Goal: Task Accomplishment & Management: Manage account settings

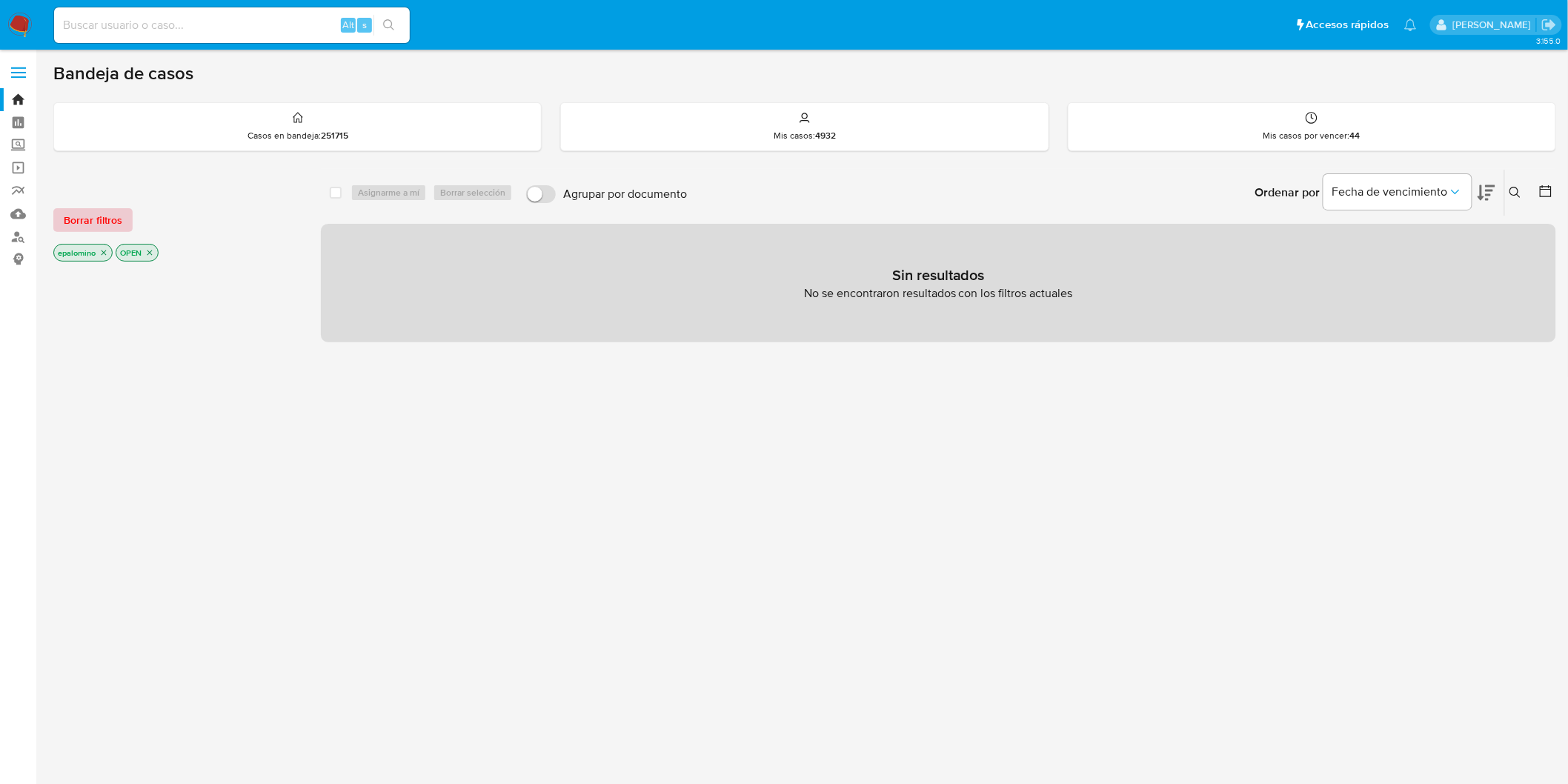
click at [94, 219] on span "Borrar filtros" at bounding box center [93, 219] width 58 height 20
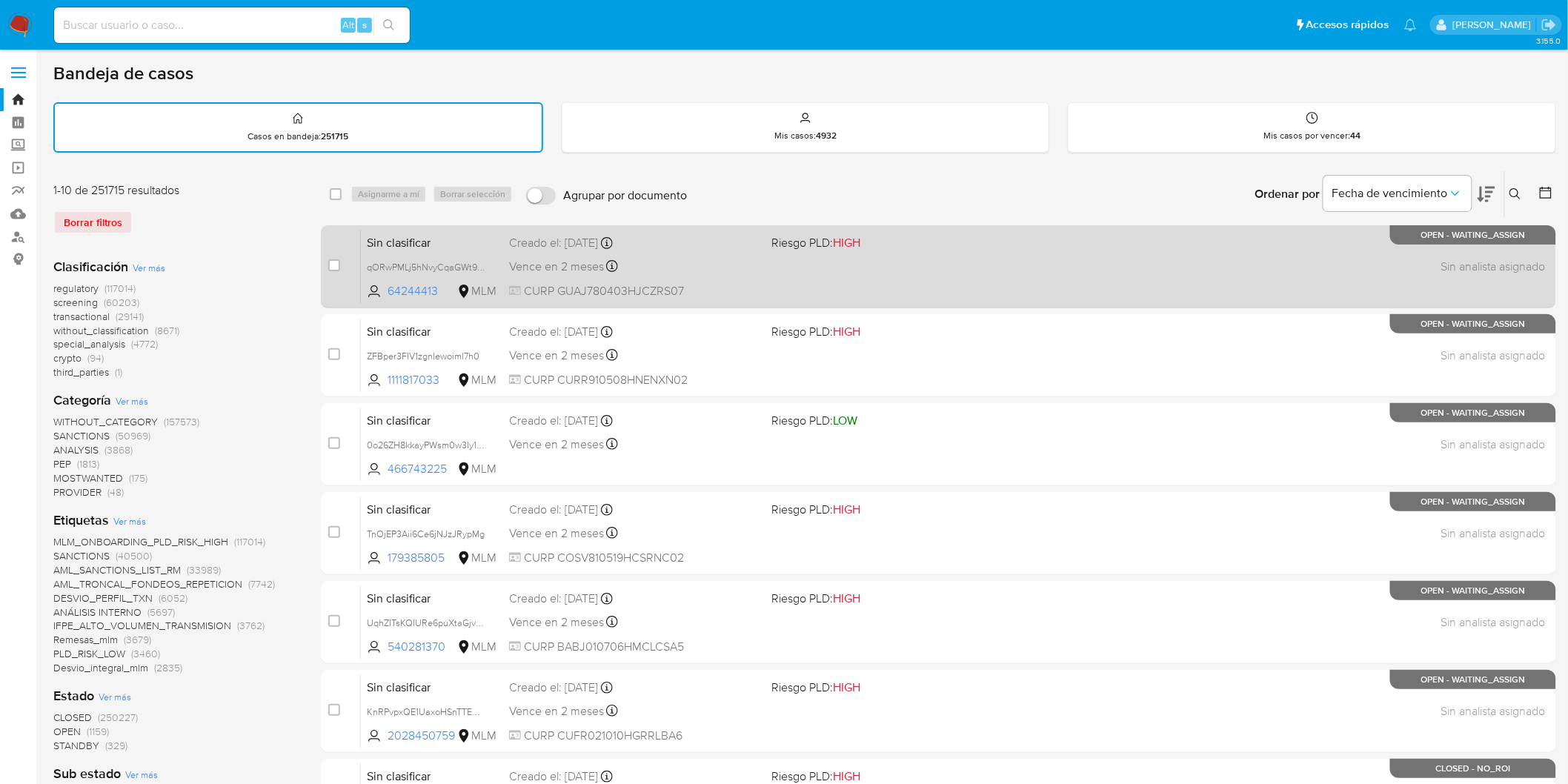
click at [411, 235] on span "Sin clasificar" at bounding box center [432, 242] width 130 height 19
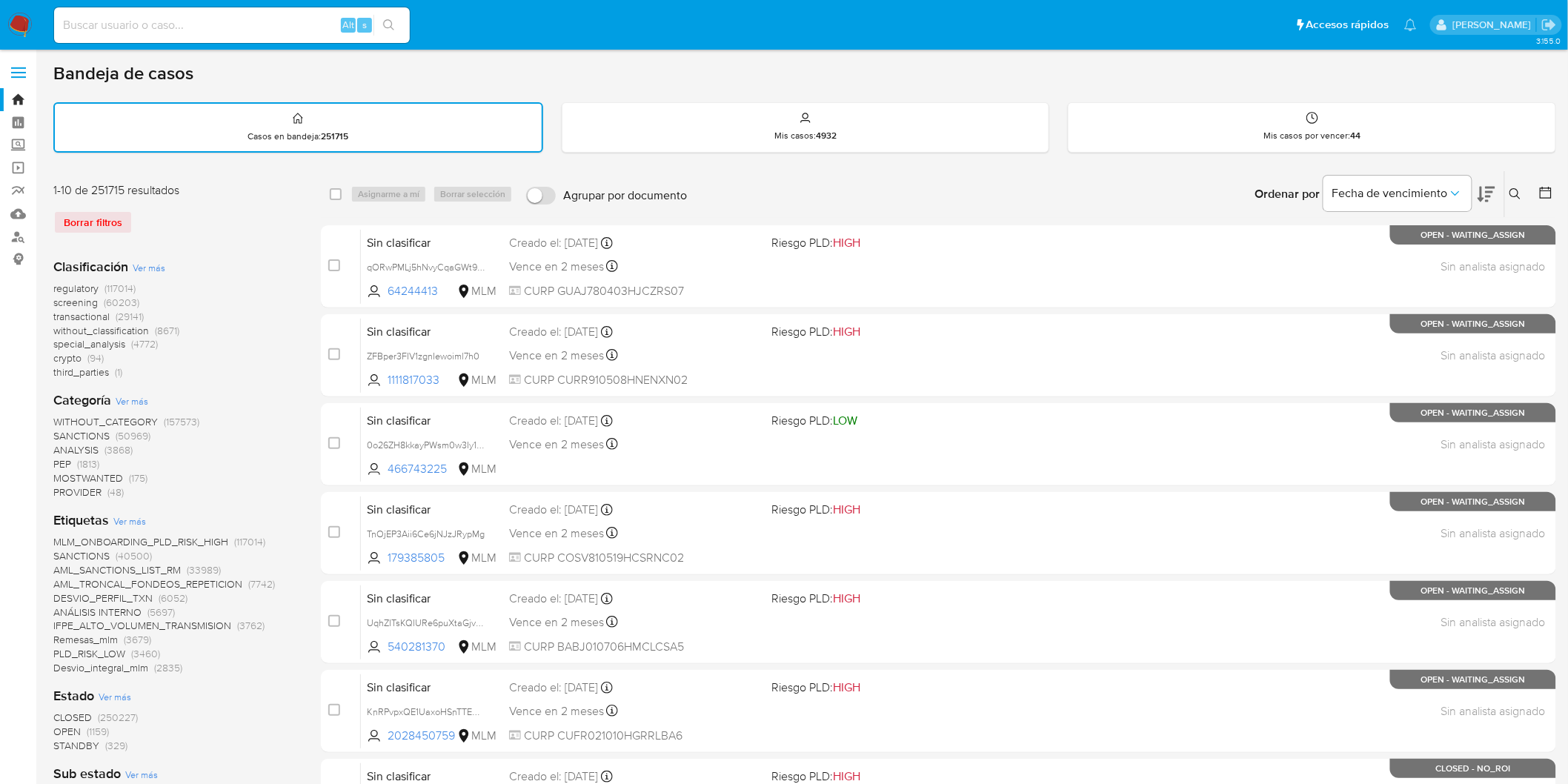
click at [19, 63] on label at bounding box center [19, 72] width 37 height 31
click at [0, 0] on input "checkbox" at bounding box center [0, 0] width 0 height 0
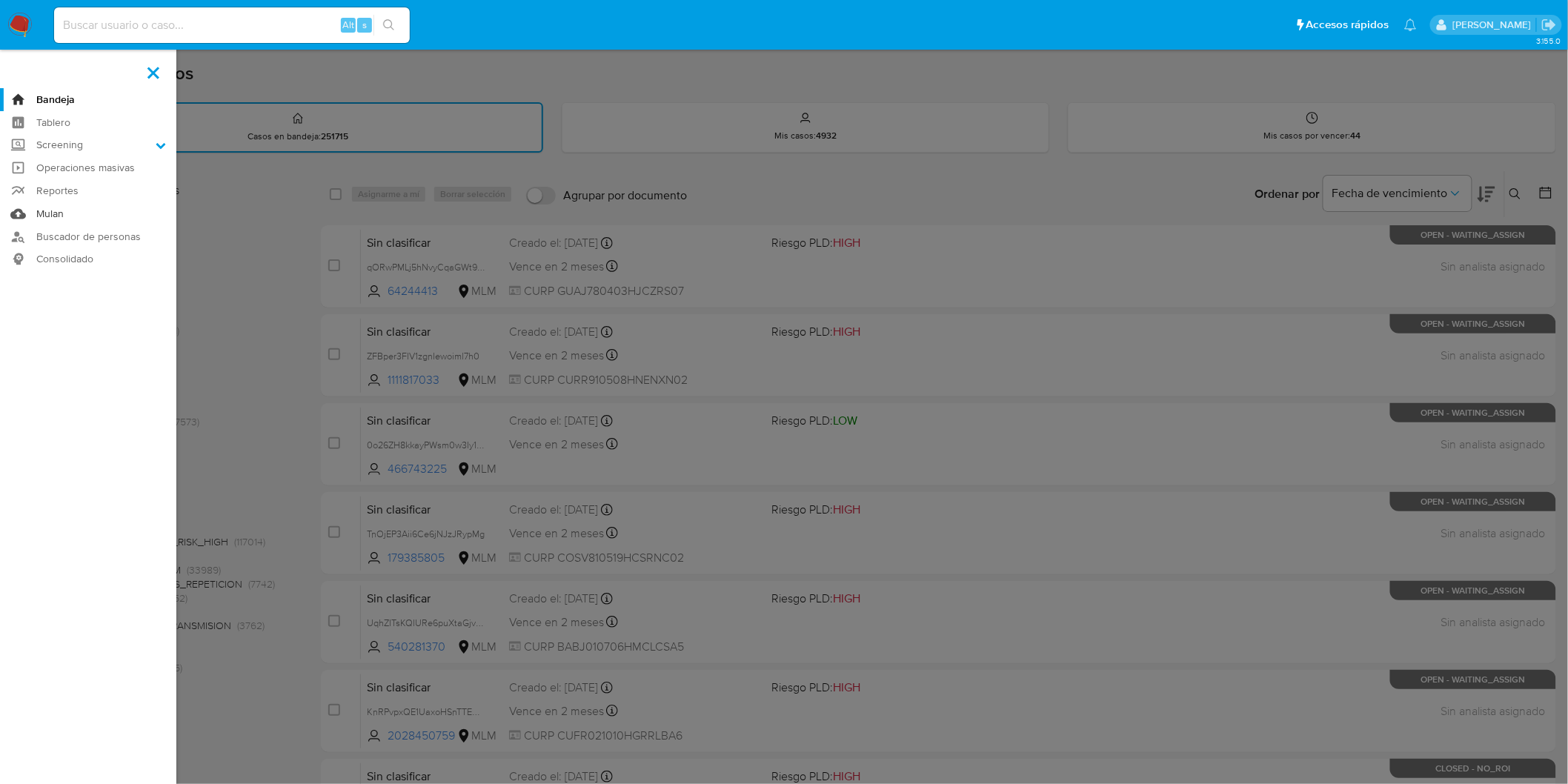
click at [47, 216] on link "Mulan" at bounding box center [88, 214] width 176 height 23
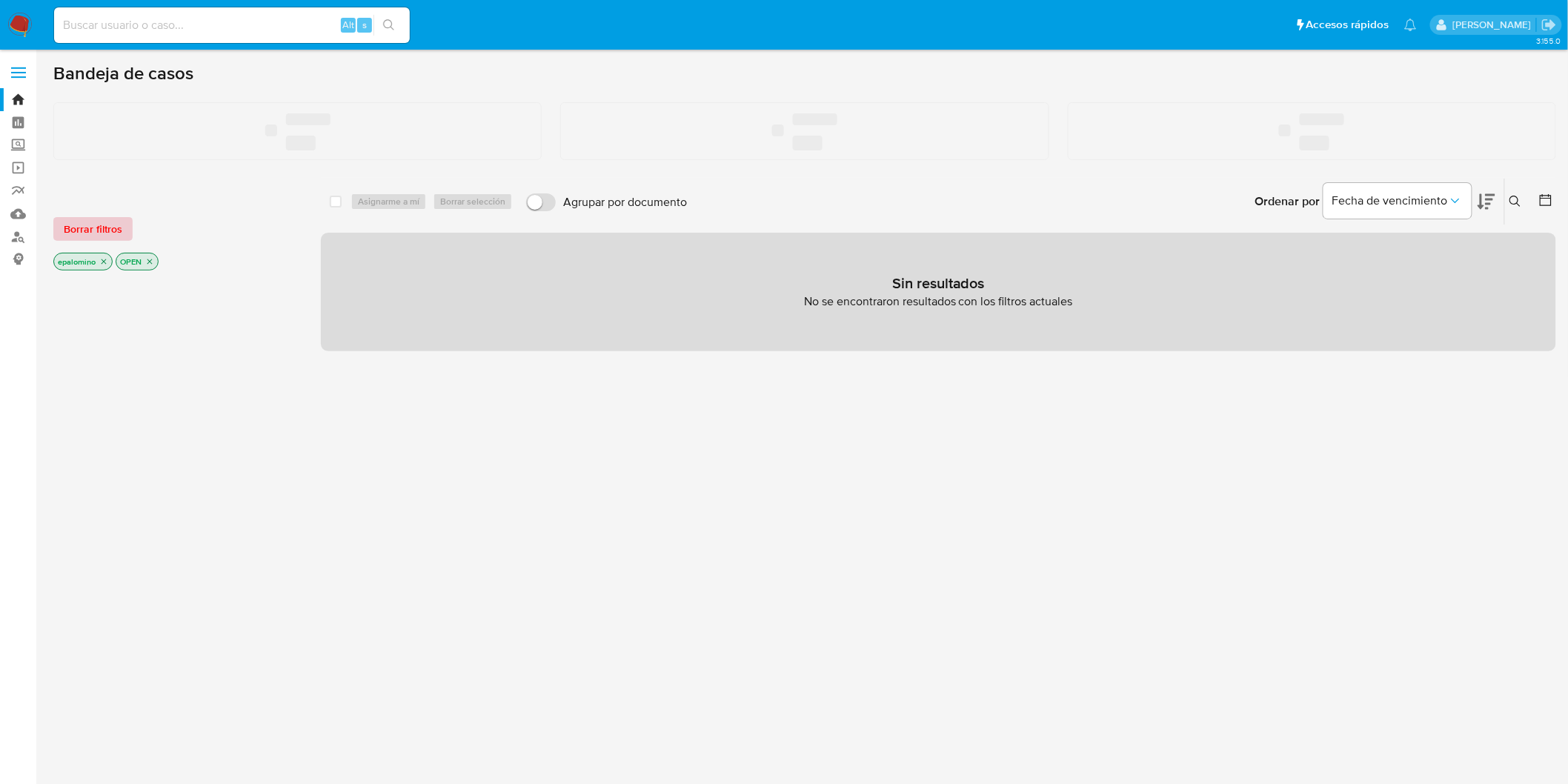
click at [106, 223] on span "Borrar filtros" at bounding box center [93, 228] width 58 height 20
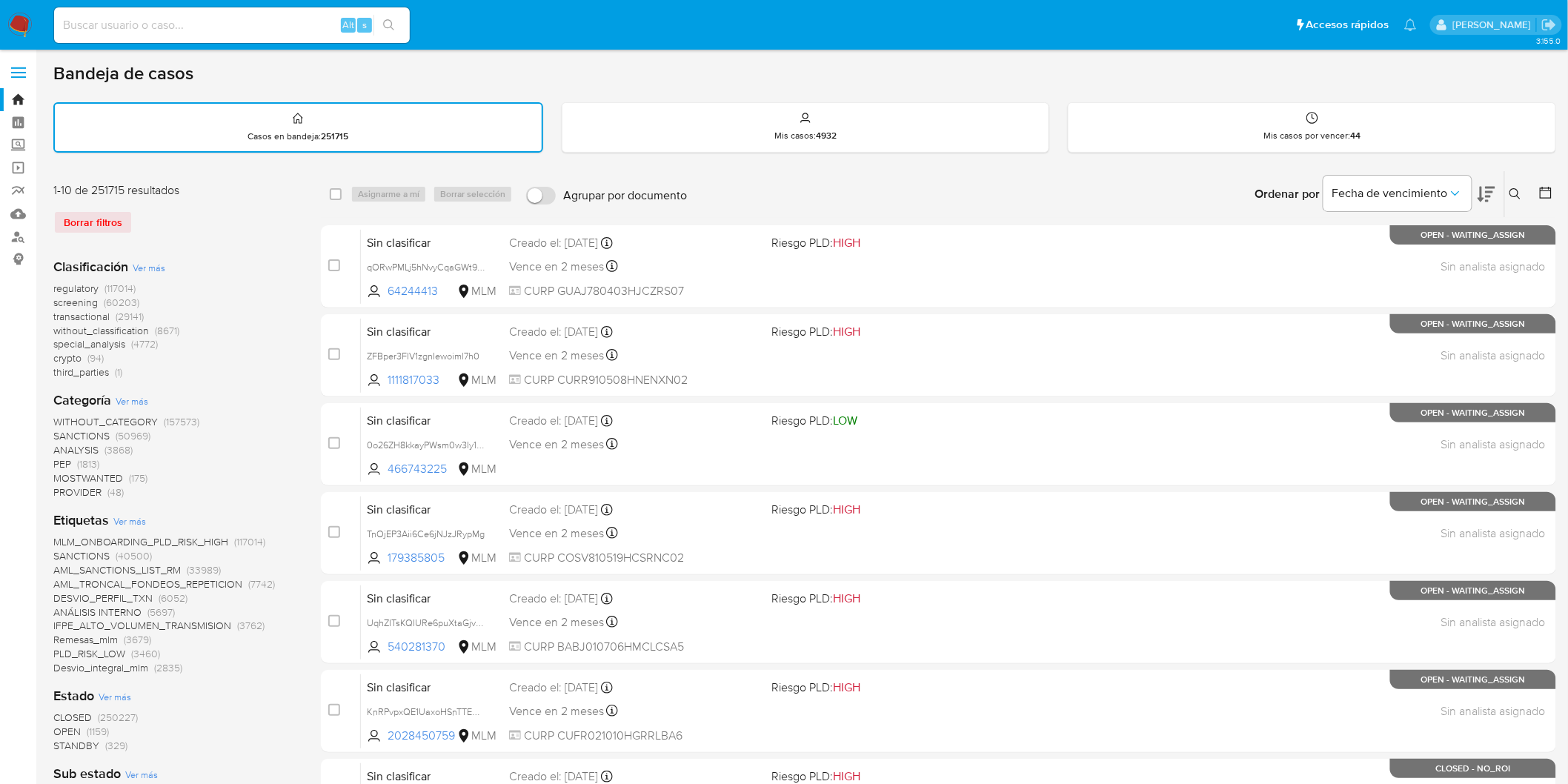
click at [12, 26] on img at bounding box center [19, 25] width 25 height 25
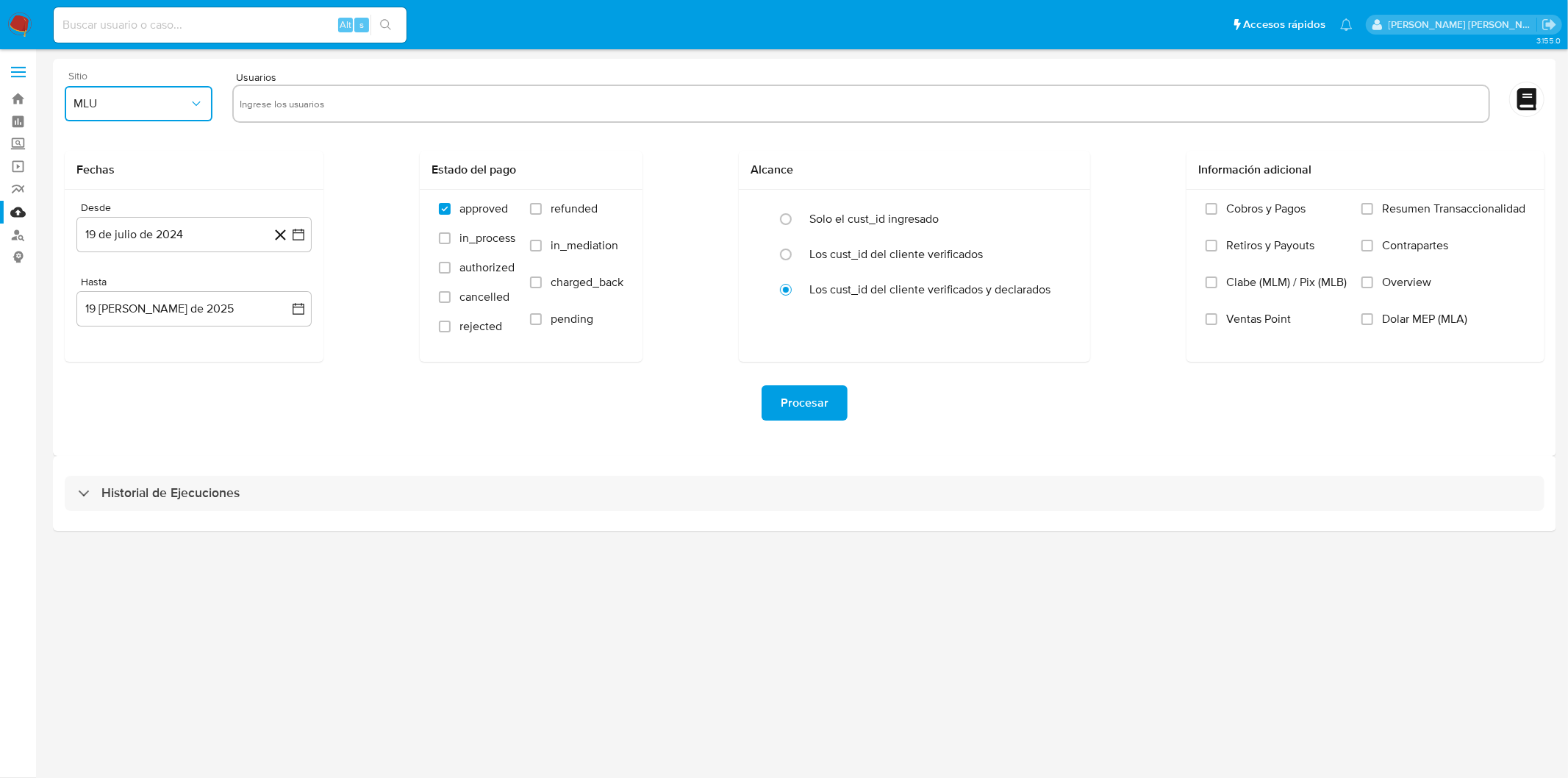
click at [164, 104] on span "MLU" at bounding box center [131, 104] width 115 height 15
click at [93, 321] on span "MLM" at bounding box center [87, 320] width 25 height 15
click at [268, 107] on input "text" at bounding box center [861, 104] width 1243 height 24
type input "1637859086"
click at [205, 243] on button "19 de julio de 2024" at bounding box center [194, 234] width 235 height 35
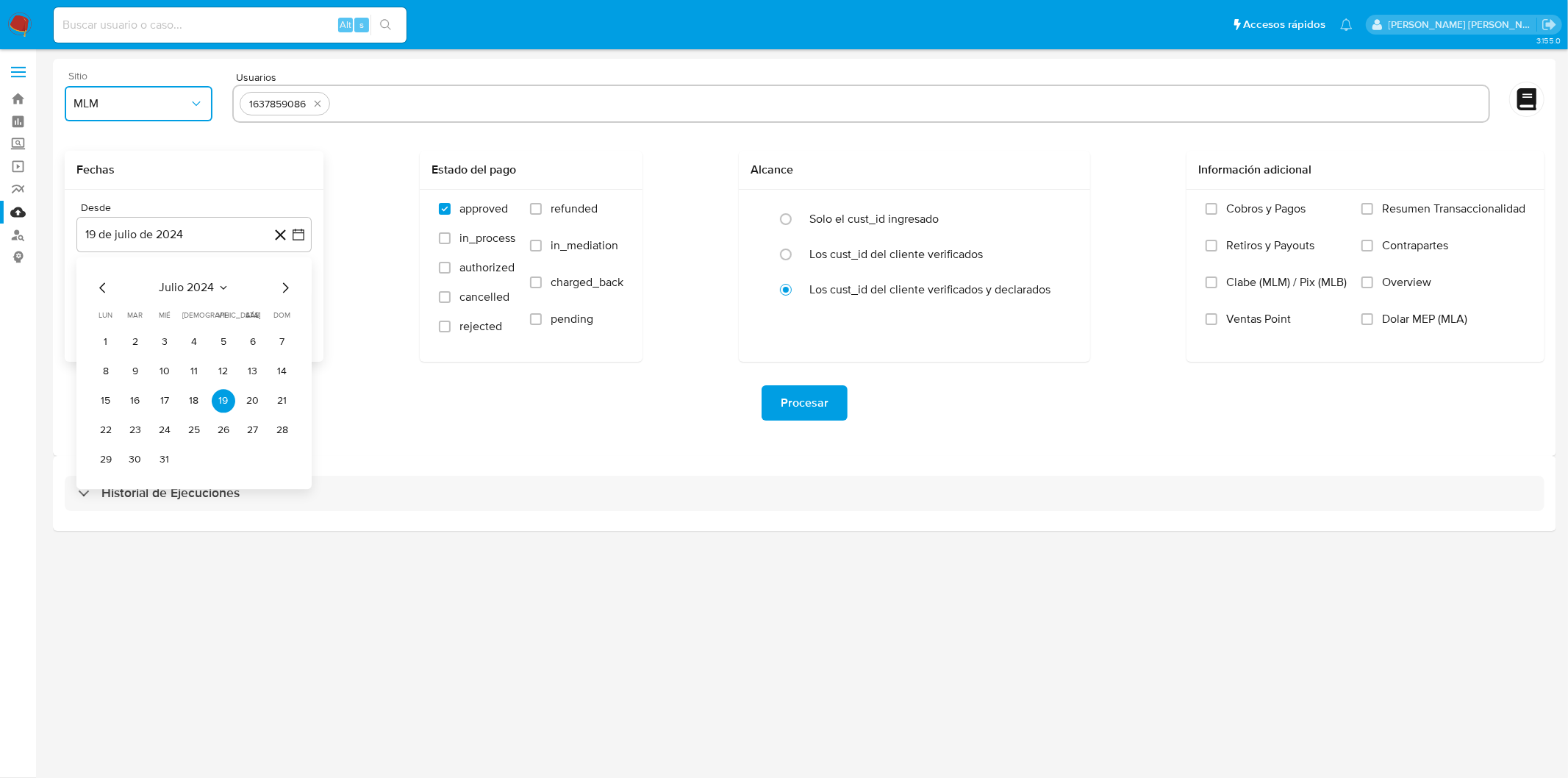
click at [199, 295] on span "julio 2024" at bounding box center [187, 287] width 55 height 15
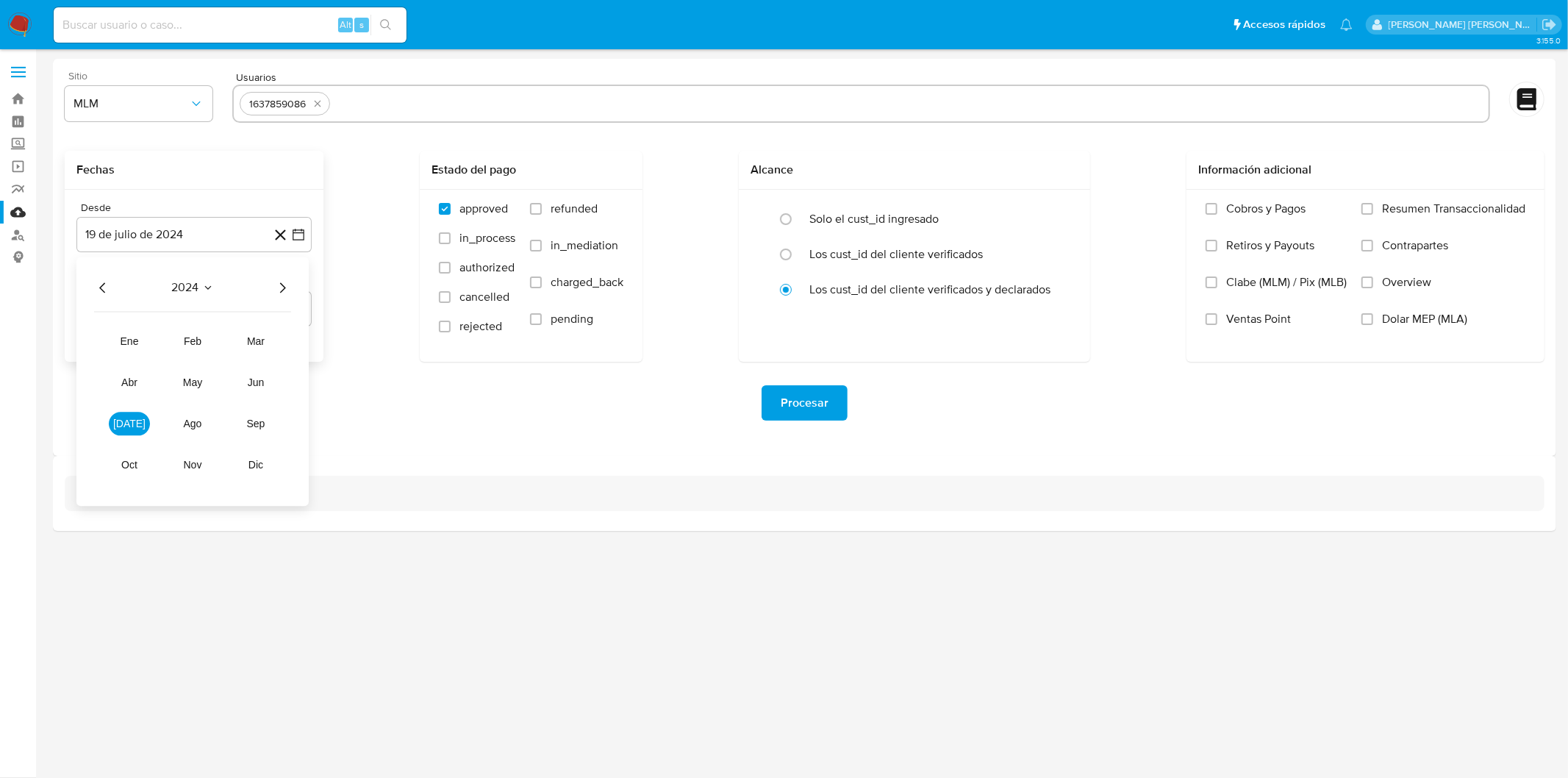
click at [285, 288] on icon "Año siguiente" at bounding box center [283, 287] width 18 height 18
click at [198, 384] on span "may" at bounding box center [193, 382] width 19 height 11
click at [196, 343] on button "1" at bounding box center [194, 342] width 24 height 24
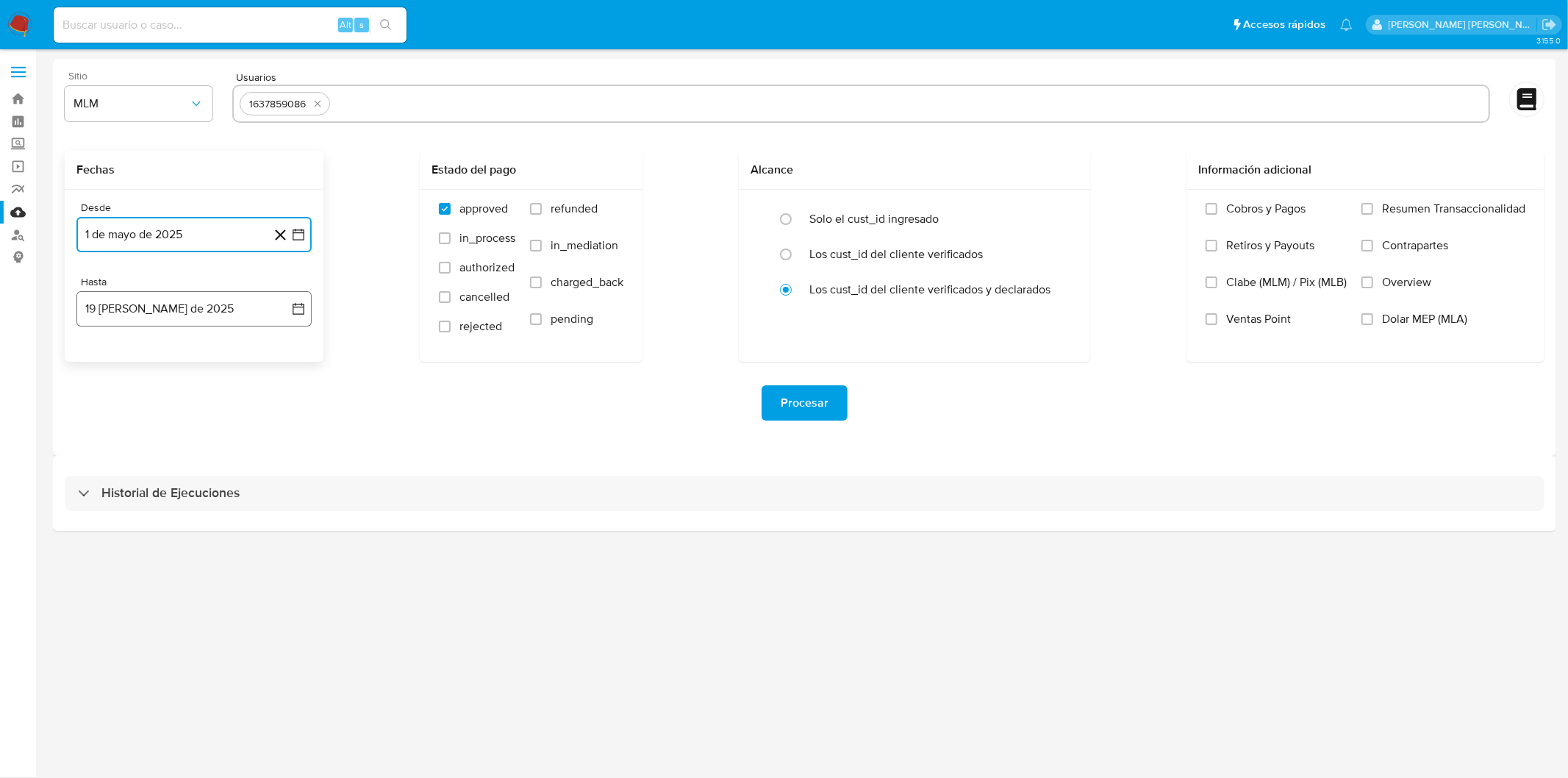
click at [183, 306] on button "19 de agosto de 2025" at bounding box center [194, 309] width 235 height 35
click at [174, 369] on span "agosto 2025" at bounding box center [187, 362] width 67 height 15
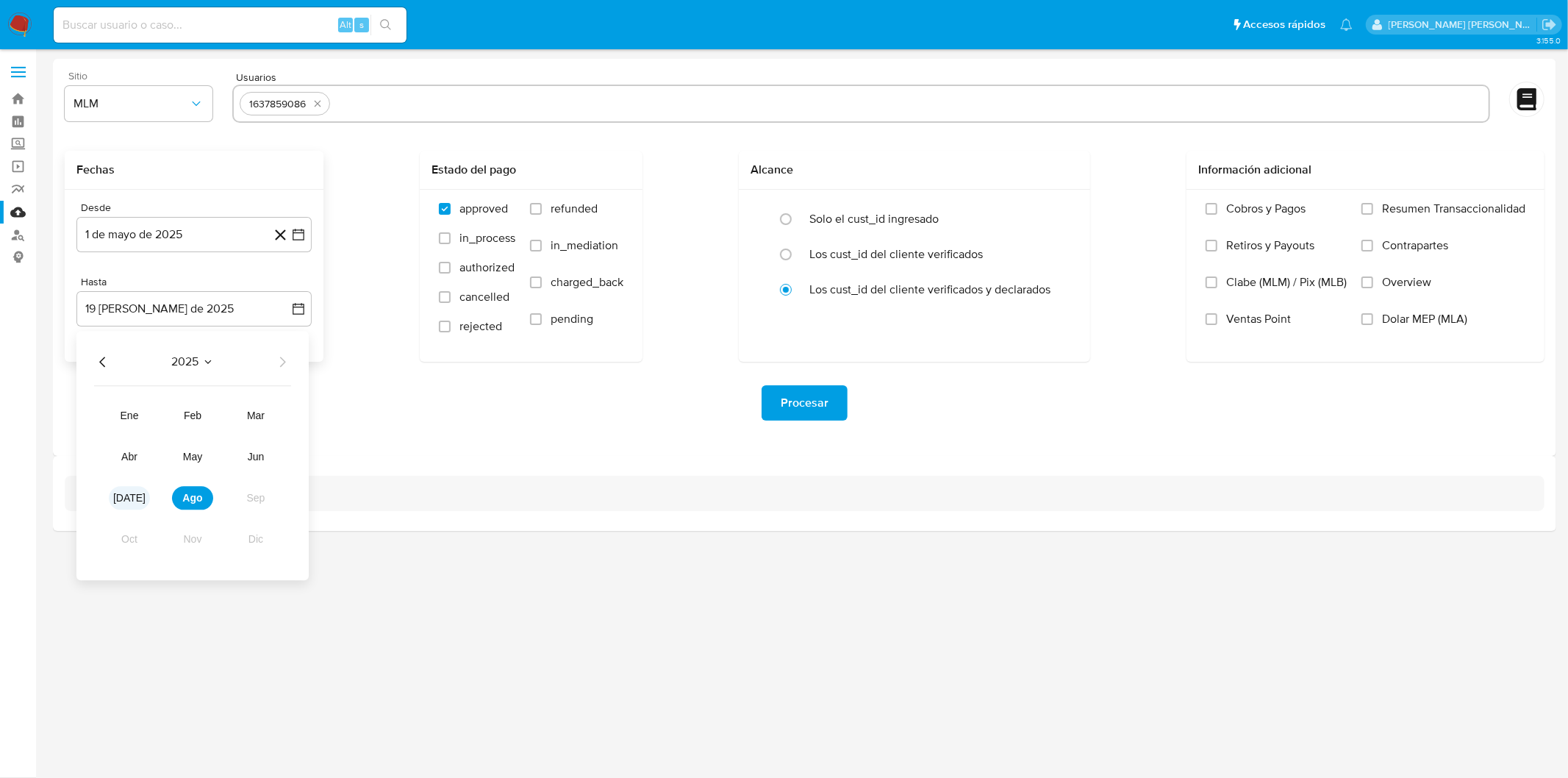
click at [126, 502] on span "jul" at bounding box center [129, 497] width 32 height 11
click at [194, 536] on button "31" at bounding box center [194, 534] width 24 height 24
click at [298, 446] on div "Sitio MLM Usuarios 1637859086 Fechas Desde 1 de mayo de 2025 1-05-2025 Hasta 31…" at bounding box center [804, 257] width 1504 height 397
click at [790, 412] on span "Procesar" at bounding box center [804, 403] width 47 height 32
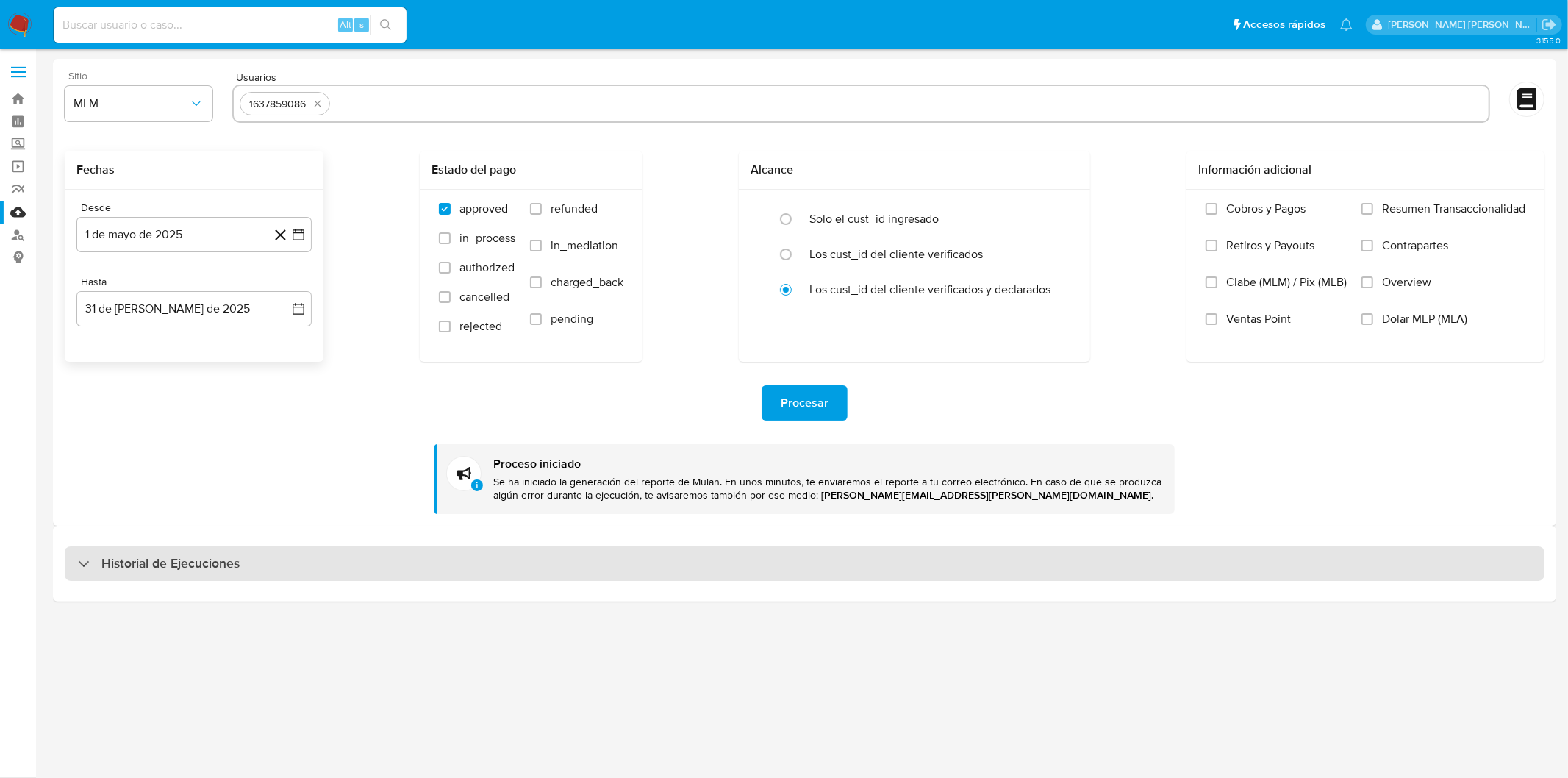
click at [188, 555] on h3 "Historial de Ejecuciones" at bounding box center [170, 564] width 138 height 18
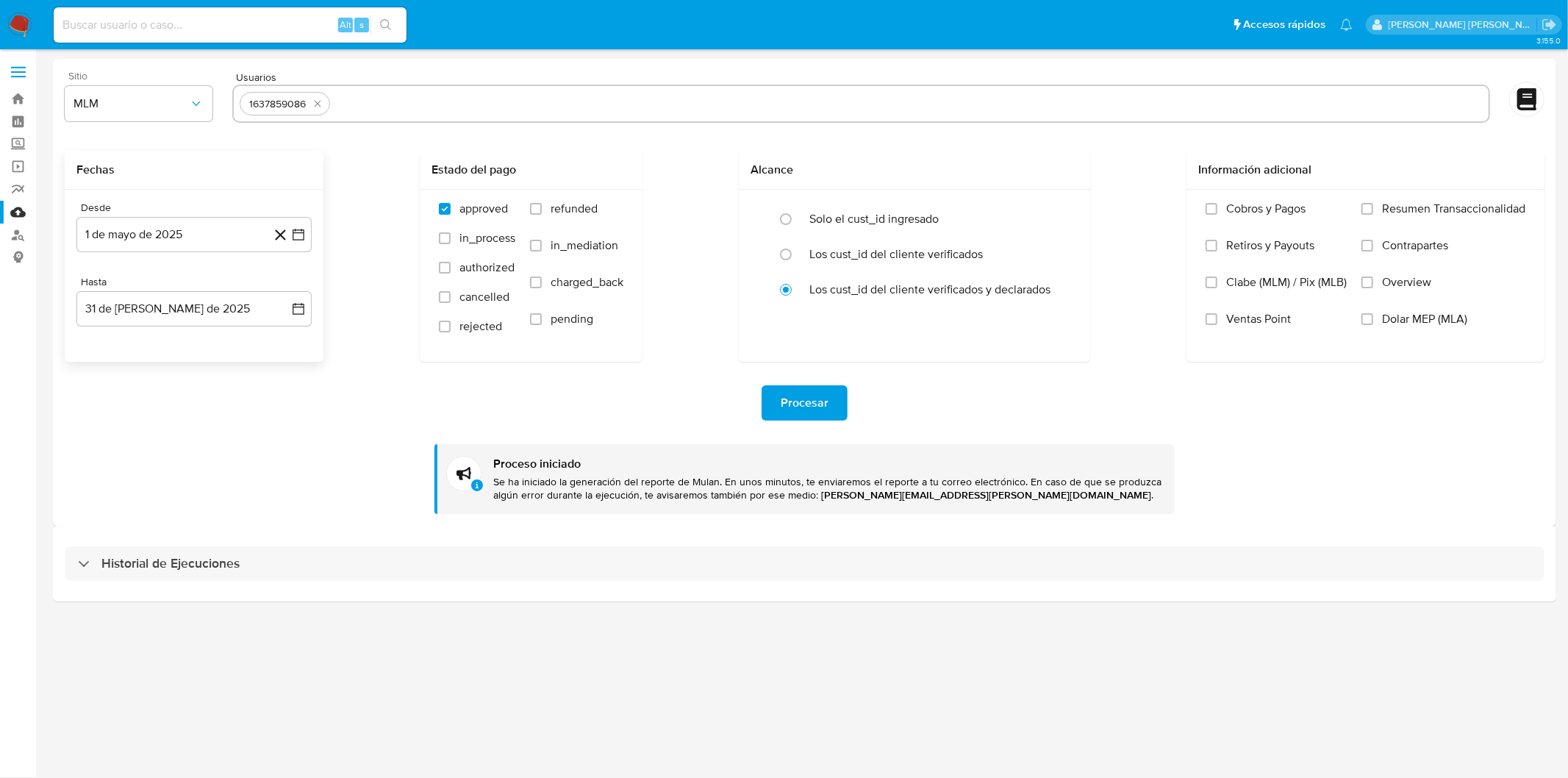
select select "10"
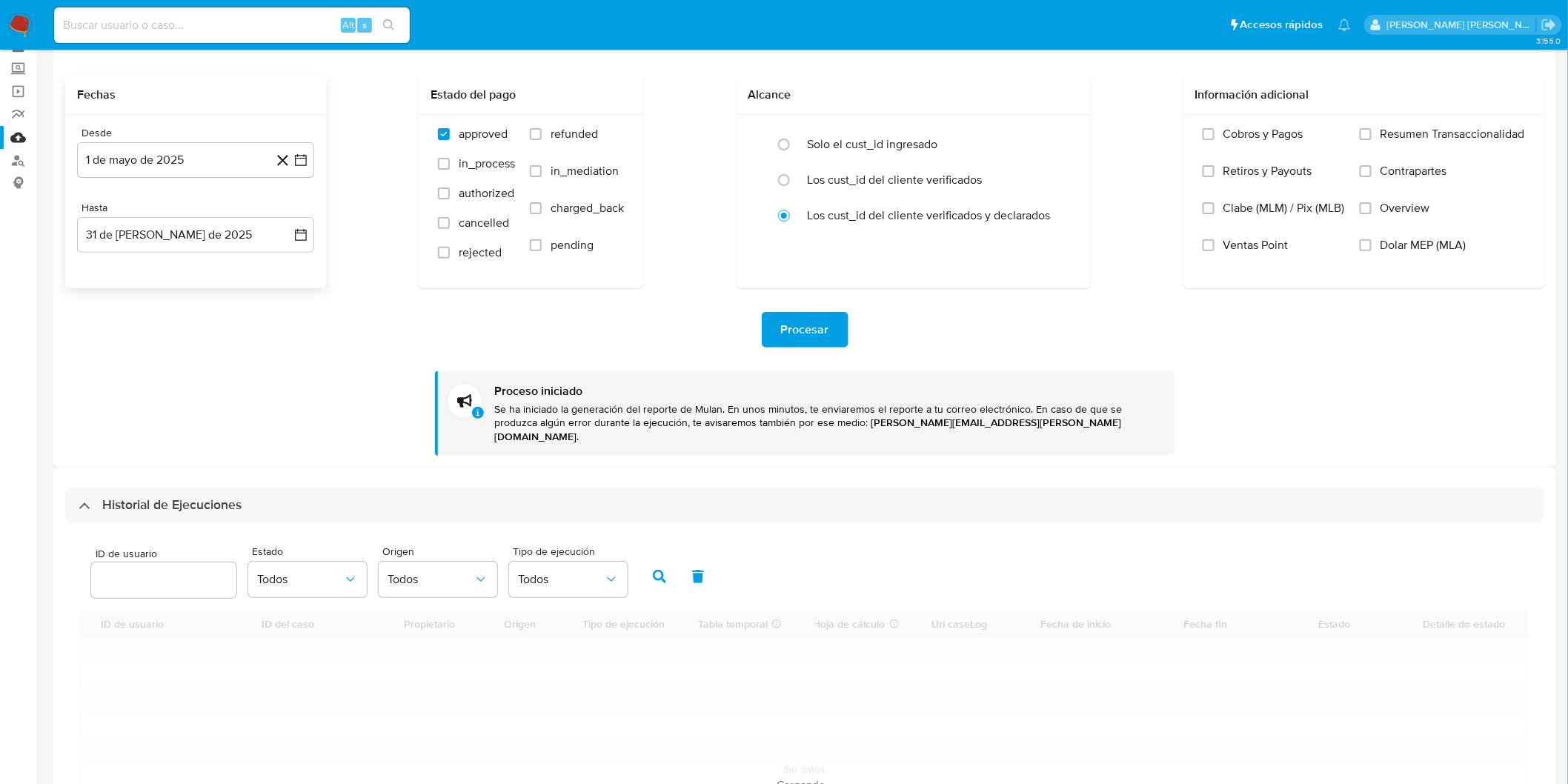
scroll to position [247, 0]
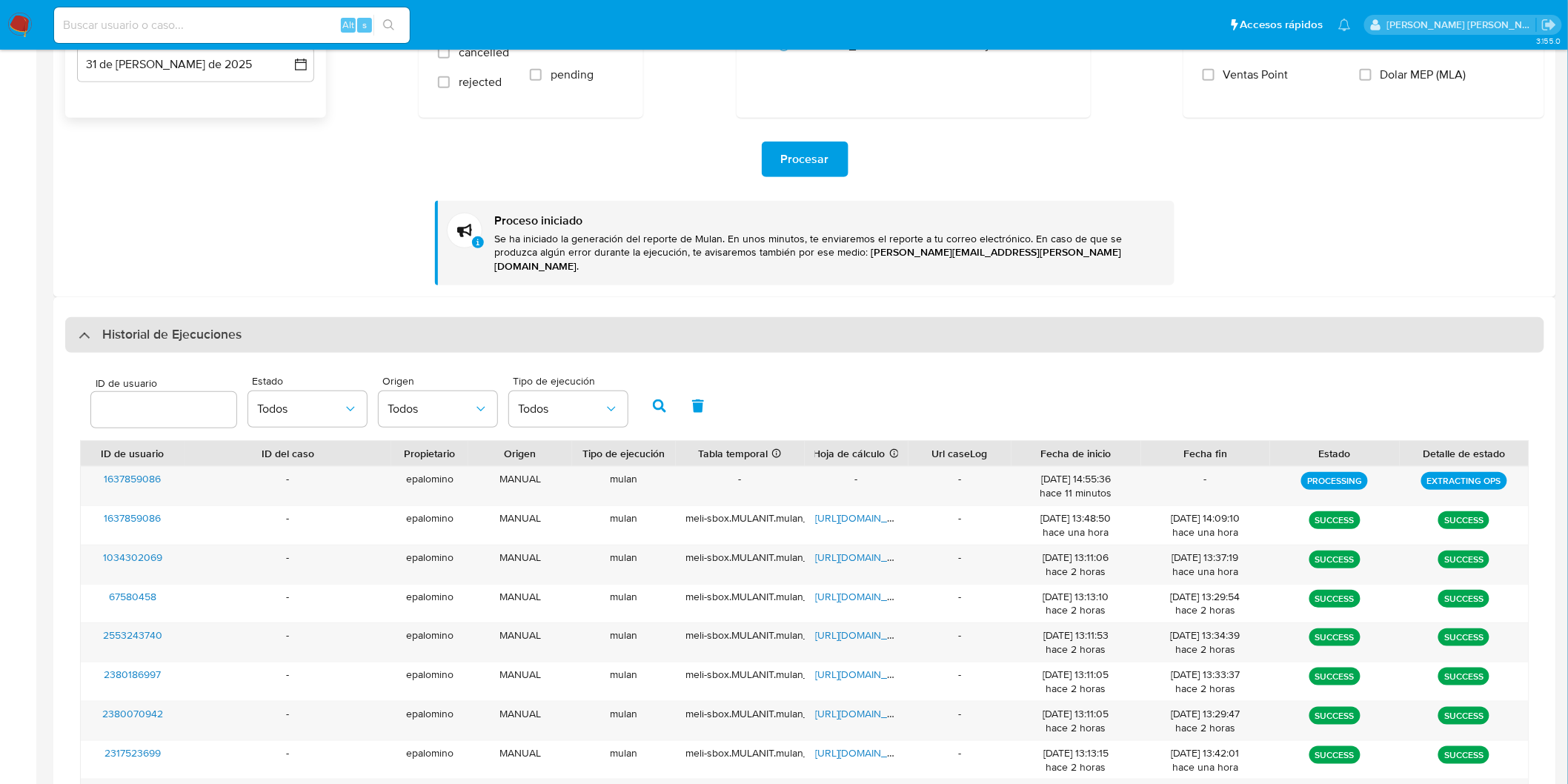
click at [158, 327] on h3 "Historial de Ejecuciones" at bounding box center [172, 335] width 139 height 18
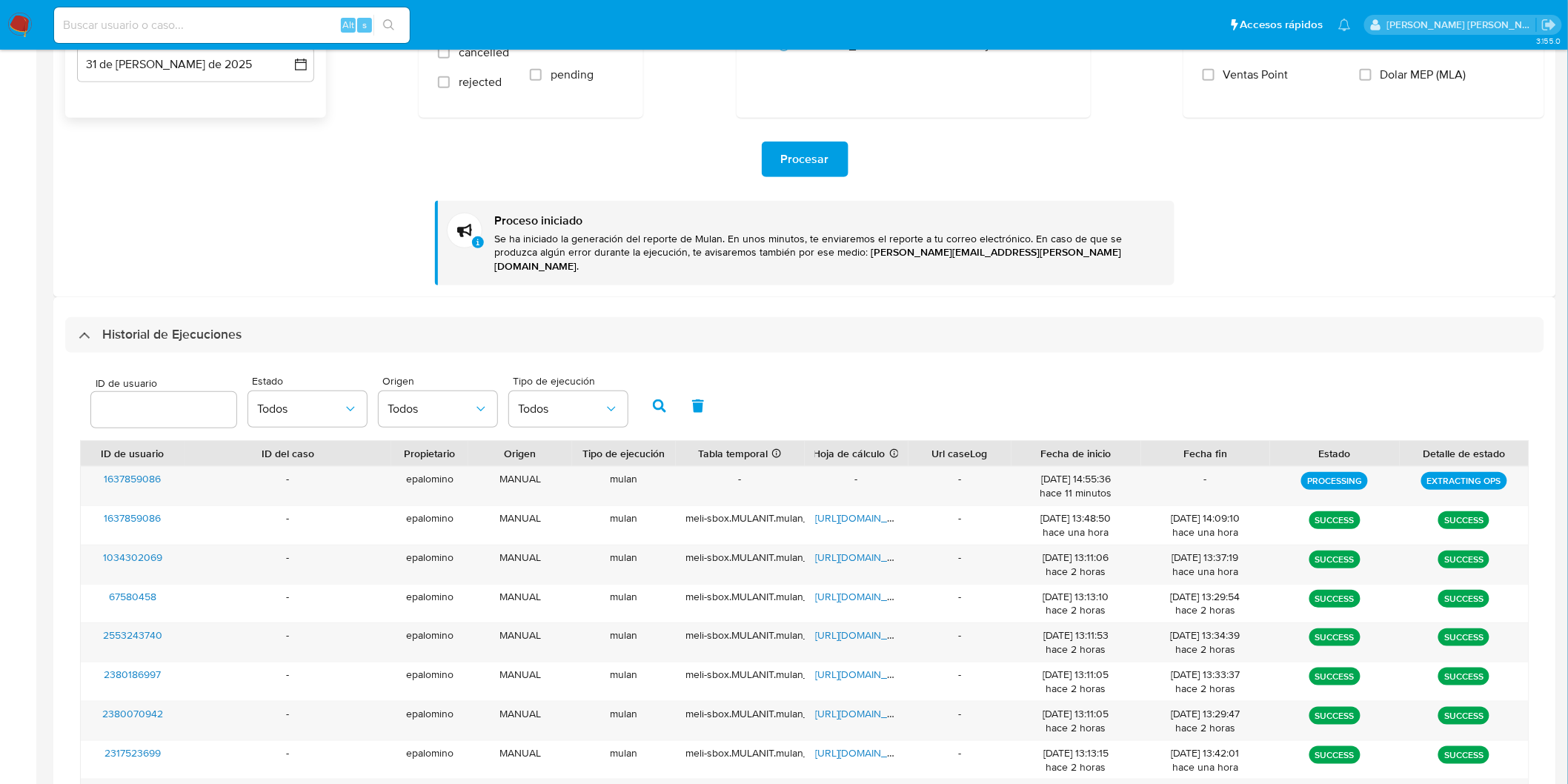
scroll to position [0, 0]
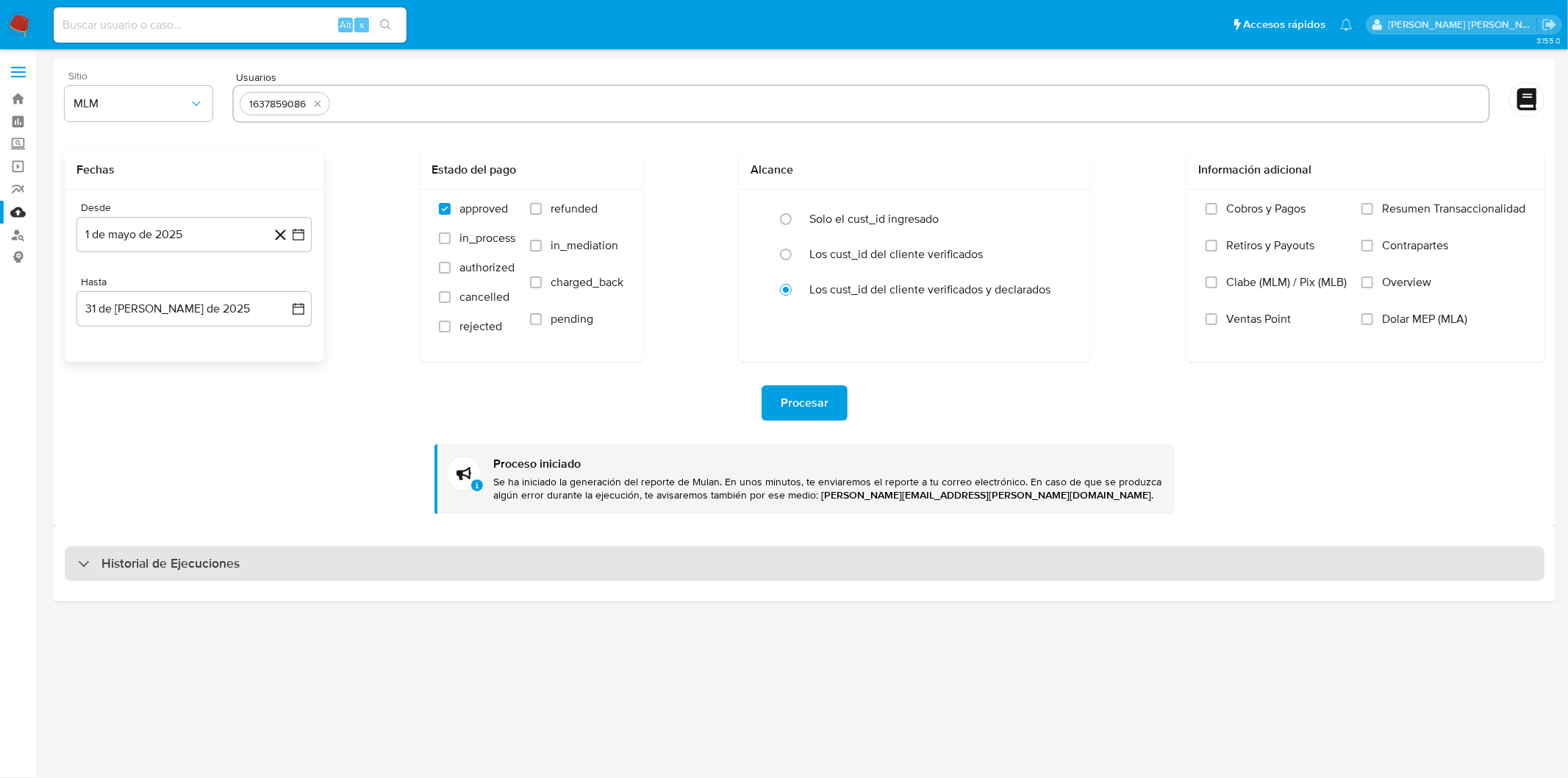
click at [188, 561] on h3 "Historial de Ejecuciones" at bounding box center [170, 564] width 138 height 18
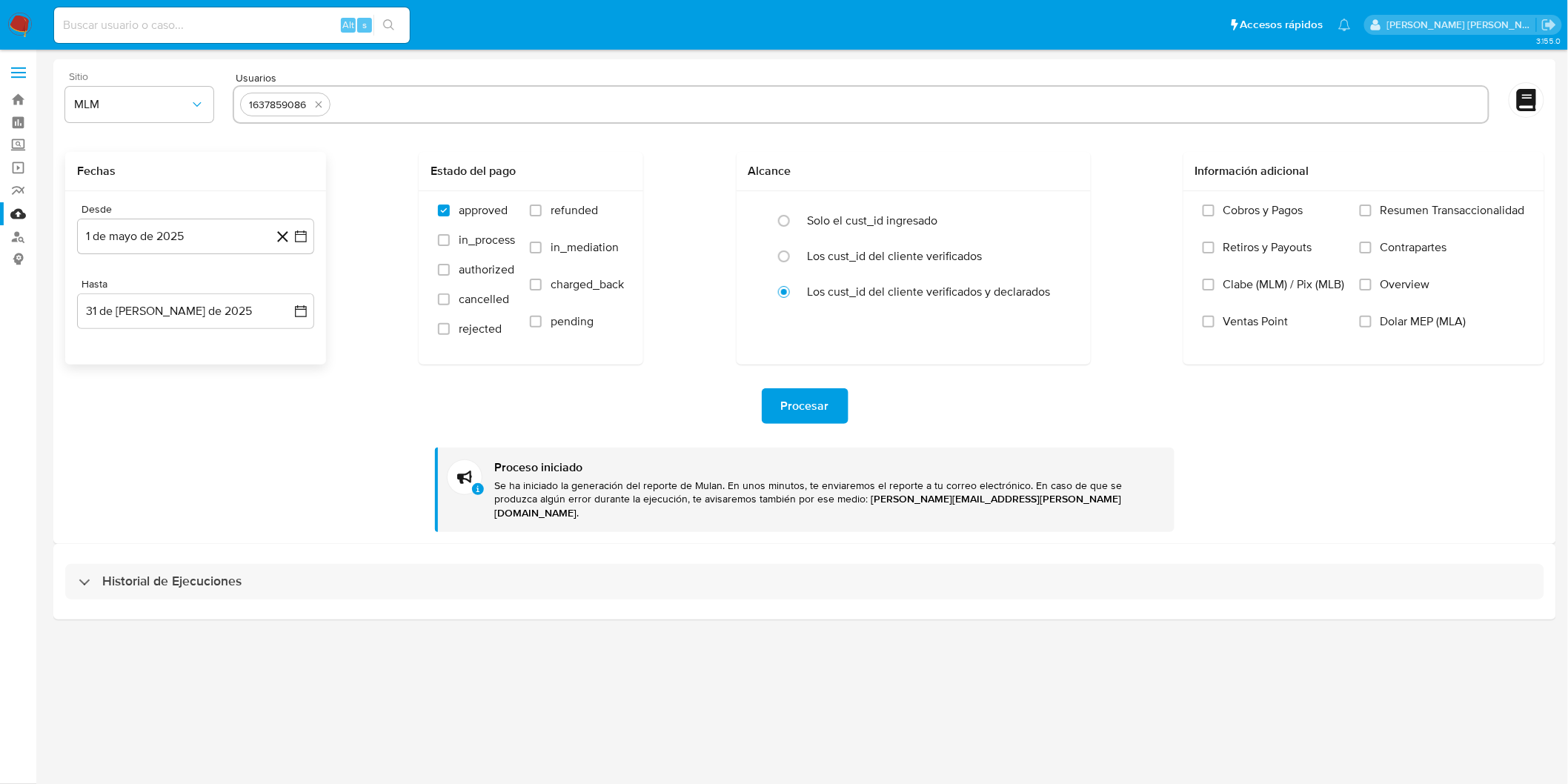
select select "10"
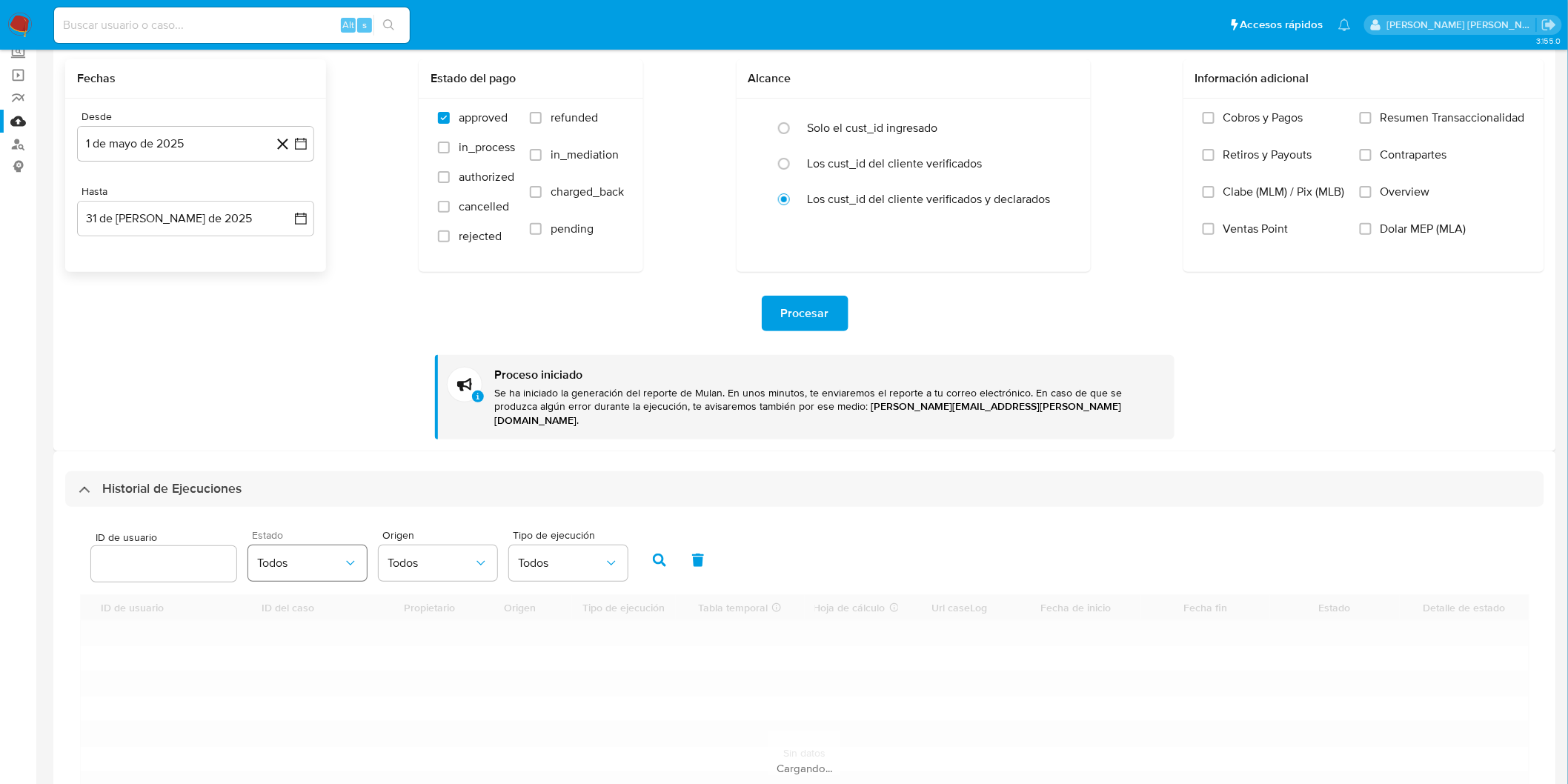
scroll to position [250, 0]
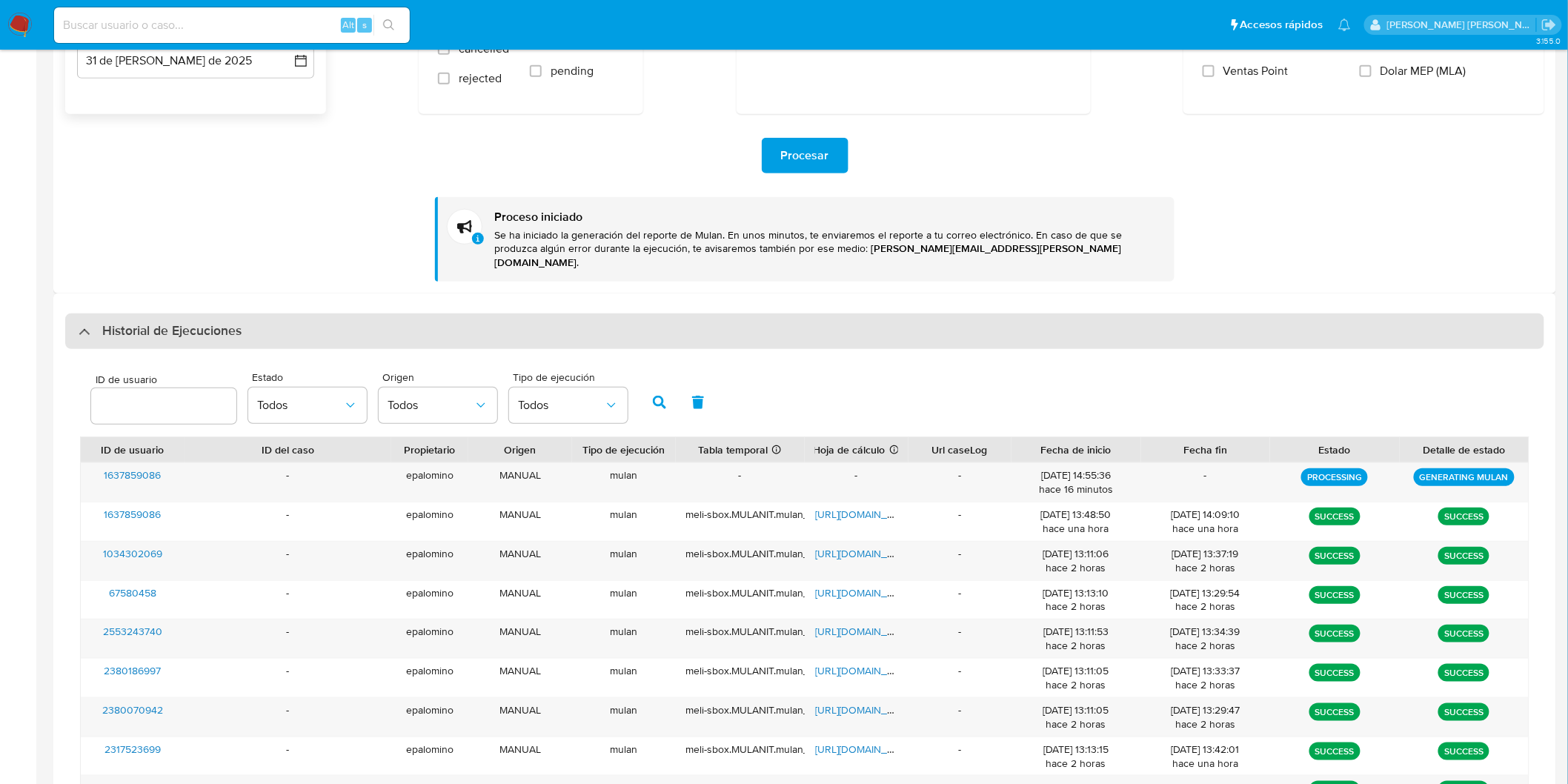
click at [164, 313] on div "Historial de Ejecuciones" at bounding box center [805, 331] width 1480 height 35
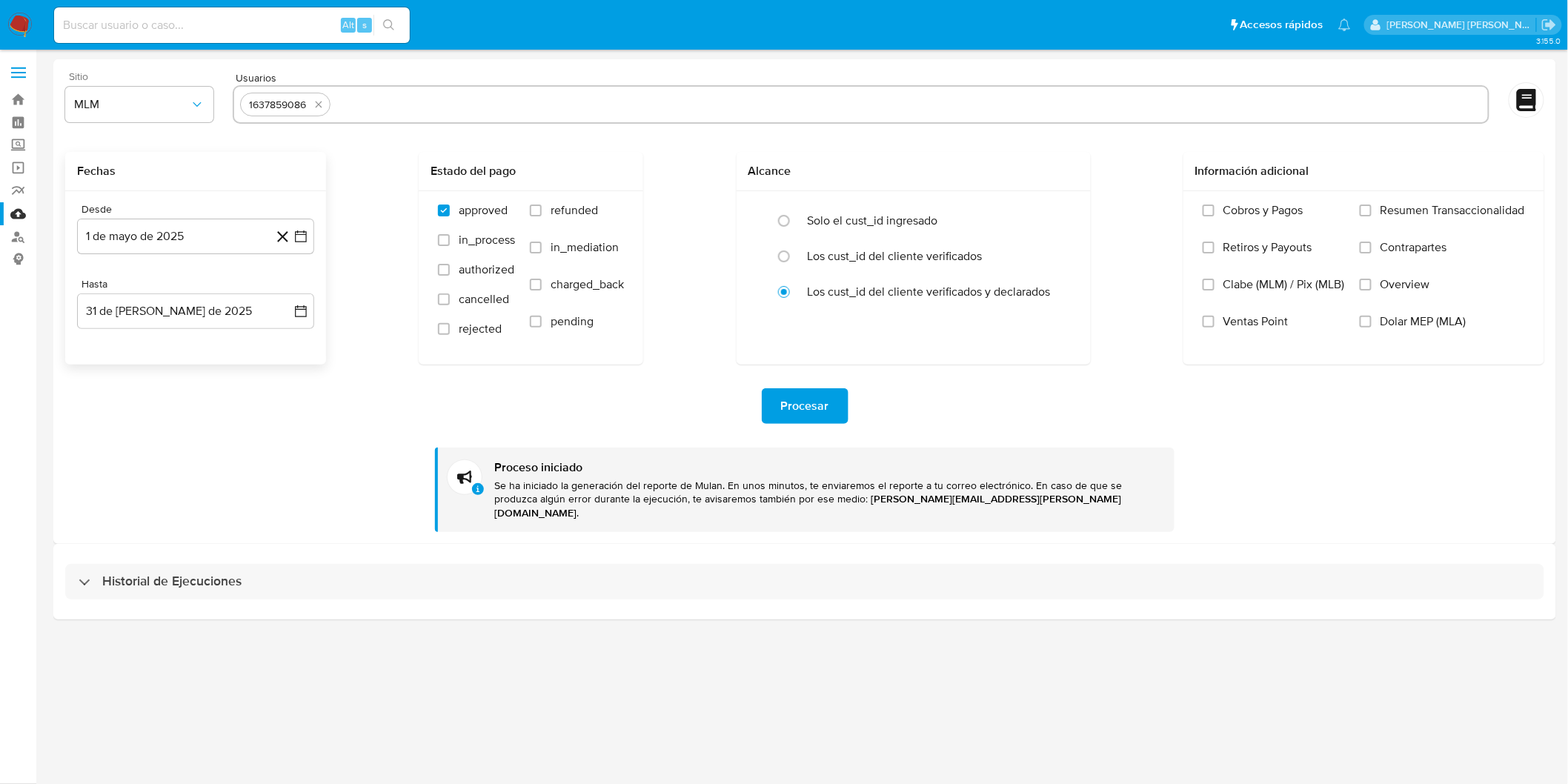
scroll to position [0, 0]
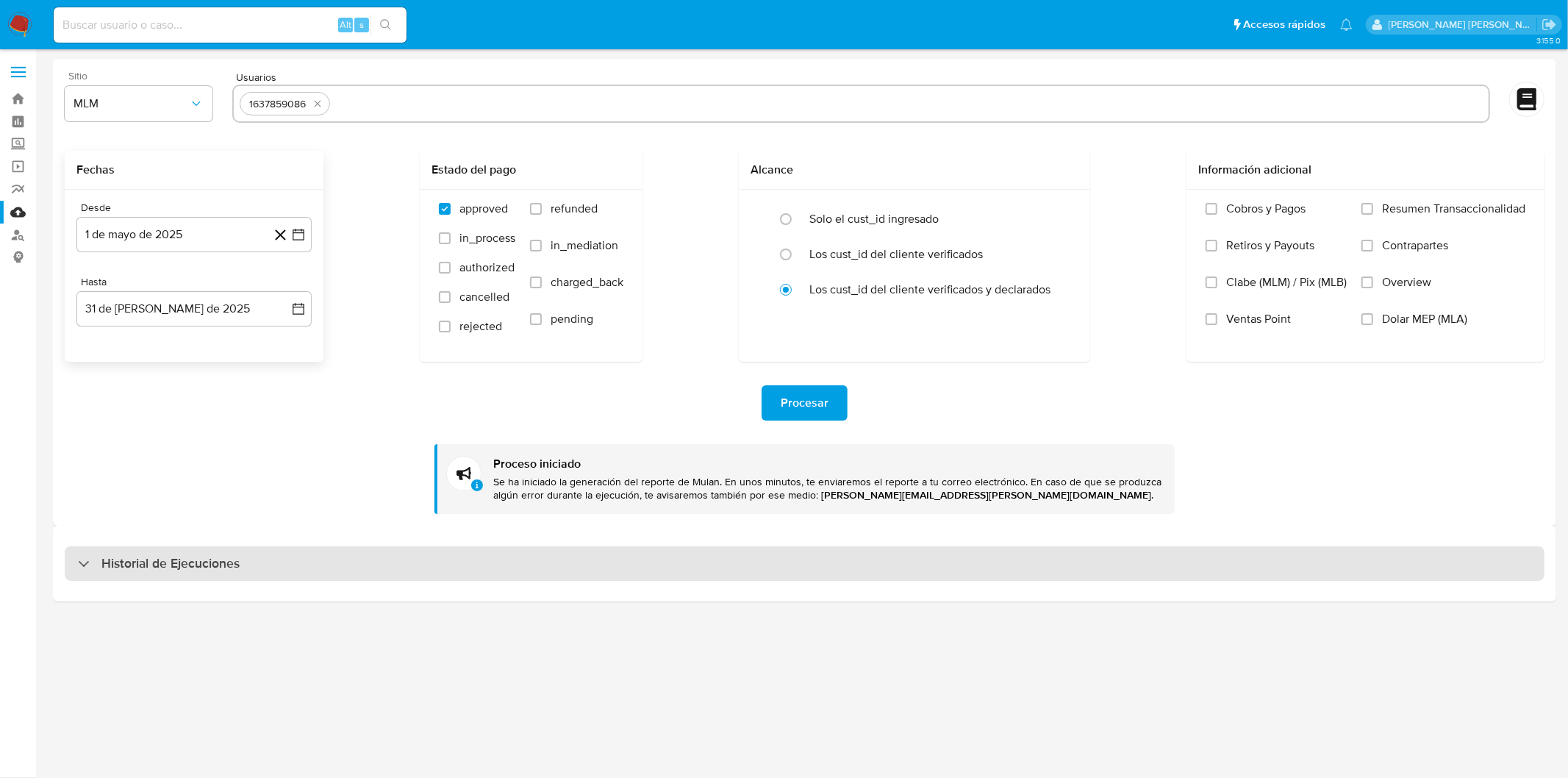
click at [156, 540] on div "Historial de Ejecuciones" at bounding box center [804, 563] width 1504 height 75
click at [153, 550] on div "Historial de Ejecuciones" at bounding box center [805, 564] width 1480 height 35
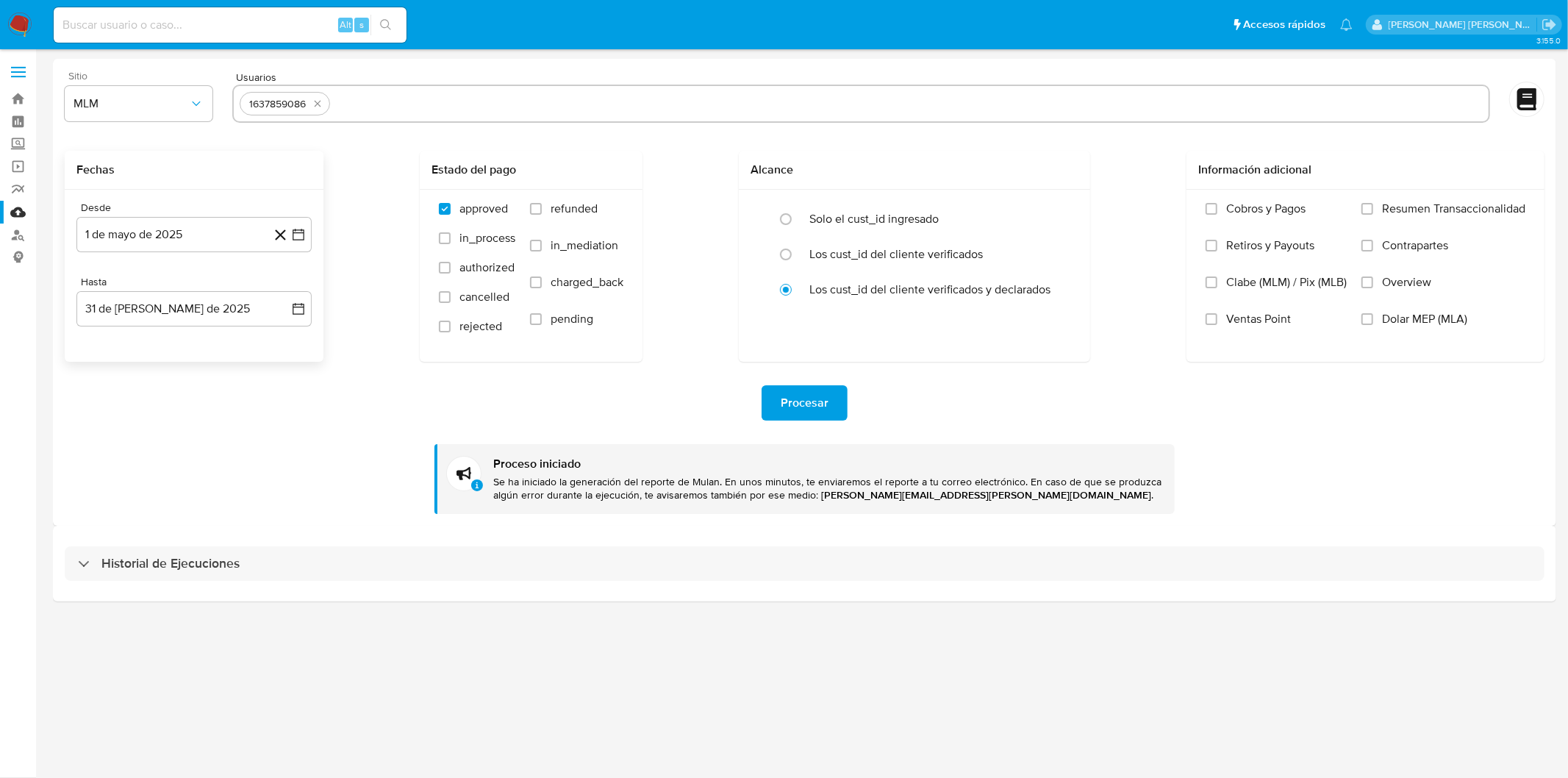
select select "10"
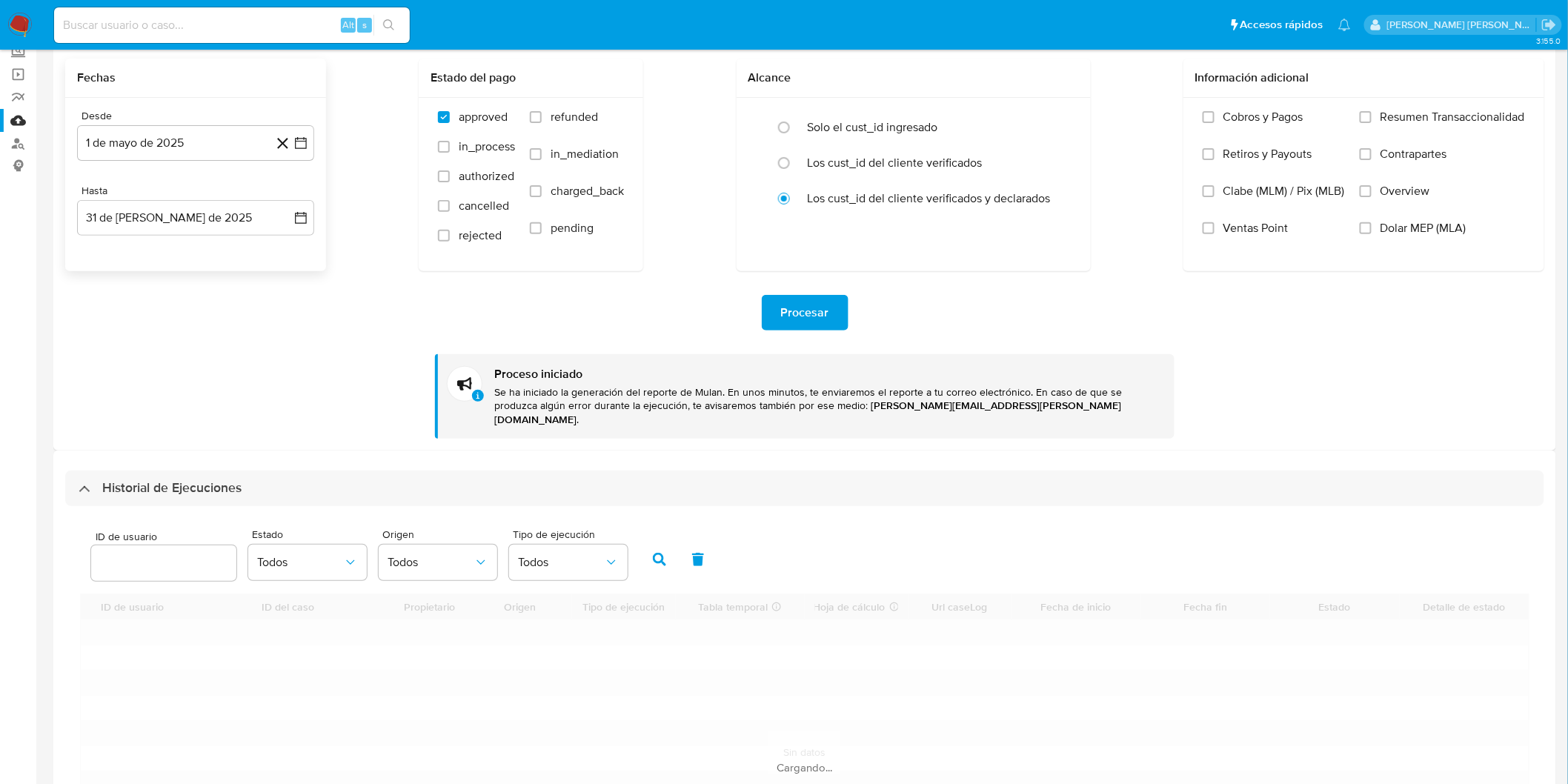
scroll to position [250, 0]
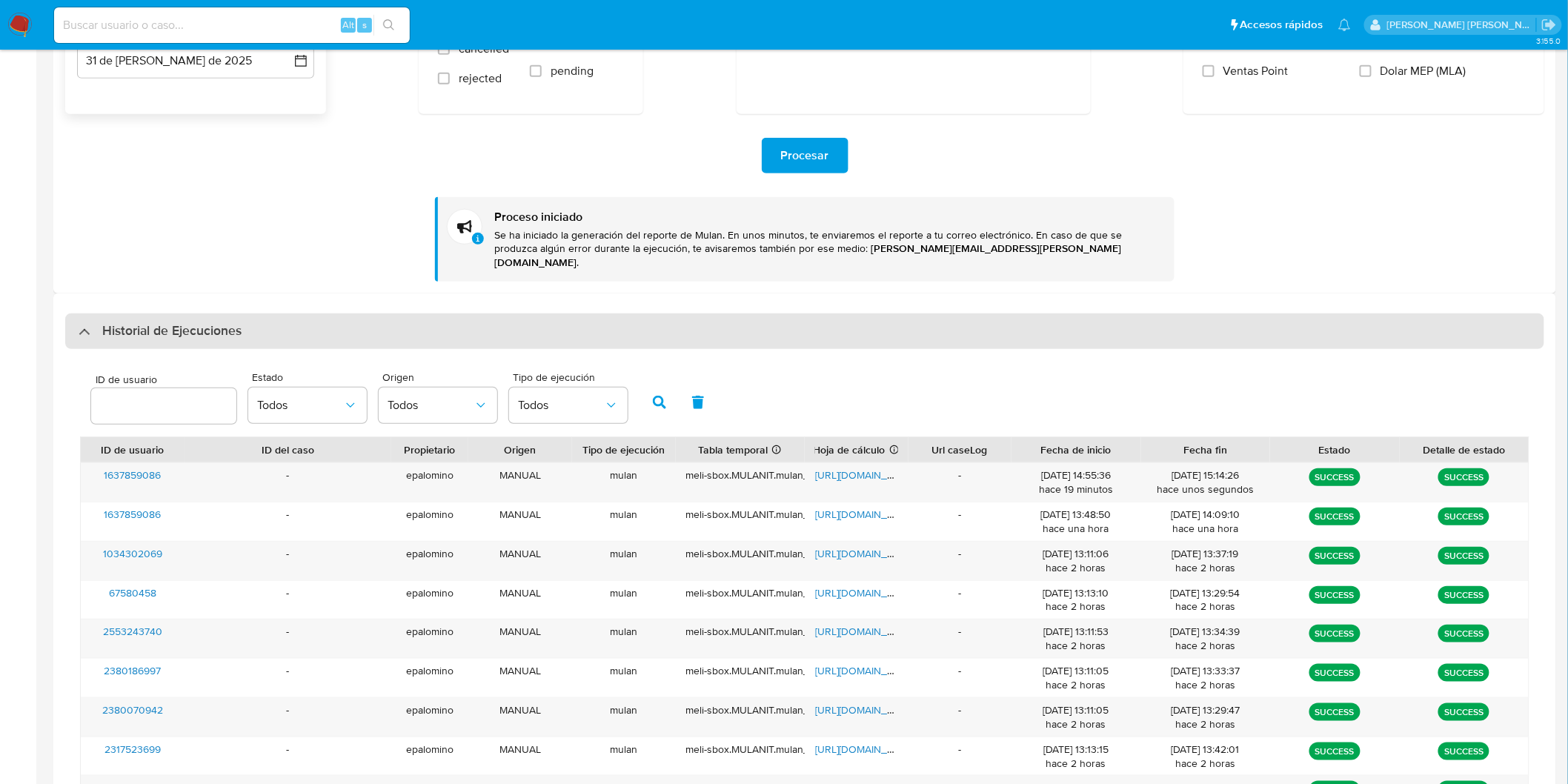
click at [176, 322] on h3 "Historial de Ejecuciones" at bounding box center [172, 331] width 139 height 18
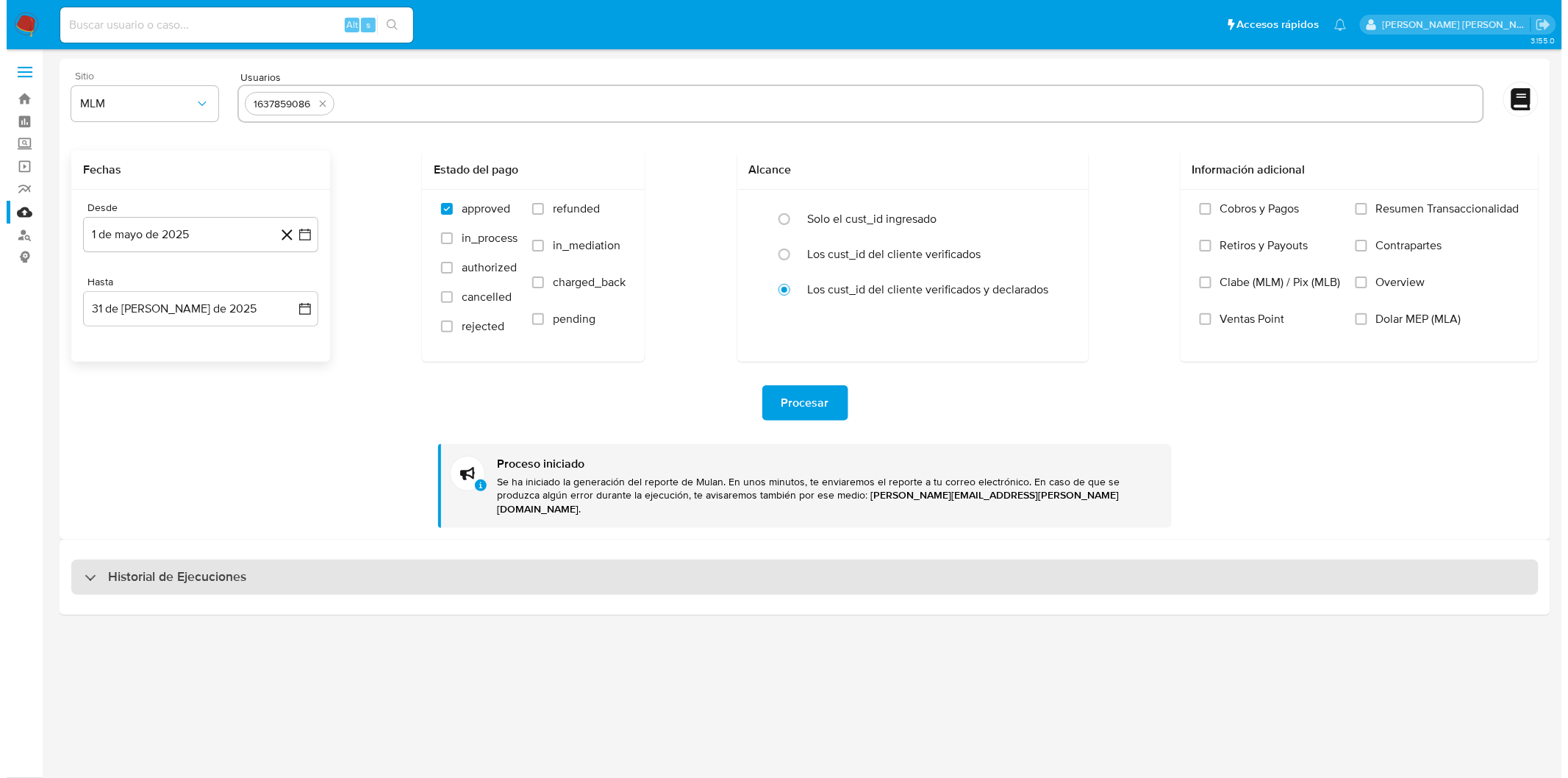
scroll to position [0, 0]
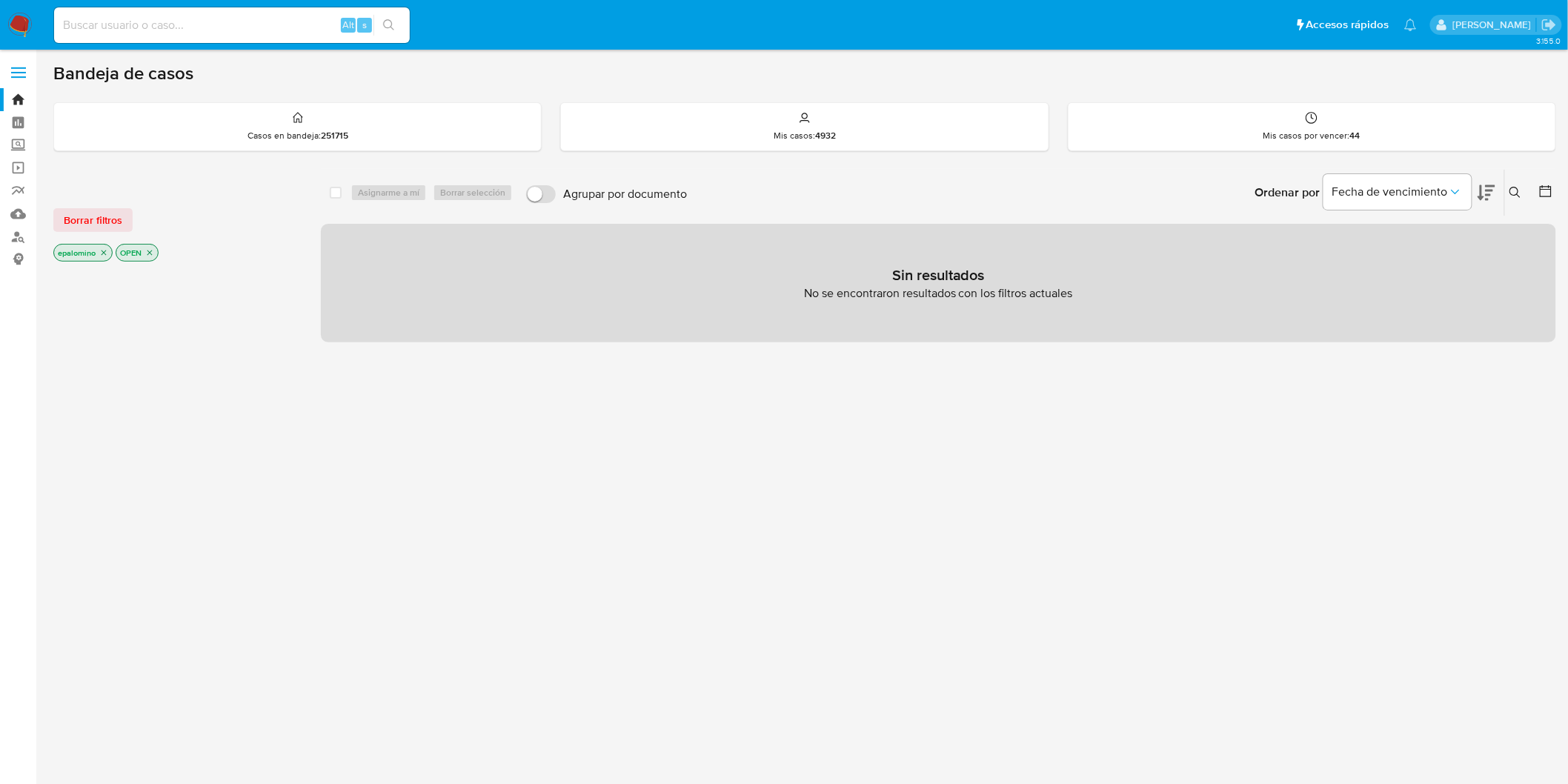
click at [89, 213] on span "Borrar filtros" at bounding box center [93, 219] width 58 height 20
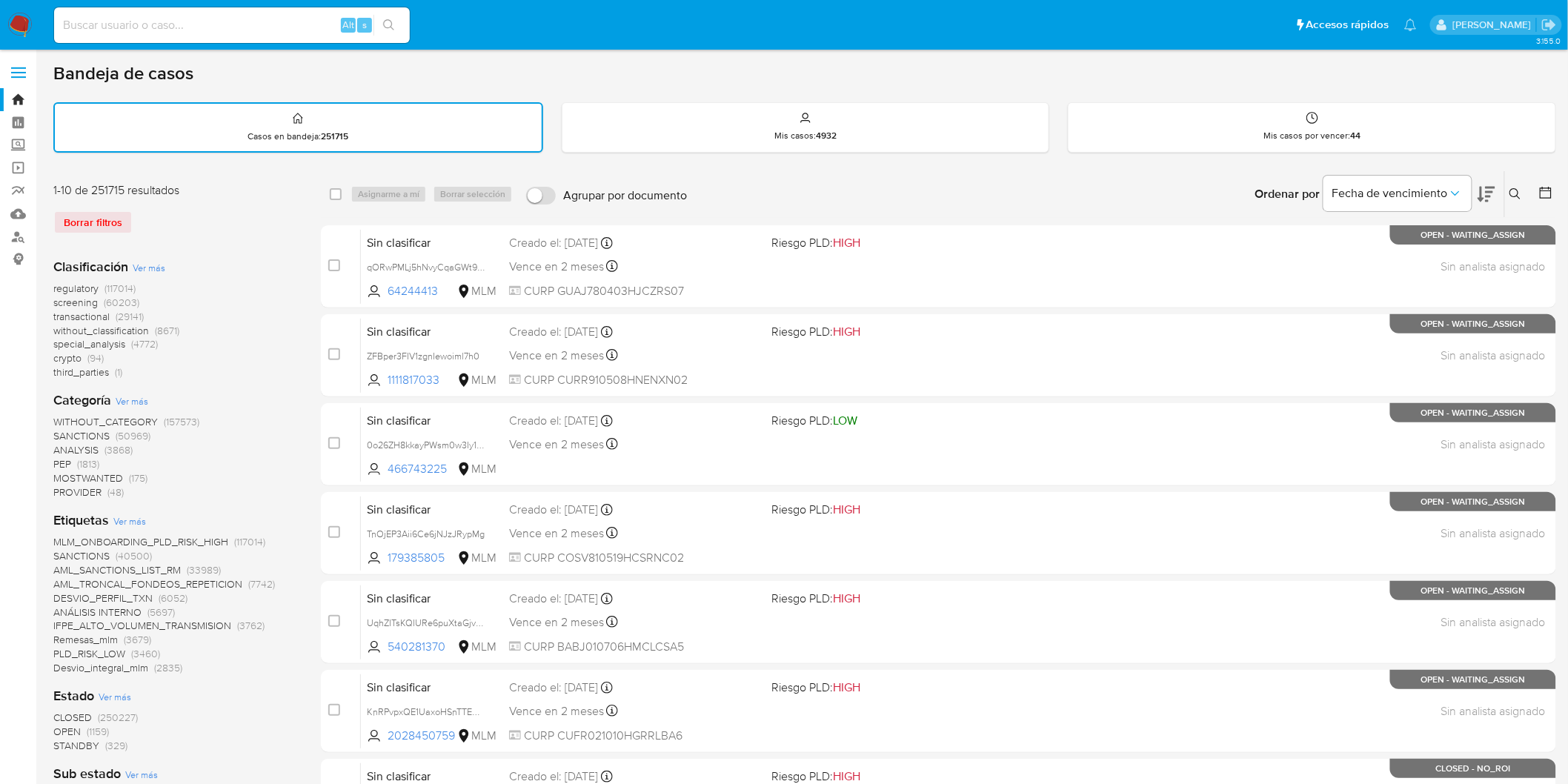
click at [13, 24] on img at bounding box center [19, 25] width 25 height 25
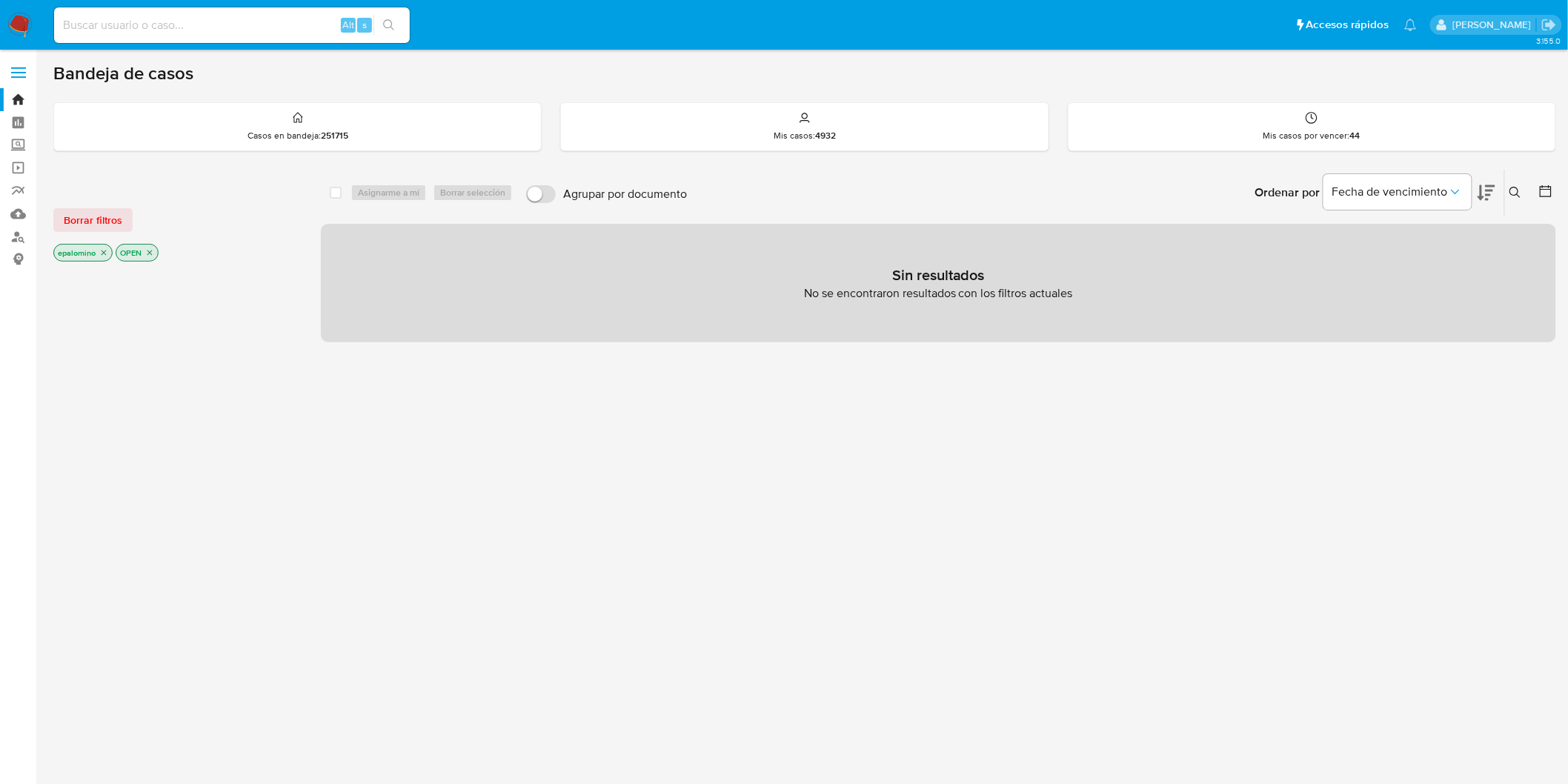
click at [94, 219] on span "Borrar filtros" at bounding box center [93, 219] width 58 height 20
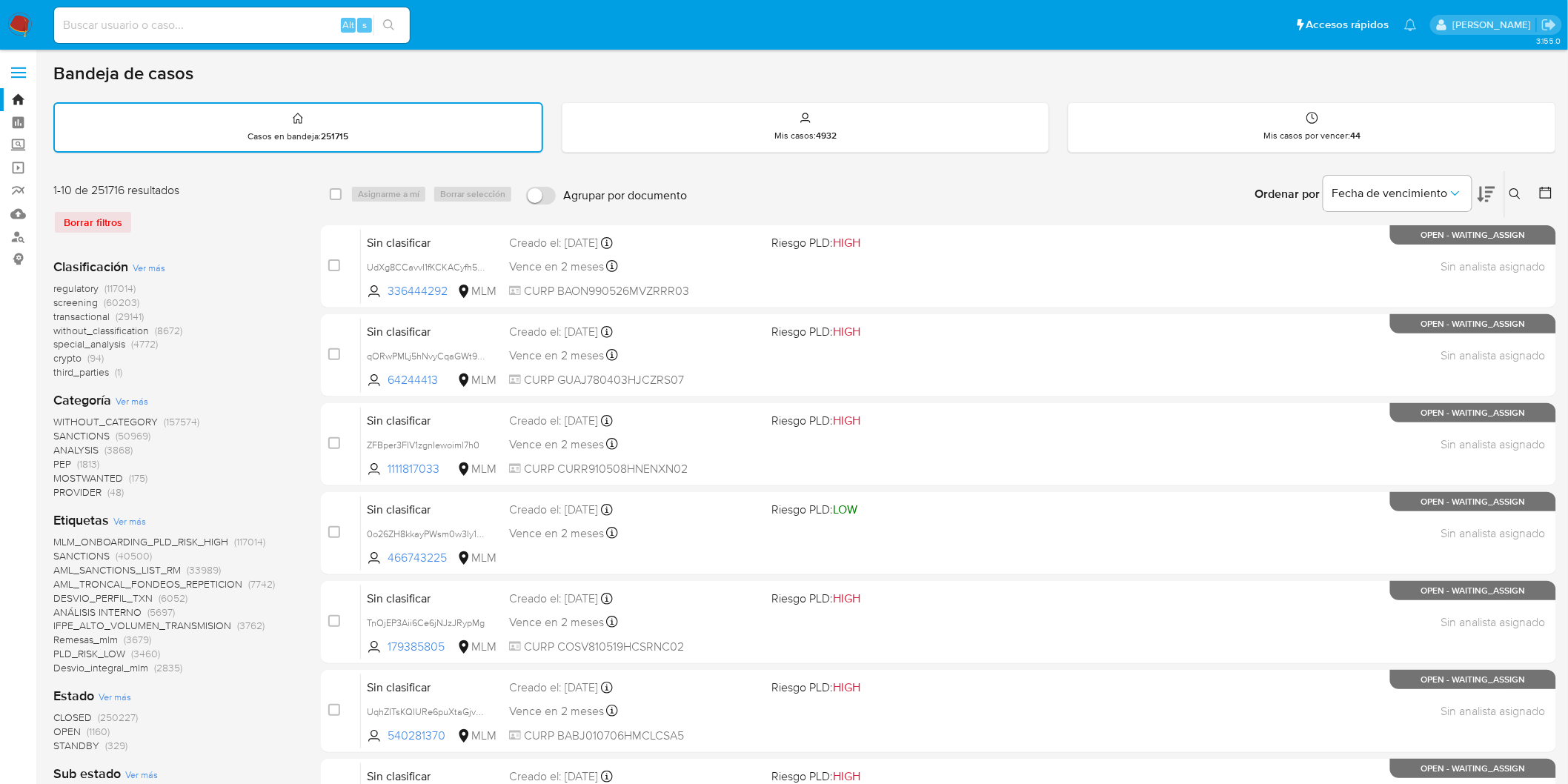
click at [1510, 194] on icon at bounding box center [1515, 194] width 12 height 12
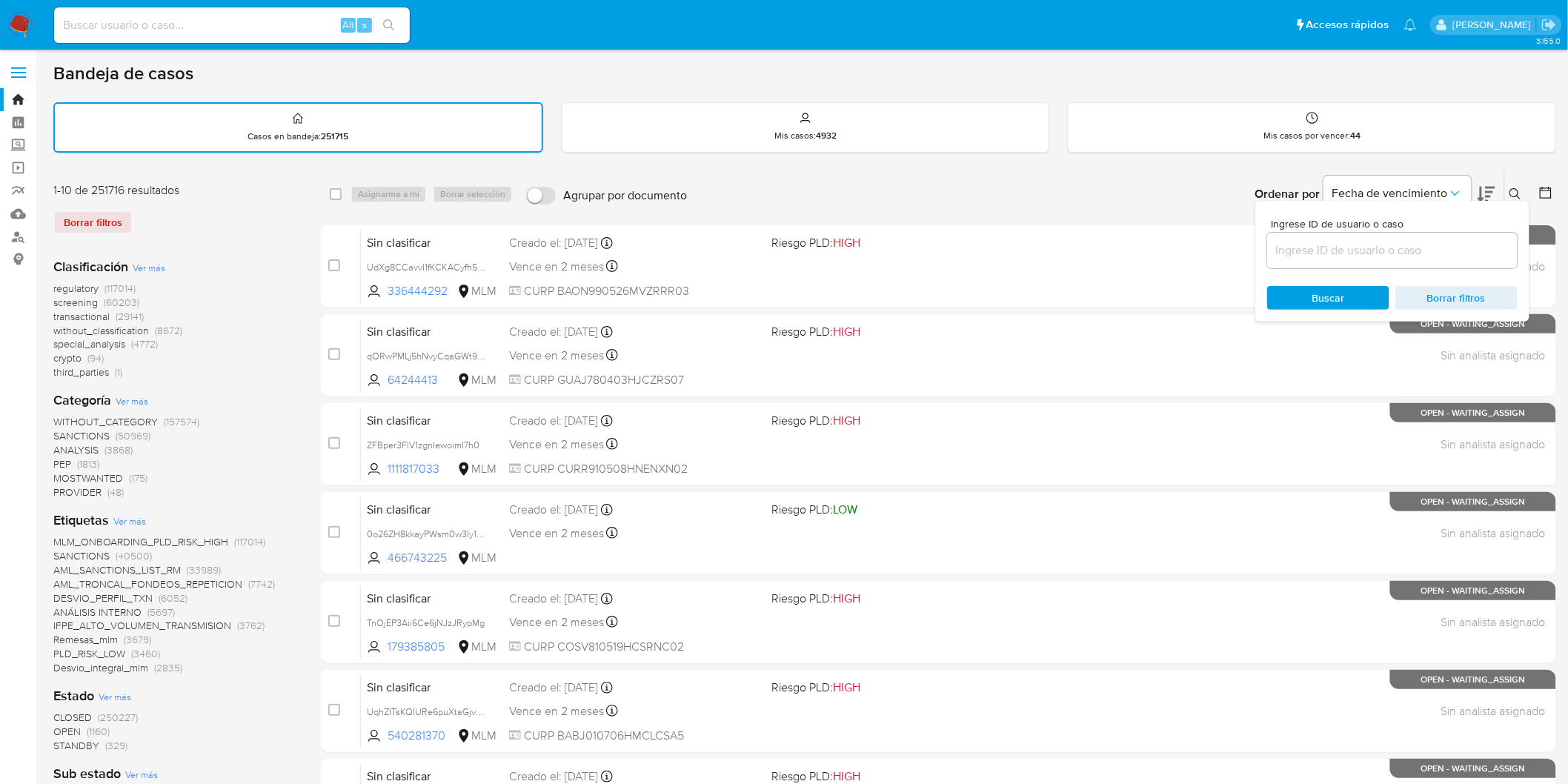
click at [1316, 244] on input at bounding box center [1392, 250] width 250 height 19
type input "1352788103"
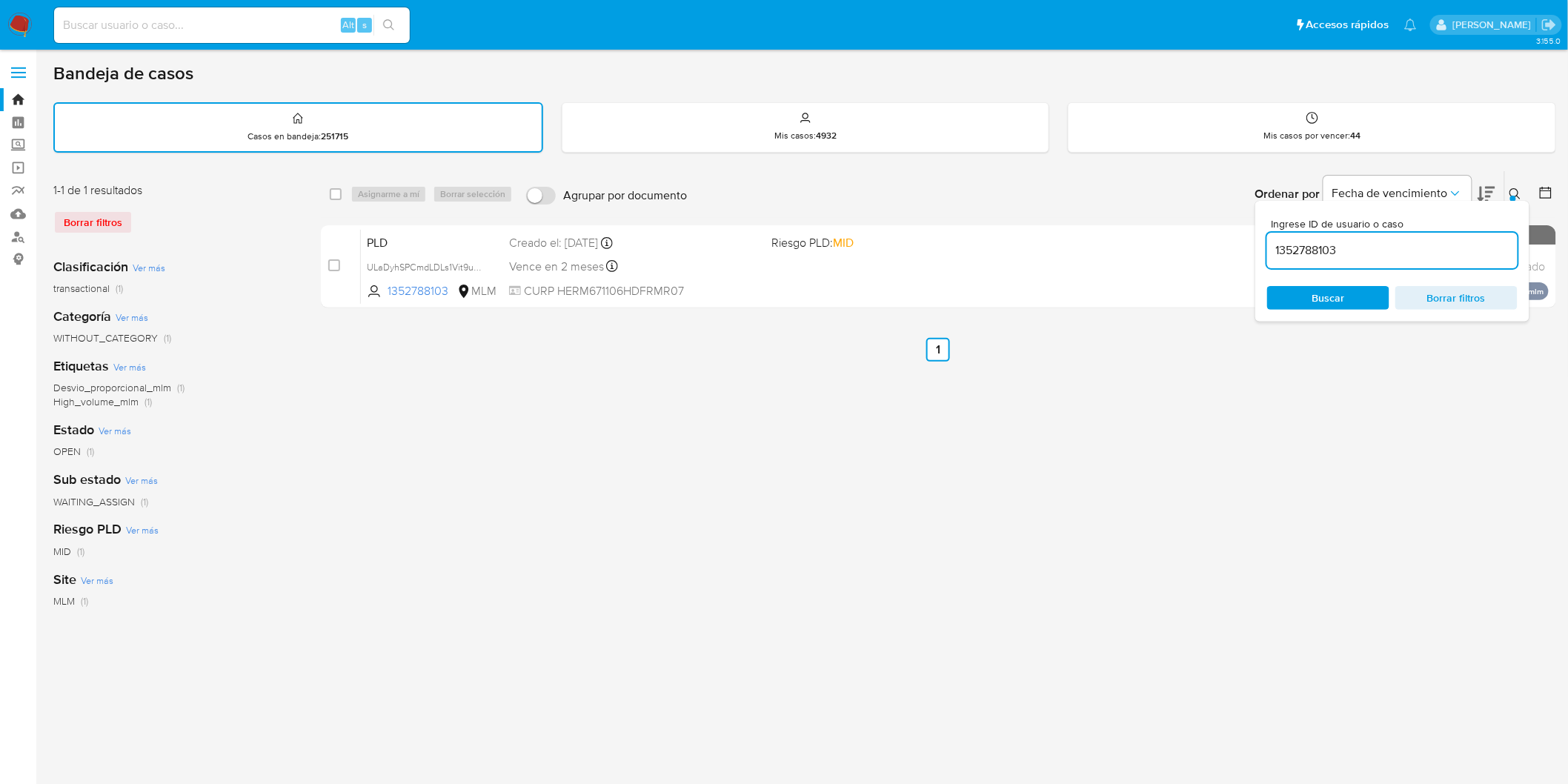
click at [1522, 189] on button at bounding box center [1518, 194] width 25 height 18
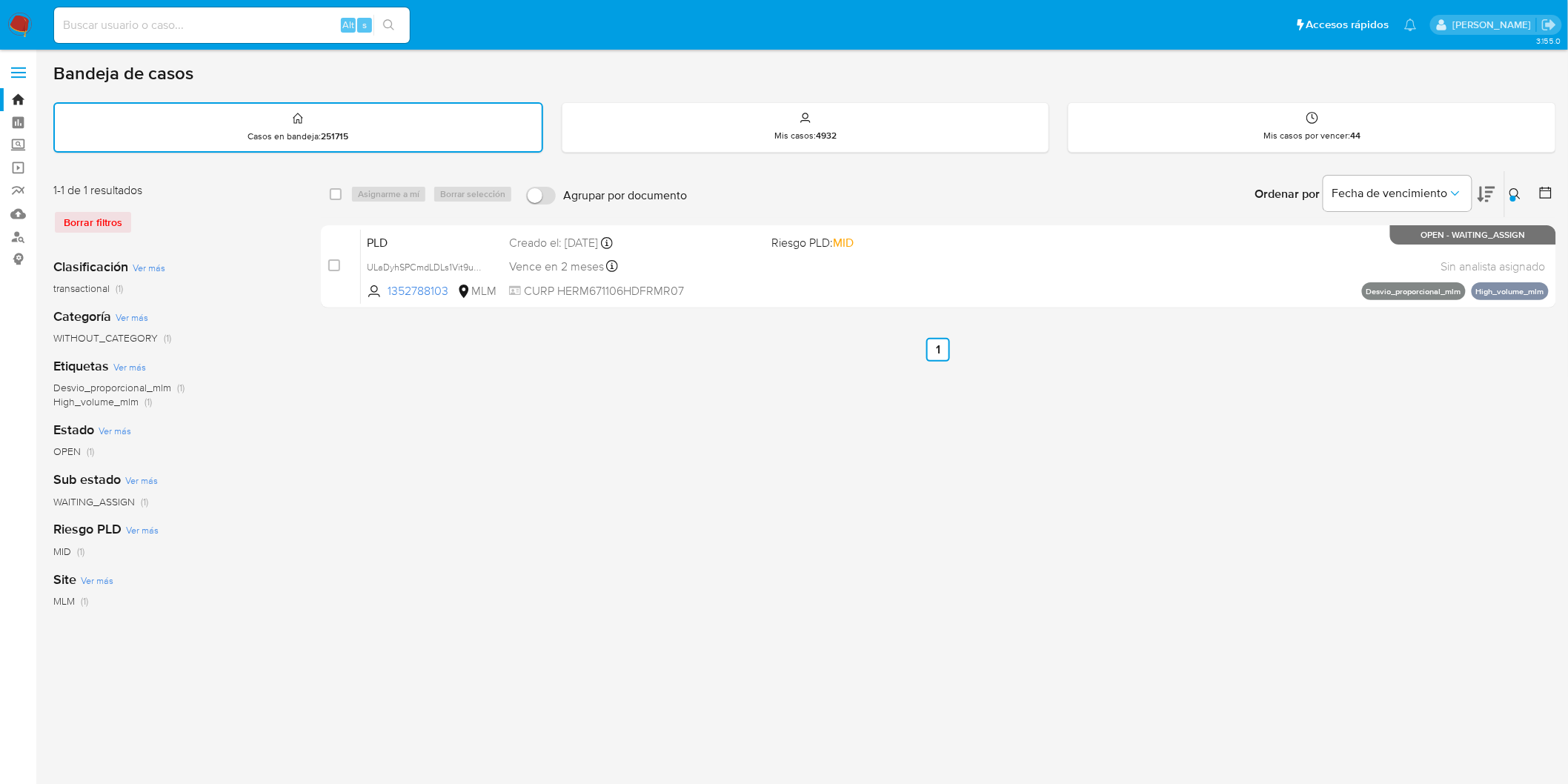
click at [16, 27] on img at bounding box center [19, 25] width 25 height 25
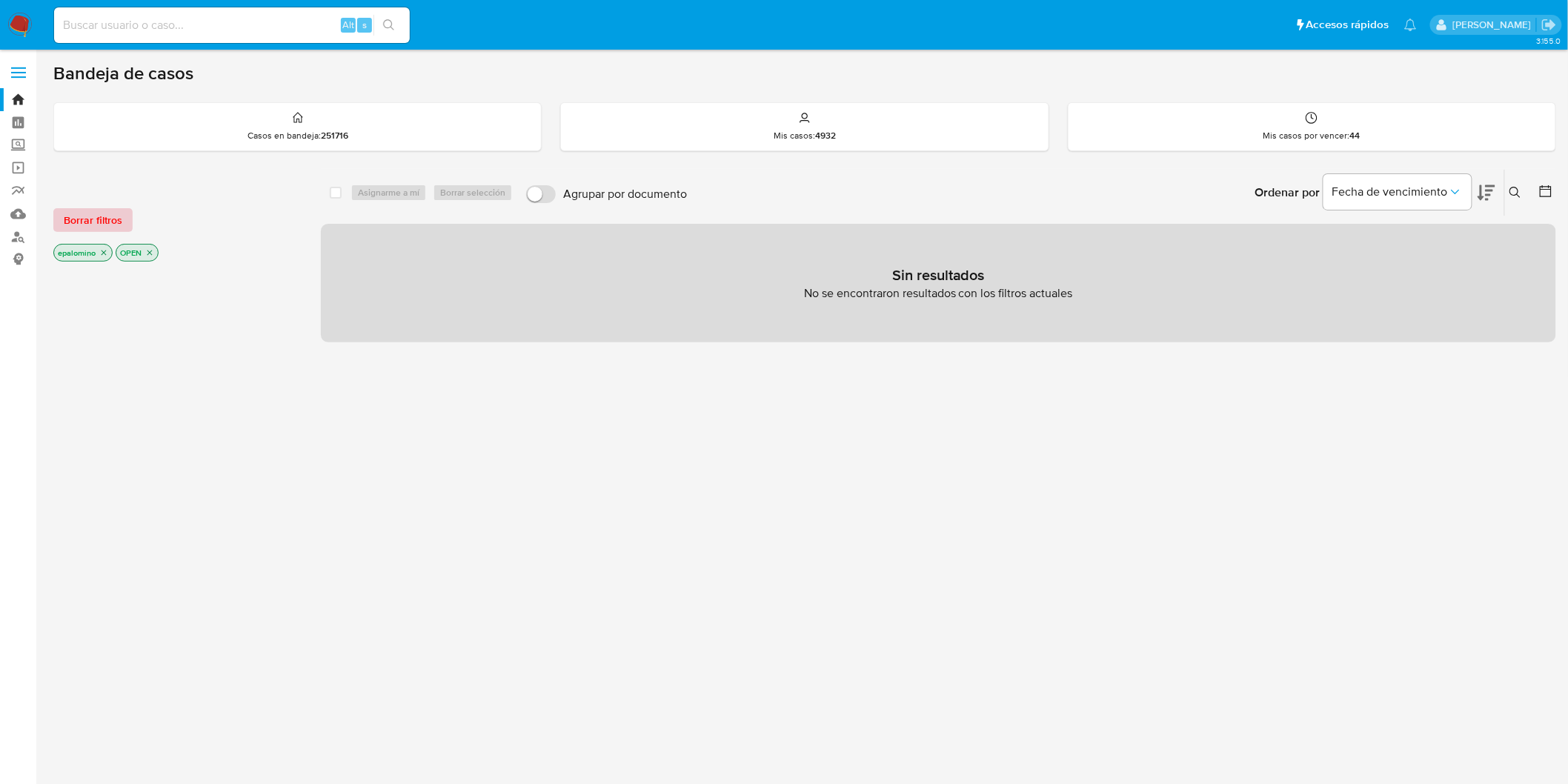
click at [107, 221] on span "Borrar filtros" at bounding box center [93, 219] width 58 height 20
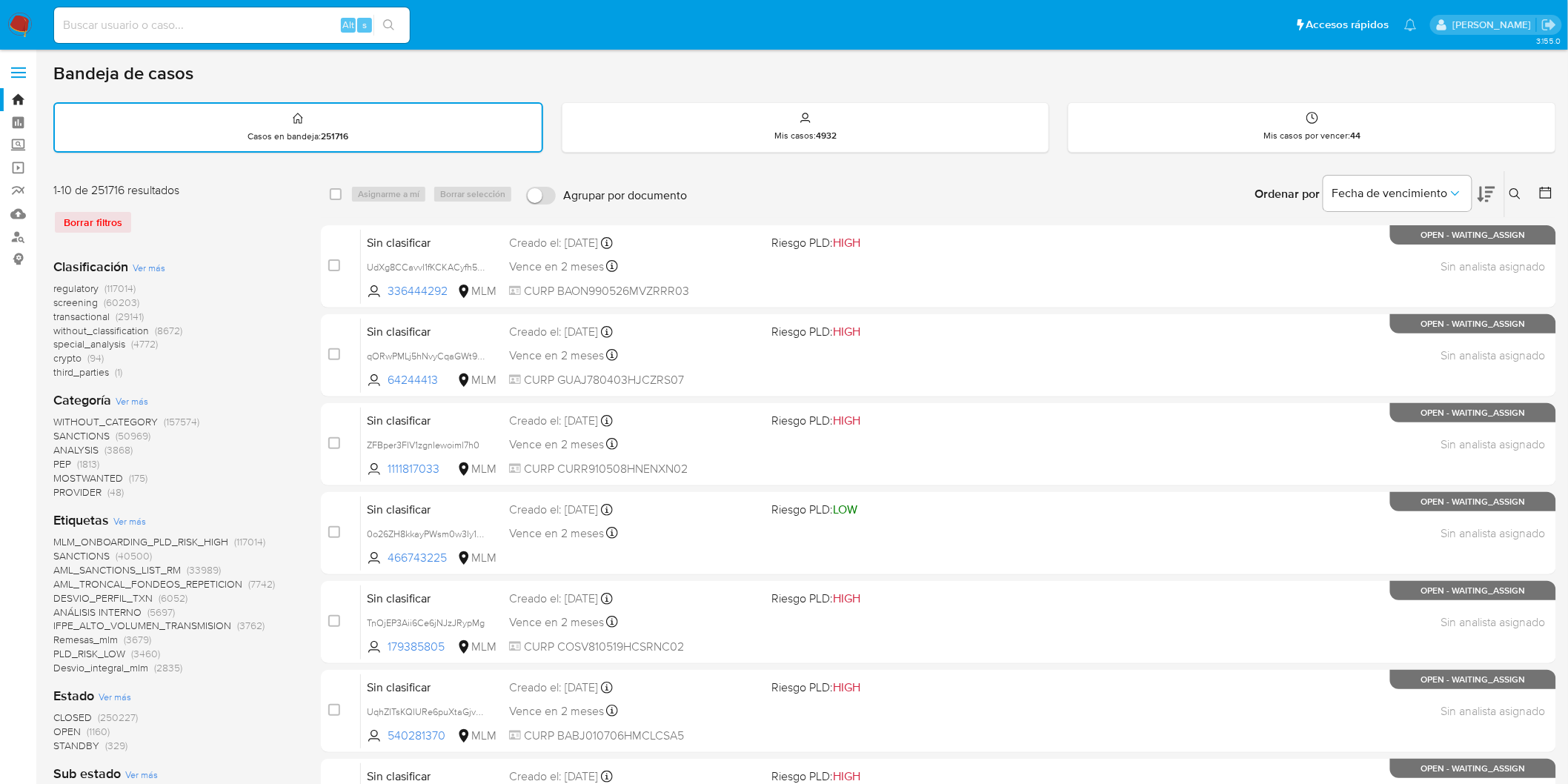
click at [1519, 190] on icon at bounding box center [1515, 194] width 12 height 12
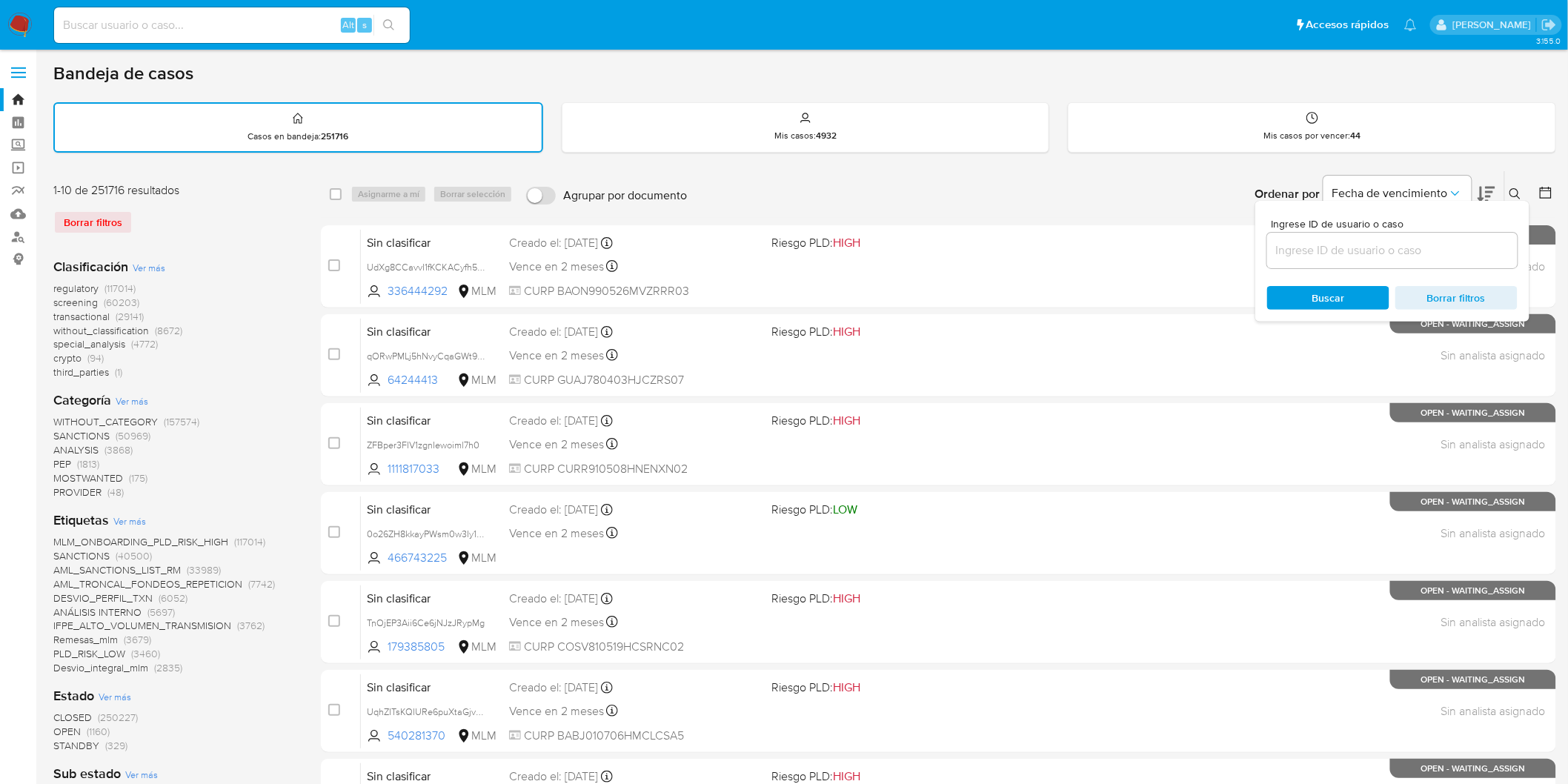
click at [1365, 237] on div at bounding box center [1392, 250] width 250 height 35
click at [1366, 243] on input at bounding box center [1392, 250] width 250 height 19
paste input "1352788103"
type input "1352788103"
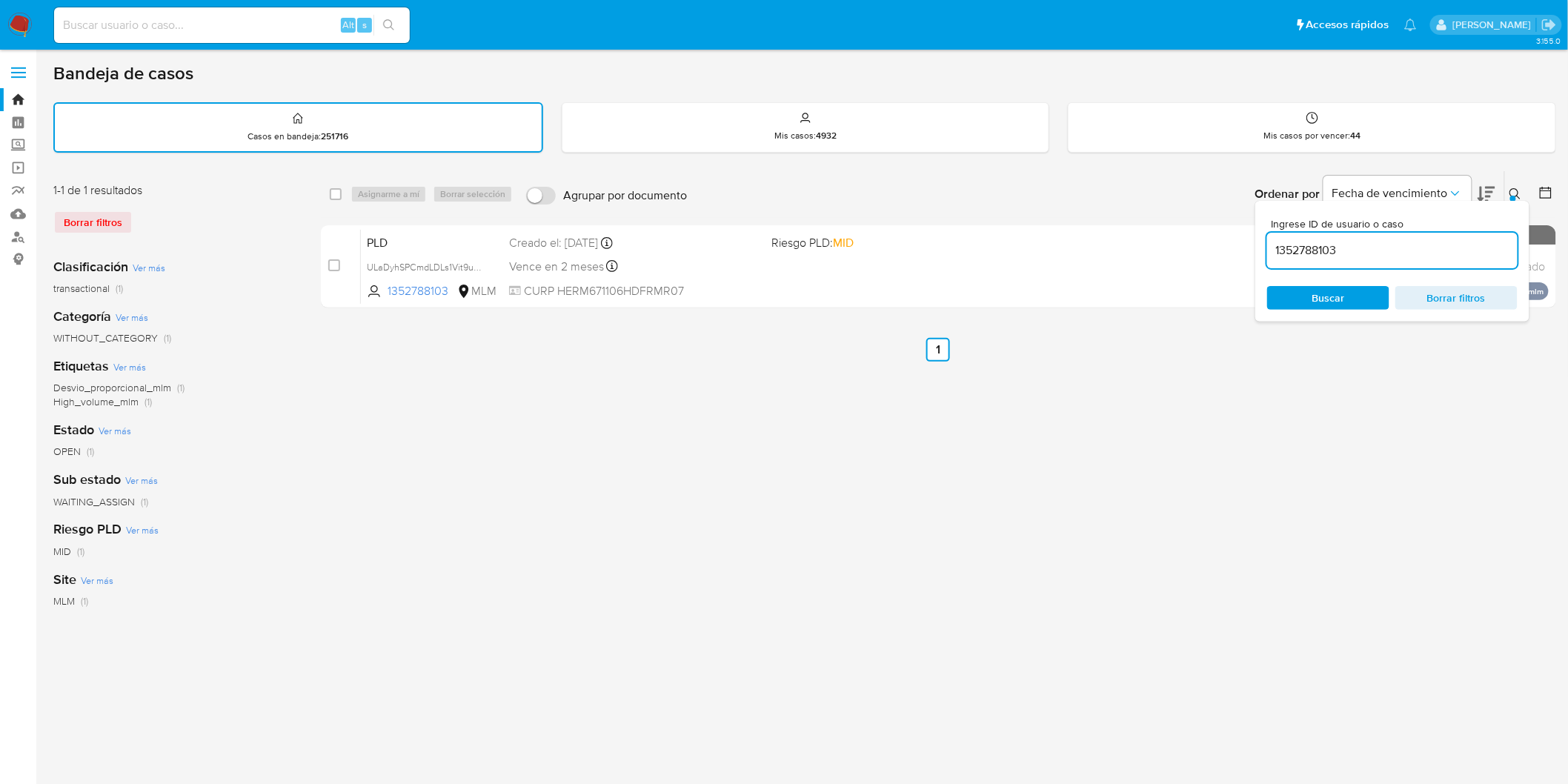
click at [1514, 189] on icon at bounding box center [1515, 194] width 12 height 12
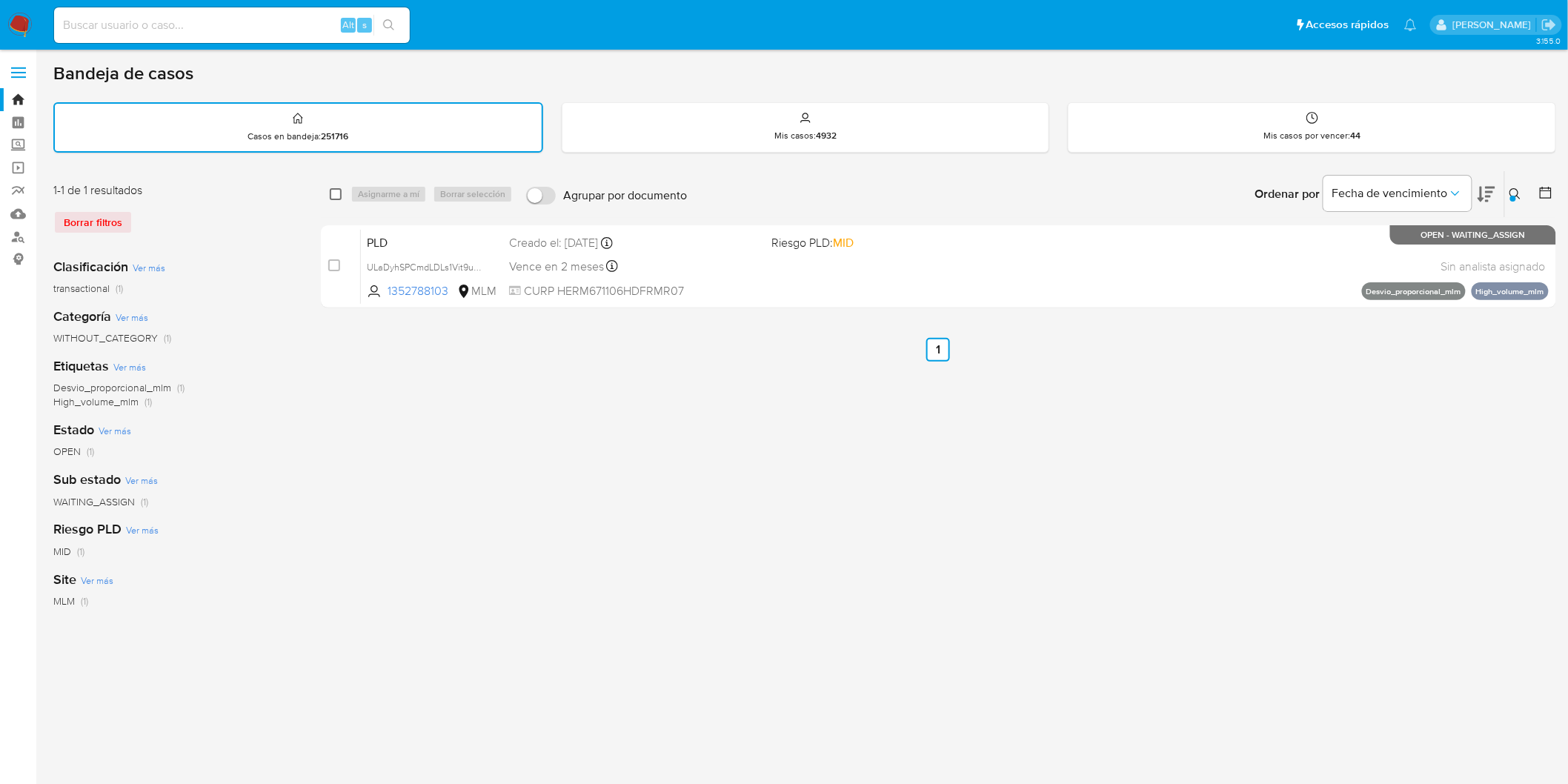
click at [336, 189] on input "checkbox" at bounding box center [335, 194] width 12 height 12
checkbox input "true"
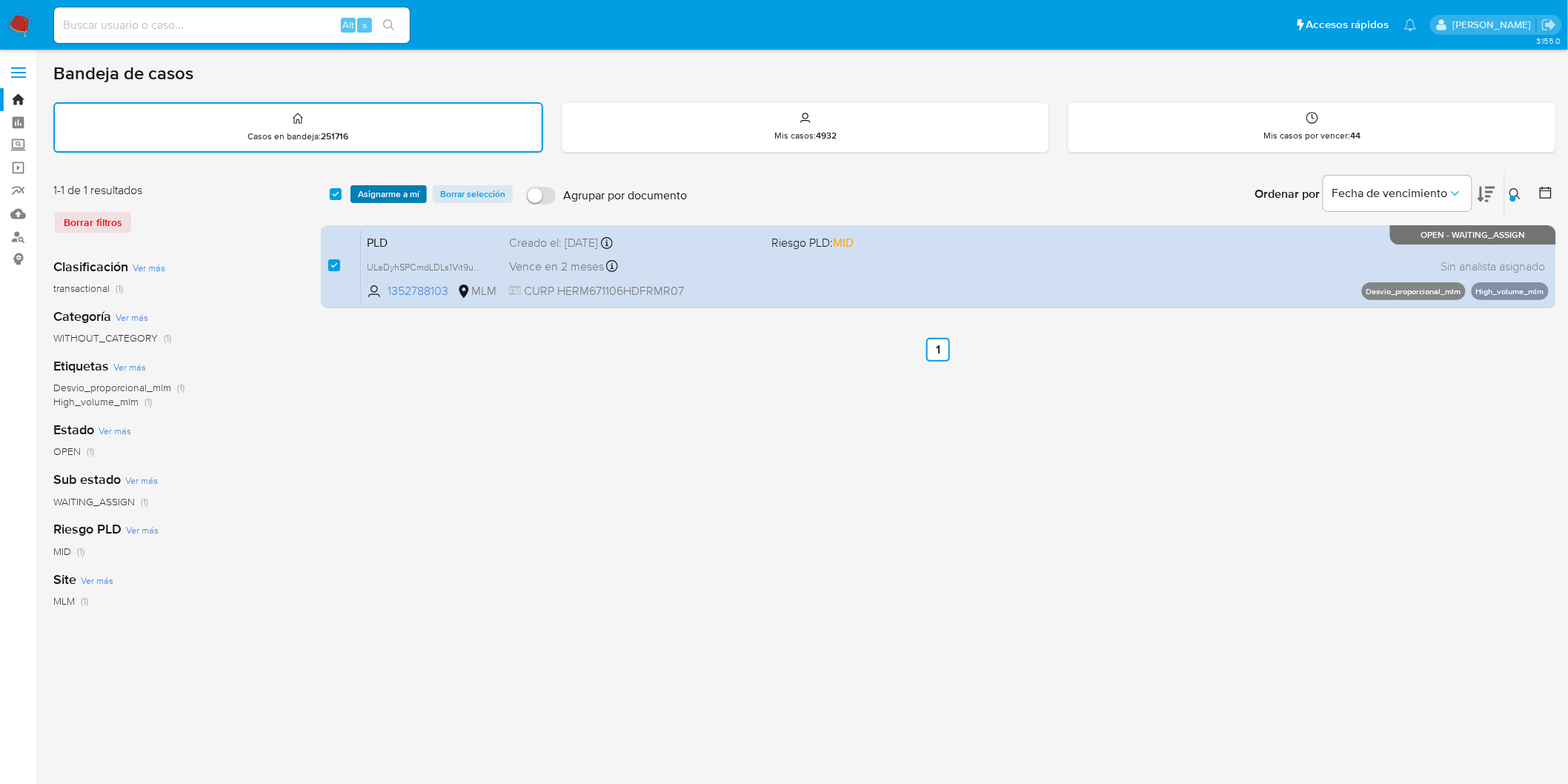
click at [358, 189] on span "Asignarme a mí" at bounding box center [389, 194] width 62 height 15
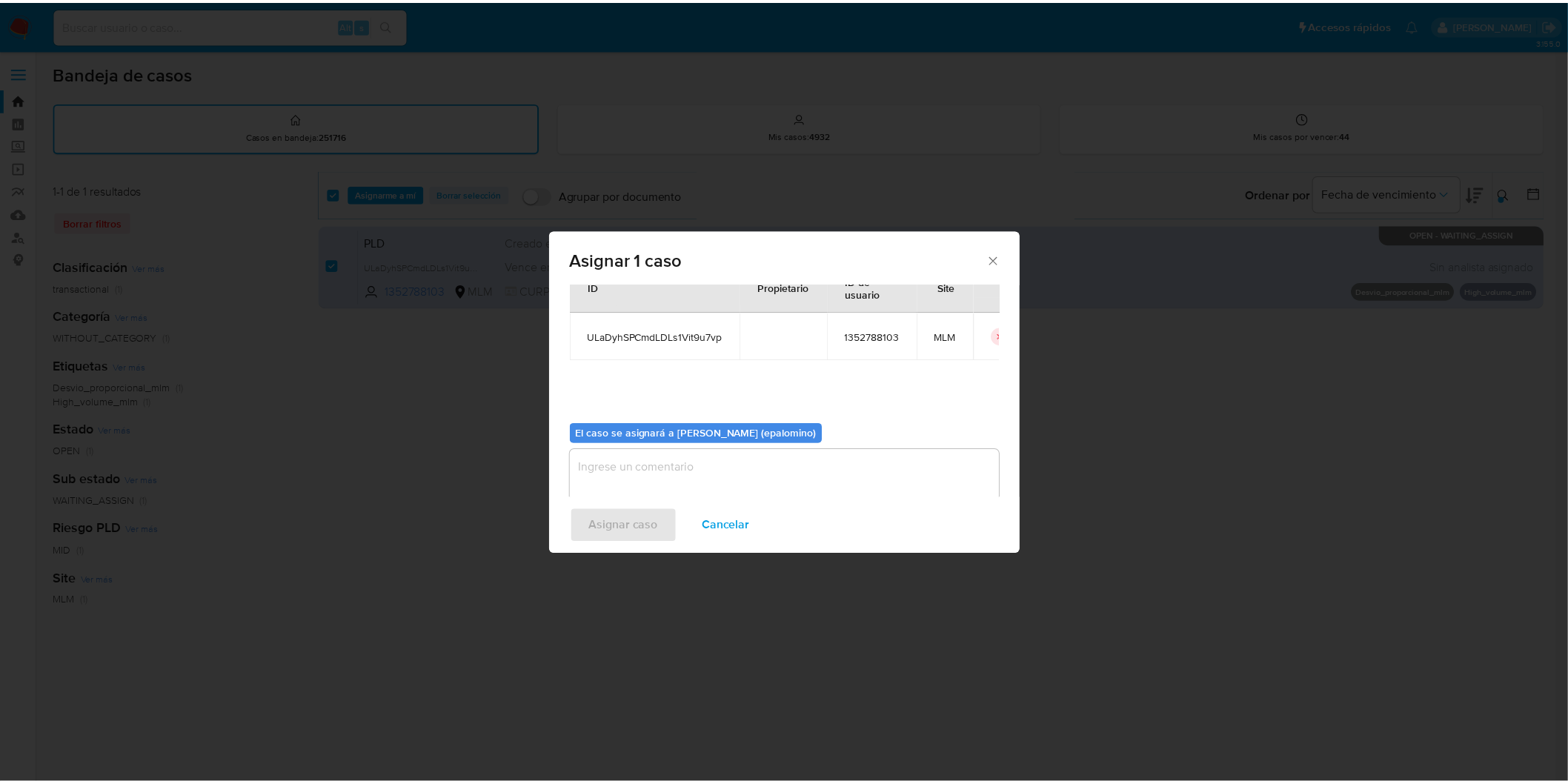
scroll to position [76, 0]
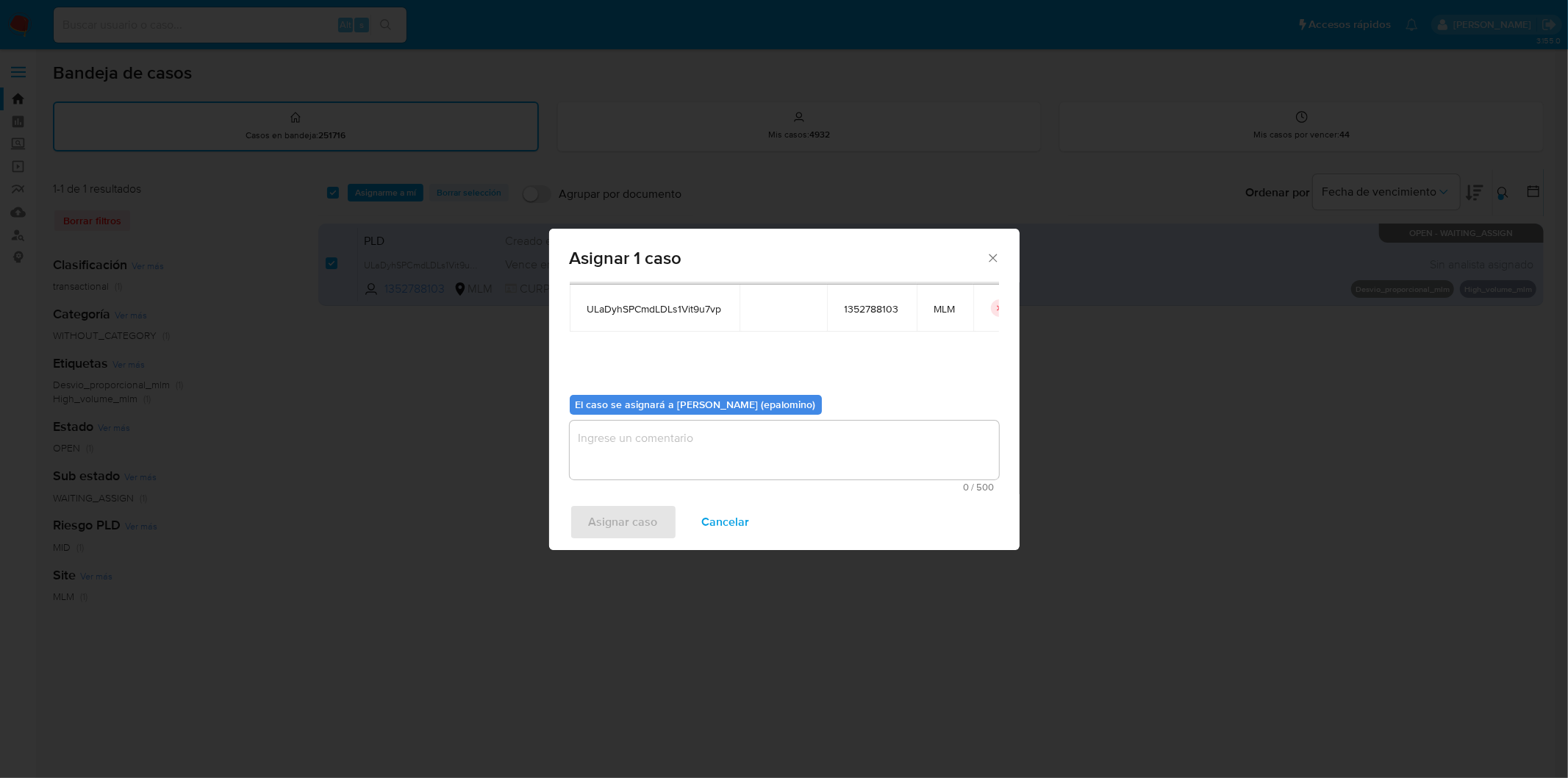
click at [678, 431] on textarea "assign-modal" at bounding box center [784, 450] width 429 height 59
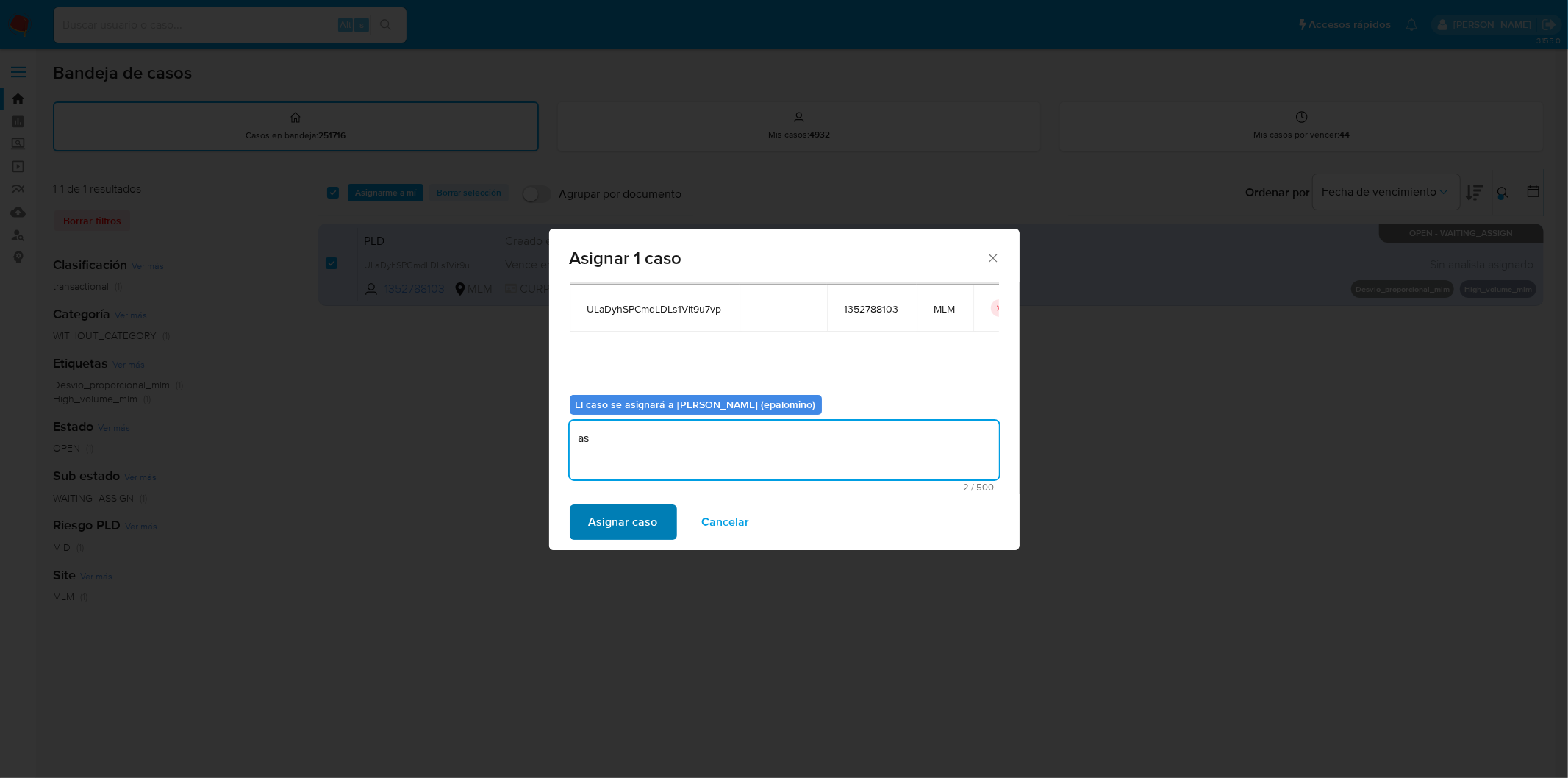
type textarea "as"
click at [643, 506] on span "Asignar caso" at bounding box center [623, 522] width 69 height 32
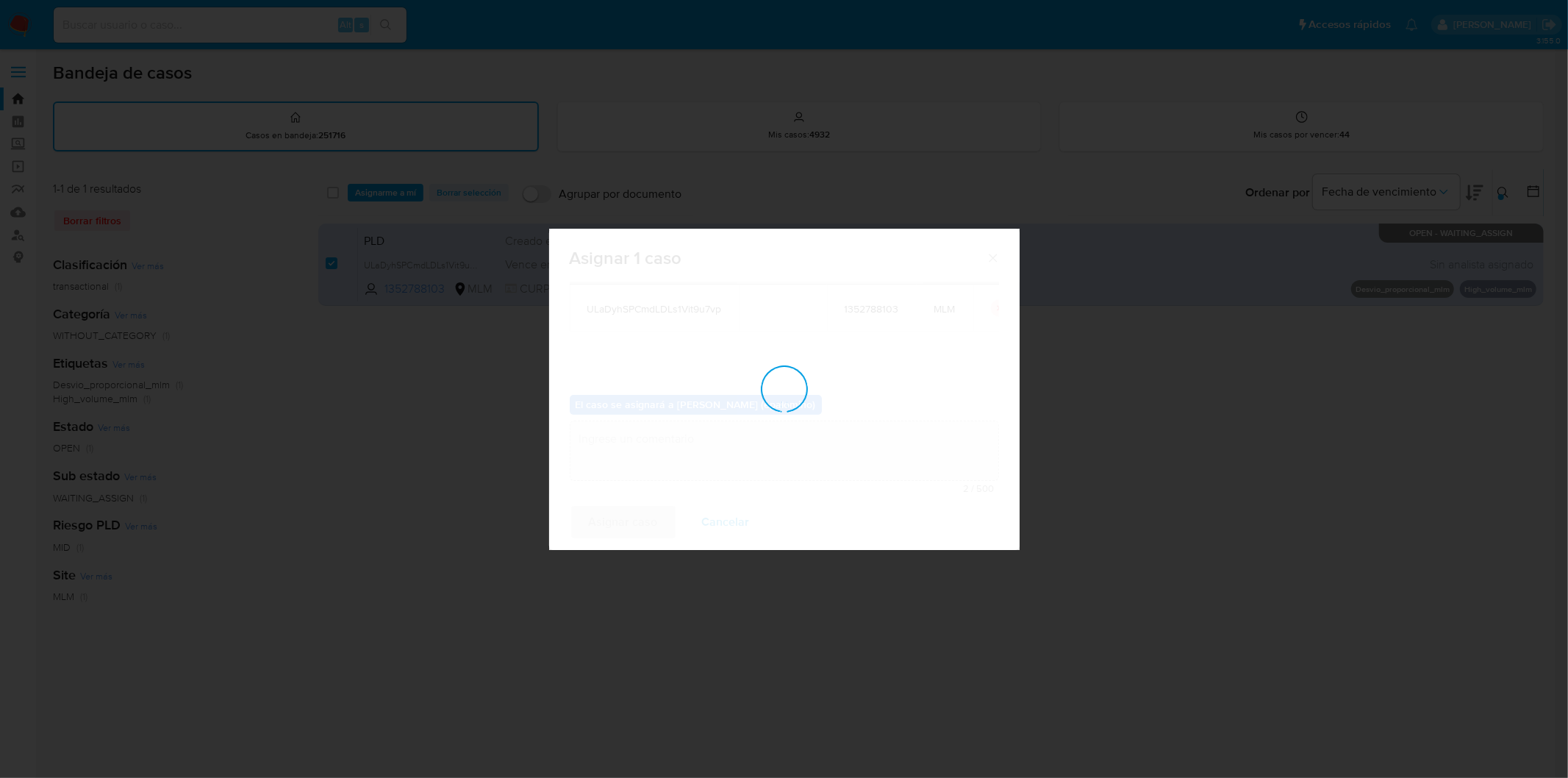
checkbox input "false"
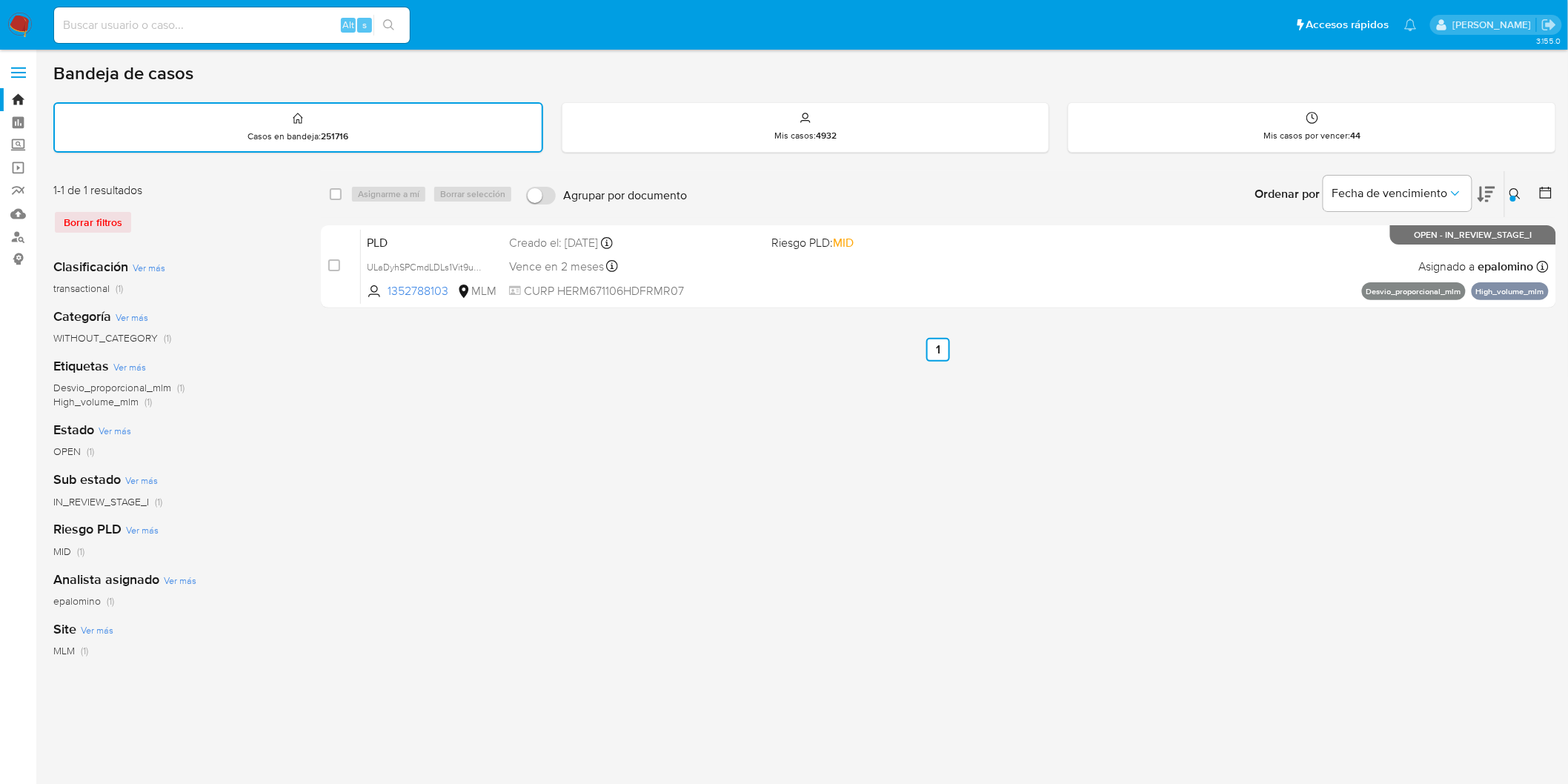
click at [20, 19] on img at bounding box center [19, 25] width 25 height 25
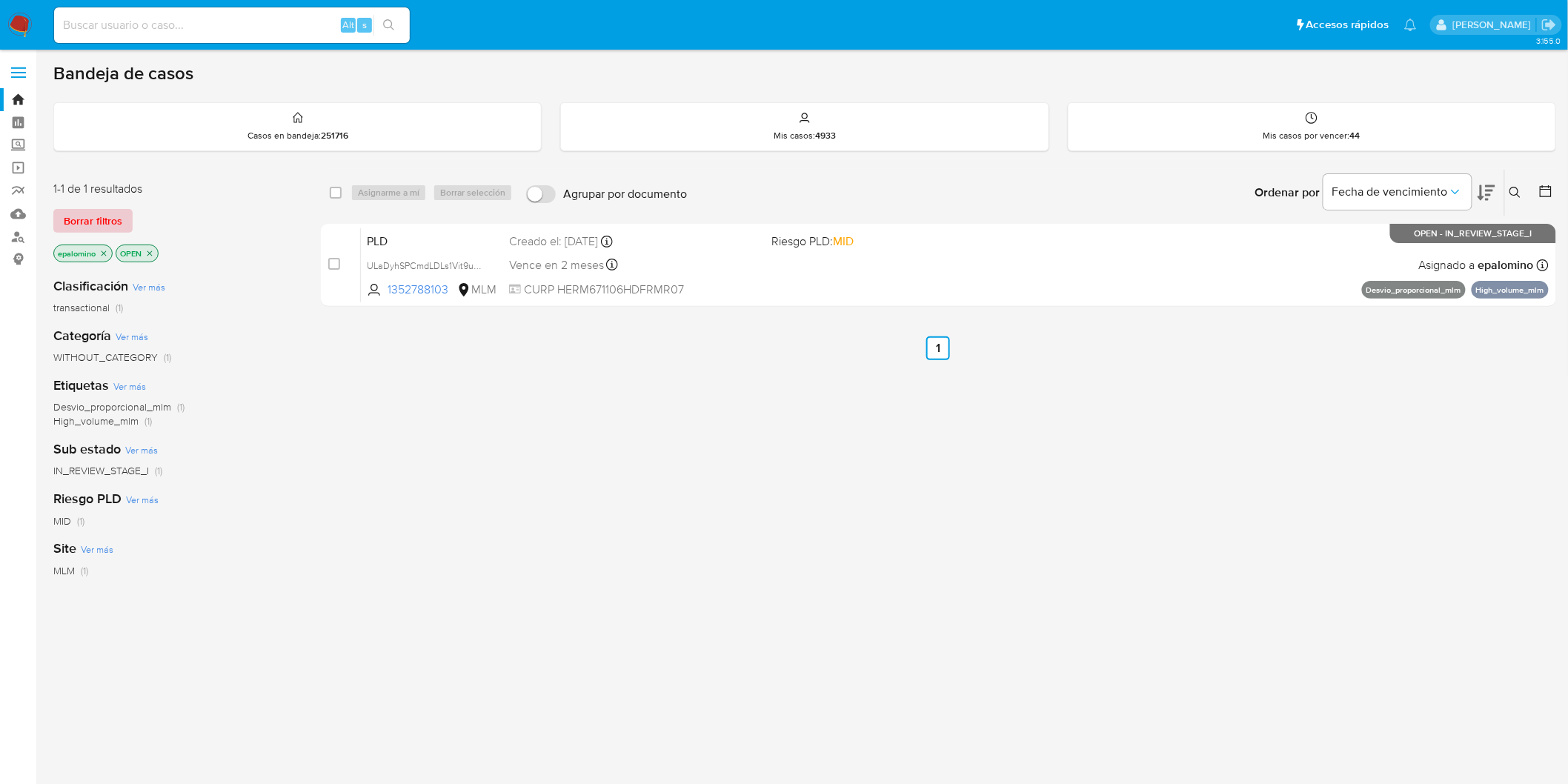
click at [89, 222] on span "Borrar filtros" at bounding box center [93, 220] width 58 height 20
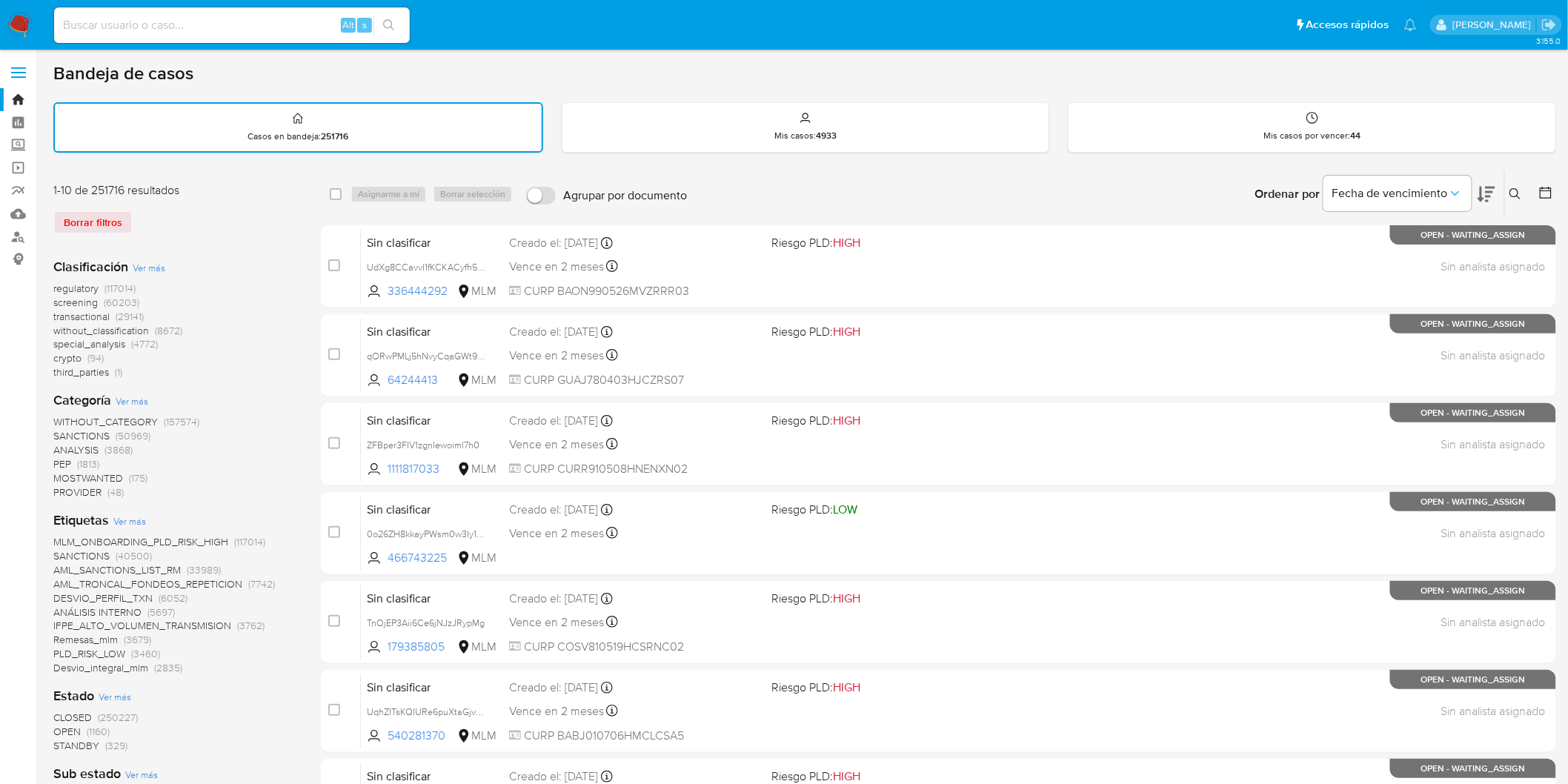
click at [23, 28] on img at bounding box center [19, 25] width 25 height 25
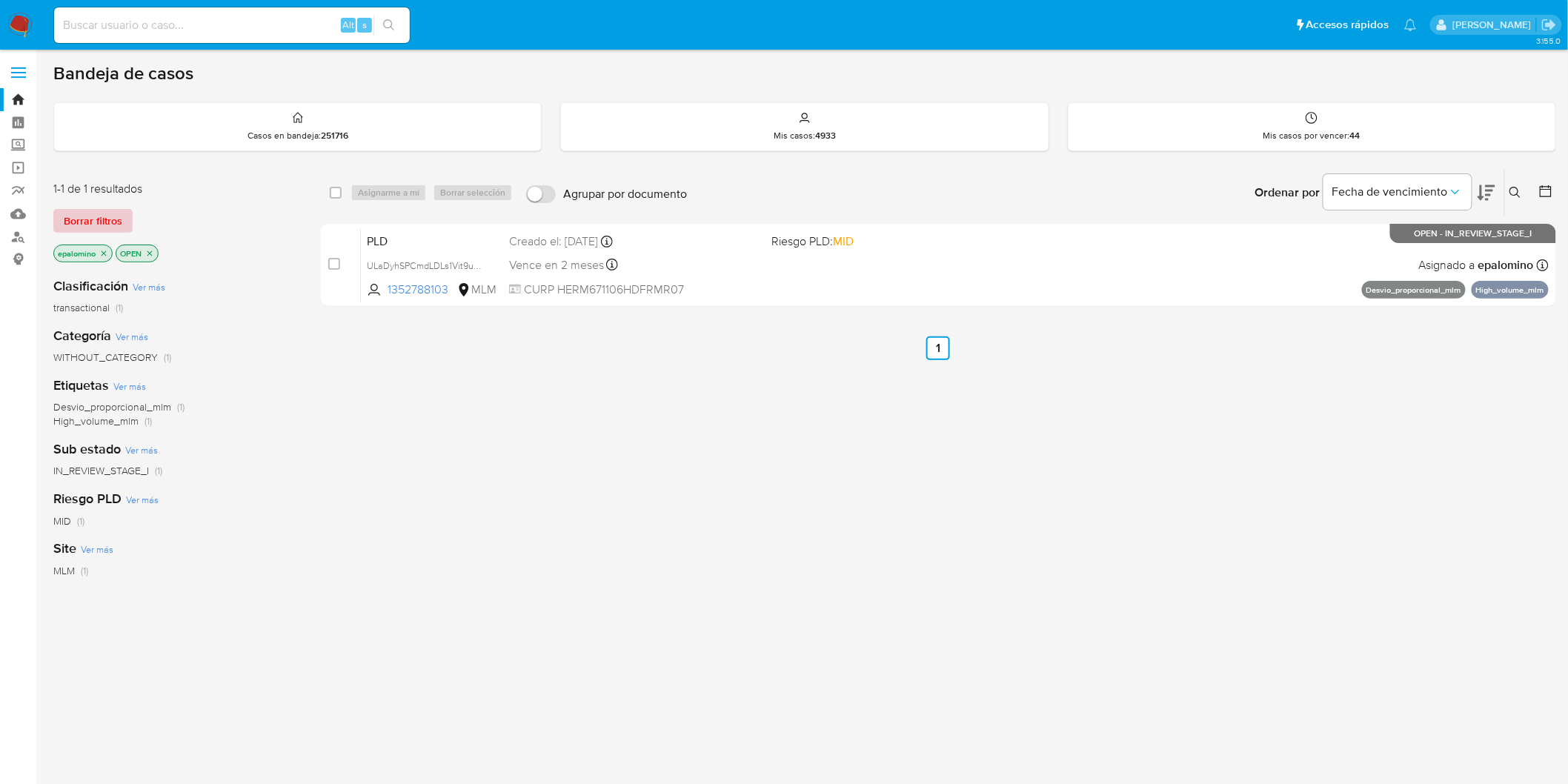
click at [84, 228] on span "Borrar filtros" at bounding box center [93, 220] width 58 height 20
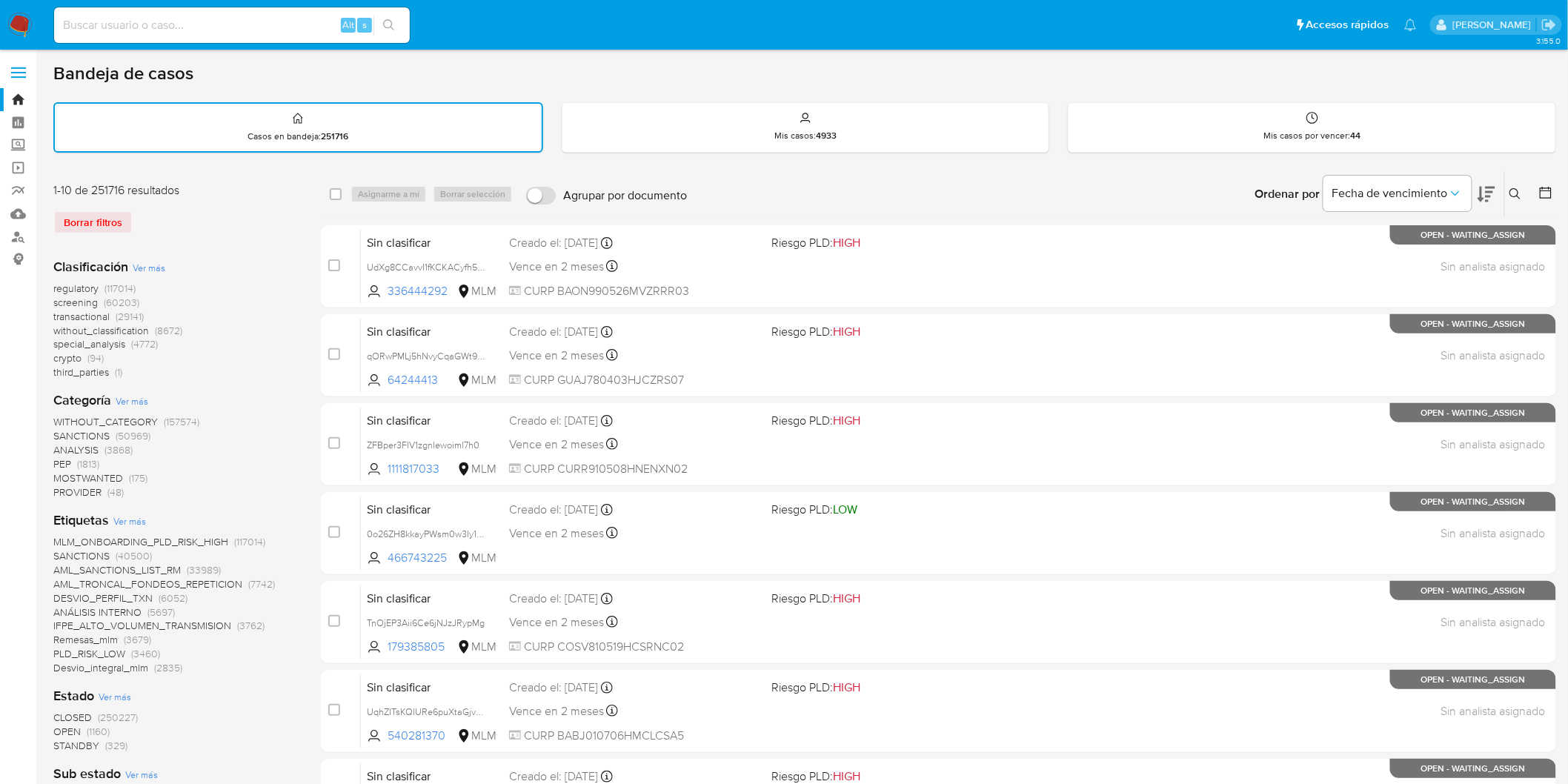
click at [17, 16] on img at bounding box center [19, 25] width 25 height 25
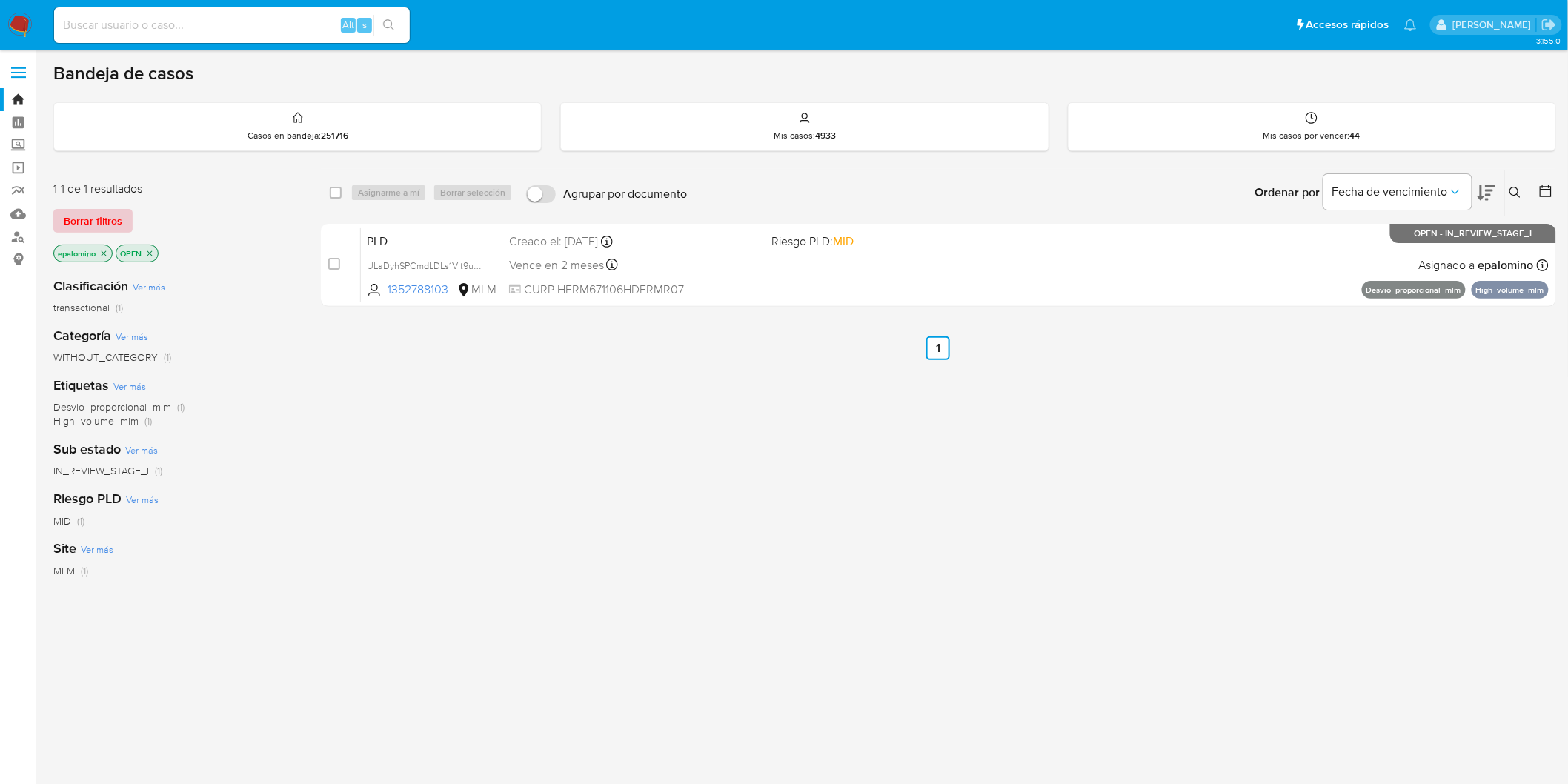
click at [113, 219] on span "Borrar filtros" at bounding box center [93, 220] width 58 height 20
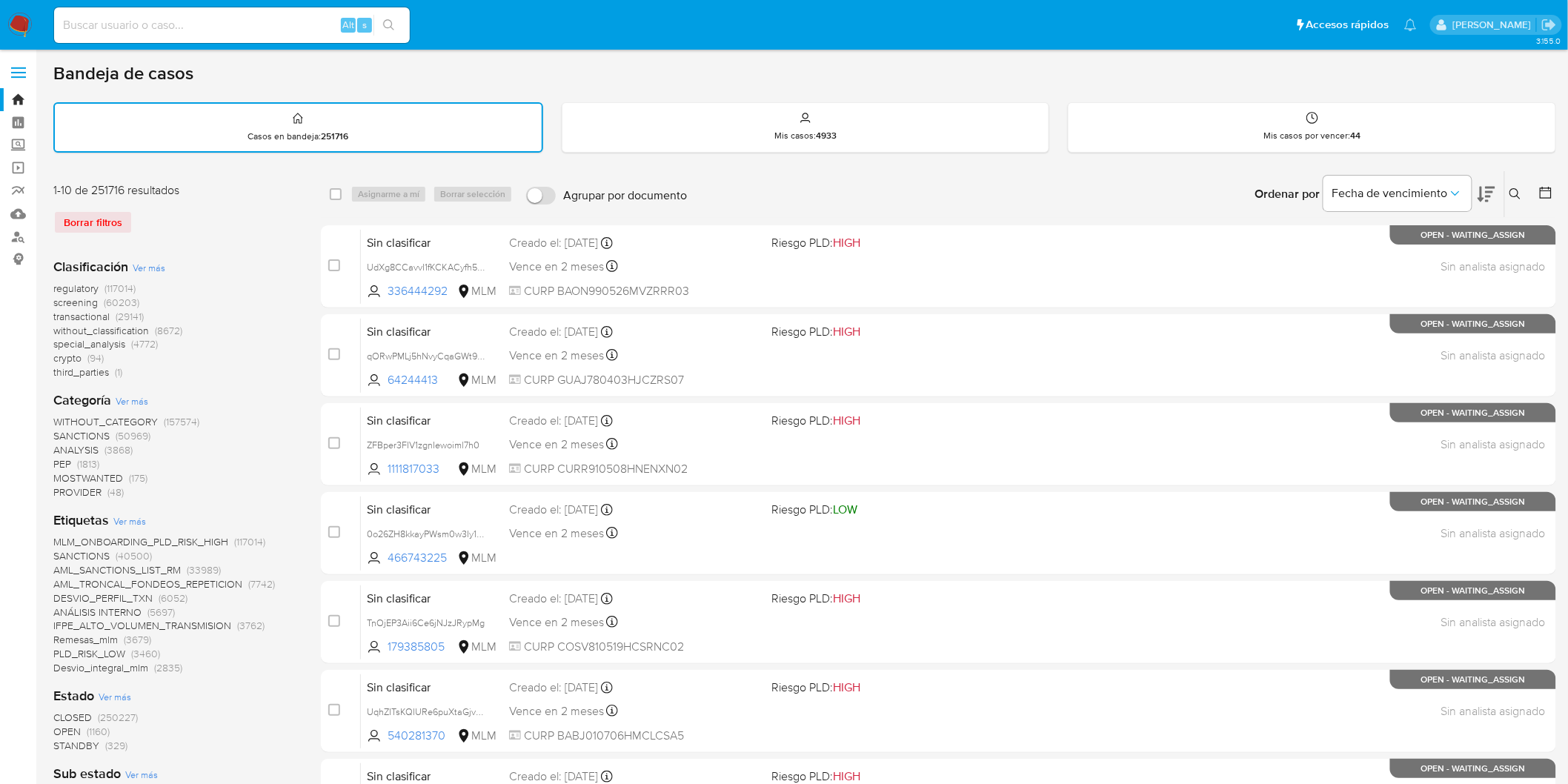
click at [18, 24] on img at bounding box center [19, 25] width 25 height 25
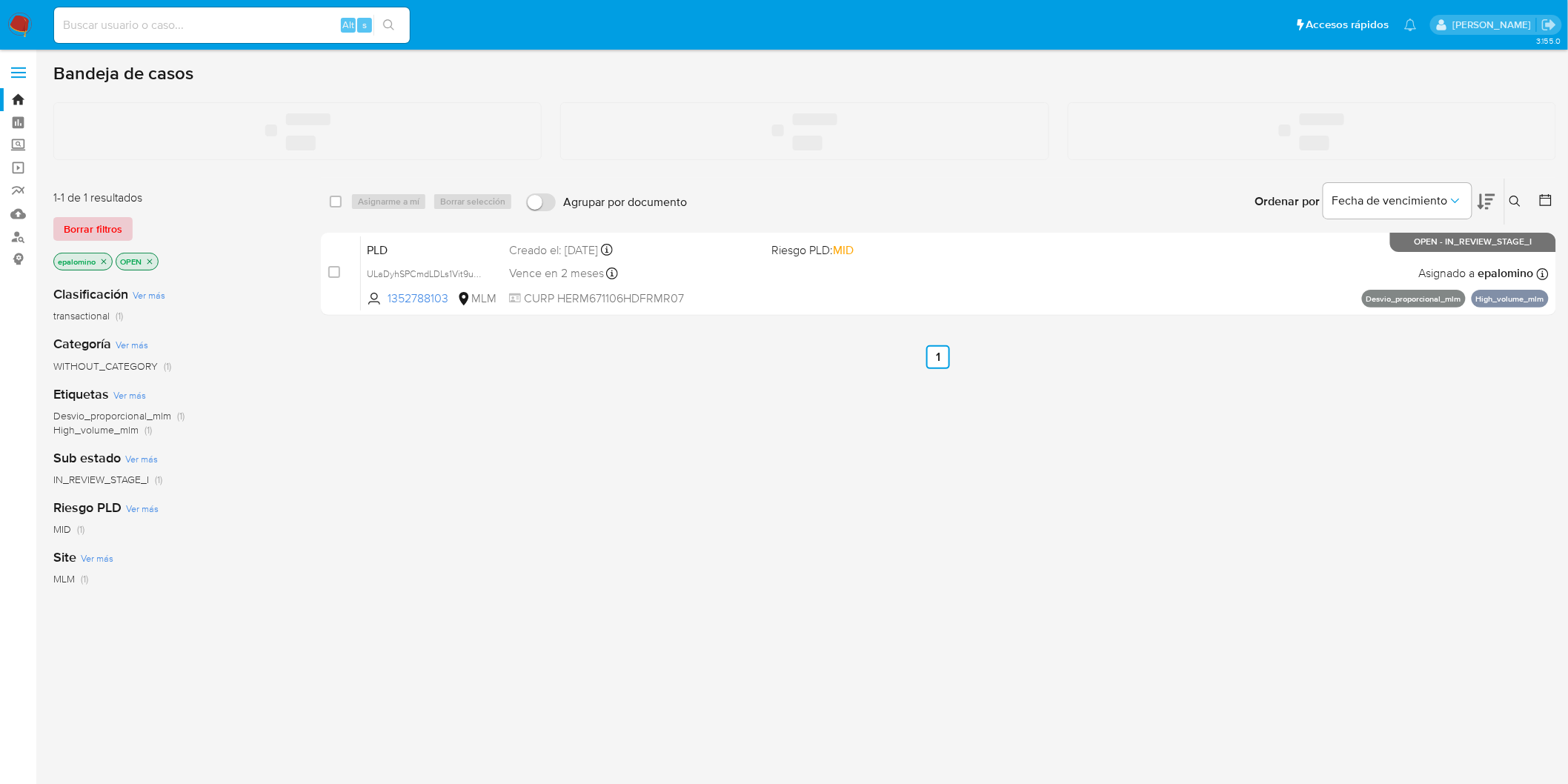
click at [99, 226] on span "Borrar filtros" at bounding box center [93, 228] width 58 height 20
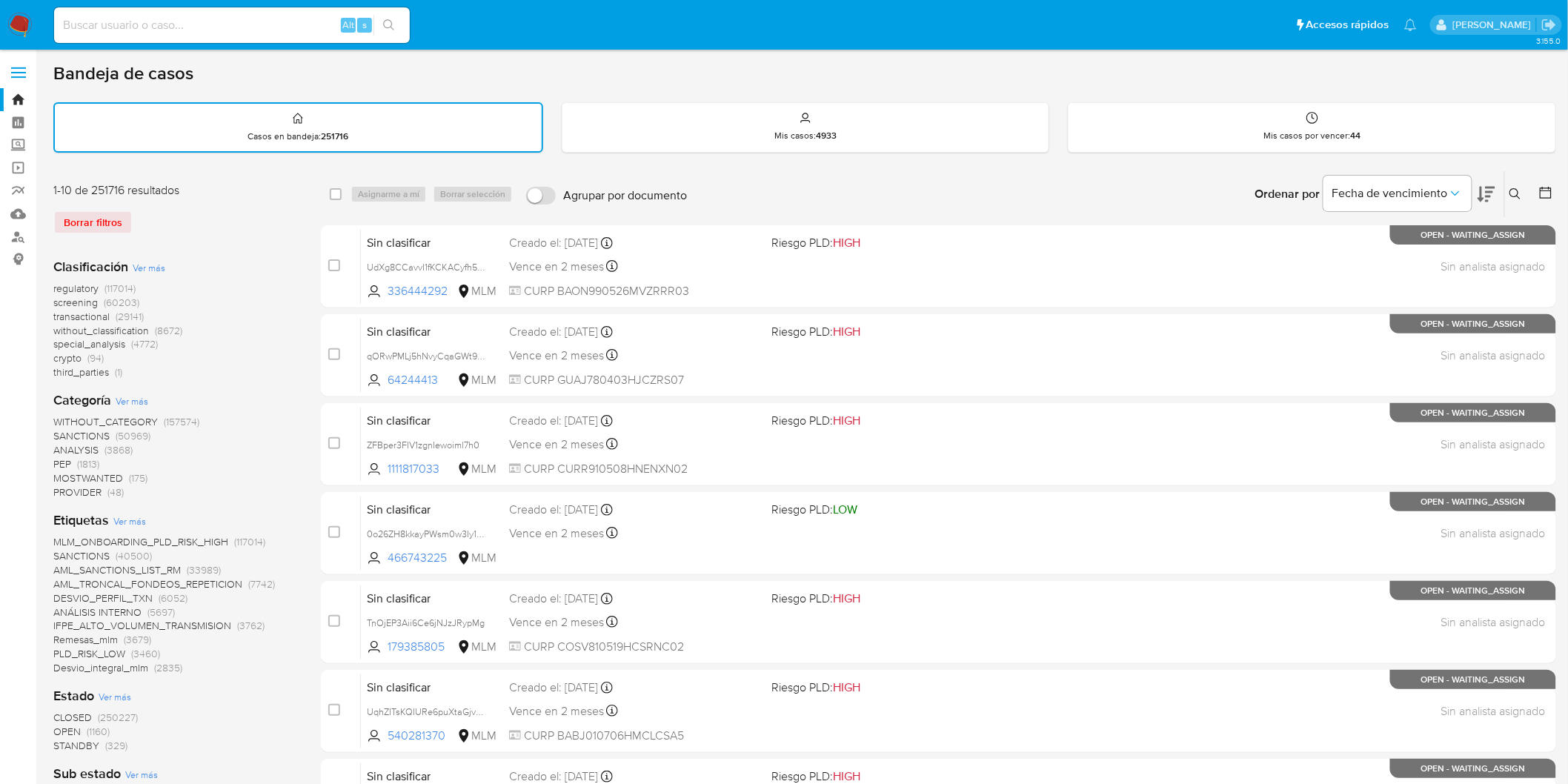
click at [1515, 195] on icon at bounding box center [1515, 194] width 12 height 12
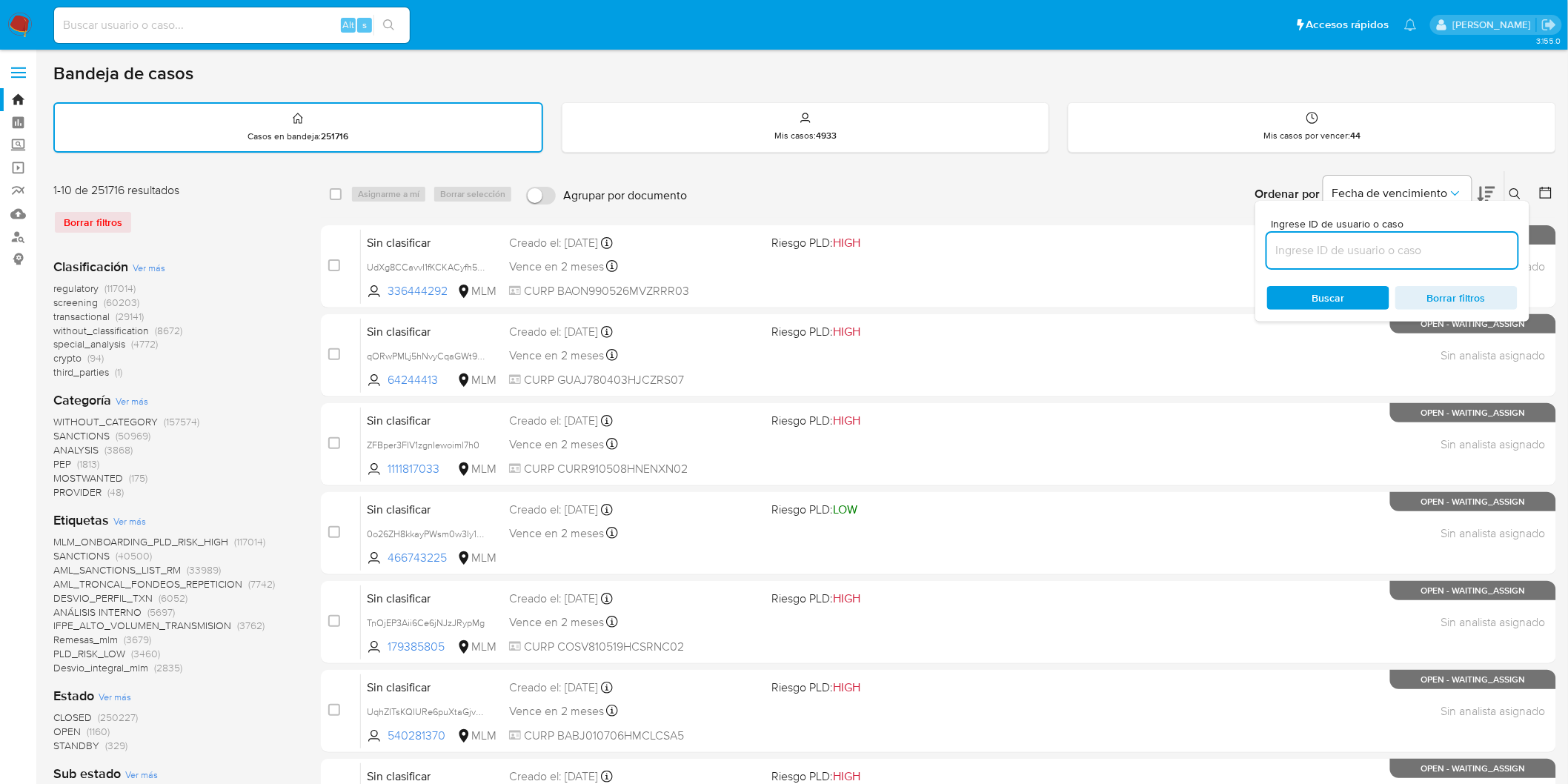
click at [1286, 246] on input at bounding box center [1392, 250] width 250 height 19
type input "1352788103"
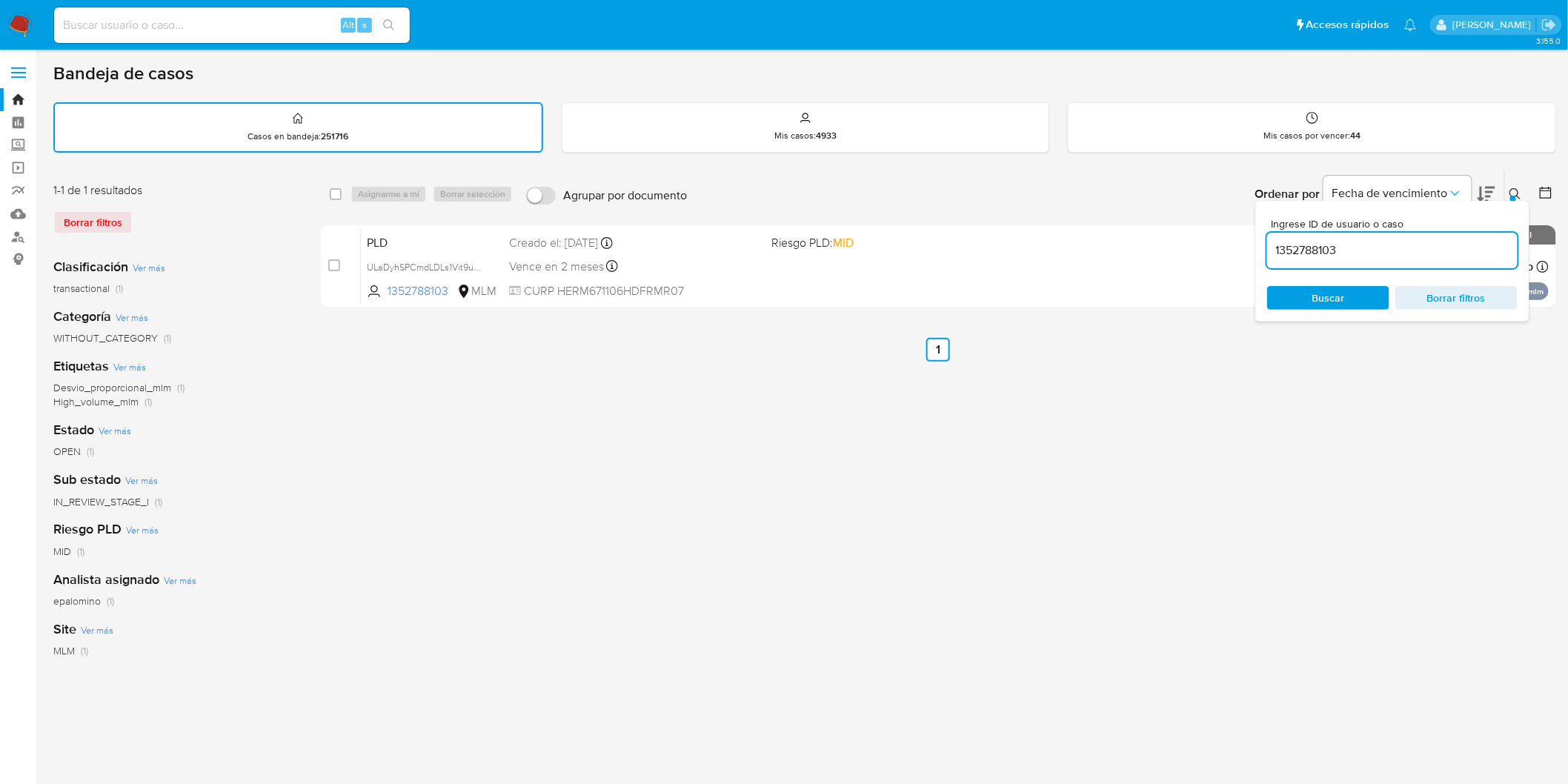
click at [1510, 196] on div at bounding box center [1513, 198] width 6 height 6
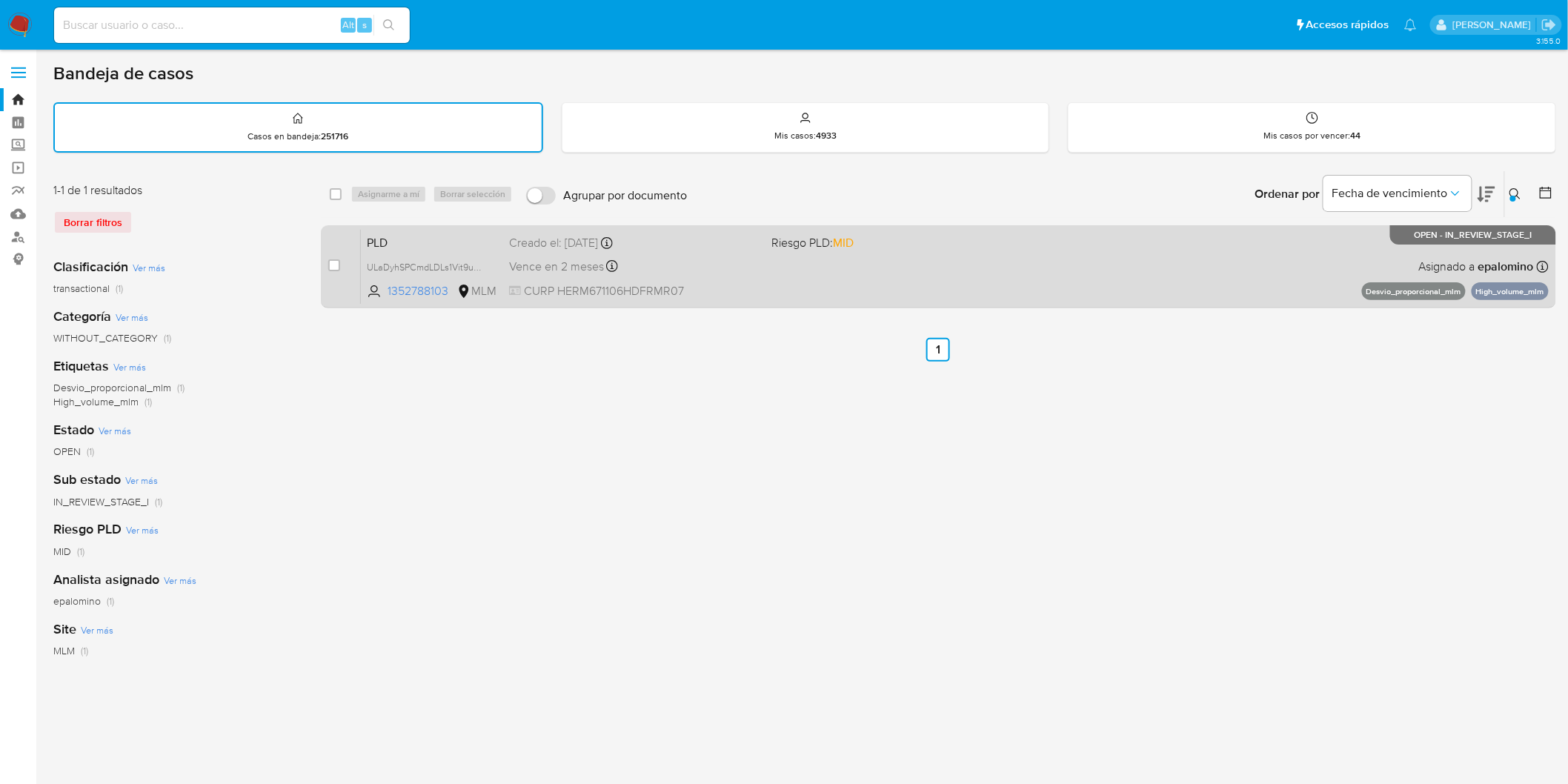
click at [401, 229] on div "PLD ULaDyhSPCmdLDLs1Vit9u7vp 1352788103 MLM Riesgo PLD: MID Creado el: [DATE] C…" at bounding box center [955, 266] width 1188 height 75
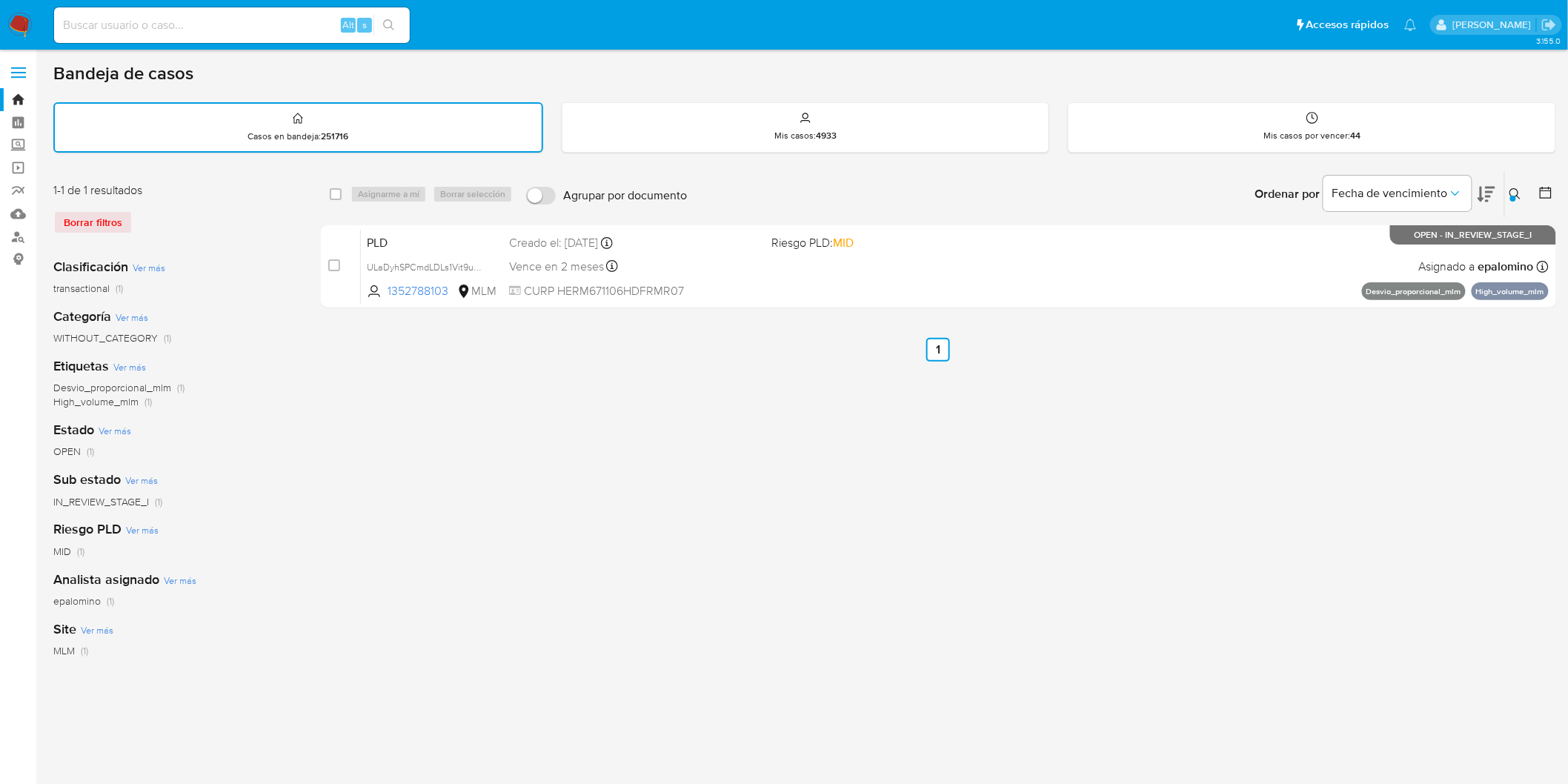
click at [25, 17] on img at bounding box center [19, 25] width 25 height 25
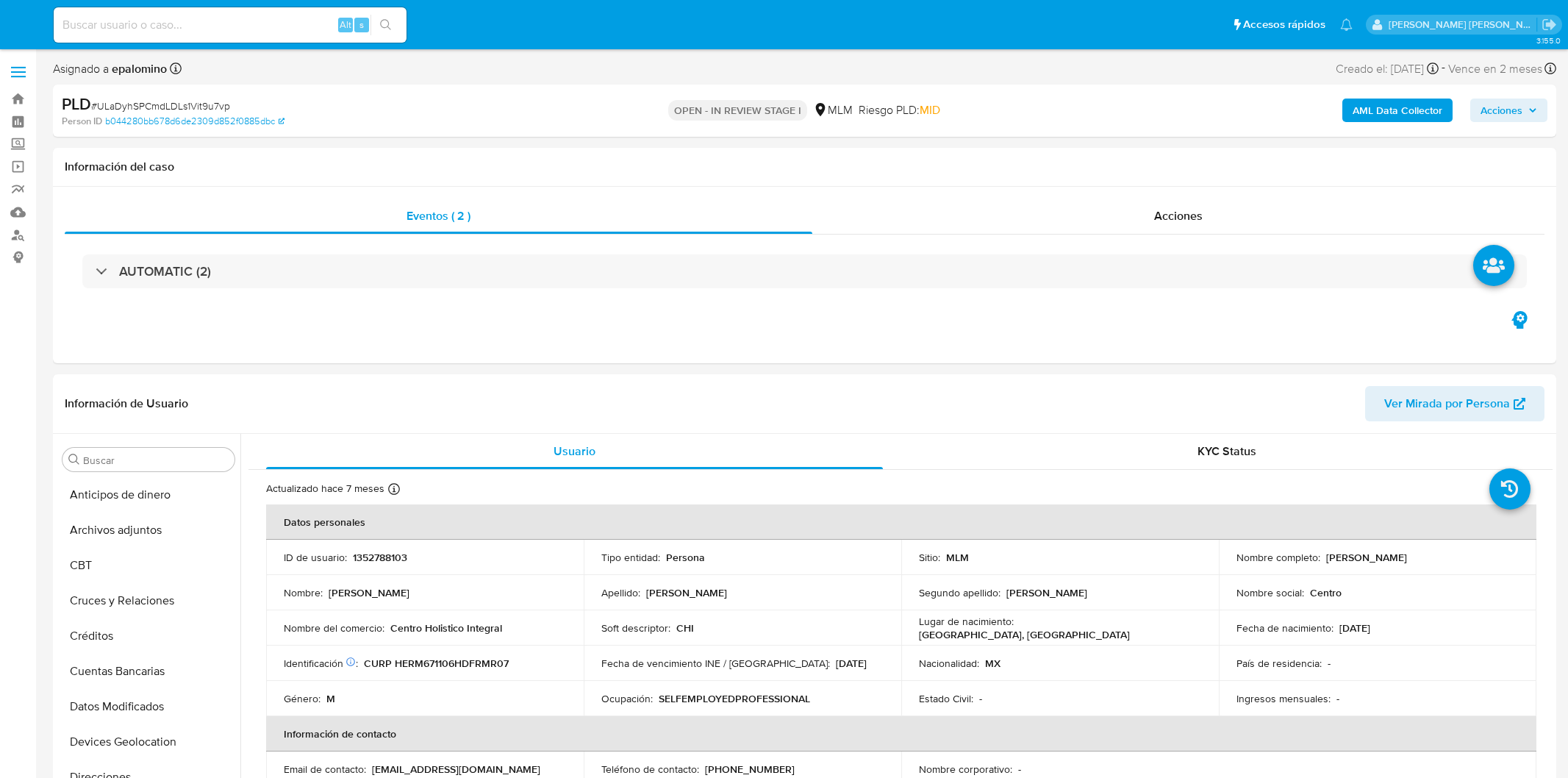
select select "10"
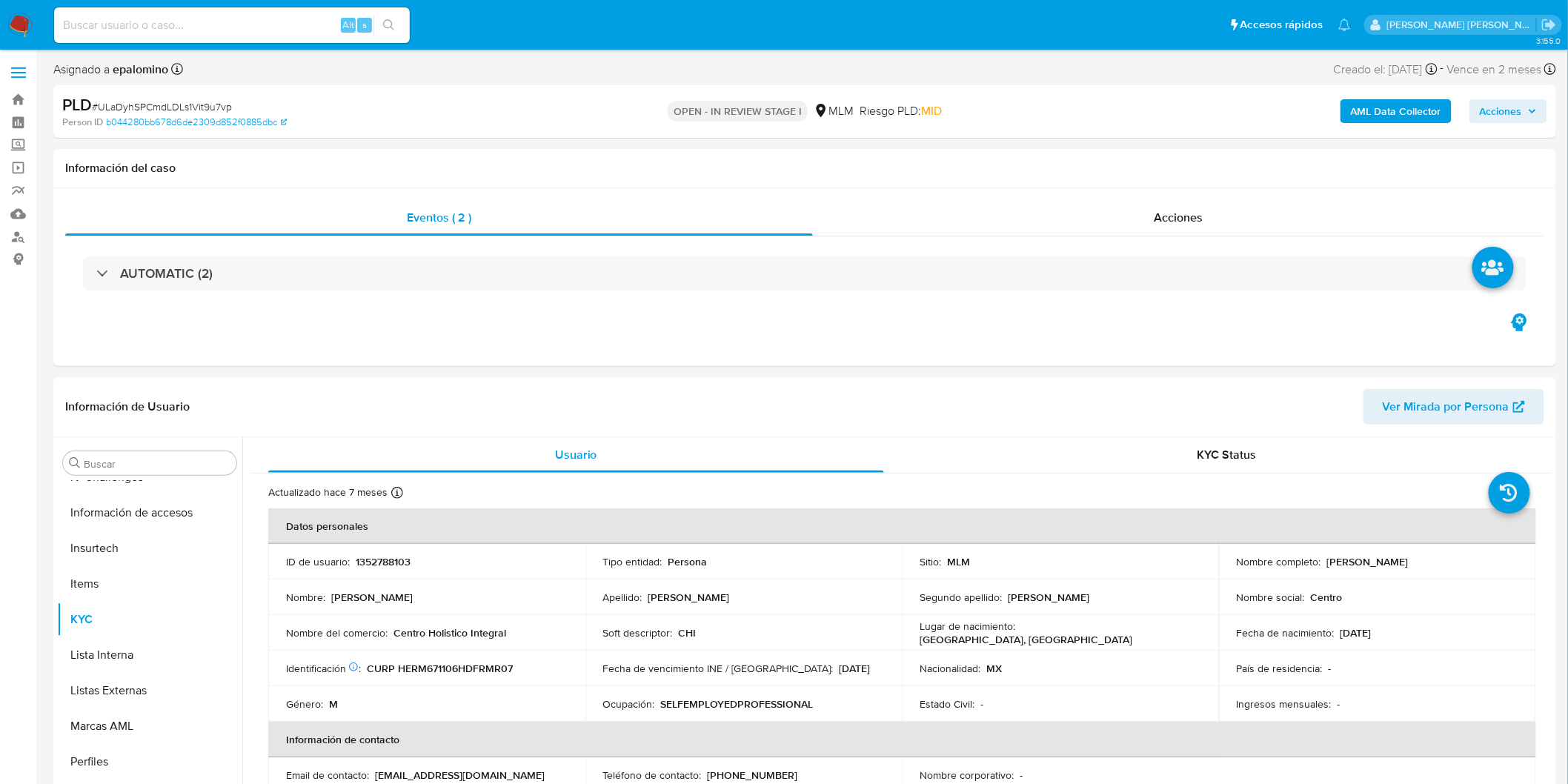
scroll to position [626, 0]
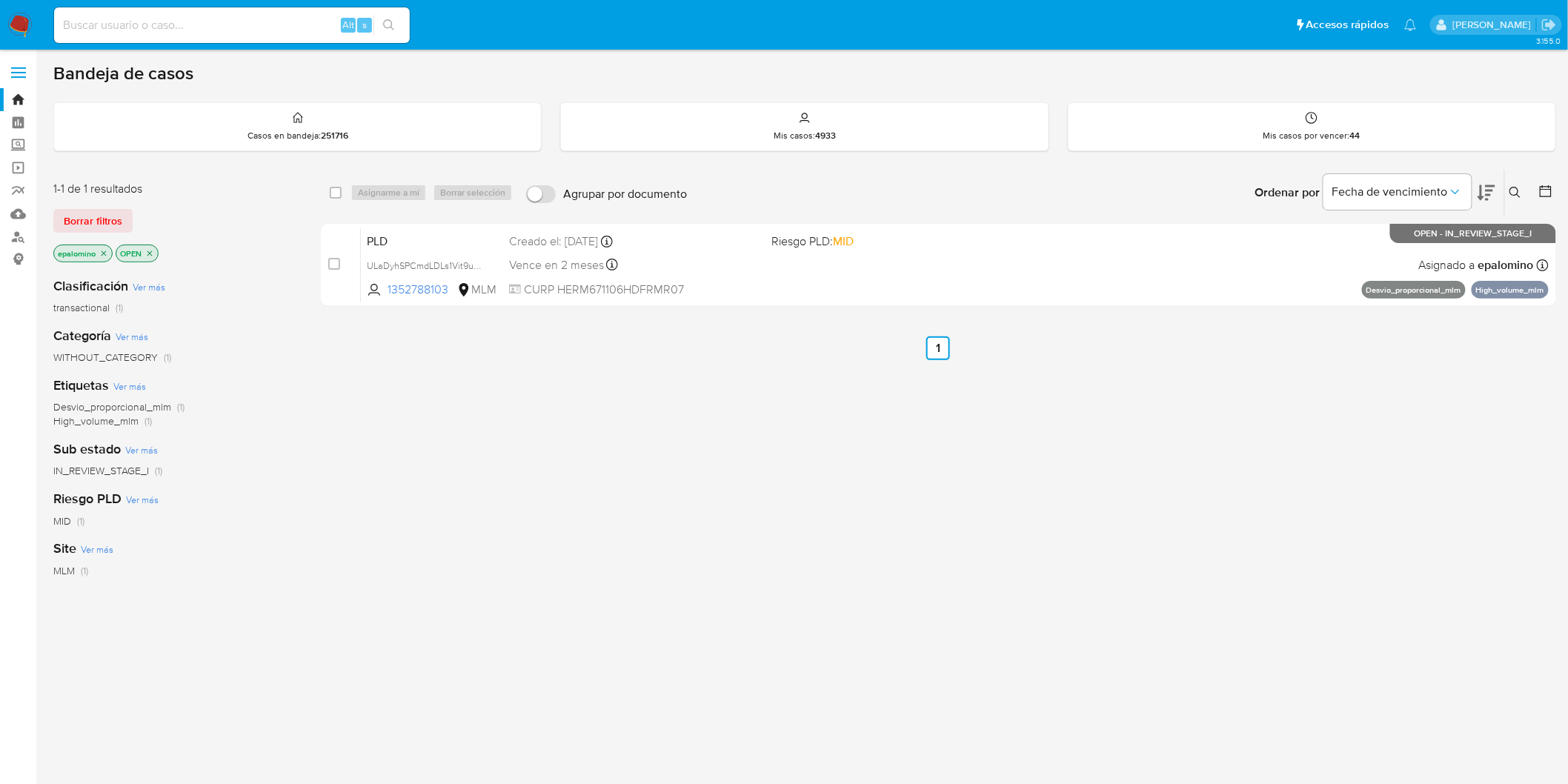
click at [108, 220] on span "Borrar filtros" at bounding box center [93, 220] width 58 height 20
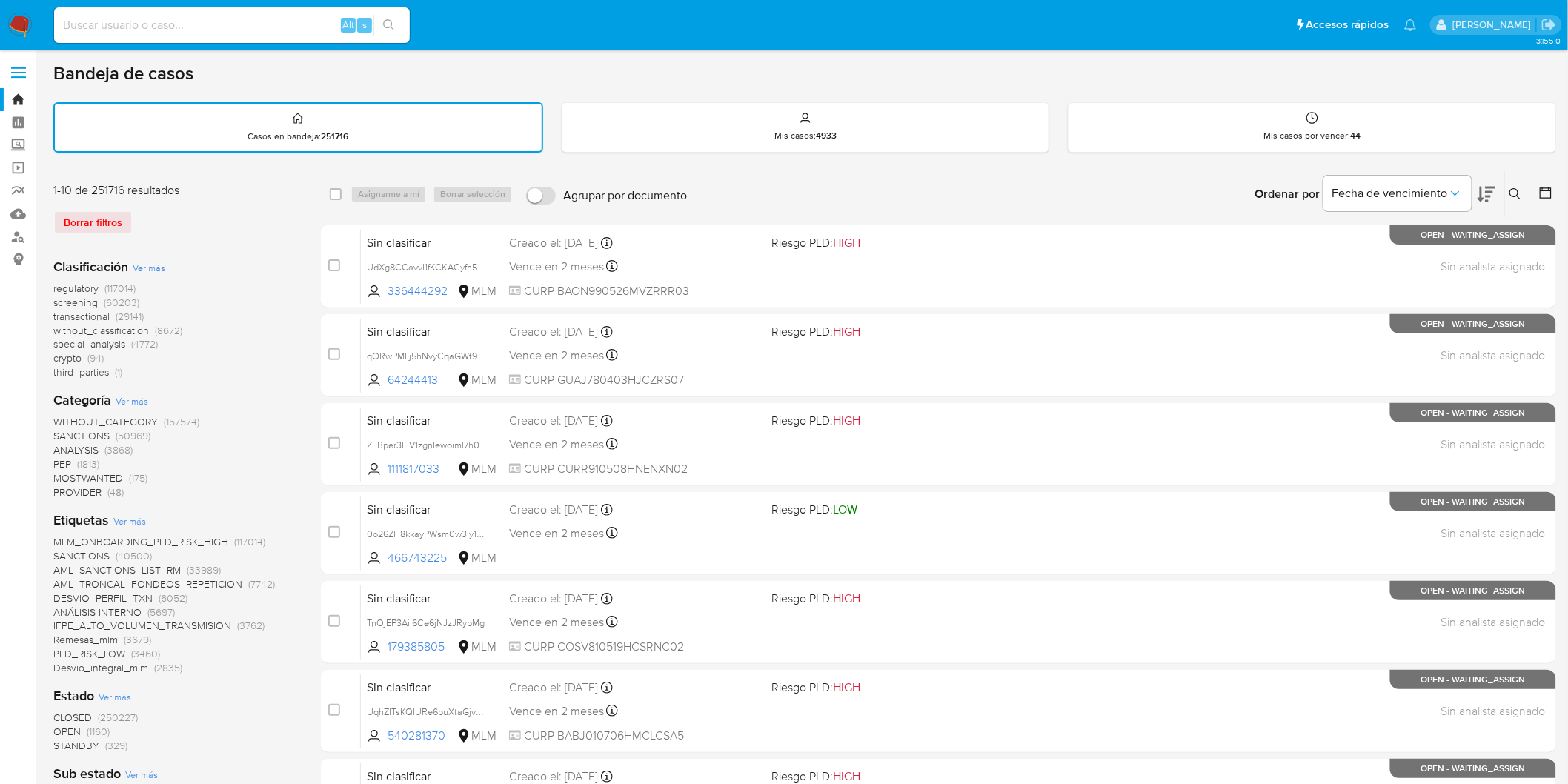
click at [18, 26] on img at bounding box center [19, 25] width 25 height 25
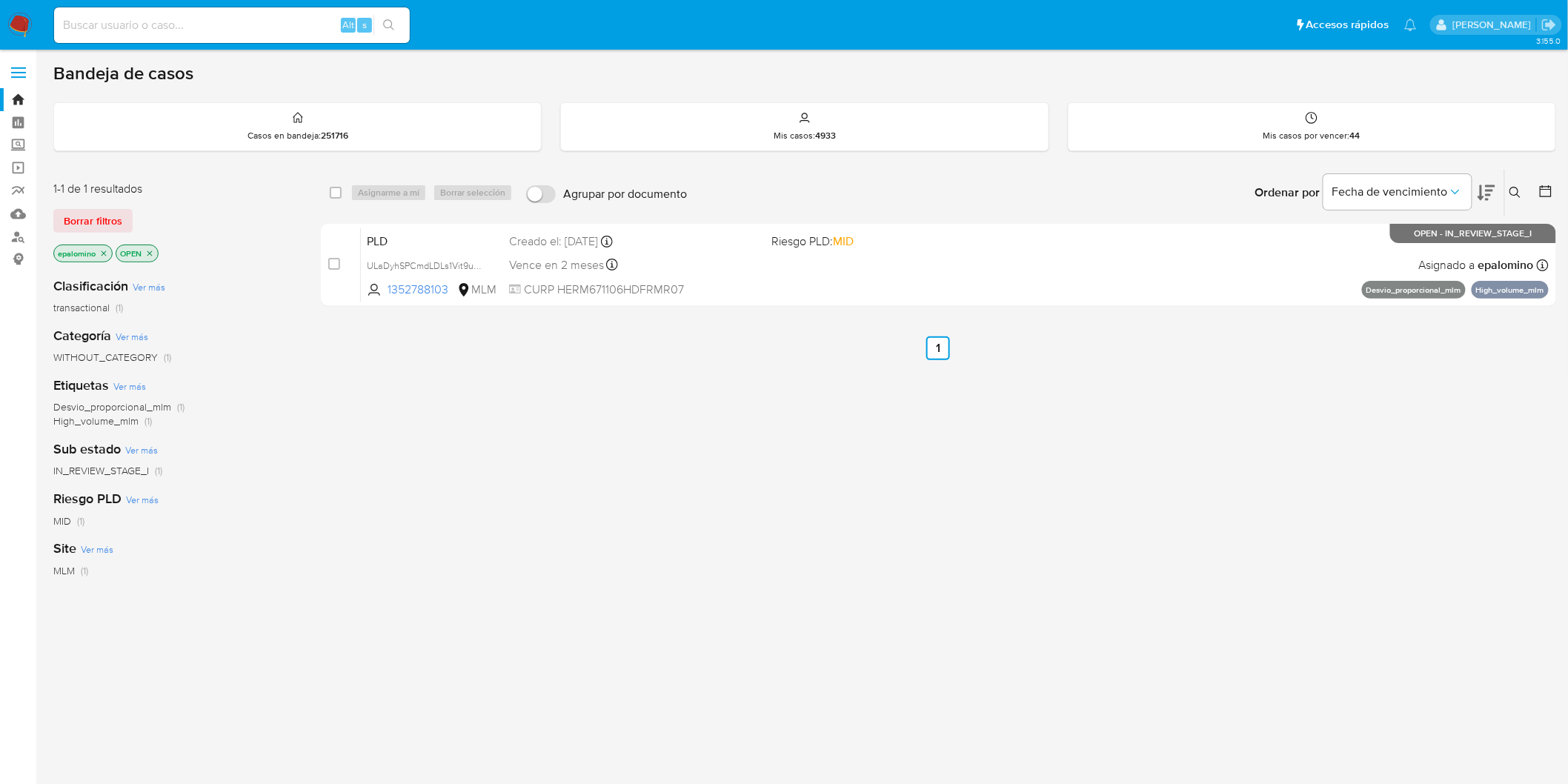
drag, startPoint x: 96, startPoint y: 230, endPoint x: 119, endPoint y: 212, distance: 29.2
click at [96, 230] on span "Borrar filtros" at bounding box center [93, 220] width 58 height 20
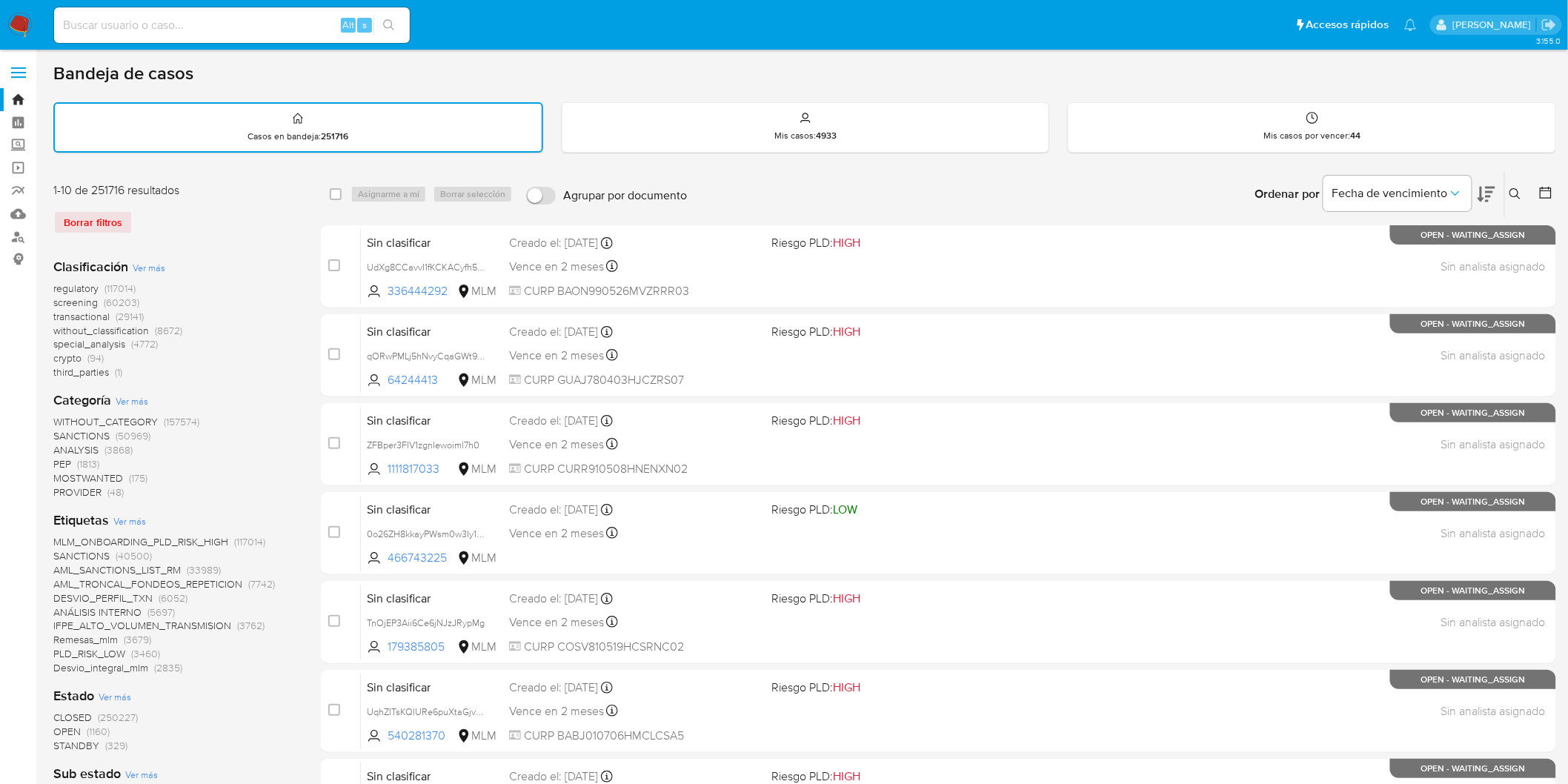
click at [1514, 190] on icon at bounding box center [1515, 194] width 12 height 12
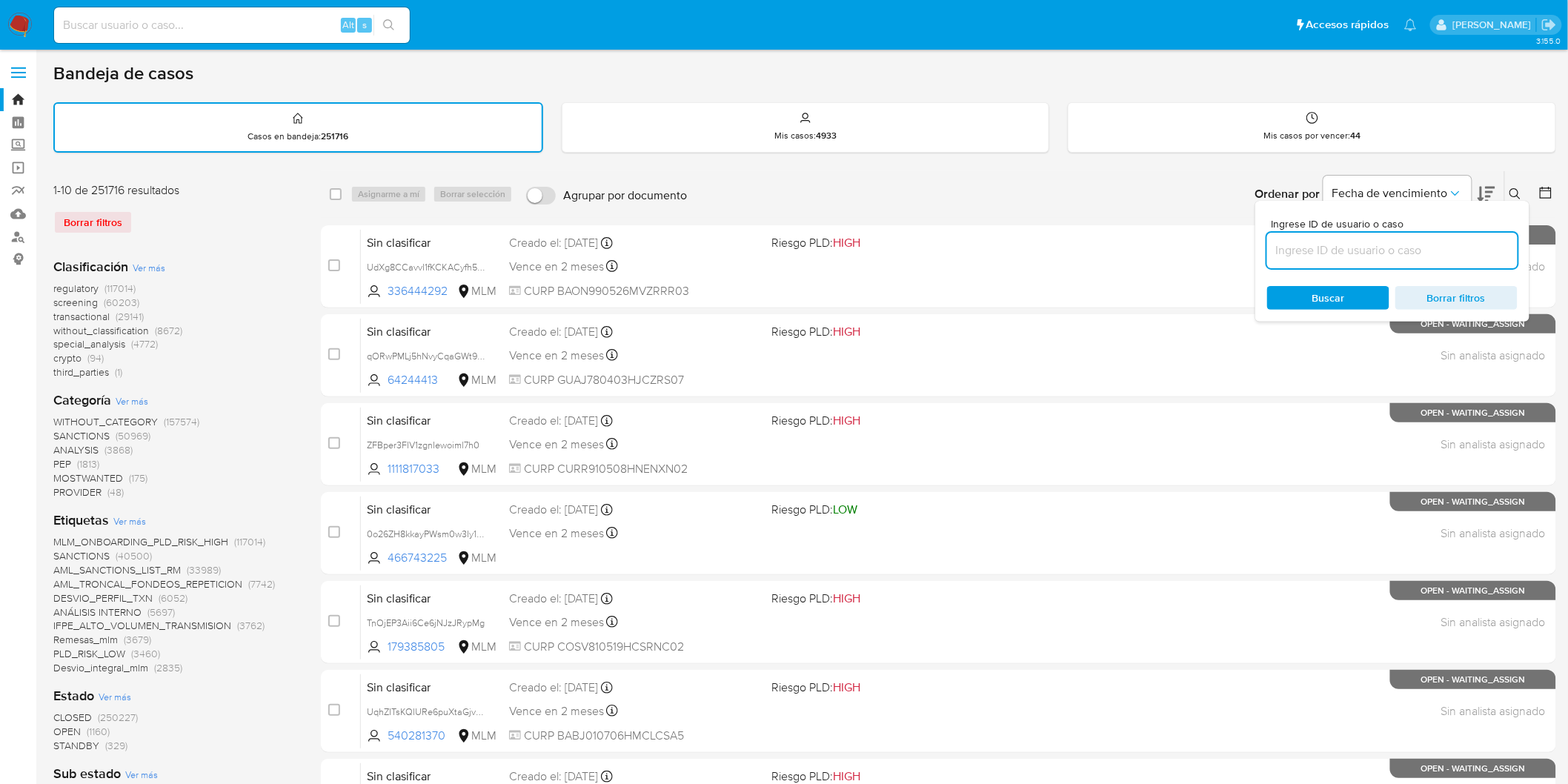
click at [1346, 241] on input at bounding box center [1392, 250] width 250 height 19
type input "1352788103"
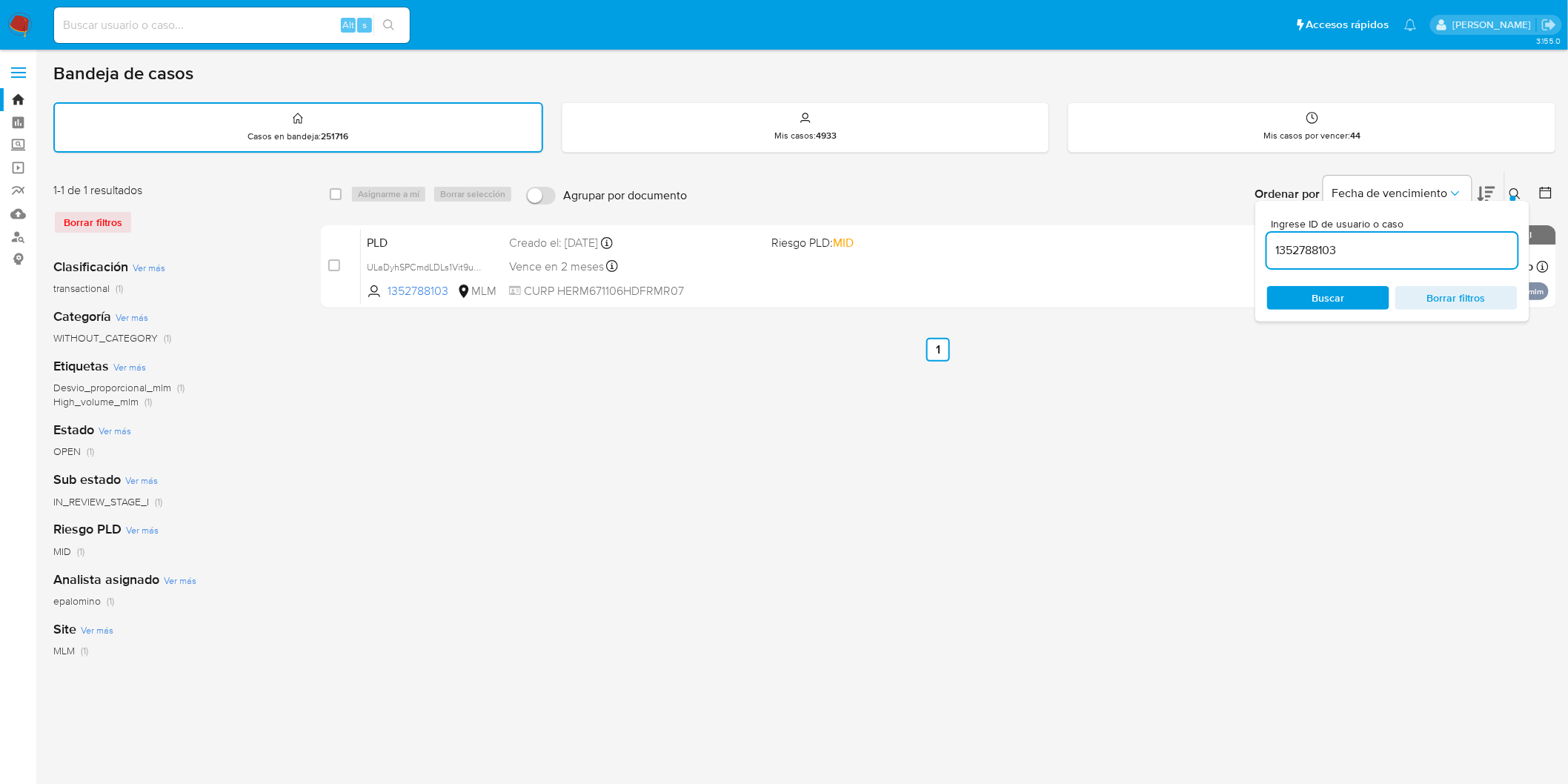
click at [1519, 196] on icon at bounding box center [1515, 194] width 12 height 12
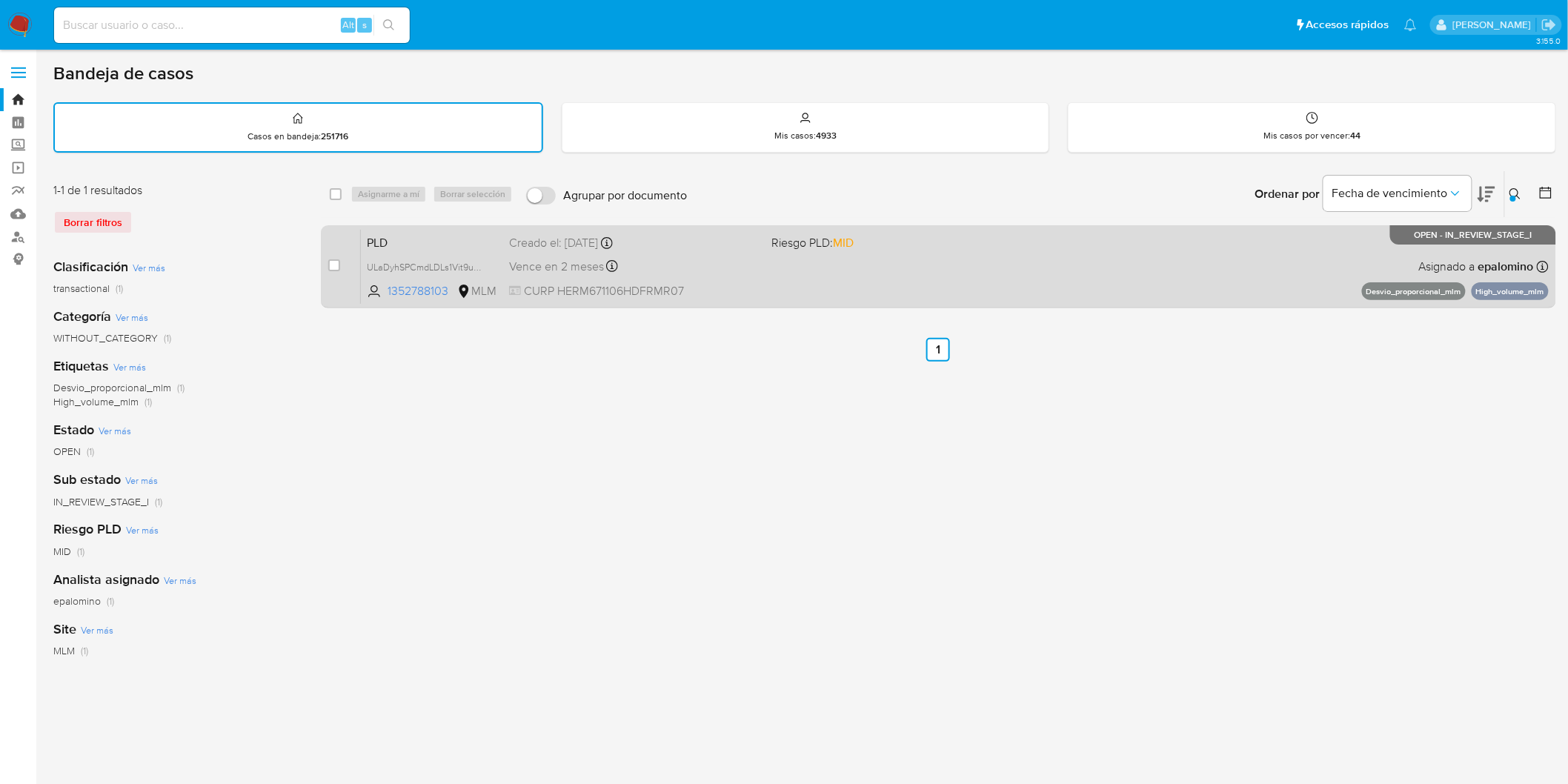
click at [387, 238] on span "PLD" at bounding box center [432, 242] width 130 height 19
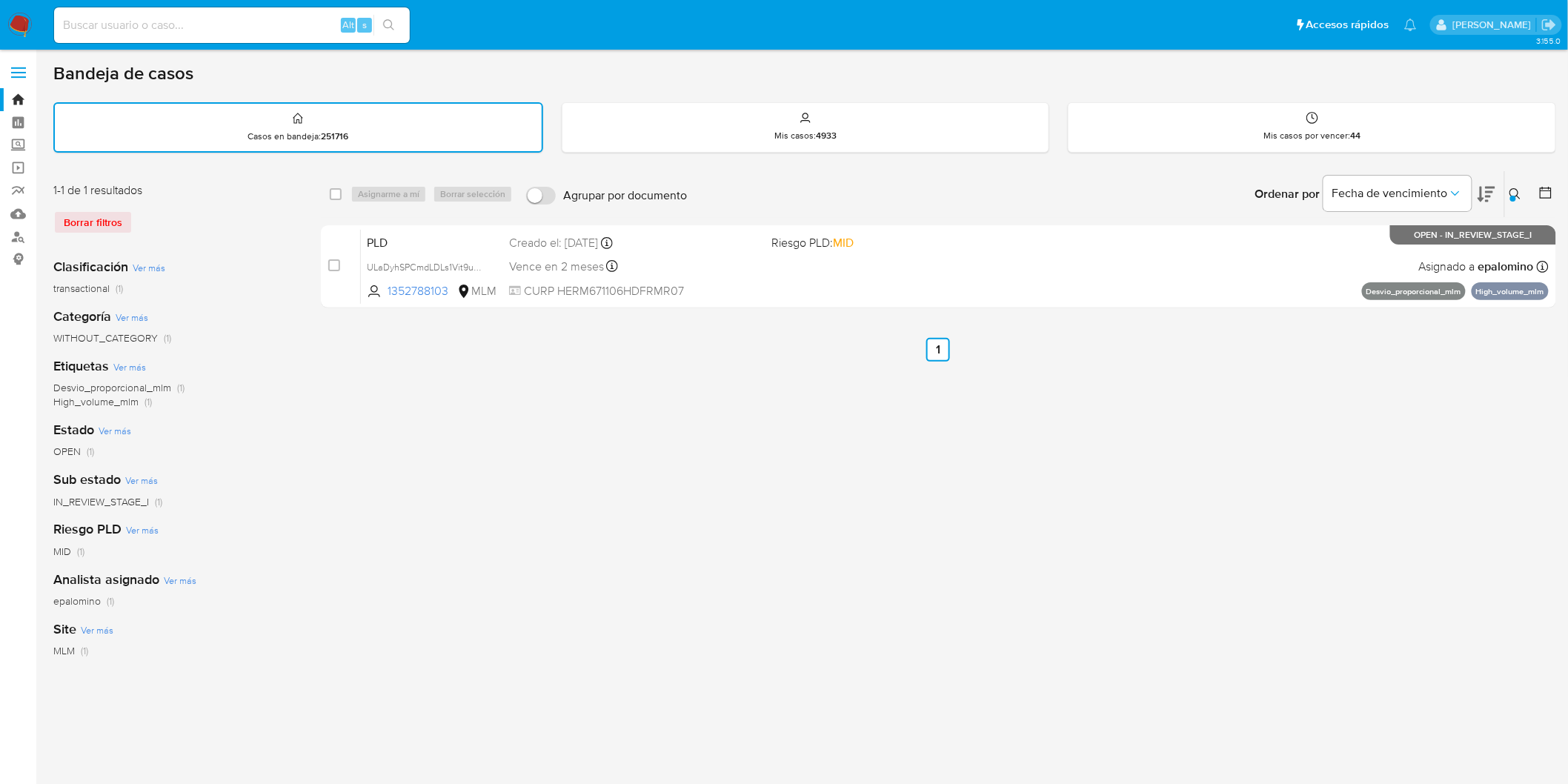
click at [20, 18] on img at bounding box center [19, 25] width 25 height 25
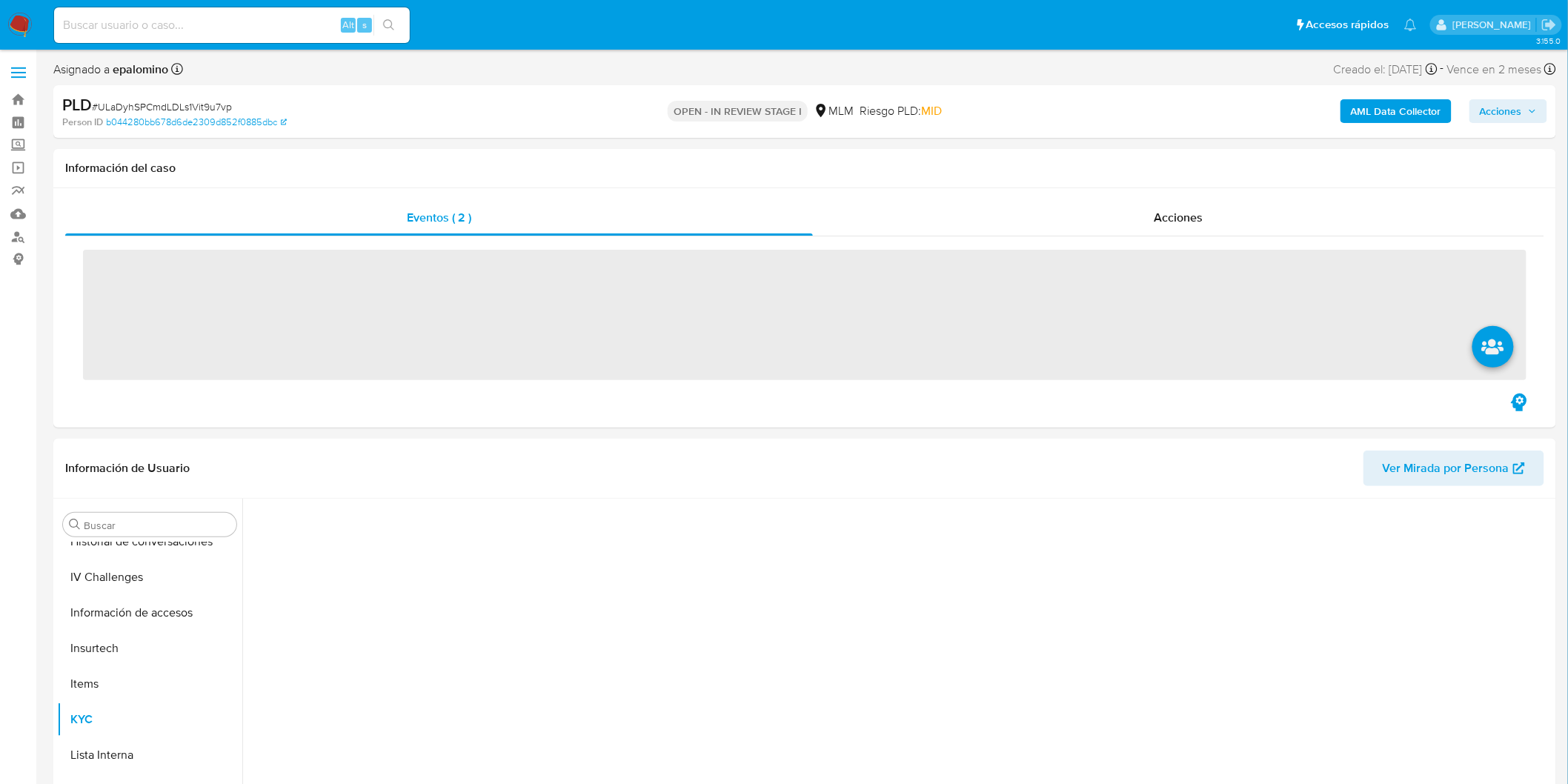
scroll to position [626, 0]
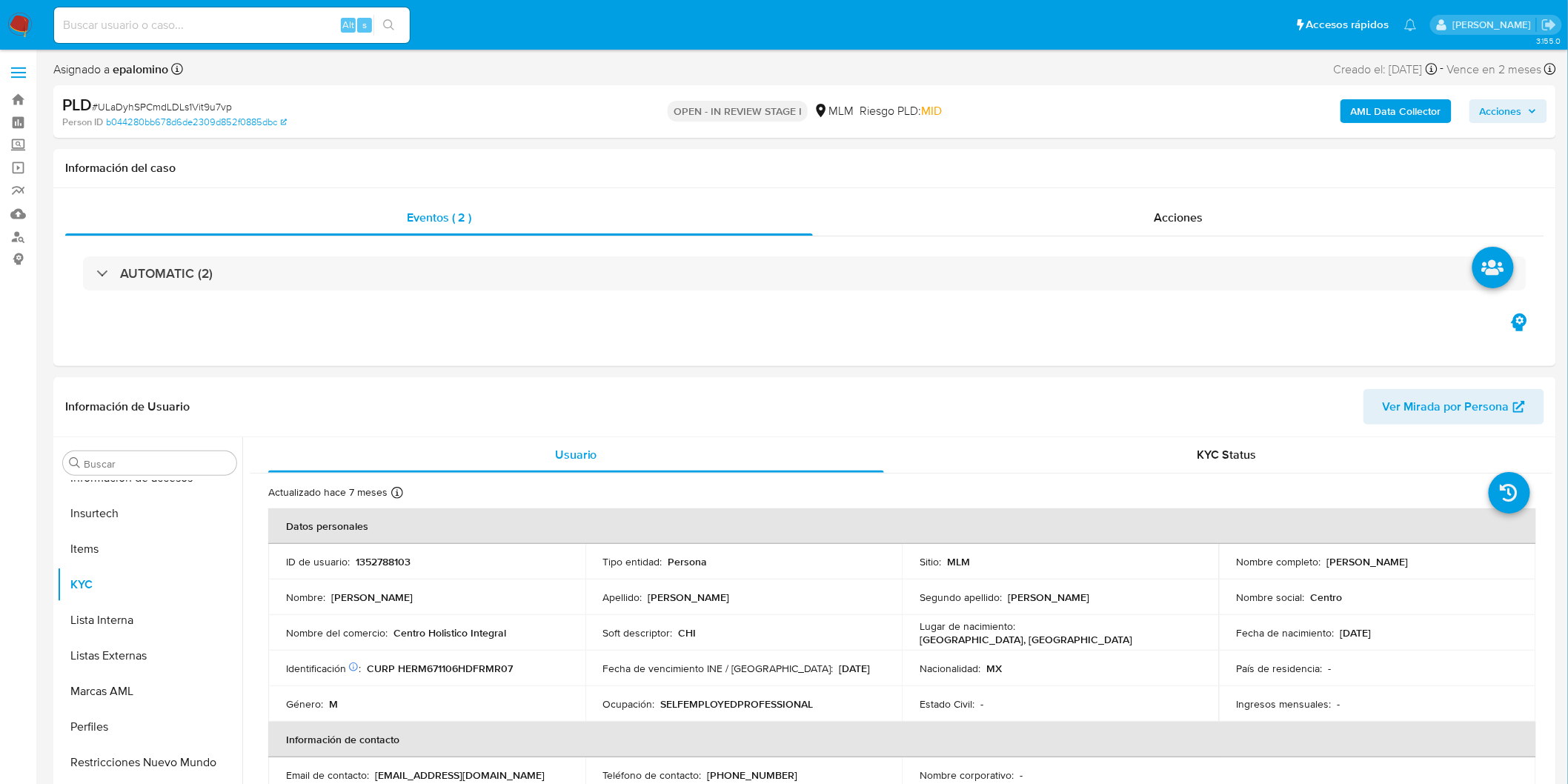
select select "10"
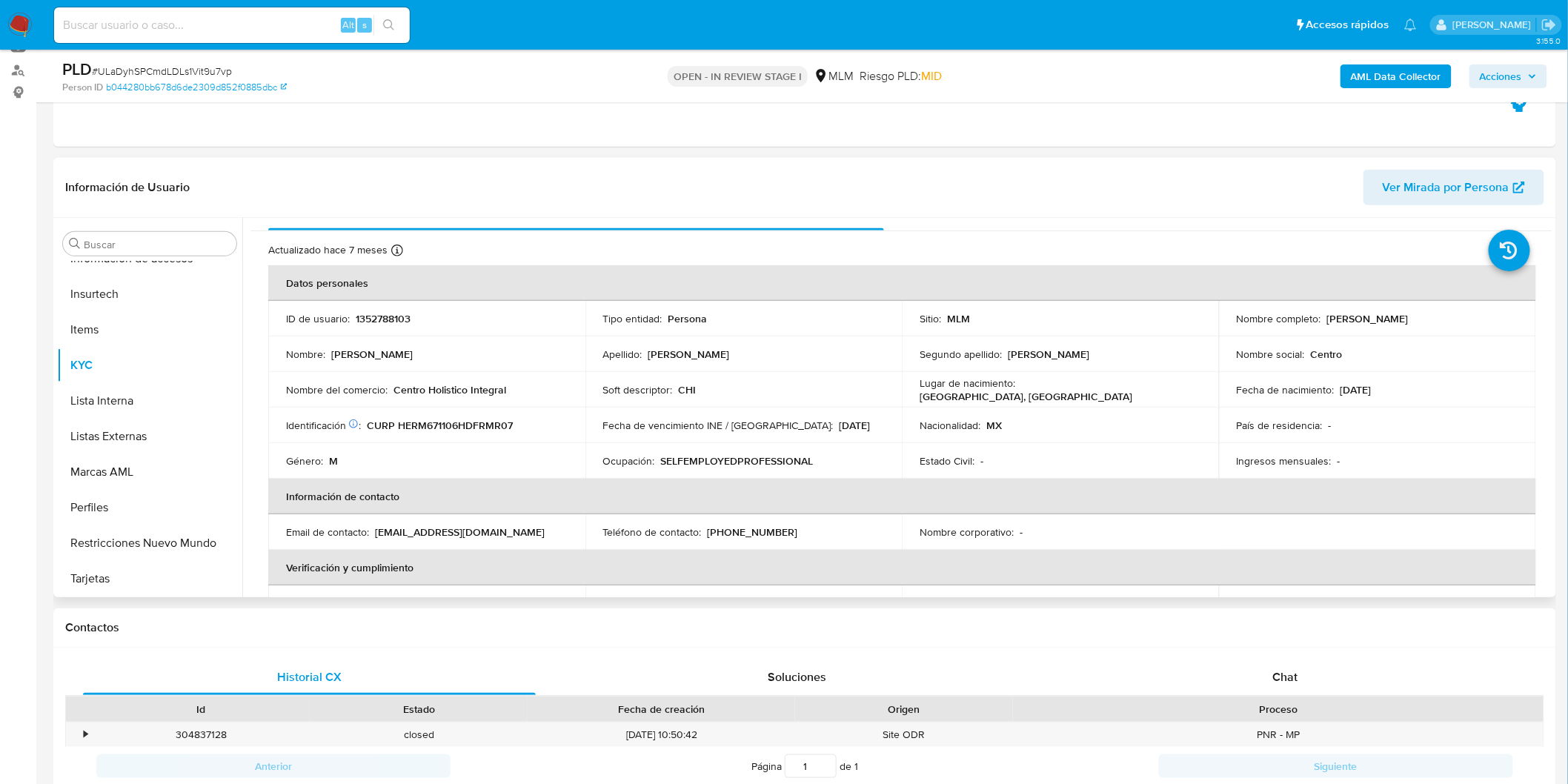
scroll to position [0, 0]
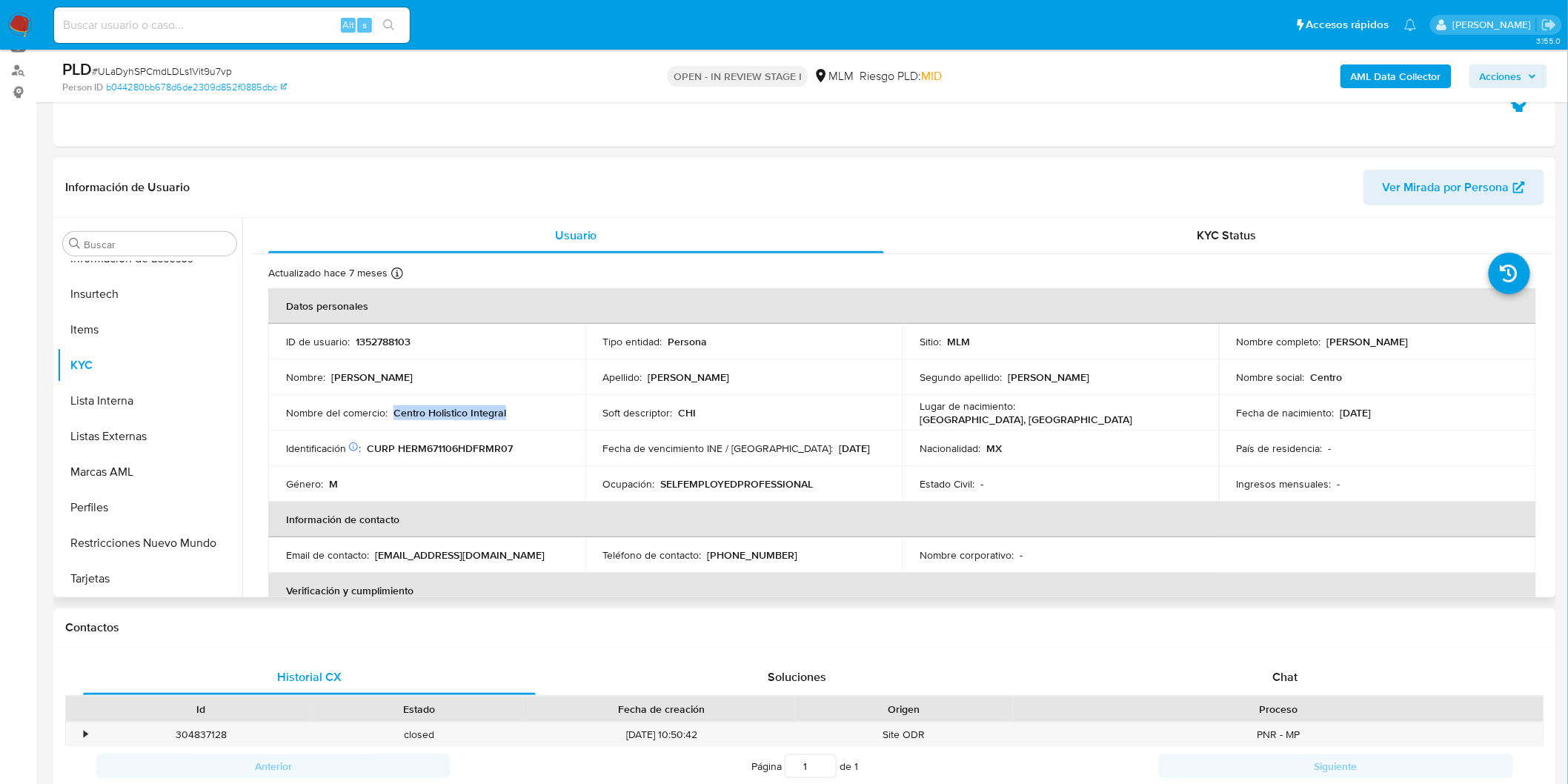
drag, startPoint x: 525, startPoint y: 412, endPoint x: 393, endPoint y: 413, distance: 132.0
click at [393, 413] on div "Nombre del comercio : Centro Holistico Integral" at bounding box center [427, 412] width 281 height 13
copy p "Centro Holistico Integral"
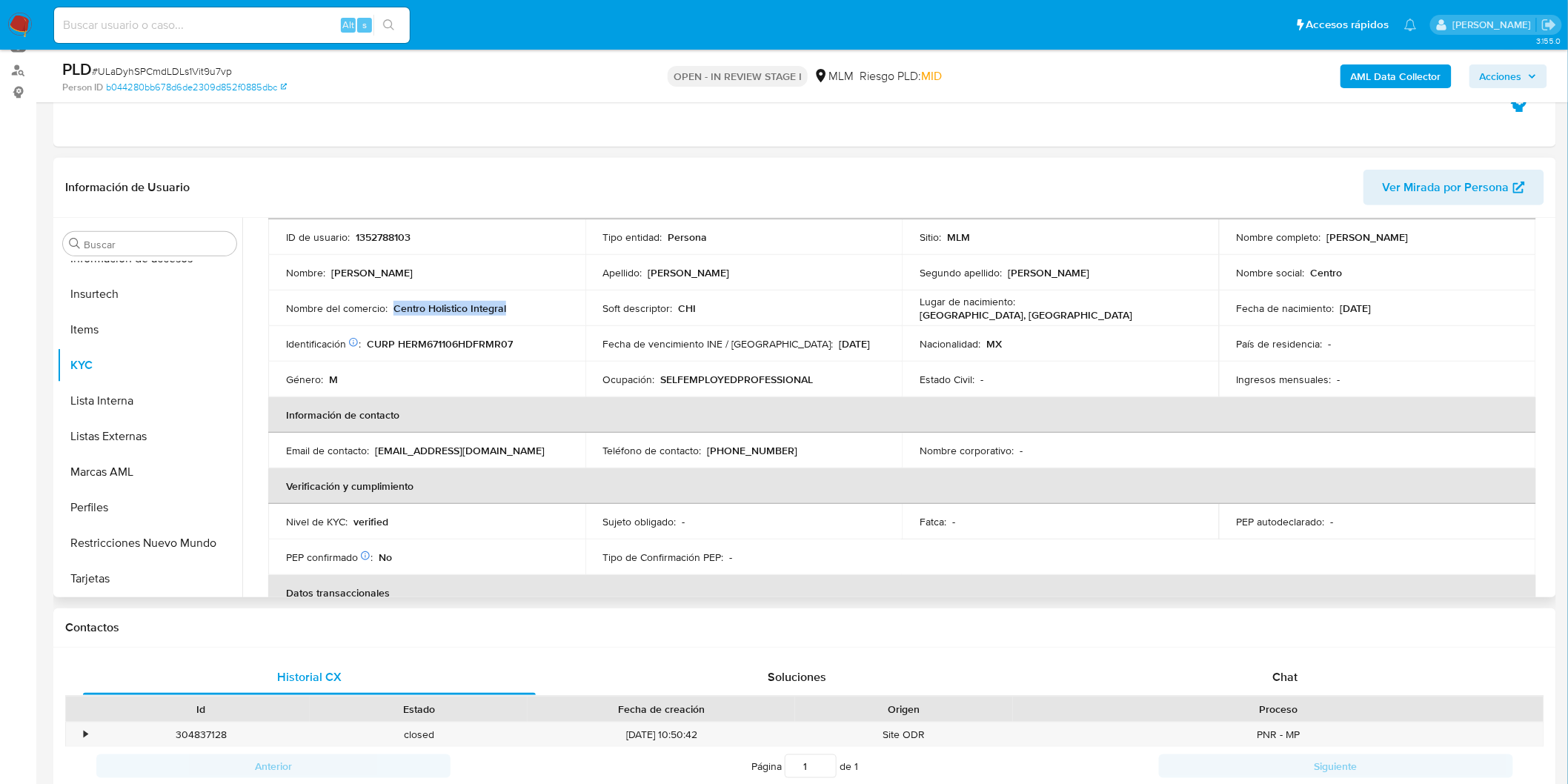
scroll to position [82, 0]
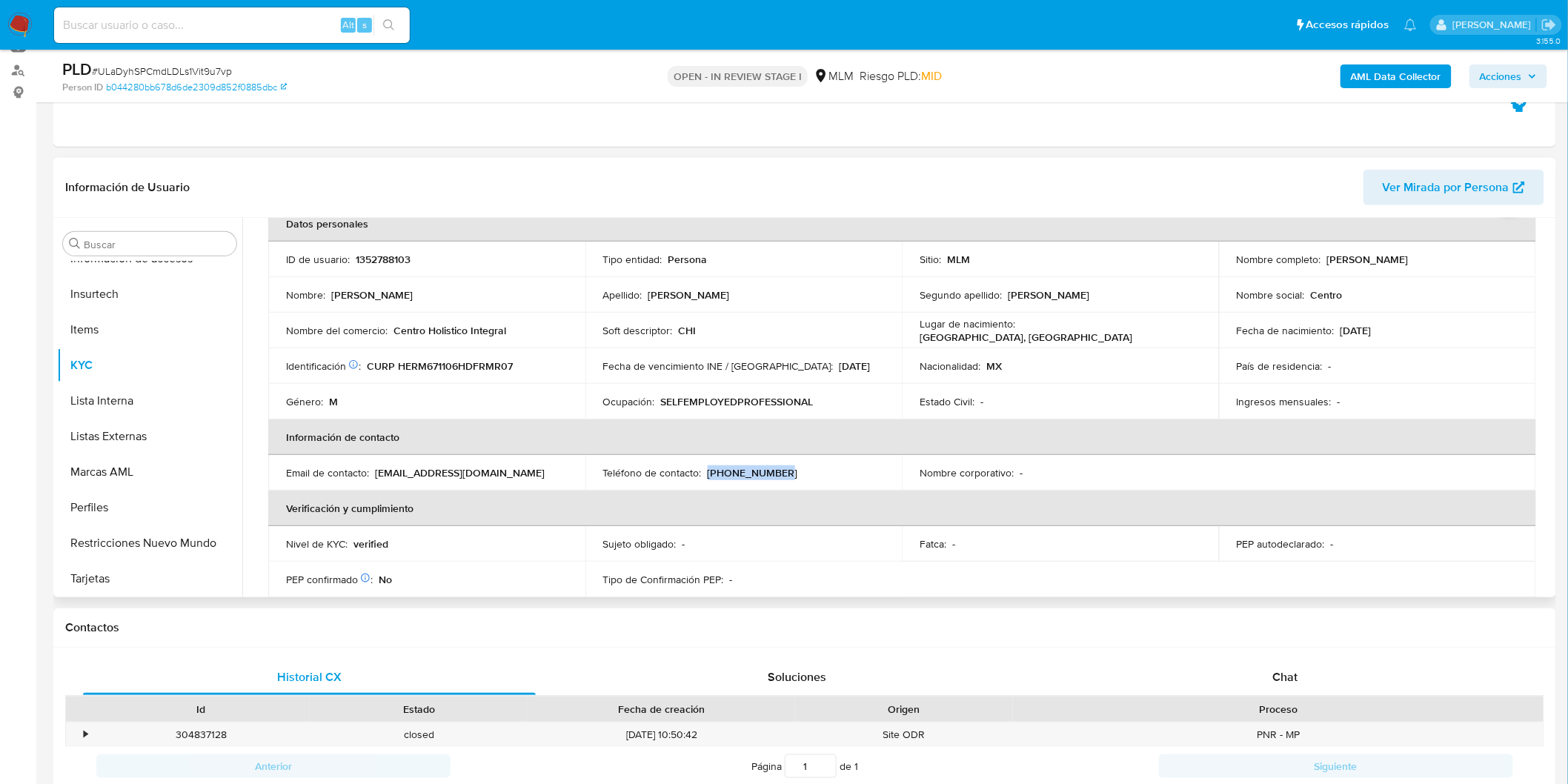
drag, startPoint x: 774, startPoint y: 471, endPoint x: 706, endPoint y: 473, distance: 68.0
click at [706, 473] on div "Teléfono de contacto : [PHONE_NUMBER]" at bounding box center [744, 473] width 281 height 13
copy p "(55) 51572523"
drag, startPoint x: 1450, startPoint y: 255, endPoint x: 1322, endPoint y: 257, distance: 128.0
click at [1322, 257] on div "Nombre completo : Martin Hernandez Ramirez" at bounding box center [1378, 259] width 281 height 13
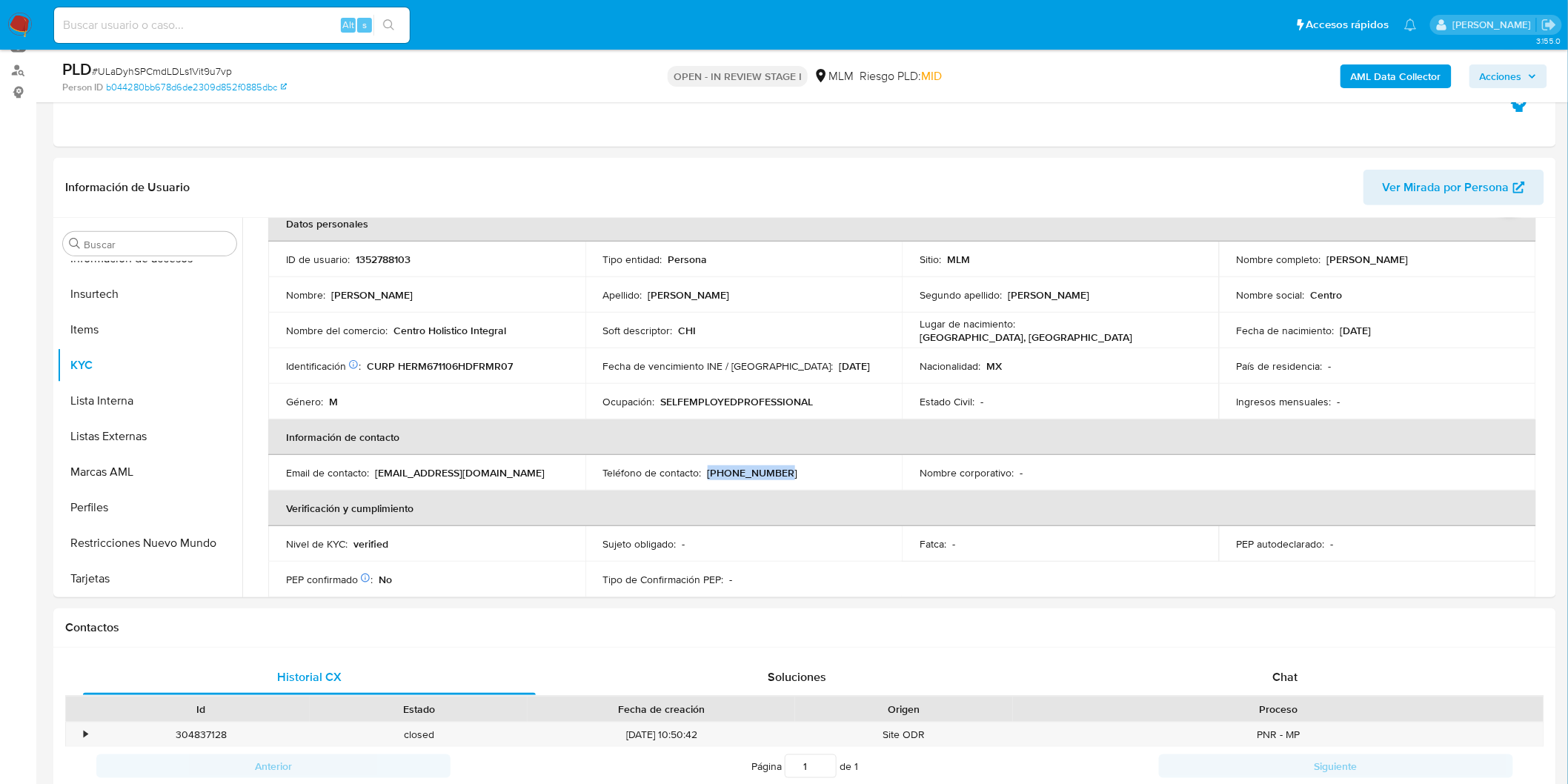
copy p "Martin Hernandez Ramirez"
click at [121, 431] on button "Direcciones" at bounding box center [143, 433] width 173 height 35
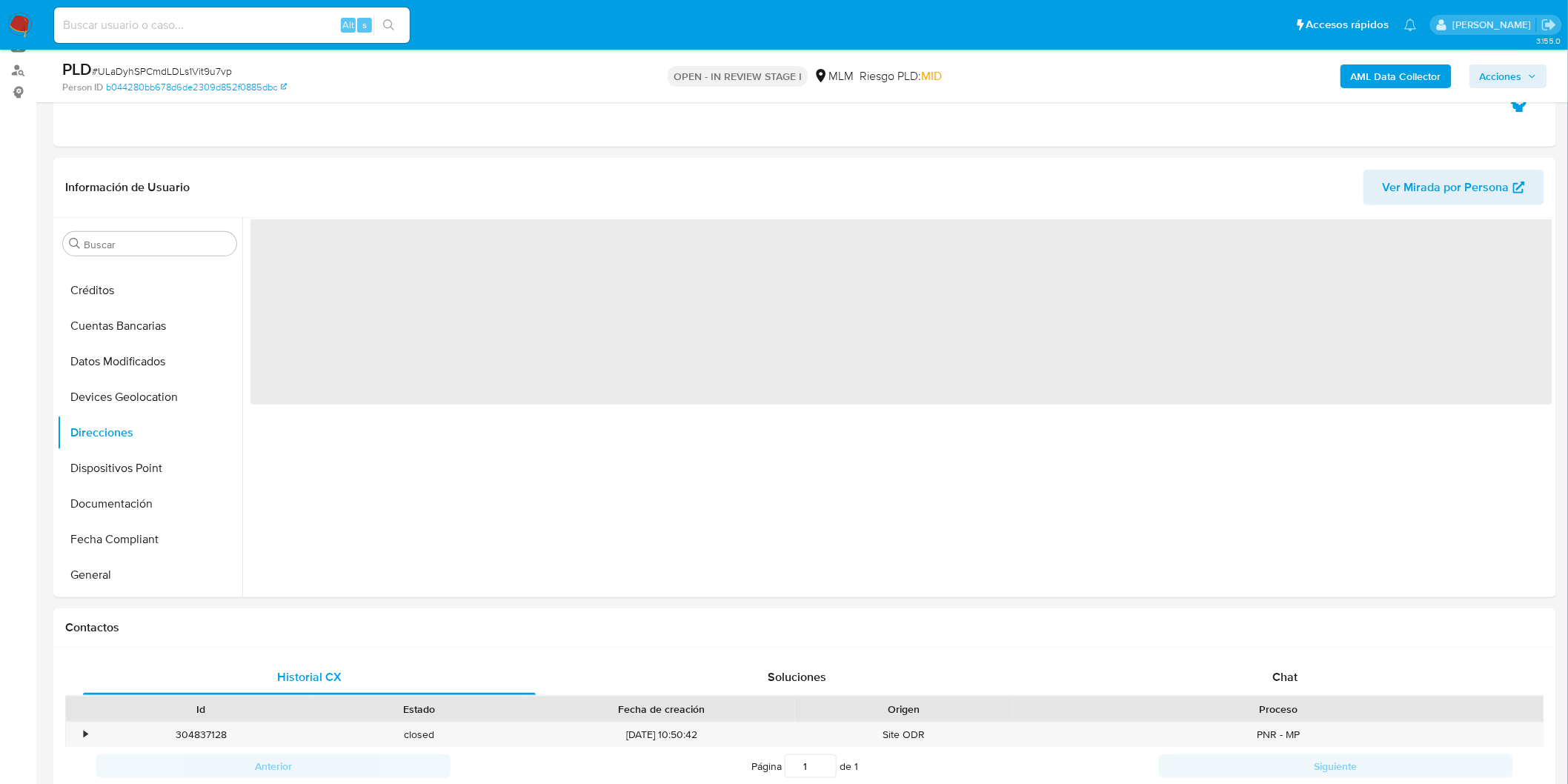
scroll to position [0, 0]
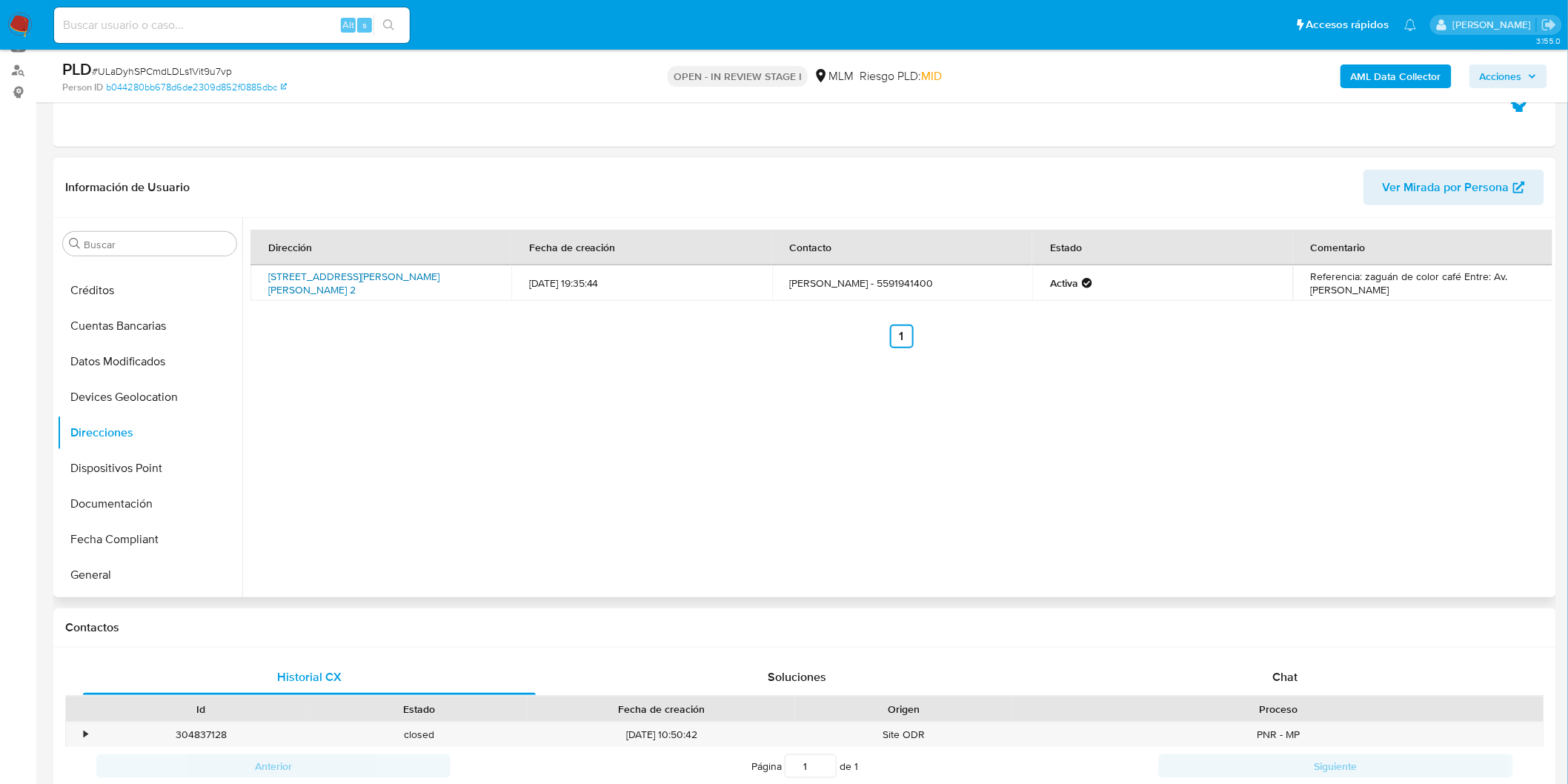
click at [376, 271] on link "Puerto Madero 2, Alvaro Obregón, Distrito Federal, 01298, Mexico 2" at bounding box center [353, 283] width 171 height 28
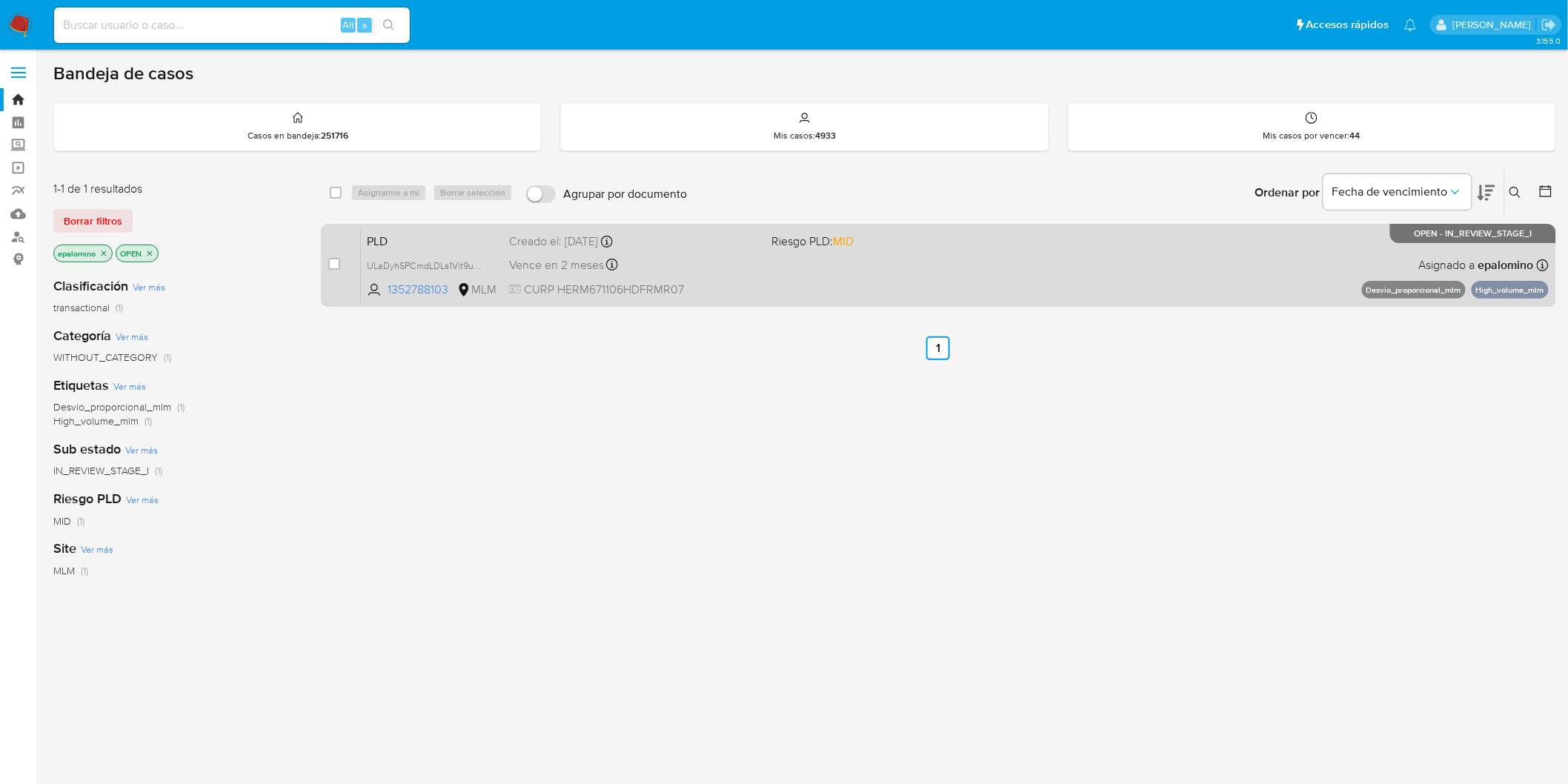
click at [383, 242] on span "PLD" at bounding box center [432, 240] width 130 height 19
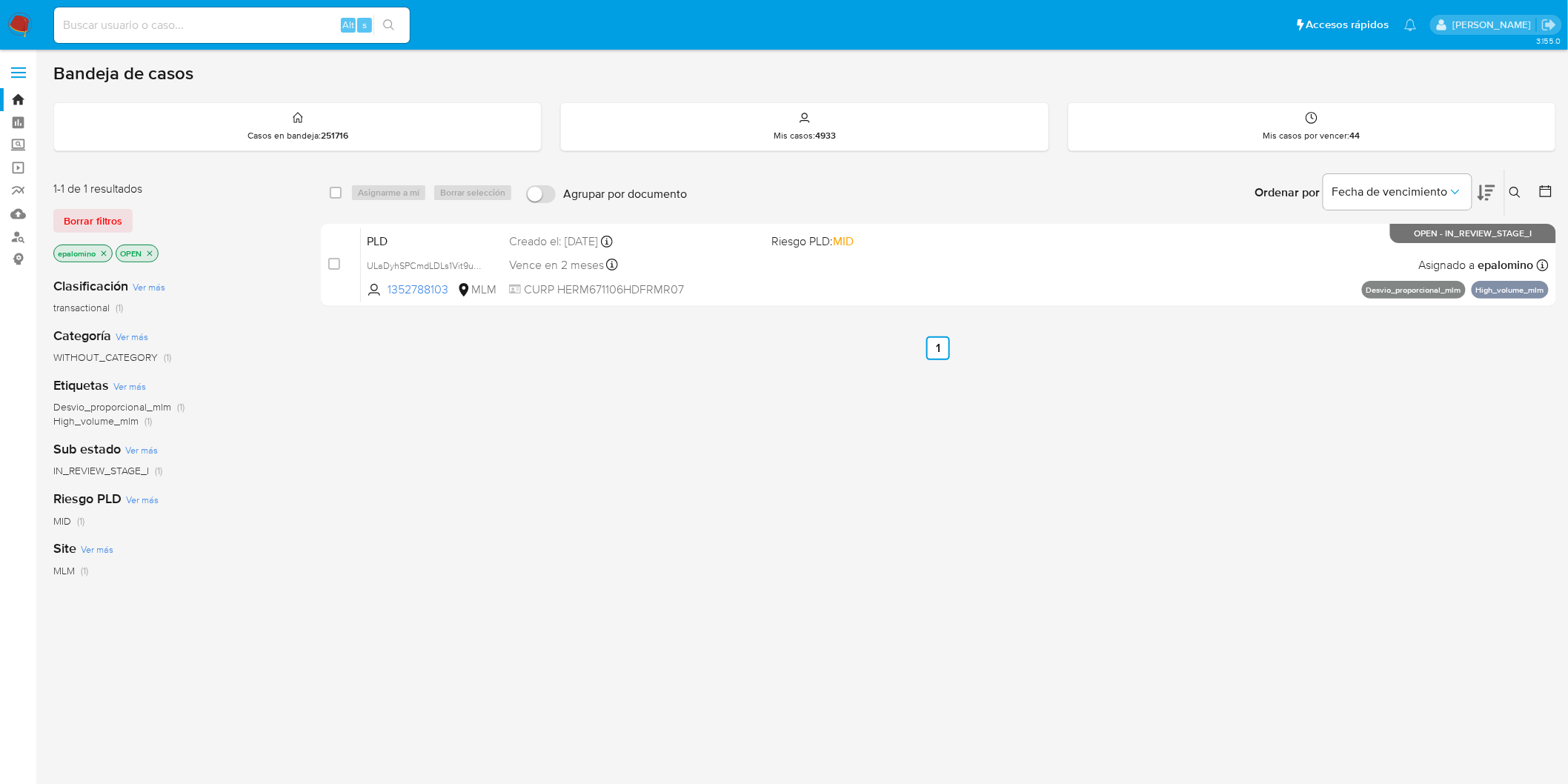
click at [19, 31] on img at bounding box center [19, 25] width 25 height 25
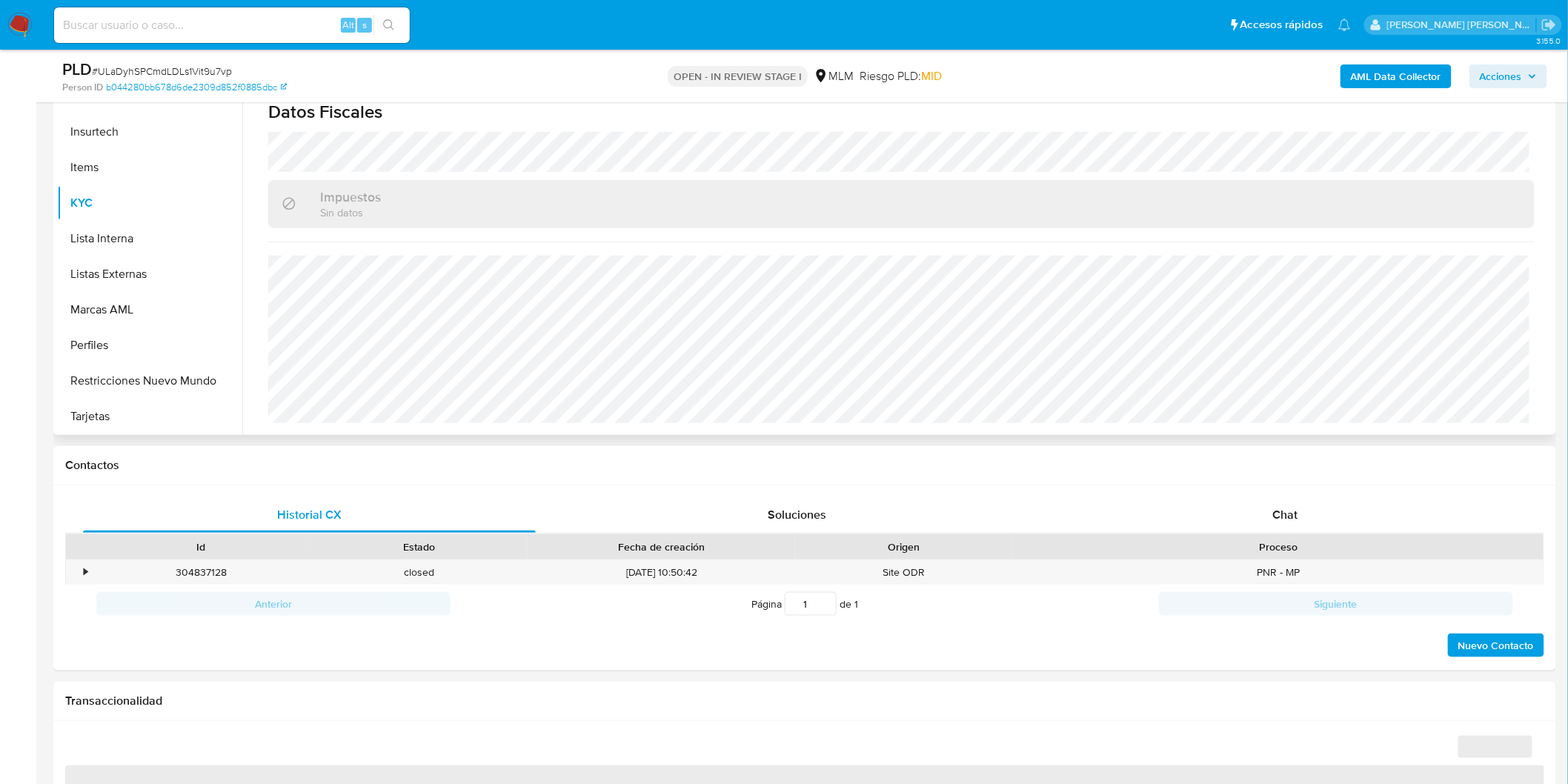
scroll to position [888, 0]
select select "10"
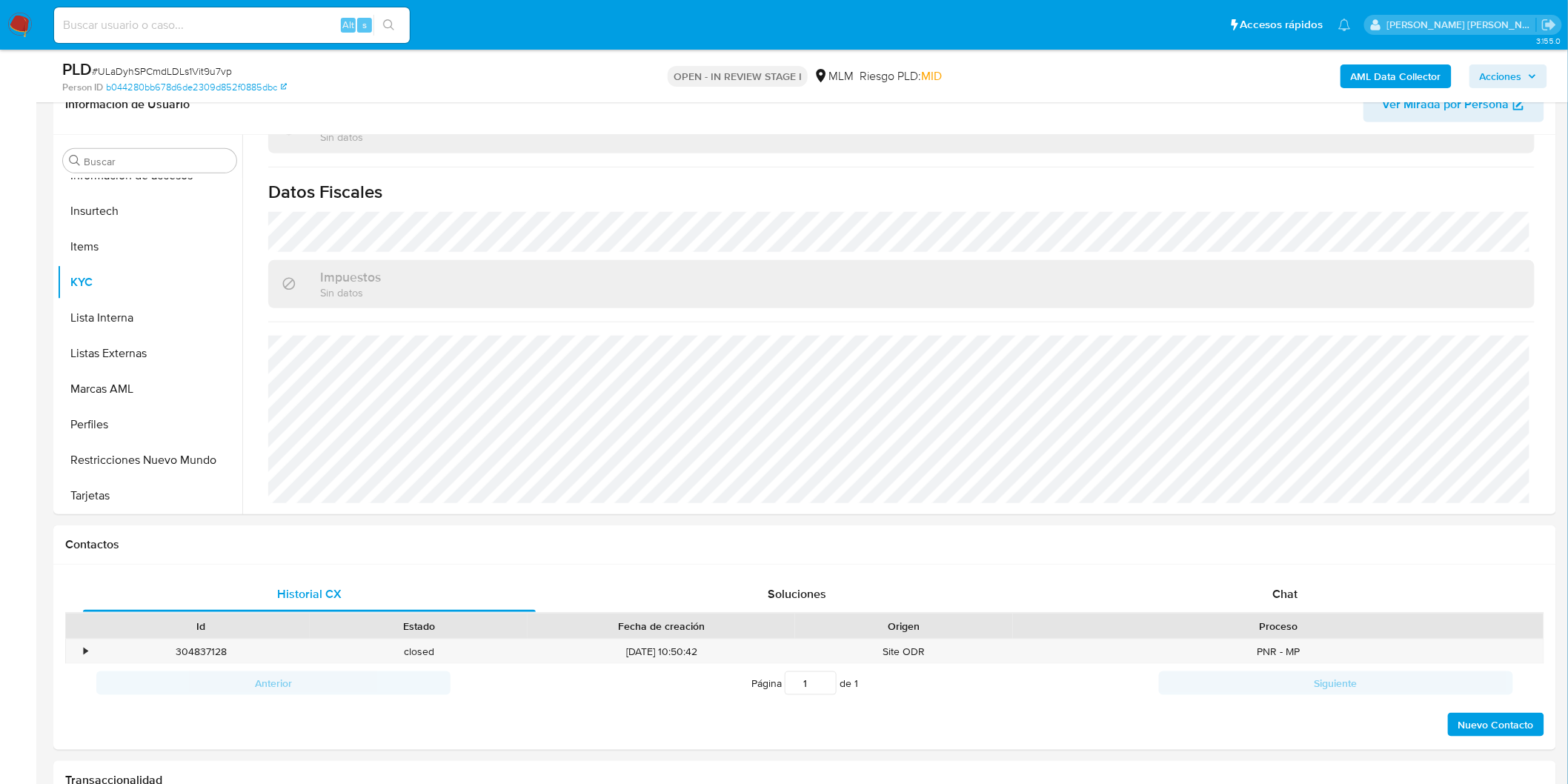
scroll to position [247, 0]
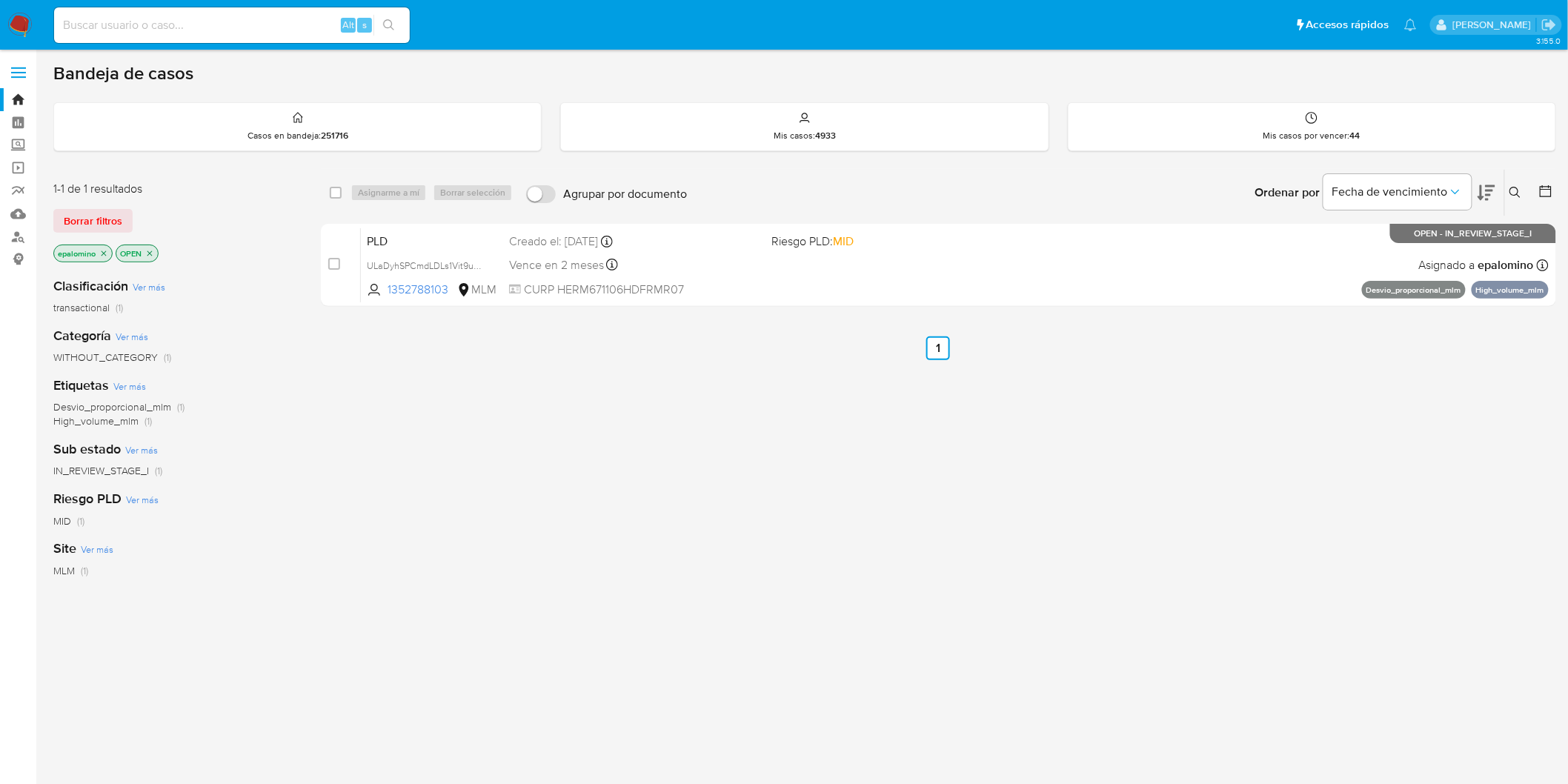
click at [97, 217] on span "Borrar filtros" at bounding box center [93, 220] width 58 height 20
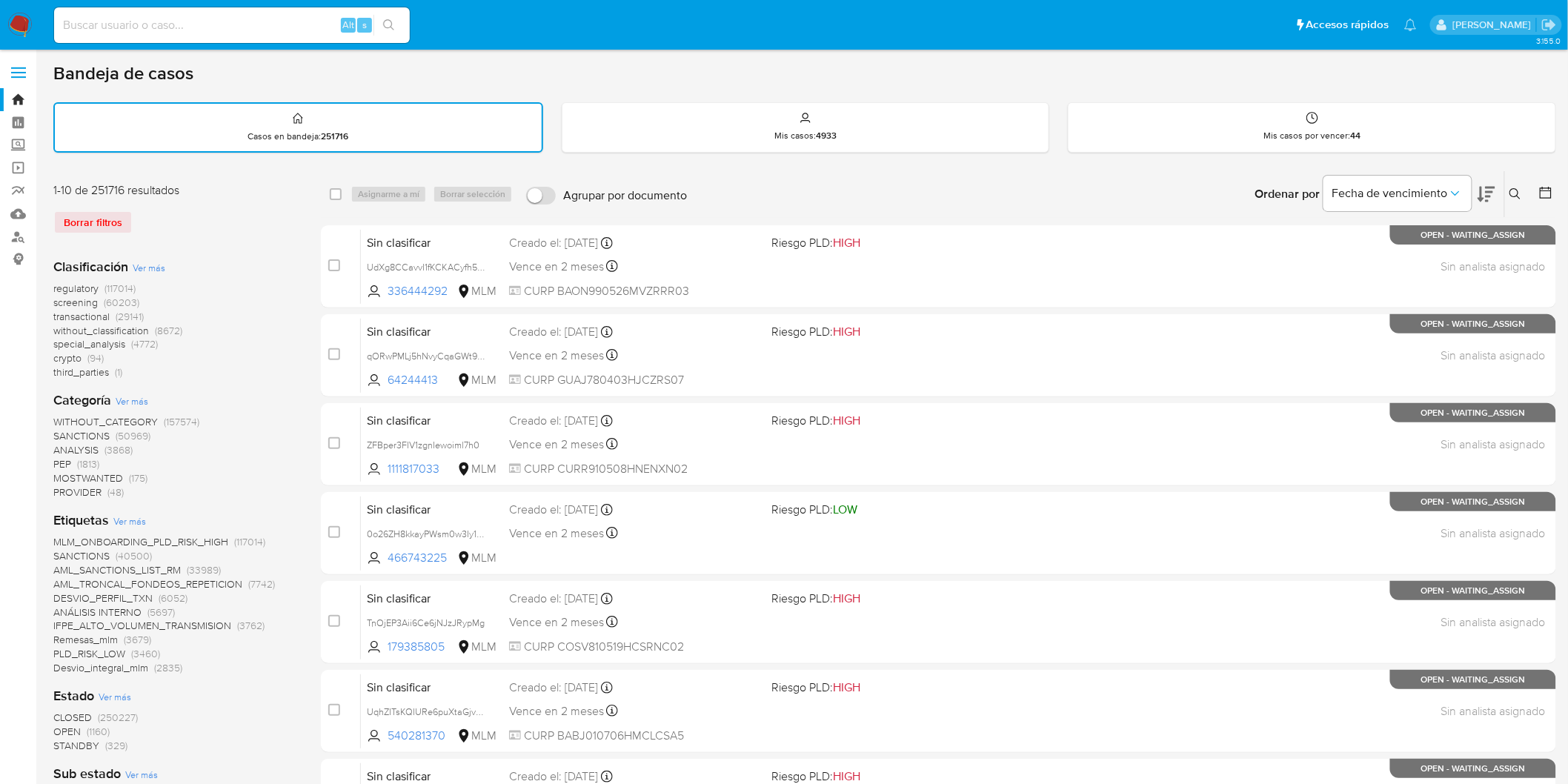
click at [1510, 188] on icon at bounding box center [1515, 194] width 12 height 12
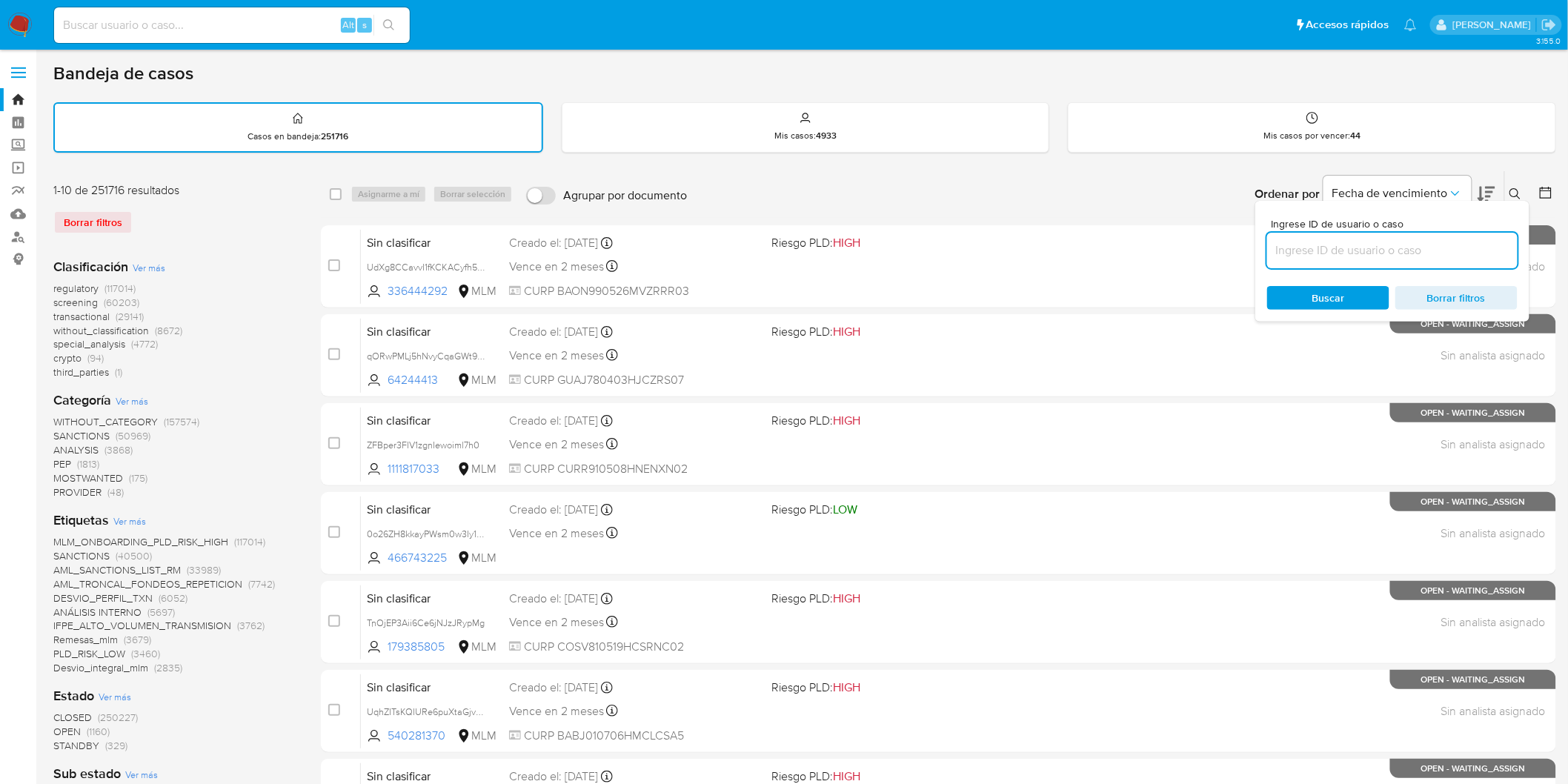
click at [1280, 250] on input at bounding box center [1392, 250] width 250 height 19
type input "1352788103"
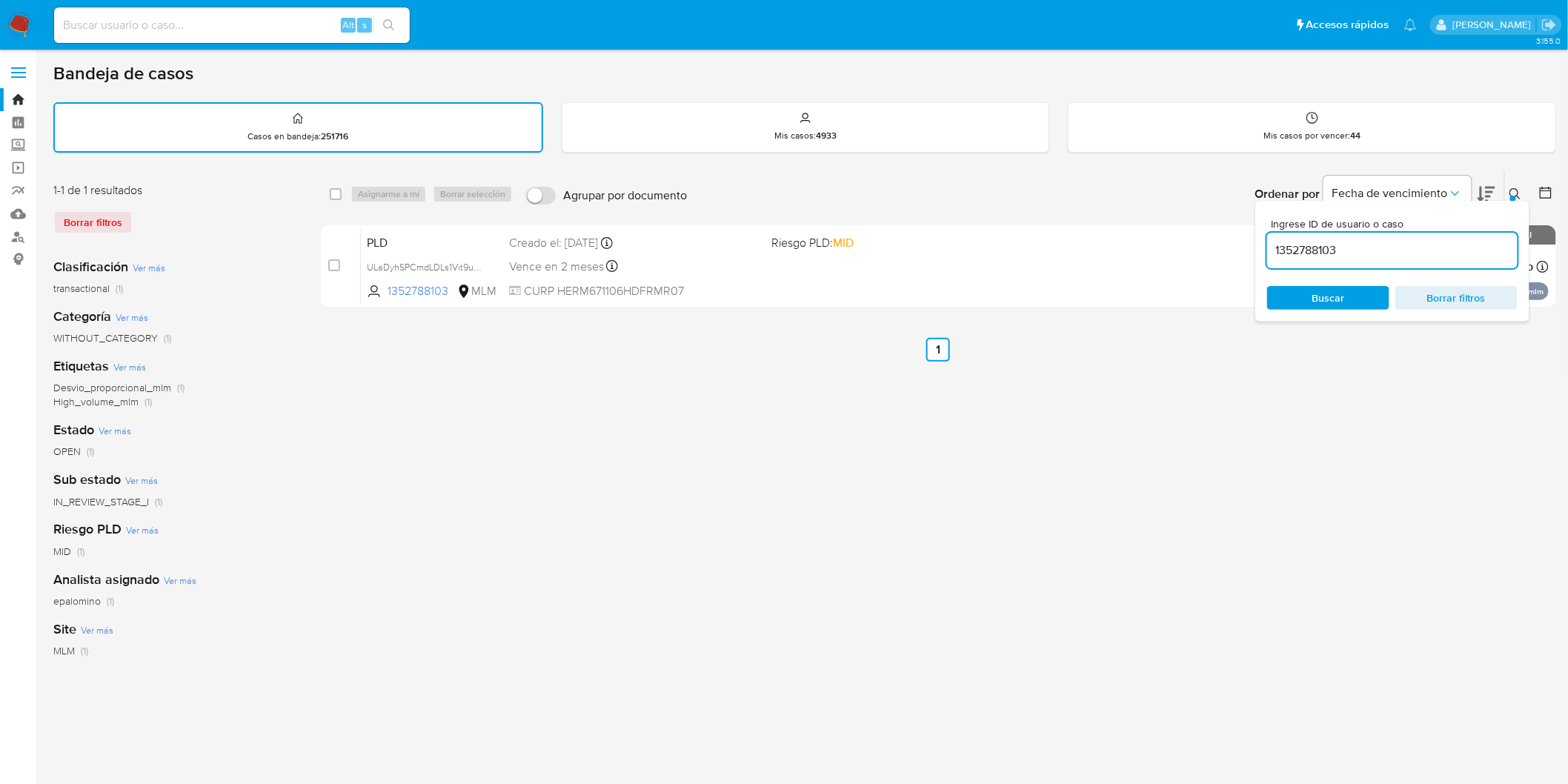
click at [1518, 188] on icon at bounding box center [1515, 194] width 12 height 12
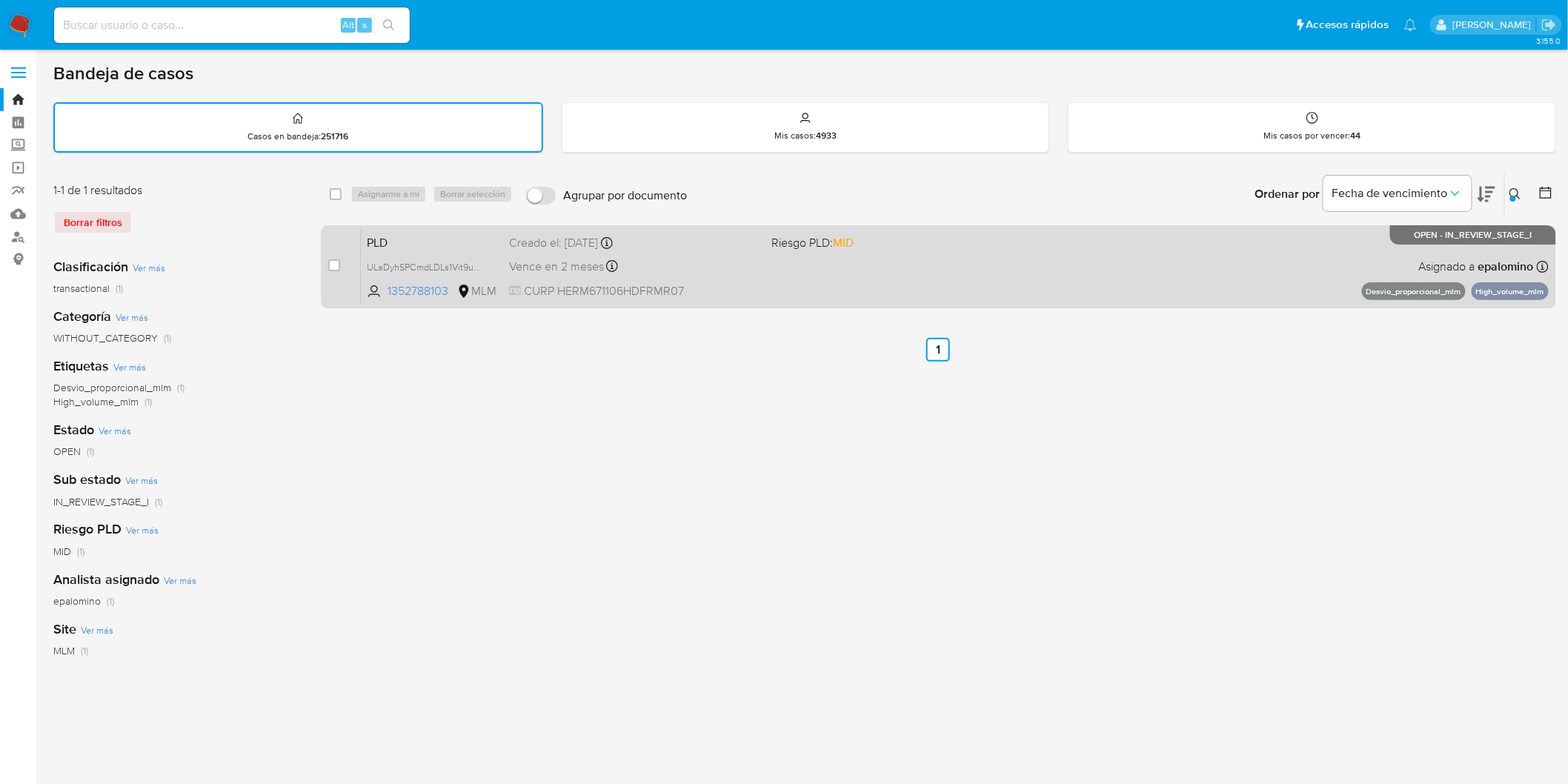
click at [386, 235] on span "PLD" at bounding box center [432, 242] width 130 height 19
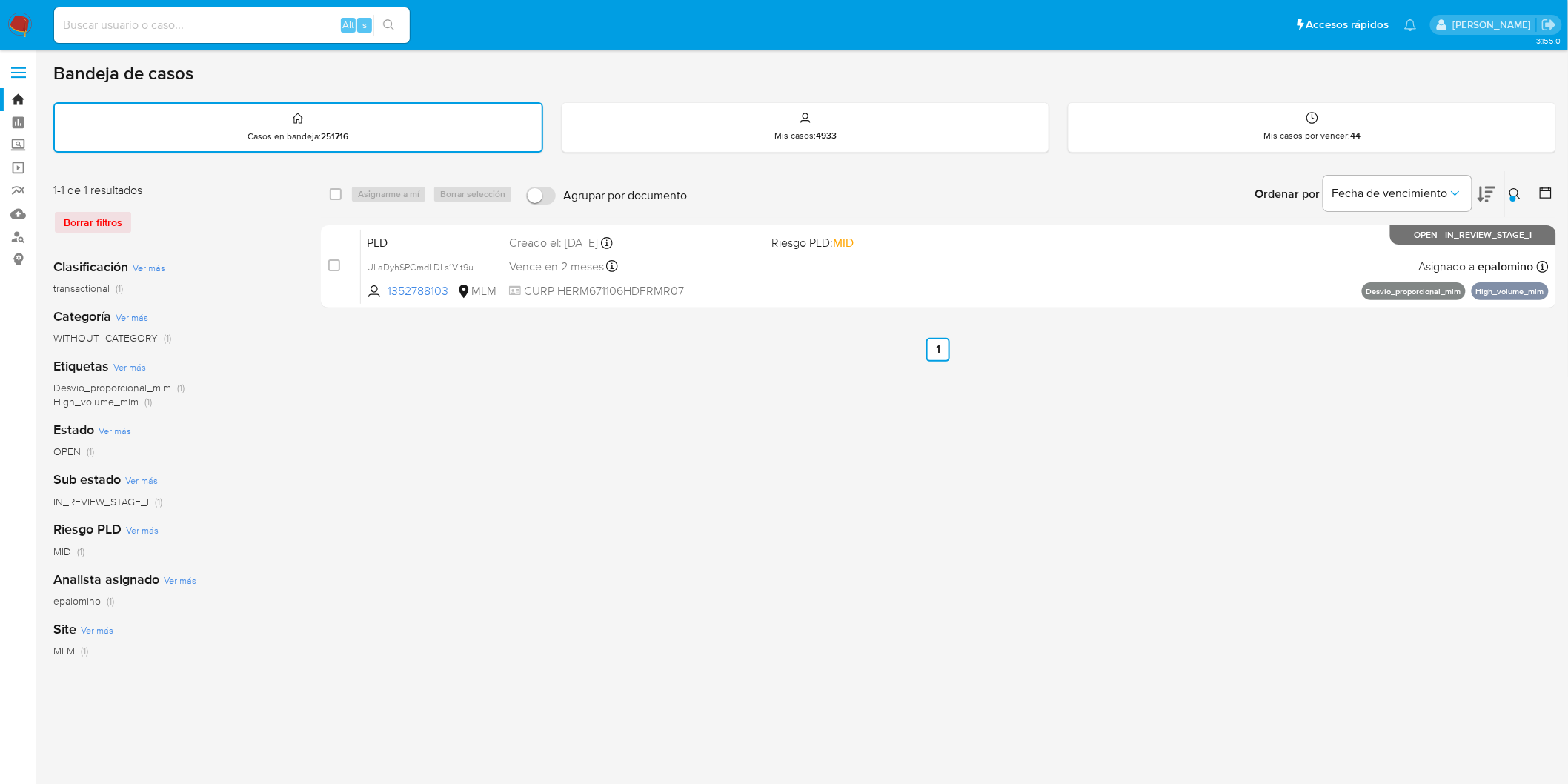
click at [13, 22] on img at bounding box center [19, 25] width 25 height 25
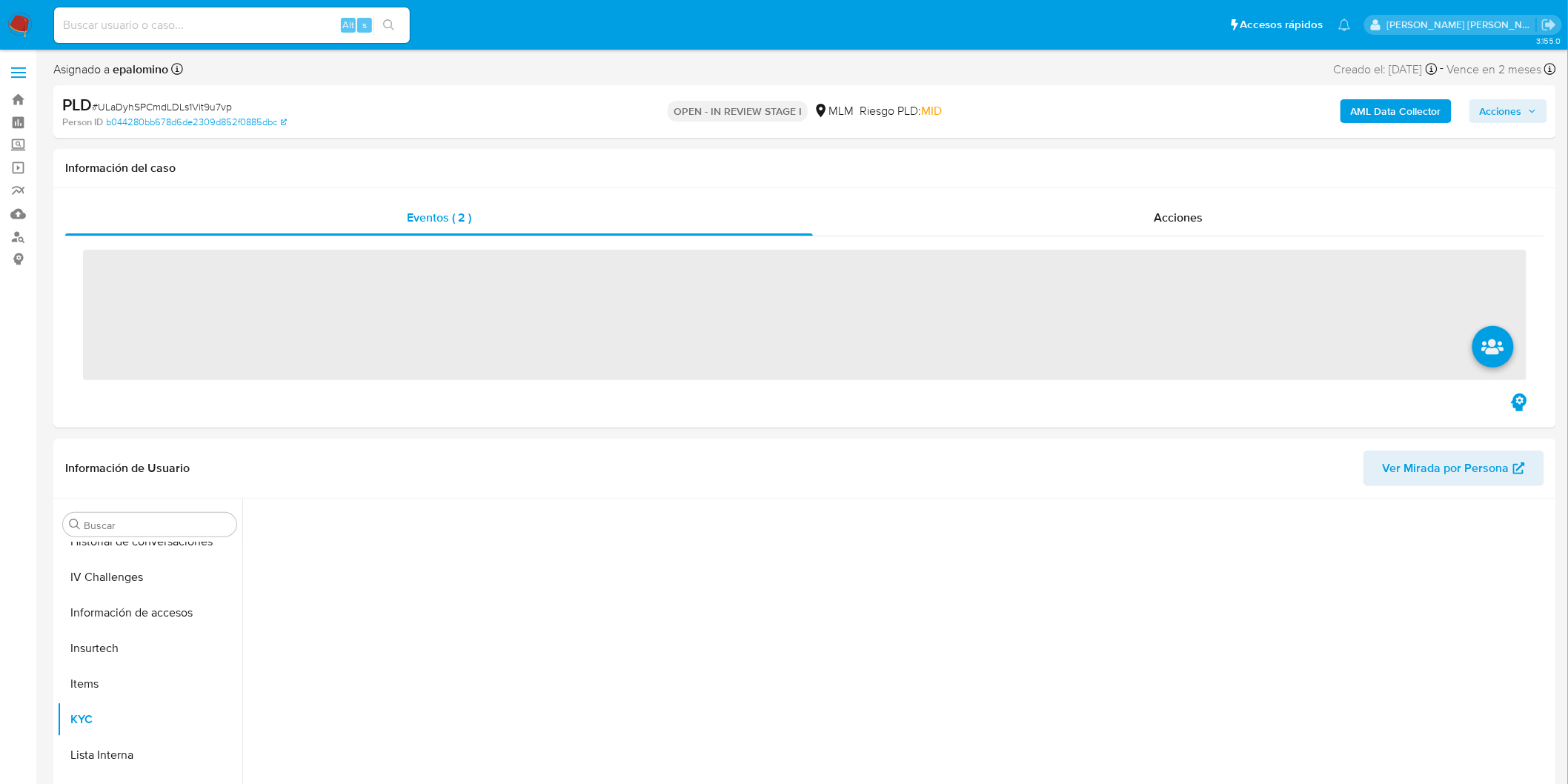
scroll to position [626, 0]
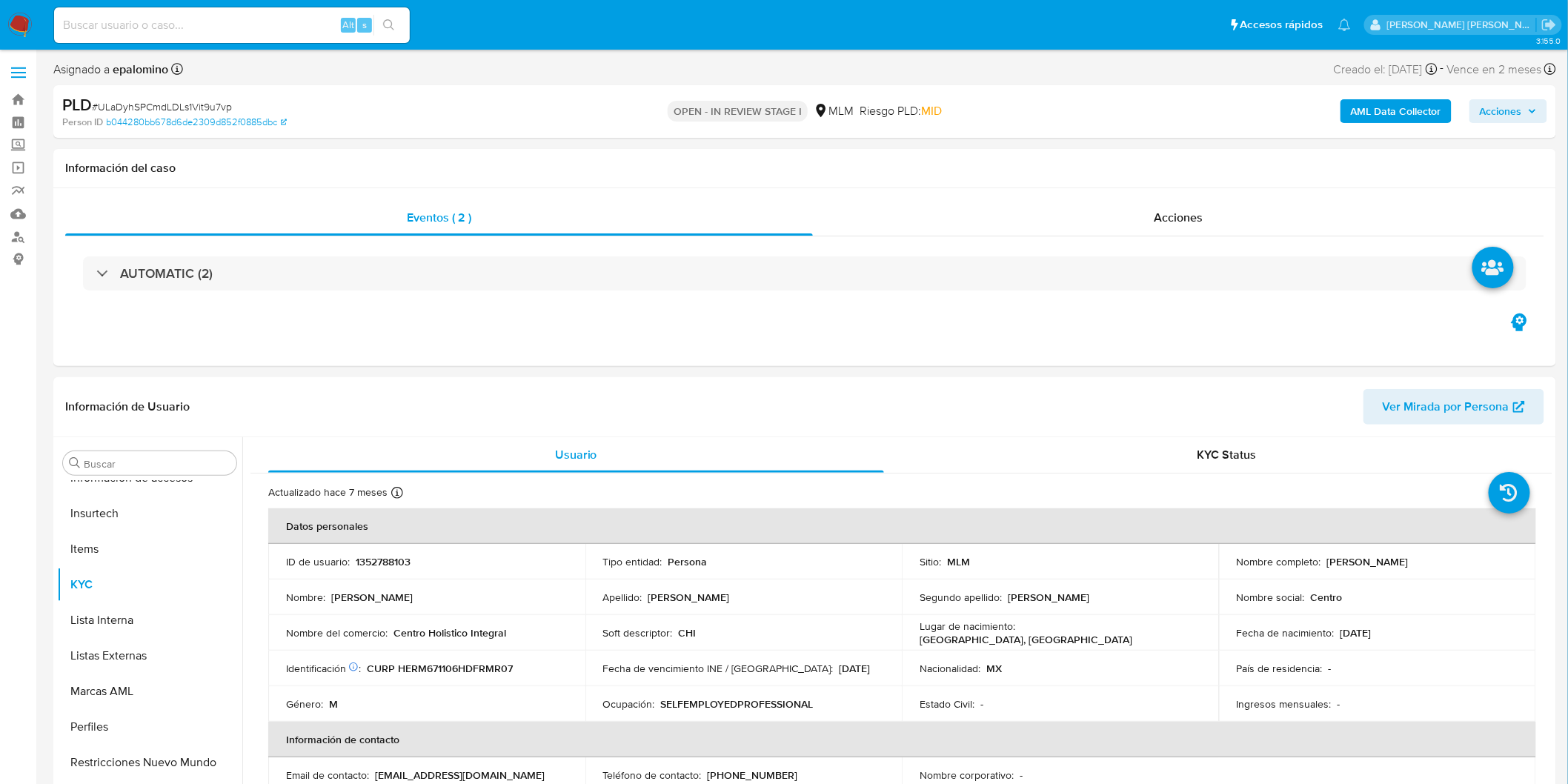
select select "10"
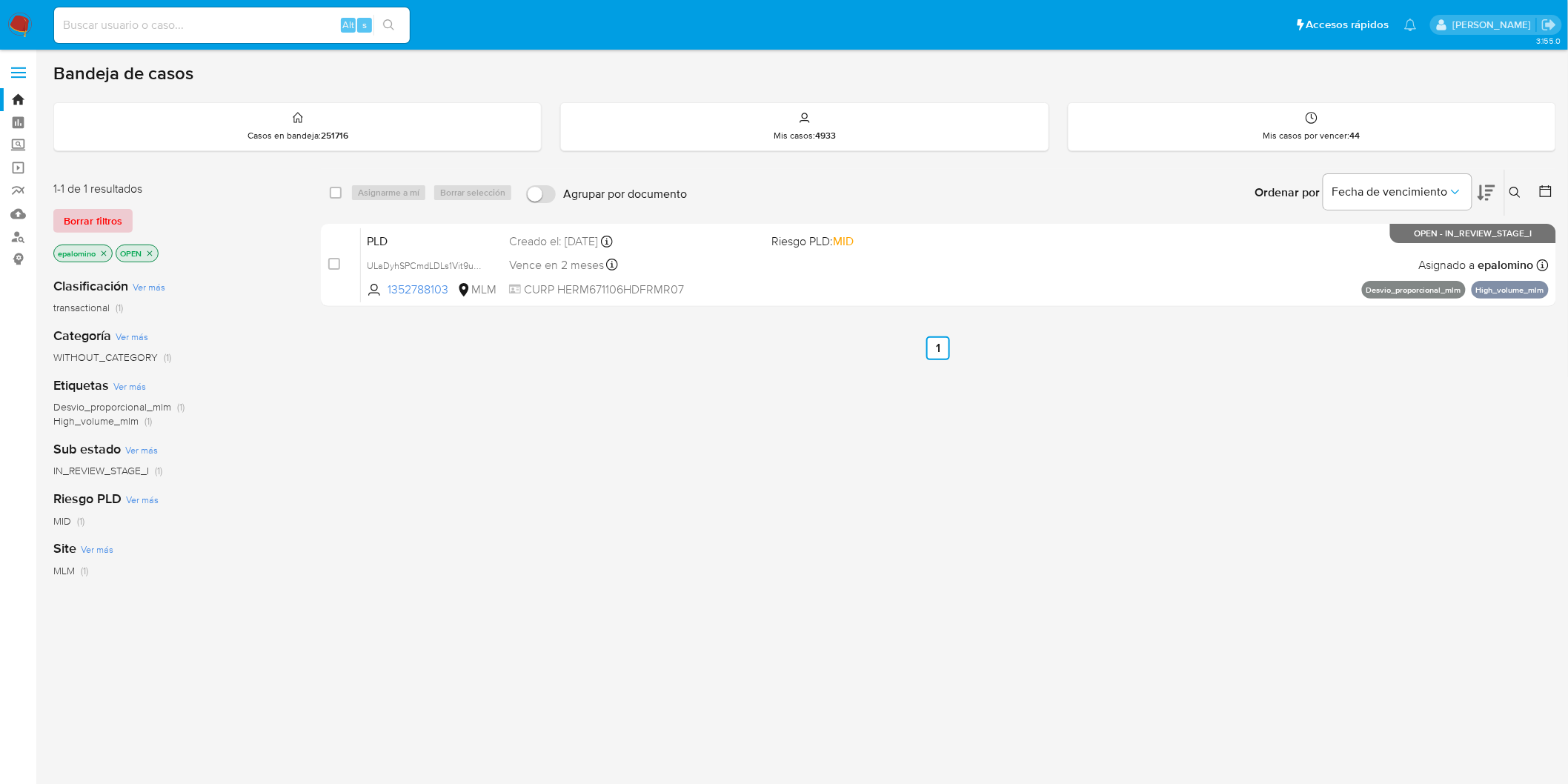
click at [112, 212] on span "Borrar filtros" at bounding box center [93, 220] width 58 height 20
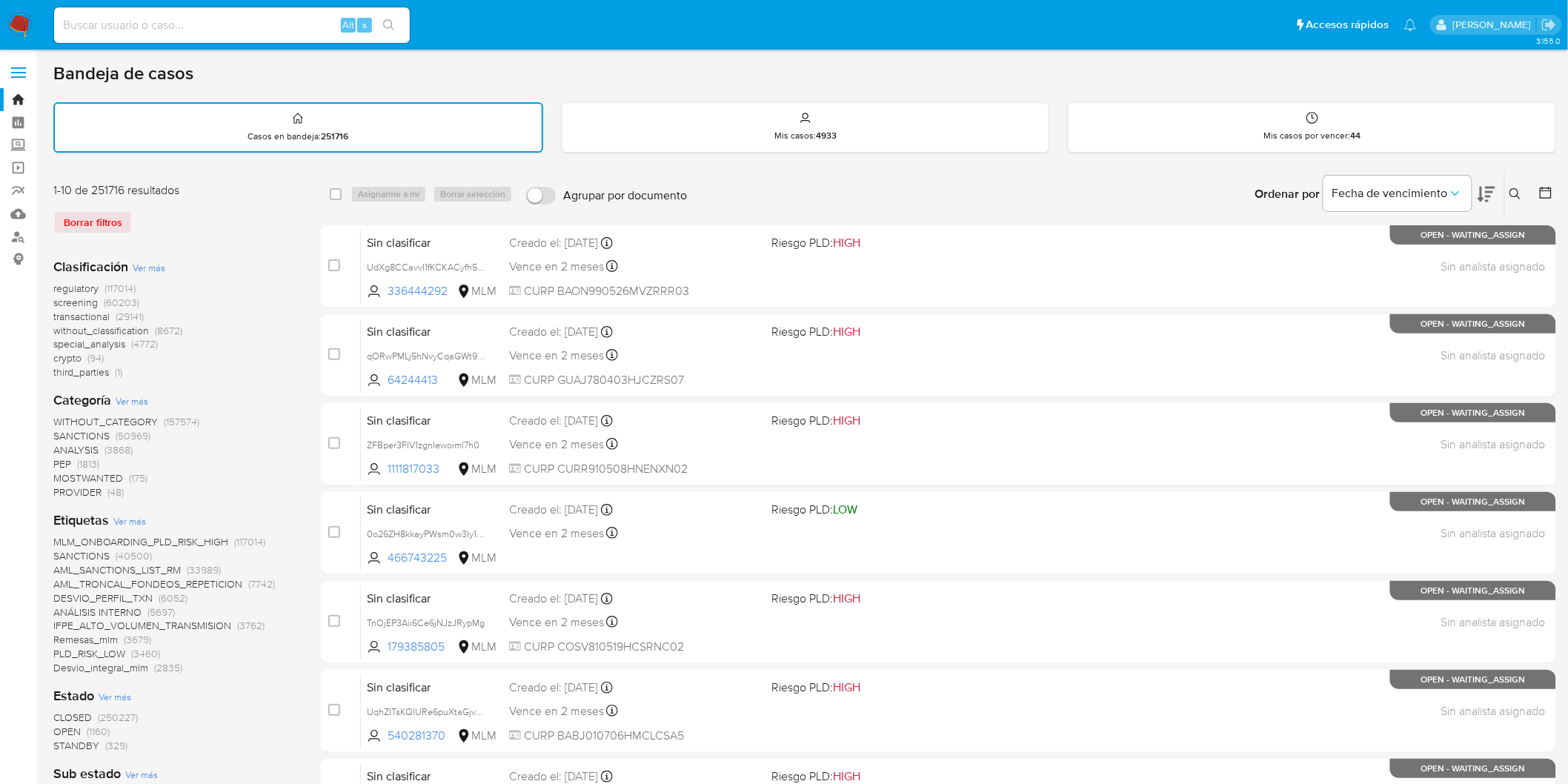
click at [1510, 196] on icon at bounding box center [1515, 194] width 12 height 12
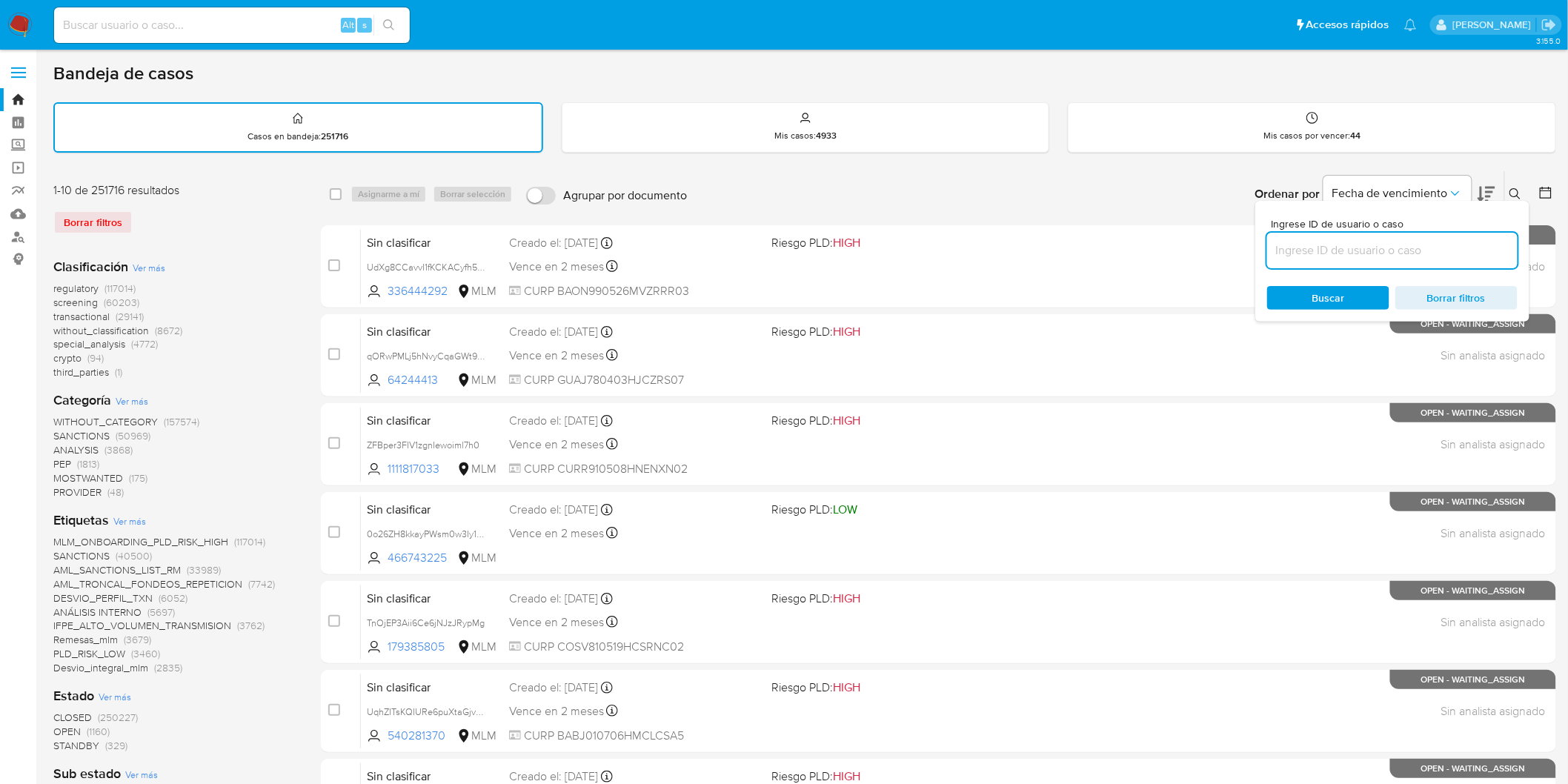
click at [1310, 252] on input at bounding box center [1392, 250] width 250 height 19
type input "1352788103"
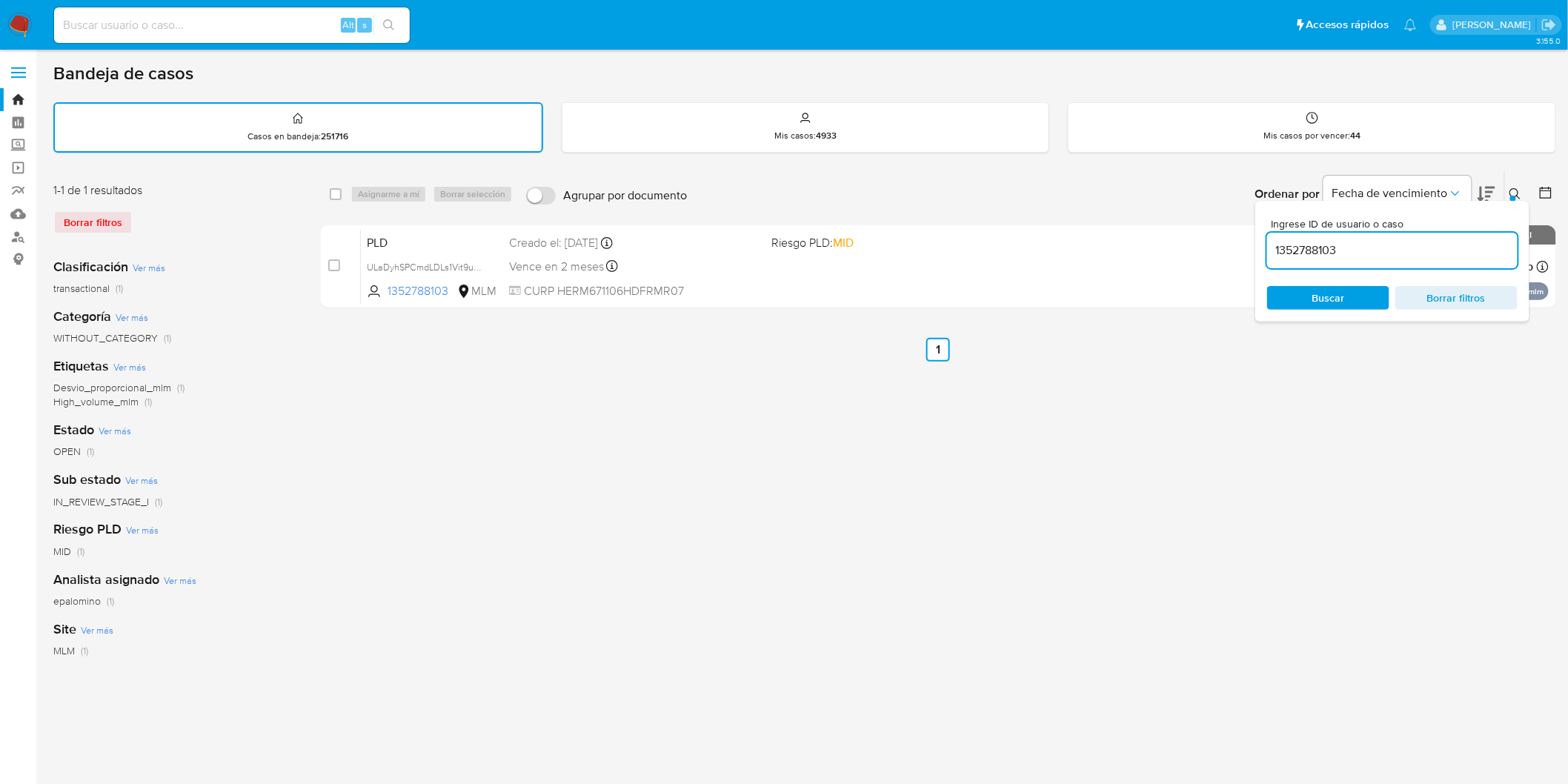
click at [1515, 196] on div at bounding box center [1513, 198] width 6 height 6
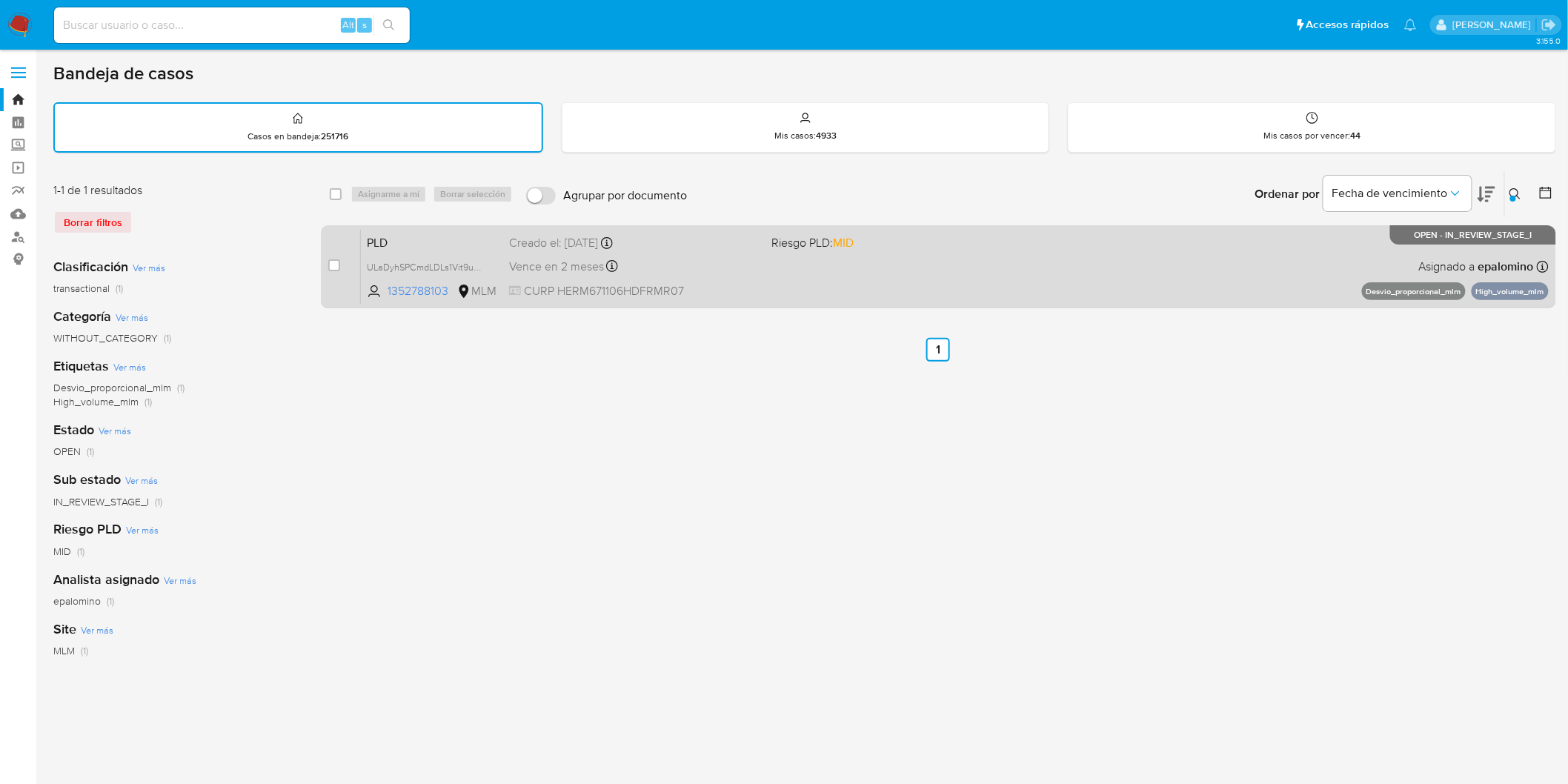
click at [390, 235] on span "PLD" at bounding box center [432, 242] width 130 height 19
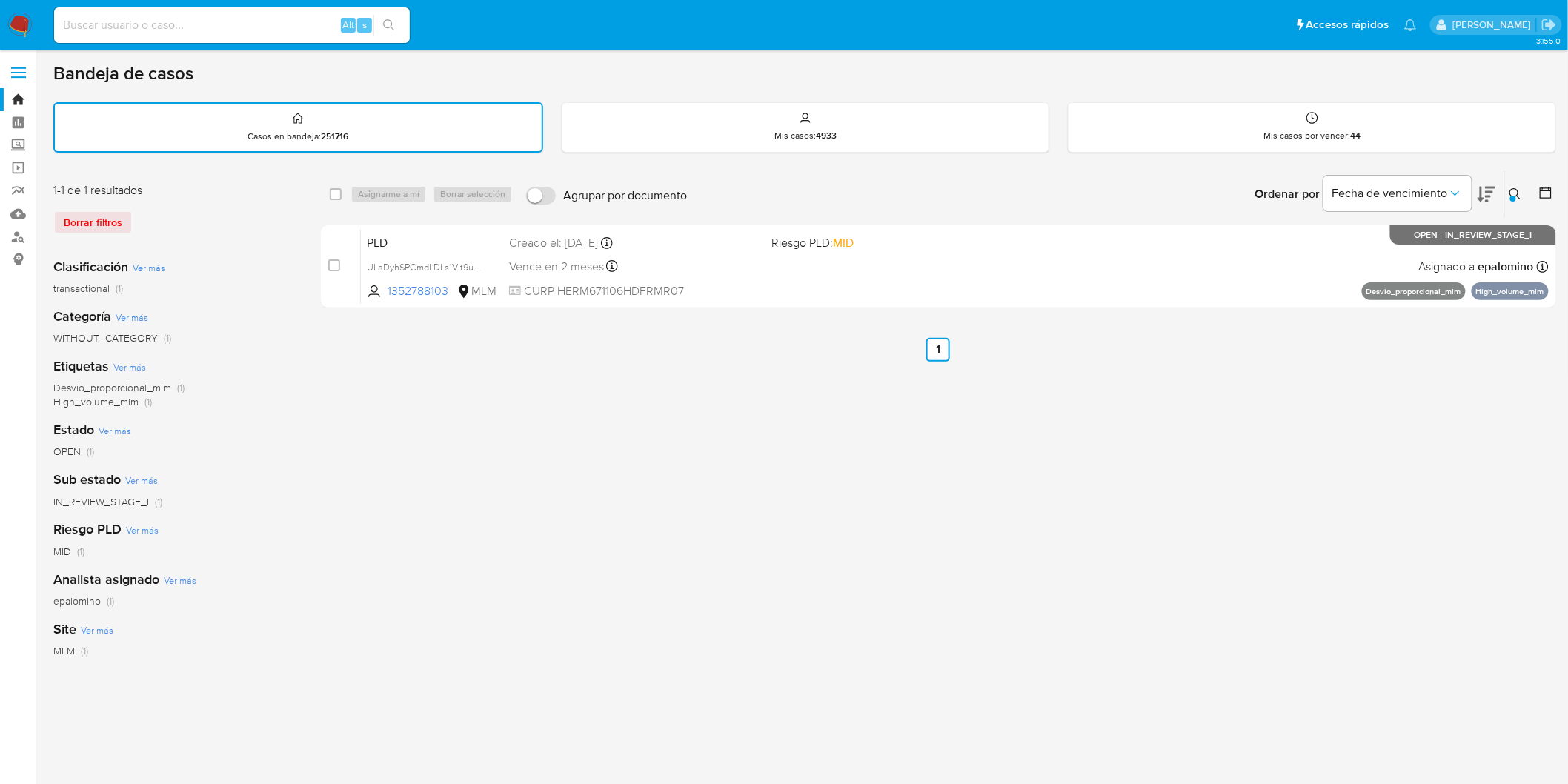
click at [20, 30] on img at bounding box center [19, 25] width 25 height 25
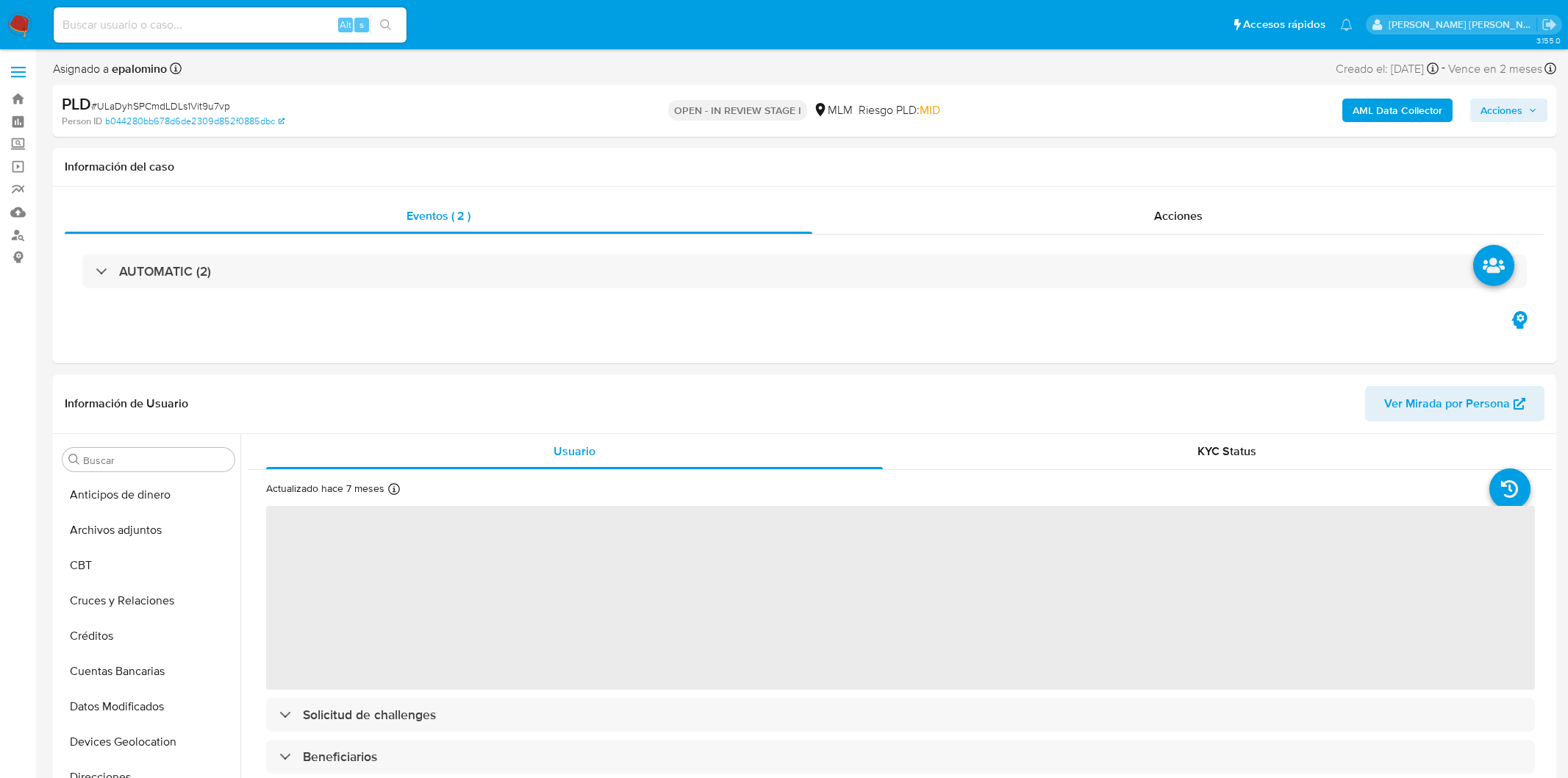
select select "10"
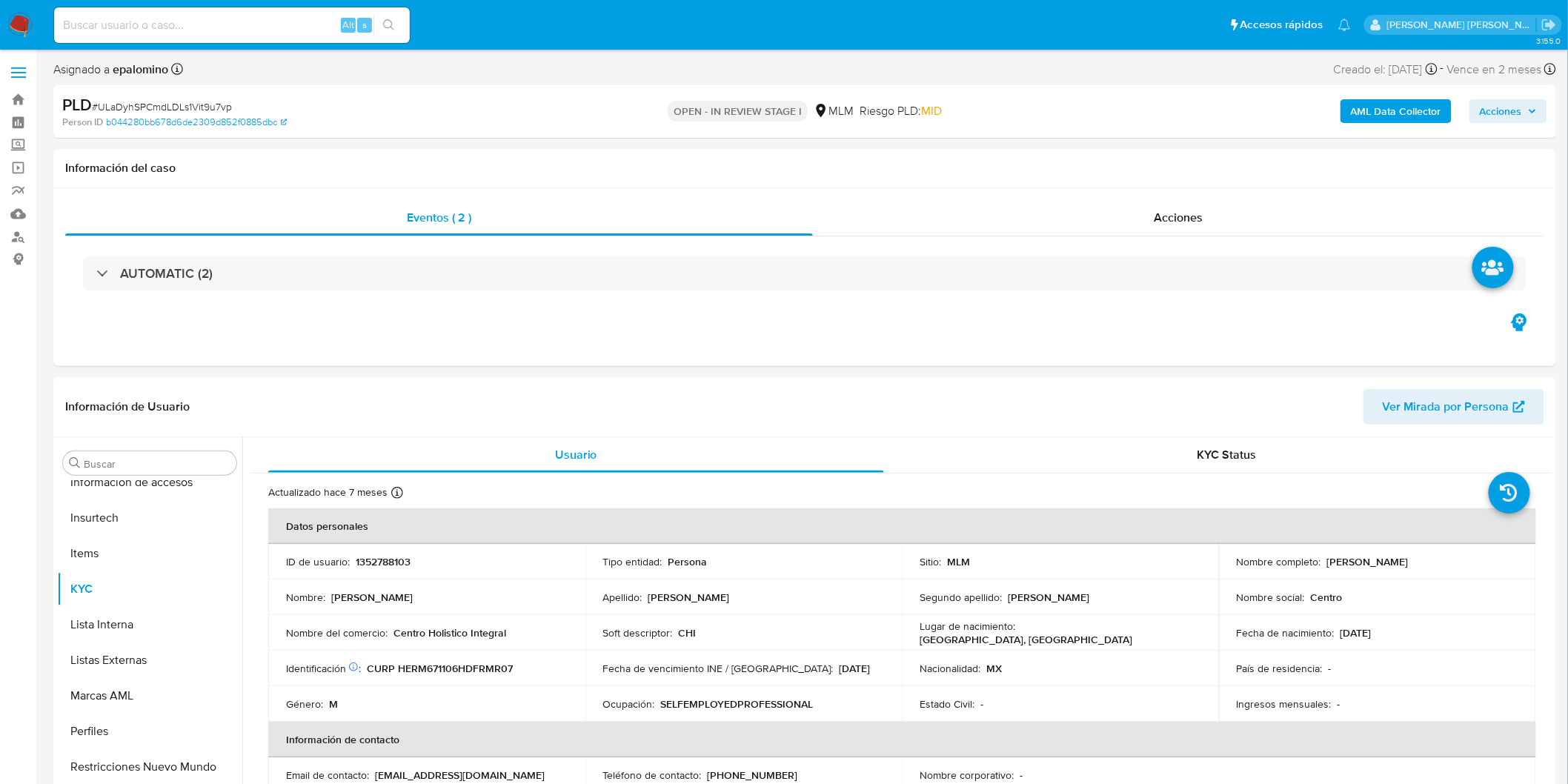
scroll to position [626, 0]
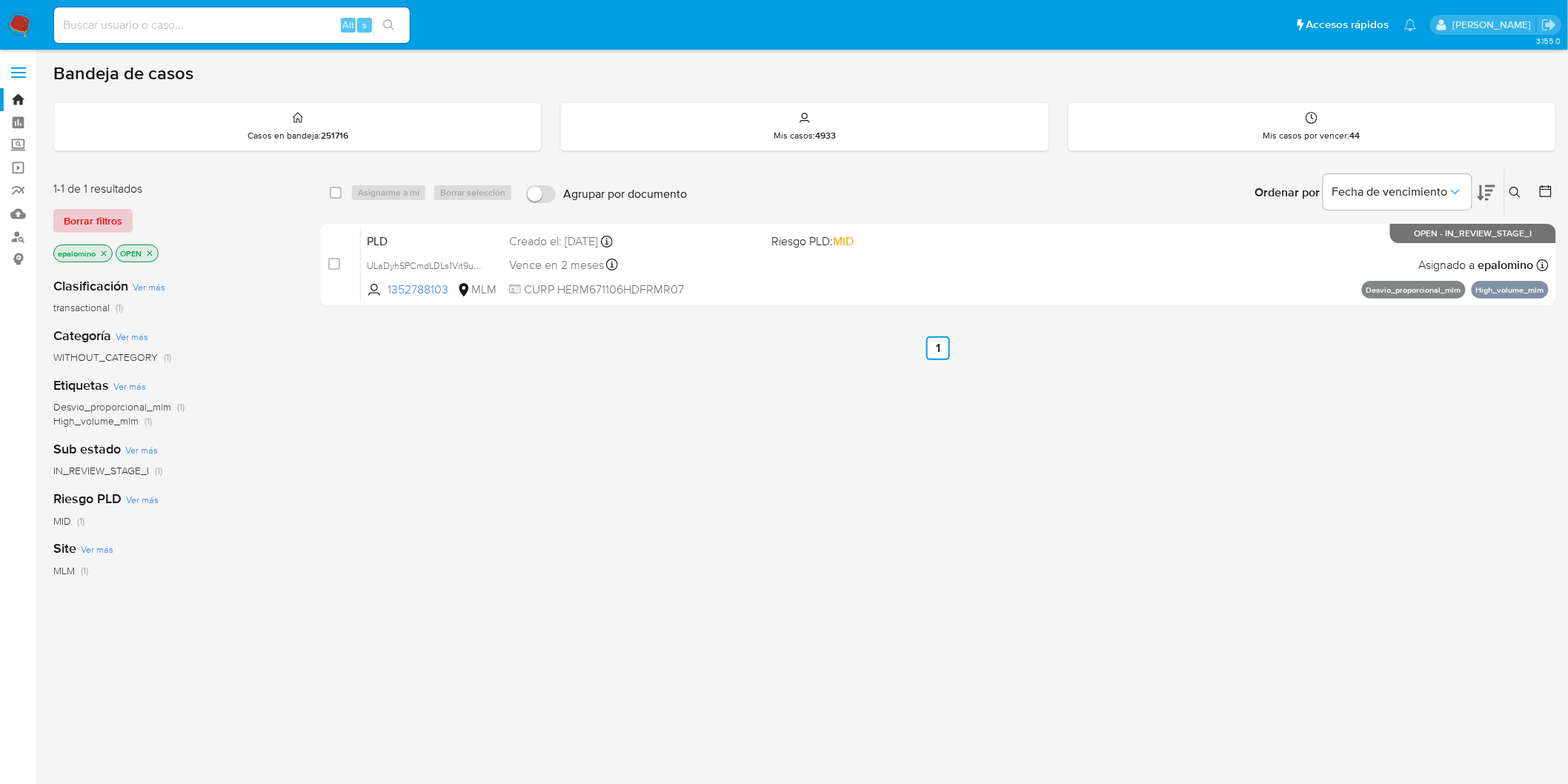
click at [98, 216] on span "Borrar filtros" at bounding box center [93, 220] width 58 height 20
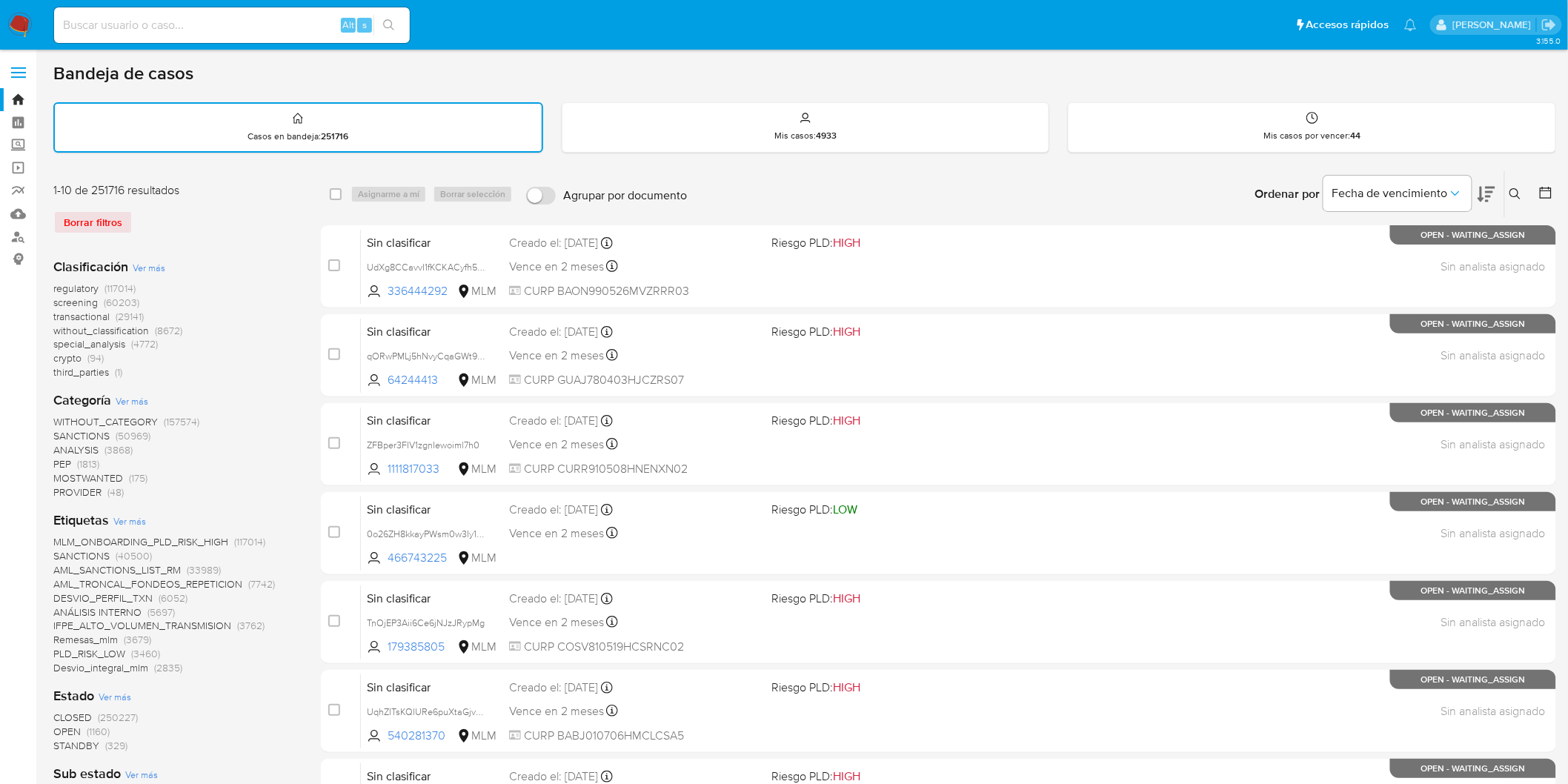
click at [1505, 189] on button at bounding box center [1518, 194] width 25 height 18
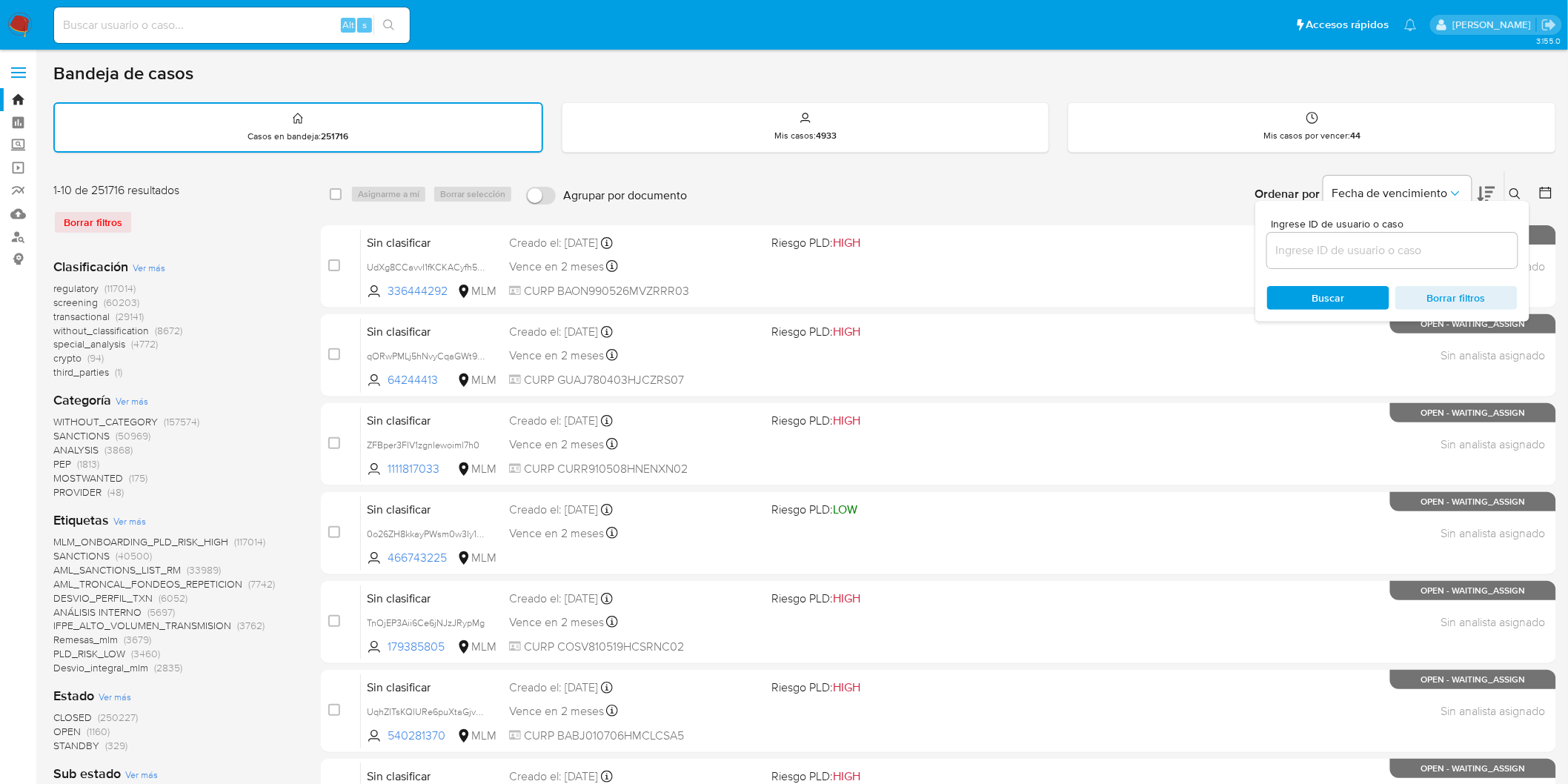
click at [1510, 191] on icon at bounding box center [1515, 194] width 12 height 12
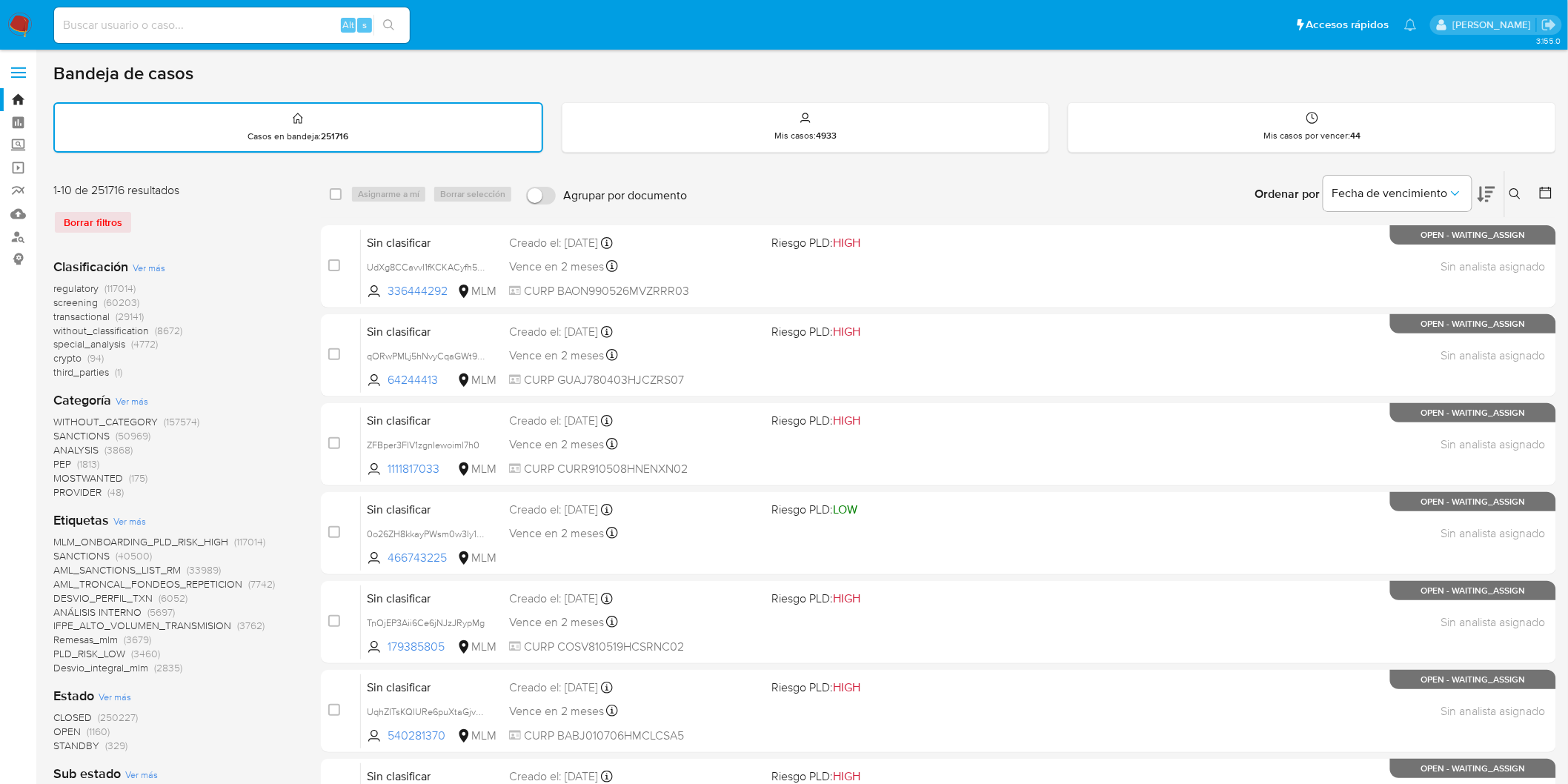
click at [1507, 195] on button at bounding box center [1518, 194] width 25 height 18
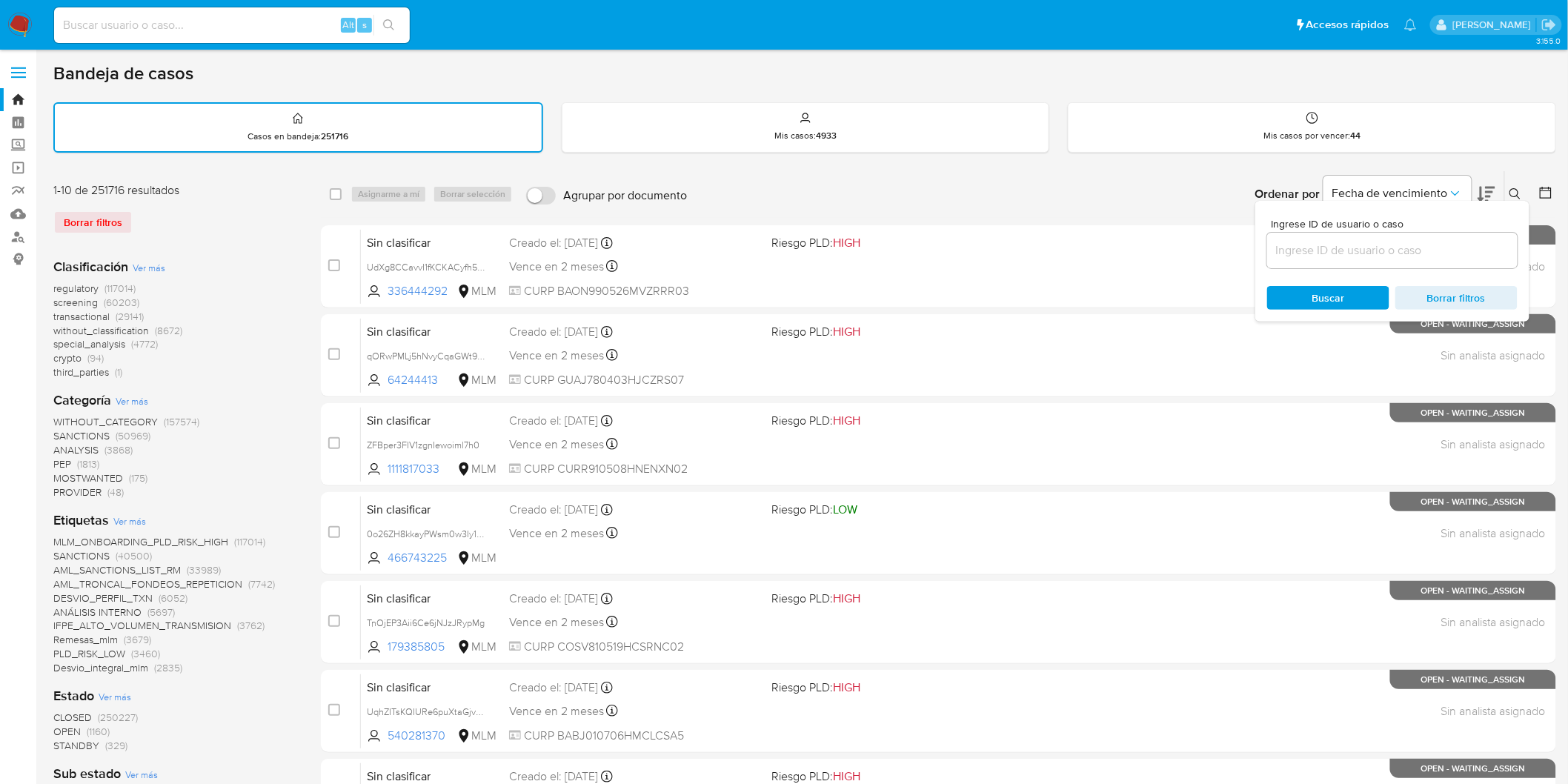
click at [1385, 234] on div at bounding box center [1392, 250] width 250 height 35
click at [1382, 242] on input at bounding box center [1392, 250] width 250 height 19
paste input "1352788103"
type input "1352788103"
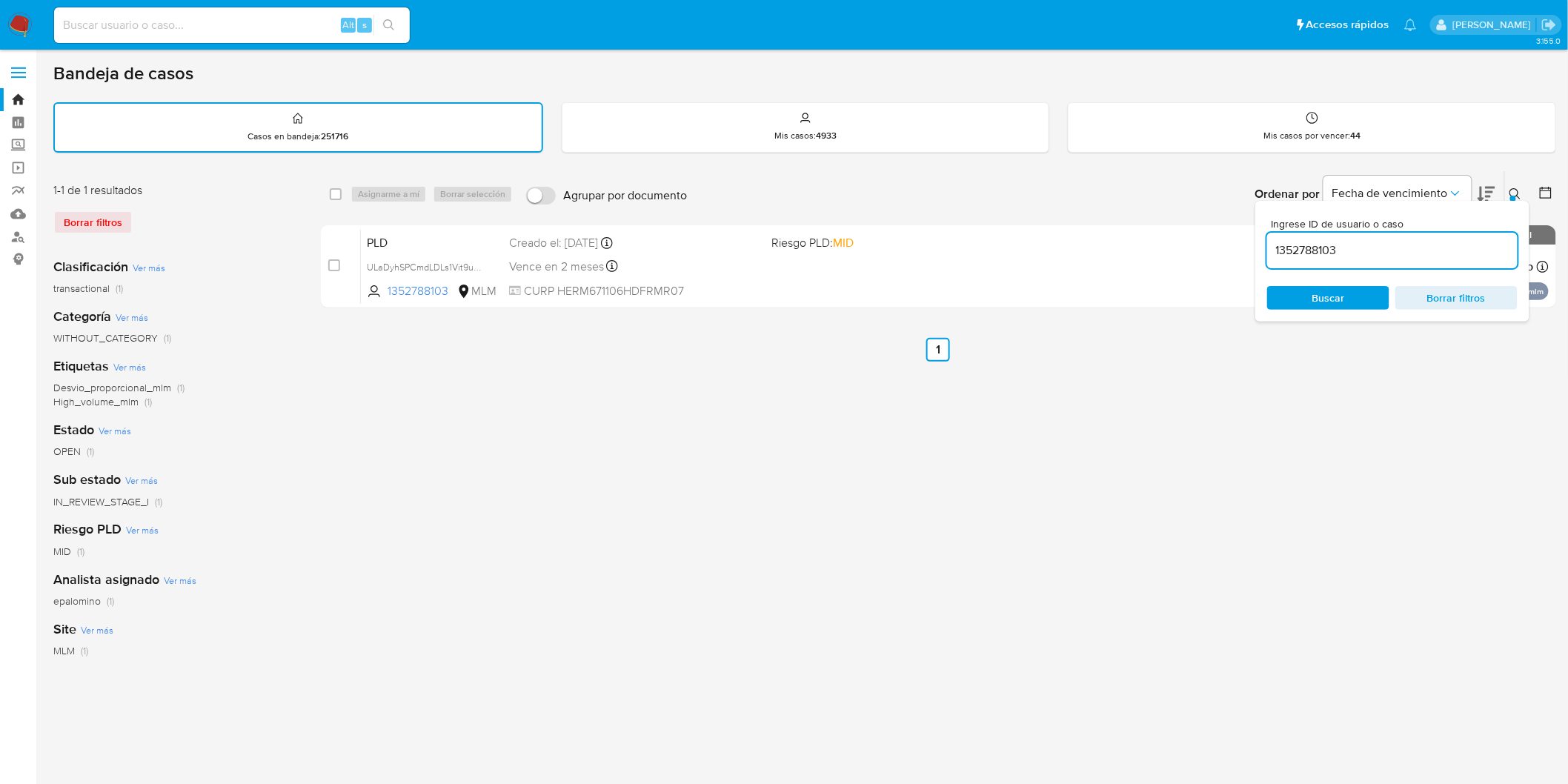
click at [1512, 196] on div at bounding box center [1513, 198] width 6 height 6
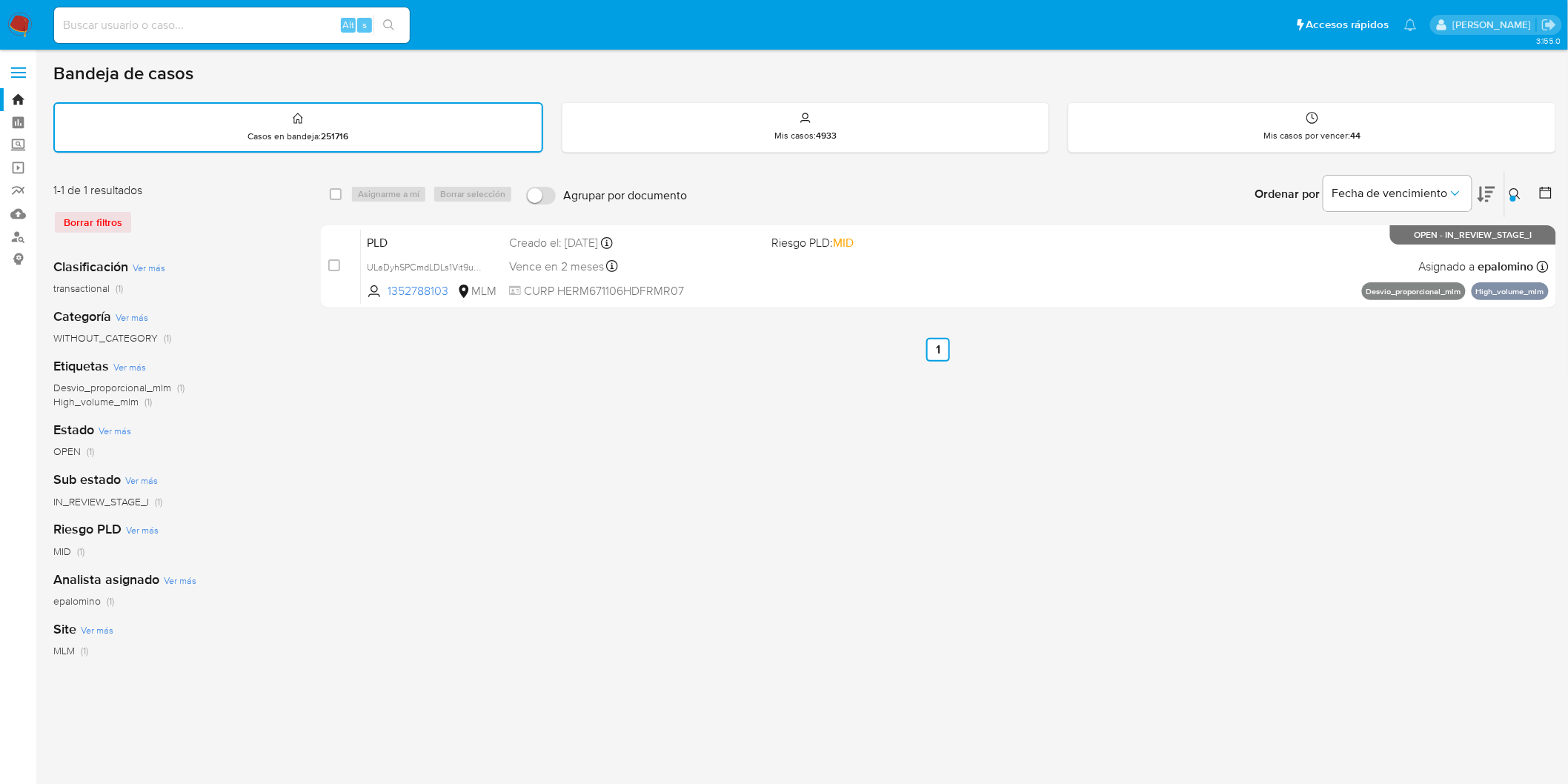
click at [27, 12] on img at bounding box center [19, 25] width 25 height 25
click at [26, 13] on img at bounding box center [19, 25] width 25 height 25
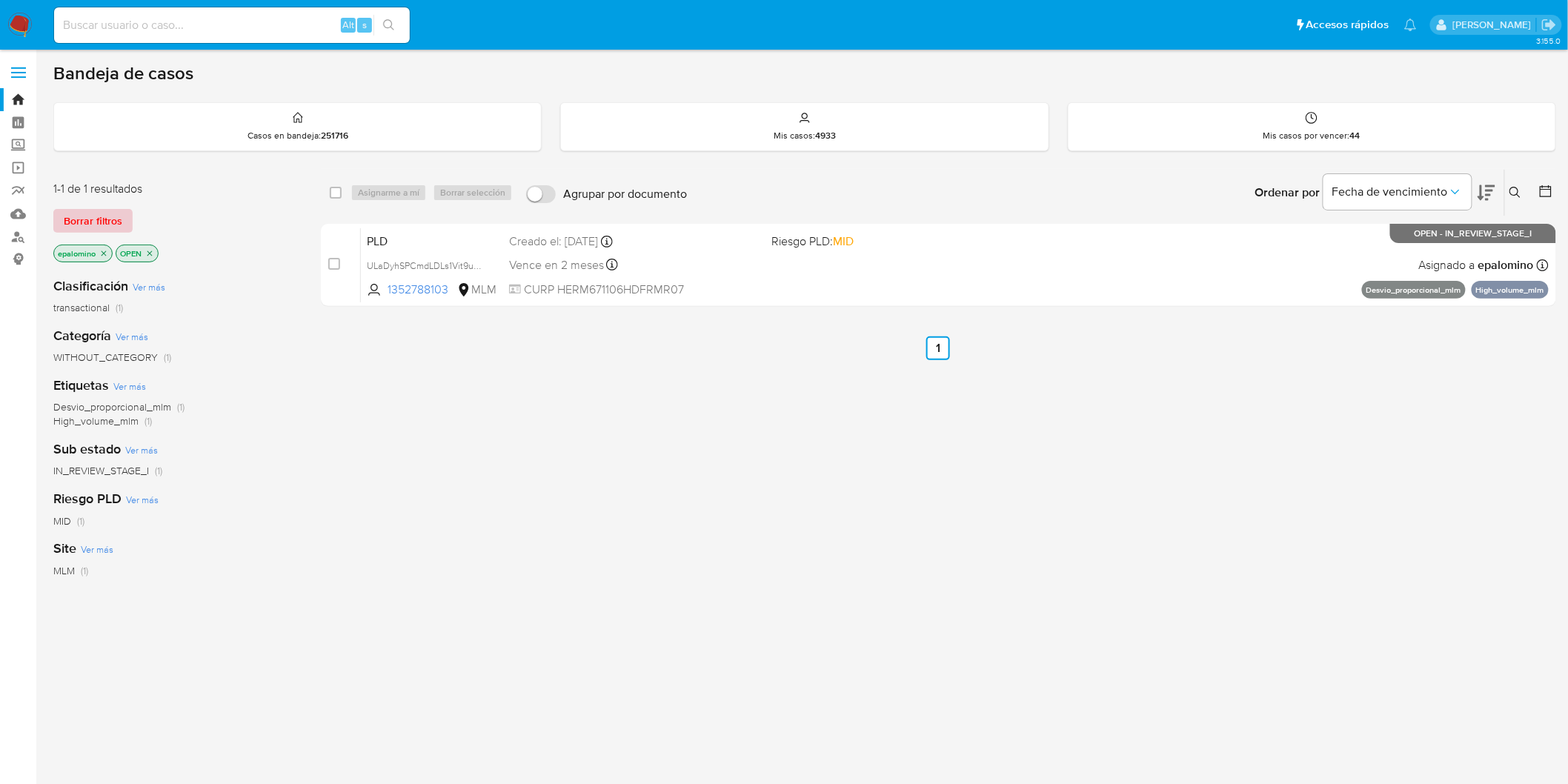
click at [86, 227] on span "Borrar filtros" at bounding box center [93, 220] width 58 height 20
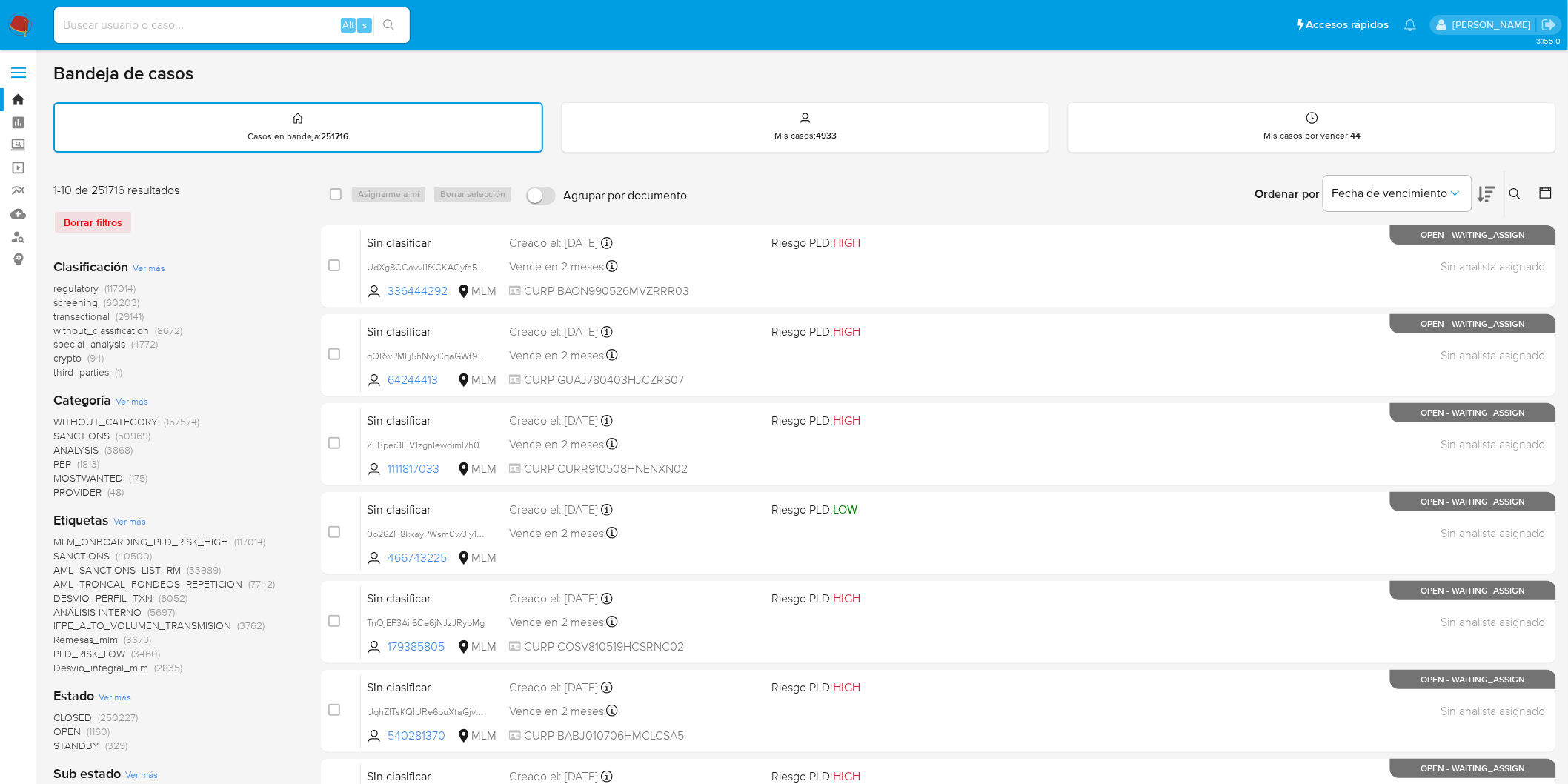
click at [1518, 191] on icon at bounding box center [1515, 194] width 12 height 12
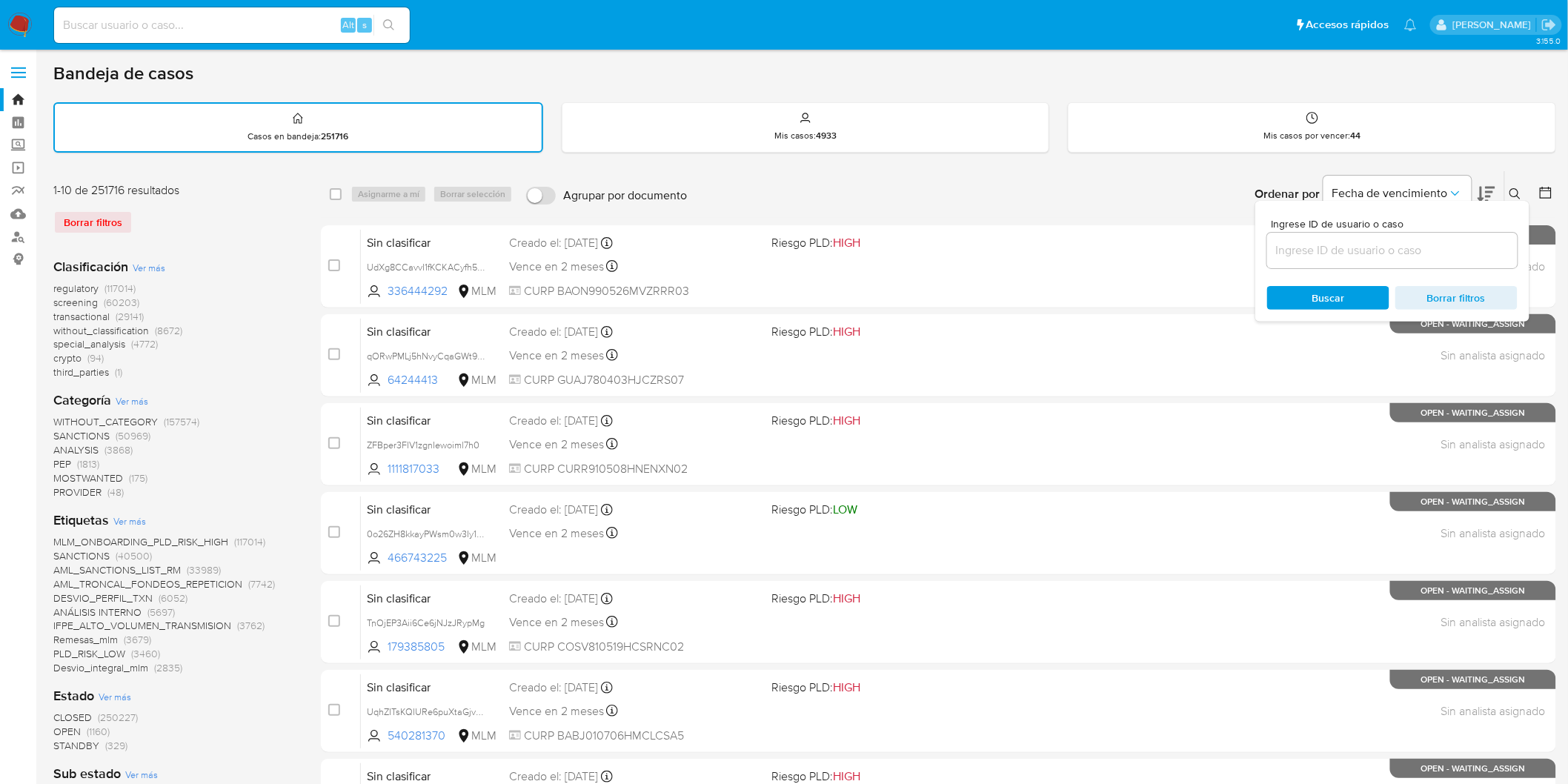
click at [1342, 250] on input at bounding box center [1392, 250] width 250 height 19
type input "1352788103"
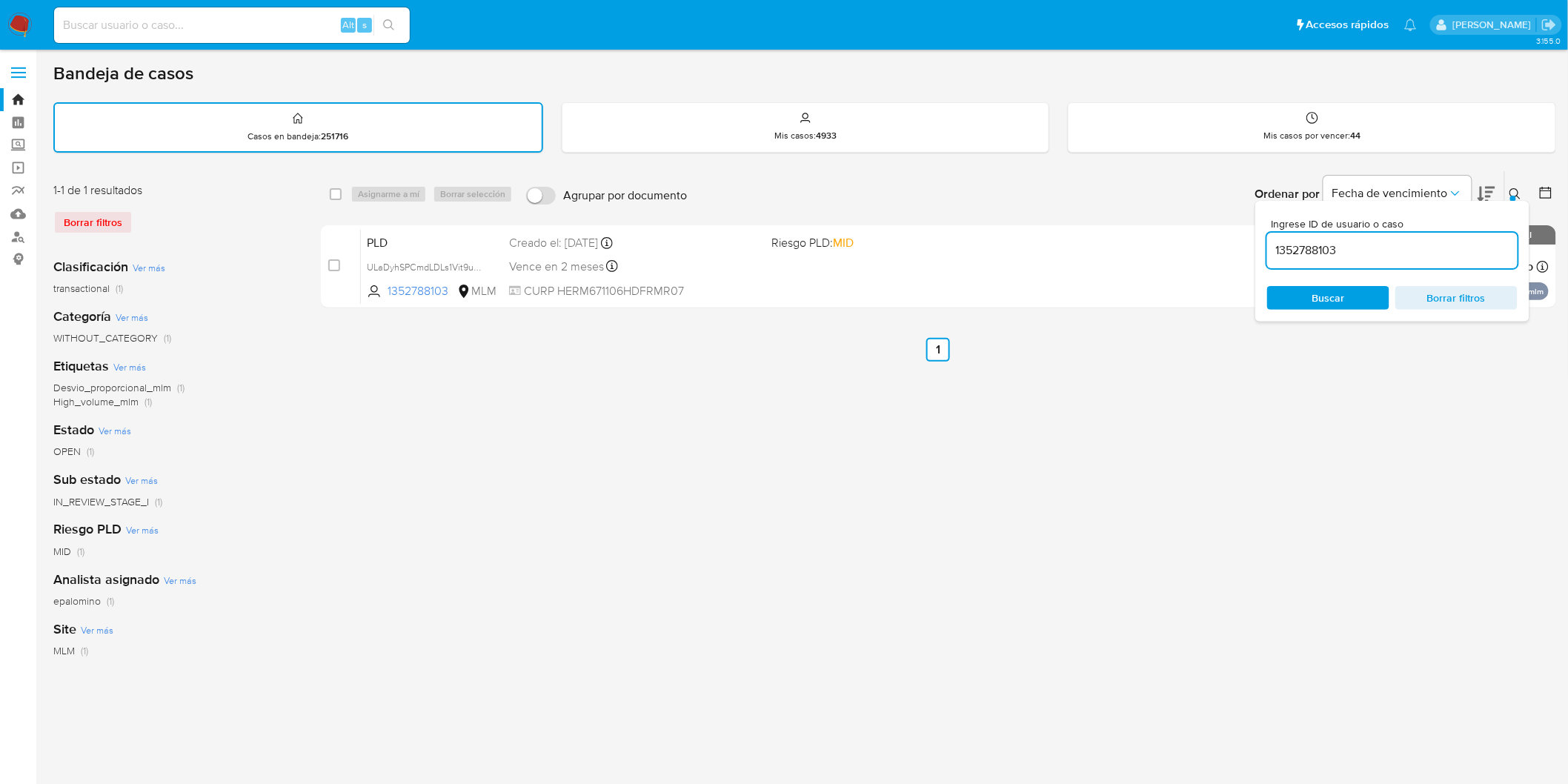
click at [1516, 201] on div "Ingrese ID de usuario o caso 1352788103 Buscar Borrar filtros" at bounding box center [1393, 261] width 274 height 121
click at [16, 28] on img at bounding box center [19, 25] width 25 height 25
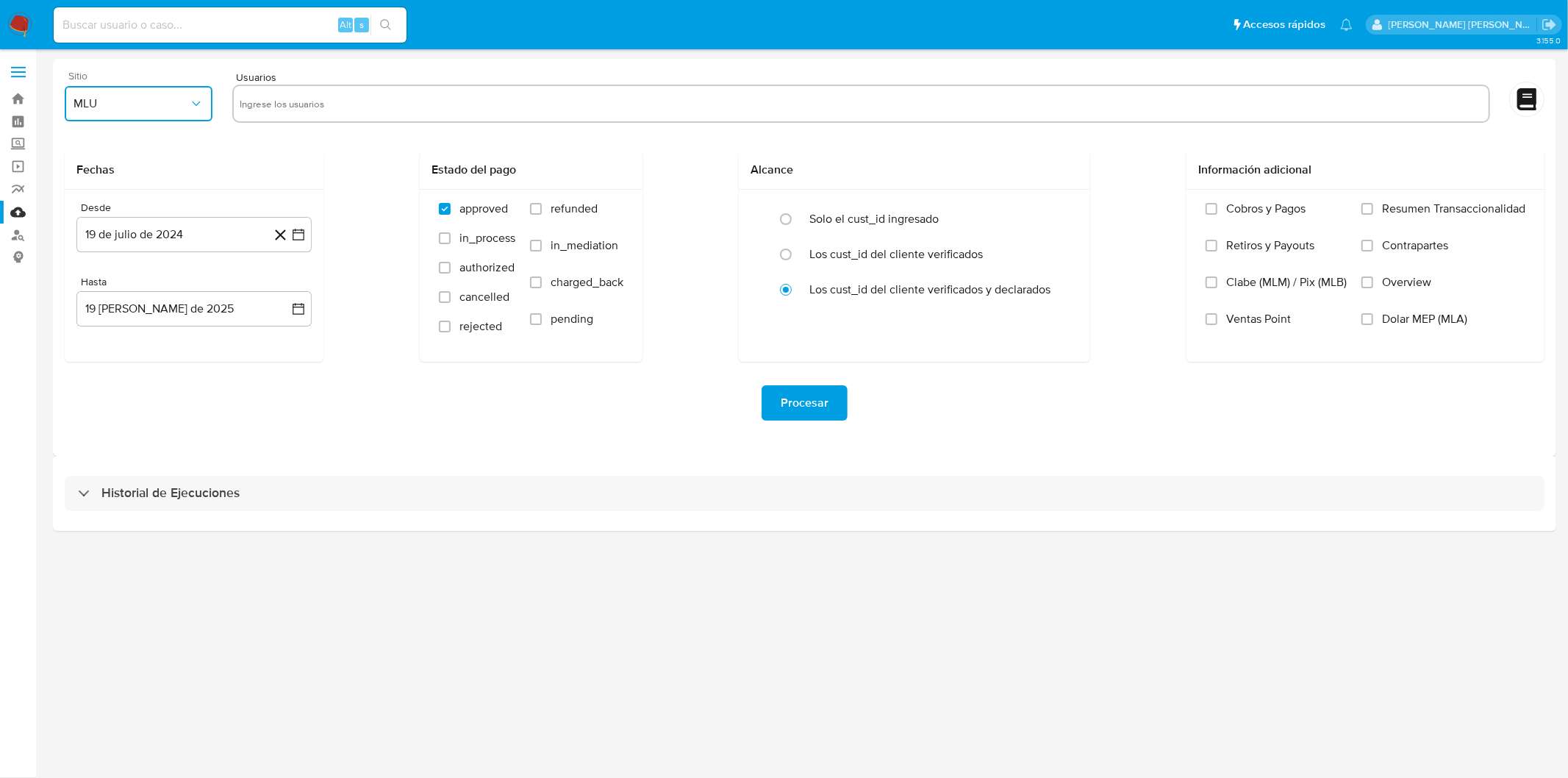
click at [201, 107] on icon "button" at bounding box center [196, 104] width 15 height 15
click at [145, 312] on div "MLM" at bounding box center [135, 320] width 121 height 35
click at [281, 106] on input "text" at bounding box center [861, 104] width 1243 height 24
type input "1821740936"
click at [421, 100] on input "text" at bounding box center [908, 104] width 1149 height 24
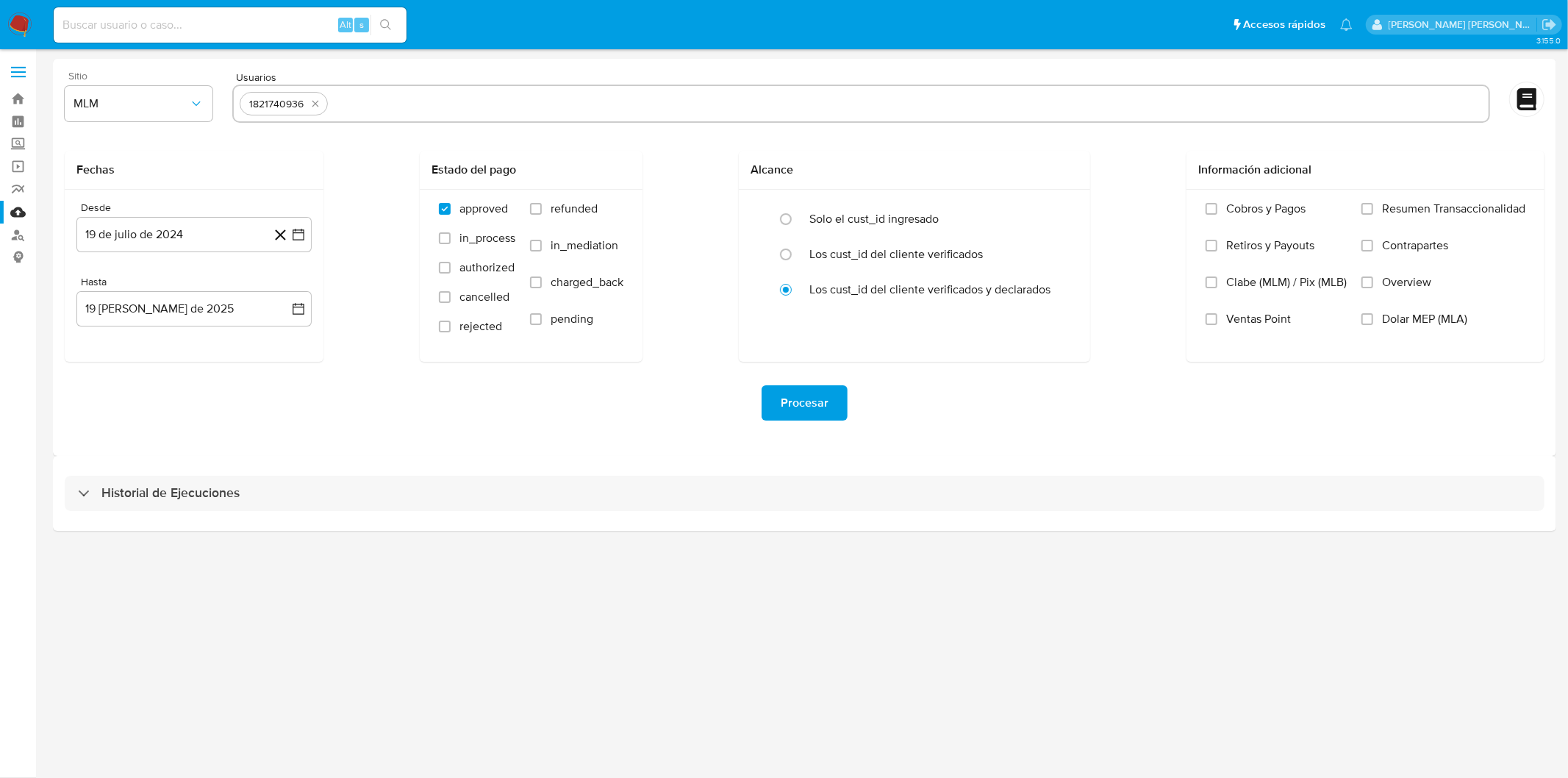
paste input "2214016202"
type input "2214016202"
paste input "1198676555"
type input "1198676555"
paste input "1150793354"
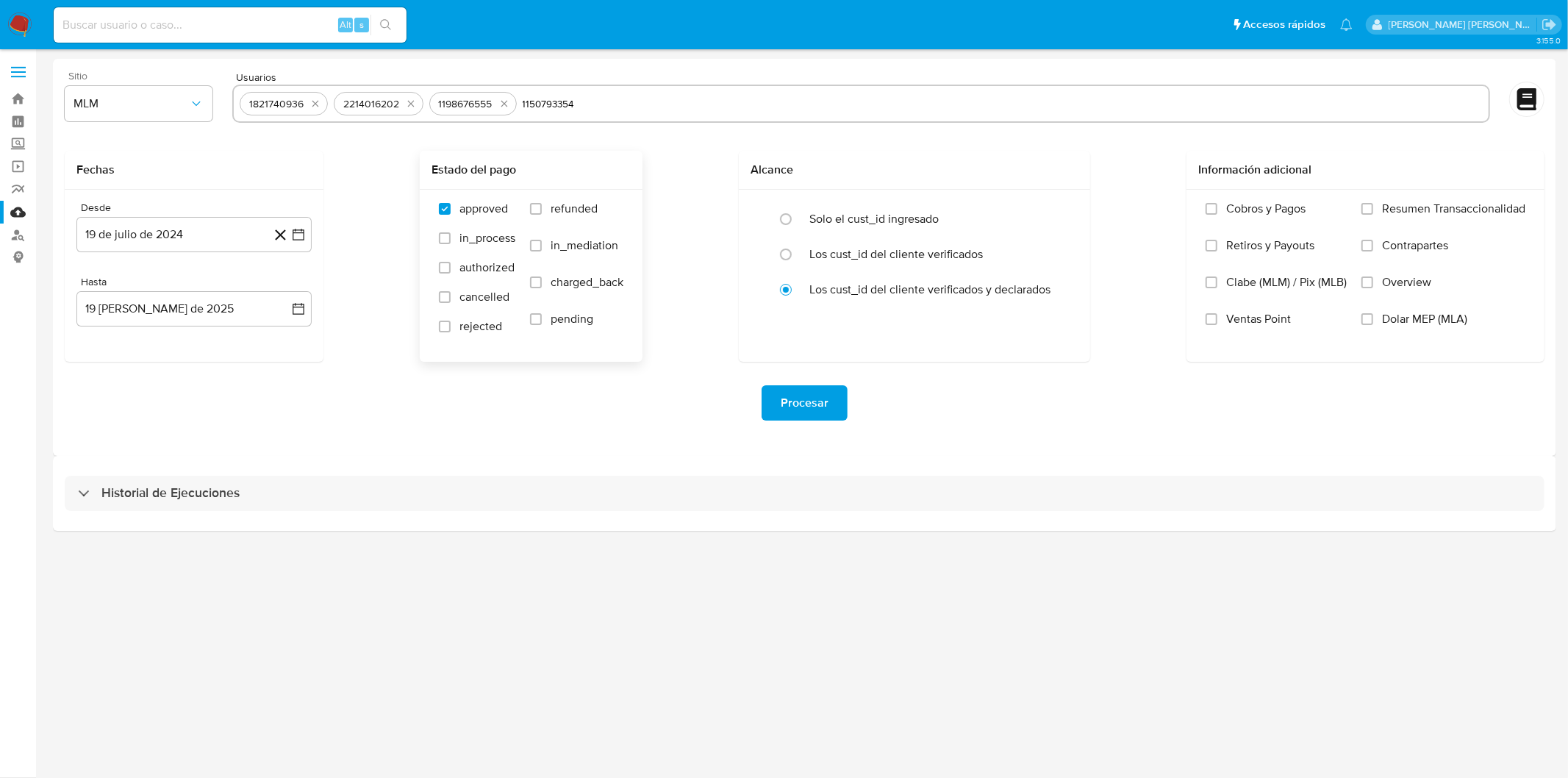
type input "1150793354"
paste input "2556155843"
type input "2556155843"
paste input "318310387"
type input "318310387"
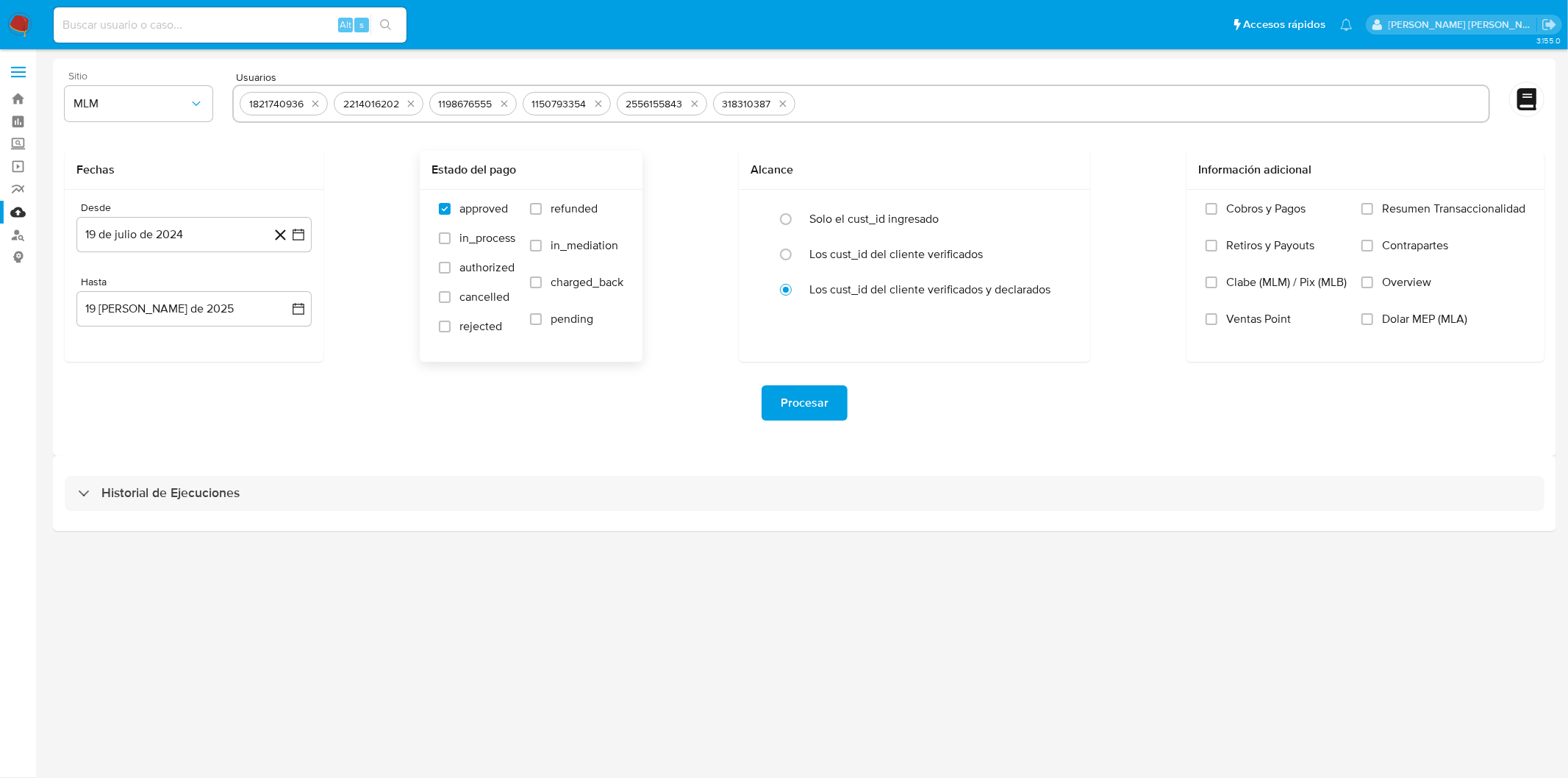
paste input "766259940"
type input "766259940"
paste input "258623609"
type input "258623609"
click at [618, 414] on div "Procesar" at bounding box center [805, 403] width 1480 height 35
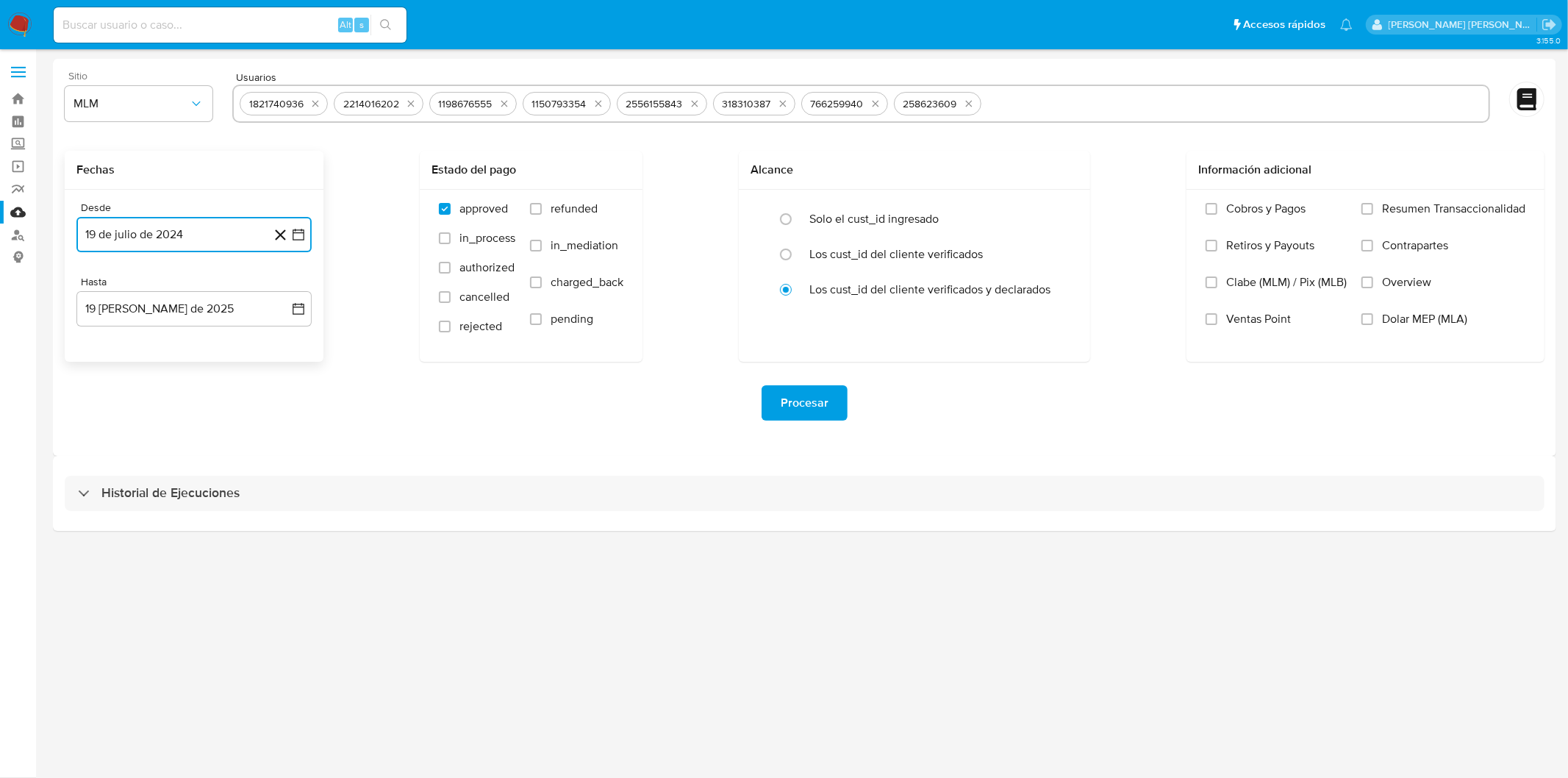
click at [183, 234] on button "19 de julio de 2024" at bounding box center [194, 234] width 235 height 35
click at [208, 289] on span "julio 2024" at bounding box center [187, 287] width 55 height 15
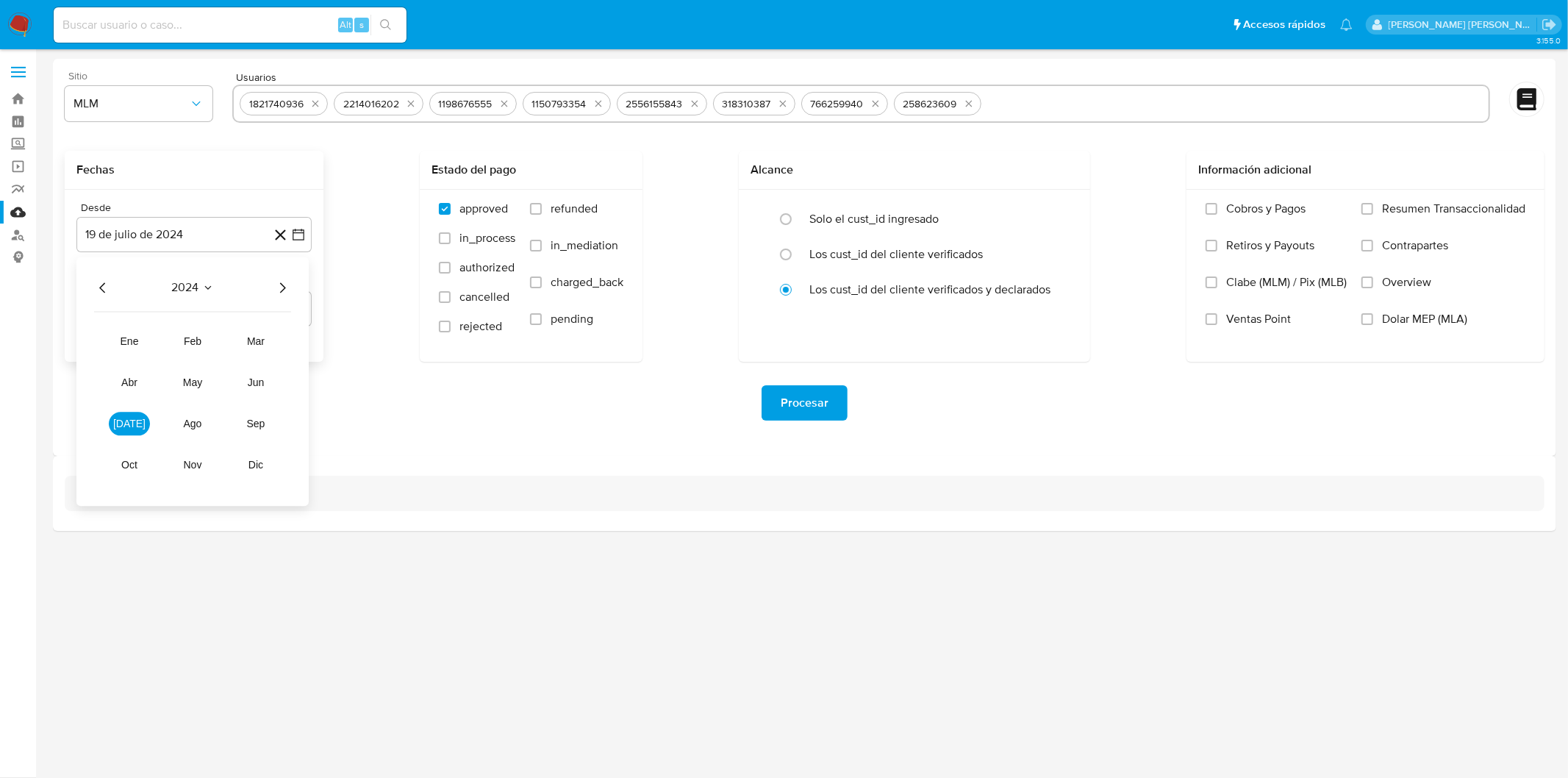
click at [280, 290] on icon "Año siguiente" at bounding box center [283, 287] width 18 height 18
click at [137, 376] on button "abr" at bounding box center [129, 382] width 41 height 24
click at [138, 341] on button "1" at bounding box center [135, 342] width 24 height 24
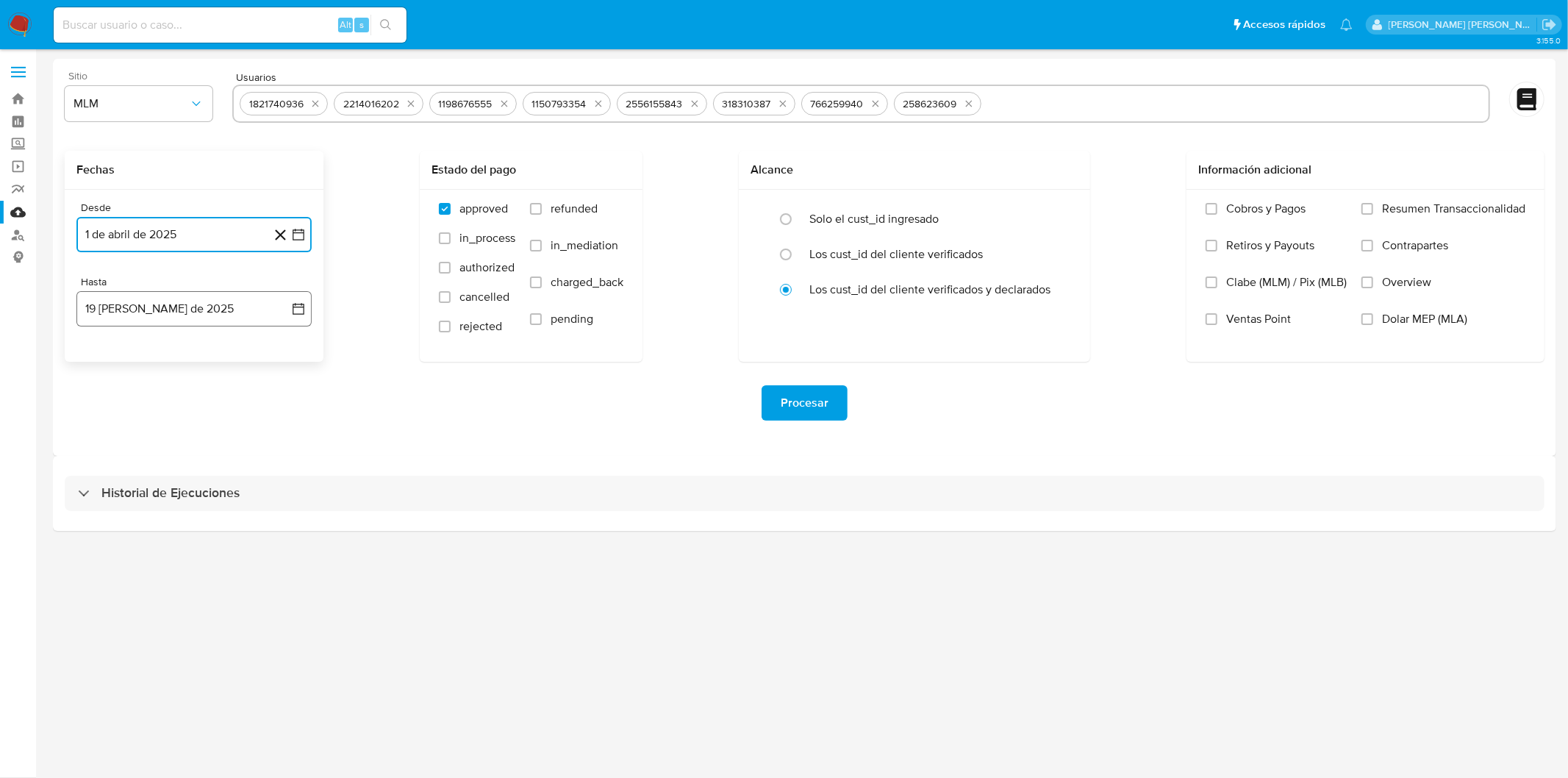
click at [165, 318] on button "19 de agosto de 2025" at bounding box center [194, 309] width 235 height 35
click at [99, 368] on icon "Mes anterior" at bounding box center [103, 362] width 18 height 18
click at [194, 529] on button "31" at bounding box center [194, 534] width 24 height 24
click at [406, 399] on div "Procesar" at bounding box center [805, 403] width 1480 height 35
click at [803, 395] on span "Procesar" at bounding box center [804, 403] width 47 height 32
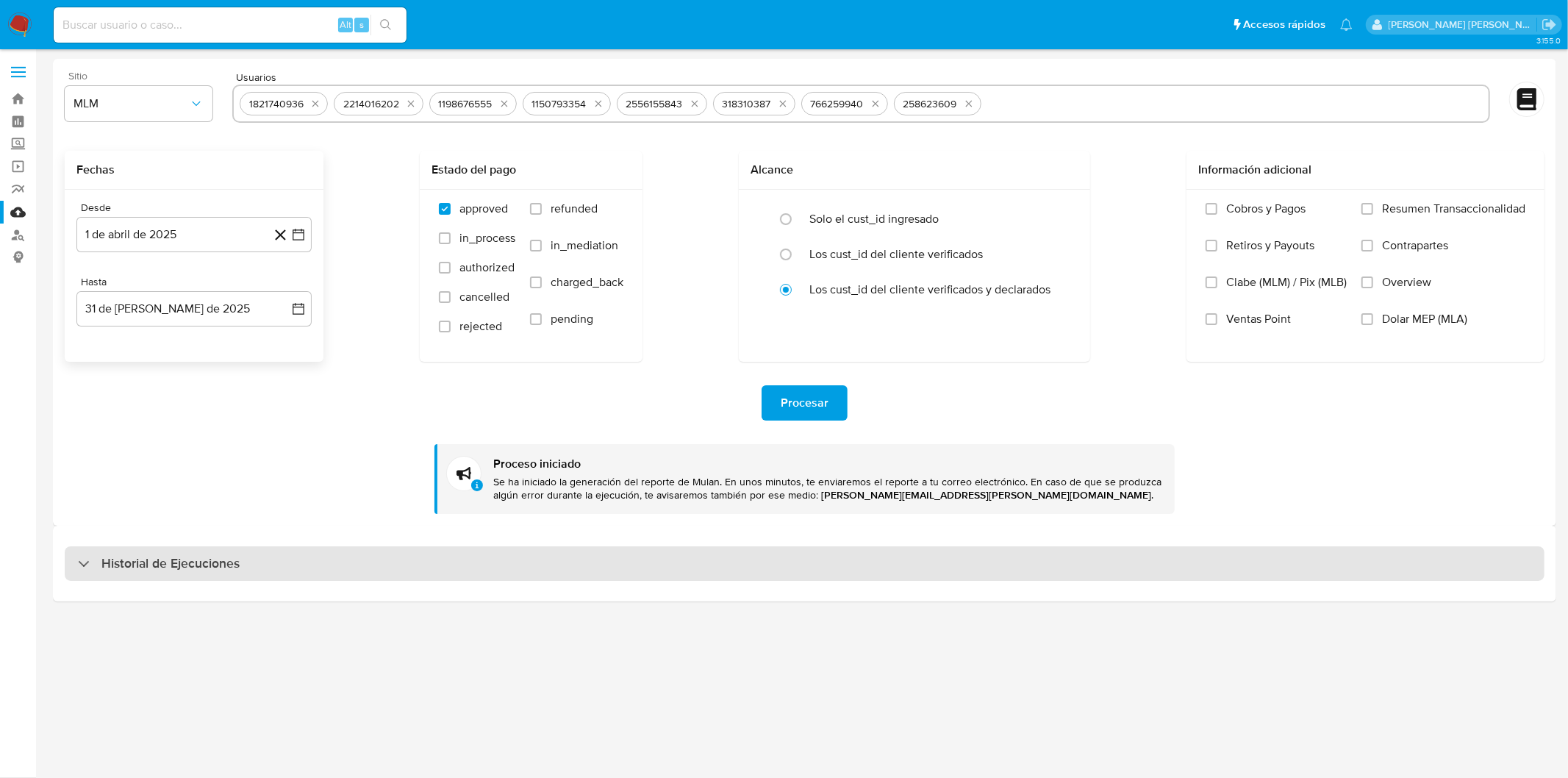
click at [113, 548] on div "Historial de Ejecuciones" at bounding box center [805, 564] width 1480 height 35
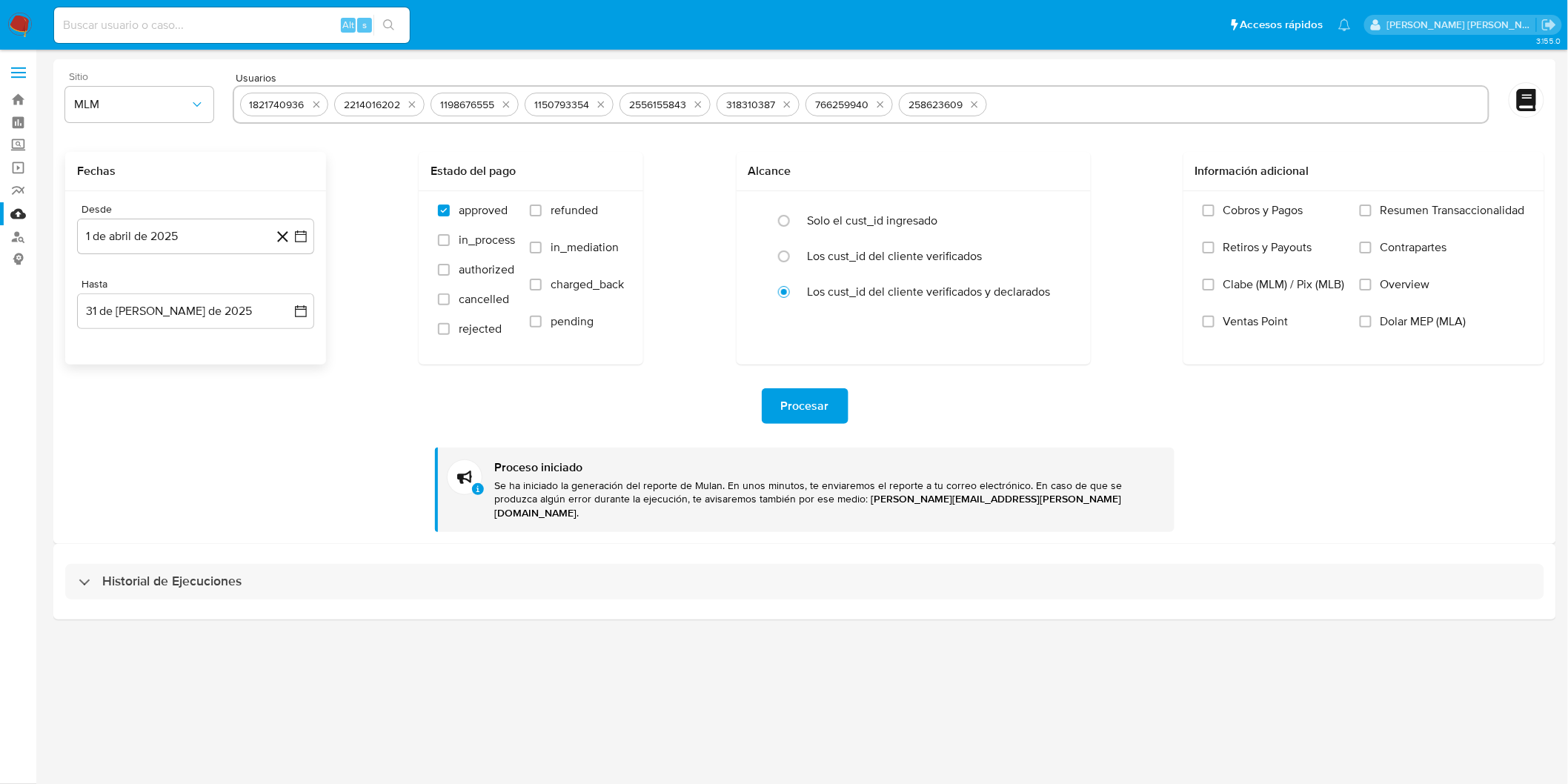
select select "10"
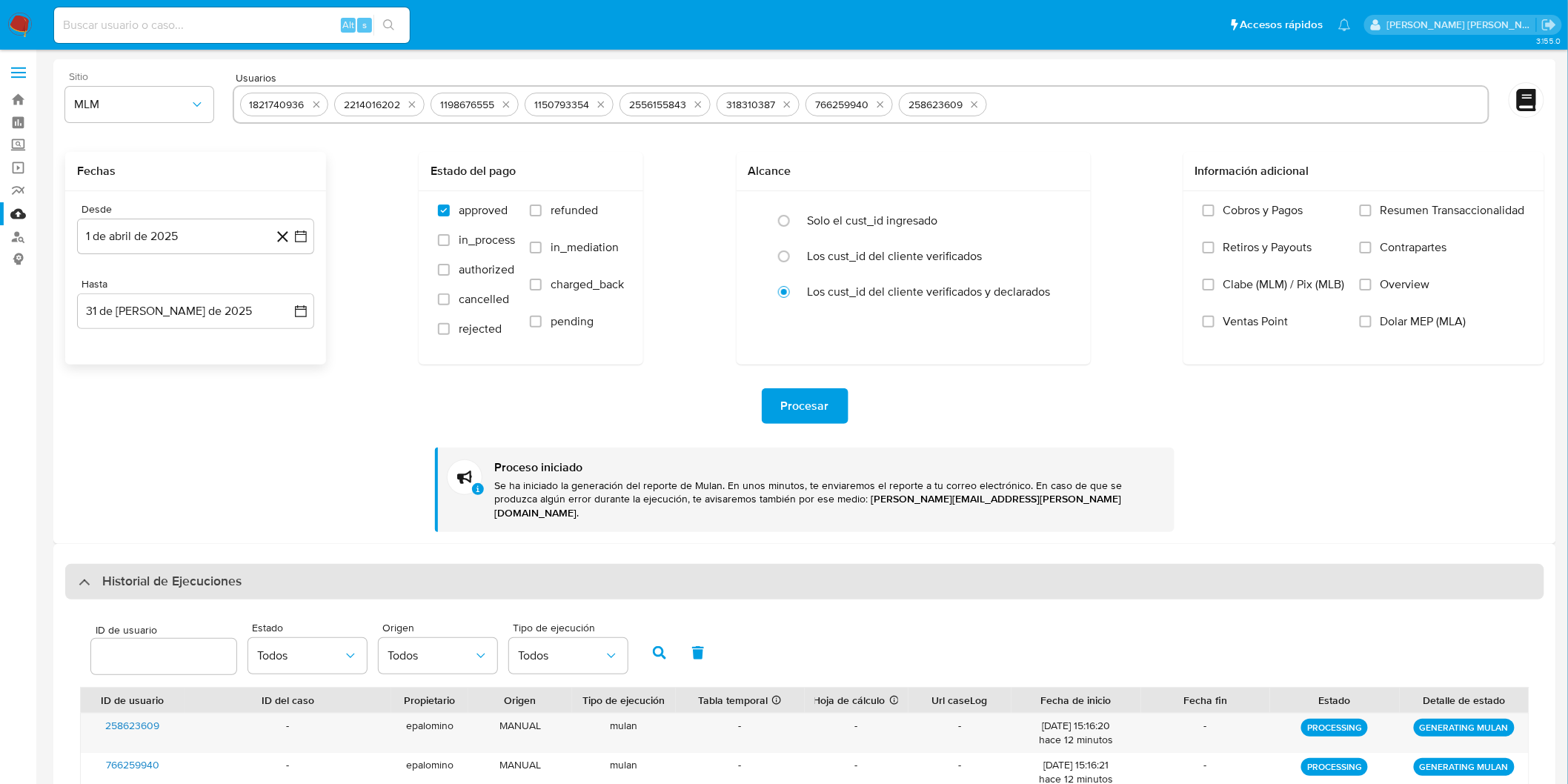
click at [149, 564] on div "Historial de Ejecuciones" at bounding box center [805, 581] width 1480 height 35
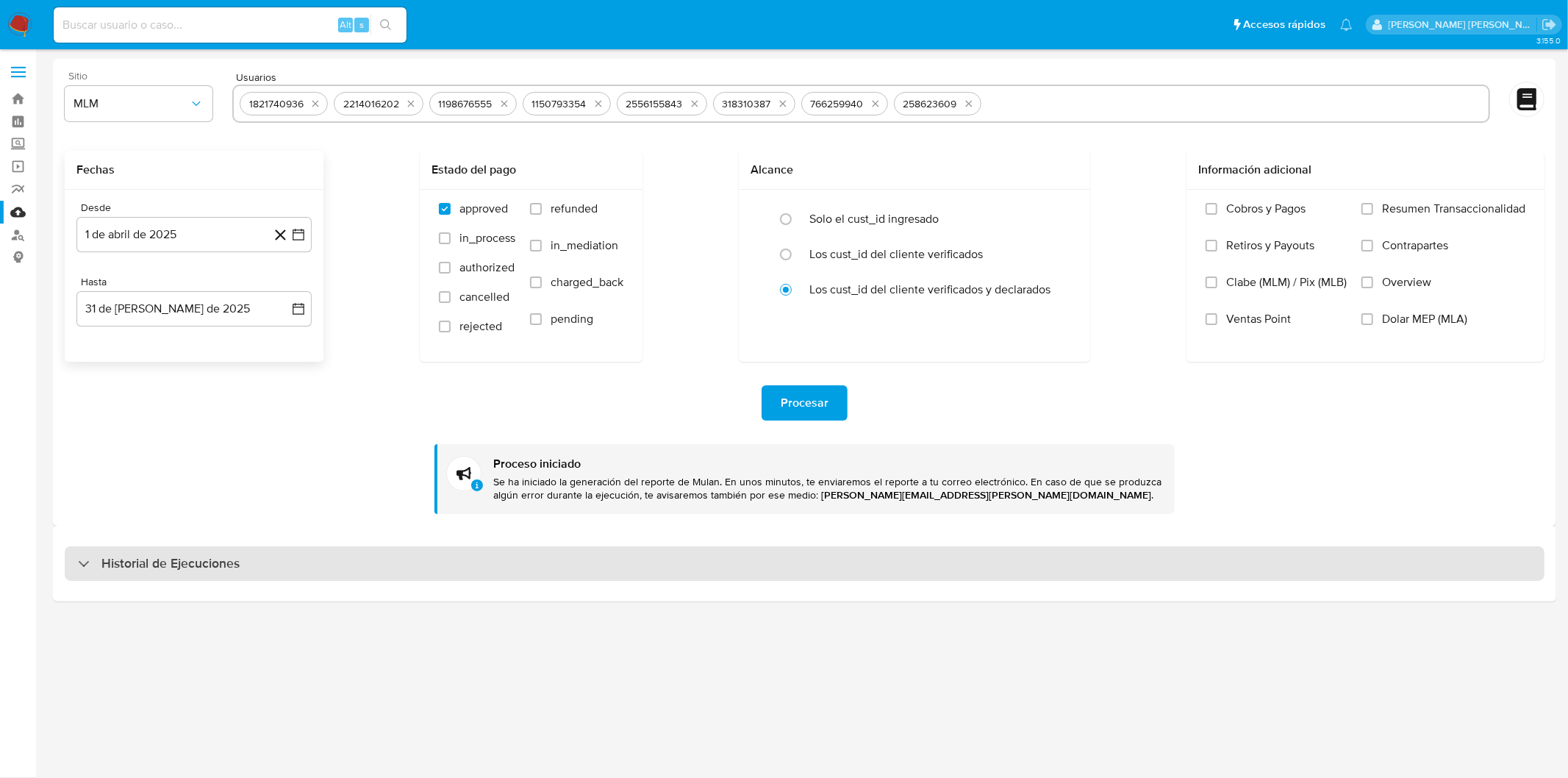
click at [188, 573] on div "Historial de Ejecuciones" at bounding box center [805, 564] width 1480 height 35
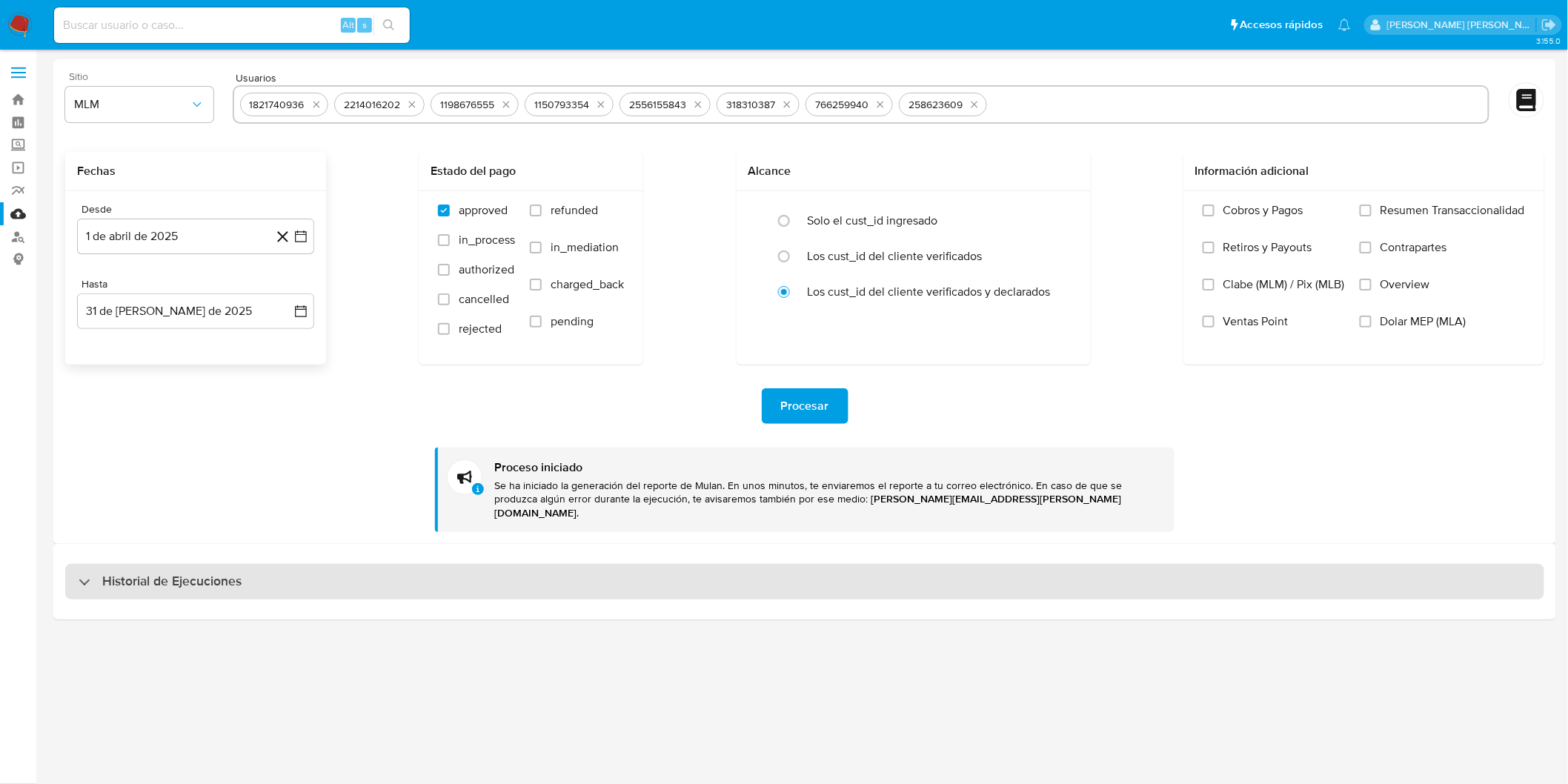
select select "10"
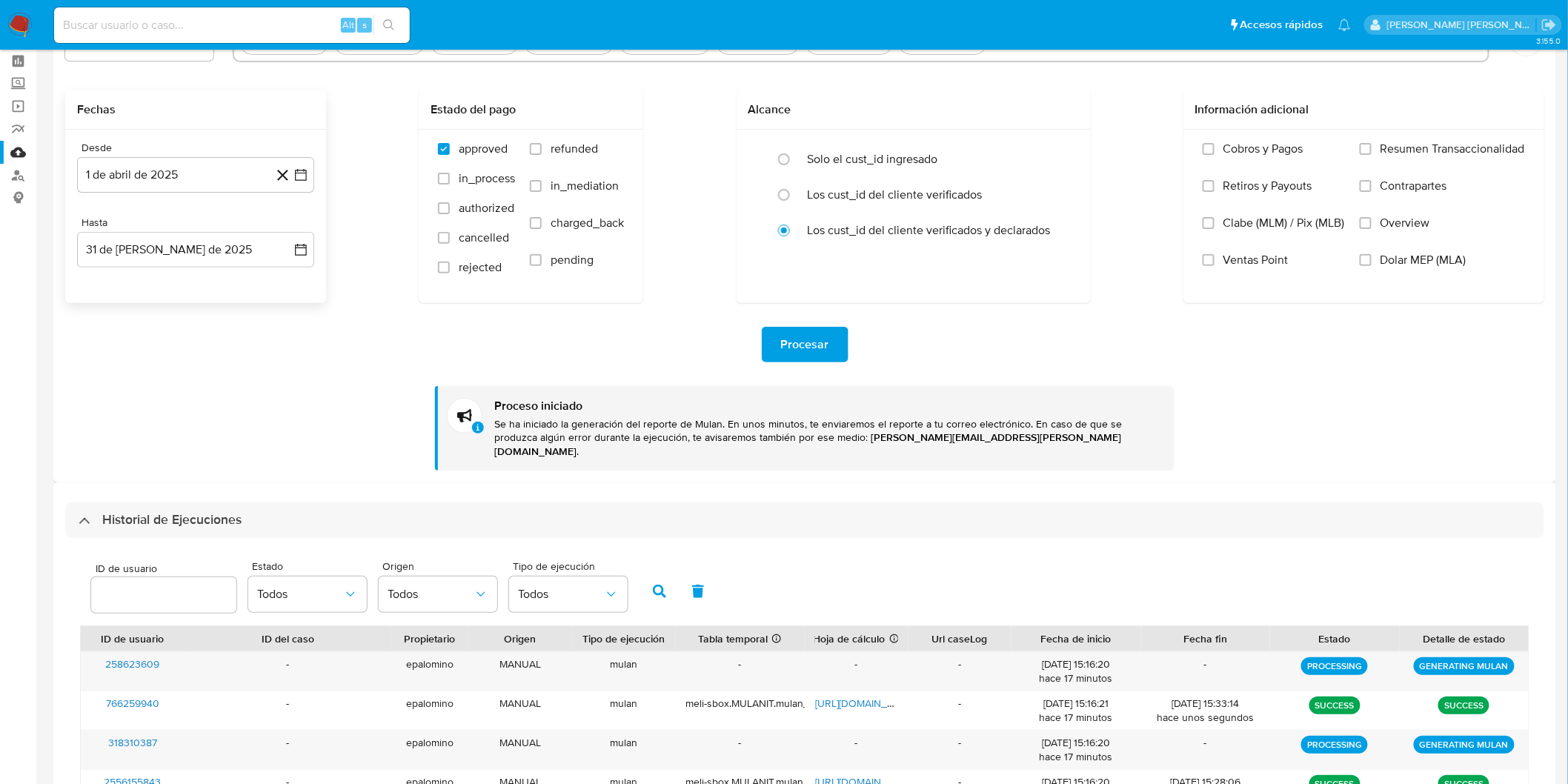
scroll to position [165, 0]
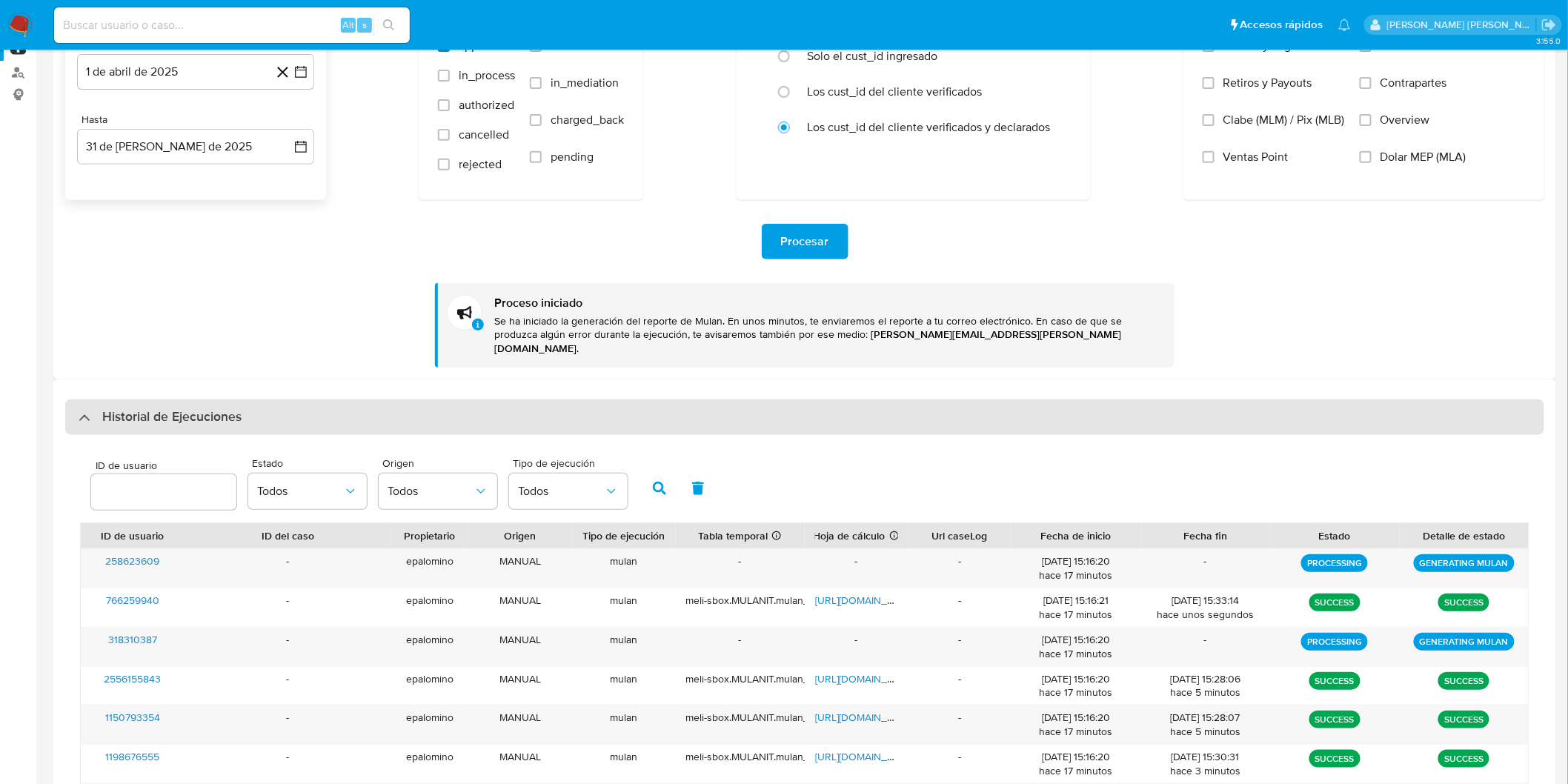
click at [135, 408] on h3 "Historial de Ejecuciones" at bounding box center [172, 417] width 139 height 18
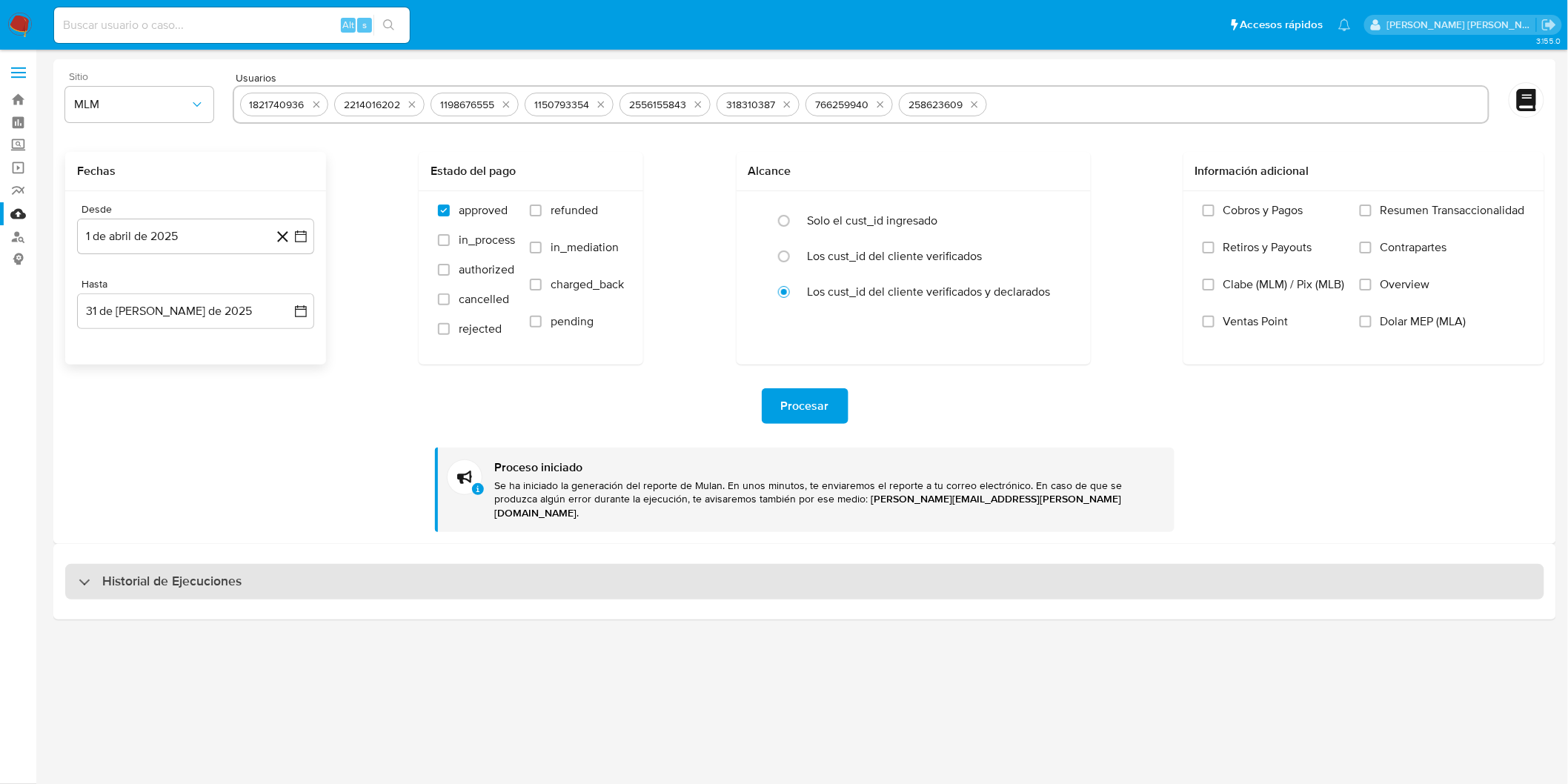
scroll to position [0, 0]
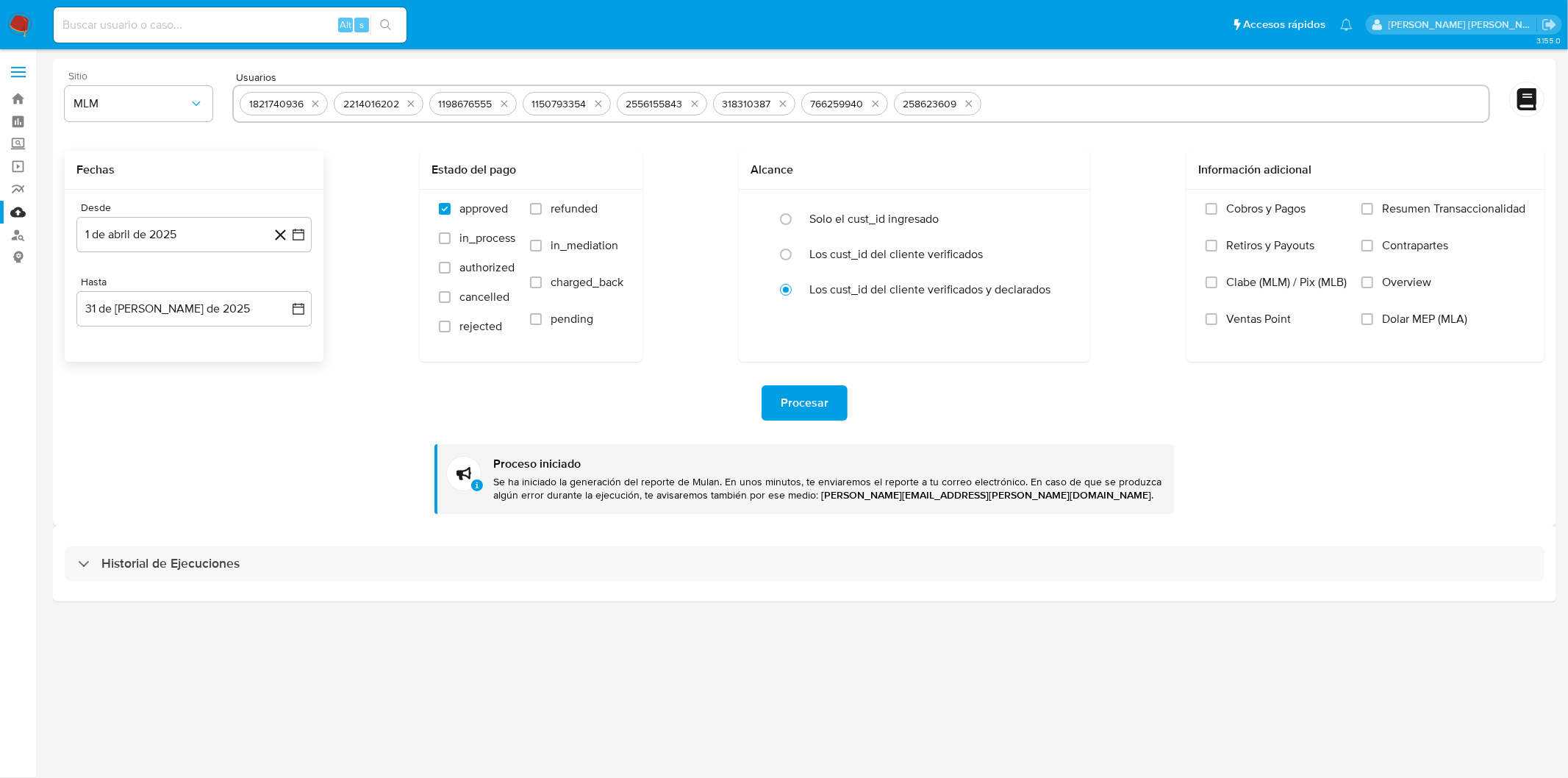
click at [142, 563] on h3 "Historial de Ejecuciones" at bounding box center [170, 564] width 138 height 18
select select "10"
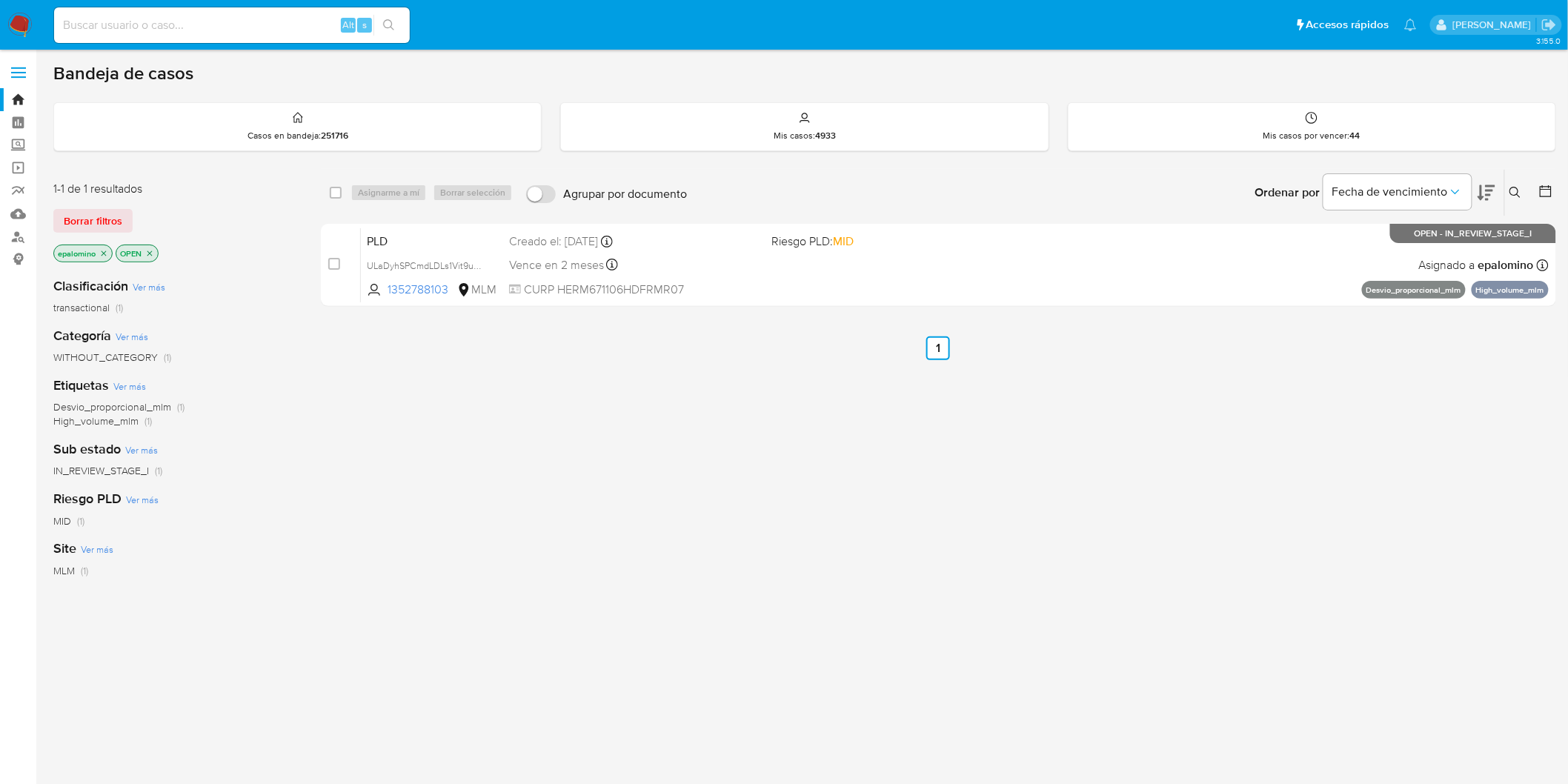
click at [84, 219] on span "Borrar filtros" at bounding box center [93, 220] width 58 height 20
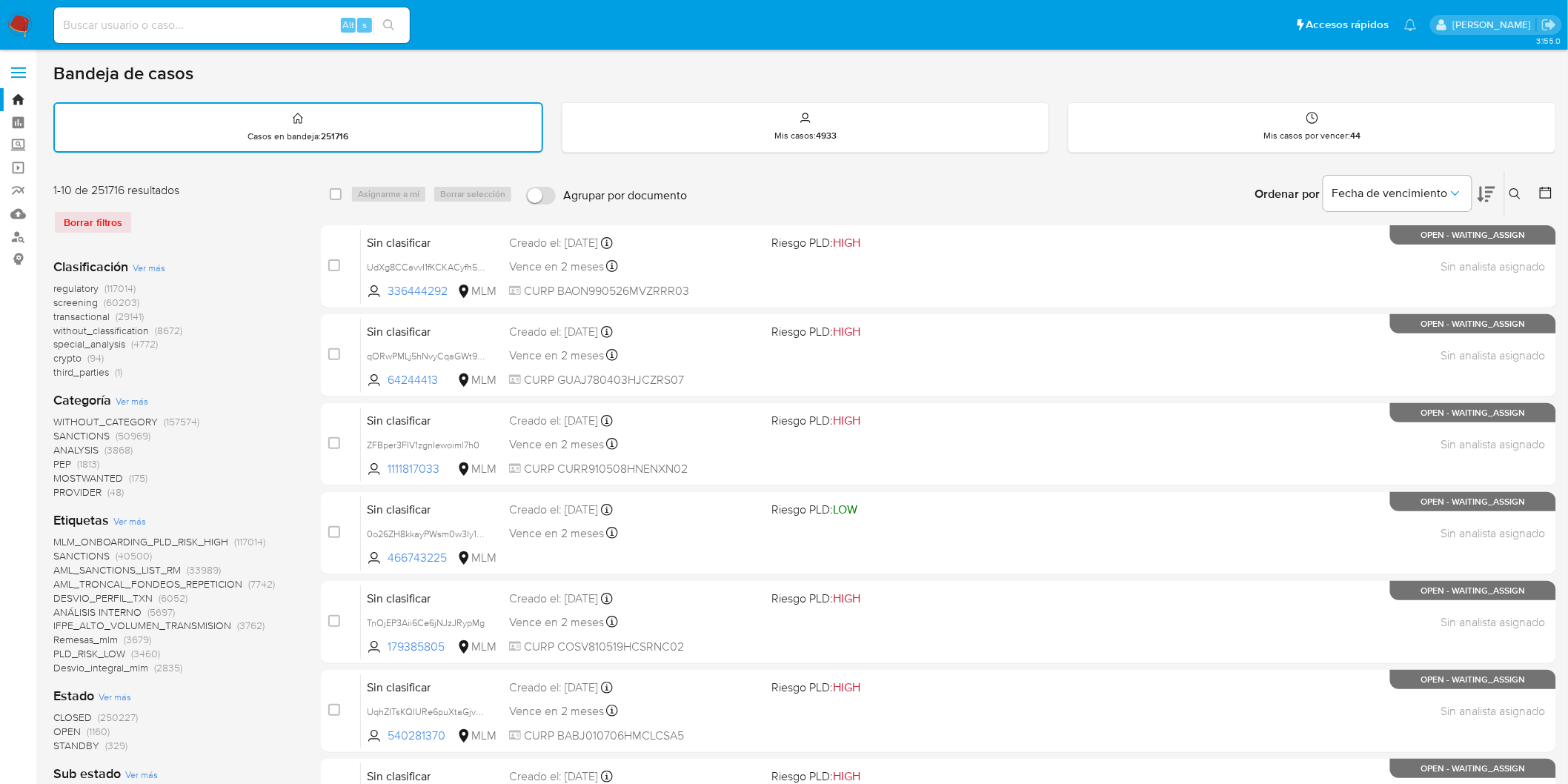
click at [23, 30] on img at bounding box center [19, 25] width 25 height 25
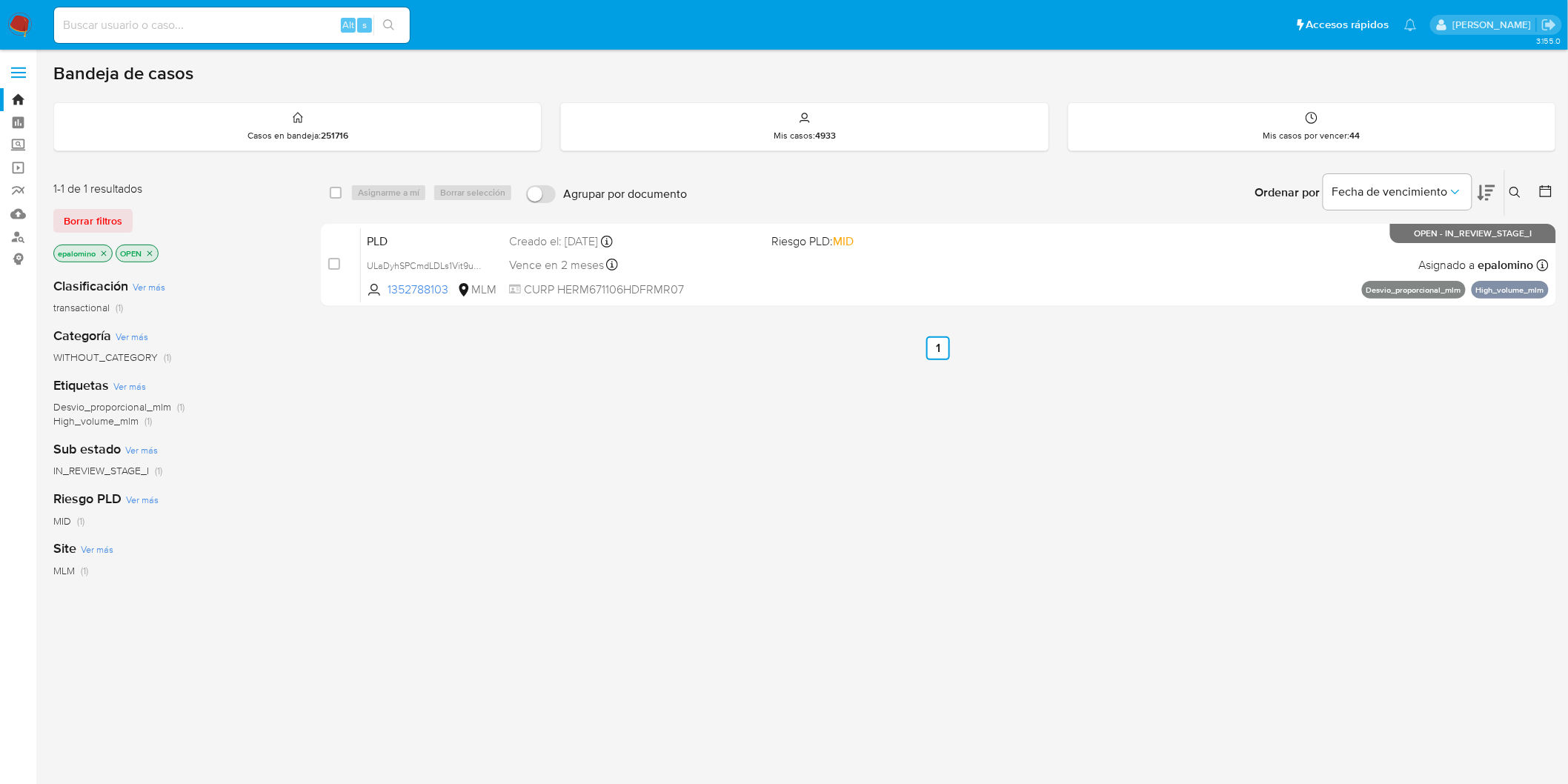
drag, startPoint x: 89, startPoint y: 215, endPoint x: 611, endPoint y: 2, distance: 563.8
click at [91, 215] on span "Borrar filtros" at bounding box center [93, 220] width 58 height 20
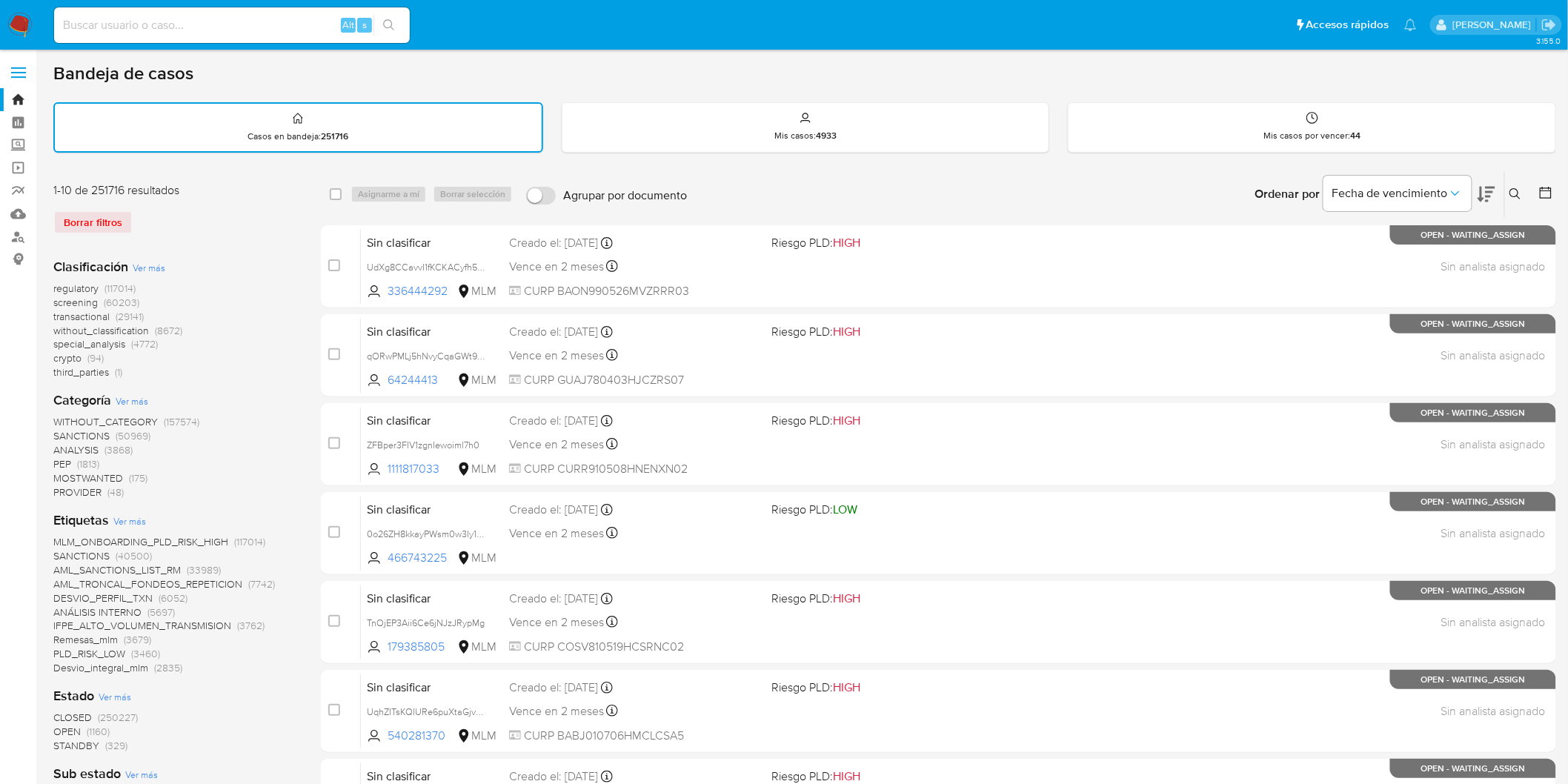
click at [20, 19] on img at bounding box center [19, 25] width 25 height 25
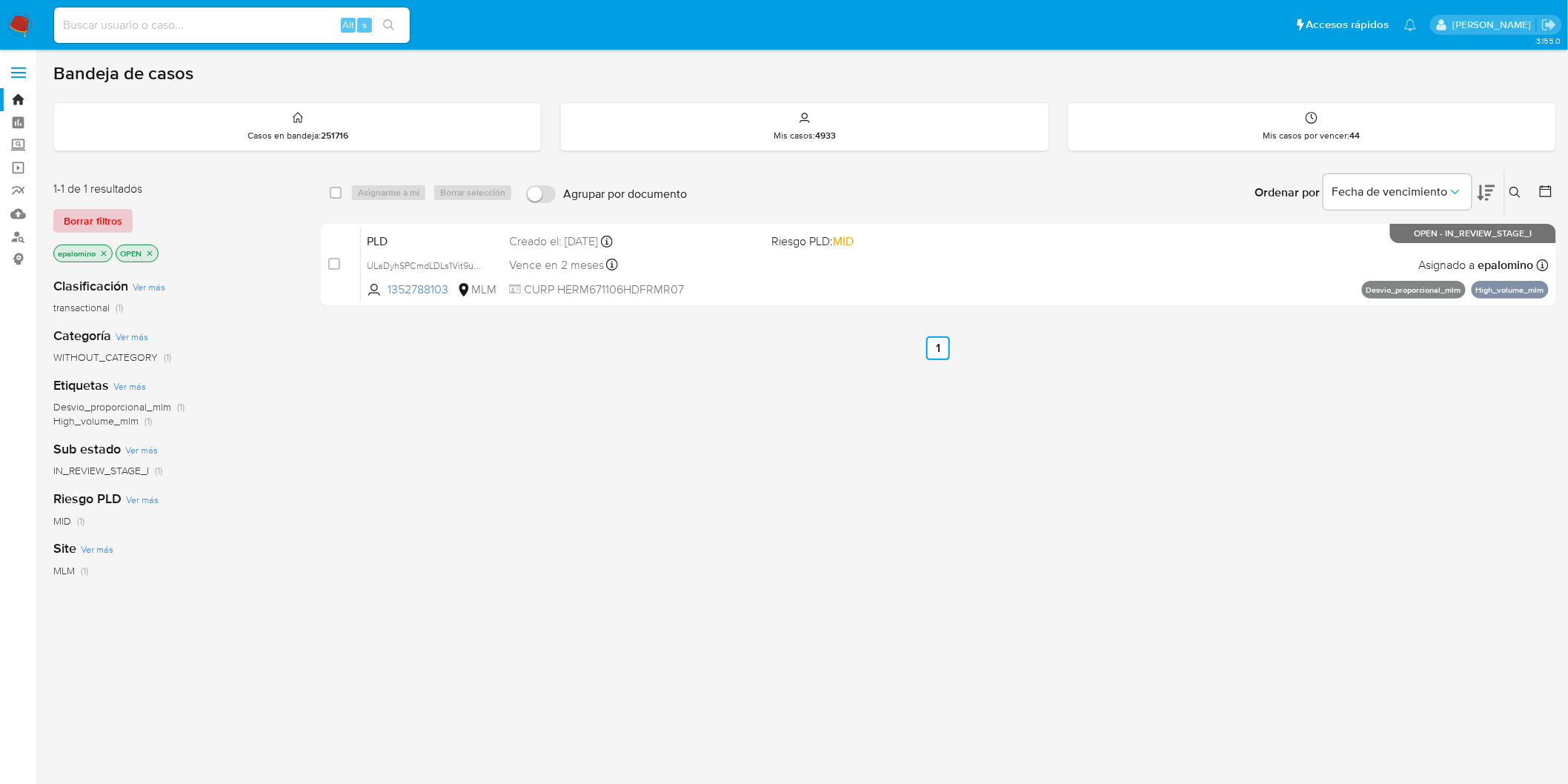
click at [110, 217] on span "Borrar filtros" at bounding box center [93, 220] width 58 height 20
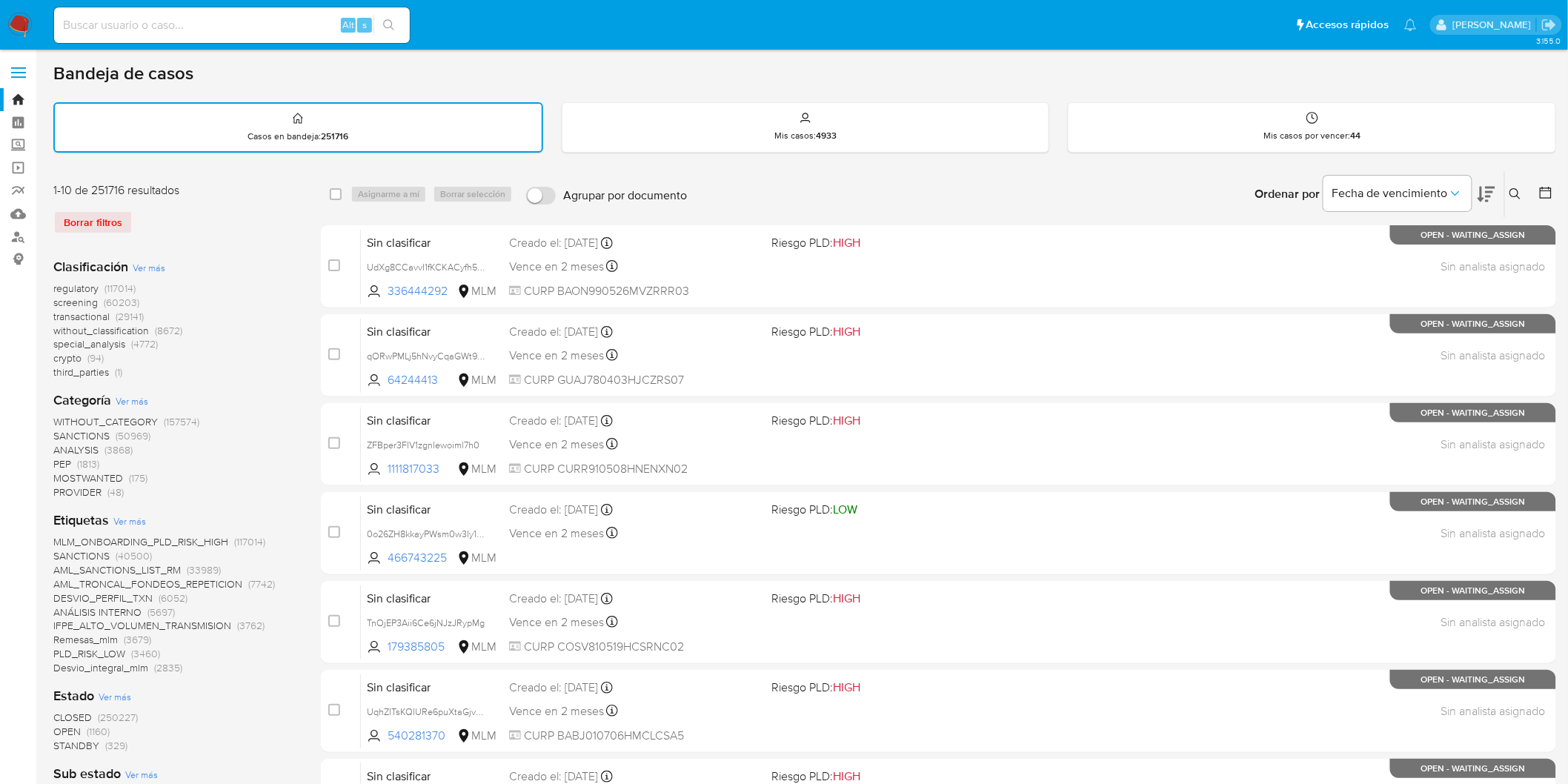
click at [22, 30] on img at bounding box center [19, 25] width 25 height 25
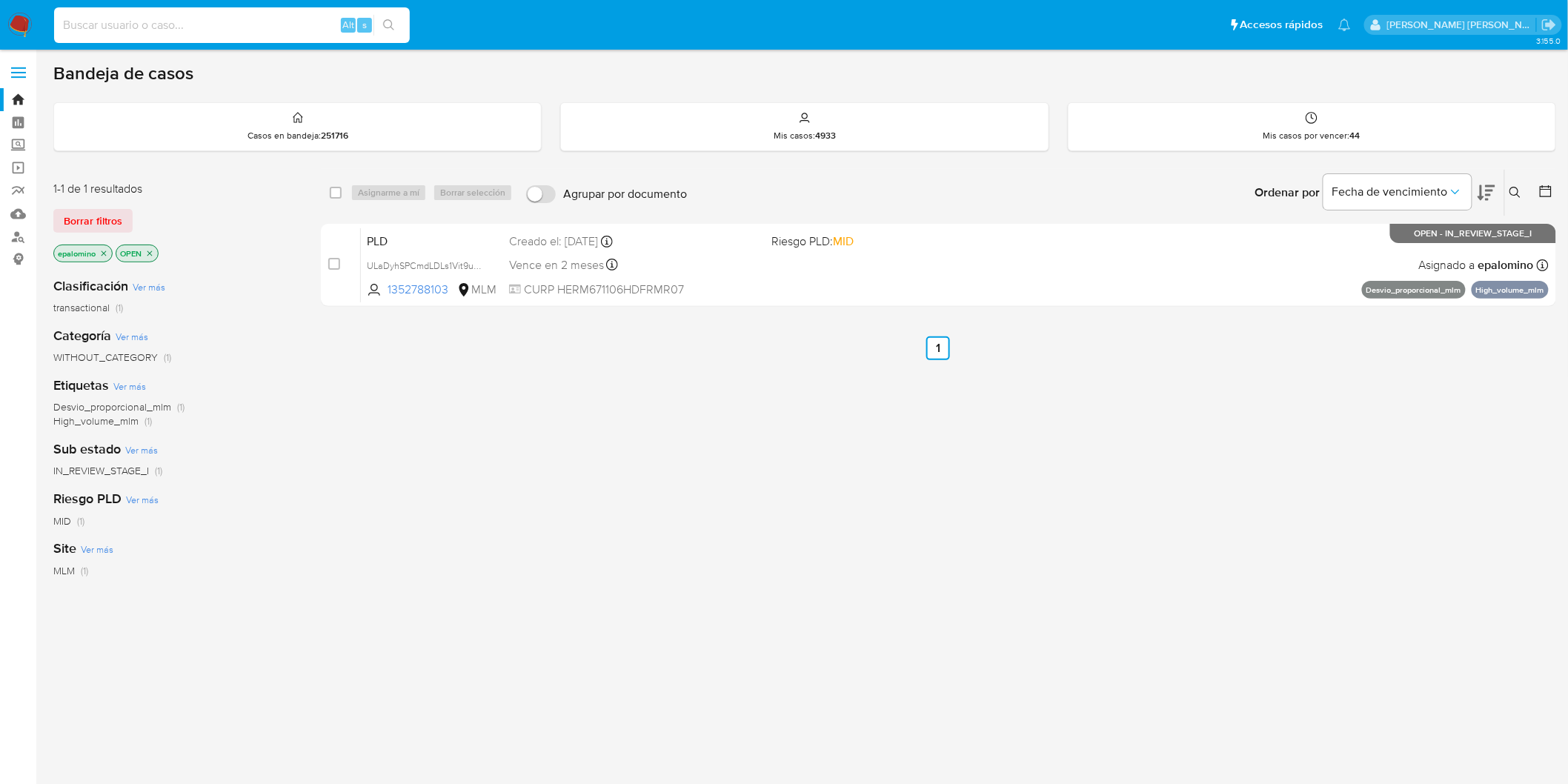
click at [204, 19] on input at bounding box center [232, 26] width 356 height 19
paste input "30759029"
type input "30759029"
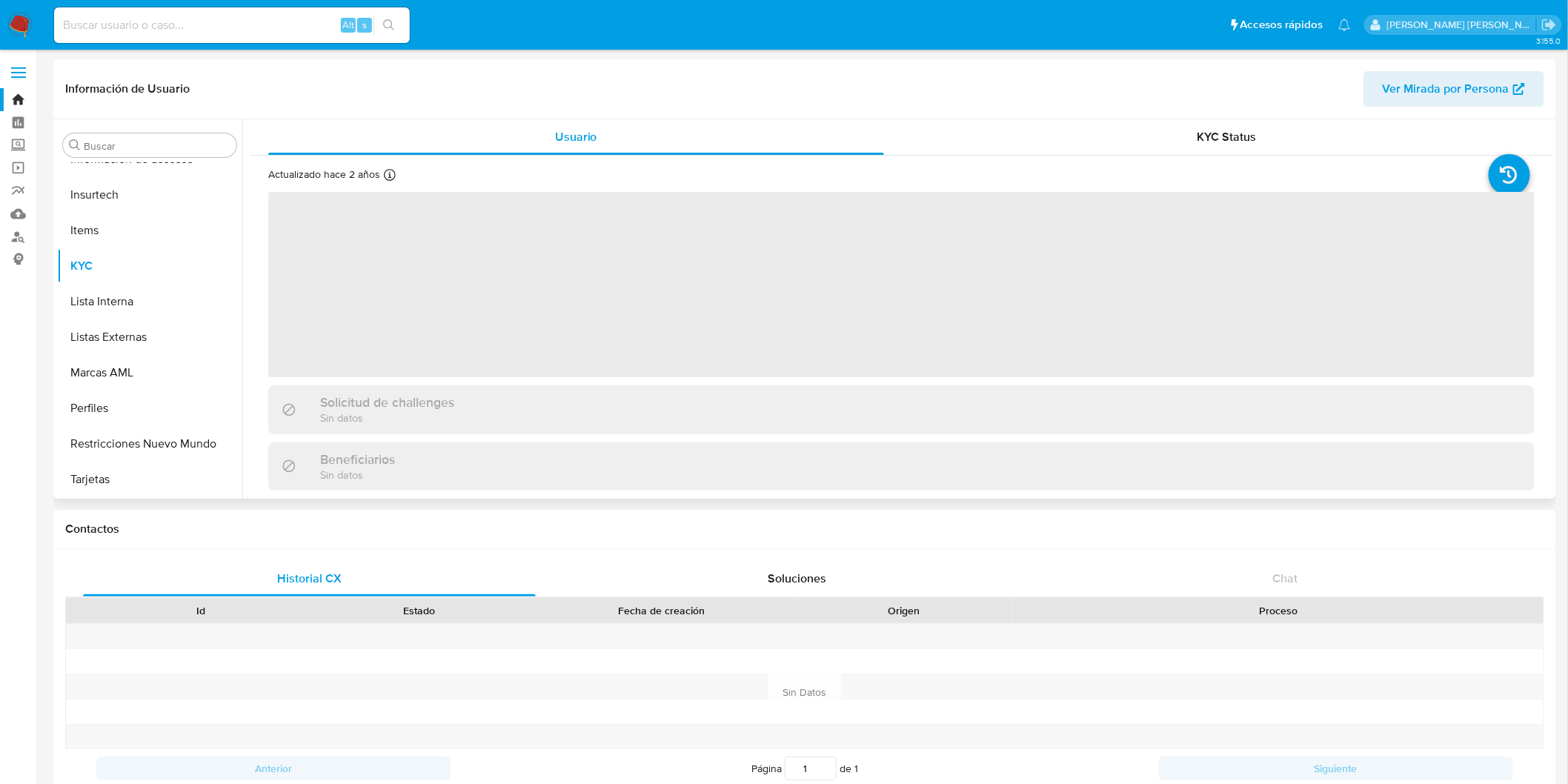
scroll to position [626, 0]
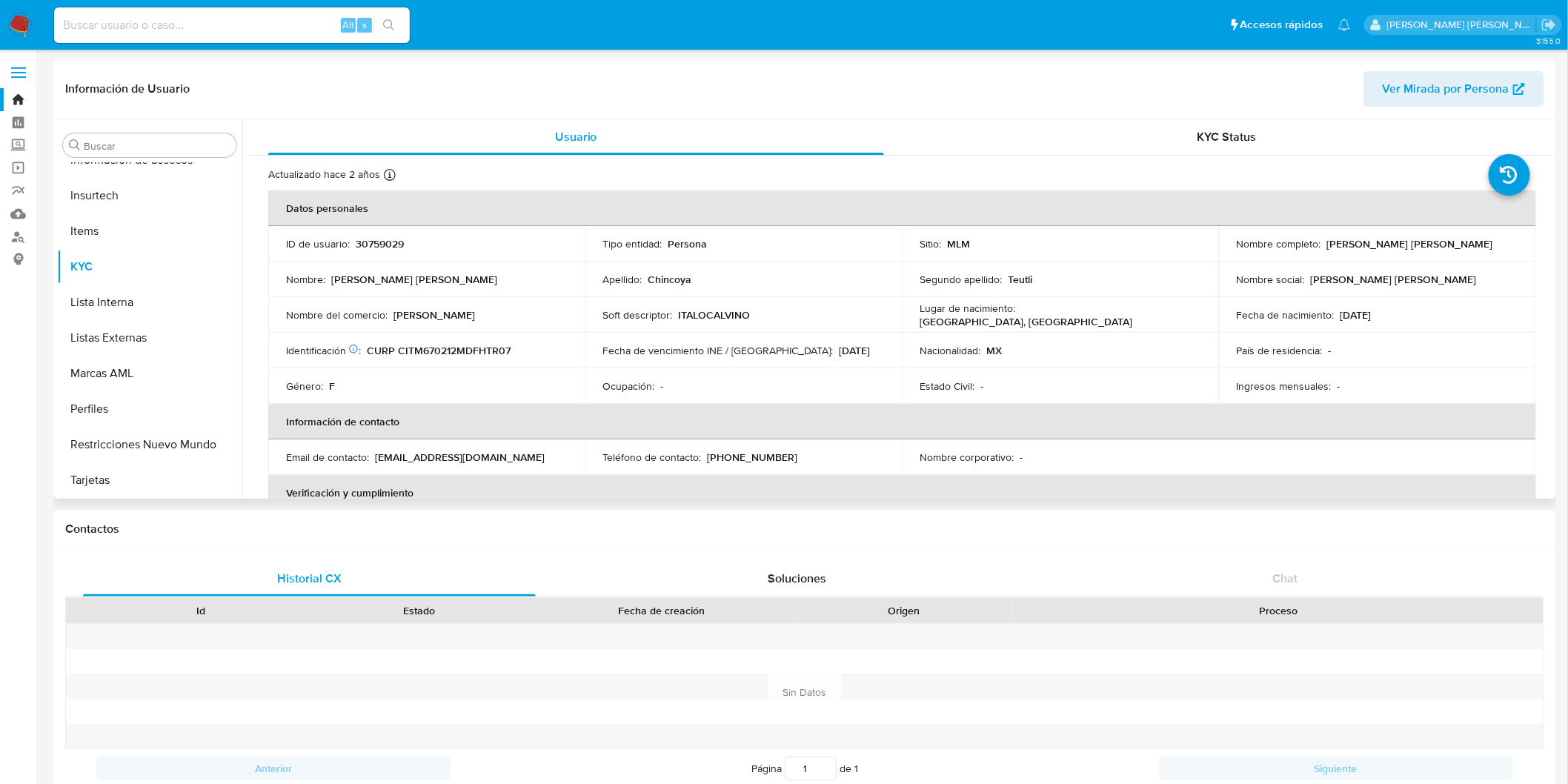
select select "10"
click at [19, 20] on img at bounding box center [19, 25] width 25 height 25
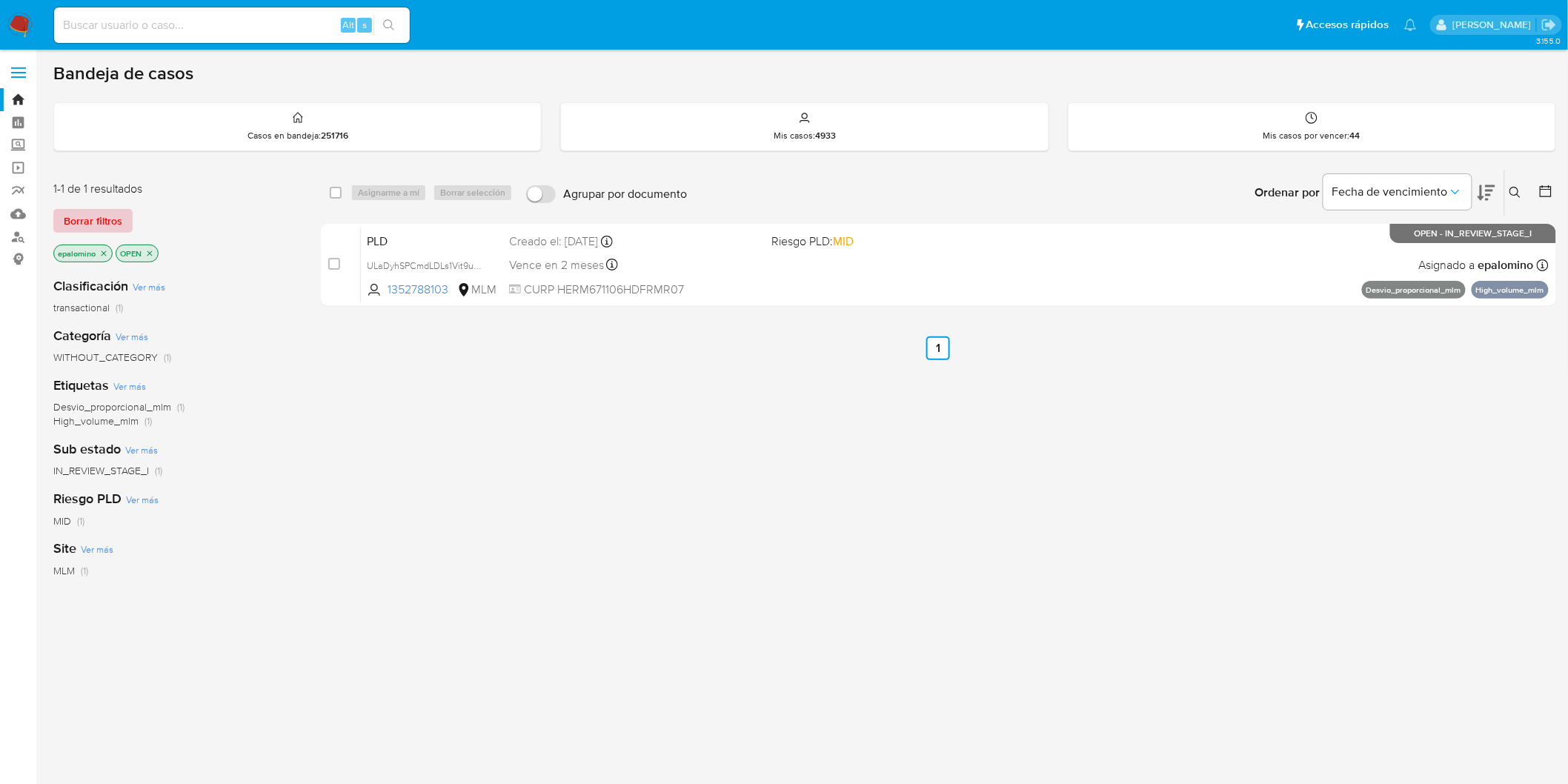
click at [71, 211] on span "Borrar filtros" at bounding box center [93, 220] width 58 height 20
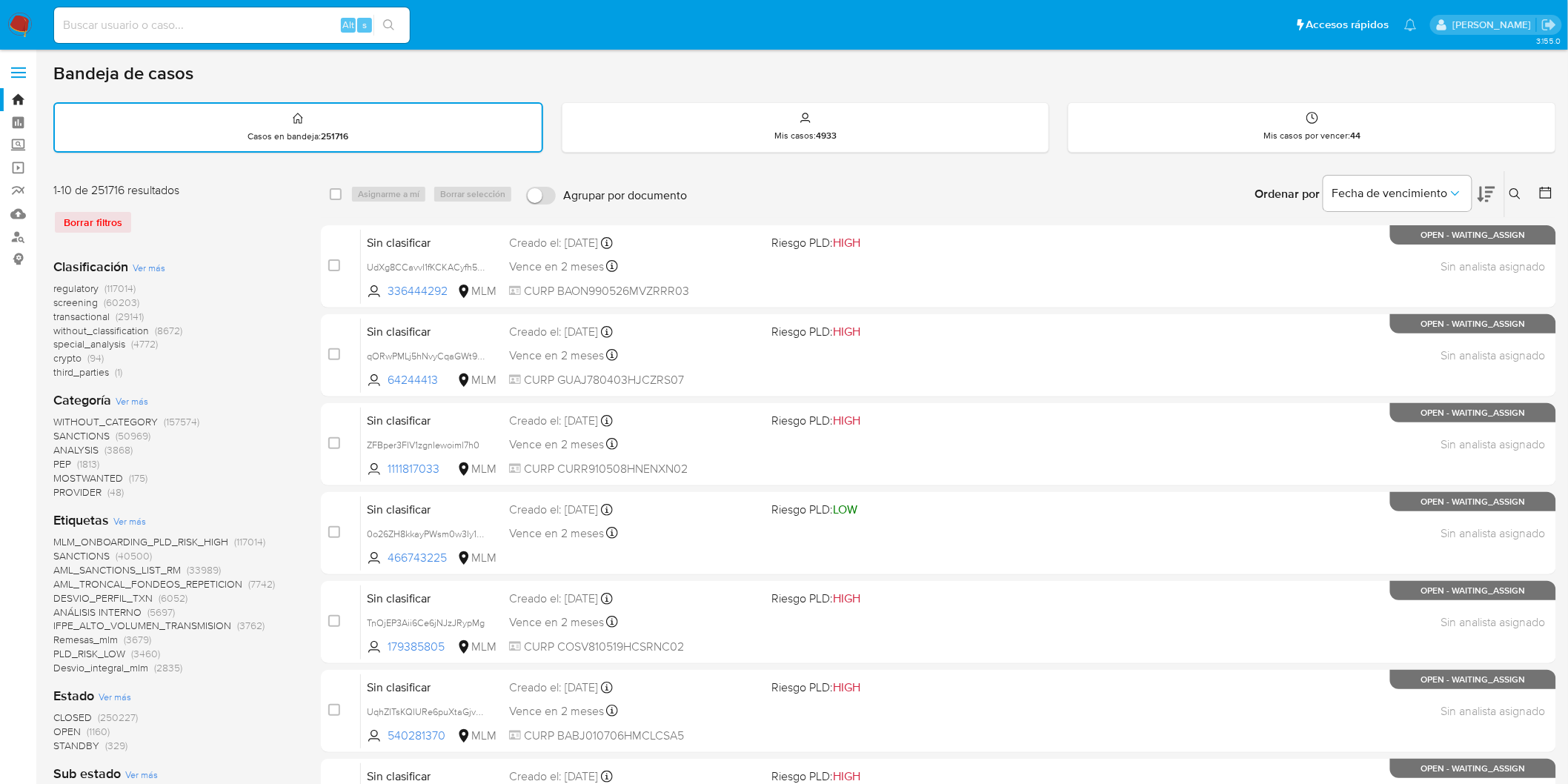
click at [1514, 201] on button at bounding box center [1518, 194] width 25 height 18
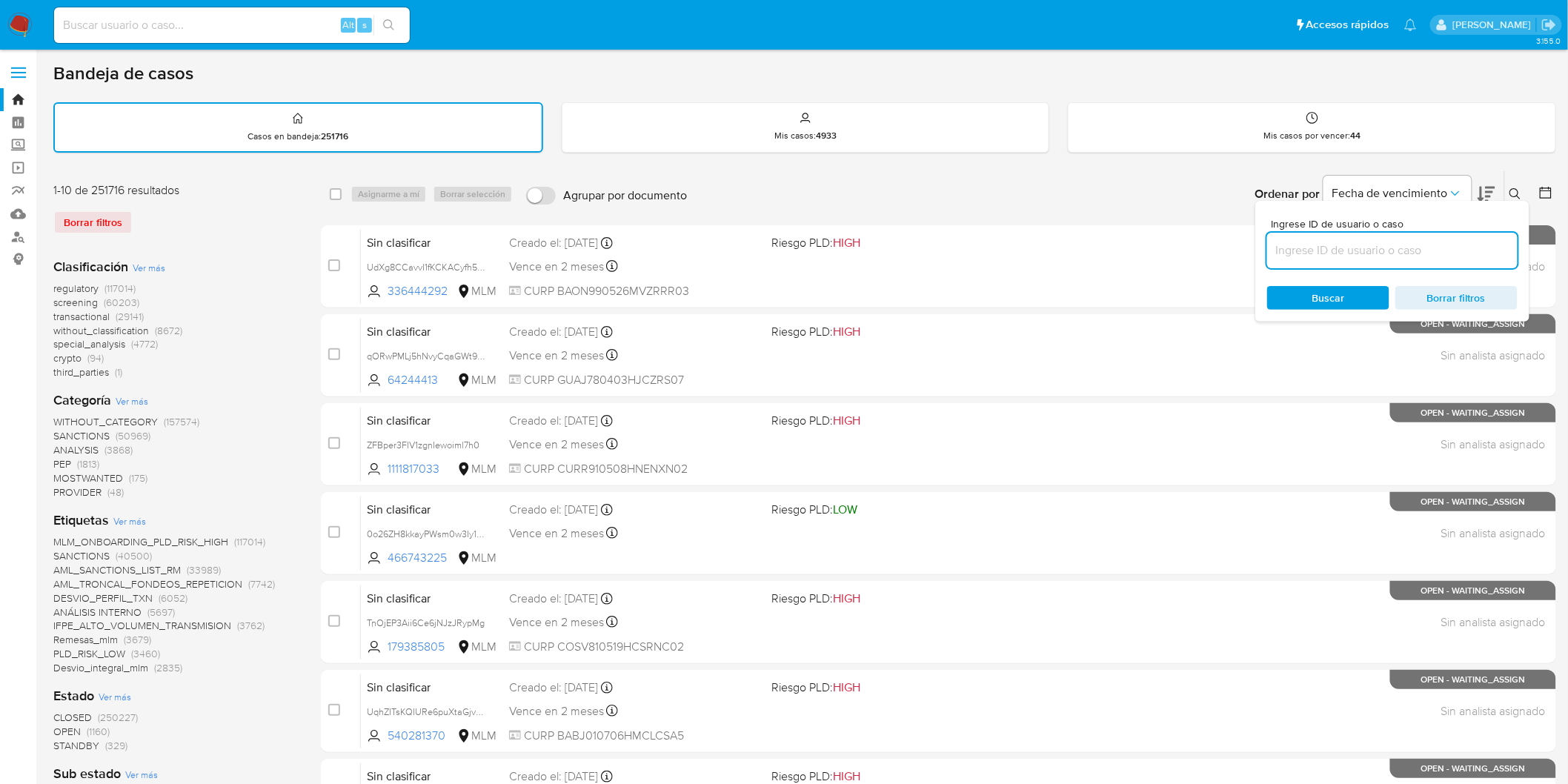
click at [1343, 241] on input at bounding box center [1392, 250] width 250 height 19
type input "30759029"
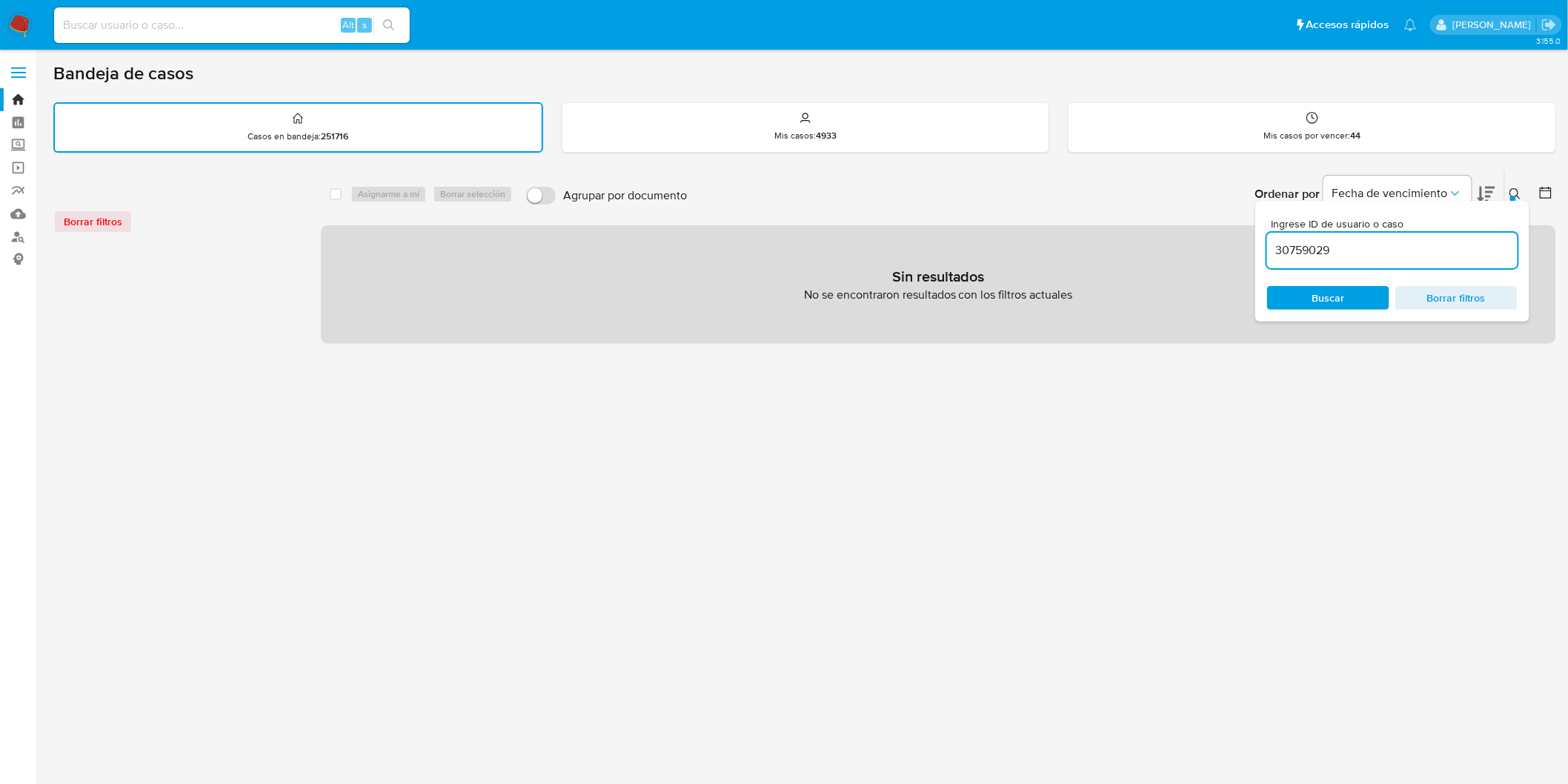
click at [141, 41] on div "Alt s" at bounding box center [232, 25] width 356 height 35
click at [146, 30] on input at bounding box center [232, 26] width 356 height 19
paste input "30759029"
type input "30759029"
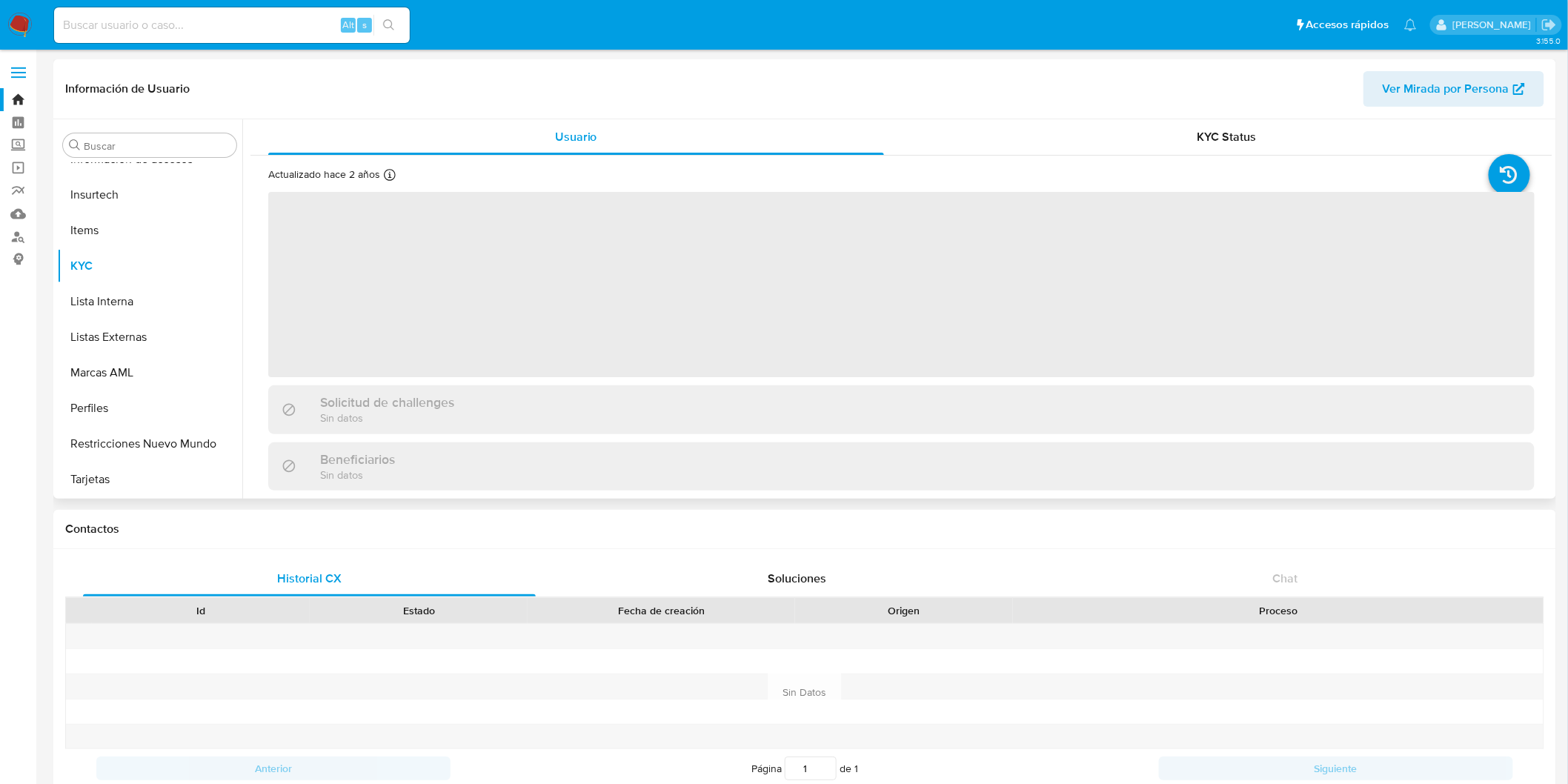
scroll to position [626, 0]
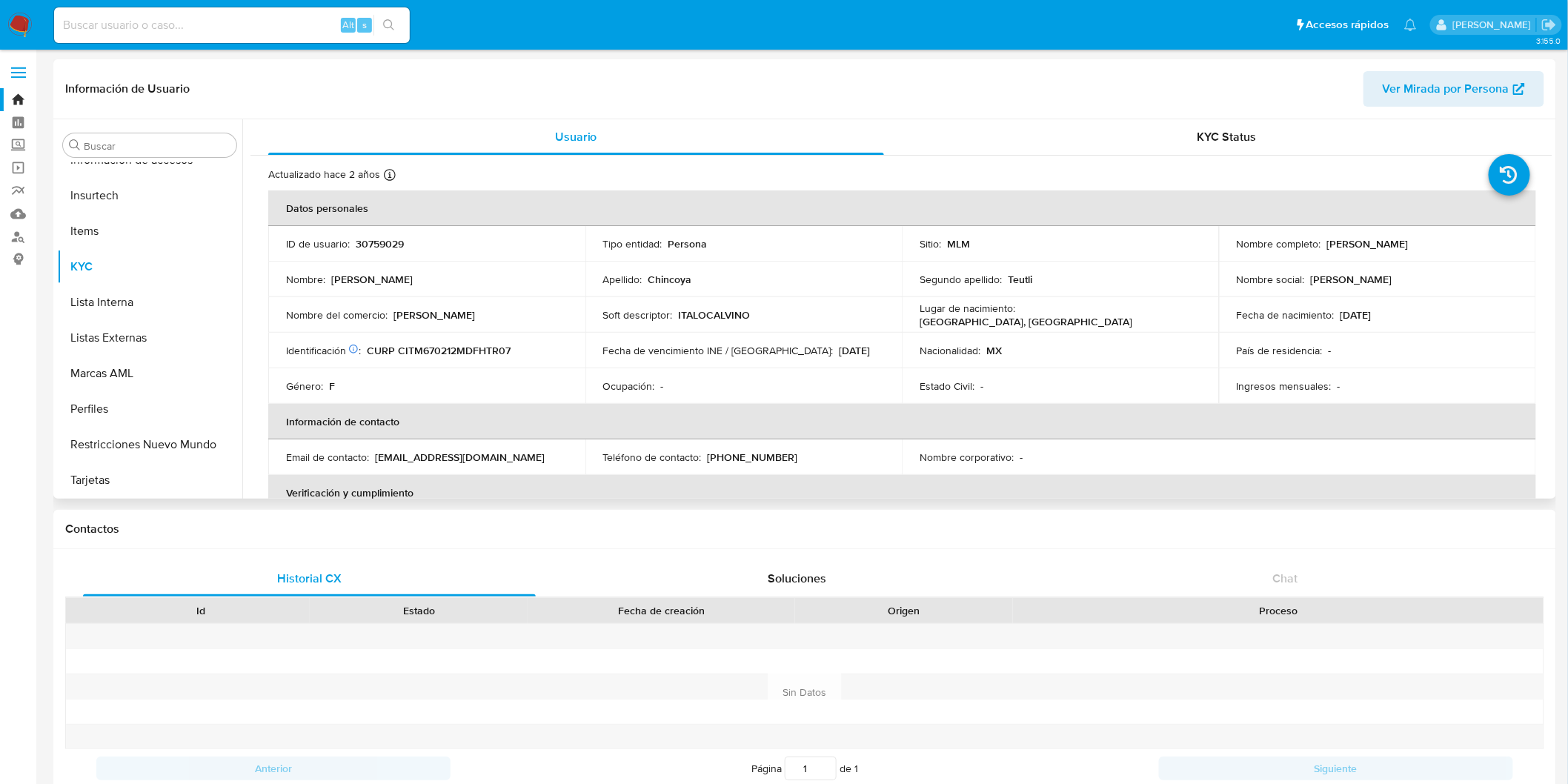
click at [522, 375] on td "Género : F" at bounding box center [427, 386] width 317 height 35
select select "10"
click at [23, 33] on img at bounding box center [19, 25] width 25 height 25
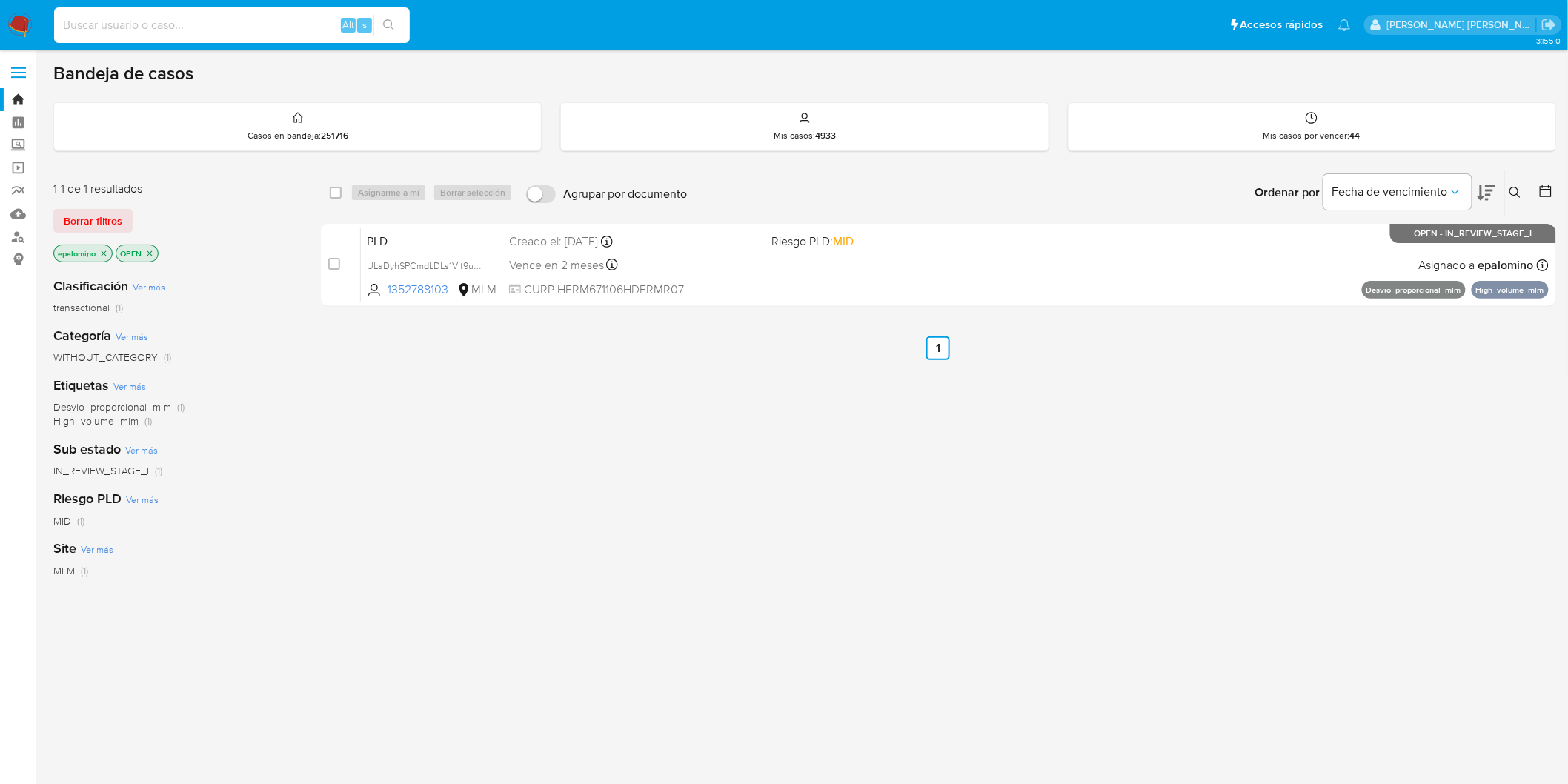
click at [175, 25] on input at bounding box center [232, 26] width 356 height 19
paste input "30759029"
type input "30759029"
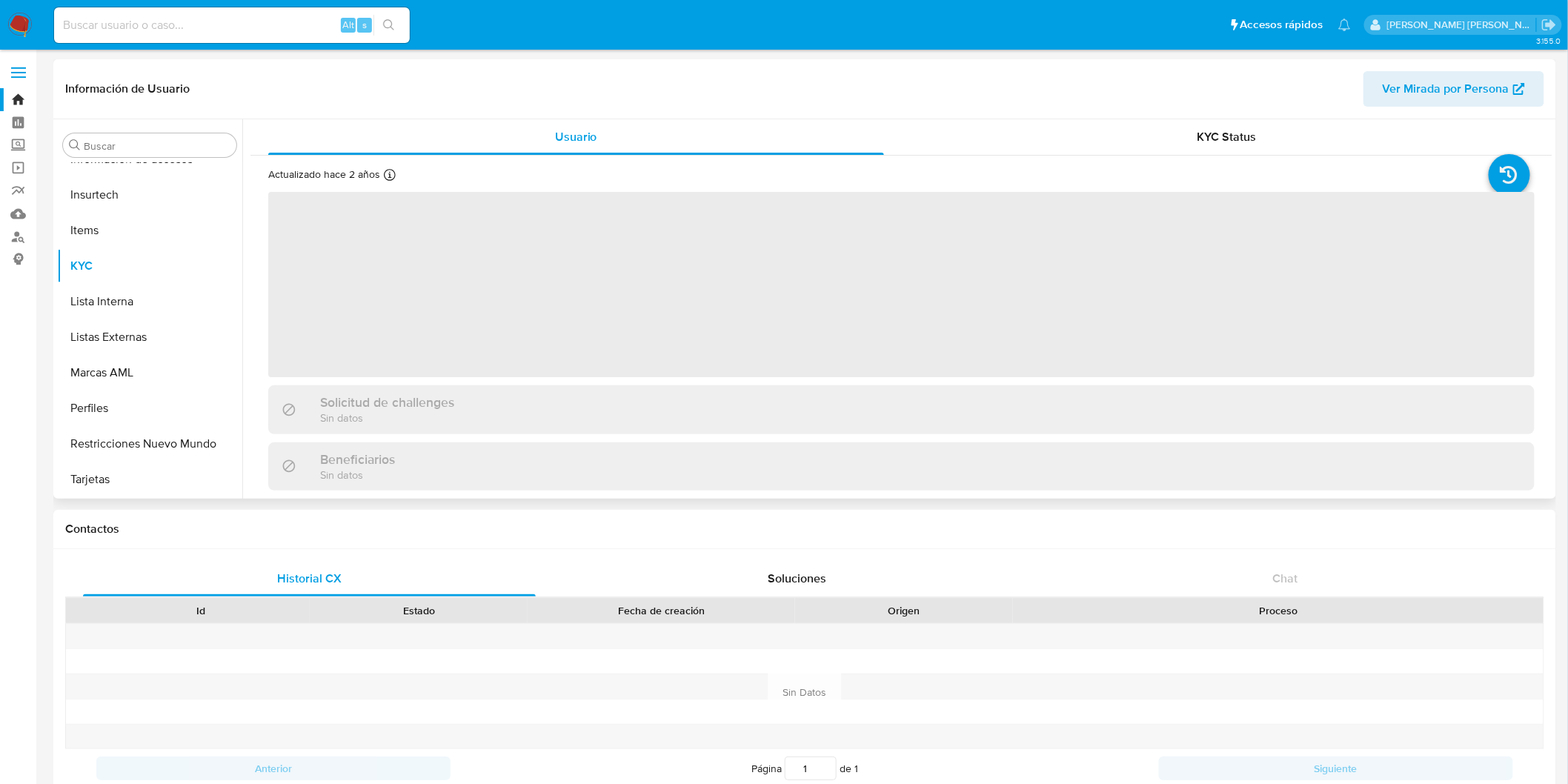
scroll to position [626, 0]
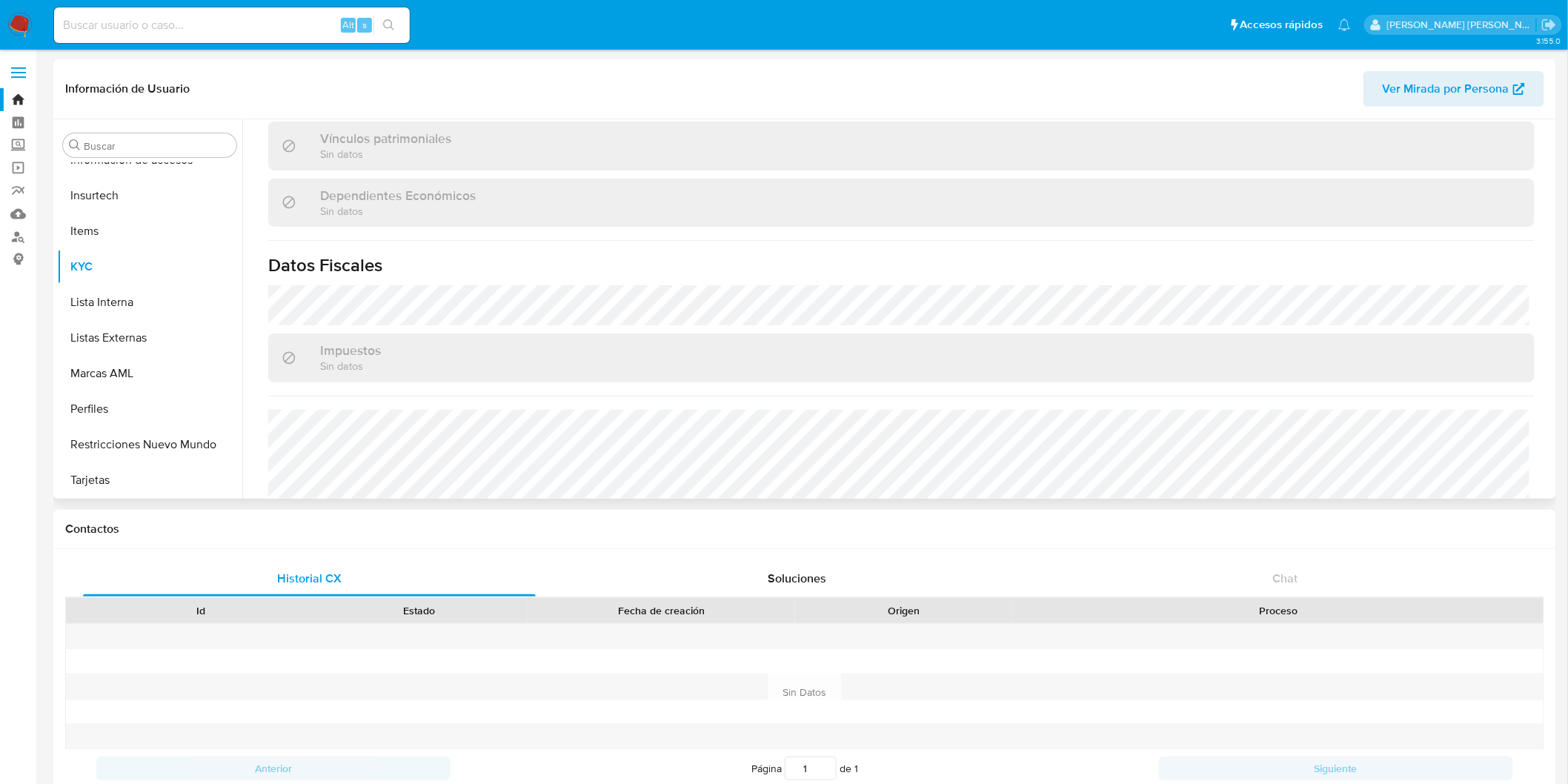
select select "10"
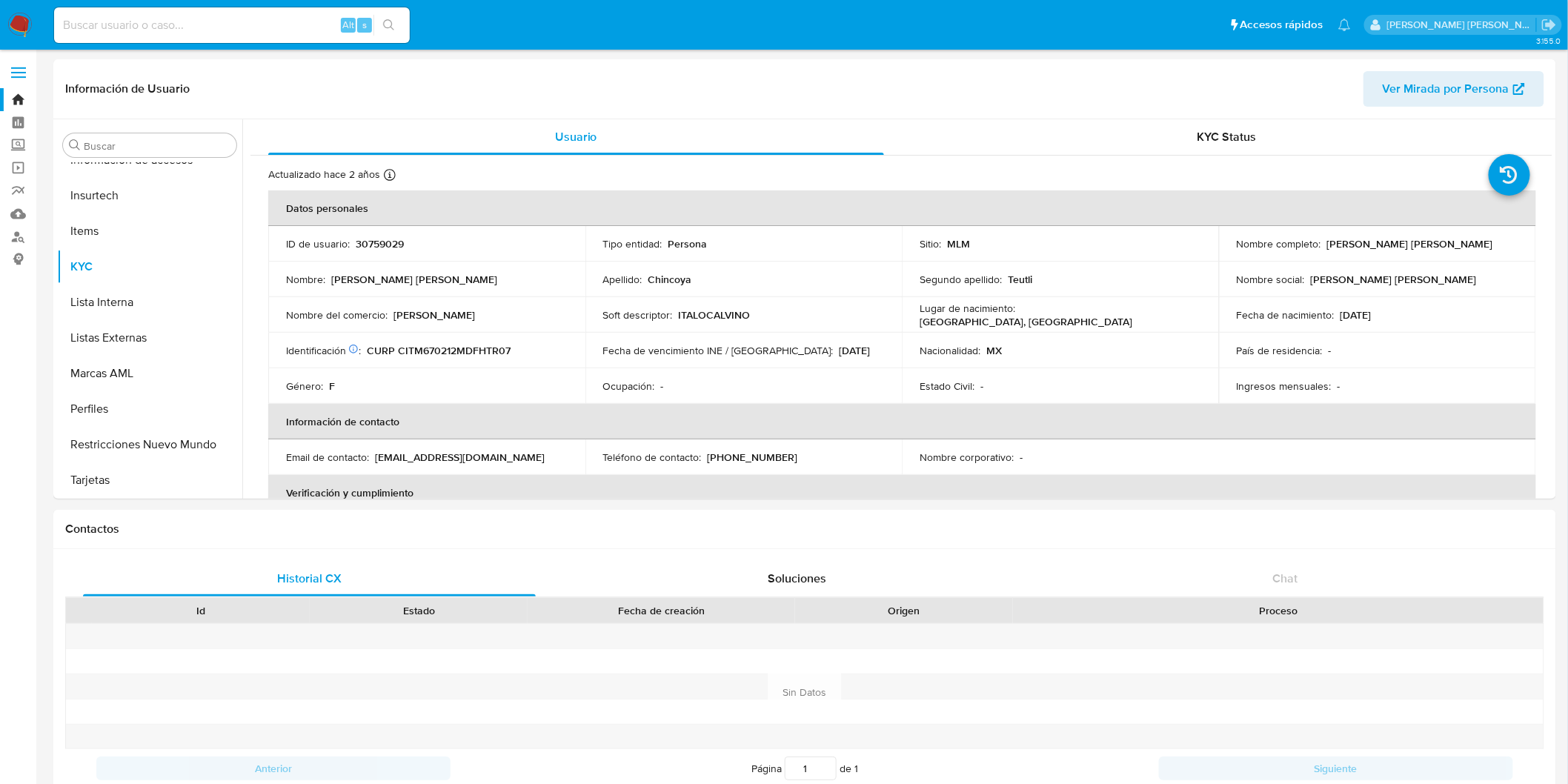
click at [18, 19] on img at bounding box center [19, 25] width 25 height 25
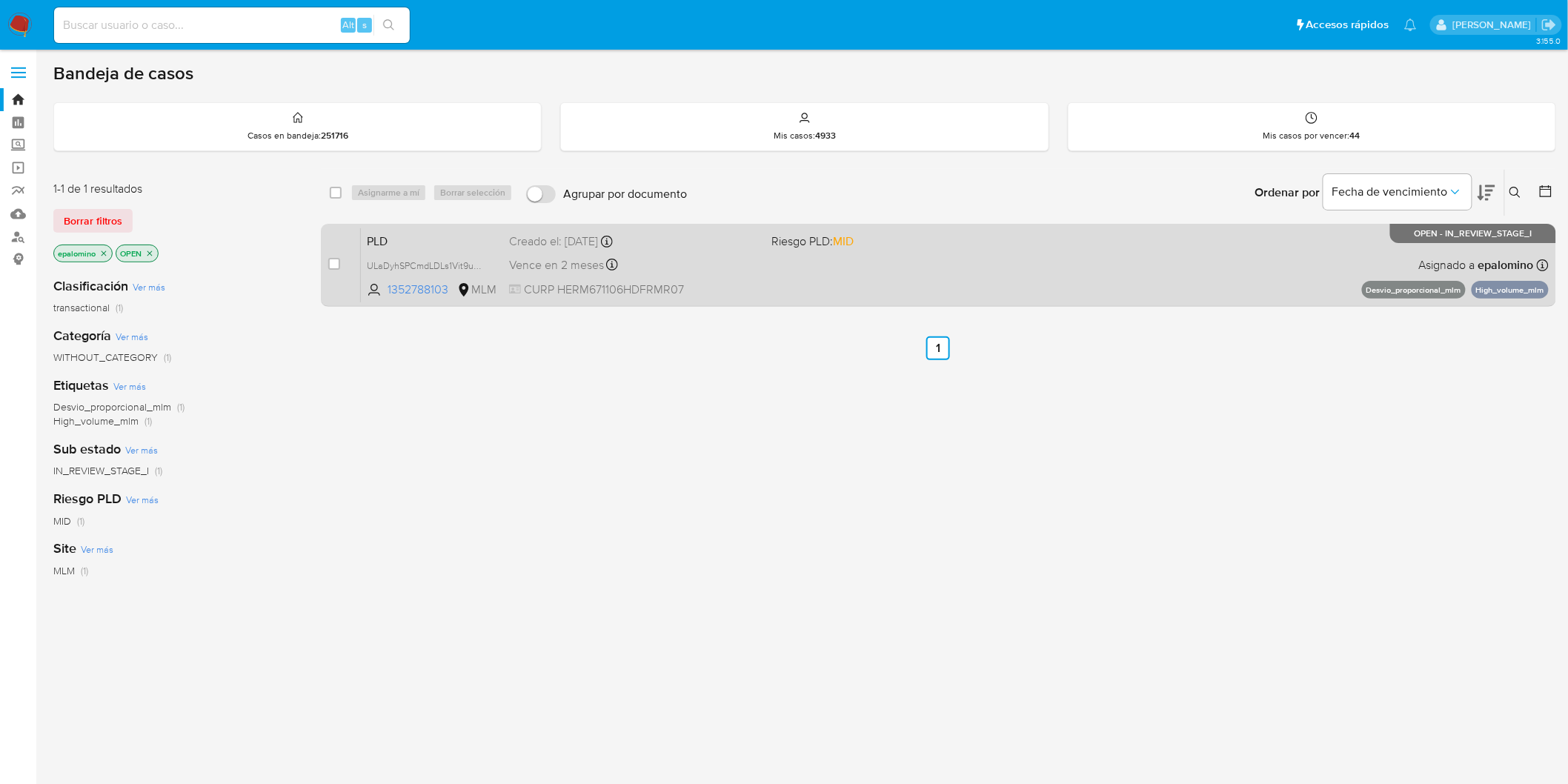
click at [376, 240] on span "PLD" at bounding box center [432, 240] width 130 height 19
click at [395, 233] on span "PLD" at bounding box center [432, 240] width 130 height 19
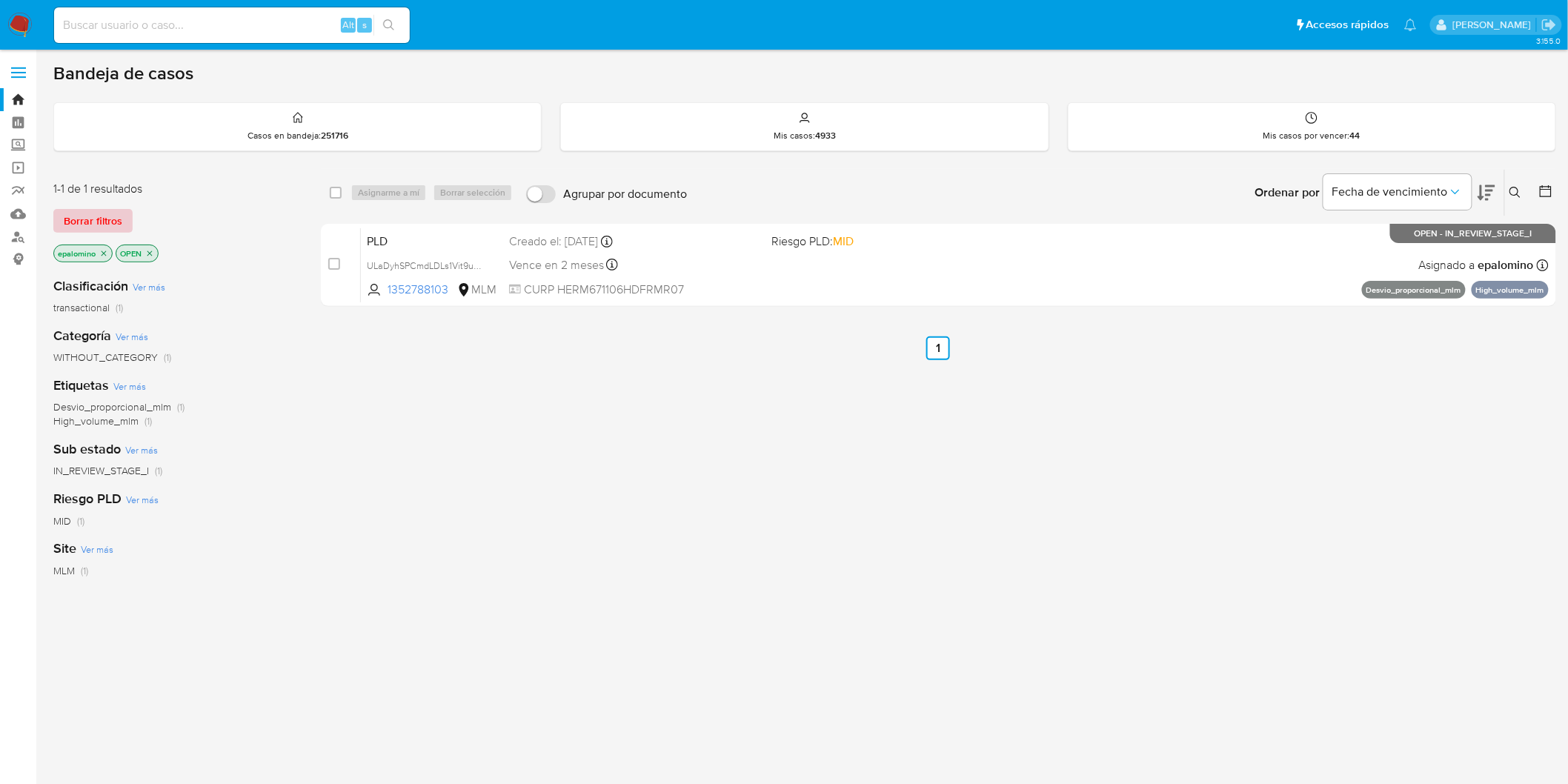
drag, startPoint x: 109, startPoint y: 204, endPoint x: 107, endPoint y: 211, distance: 7.3
click at [108, 204] on div "1-1 de 1 resultados Borrar filtros epalomino OPEN" at bounding box center [172, 222] width 237 height 84
click at [107, 212] on span "Borrar filtros" at bounding box center [93, 220] width 58 height 20
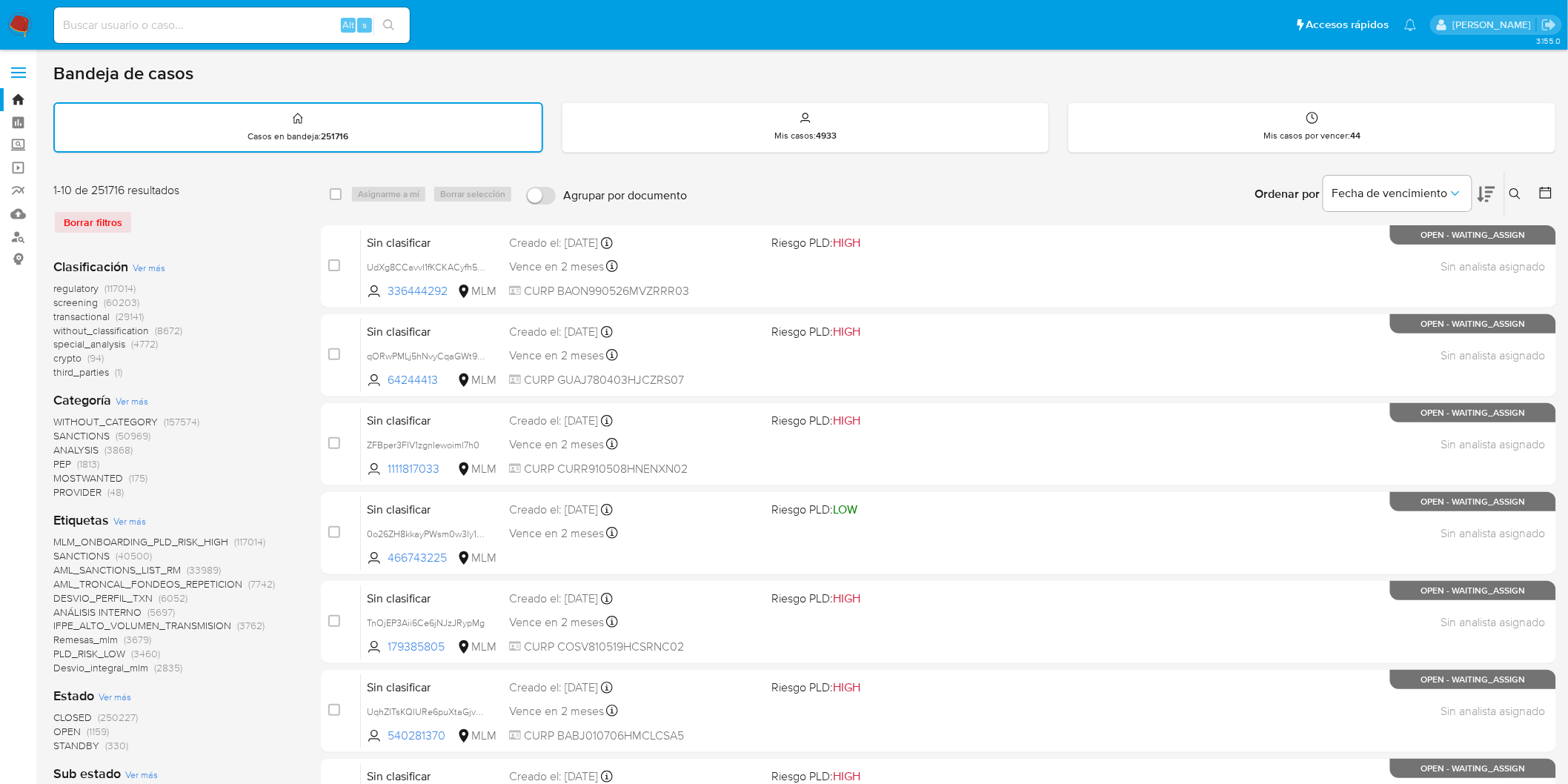
click at [11, 27] on img at bounding box center [19, 25] width 25 height 25
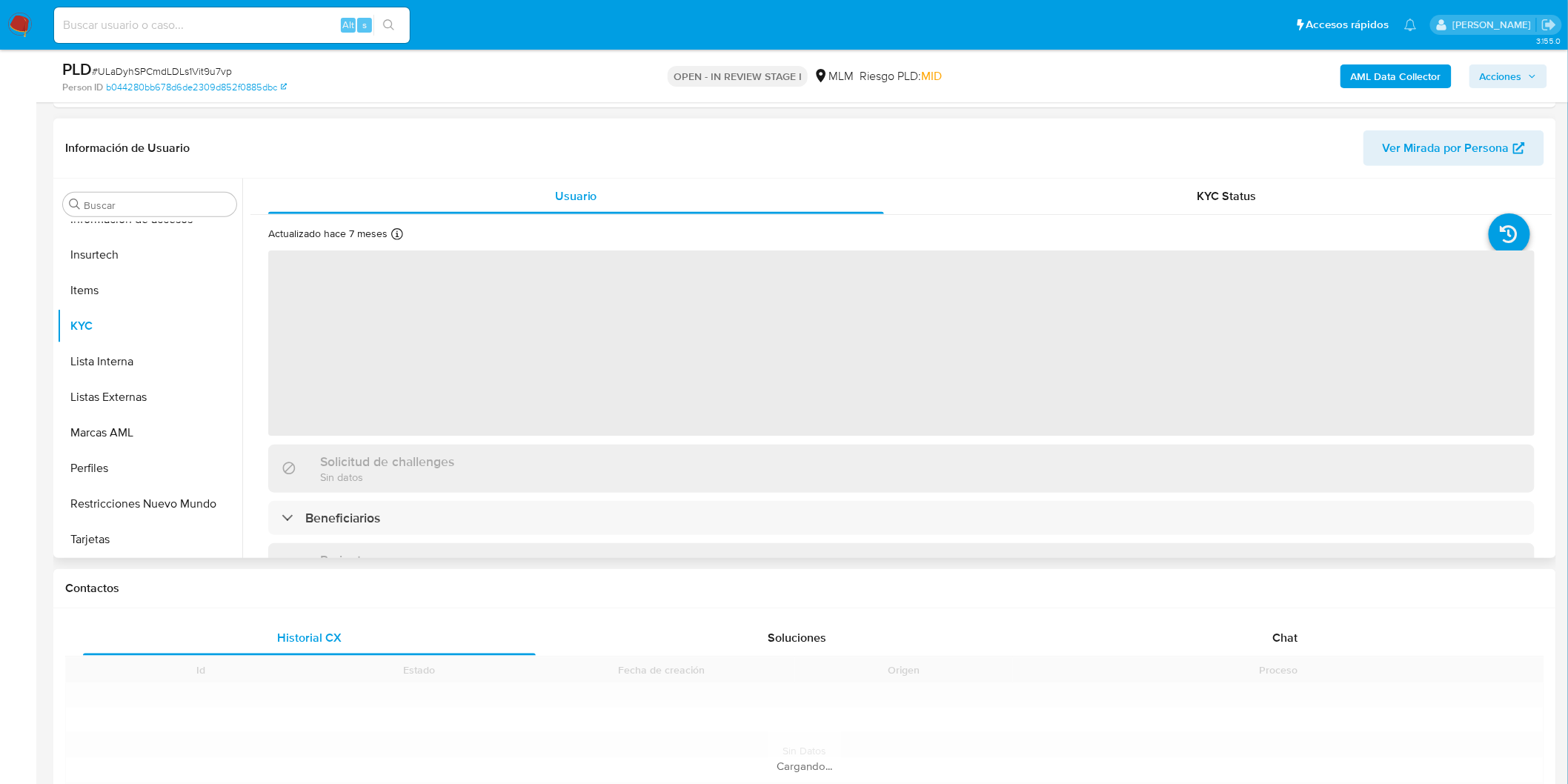
scroll to position [329, 0]
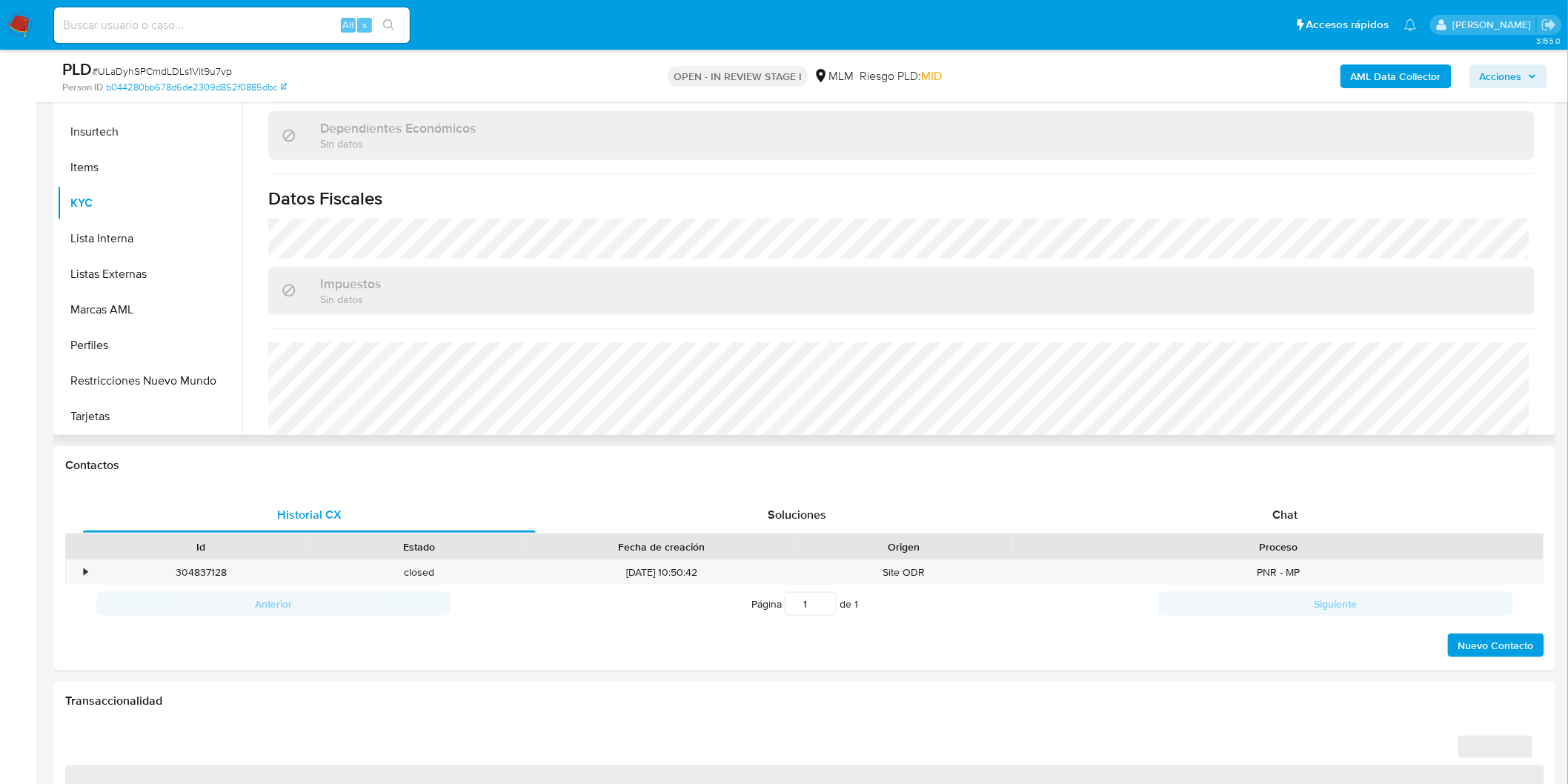
select select "10"
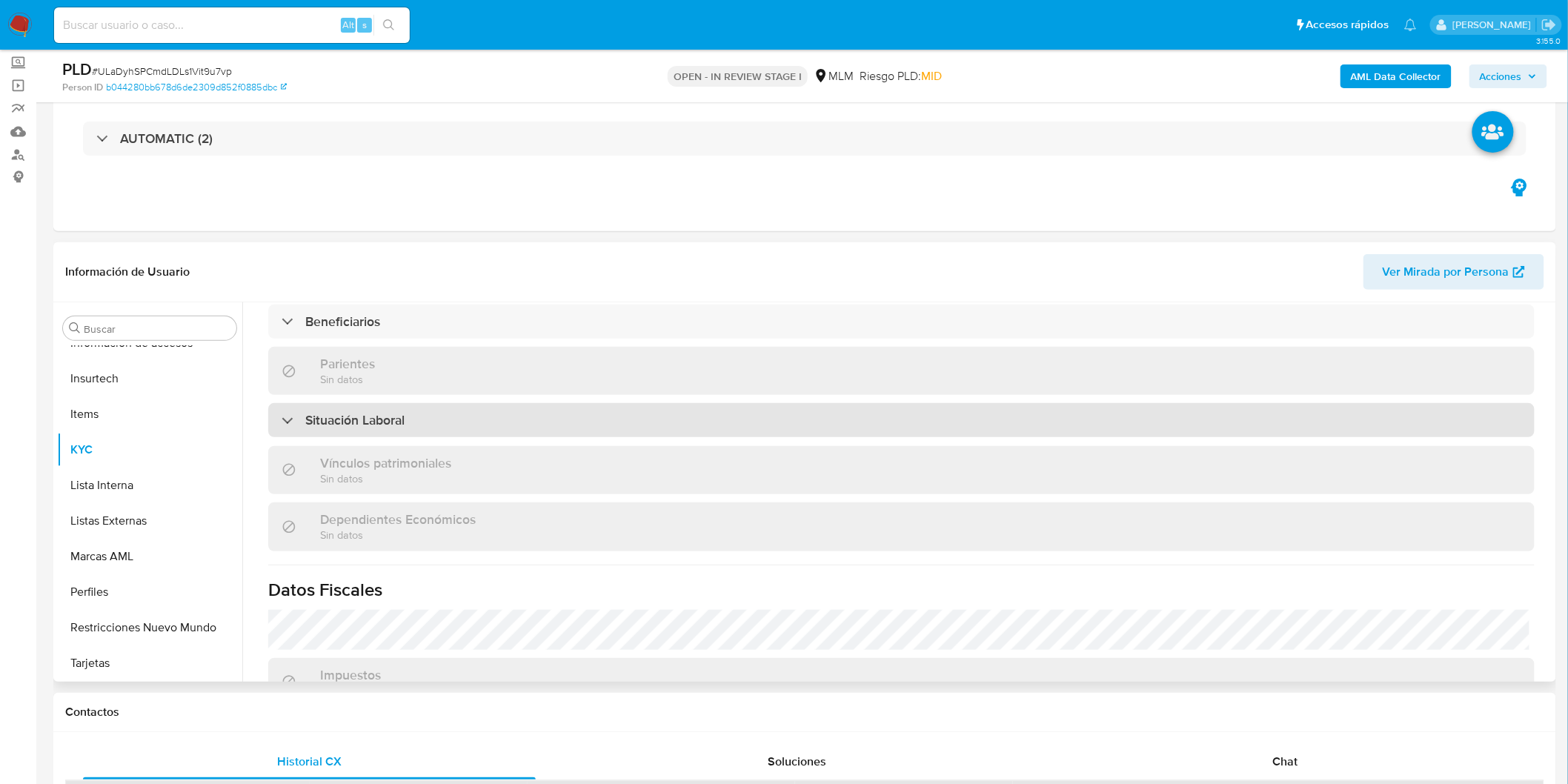
scroll to position [658, 0]
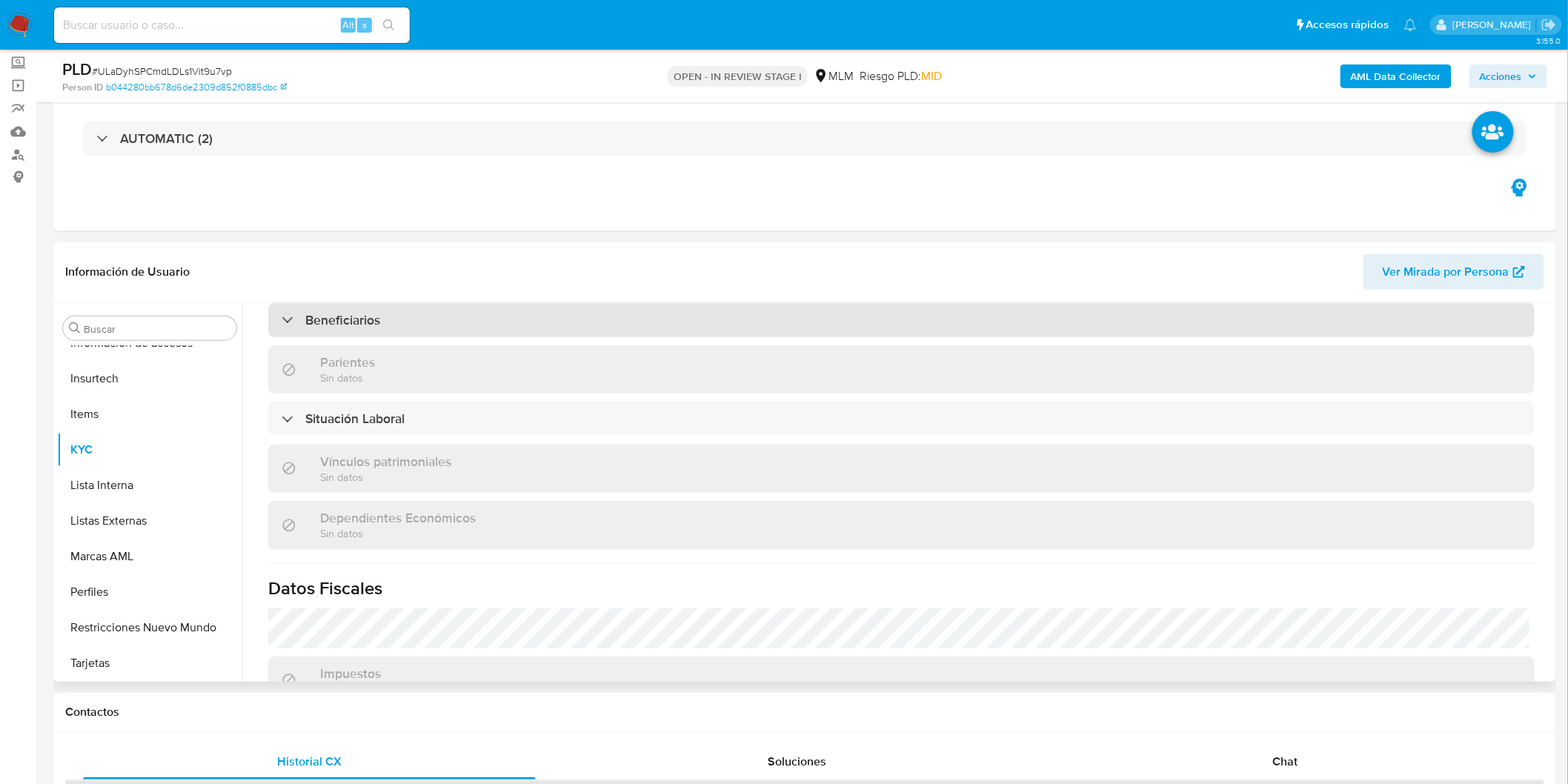
click at [372, 331] on div "Beneficiarios" at bounding box center [901, 320] width 1266 height 35
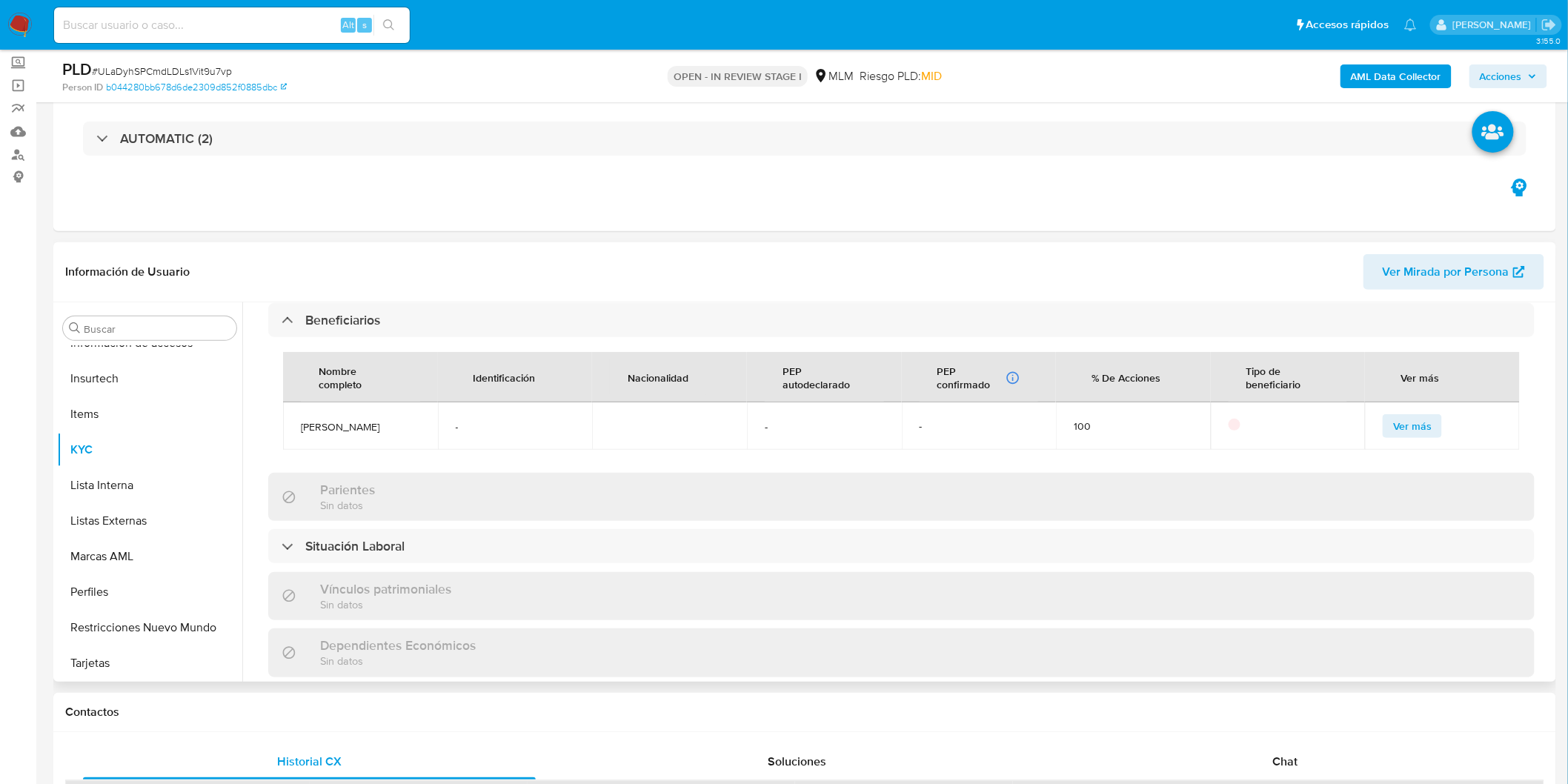
drag, startPoint x: 411, startPoint y: 430, endPoint x: 294, endPoint y: 427, distance: 117.0
click at [294, 427] on td "[PERSON_NAME]" at bounding box center [360, 427] width 155 height 48
copy span "[PERSON_NAME]"
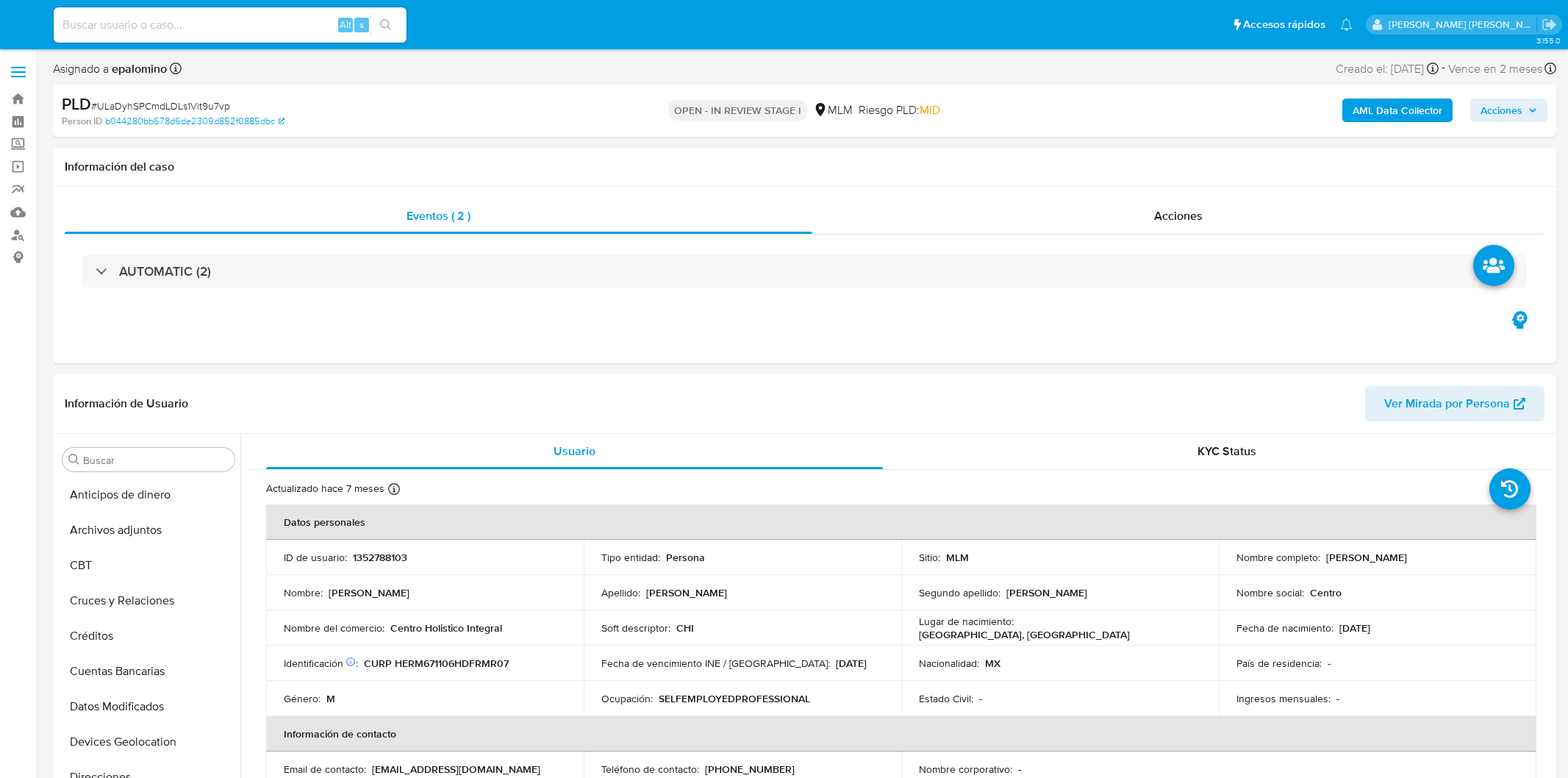
select select "10"
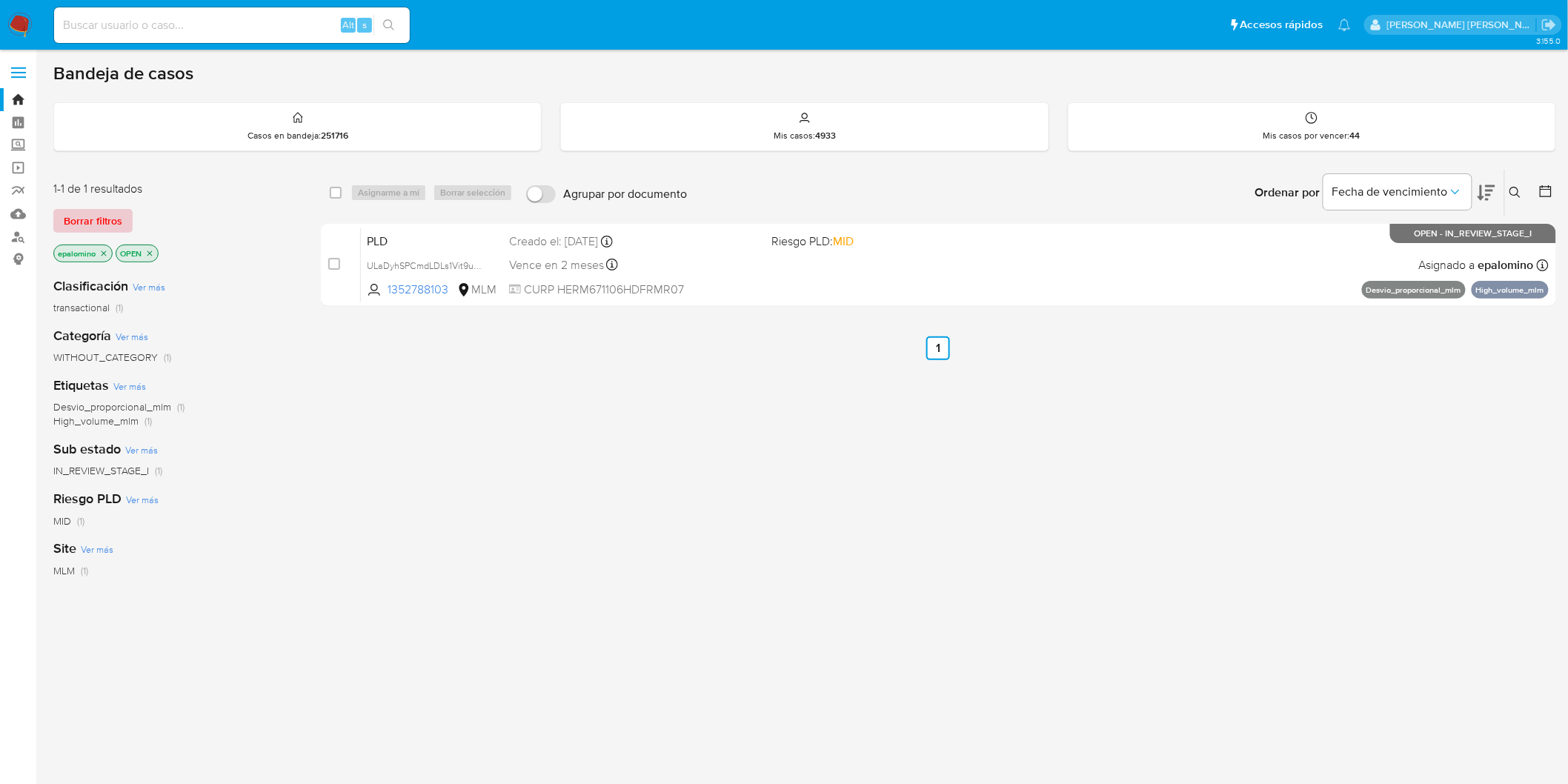
click at [85, 219] on span "Borrar filtros" at bounding box center [93, 220] width 58 height 20
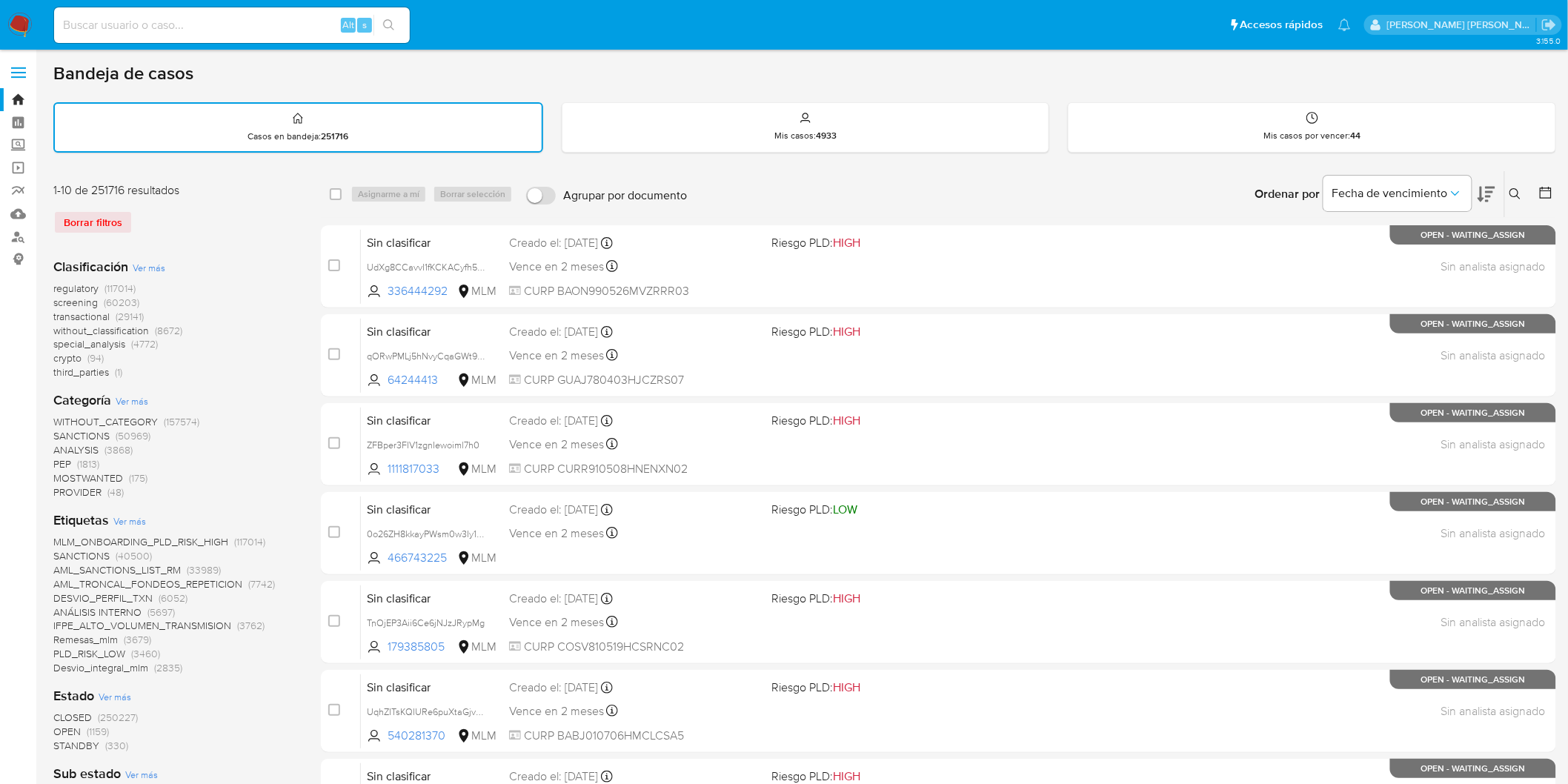
click at [1510, 188] on icon at bounding box center [1515, 194] width 12 height 12
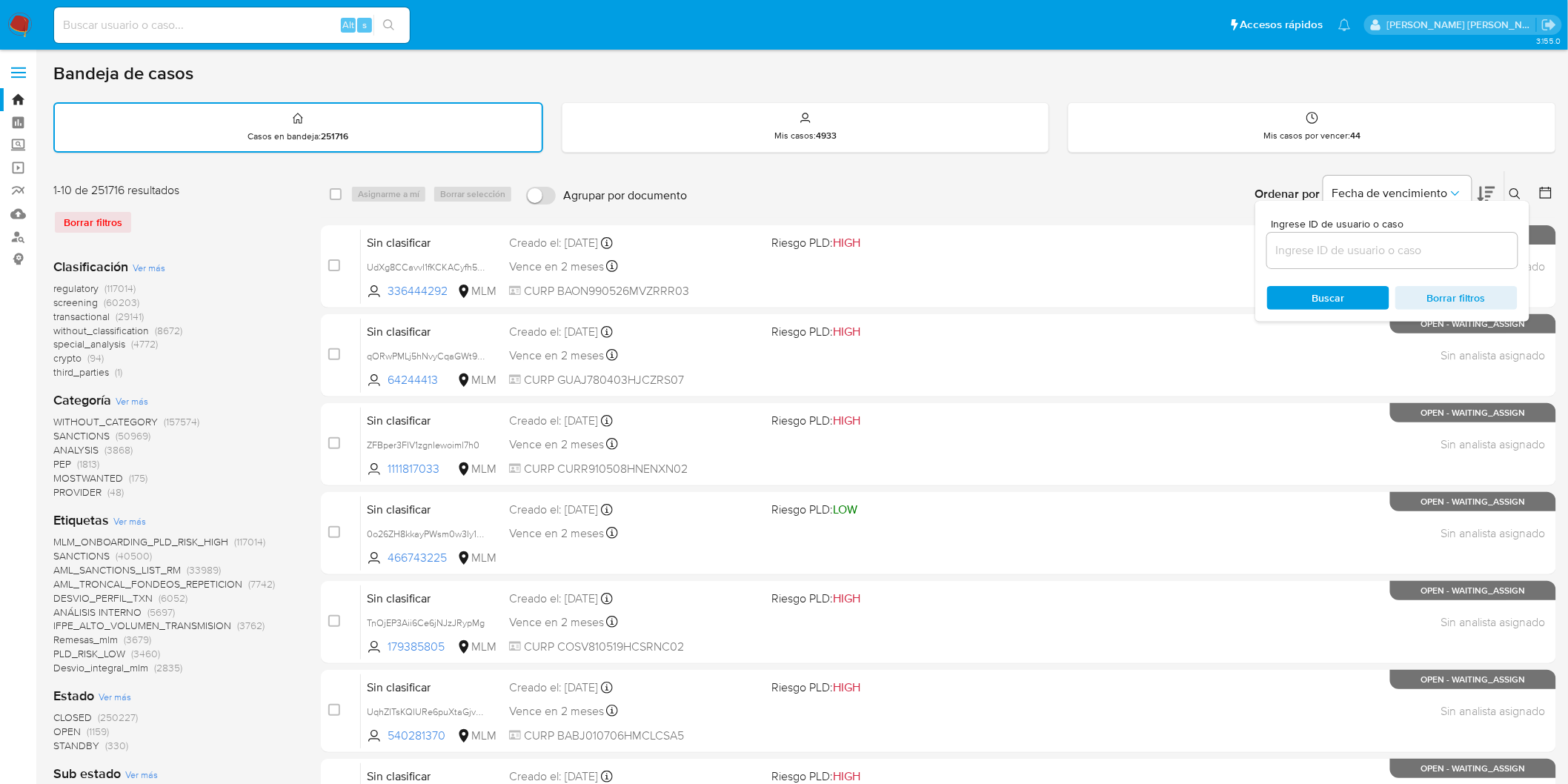
click at [1334, 235] on div at bounding box center [1392, 250] width 250 height 35
click at [1335, 250] on input at bounding box center [1392, 250] width 250 height 19
paste input "264413419"
type input "264413419"
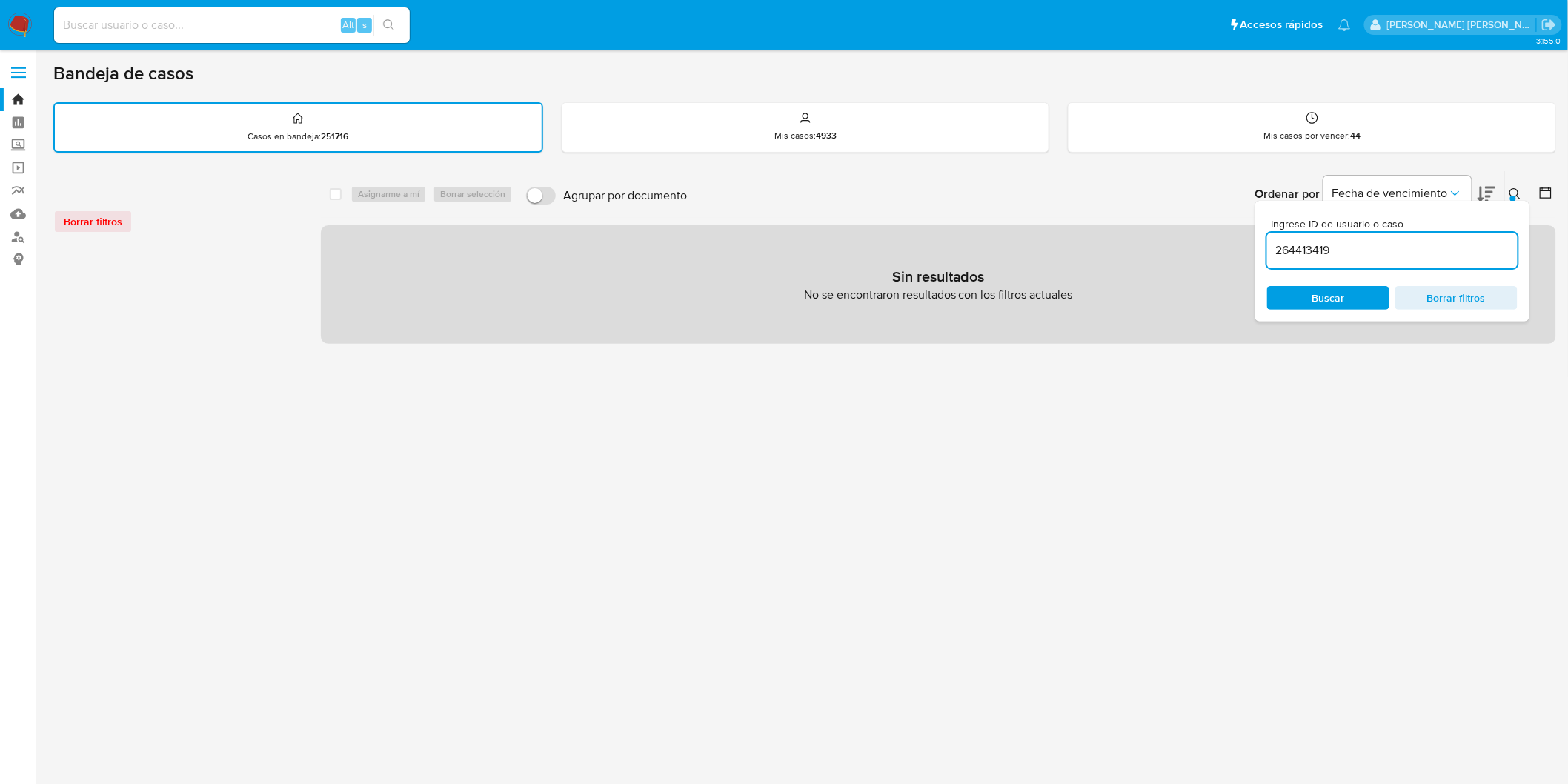
click at [161, 19] on input at bounding box center [232, 26] width 356 height 19
paste input "264413419"
type input "264413419"
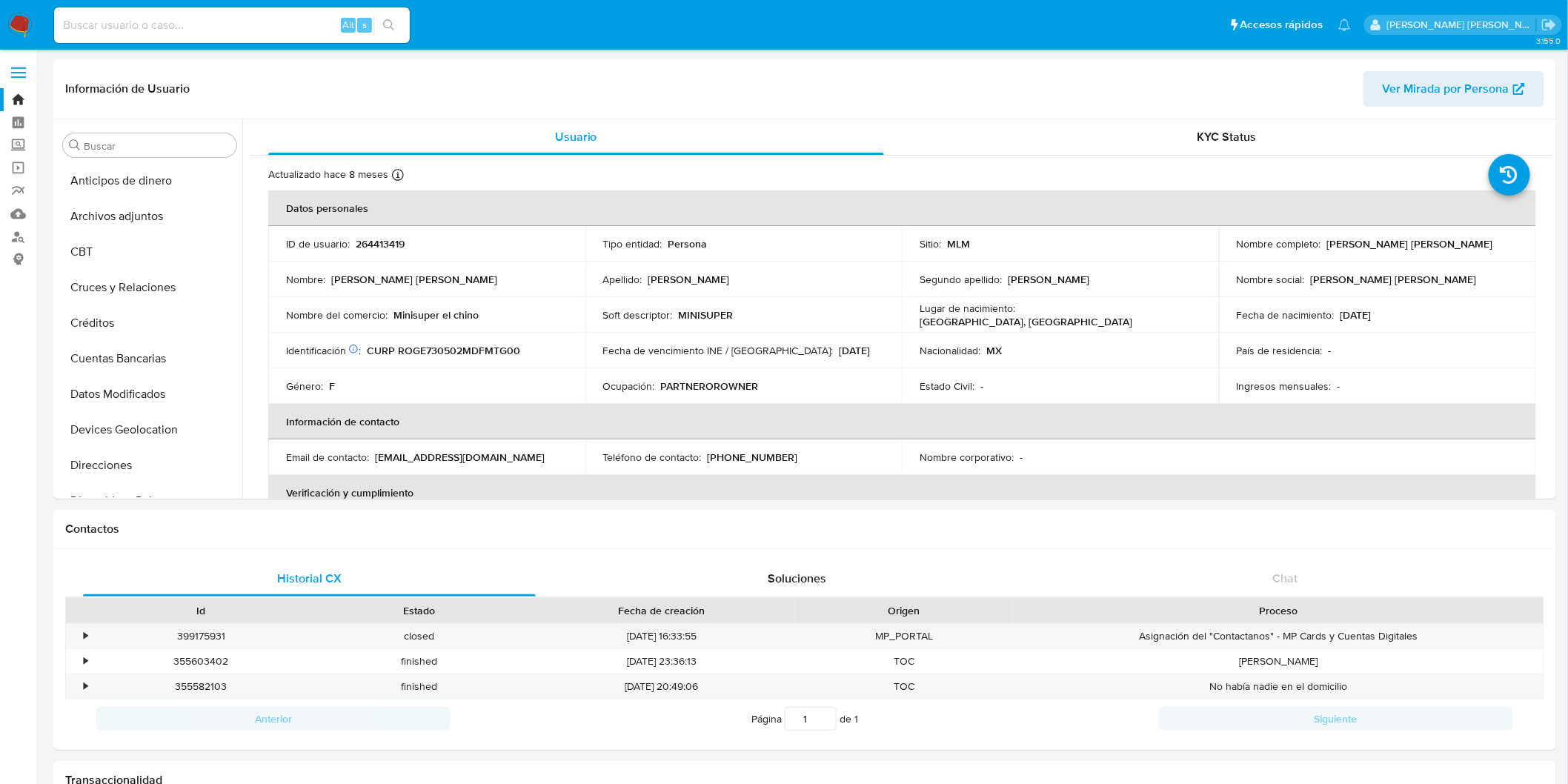
select select "10"
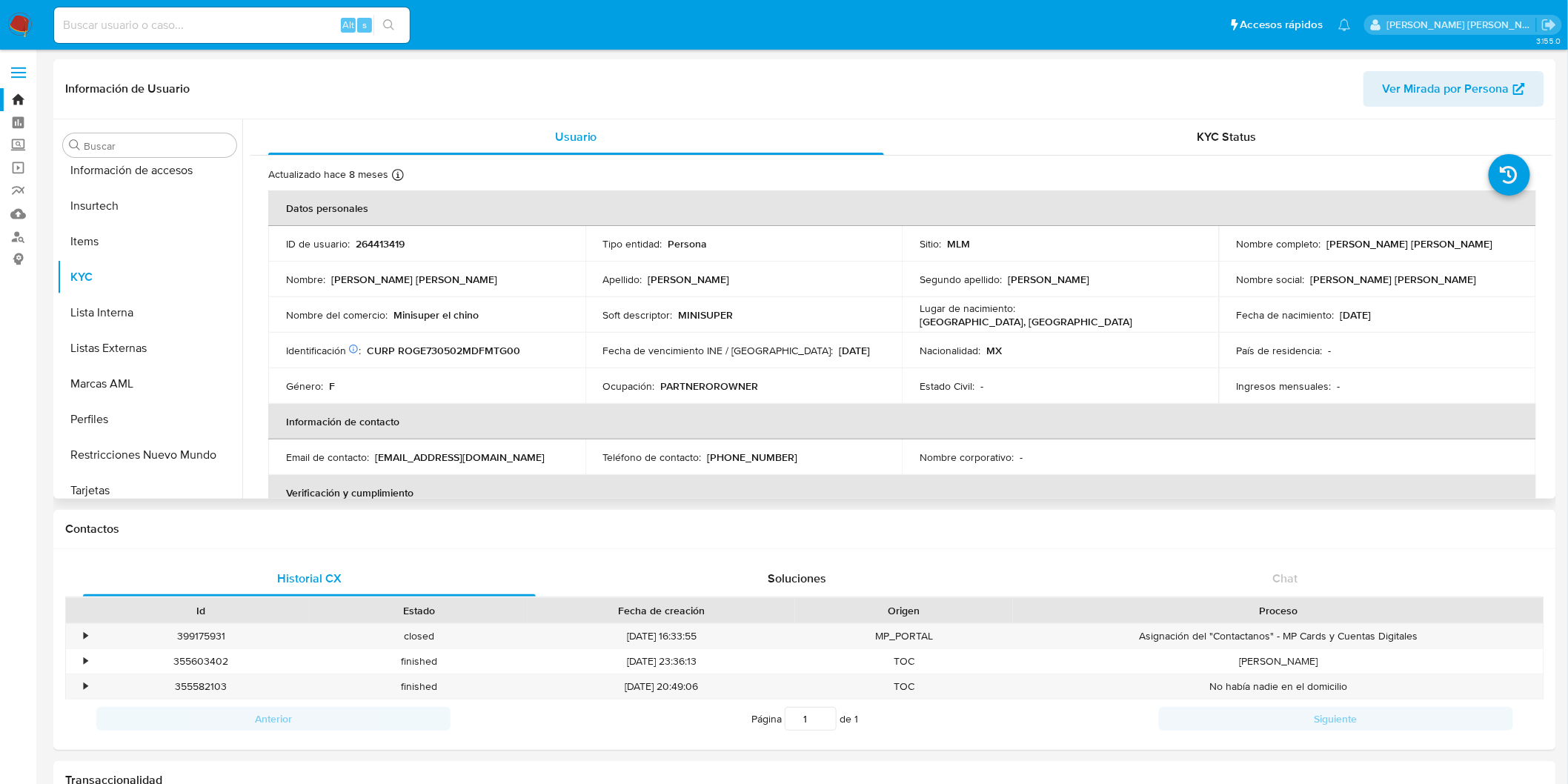
scroll to position [626, 0]
click at [643, 317] on p "Soft descriptor :" at bounding box center [638, 314] width 70 height 13
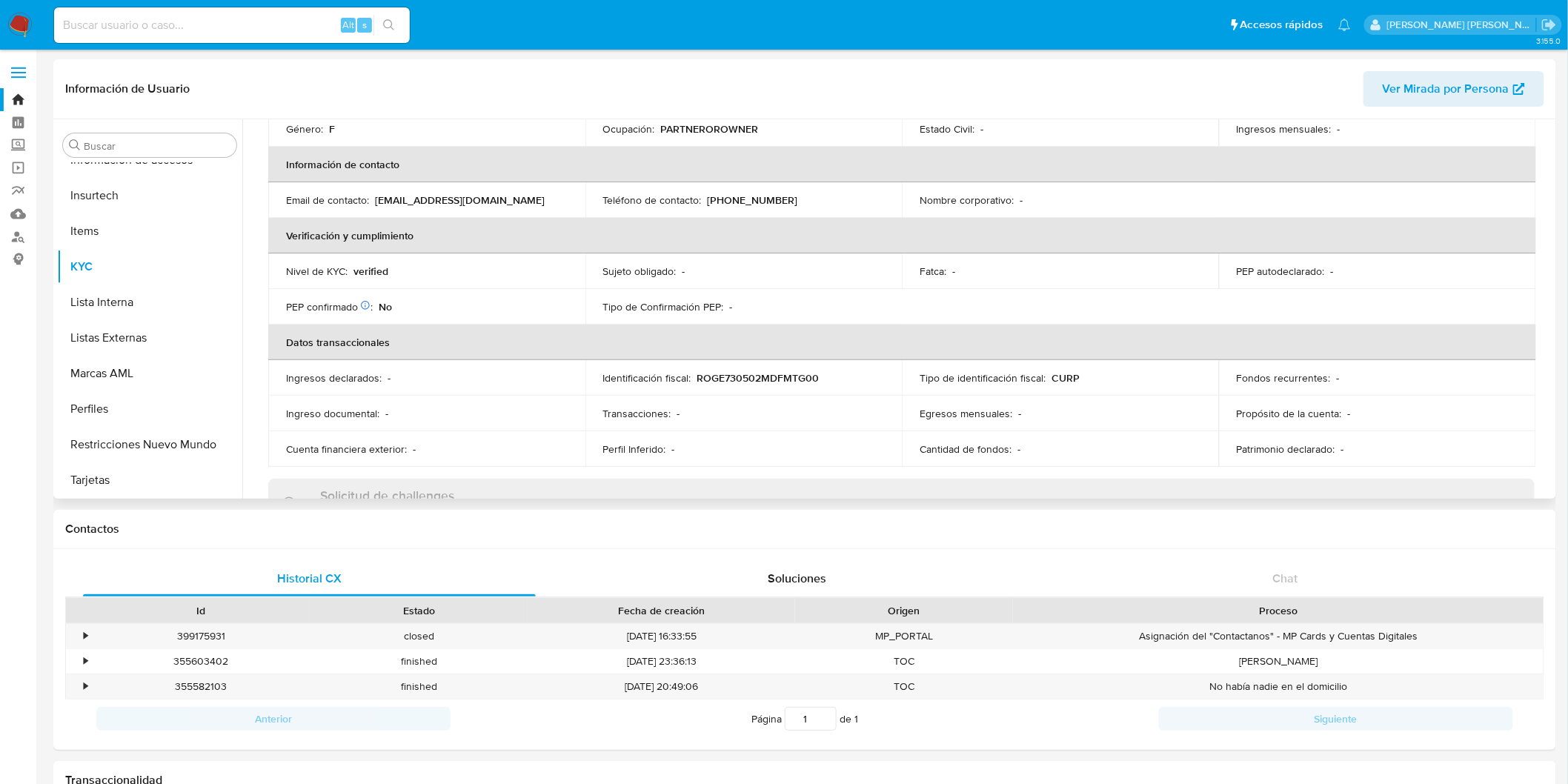
scroll to position [175, 0]
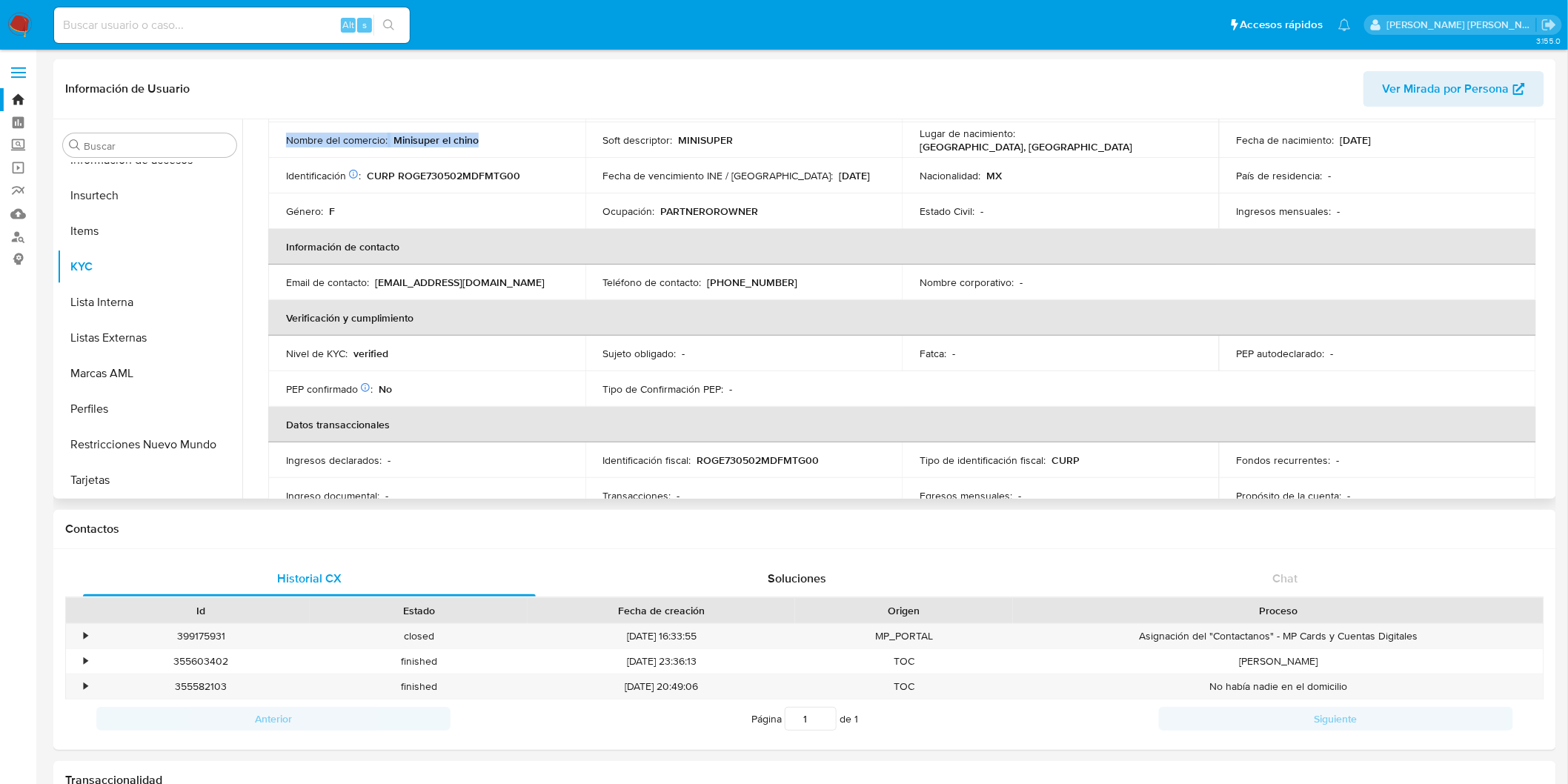
drag, startPoint x: 487, startPoint y: 145, endPoint x: 287, endPoint y: 139, distance: 200.1
click at [287, 139] on div "Nombre del comercio : Minisuper el chino" at bounding box center [427, 140] width 281 height 13
copy div "Nombre del comercio : Minisuper el chino"
click at [16, 26] on img at bounding box center [19, 25] width 25 height 25
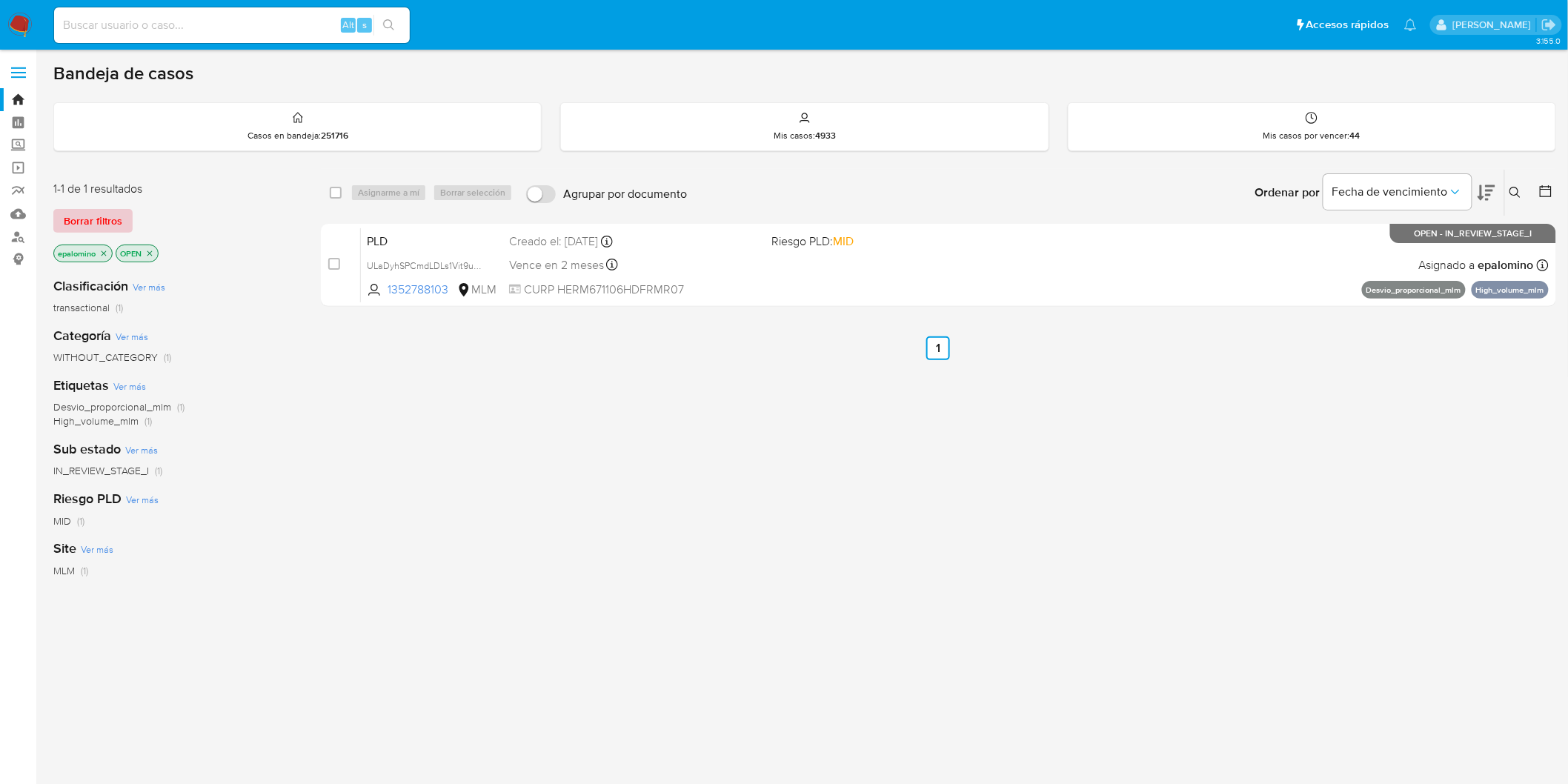
click at [78, 222] on span "Borrar filtros" at bounding box center [93, 220] width 58 height 20
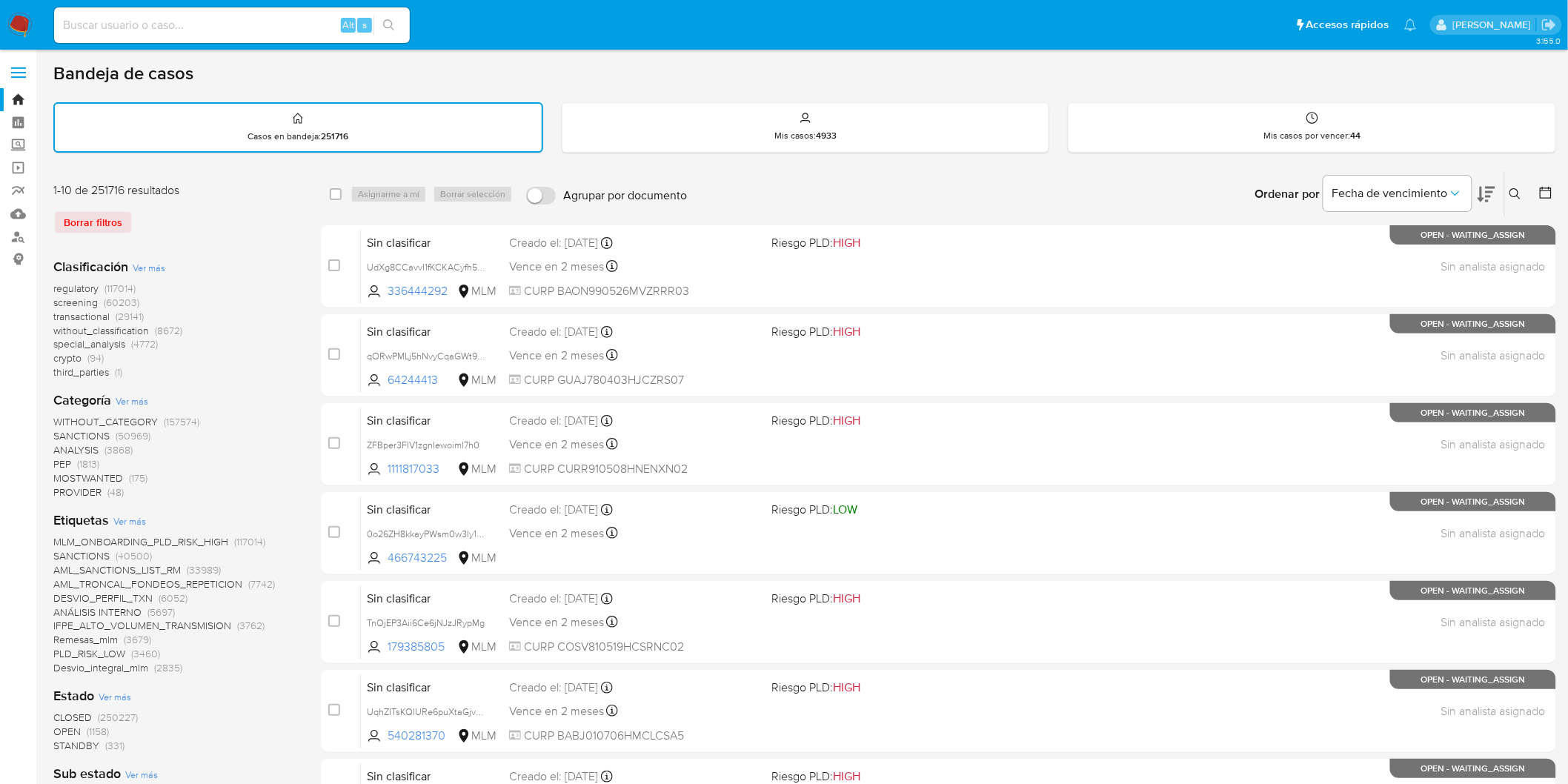
click at [1518, 185] on button at bounding box center [1518, 194] width 25 height 18
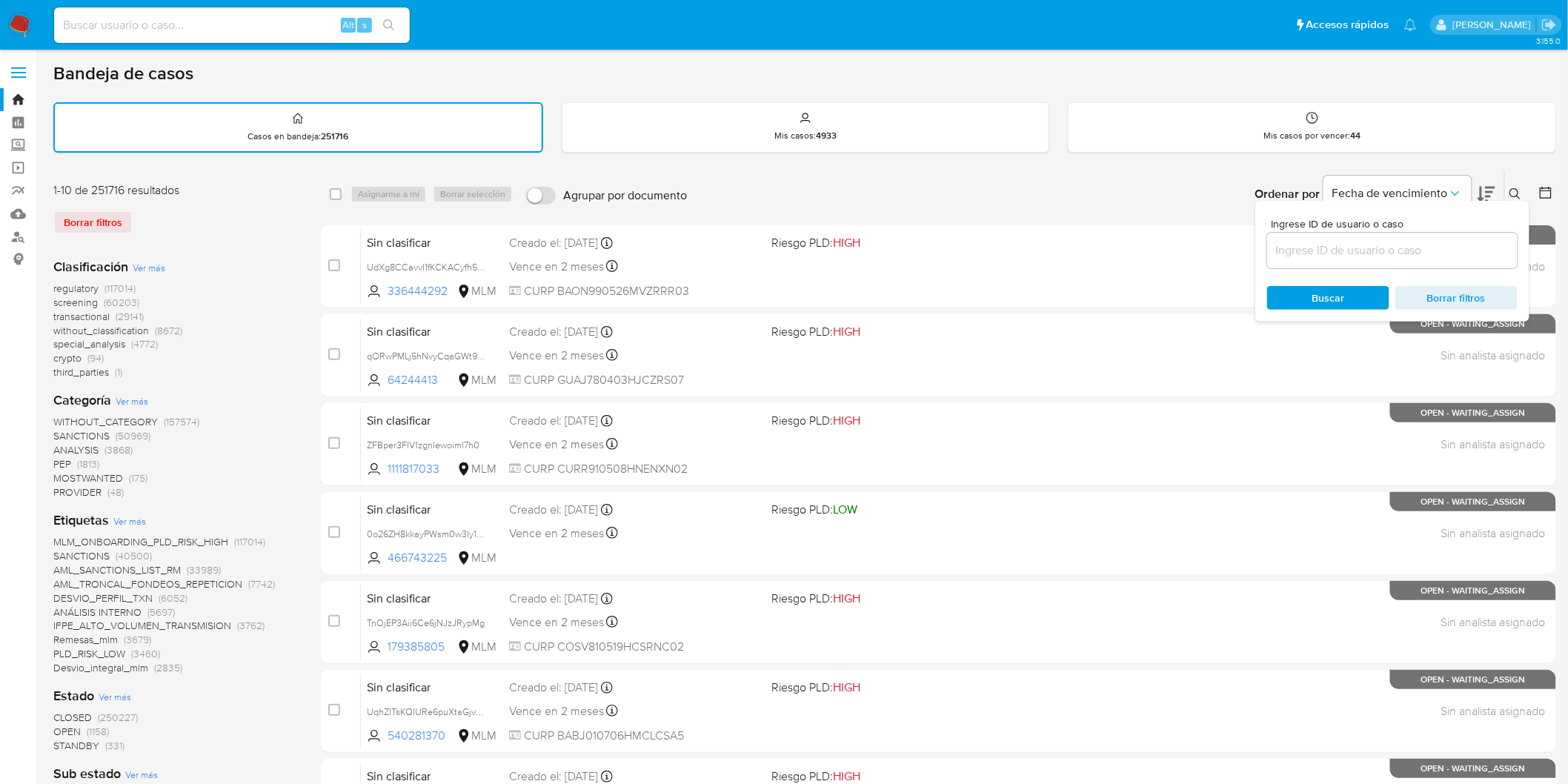
click at [1294, 259] on div at bounding box center [1392, 250] width 250 height 35
click at [1310, 249] on input at bounding box center [1392, 250] width 250 height 19
paste input "1452758101"
type input "1452758101"
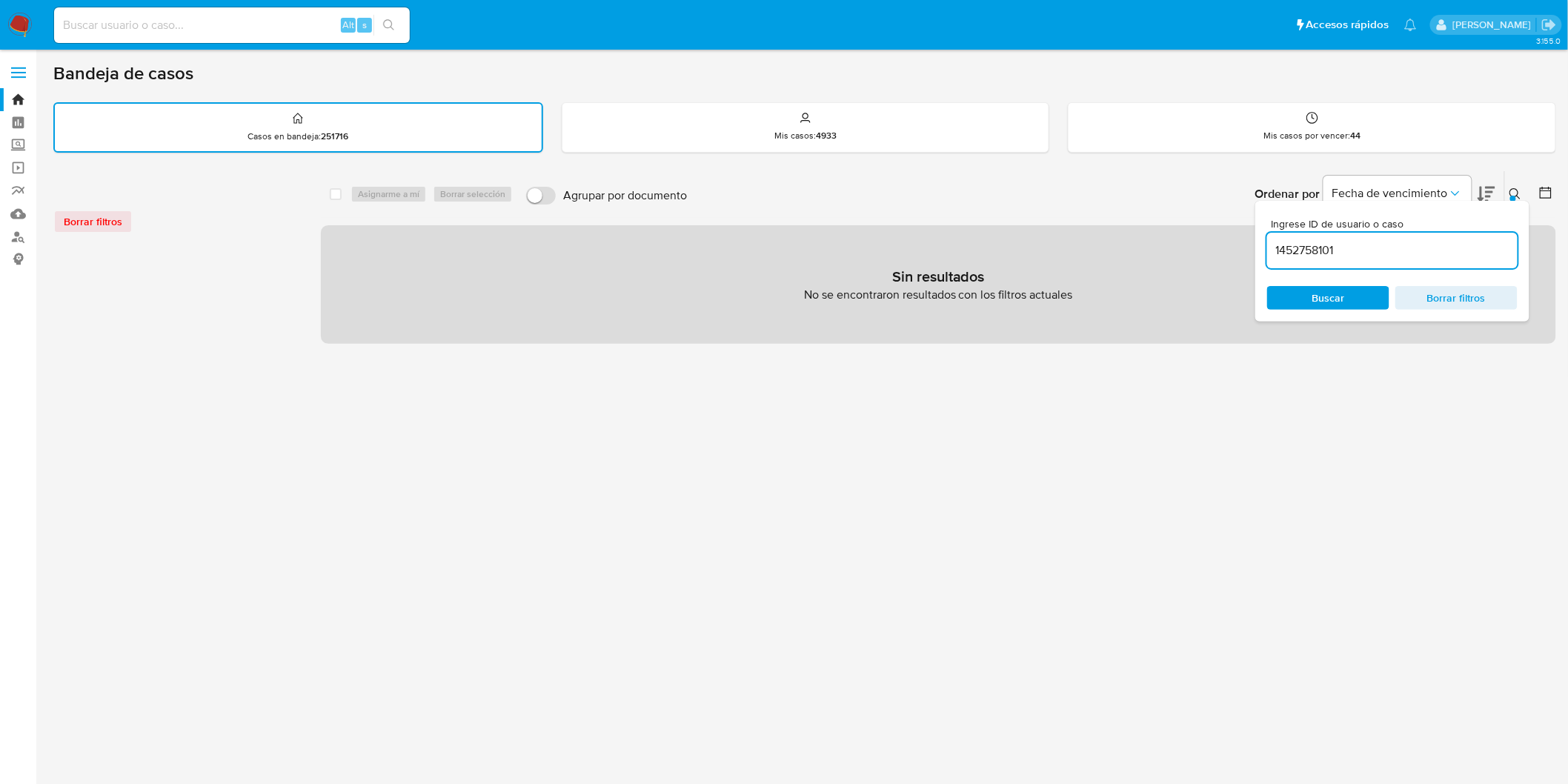
click at [173, 24] on input at bounding box center [232, 26] width 356 height 19
paste input "1452758101"
type input "1452758101"
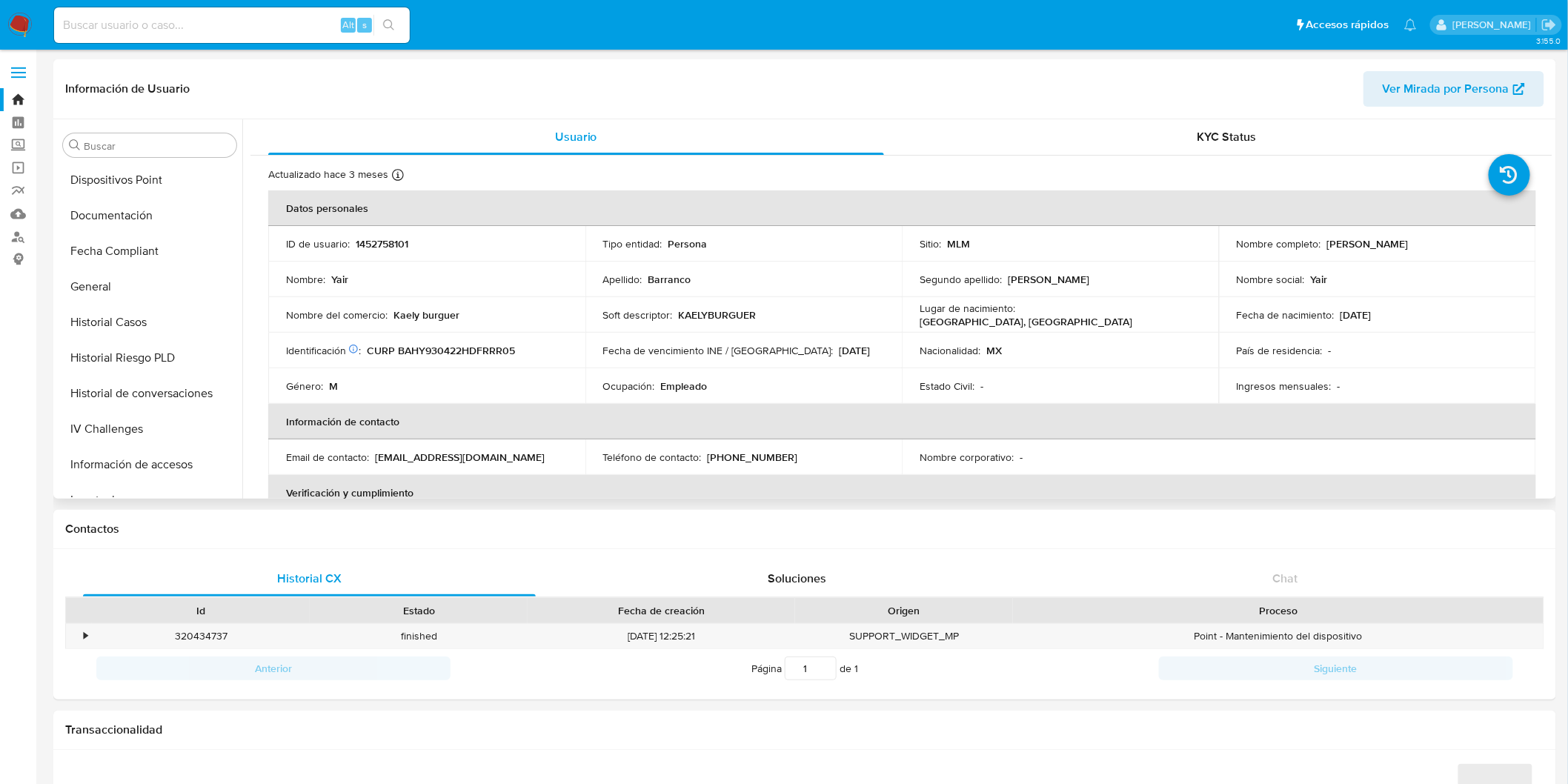
scroll to position [626, 0]
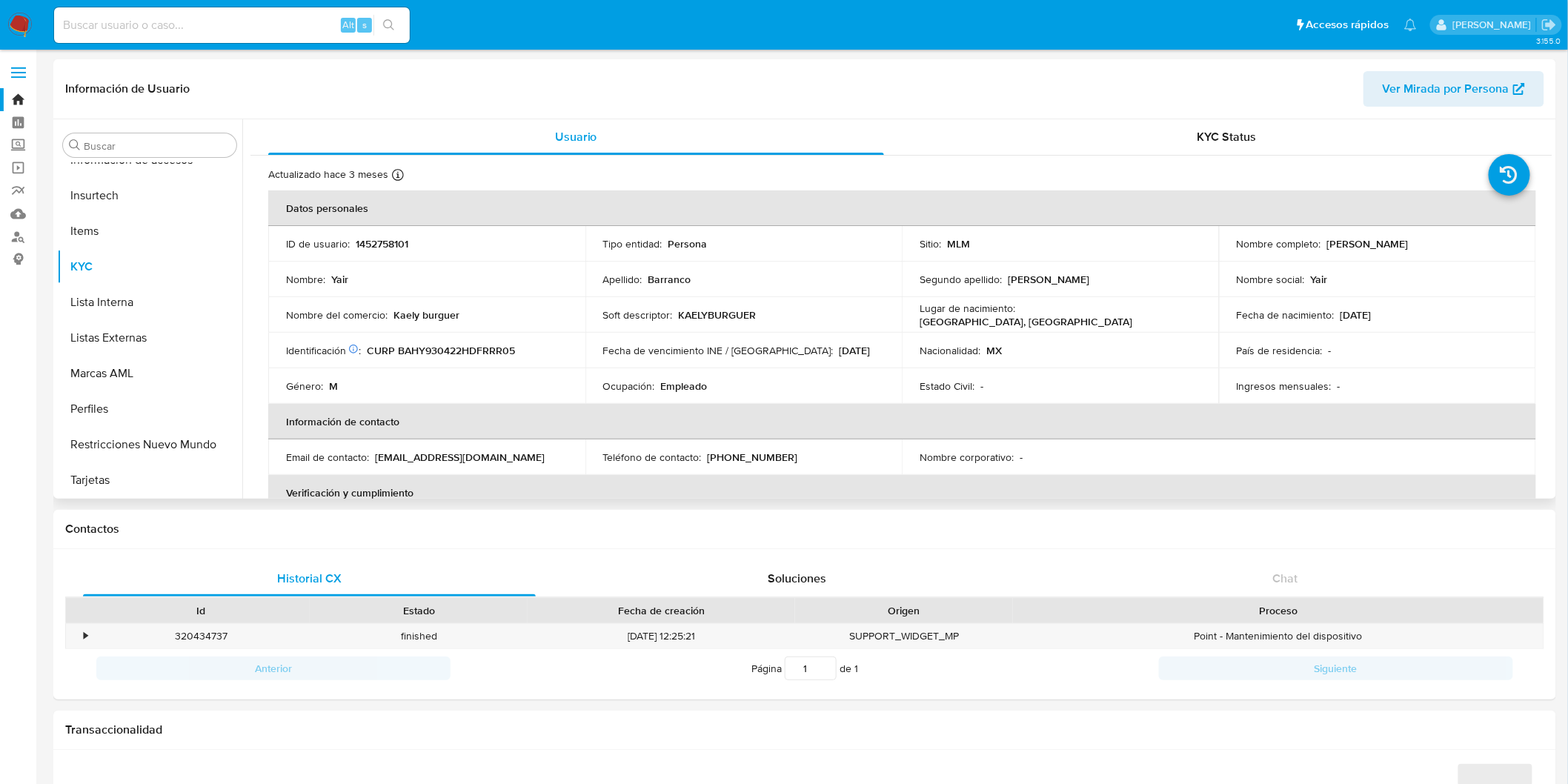
click at [700, 365] on td "Fecha de vencimiento INE / Pasaporte : 31/12/2023" at bounding box center [744, 350] width 317 height 35
select select "10"
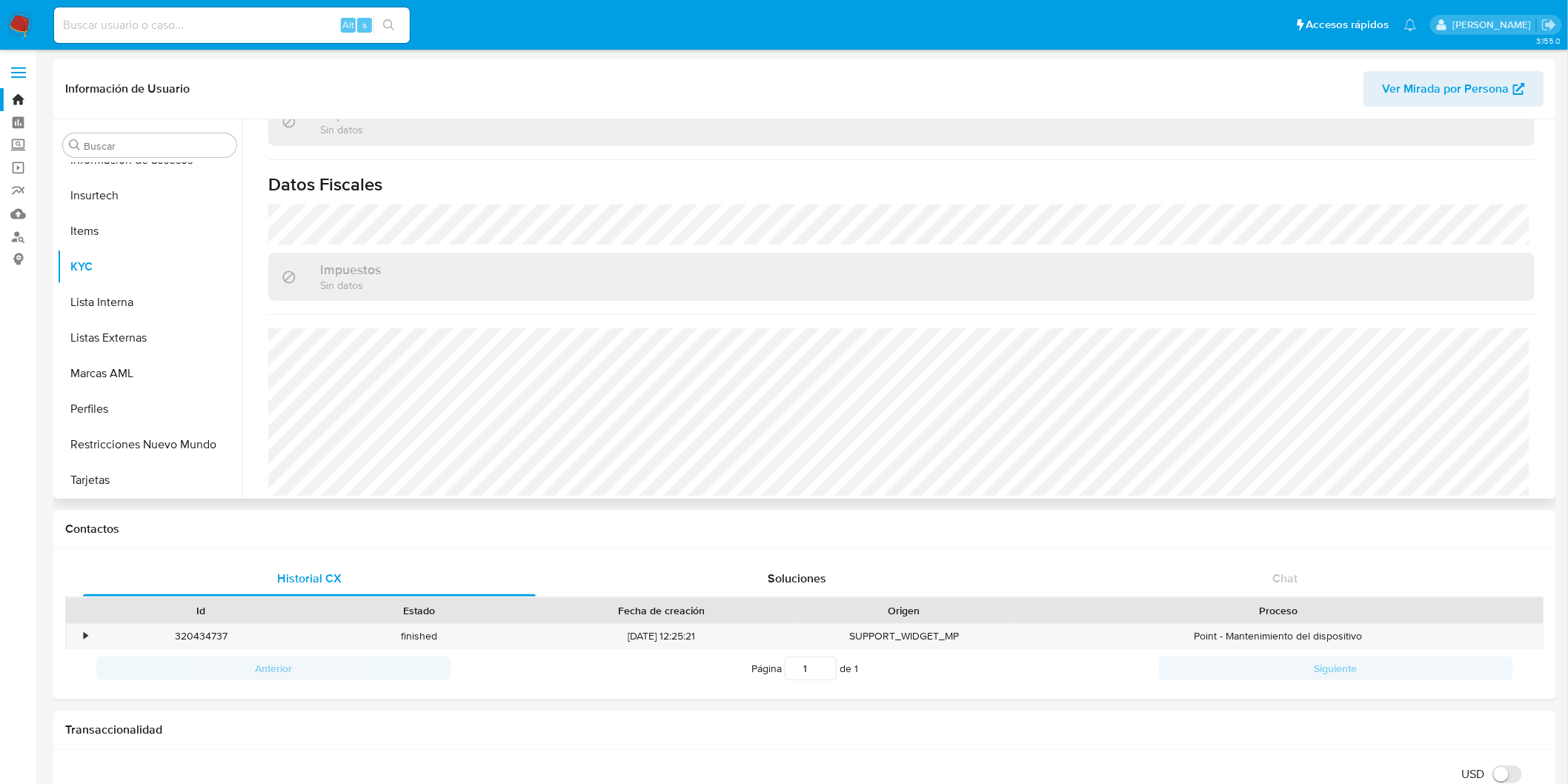
scroll to position [916, 0]
click at [23, 23] on img at bounding box center [19, 25] width 25 height 25
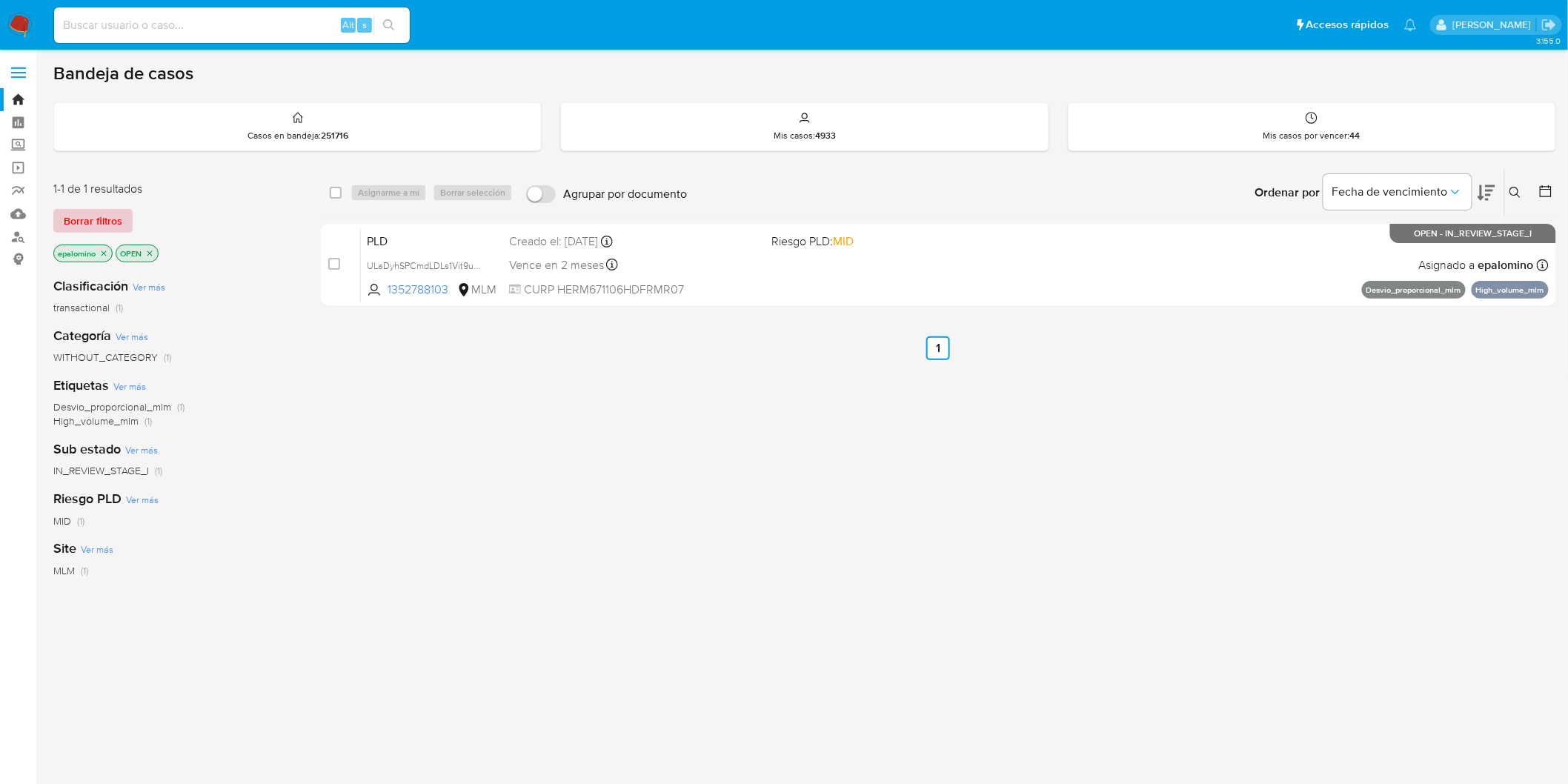
click at [68, 211] on span "Borrar filtros" at bounding box center [93, 220] width 58 height 20
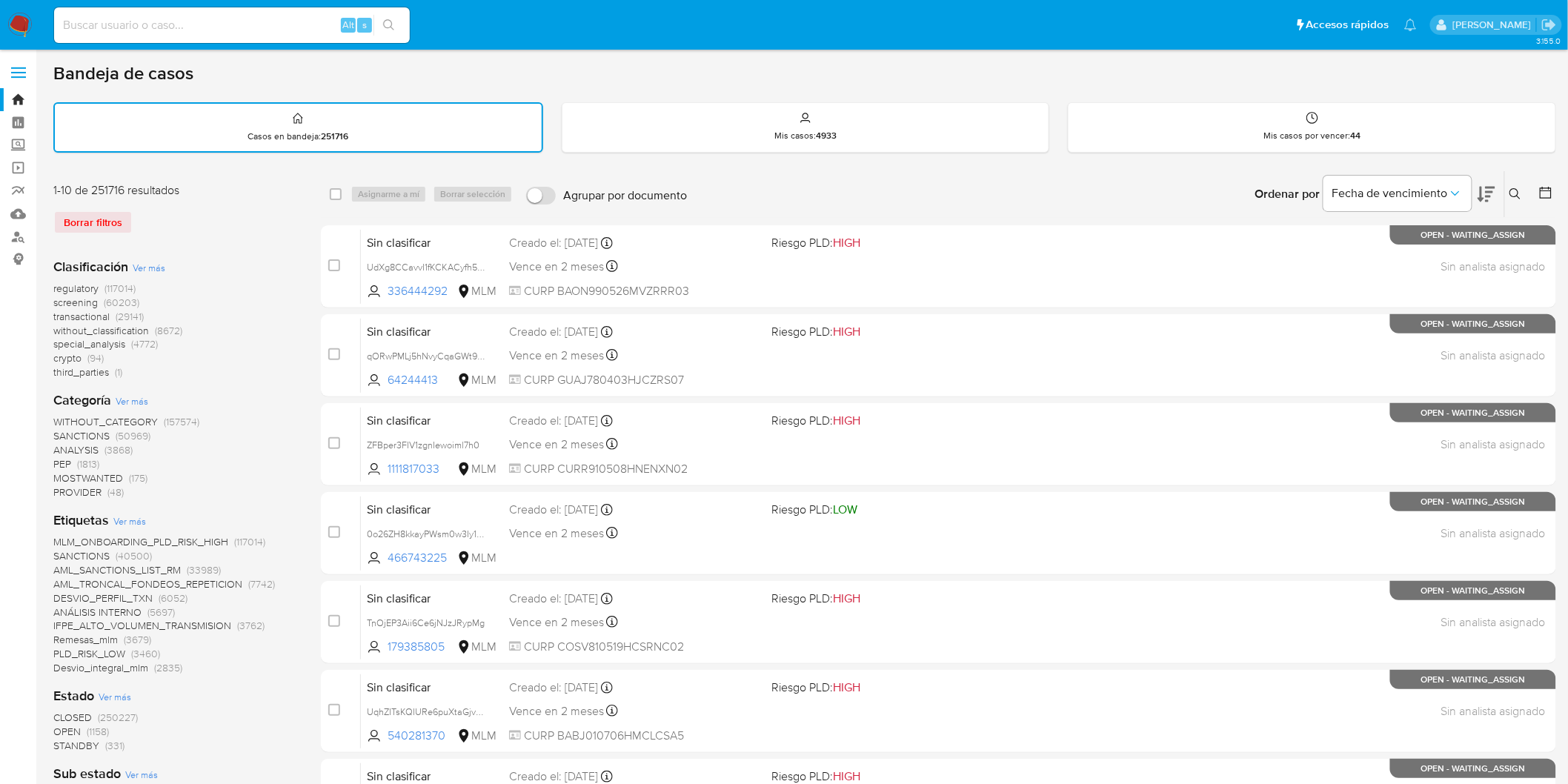
click at [17, 30] on img at bounding box center [19, 25] width 25 height 25
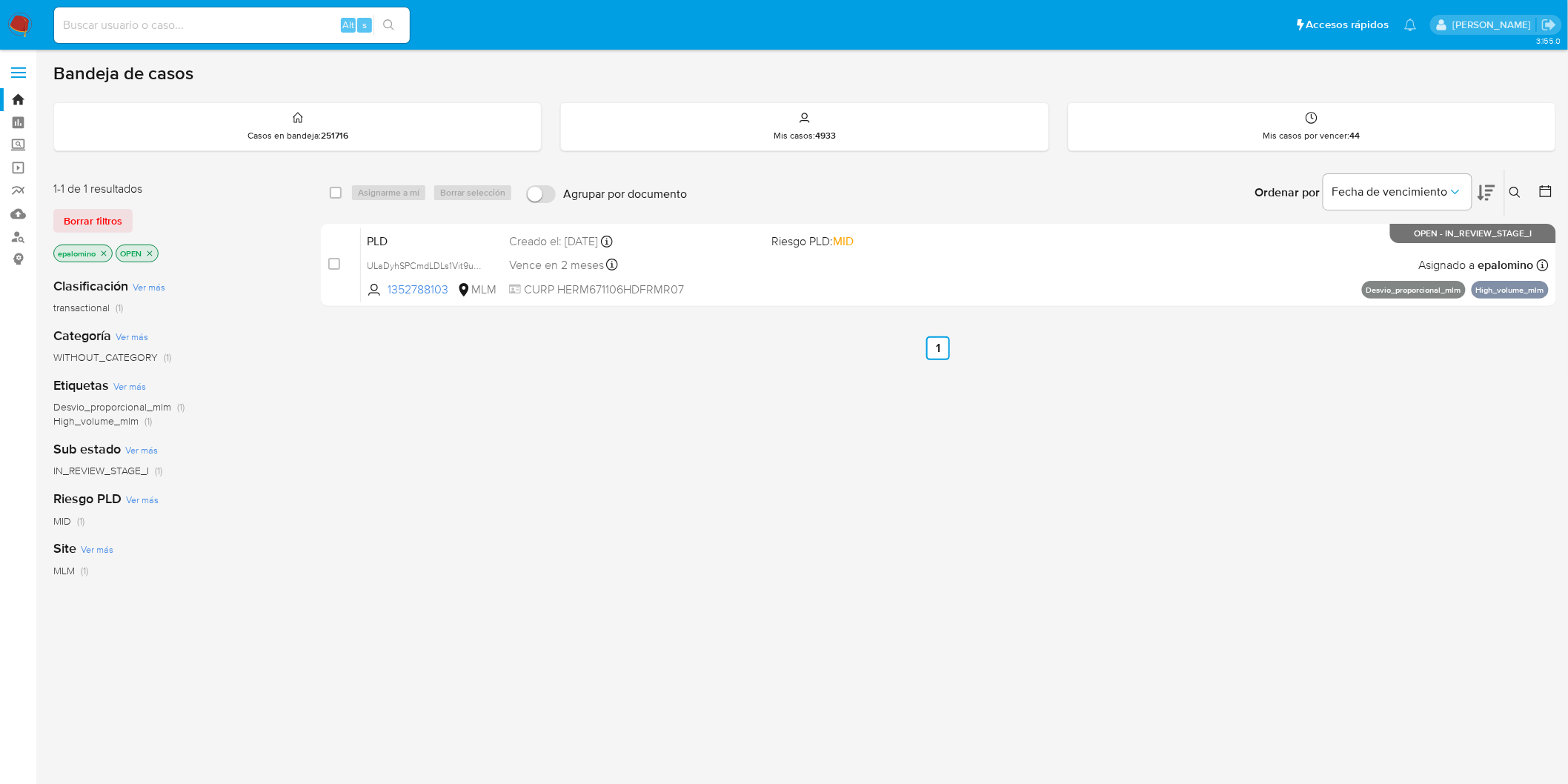
click at [80, 206] on div "1-1 de 1 resultados Borrar filtros epalomino OPEN" at bounding box center [172, 222] width 237 height 84
click at [80, 212] on span "Borrar filtros" at bounding box center [93, 220] width 58 height 20
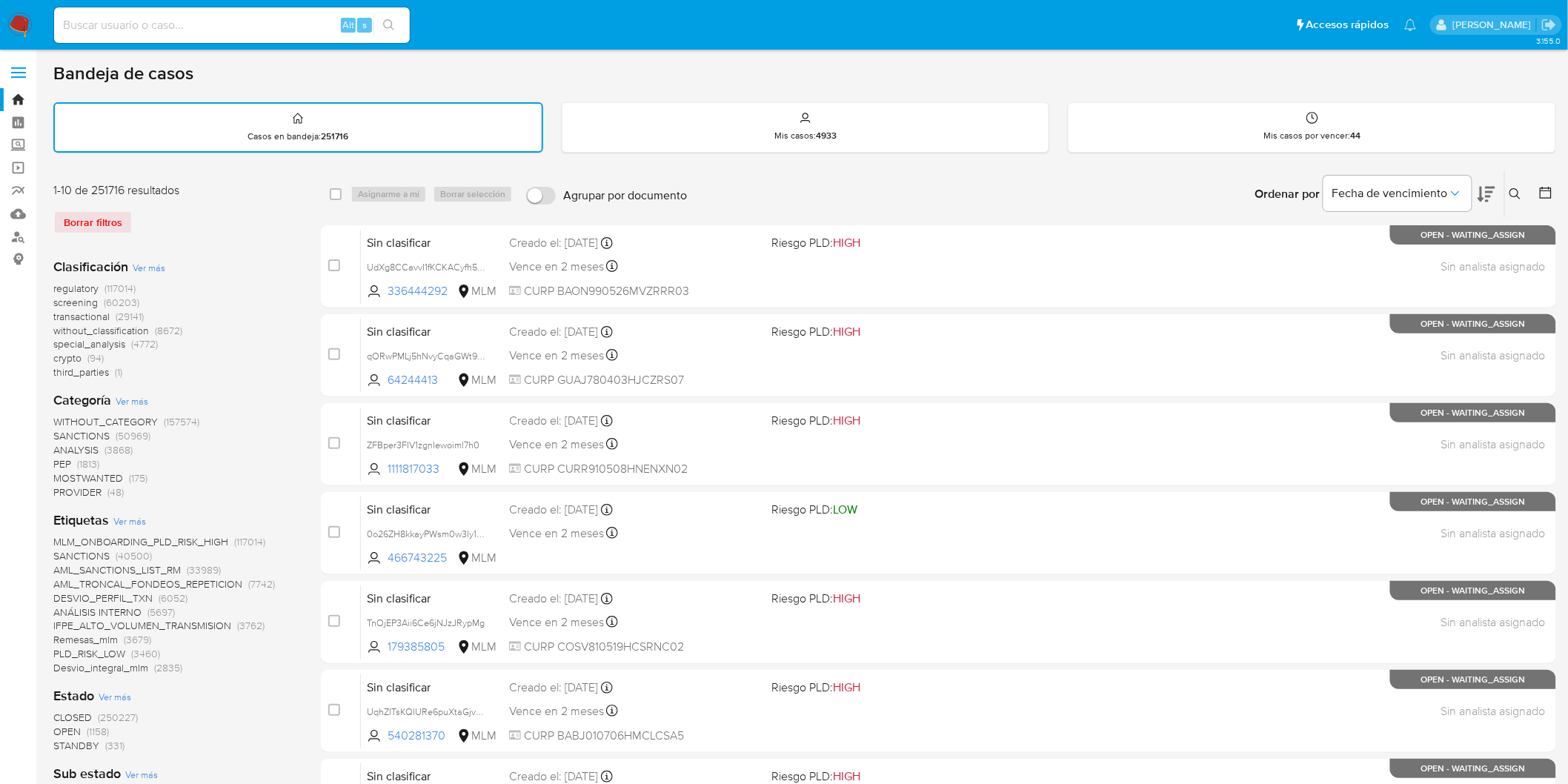
click at [6, 19] on nav "Pausado Ver notificaciones Alt s Accesos rápidos Presiona las siguientes teclas…" at bounding box center [784, 25] width 1568 height 50
click at [16, 26] on img at bounding box center [19, 25] width 25 height 25
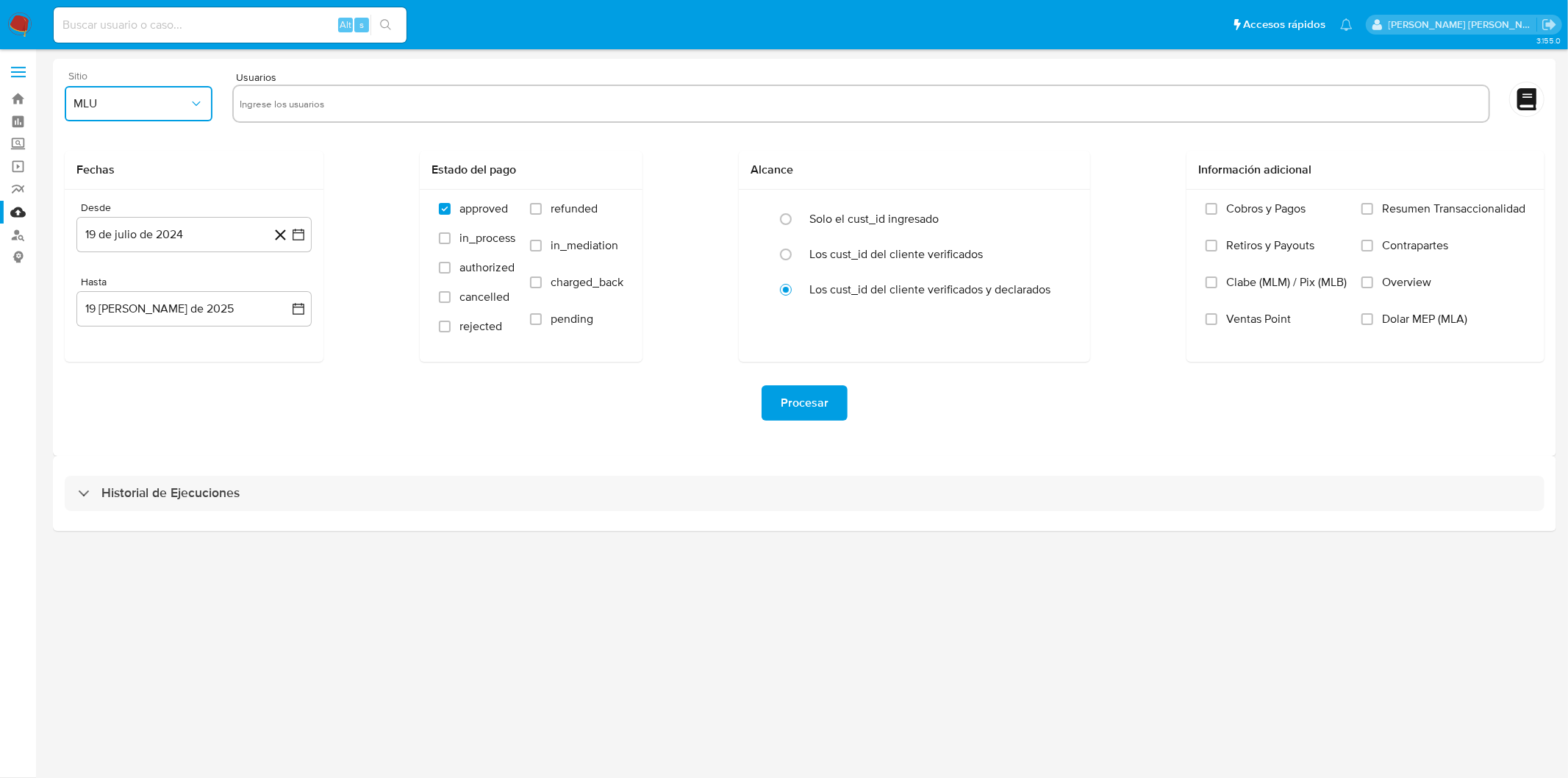
click at [183, 119] on button "MLU" at bounding box center [139, 104] width 147 height 35
click at [123, 325] on div "MLM" at bounding box center [135, 320] width 121 height 35
click at [281, 104] on input "text" at bounding box center [861, 104] width 1243 height 24
type input "1204292524"
paste input "549816482"
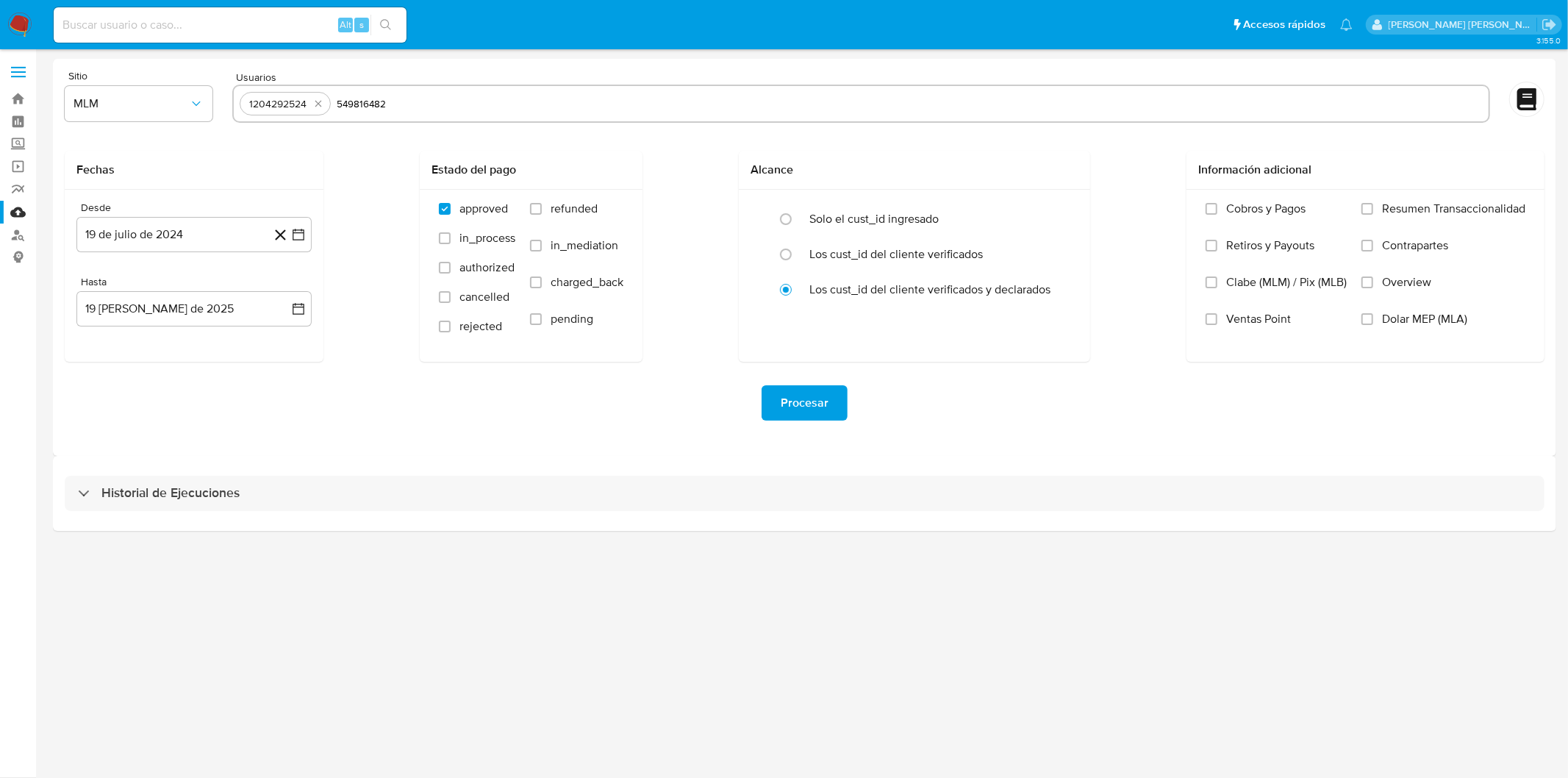
type input "549816482"
paste input "1294026522"
type input "1294026522"
paste input "398426109"
type input "398426109"
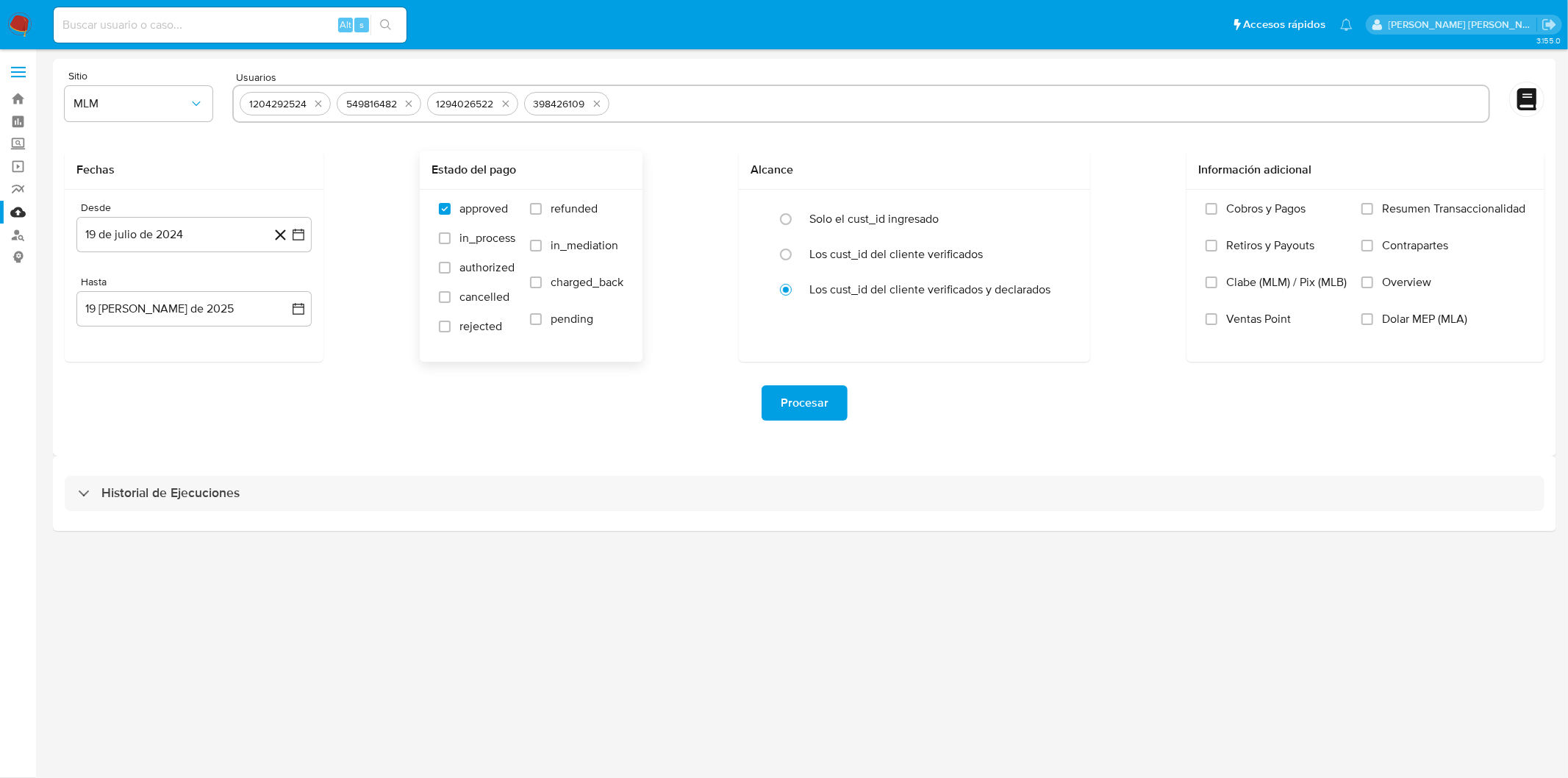
paste input "286879025"
type input "286879025"
paste input "1690394103"
type input "1690394103"
paste input "538190992"
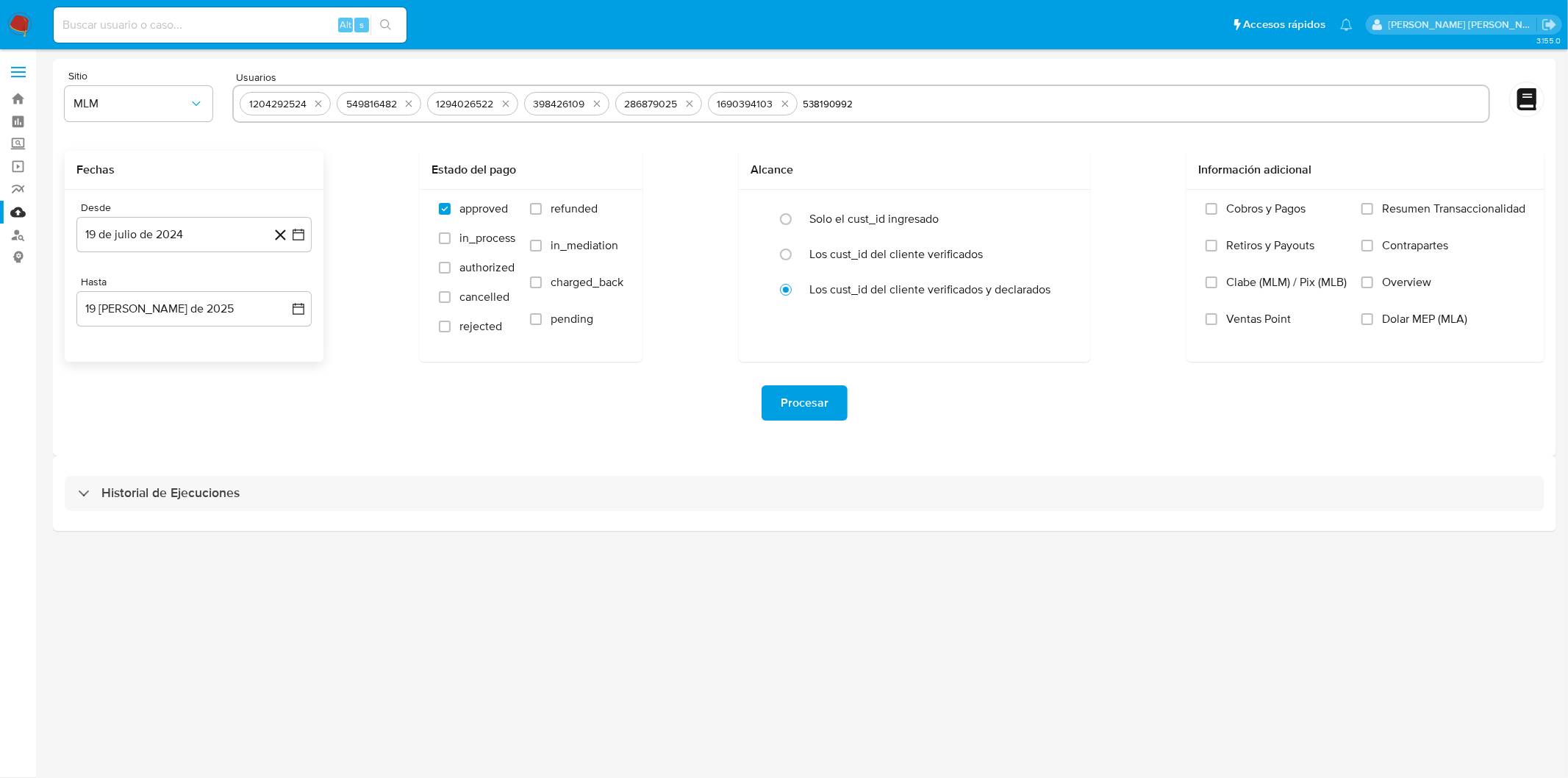
type input "538190992"
click at [287, 184] on div "Fechas" at bounding box center [194, 170] width 259 height 39
click at [177, 234] on button "19 de julio de 2024" at bounding box center [194, 234] width 235 height 35
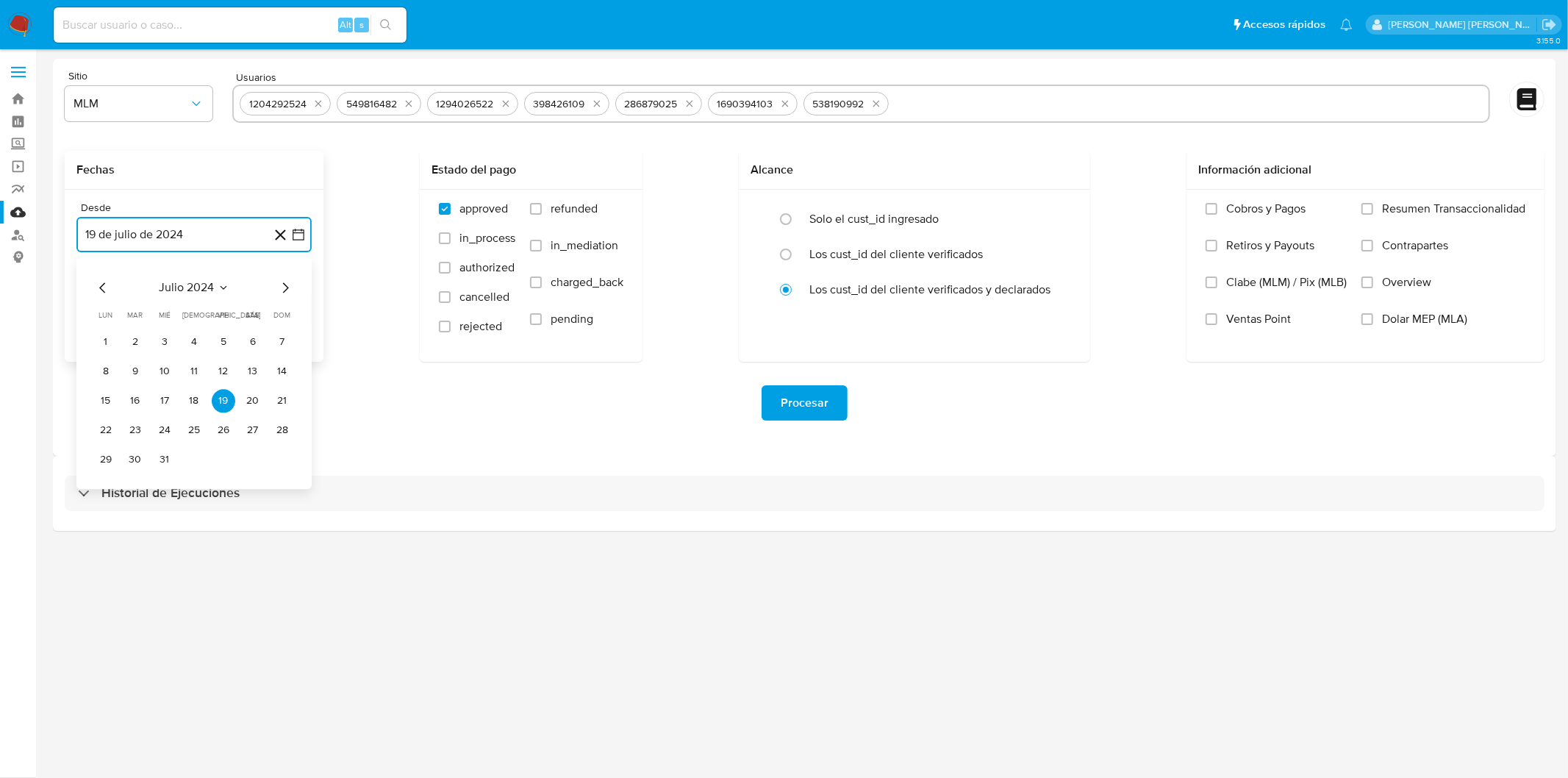
click at [205, 284] on span "julio 2024" at bounding box center [187, 287] width 55 height 15
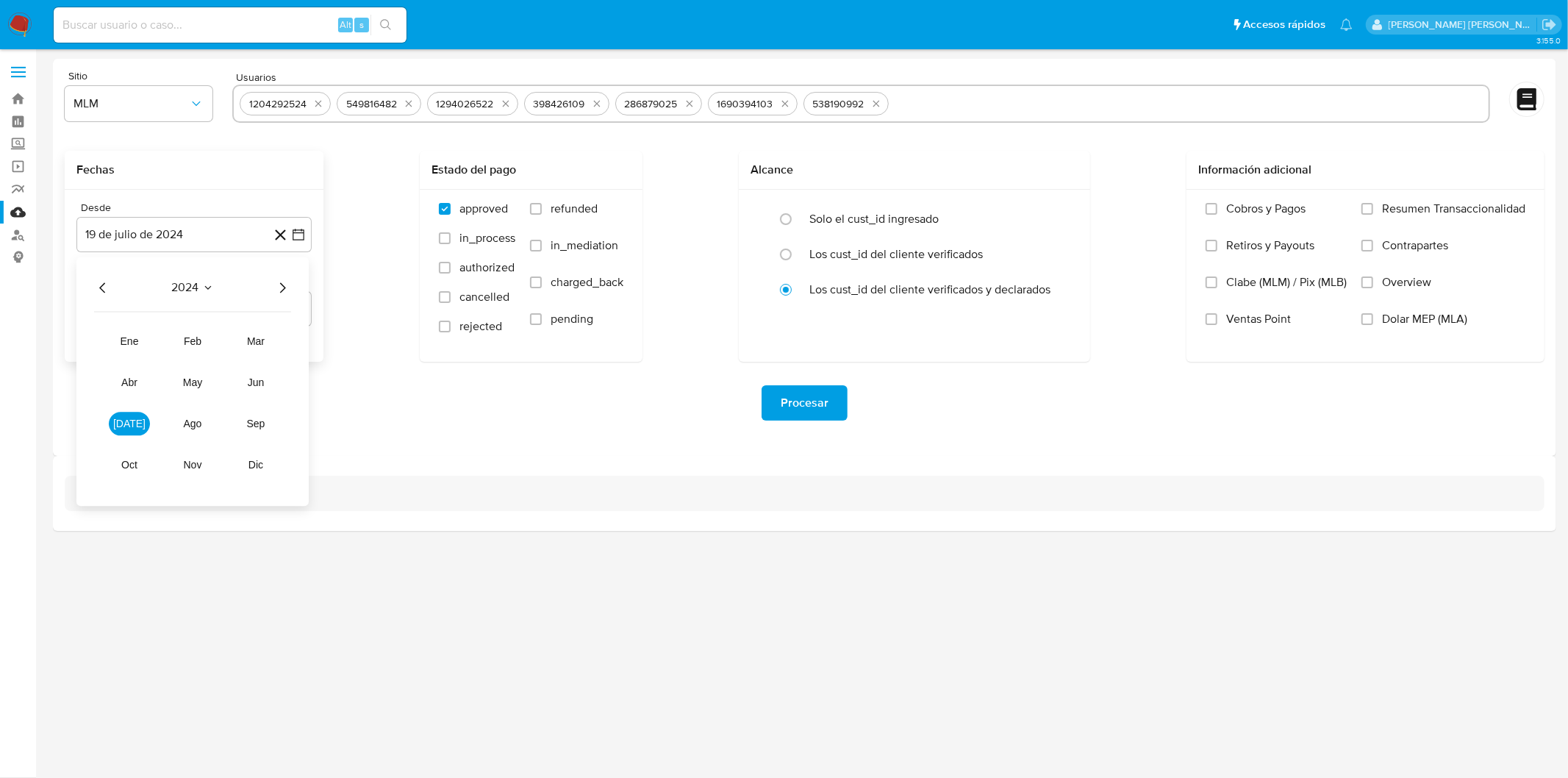
click at [282, 287] on icon "Año siguiente" at bounding box center [283, 287] width 18 height 18
click at [128, 387] on span "abr" at bounding box center [129, 382] width 16 height 11
drag, startPoint x: 138, startPoint y: 342, endPoint x: 190, endPoint y: 311, distance: 60.5
click at [137, 342] on button "1" at bounding box center [135, 342] width 24 height 24
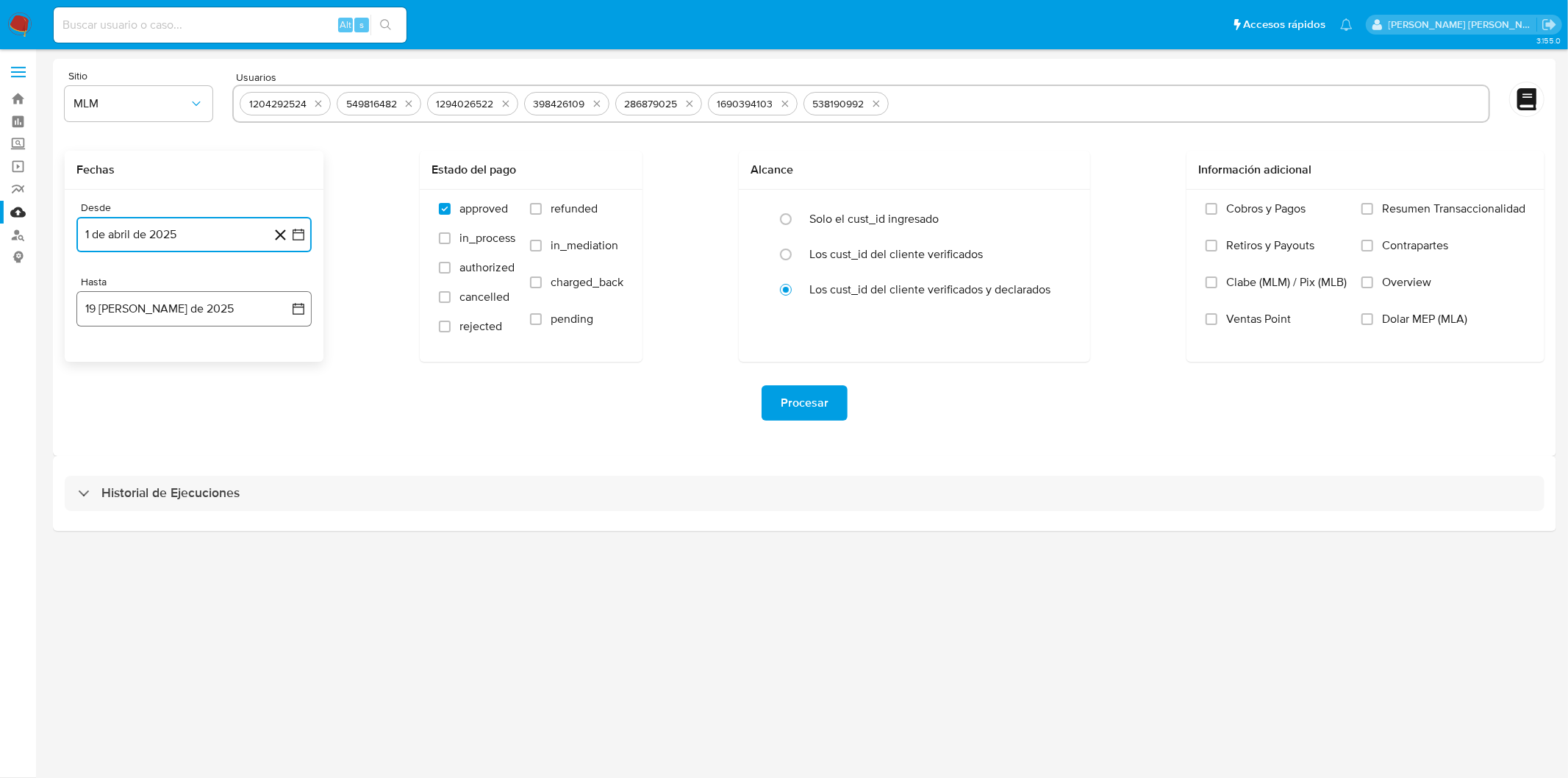
click at [209, 307] on button "19 de agosto de 2025" at bounding box center [194, 309] width 235 height 35
click at [176, 362] on span "agosto 2025" at bounding box center [187, 362] width 67 height 15
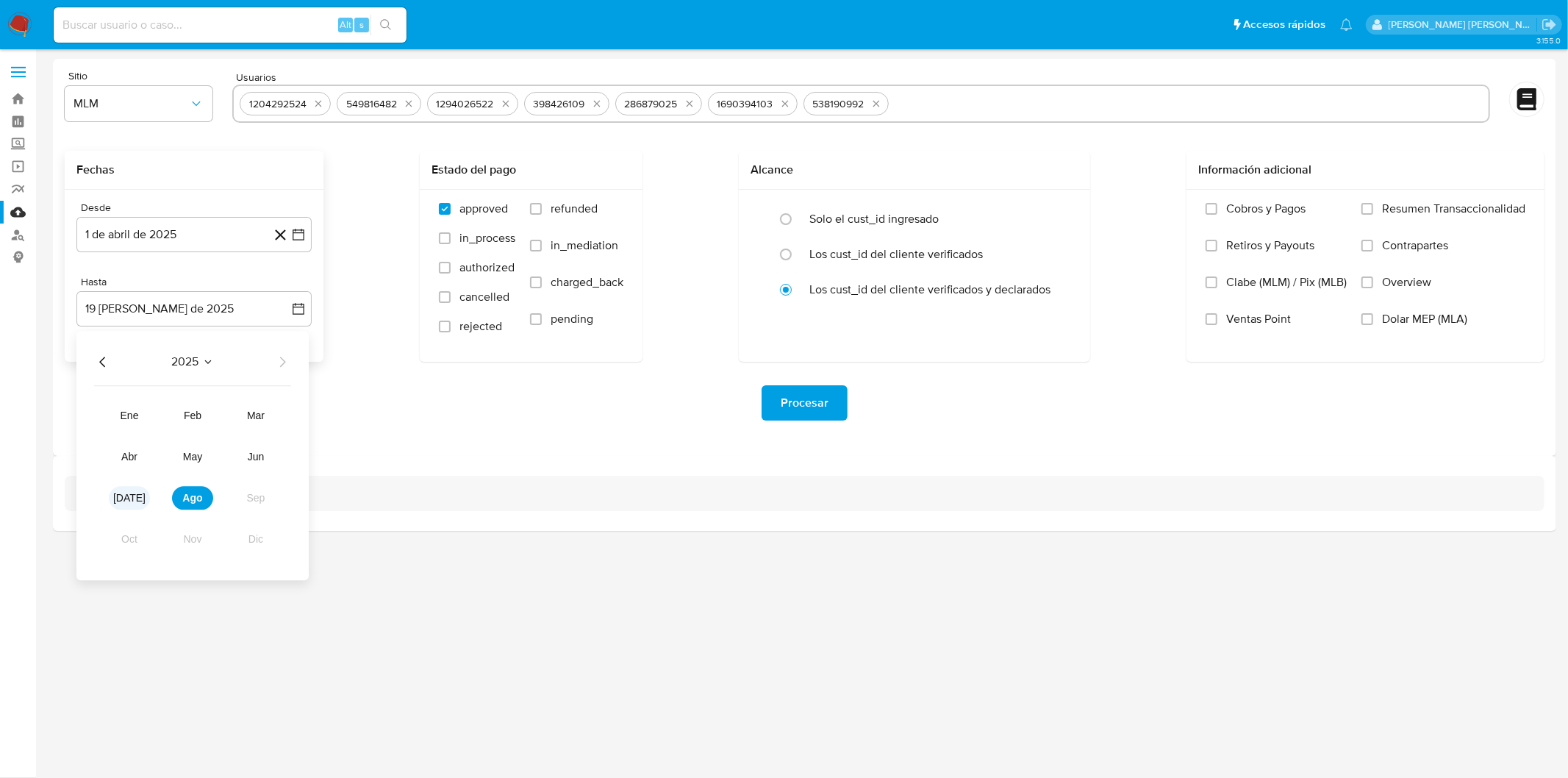
click at [127, 488] on button "jul" at bounding box center [129, 498] width 41 height 24
click at [201, 534] on button "31" at bounding box center [194, 534] width 24 height 24
click at [402, 415] on div "Procesar" at bounding box center [805, 403] width 1480 height 35
click at [822, 415] on span "Procesar" at bounding box center [804, 403] width 47 height 32
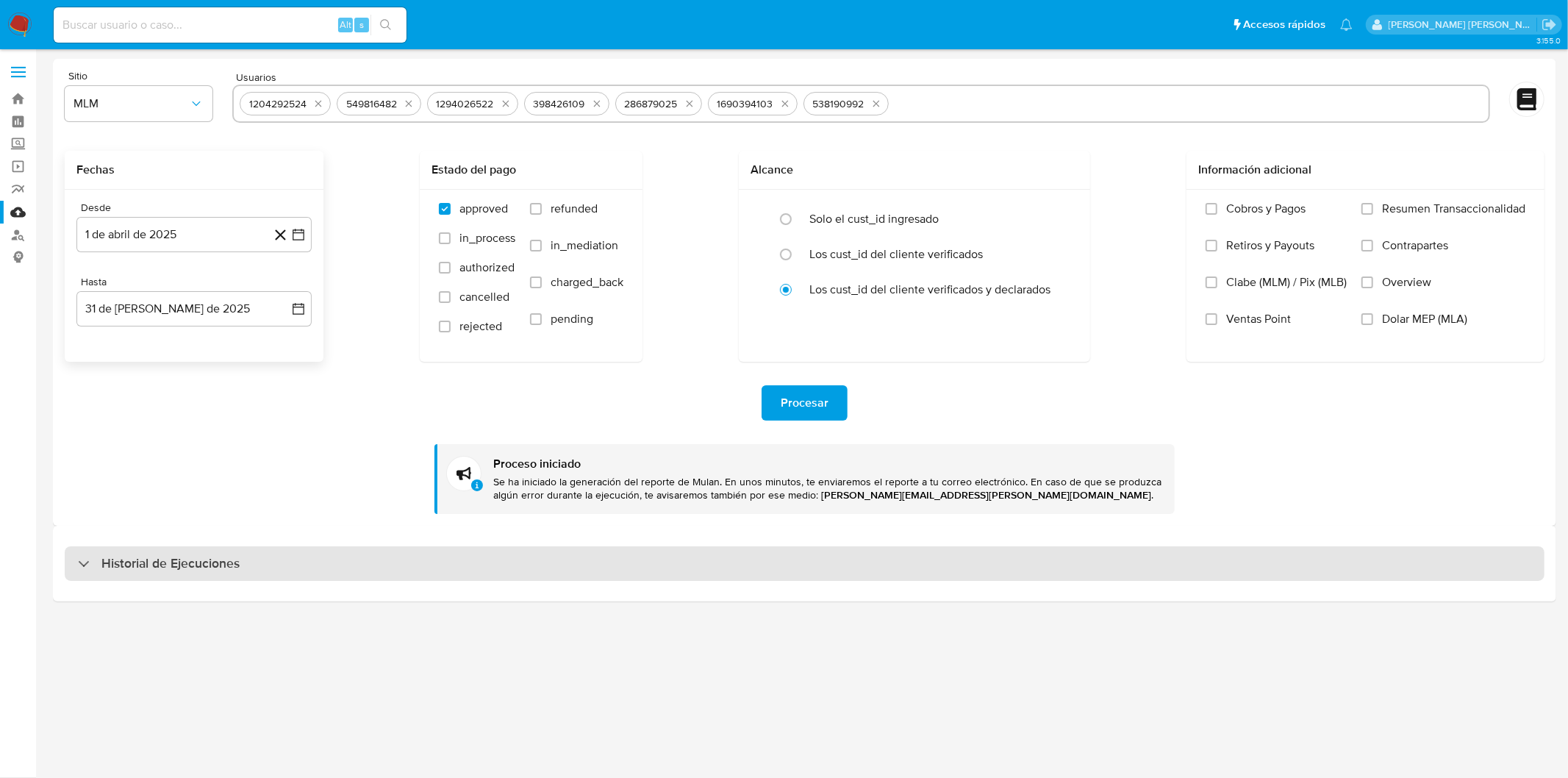
click at [192, 556] on h3 "Historial de Ejecuciones" at bounding box center [170, 564] width 138 height 18
select select "10"
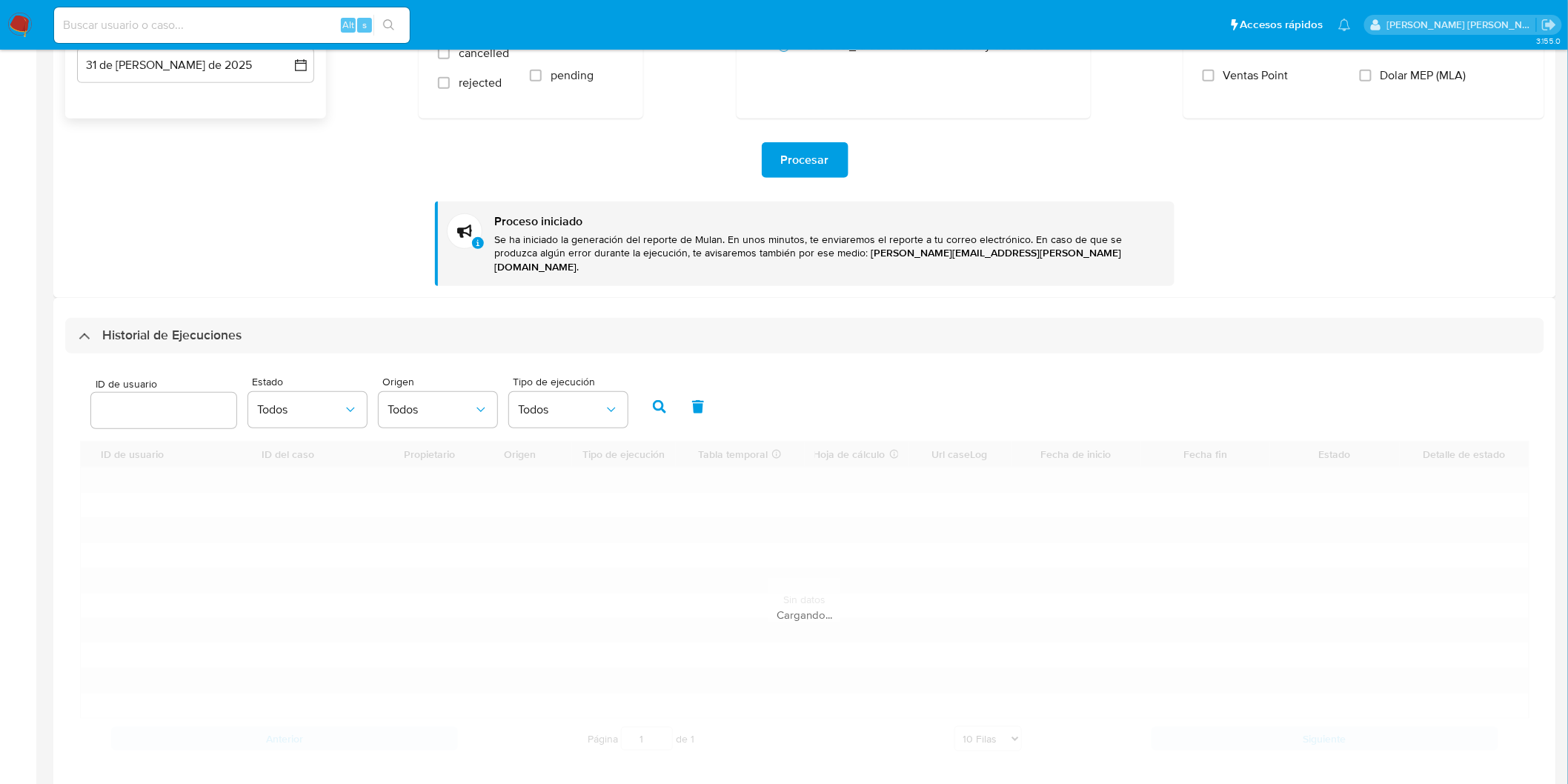
scroll to position [250, 0]
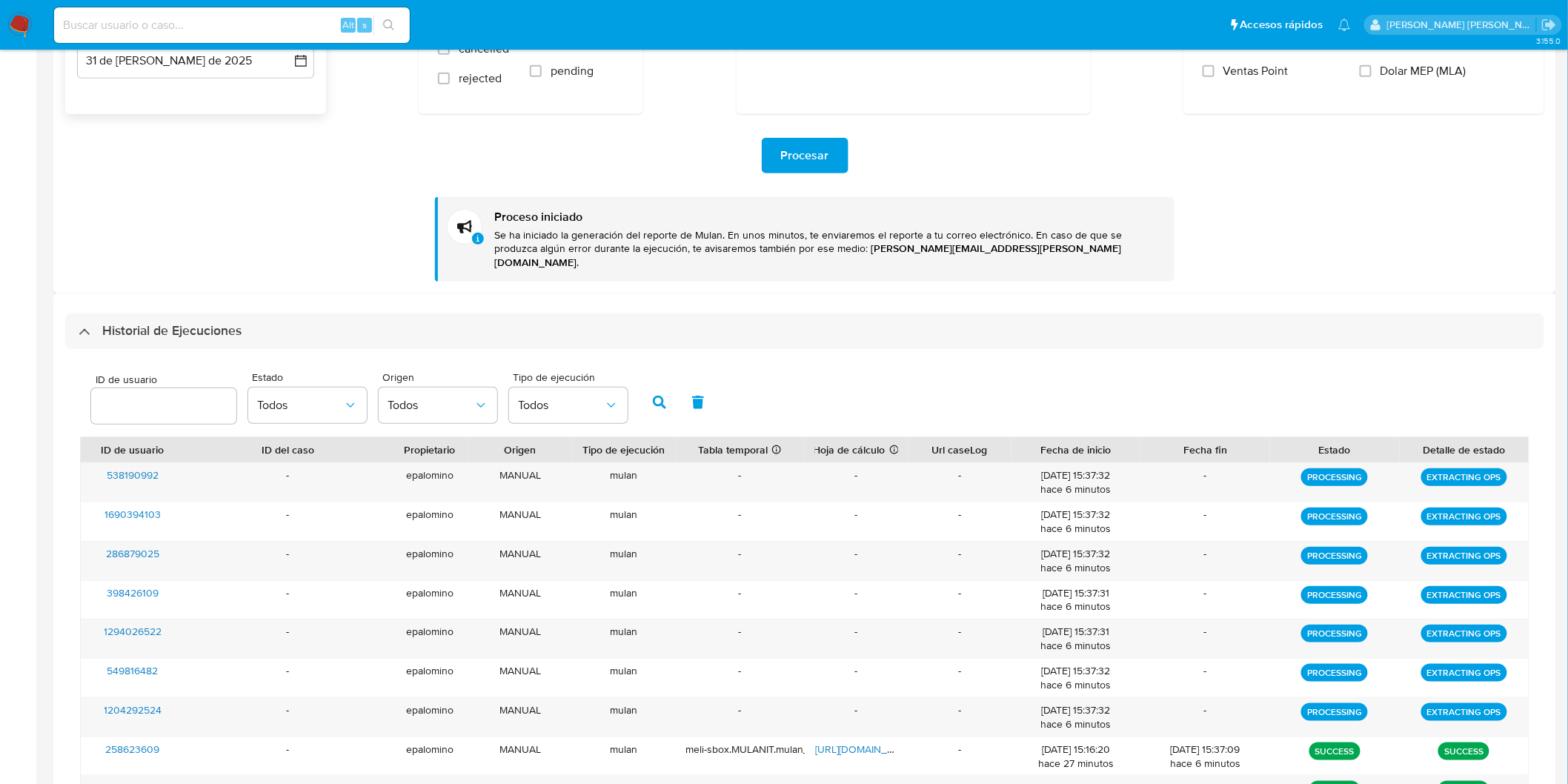
drag, startPoint x: 139, startPoint y: 313, endPoint x: 373, endPoint y: 84, distance: 327.4
click at [139, 322] on h3 "Historial de Ejecuciones" at bounding box center [172, 331] width 139 height 18
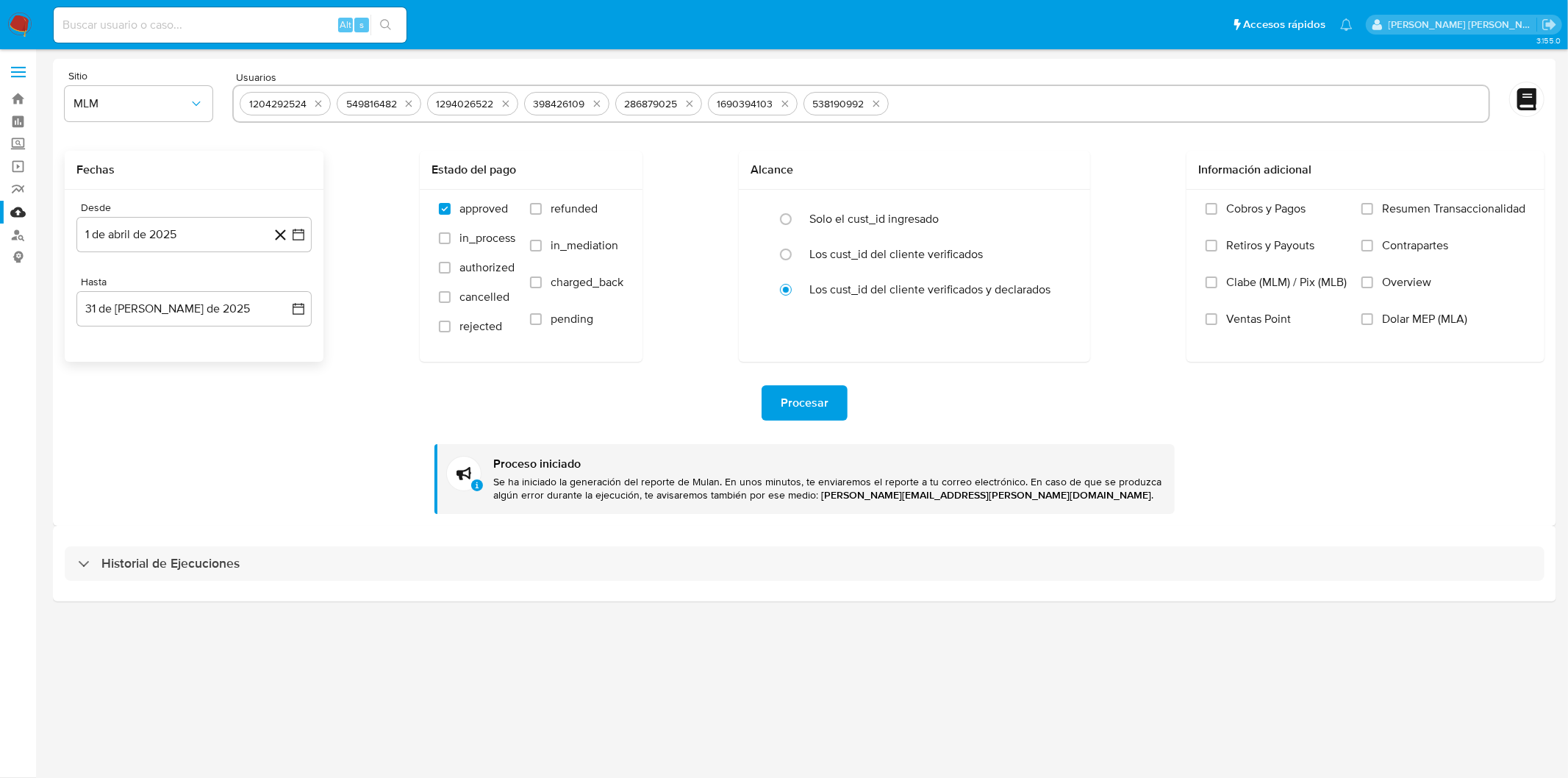
click at [143, 568] on h3 "Historial de Ejecuciones" at bounding box center [170, 564] width 138 height 18
select select "10"
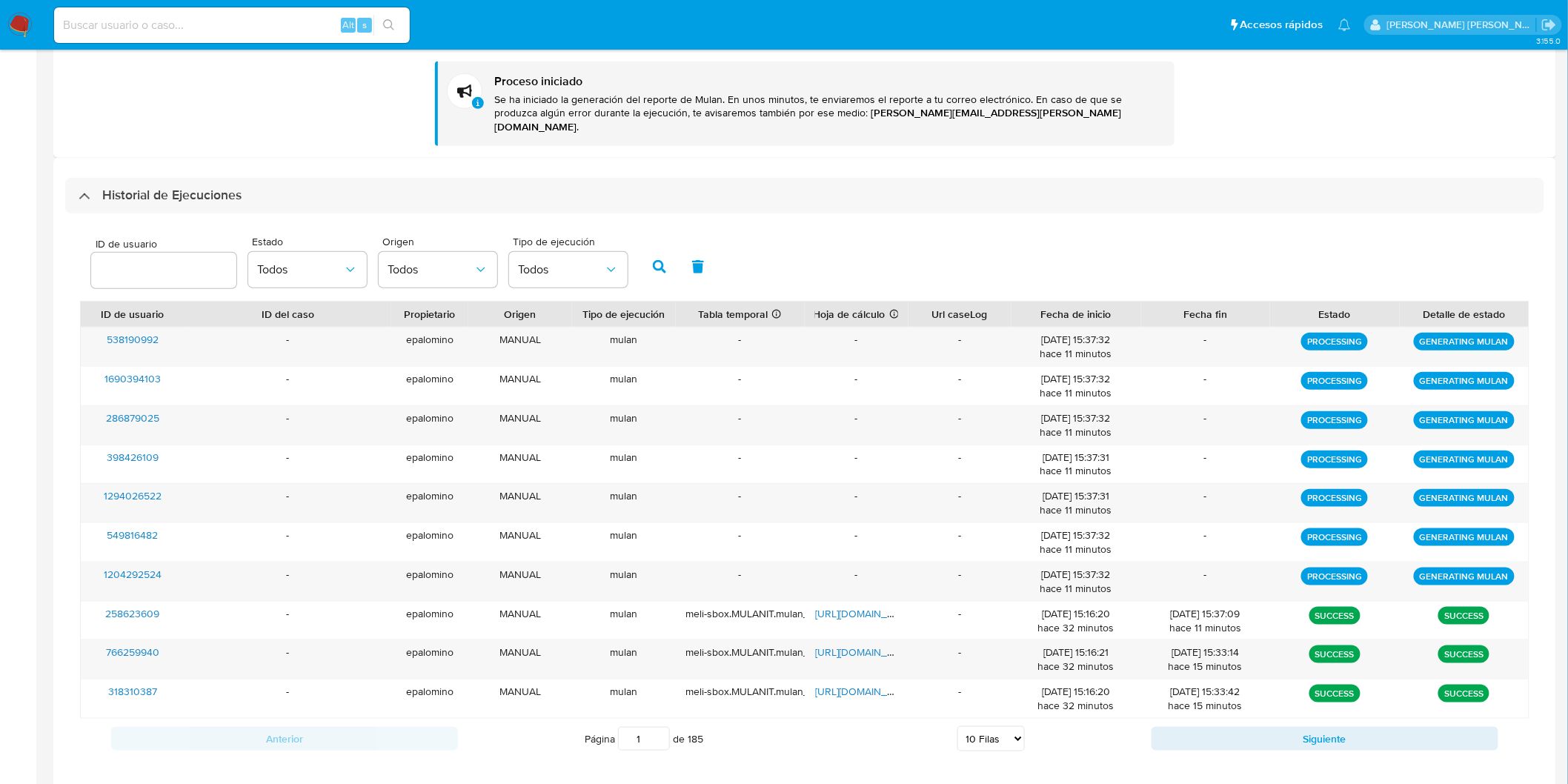
scroll to position [390, 0]
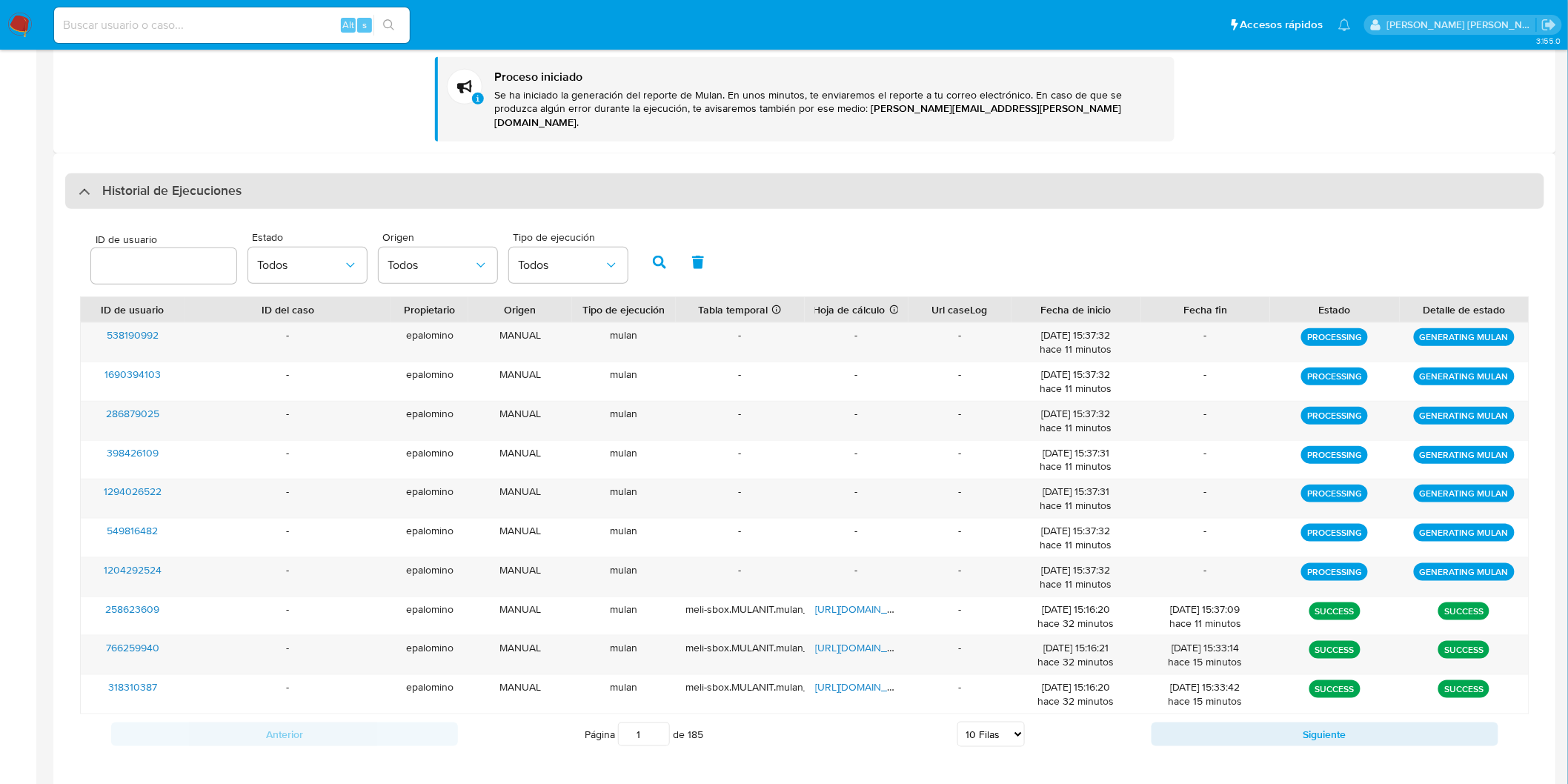
click at [173, 182] on h3 "Historial de Ejecuciones" at bounding box center [172, 191] width 139 height 18
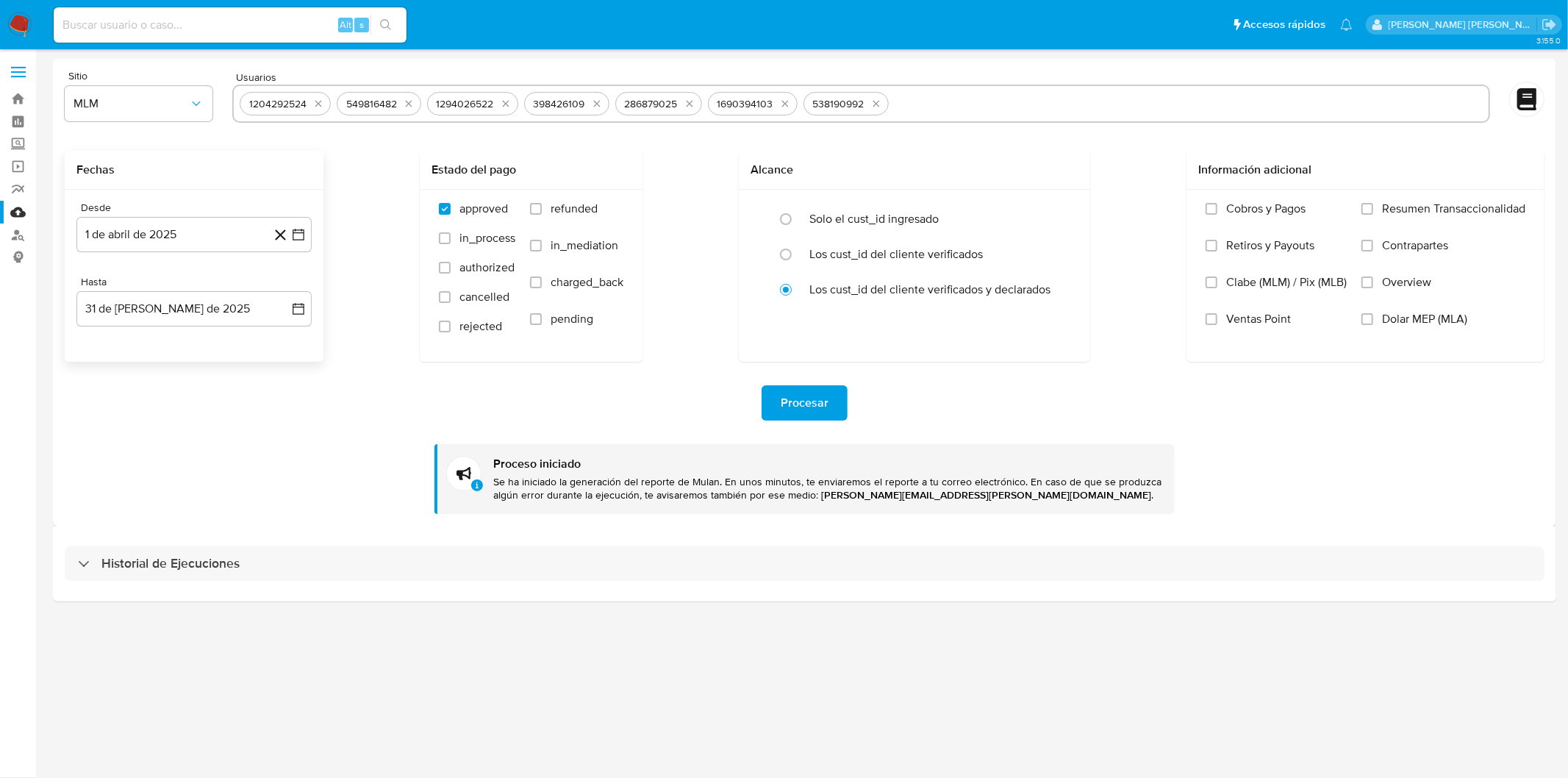
drag, startPoint x: 166, startPoint y: 543, endPoint x: 182, endPoint y: 522, distance: 26.4
click at [165, 543] on div "Historial de Ejecuciones" at bounding box center [804, 563] width 1504 height 75
click at [157, 548] on div "Historial de Ejecuciones" at bounding box center [805, 564] width 1480 height 35
select select "10"
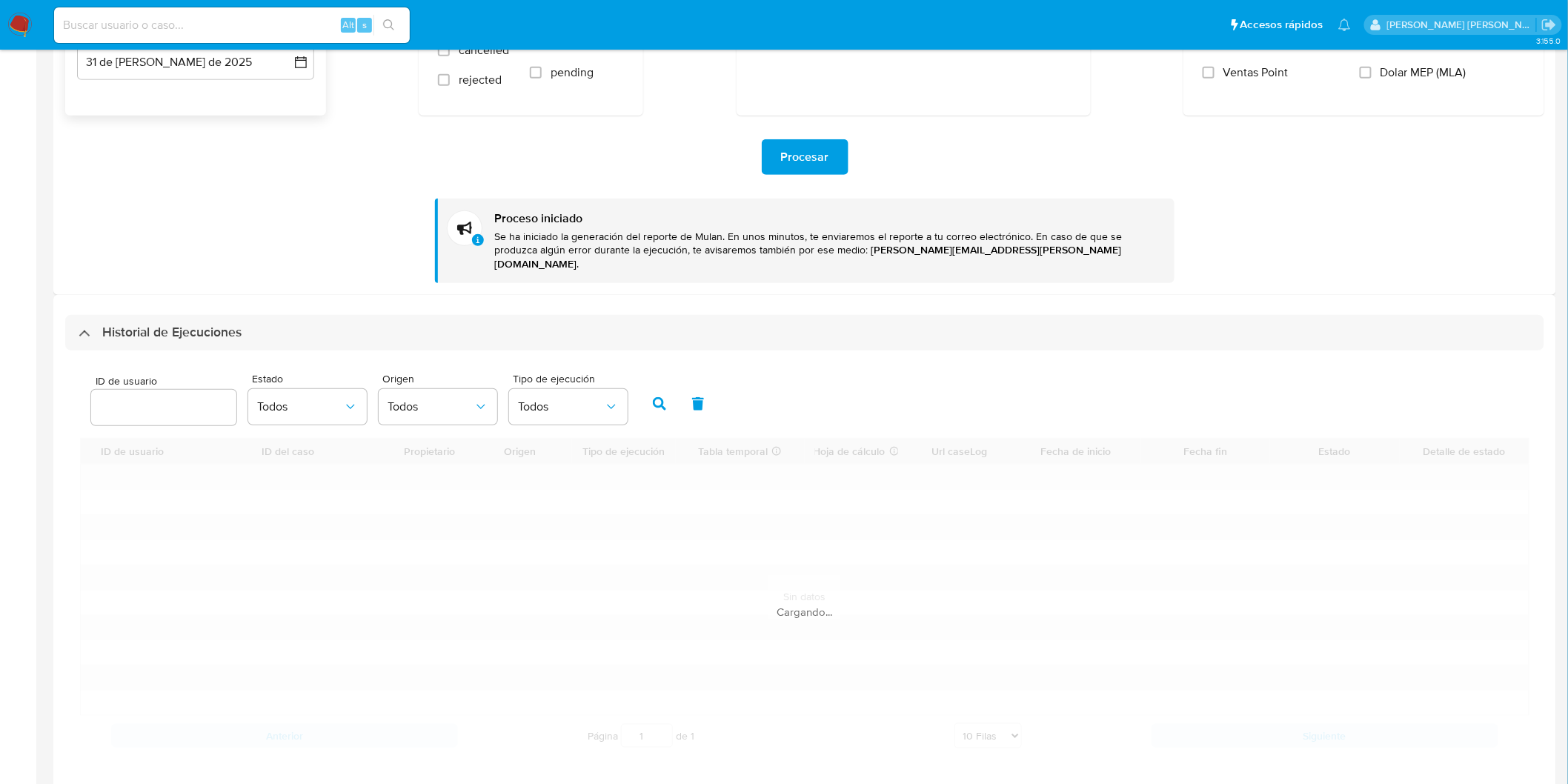
scroll to position [250, 0]
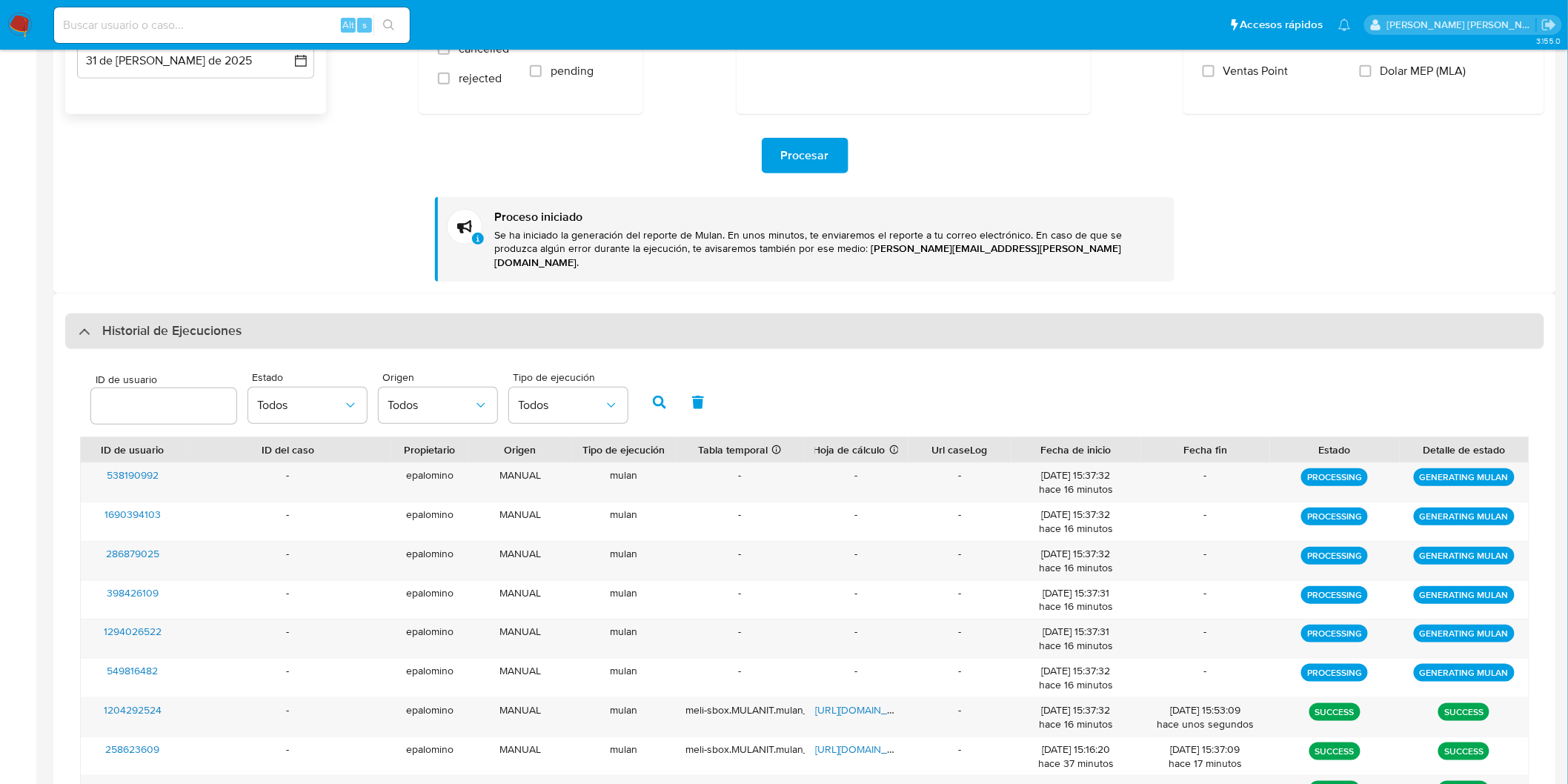
click at [151, 322] on h3 "Historial de Ejecuciones" at bounding box center [172, 331] width 139 height 18
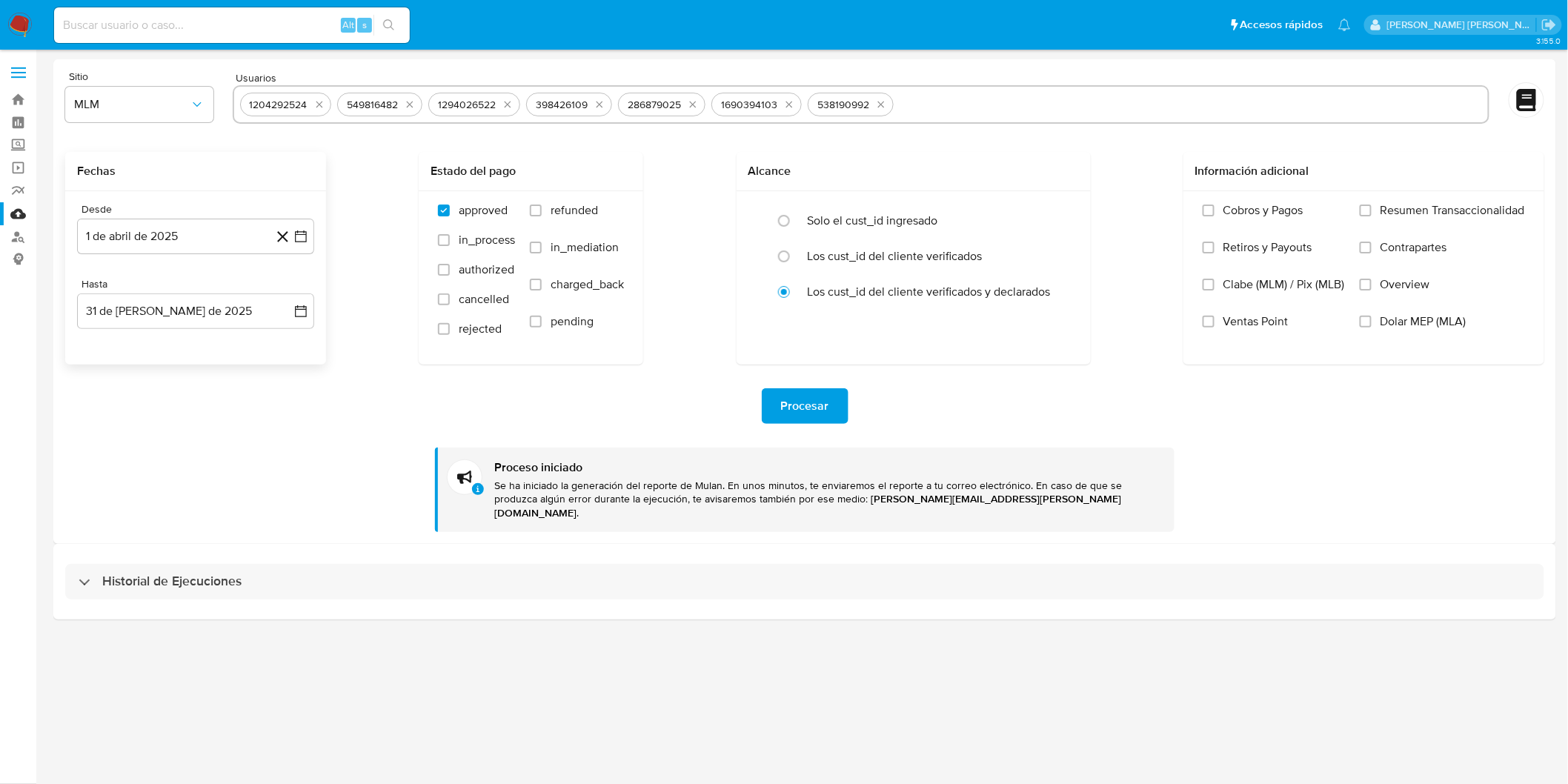
scroll to position [0, 0]
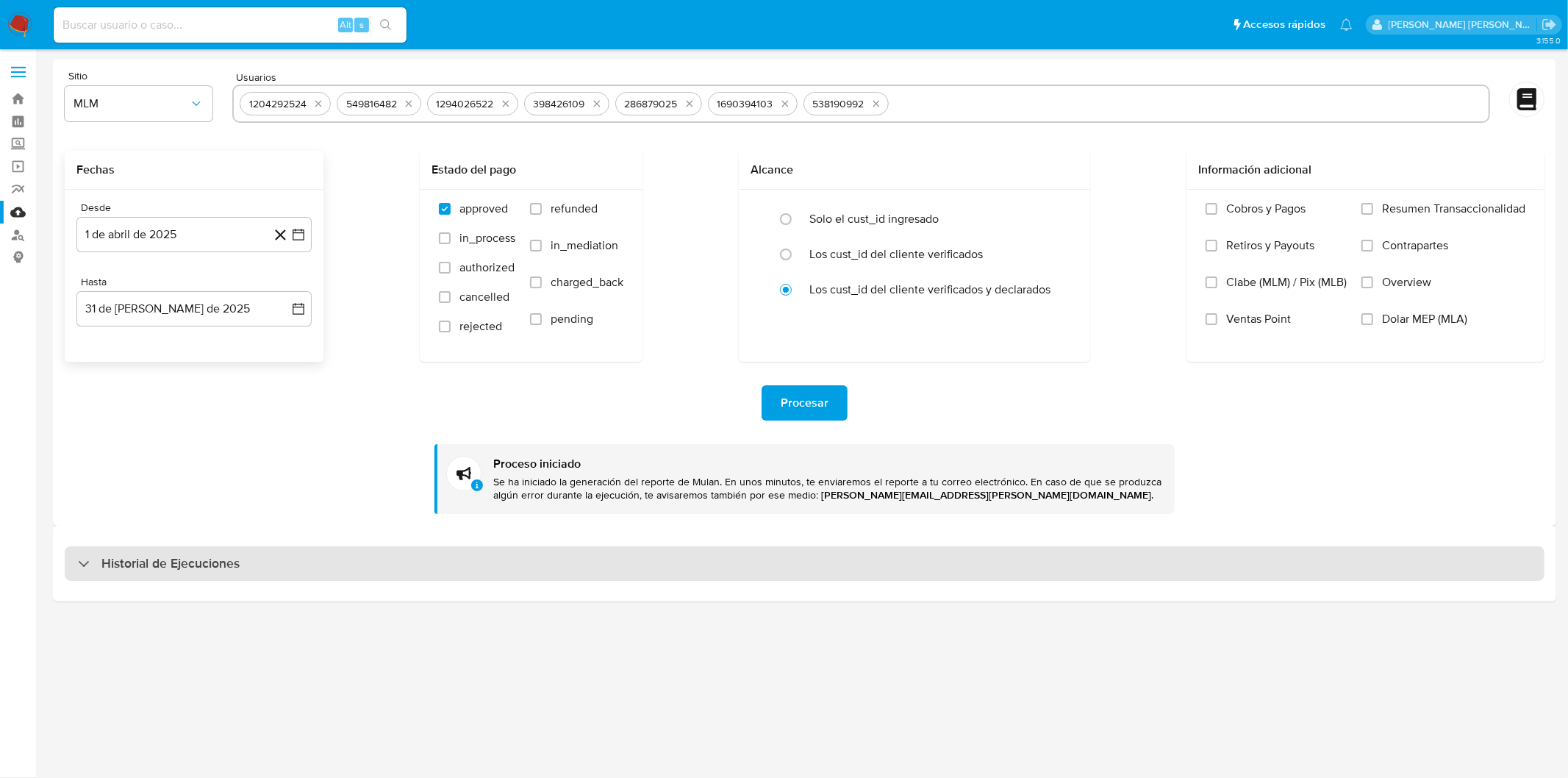
click at [142, 564] on h3 "Historial de Ejecuciones" at bounding box center [170, 564] width 138 height 18
select select "10"
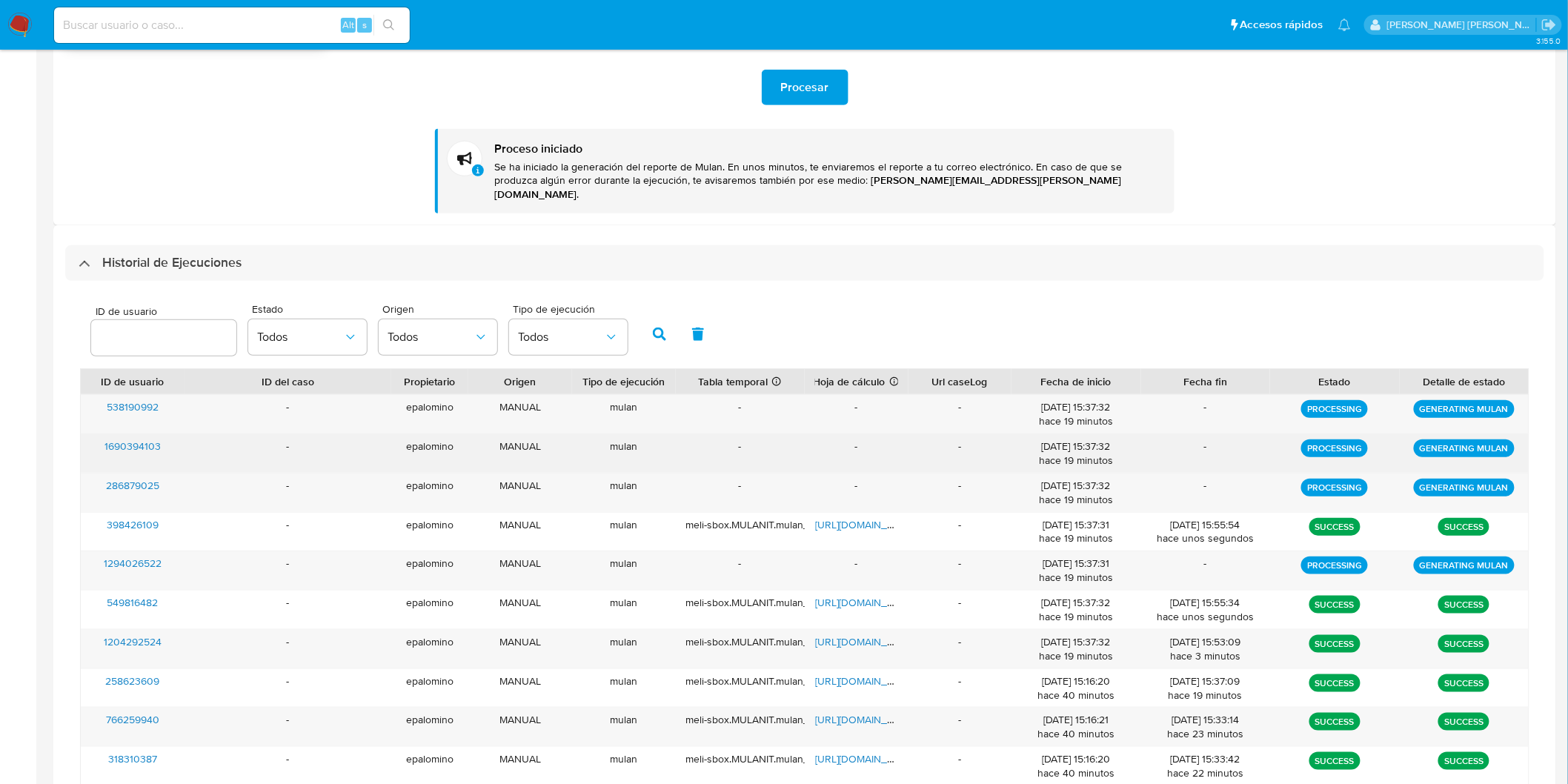
scroll to position [390, 0]
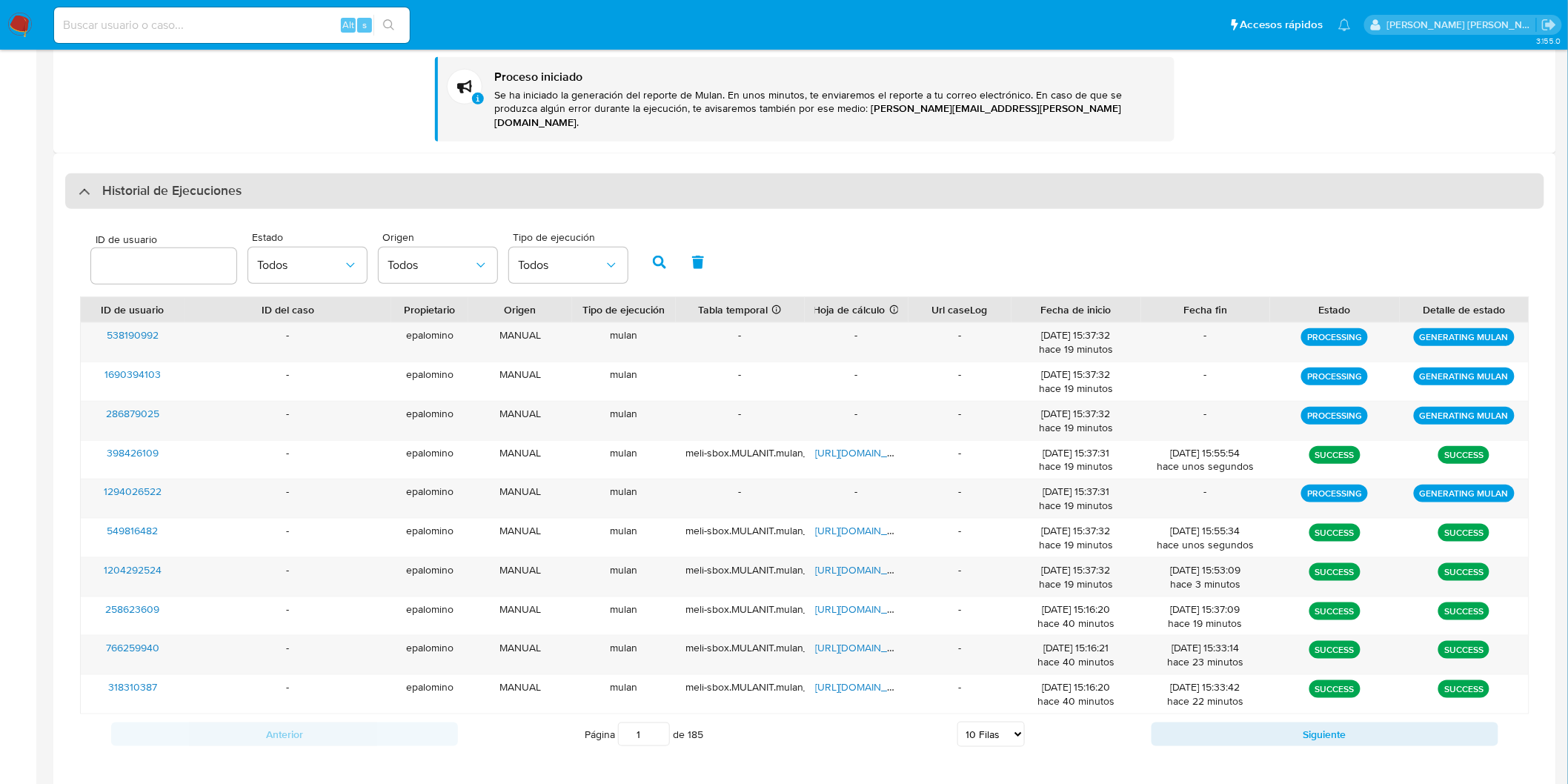
click at [143, 182] on h3 "Historial de Ejecuciones" at bounding box center [172, 191] width 139 height 18
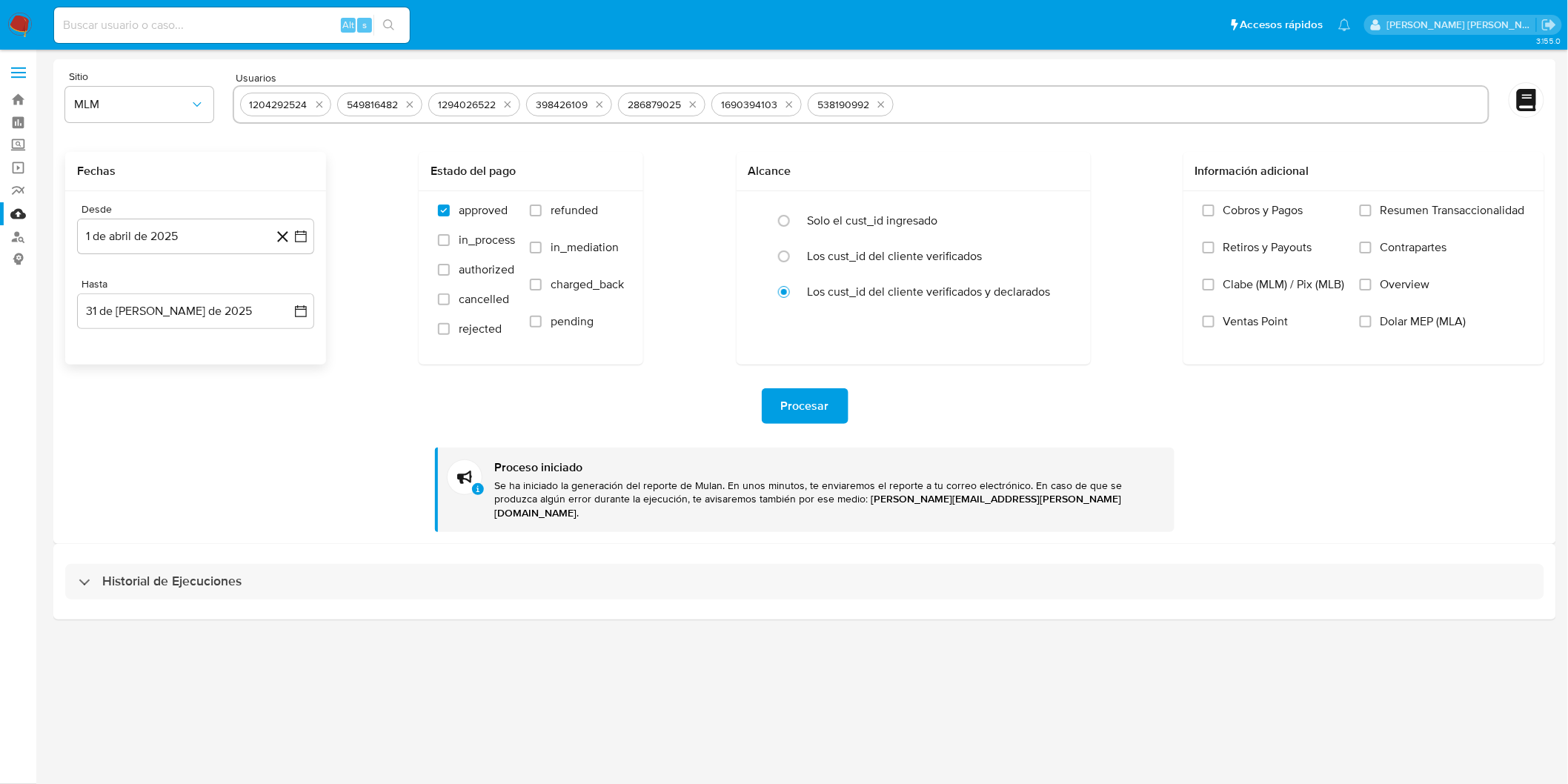
scroll to position [0, 0]
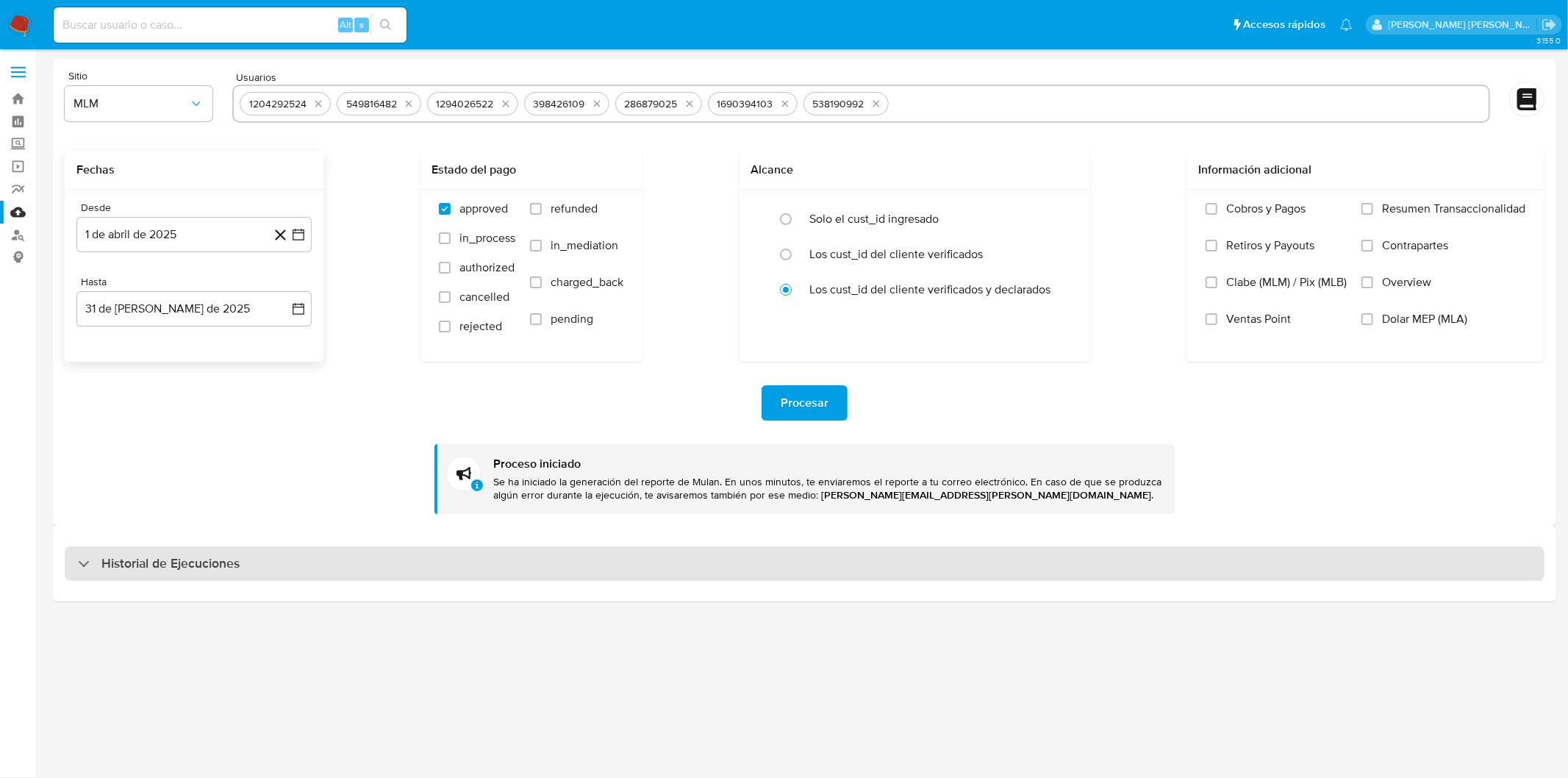
click at [172, 568] on h3 "Historial de Ejecuciones" at bounding box center [170, 564] width 138 height 18
select select "10"
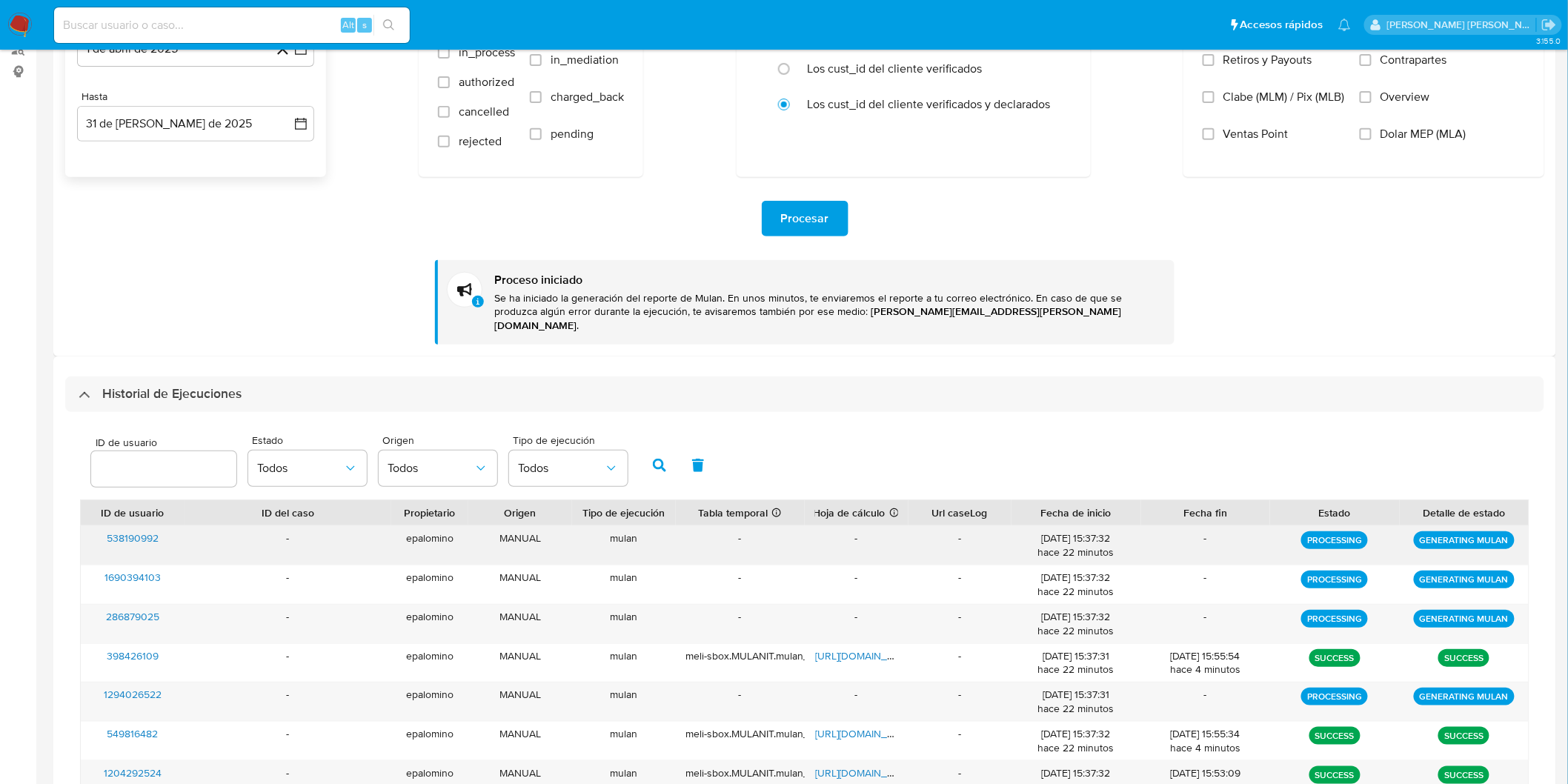
scroll to position [329, 0]
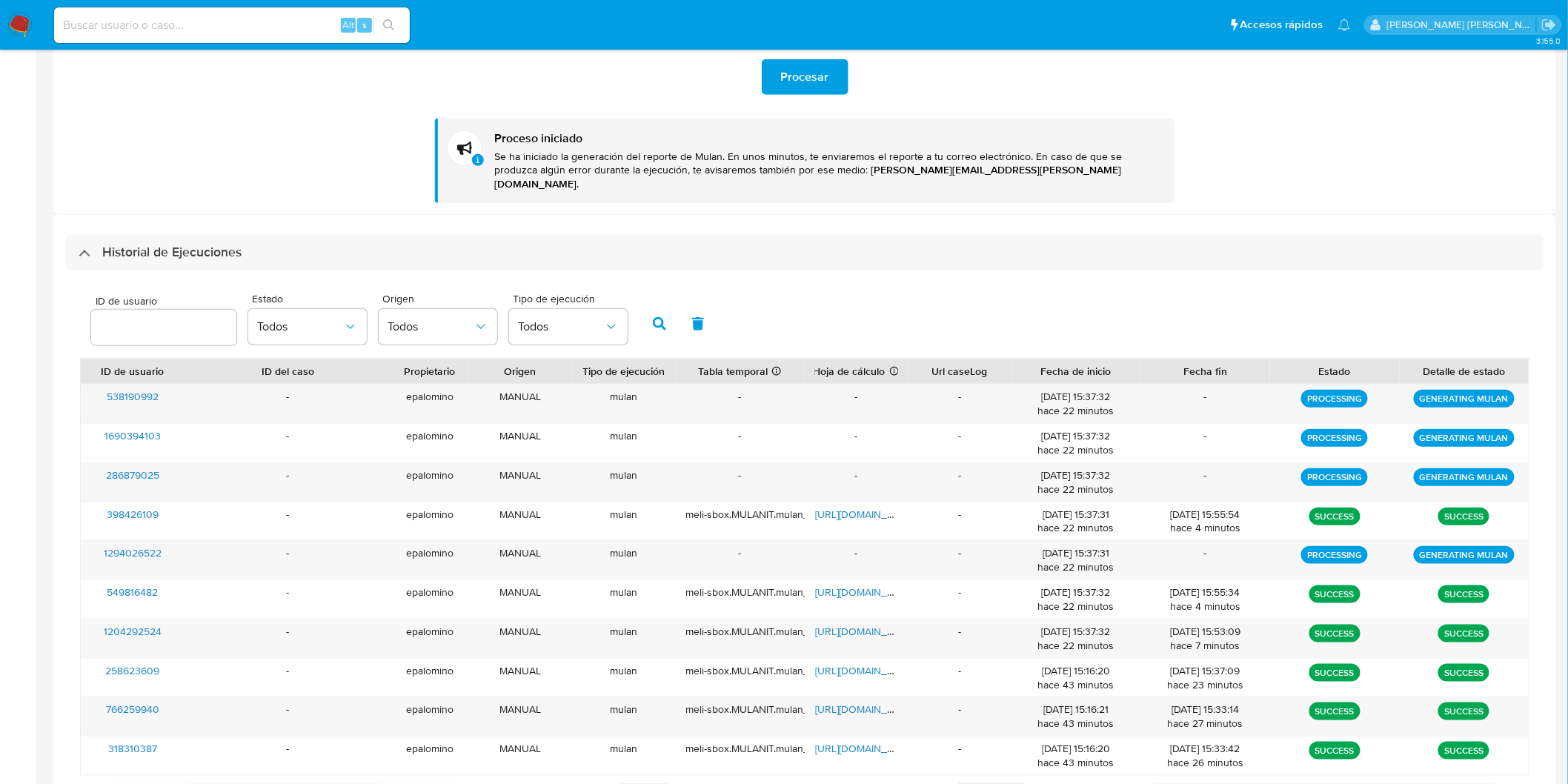
click at [147, 244] on h3 "Historial de Ejecuciones" at bounding box center [172, 253] width 139 height 18
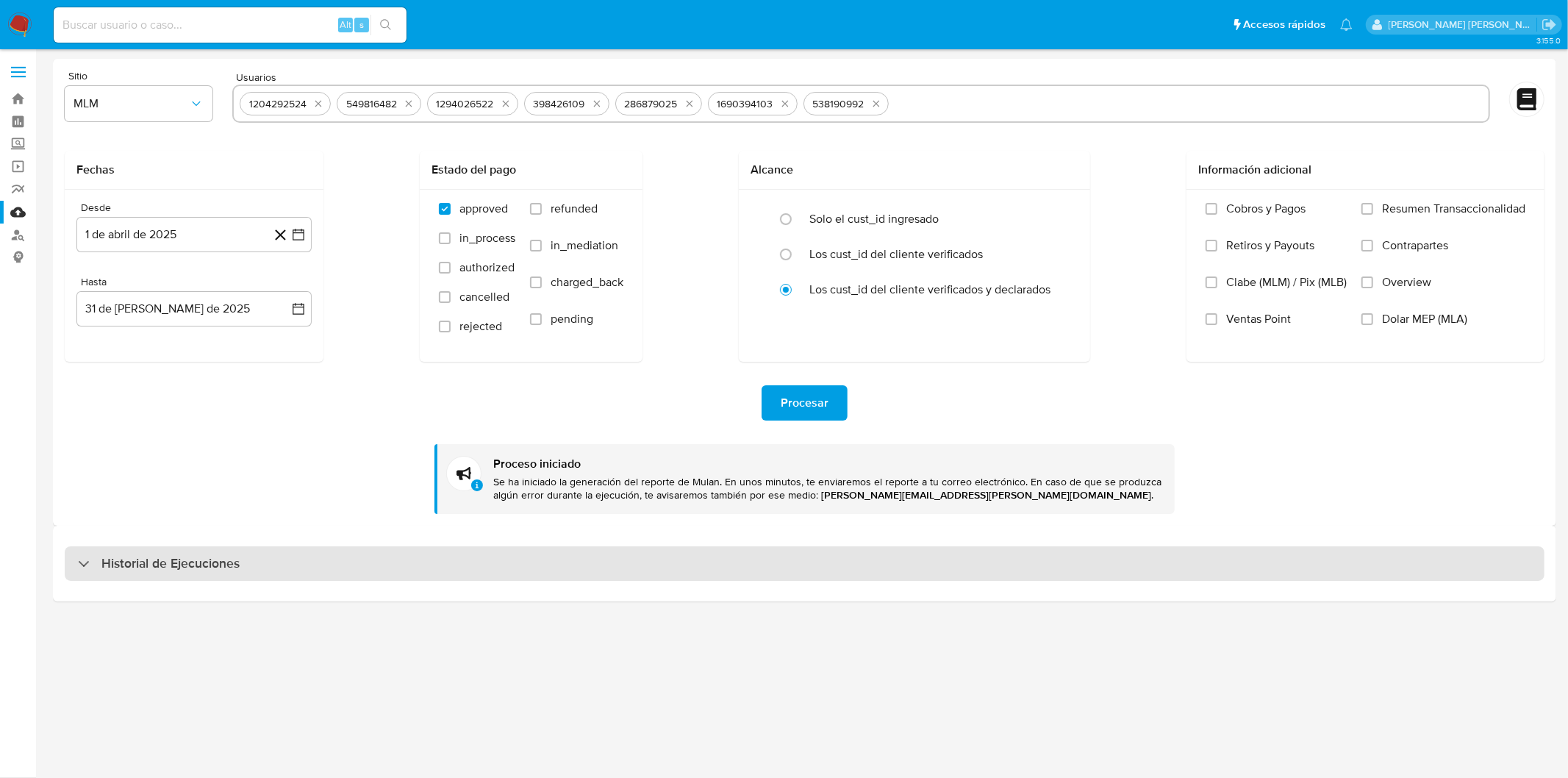
click at [204, 569] on h3 "Historial de Ejecuciones" at bounding box center [170, 564] width 138 height 18
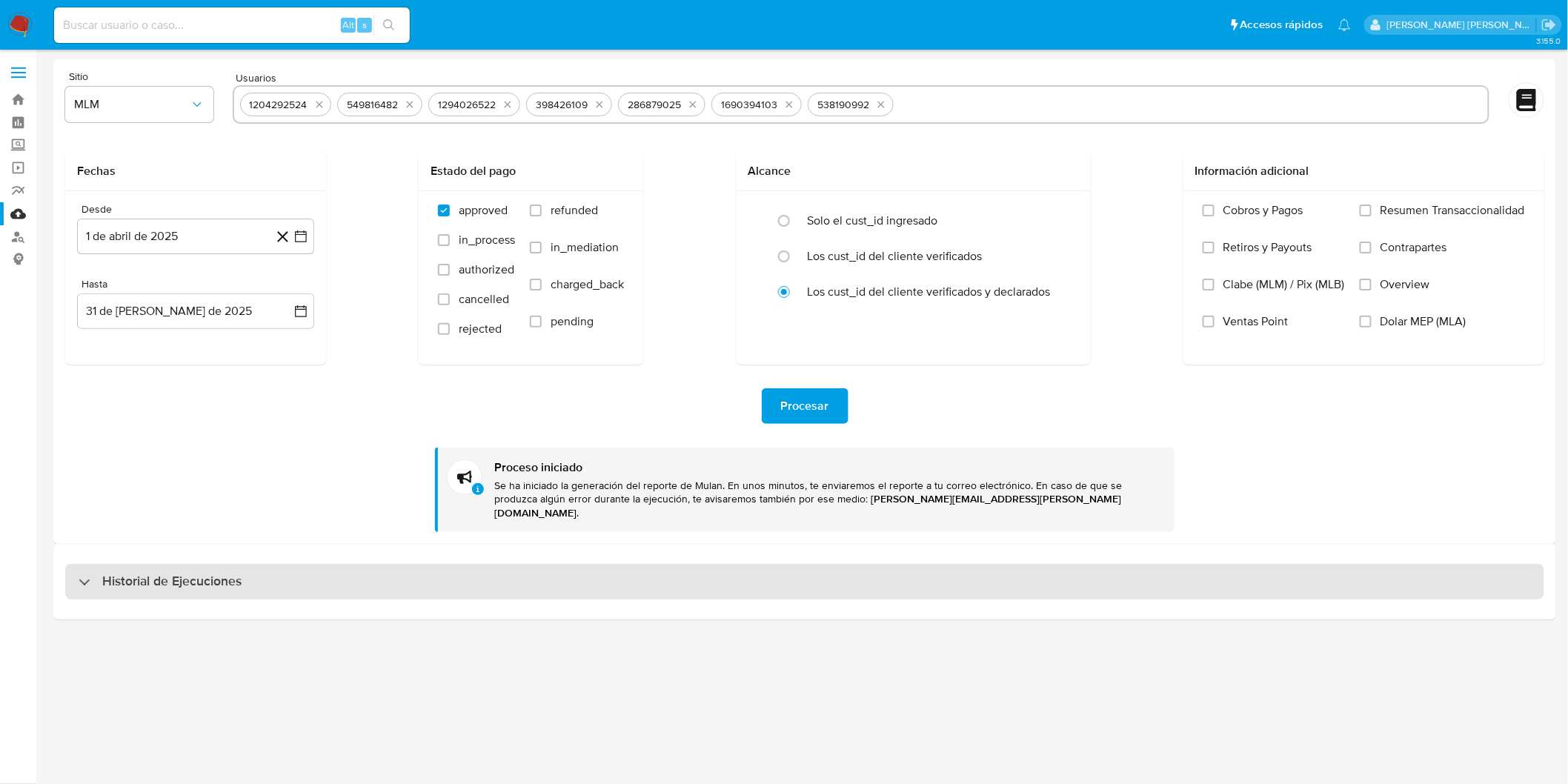
select select "10"
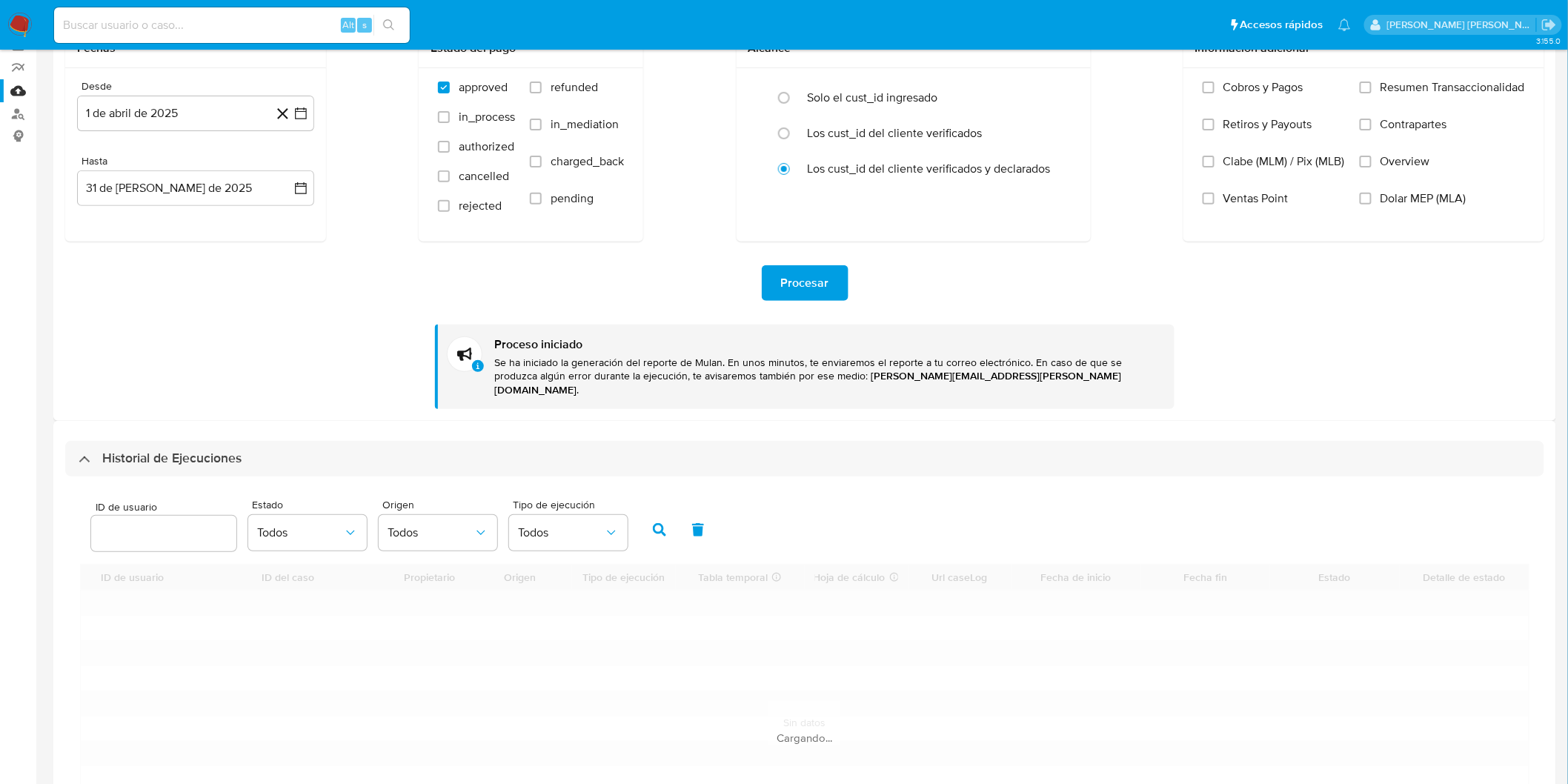
scroll to position [247, 0]
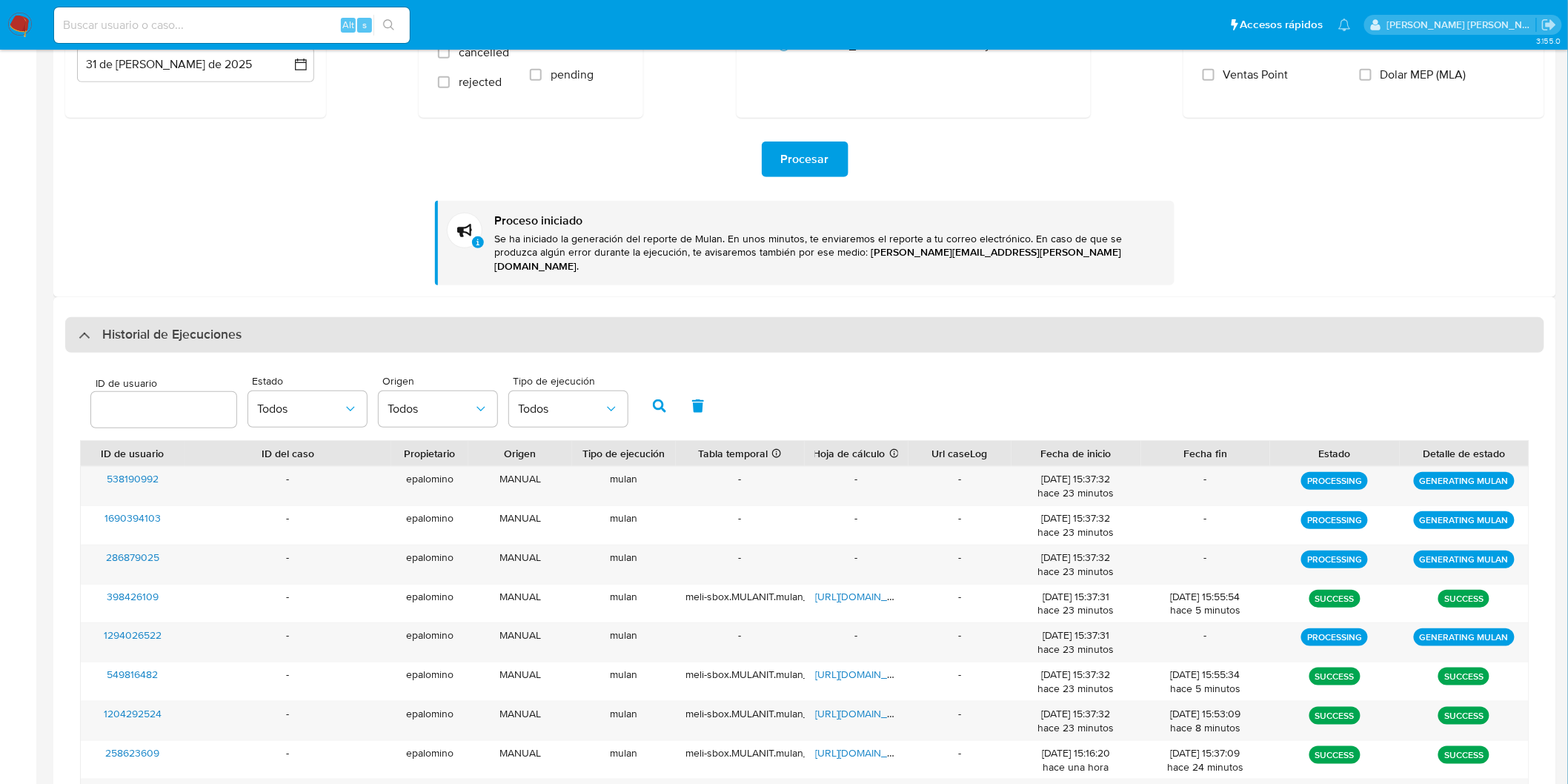
click at [141, 327] on h3 "Historial de Ejecuciones" at bounding box center [172, 335] width 139 height 18
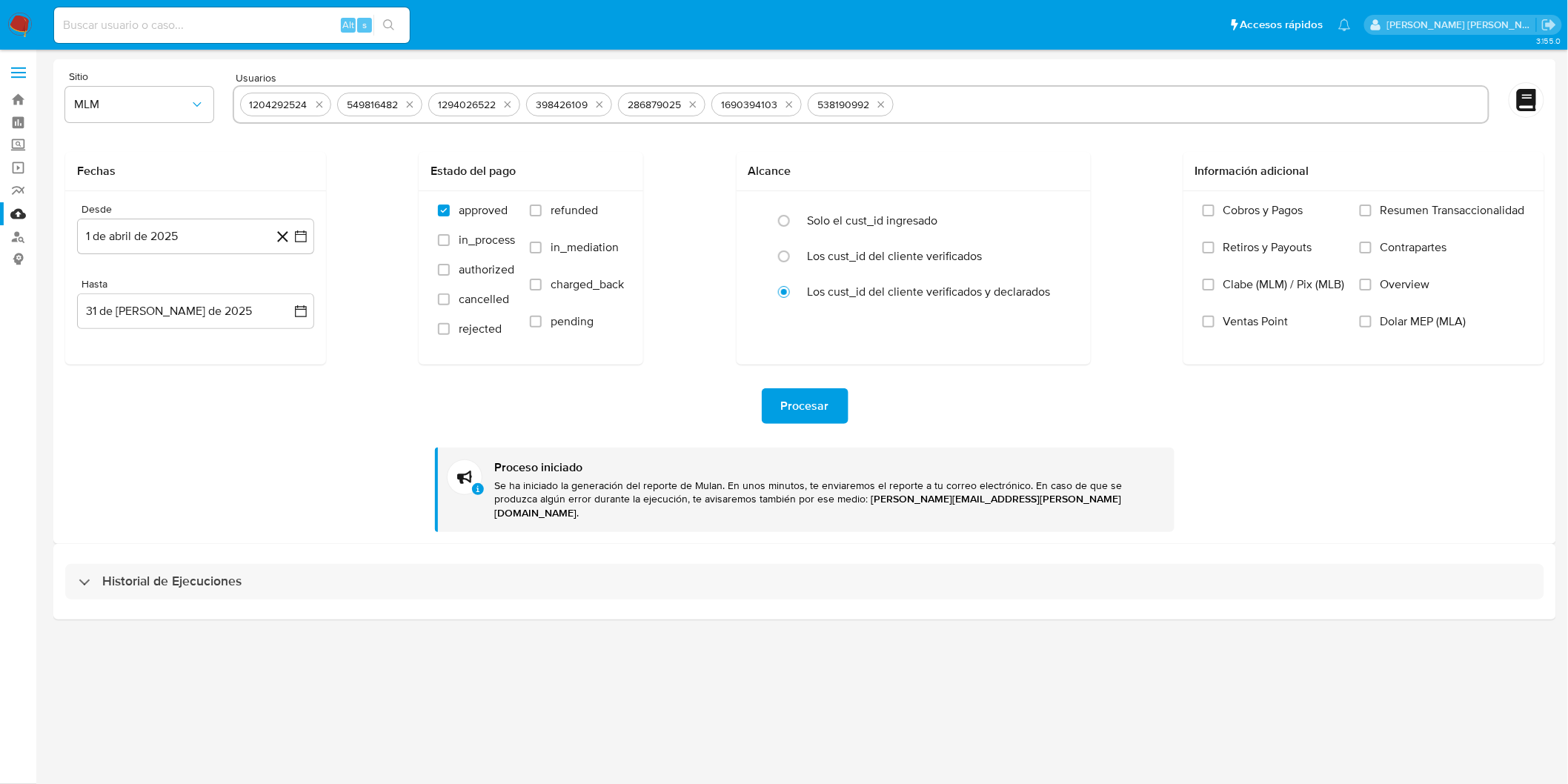
scroll to position [0, 0]
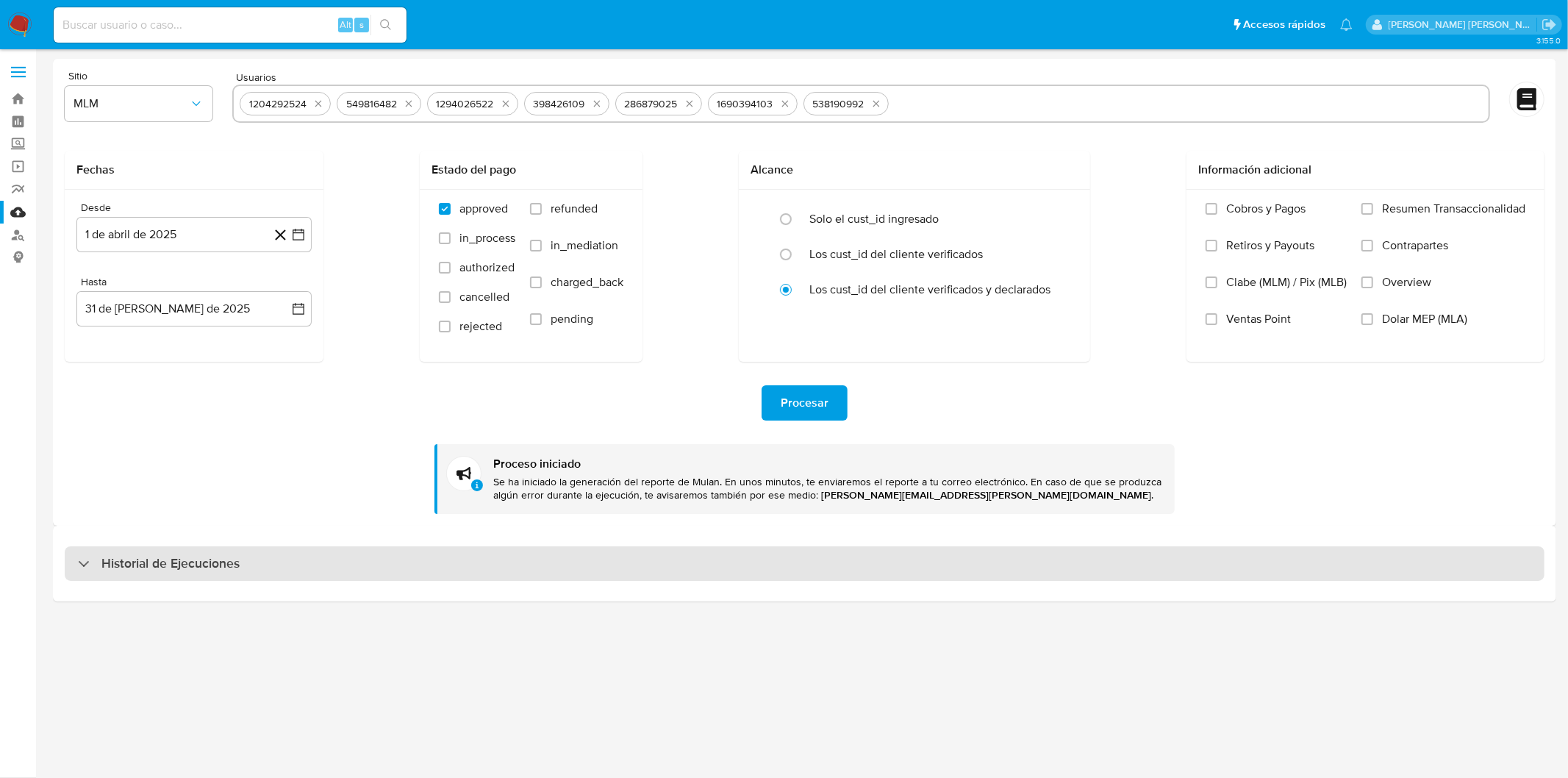
click at [198, 574] on div "Historial de Ejecuciones" at bounding box center [805, 564] width 1480 height 35
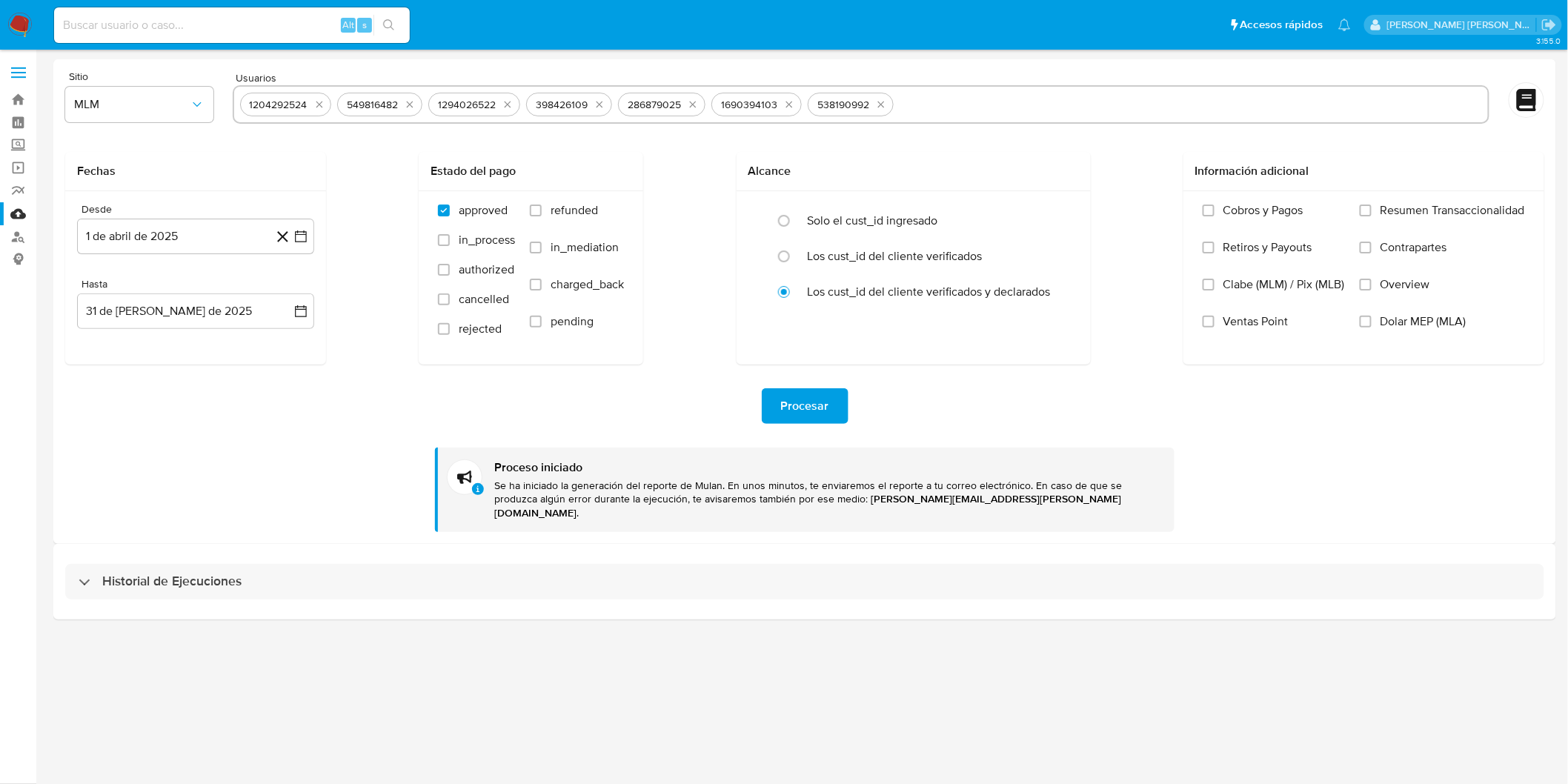
select select "10"
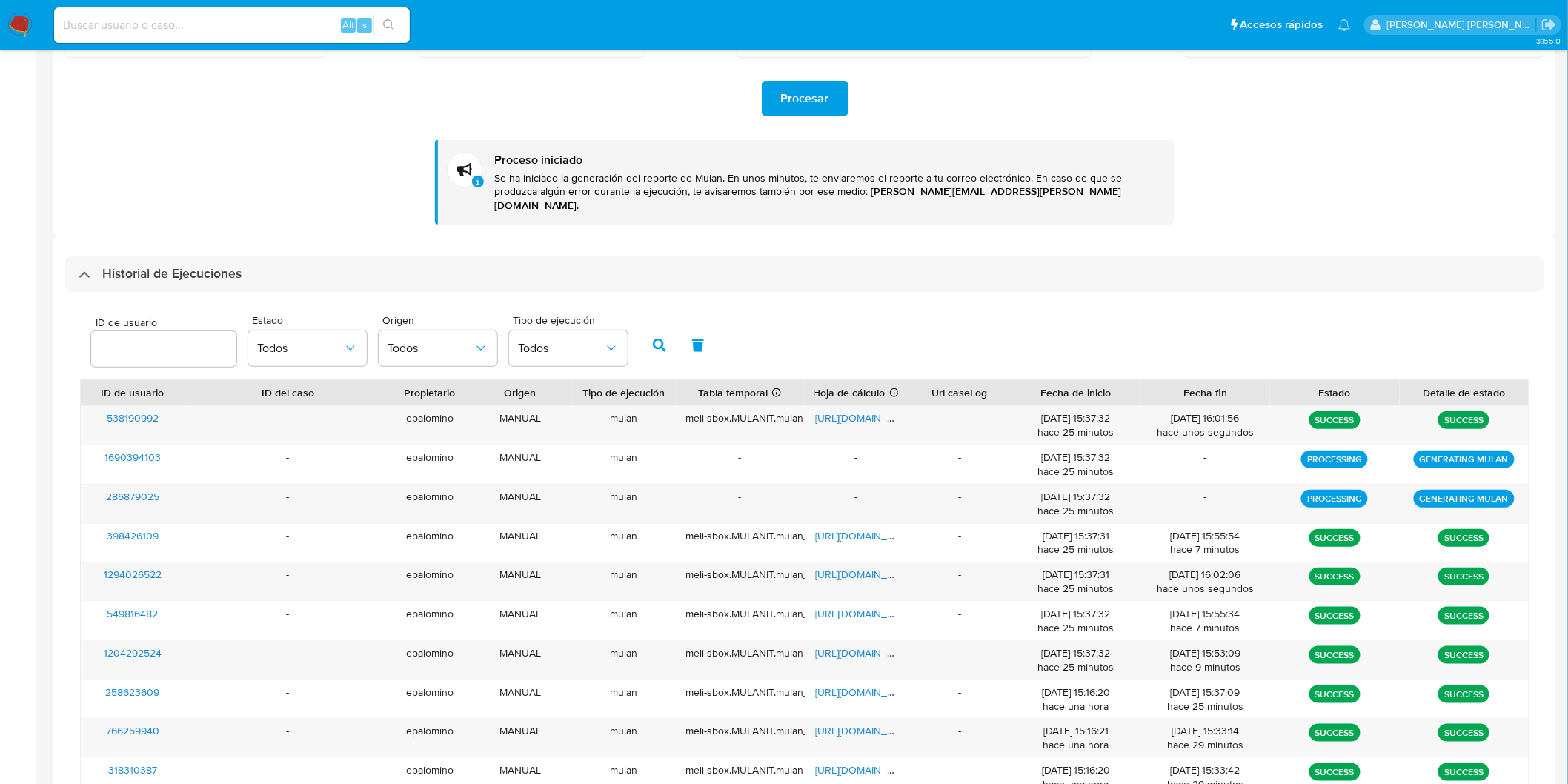
scroll to position [390, 0]
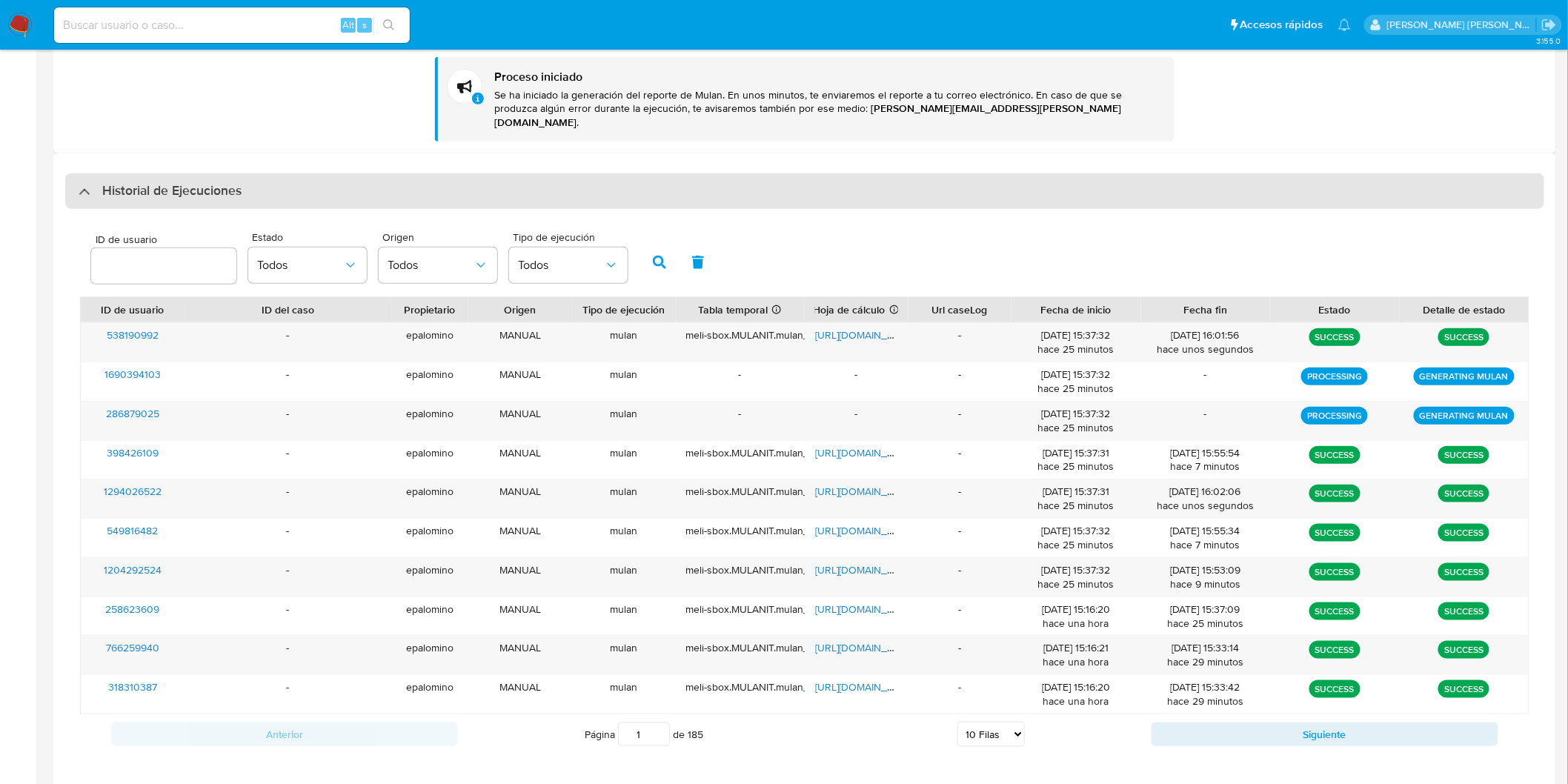
click at [123, 185] on h3 "Historial de Ejecuciones" at bounding box center [172, 191] width 139 height 18
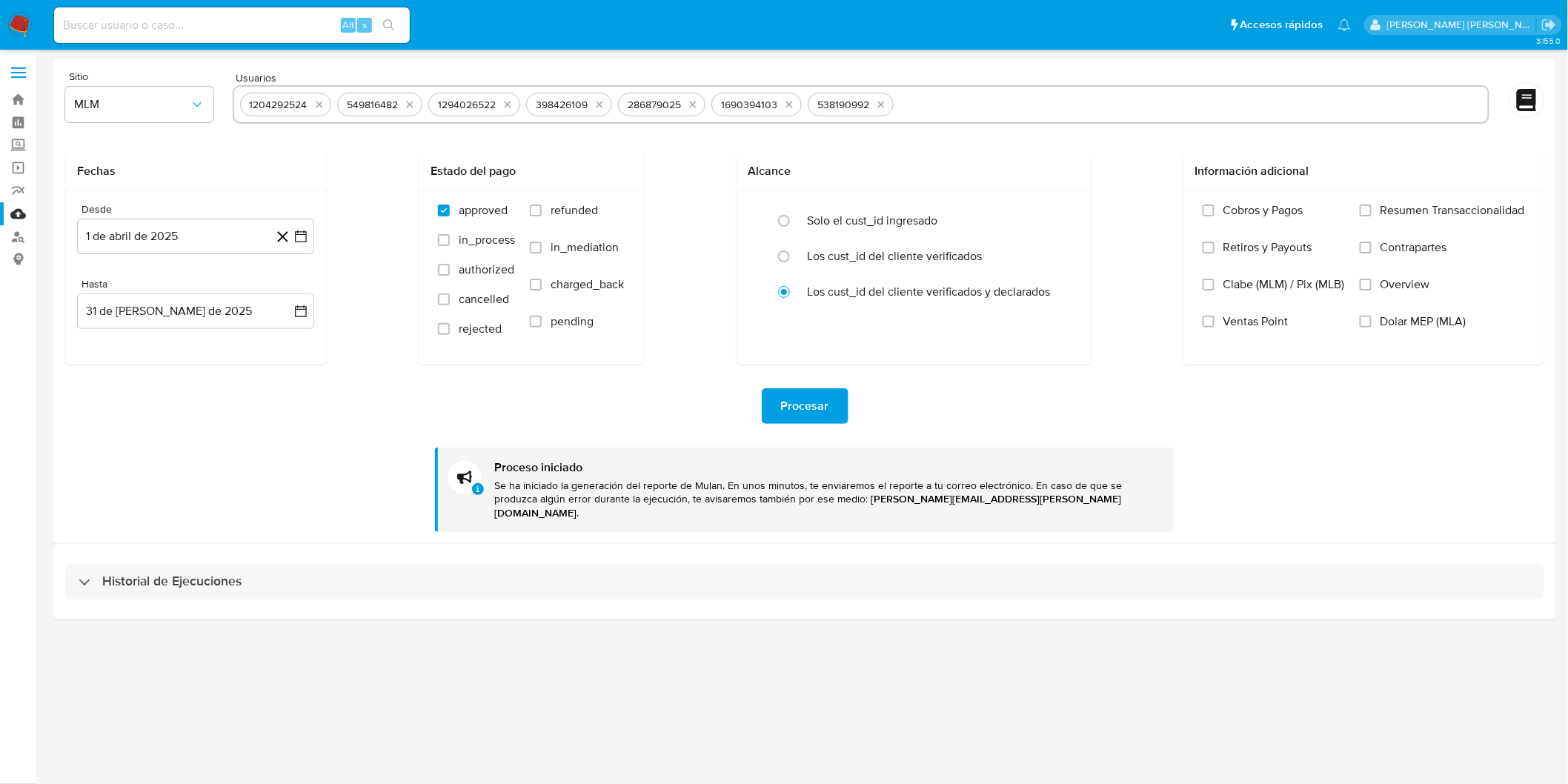
scroll to position [0, 0]
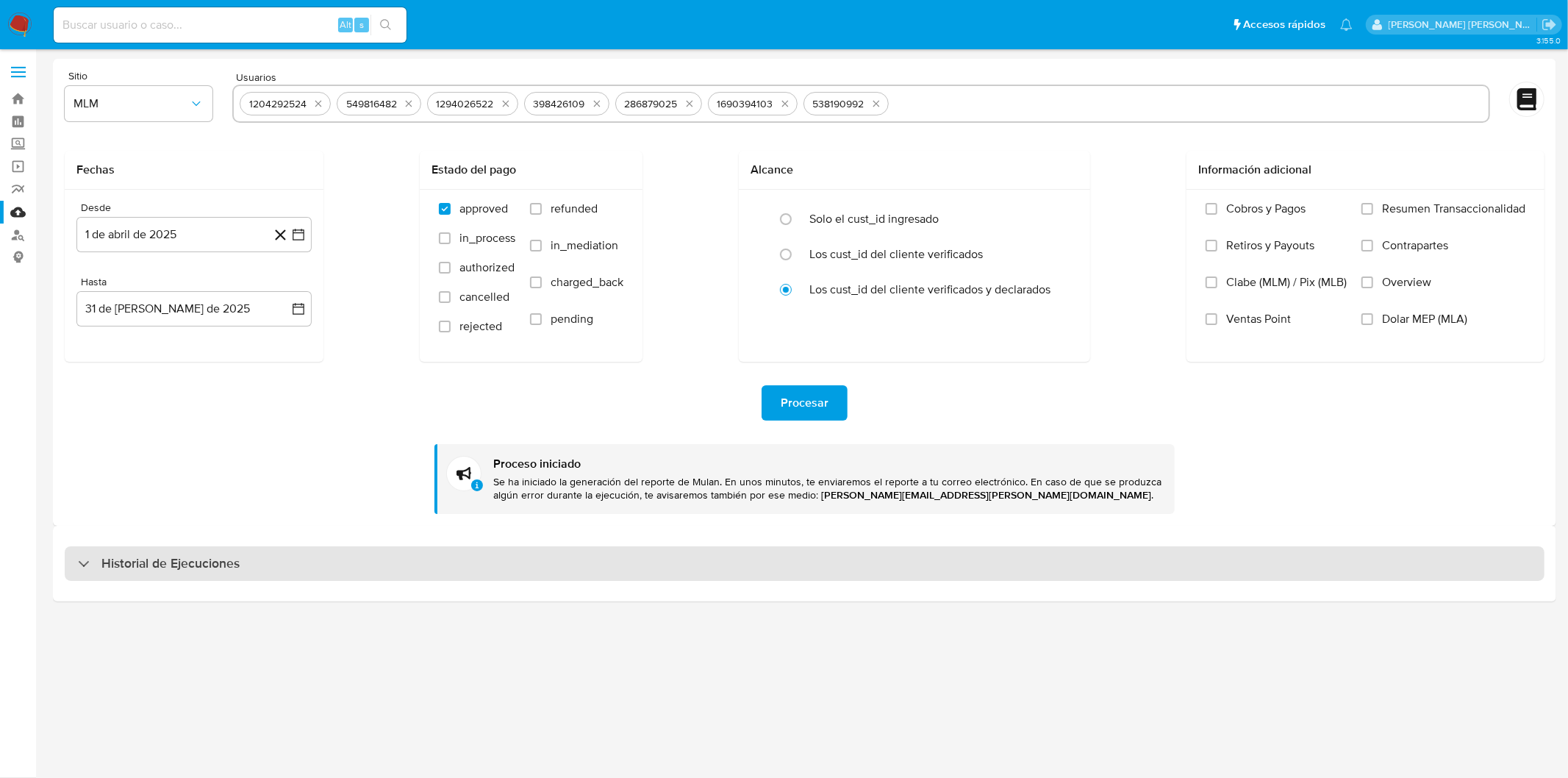
click at [162, 569] on h3 "Historial de Ejecuciones" at bounding box center [170, 564] width 138 height 18
select select "10"
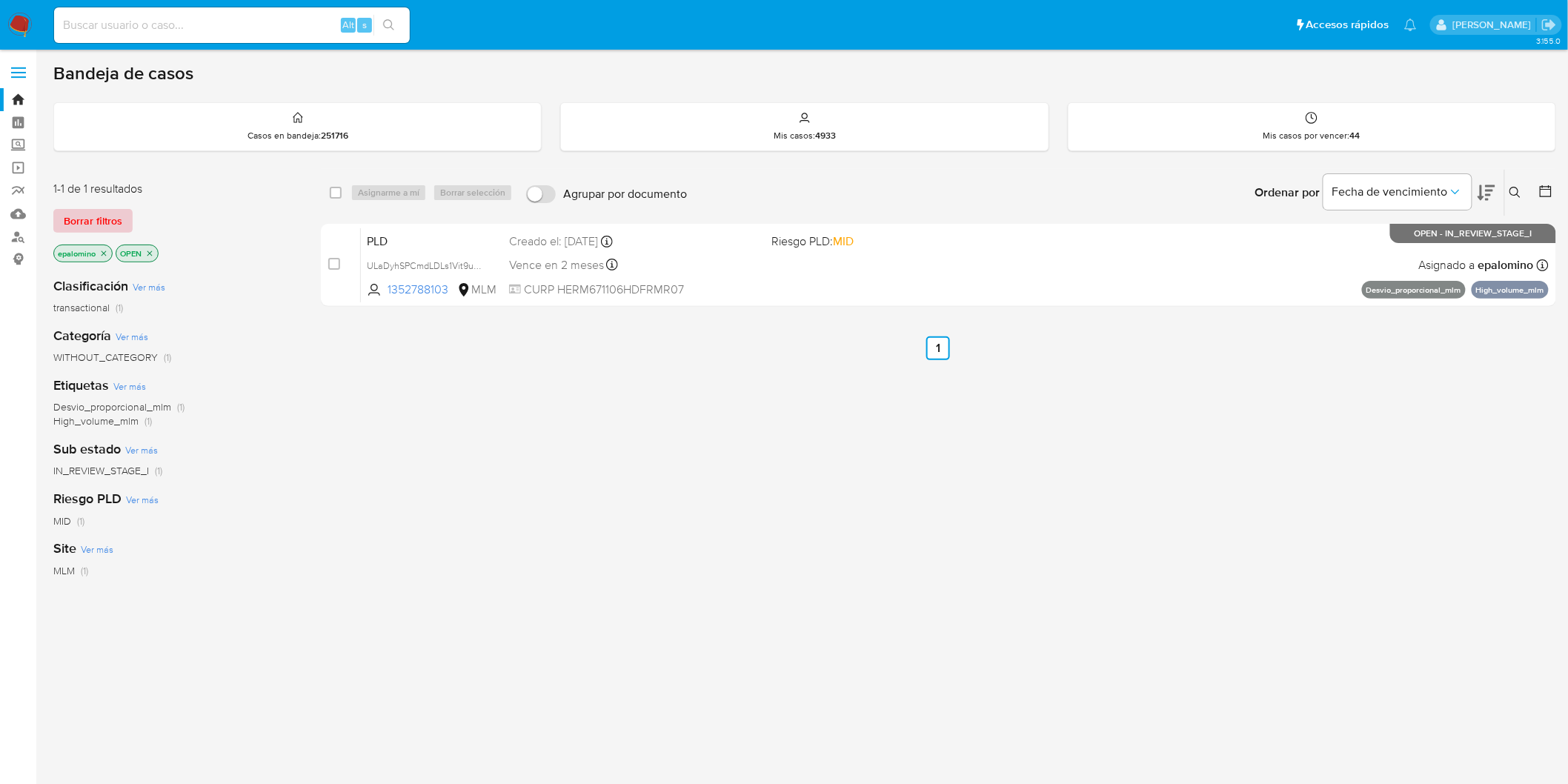
click at [86, 212] on span "Borrar filtros" at bounding box center [93, 220] width 58 height 20
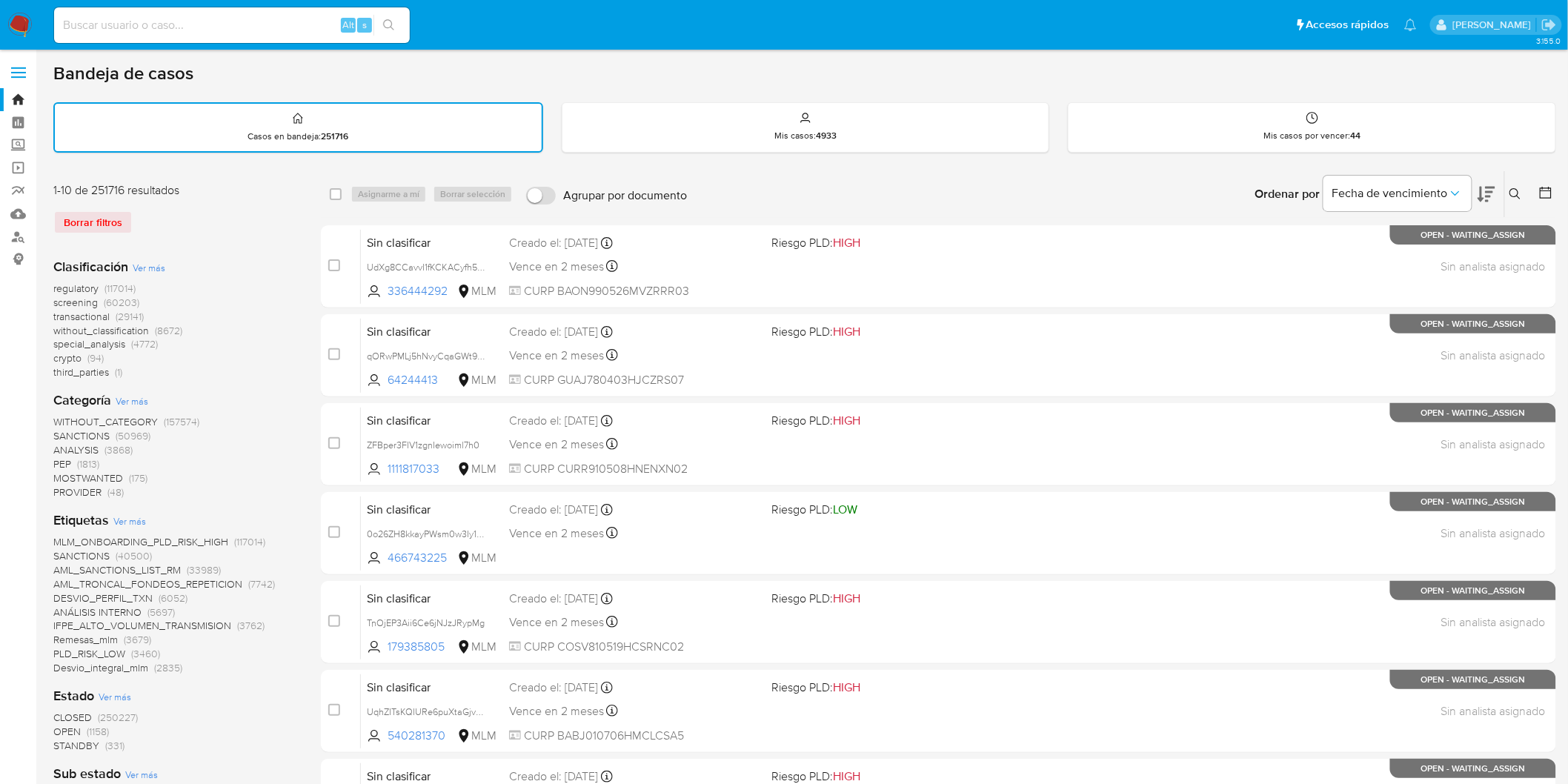
click at [23, 39] on nav "Pausado Ver notificaciones Alt s Accesos rápidos Presiona las siguientes teclas…" at bounding box center [784, 25] width 1568 height 50
click at [3, 19] on nav "Pausado Ver notificaciones Alt s Accesos rápidos Presiona las siguientes teclas…" at bounding box center [784, 25] width 1568 height 50
click at [20, 25] on img at bounding box center [19, 25] width 25 height 25
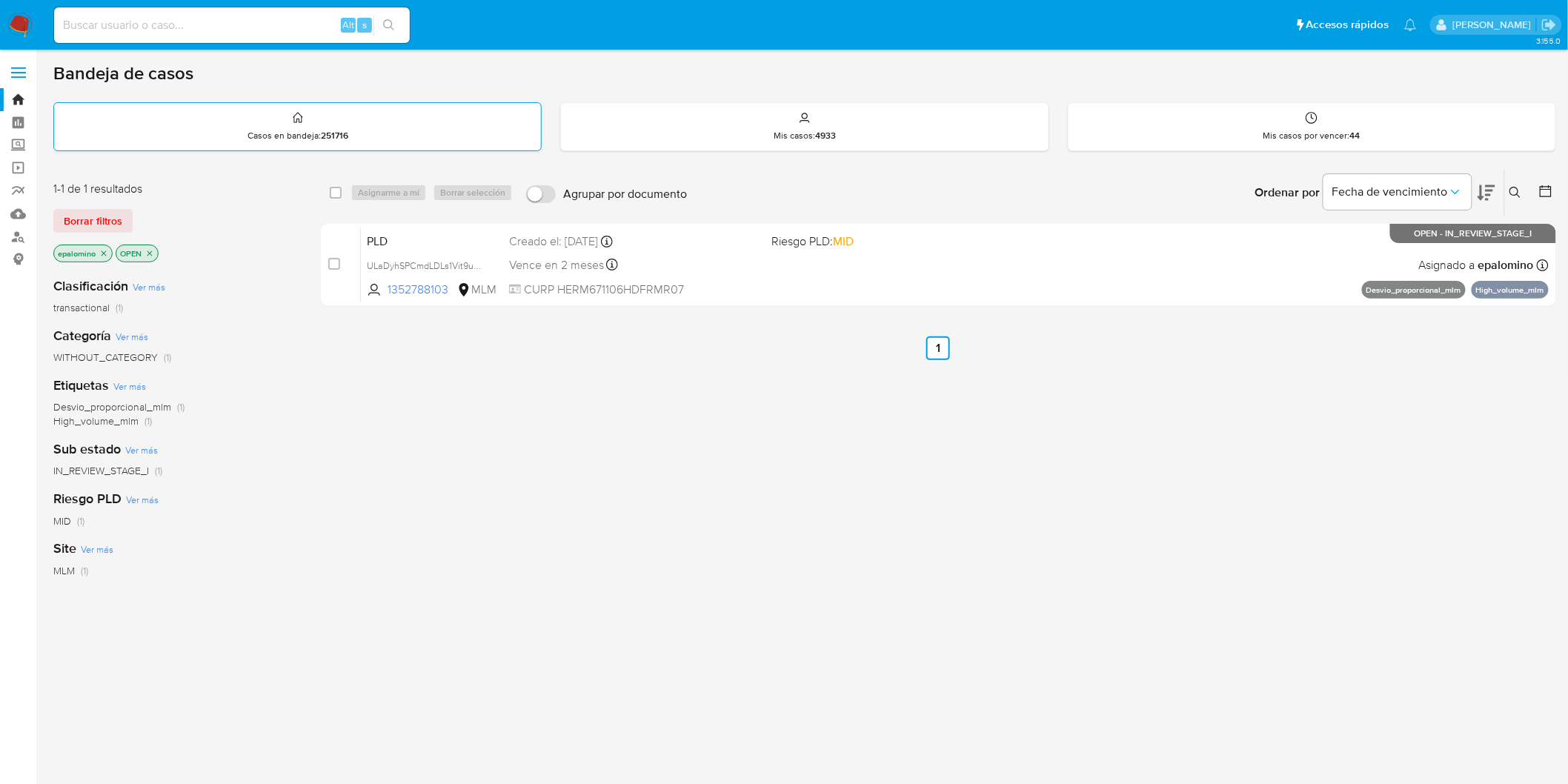
drag, startPoint x: 110, startPoint y: 221, endPoint x: 352, endPoint y: 121, distance: 261.8
click at [110, 222] on span "Borrar filtros" at bounding box center [93, 220] width 58 height 20
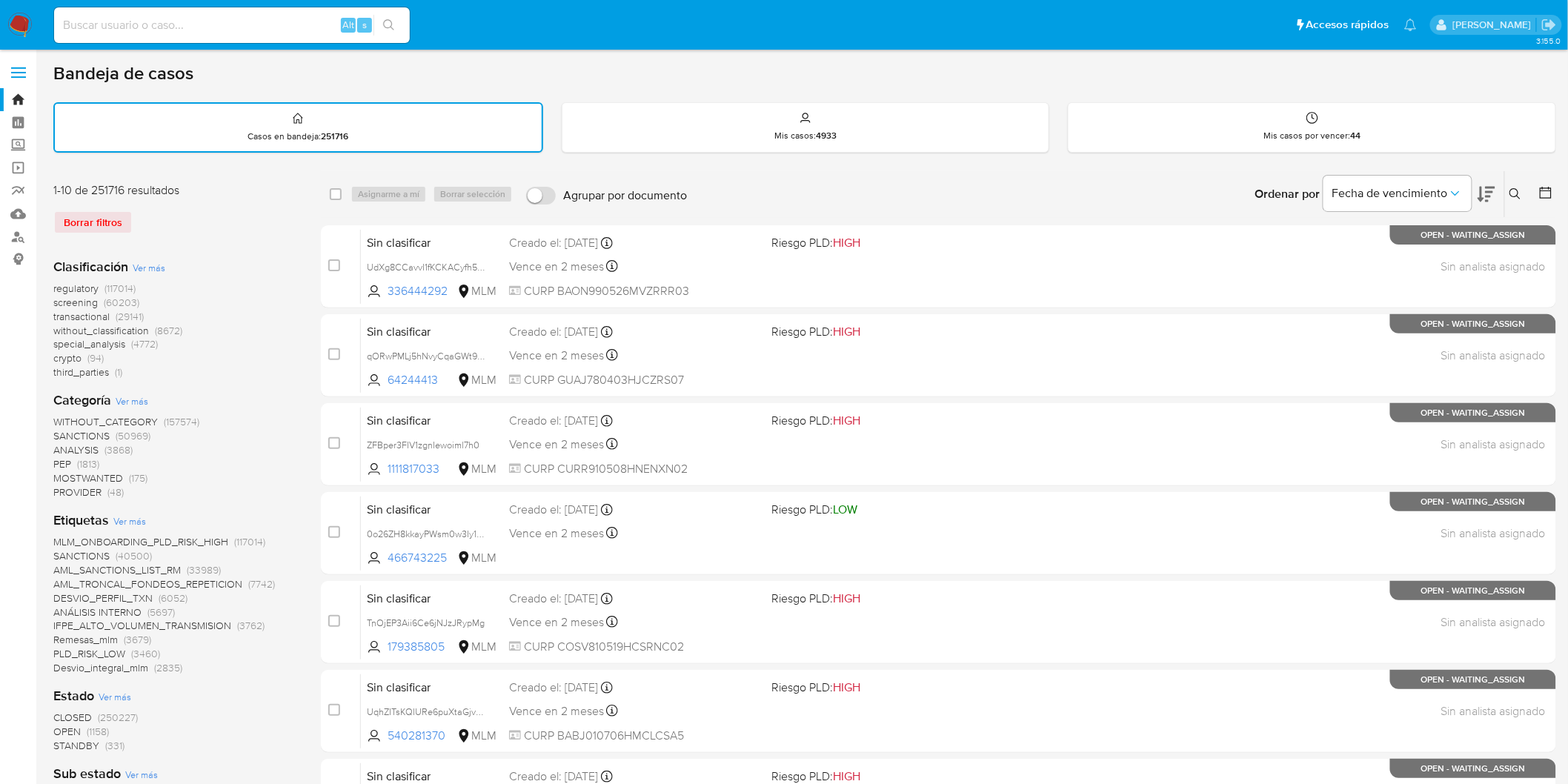
click at [20, 28] on img at bounding box center [19, 25] width 25 height 25
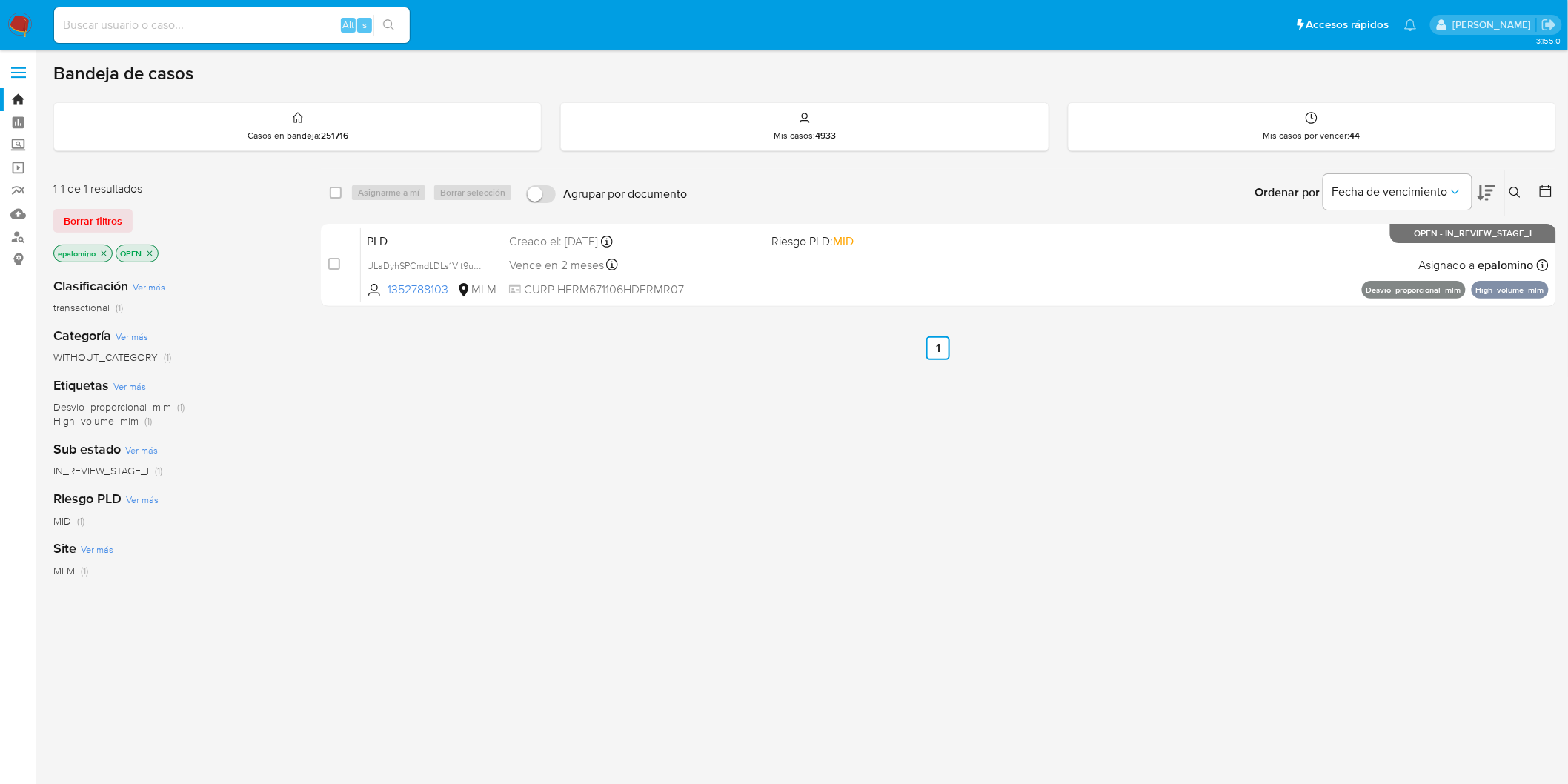
click at [20, 24] on img at bounding box center [19, 25] width 25 height 25
click at [71, 220] on span "Borrar filtros" at bounding box center [93, 220] width 58 height 20
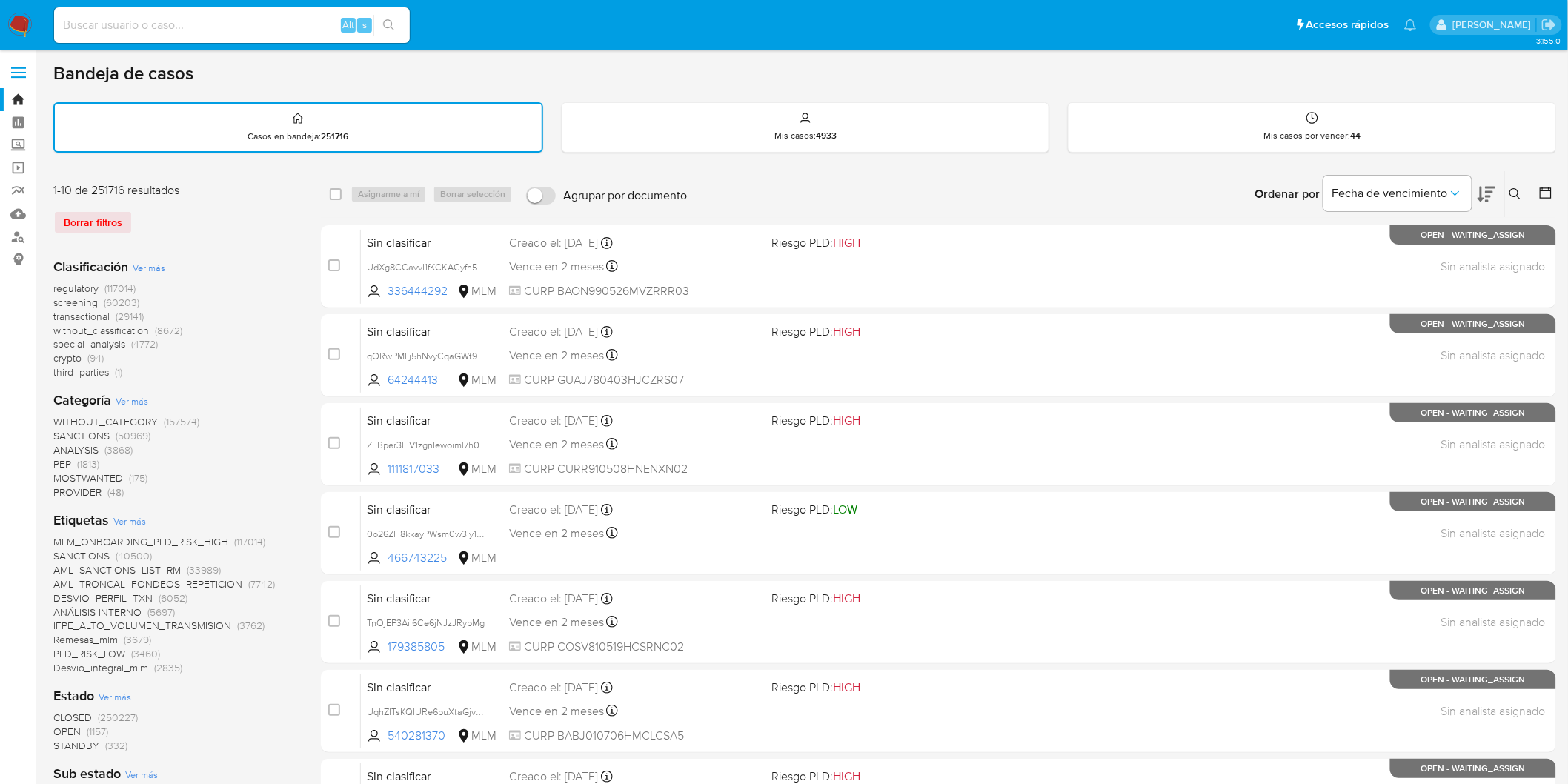
drag, startPoint x: 19, startPoint y: 20, endPoint x: 80, endPoint y: 3, distance: 63.3
click at [19, 20] on img at bounding box center [19, 25] width 25 height 25
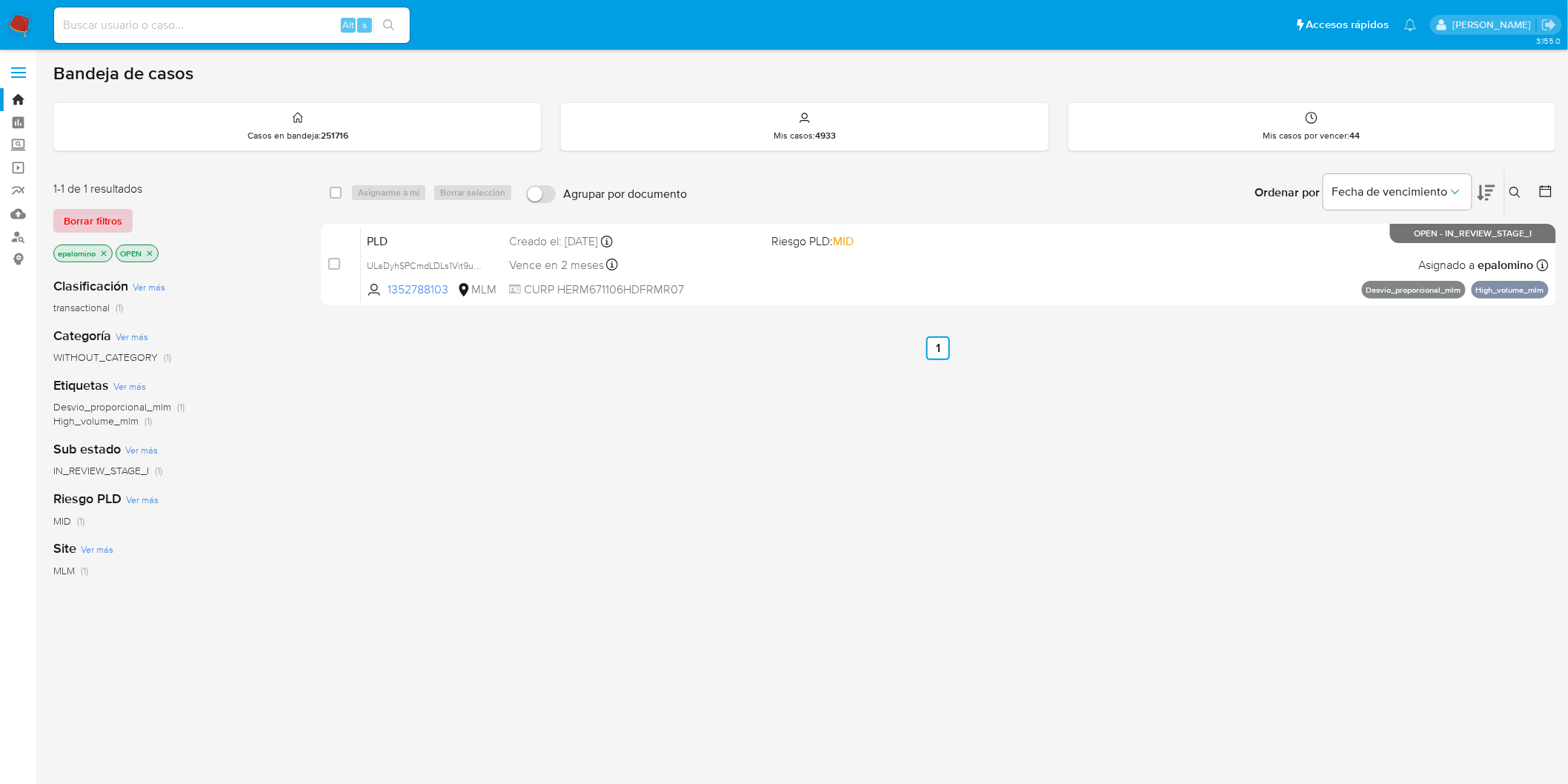
click at [90, 217] on span "Borrar filtros" at bounding box center [93, 220] width 58 height 20
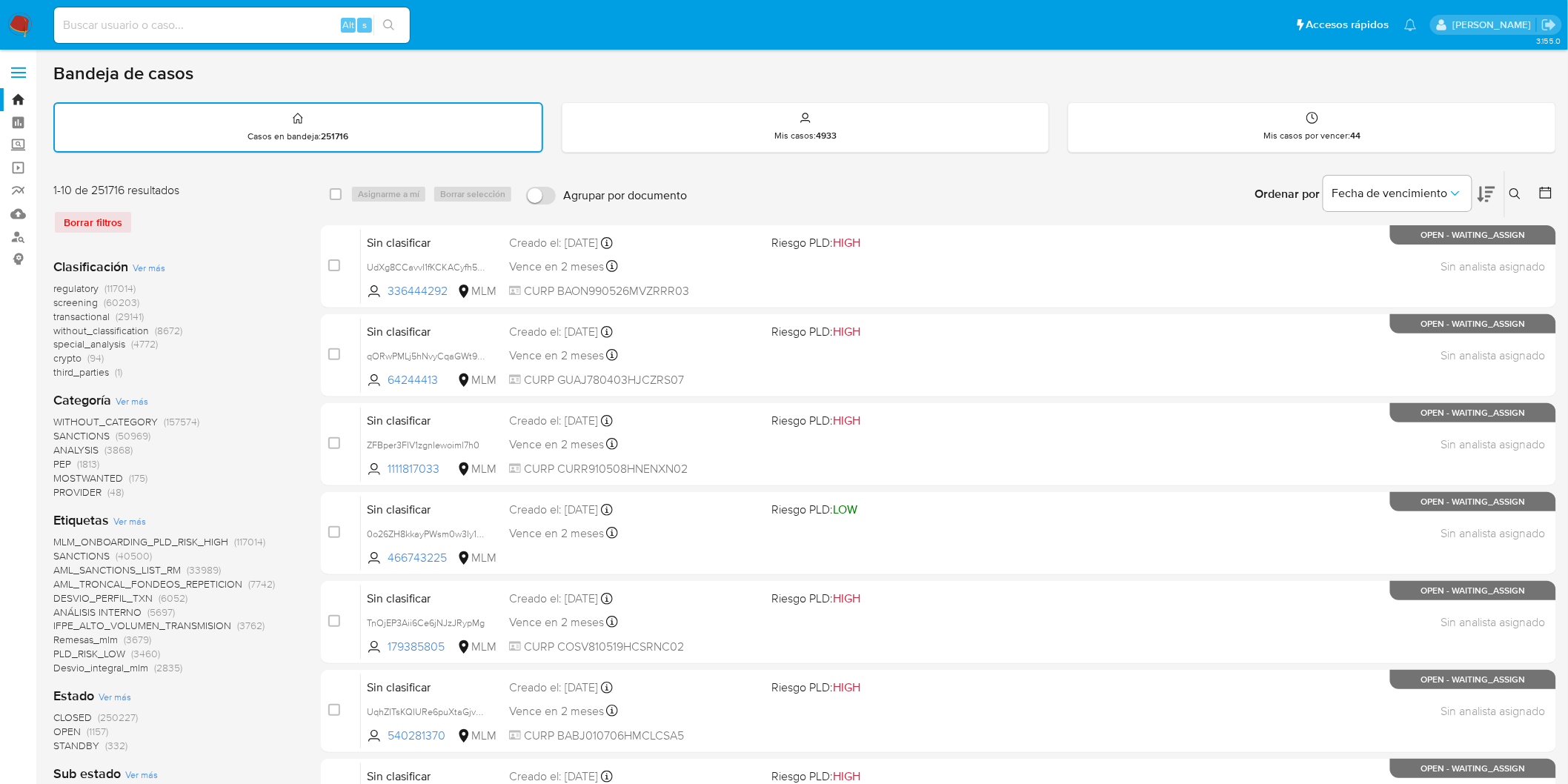
click at [19, 35] on img at bounding box center [19, 25] width 25 height 25
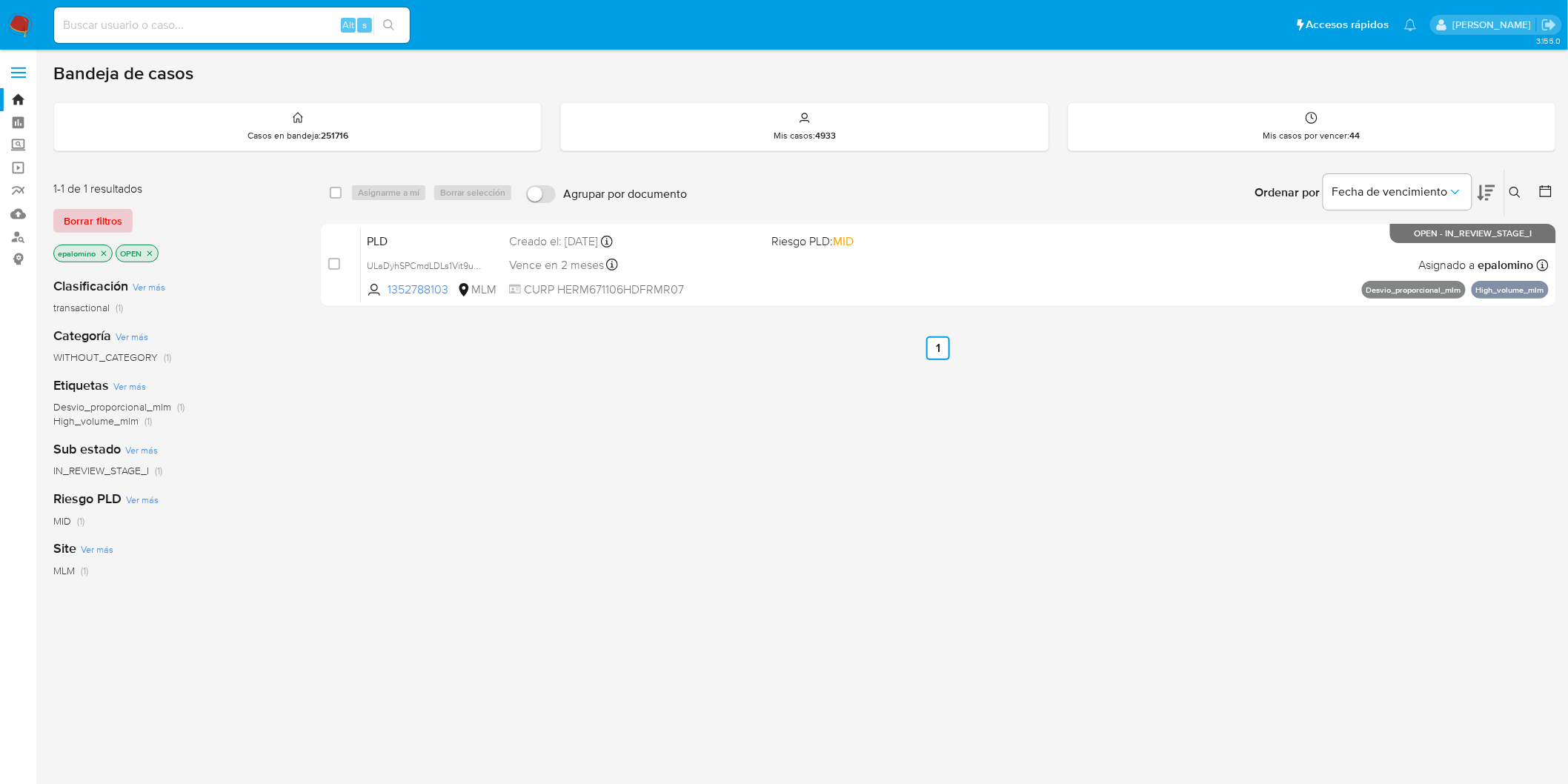
click at [99, 221] on span "Borrar filtros" at bounding box center [93, 220] width 58 height 20
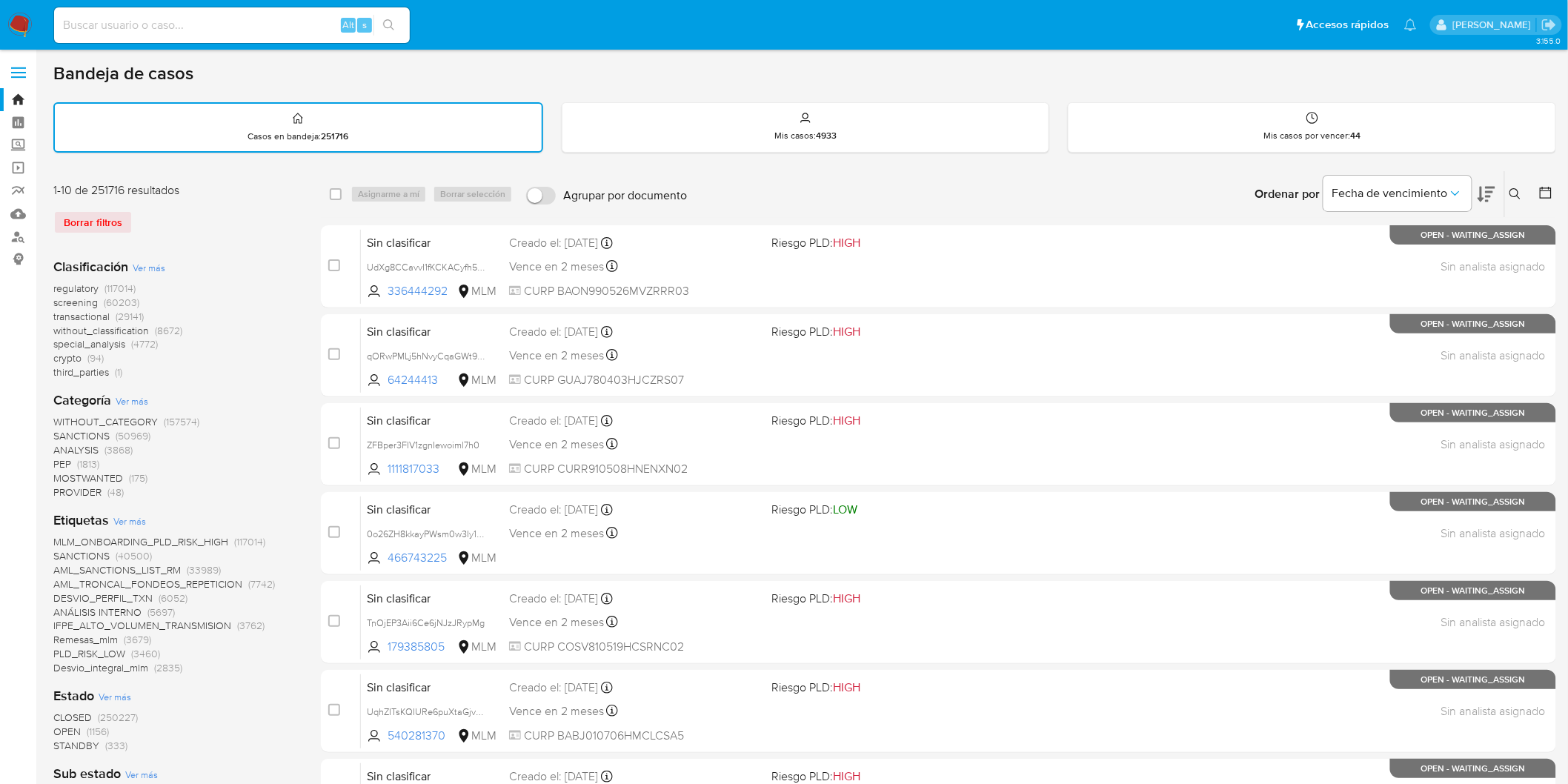
click at [27, 25] on img at bounding box center [19, 25] width 25 height 25
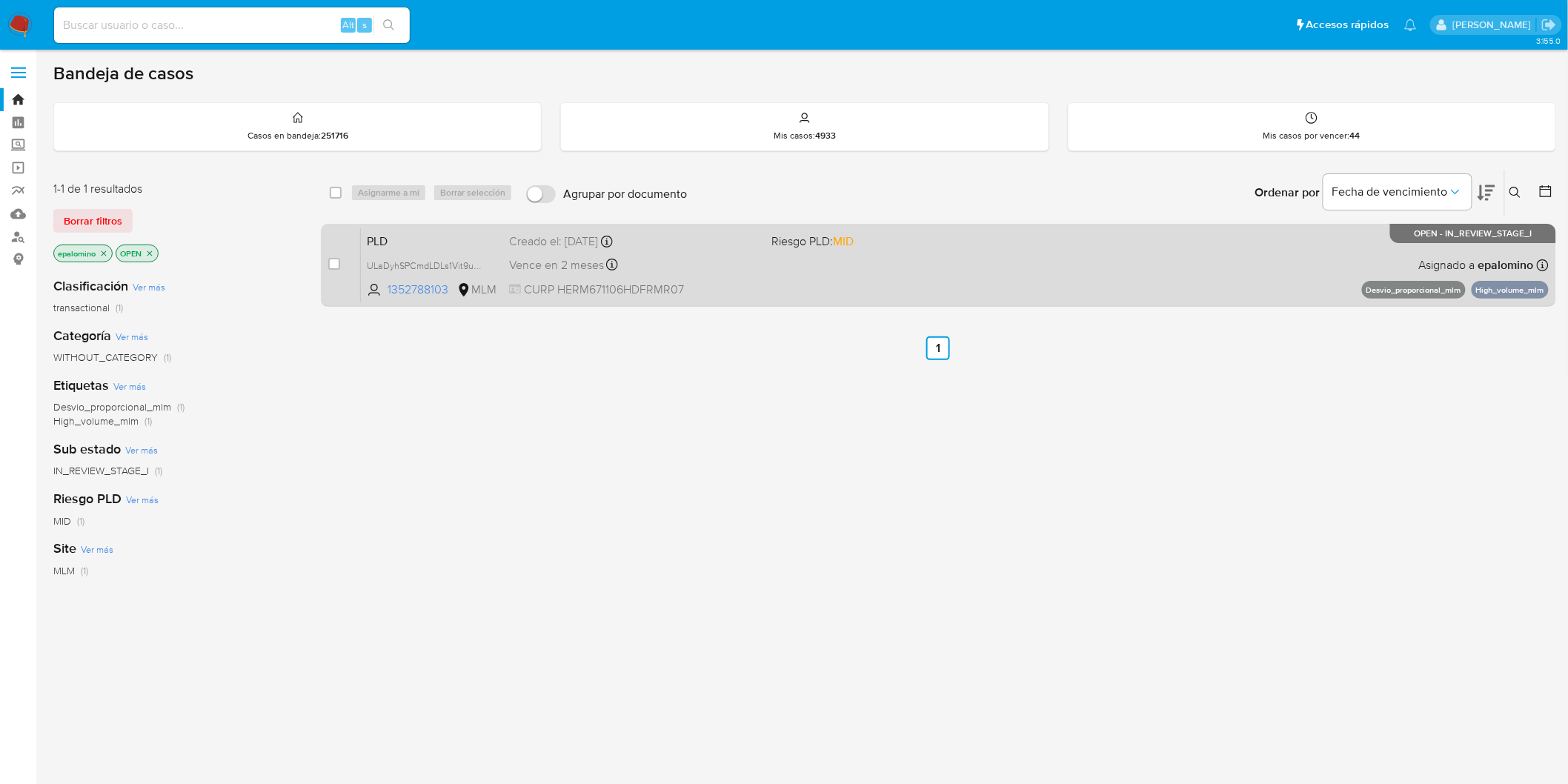
click at [388, 233] on span "PLD" at bounding box center [432, 240] width 130 height 19
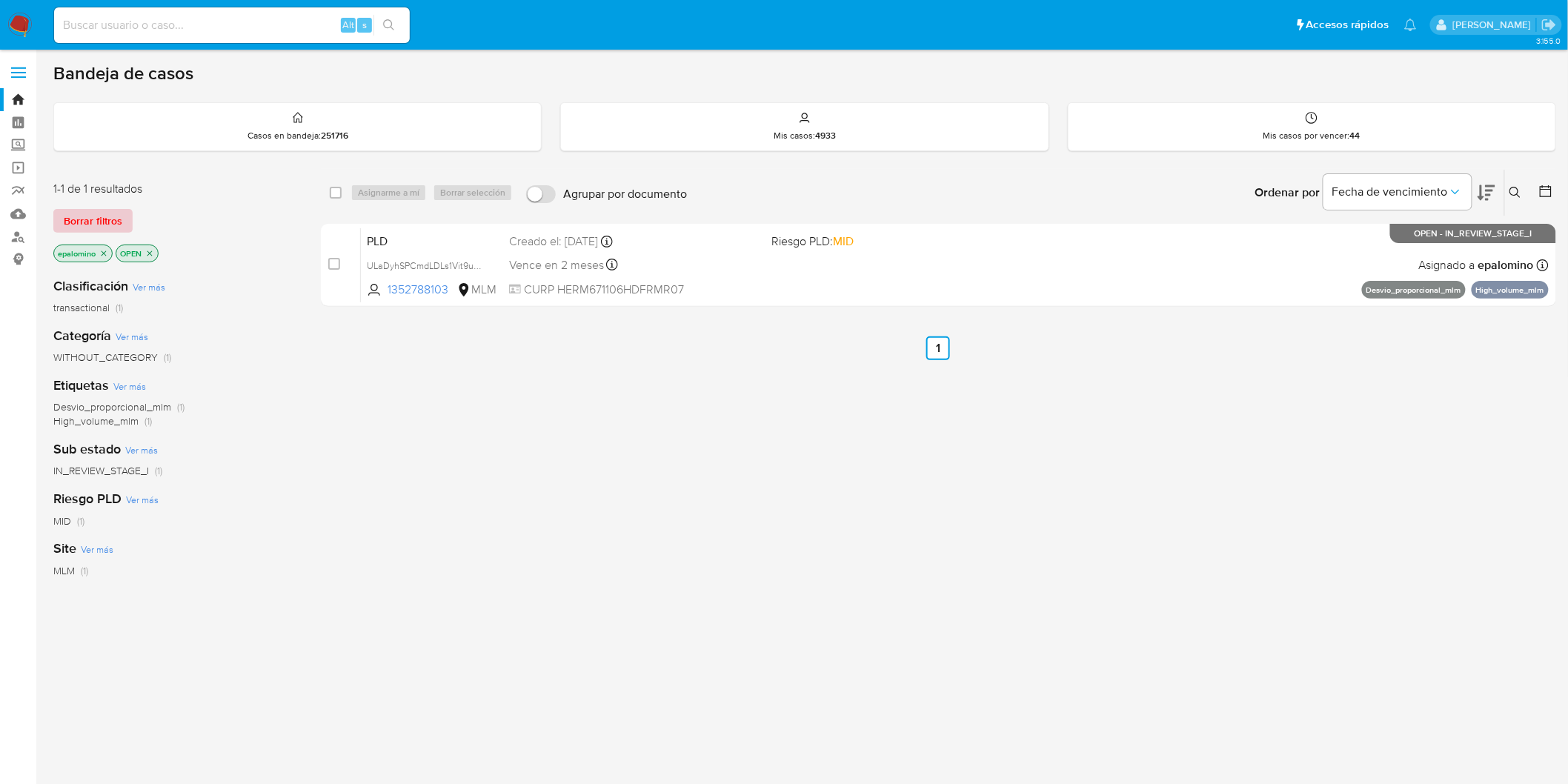
click at [122, 217] on button "Borrar filtros" at bounding box center [93, 220] width 80 height 24
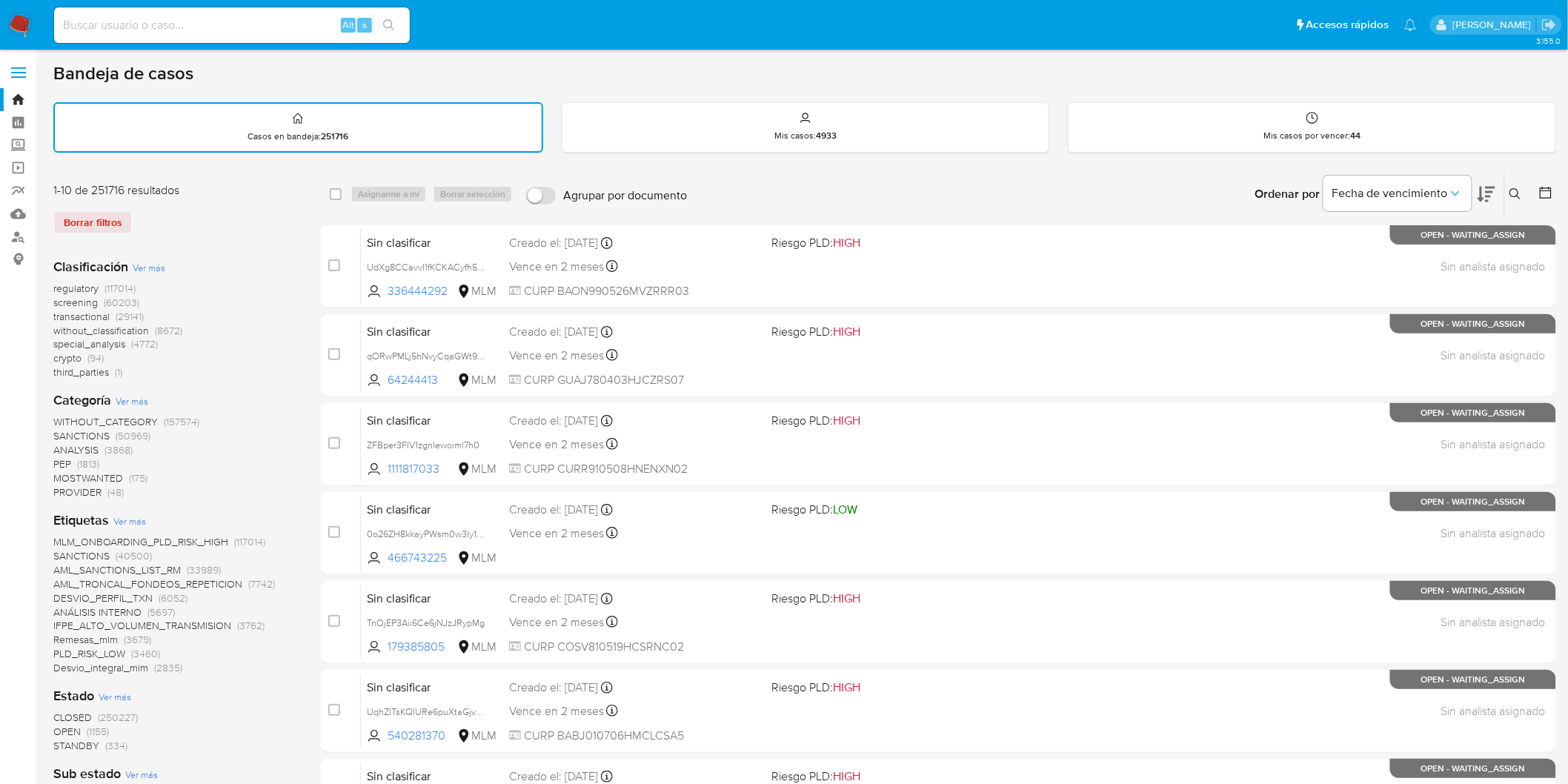
click at [16, 20] on img at bounding box center [19, 25] width 25 height 25
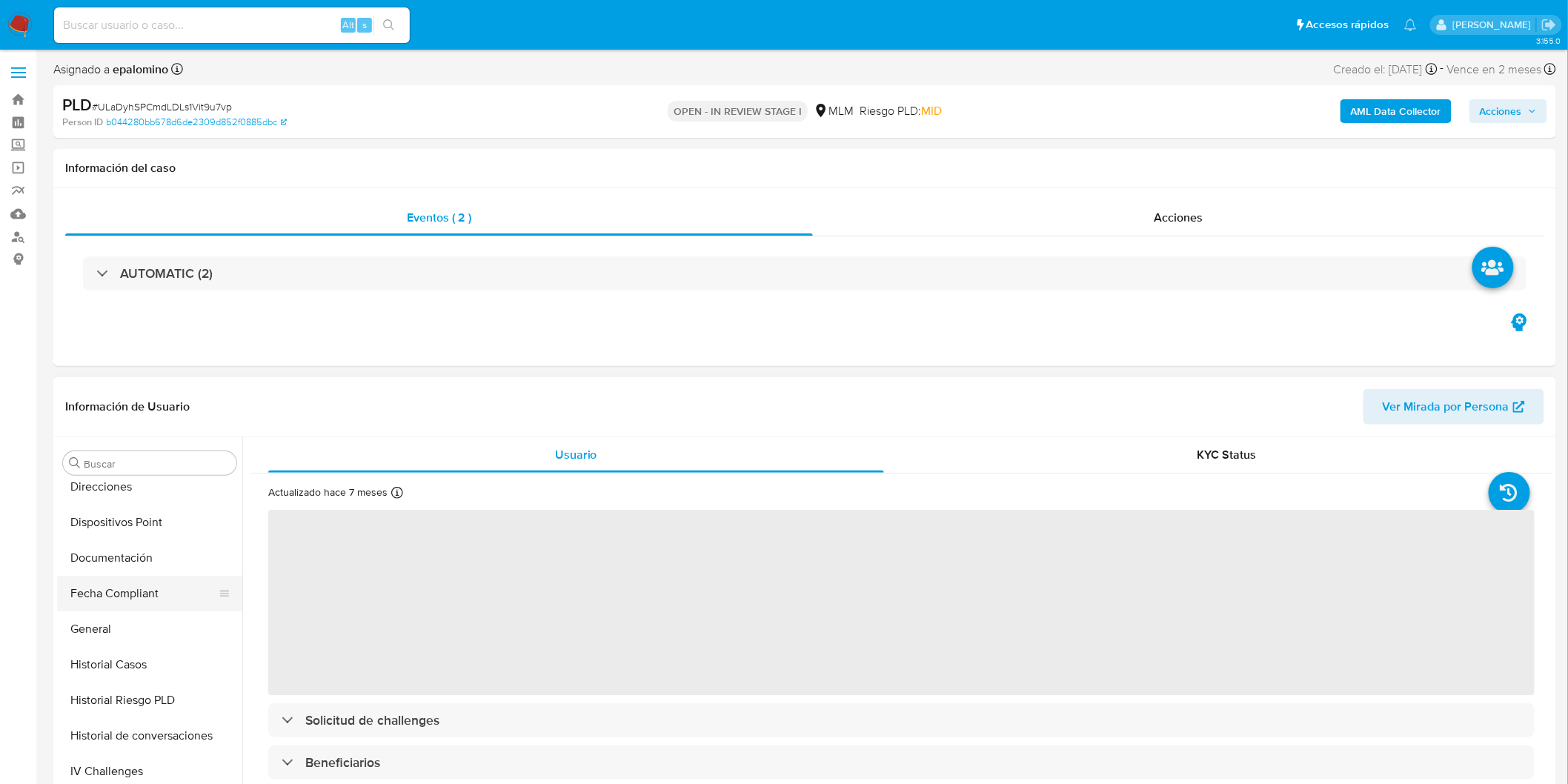
scroll to position [131, 0]
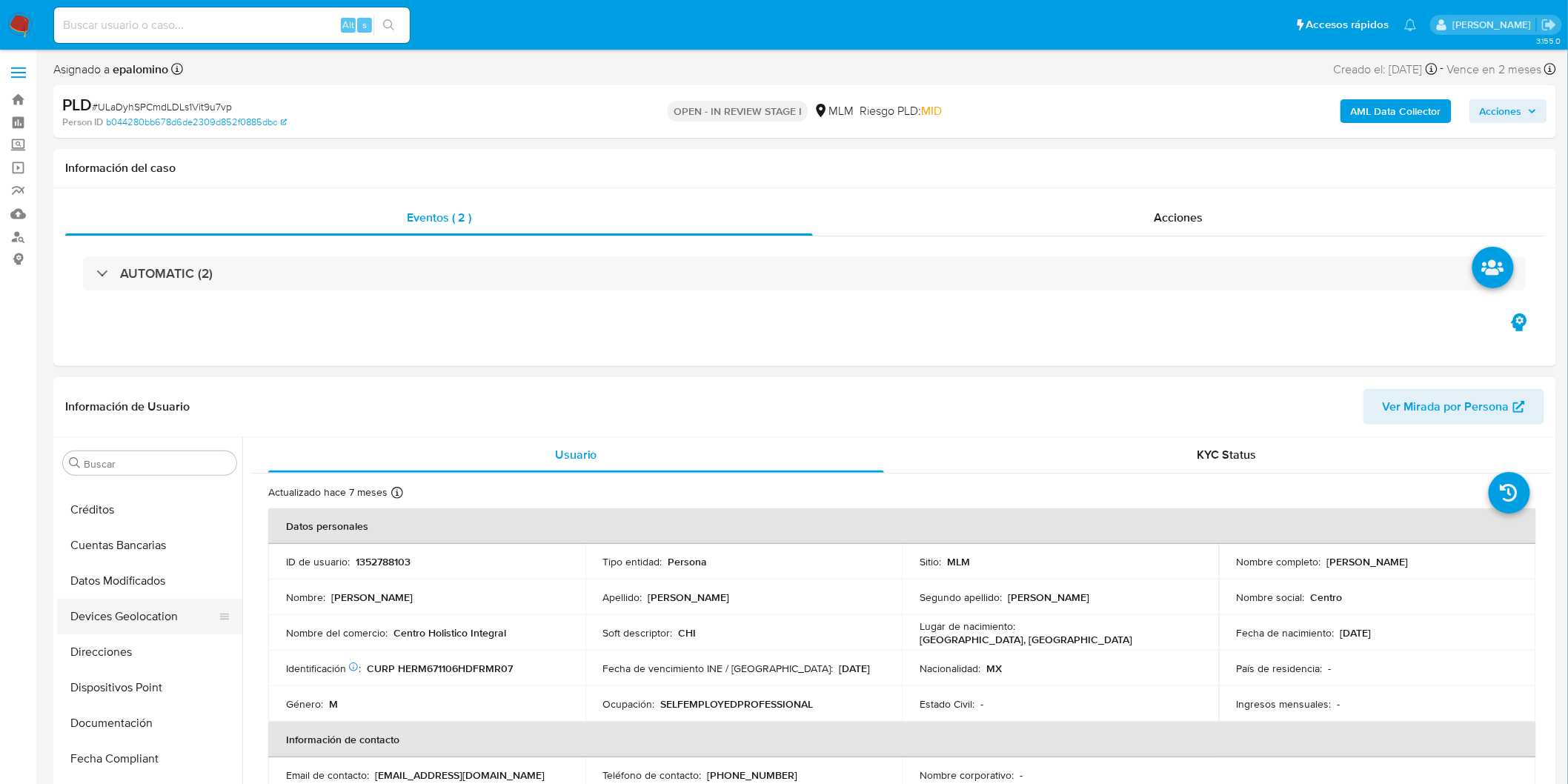
click at [169, 609] on button "Devices Geolocation" at bounding box center [143, 617] width 173 height 35
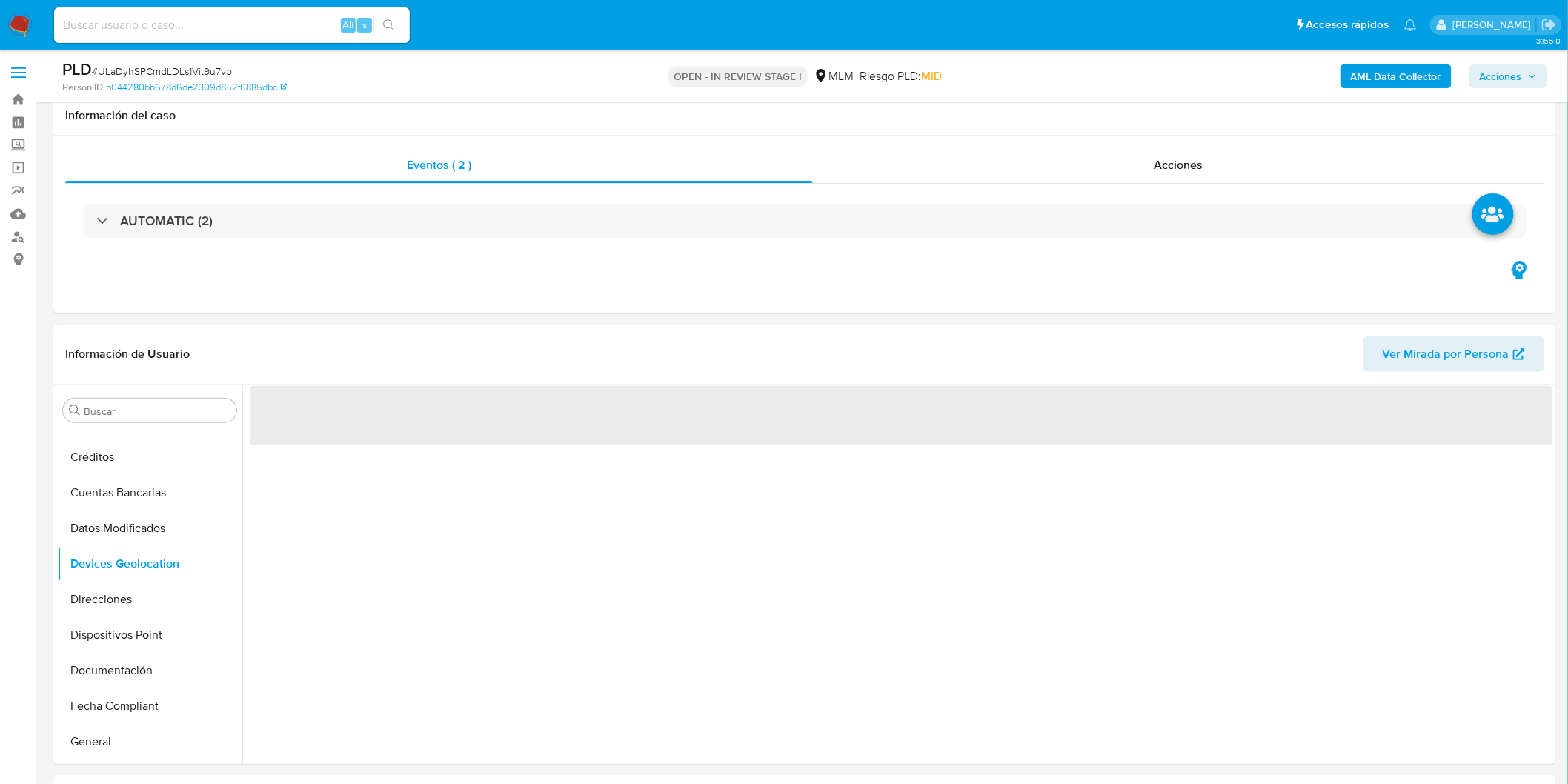
scroll to position [181, 0]
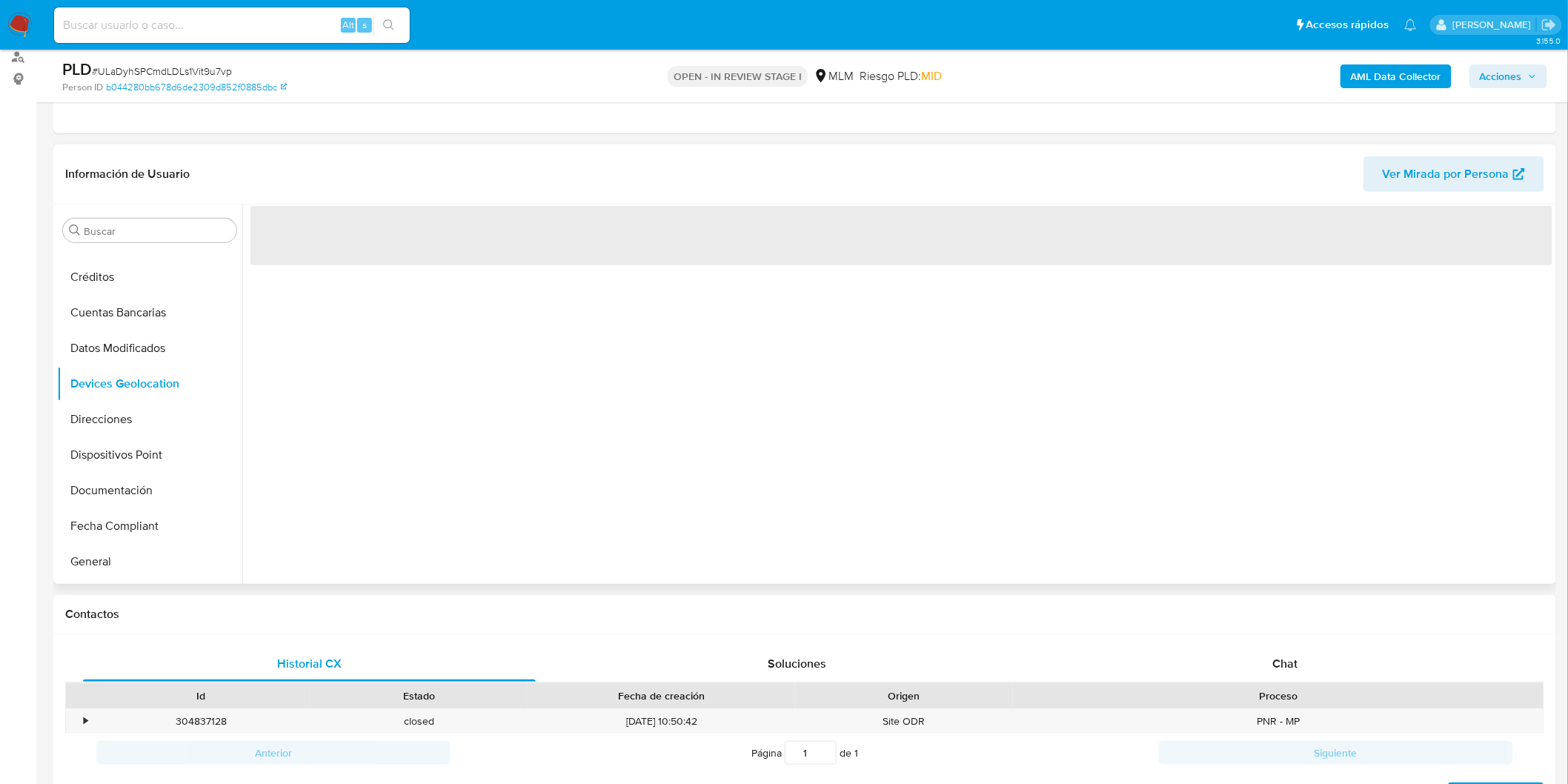
select select "10"
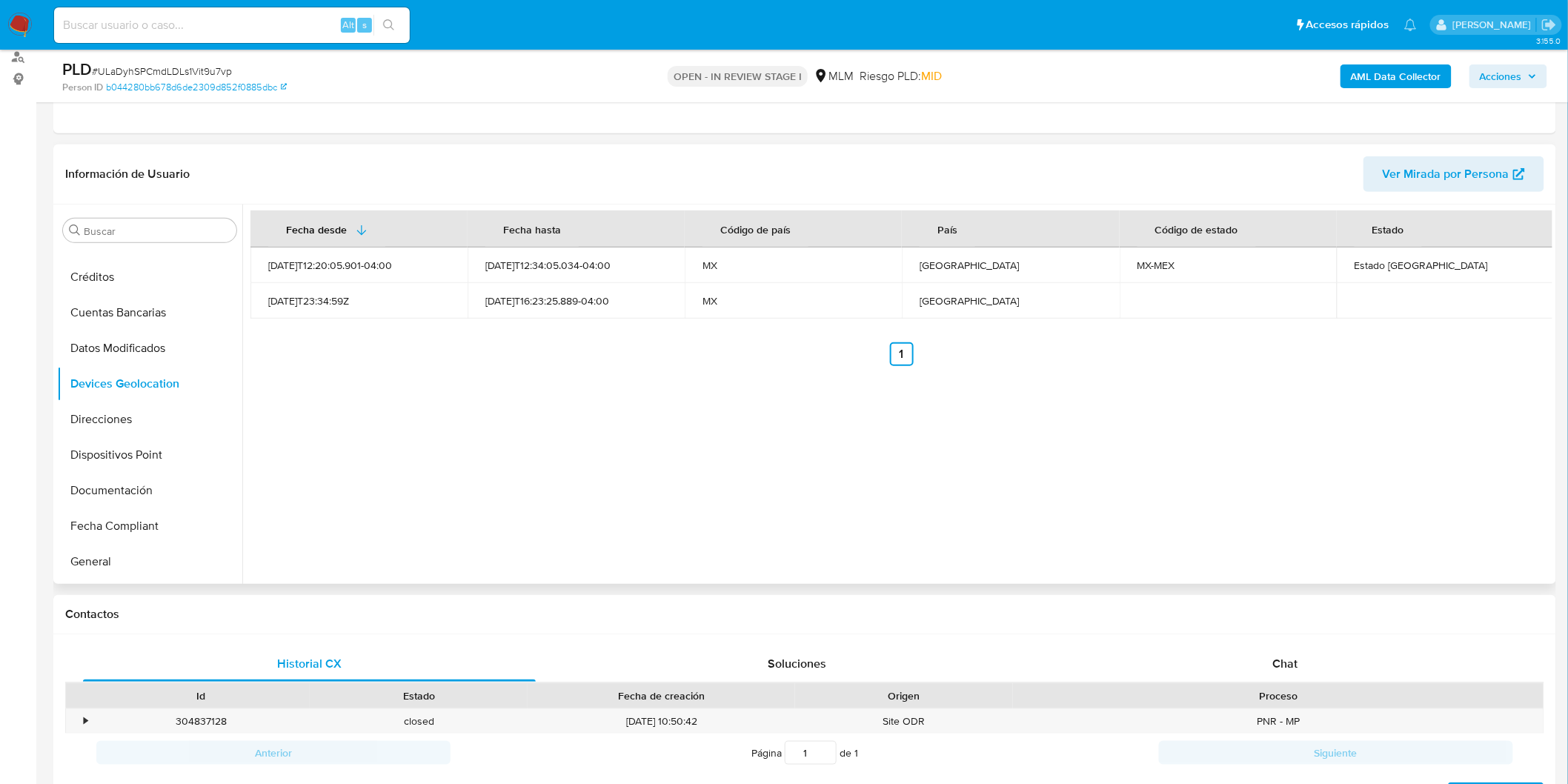
click at [624, 467] on div "Fecha desde [GEOGRAPHIC_DATA] hasta Código de país País Código de estado Estado…" at bounding box center [897, 394] width 1311 height 380
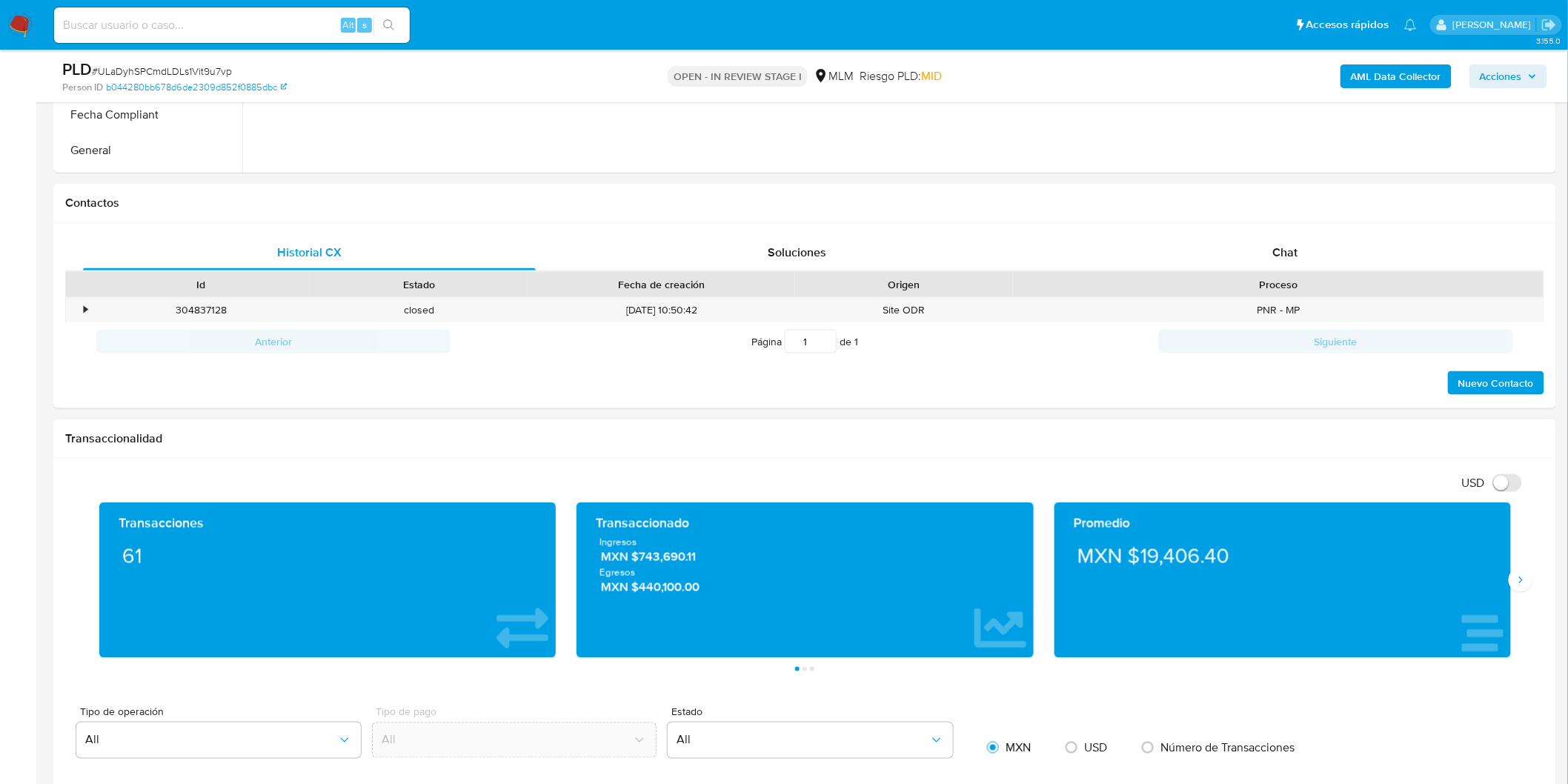
scroll to position [839, 0]
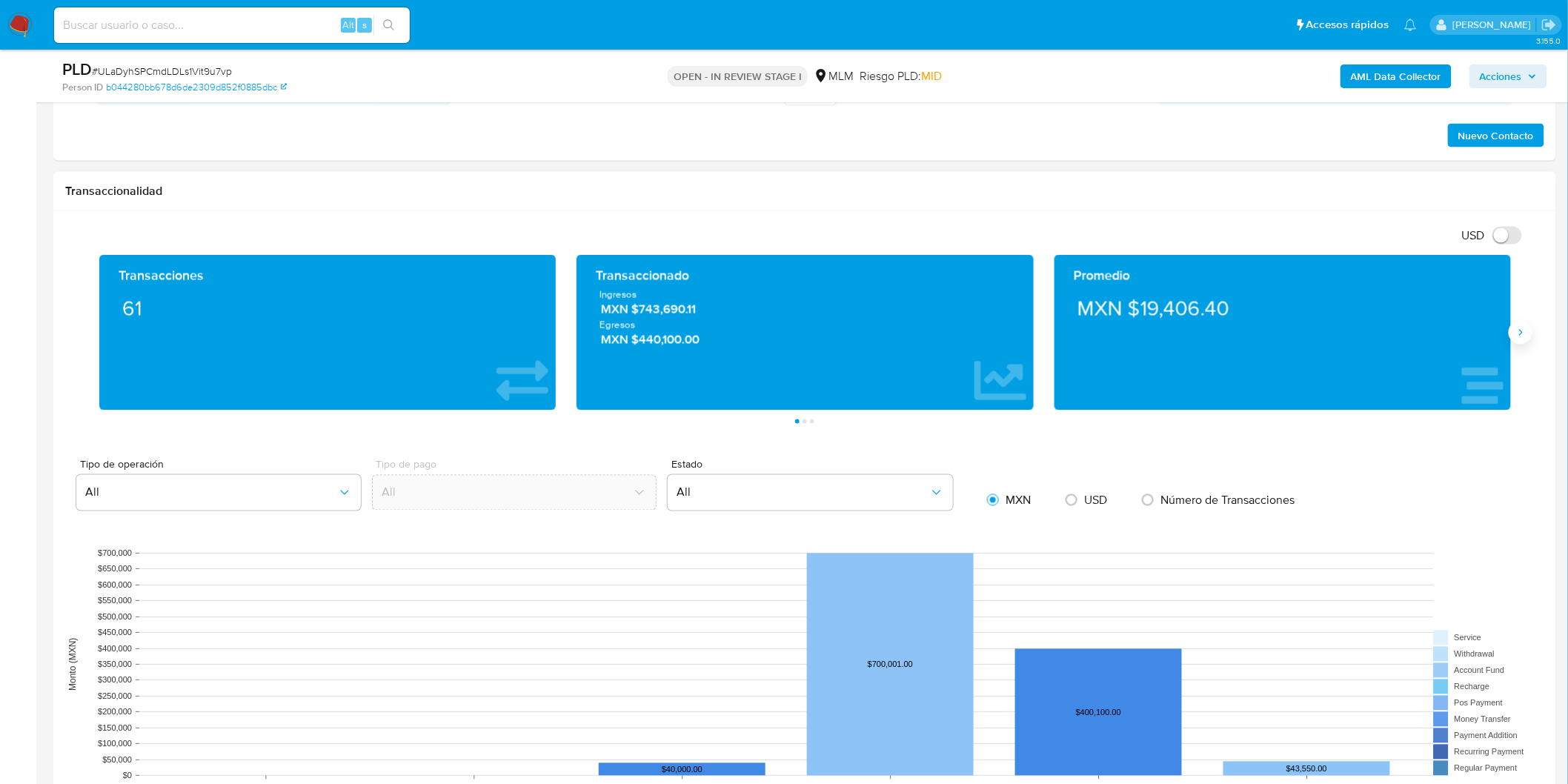
click at [1517, 337] on icon "Siguiente" at bounding box center [1520, 332] width 12 height 12
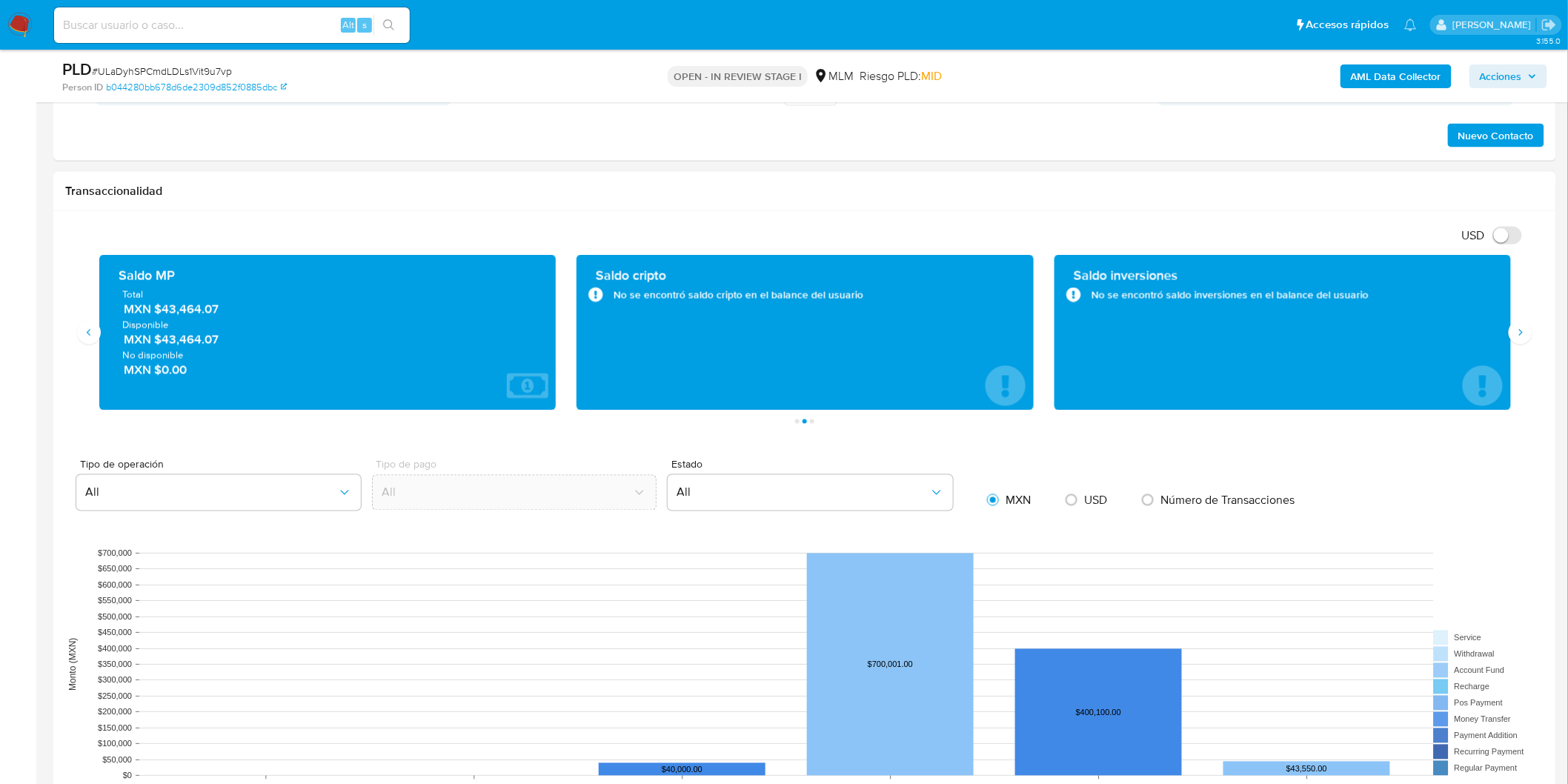
drag, startPoint x: 165, startPoint y: 340, endPoint x: 223, endPoint y: 342, distance: 58.0
click at [223, 342] on span "MXN $43,464.07" at bounding box center [328, 339] width 410 height 17
click at [175, 329] on span "Disponible" at bounding box center [327, 324] width 411 height 13
drag, startPoint x: 163, startPoint y: 340, endPoint x: 223, endPoint y: 342, distance: 60.0
click at [223, 342] on span "MXN $43,464.07" at bounding box center [328, 339] width 410 height 17
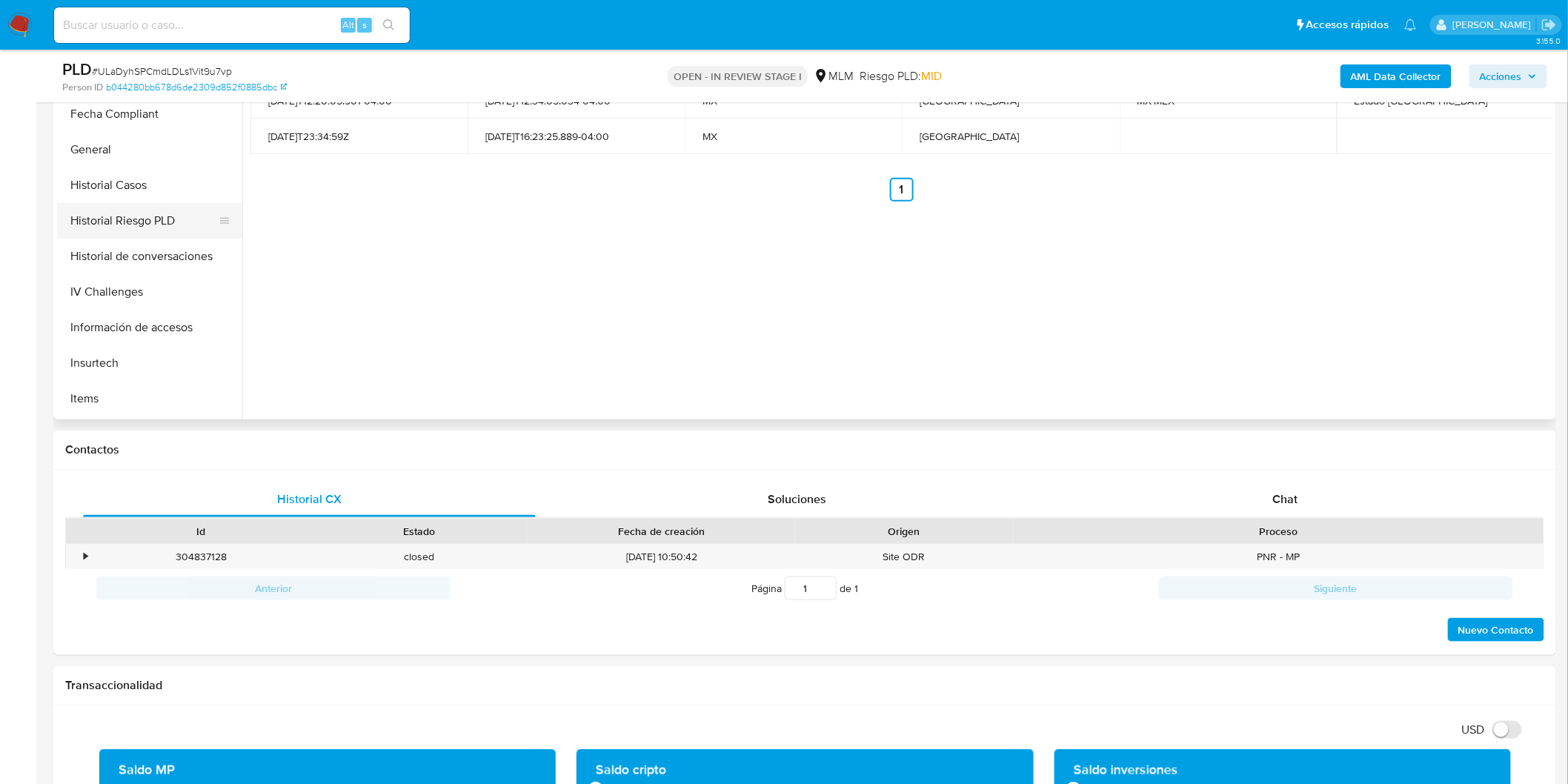
scroll to position [543, 0]
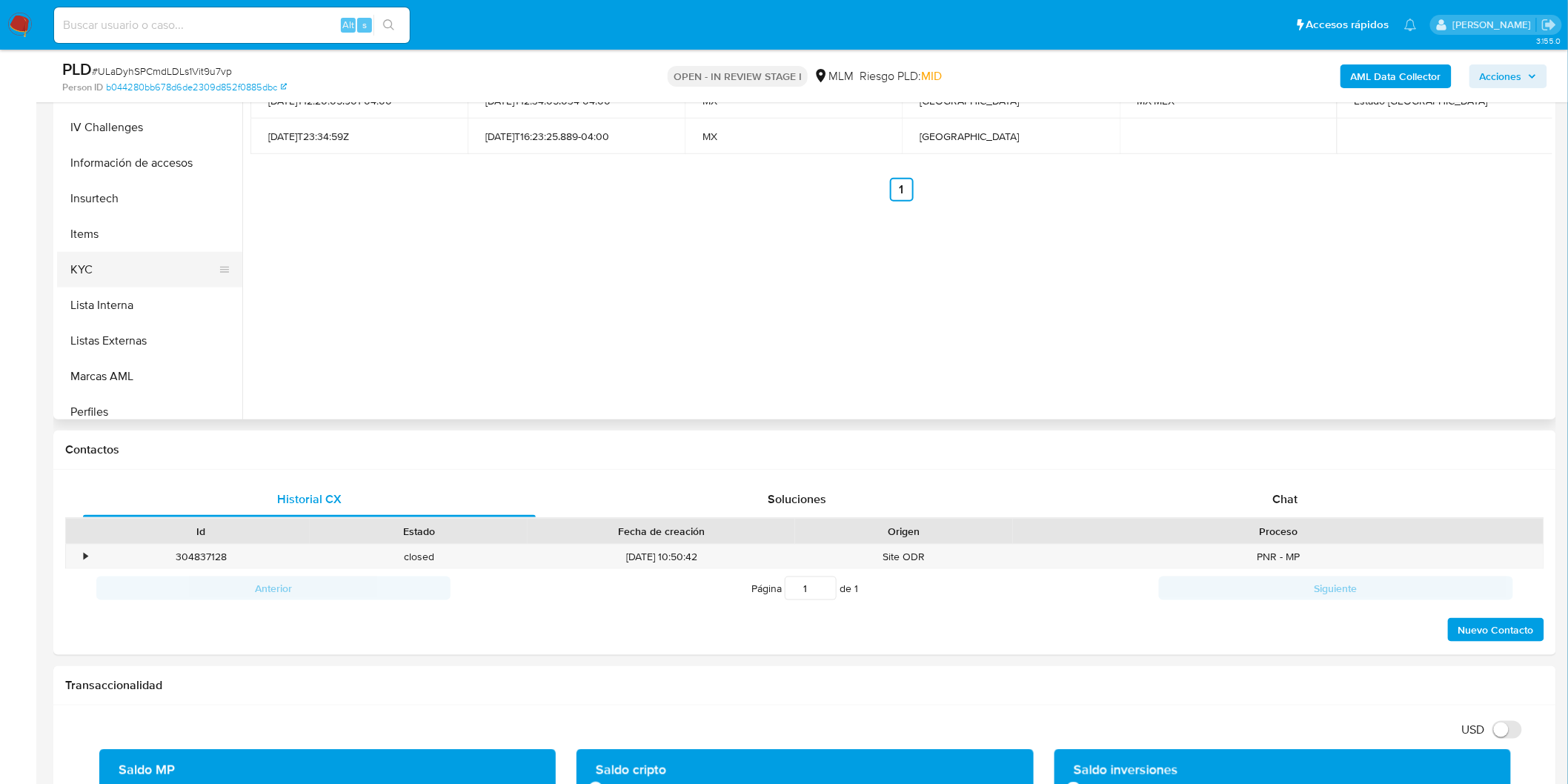
click at [95, 270] on button "KYC" at bounding box center [143, 270] width 173 height 35
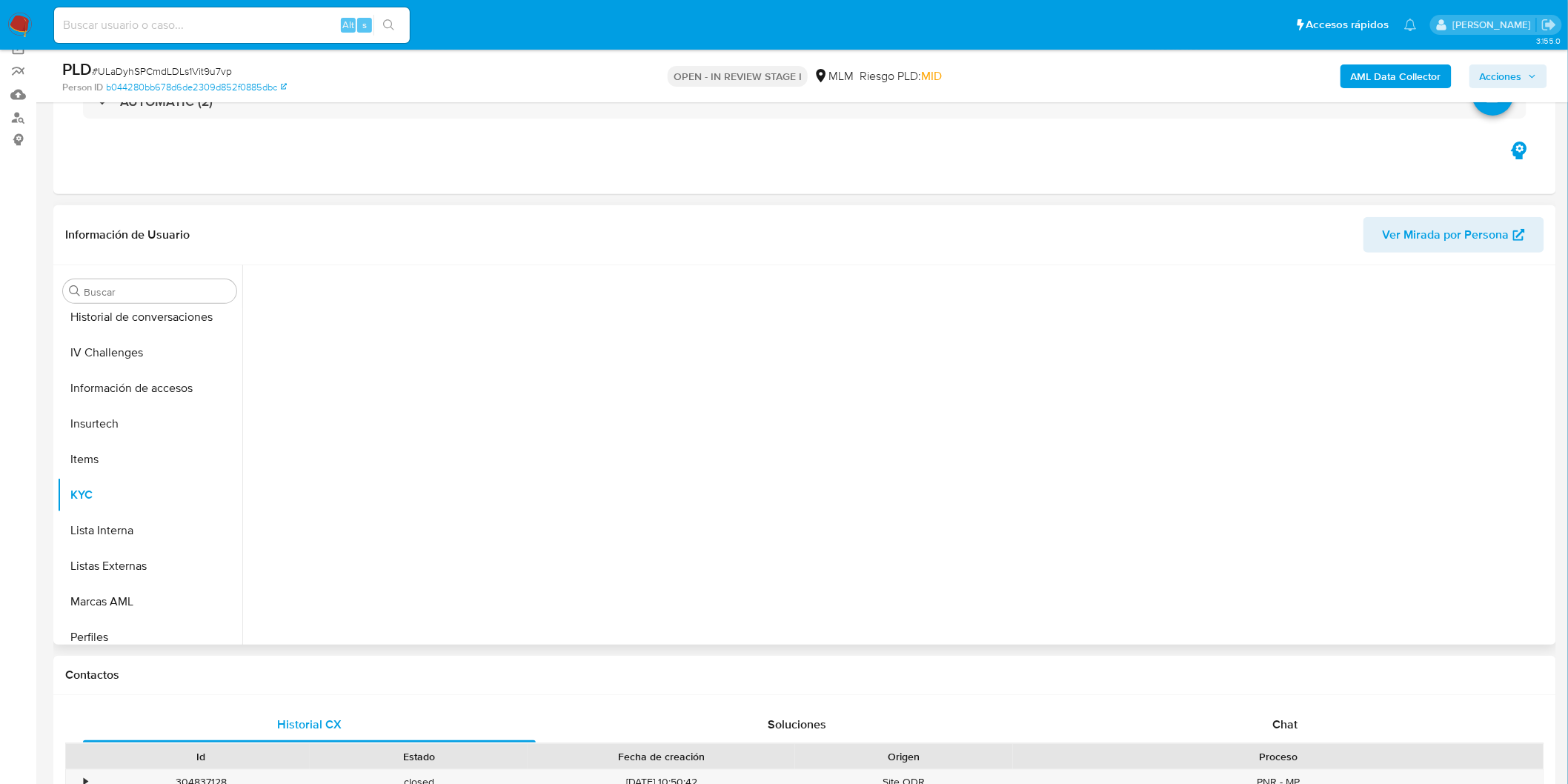
scroll to position [98, 0]
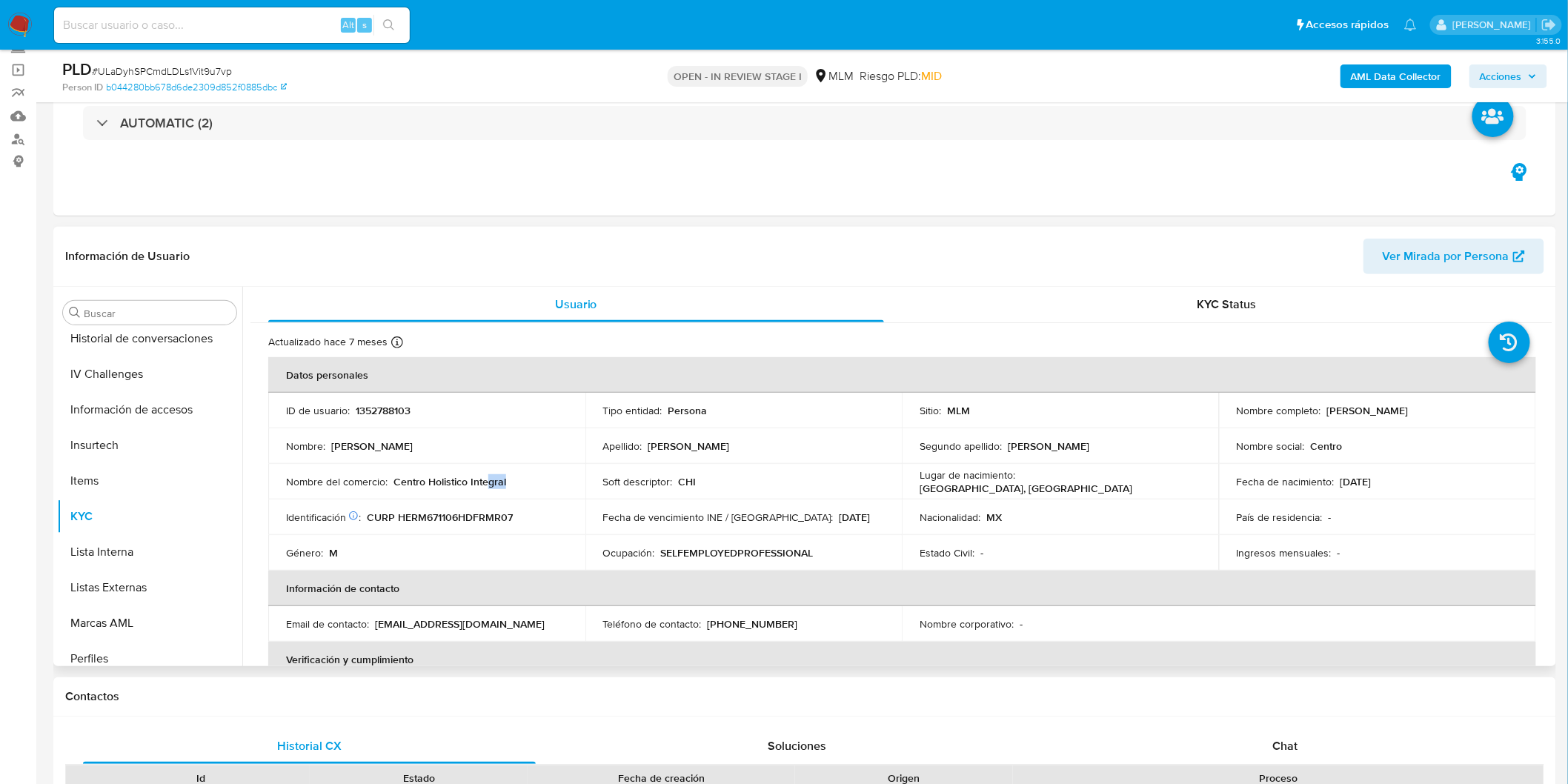
drag, startPoint x: 522, startPoint y: 478, endPoint x: 549, endPoint y: 490, distance: 29.5
click at [489, 479] on div "Nombre del comercio : Centro Holistico Integral" at bounding box center [427, 481] width 281 height 13
click at [566, 493] on td "Nombre del comercio : Centro Holistico Integral" at bounding box center [427, 481] width 317 height 35
click at [561, 491] on td "Nombre del comercio : Centro Holistico Integral" at bounding box center [427, 481] width 317 height 35
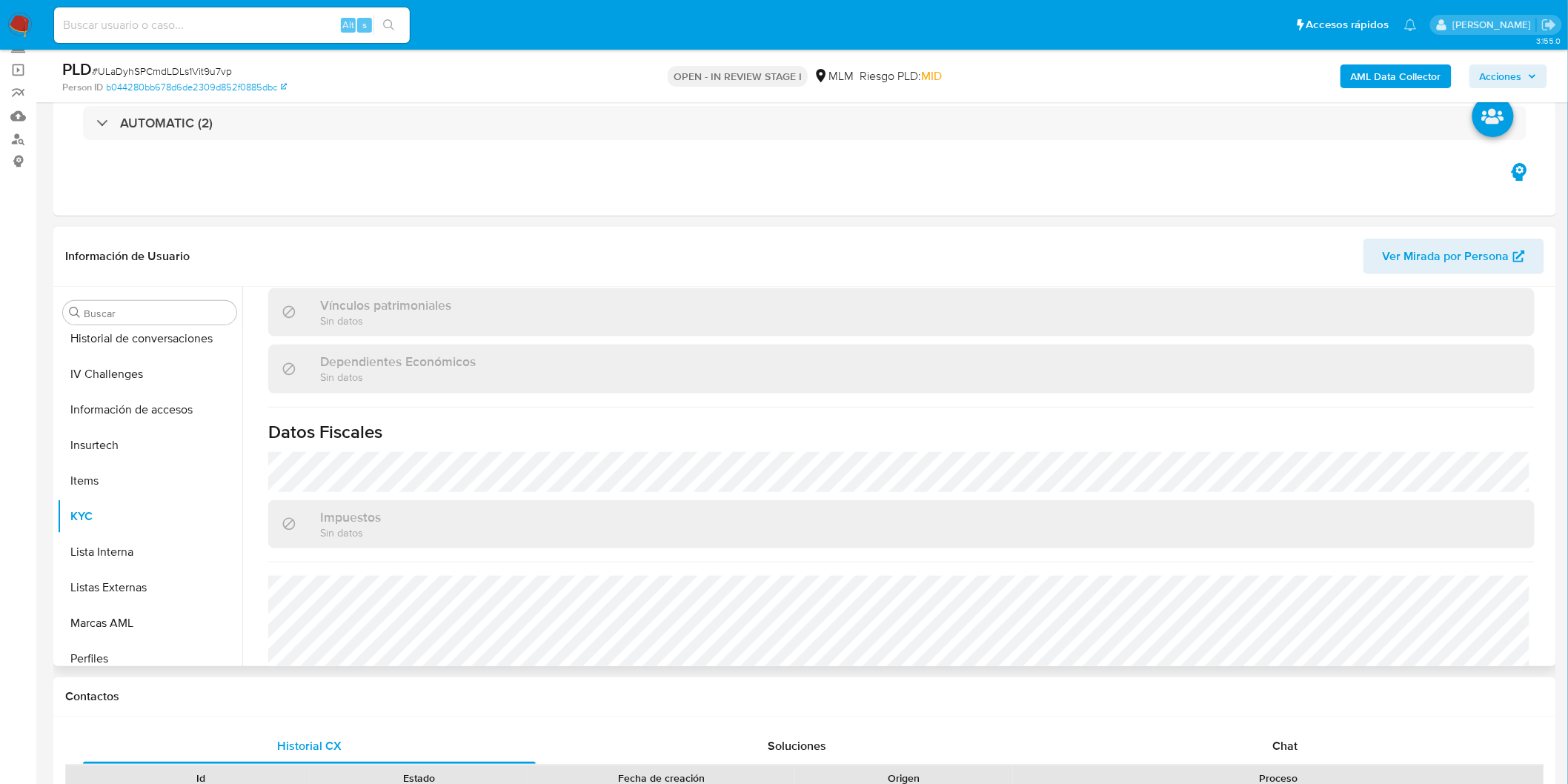
scroll to position [558, 0]
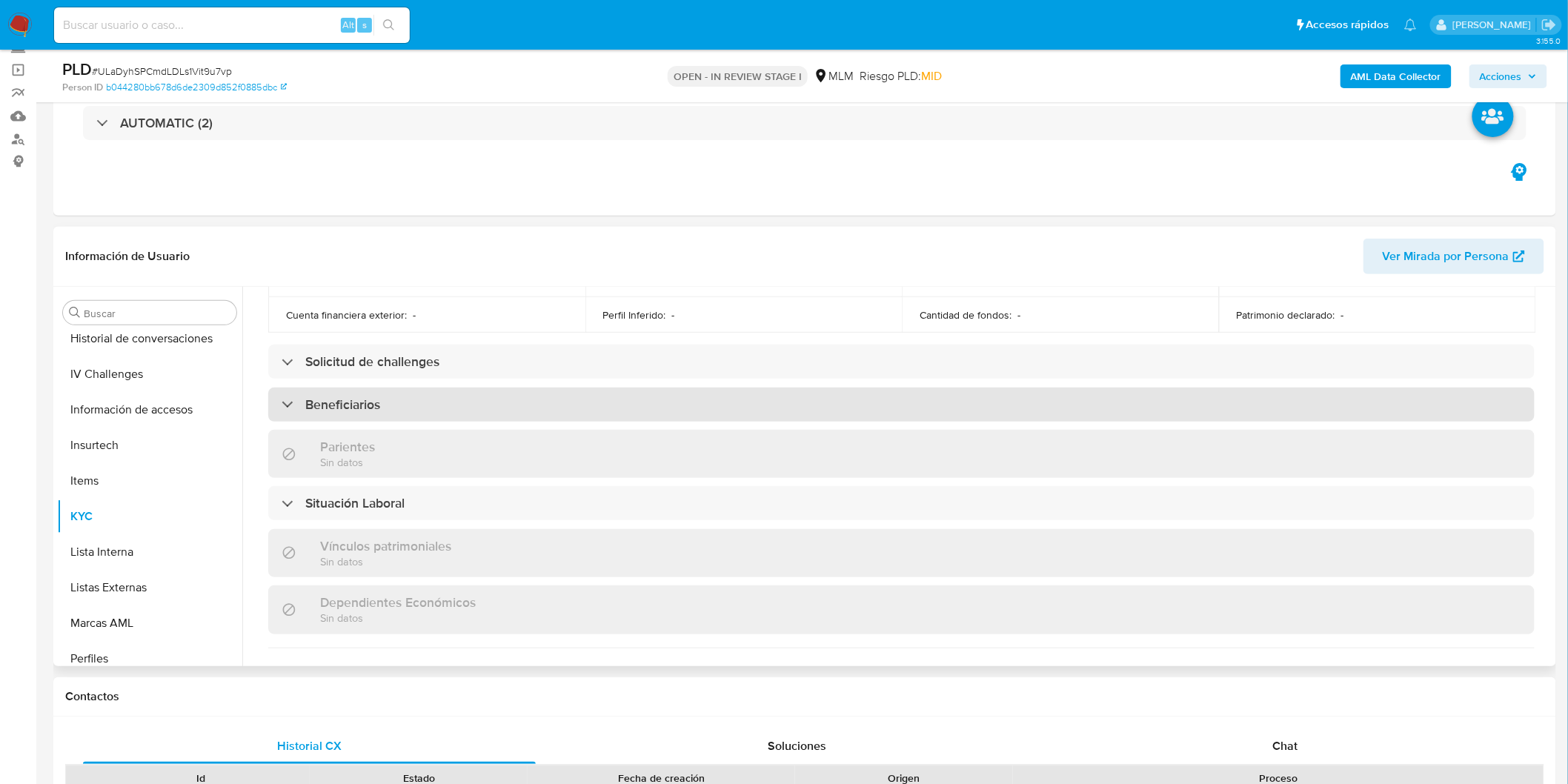
click at [343, 396] on h3 "Beneficiarios" at bounding box center [342, 404] width 75 height 16
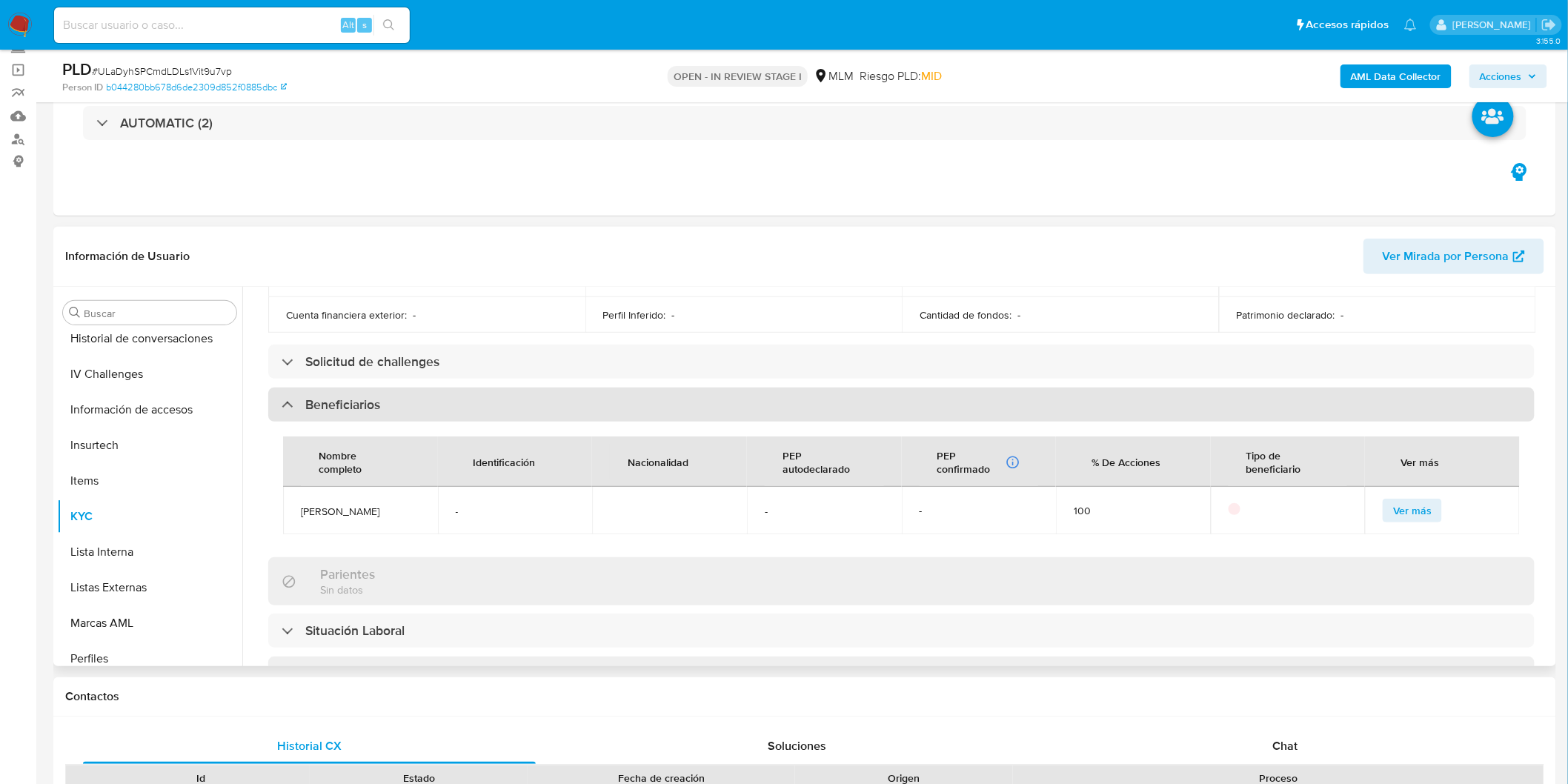
click at [343, 396] on h3 "Beneficiarios" at bounding box center [342, 404] width 75 height 16
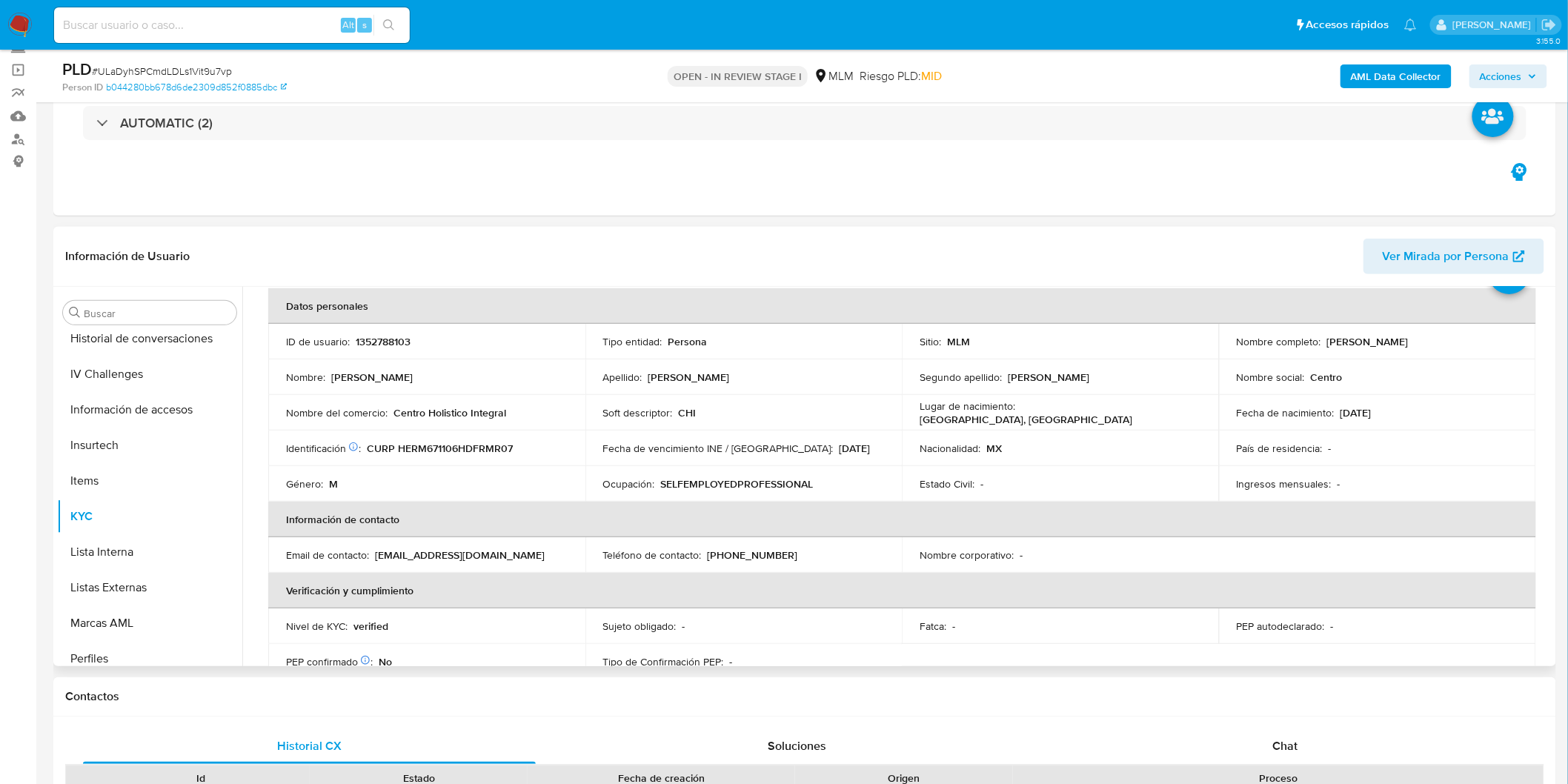
scroll to position [64, 0]
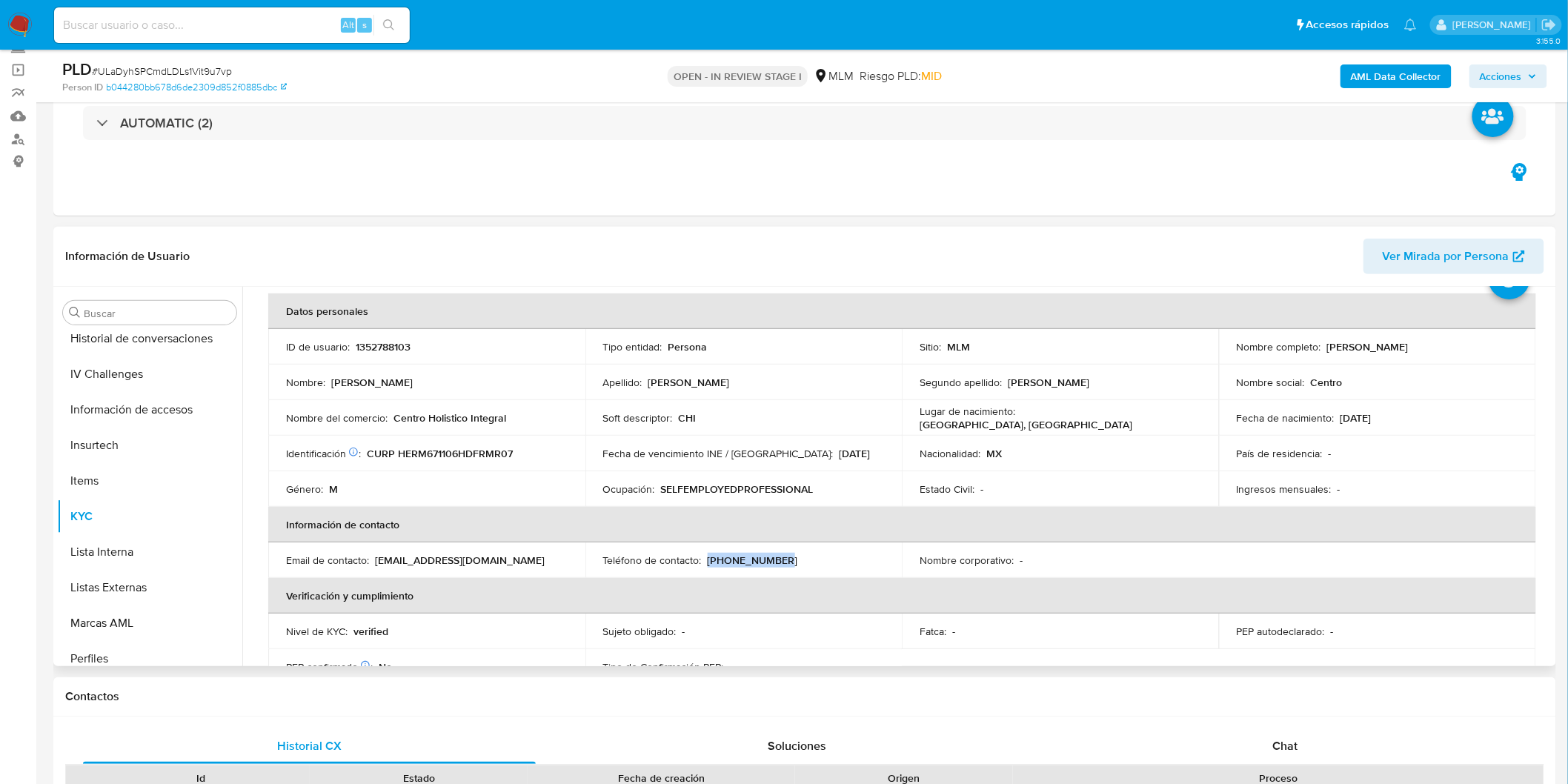
drag, startPoint x: 788, startPoint y: 547, endPoint x: 705, endPoint y: 554, distance: 83.3
click at [705, 554] on td "Teléfono de contacto : (55) 51572523" at bounding box center [744, 560] width 317 height 35
copy p "(55) 51572523"
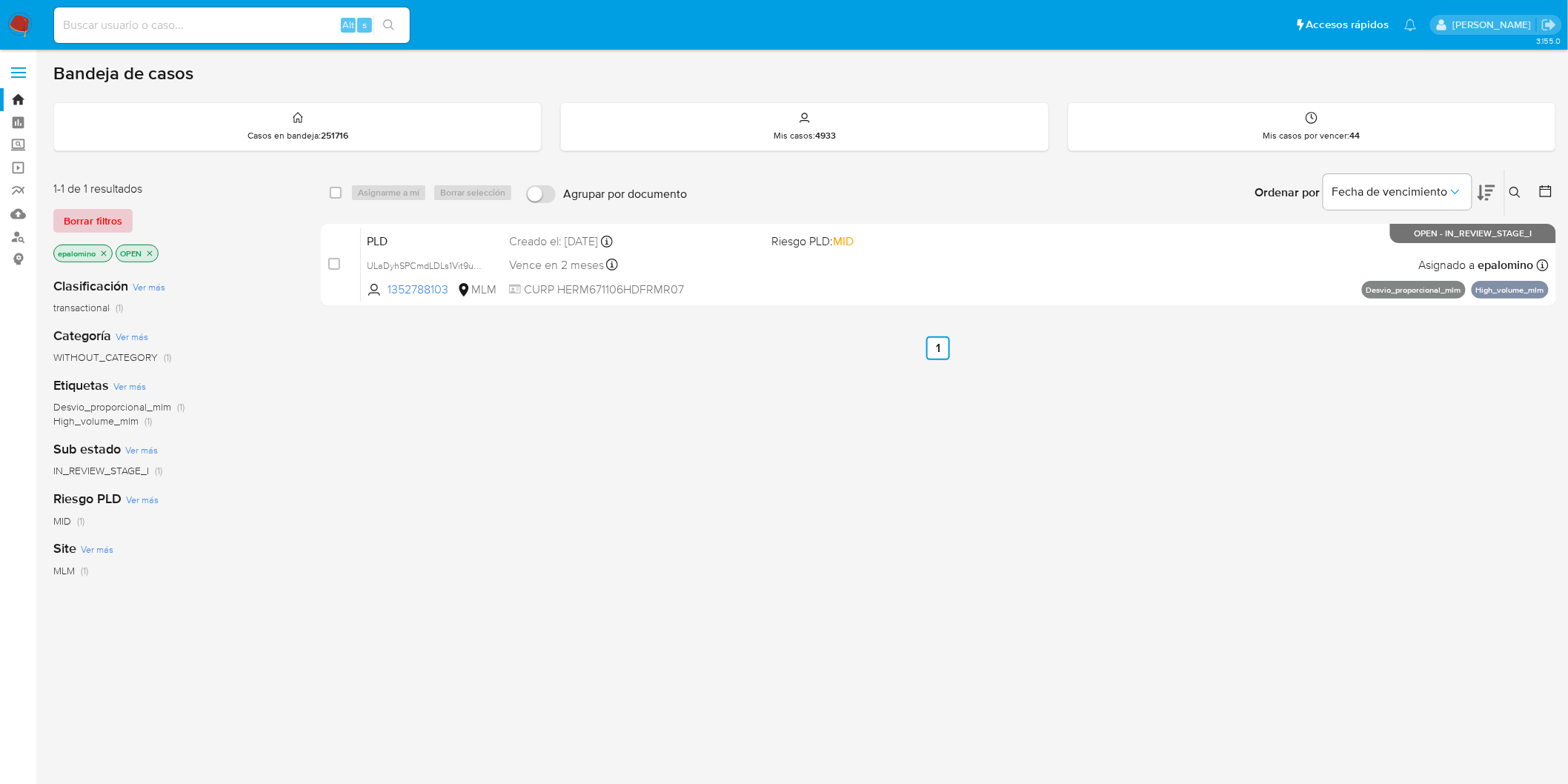
click at [83, 216] on span "Borrar filtros" at bounding box center [93, 220] width 58 height 20
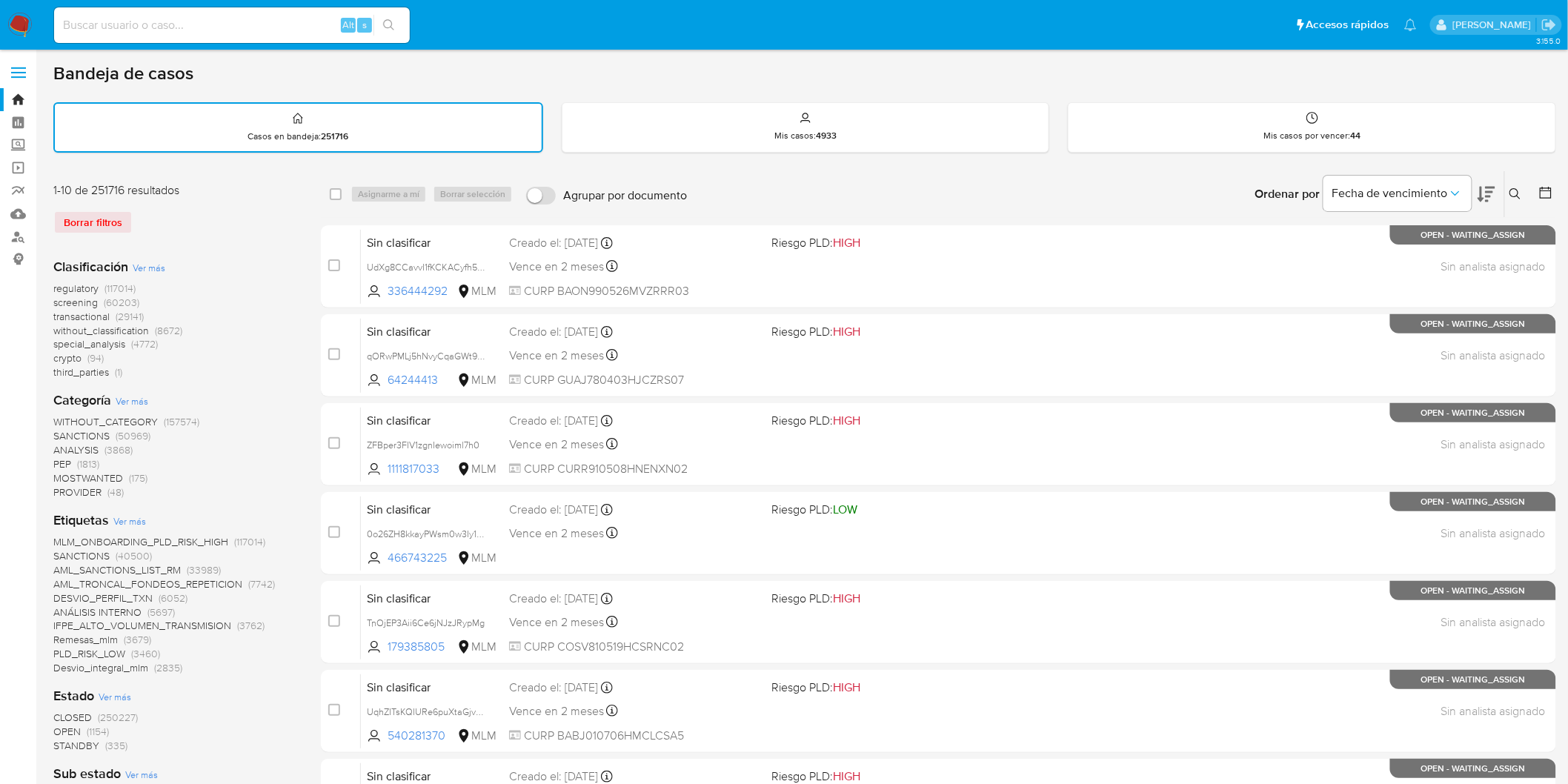
click at [16, 27] on img at bounding box center [19, 25] width 25 height 25
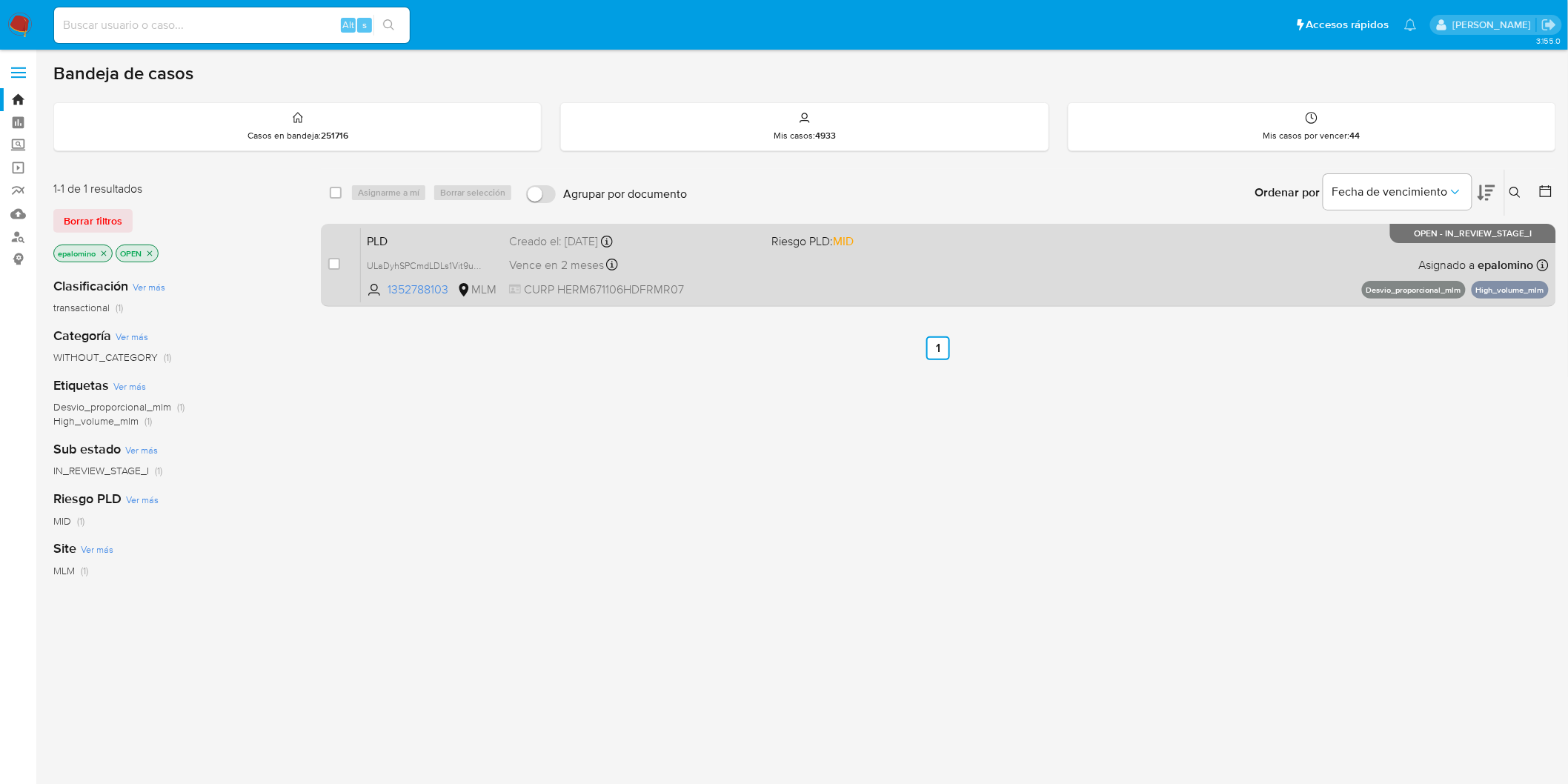
click at [386, 234] on span "PLD" at bounding box center [432, 240] width 130 height 19
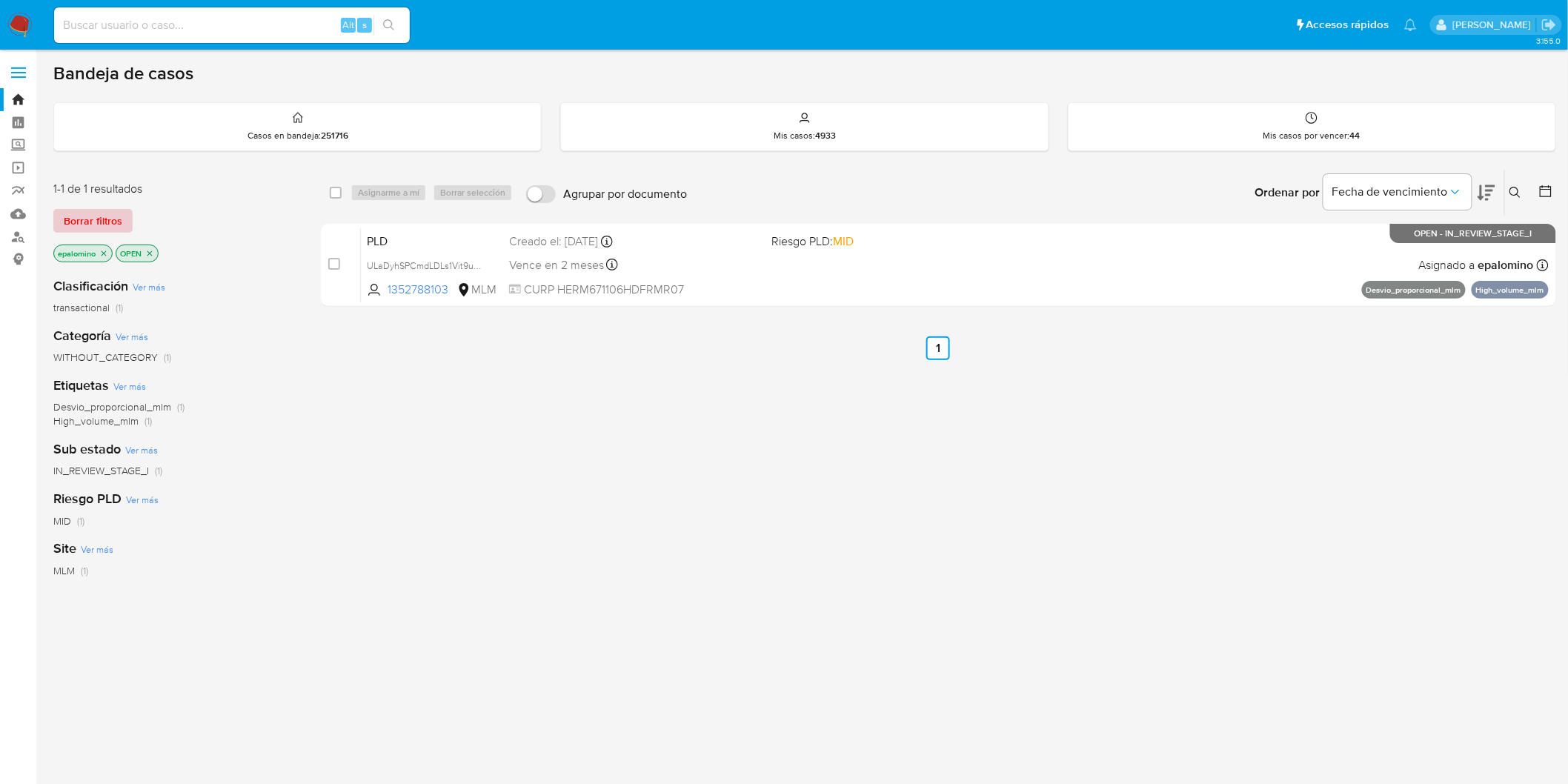
click at [97, 216] on span "Borrar filtros" at bounding box center [93, 220] width 58 height 20
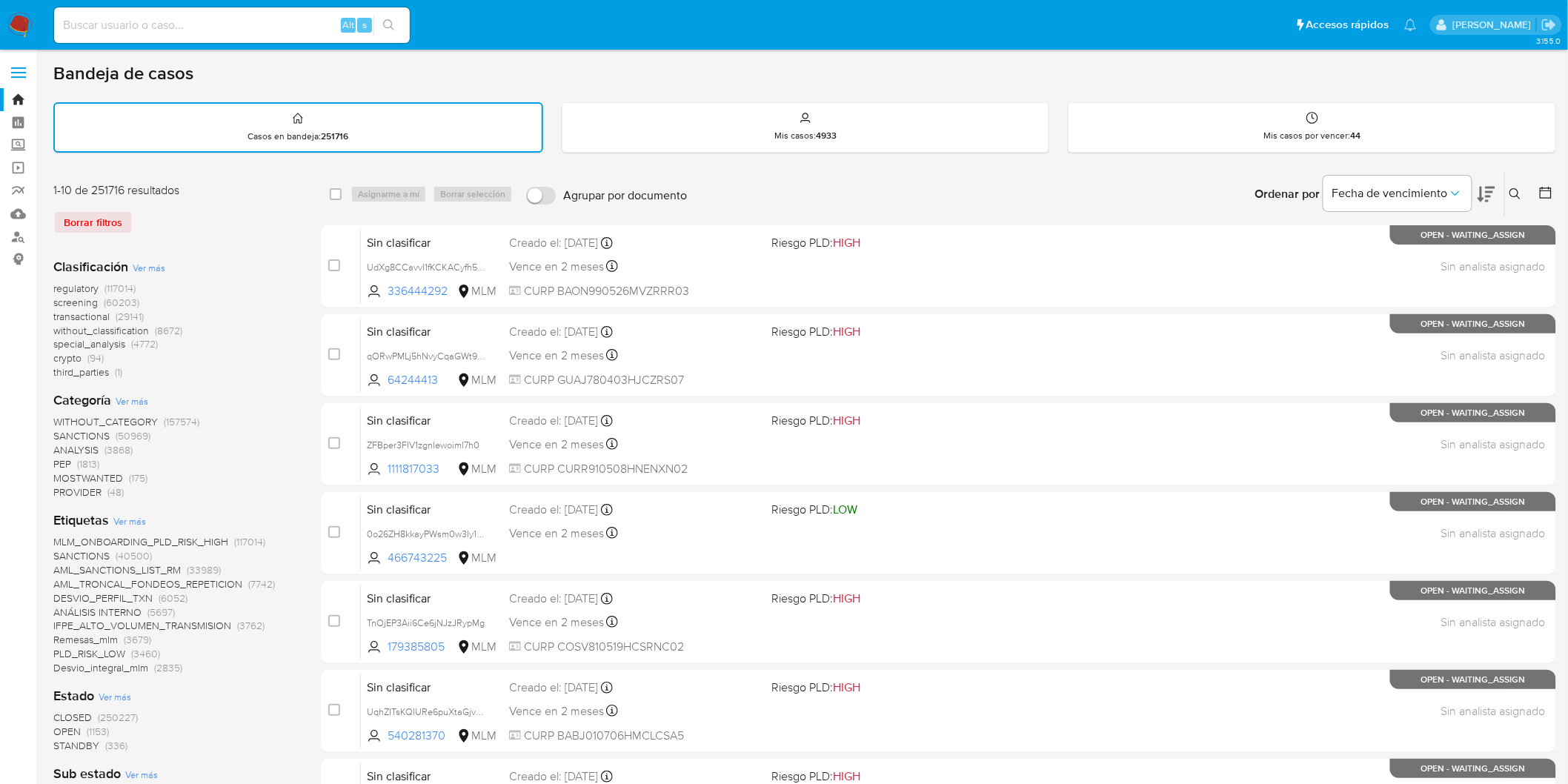
click at [30, 19] on img at bounding box center [19, 25] width 25 height 25
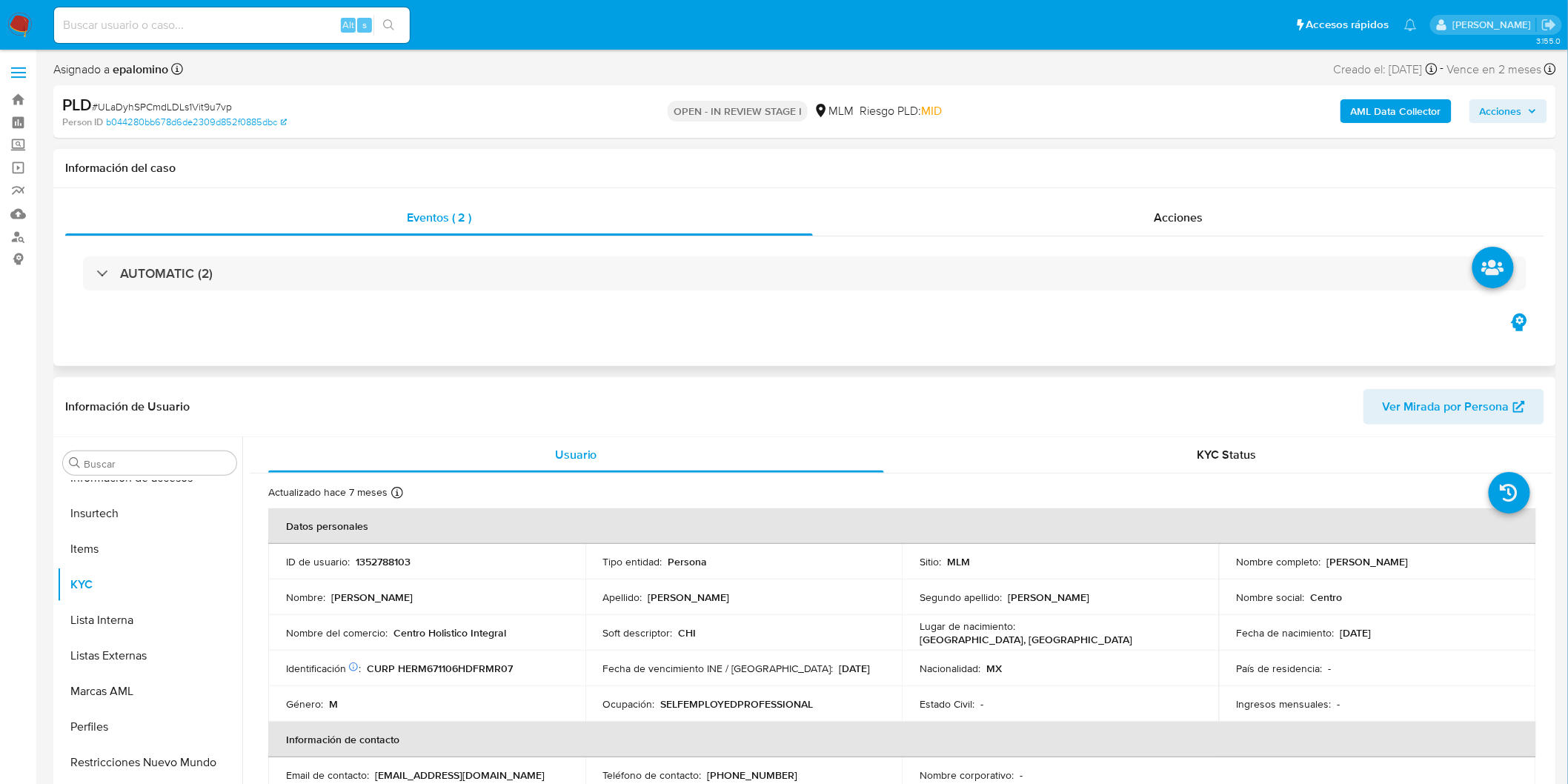
select select "10"
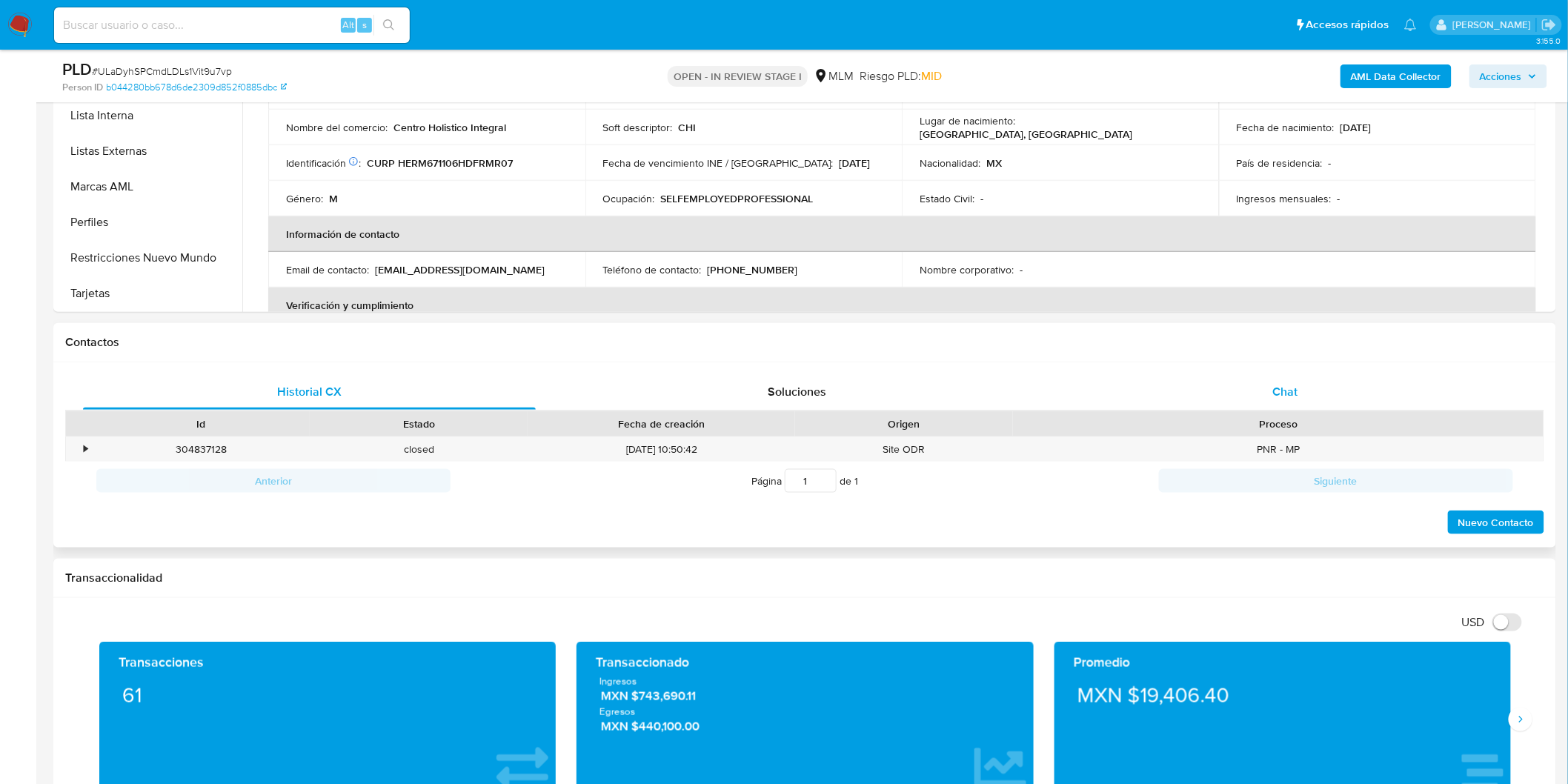
click at [1284, 393] on span "Chat" at bounding box center [1286, 391] width 25 height 17
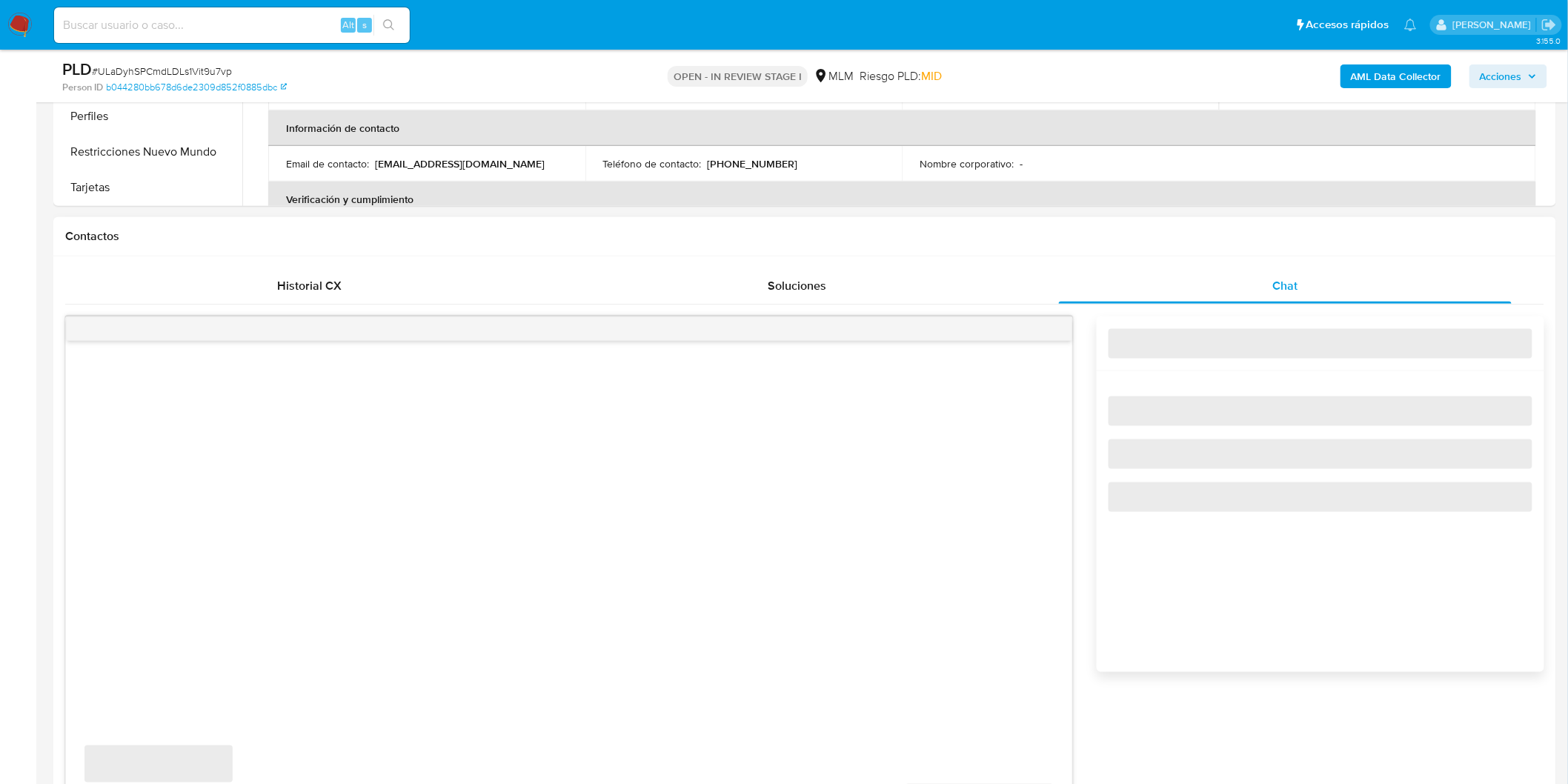
scroll to position [699, 0]
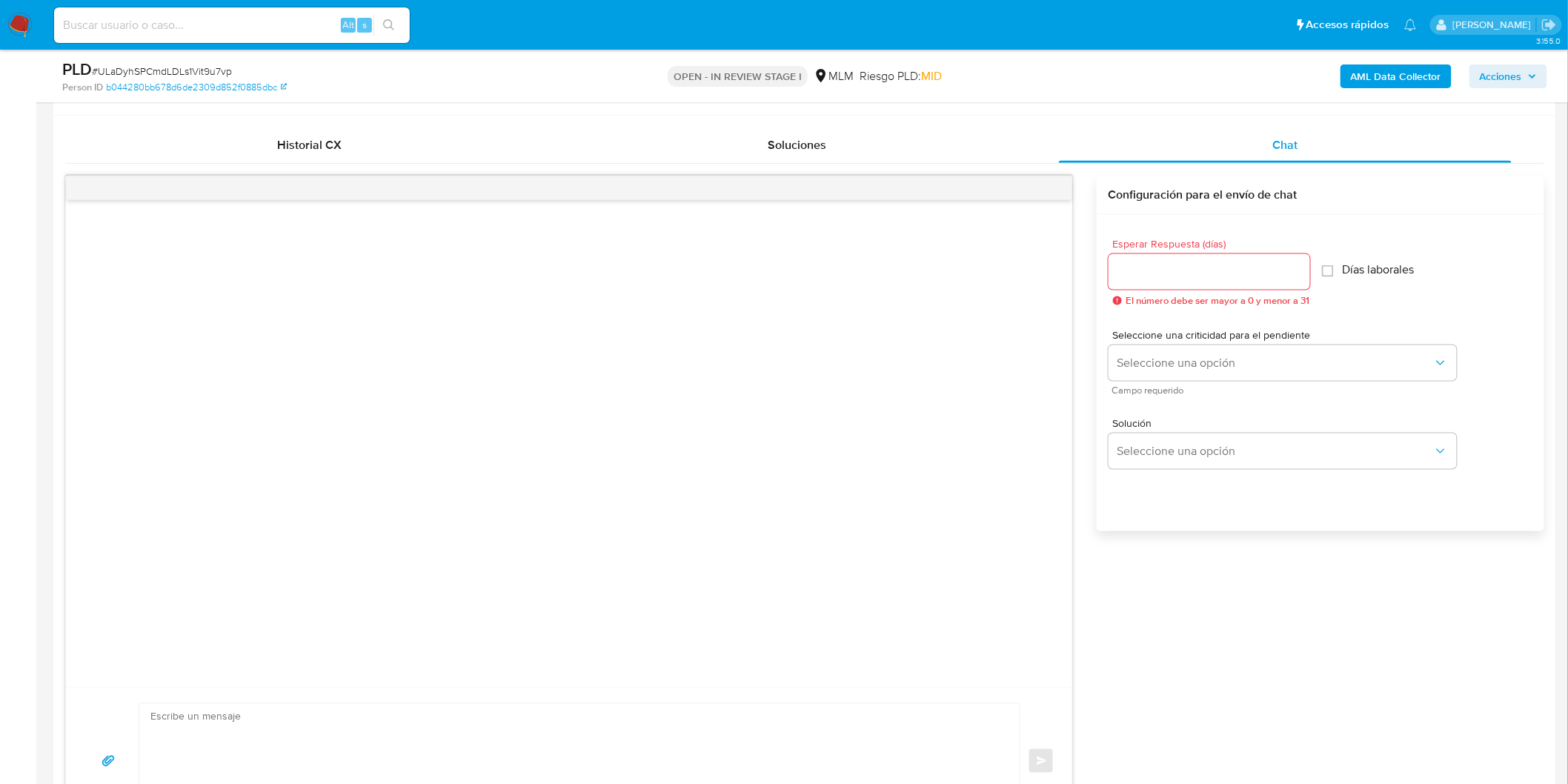
click at [1160, 276] on input "Esperar Respuesta (días)" at bounding box center [1210, 272] width 202 height 19
type input "5"
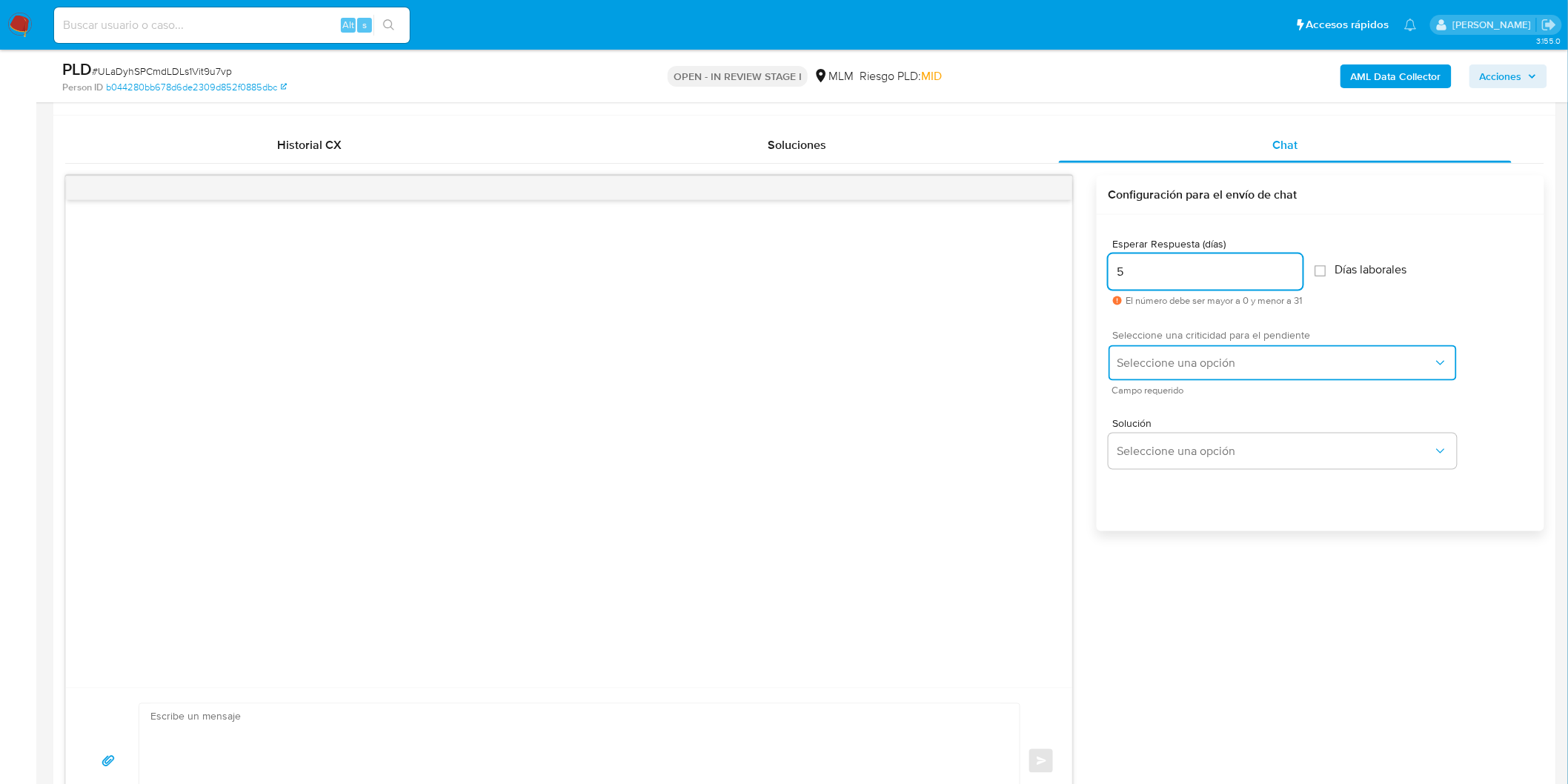
click at [1165, 361] on span "Seleccione una opción" at bounding box center [1275, 363] width 316 height 15
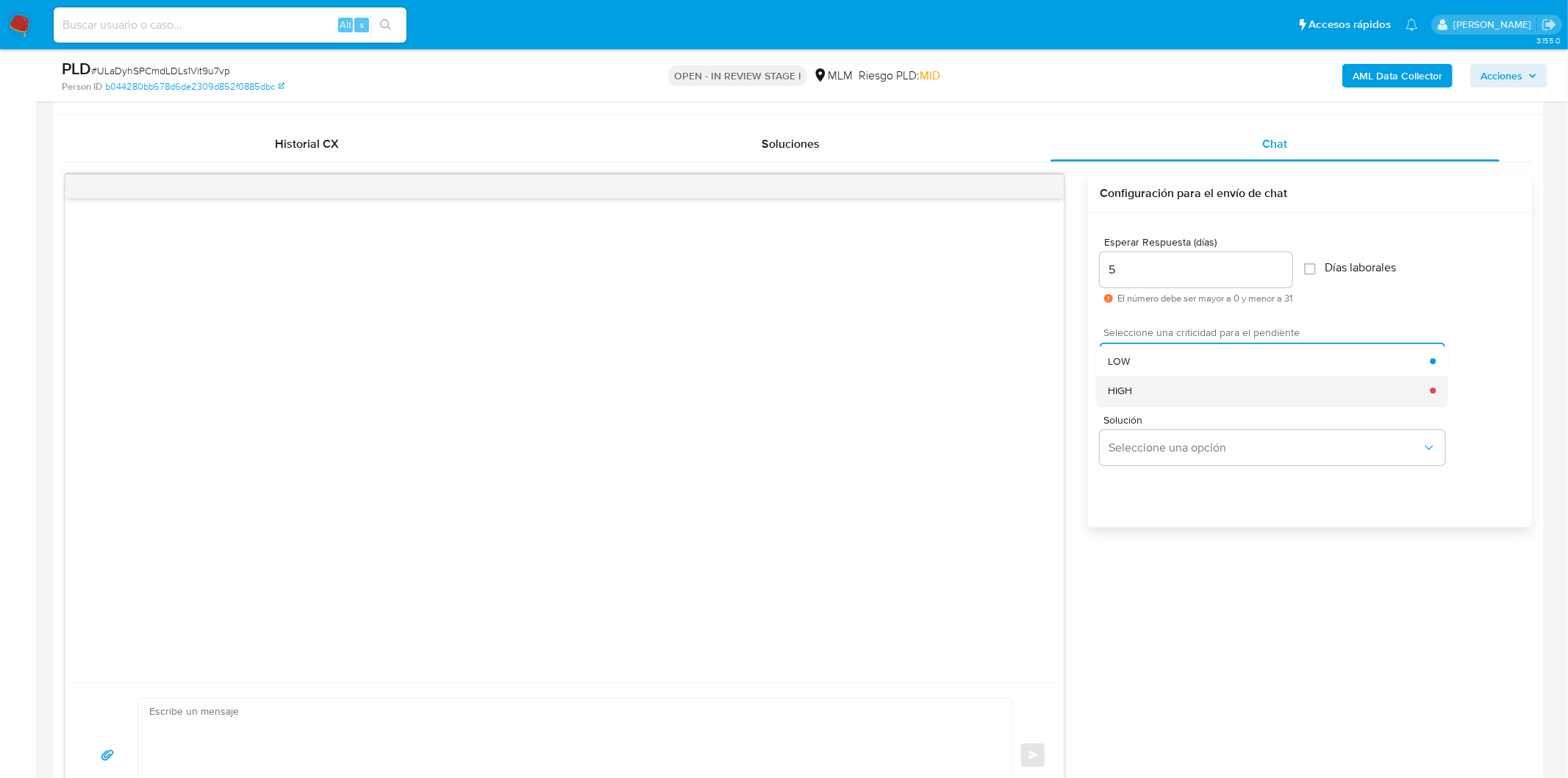
click at [1156, 390] on div "HIGH" at bounding box center [1269, 391] width 322 height 30
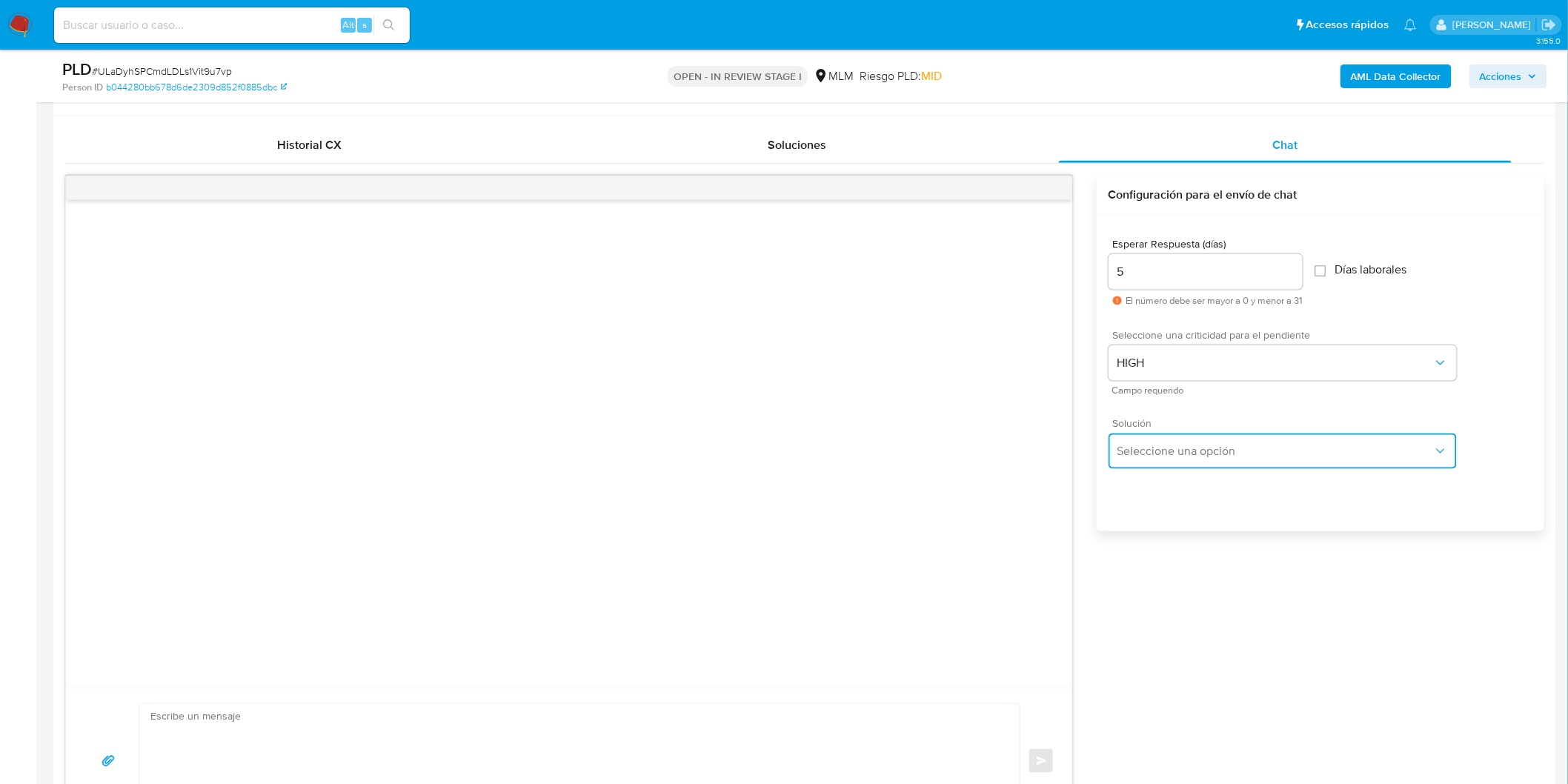
click at [1171, 434] on button "Seleccione una opción" at bounding box center [1283, 451] width 349 height 35
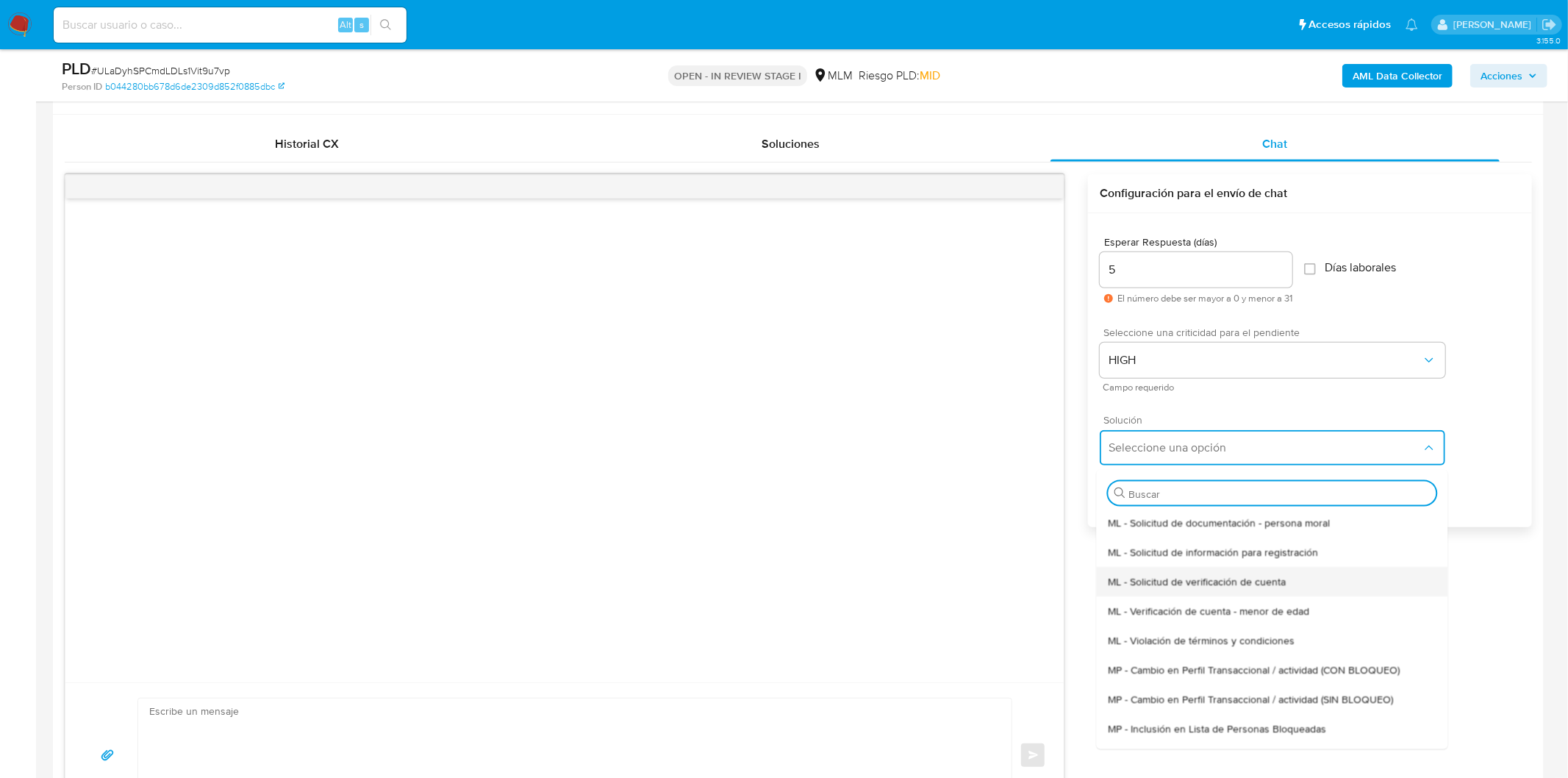
click at [1223, 580] on span "ML - Solicitud de verificación de cuenta" at bounding box center [1197, 580] width 178 height 13
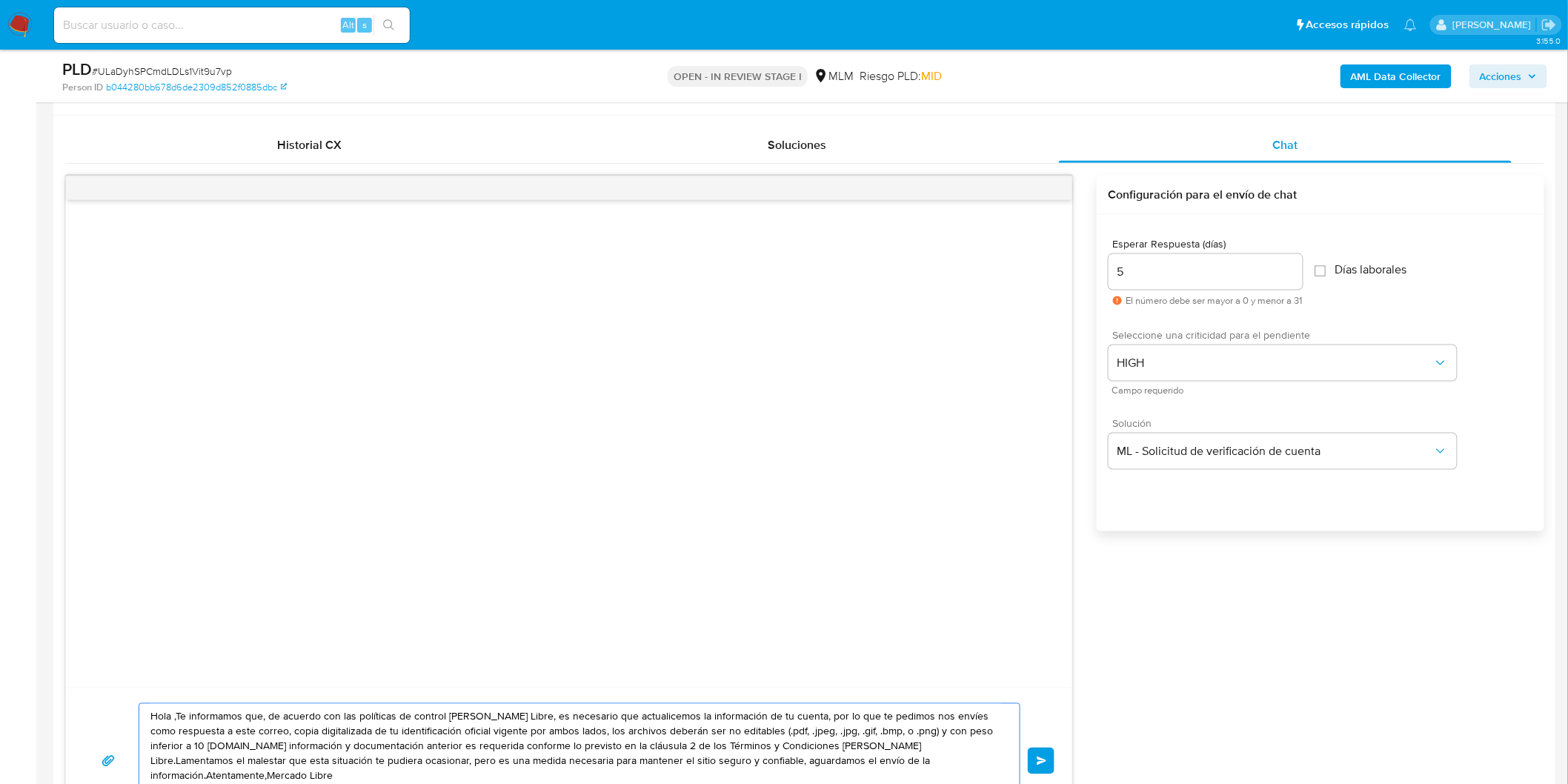
drag, startPoint x: 944, startPoint y: 765, endPoint x: 16, endPoint y: 692, distance: 930.9
paste textarea "Estimado Martin Hernandez Ramirez. Te comunicamos que se ha identificado un cam…"
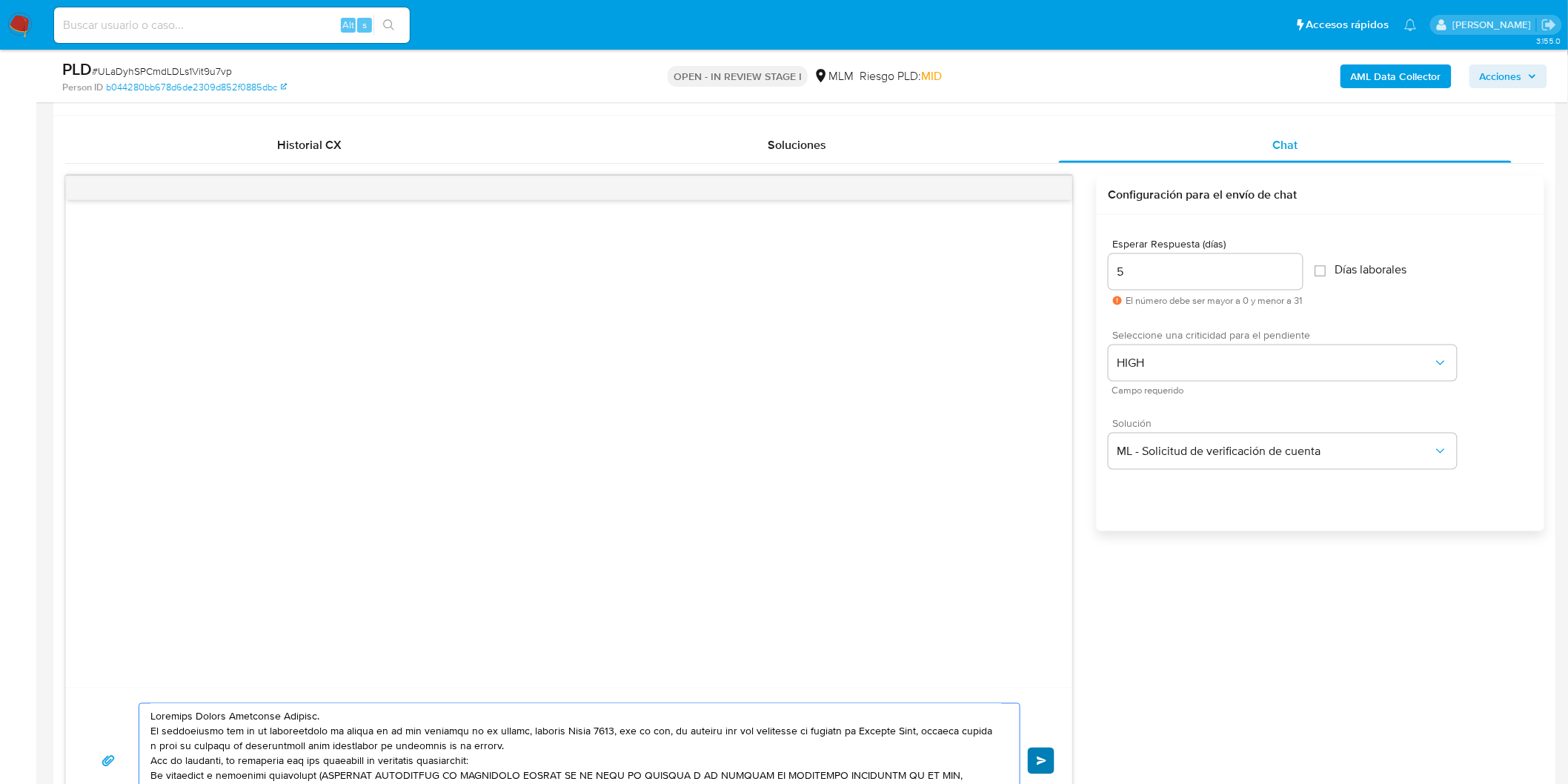
scroll to position [767, 0]
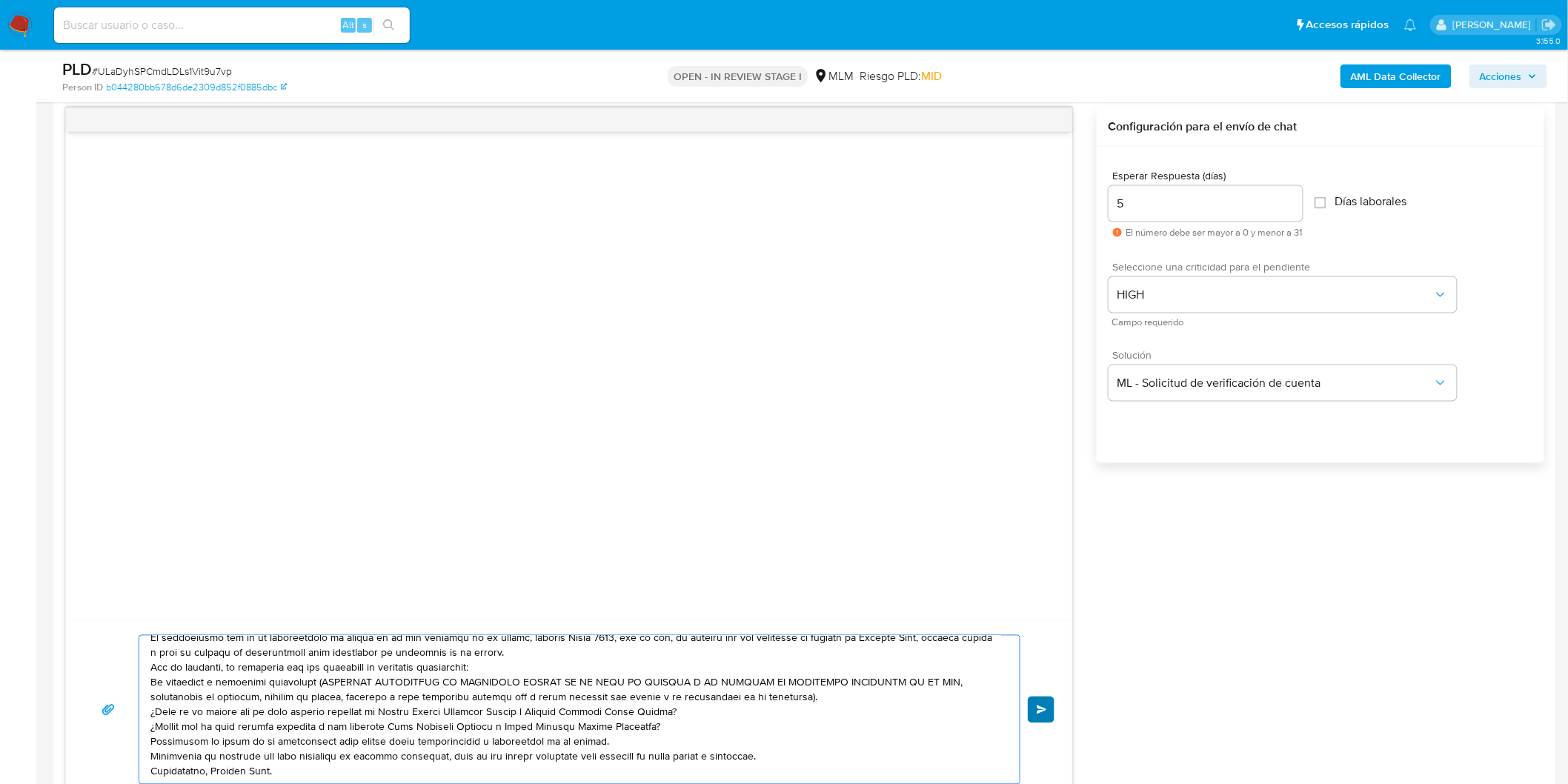
type textarea "Estimado Martin Hernandez Ramirez. Te comunicamos que se ha identificado un cam…"
click at [1046, 709] on span "Enviar" at bounding box center [1042, 710] width 11 height 9
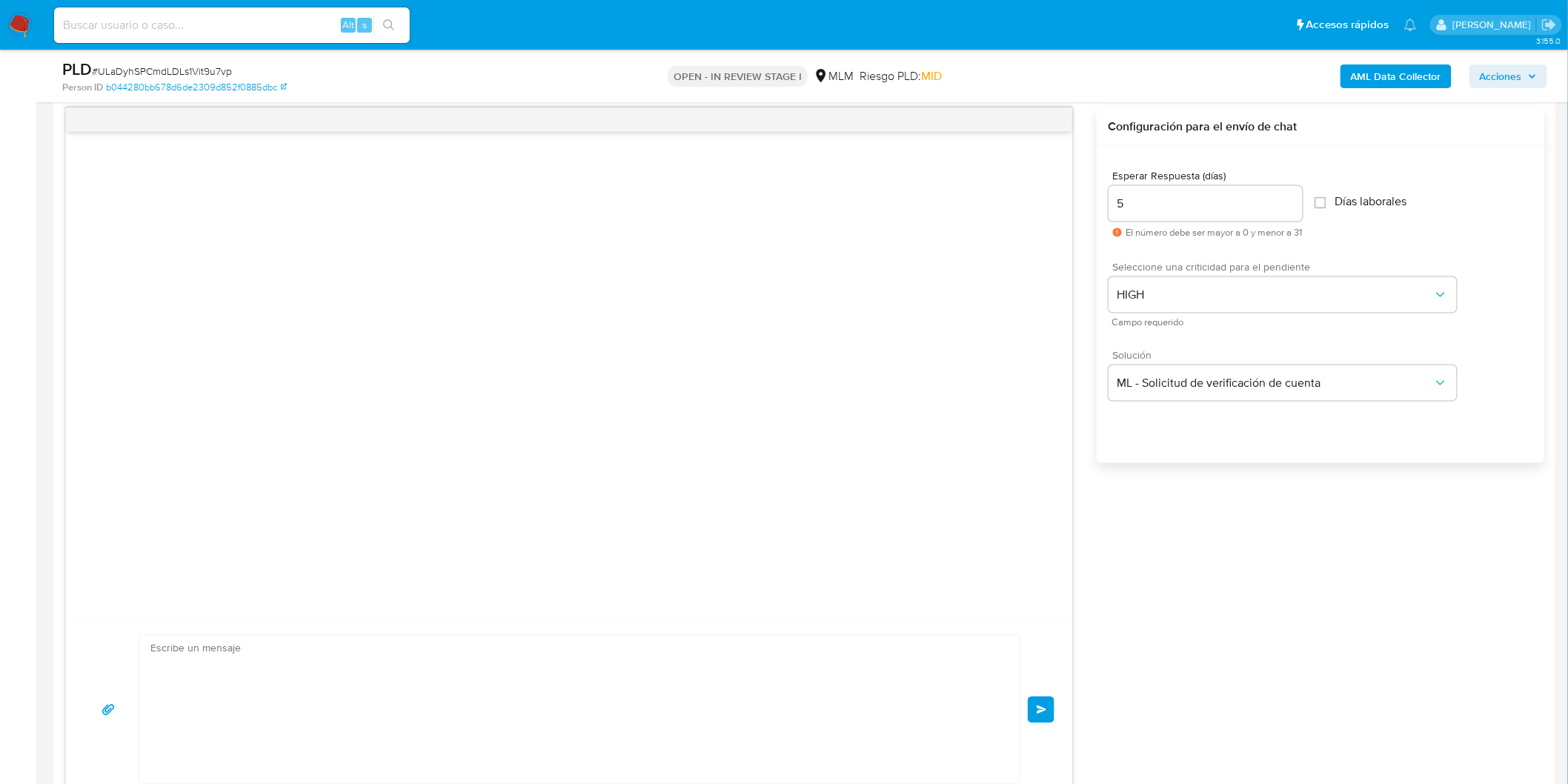
scroll to position [0, 0]
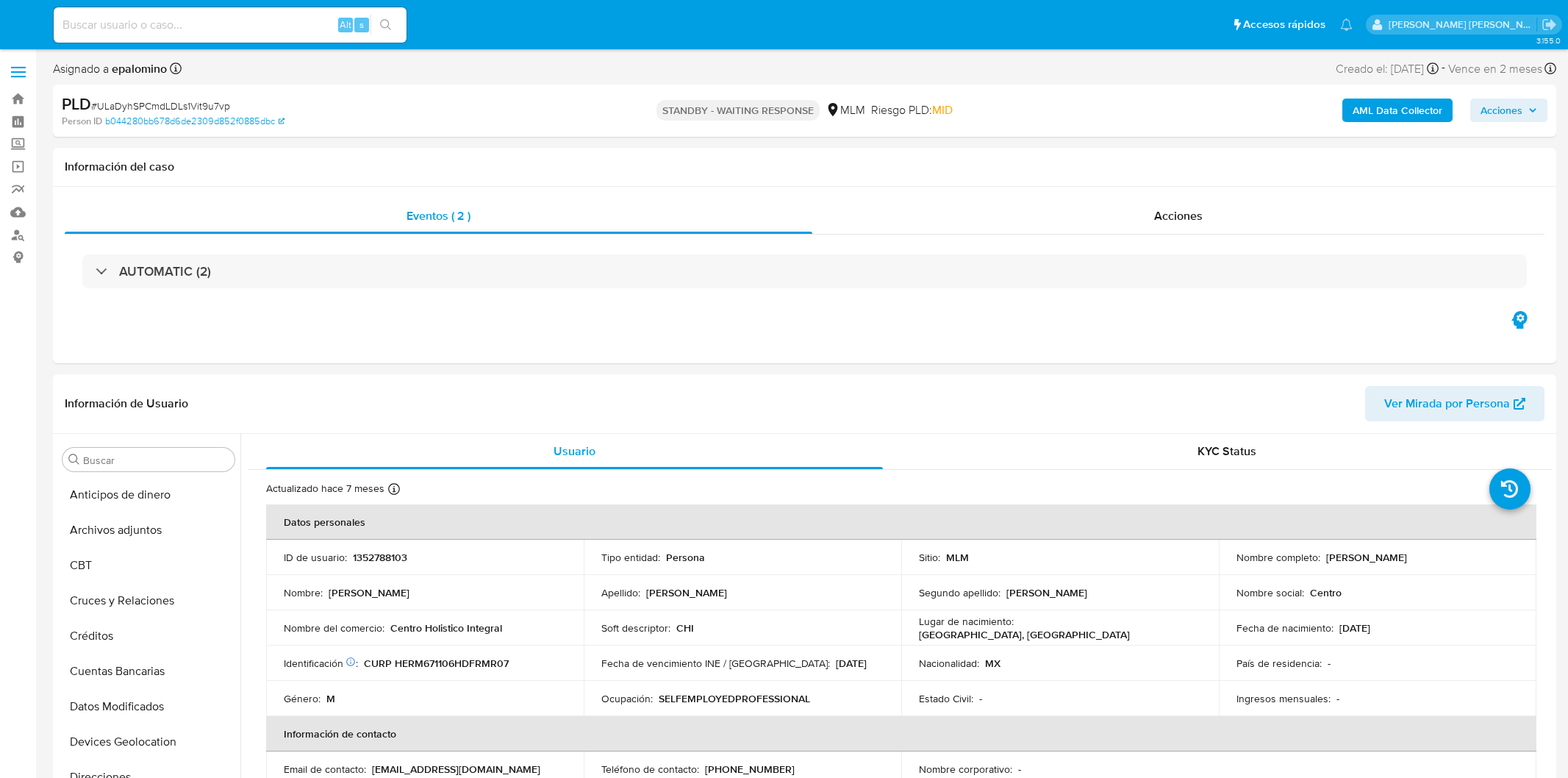
select select "10"
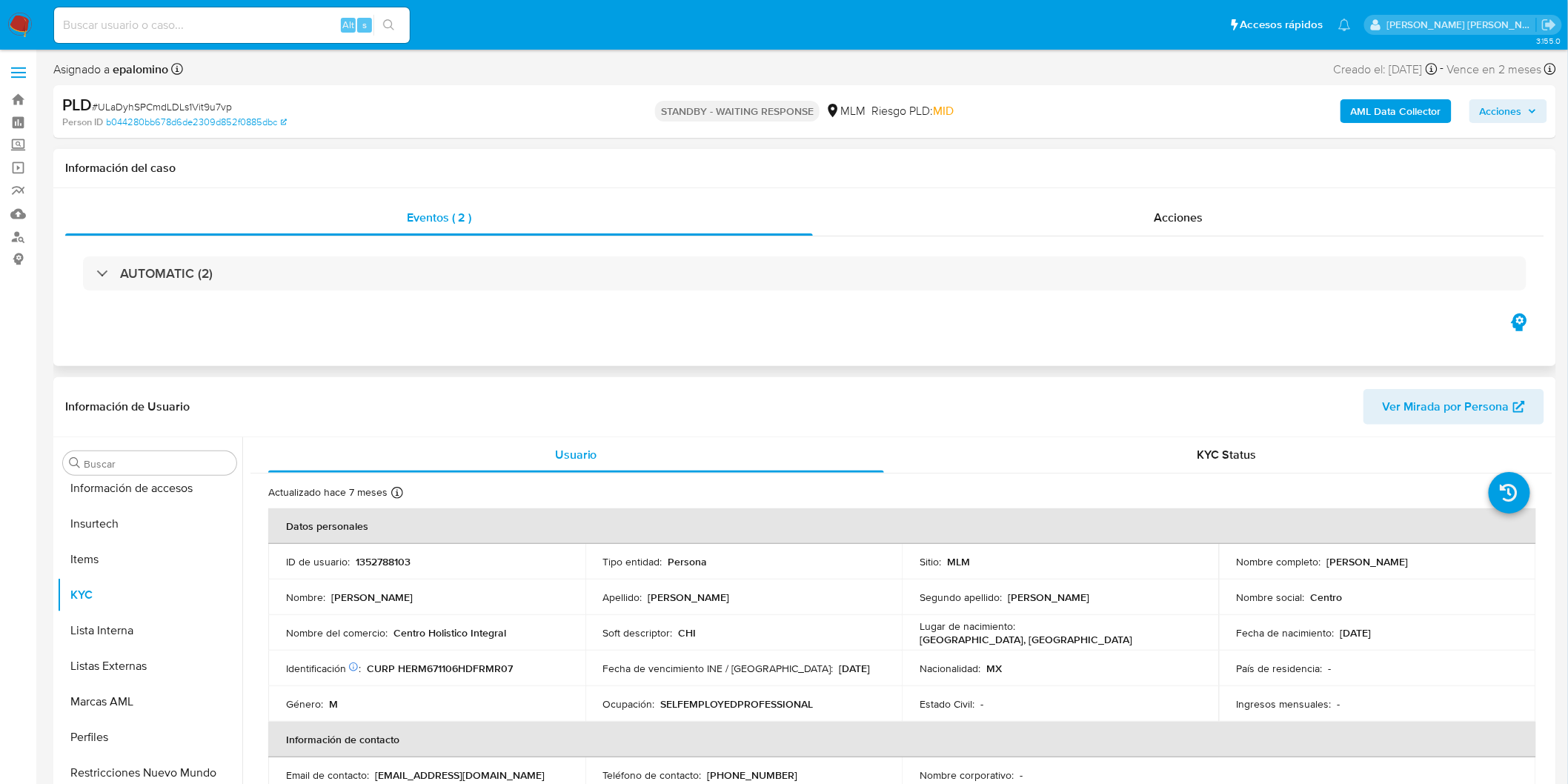
scroll to position [626, 0]
click at [223, 113] on div "PLD # ULaDyhSPCmdLDLs1Vit9u7vp" at bounding box center [307, 104] width 490 height 22
click at [208, 102] on span "# ULaDyhSPCmdLDLs1Vit9u7vp" at bounding box center [162, 106] width 140 height 15
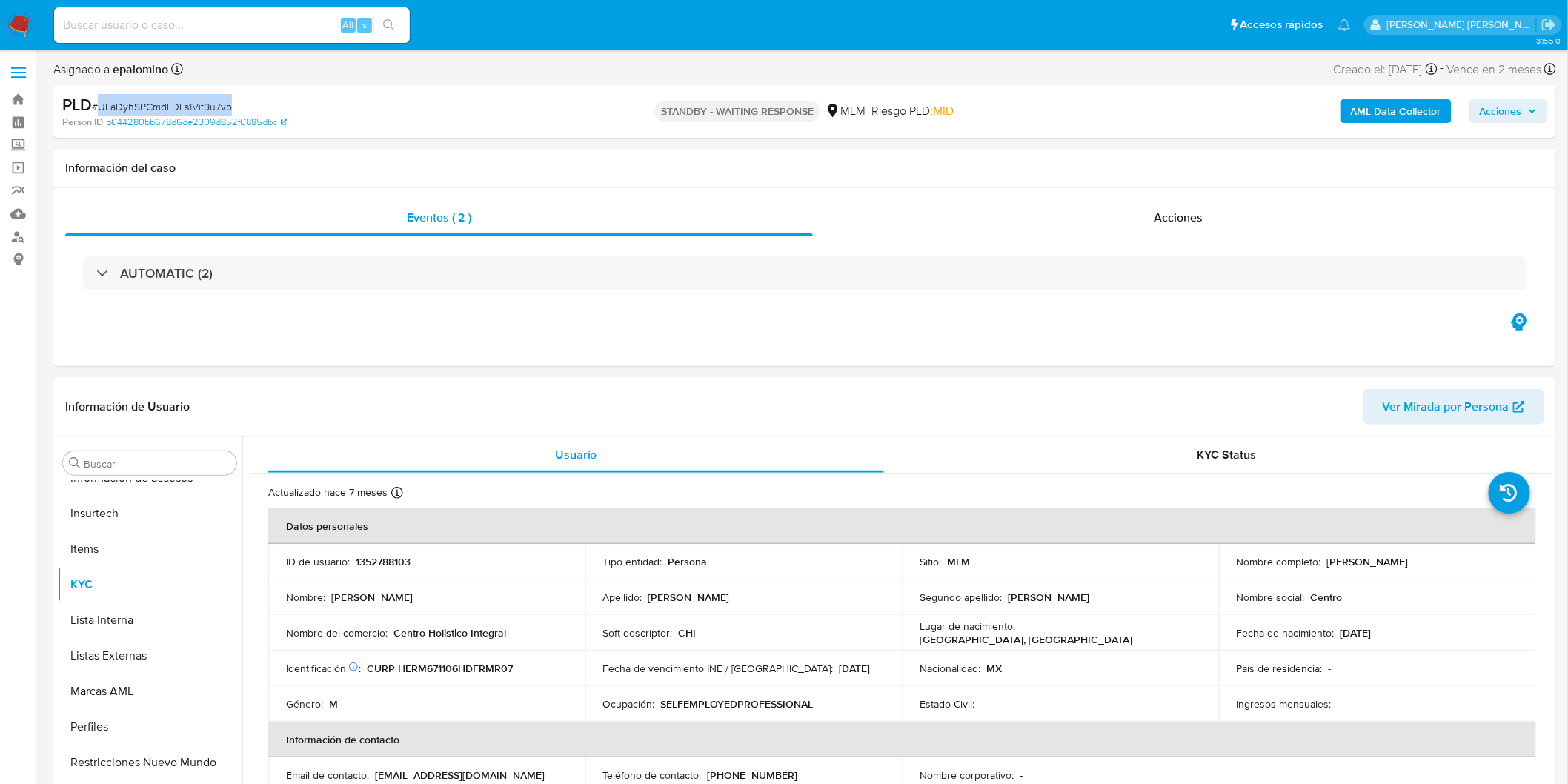
drag, startPoint x: 208, startPoint y: 102, endPoint x: 346, endPoint y: 143, distance: 144.0
click at [208, 103] on span "# ULaDyhSPCmdLDLs1Vit9u7vp" at bounding box center [162, 106] width 140 height 15
copy span "ULaDyhSPCmdLDLs1Vit9u7vp"
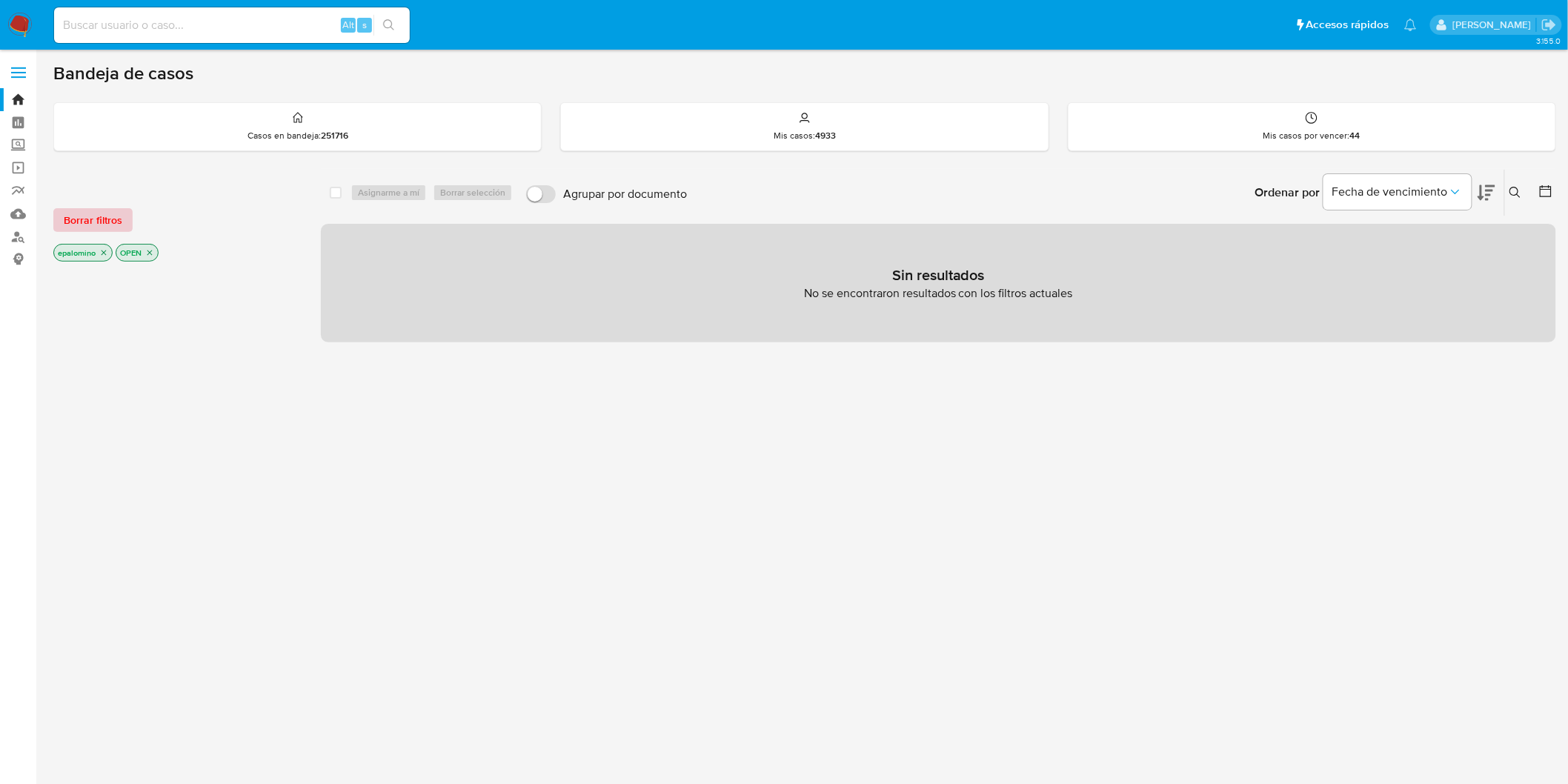
click at [100, 217] on span "Borrar filtros" at bounding box center [93, 219] width 58 height 20
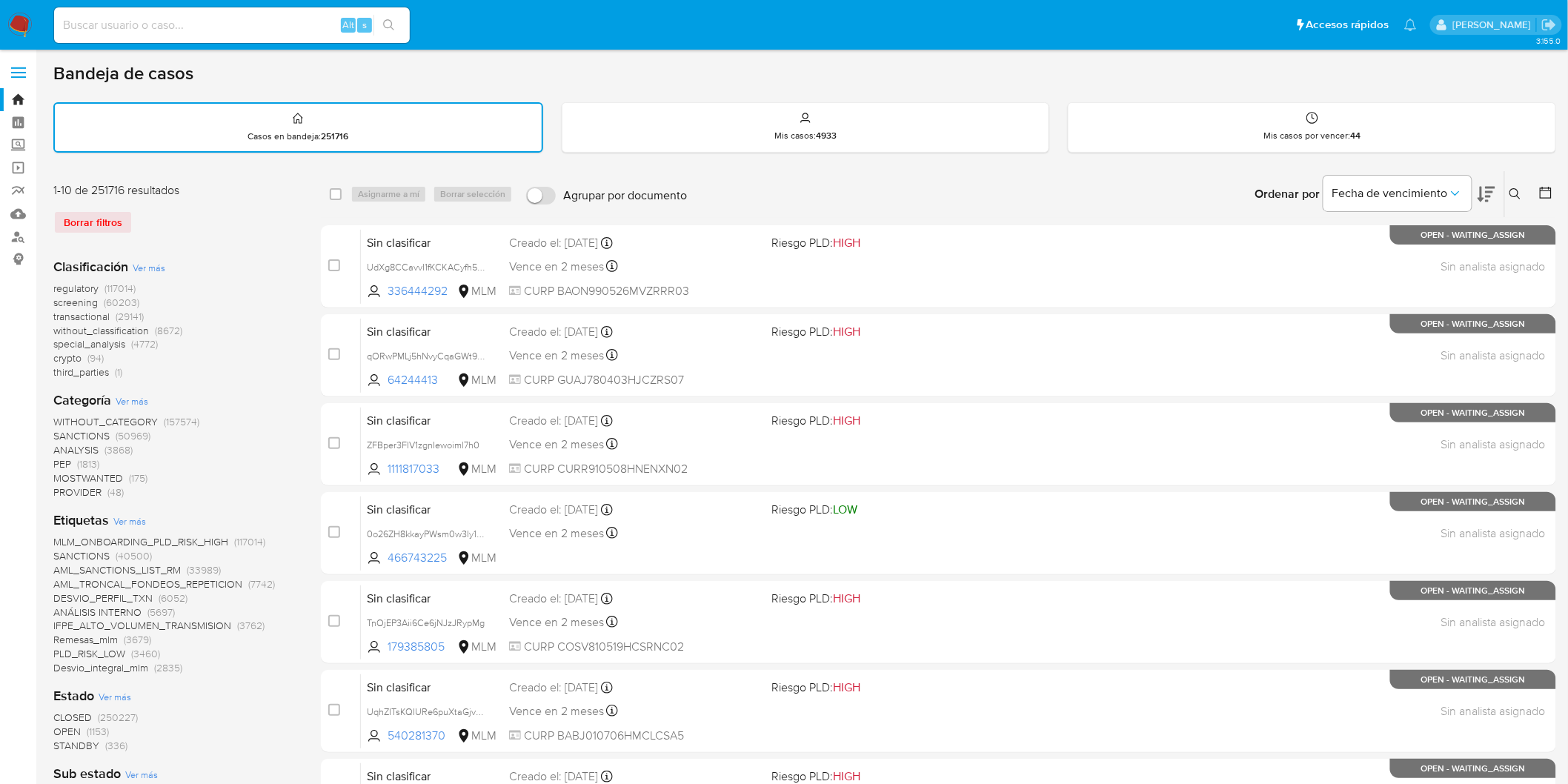
click at [11, 19] on img at bounding box center [19, 25] width 25 height 25
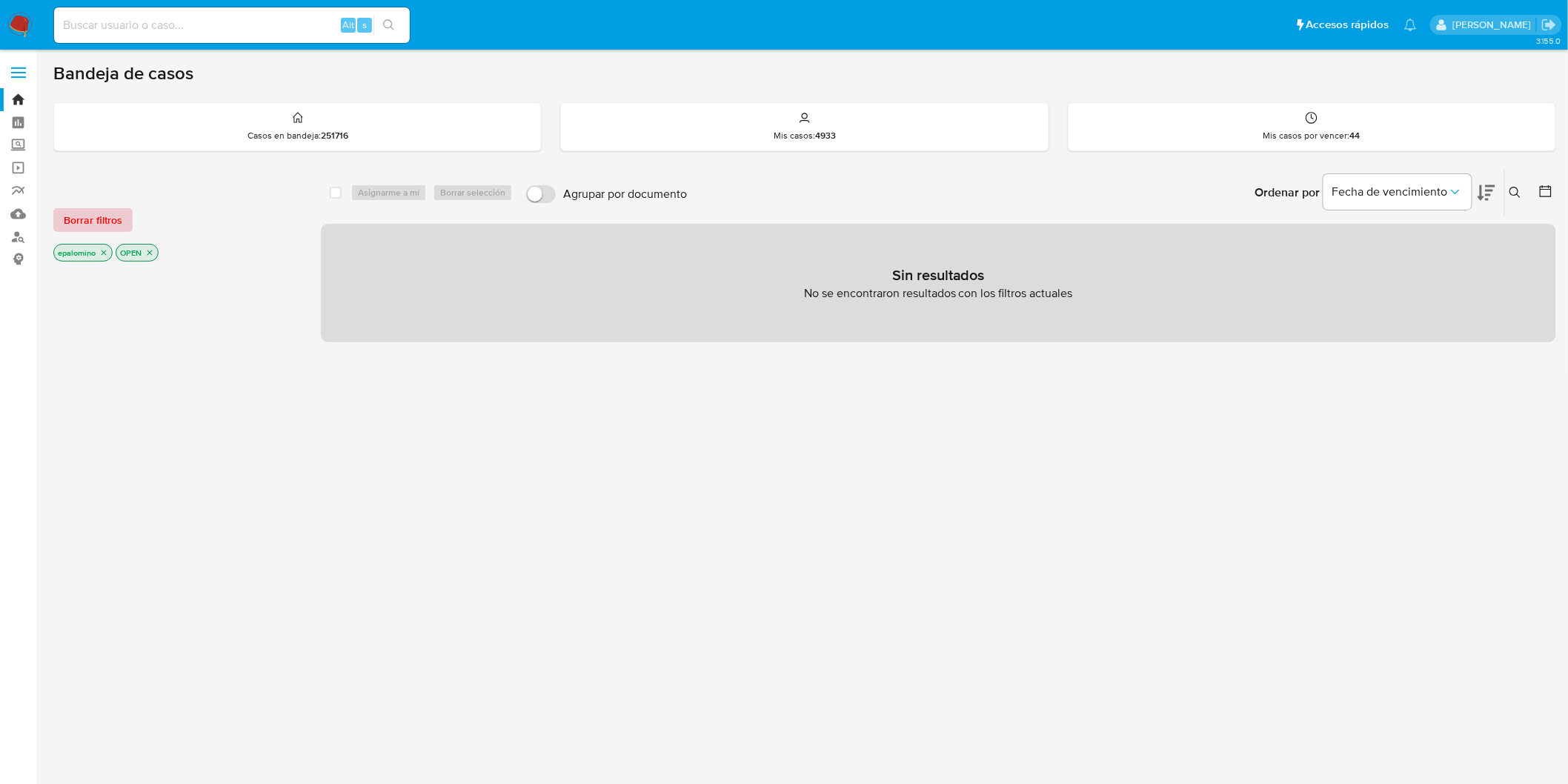
click at [109, 213] on span "Borrar filtros" at bounding box center [93, 219] width 58 height 20
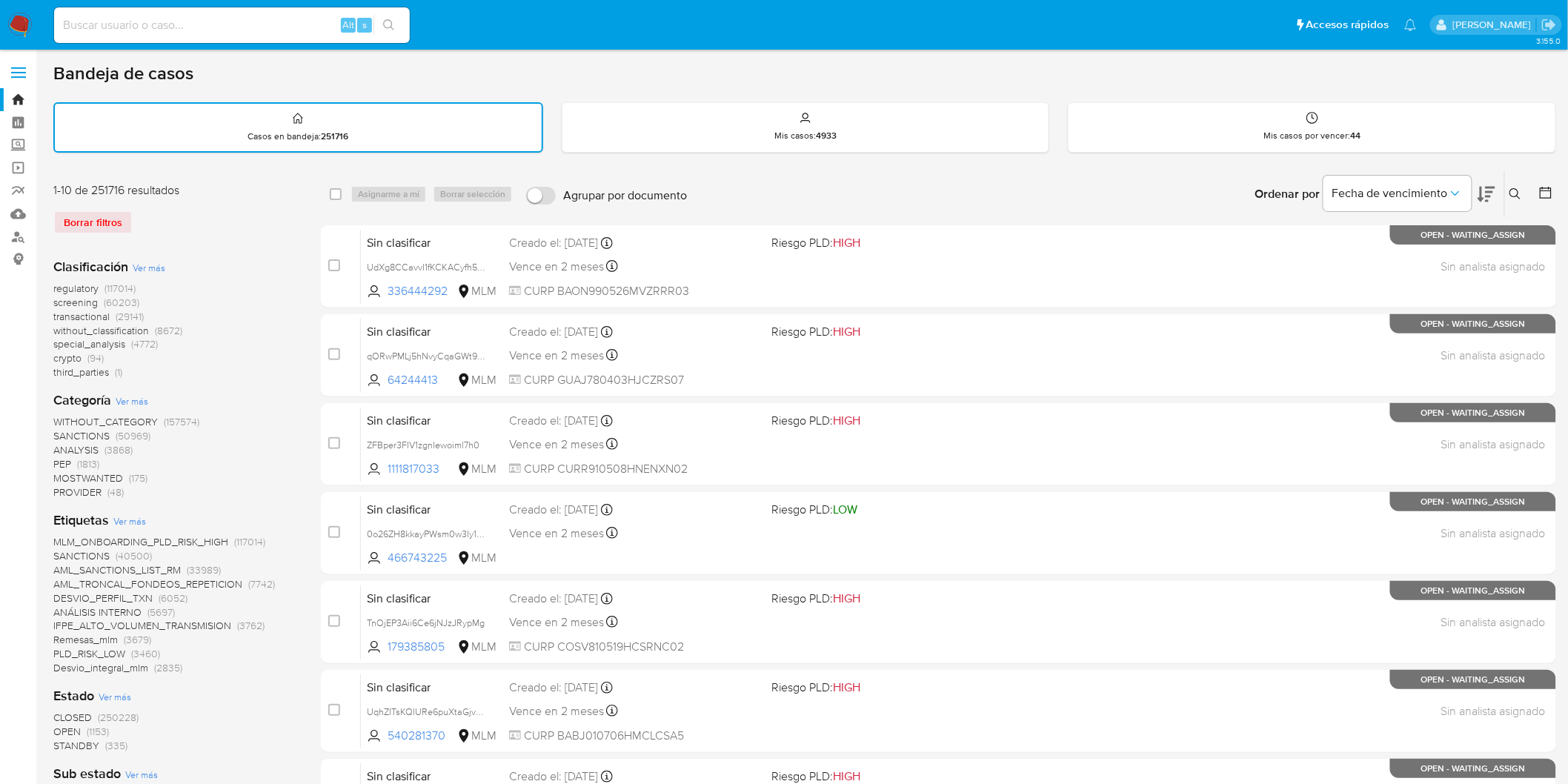
click at [17, 27] on img at bounding box center [19, 25] width 25 height 25
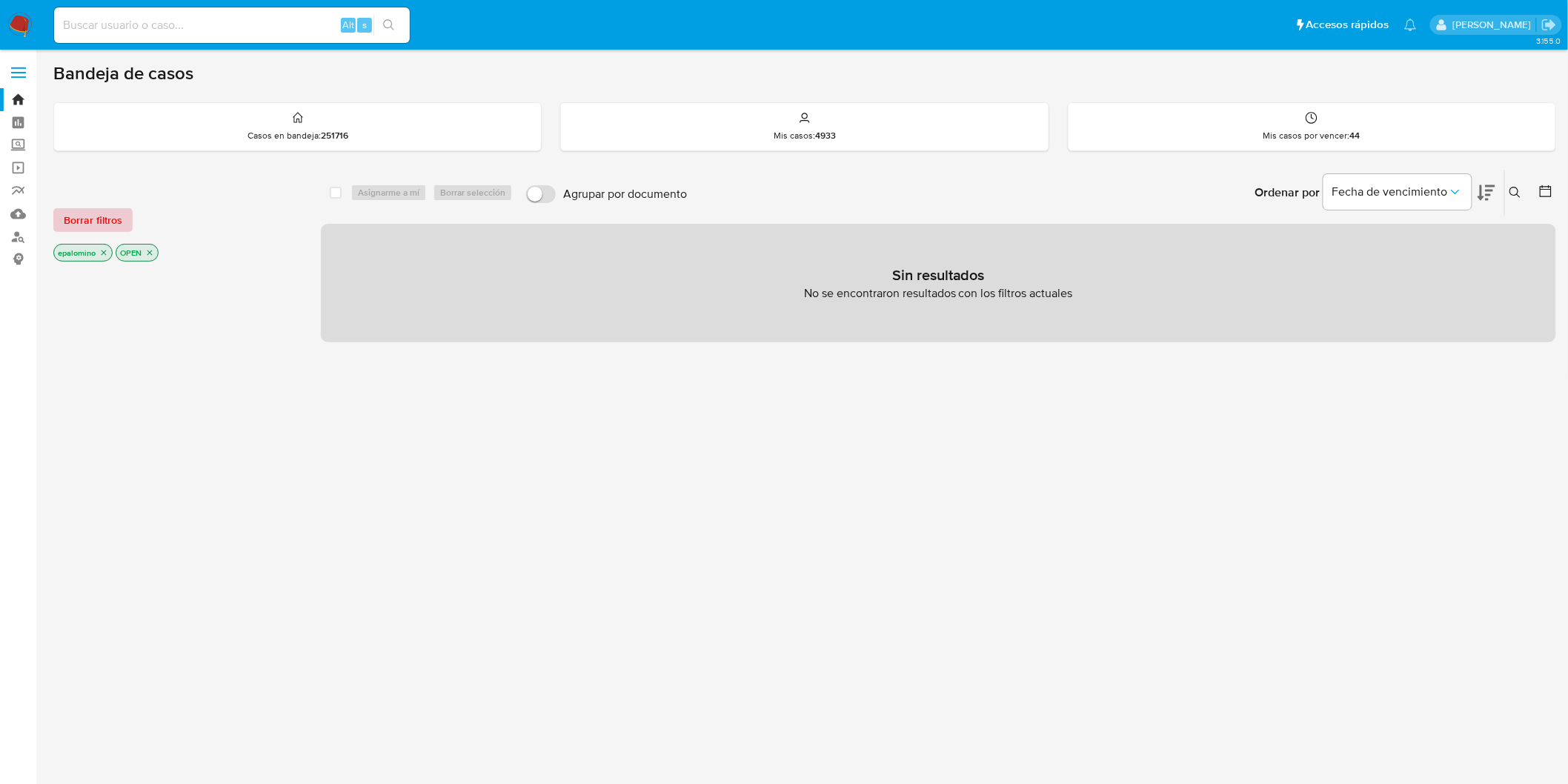
click at [85, 226] on span "Borrar filtros" at bounding box center [93, 219] width 58 height 20
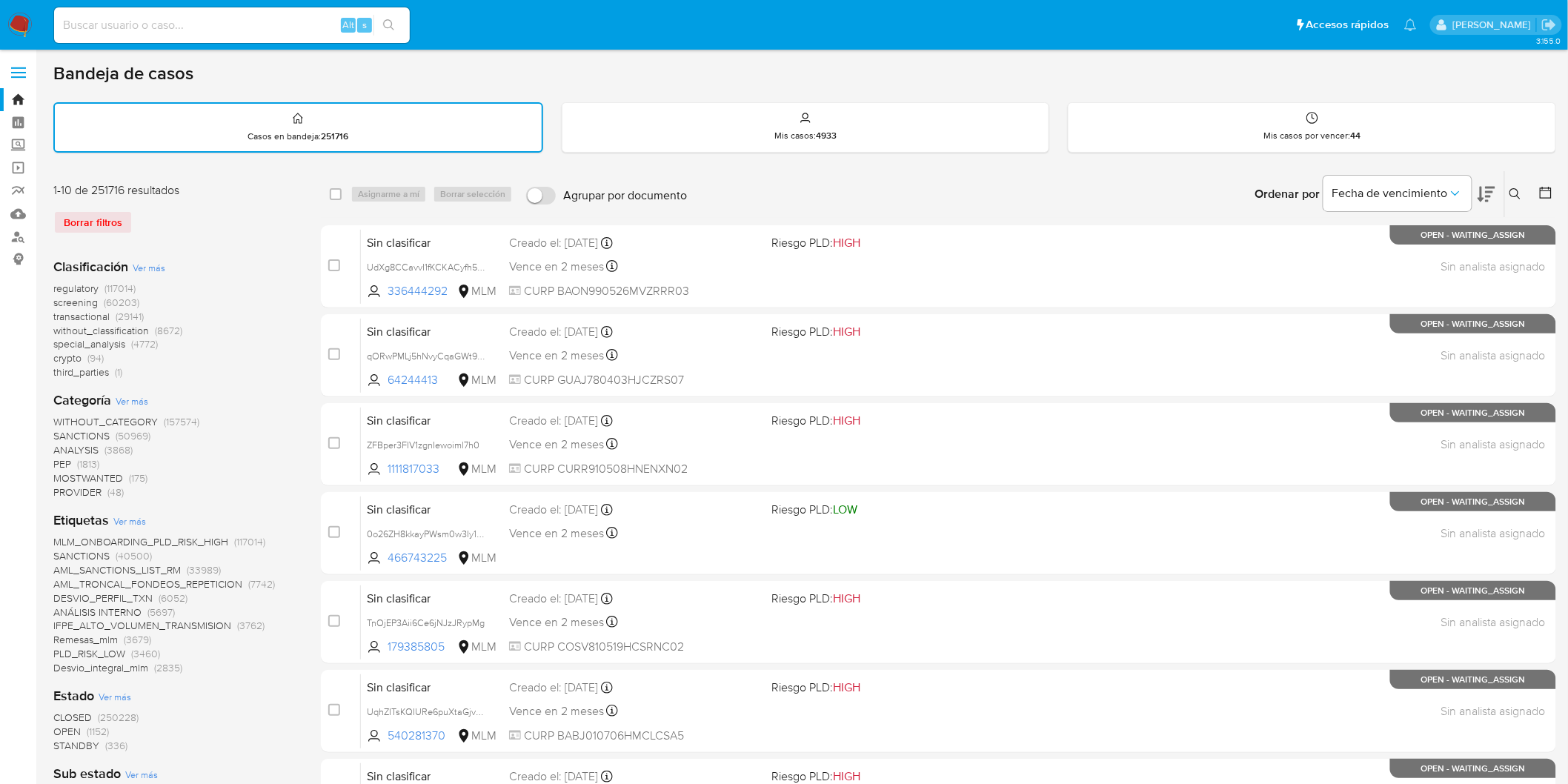
click at [12, 19] on img at bounding box center [19, 25] width 25 height 25
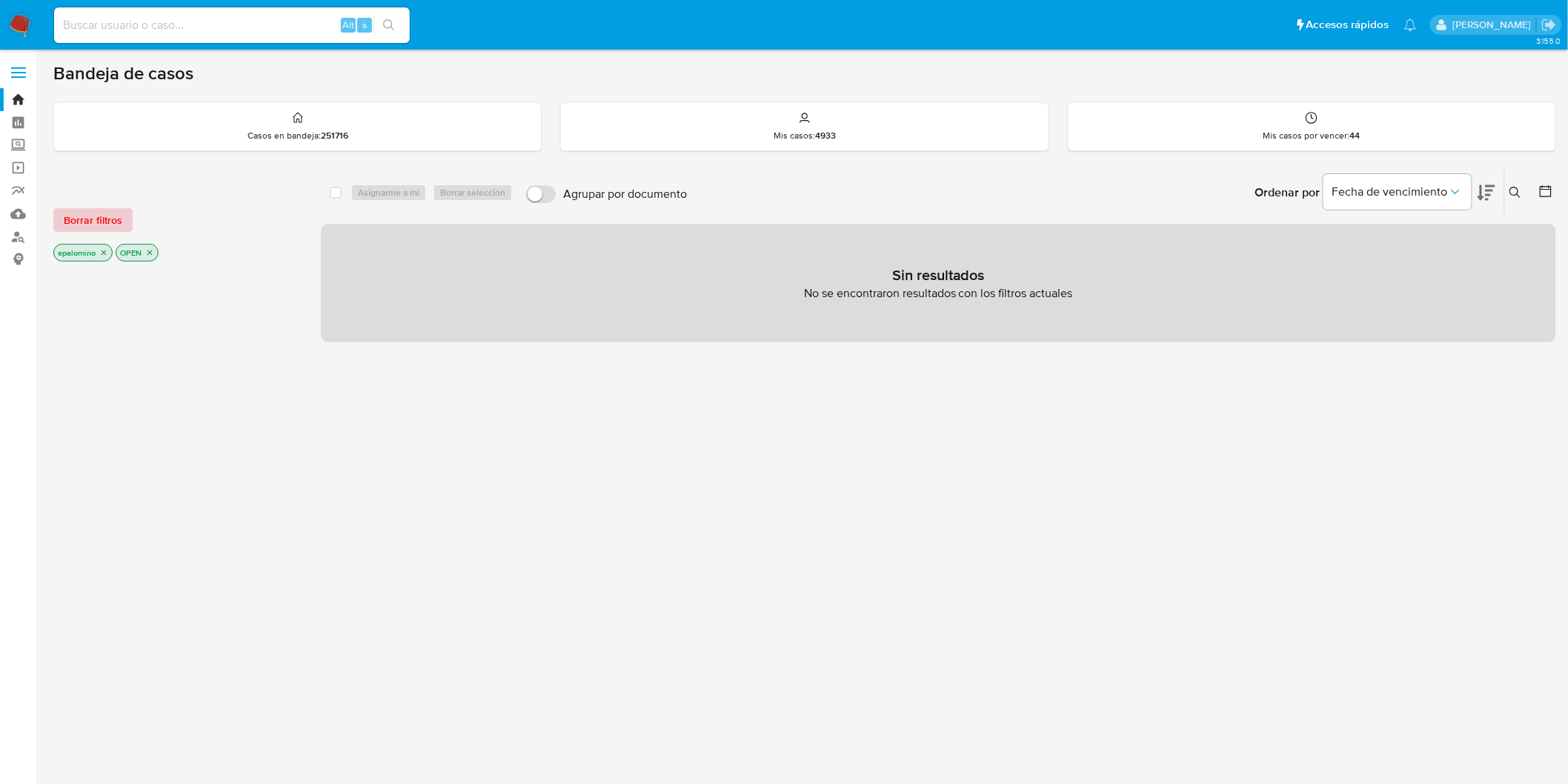
click at [92, 212] on span "Borrar filtros" at bounding box center [93, 219] width 58 height 20
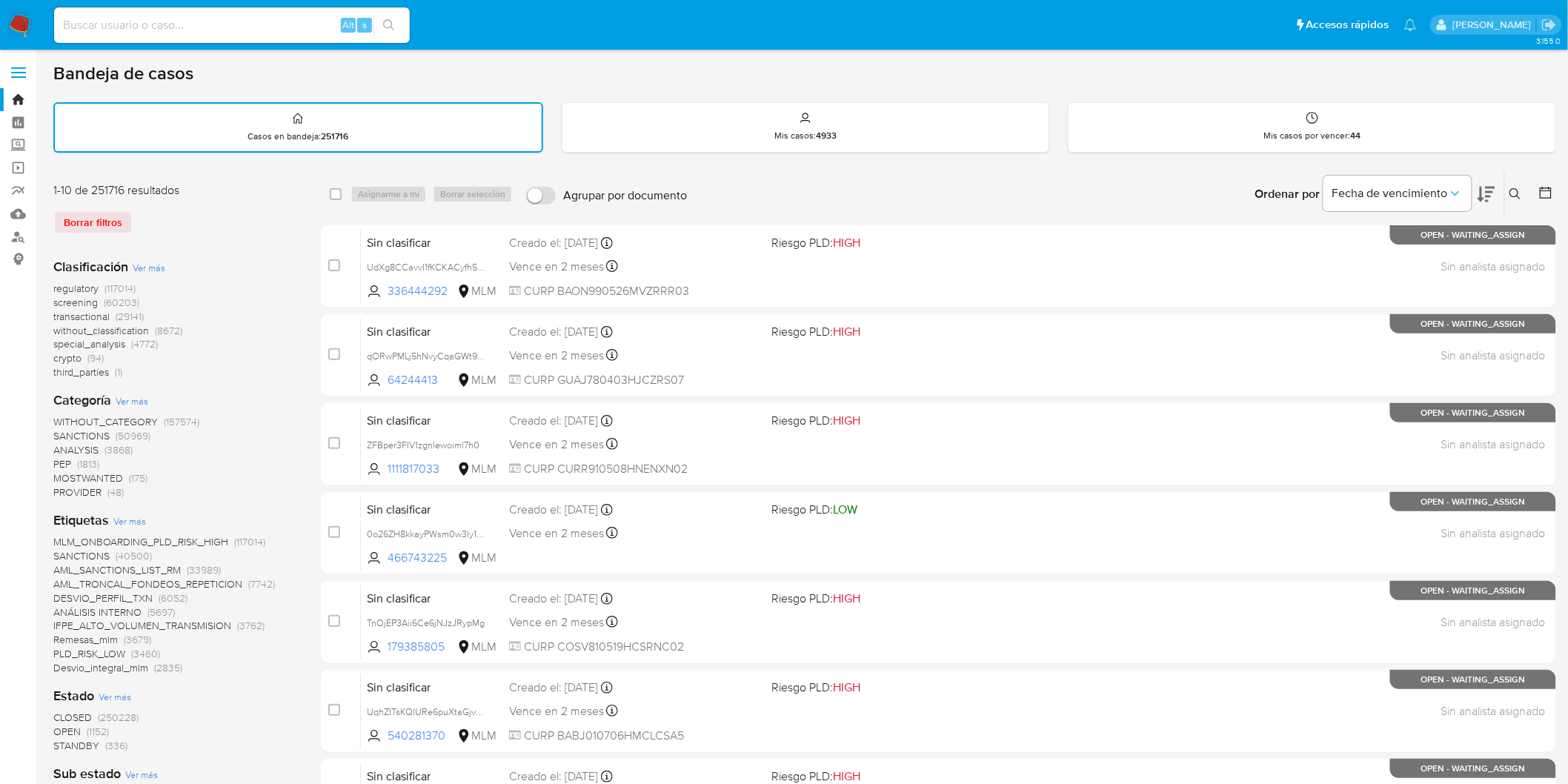
click at [18, 20] on img at bounding box center [19, 25] width 25 height 25
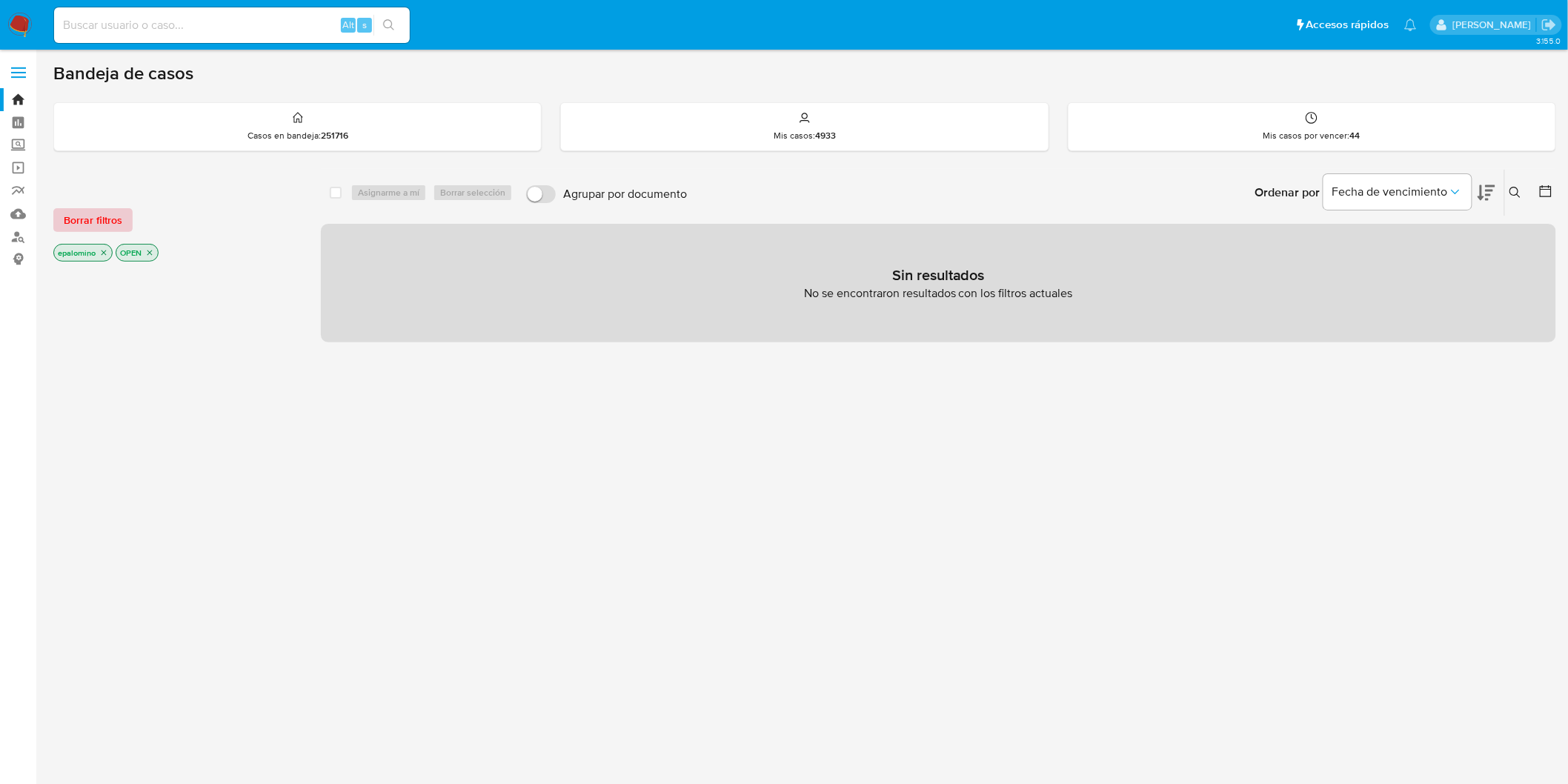
click at [70, 217] on span "Borrar filtros" at bounding box center [93, 219] width 58 height 20
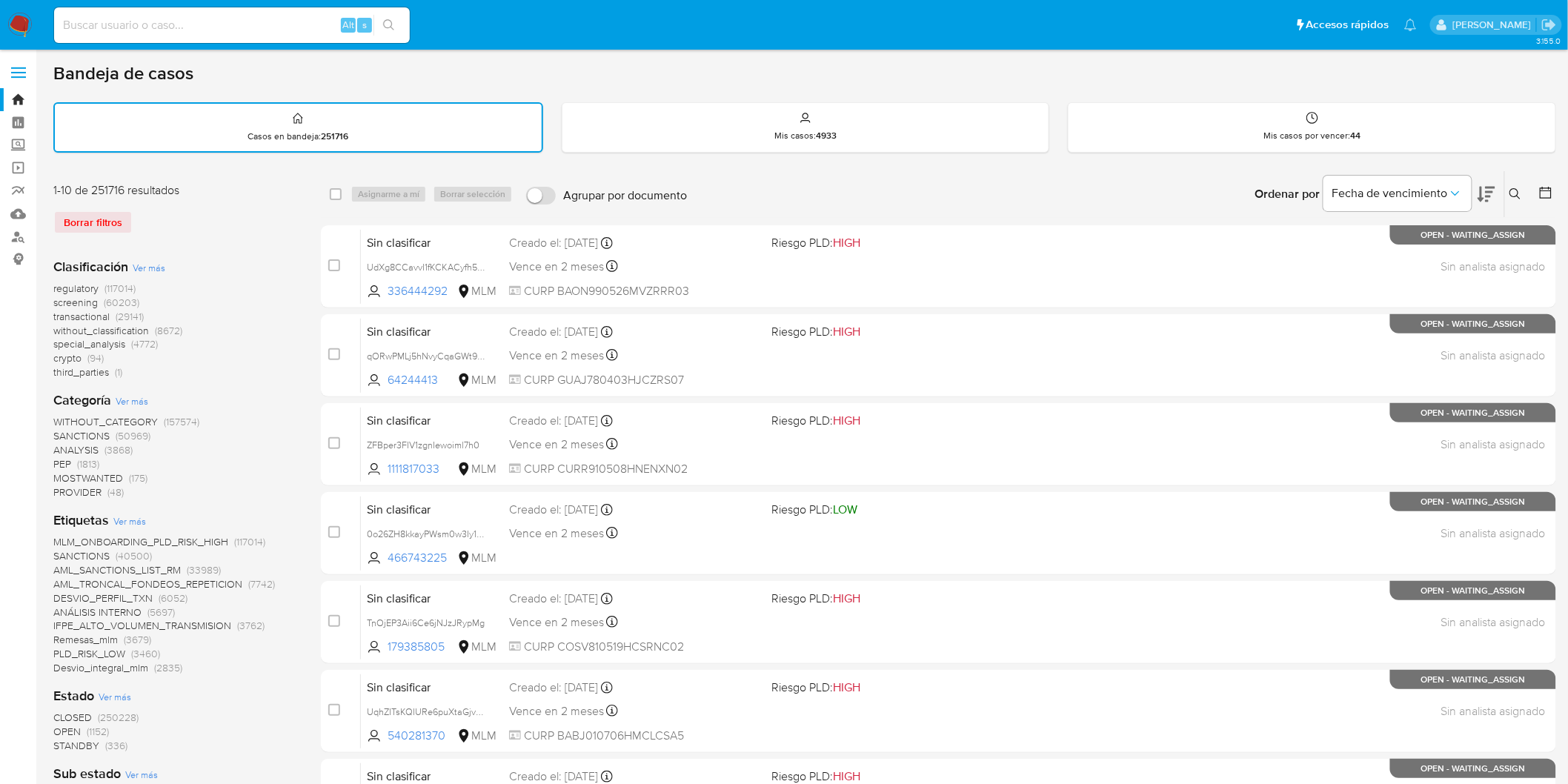
click at [22, 25] on img at bounding box center [19, 25] width 25 height 25
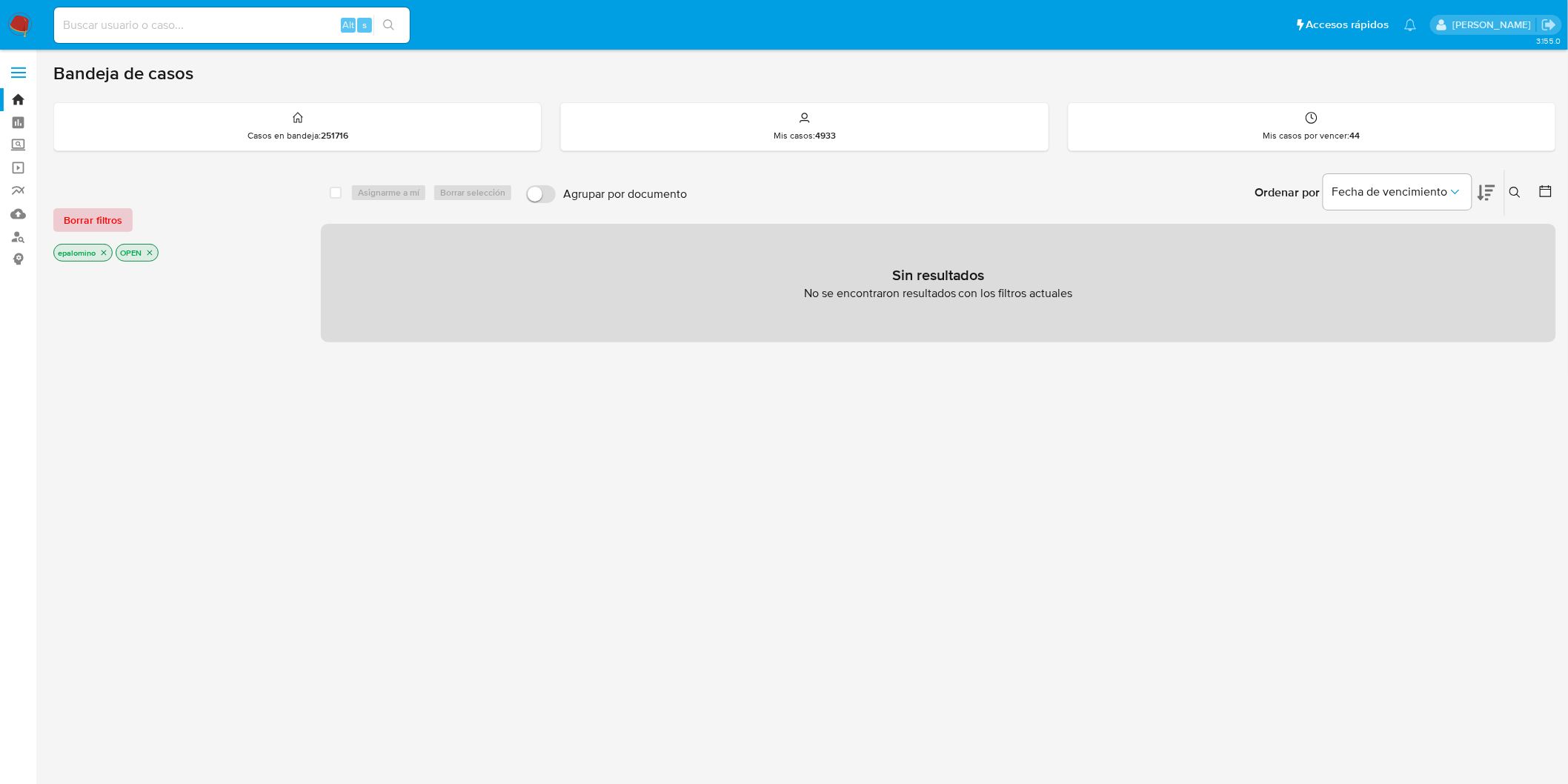
click at [109, 222] on span "Borrar filtros" at bounding box center [93, 219] width 58 height 20
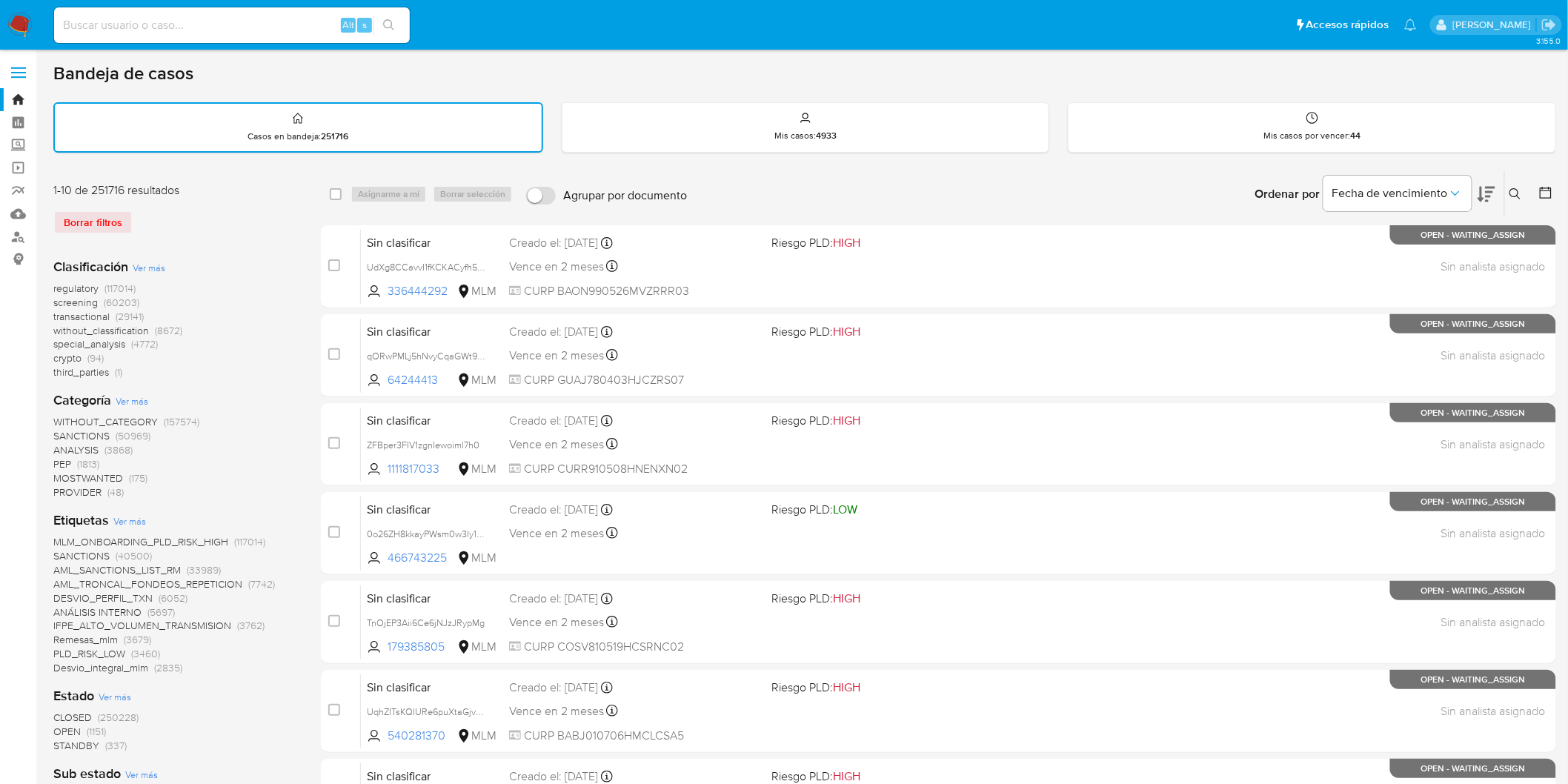
click at [23, 22] on img at bounding box center [19, 25] width 25 height 25
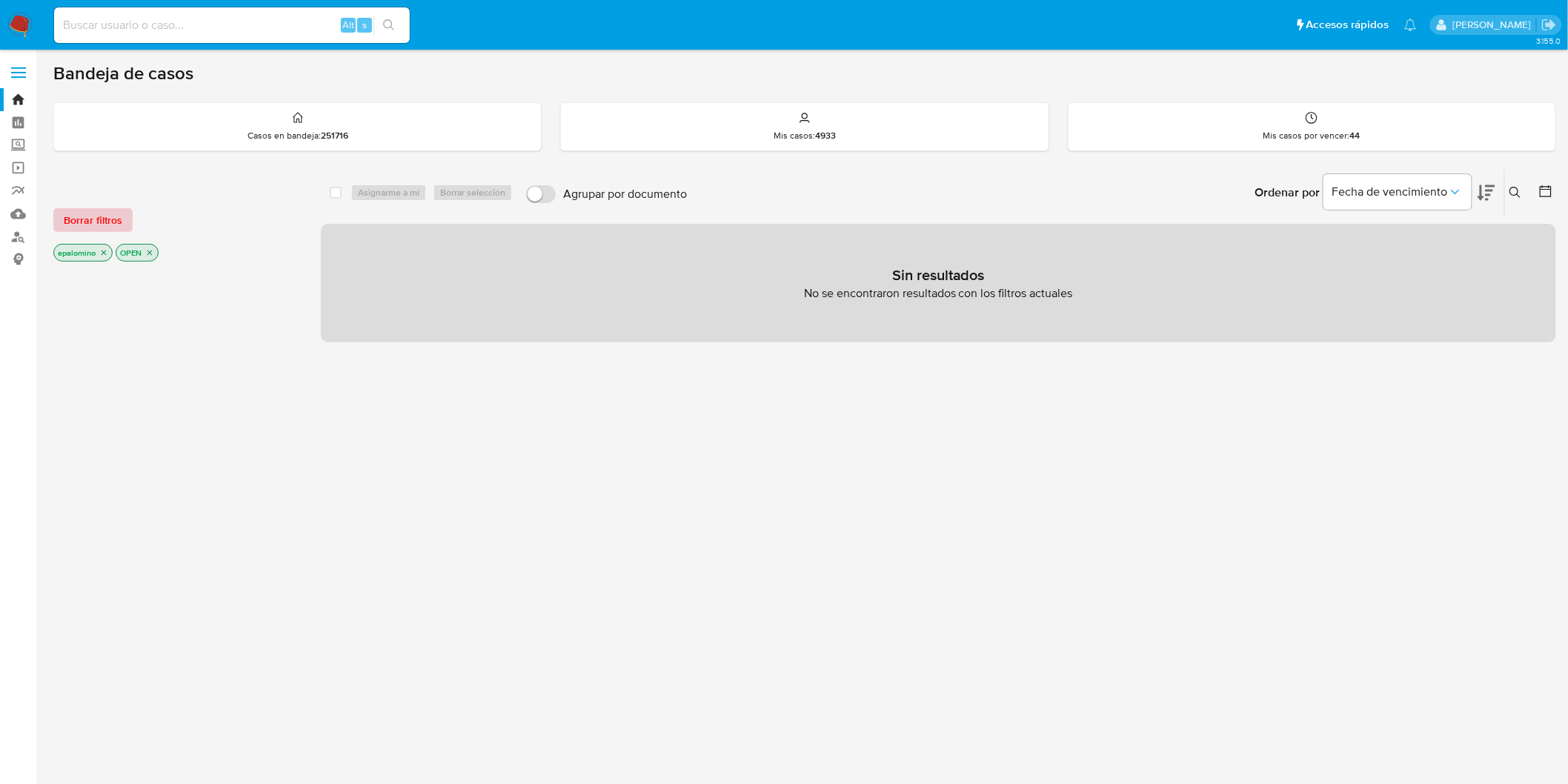
click at [86, 215] on span "Borrar filtros" at bounding box center [93, 219] width 58 height 20
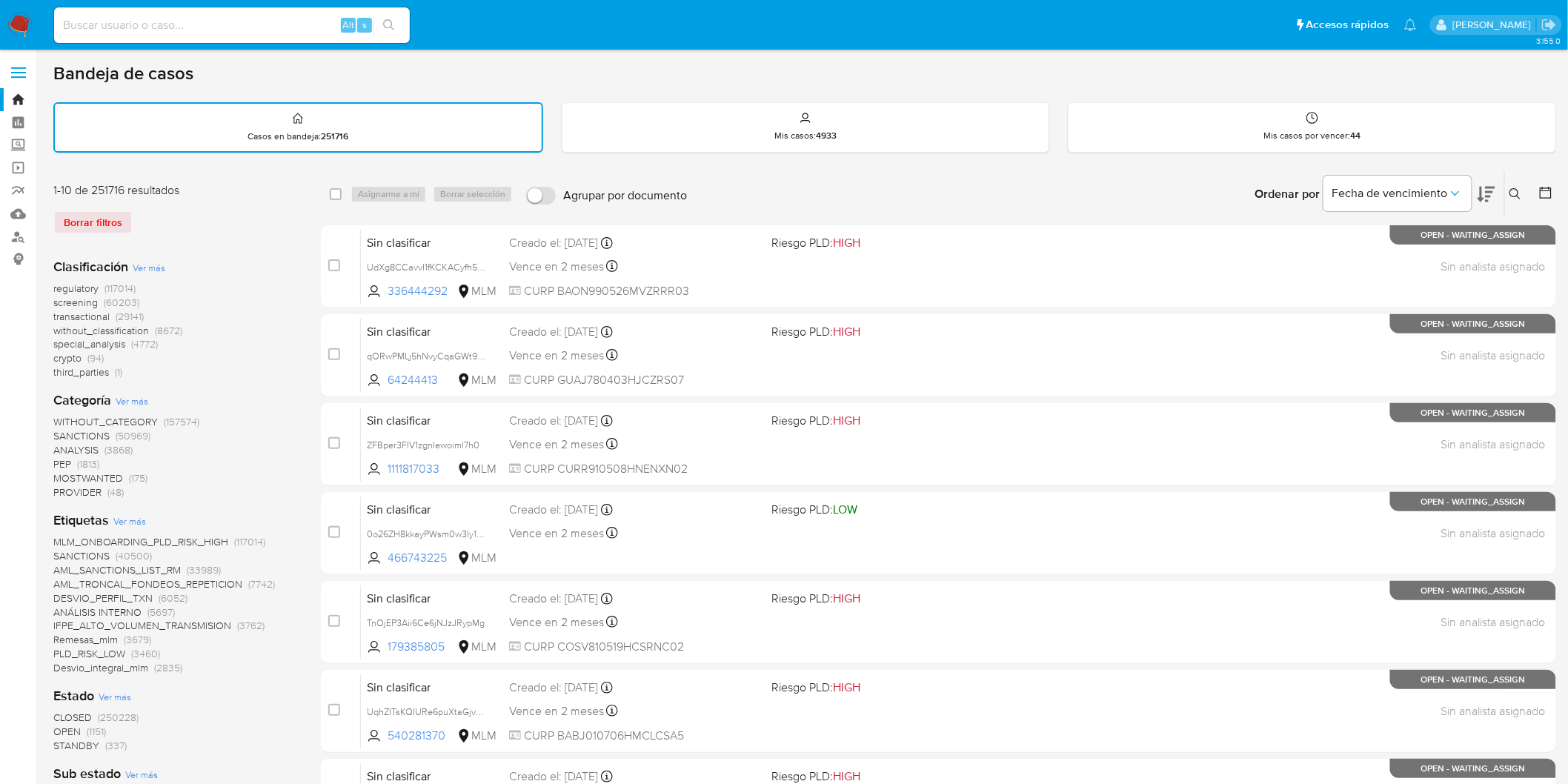
click at [17, 22] on img at bounding box center [19, 25] width 25 height 25
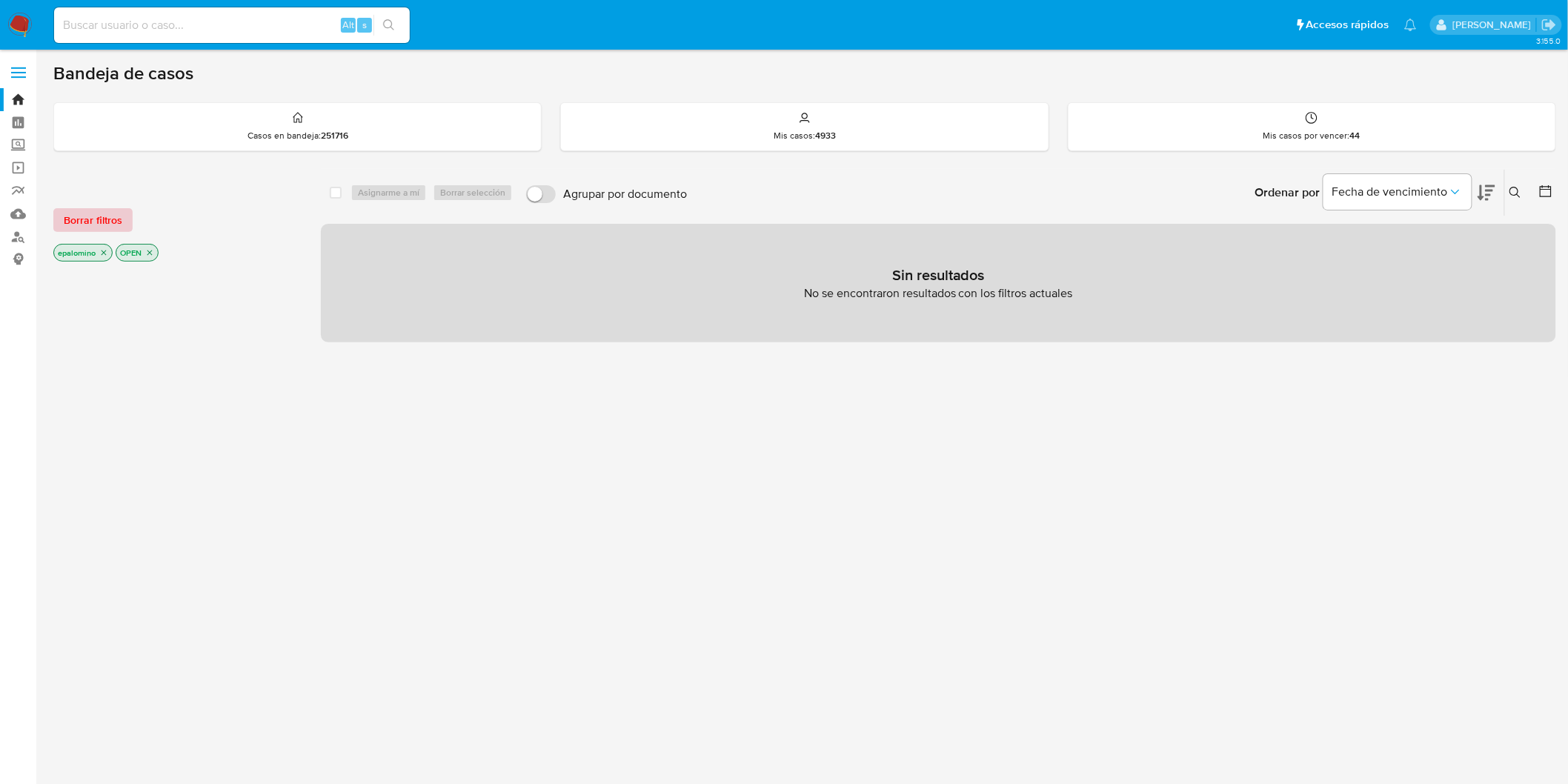
click at [115, 226] on span "Borrar filtros" at bounding box center [93, 219] width 58 height 20
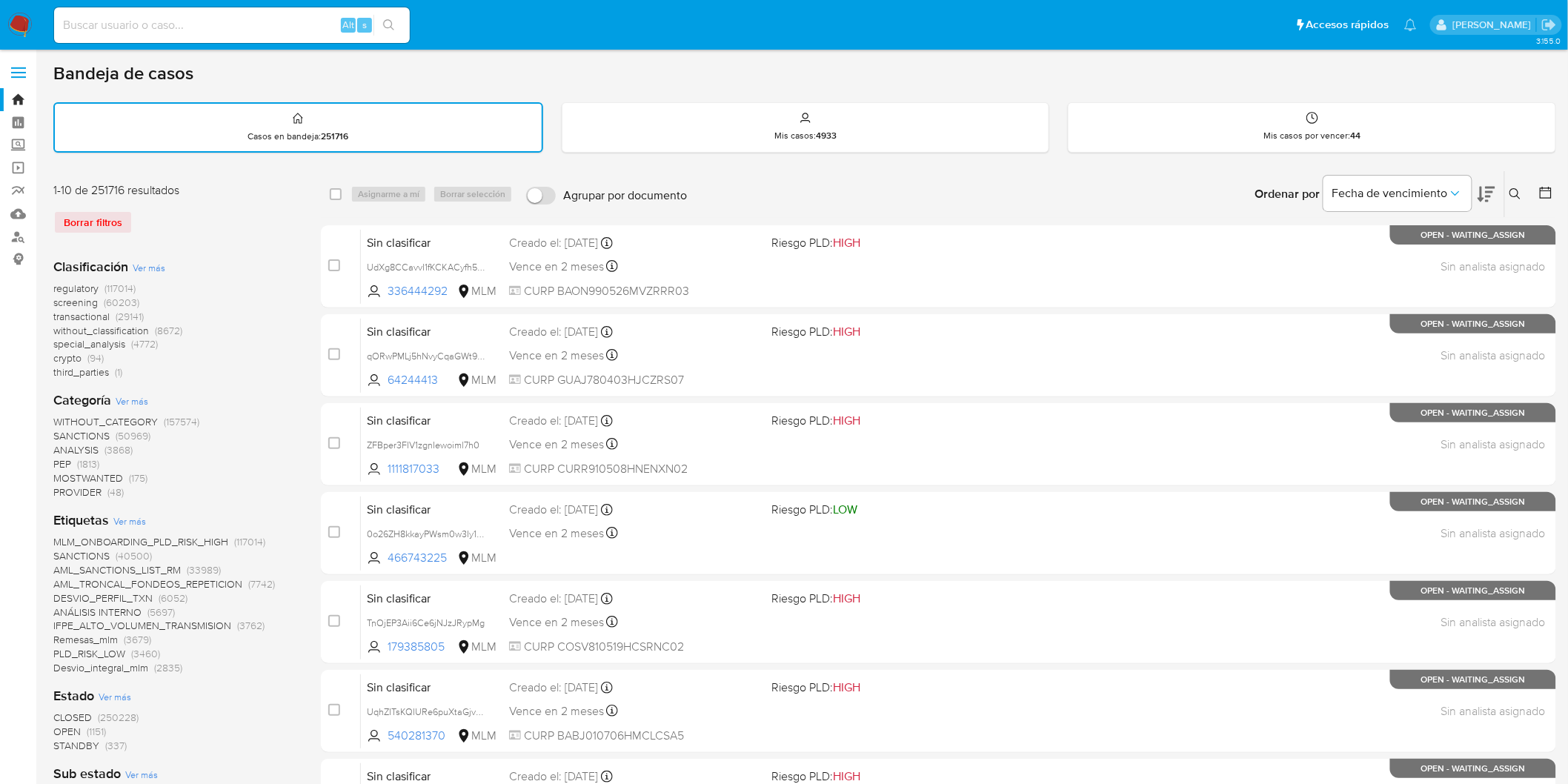
click at [18, 34] on img at bounding box center [19, 25] width 25 height 25
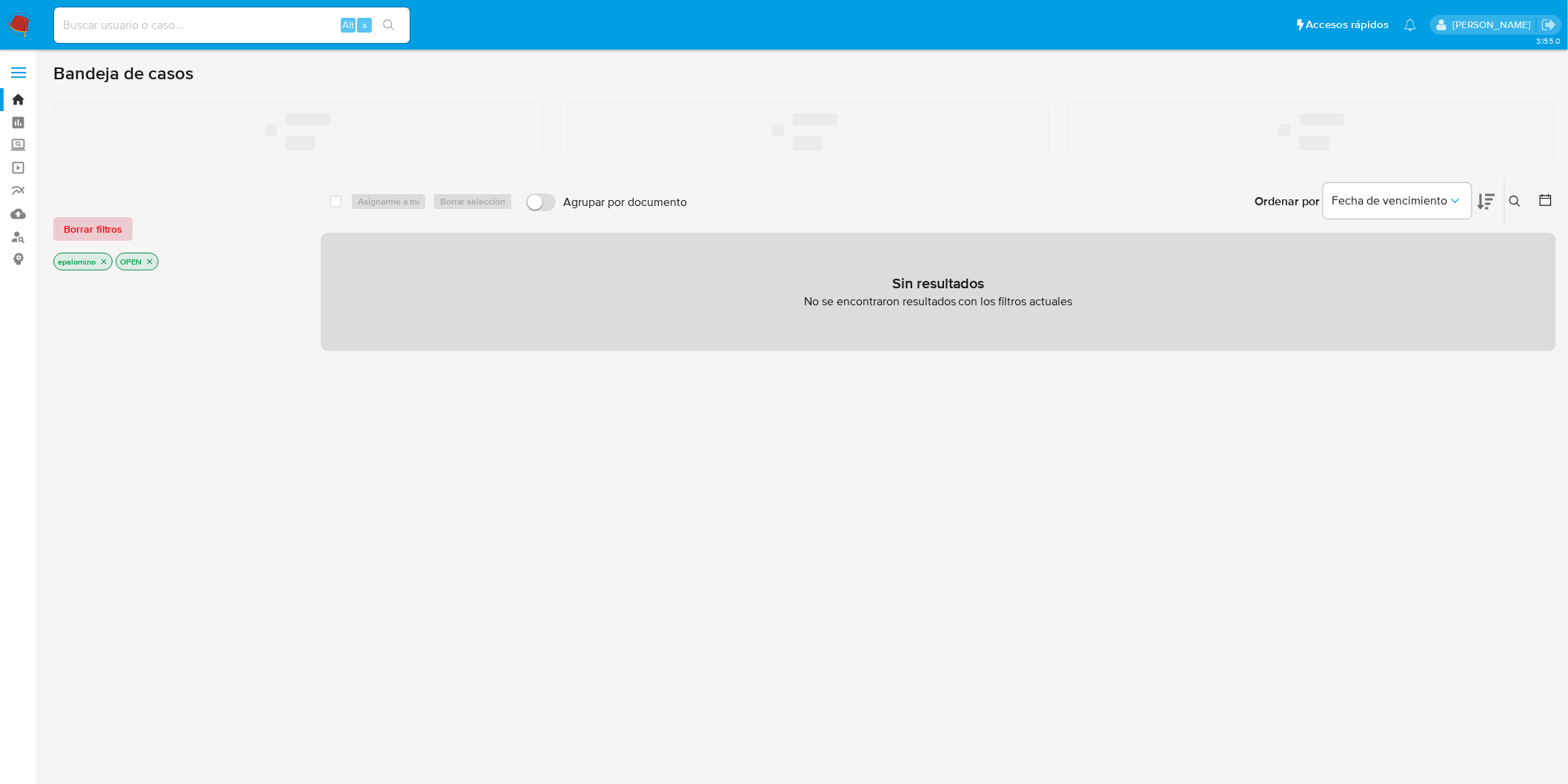
click at [97, 234] on span "Borrar filtros" at bounding box center [93, 228] width 58 height 20
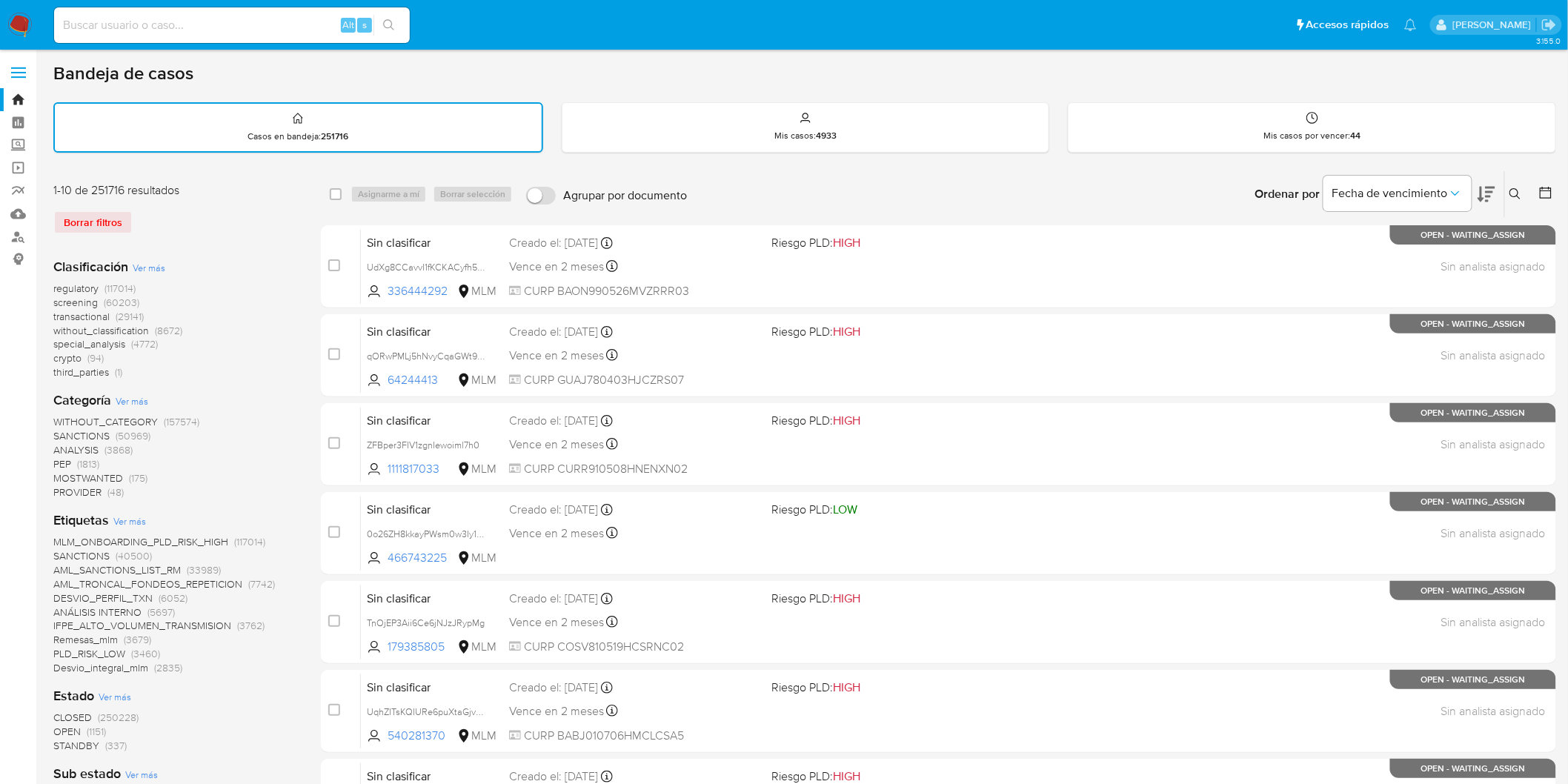
click at [1518, 189] on icon at bounding box center [1515, 194] width 12 height 12
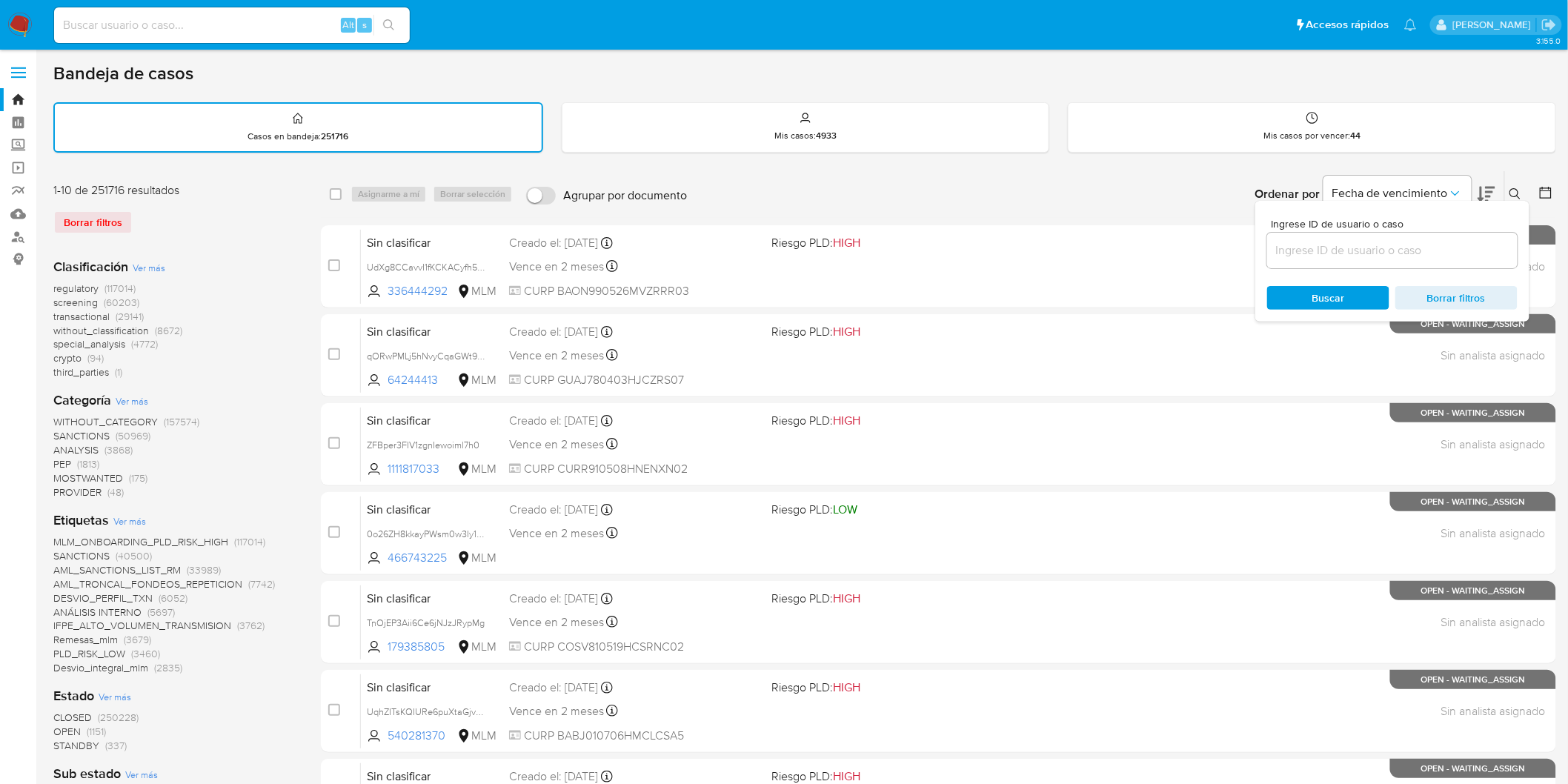
click at [1305, 241] on input at bounding box center [1392, 250] width 250 height 19
type input "1637859086"
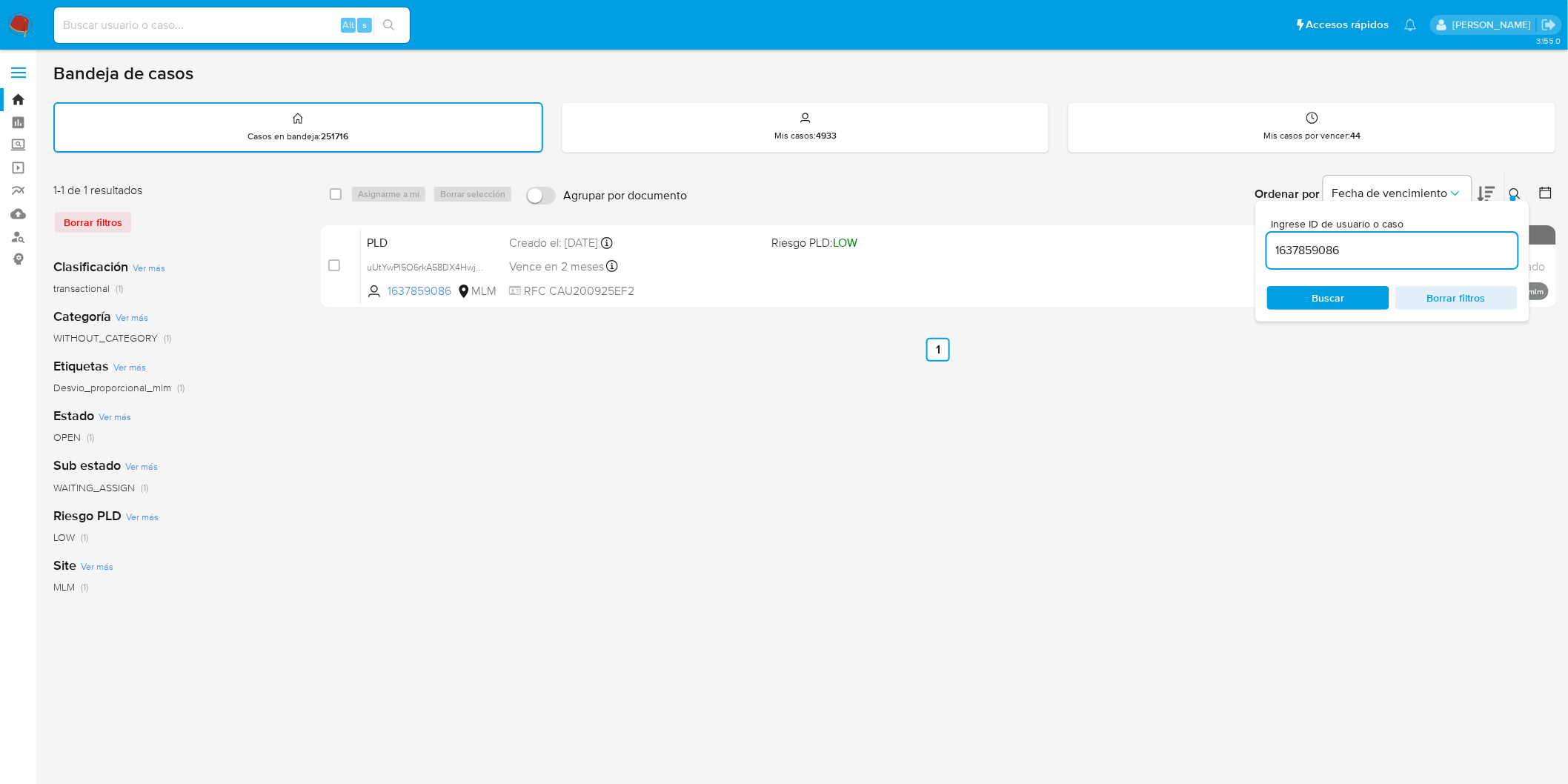
click at [1520, 188] on icon at bounding box center [1515, 194] width 12 height 12
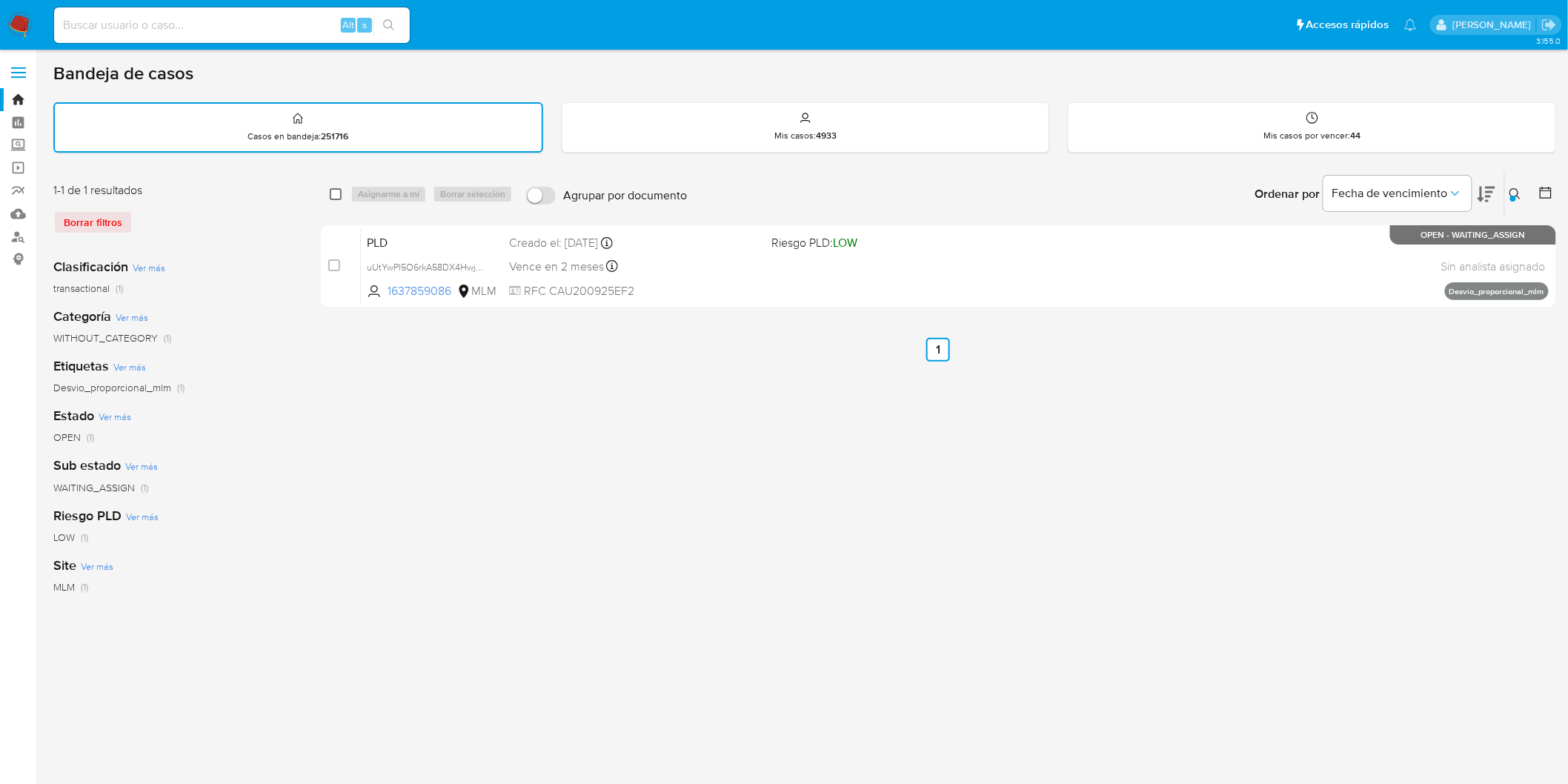
click at [337, 193] on input "checkbox" at bounding box center [335, 194] width 12 height 12
checkbox input "true"
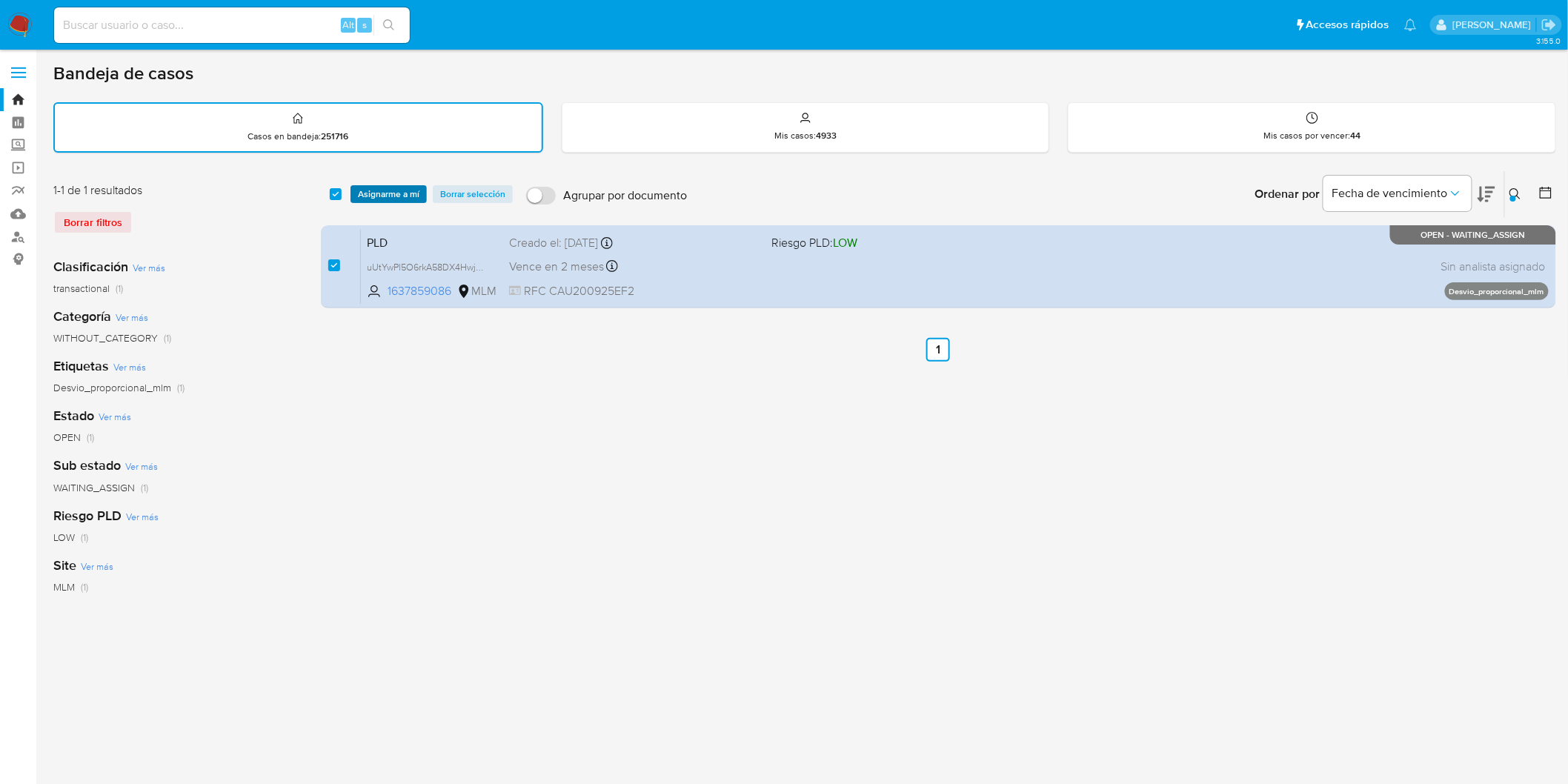
click at [372, 189] on span "Asignarme a mí" at bounding box center [389, 194] width 62 height 15
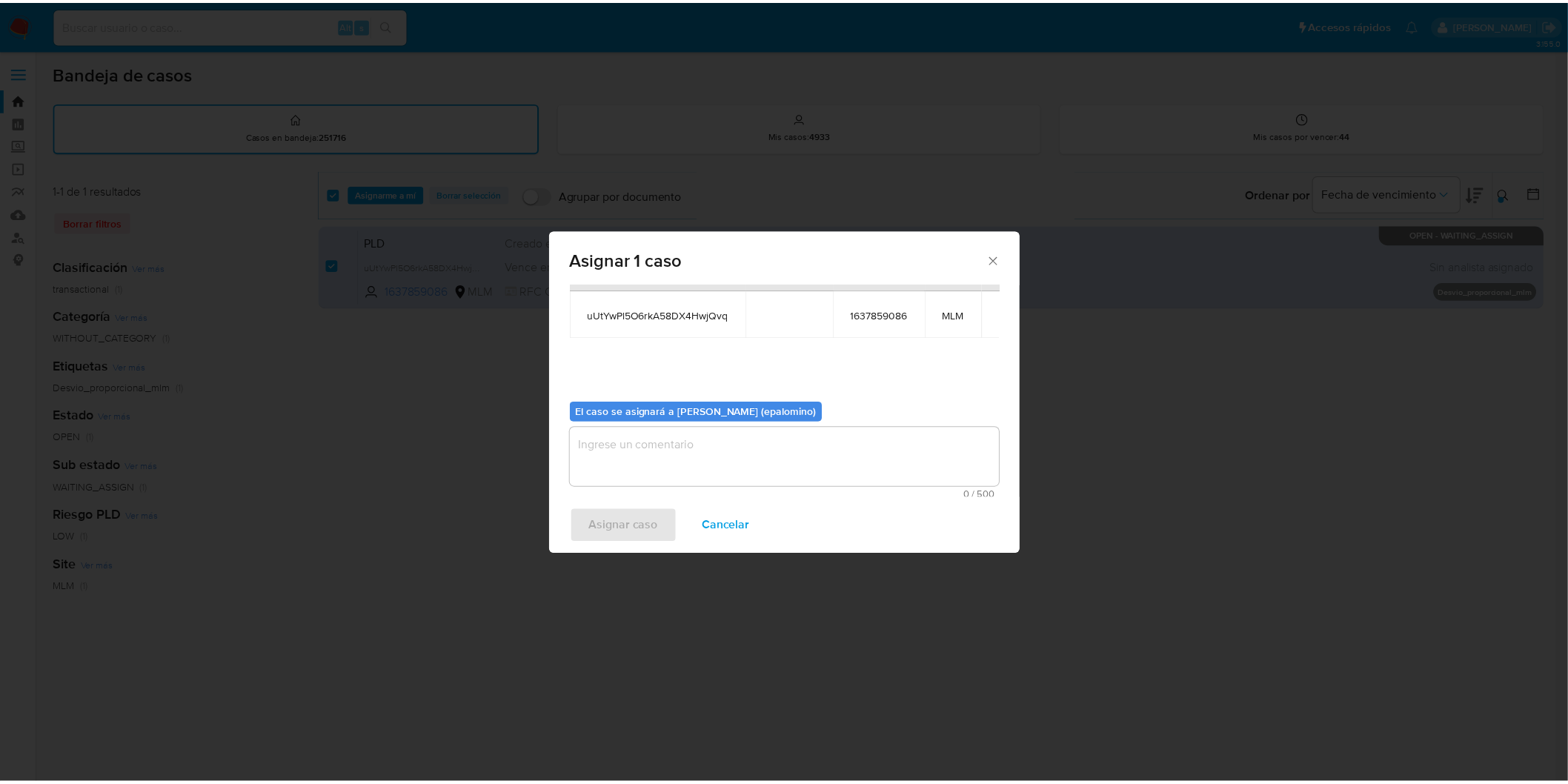
scroll to position [76, 0]
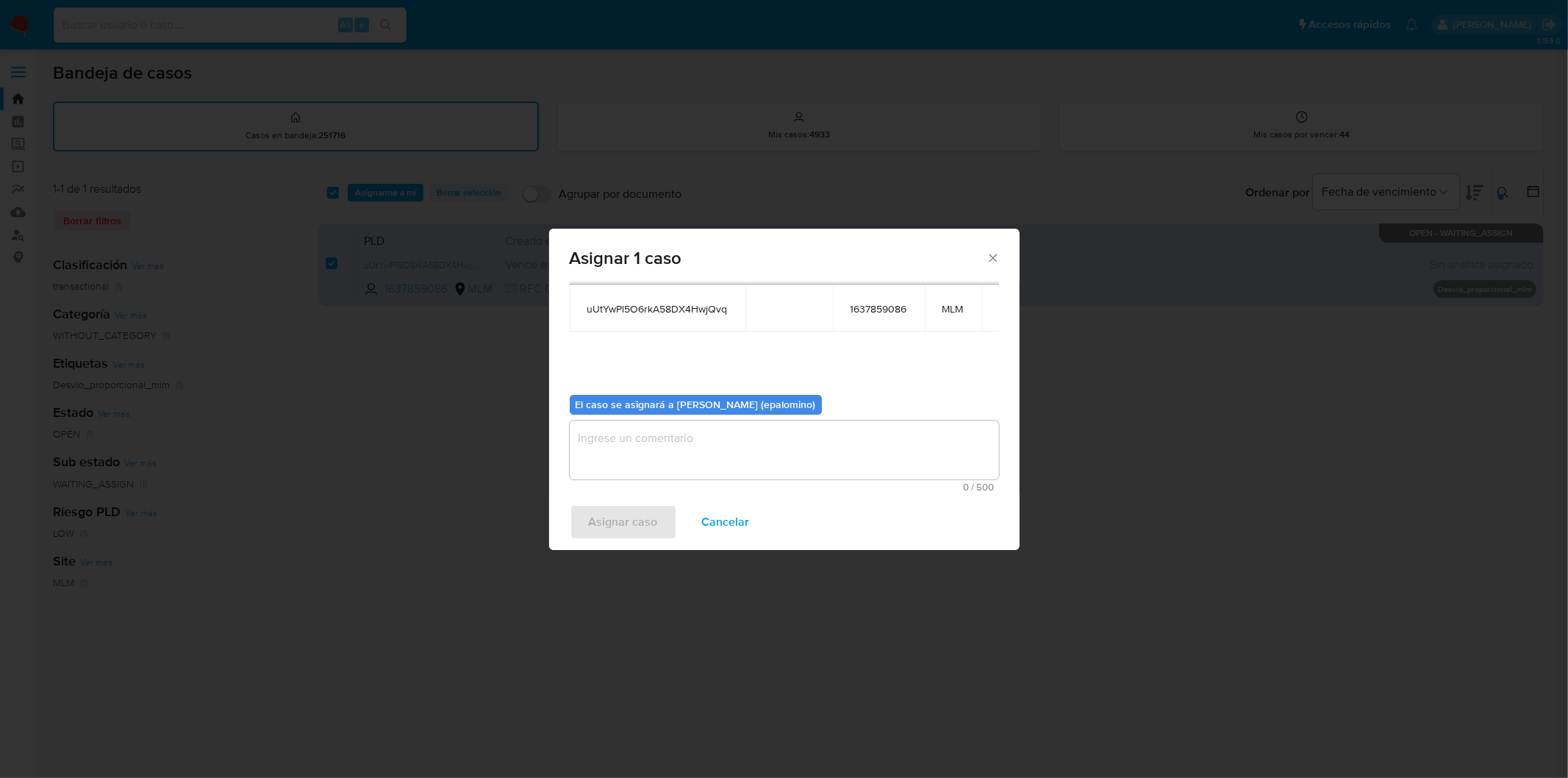
click at [636, 473] on textarea "assign-modal" at bounding box center [784, 450] width 429 height 59
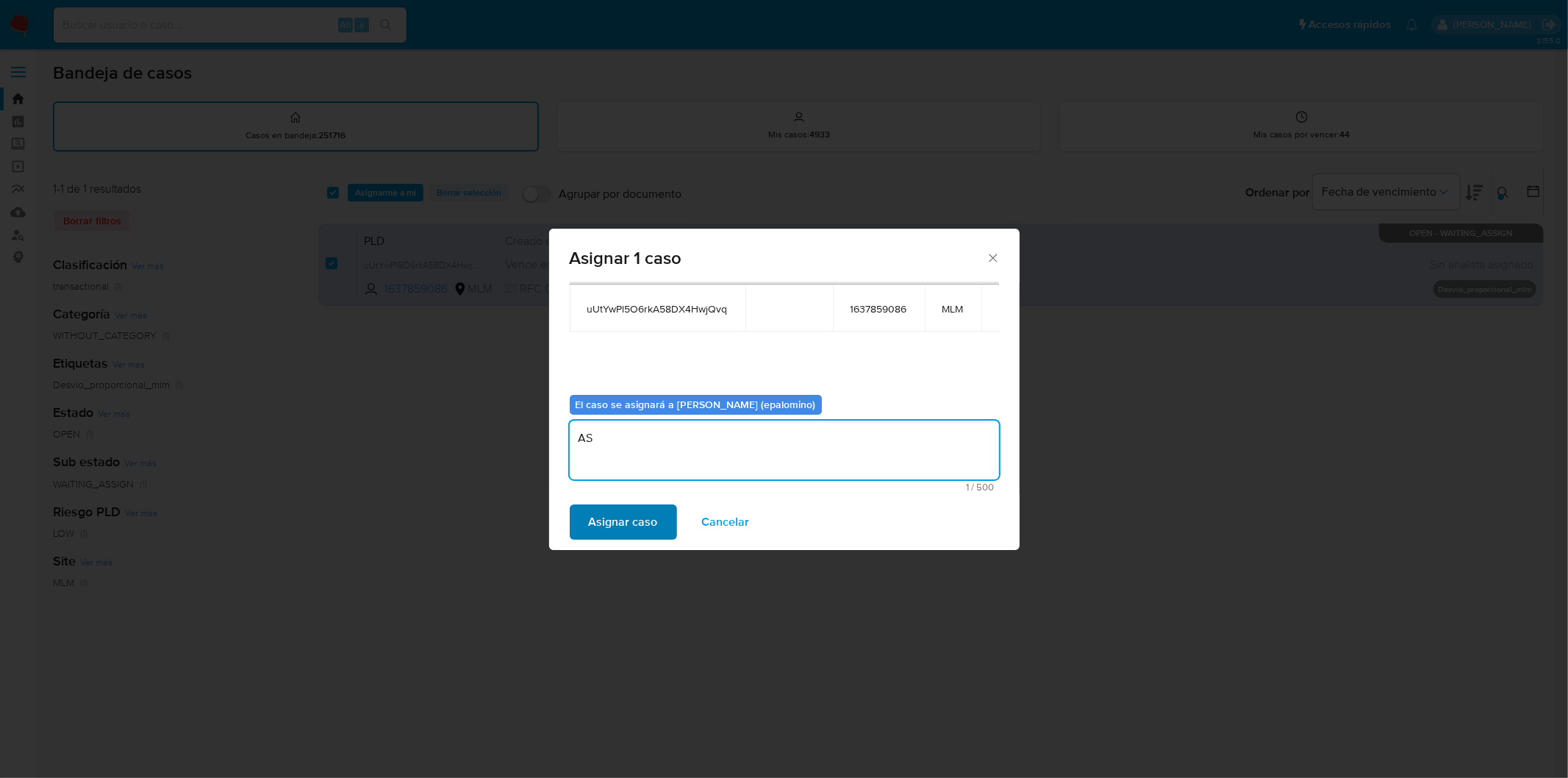
type textarea "AS"
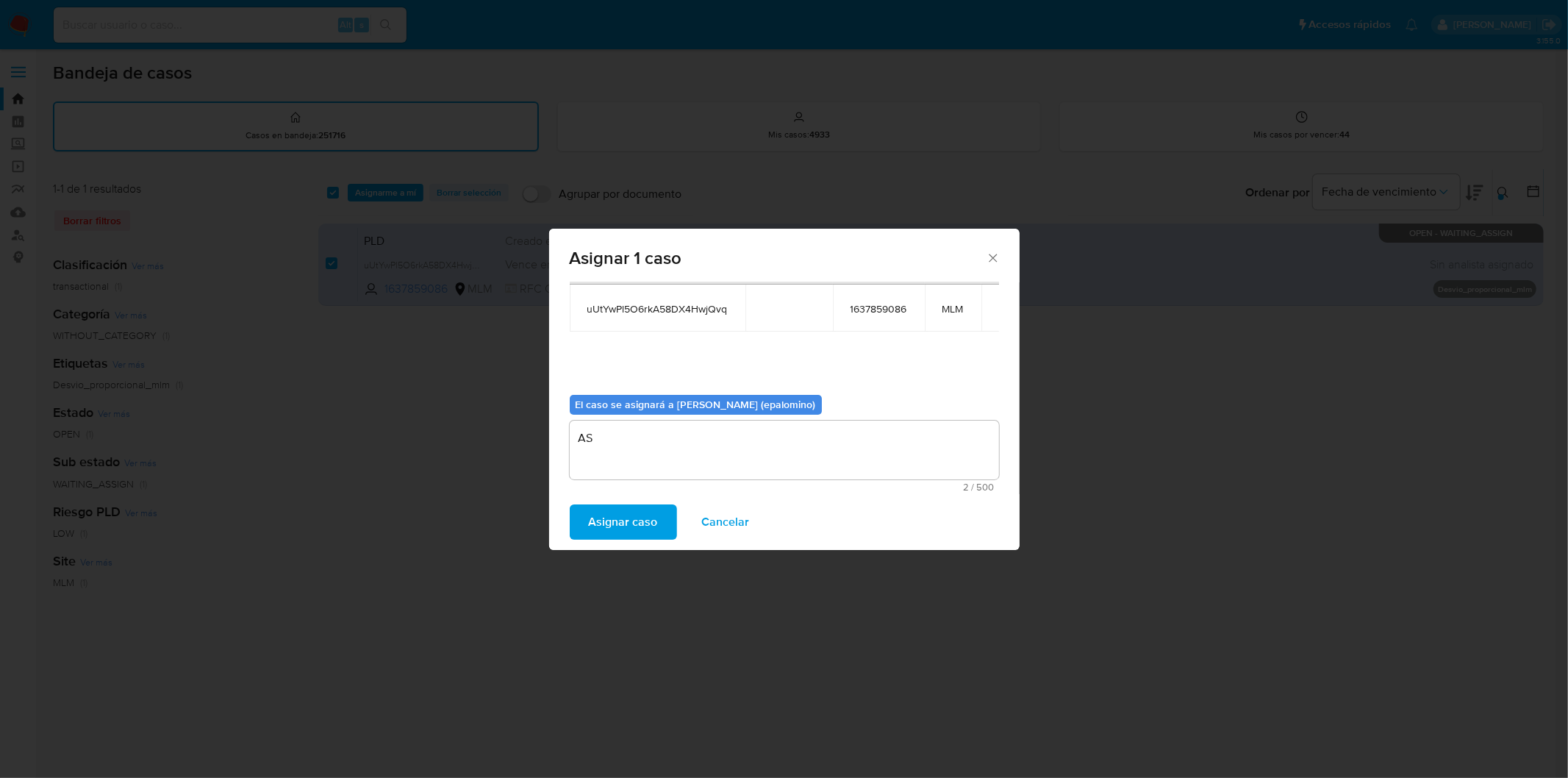
click at [627, 522] on span "Asignar caso" at bounding box center [623, 522] width 69 height 32
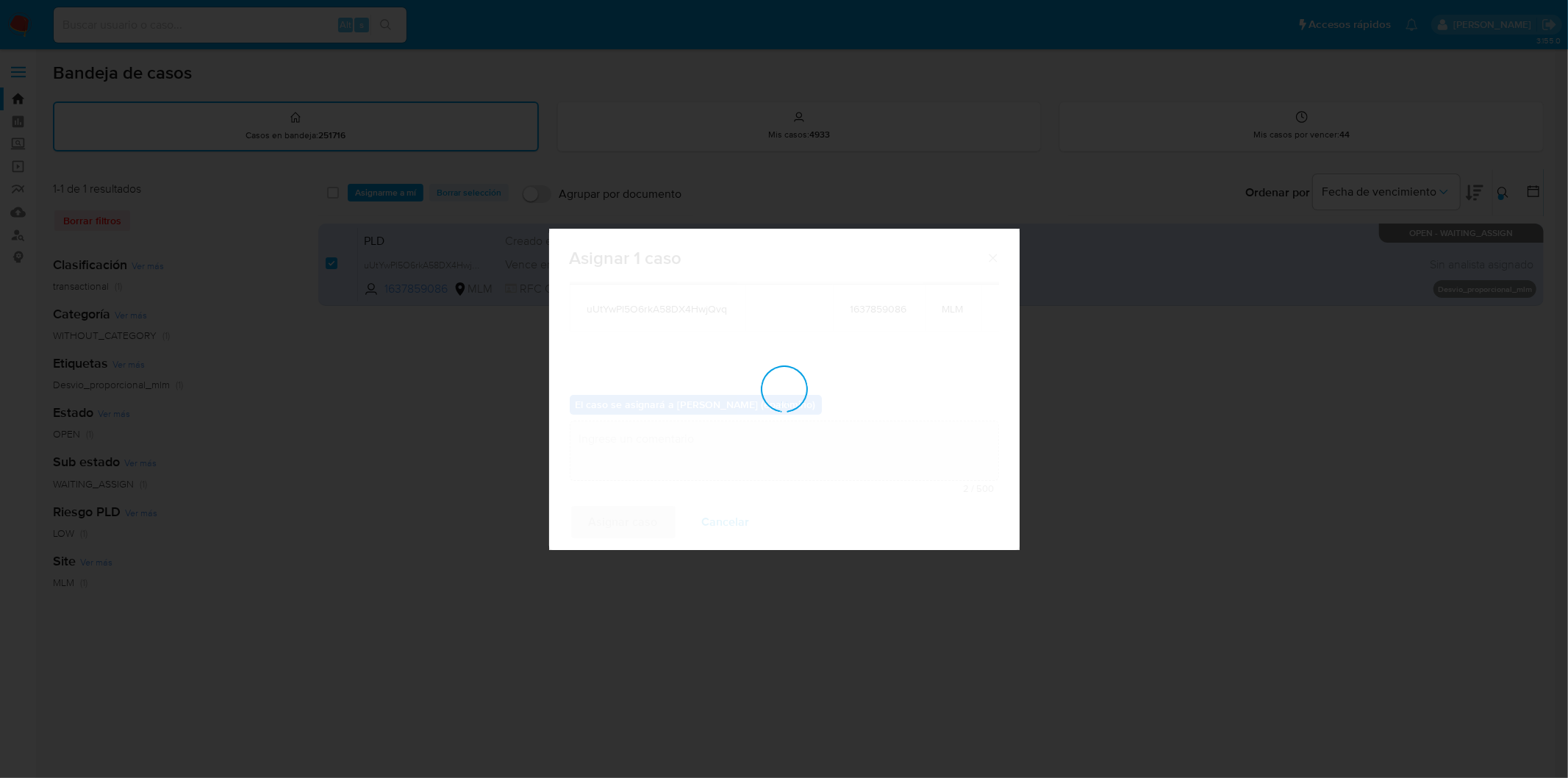
checkbox input "false"
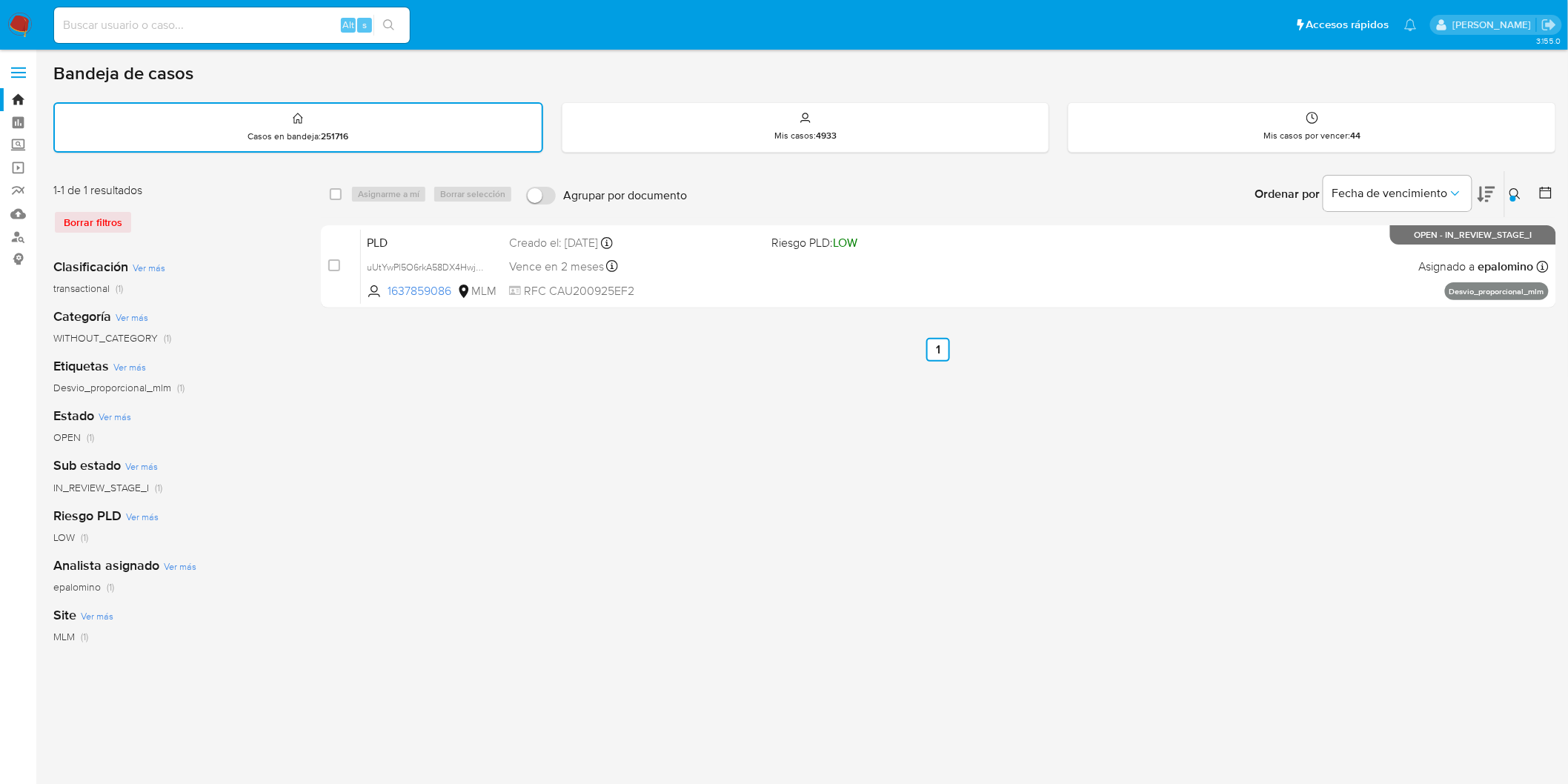
click at [18, 26] on img at bounding box center [19, 25] width 25 height 25
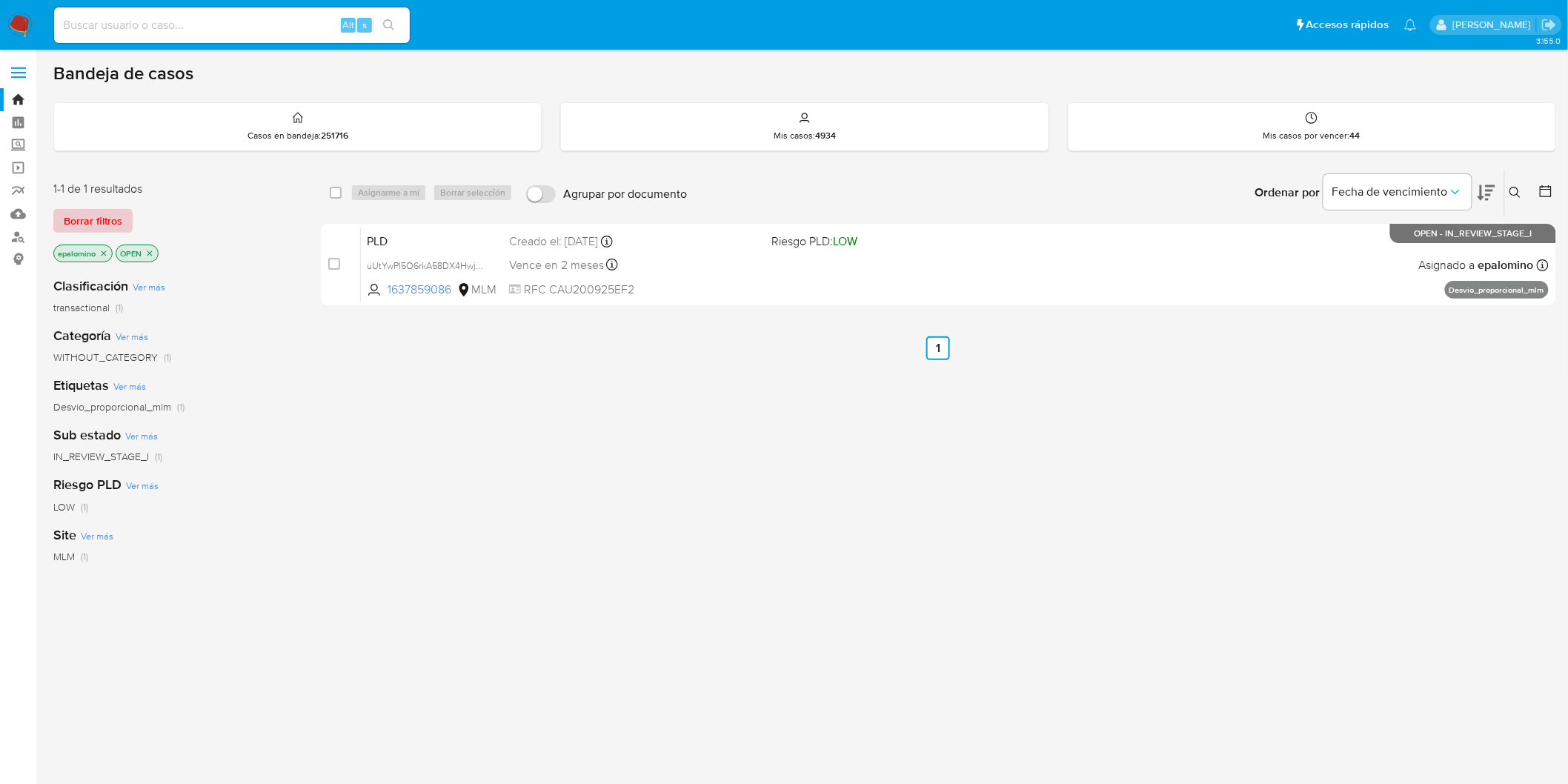
click at [104, 222] on span "Borrar filtros" at bounding box center [93, 220] width 58 height 20
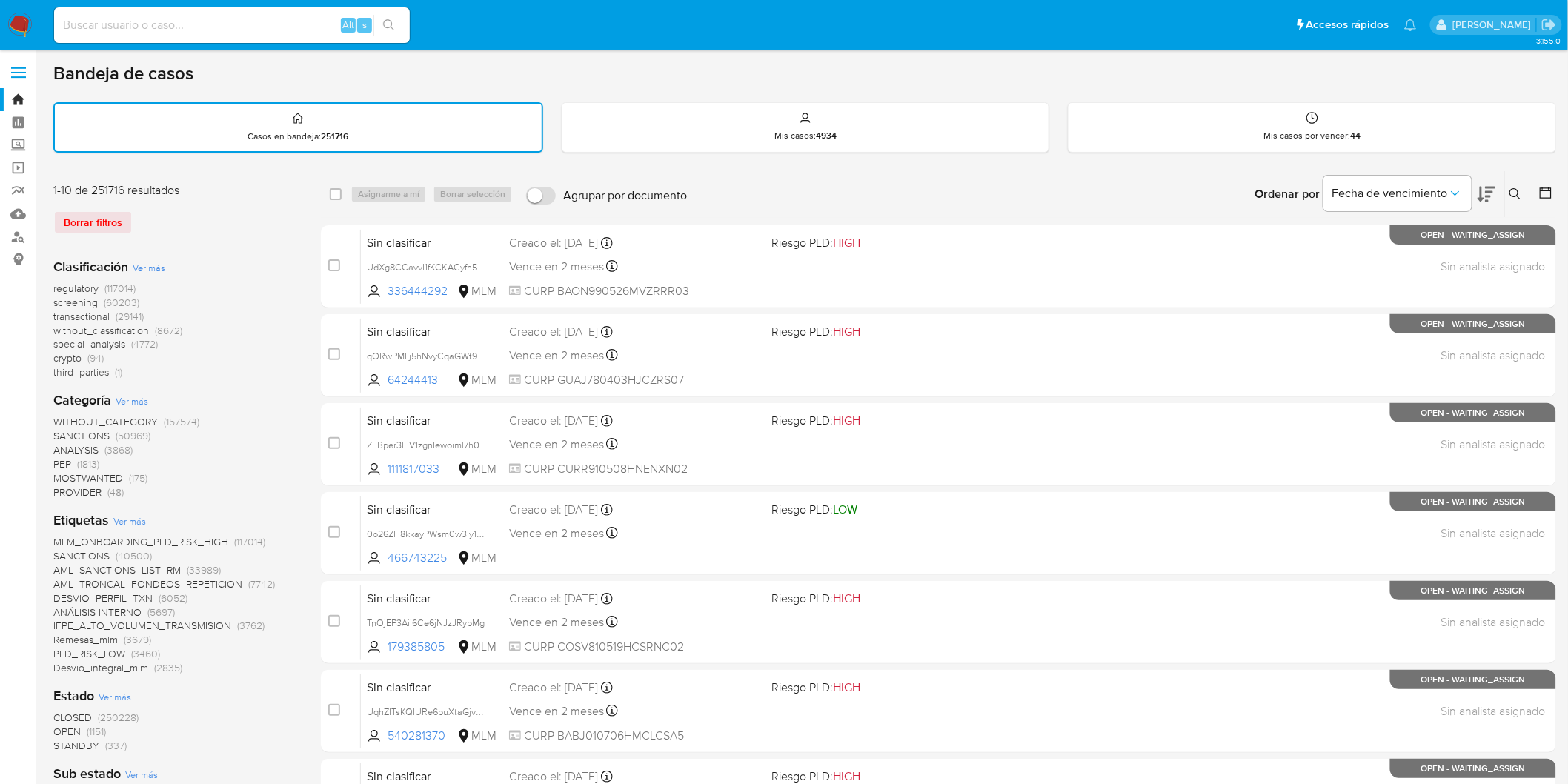
click at [107, 328] on span "without_classification" at bounding box center [101, 330] width 96 height 15
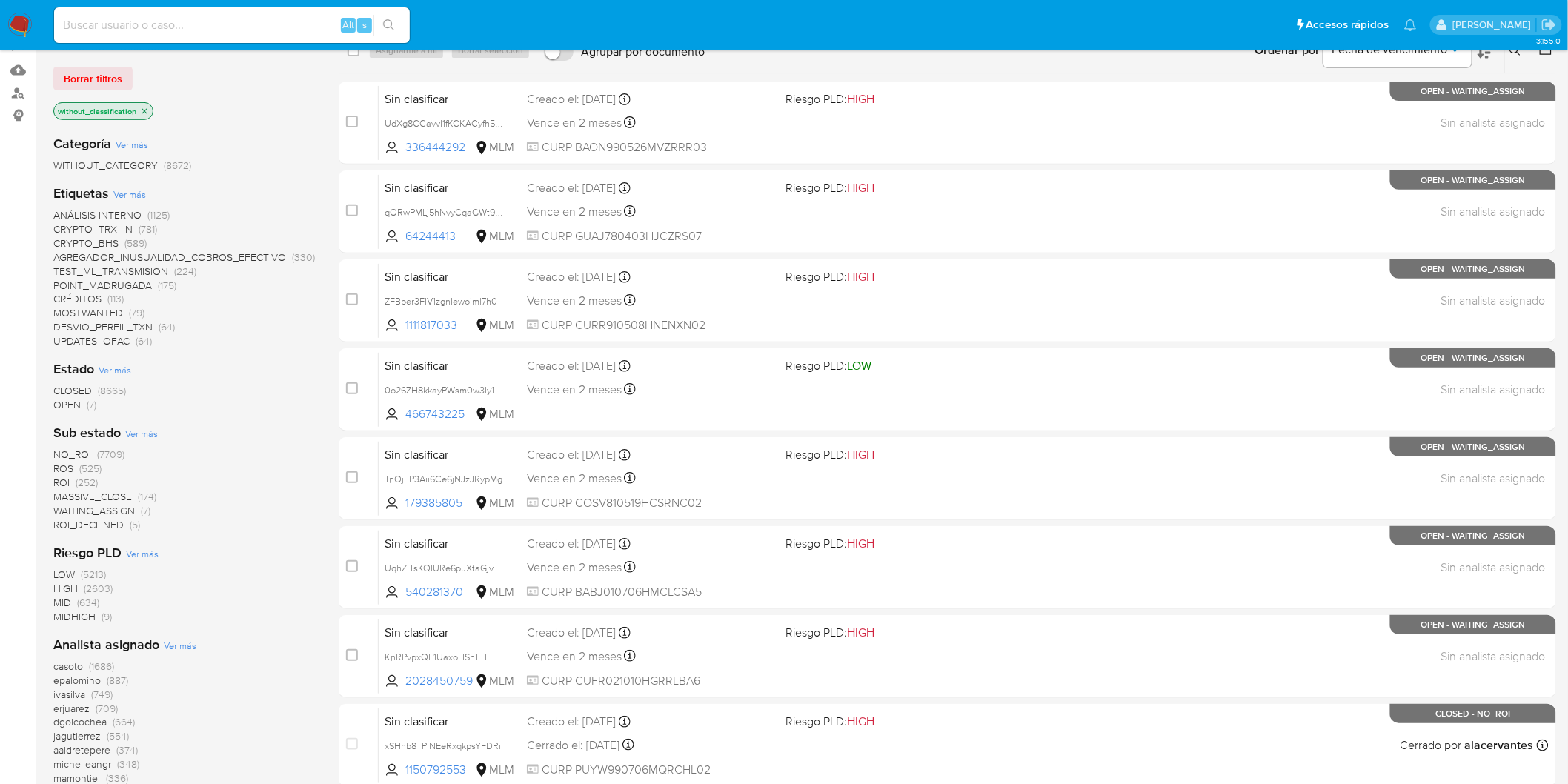
scroll to position [137, 0]
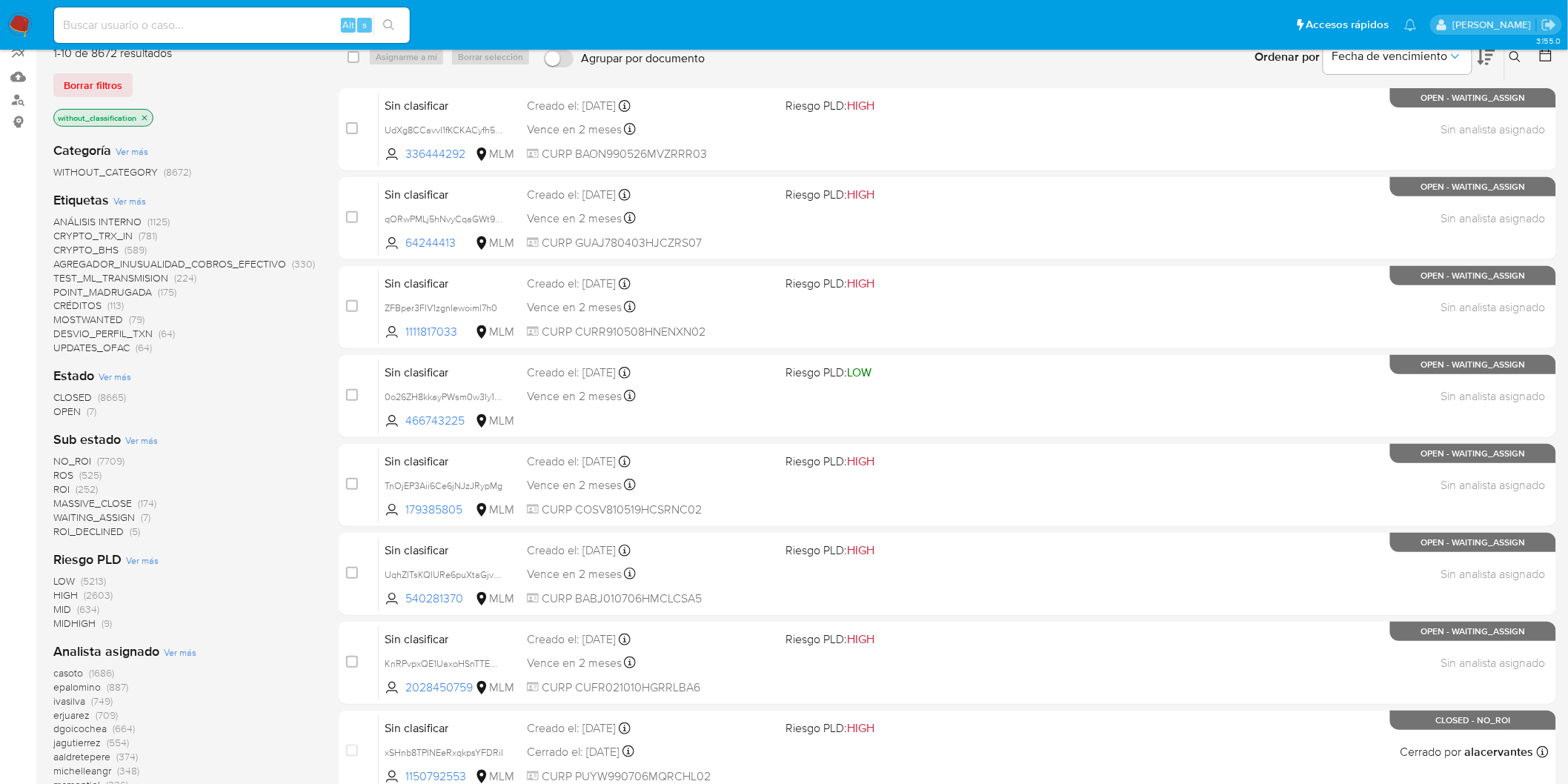
click at [89, 412] on span "(7)" at bounding box center [91, 411] width 10 height 15
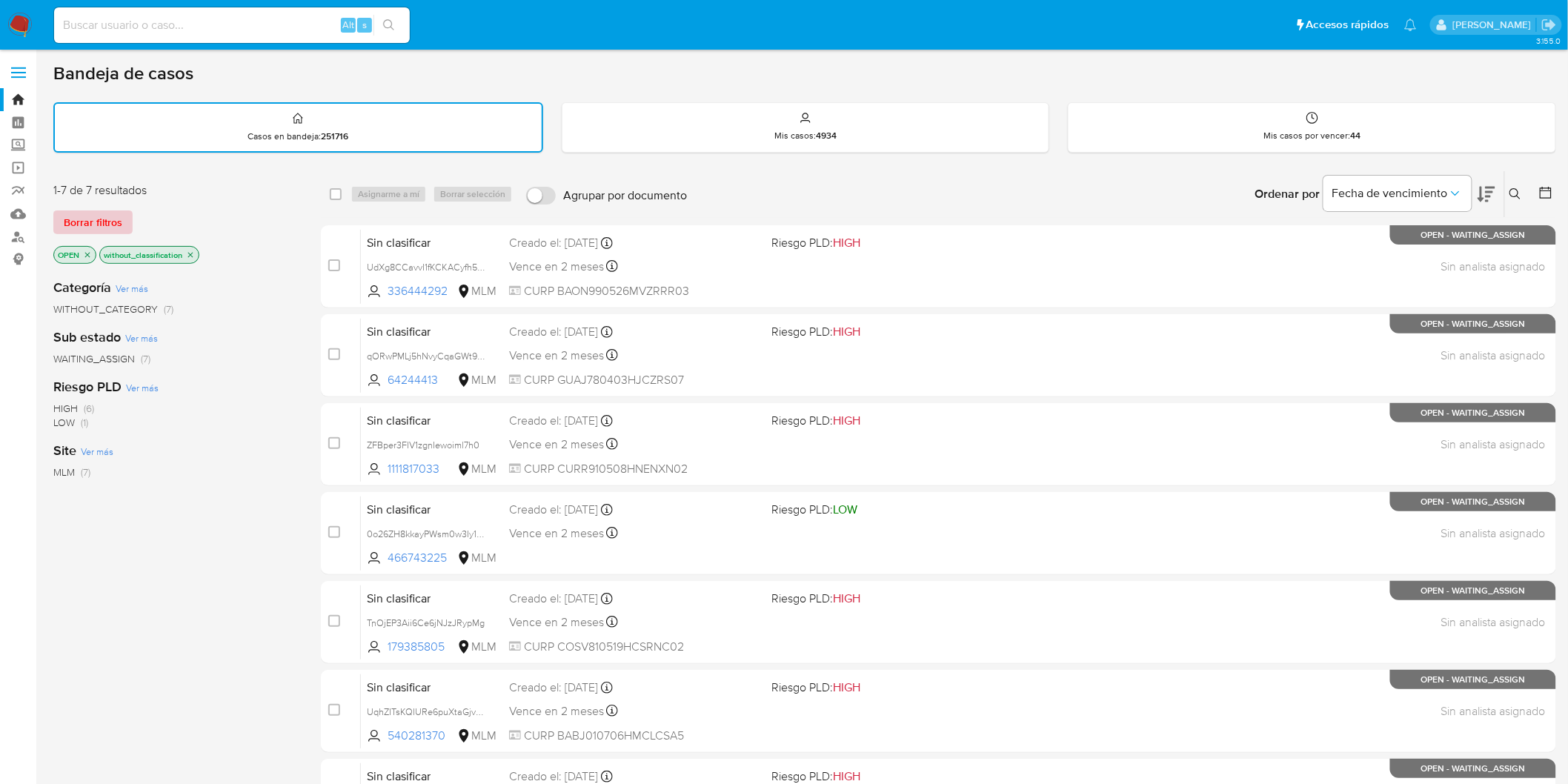
click at [91, 216] on span "Borrar filtros" at bounding box center [93, 222] width 58 height 20
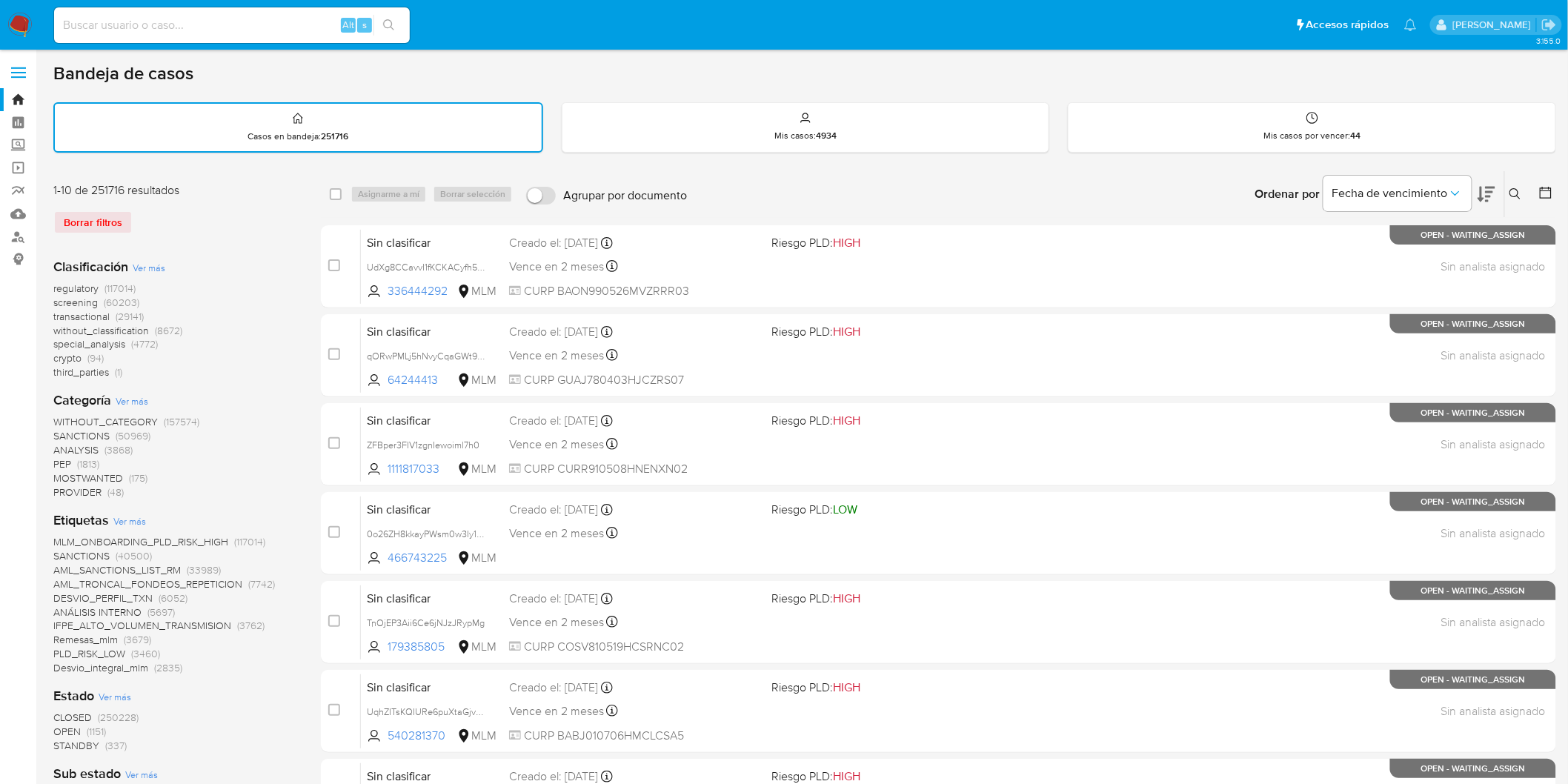
click at [33, 20] on nav "Pausado Ver notificaciones Alt s Accesos rápidos Presiona las siguientes teclas…" at bounding box center [784, 25] width 1568 height 50
click at [33, 24] on nav "Pausado Ver notificaciones Alt s Accesos rápidos Presiona las siguientes teclas…" at bounding box center [784, 25] width 1568 height 50
click at [20, 27] on img at bounding box center [19, 25] width 25 height 25
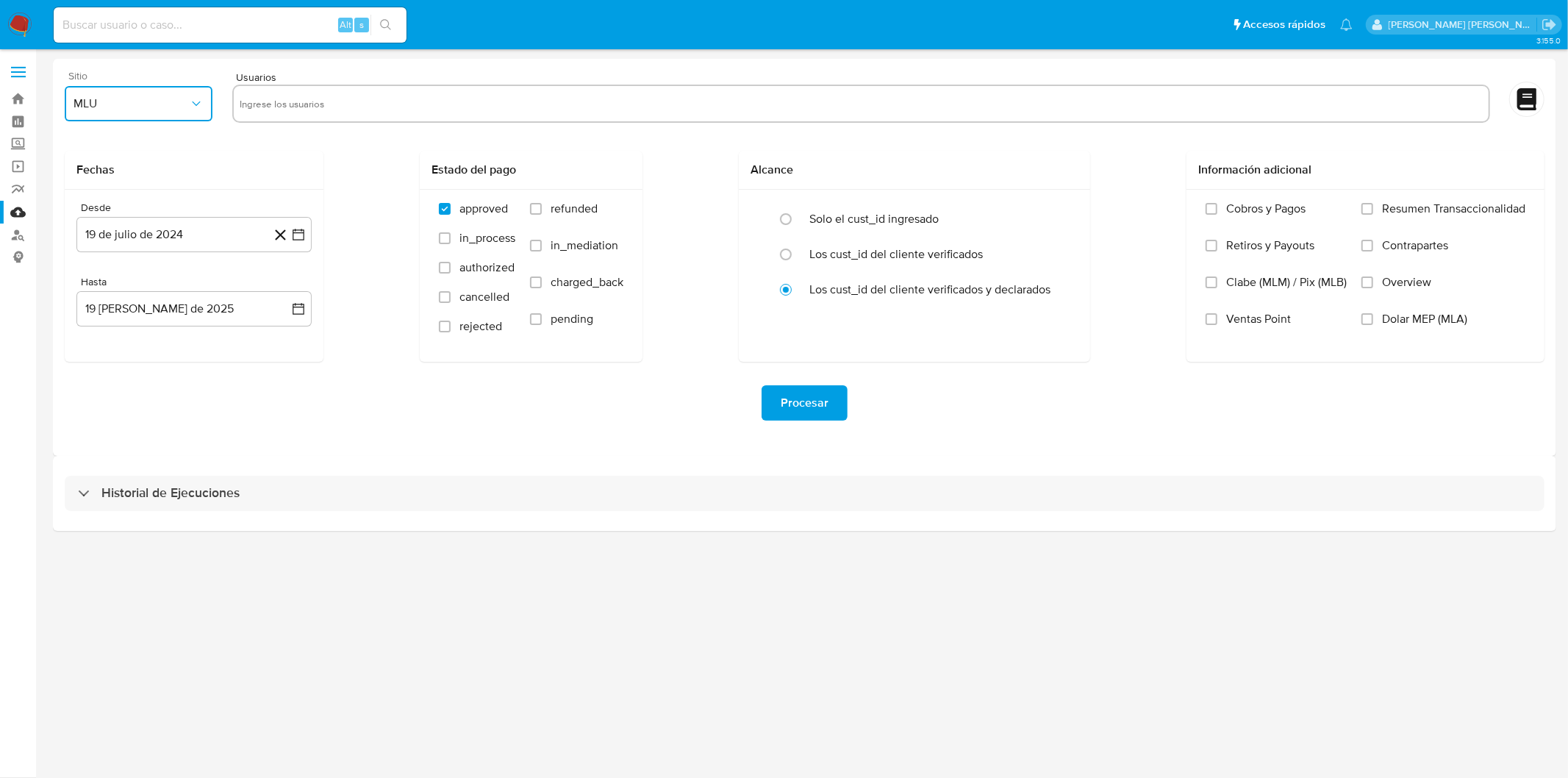
click at [109, 101] on span "MLU" at bounding box center [131, 104] width 115 height 15
click at [105, 313] on div "MLM" at bounding box center [135, 320] width 121 height 35
click at [199, 233] on button "19 de julio de 2024" at bounding box center [194, 234] width 235 height 35
click at [196, 282] on span "julio 2024" at bounding box center [187, 287] width 55 height 15
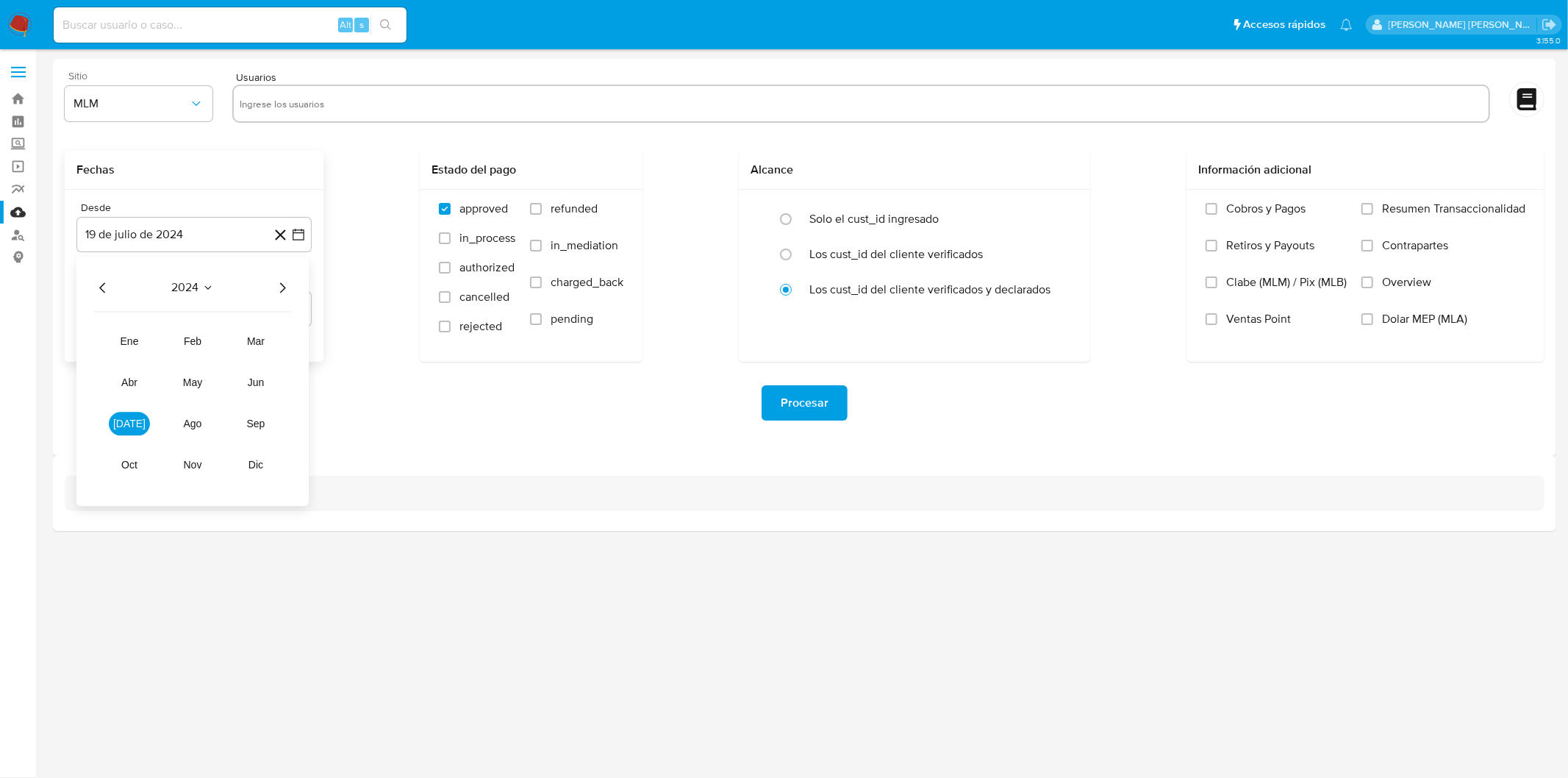
click at [280, 287] on icon "Año siguiente" at bounding box center [283, 287] width 18 height 18
click at [135, 380] on span "abr" at bounding box center [129, 382] width 16 height 11
click at [140, 339] on button "1" at bounding box center [135, 342] width 24 height 24
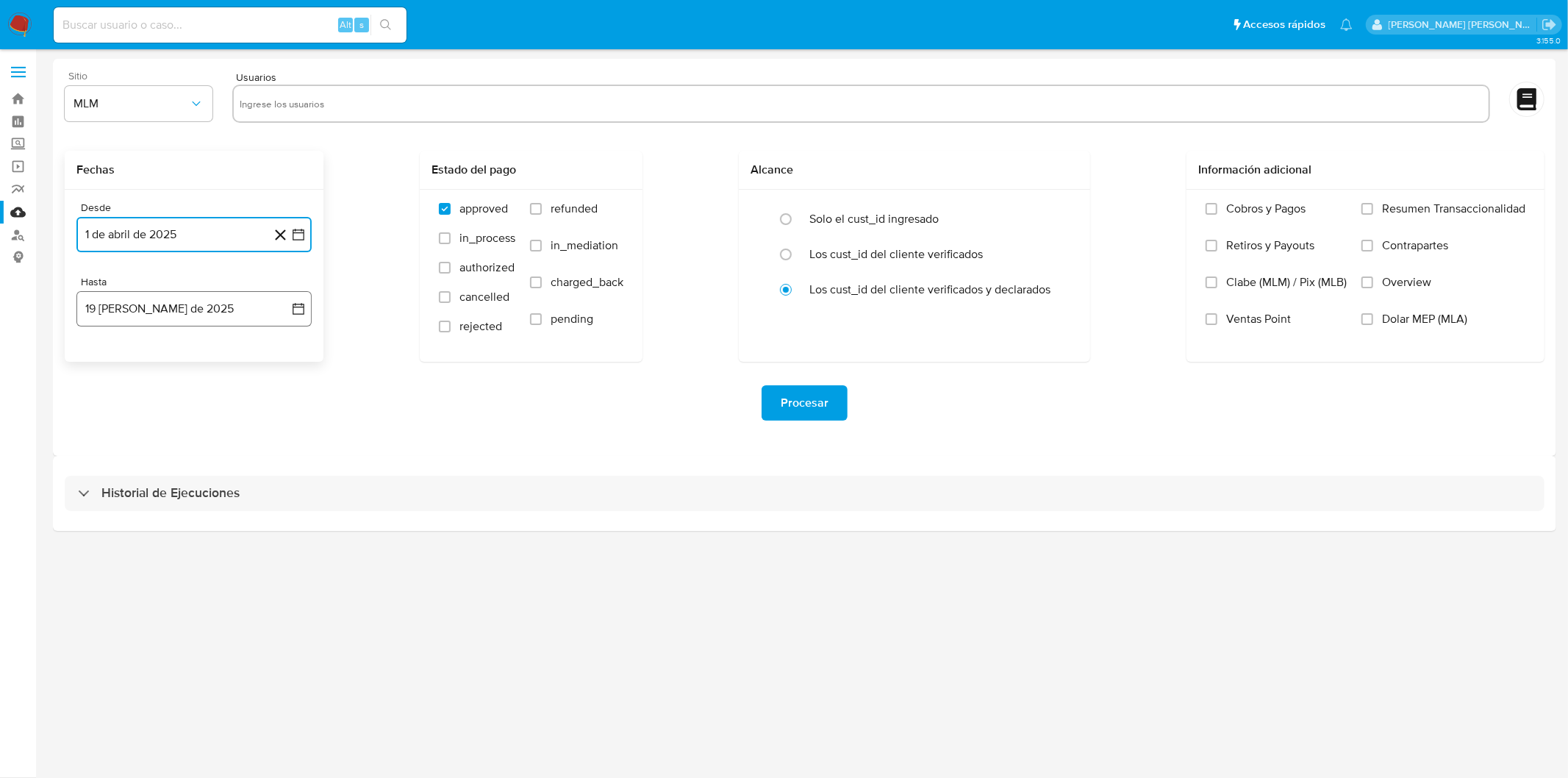
click at [158, 292] on button "19 de agosto de 2025" at bounding box center [194, 309] width 235 height 35
click at [100, 361] on icon "Mes anterior" at bounding box center [102, 362] width 6 height 11
click at [201, 528] on button "31" at bounding box center [194, 534] width 24 height 24
click at [294, 99] on input "text" at bounding box center [861, 104] width 1243 height 24
type input "2487610664"
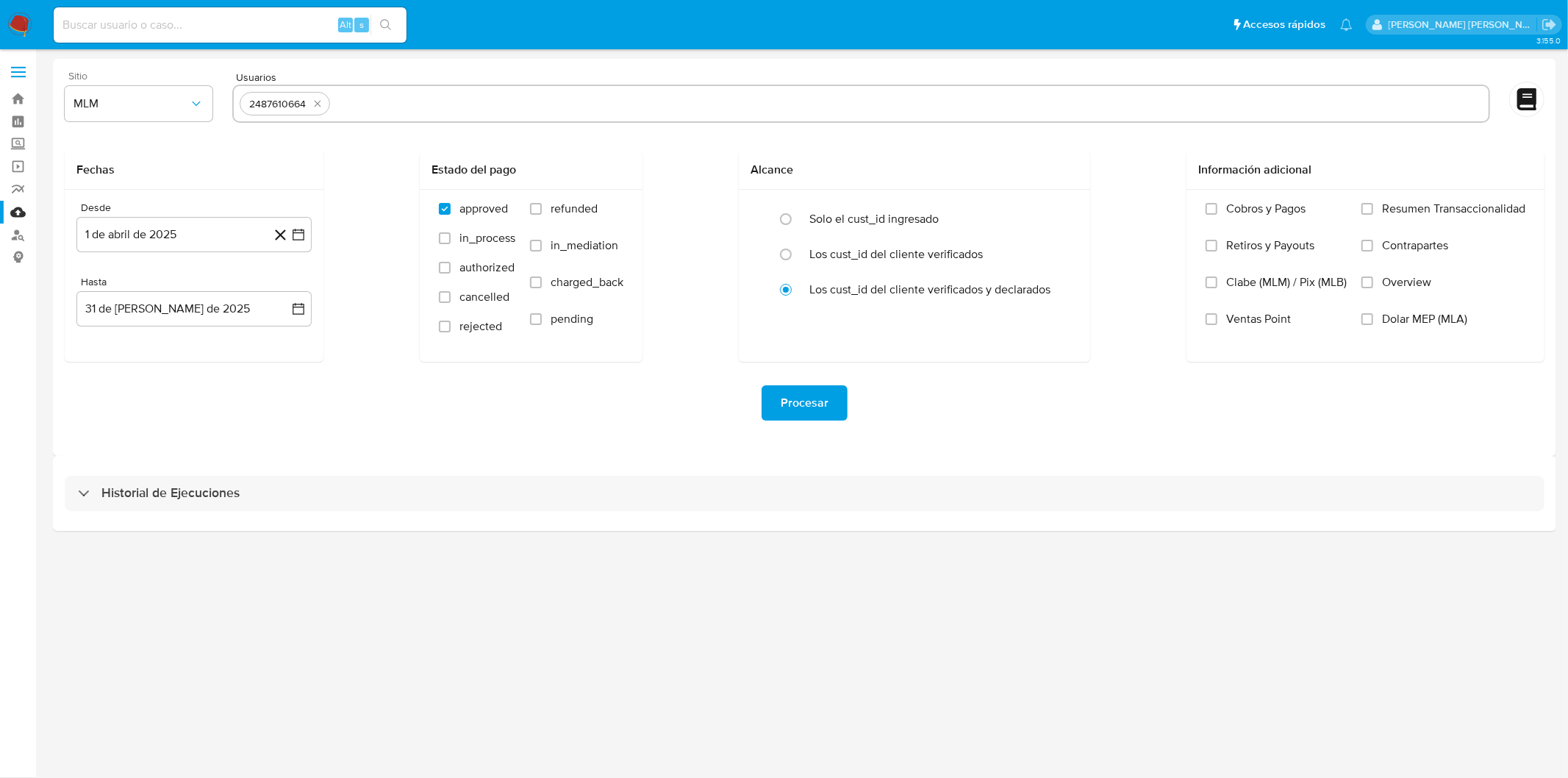
paste input "1916163568"
type input "1916163568"
paste input "1932771507"
type input "1932771507"
paste input "2227339994"
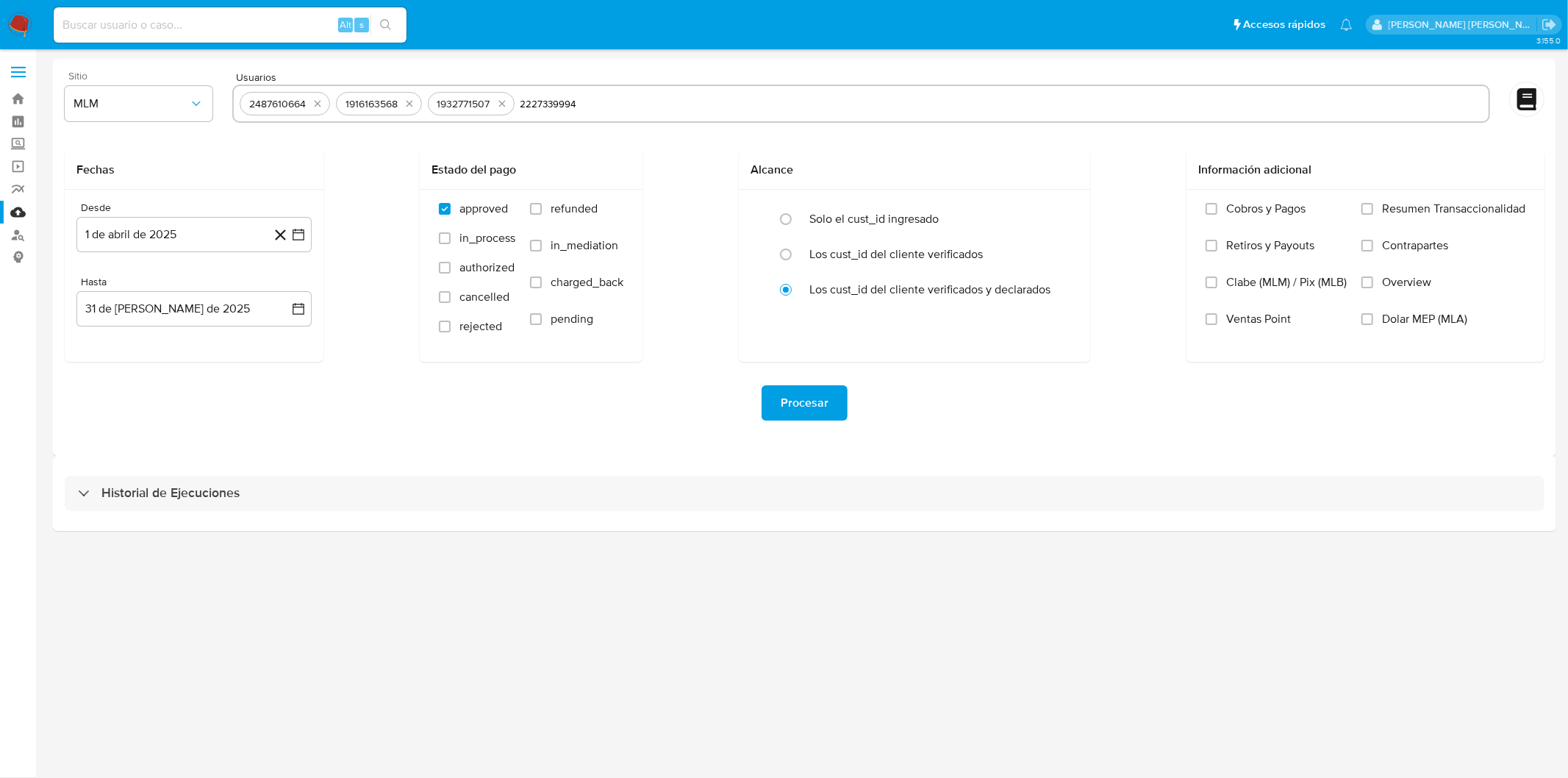
type input "2227339994"
paste input "36497848"
type input "36497848"
paste input "1059744217"
type input "1059744217"
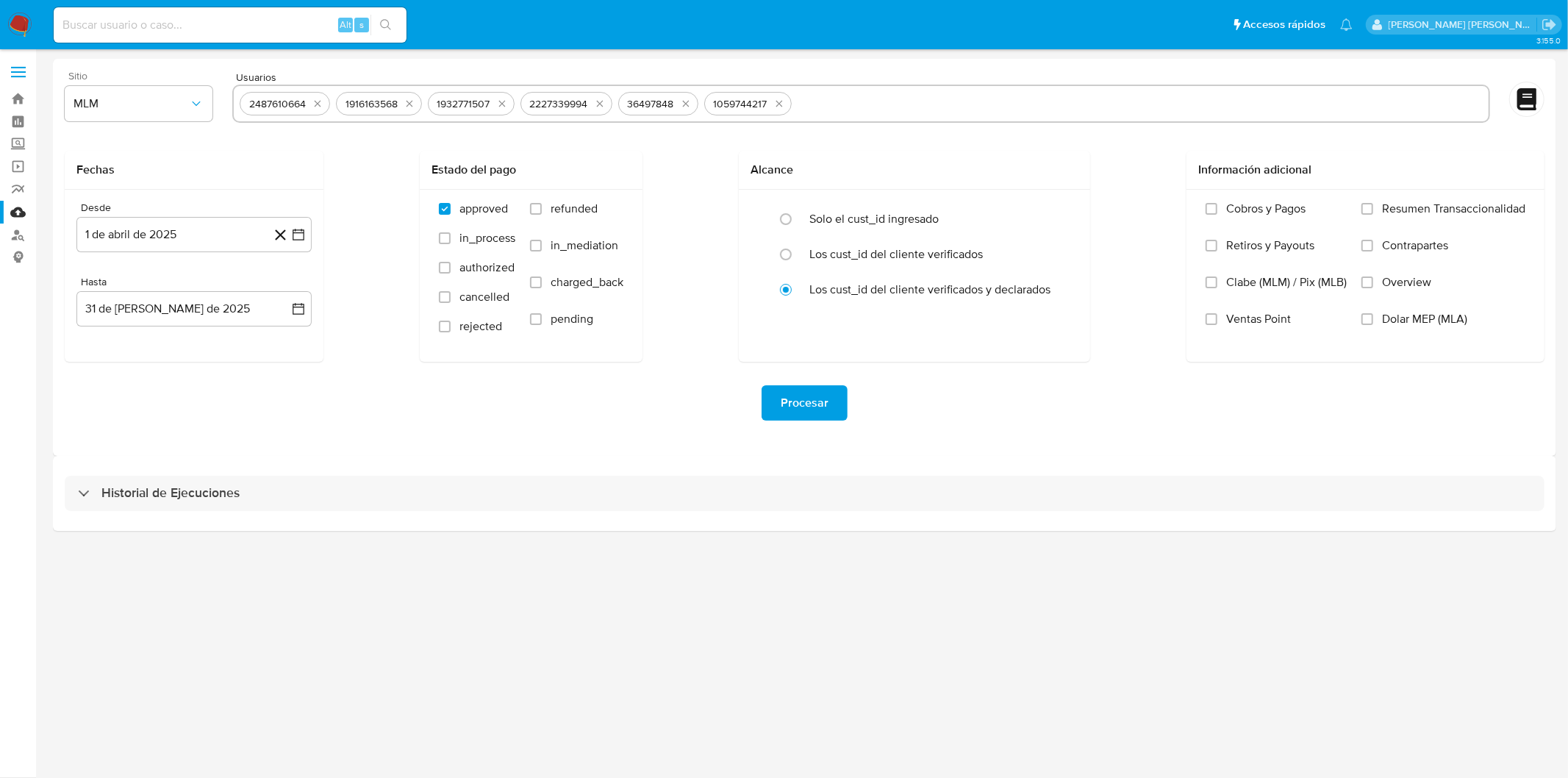
paste input "297182849"
type input "297182849"
click at [292, 151] on div "Fechas" at bounding box center [194, 170] width 259 height 39
click at [782, 405] on span "Procesar" at bounding box center [804, 403] width 47 height 32
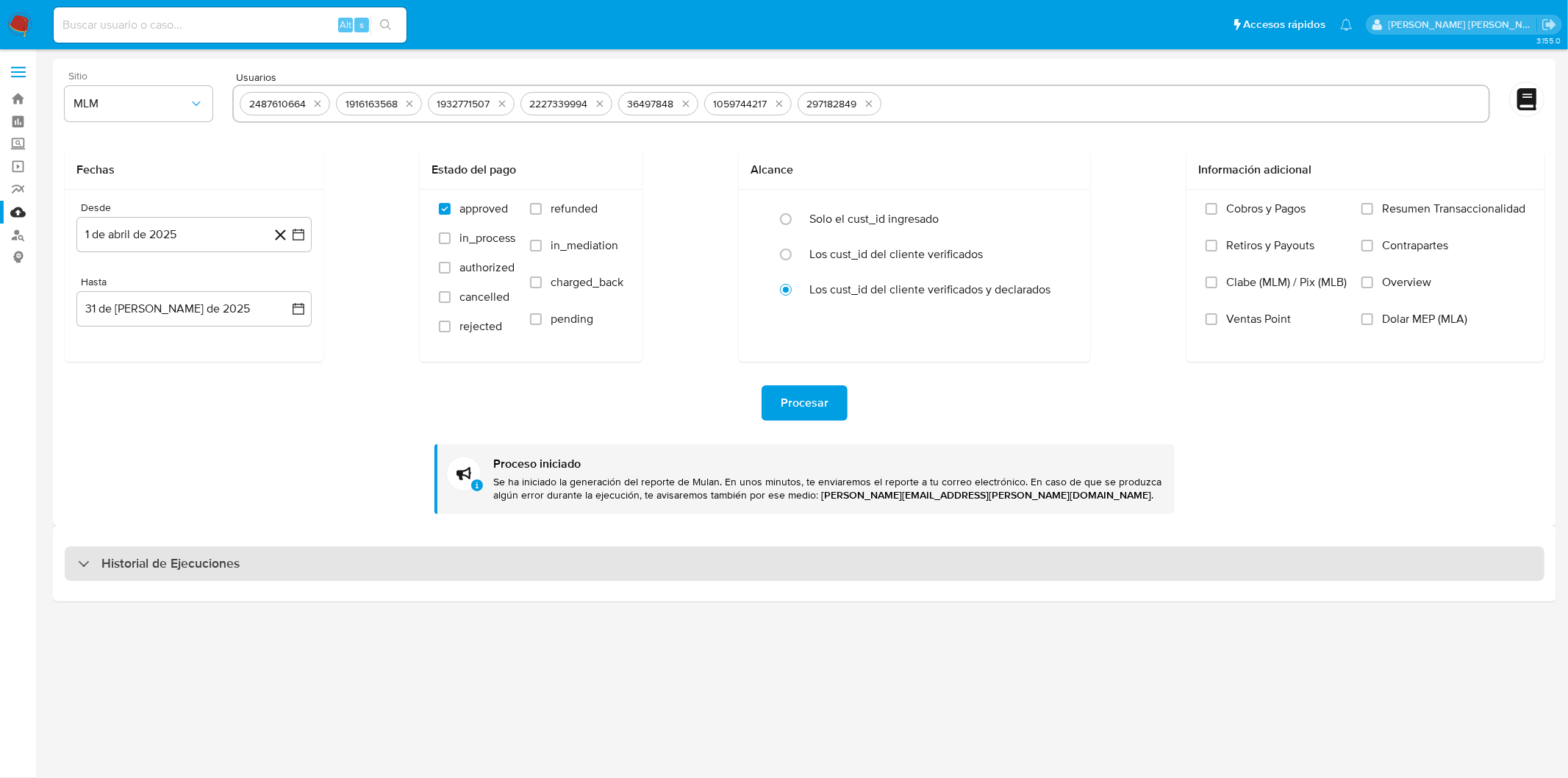
click at [192, 550] on div "Historial de Ejecuciones" at bounding box center [805, 564] width 1480 height 35
select select "10"
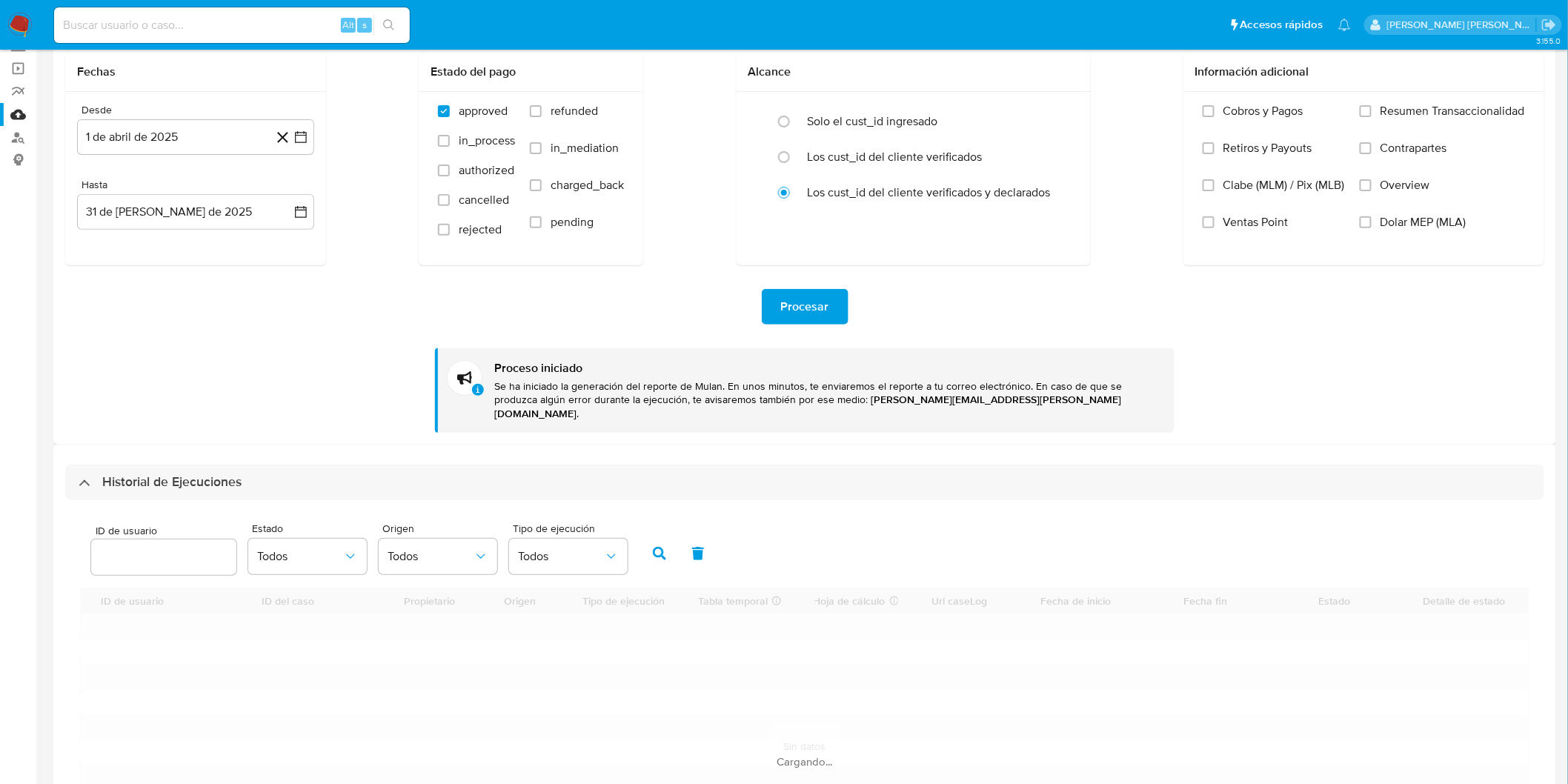
scroll to position [250, 0]
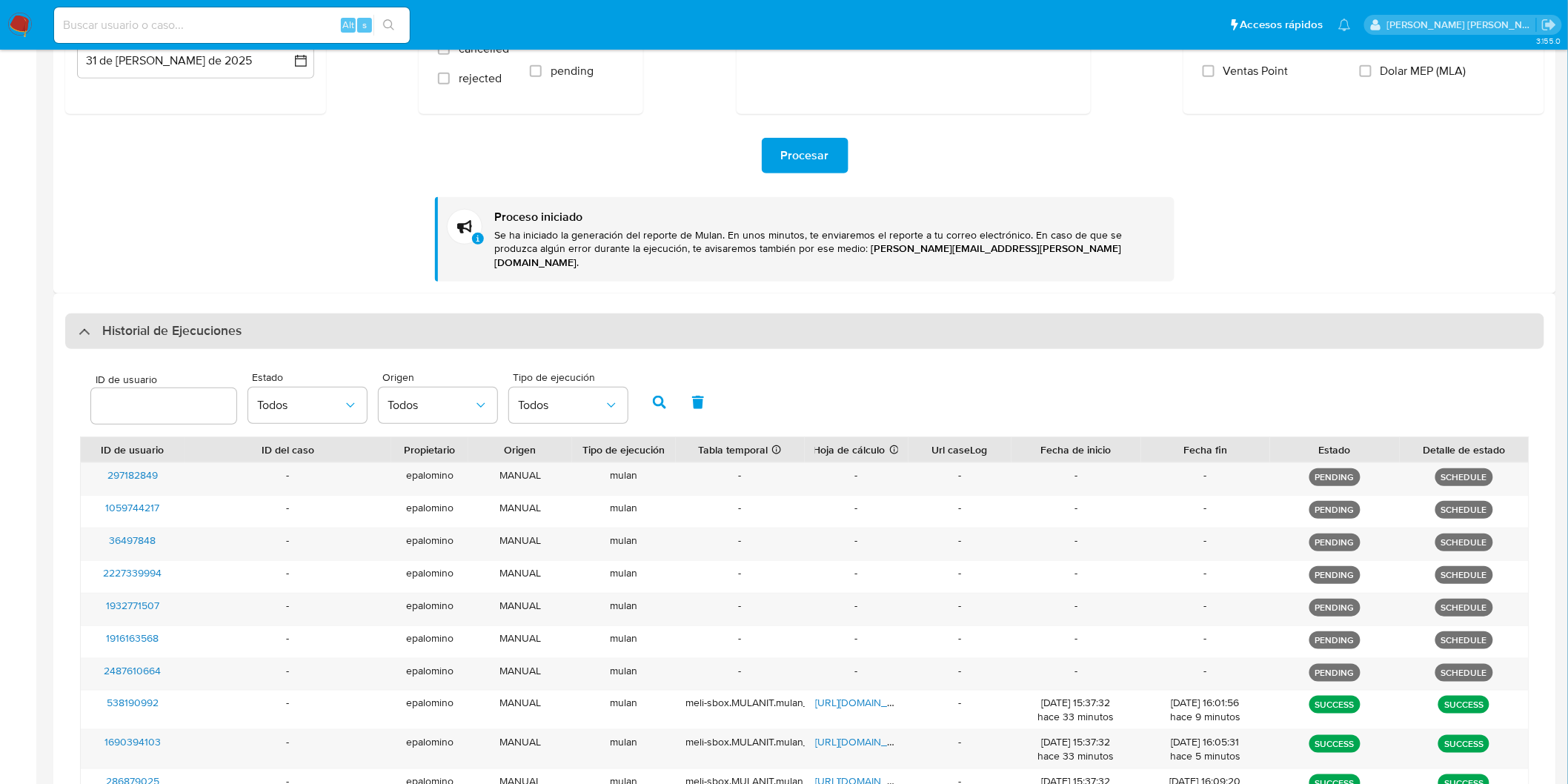
click at [172, 322] on h3 "Historial de Ejecuciones" at bounding box center [172, 331] width 139 height 18
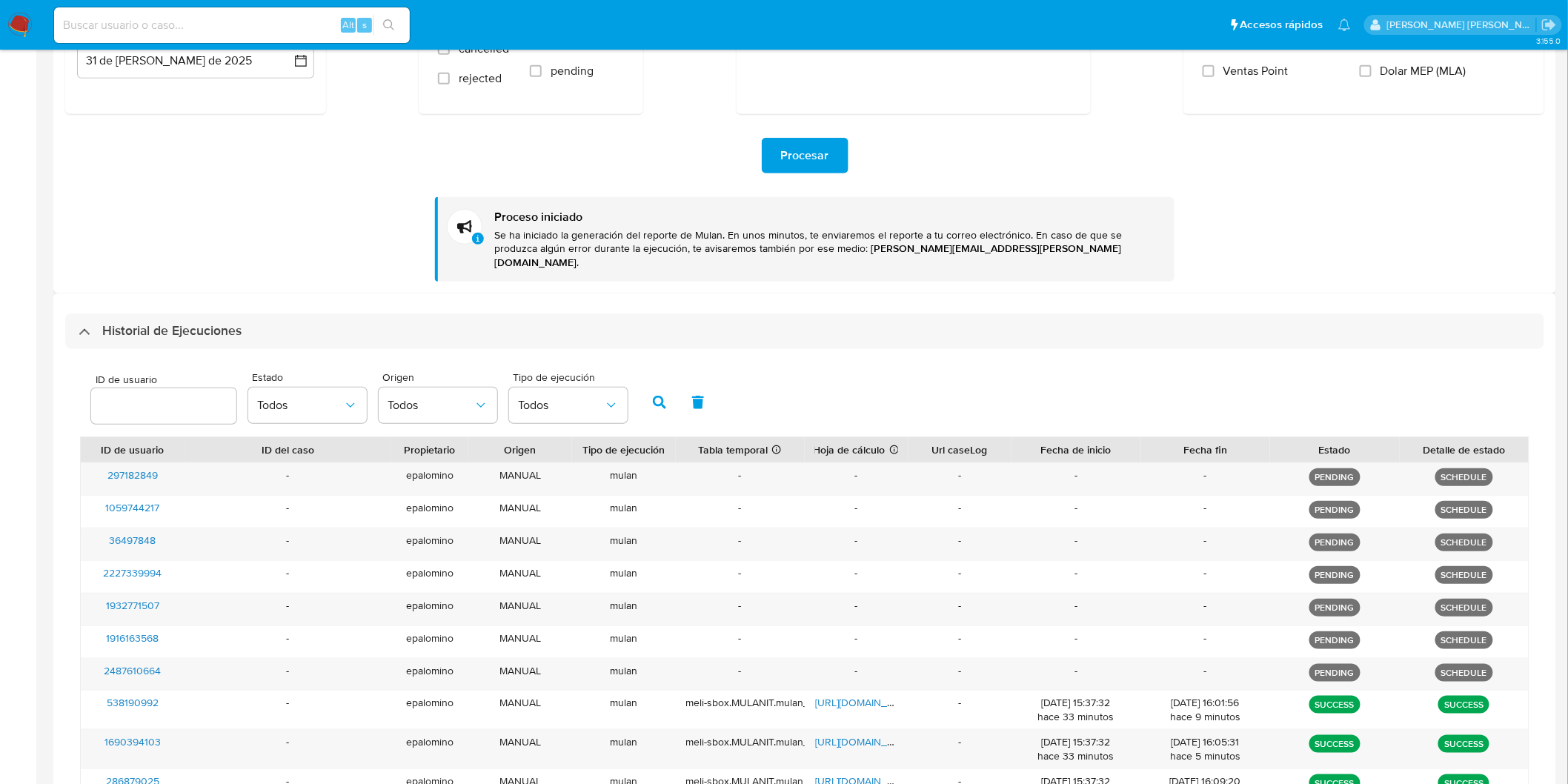
scroll to position [0, 0]
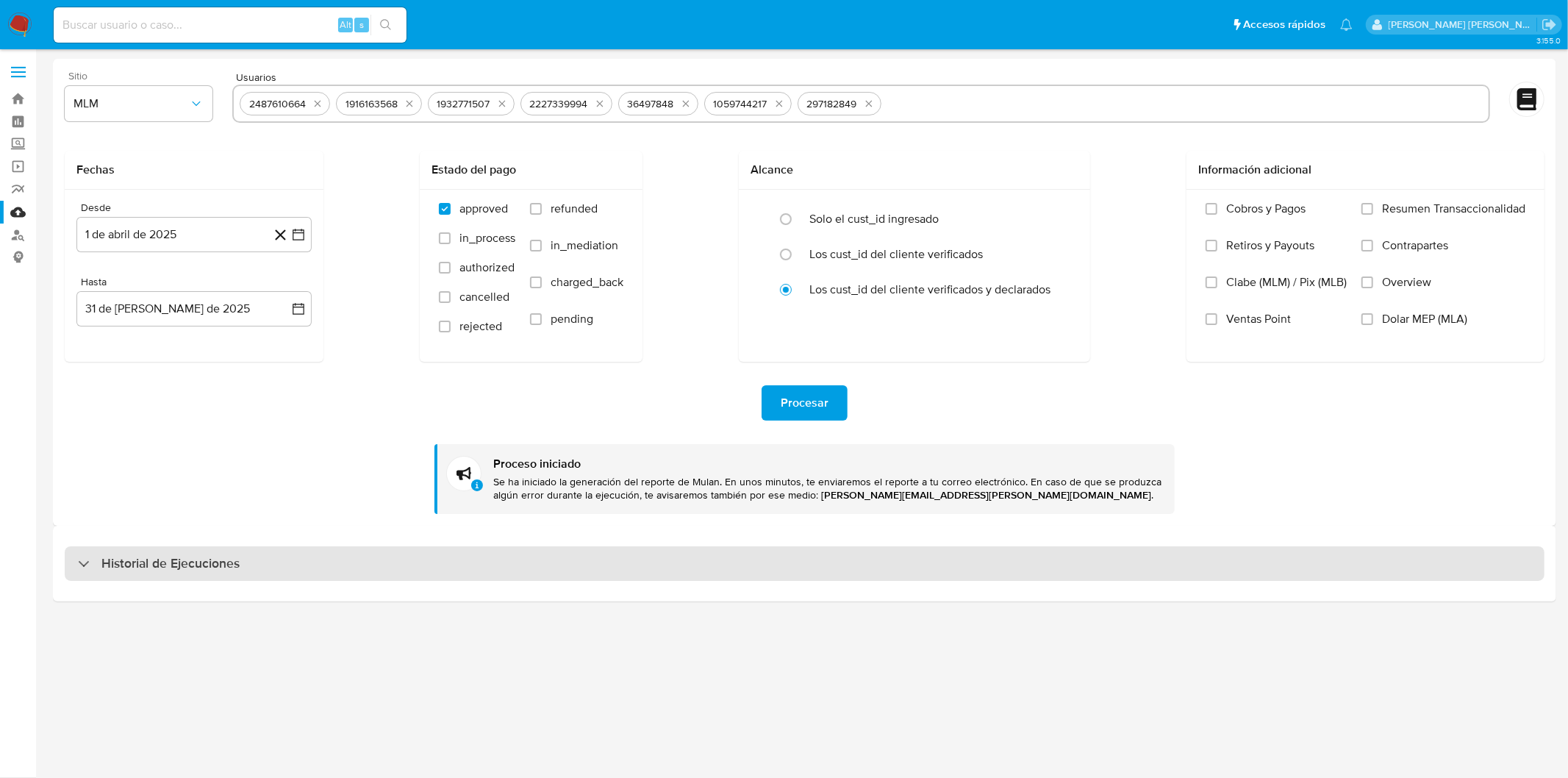
click at [160, 546] on div "Historial de Ejecuciones" at bounding box center [805, 564] width 1480 height 35
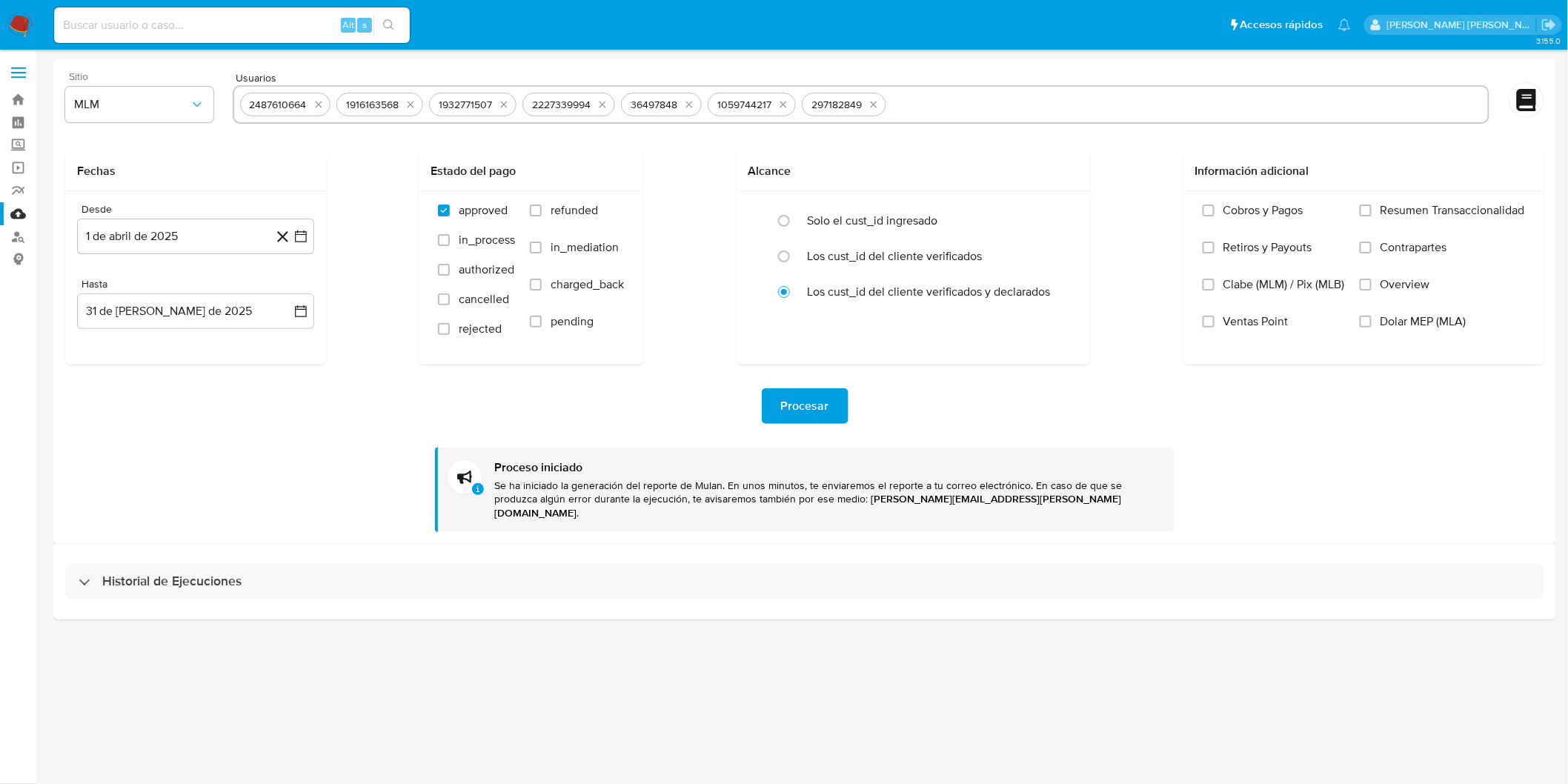
select select "10"
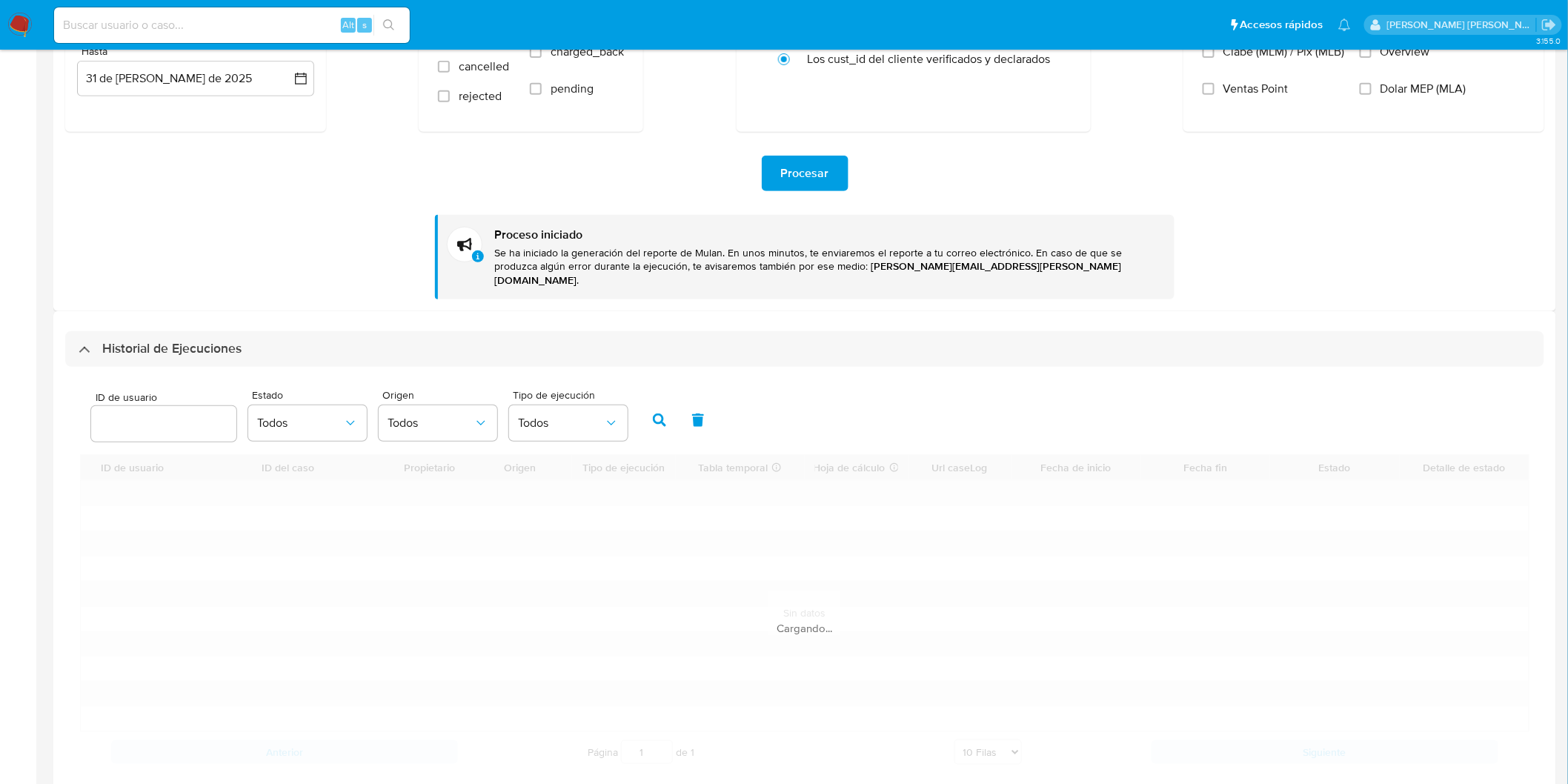
scroll to position [247, 0]
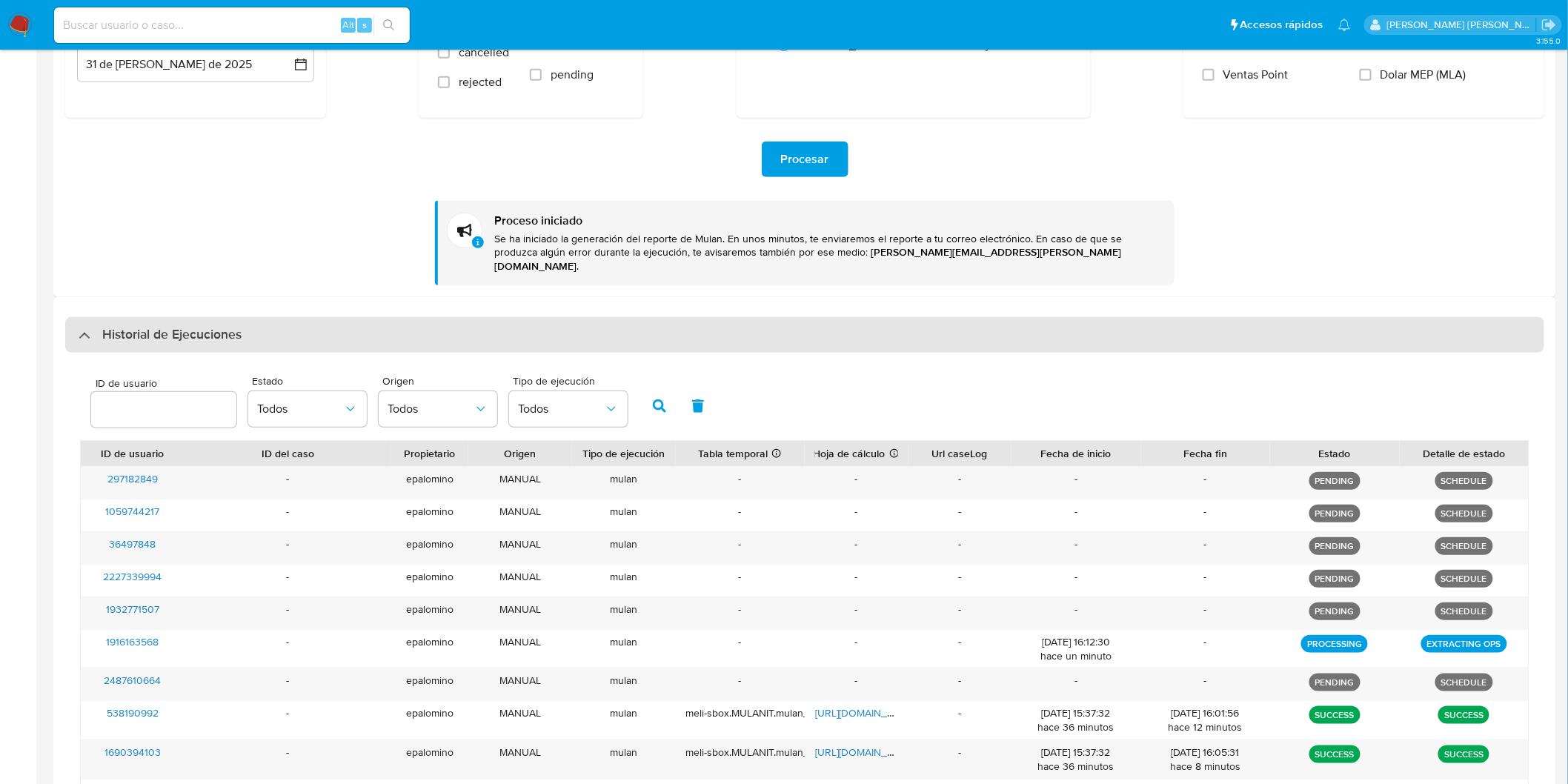
click at [183, 317] on div "Historial de Ejecuciones" at bounding box center [805, 334] width 1480 height 35
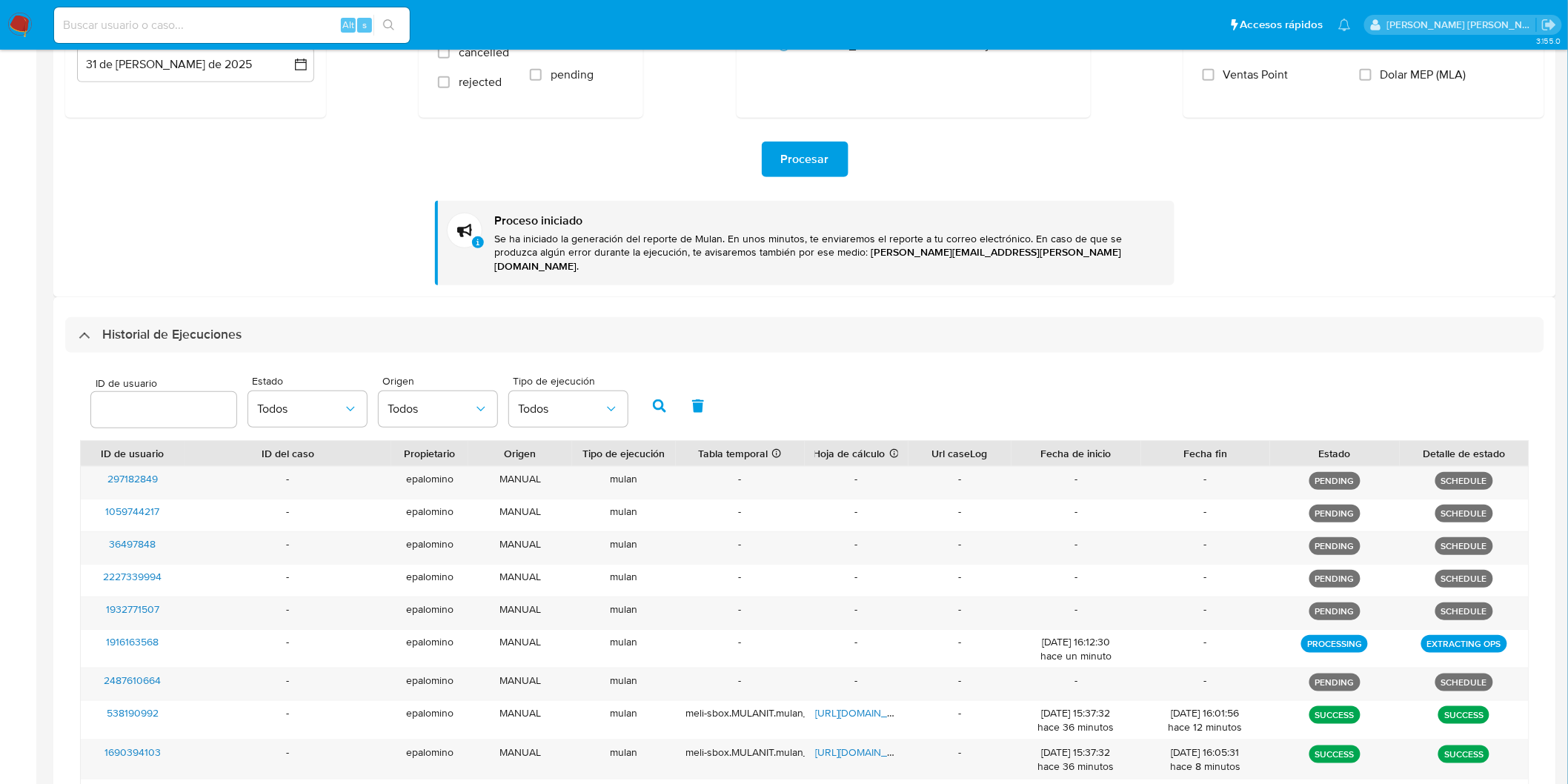
scroll to position [0, 0]
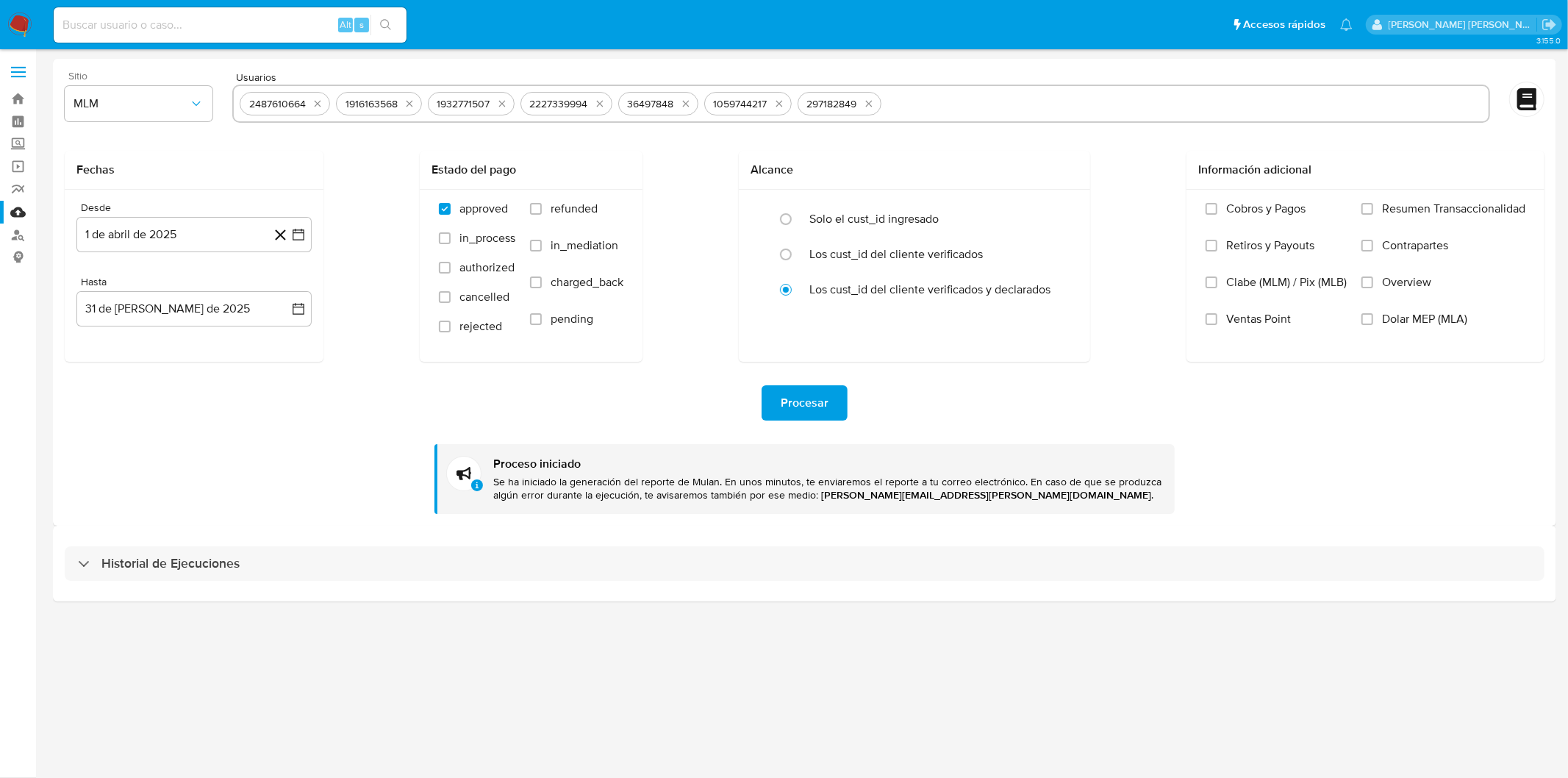
click at [127, 541] on div "Historial de Ejecuciones" at bounding box center [804, 563] width 1504 height 75
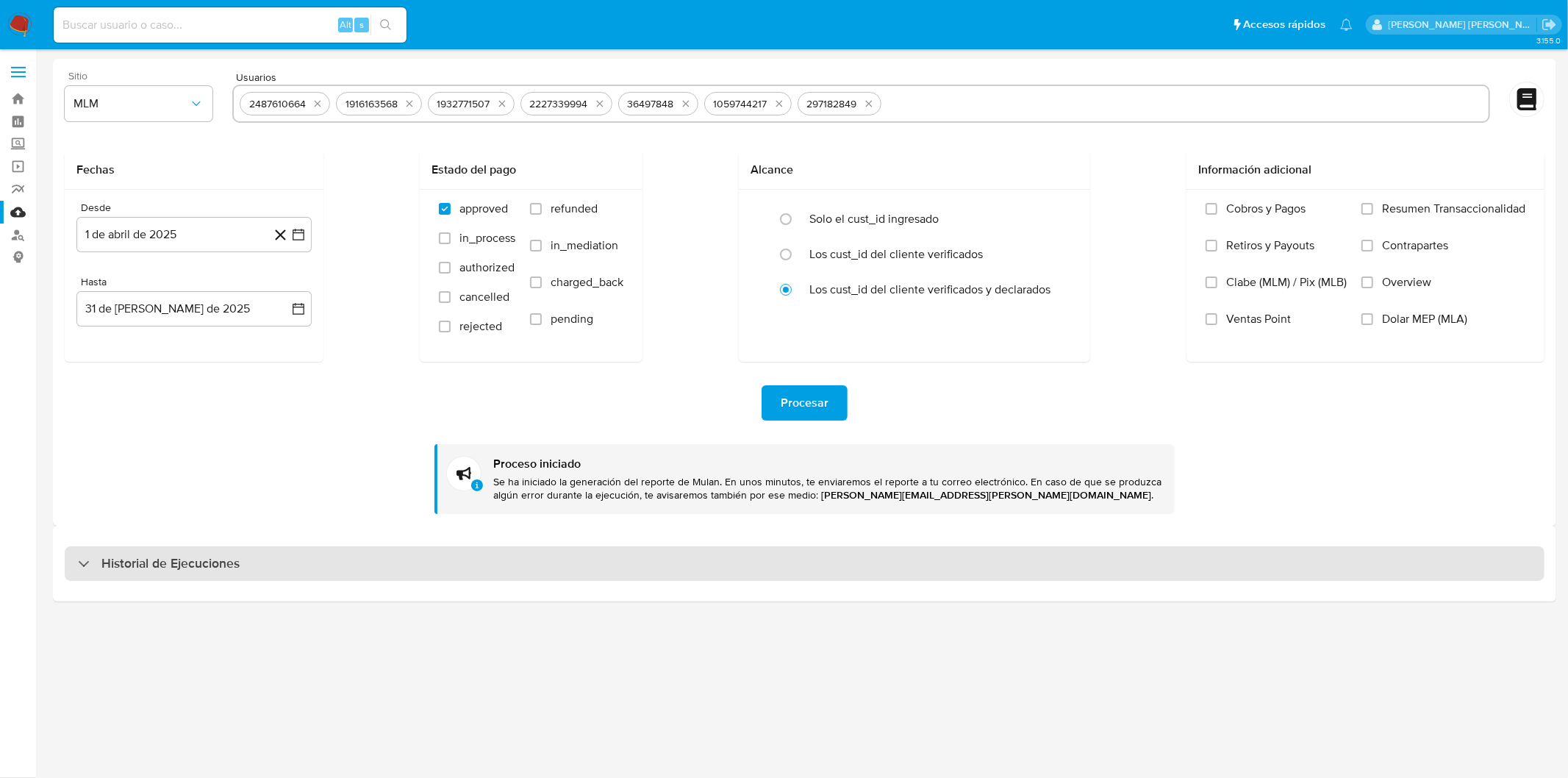
click at [127, 553] on div "Historial de Ejecuciones" at bounding box center [805, 564] width 1480 height 35
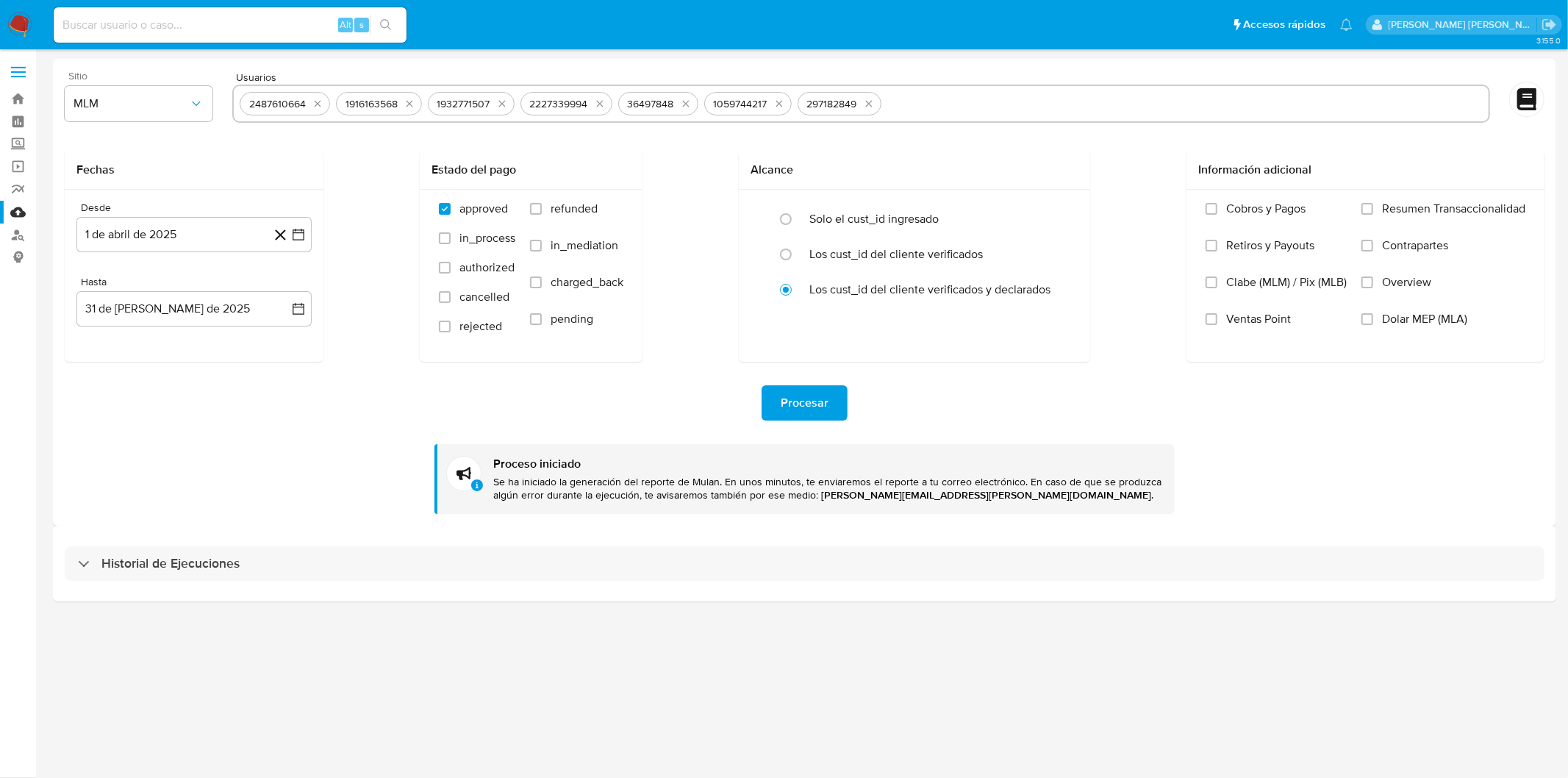
select select "10"
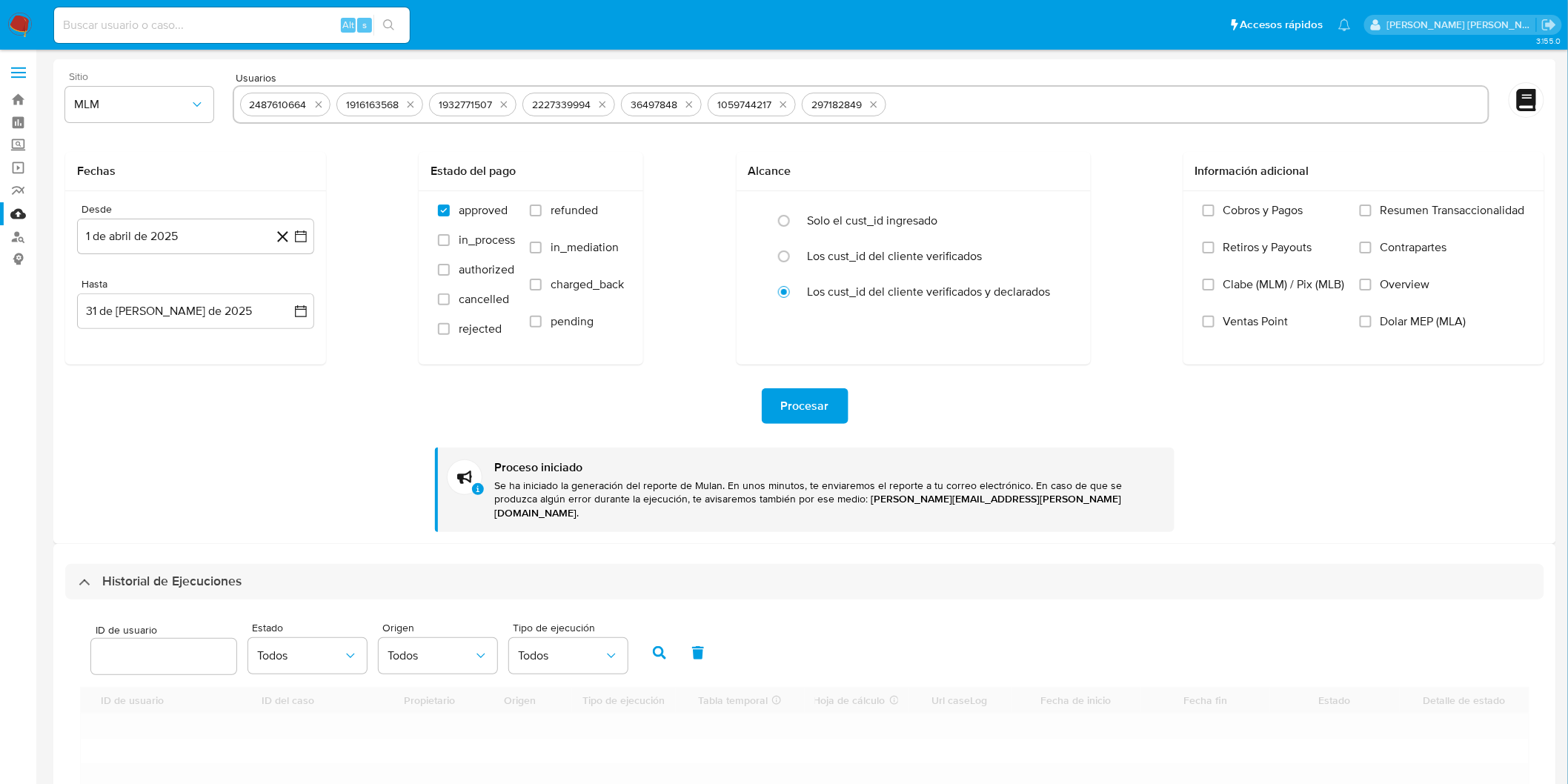
scroll to position [247, 0]
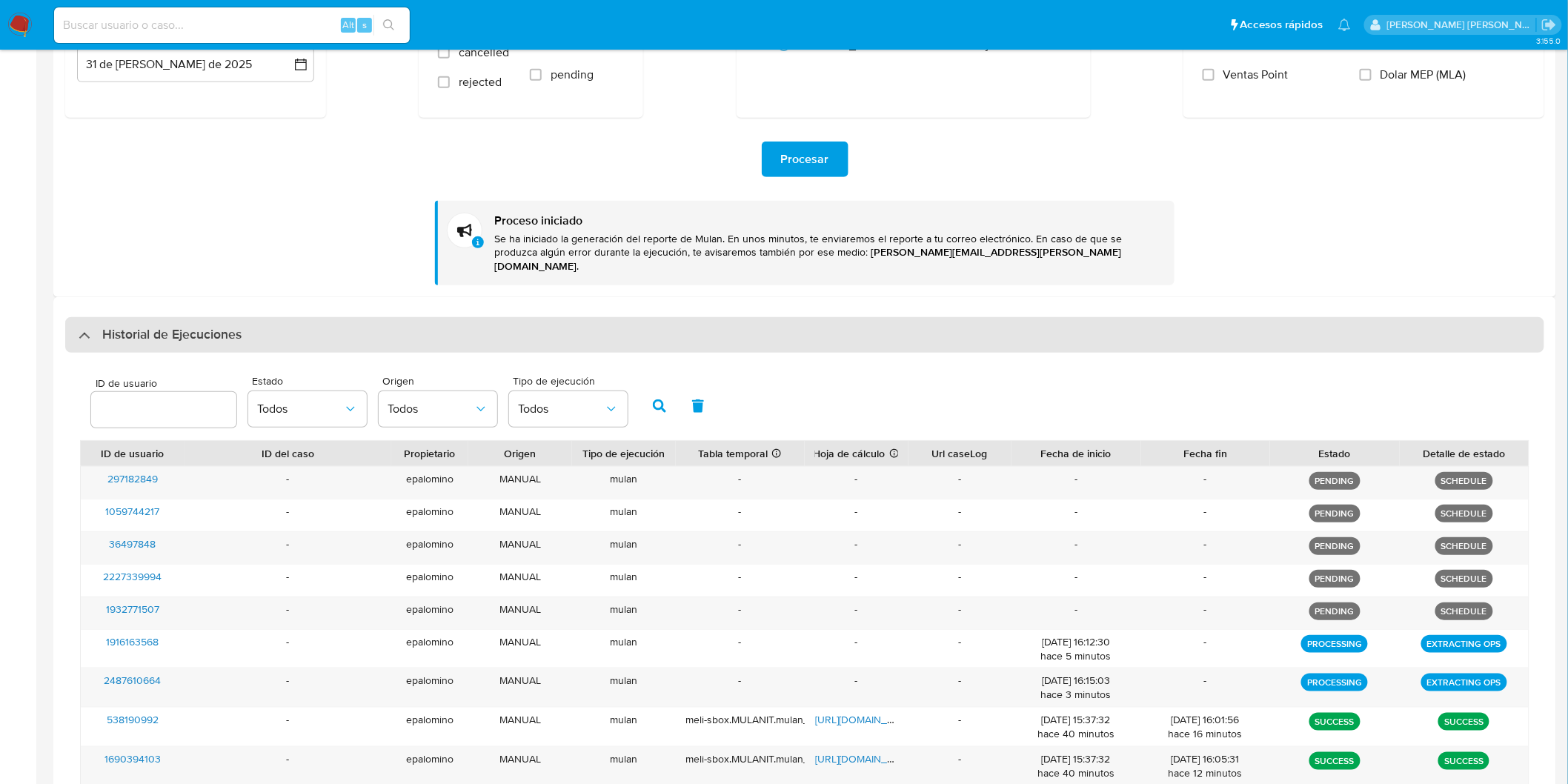
click at [135, 327] on h3 "Historial de Ejecuciones" at bounding box center [172, 335] width 139 height 18
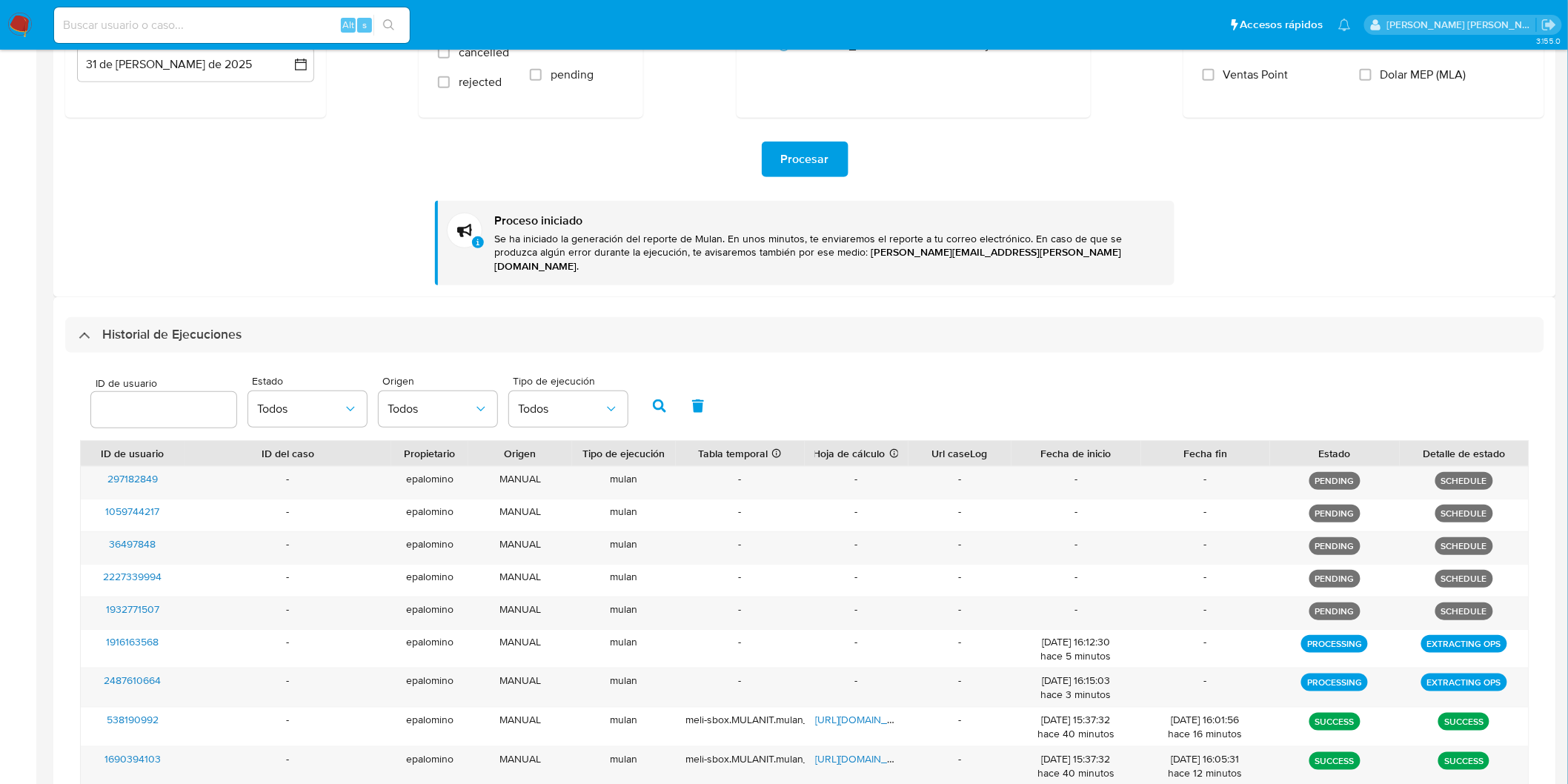
scroll to position [0, 0]
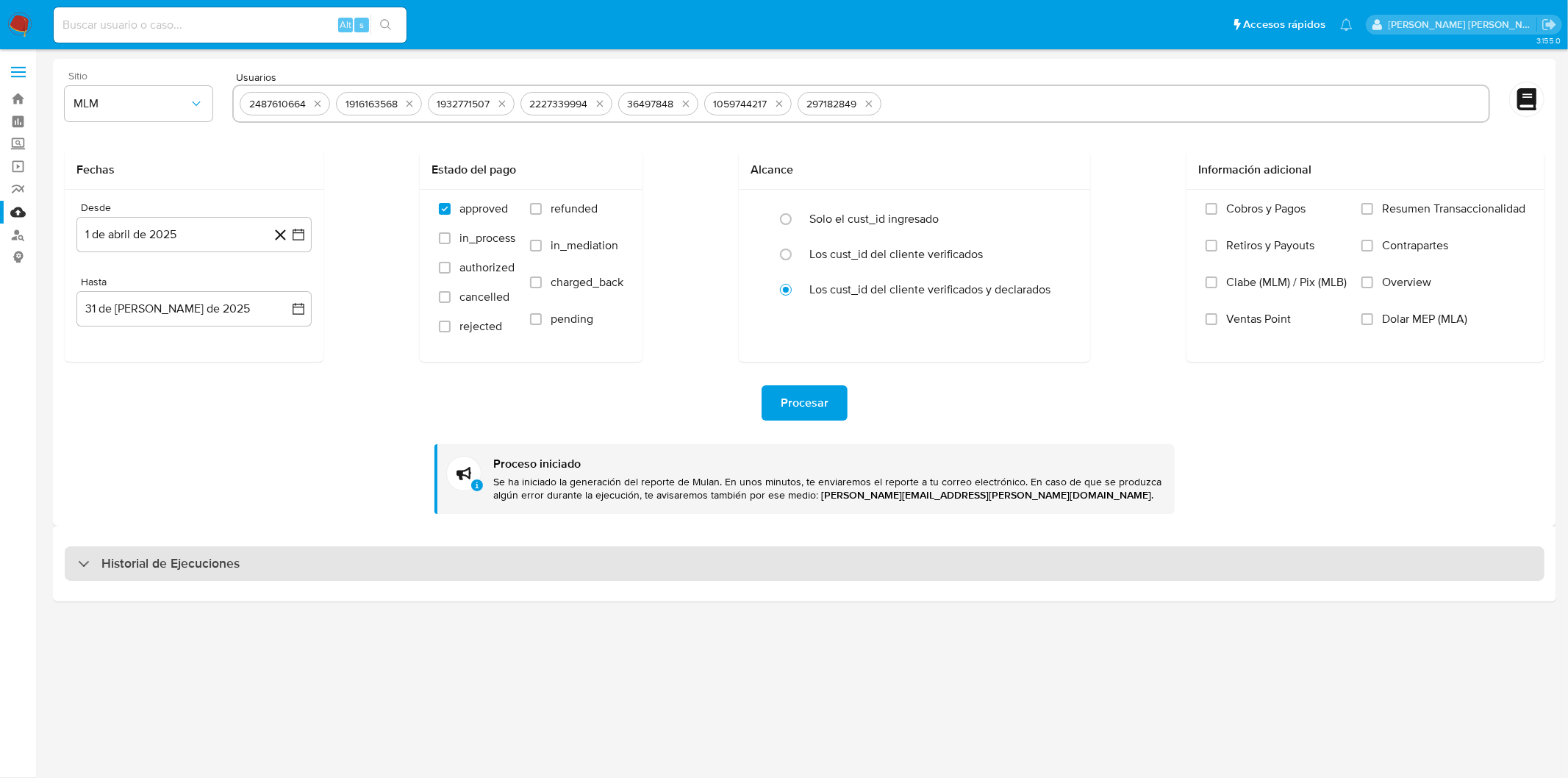
click at [160, 552] on div "Historial de Ejecuciones" at bounding box center [805, 564] width 1480 height 35
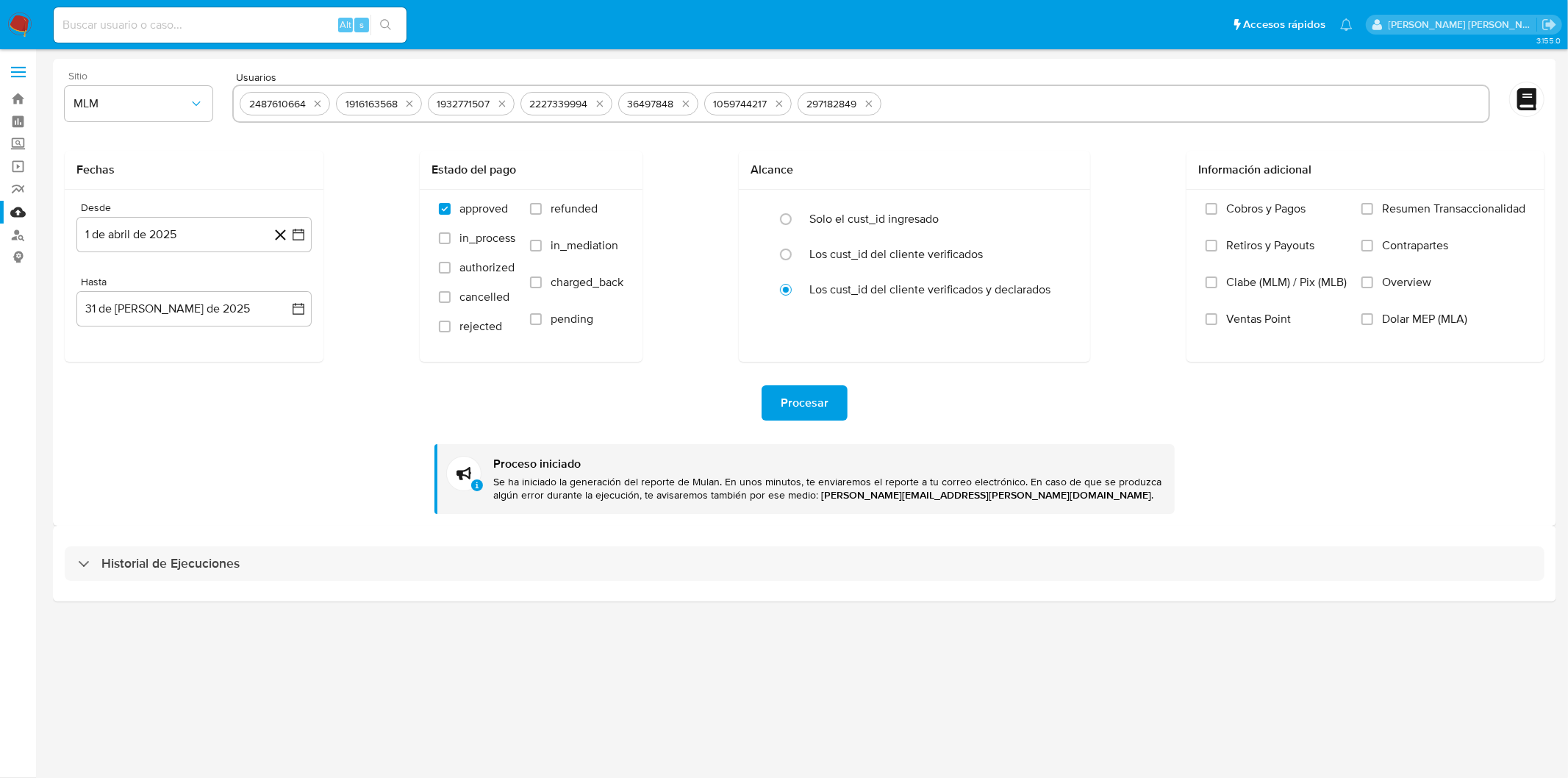
select select "10"
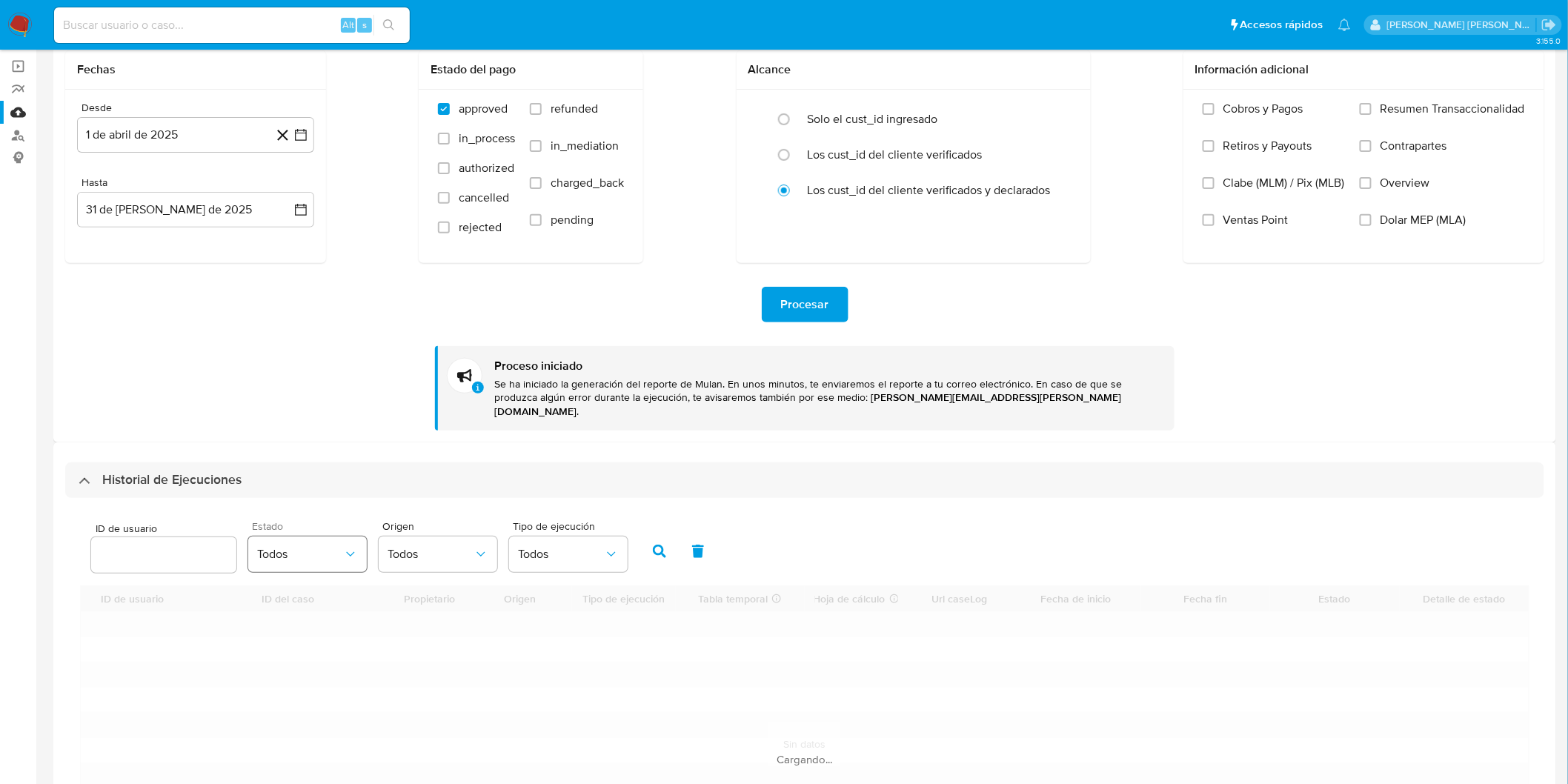
scroll to position [250, 0]
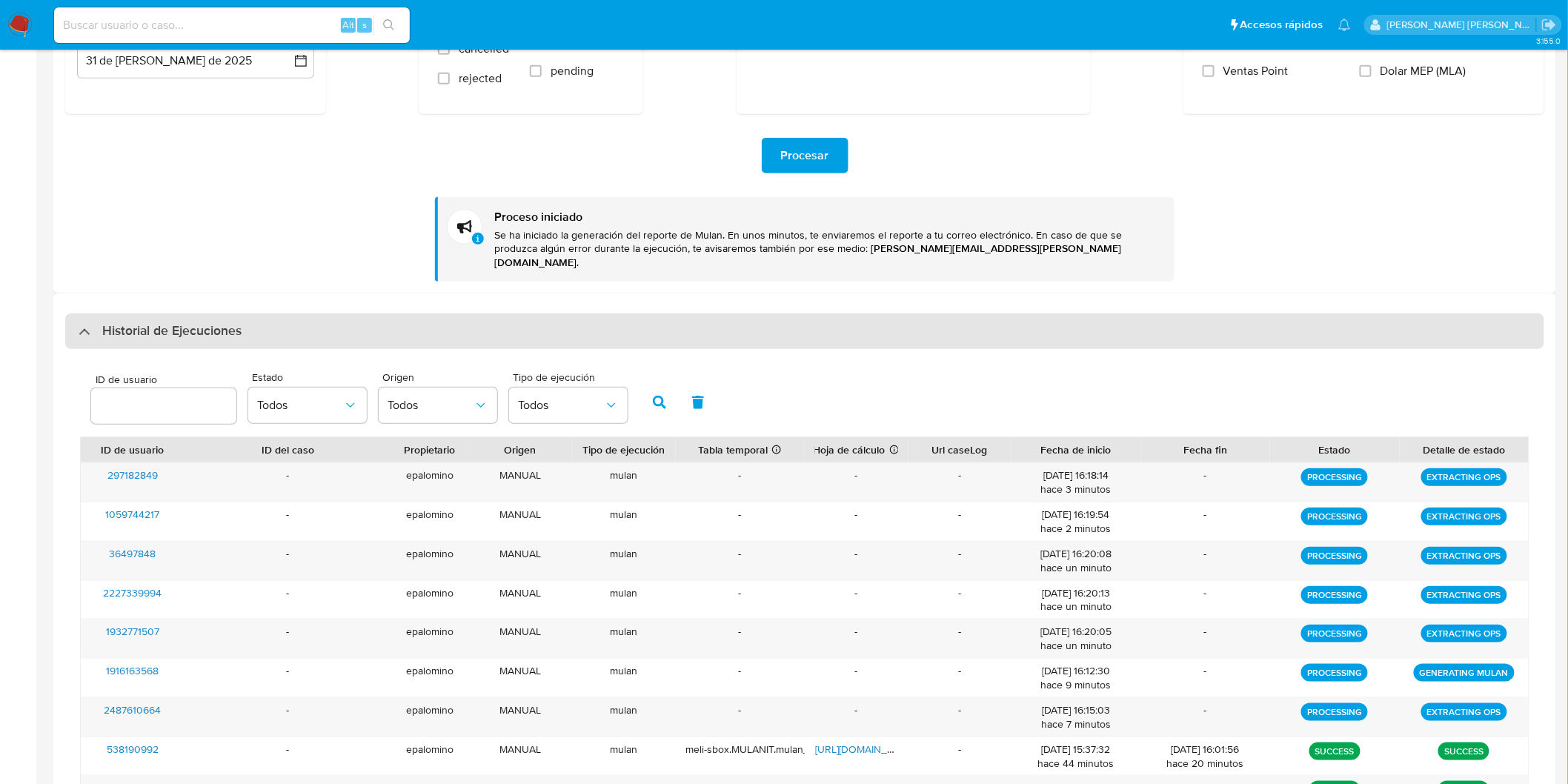
click at [180, 322] on h3 "Historial de Ejecuciones" at bounding box center [172, 331] width 139 height 18
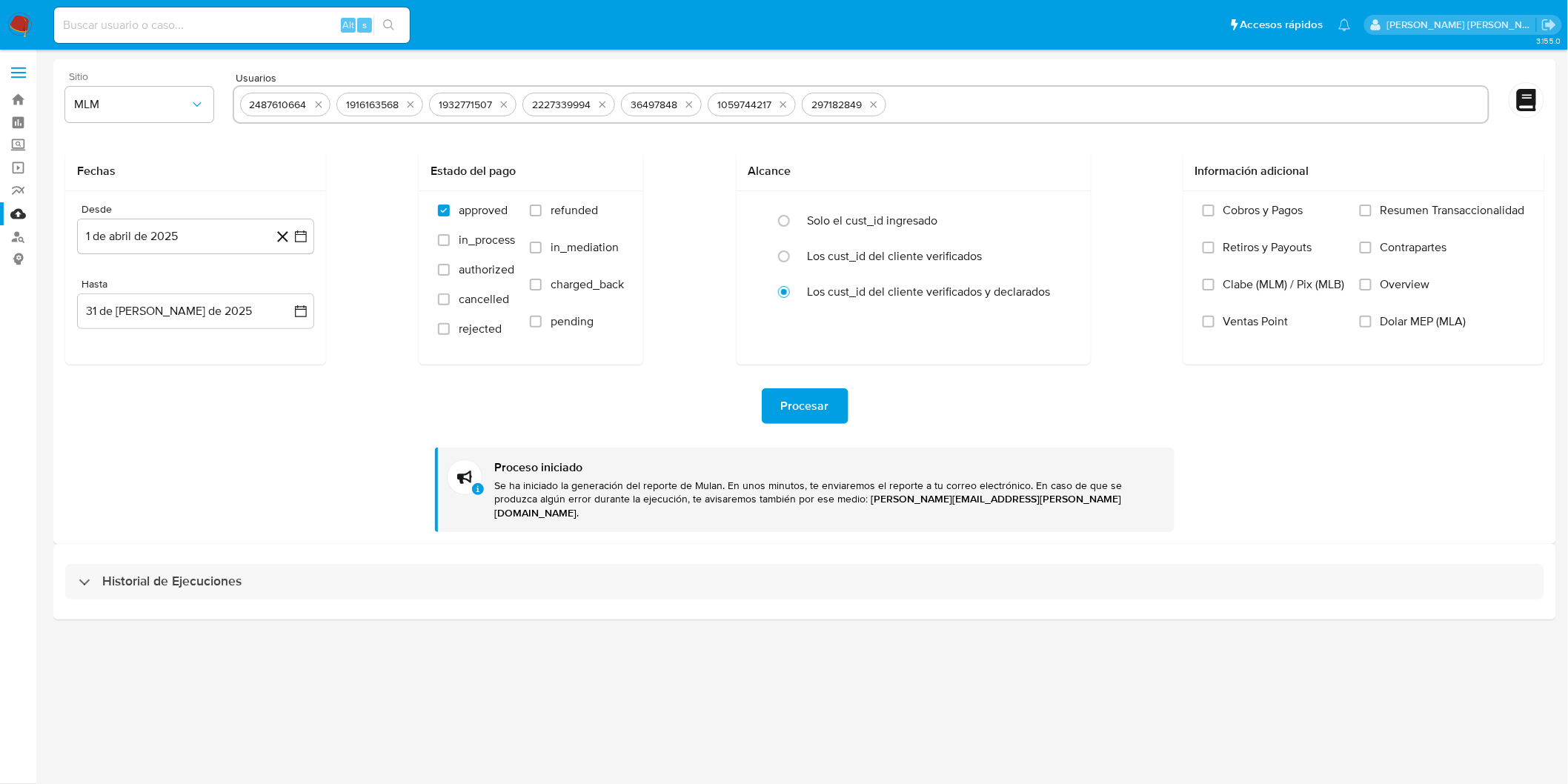
scroll to position [0, 0]
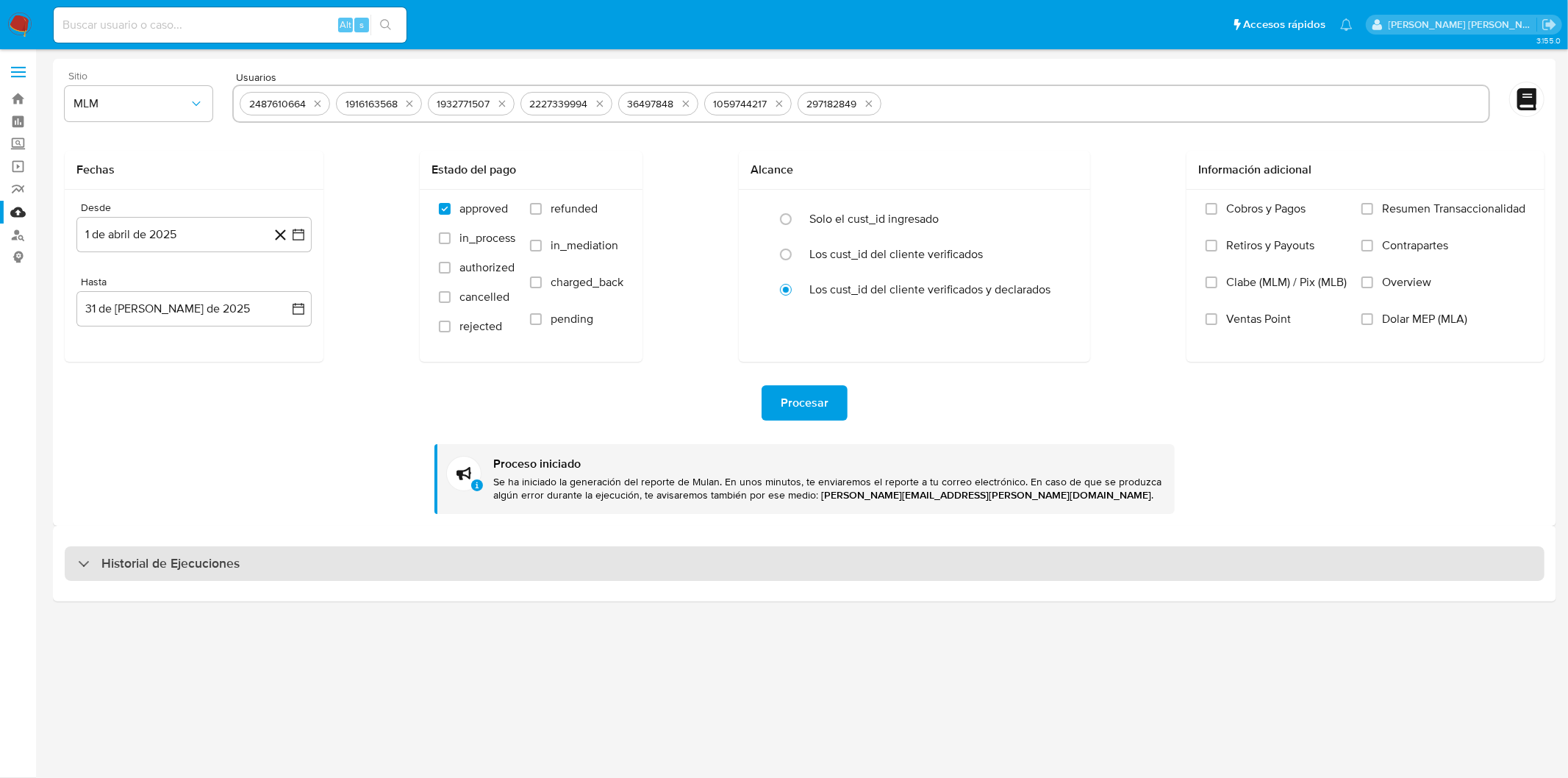
click at [104, 553] on div "Historial de Ejecuciones" at bounding box center [805, 564] width 1480 height 35
select select "10"
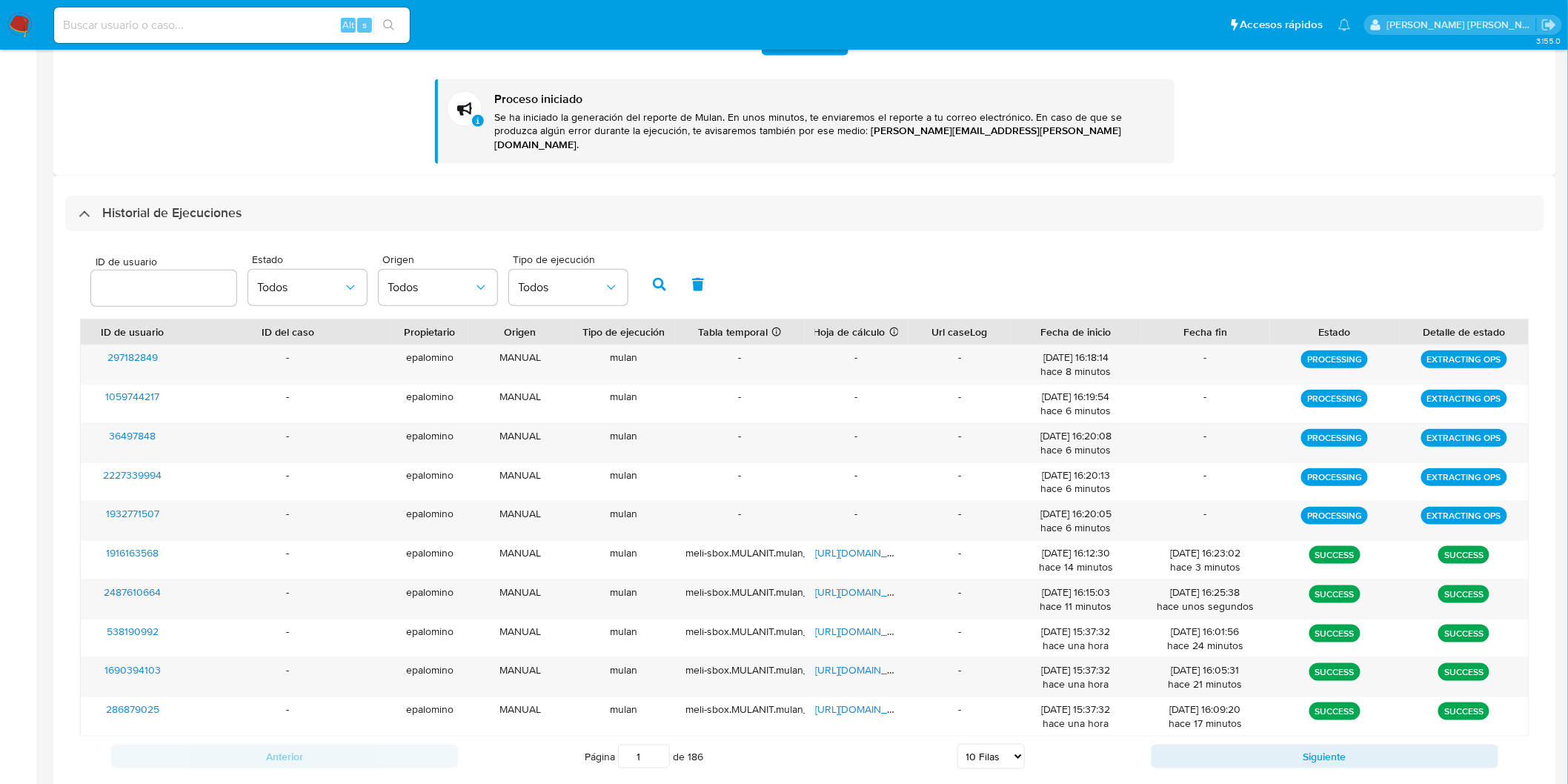
scroll to position [390, 0]
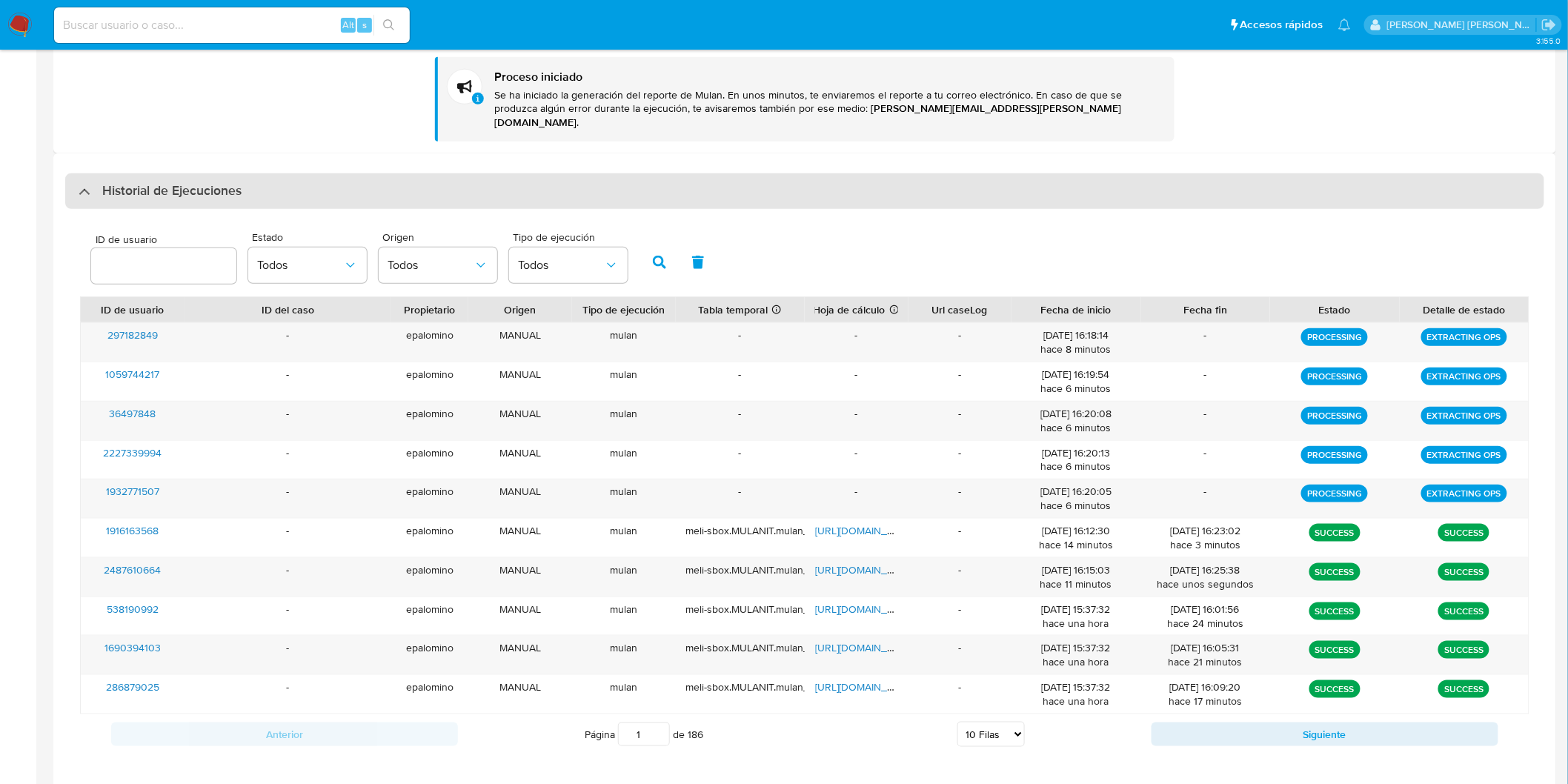
click at [149, 182] on h3 "Historial de Ejecuciones" at bounding box center [172, 191] width 139 height 18
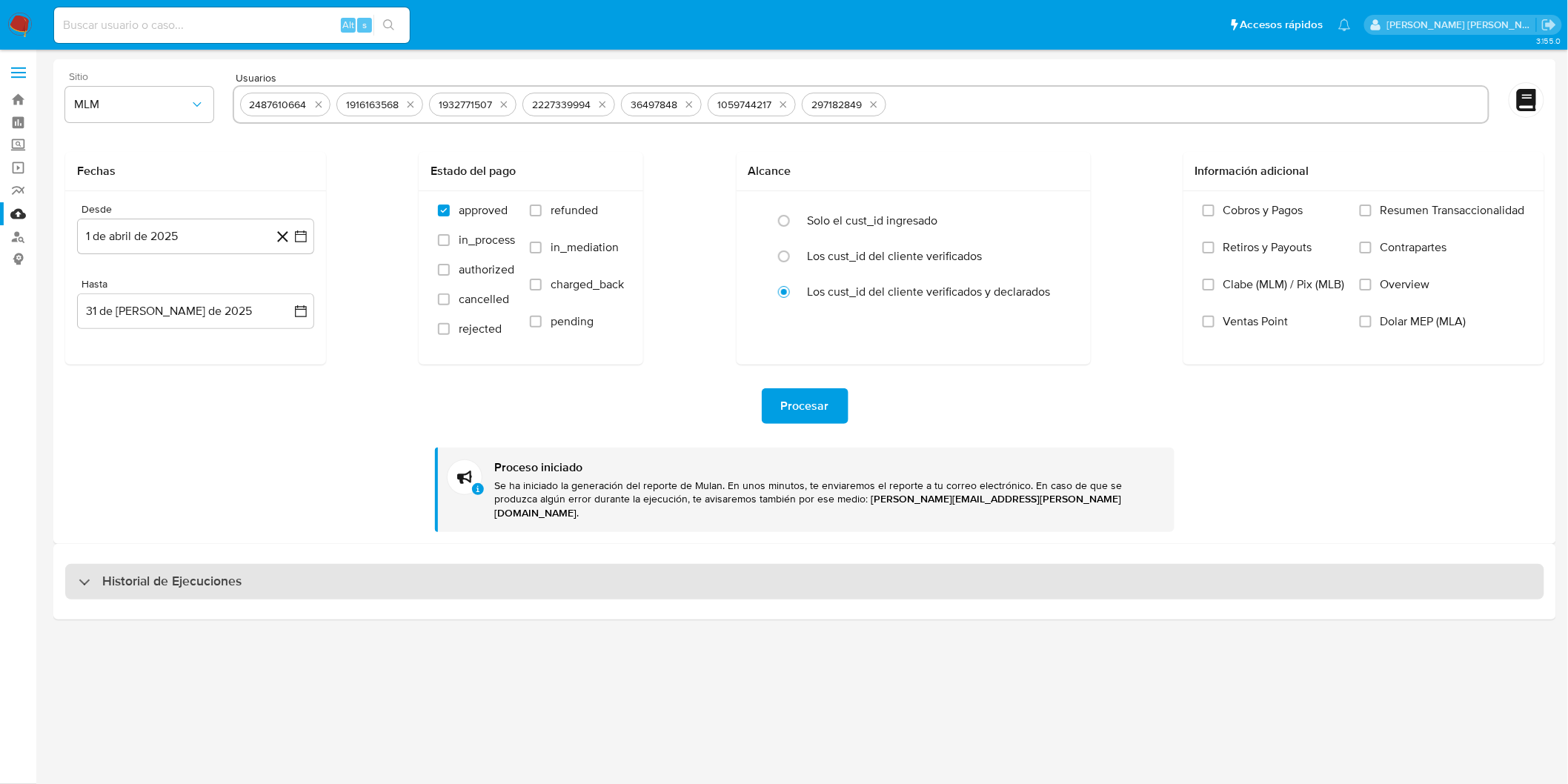
scroll to position [0, 0]
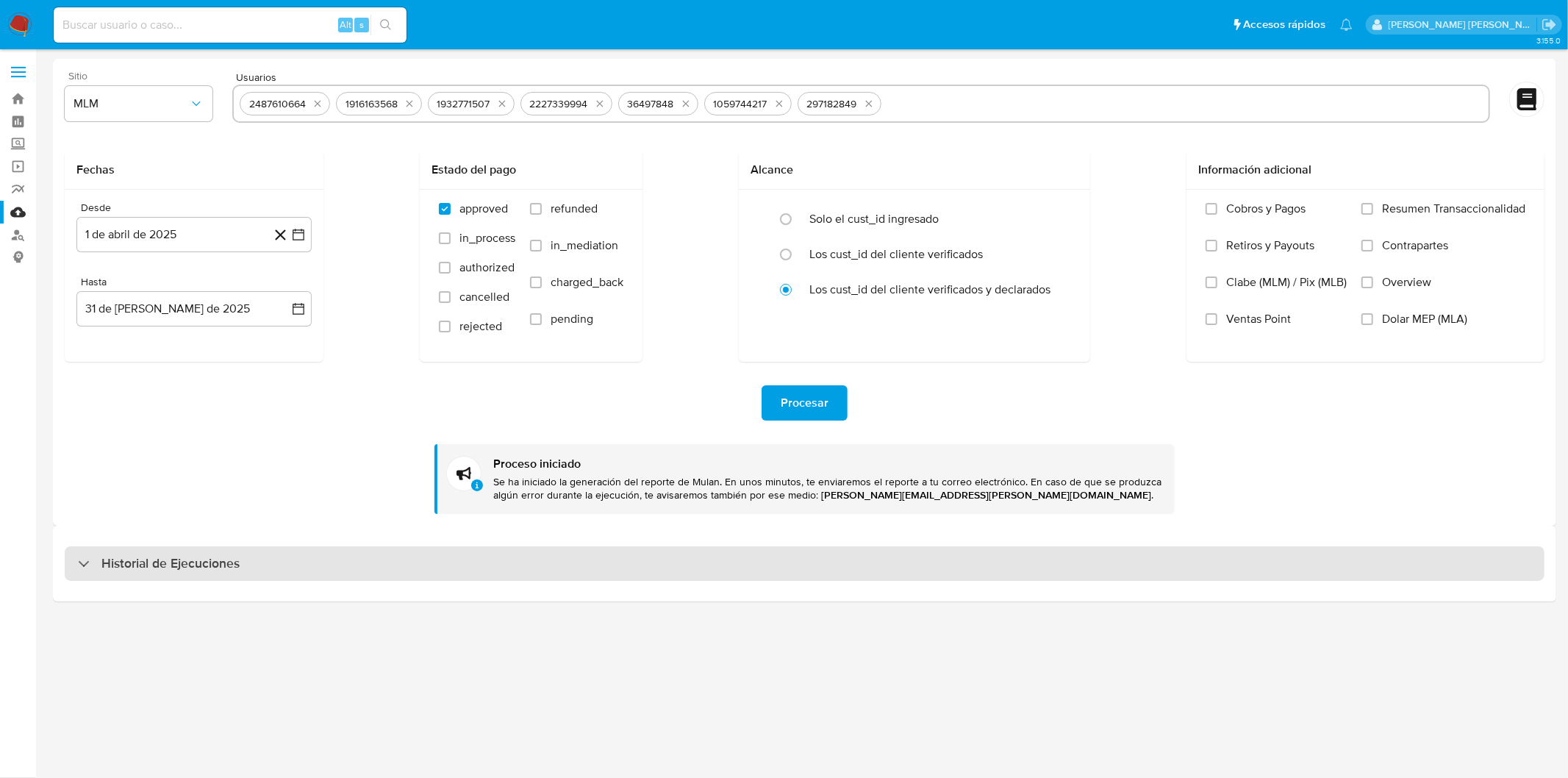
click at [186, 550] on div "Historial de Ejecuciones" at bounding box center [805, 564] width 1480 height 35
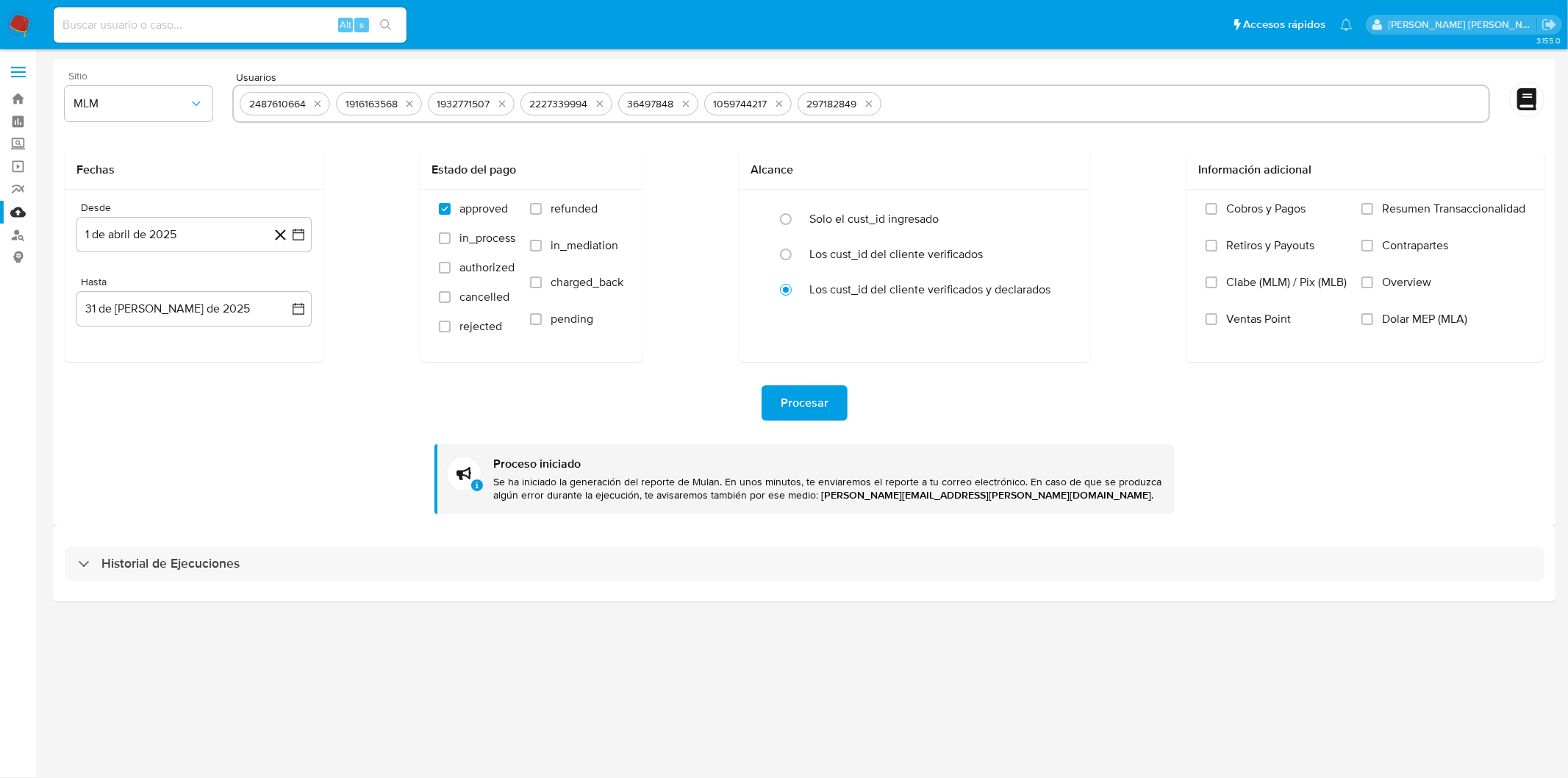
select select "10"
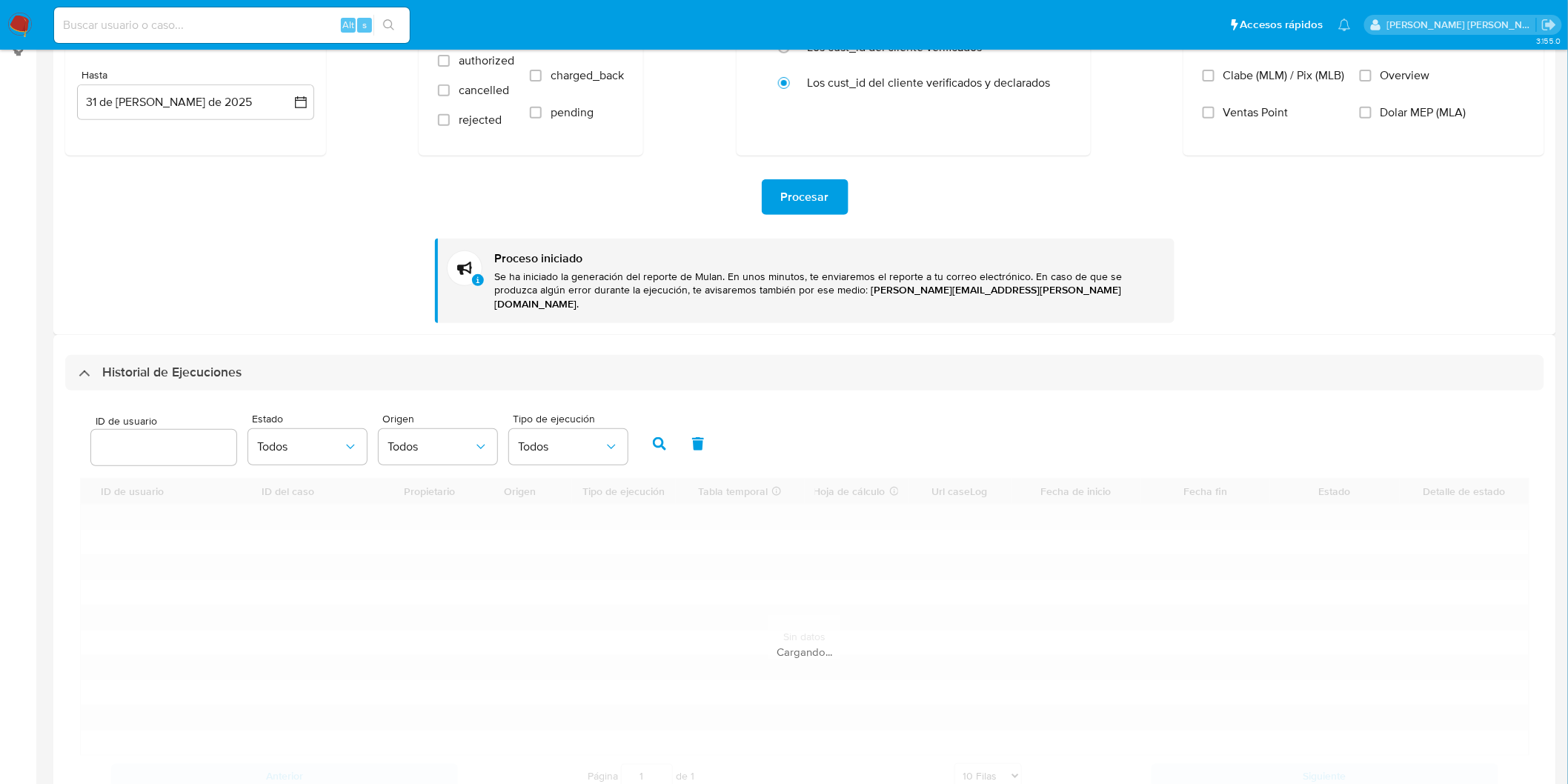
scroll to position [247, 0]
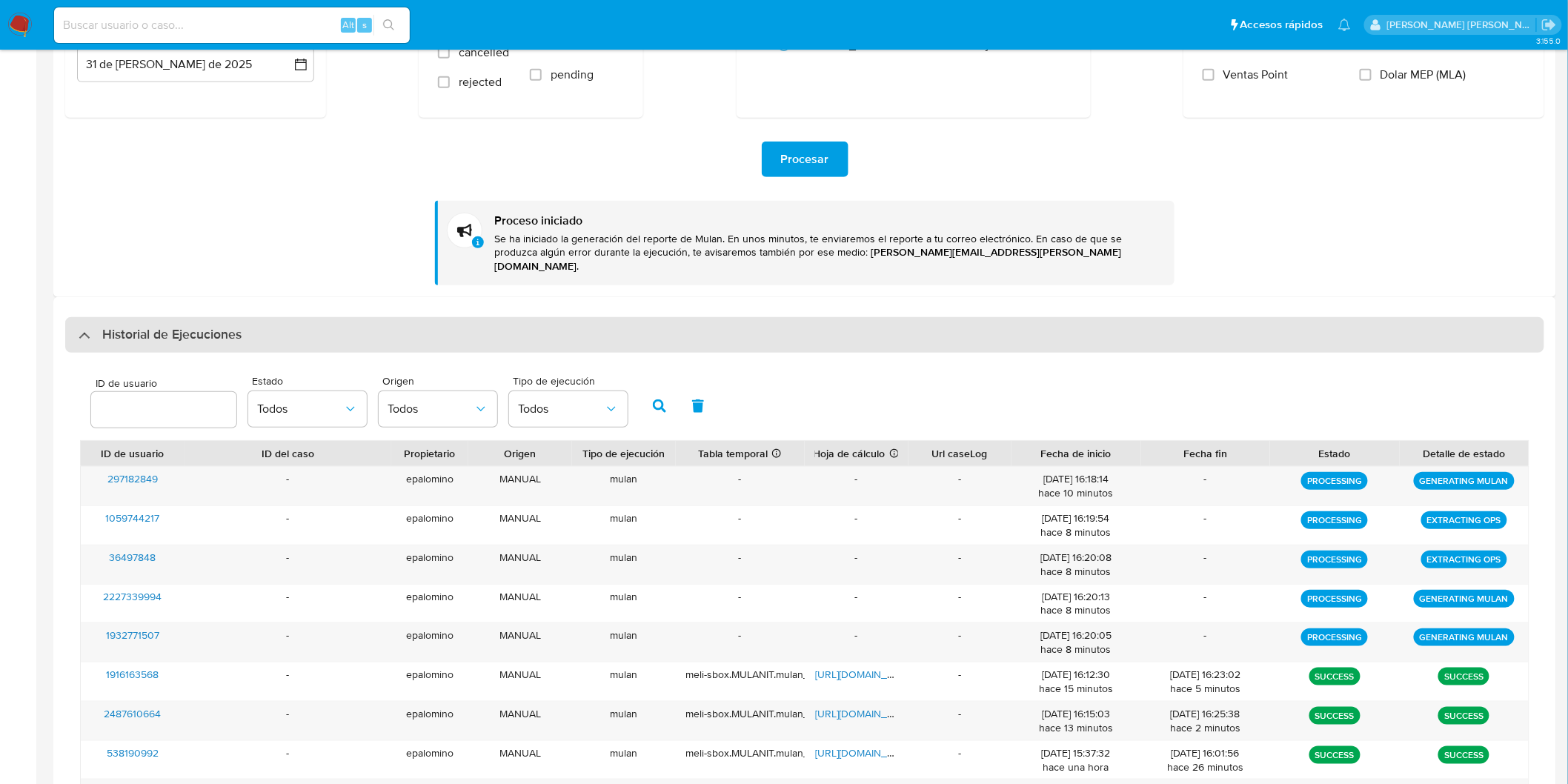
click at [213, 327] on h3 "Historial de Ejecuciones" at bounding box center [172, 335] width 139 height 18
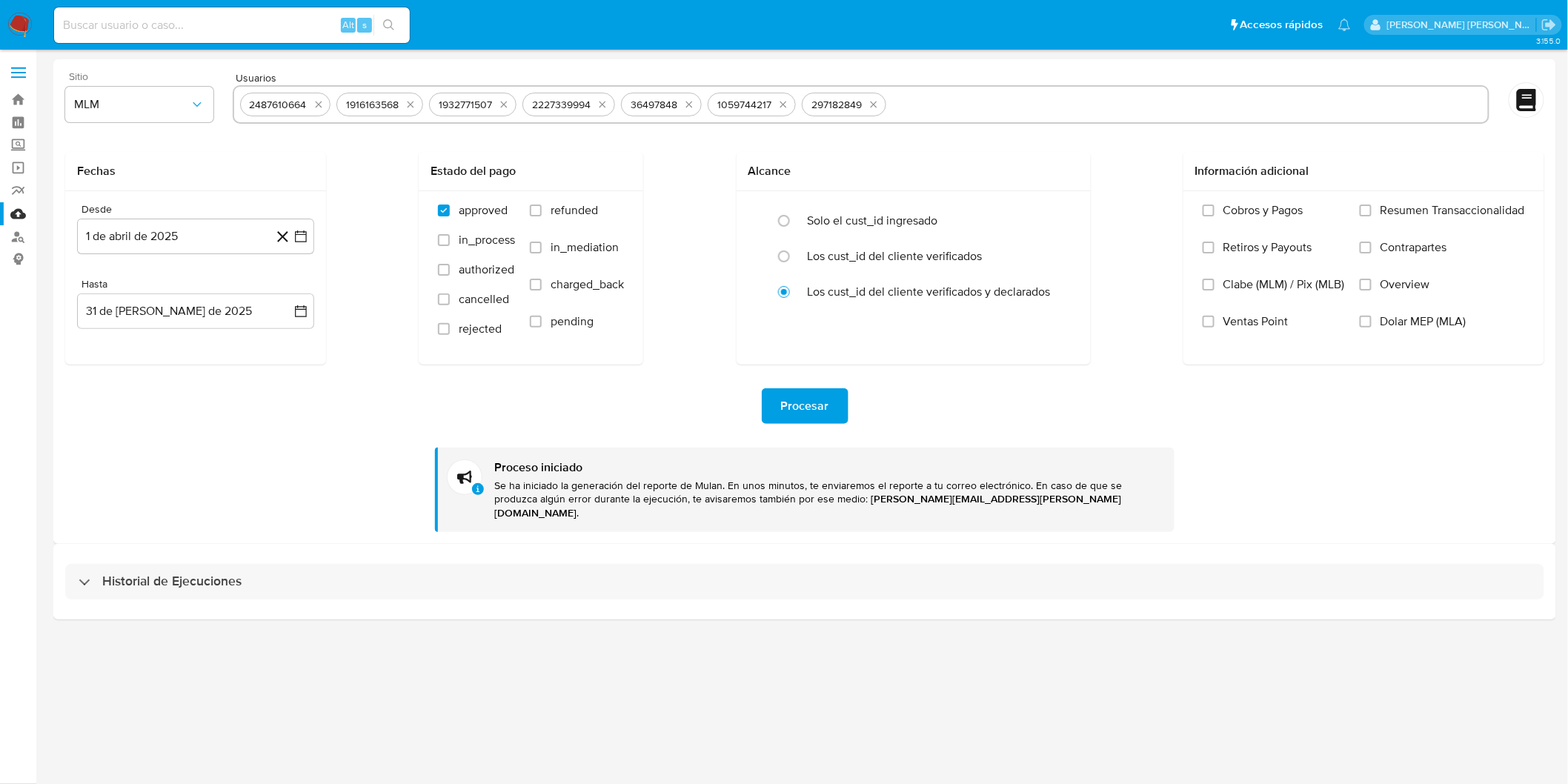
scroll to position [0, 0]
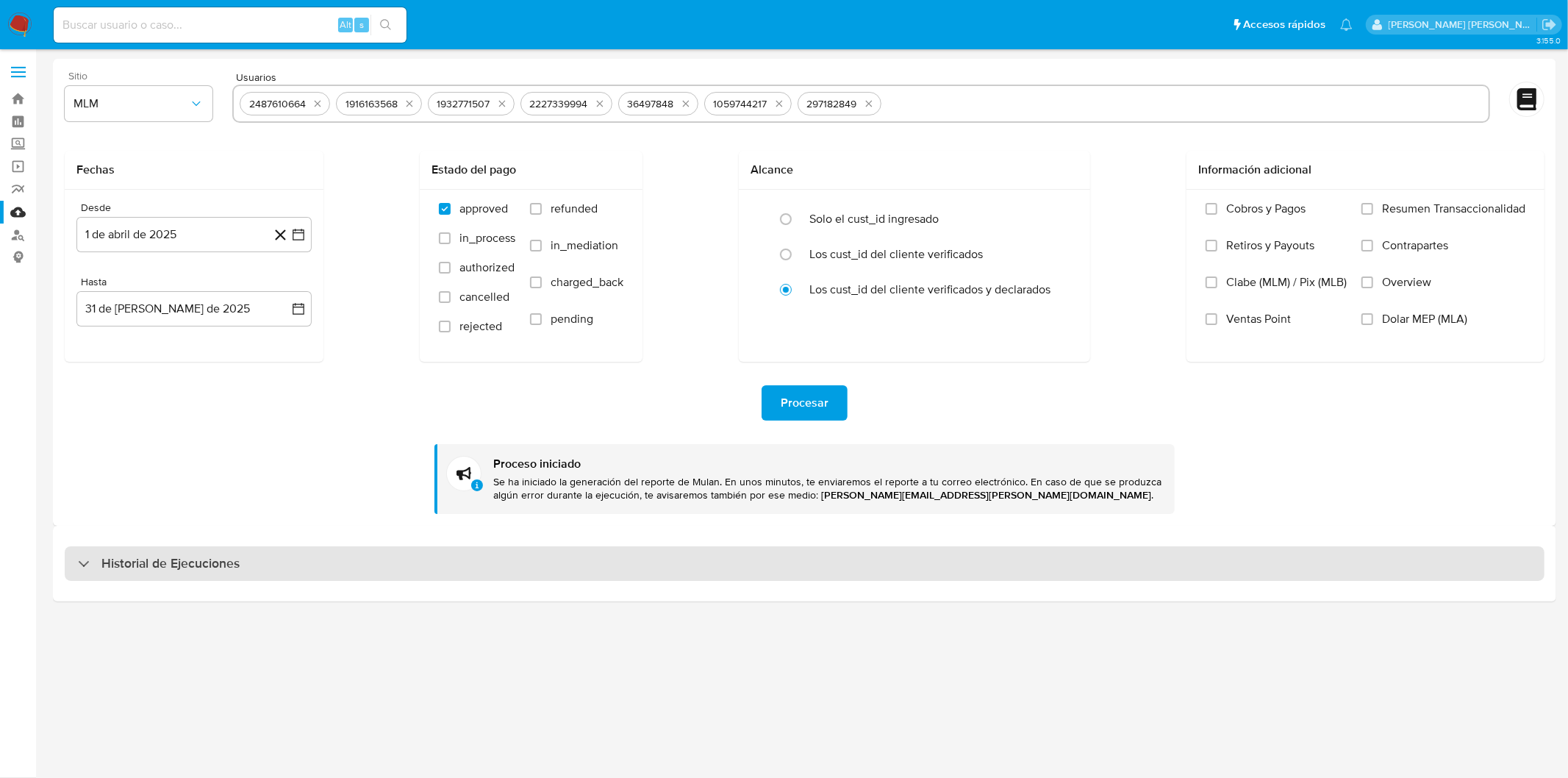
click at [213, 548] on div "Historial de Ejecuciones" at bounding box center [805, 564] width 1480 height 35
select select "10"
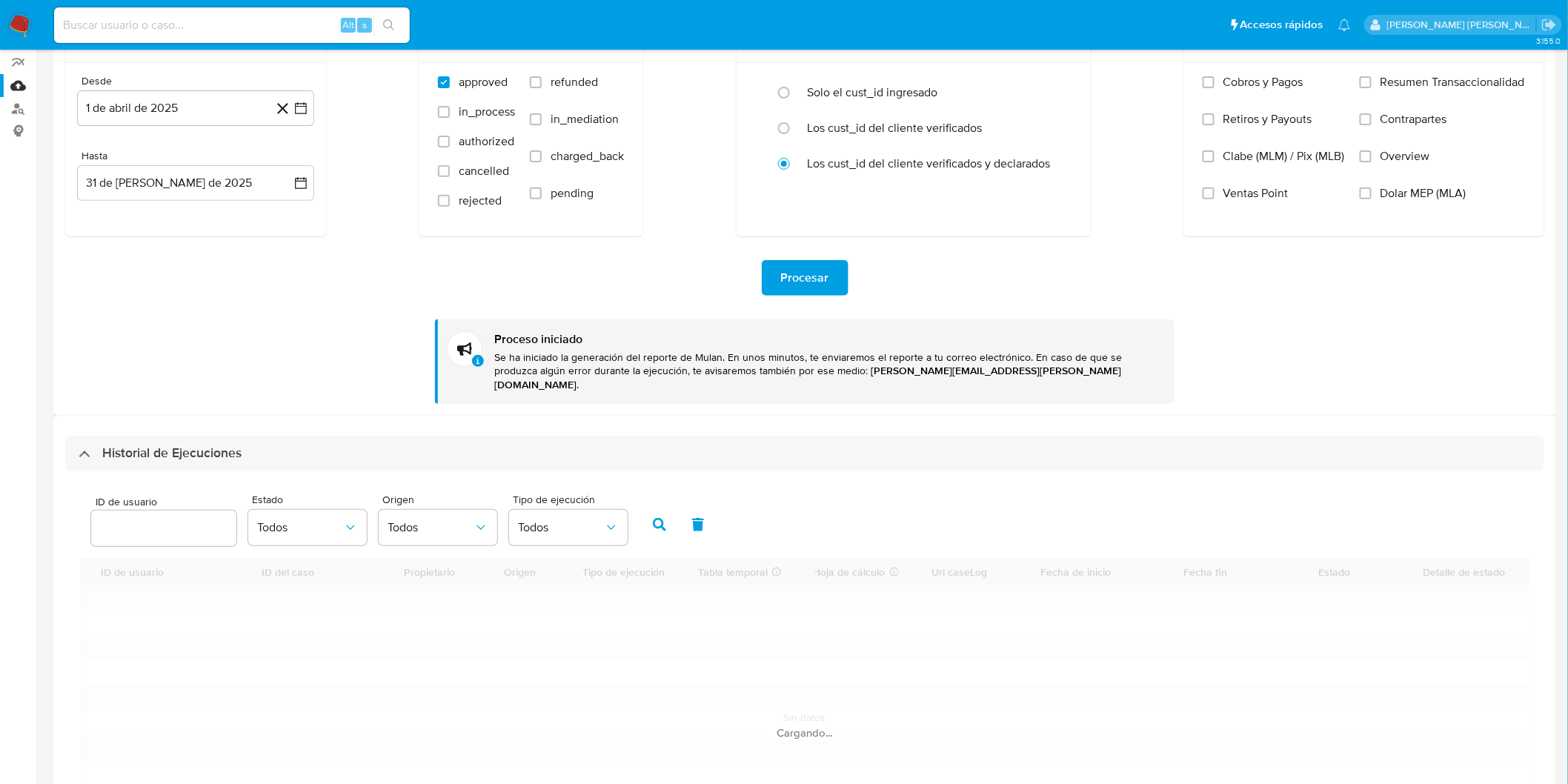
scroll to position [247, 0]
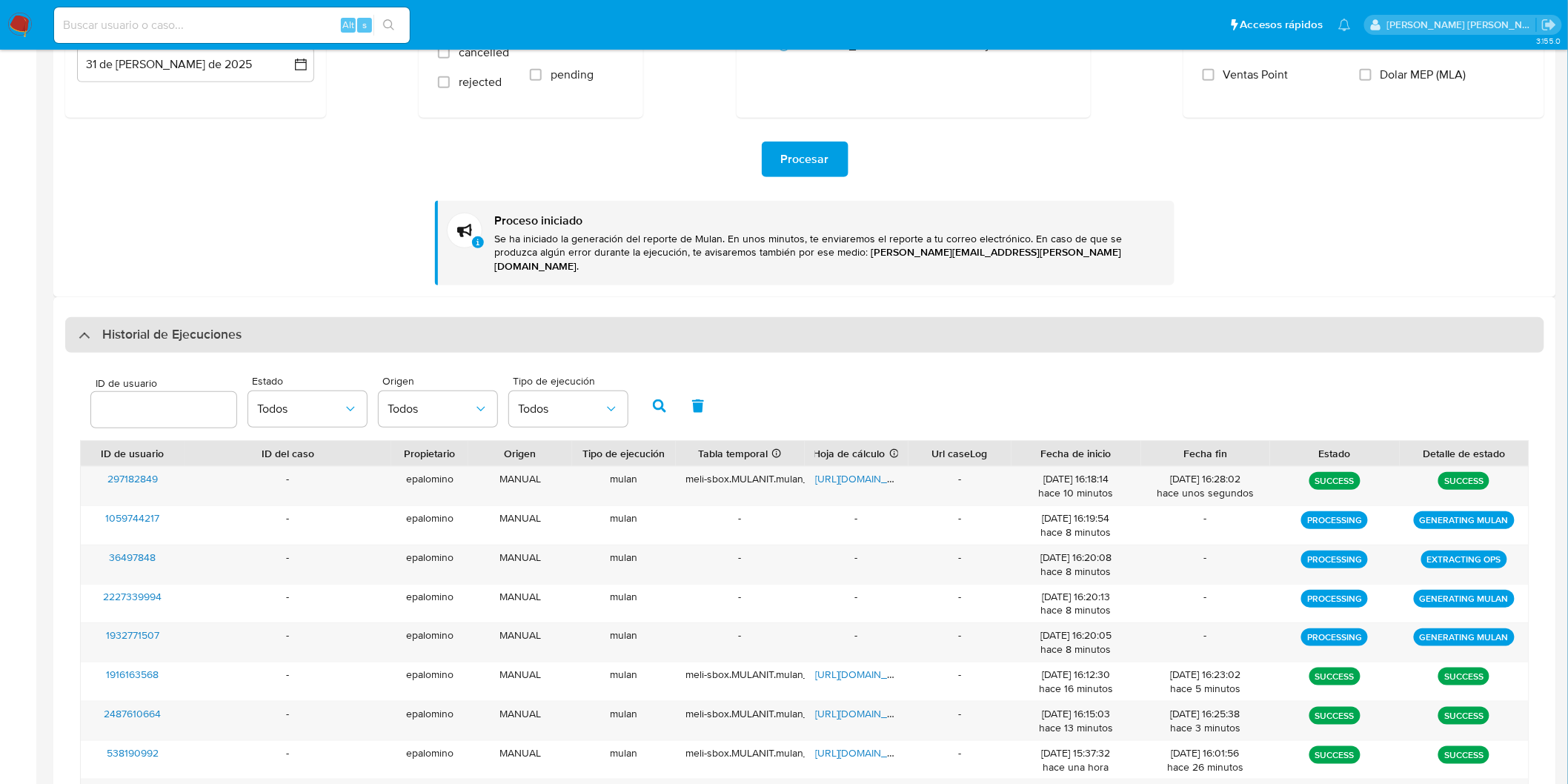
click at [183, 327] on h3 "Historial de Ejecuciones" at bounding box center [172, 335] width 139 height 18
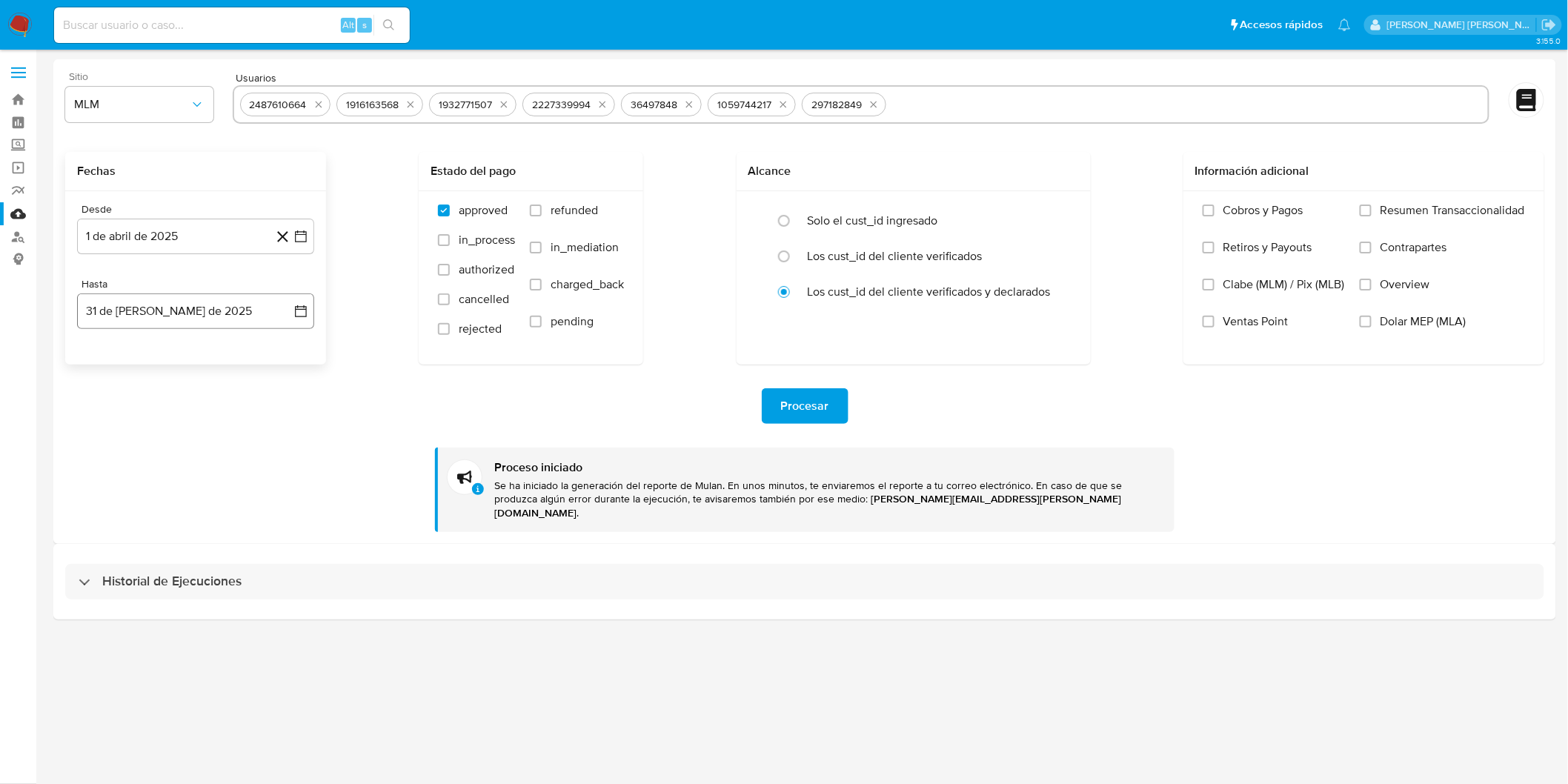
scroll to position [0, 0]
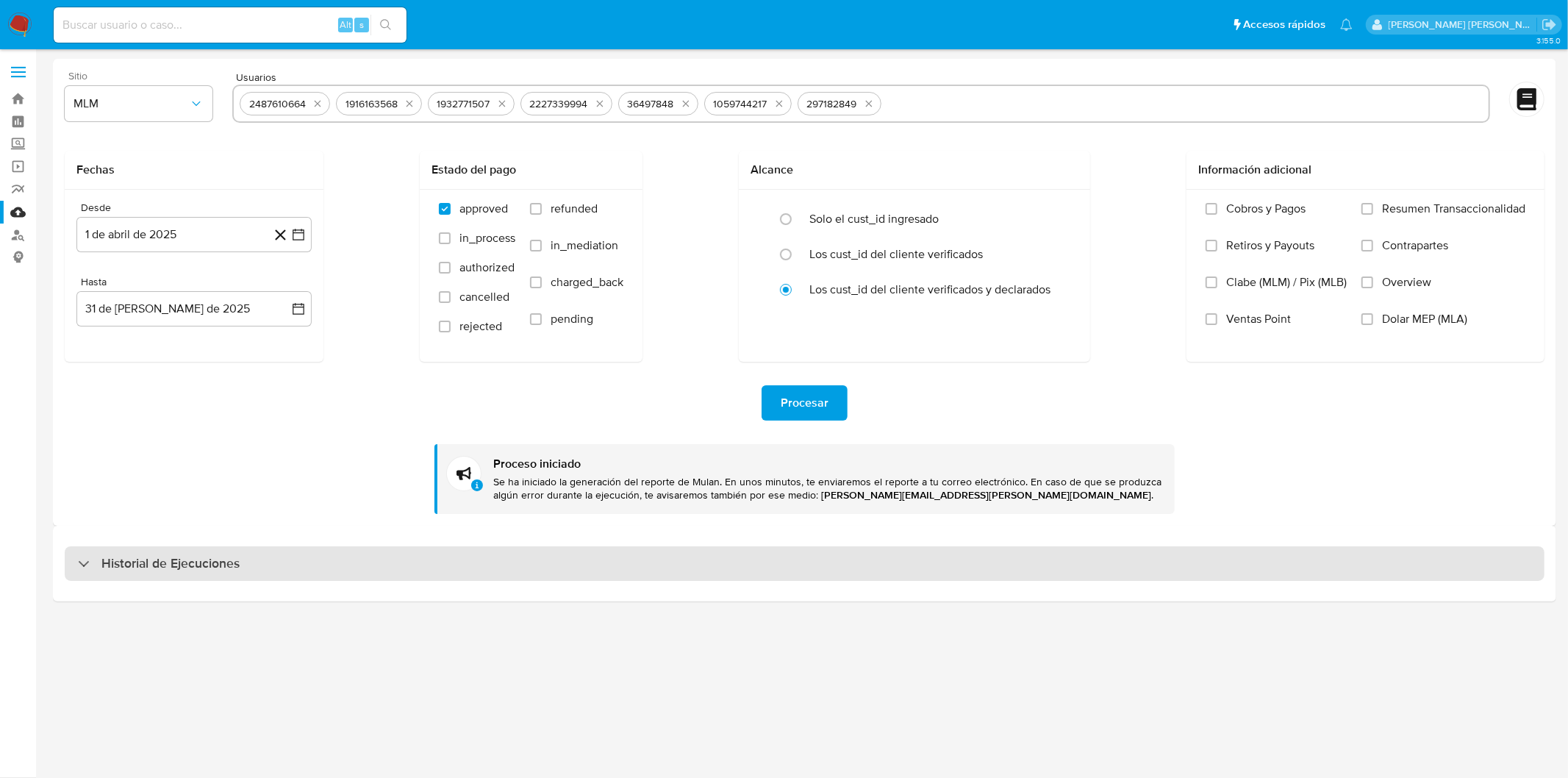
click at [152, 547] on div "Historial de Ejecuciones" at bounding box center [805, 564] width 1480 height 35
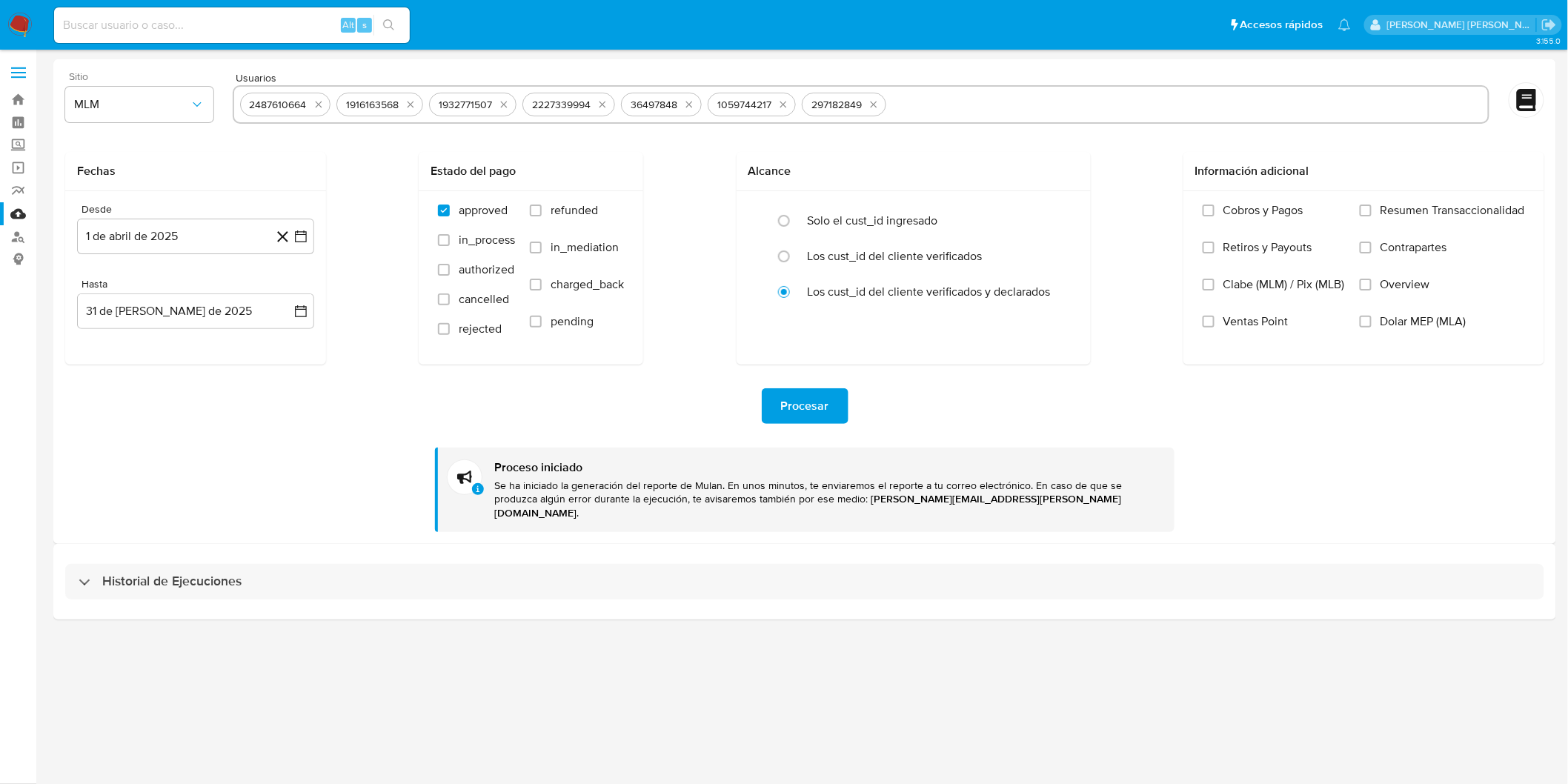
select select "10"
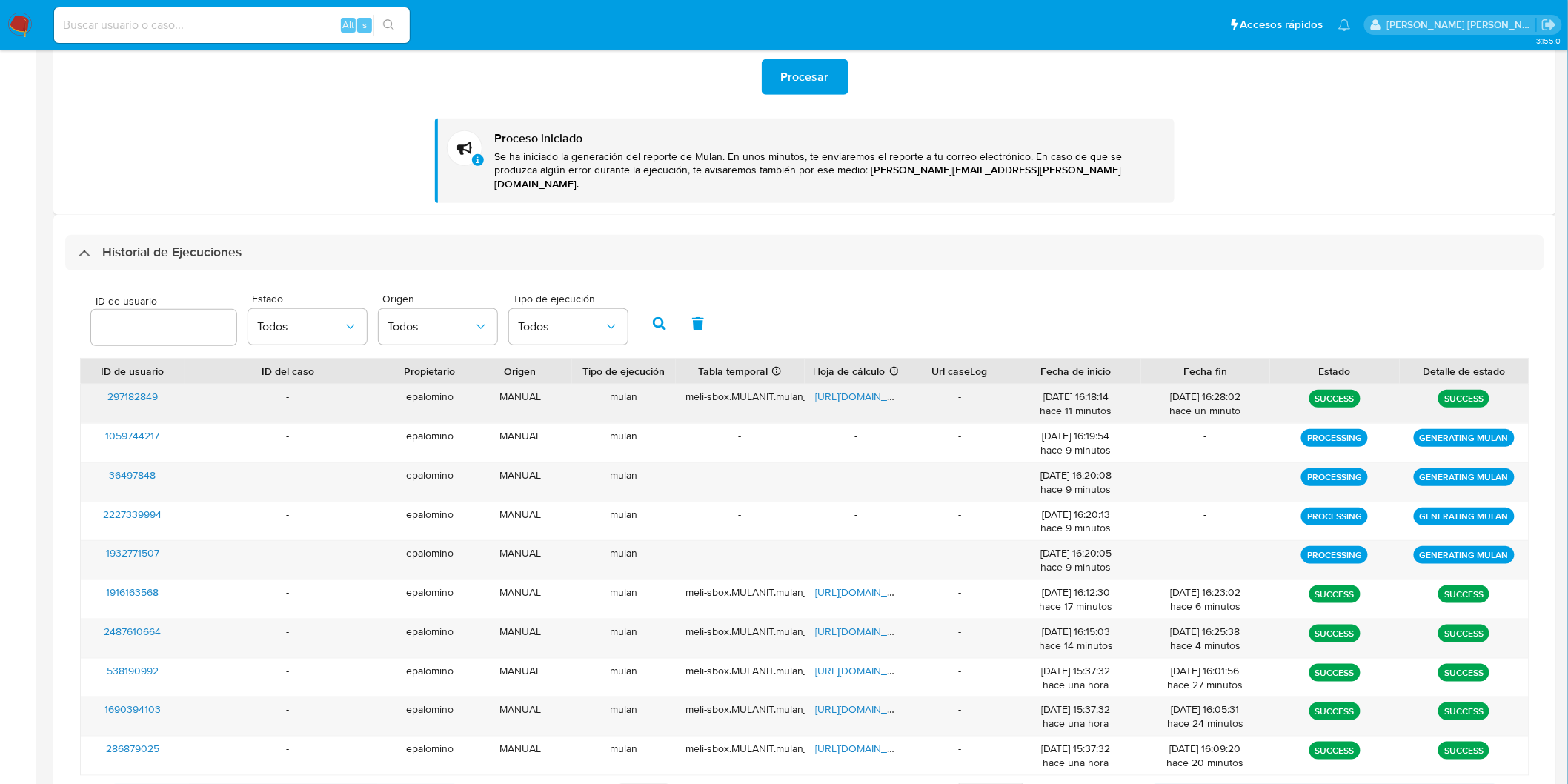
scroll to position [334, 0]
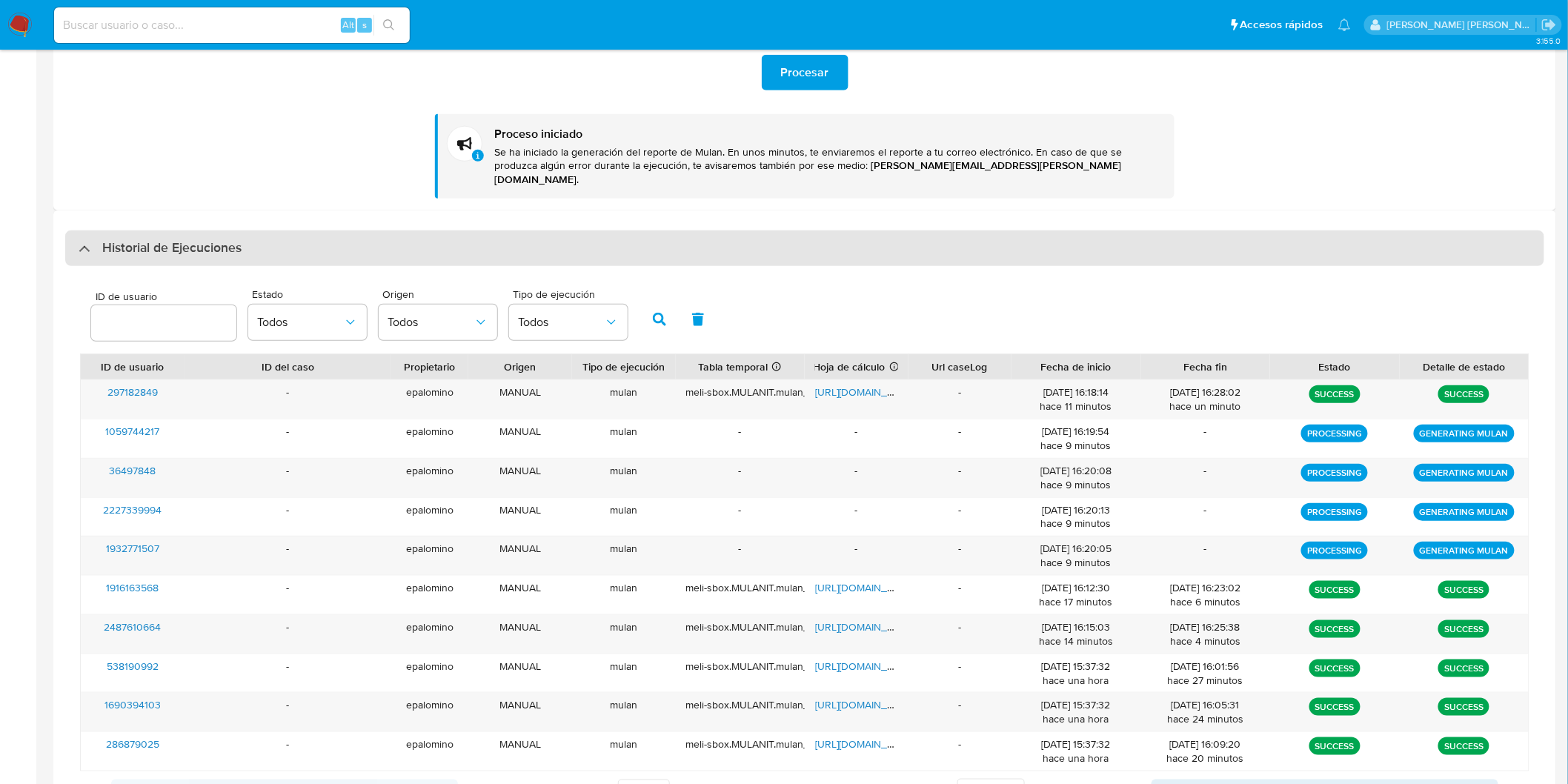
click at [160, 230] on div "Historial de Ejecuciones" at bounding box center [805, 248] width 1480 height 35
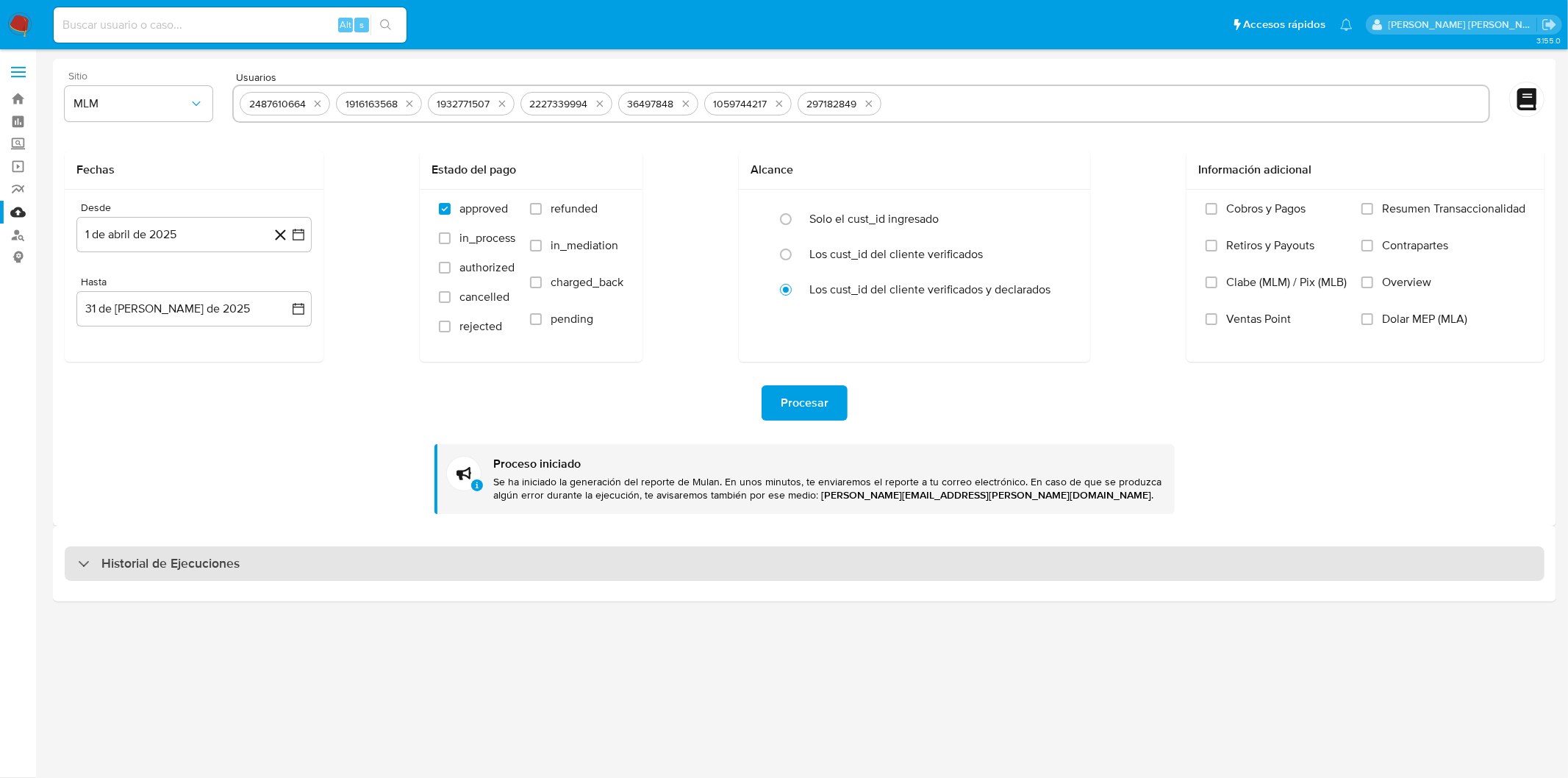
click at [153, 568] on h3 "Historial de Ejecuciones" at bounding box center [170, 564] width 138 height 18
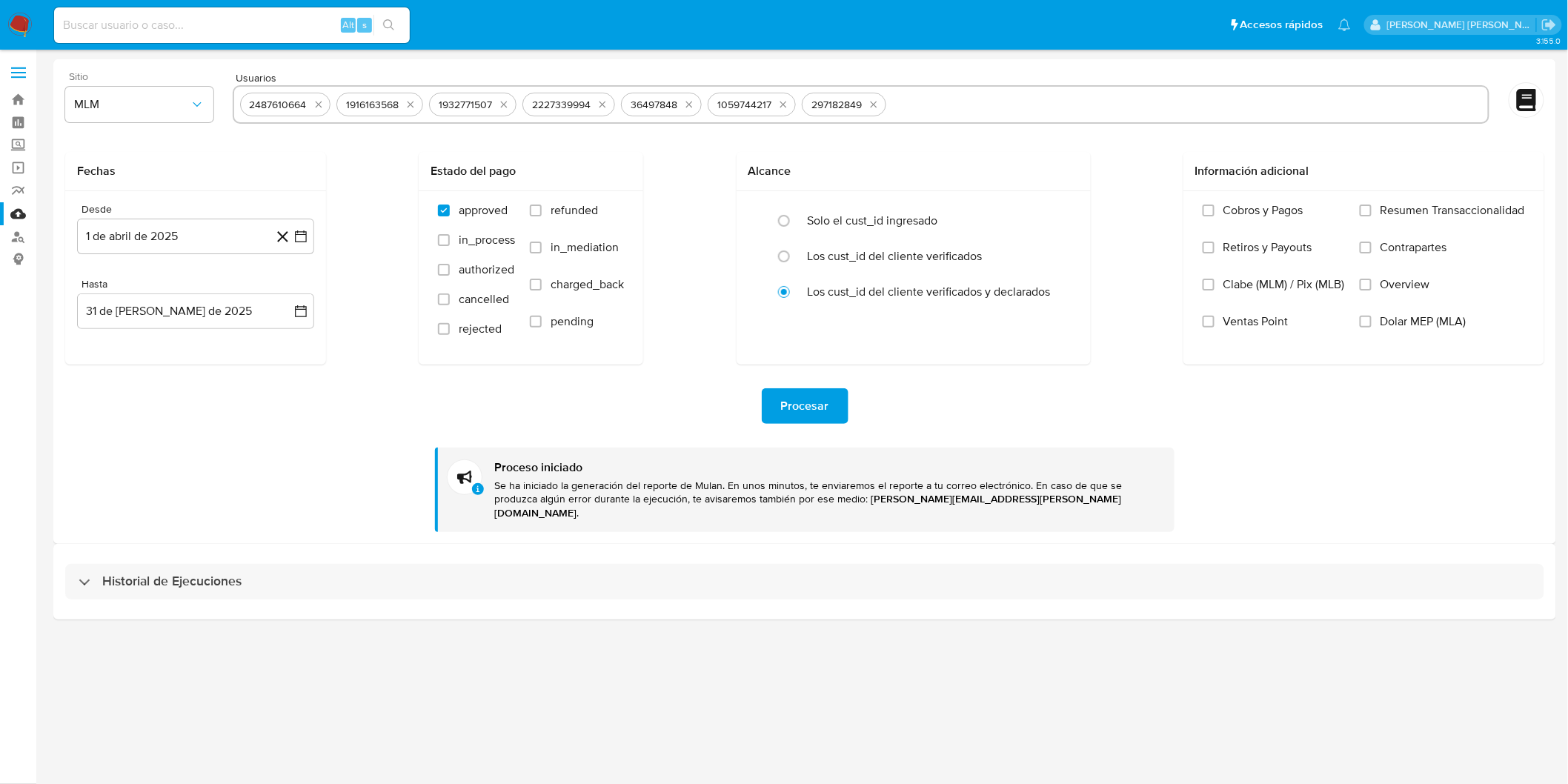
select select "10"
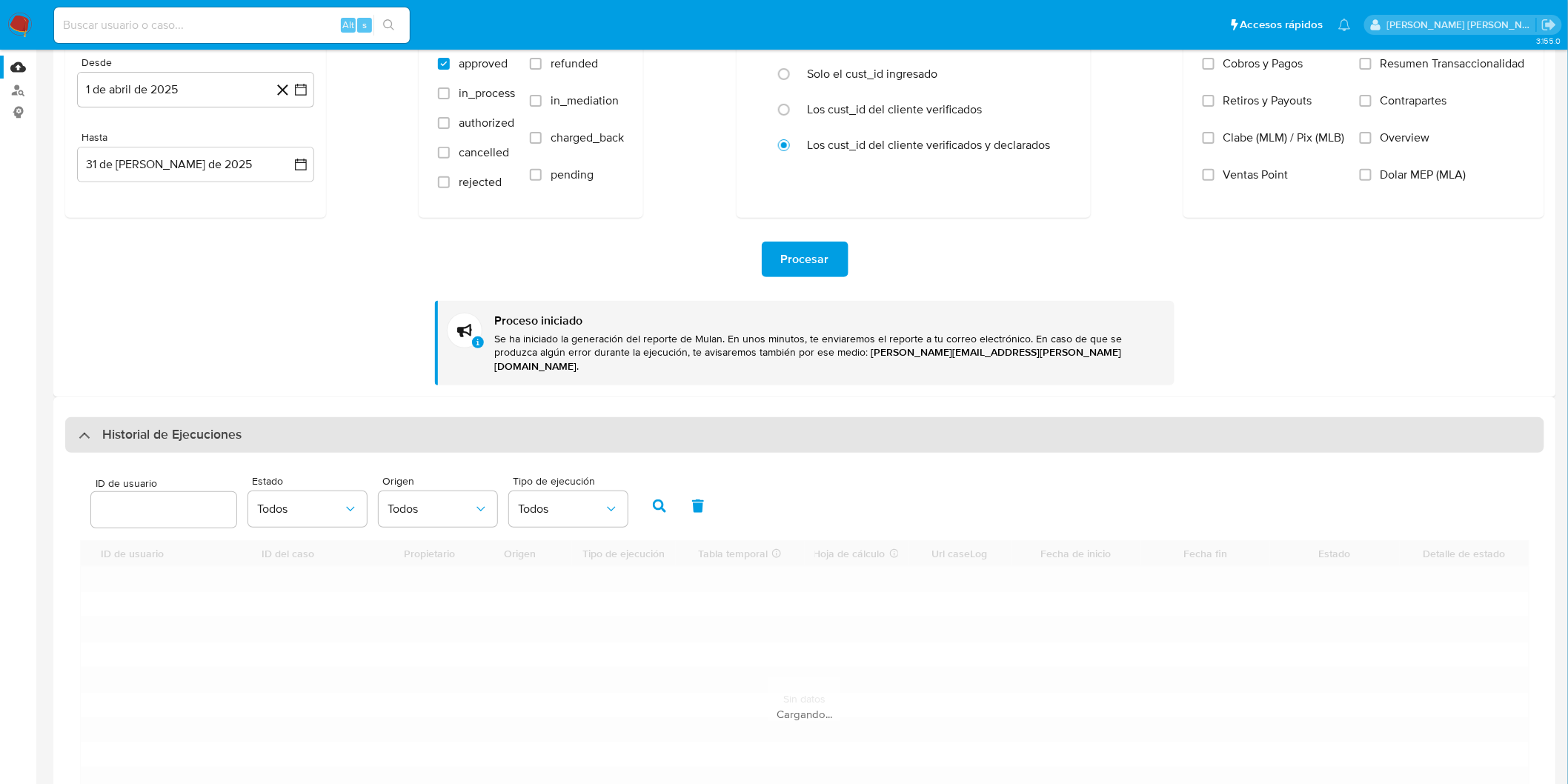
scroll to position [165, 0]
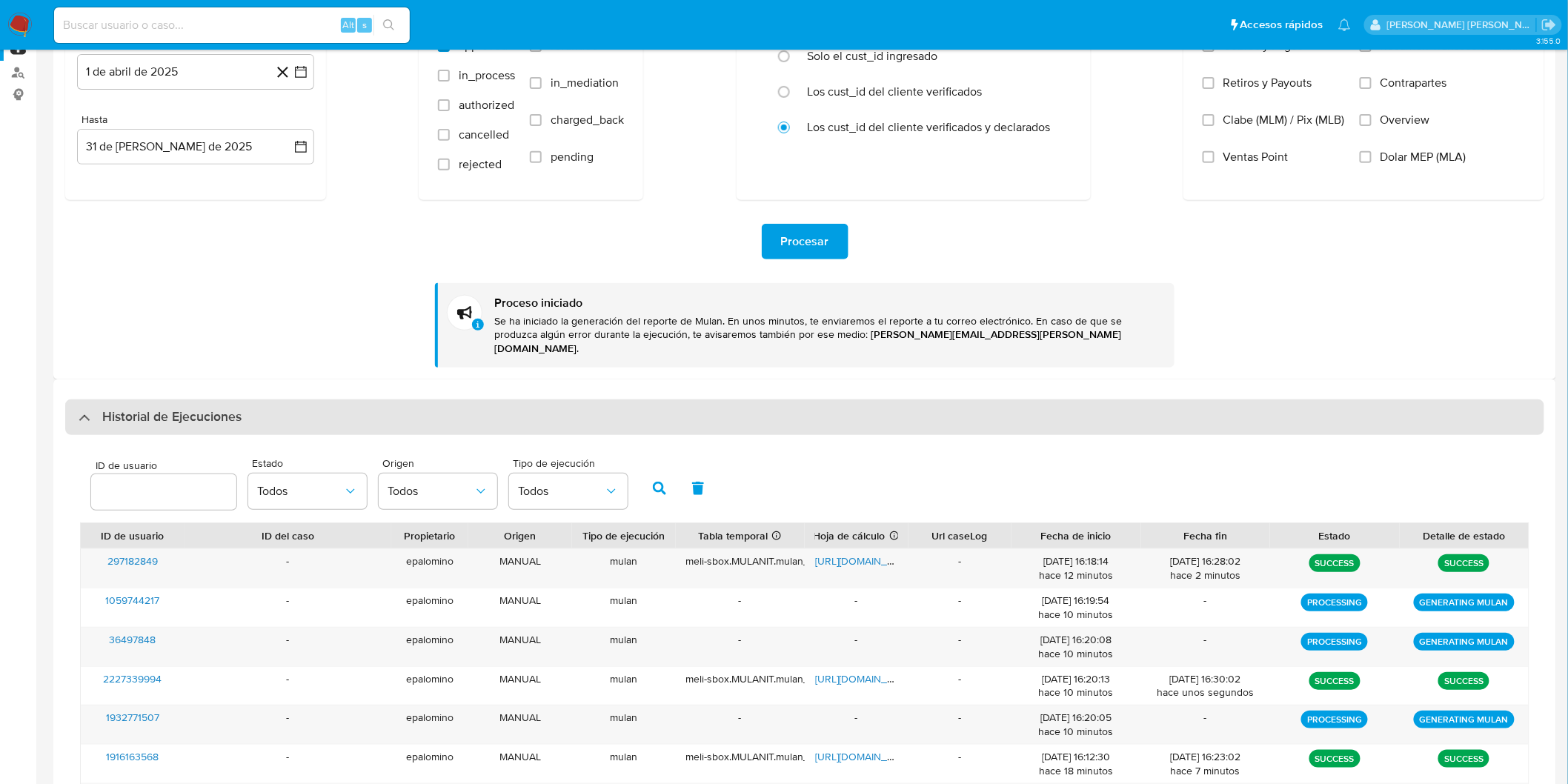
click at [169, 399] on div "Historial de Ejecuciones" at bounding box center [805, 417] width 1480 height 35
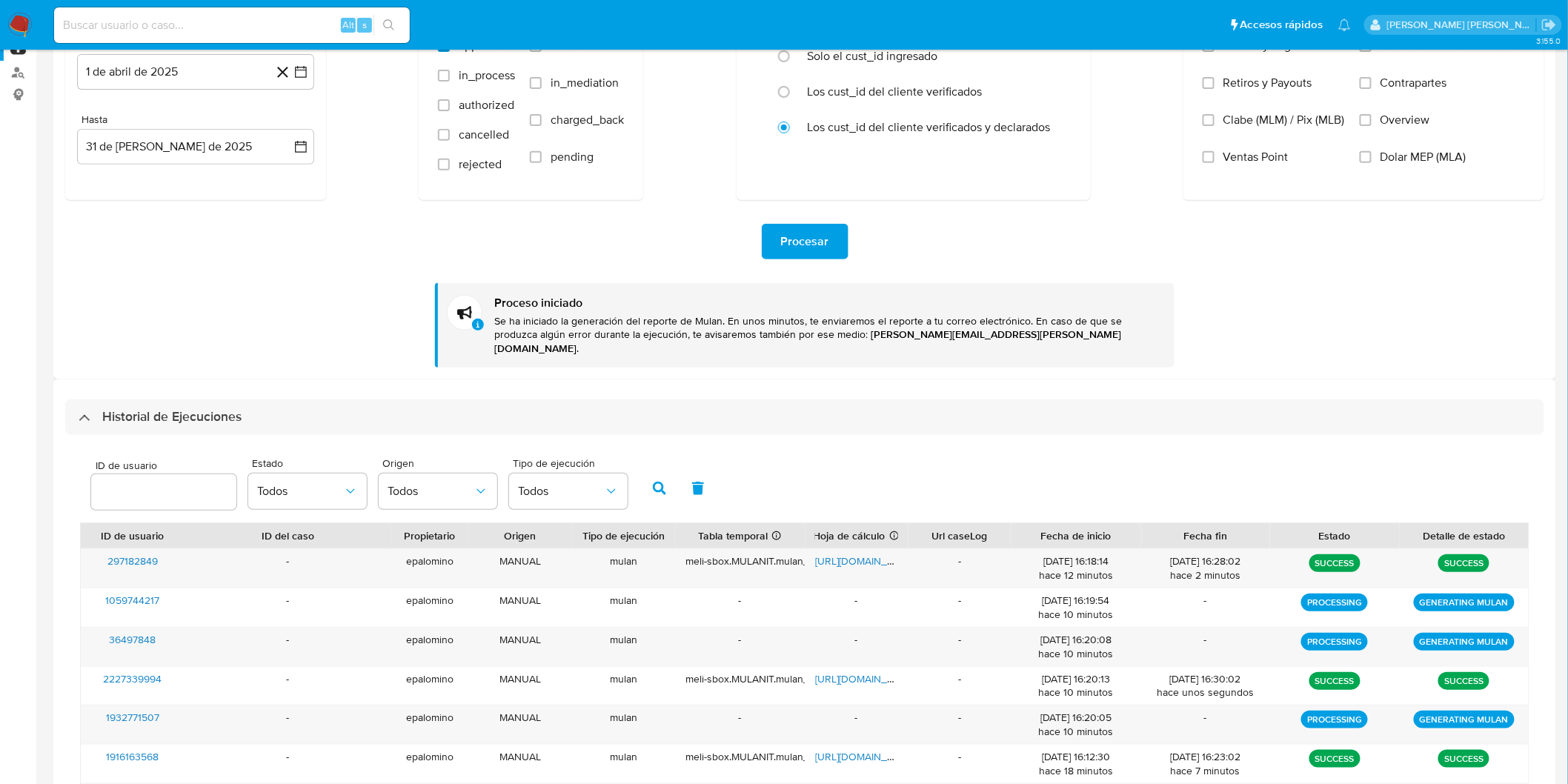
scroll to position [0, 0]
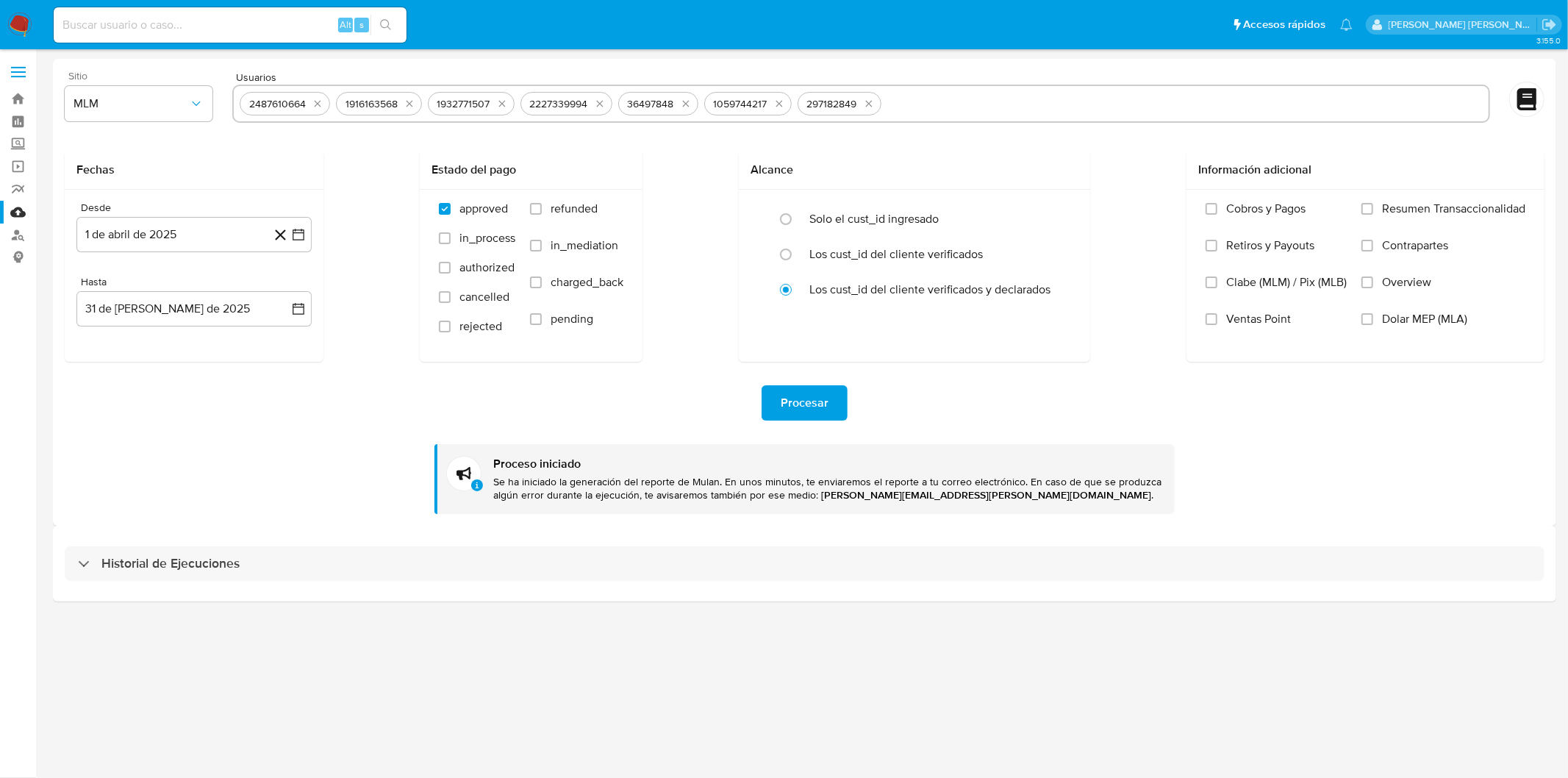
drag, startPoint x: 215, startPoint y: 545, endPoint x: 241, endPoint y: 505, distance: 47.7
click at [214, 546] on div "Historial de Ejecuciones" at bounding box center [805, 564] width 1480 height 35
select select "10"
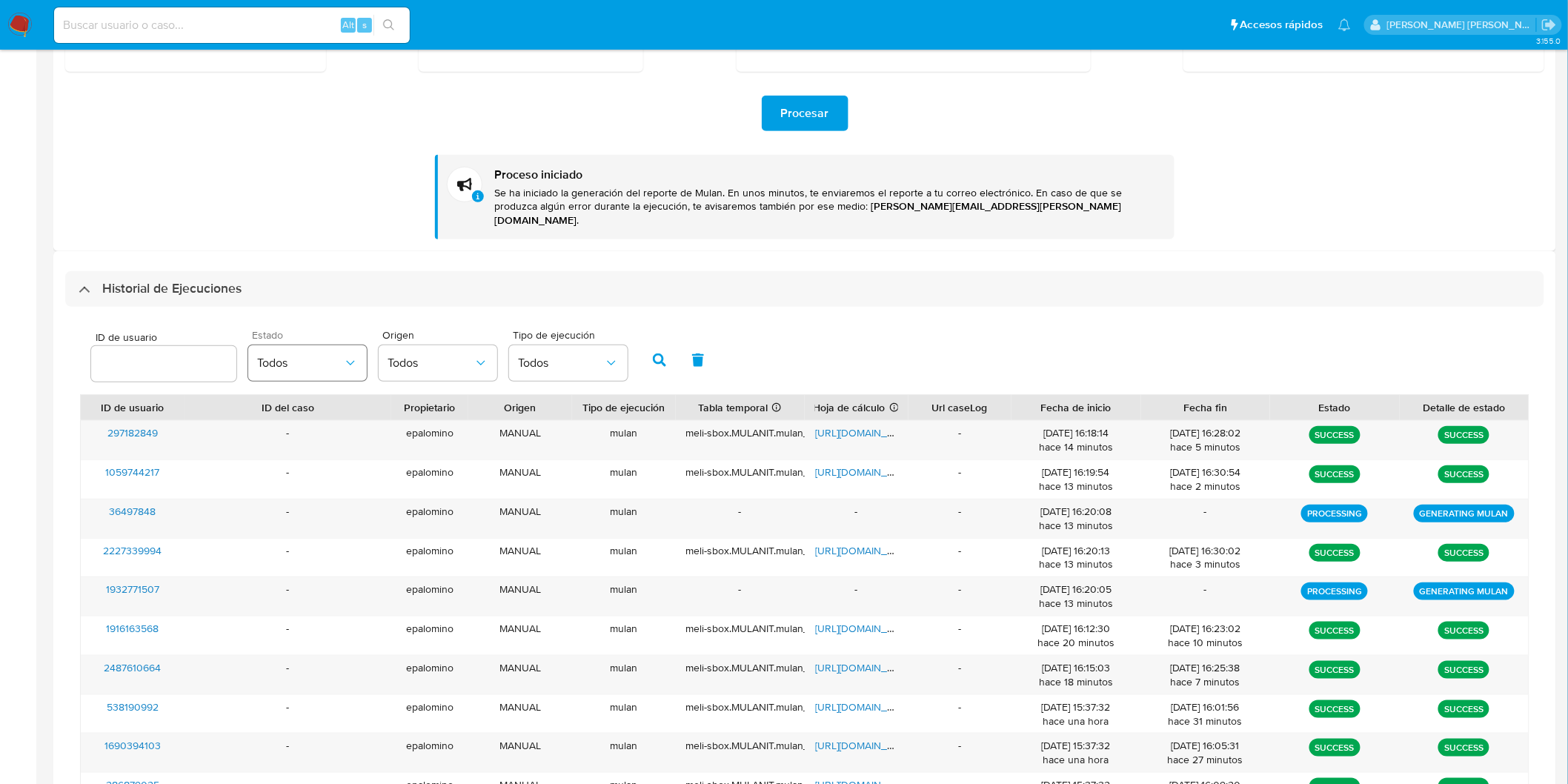
scroll to position [334, 0]
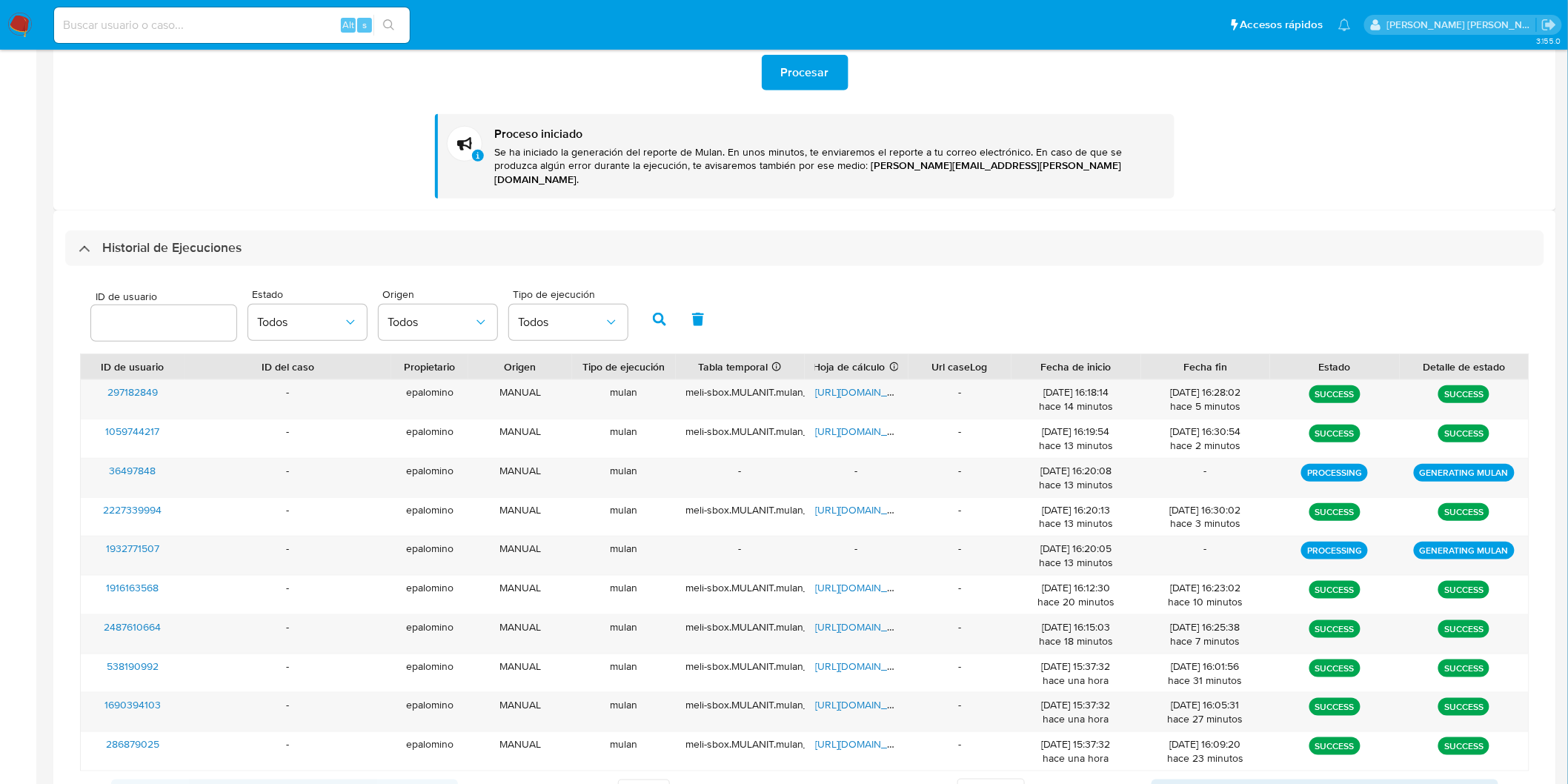
click at [166, 240] on h3 "Historial de Ejecuciones" at bounding box center [172, 249] width 139 height 18
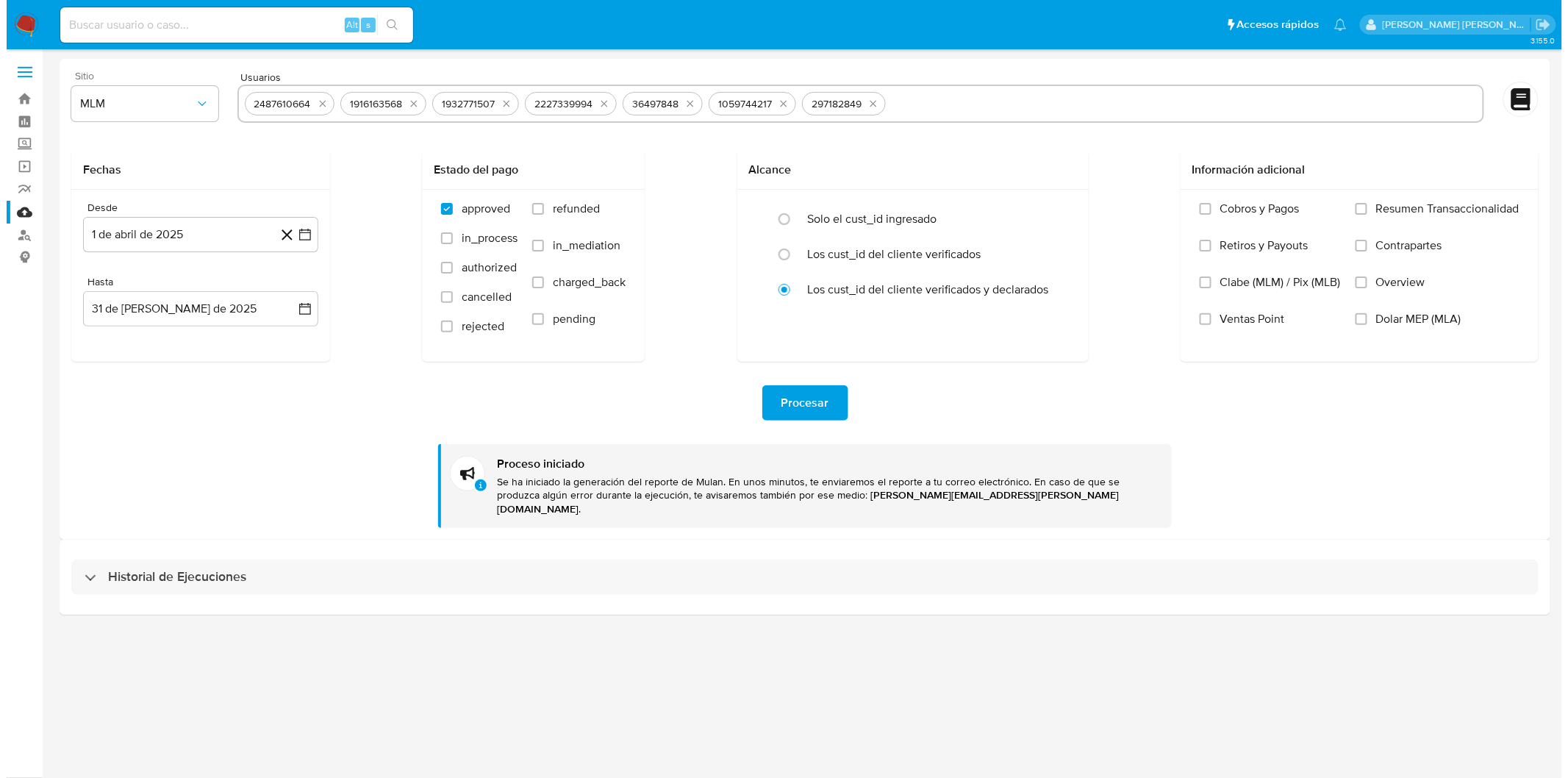
scroll to position [0, 0]
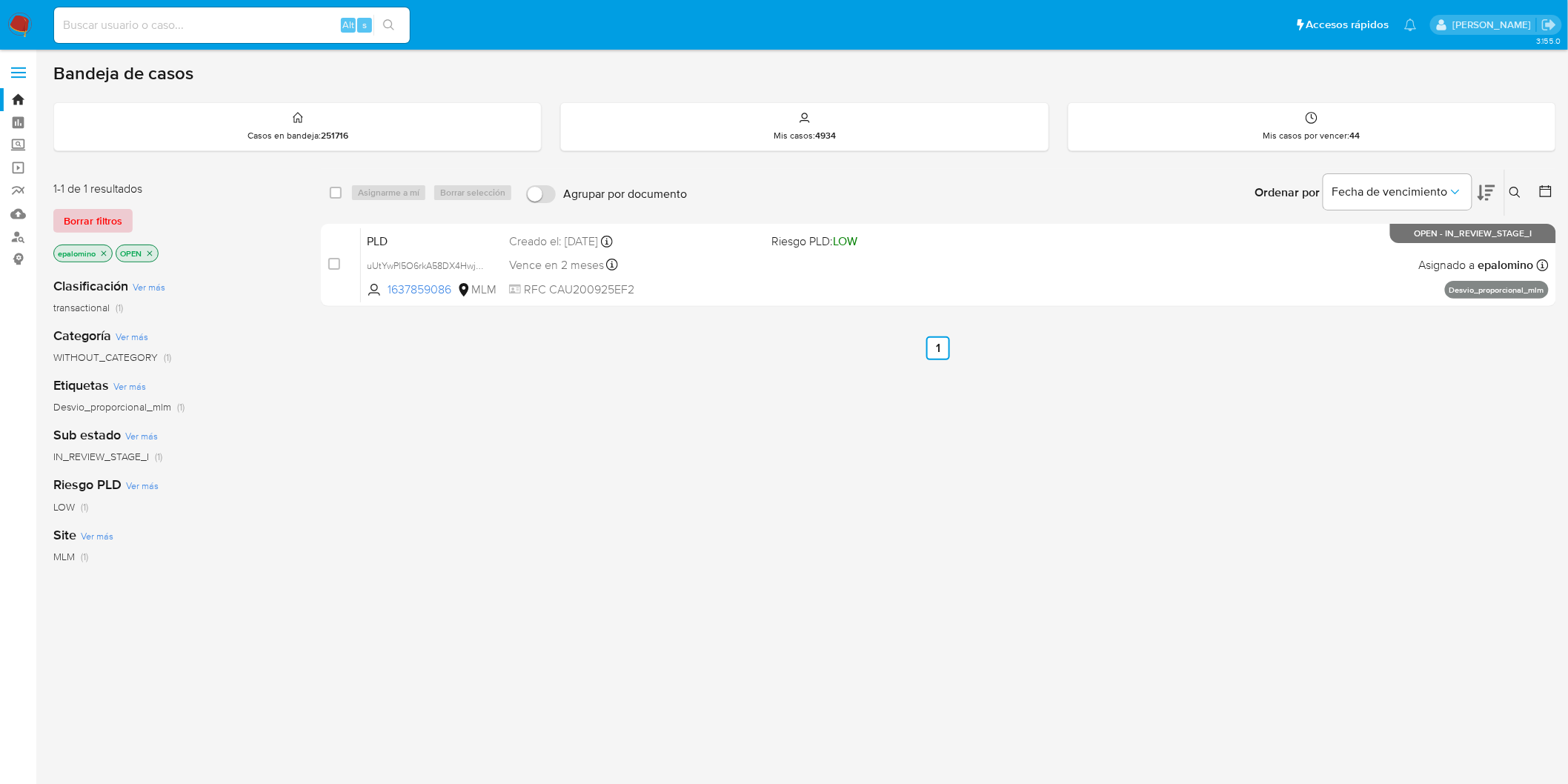
click at [110, 220] on span "Borrar filtros" at bounding box center [93, 220] width 58 height 20
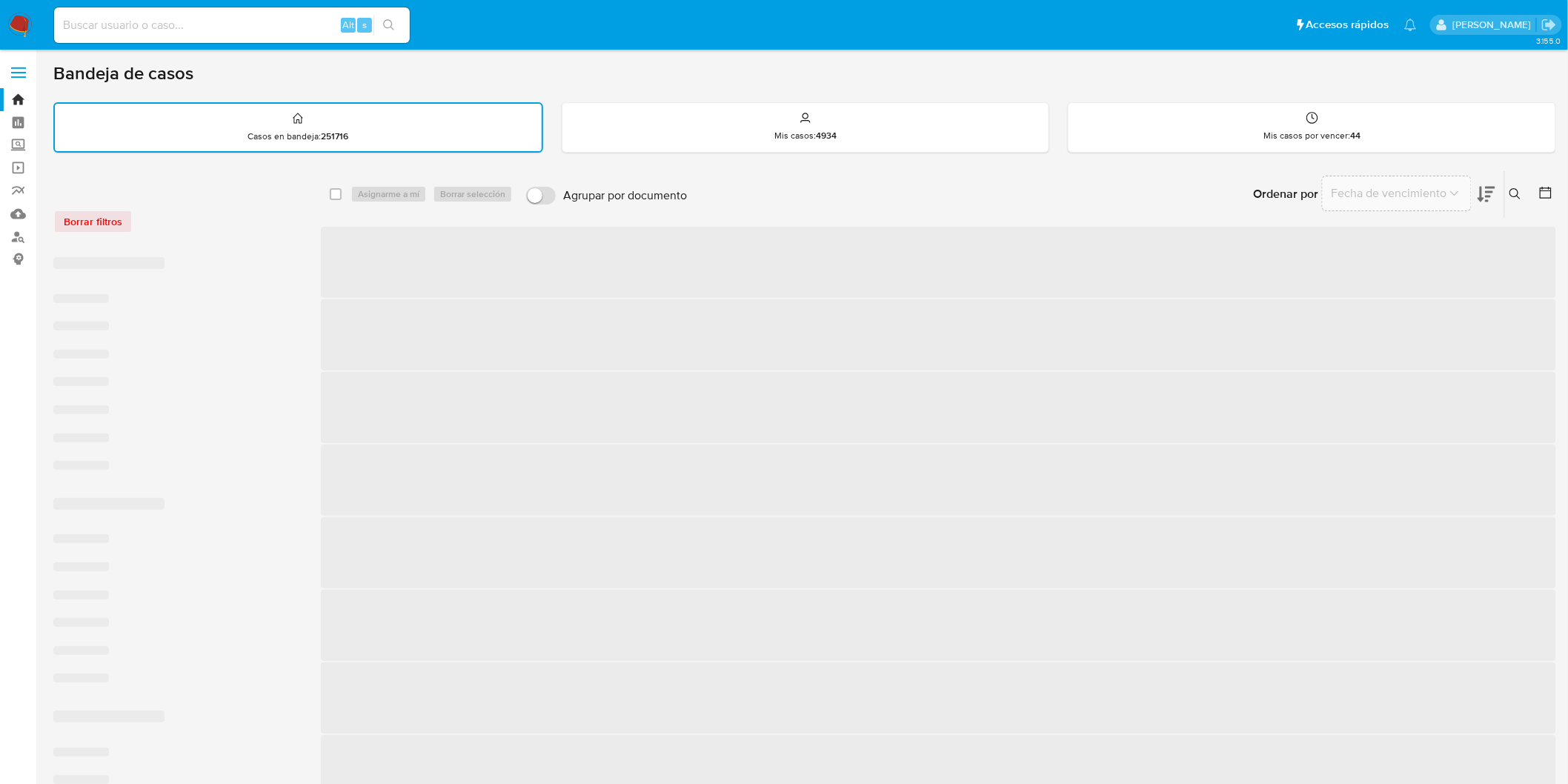
click at [178, 205] on div "Borrar filtros" at bounding box center [172, 213] width 237 height 63
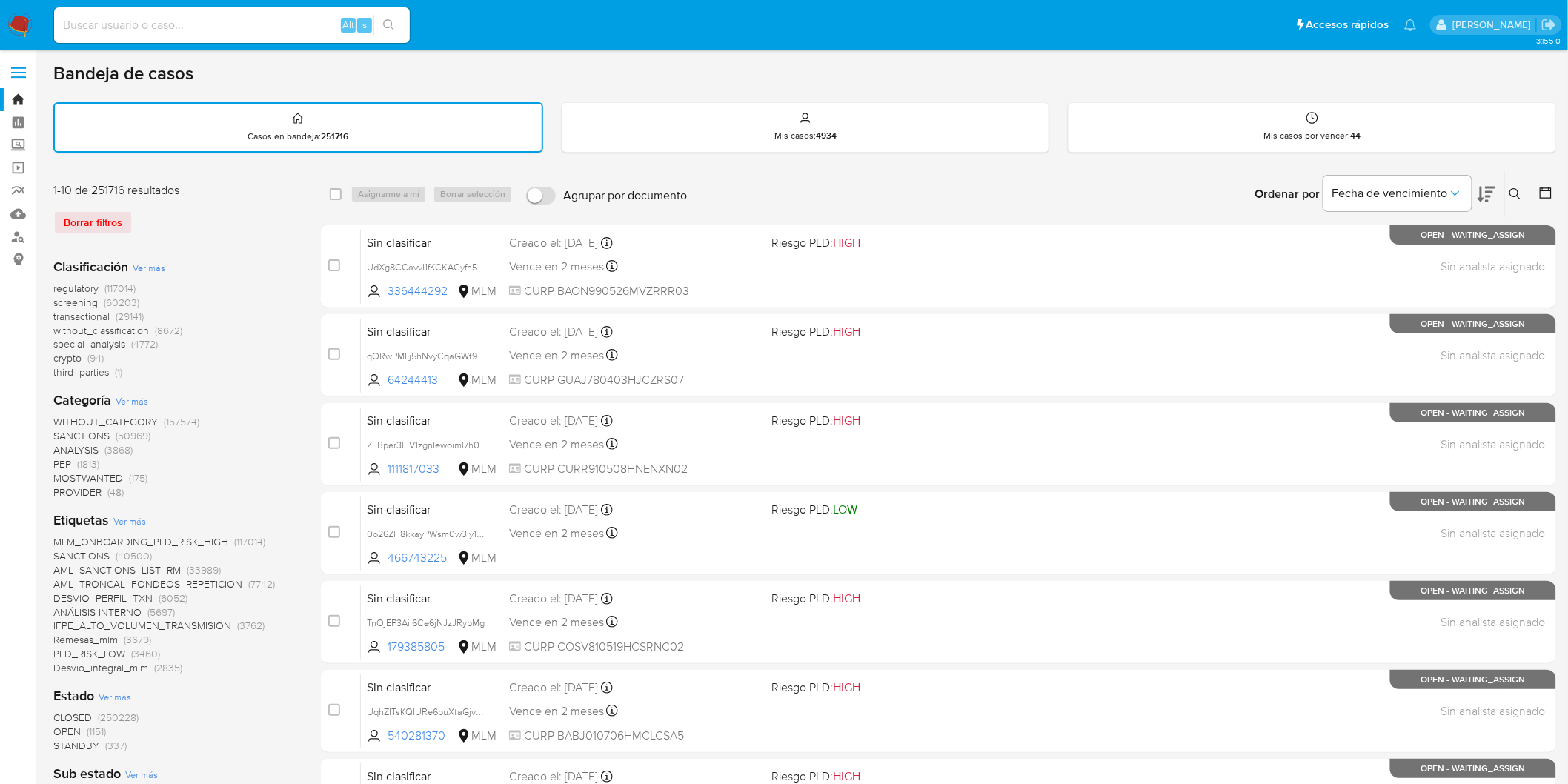
click at [15, 25] on img at bounding box center [19, 25] width 25 height 25
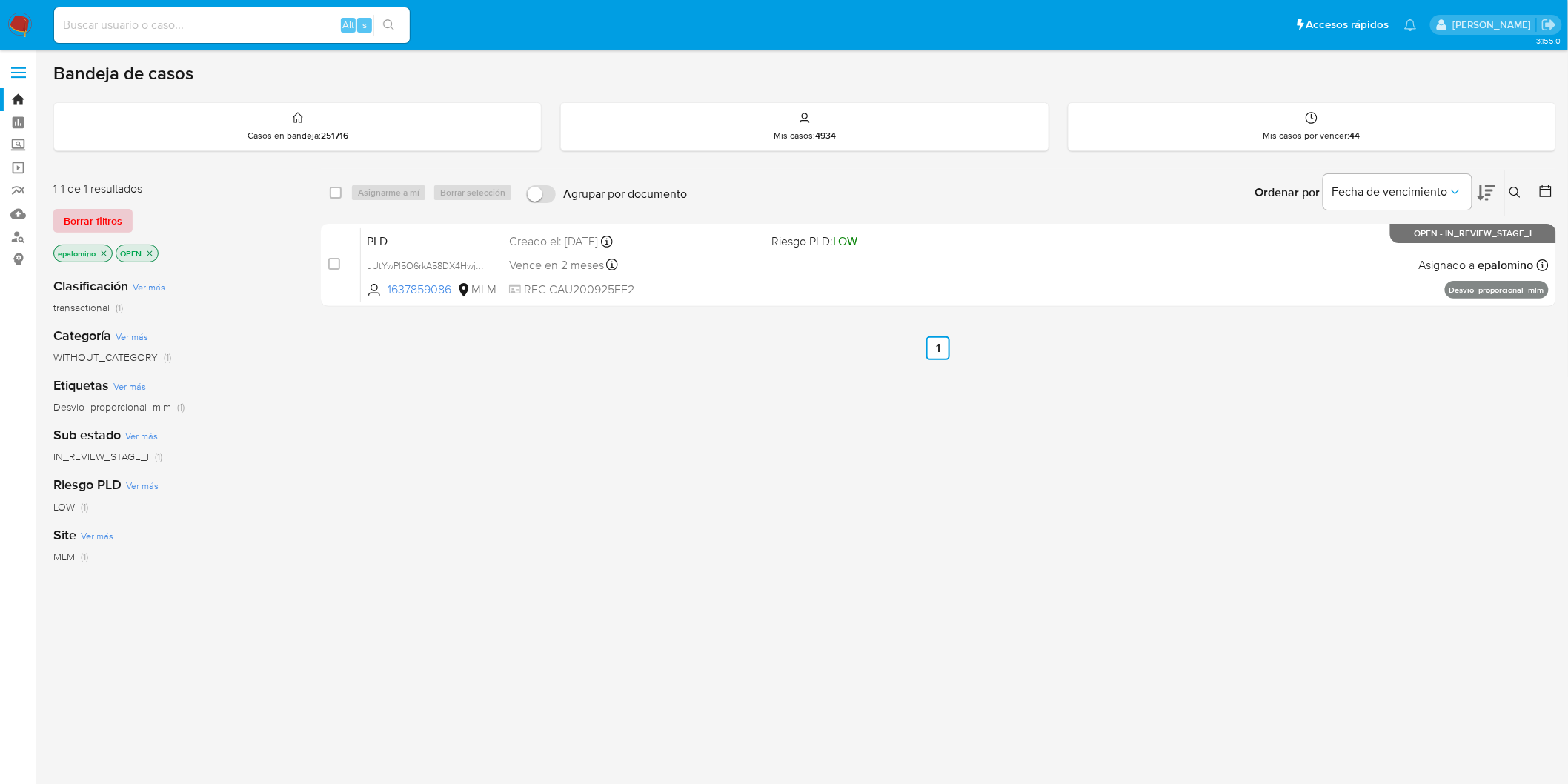
click at [85, 230] on span "Borrar filtros" at bounding box center [93, 220] width 58 height 20
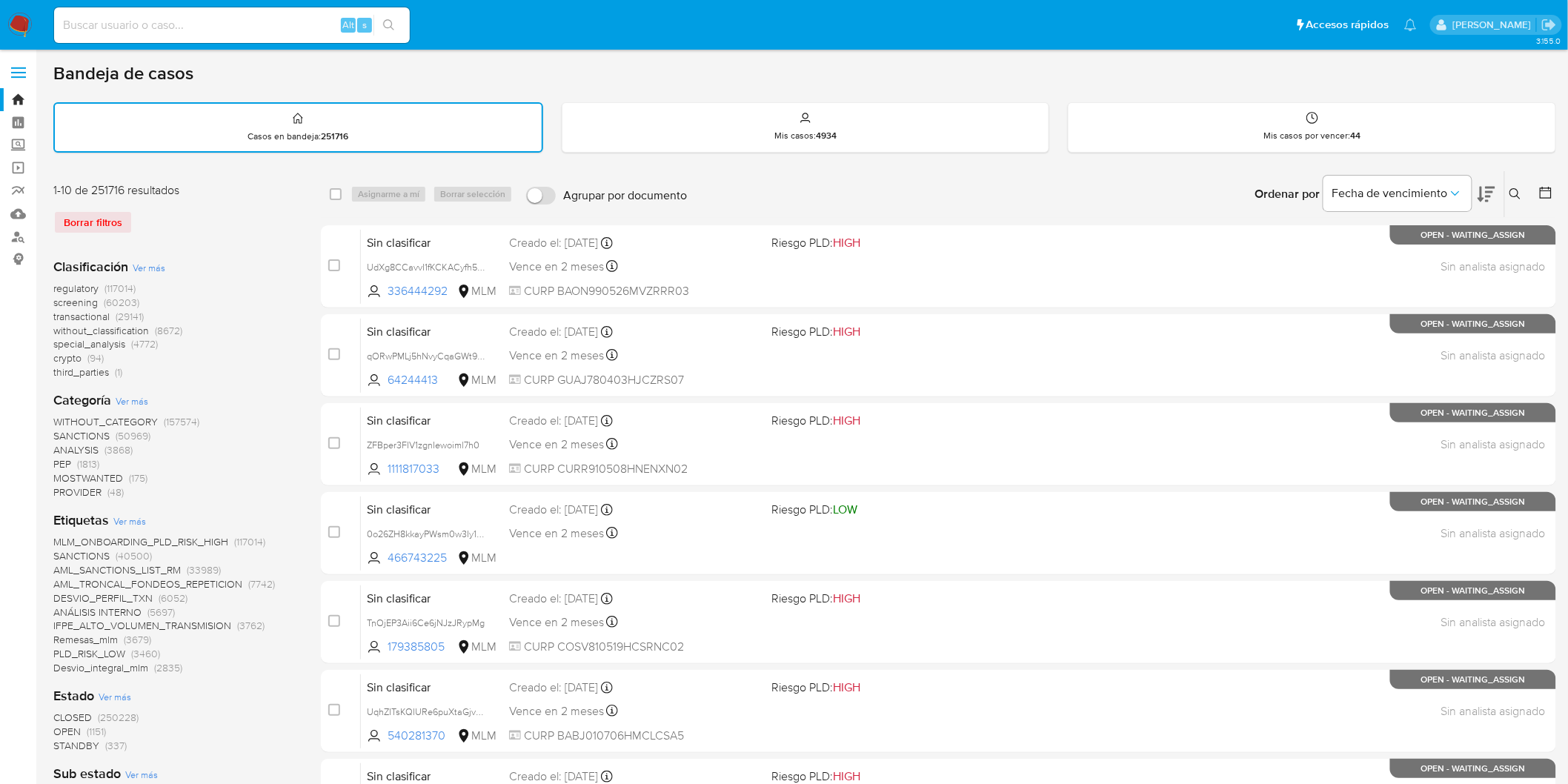
click at [1517, 195] on icon at bounding box center [1515, 194] width 12 height 12
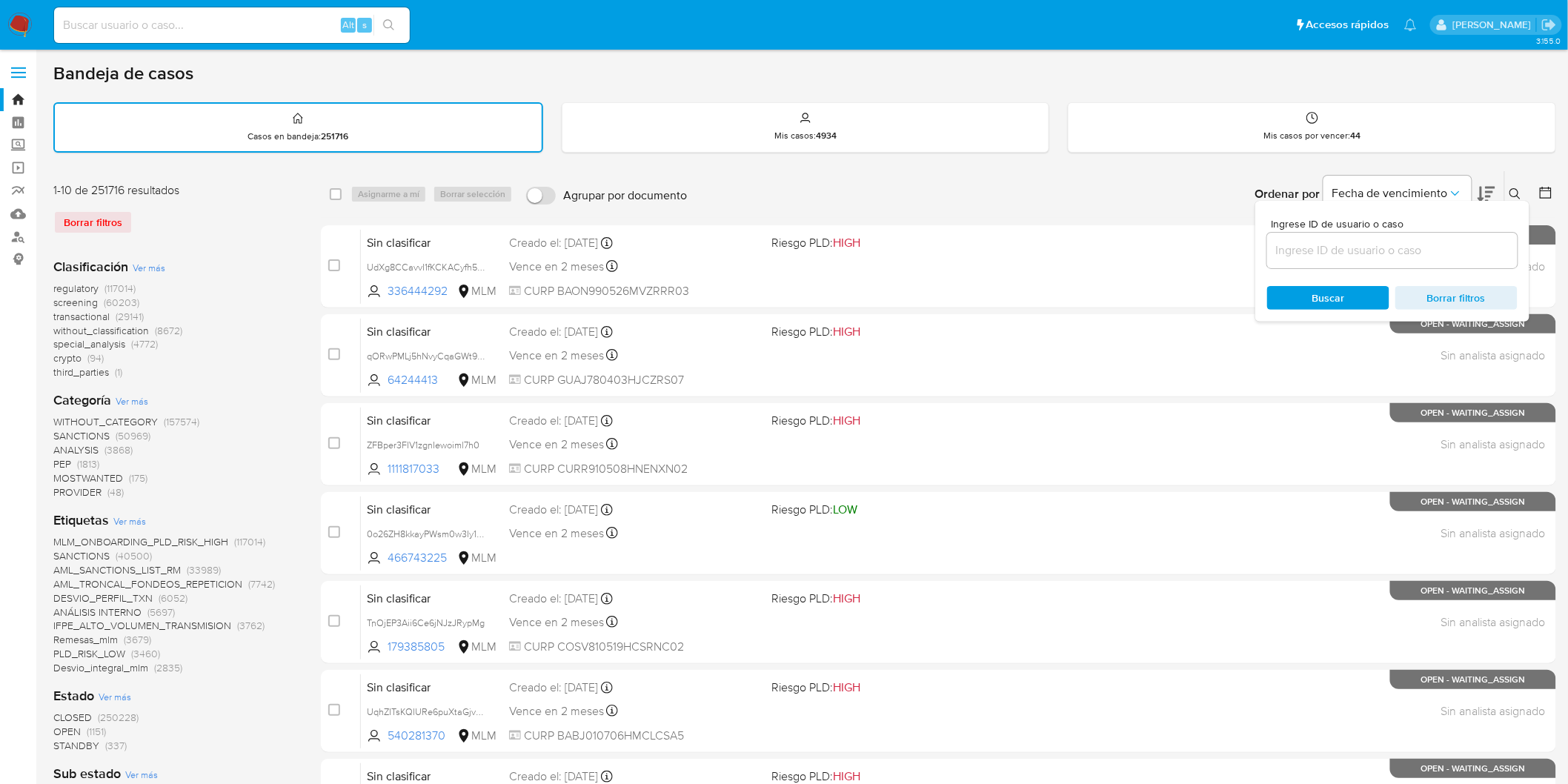
click at [1333, 254] on input at bounding box center [1392, 250] width 250 height 19
type input "1637859086"
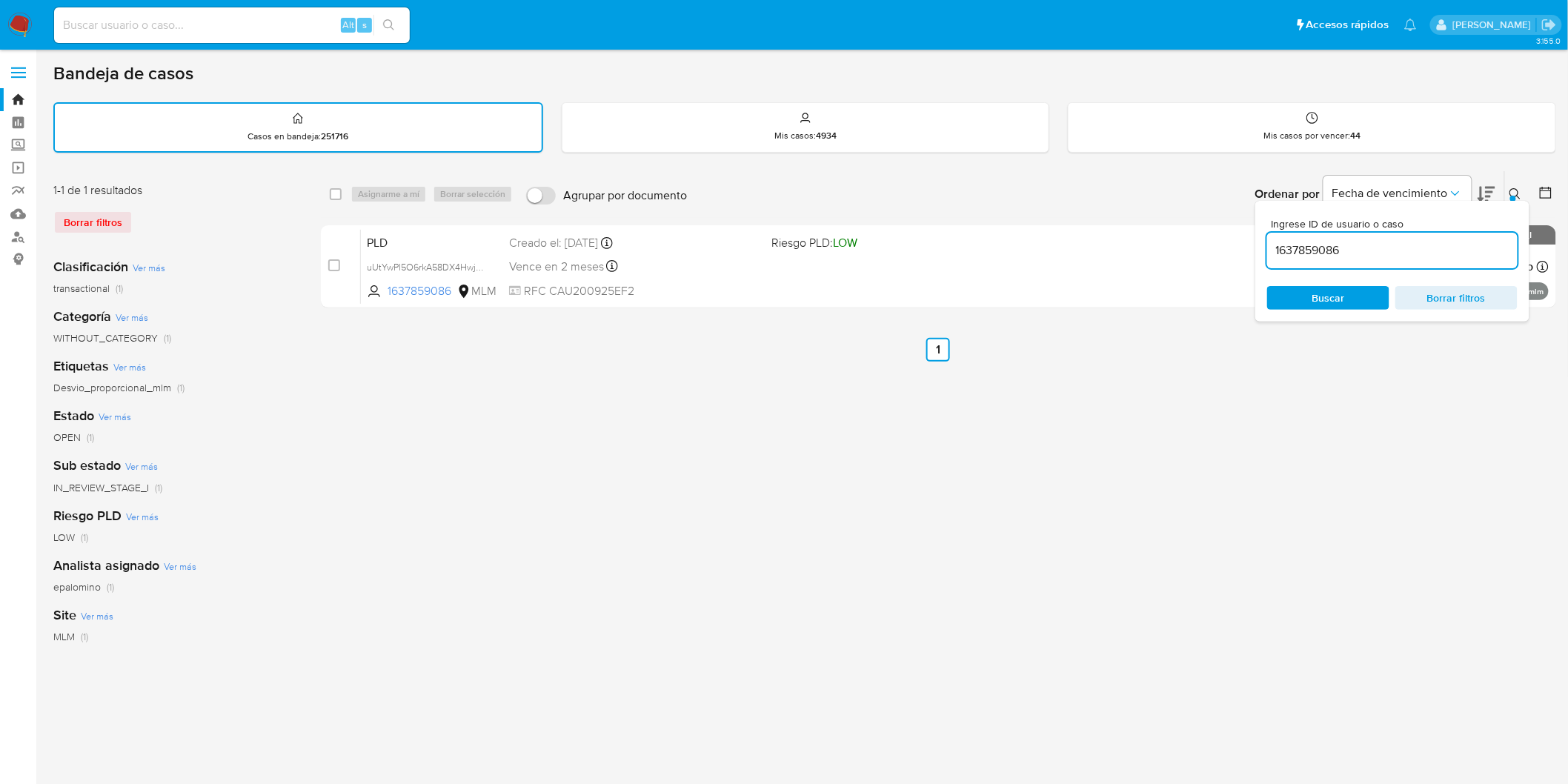
click at [1521, 189] on icon at bounding box center [1515, 194] width 12 height 12
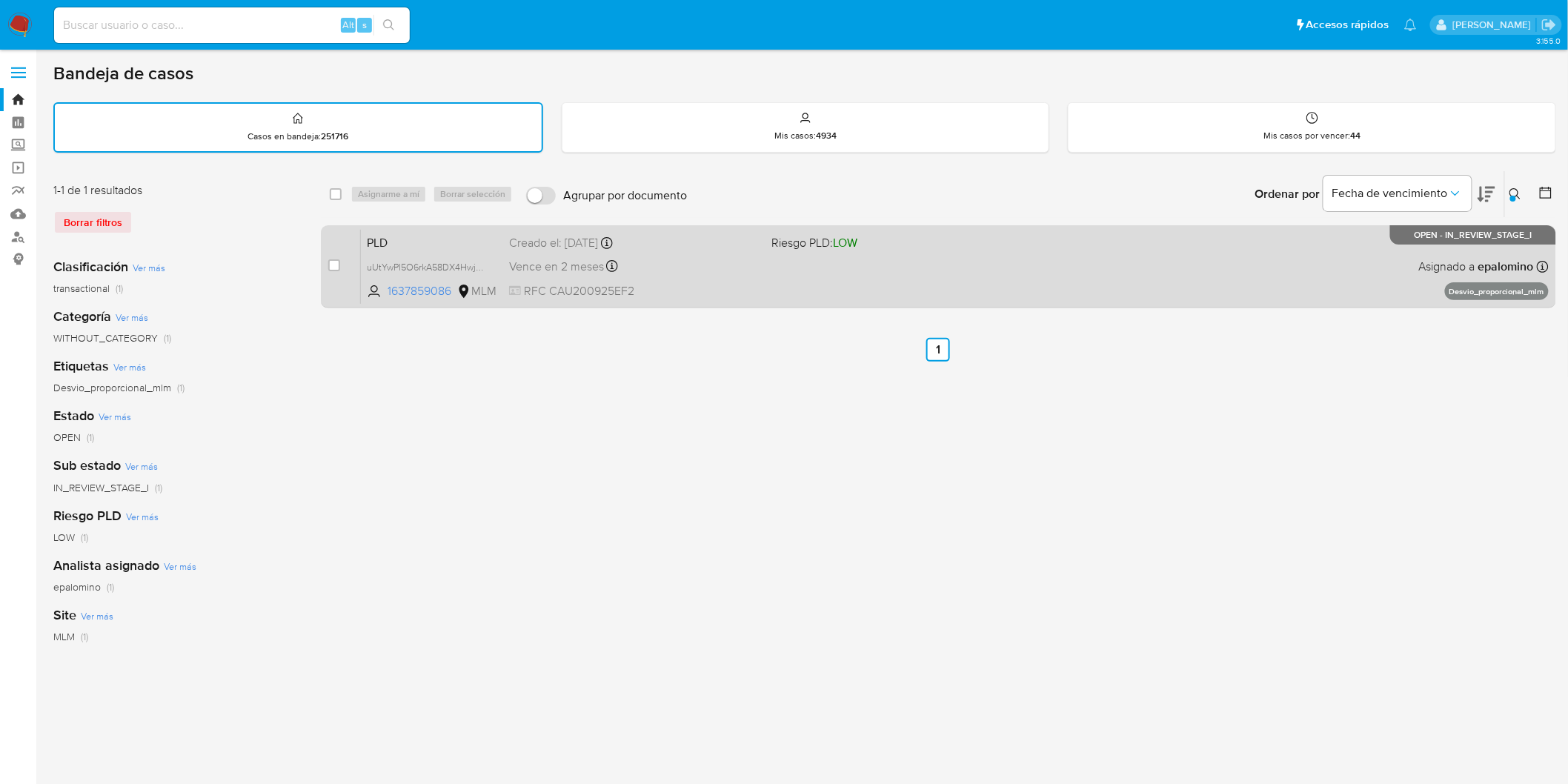
click at [382, 239] on span "PLD" at bounding box center [432, 242] width 130 height 19
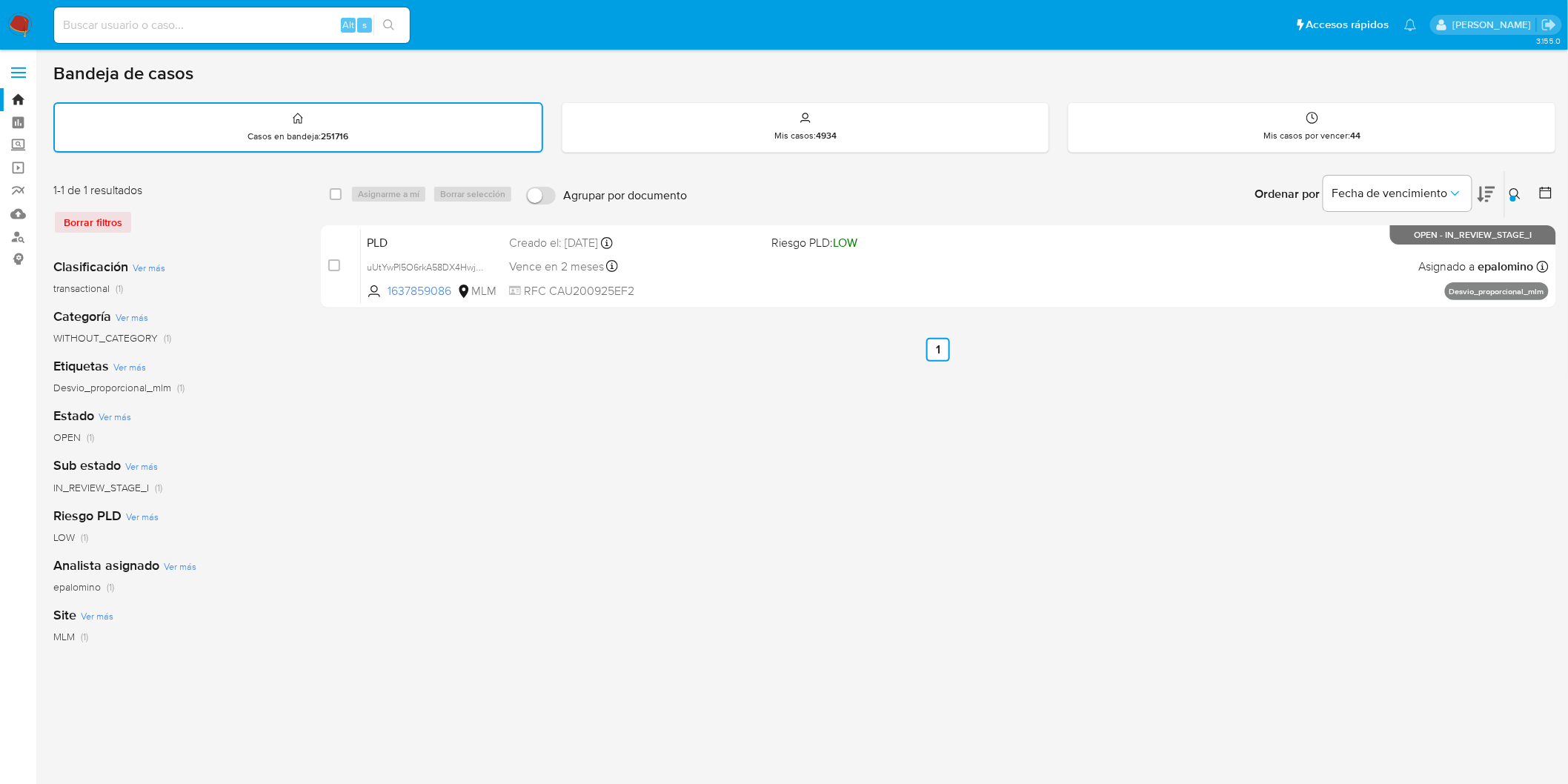
click at [11, 24] on img at bounding box center [19, 25] width 25 height 25
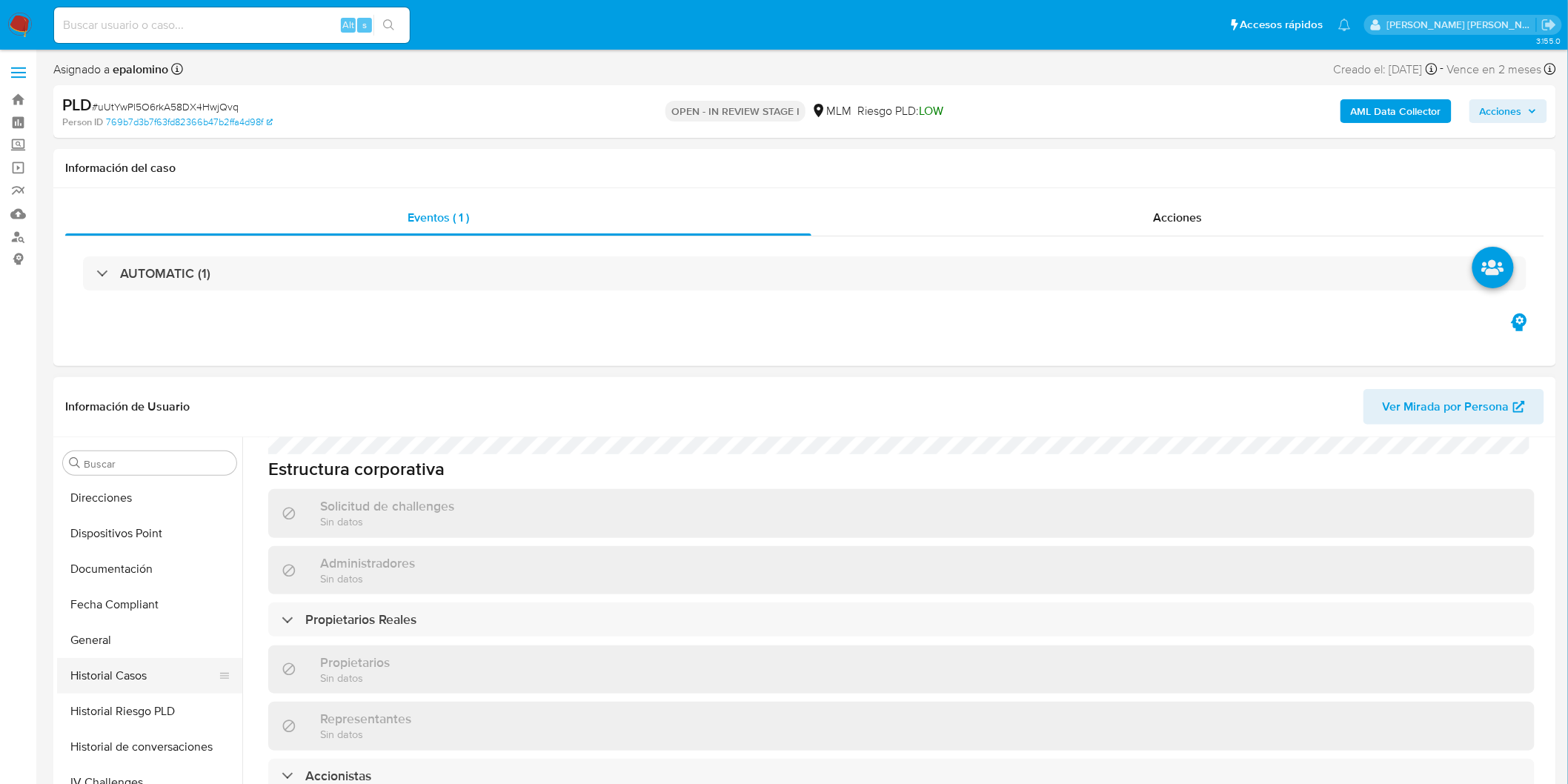
scroll to position [213, 0]
select select "10"
click at [145, 627] on button "Documentación" at bounding box center [143, 641] width 173 height 35
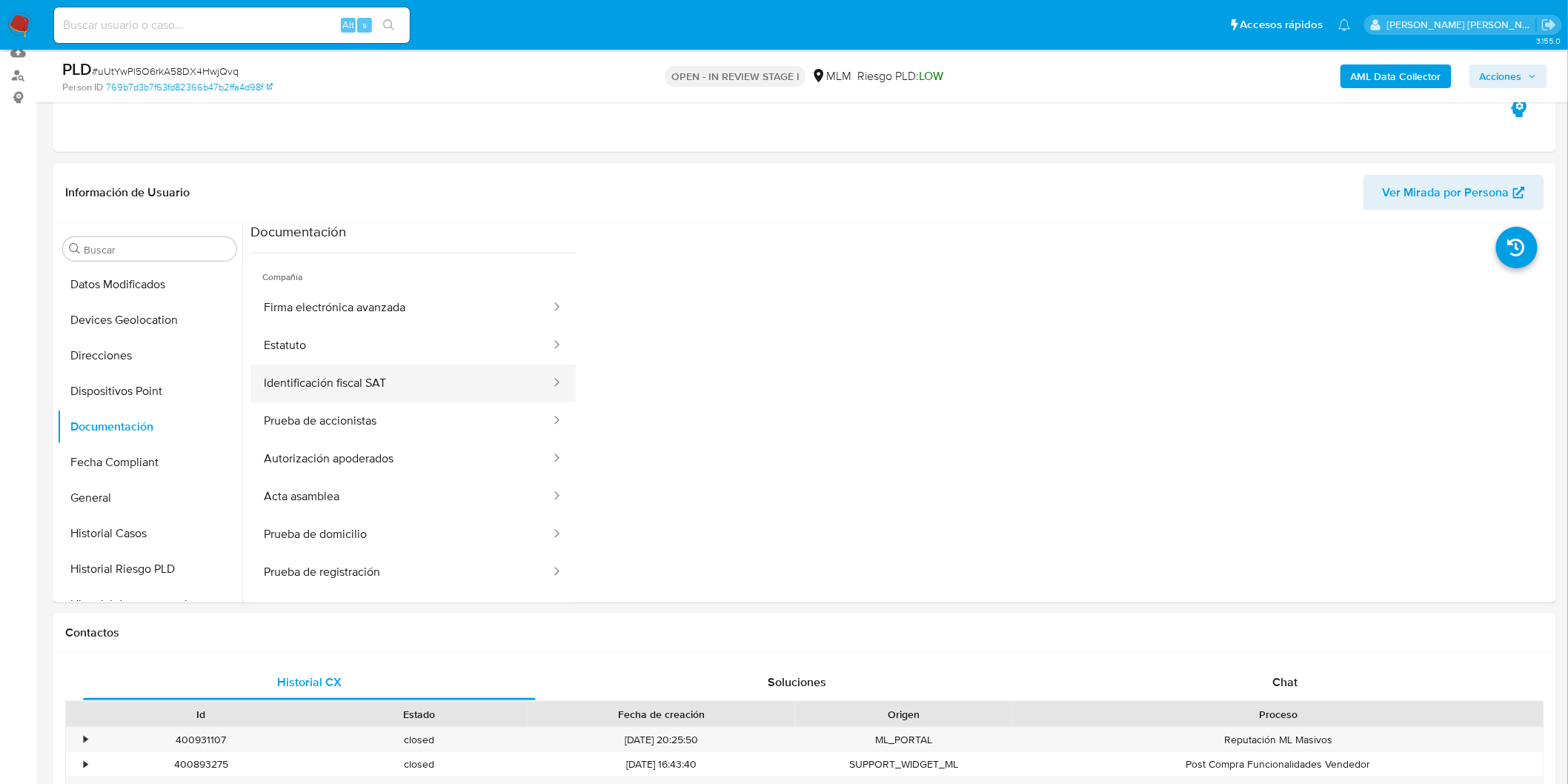
scroll to position [180, 0]
click at [433, 307] on button "Identificación fiscal SAT" at bounding box center [401, 309] width 302 height 38
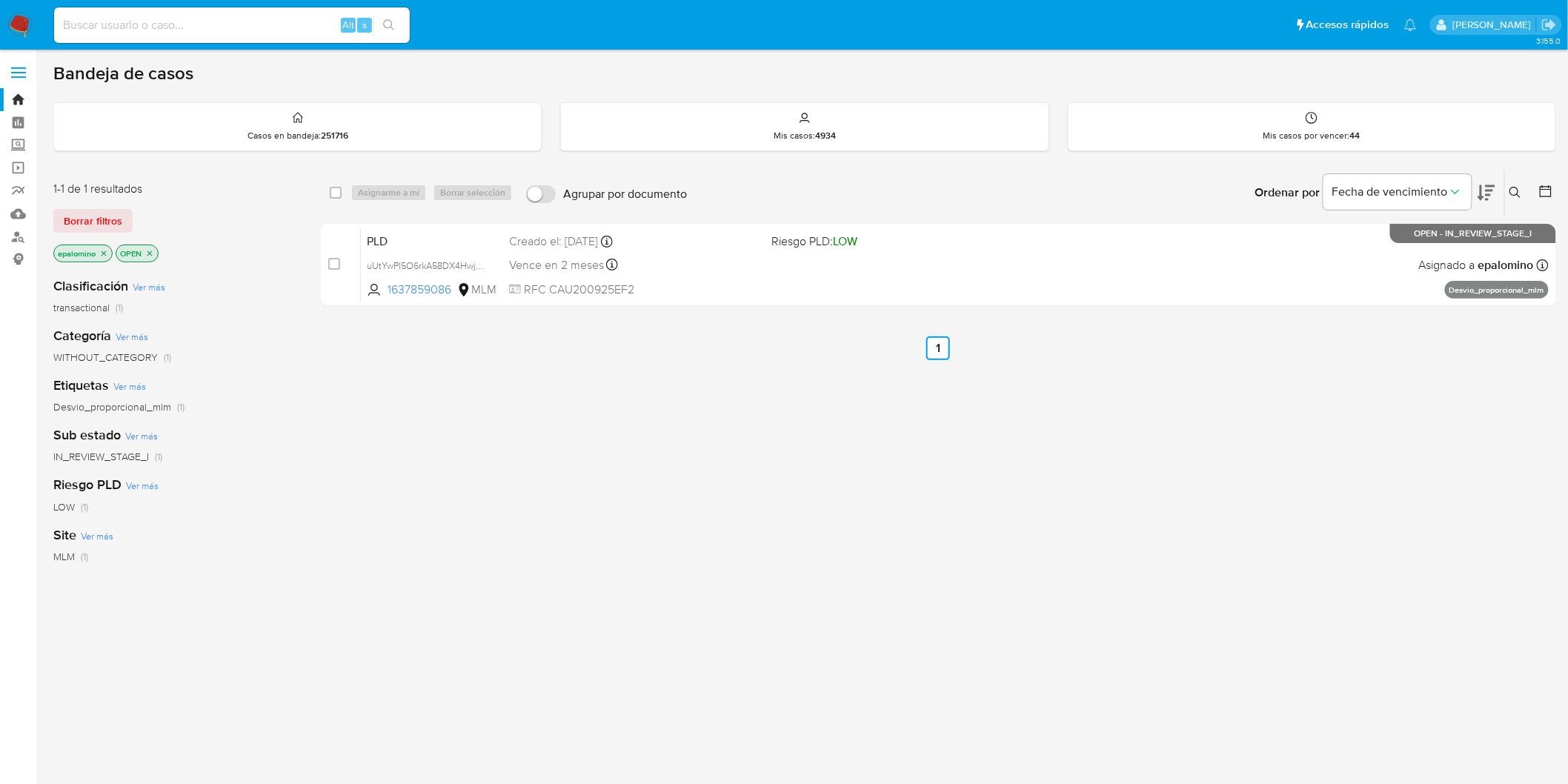
click at [95, 221] on span "Borrar filtros" at bounding box center [93, 220] width 58 height 20
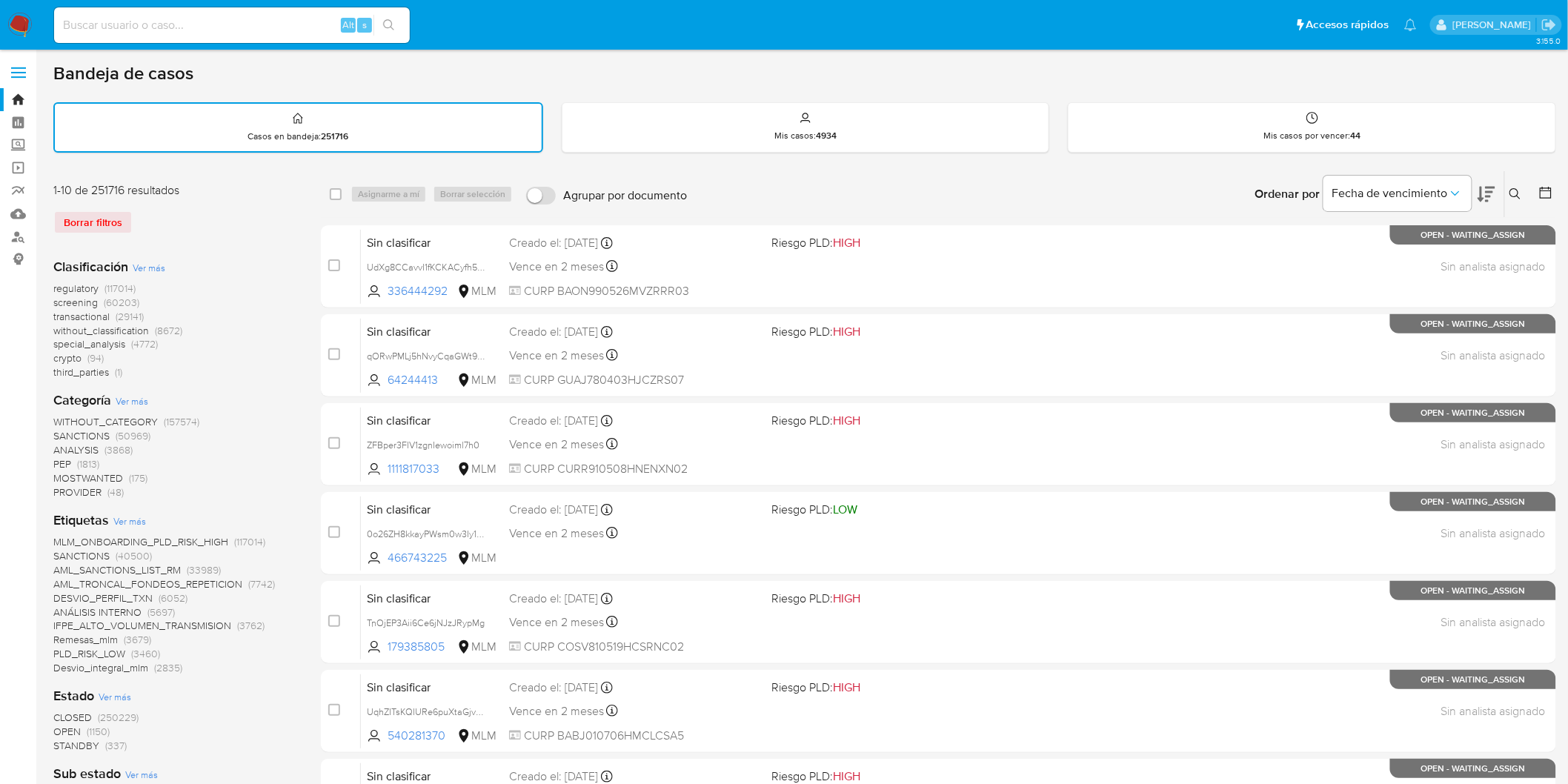
click at [12, 25] on img at bounding box center [19, 25] width 25 height 25
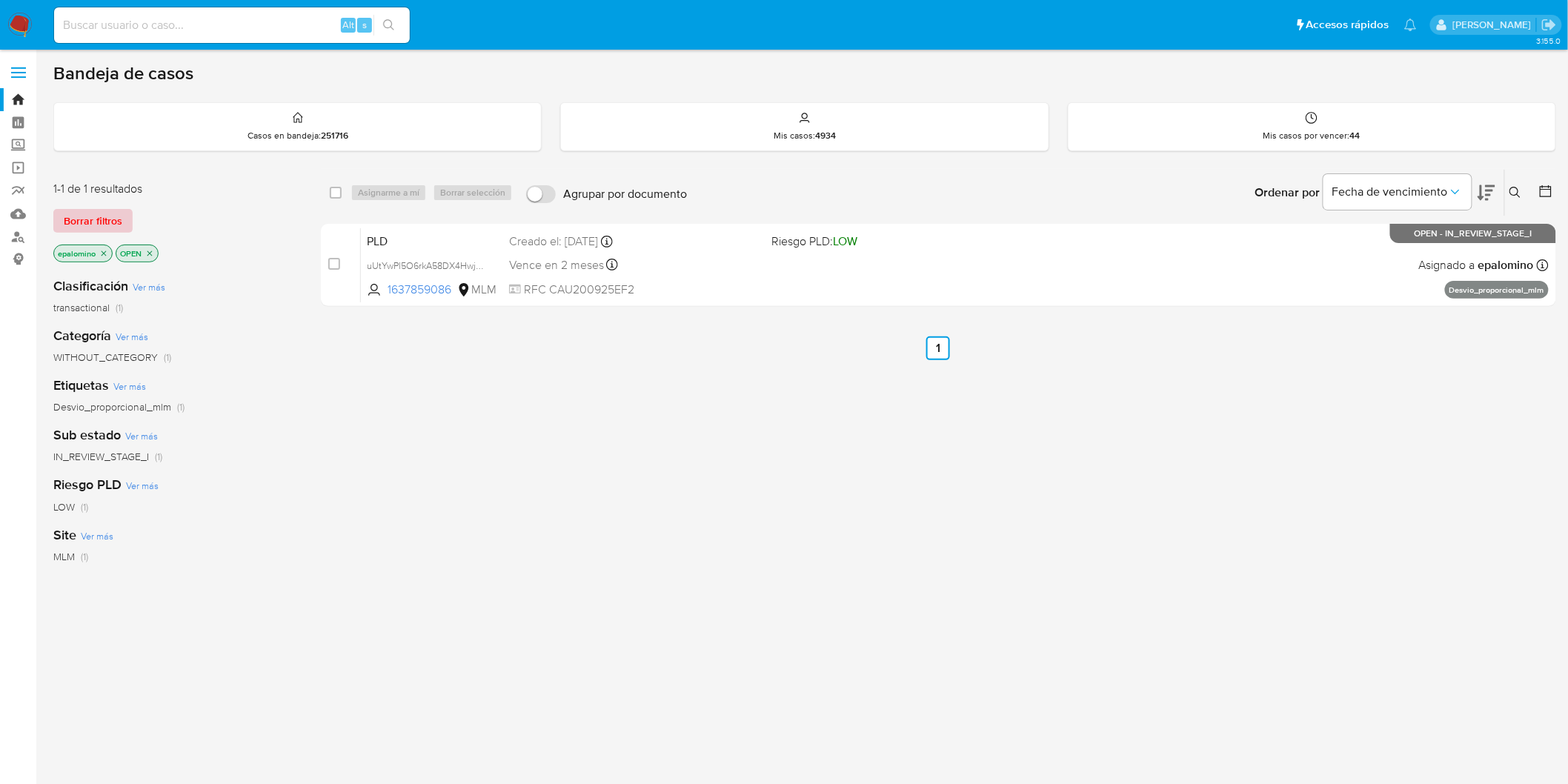
click at [107, 217] on span "Borrar filtros" at bounding box center [93, 220] width 58 height 20
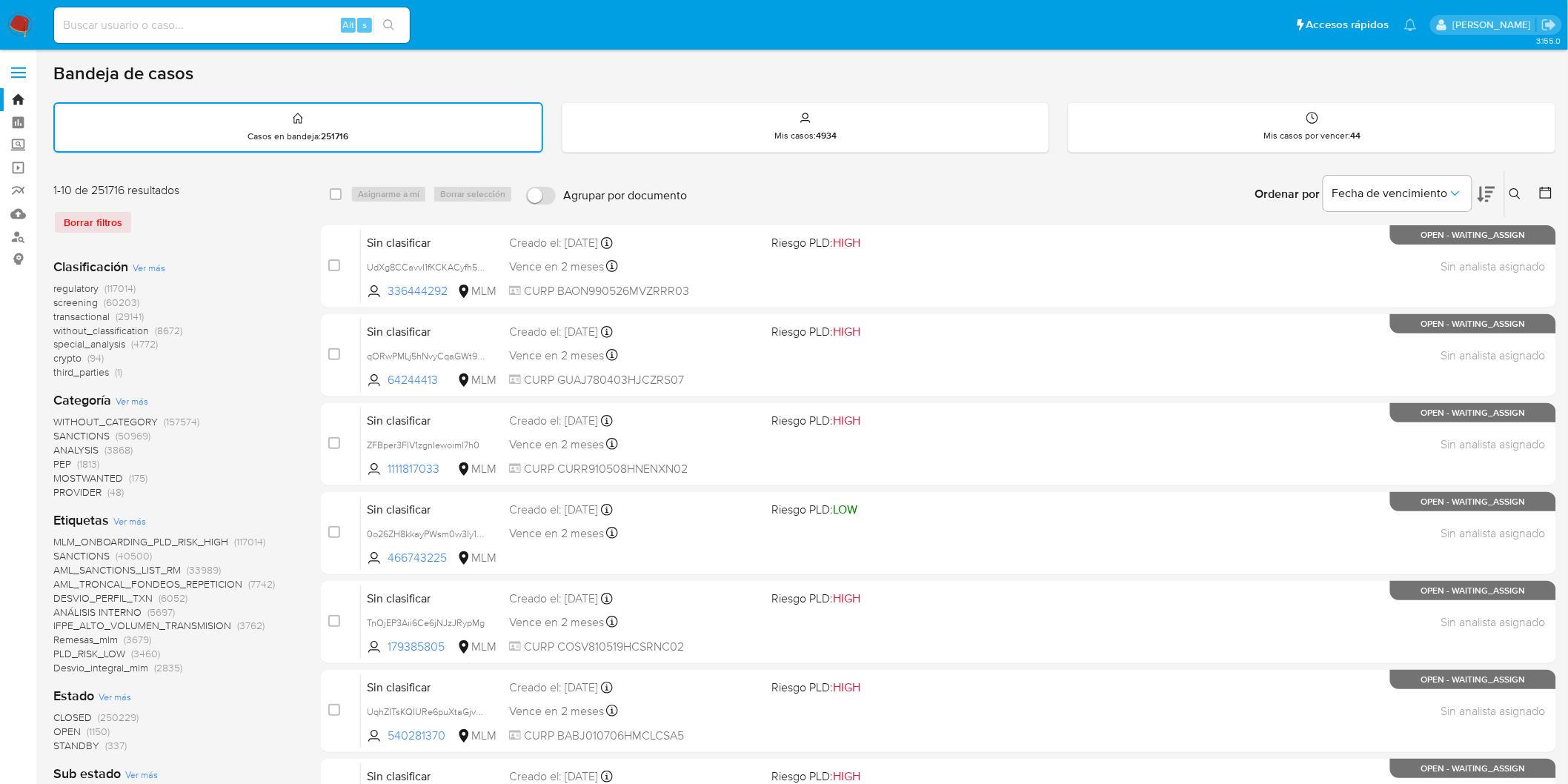
click at [11, 30] on img at bounding box center [19, 25] width 25 height 25
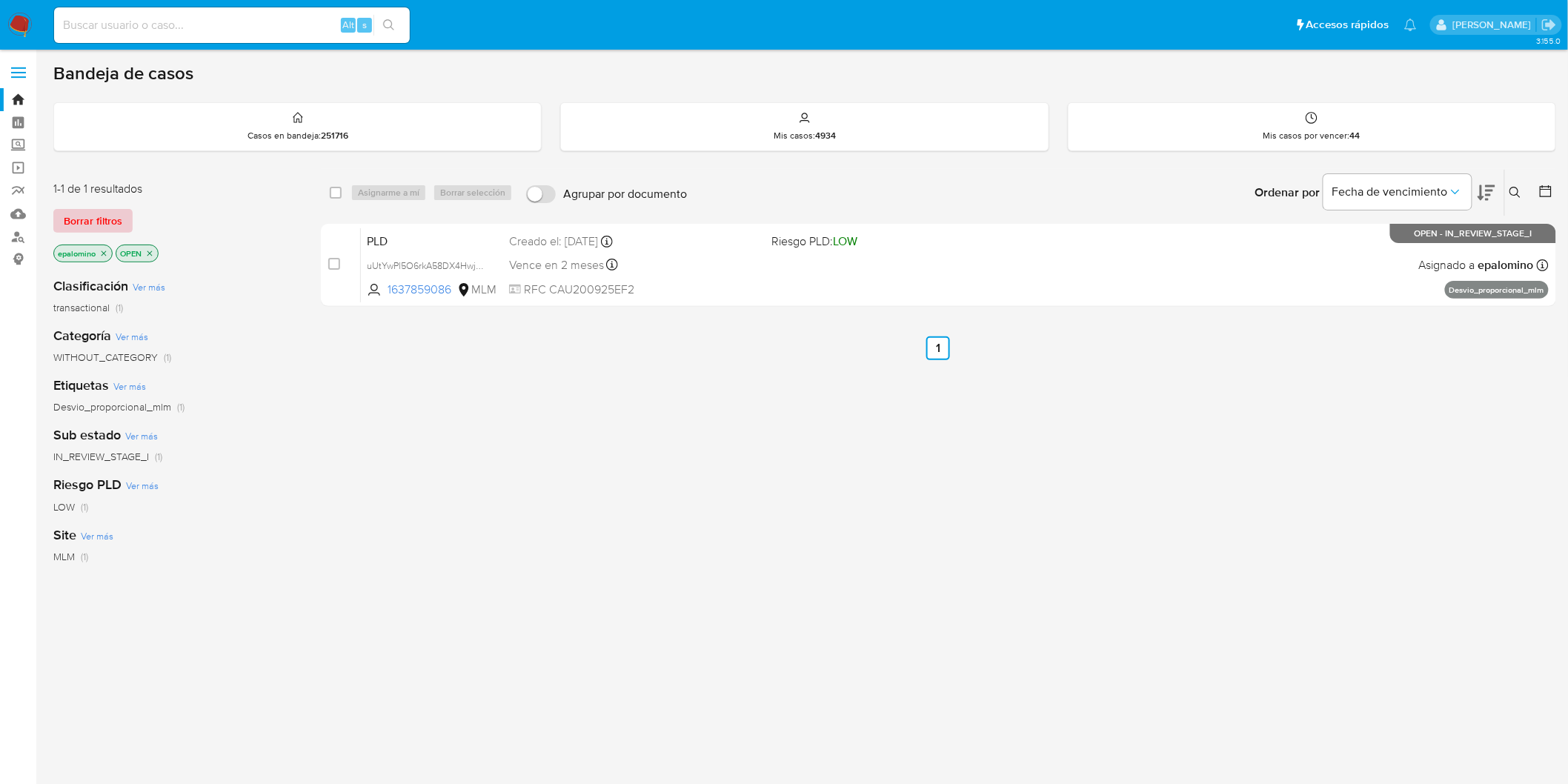
click at [98, 222] on span "Borrar filtros" at bounding box center [93, 220] width 58 height 20
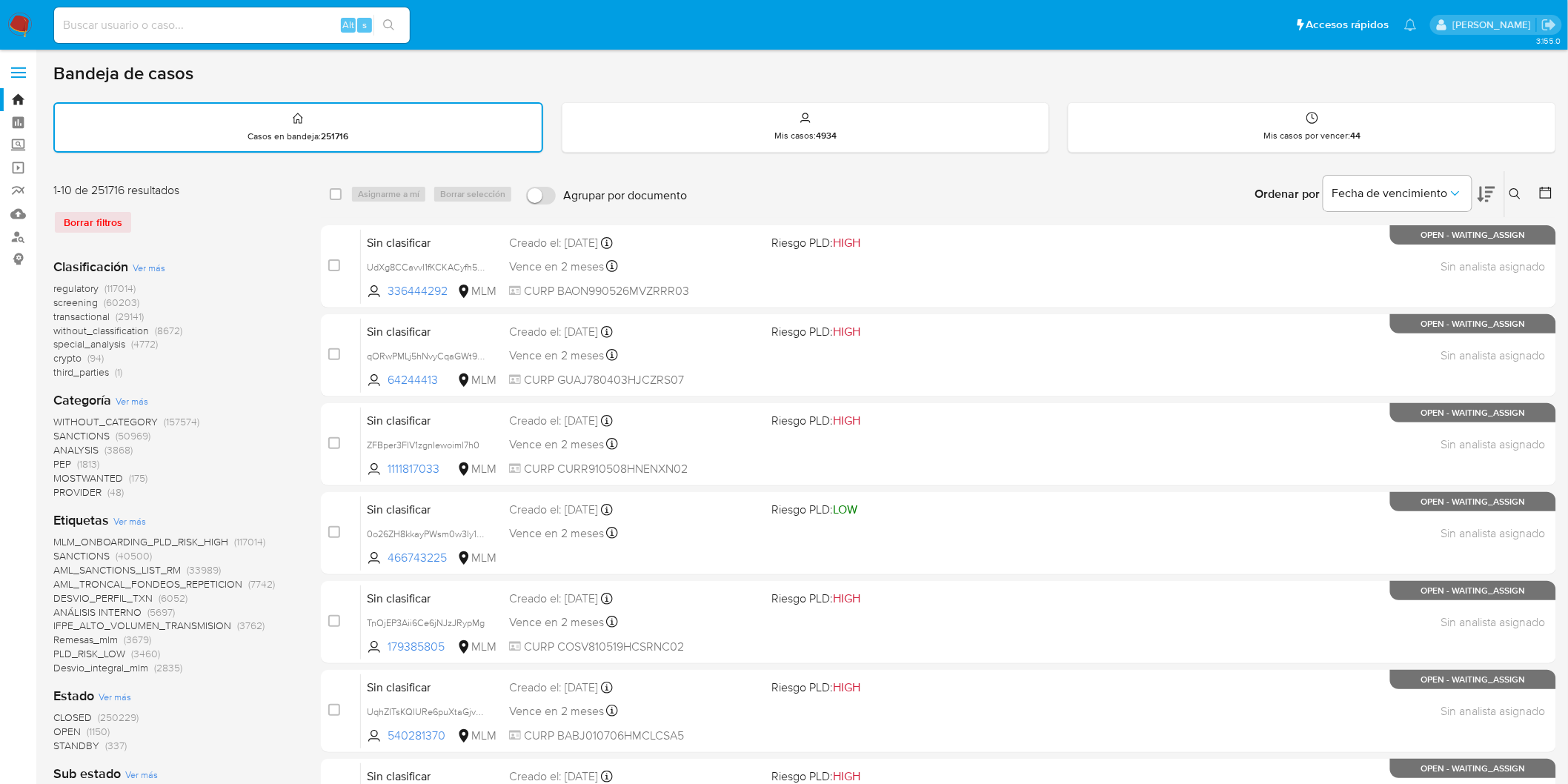
click at [16, 18] on img at bounding box center [19, 25] width 25 height 25
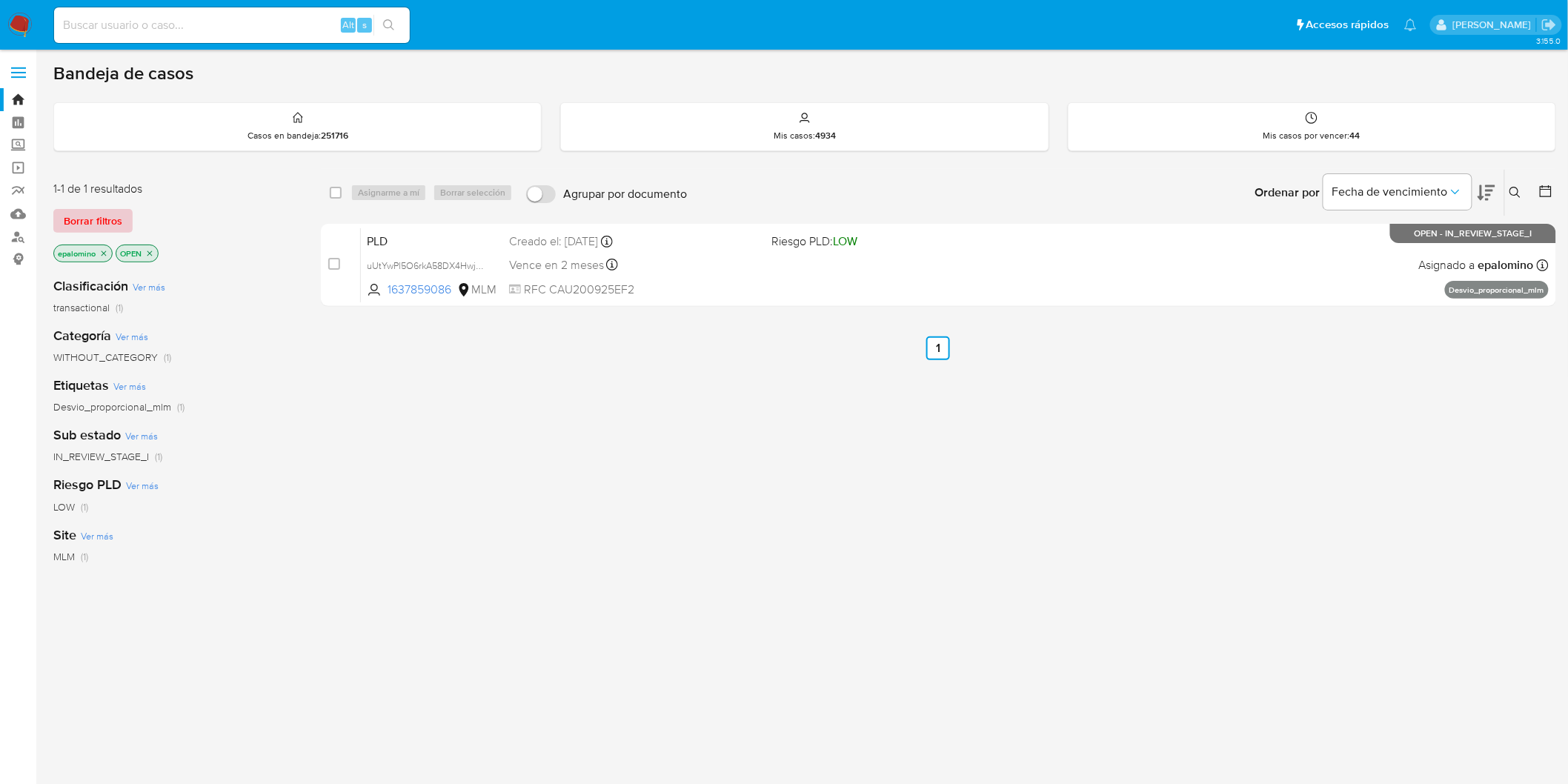
click at [109, 222] on span "Borrar filtros" at bounding box center [93, 220] width 58 height 20
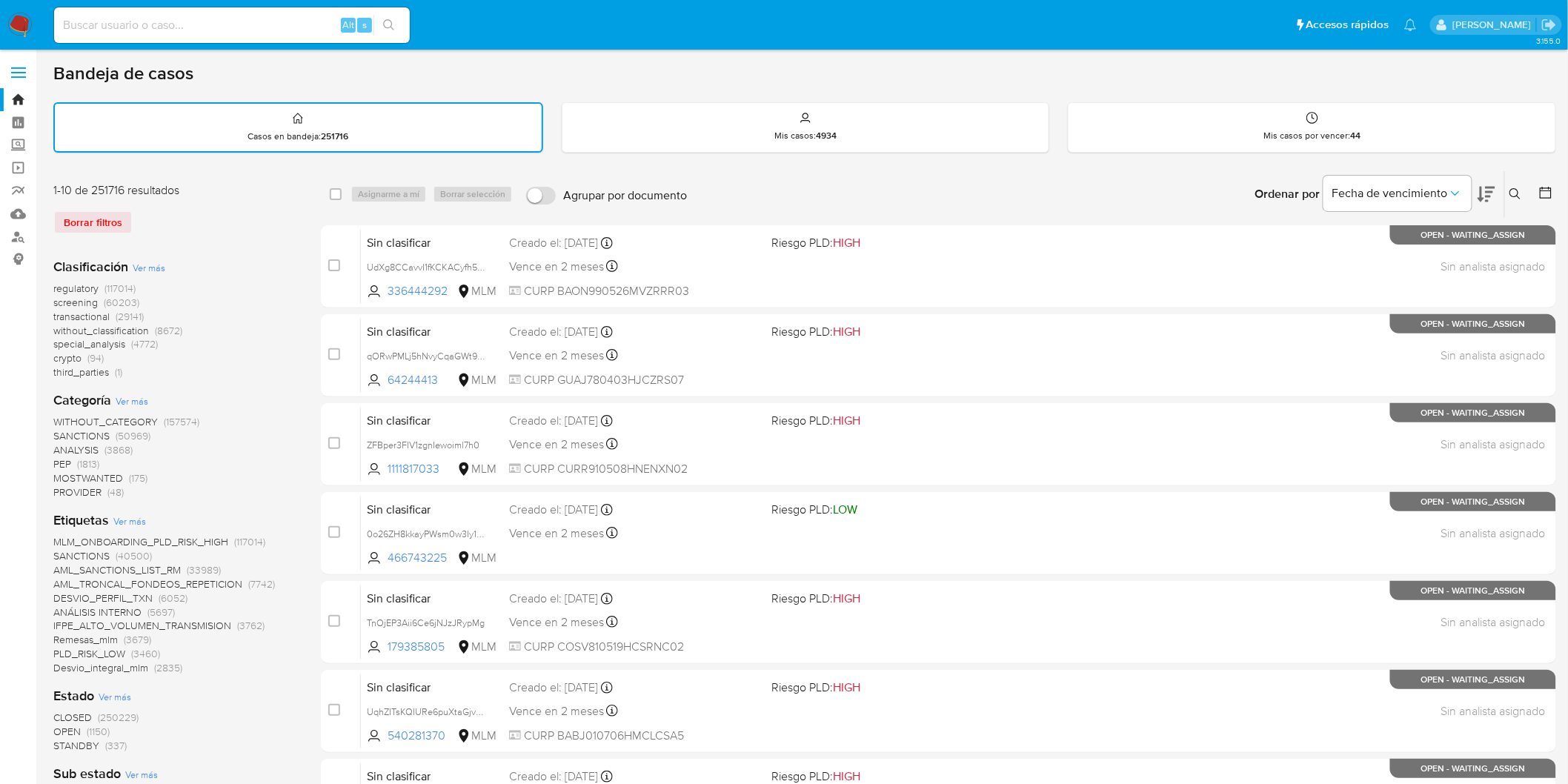
click at [25, 30] on img at bounding box center [19, 25] width 25 height 25
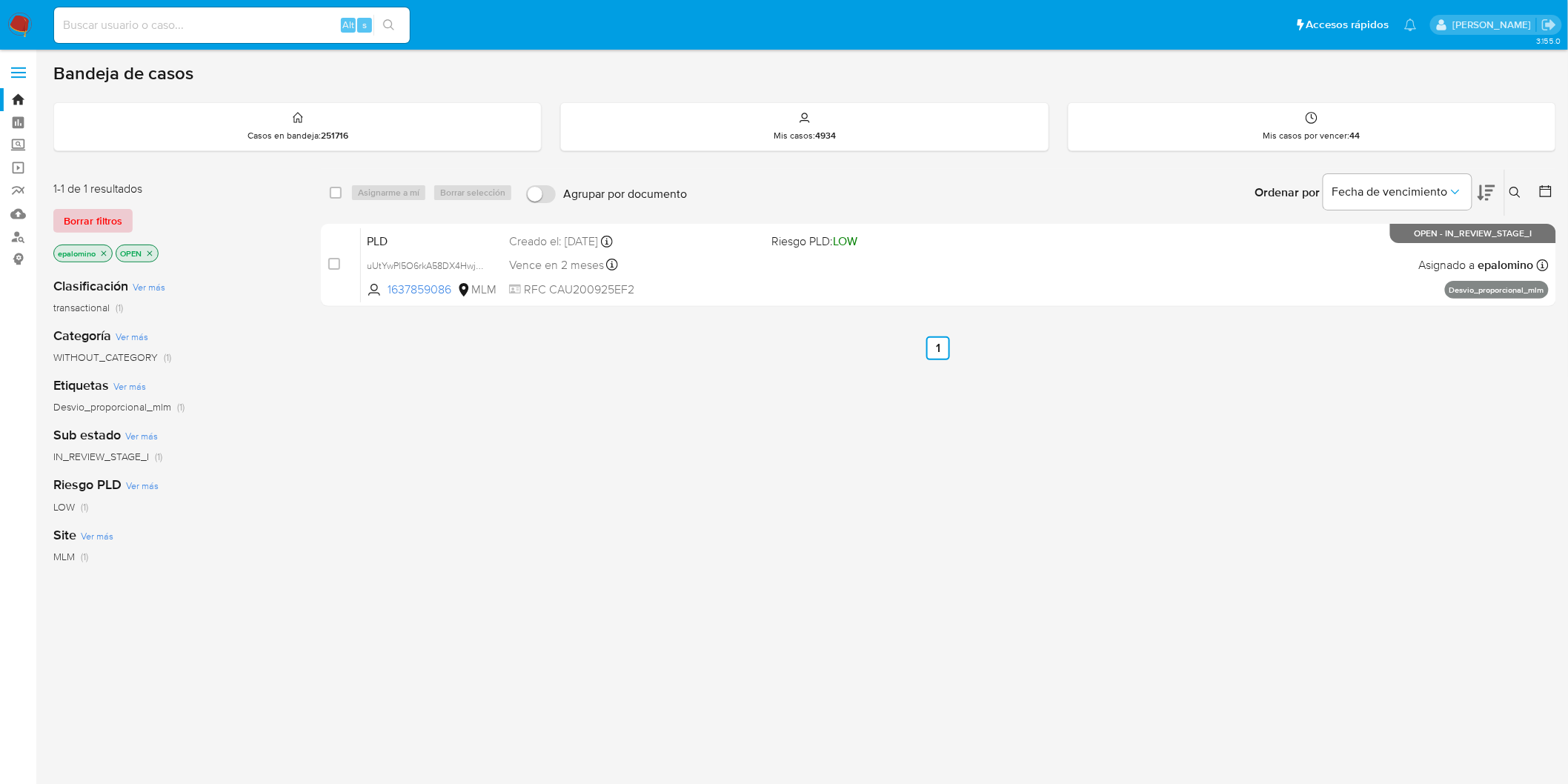
click at [91, 212] on span "Borrar filtros" at bounding box center [93, 220] width 58 height 20
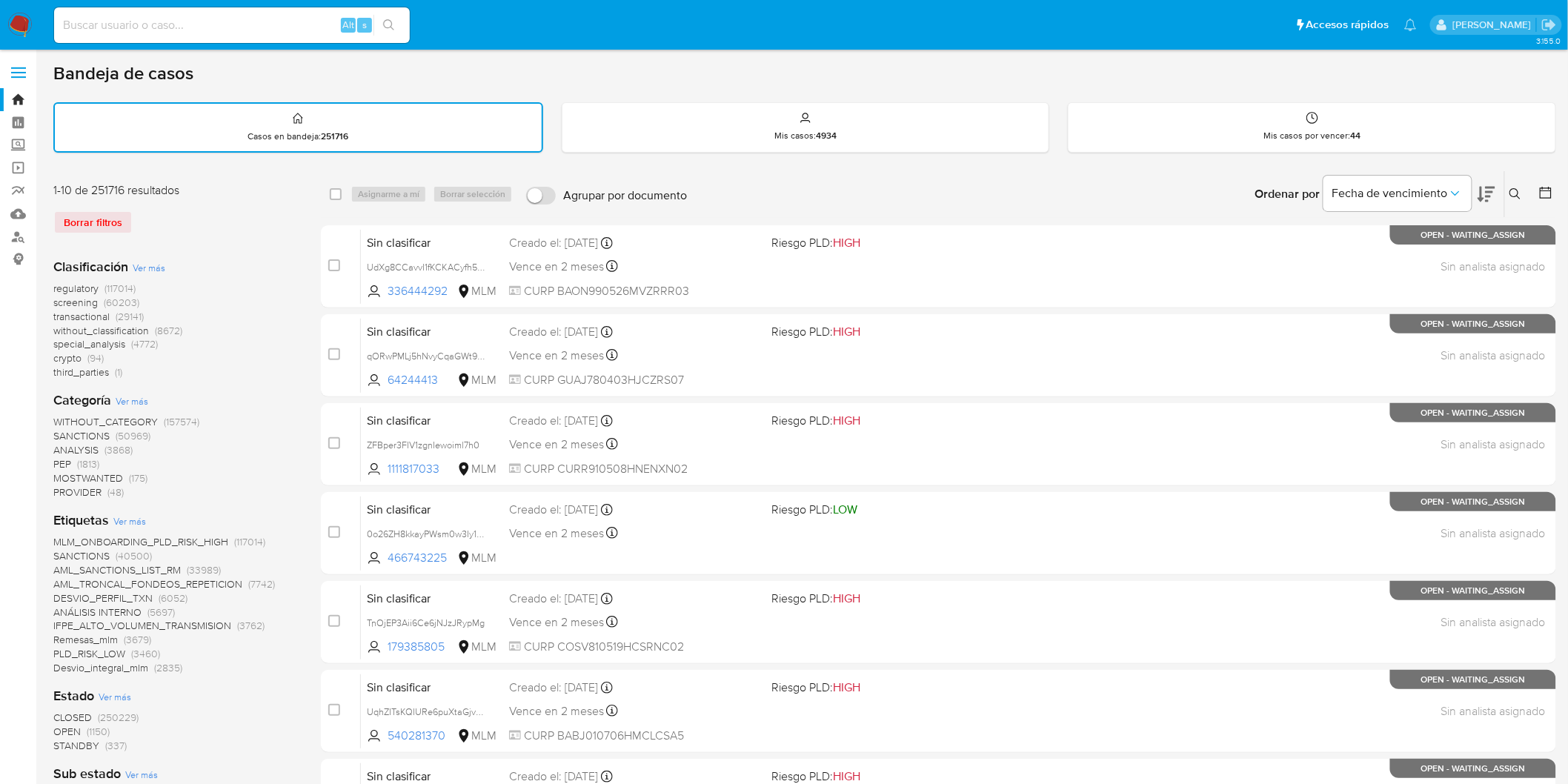
click at [1518, 189] on icon at bounding box center [1515, 194] width 12 height 12
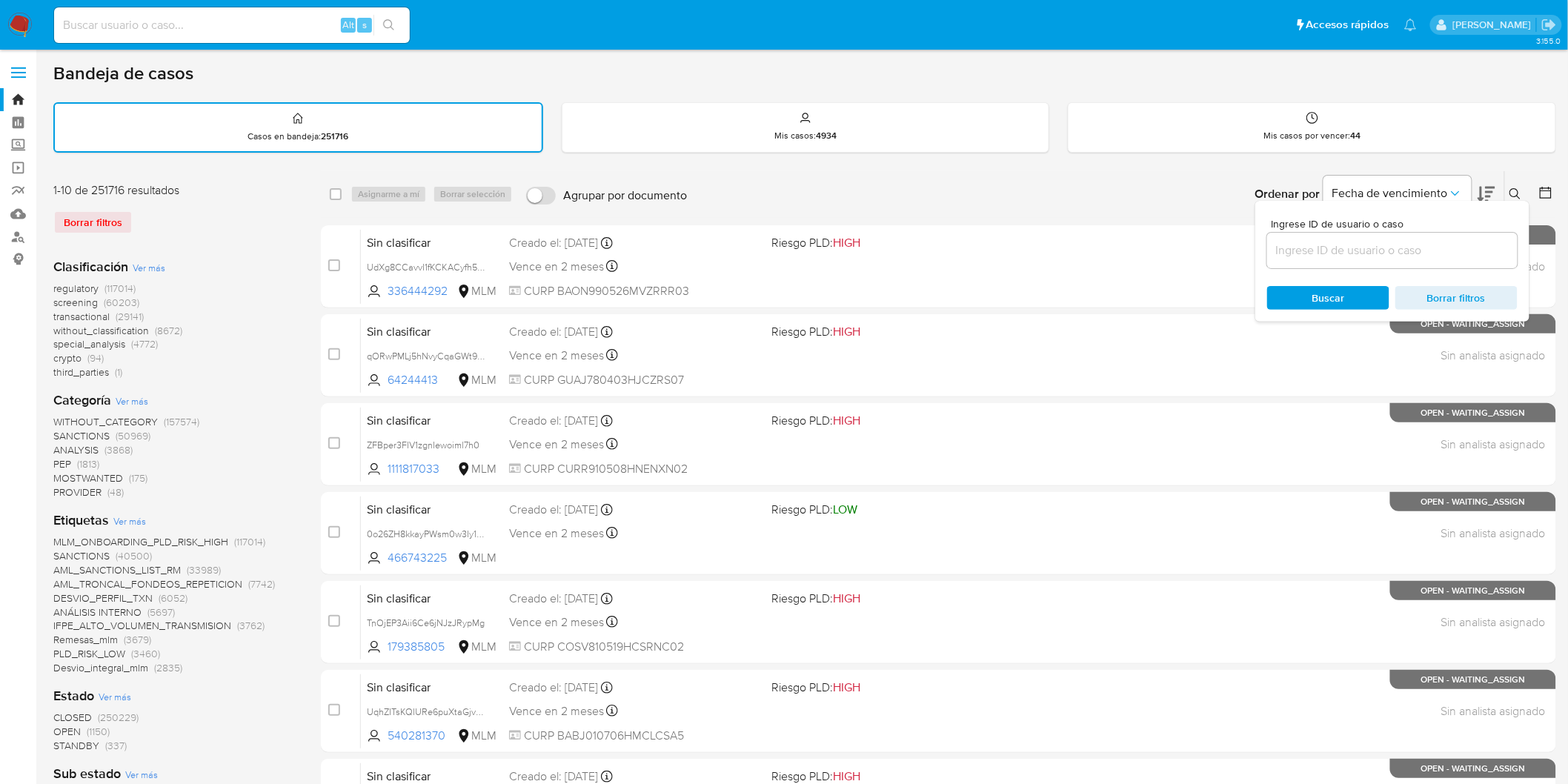
click at [1357, 242] on input at bounding box center [1392, 250] width 250 height 19
type input "1637859086"
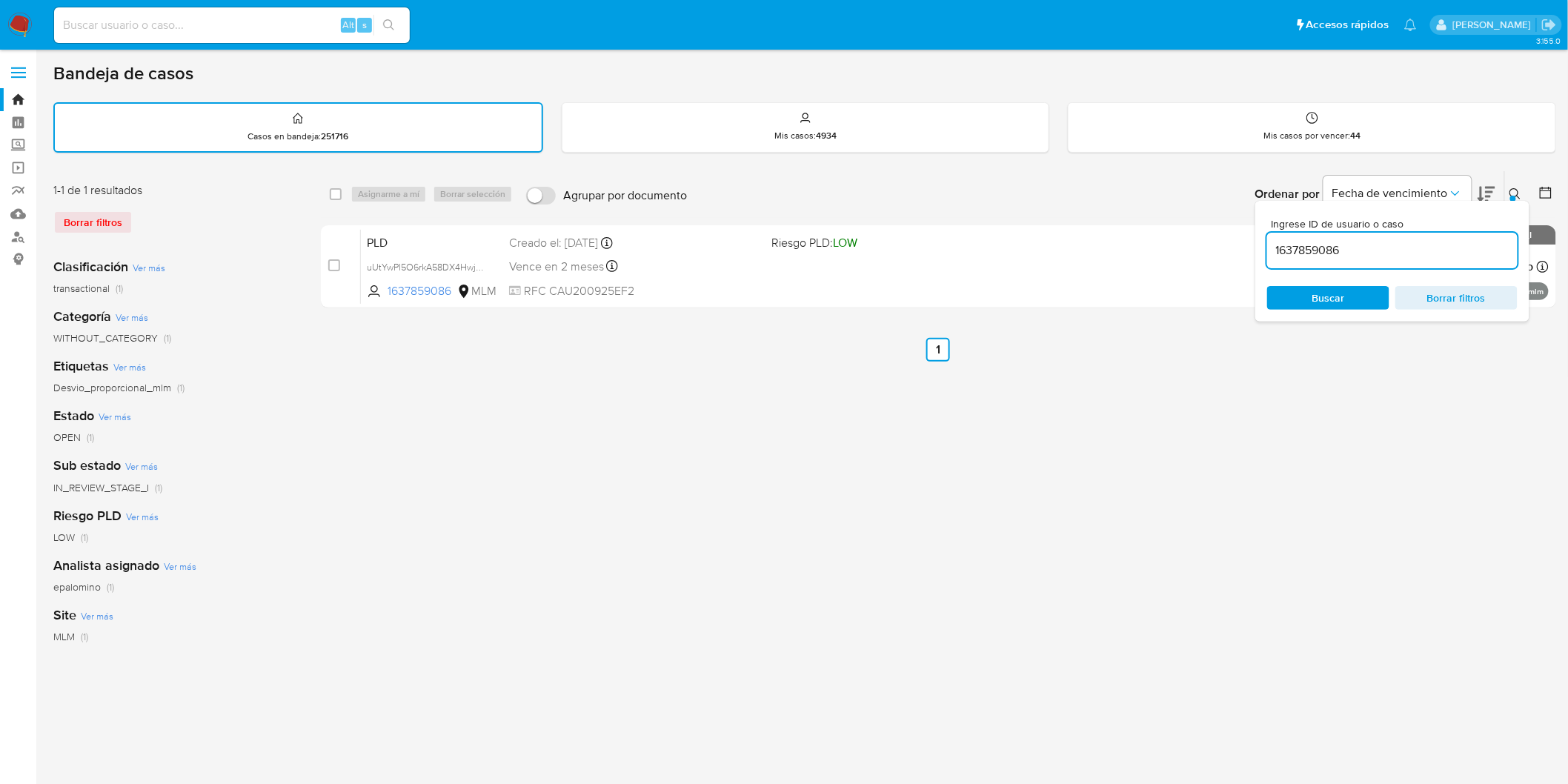
click at [1519, 189] on icon at bounding box center [1515, 194] width 12 height 12
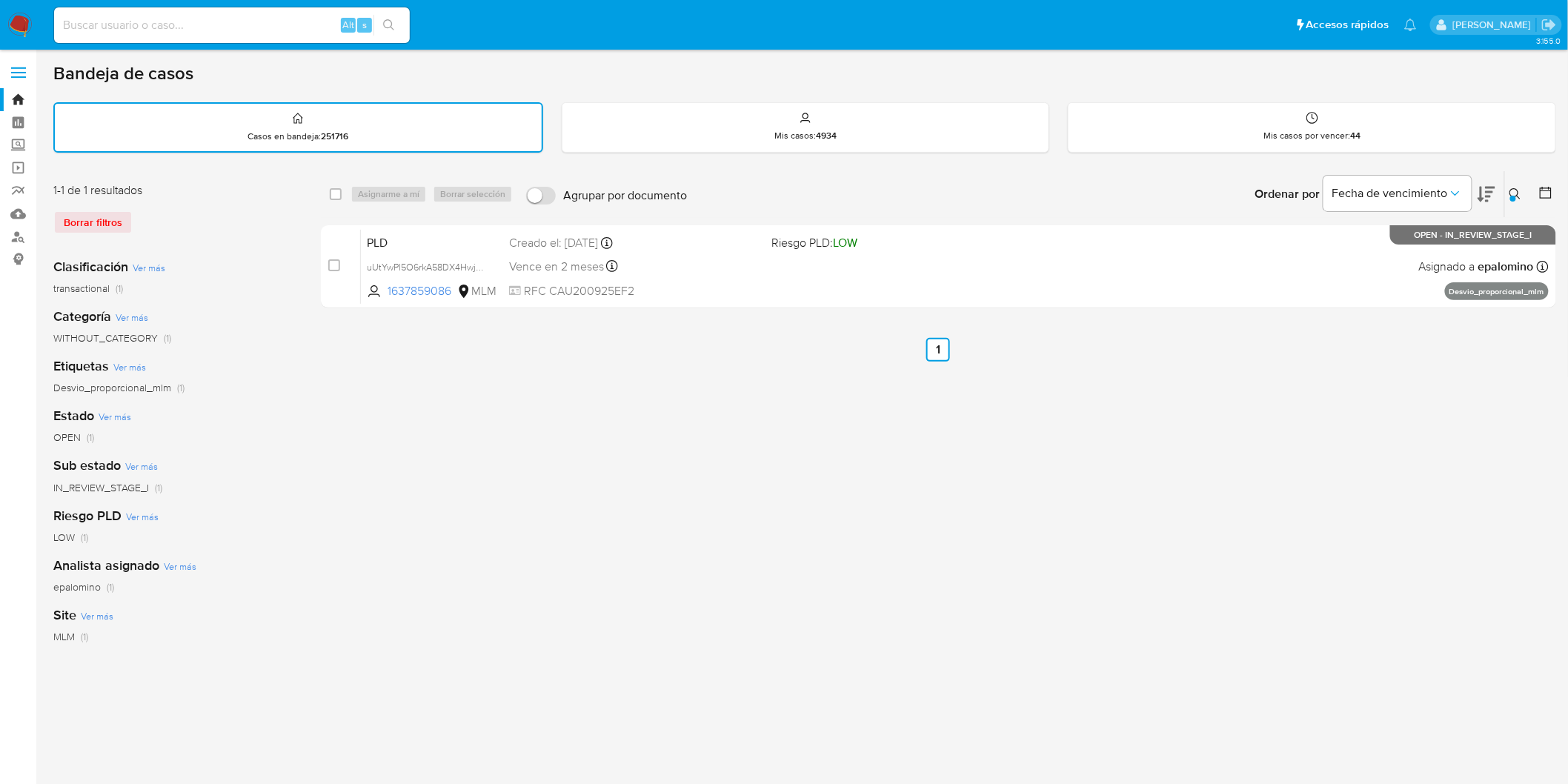
click at [16, 28] on img at bounding box center [19, 25] width 25 height 25
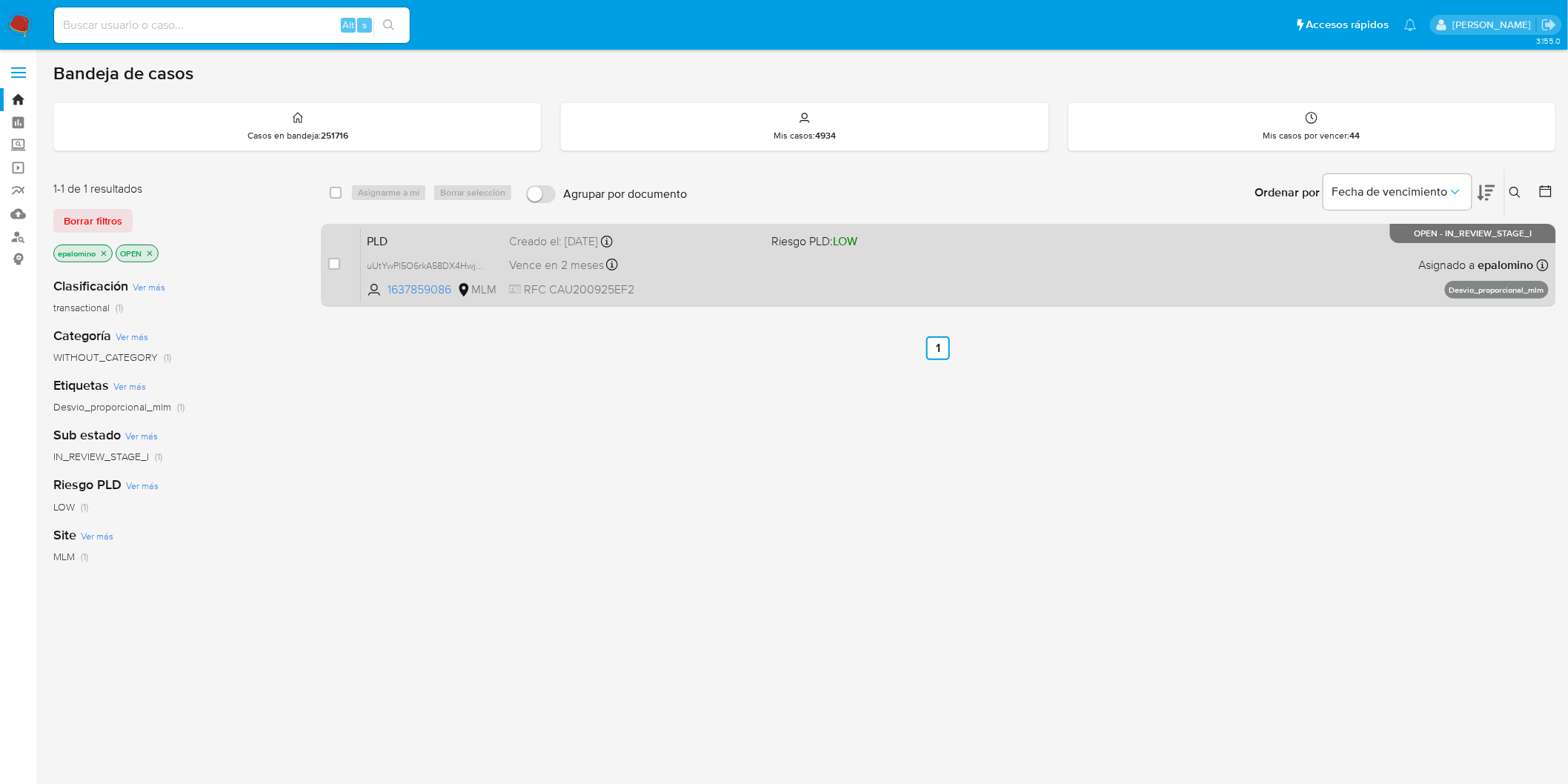
click at [372, 234] on span "PLD" at bounding box center [432, 240] width 130 height 19
click at [390, 237] on span "PLD" at bounding box center [432, 240] width 130 height 19
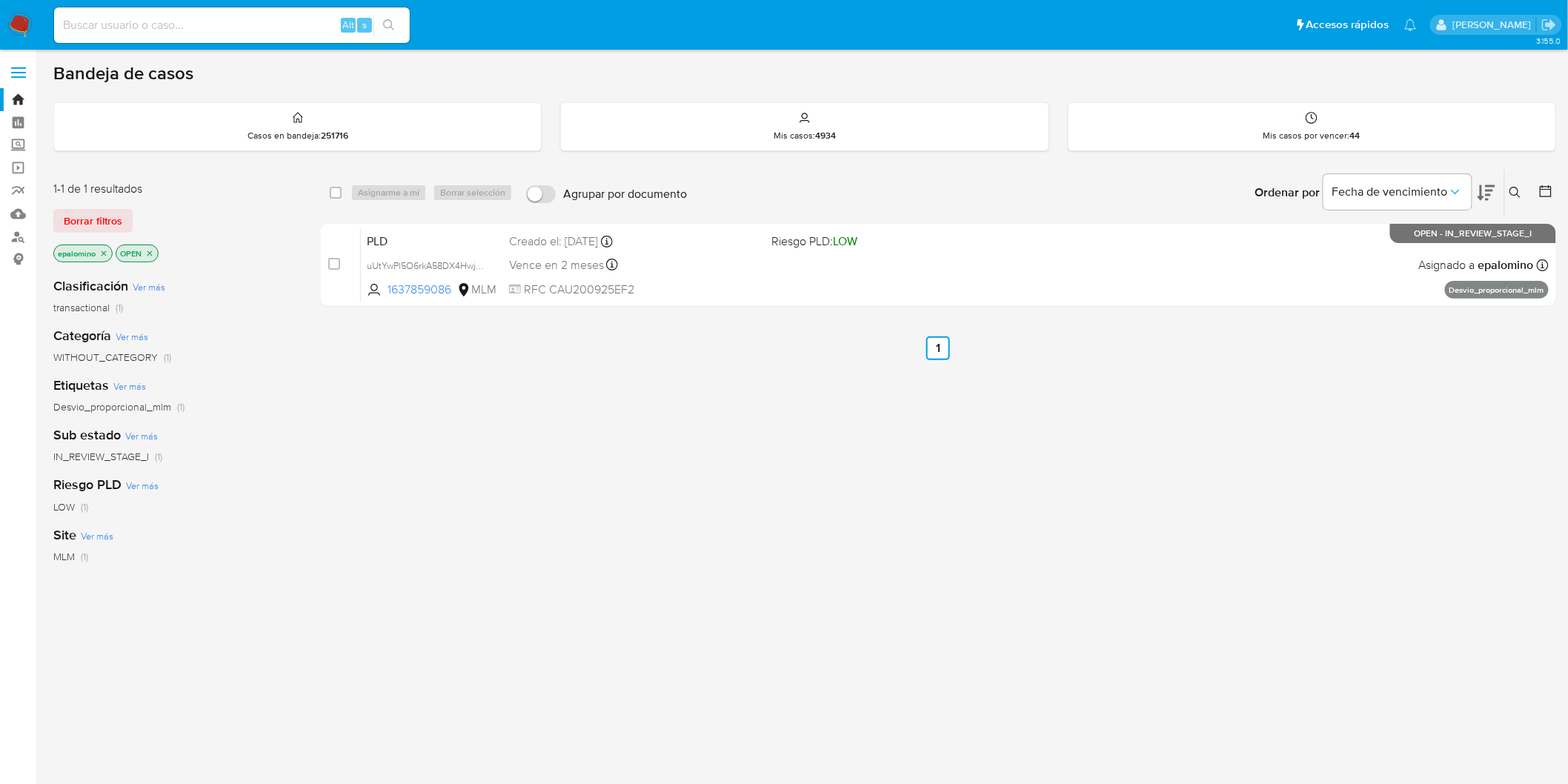
click at [90, 223] on span "Borrar filtros" at bounding box center [93, 220] width 58 height 20
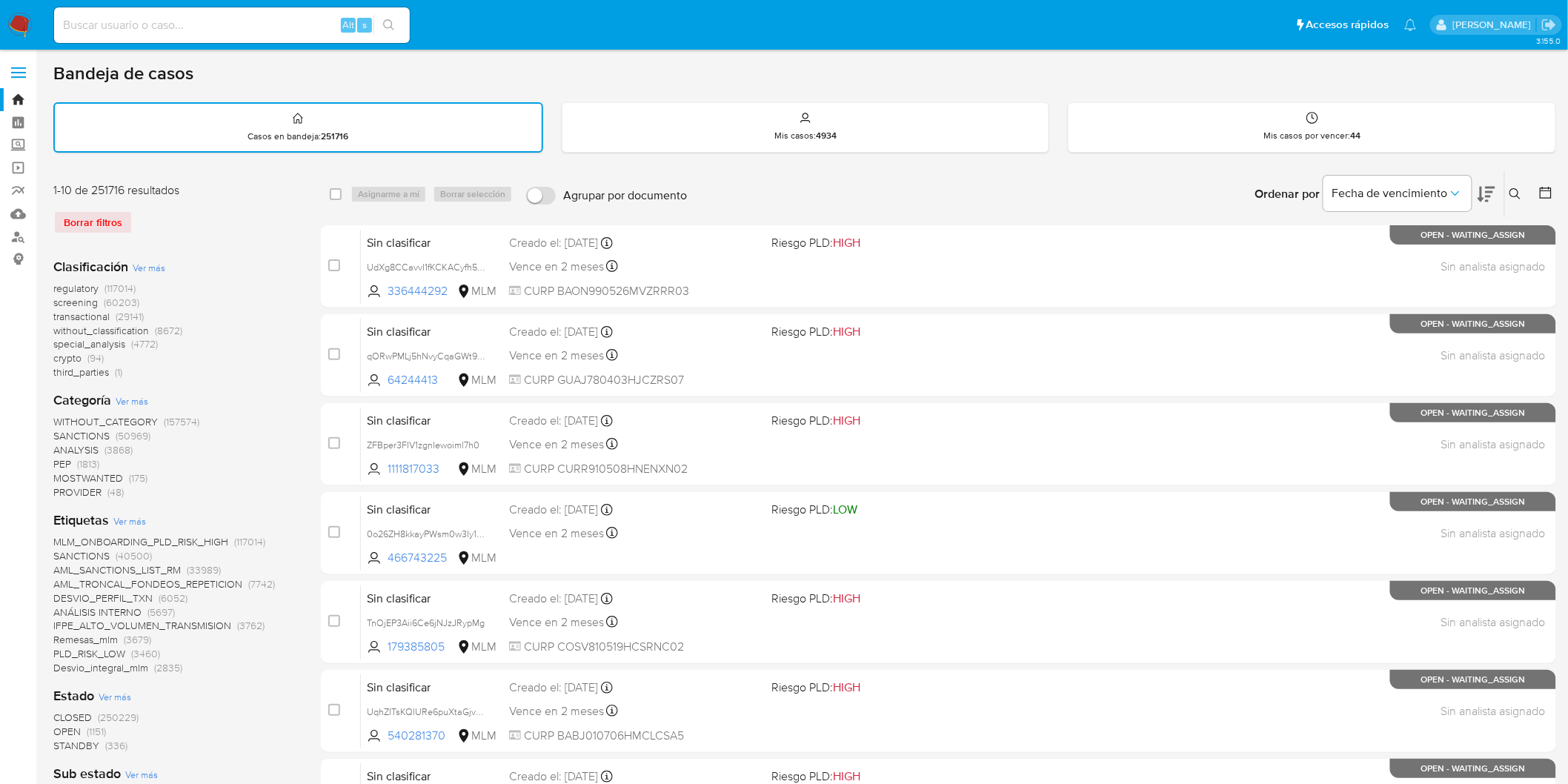
click at [17, 18] on img at bounding box center [19, 25] width 25 height 25
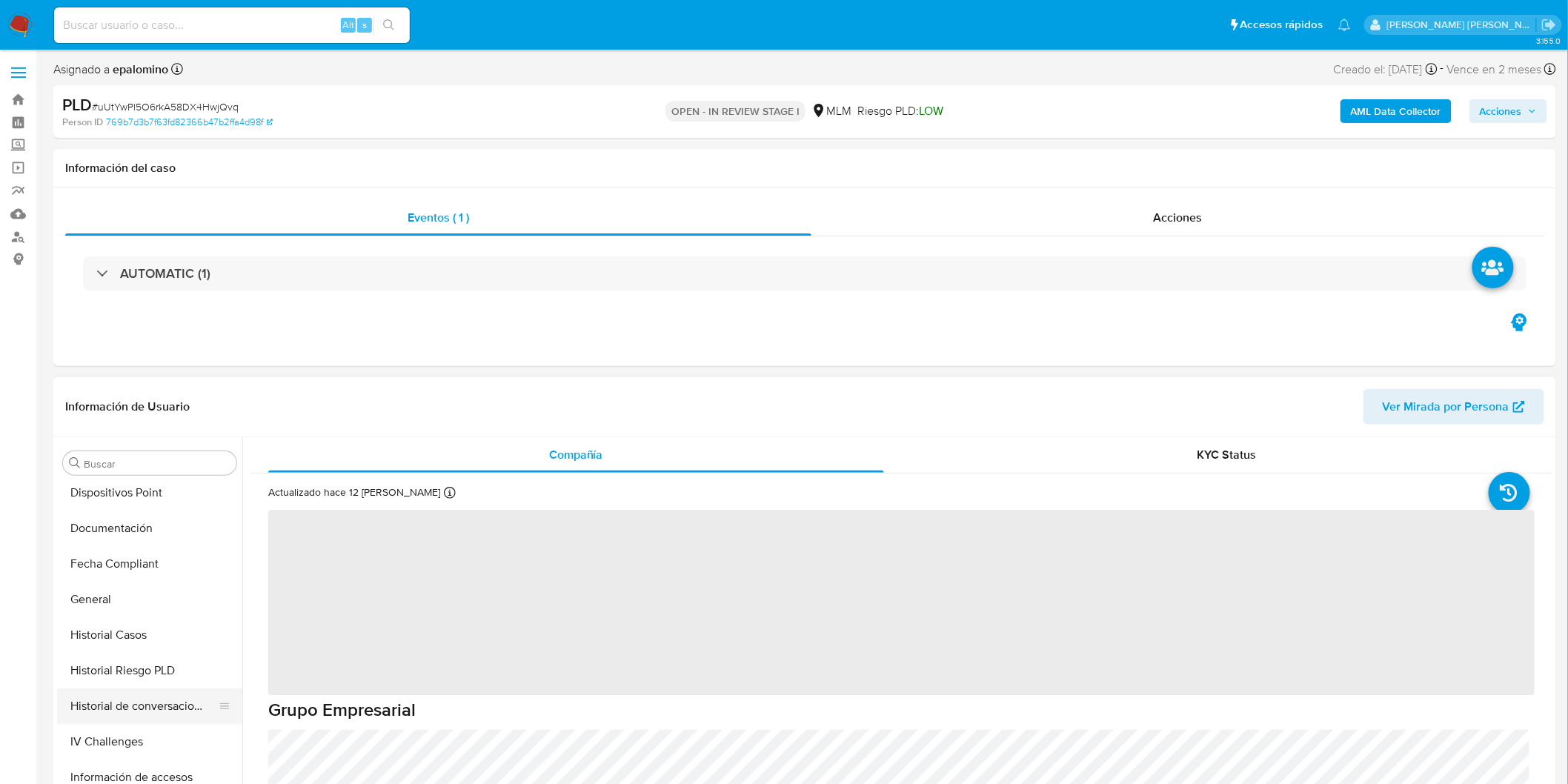
scroll to position [296, 0]
click at [127, 569] on button "Documentación" at bounding box center [143, 558] width 173 height 35
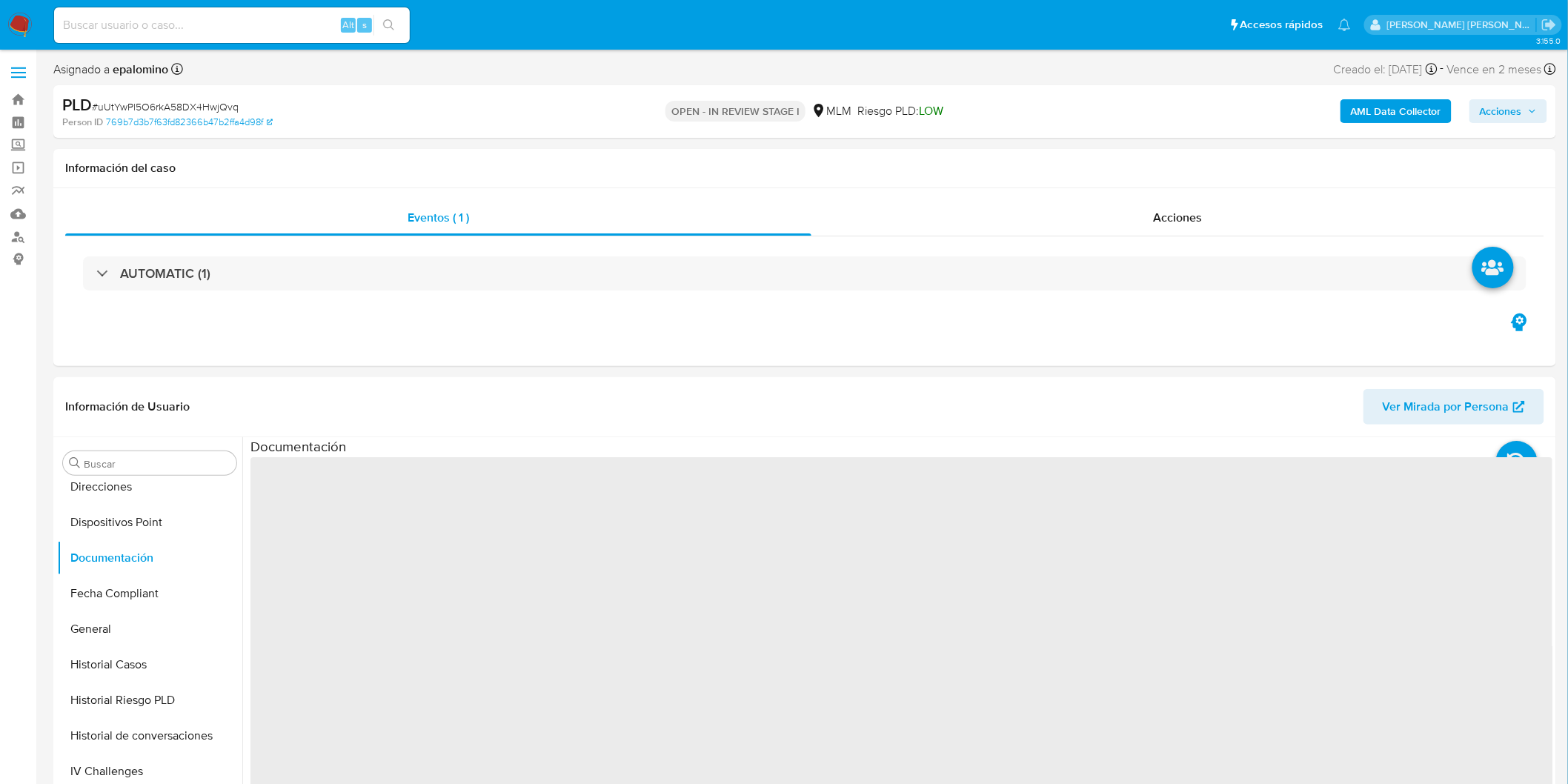
scroll to position [100, 0]
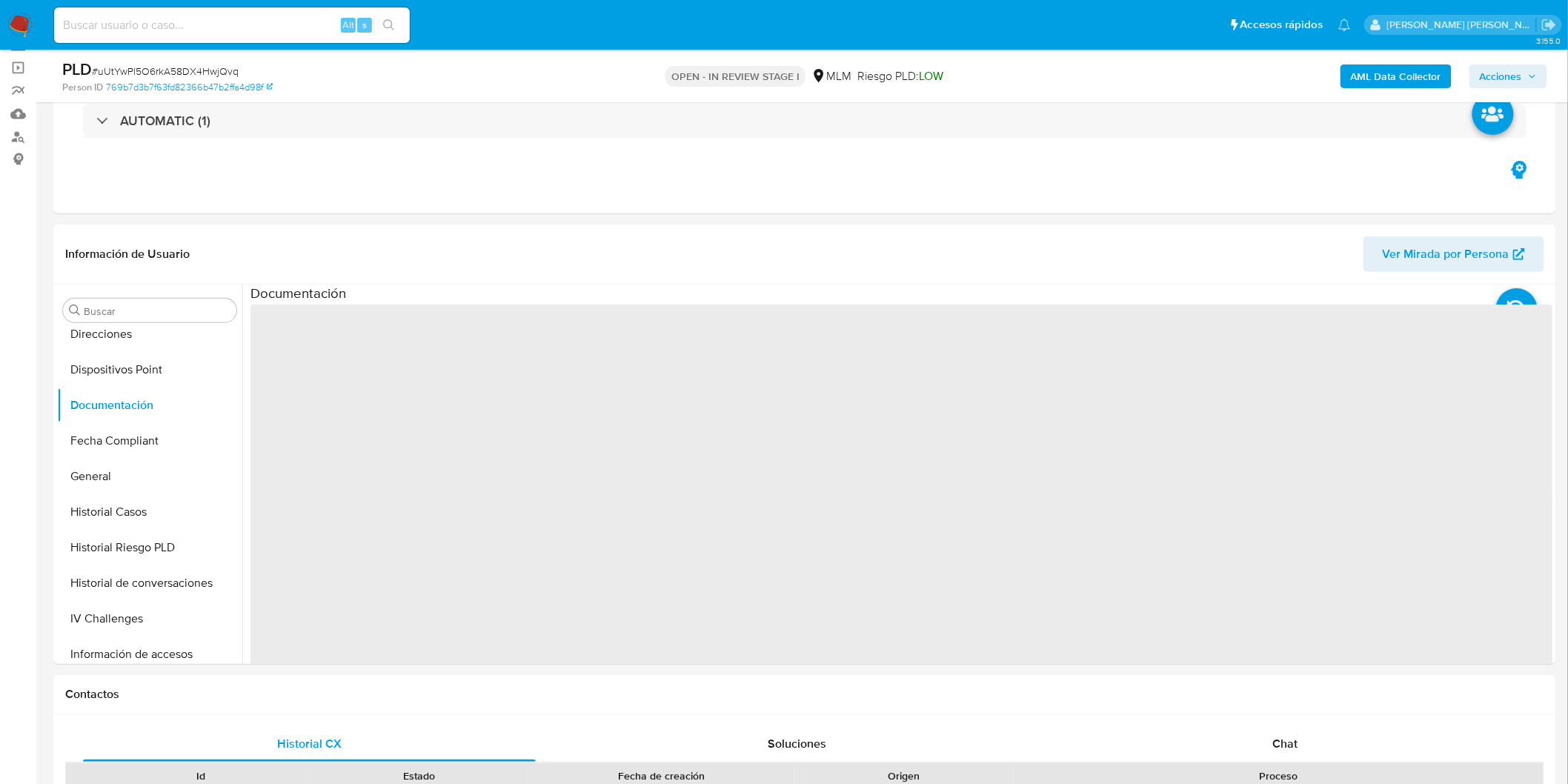
select select "10"
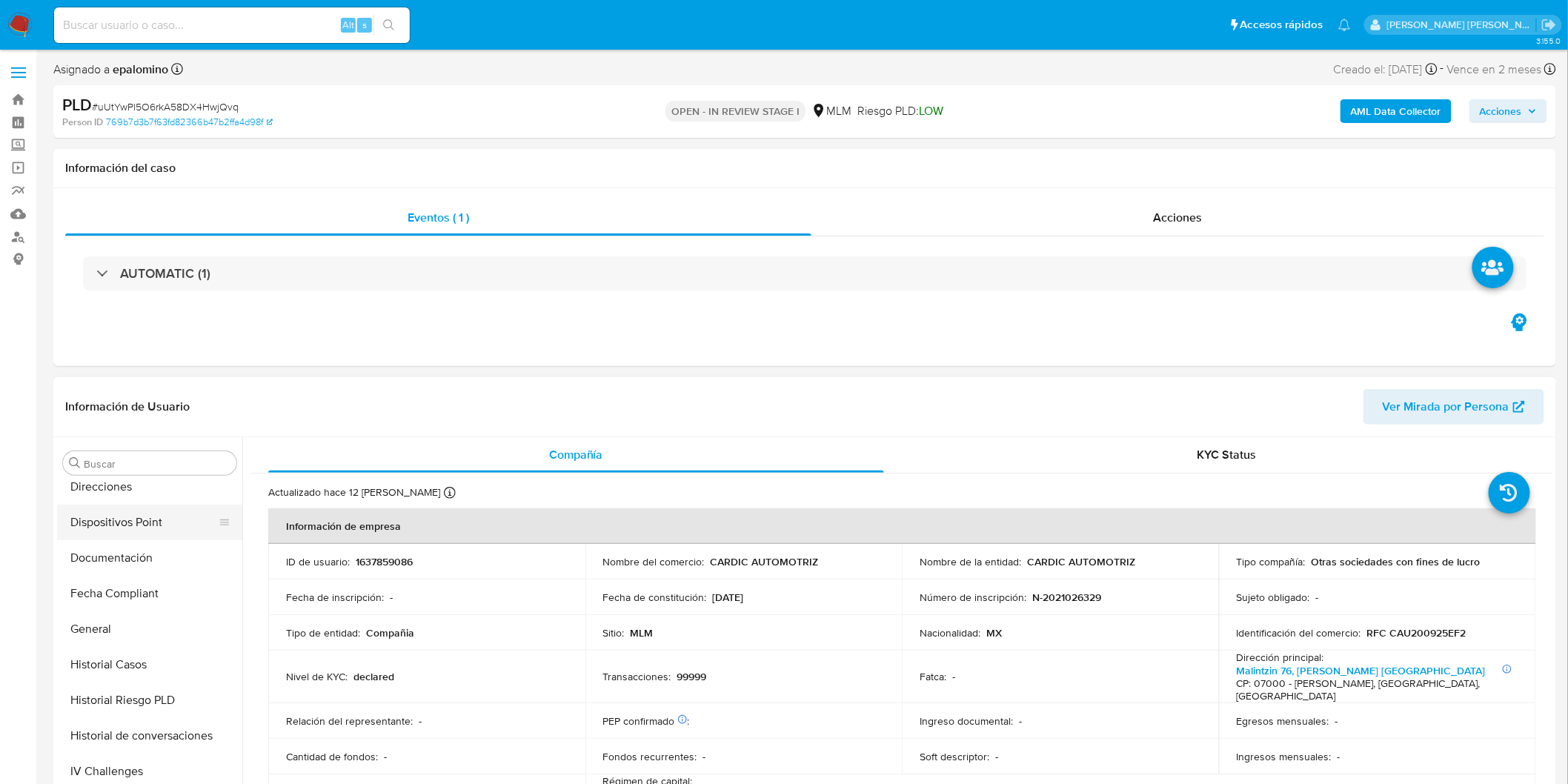
scroll to position [213, 0]
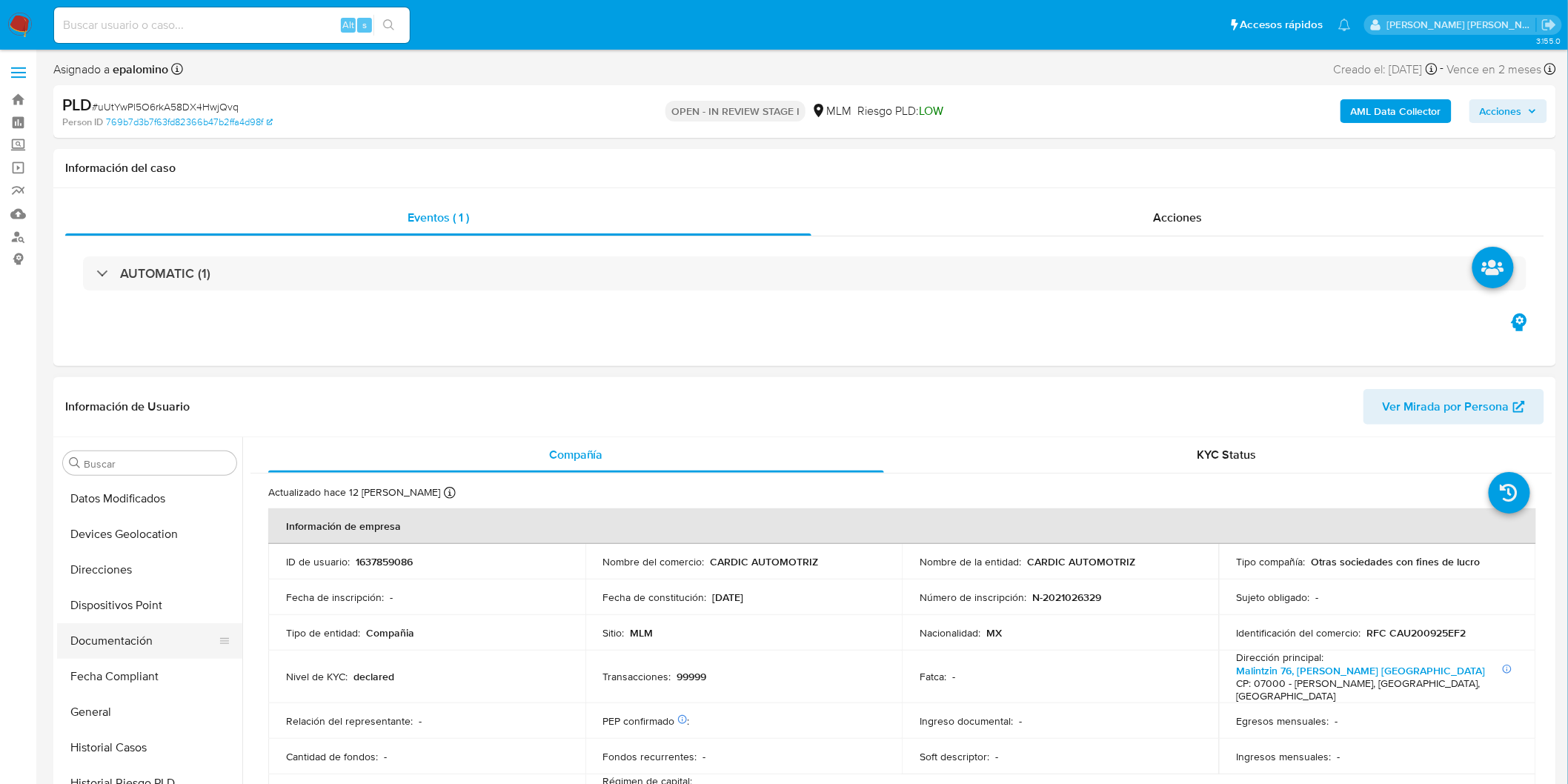
click at [132, 642] on button "Documentación" at bounding box center [143, 641] width 173 height 35
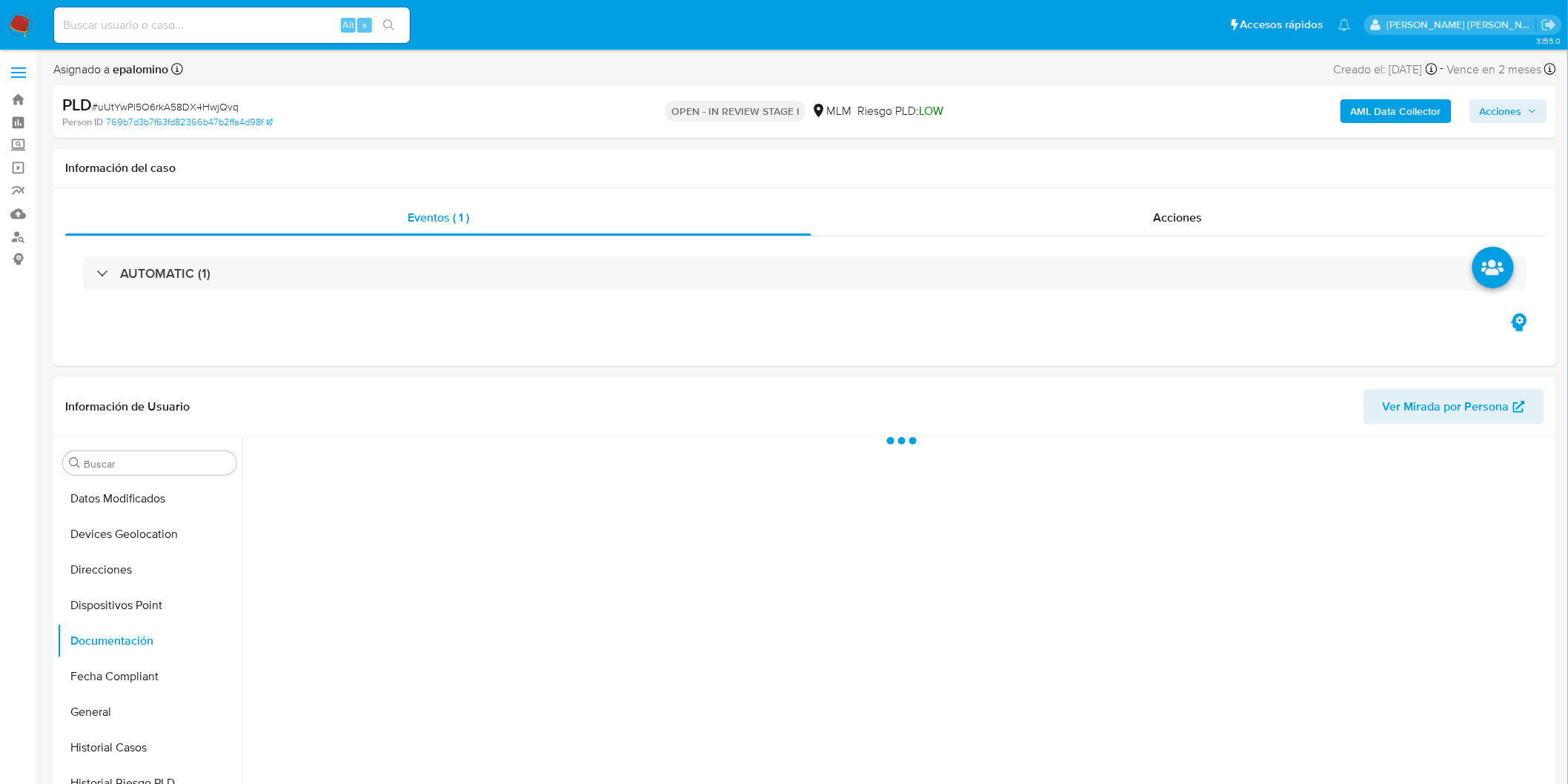
select select "10"
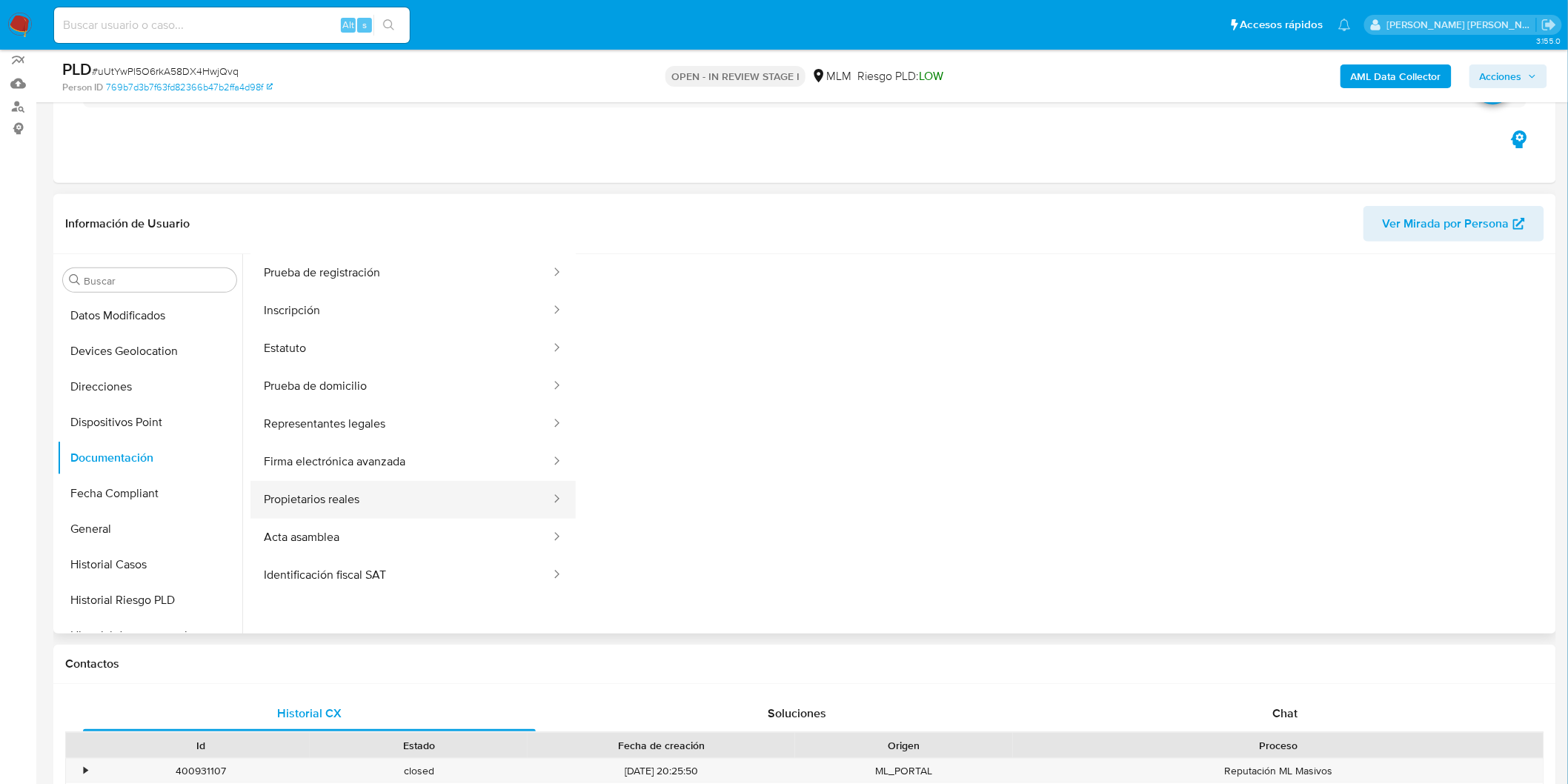
scroll to position [120, 0]
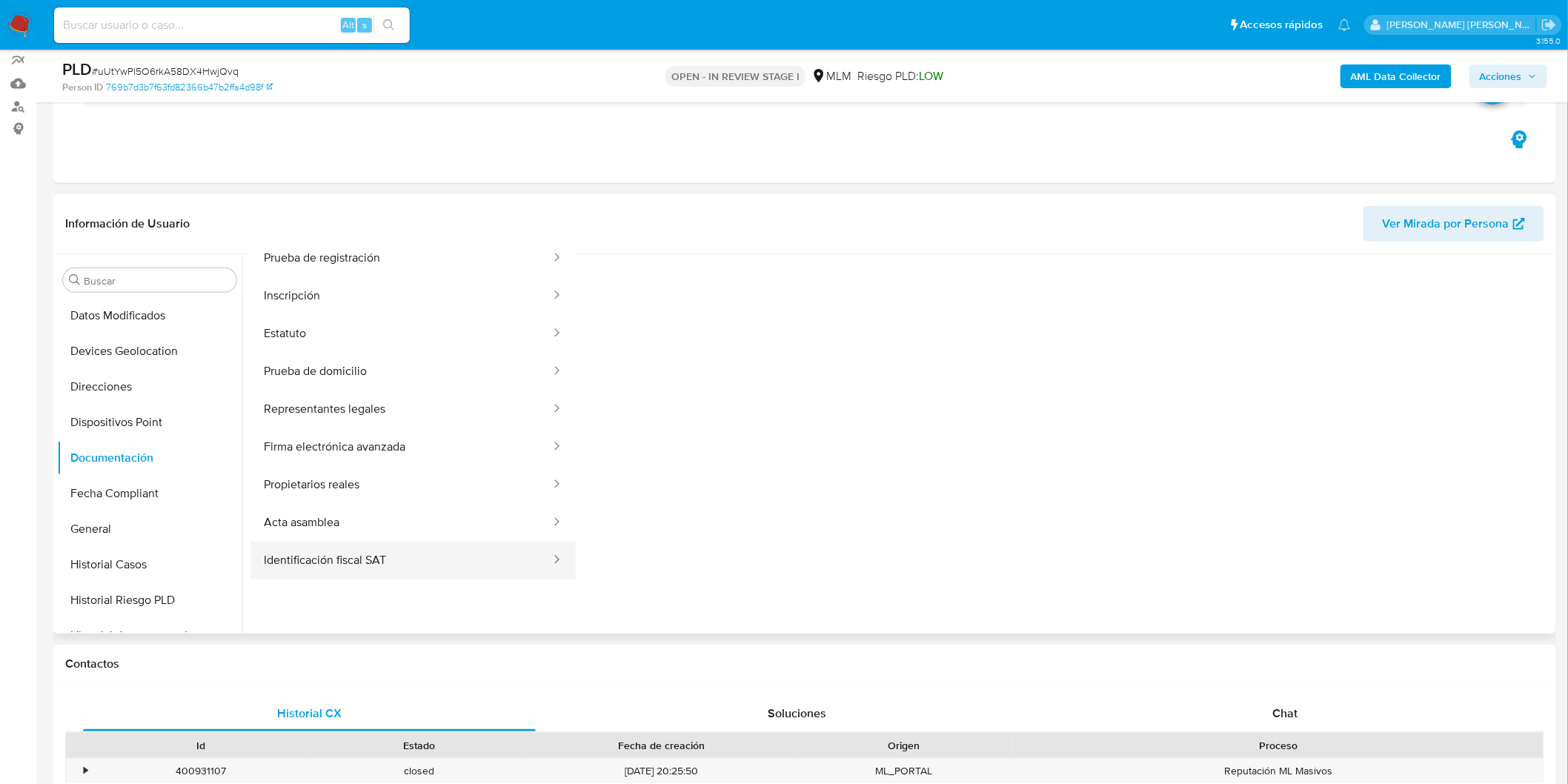
click at [391, 551] on button "Identificación fiscal SAT" at bounding box center [401, 560] width 302 height 38
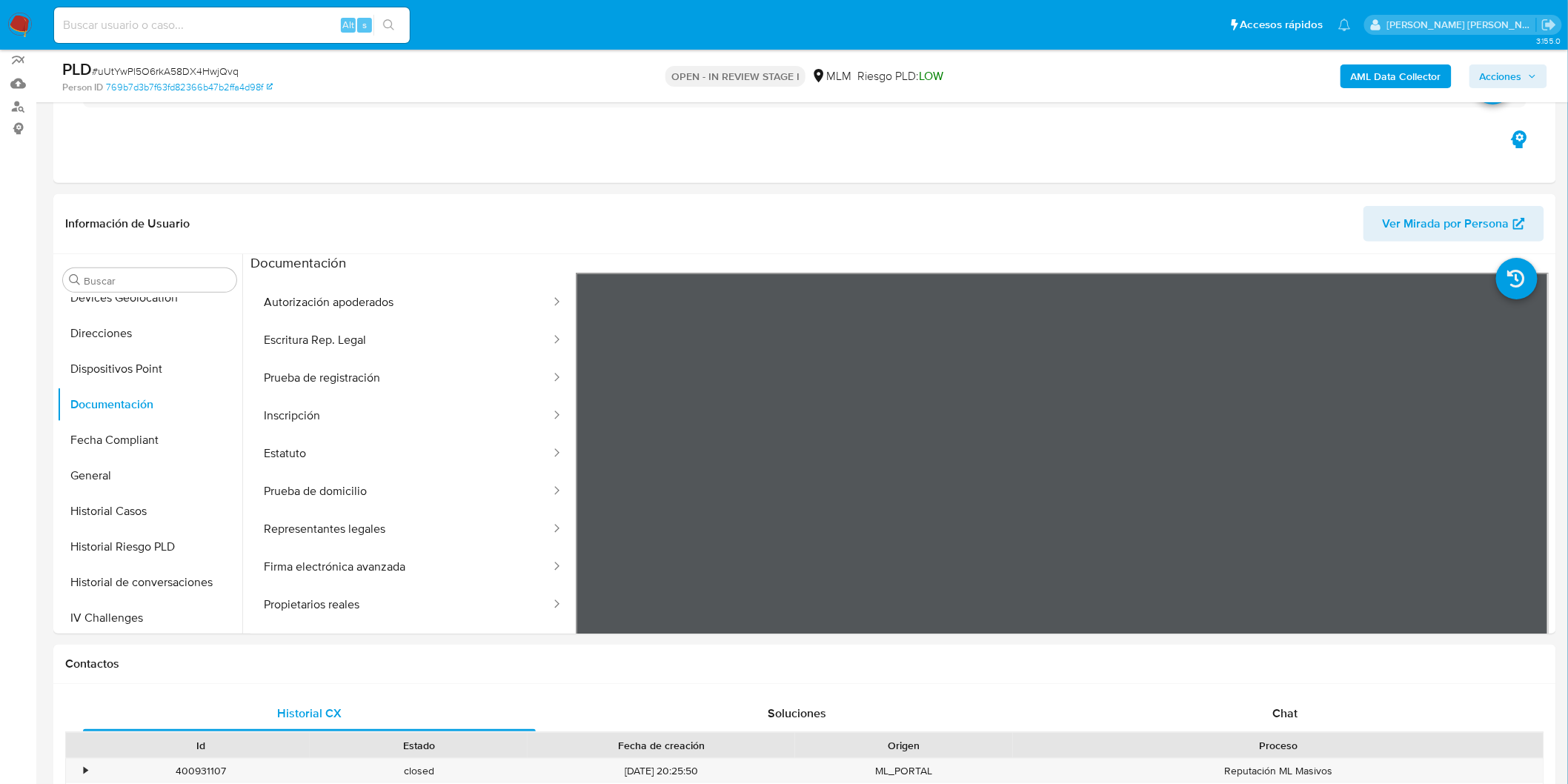
scroll to position [296, 0]
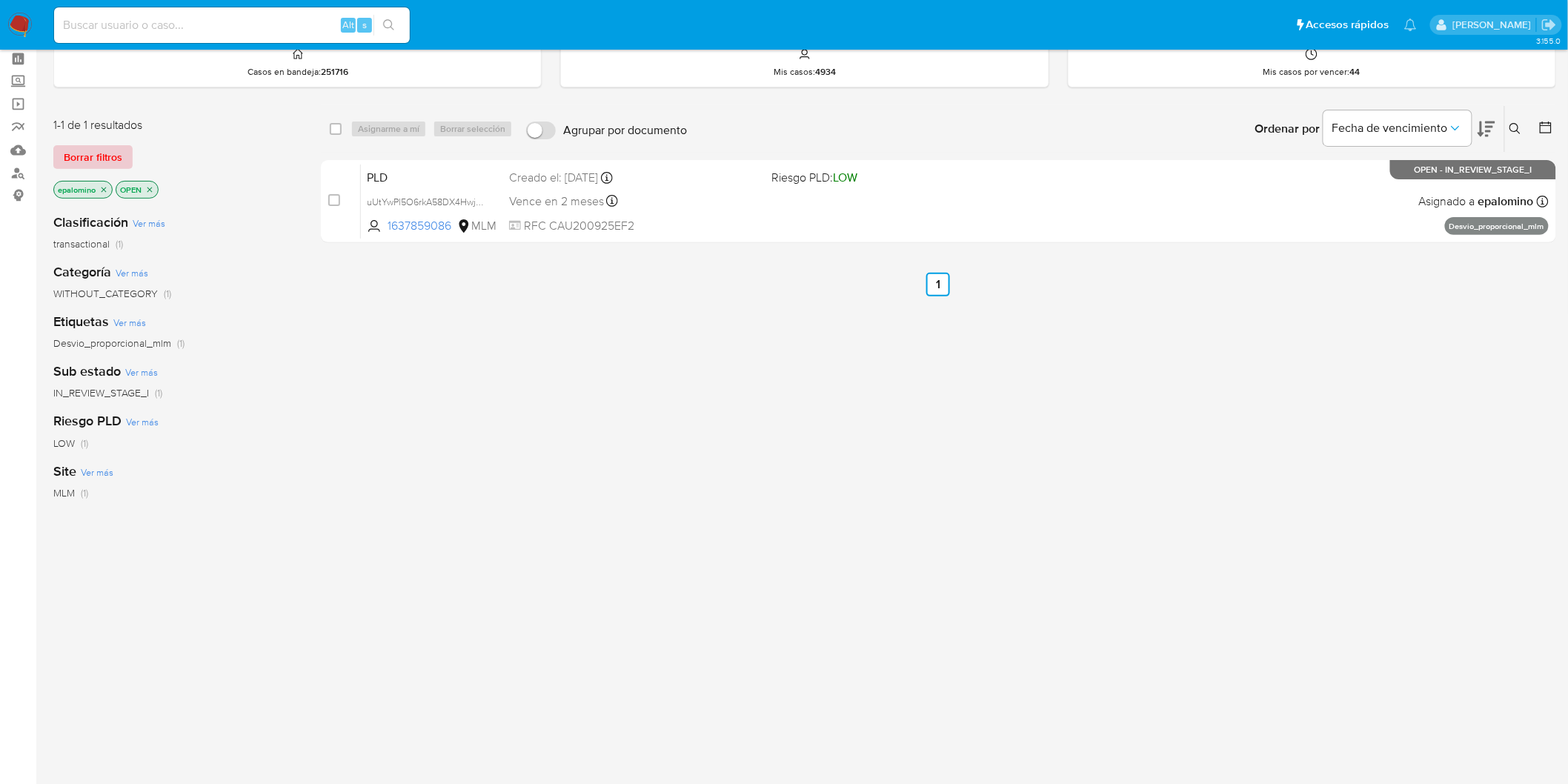
click at [107, 147] on span "Borrar filtros" at bounding box center [93, 157] width 58 height 20
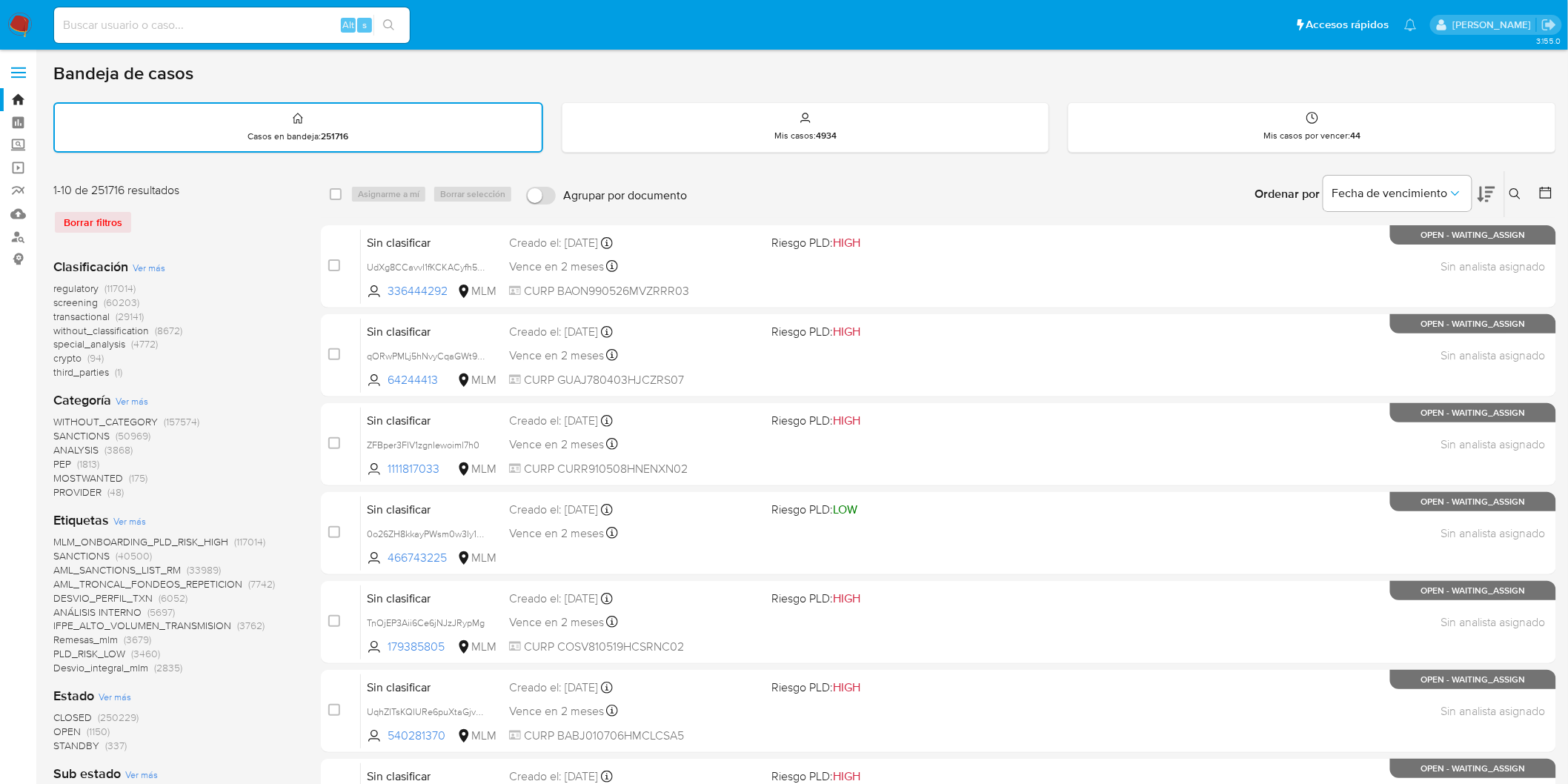
click at [1512, 188] on icon at bounding box center [1515, 194] width 12 height 12
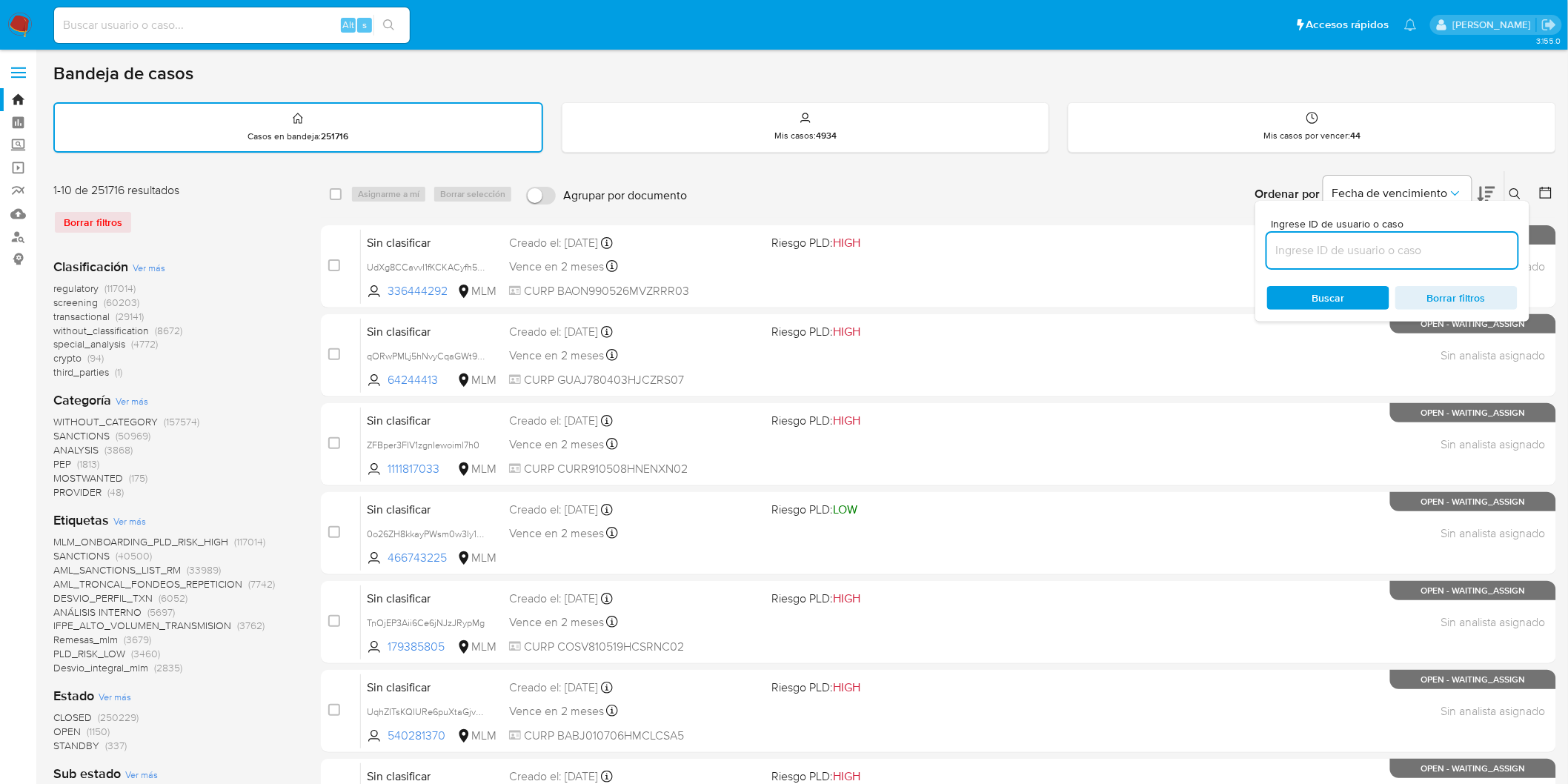
click at [1343, 249] on input at bounding box center [1392, 250] width 250 height 19
type input "1637859086"
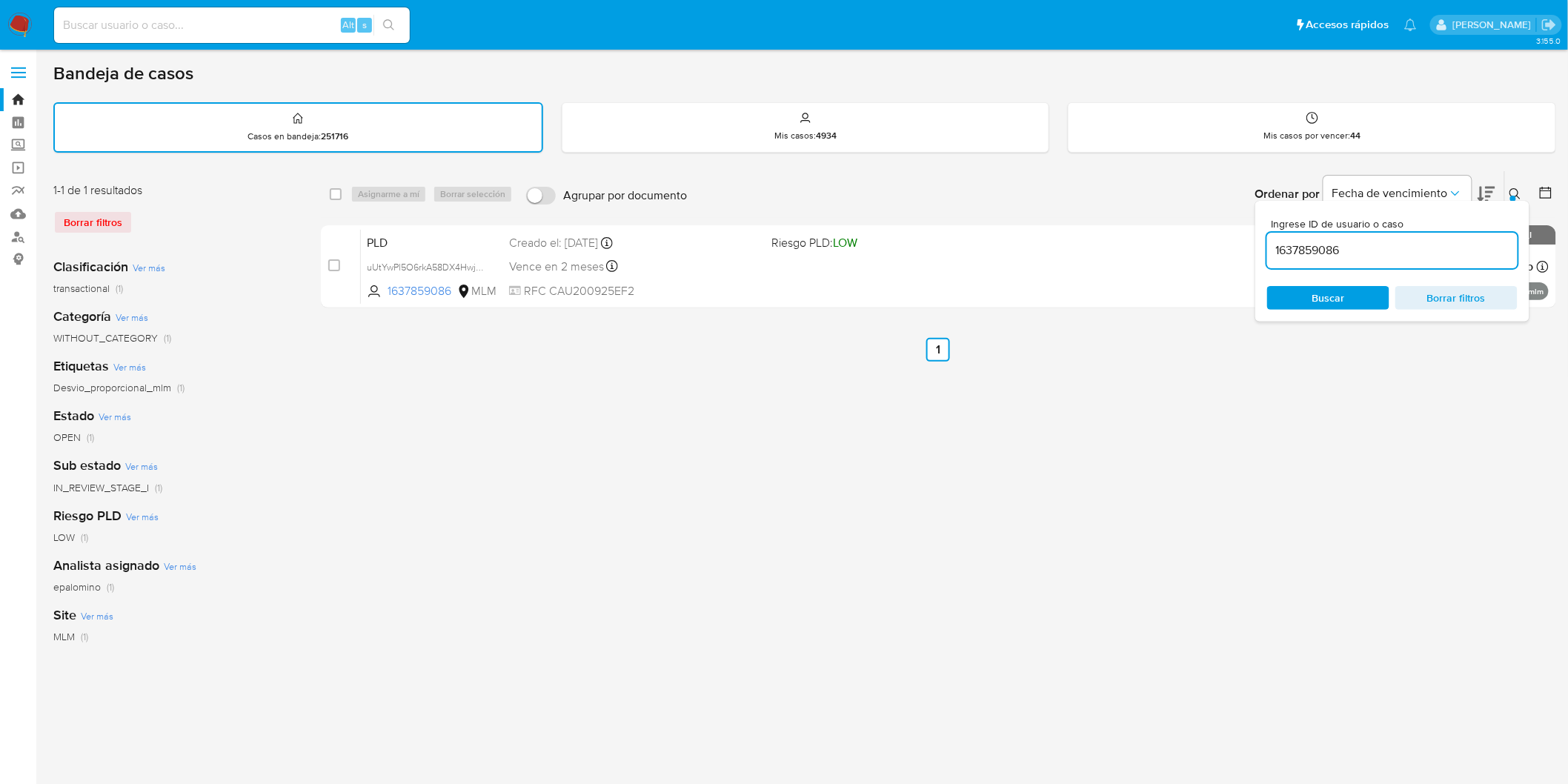
click at [1515, 191] on icon at bounding box center [1515, 194] width 12 height 12
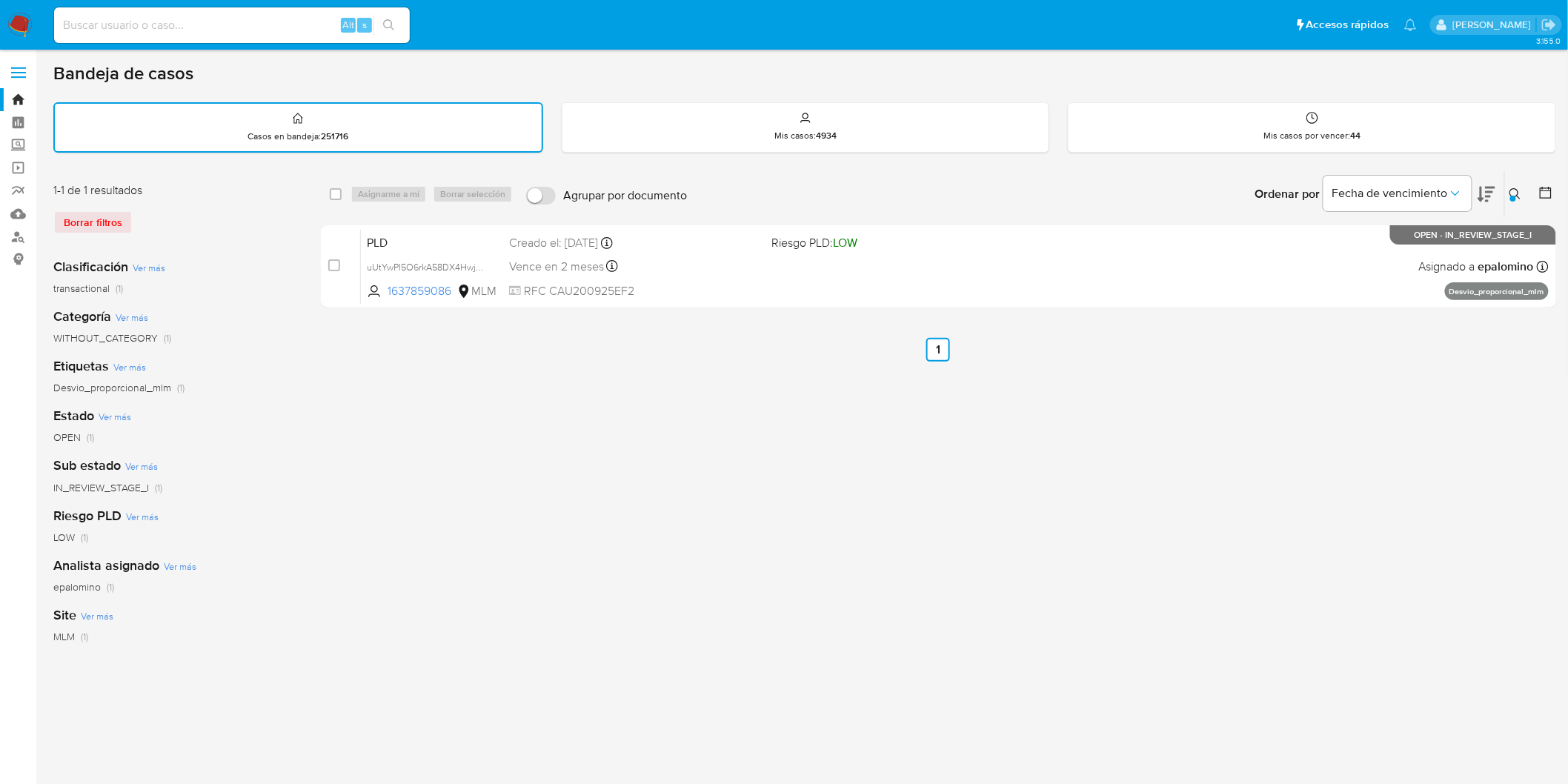
click at [19, 25] on img at bounding box center [19, 25] width 25 height 25
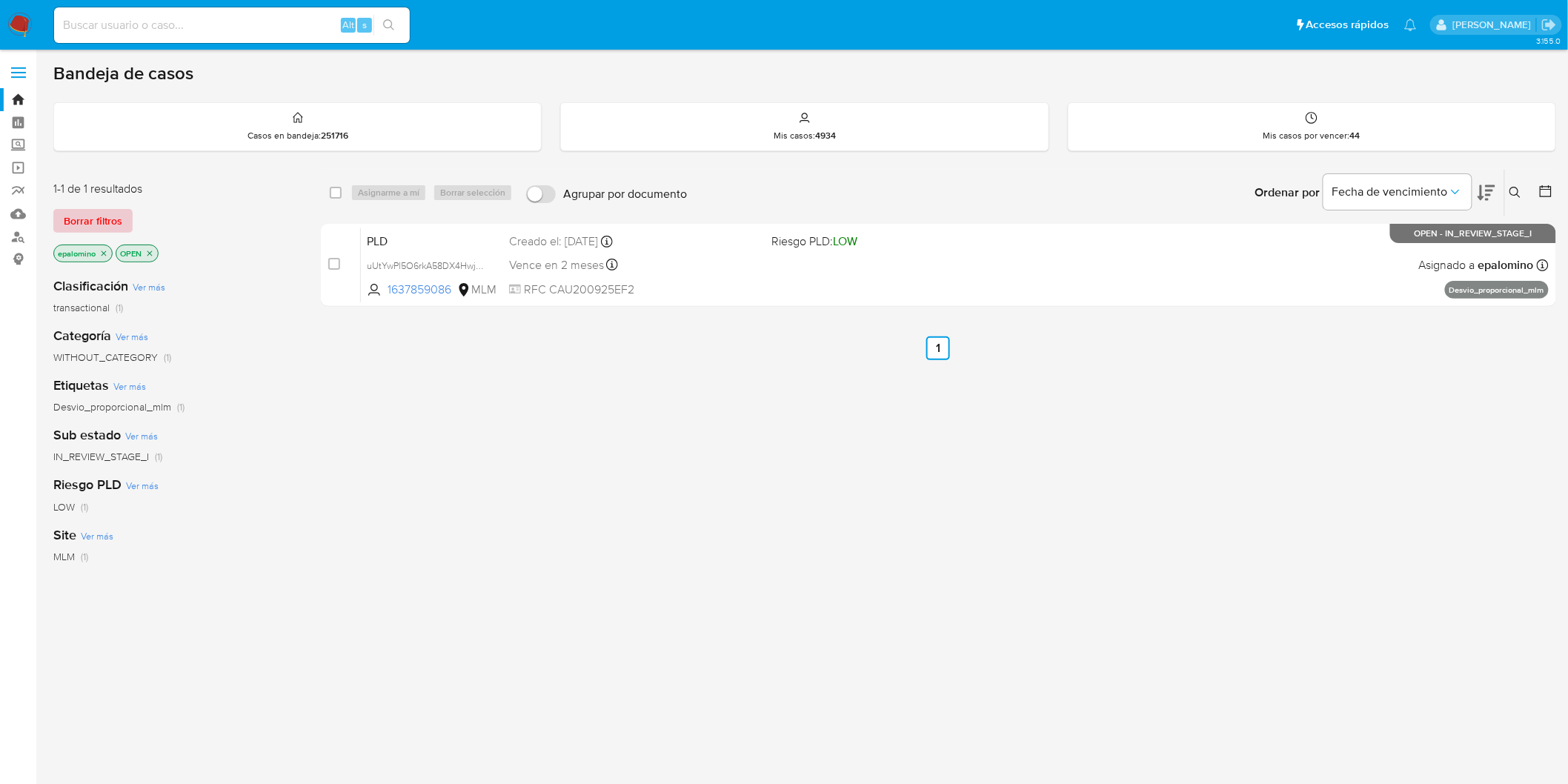
click at [101, 211] on span "Borrar filtros" at bounding box center [93, 220] width 58 height 20
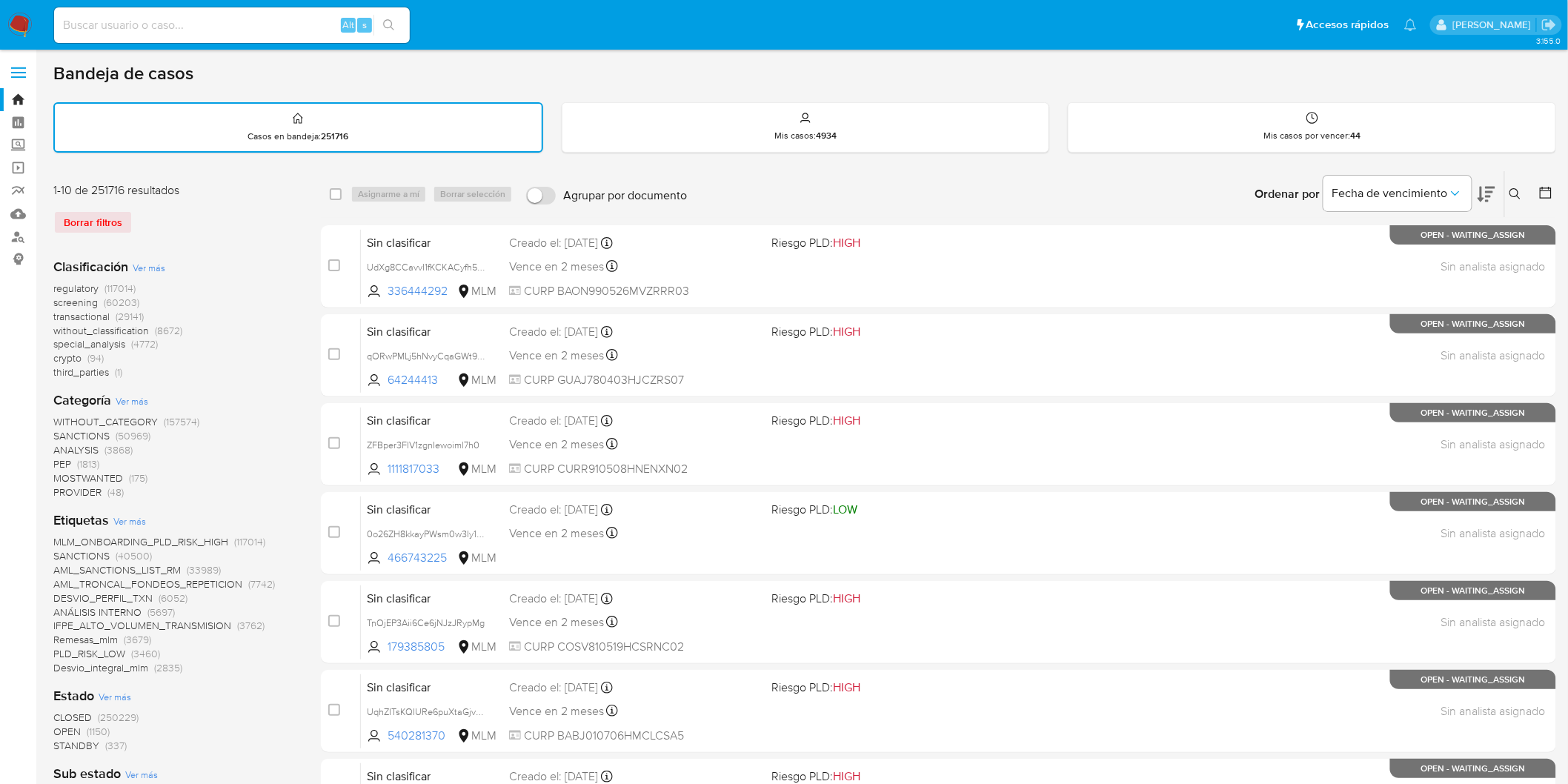
click at [25, 23] on img at bounding box center [19, 25] width 25 height 25
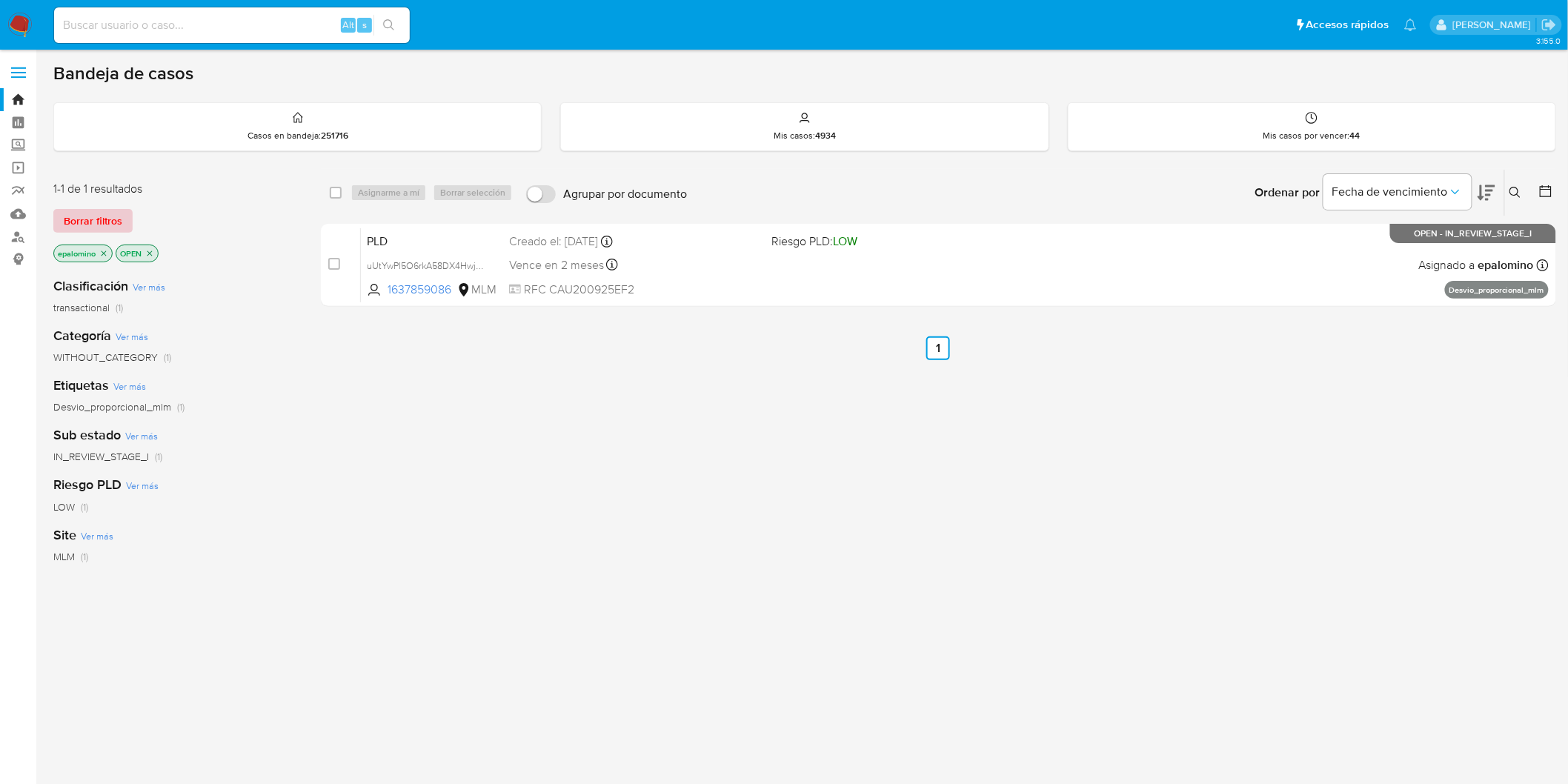
click at [83, 217] on span "Borrar filtros" at bounding box center [93, 220] width 58 height 20
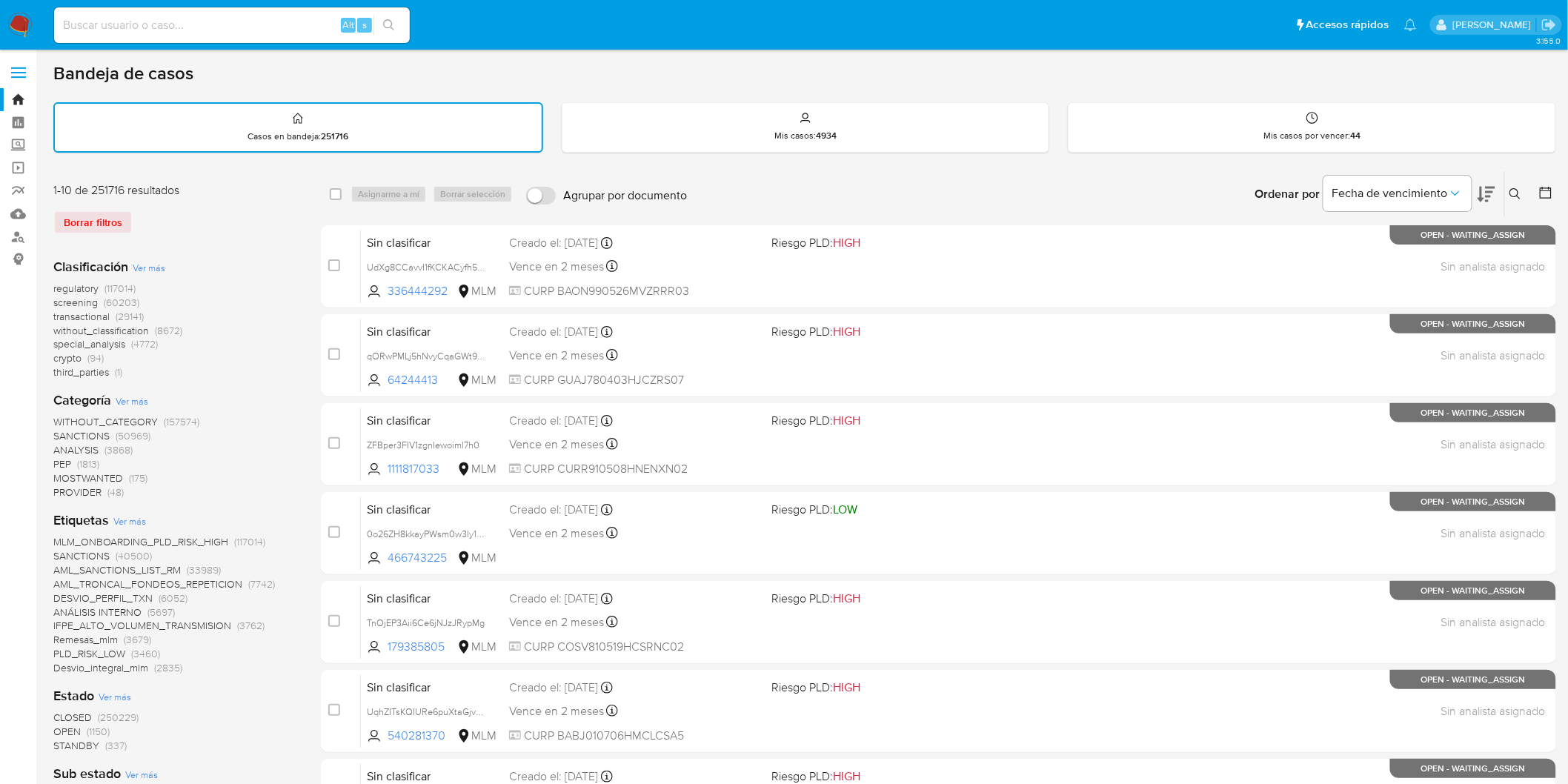
click at [19, 27] on img at bounding box center [19, 25] width 25 height 25
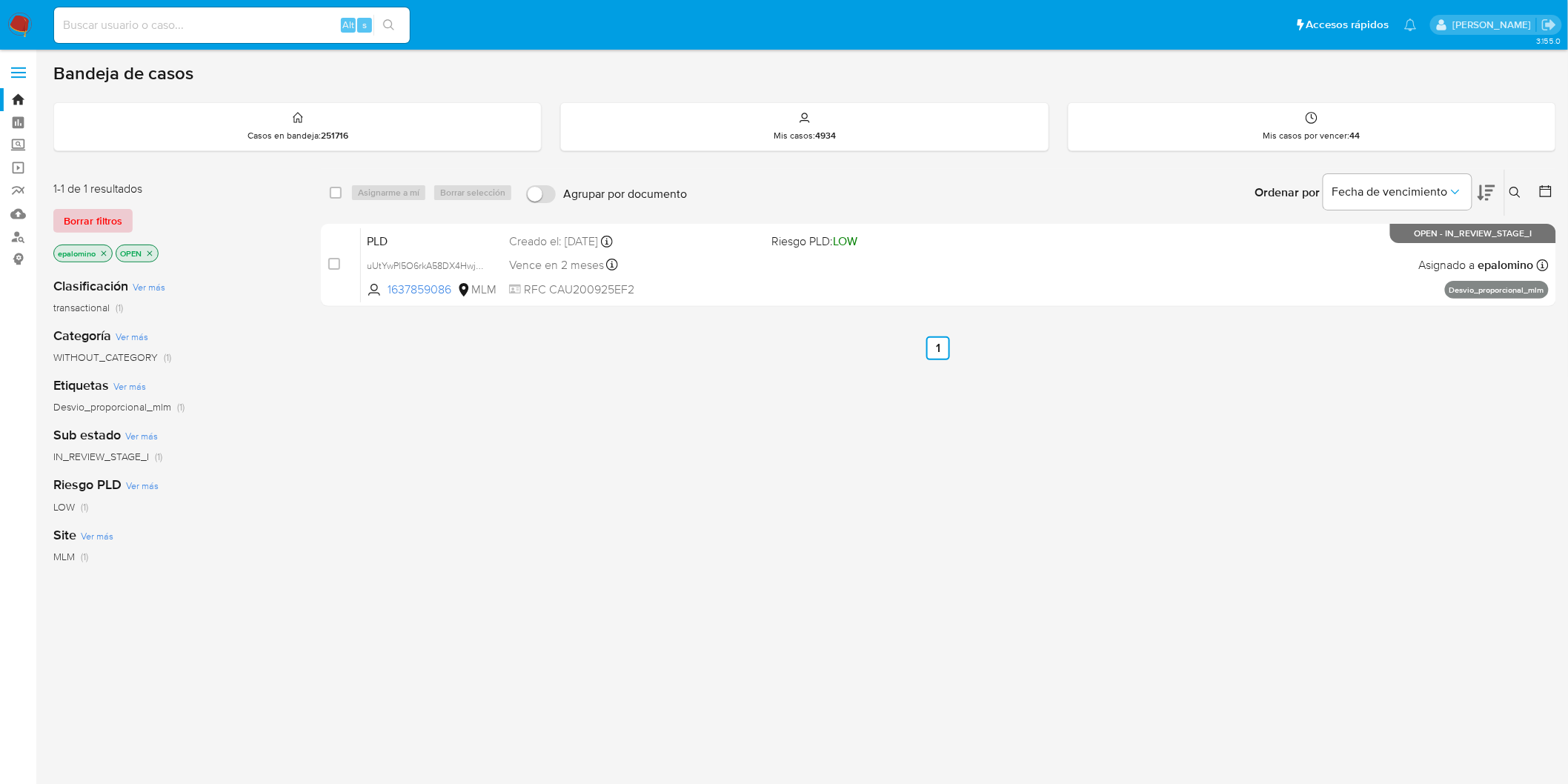
click at [91, 219] on span "Borrar filtros" at bounding box center [93, 220] width 58 height 20
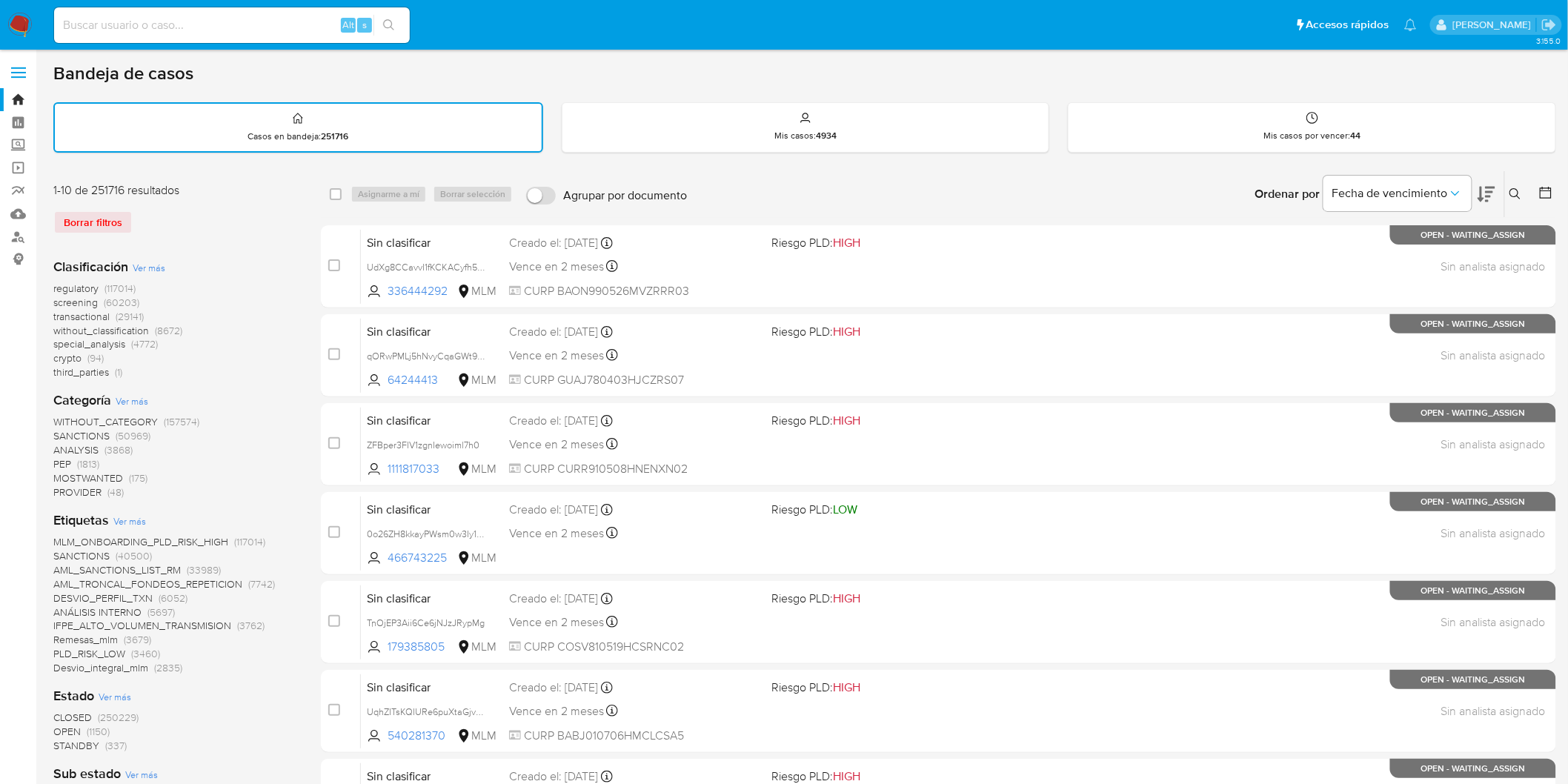
click at [20, 27] on img at bounding box center [19, 25] width 25 height 25
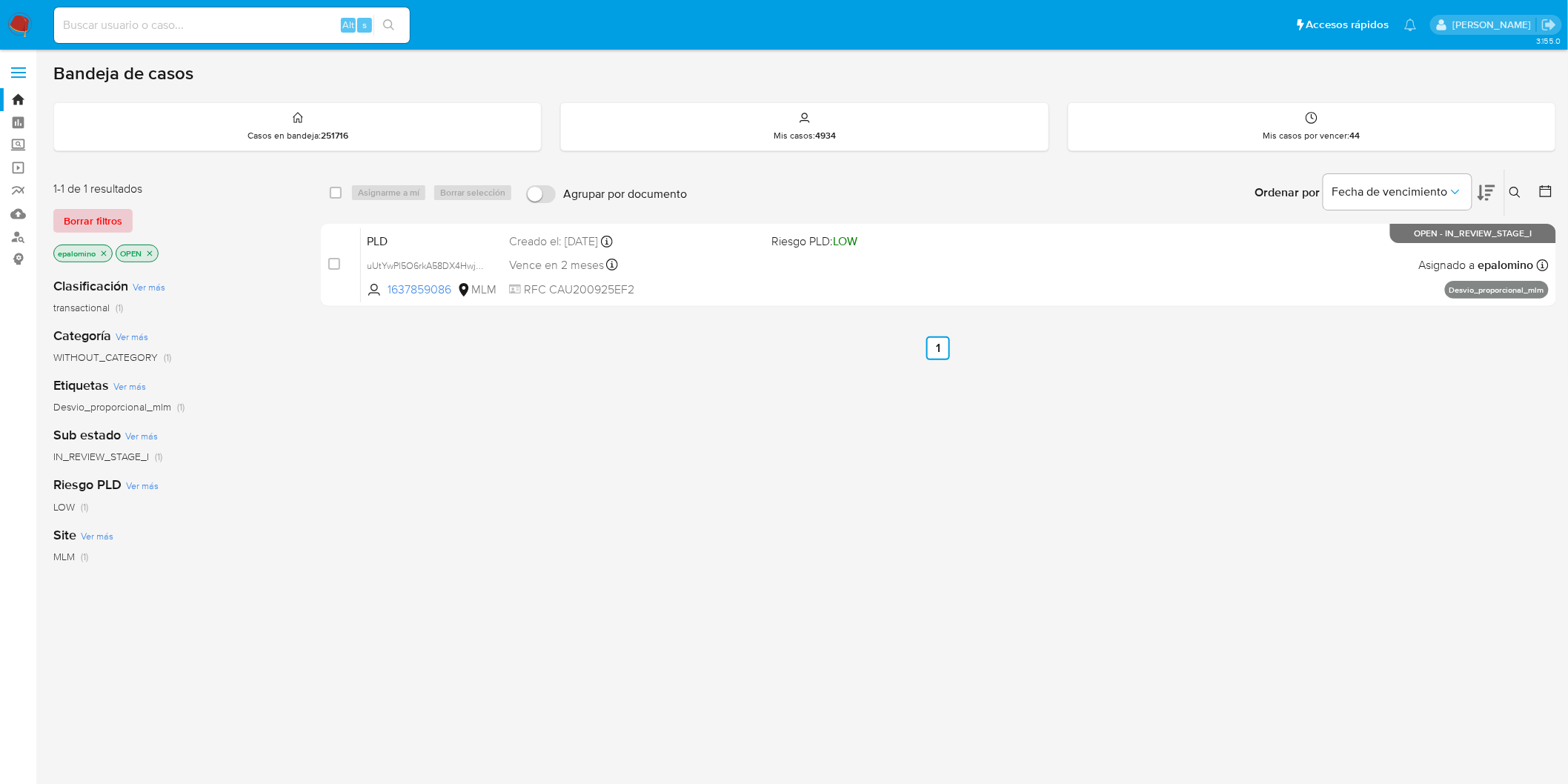
click at [60, 224] on button "Borrar filtros" at bounding box center [93, 220] width 80 height 24
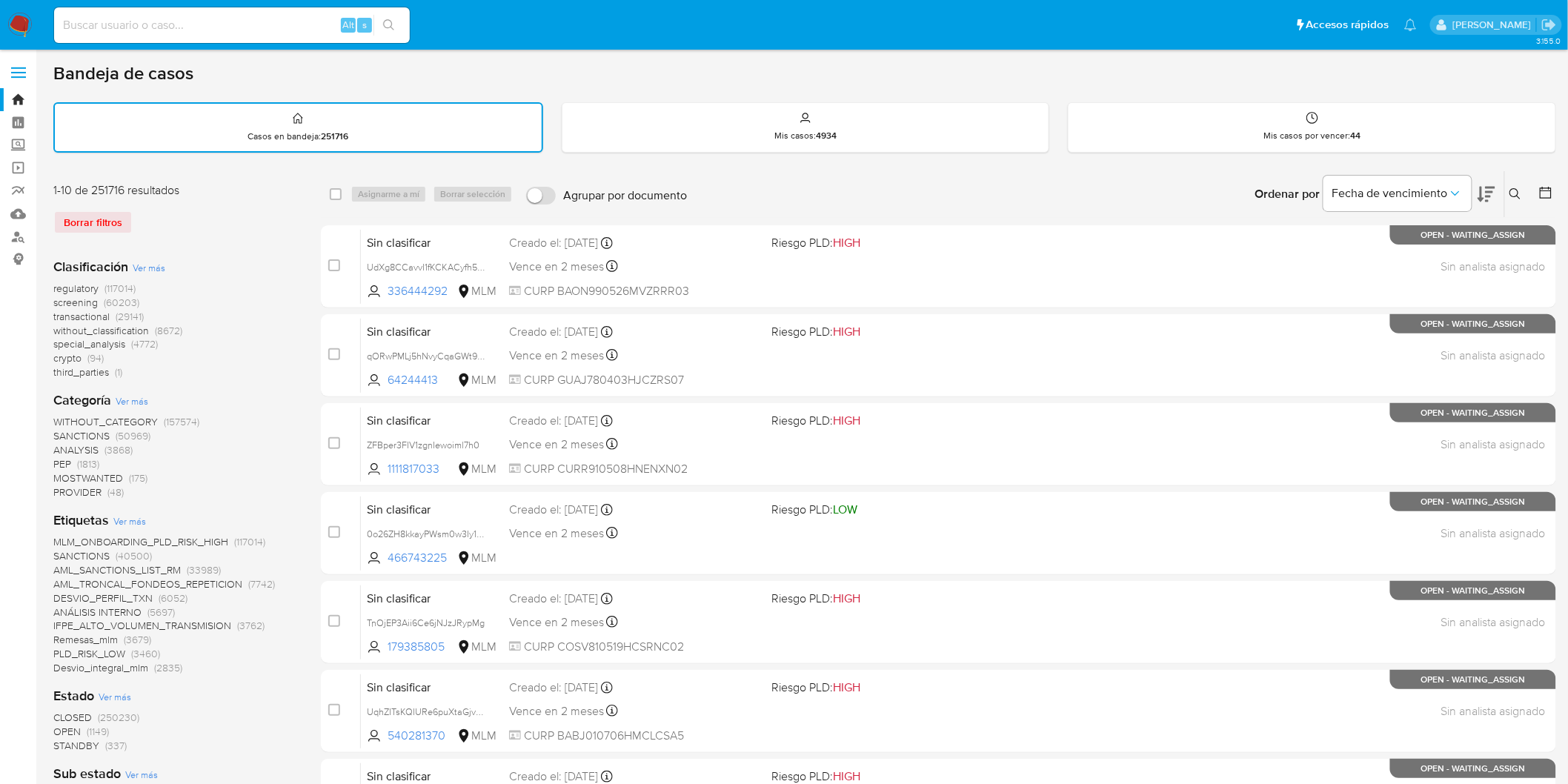
click at [26, 27] on img at bounding box center [19, 25] width 25 height 25
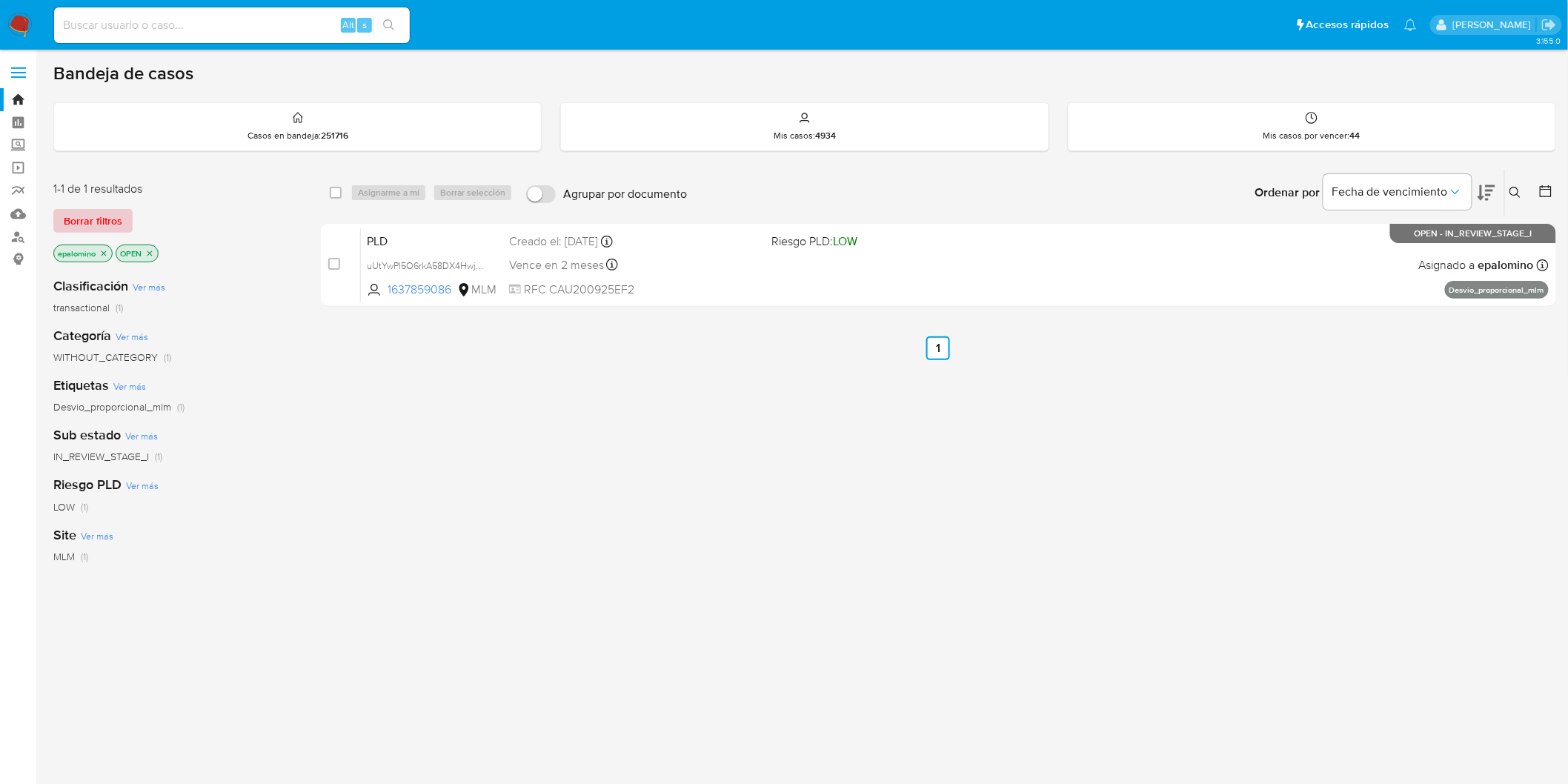
click at [53, 213] on button "Borrar filtros" at bounding box center [93, 220] width 80 height 24
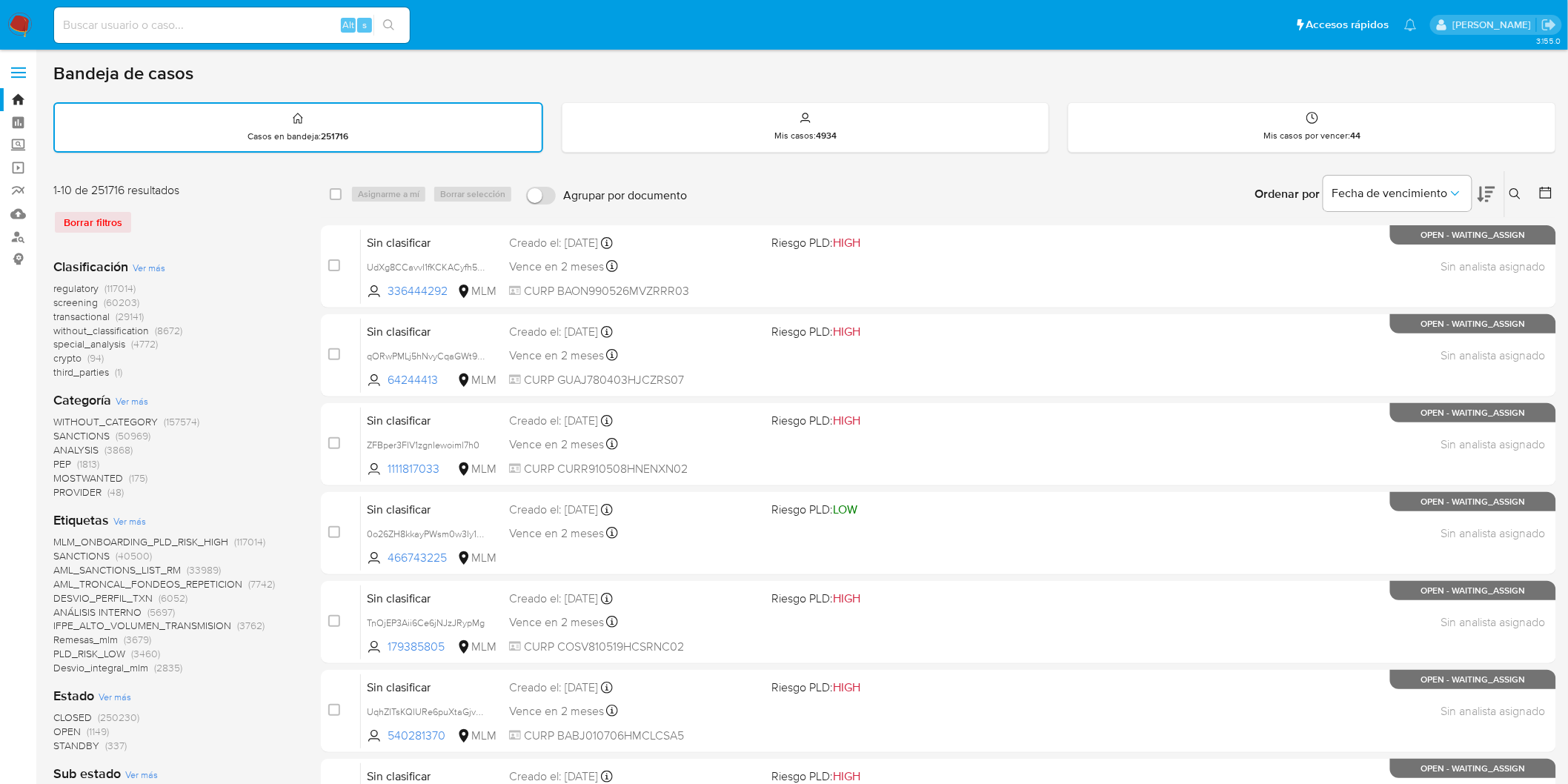
click at [15, 30] on img at bounding box center [19, 25] width 25 height 25
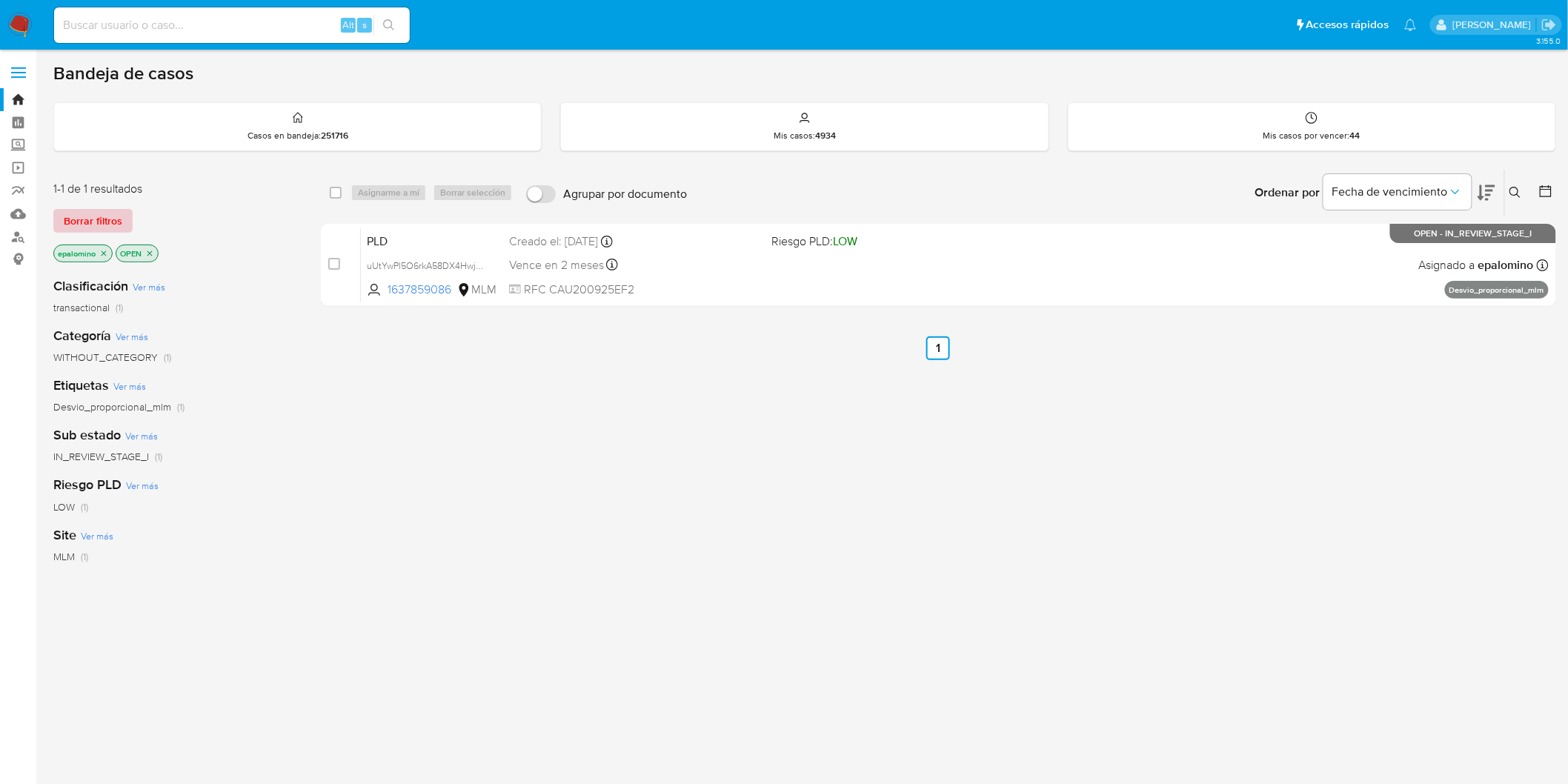
click at [99, 211] on span "Borrar filtros" at bounding box center [93, 220] width 58 height 20
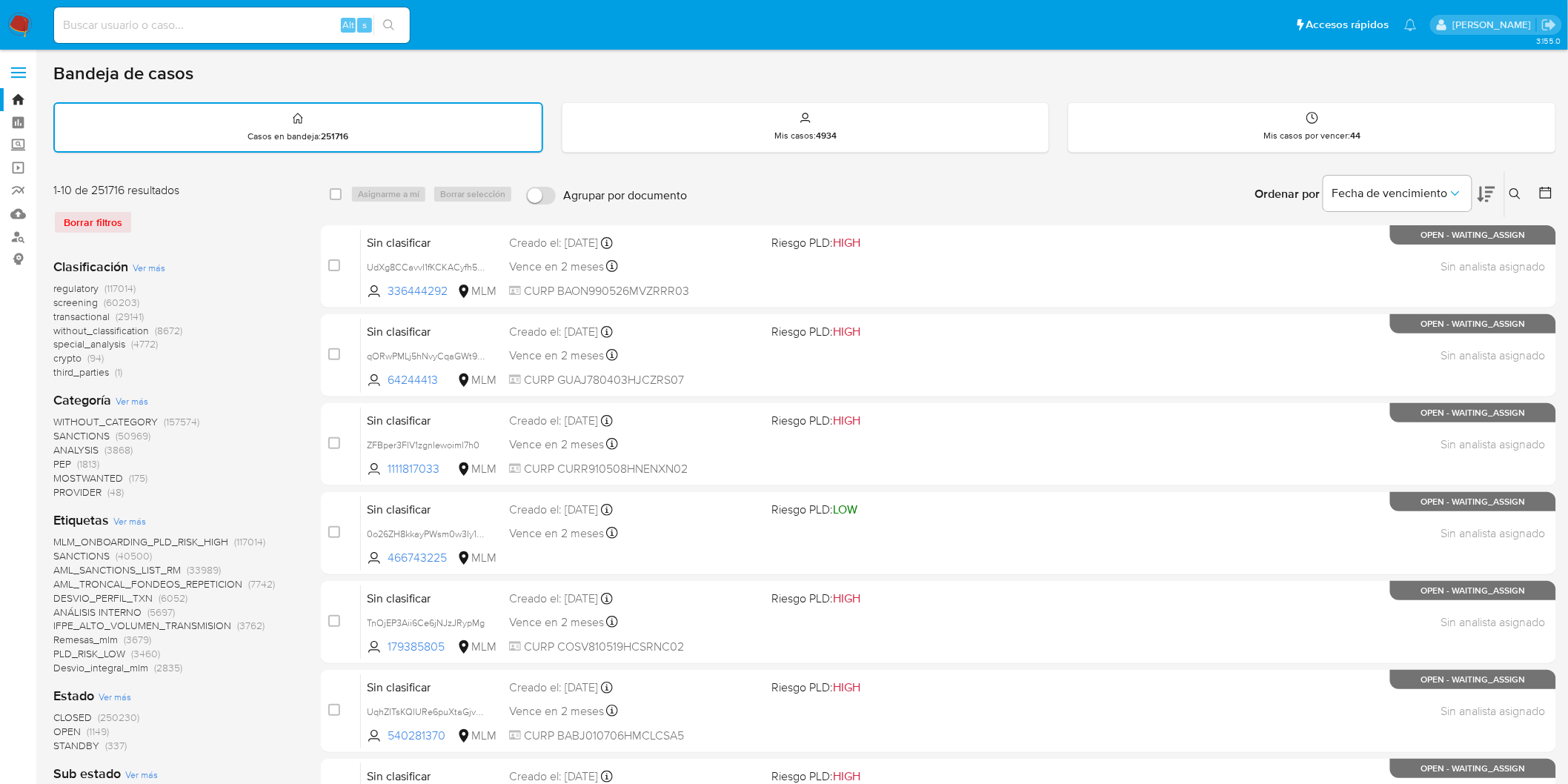
click at [15, 24] on img at bounding box center [19, 25] width 25 height 25
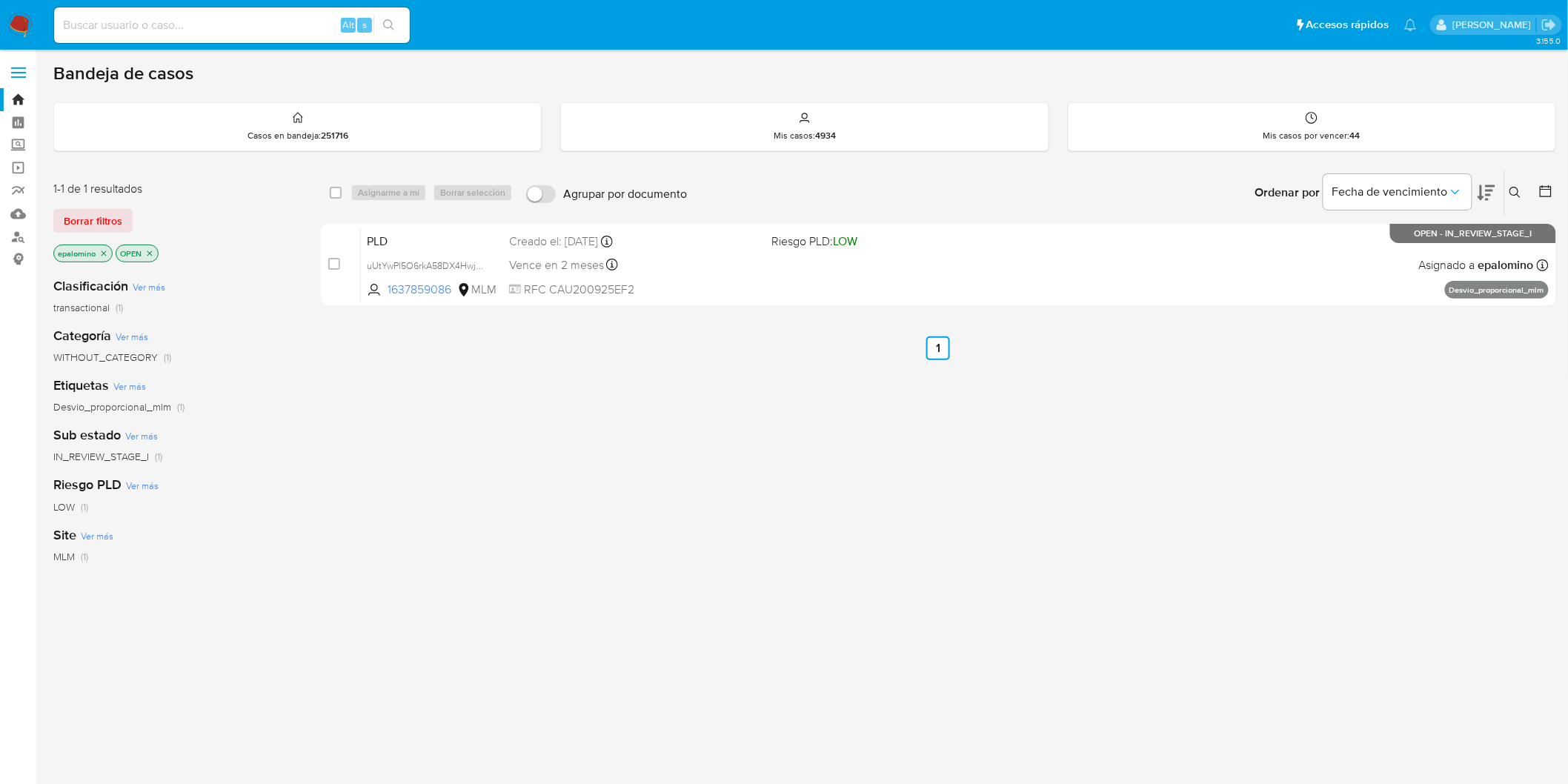
click at [108, 227] on span "Borrar filtros" at bounding box center [93, 220] width 58 height 20
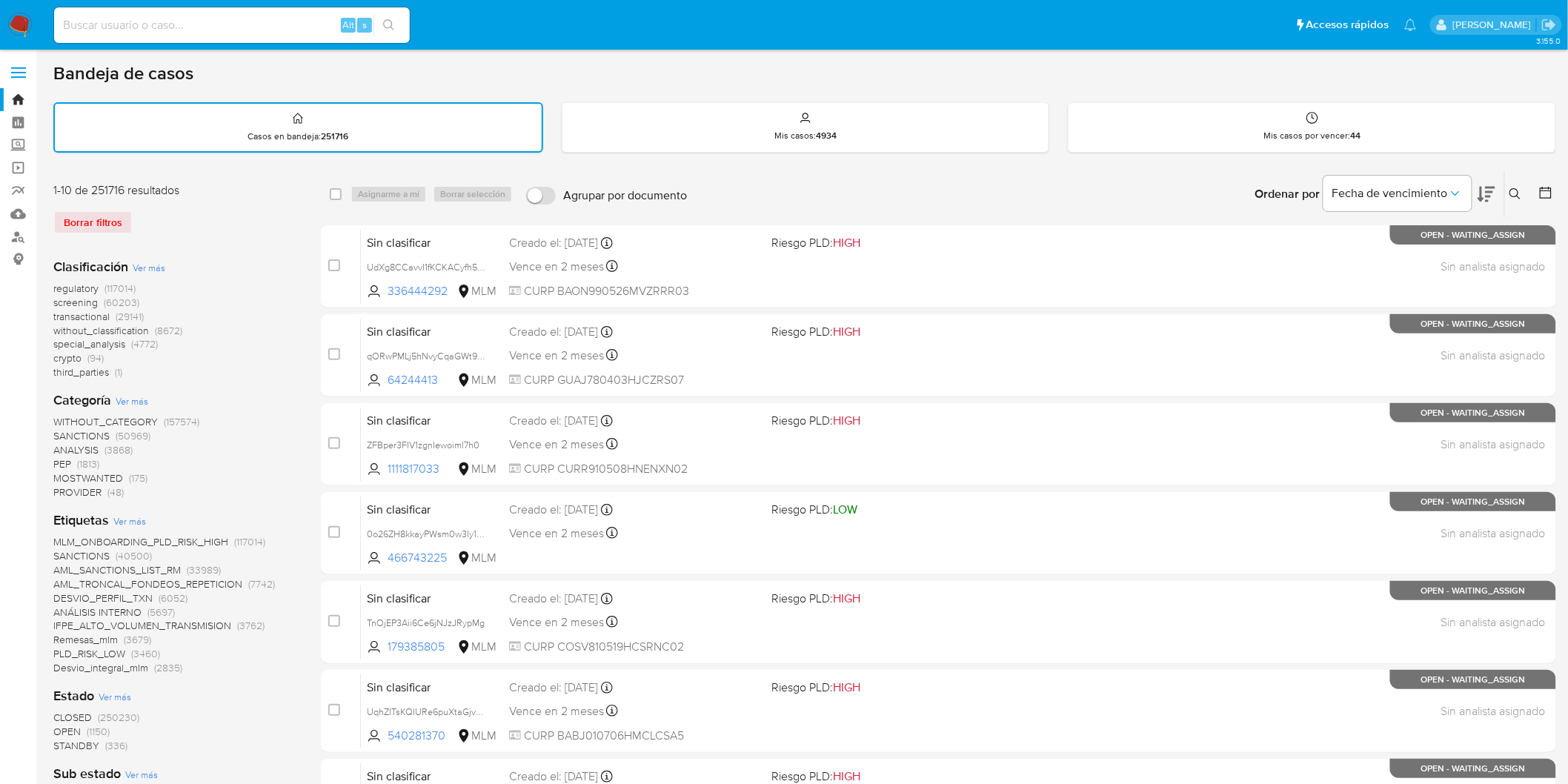
click at [24, 28] on img at bounding box center [19, 25] width 25 height 25
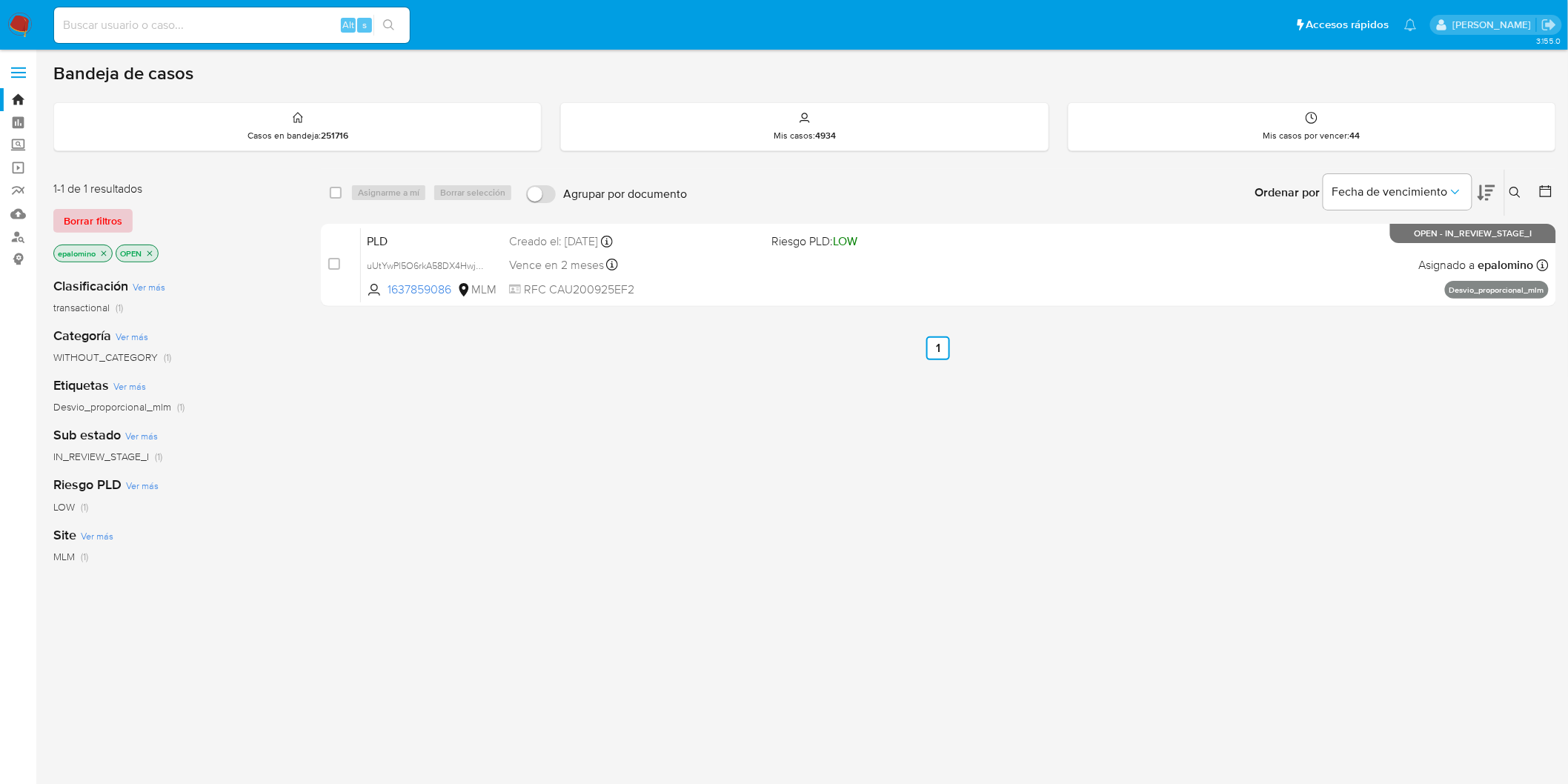
click at [85, 225] on span "Borrar filtros" at bounding box center [93, 220] width 58 height 20
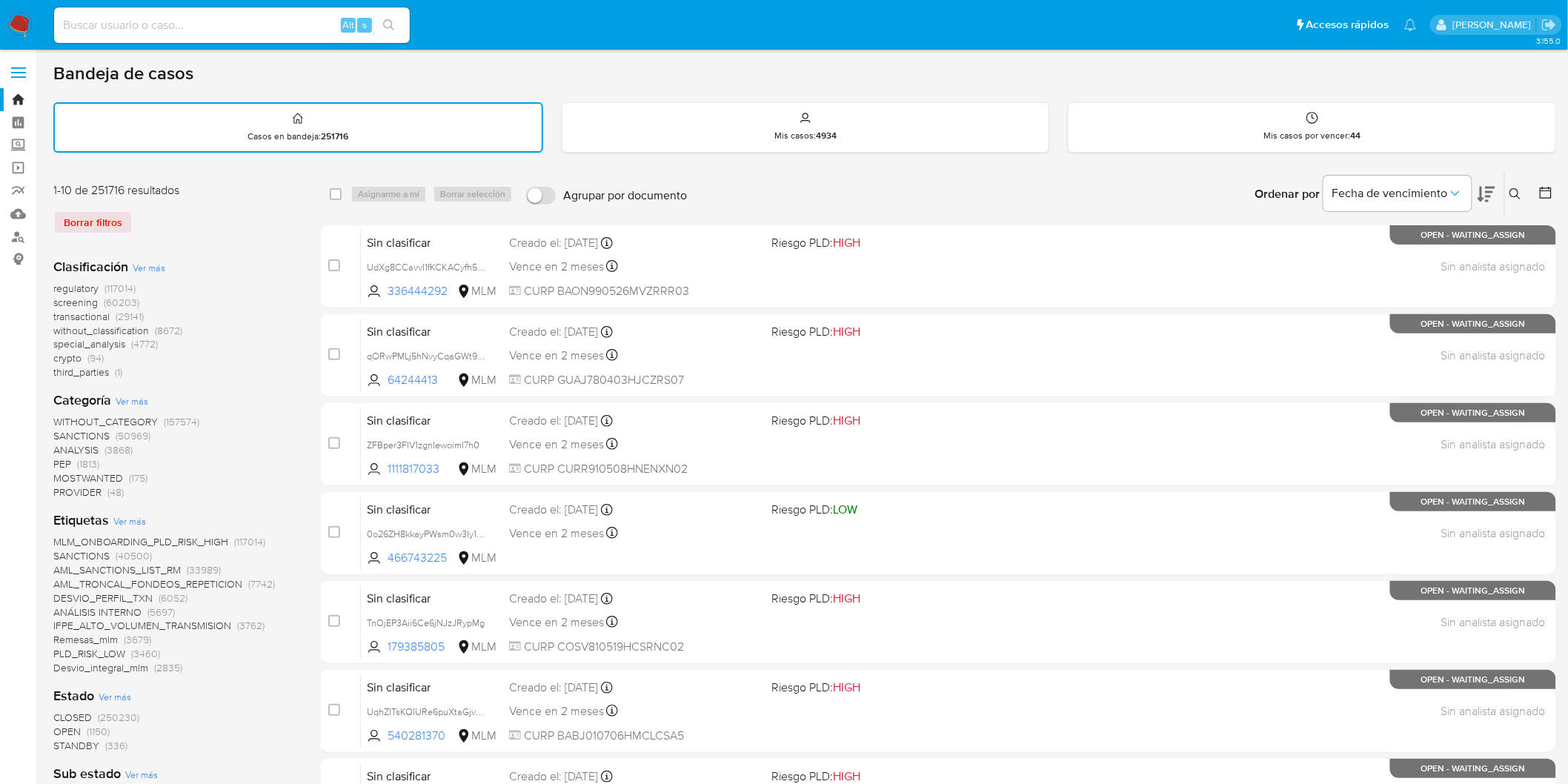
click at [18, 26] on img at bounding box center [19, 25] width 25 height 25
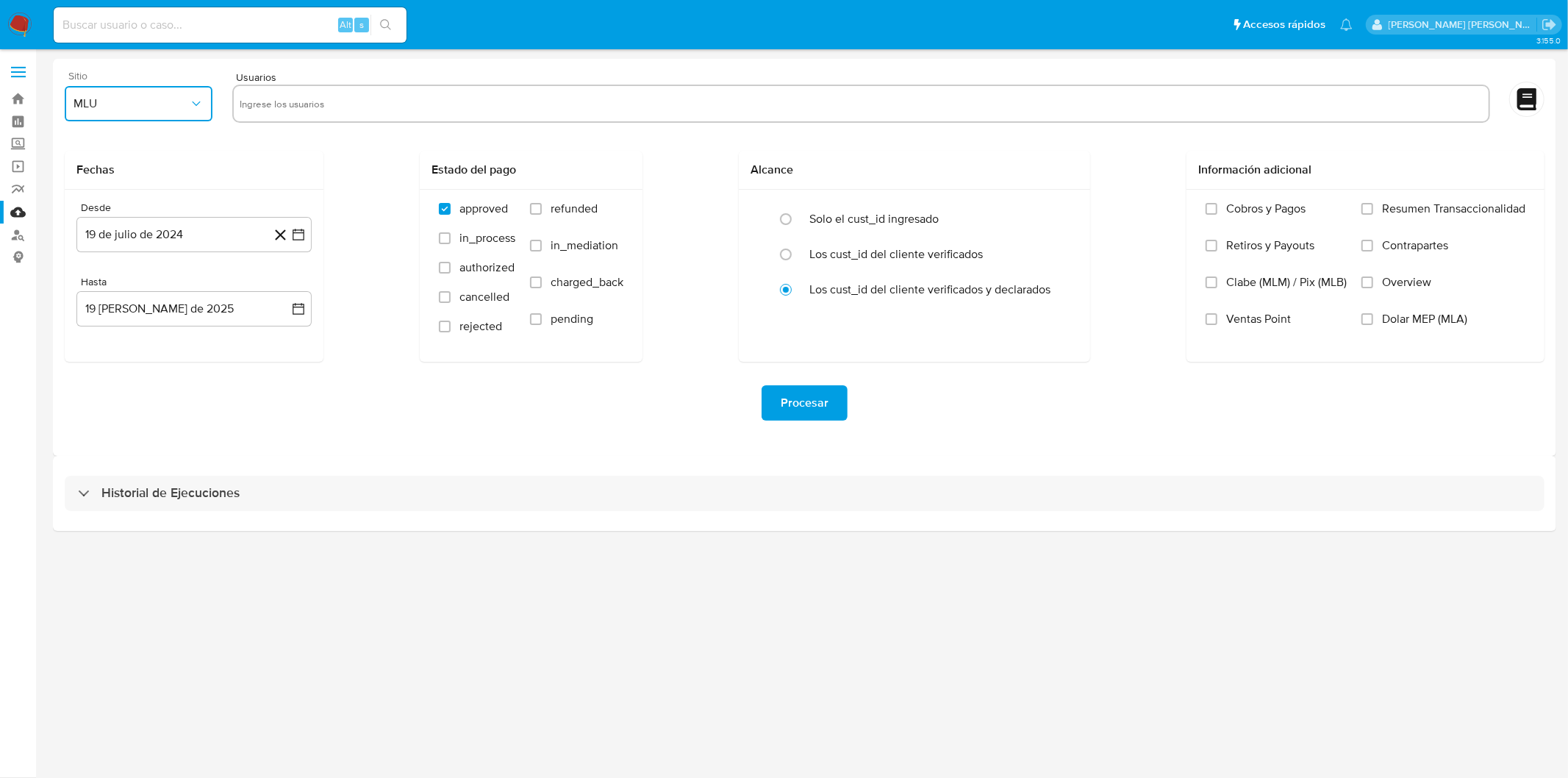
click at [200, 97] on icon "button" at bounding box center [196, 104] width 15 height 15
click at [126, 317] on div "MLM" at bounding box center [135, 320] width 121 height 35
click at [290, 100] on input "text" at bounding box center [861, 104] width 1243 height 24
type input "612194577"
paste input "648319862"
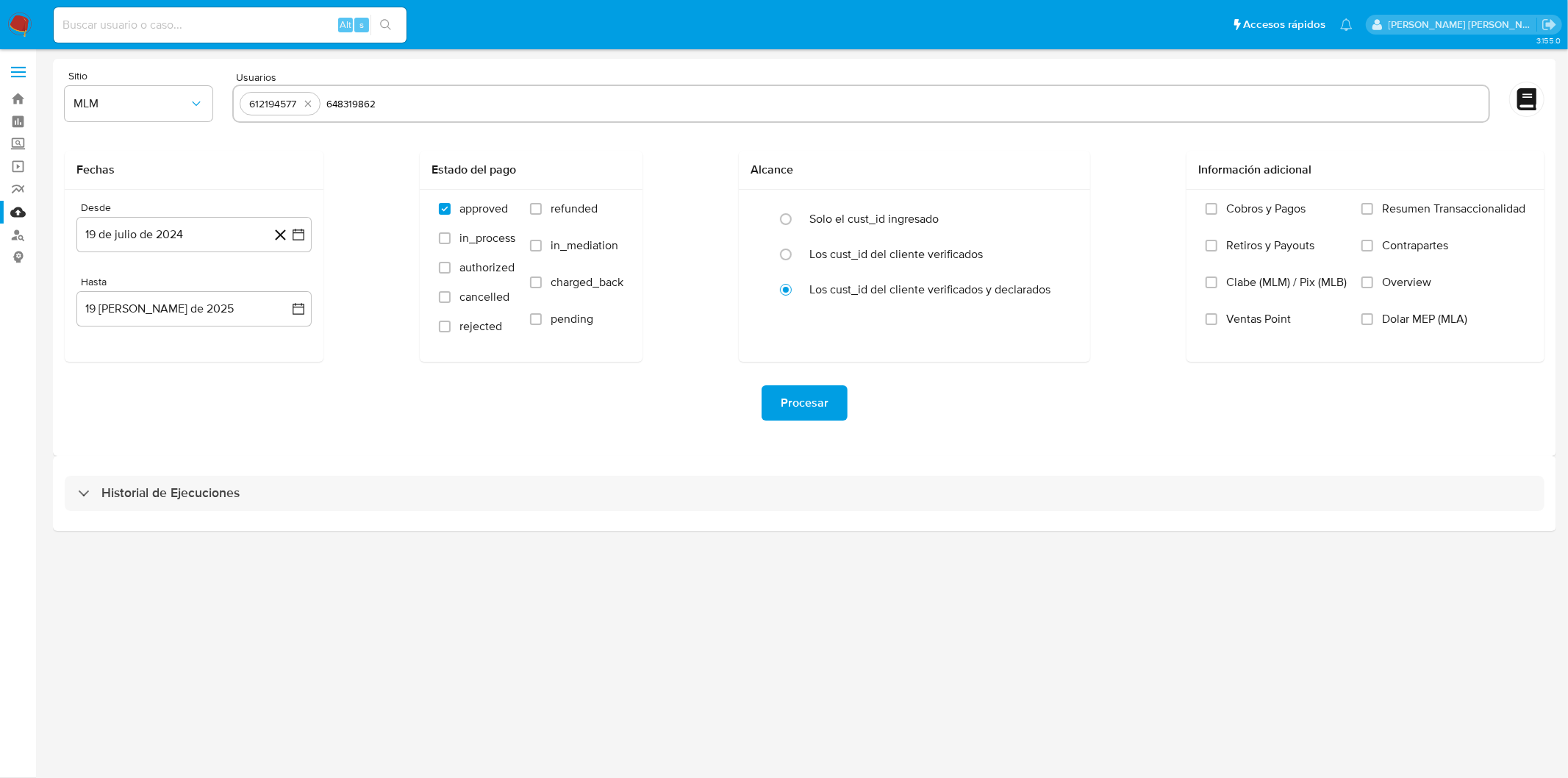
type input "648319862"
paste input "225604406"
type input "225604406"
paste input "62485580"
type input "62485580"
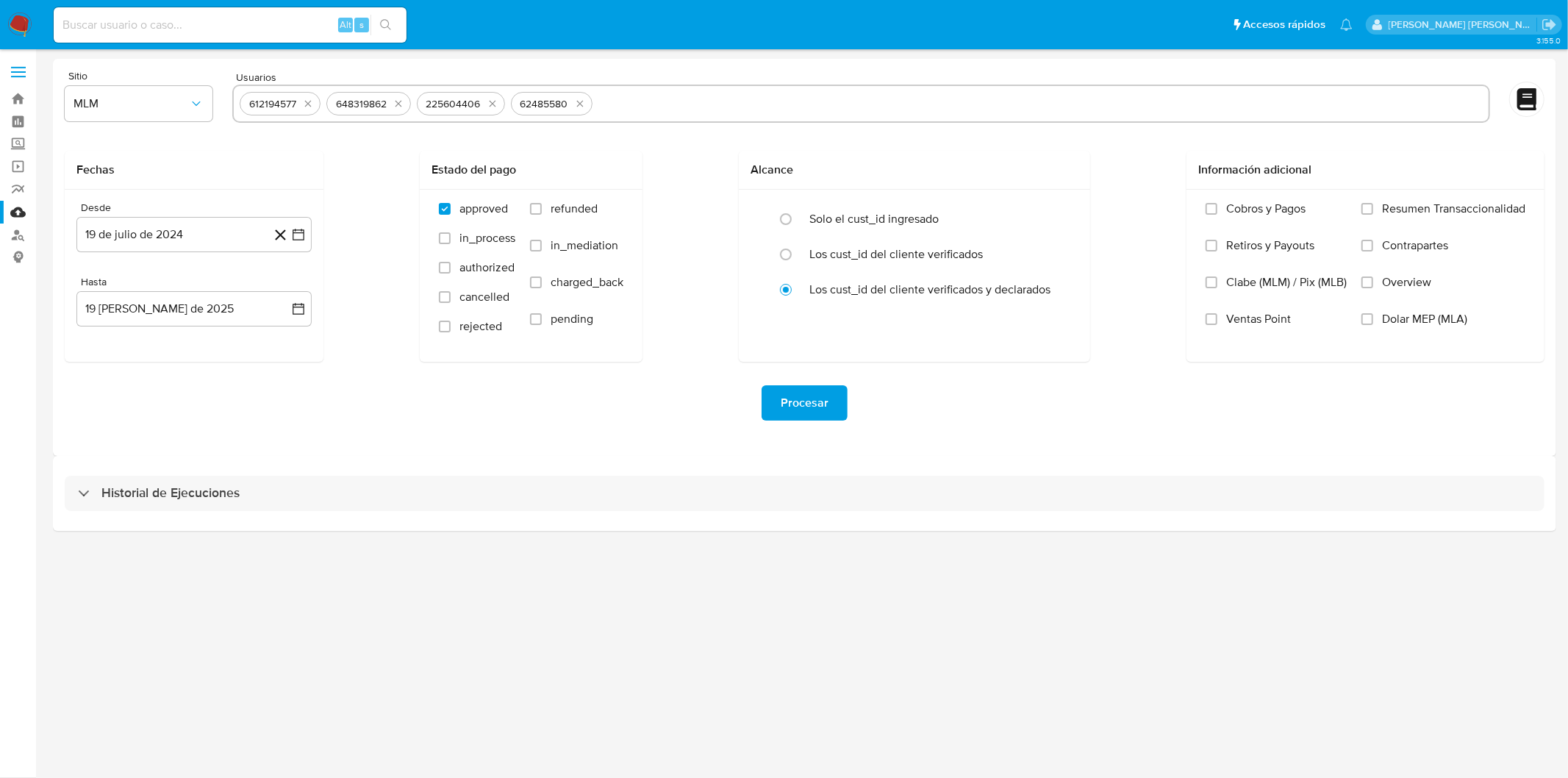
paste input "567730757"
type input "567730757"
click at [358, 179] on div "Fechas Desde 19 de julio de 2024 19-07-2024 Hasta 19 de agosto de 2025 19-08-20…" at bounding box center [805, 256] width 1480 height 211
click at [197, 241] on button "19 de julio de 2024" at bounding box center [194, 234] width 235 height 35
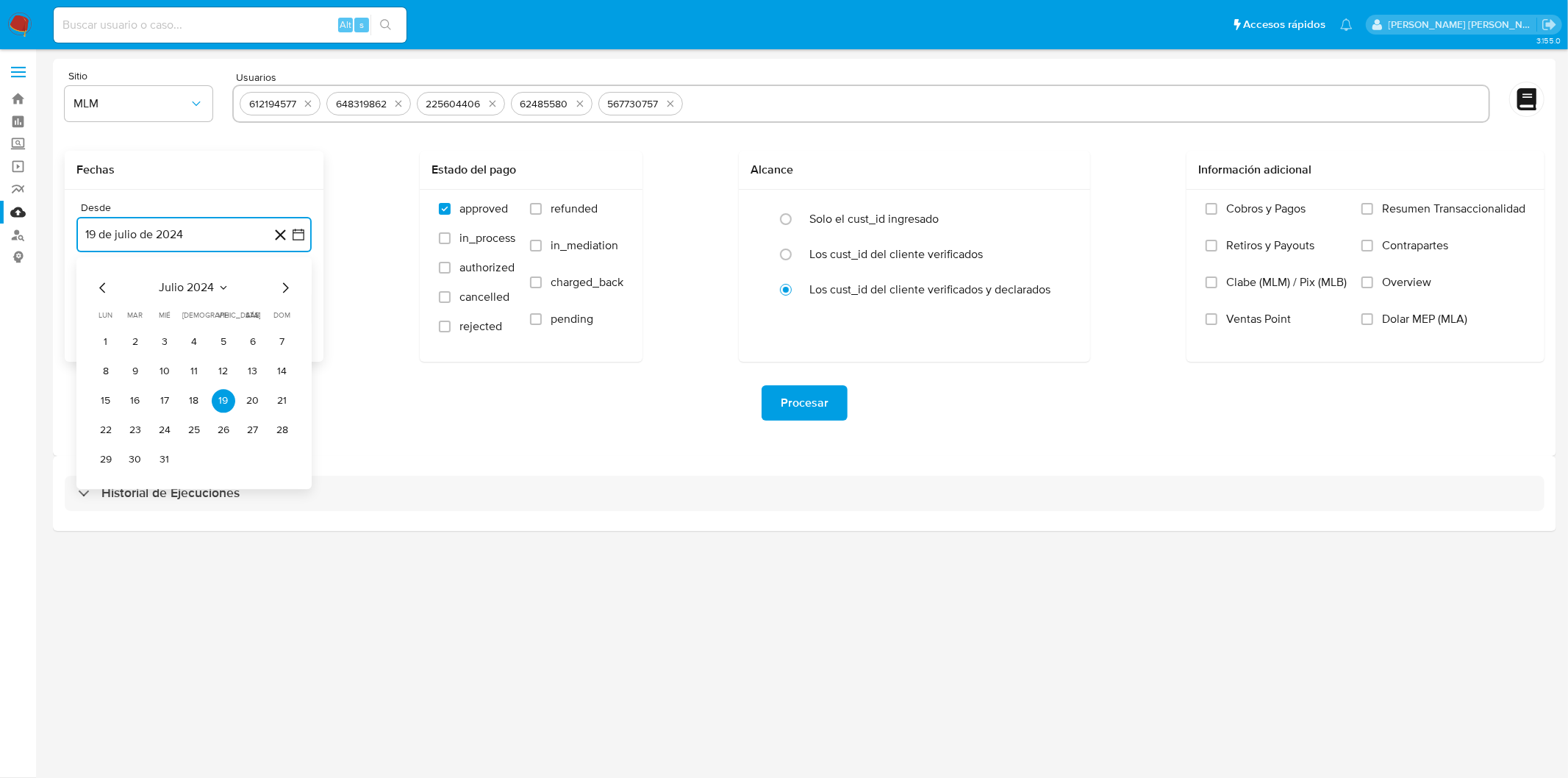
click at [197, 285] on span "julio 2024" at bounding box center [187, 287] width 55 height 15
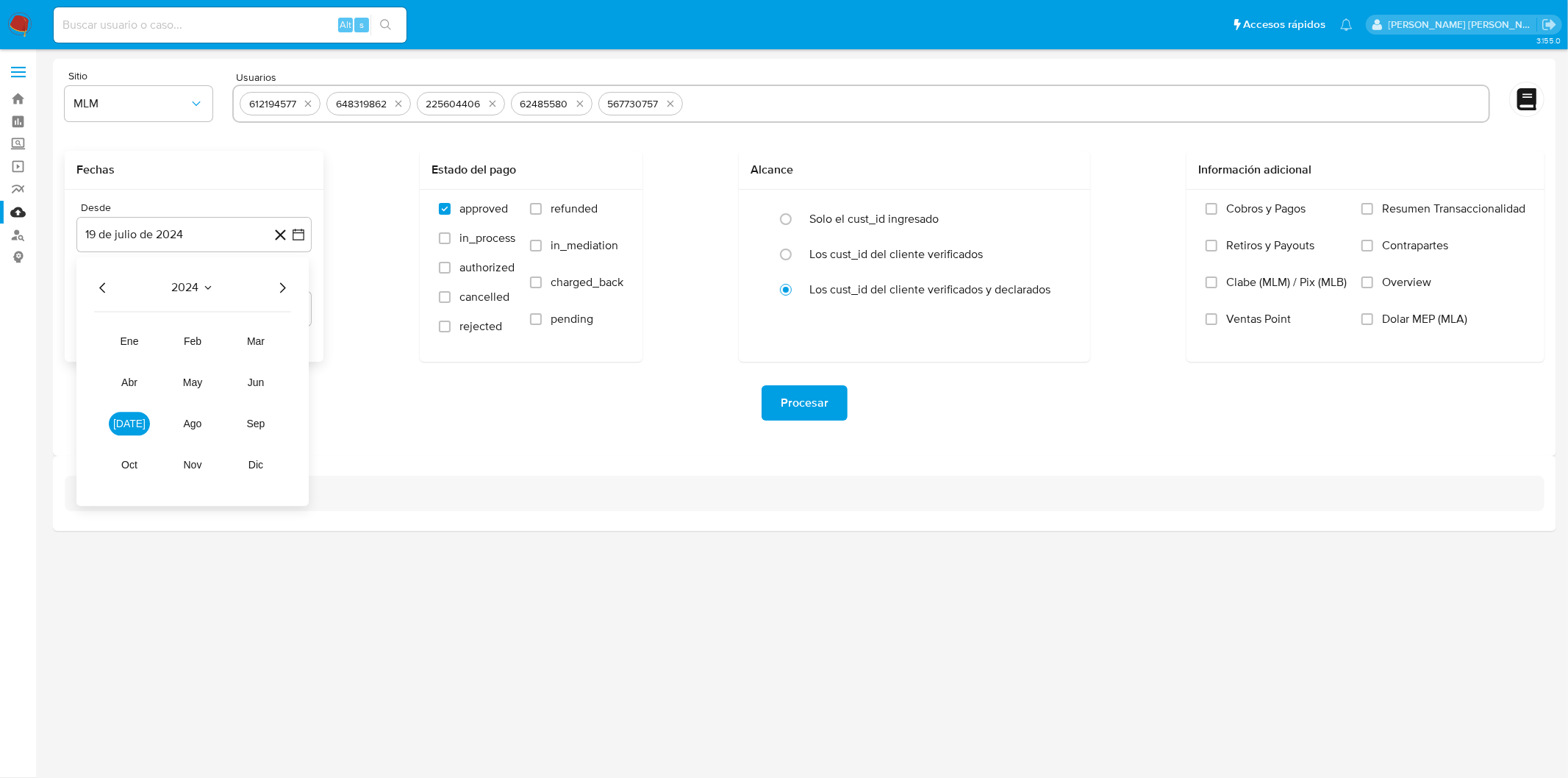
click at [283, 287] on icon "Año siguiente" at bounding box center [283, 287] width 18 height 18
click at [129, 385] on span "abr" at bounding box center [129, 382] width 16 height 11
click at [140, 339] on button "1" at bounding box center [135, 342] width 24 height 24
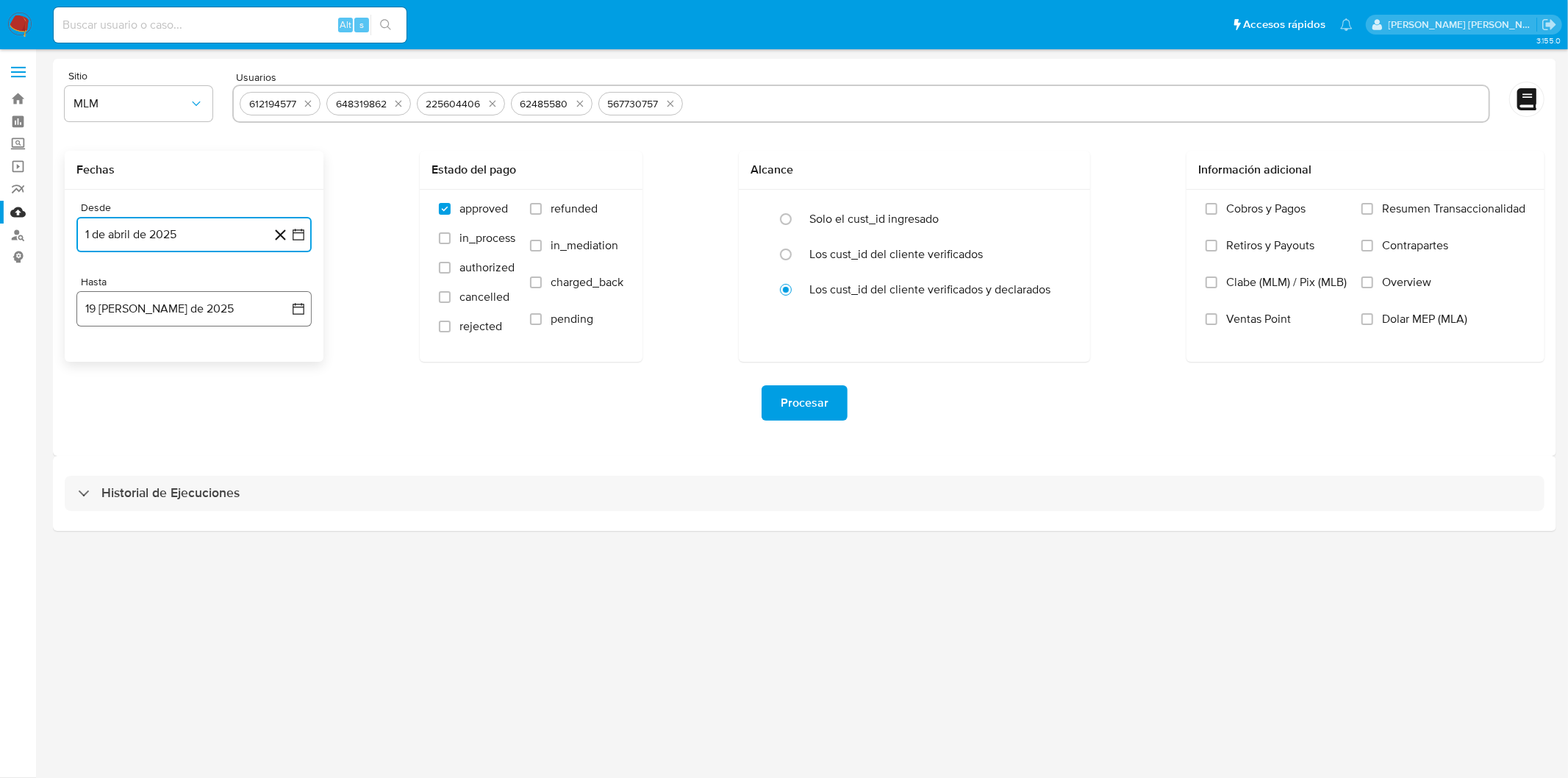
click at [165, 314] on button "19 de agosto de 2025" at bounding box center [194, 309] width 235 height 35
click at [97, 364] on icon "Mes anterior" at bounding box center [103, 362] width 18 height 18
click at [194, 534] on button "31" at bounding box center [194, 534] width 24 height 24
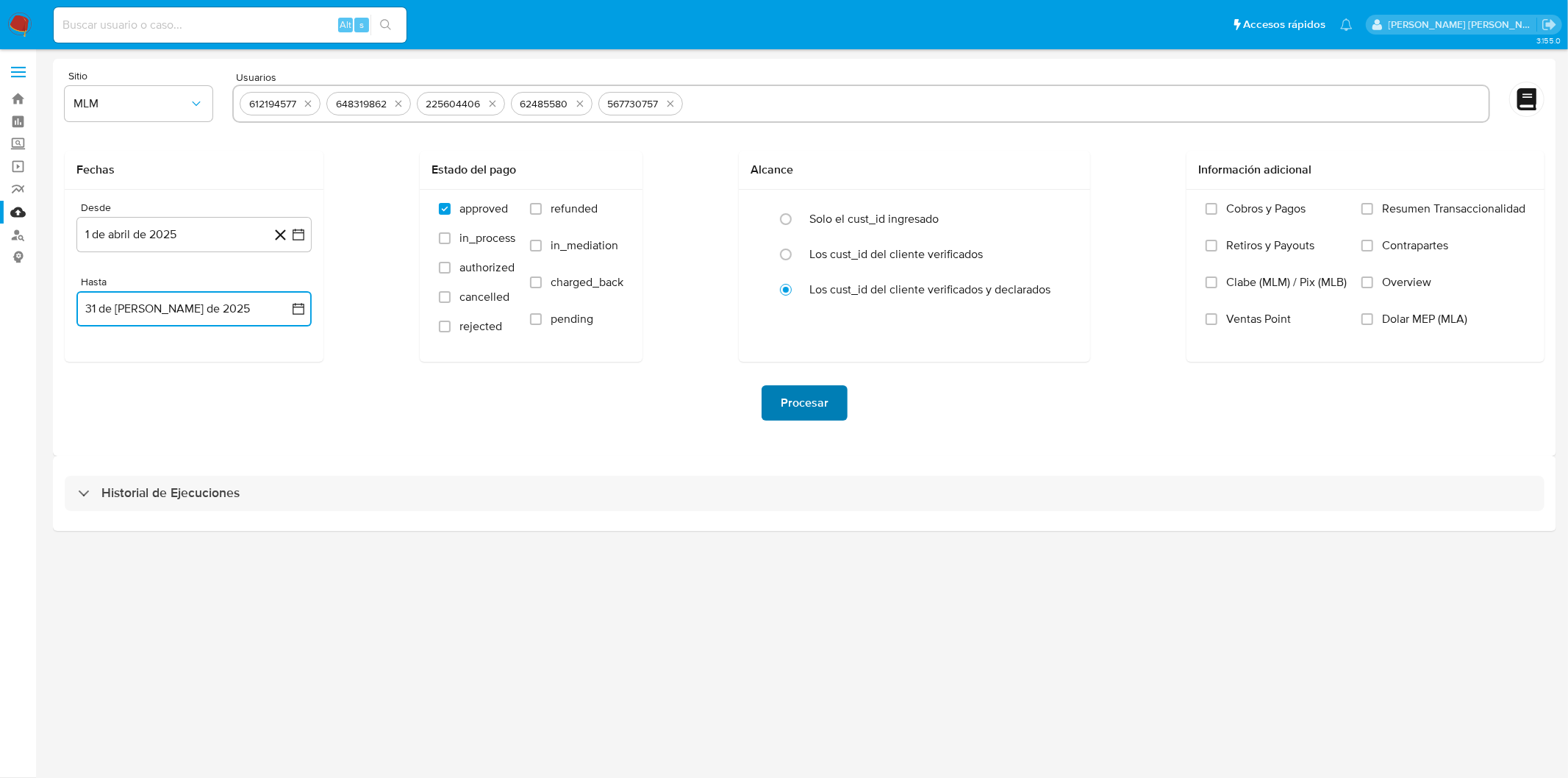
click at [798, 410] on span "Procesar" at bounding box center [804, 403] width 47 height 32
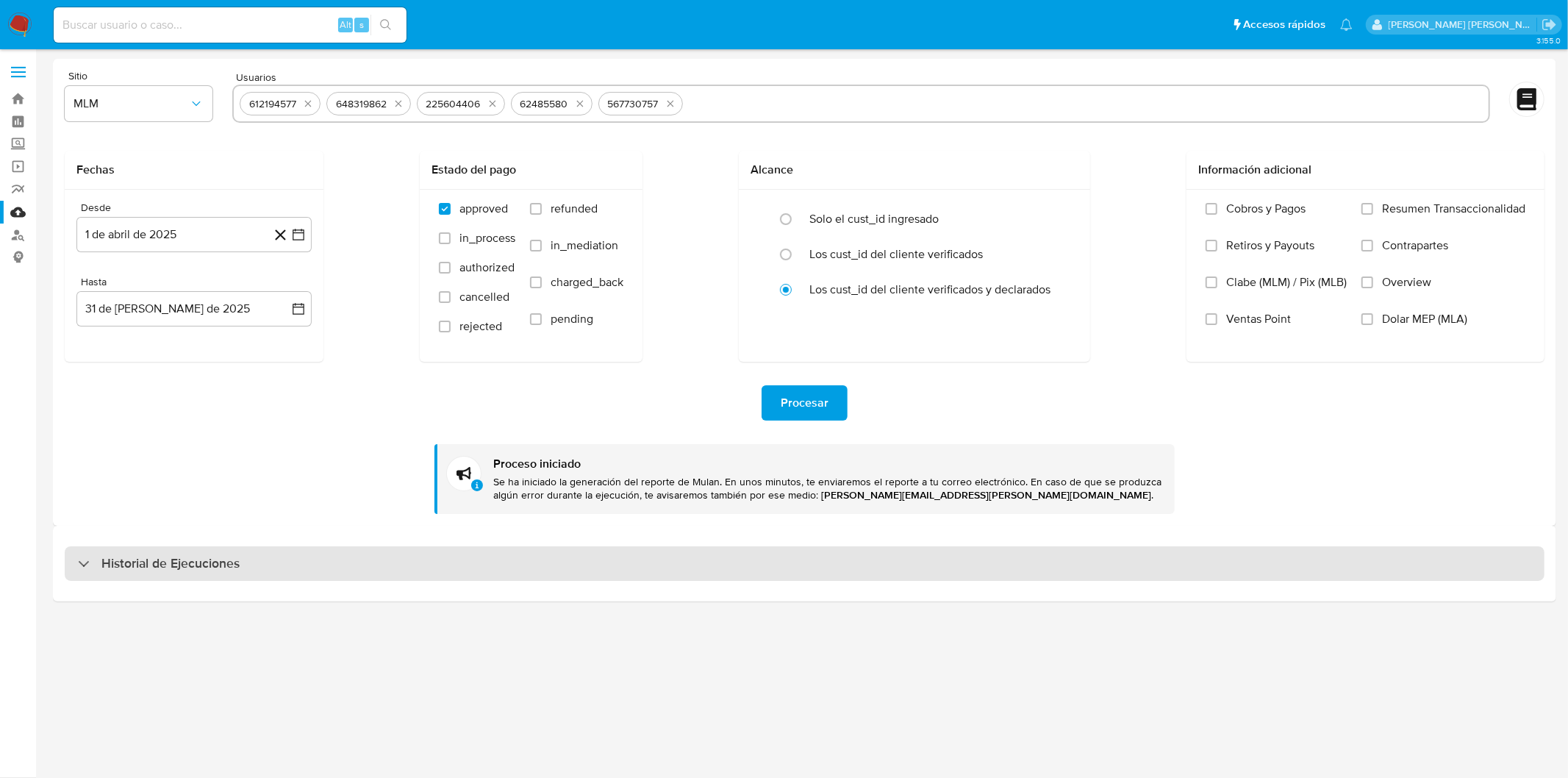
click at [179, 575] on div "Historial de Ejecuciones" at bounding box center [805, 564] width 1480 height 35
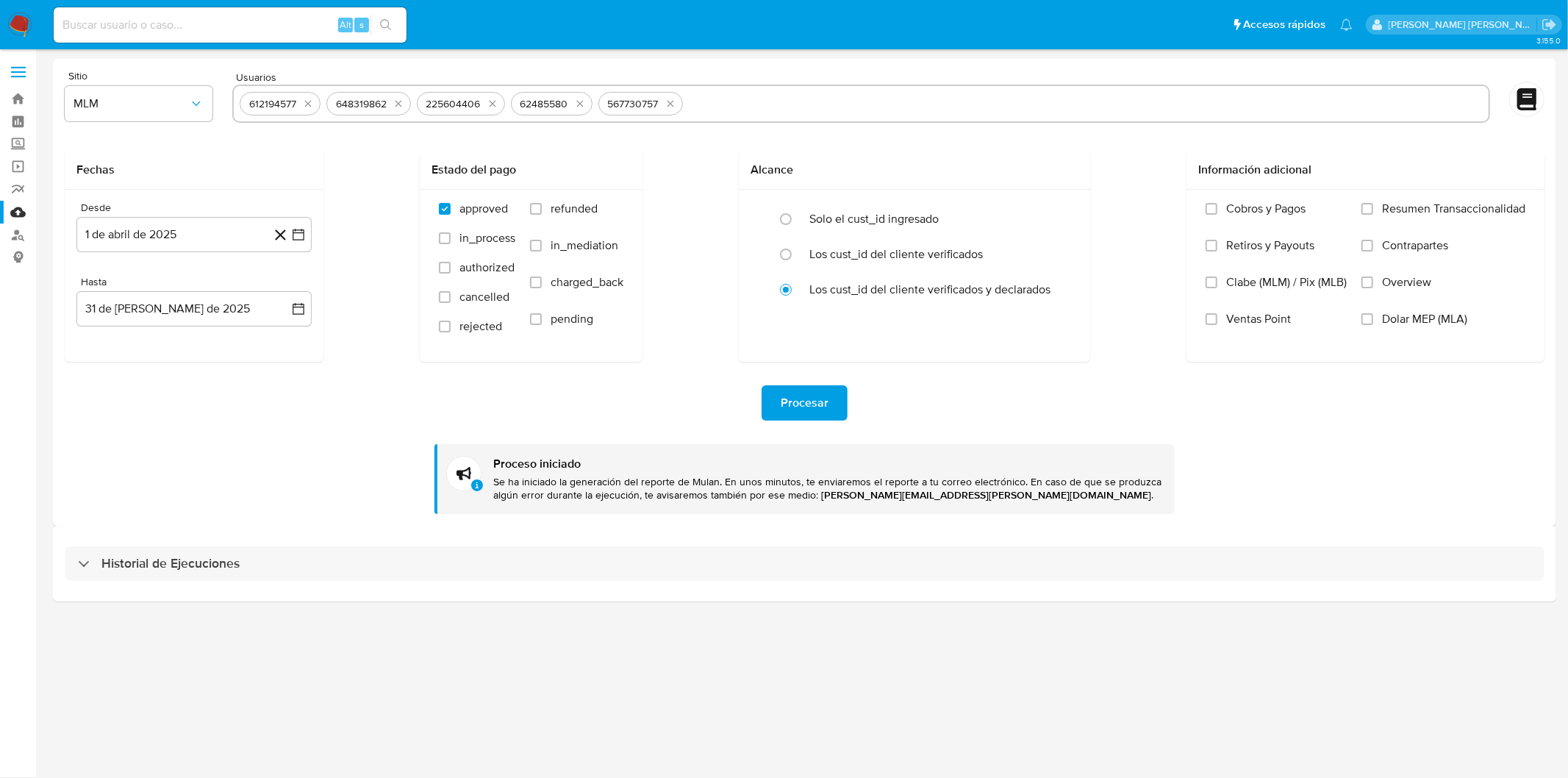
select select "10"
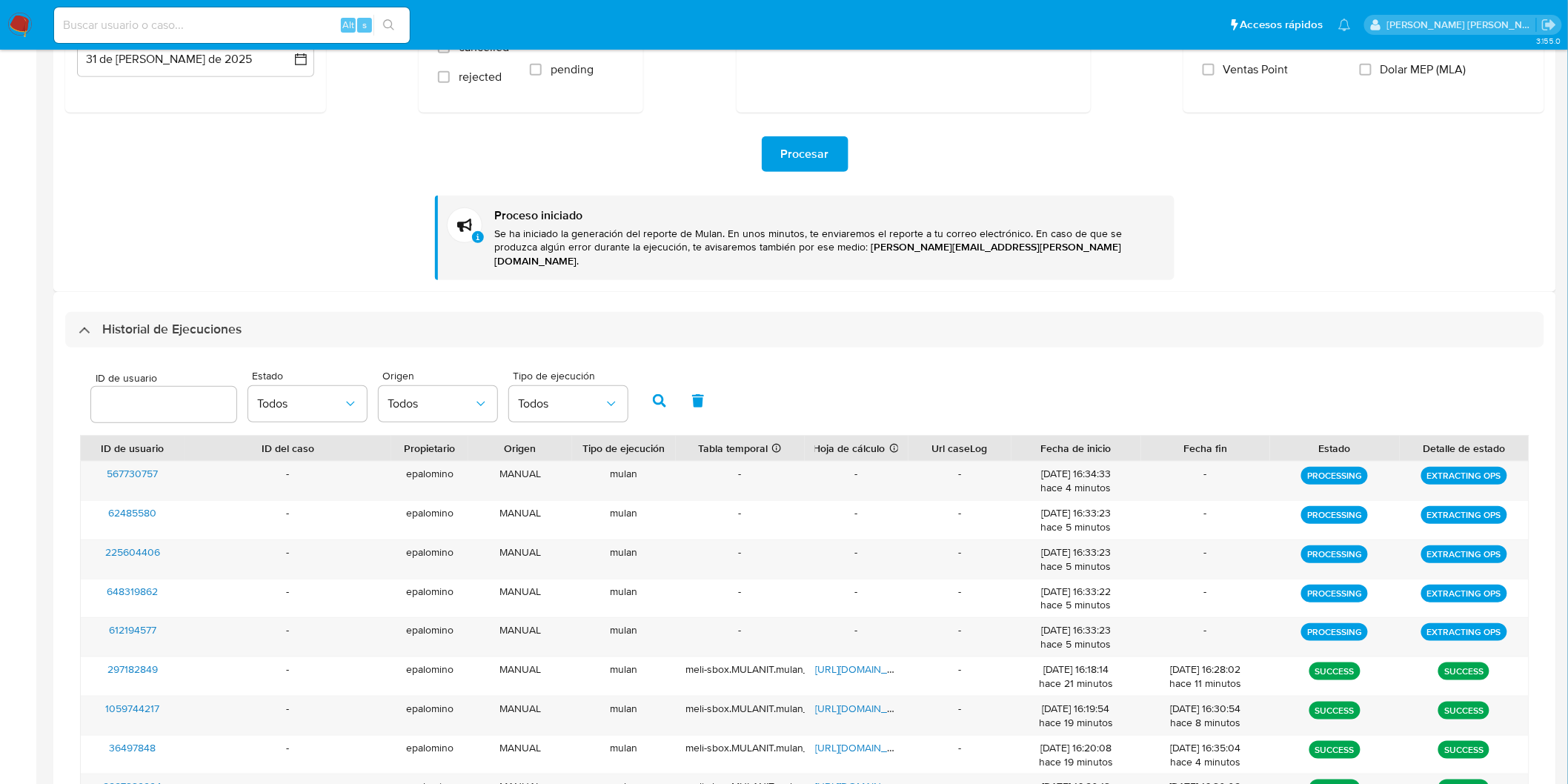
scroll to position [329, 0]
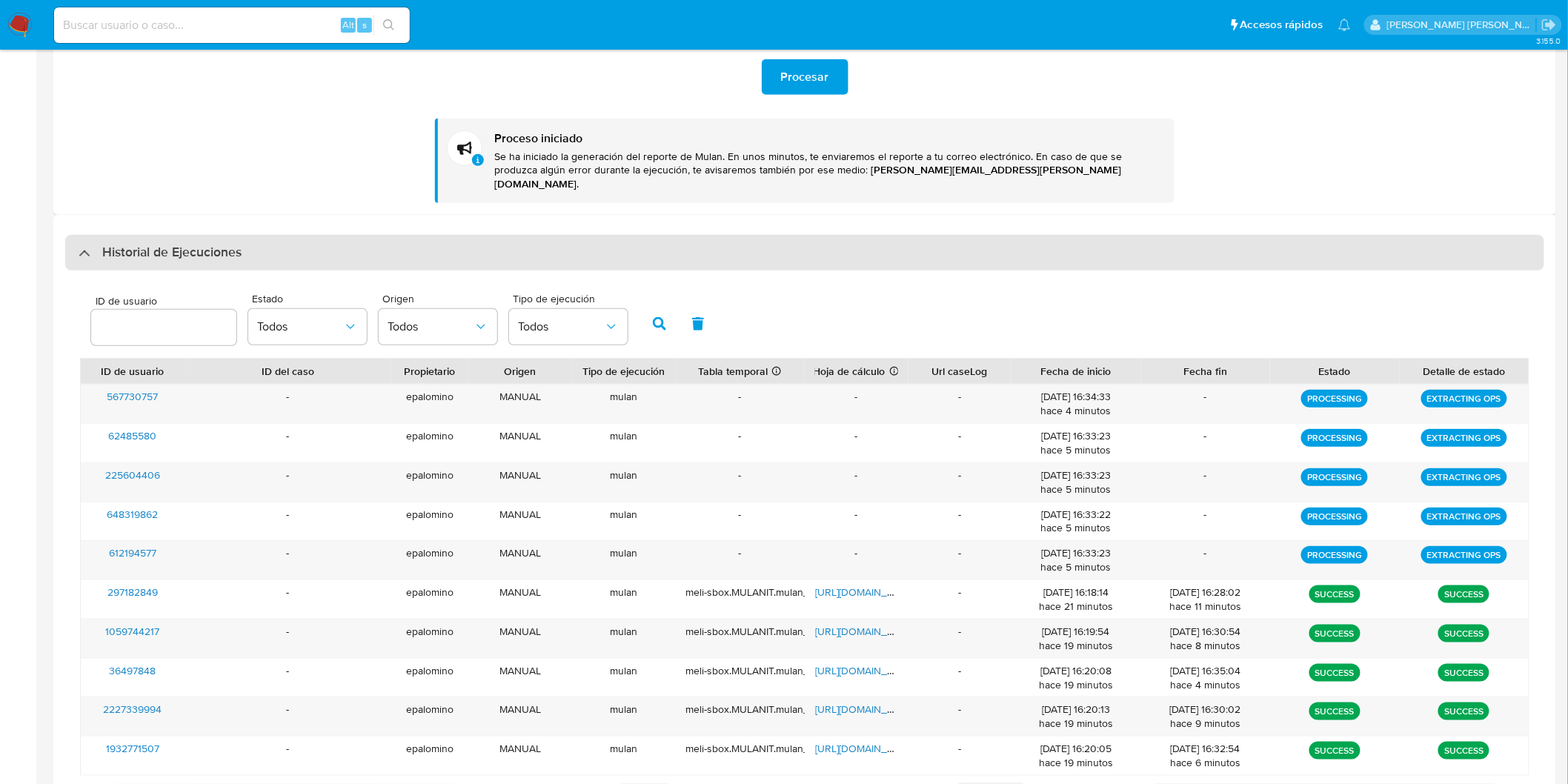
click at [175, 249] on div "Historial de Ejecuciones" at bounding box center [805, 253] width 1480 height 35
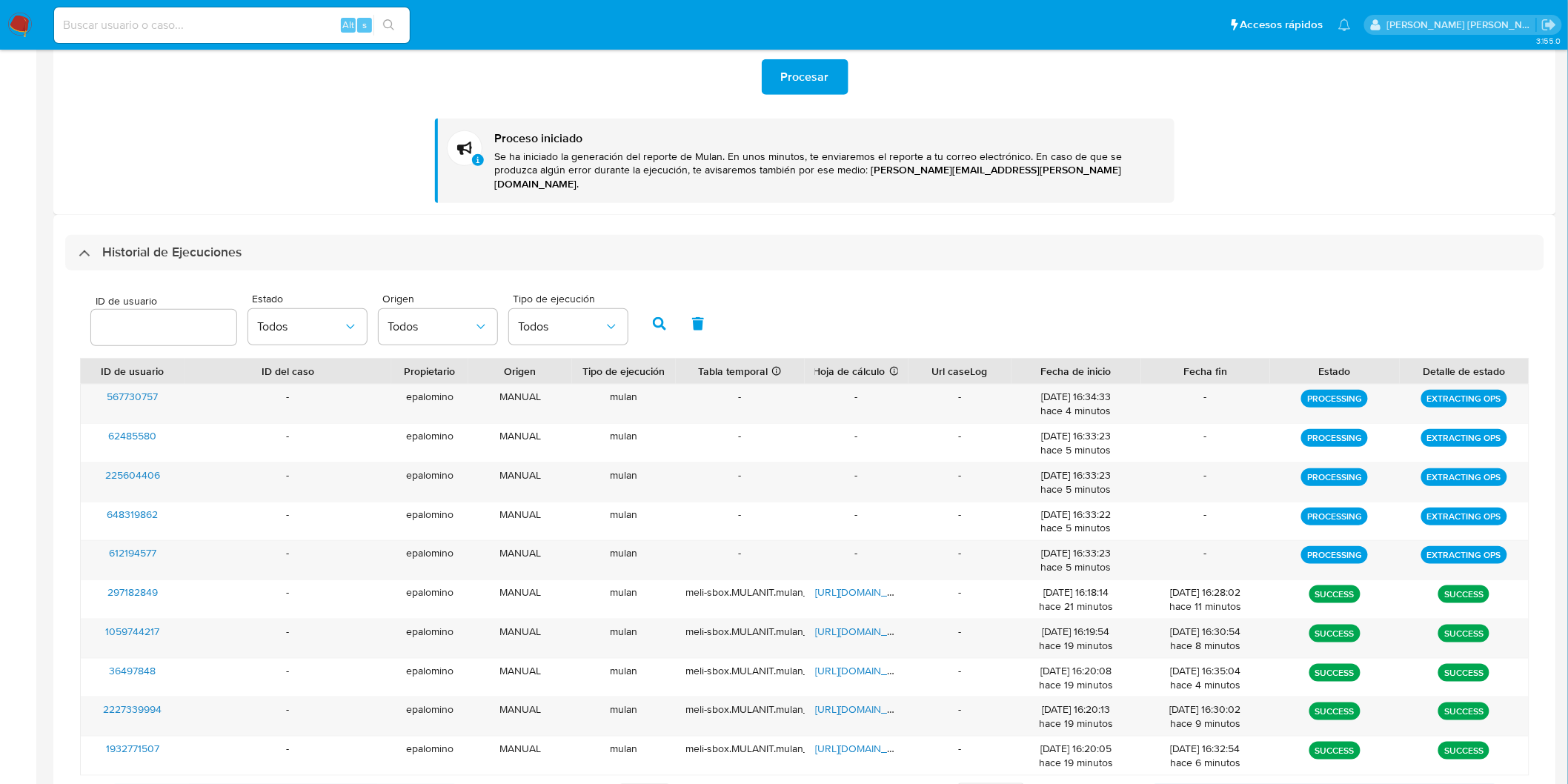
scroll to position [0, 0]
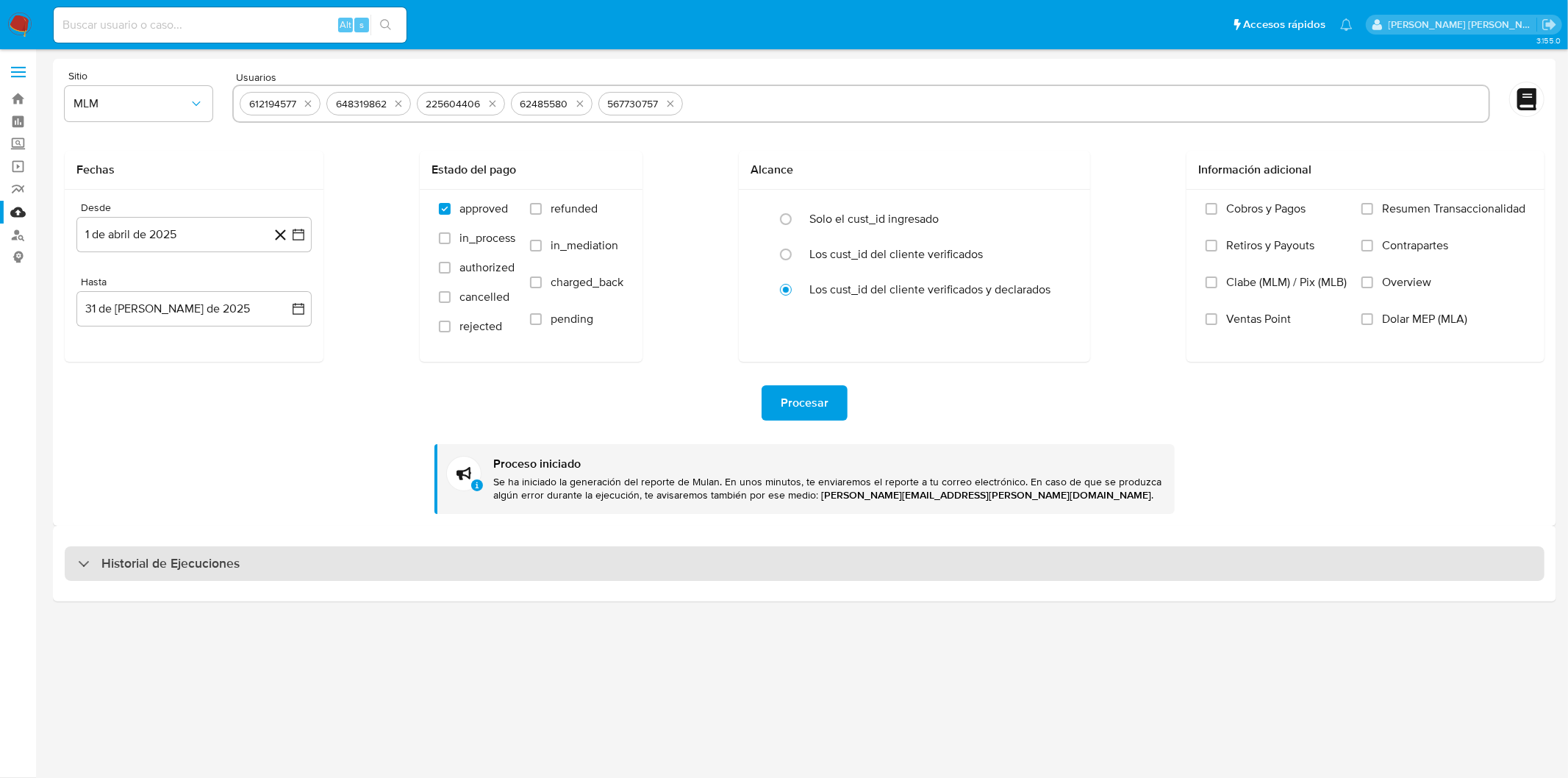
click at [198, 553] on div "Historial de Ejecuciones" at bounding box center [805, 564] width 1480 height 35
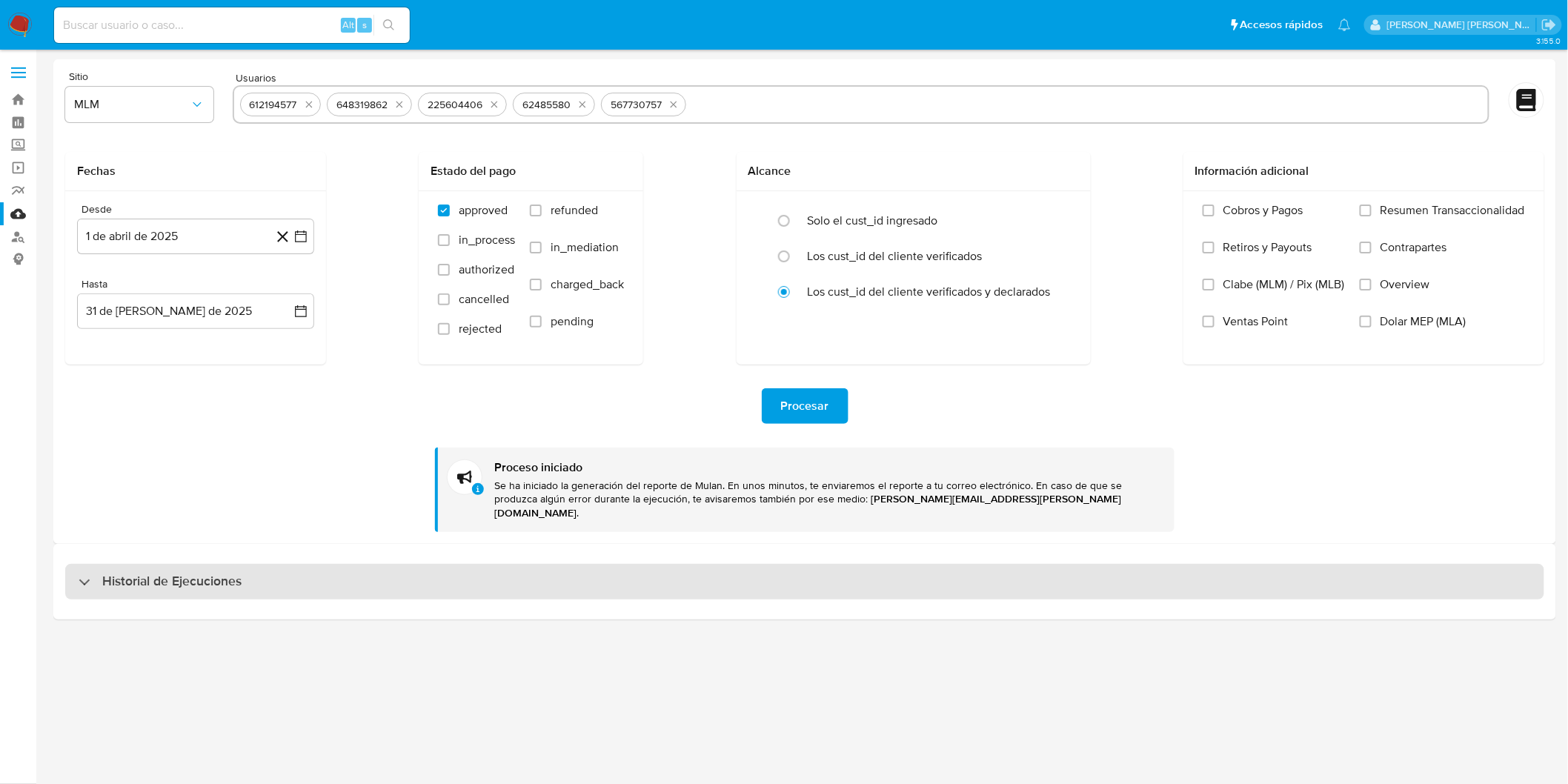
select select "10"
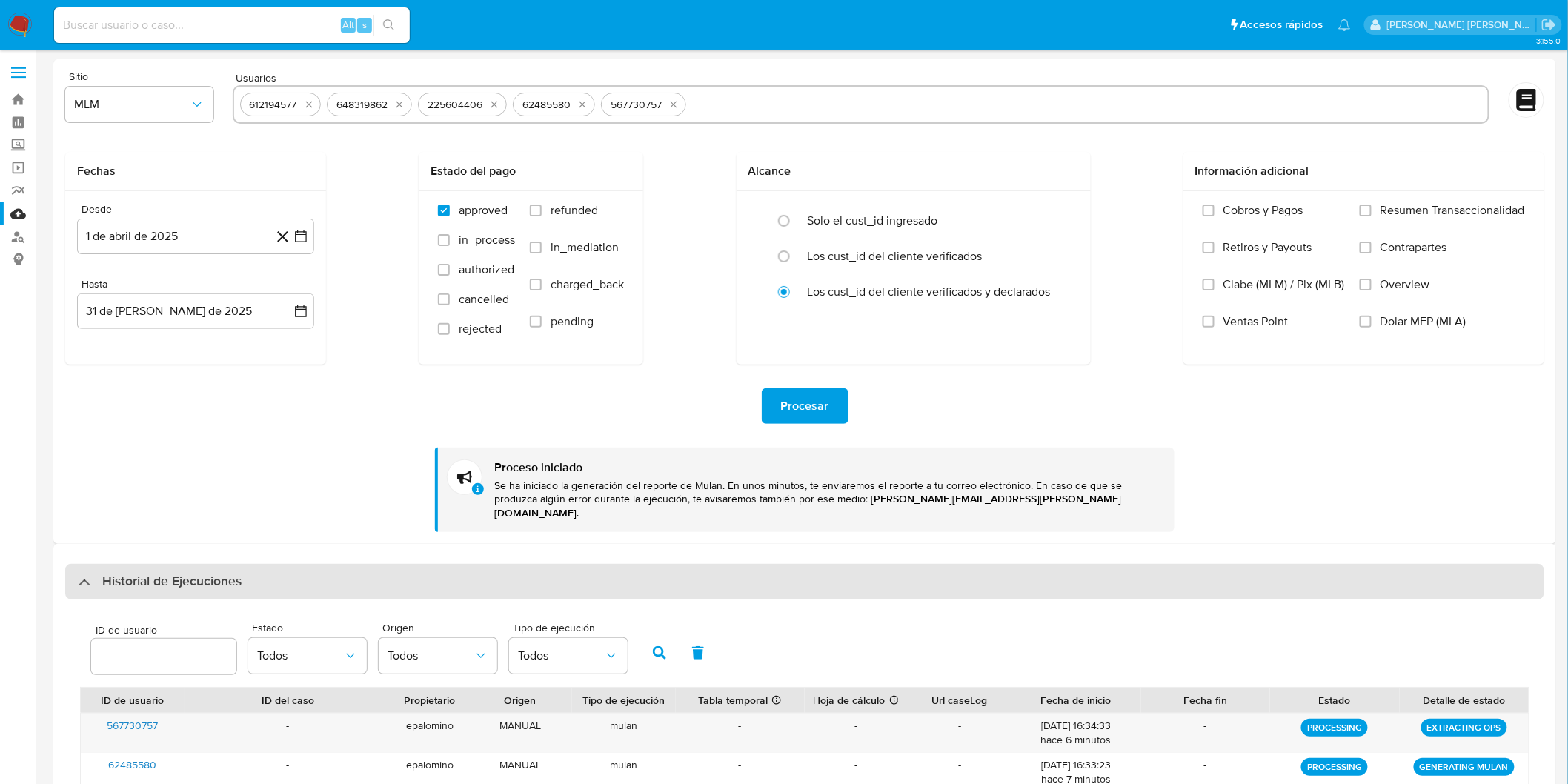
click at [197, 564] on div "Historial de Ejecuciones" at bounding box center [805, 581] width 1480 height 35
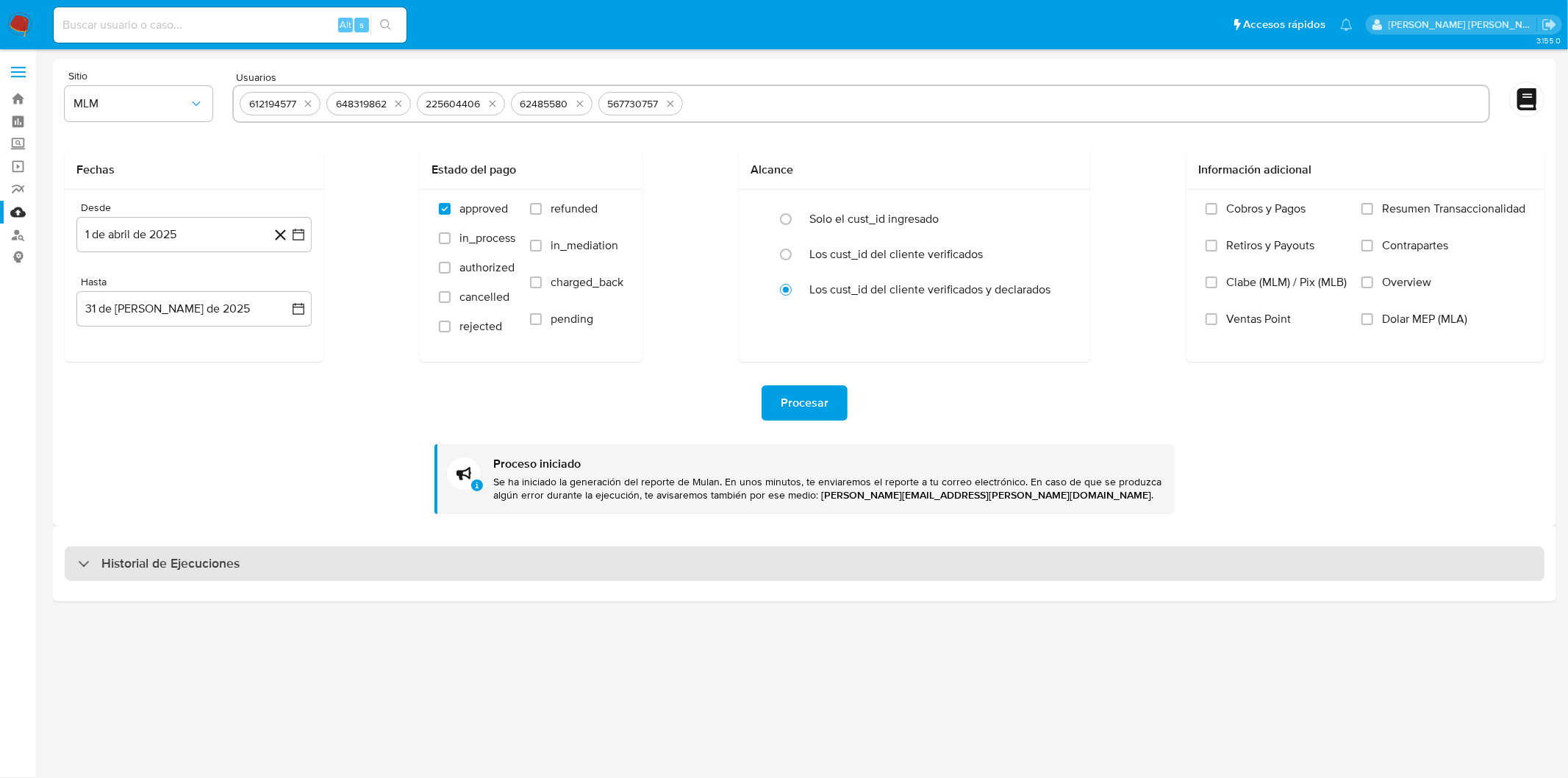
click at [145, 558] on h3 "Historial de Ejecuciones" at bounding box center [170, 564] width 138 height 18
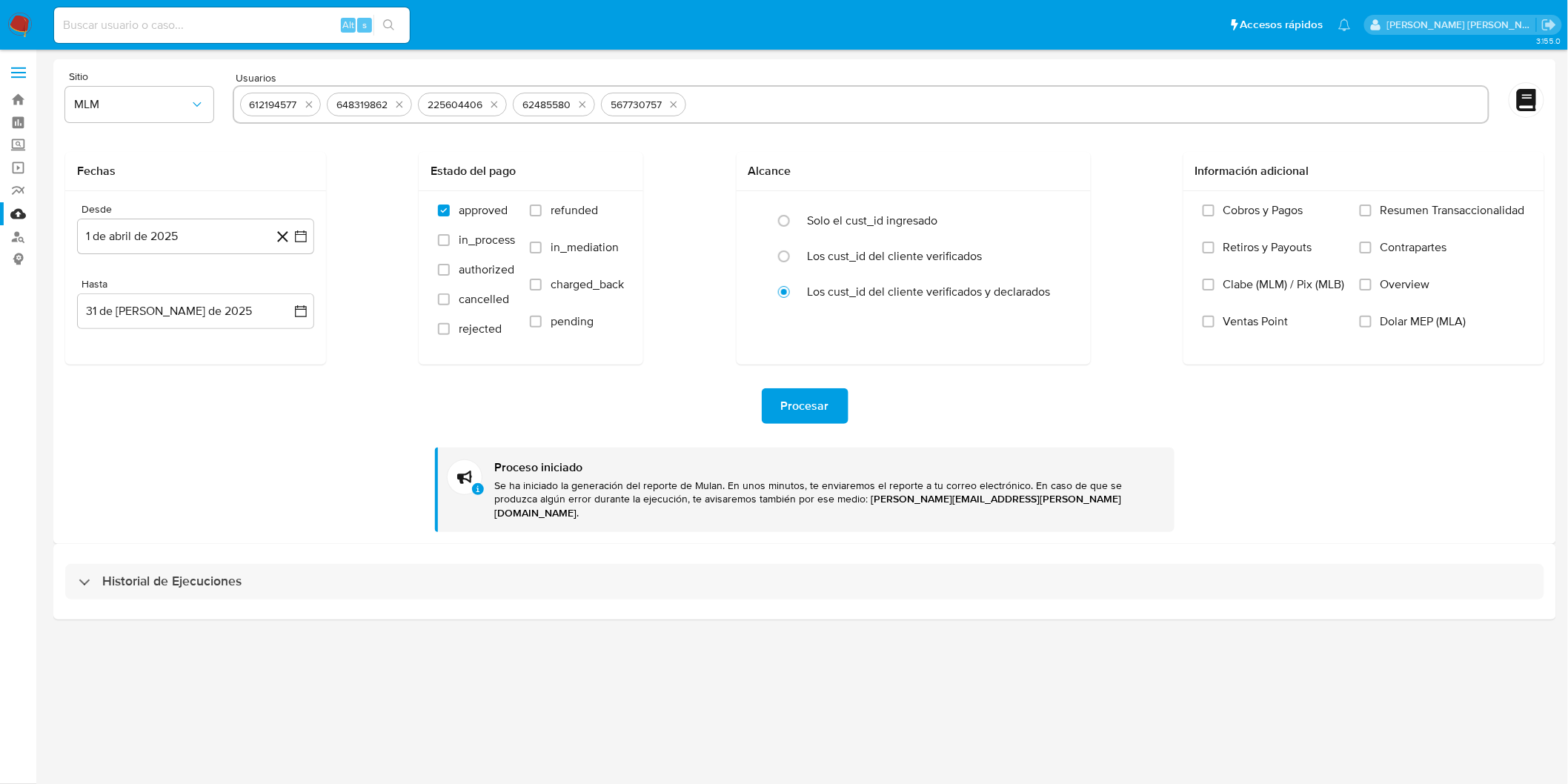
select select "10"
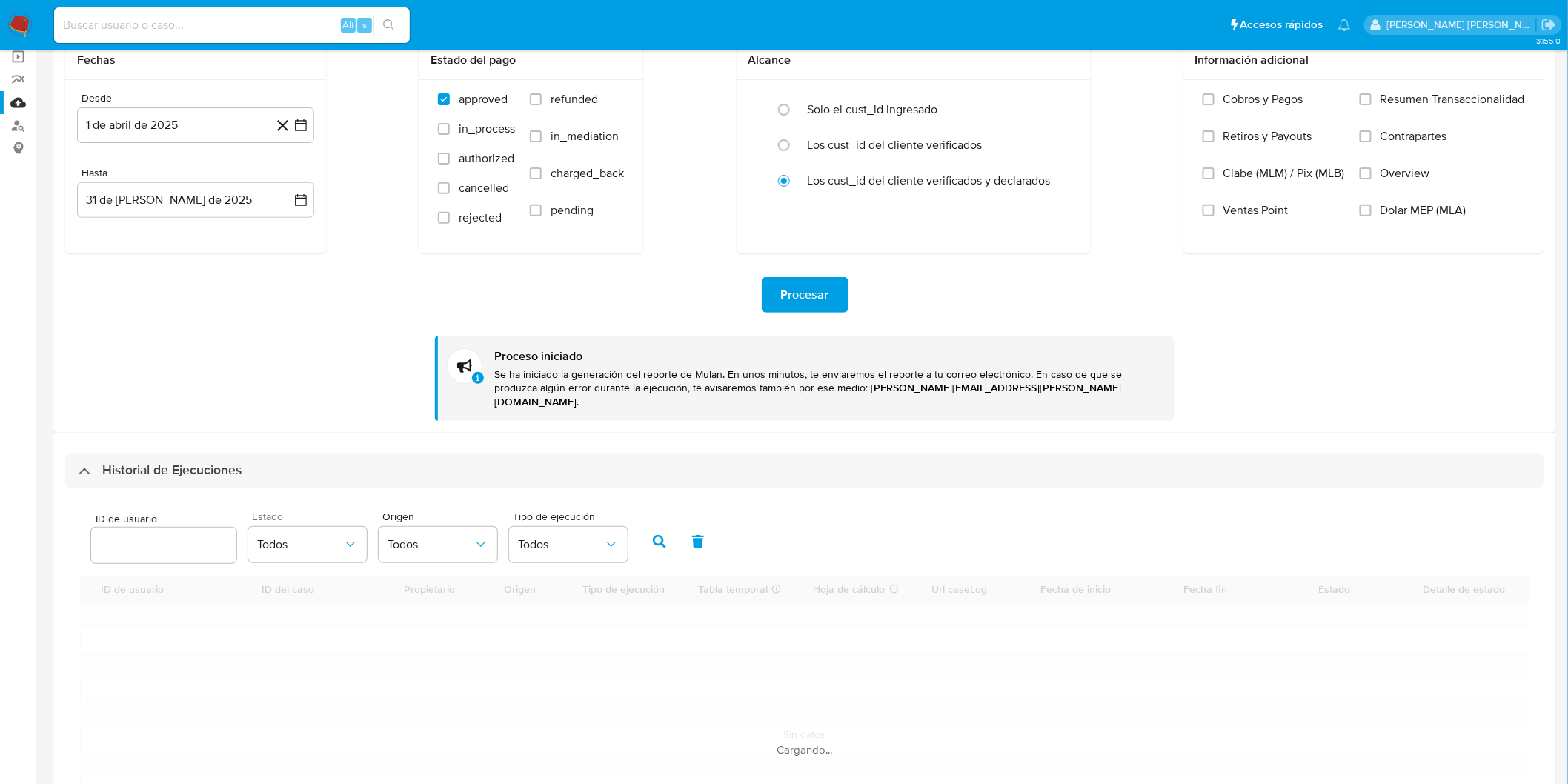
scroll to position [250, 0]
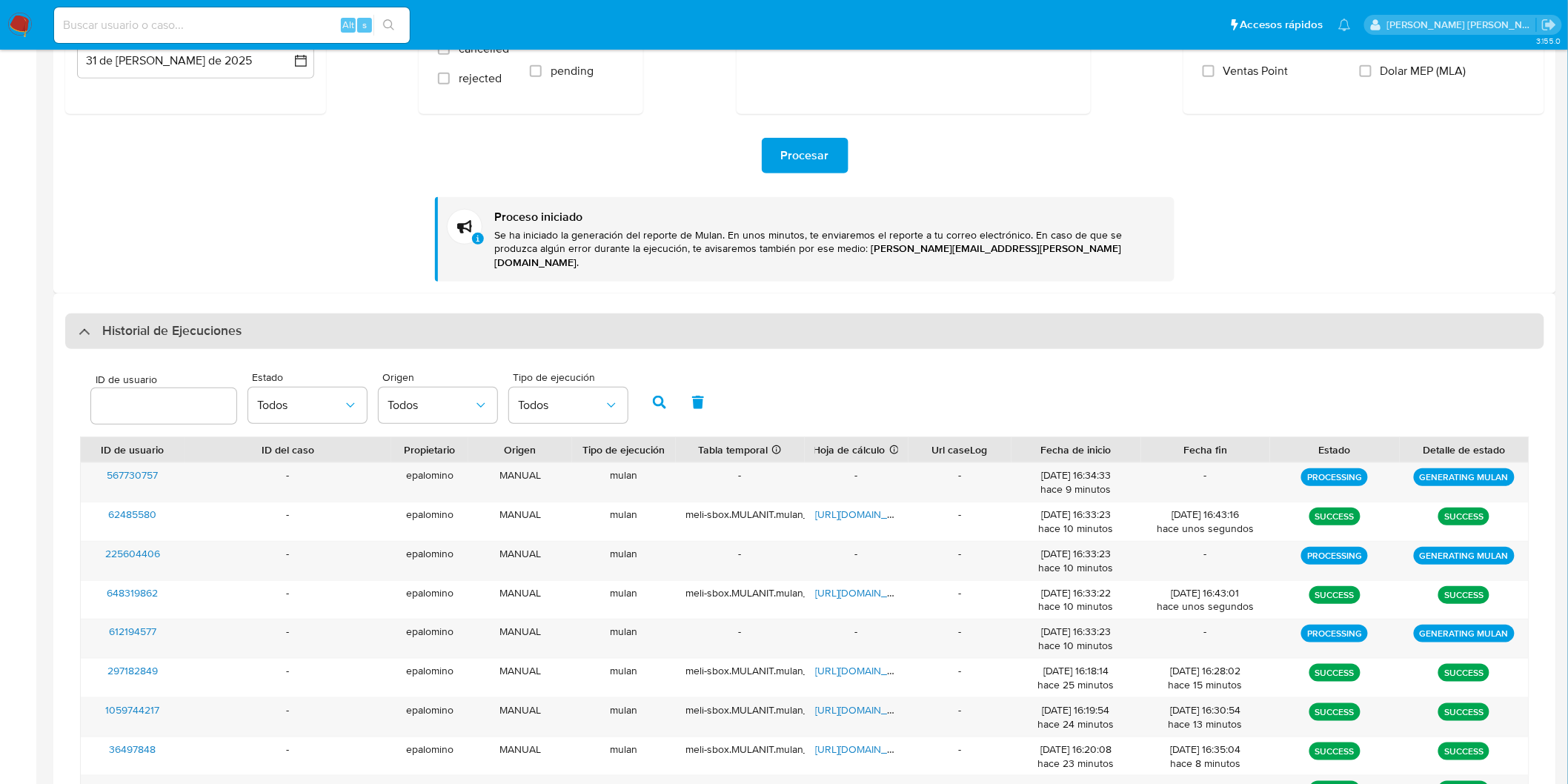
click at [116, 322] on h3 "Historial de Ejecuciones" at bounding box center [172, 331] width 139 height 18
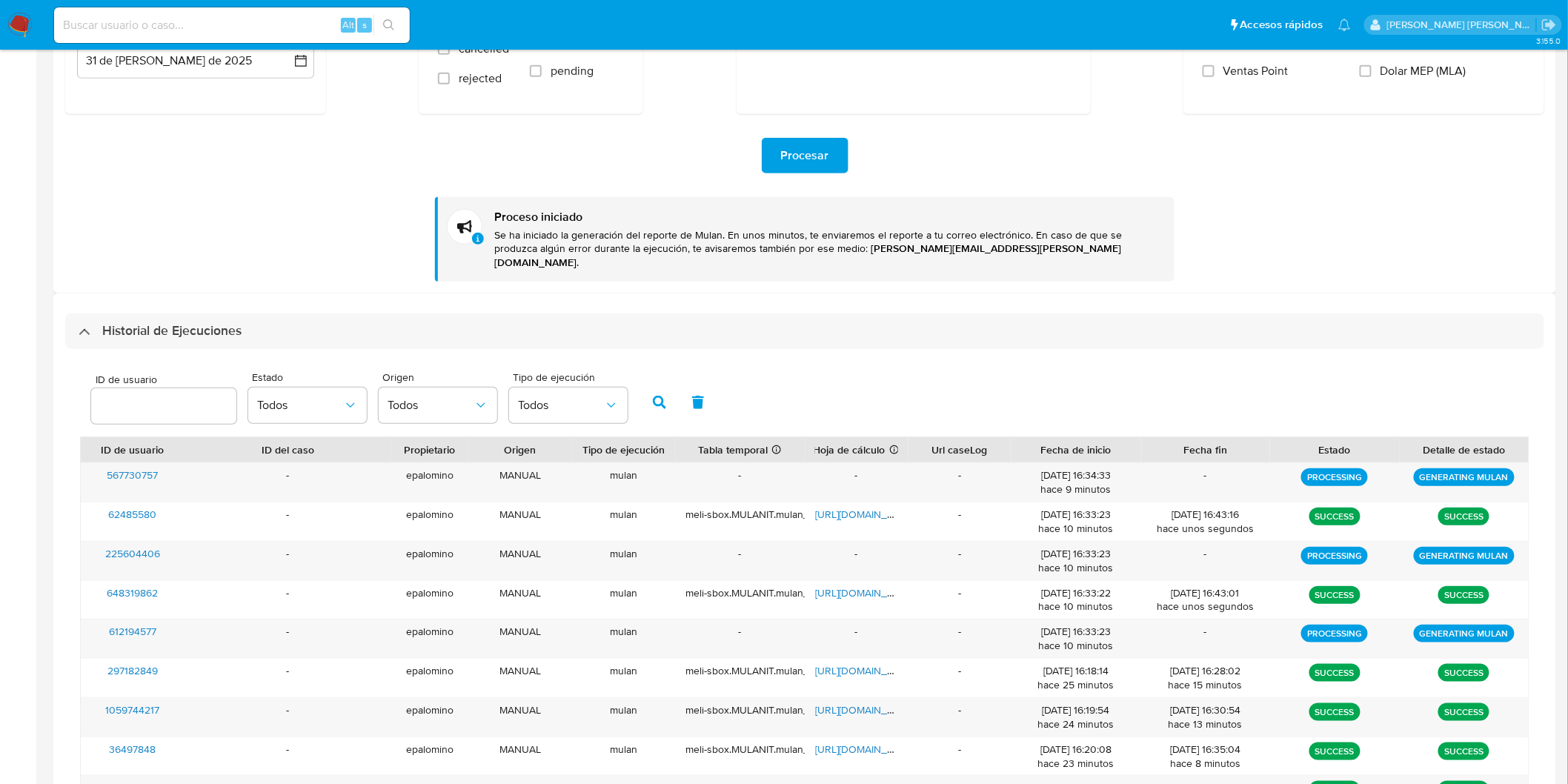
scroll to position [0, 0]
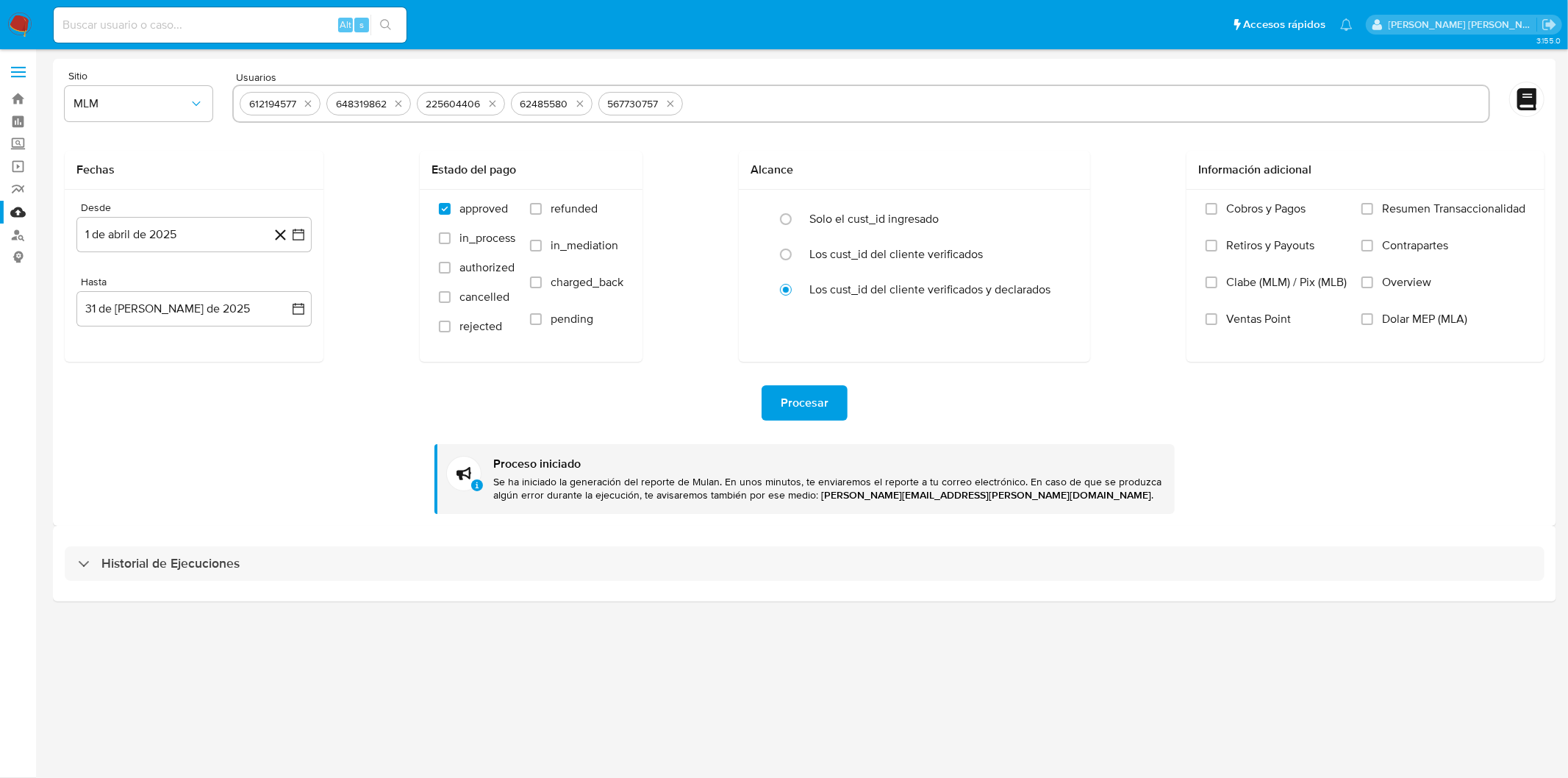
click at [148, 581] on div "Historial de Ejecuciones" at bounding box center [804, 563] width 1504 height 75
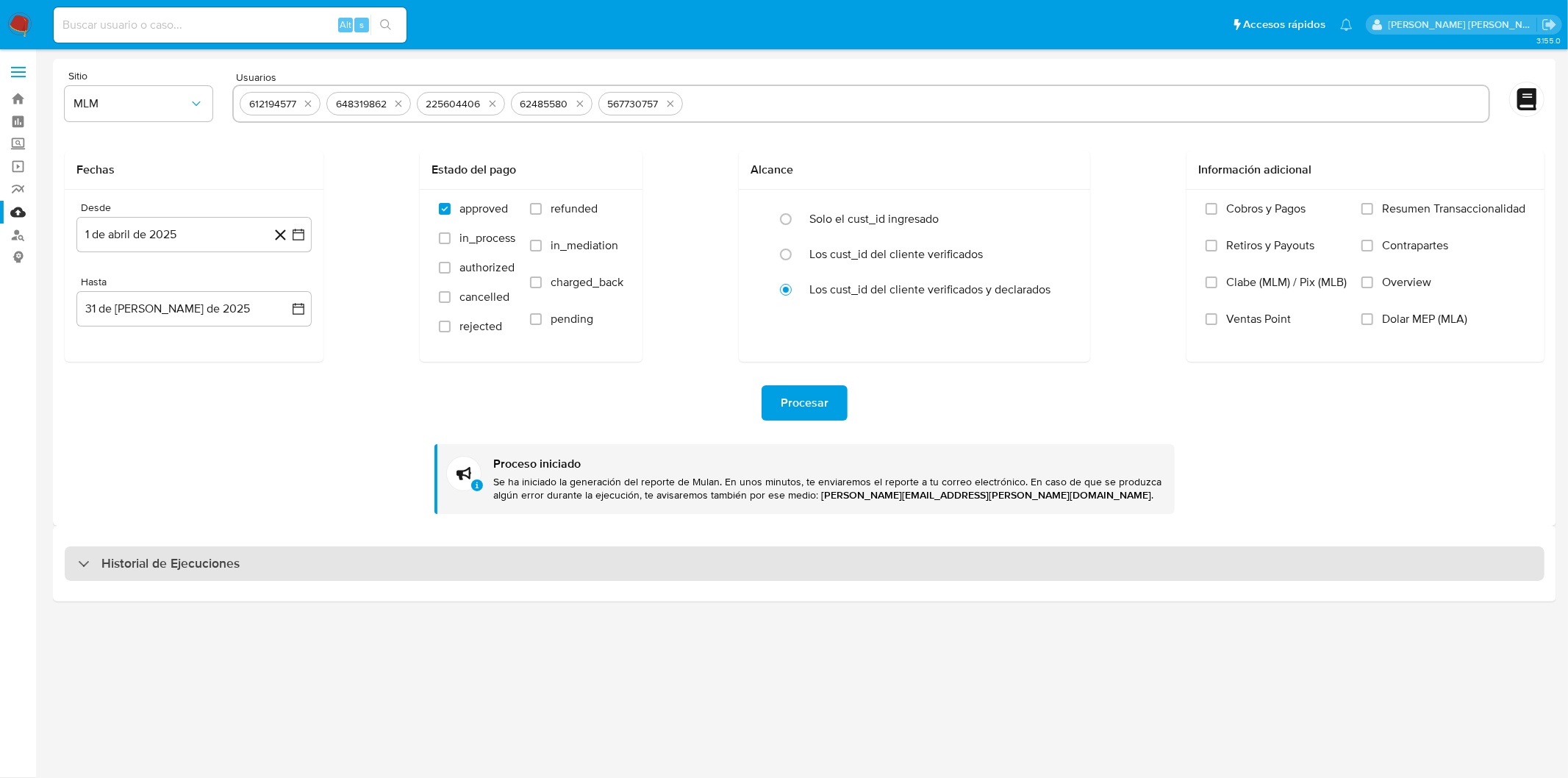
click at [153, 563] on h3 "Historial de Ejecuciones" at bounding box center [170, 564] width 138 height 18
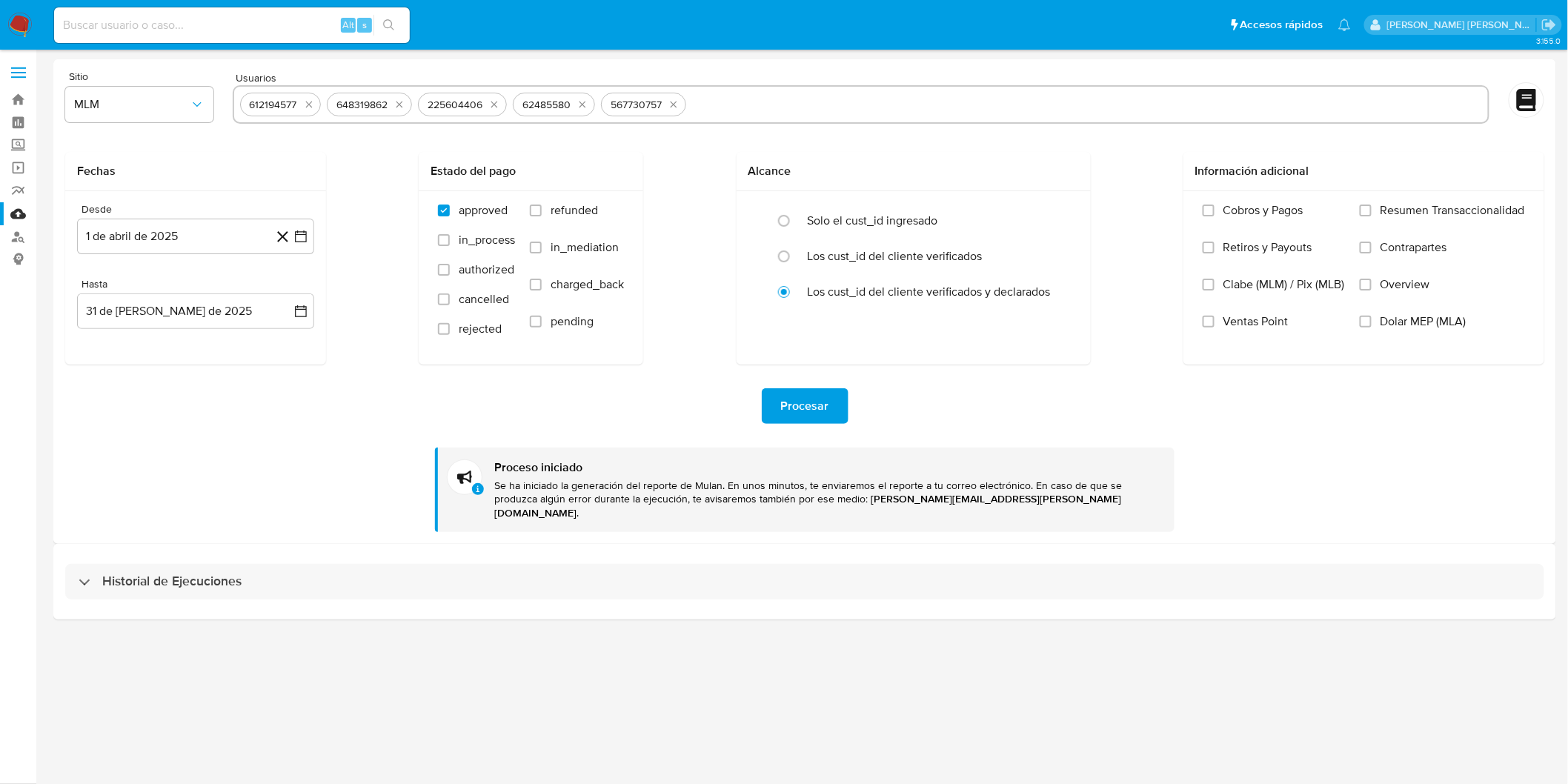
select select "10"
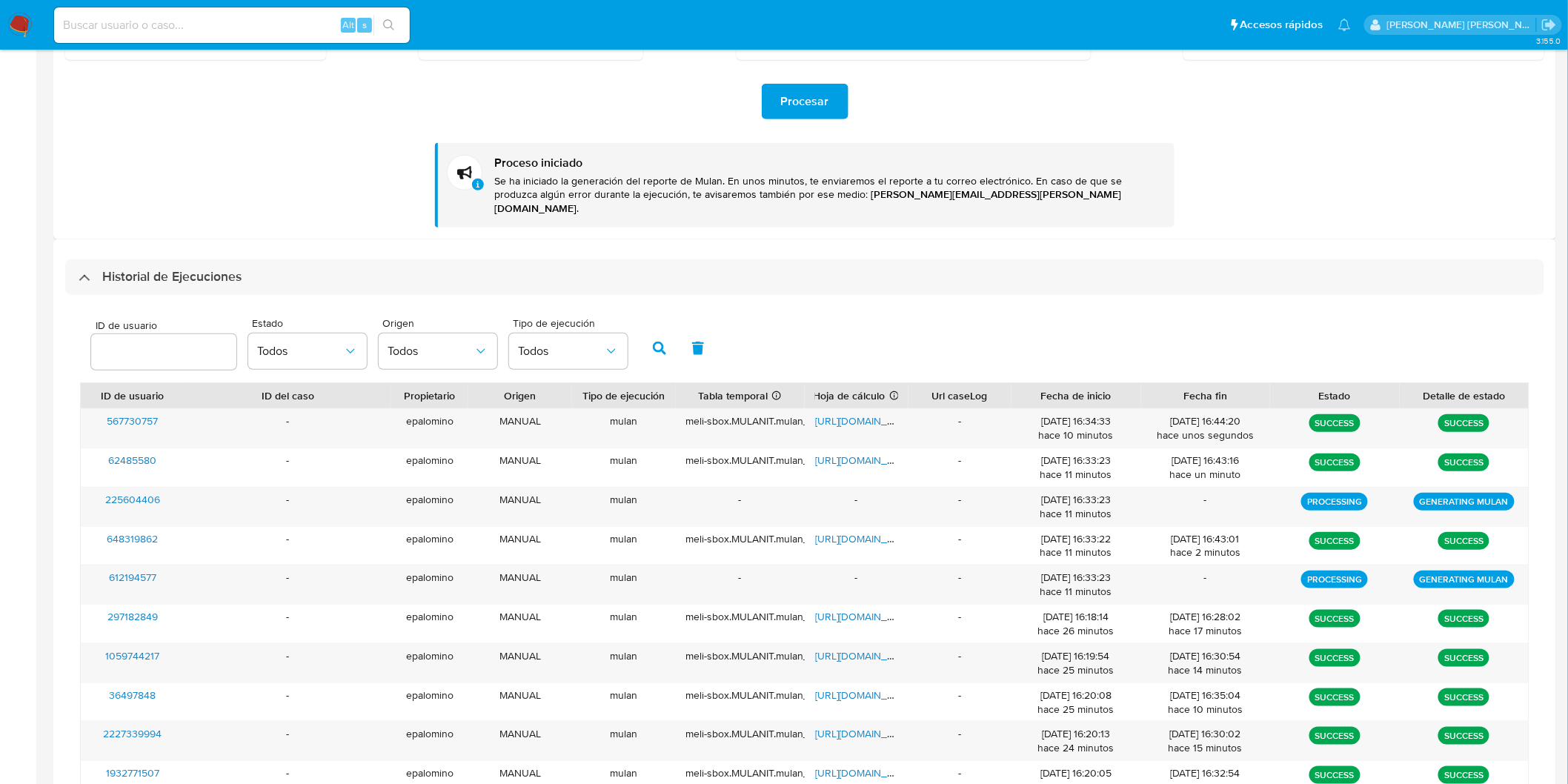
scroll to position [329, 0]
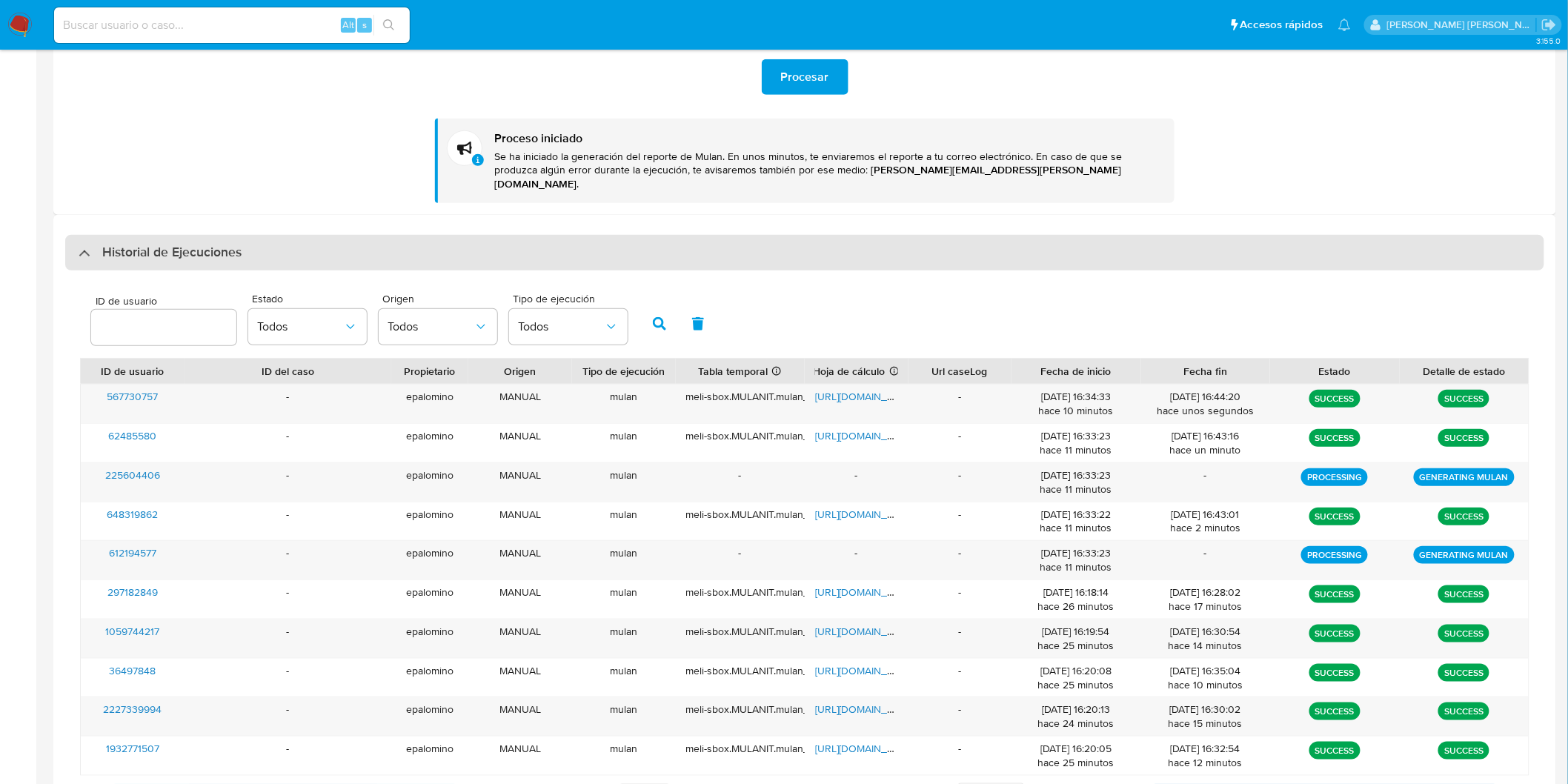
click at [179, 244] on h3 "Historial de Ejecuciones" at bounding box center [172, 253] width 139 height 18
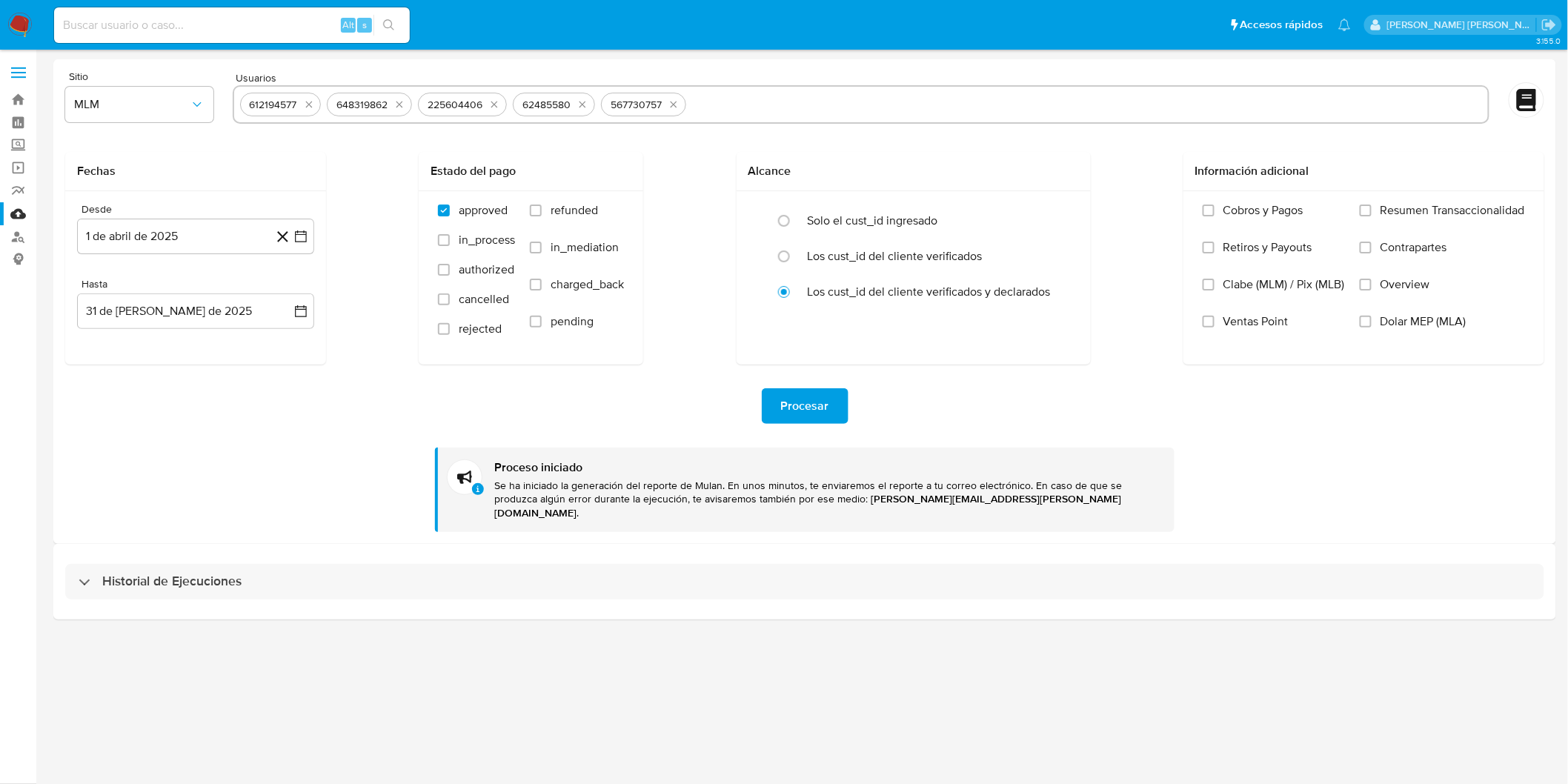
scroll to position [0, 0]
click at [135, 545] on div "Historial de Ejecuciones" at bounding box center [811, 567] width 1516 height 75
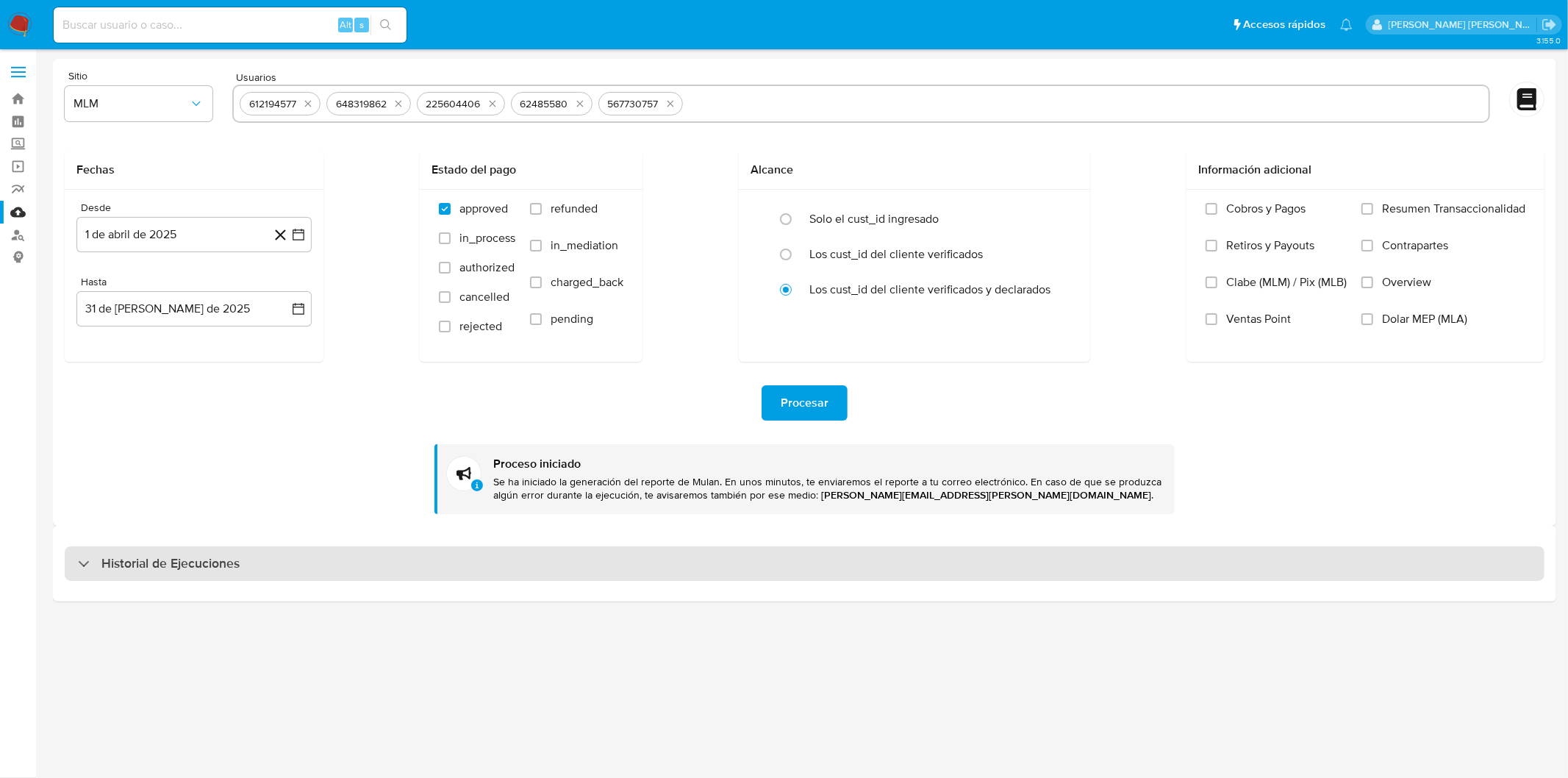
click at [134, 550] on div "Historial de Ejecuciones" at bounding box center [805, 564] width 1480 height 35
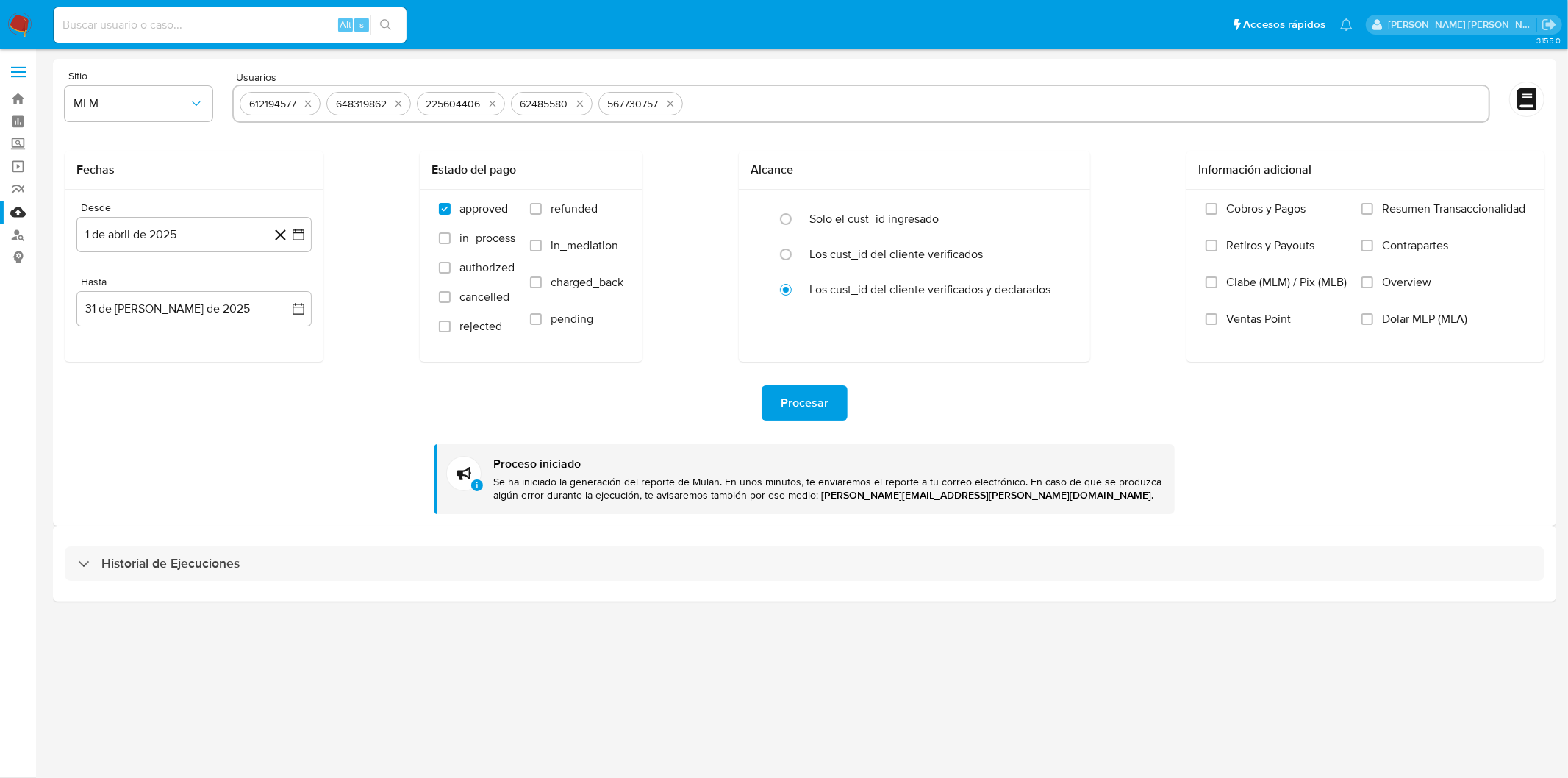
select select "10"
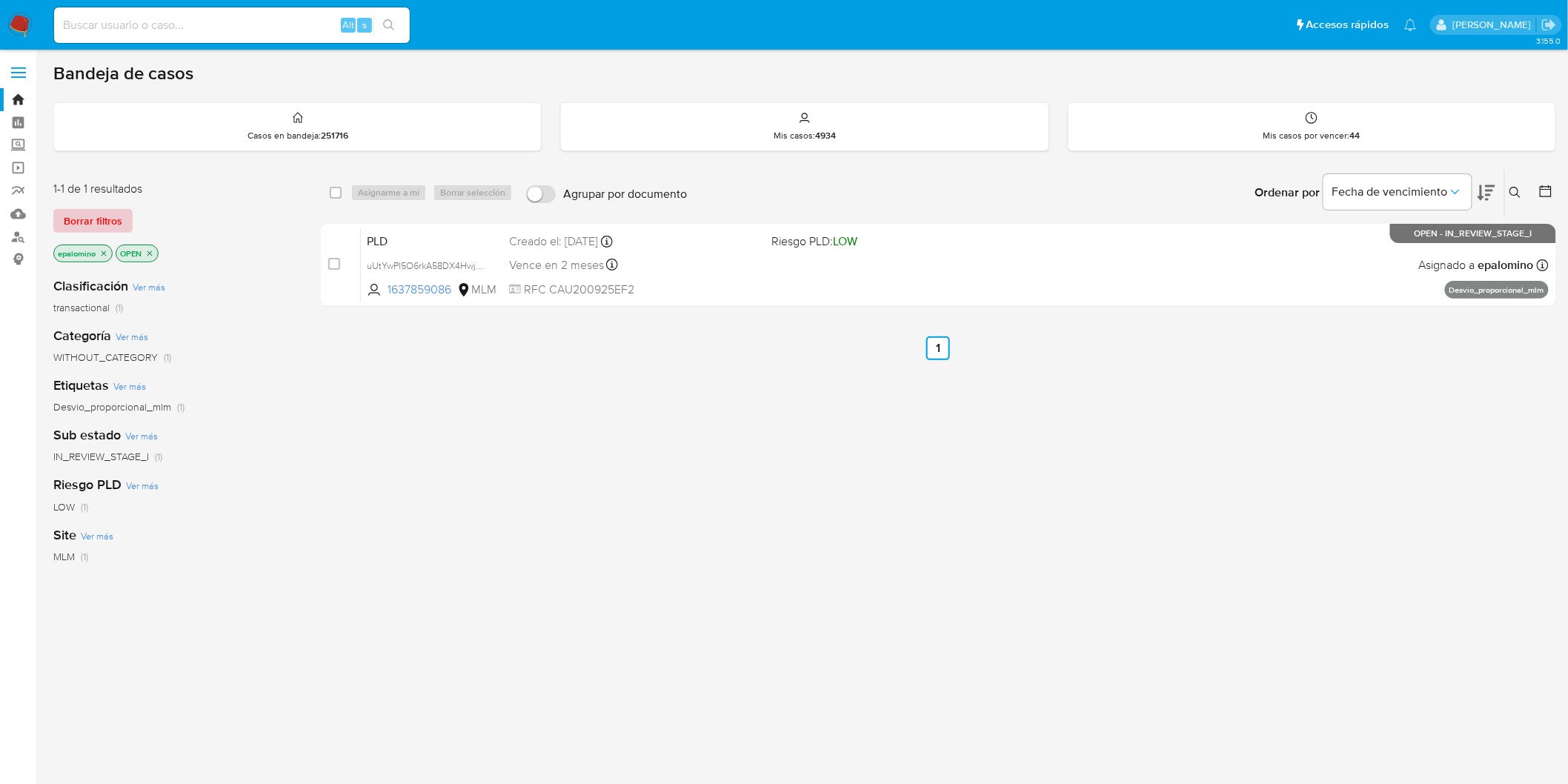
click at [83, 216] on span "Borrar filtros" at bounding box center [93, 220] width 58 height 20
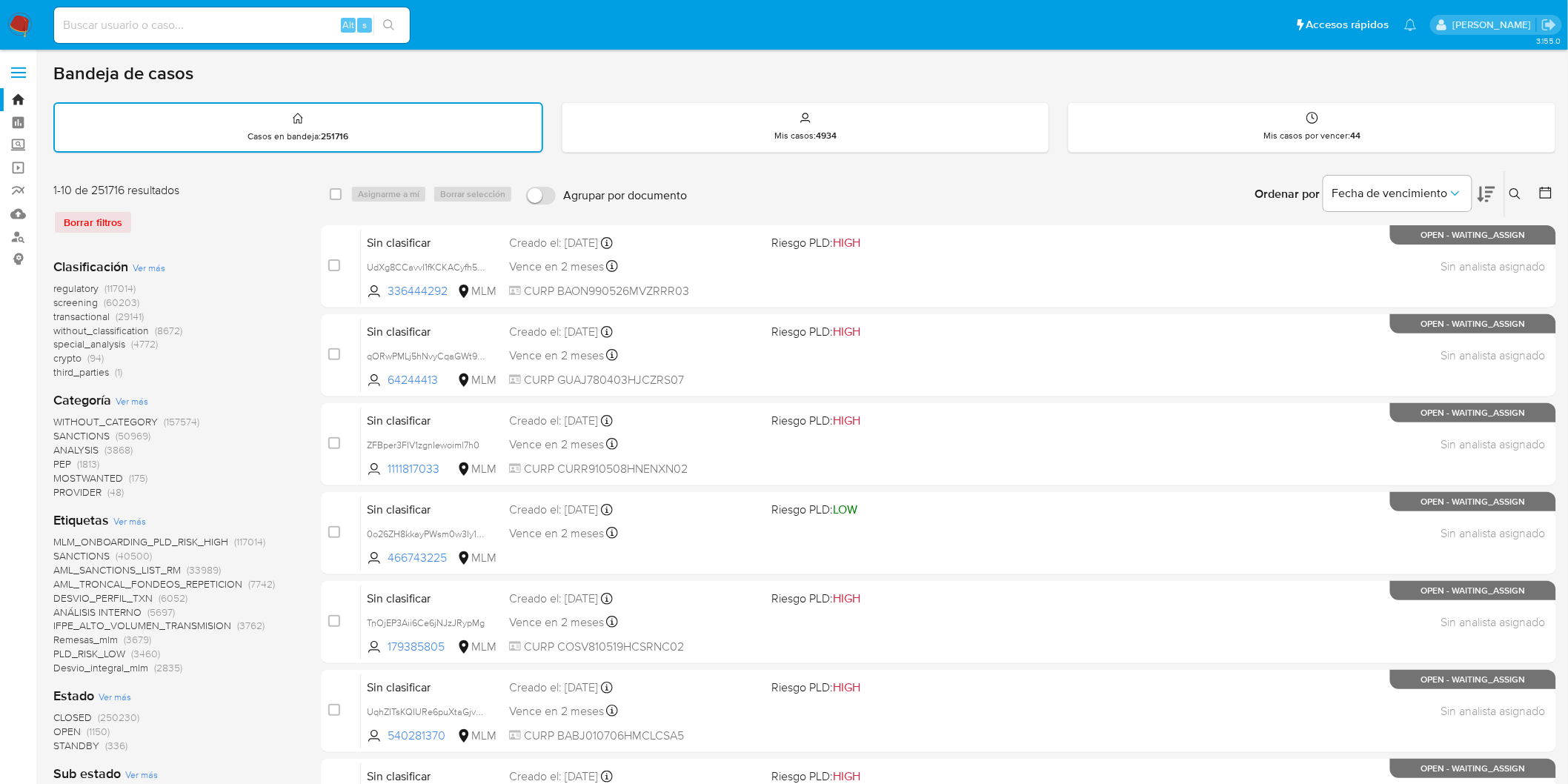
click at [16, 25] on img at bounding box center [19, 25] width 25 height 25
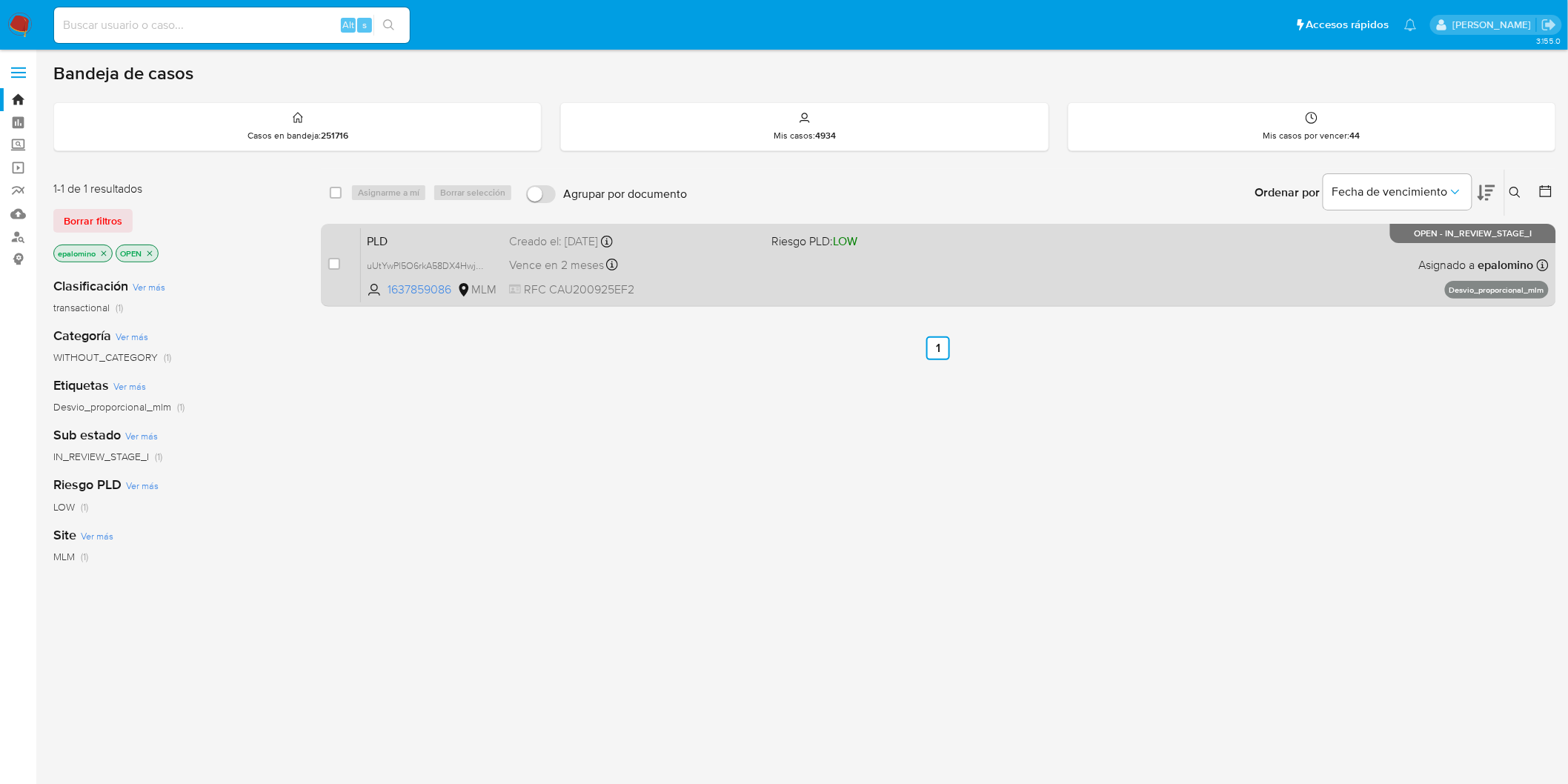
click at [390, 235] on span "PLD" at bounding box center [432, 240] width 130 height 19
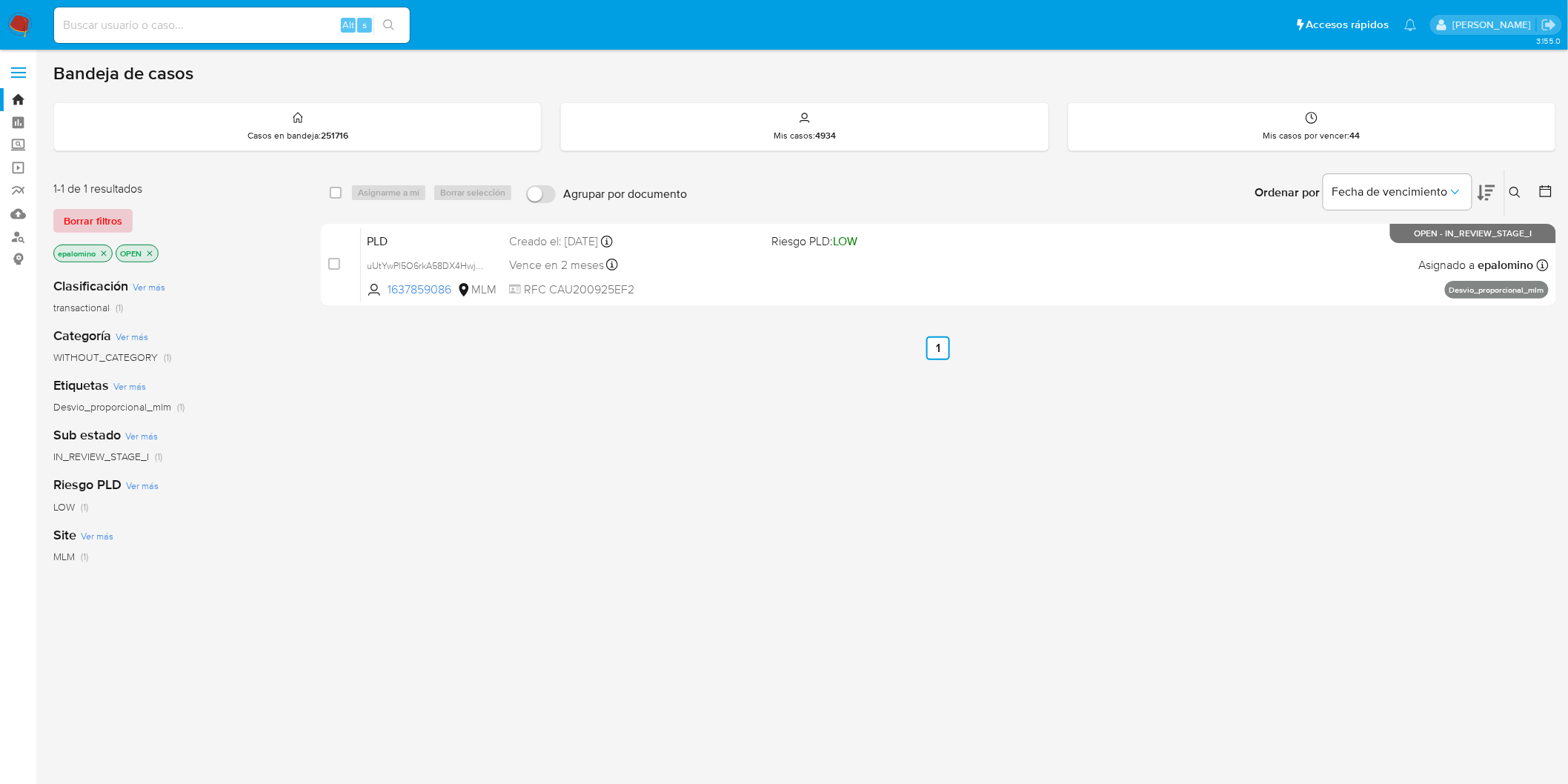
click at [111, 219] on span "Borrar filtros" at bounding box center [93, 220] width 58 height 20
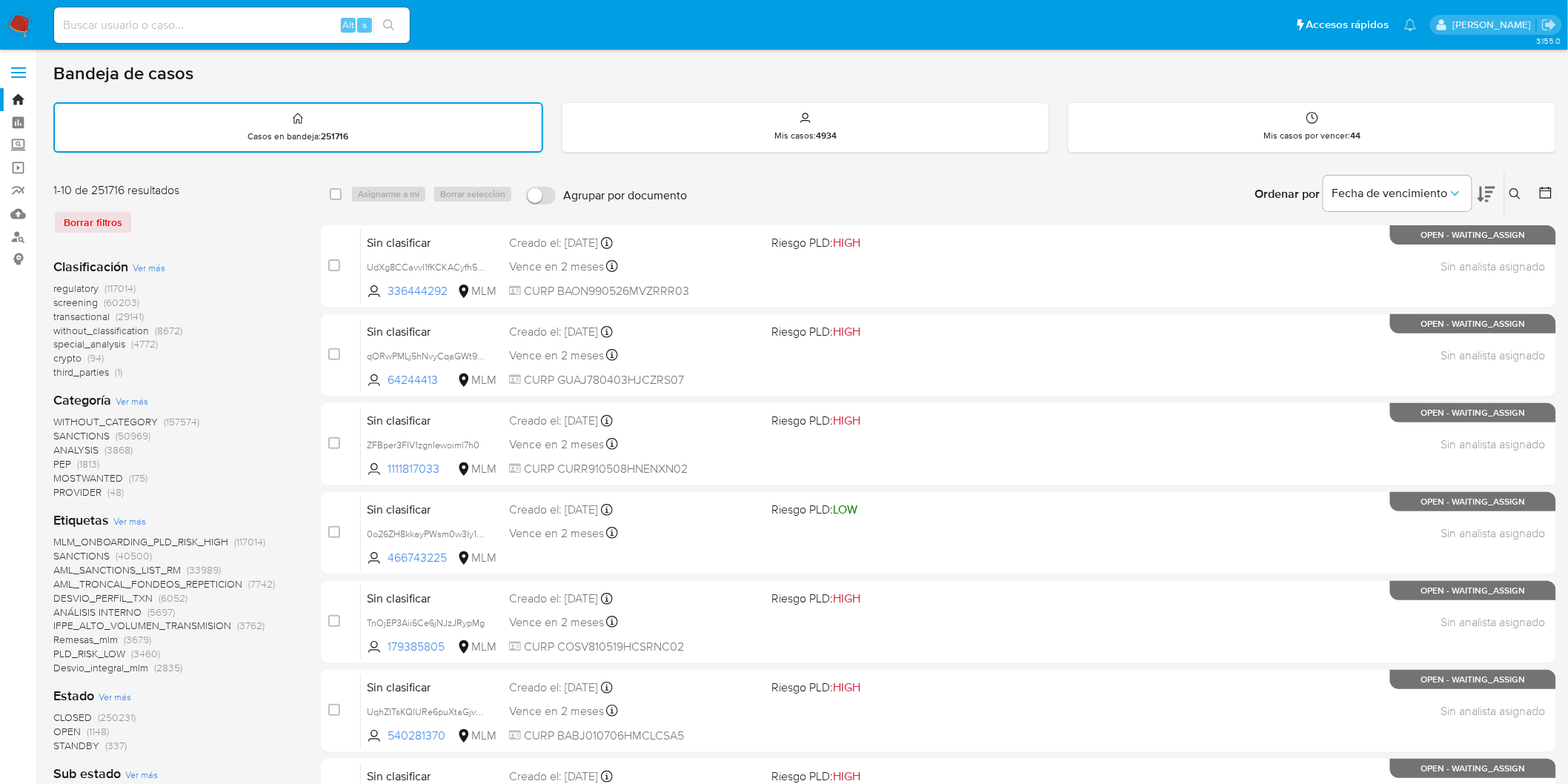
click at [19, 26] on img at bounding box center [19, 25] width 25 height 25
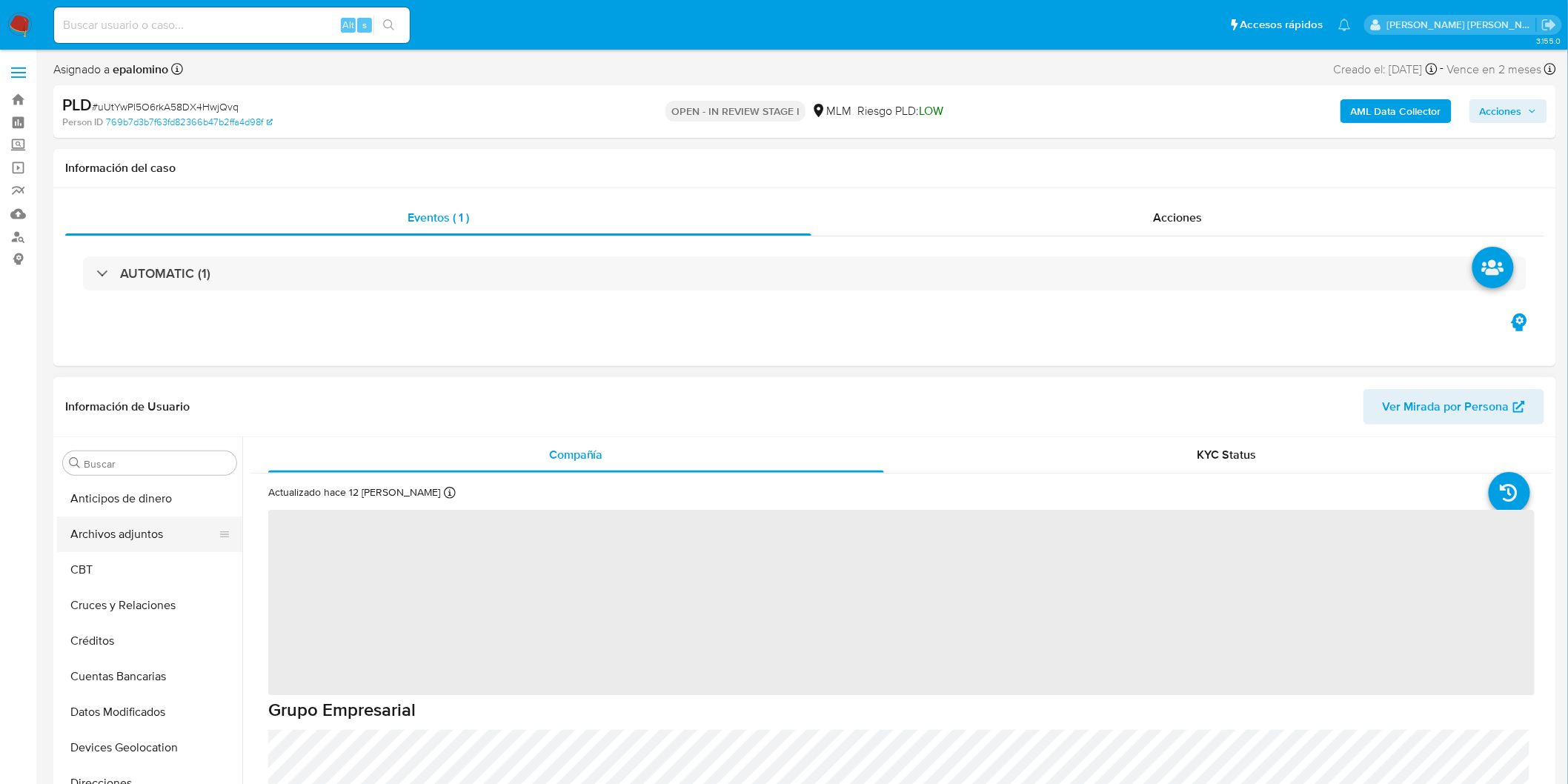
click at [137, 534] on button "Archivos adjuntos" at bounding box center [143, 534] width 173 height 35
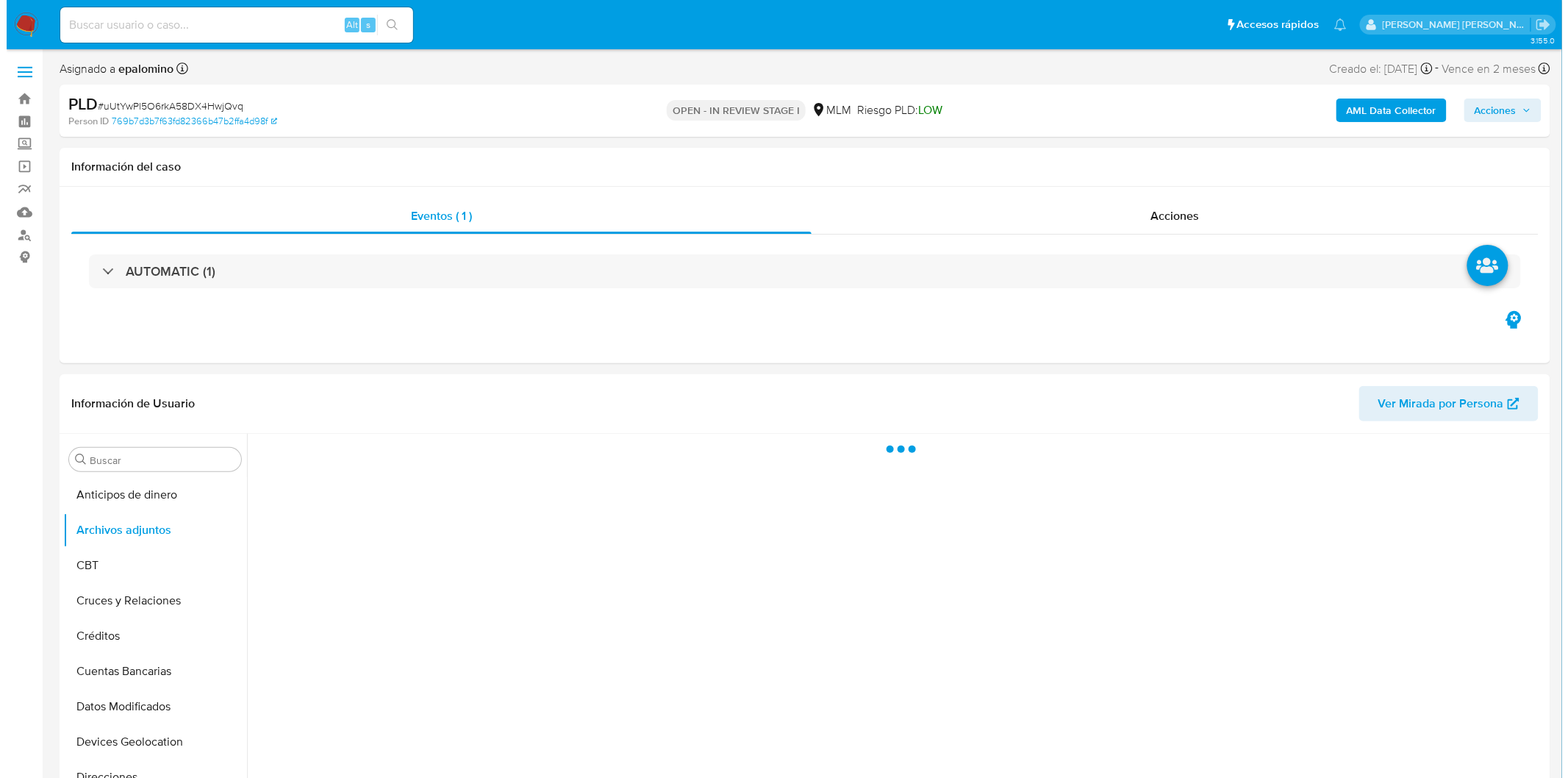
scroll to position [158, 0]
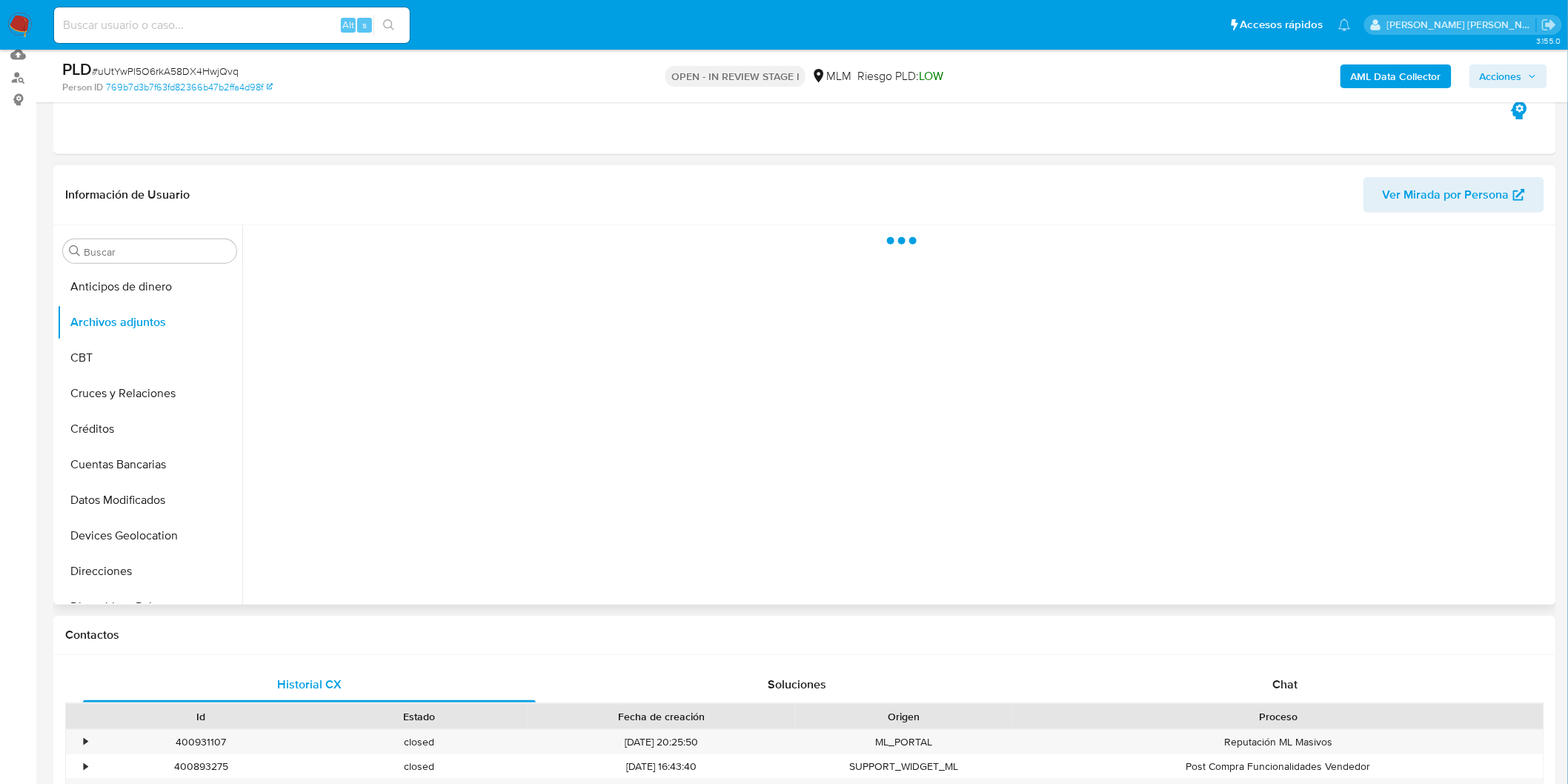
select select "10"
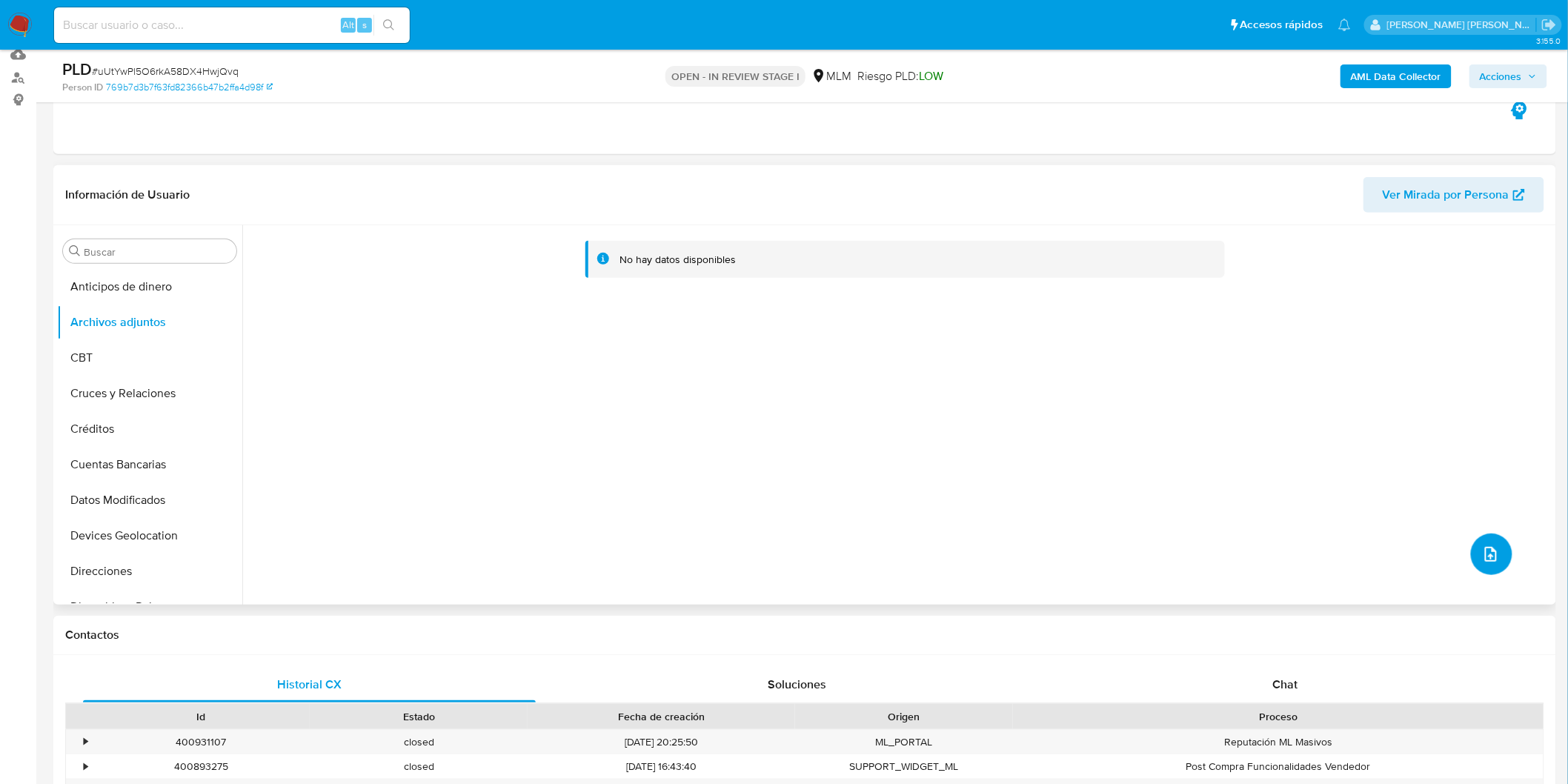
click at [1476, 550] on button "upload-file" at bounding box center [1492, 554] width 42 height 42
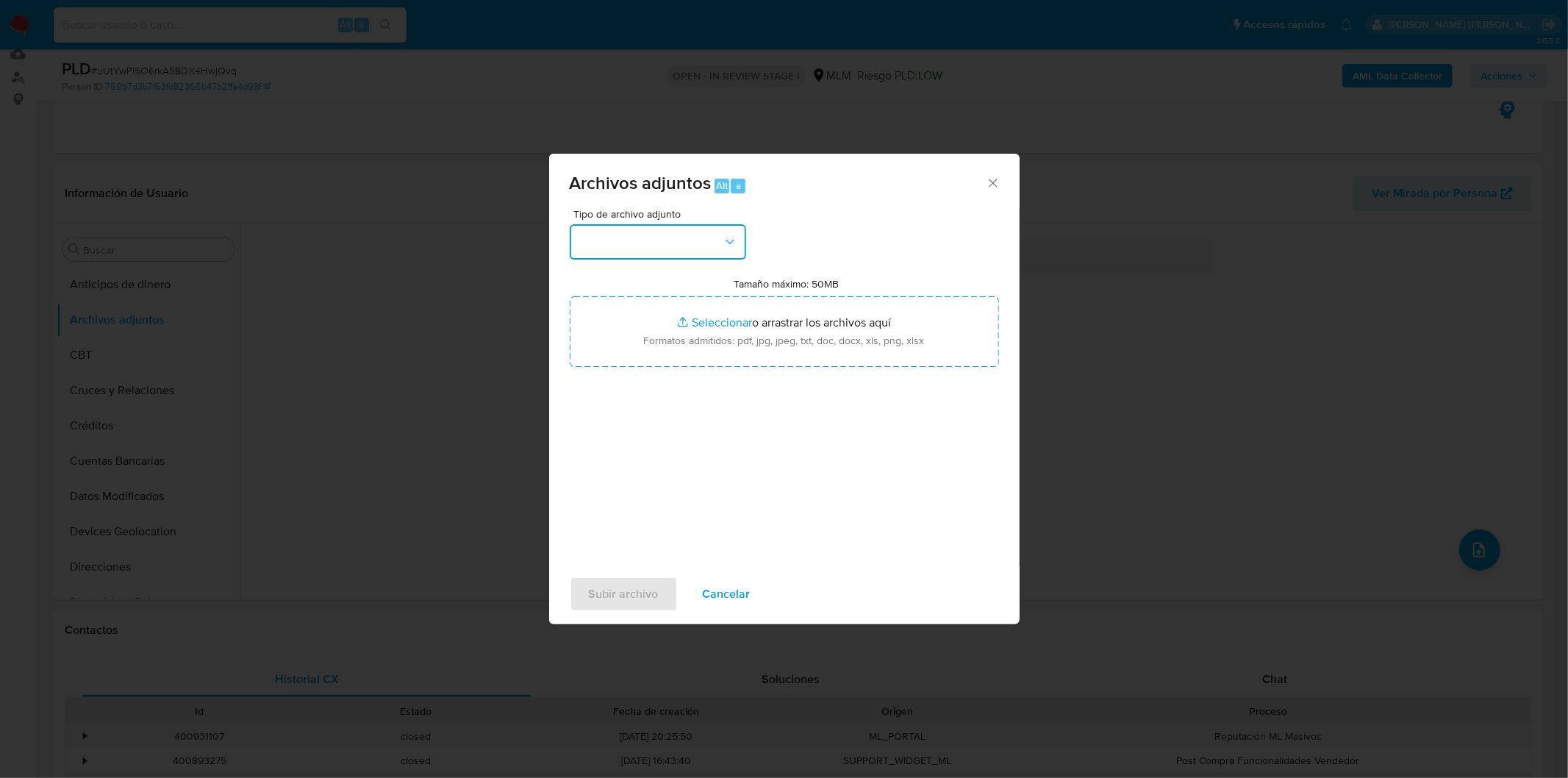
click at [711, 246] on button "button" at bounding box center [658, 241] width 176 height 35
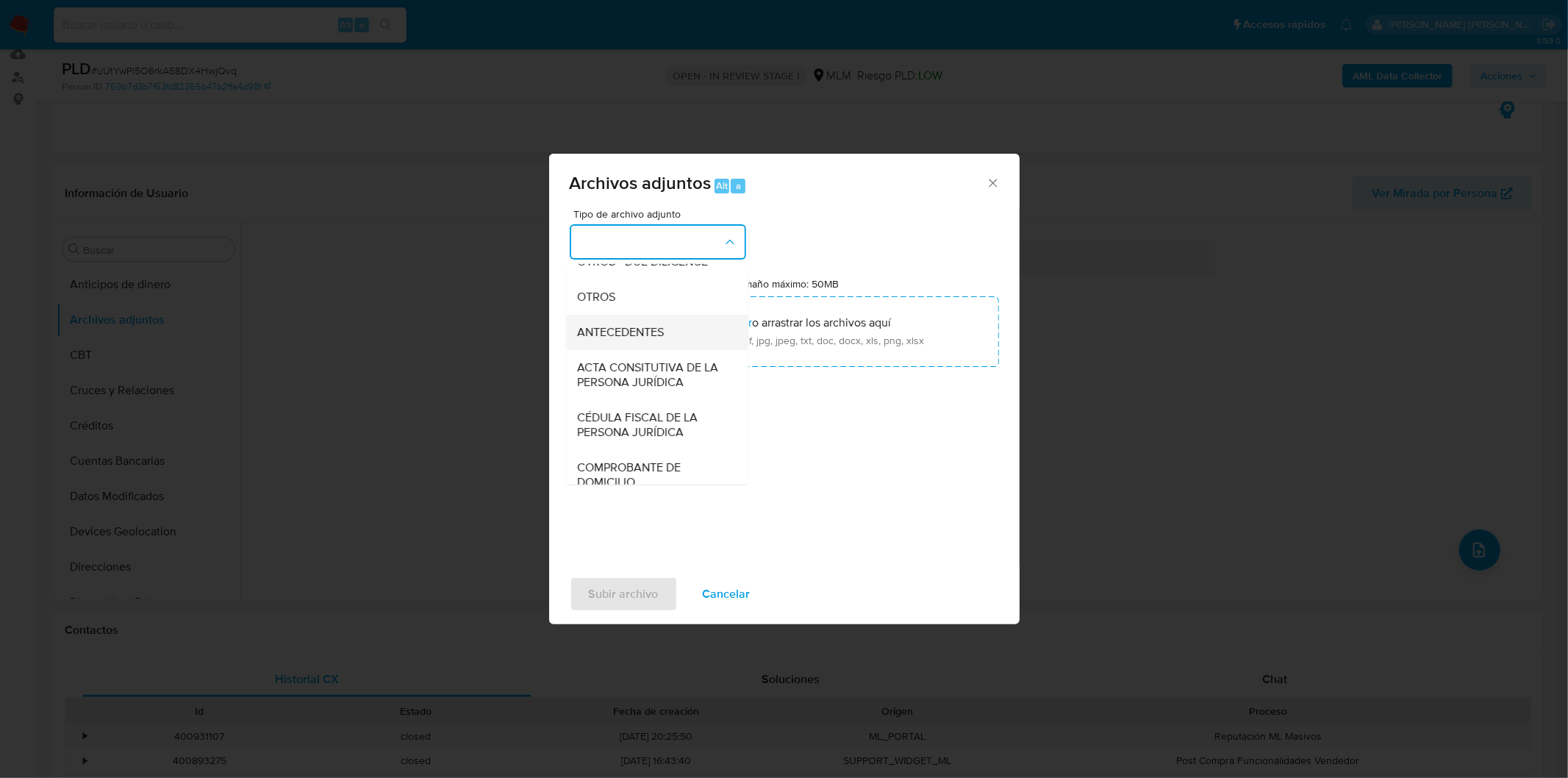
scroll to position [245, 0]
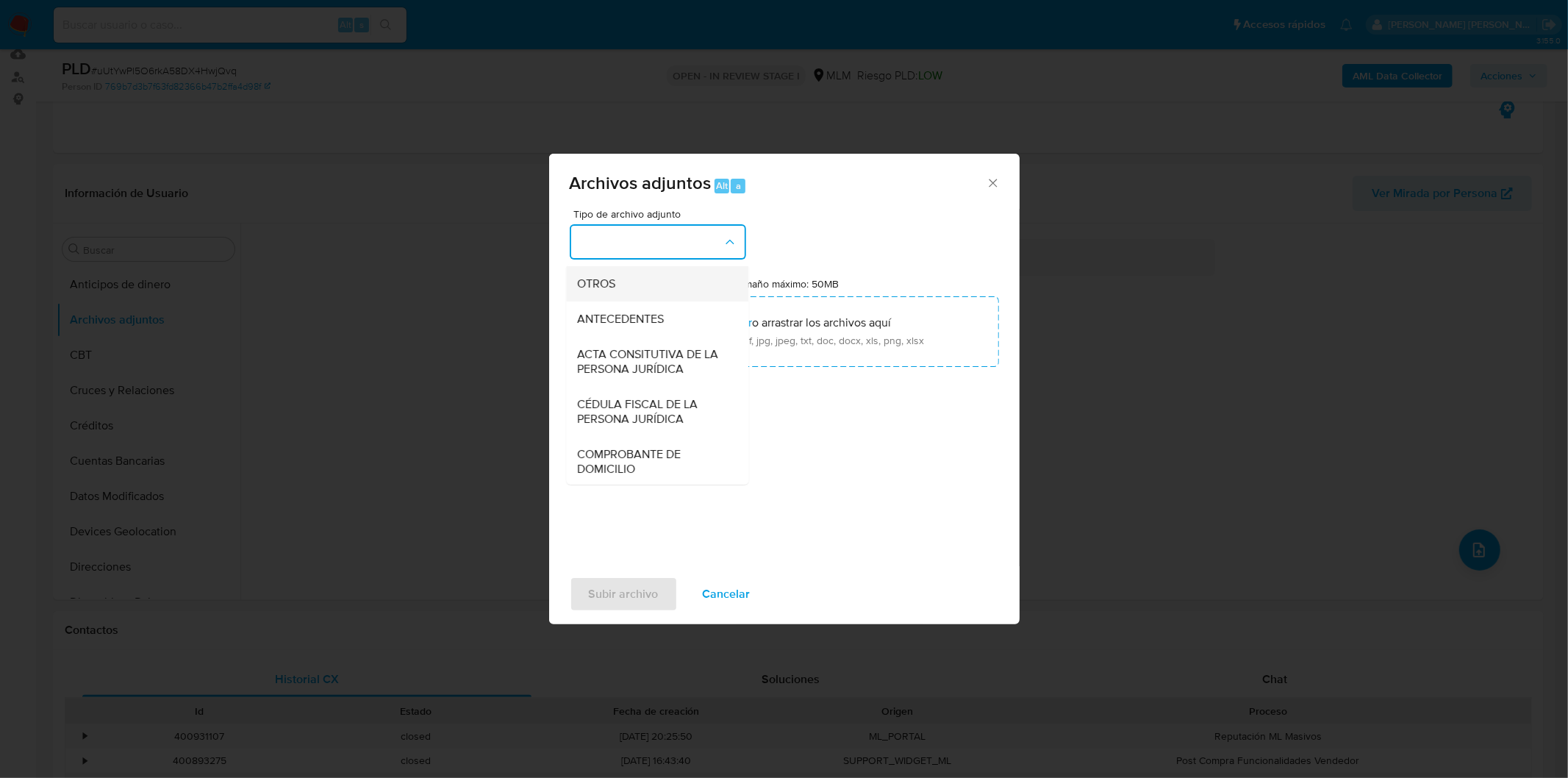
click at [626, 299] on div "OTROS" at bounding box center [652, 283] width 150 height 35
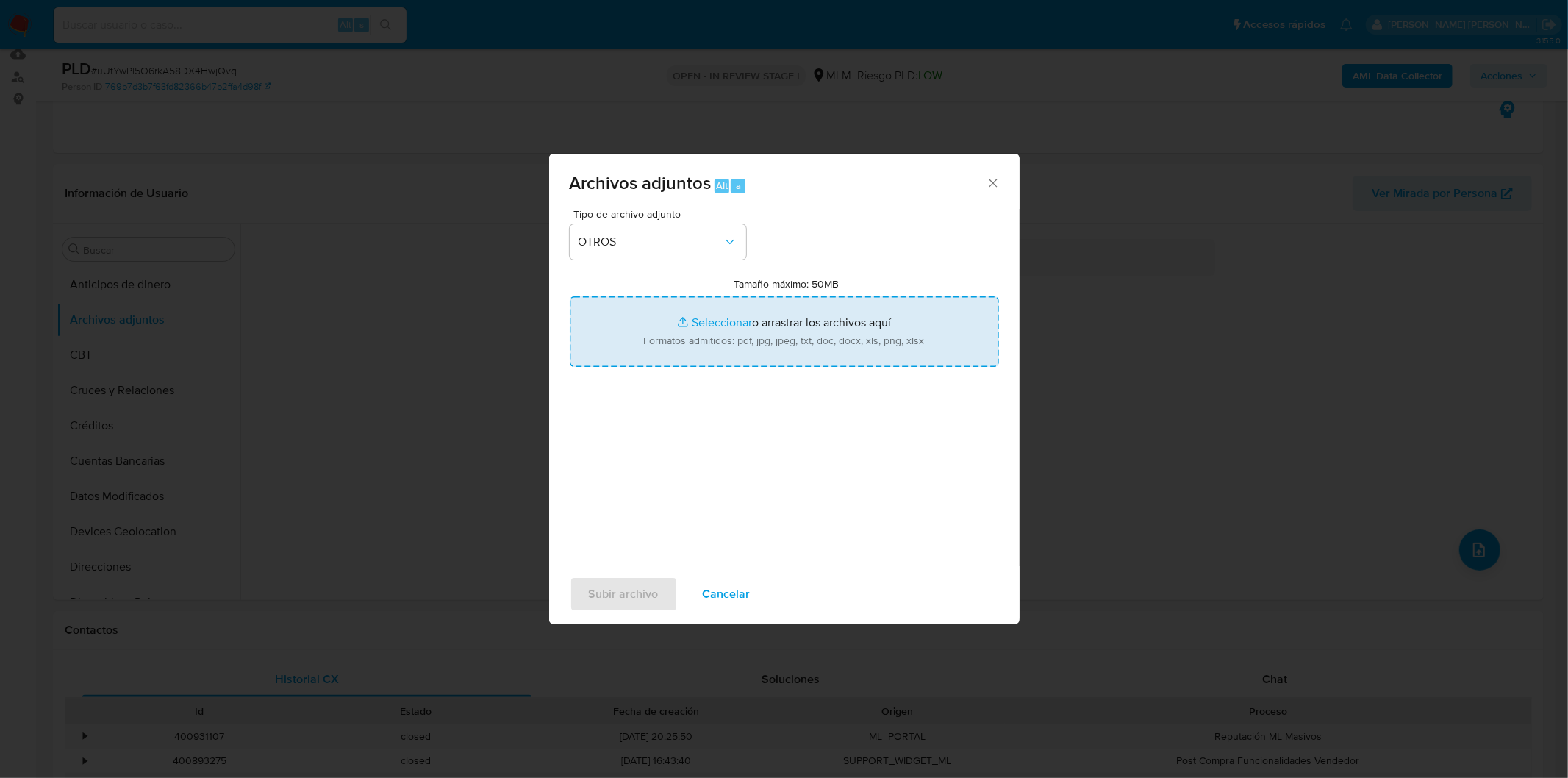
type input "C:\fakepath\1637859086_CARDIC AUTOMOTRIZ 2_AGO2025..xlsx"
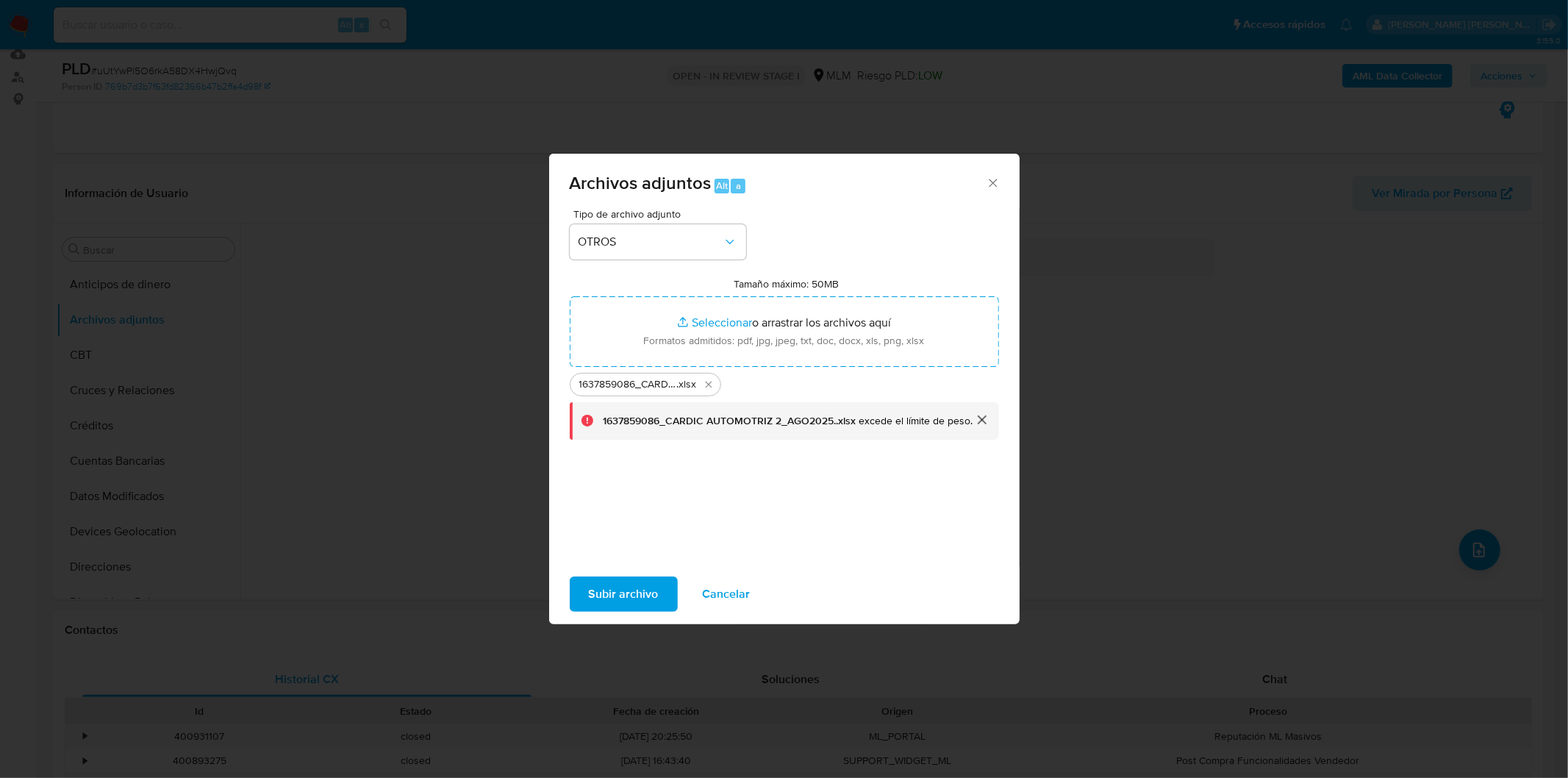
click at [980, 422] on button "cerrar" at bounding box center [982, 420] width 35 height 35
click at [612, 590] on span "Subir archivo" at bounding box center [624, 594] width 70 height 32
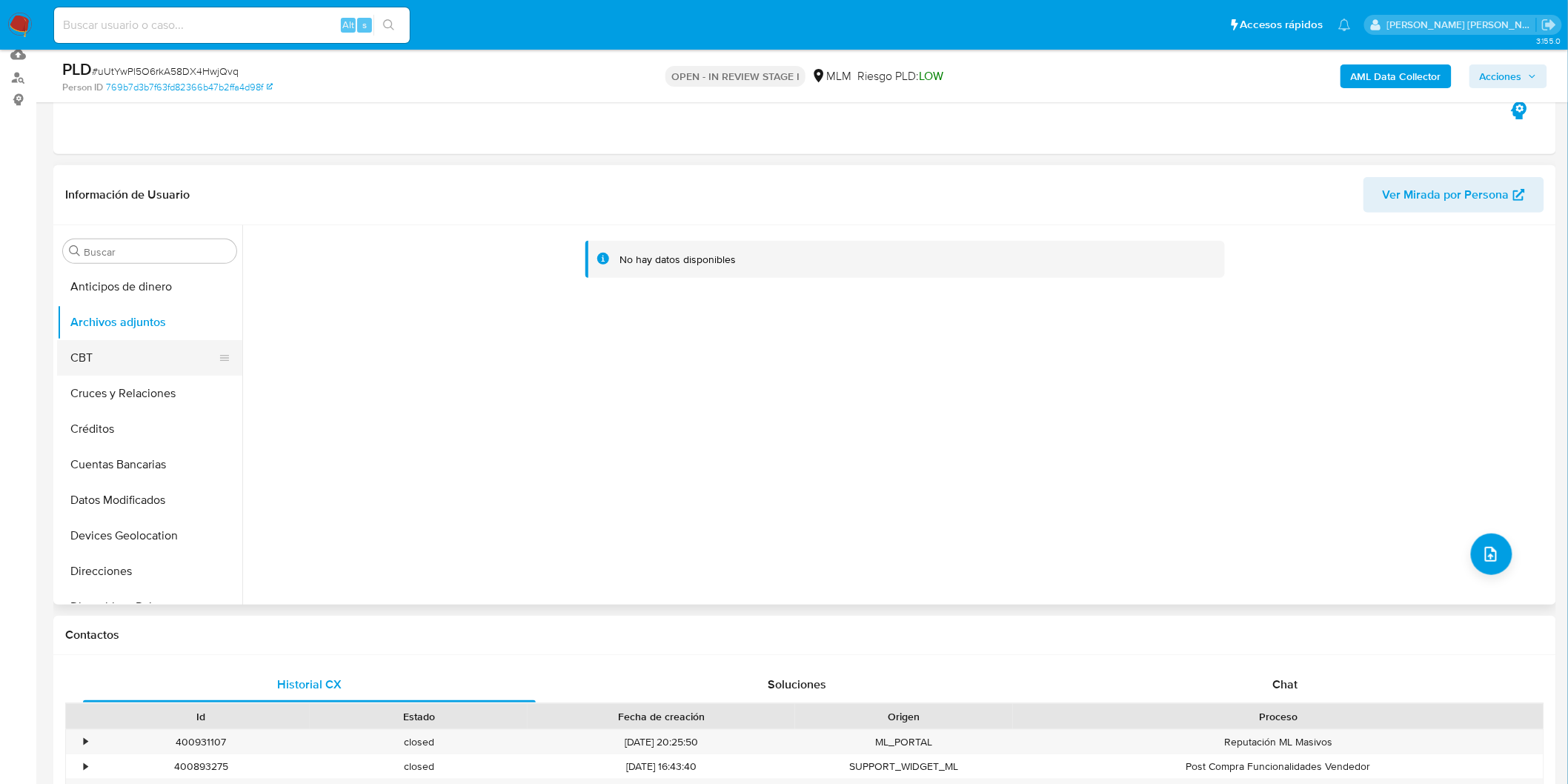
click at [135, 347] on button "CBT" at bounding box center [143, 357] width 173 height 35
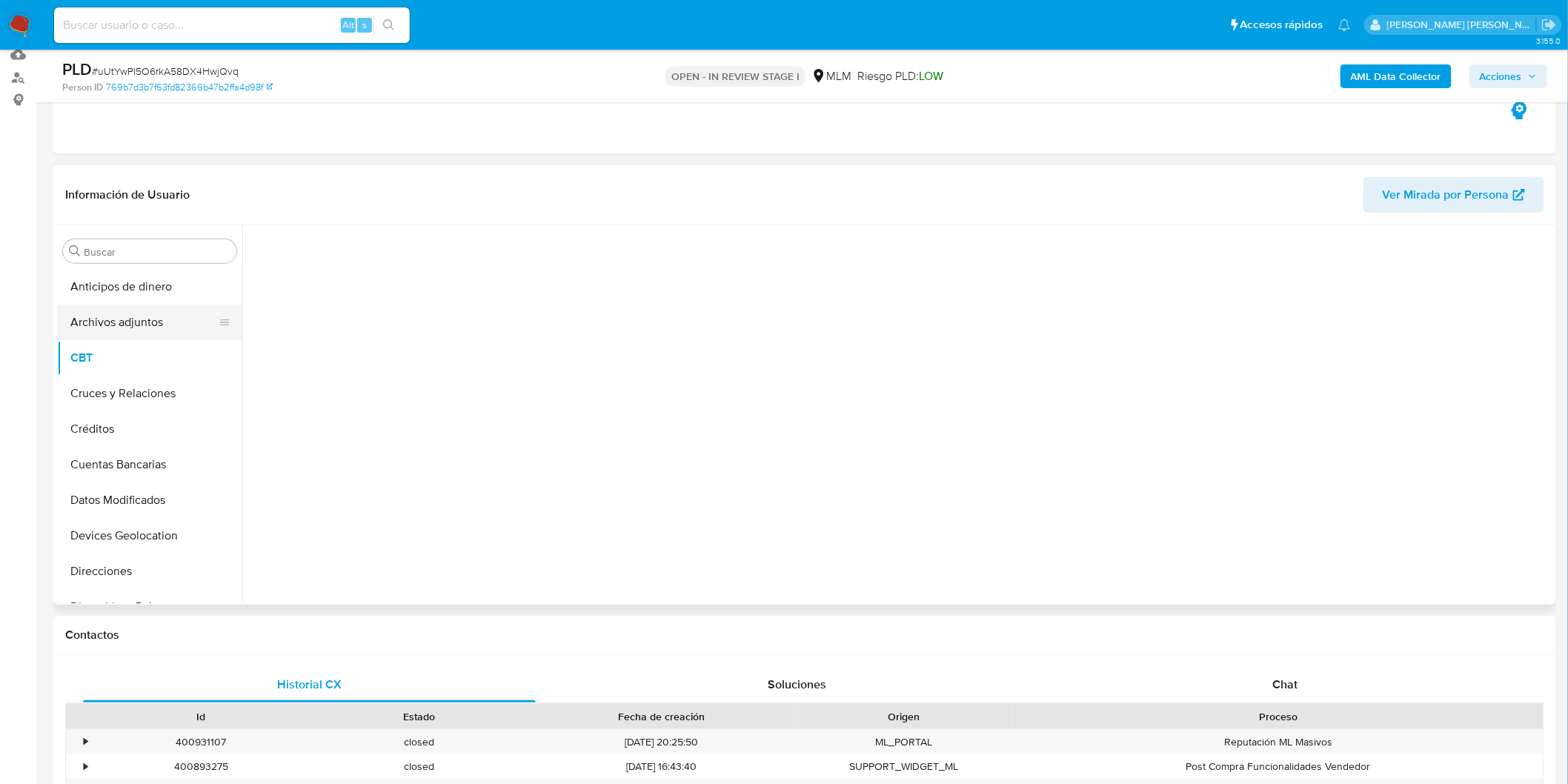
click at [146, 329] on button "Archivos adjuntos" at bounding box center [143, 322] width 173 height 35
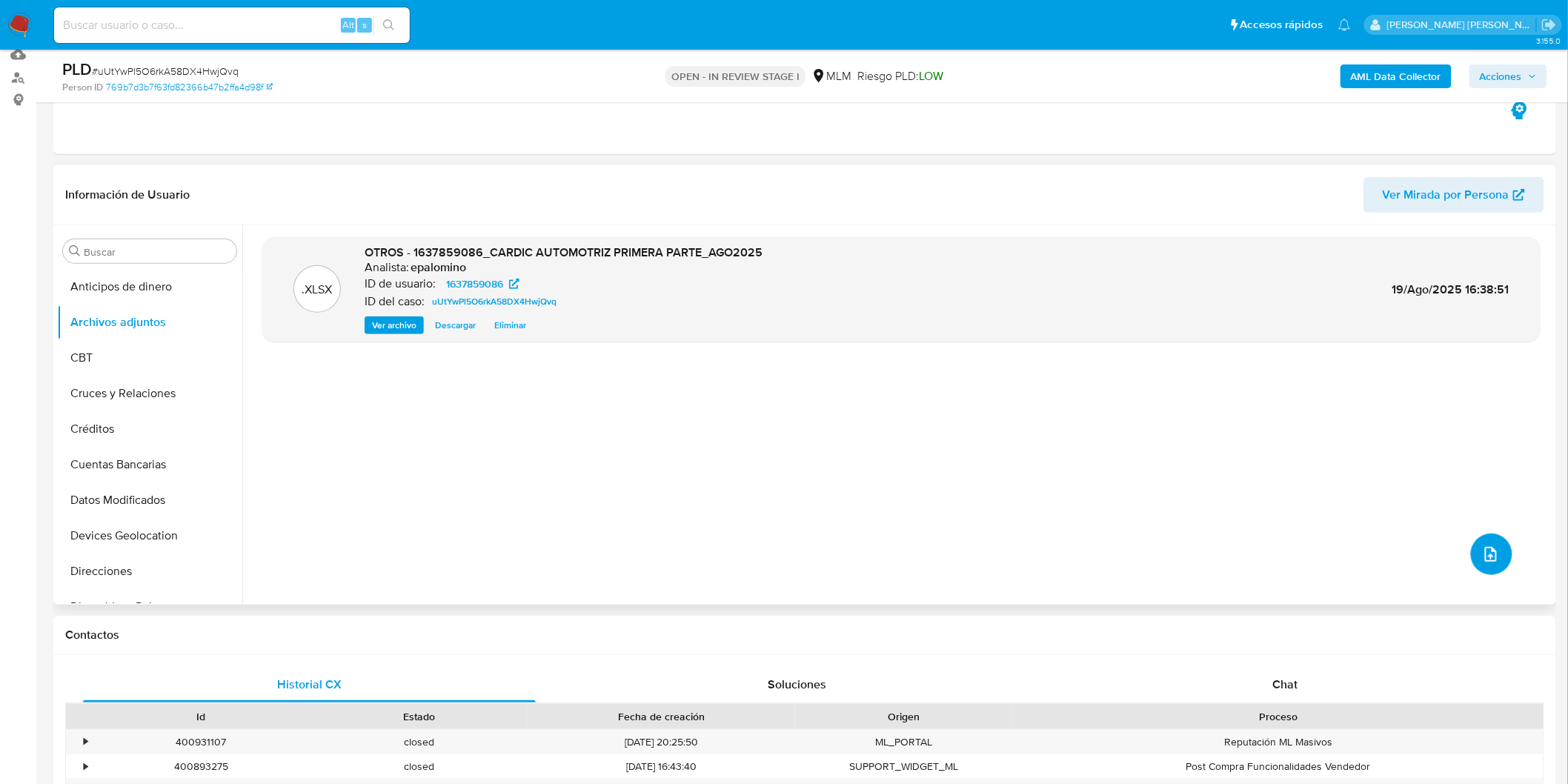
click at [1485, 564] on span "upload-file" at bounding box center [1491, 554] width 16 height 18
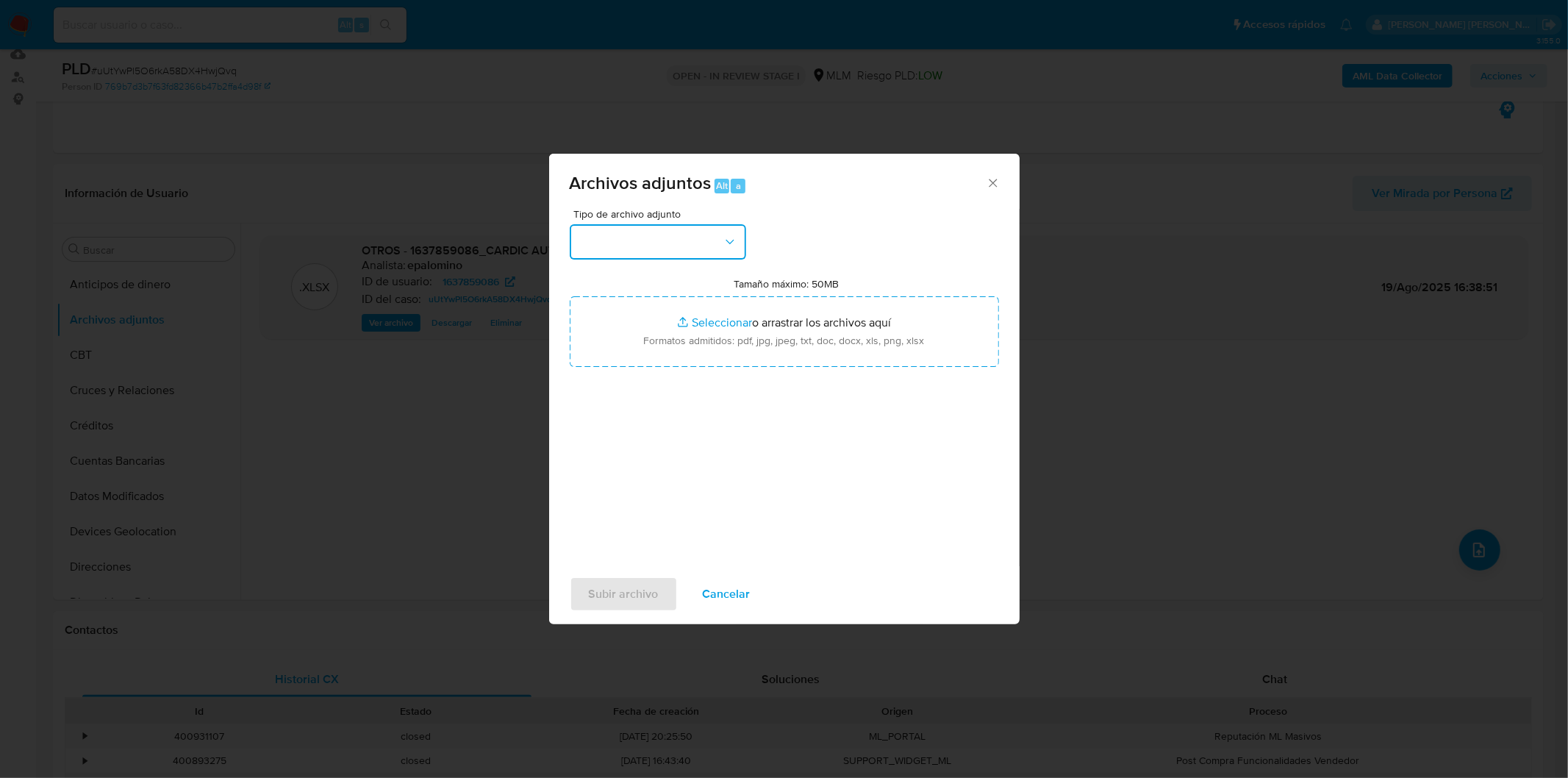
click at [711, 228] on button "button" at bounding box center [658, 241] width 176 height 35
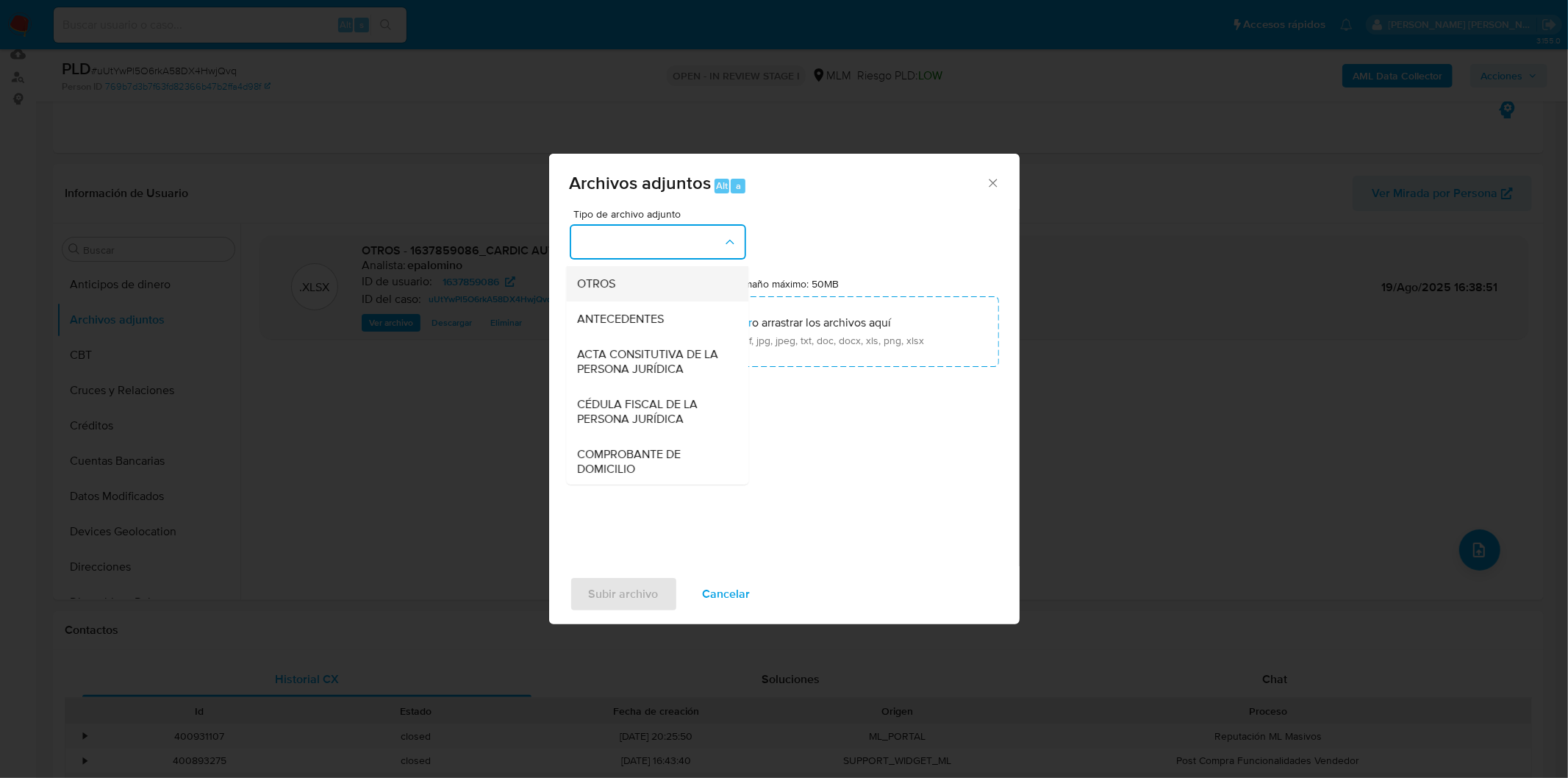
click at [657, 301] on div "OTROS" at bounding box center [652, 283] width 150 height 35
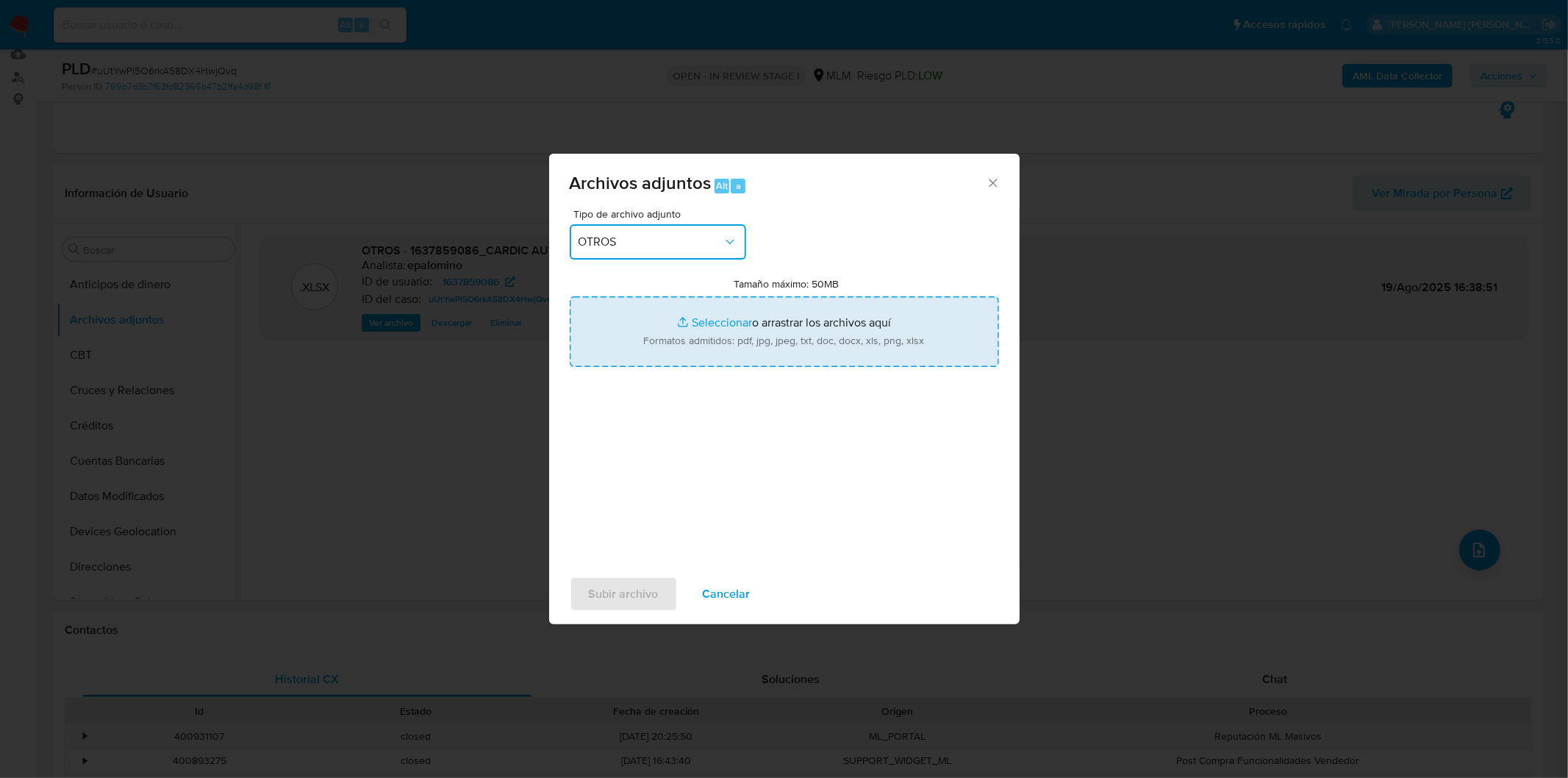
type input "C:\fakepath\1637859086_CARDIC AUTOMOTRIZ 2_AGO2025..xlsx"
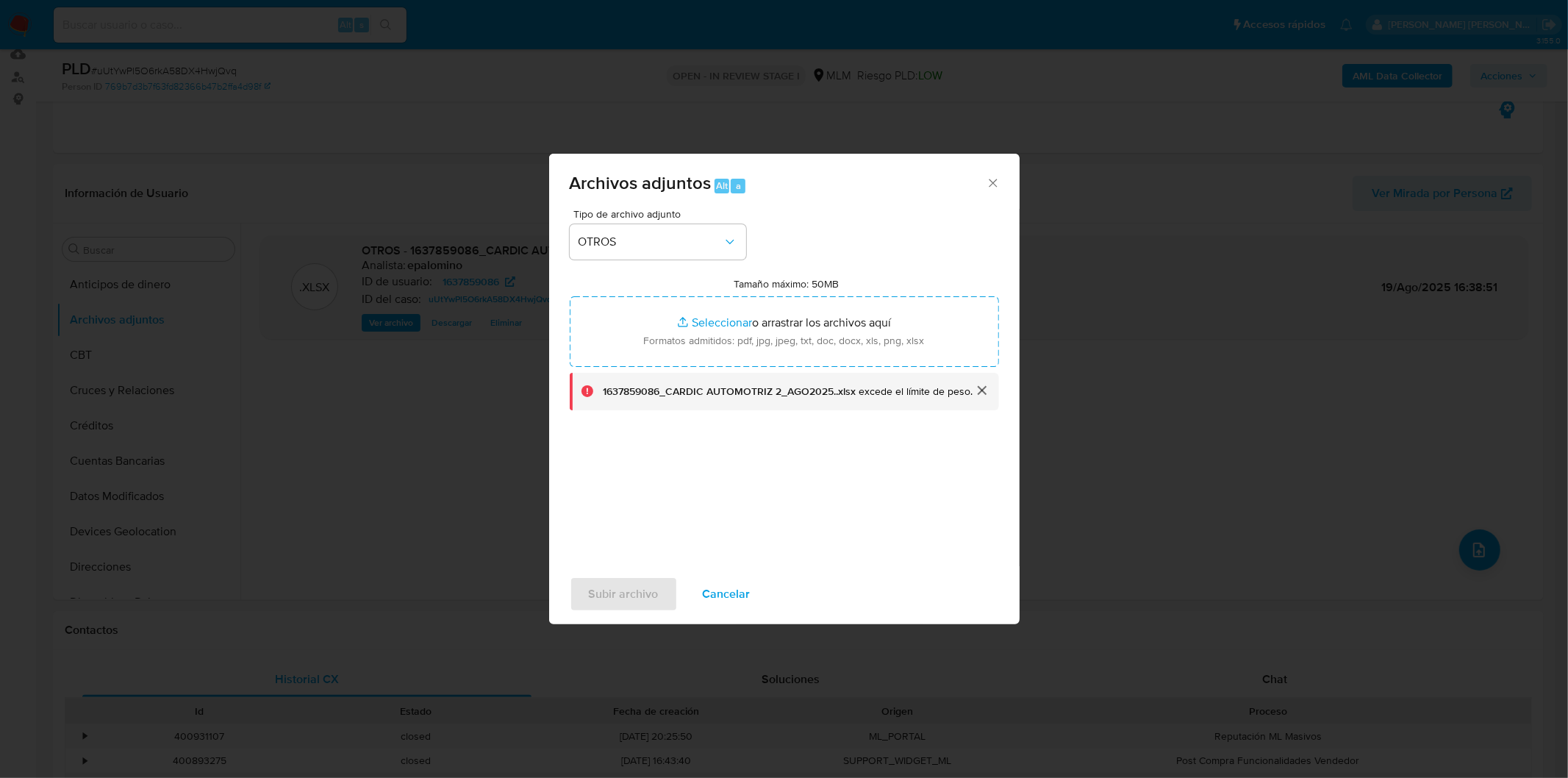
click at [983, 388] on button "cerrar" at bounding box center [982, 391] width 35 height 35
click at [713, 587] on span "Cancelar" at bounding box center [727, 594] width 47 height 32
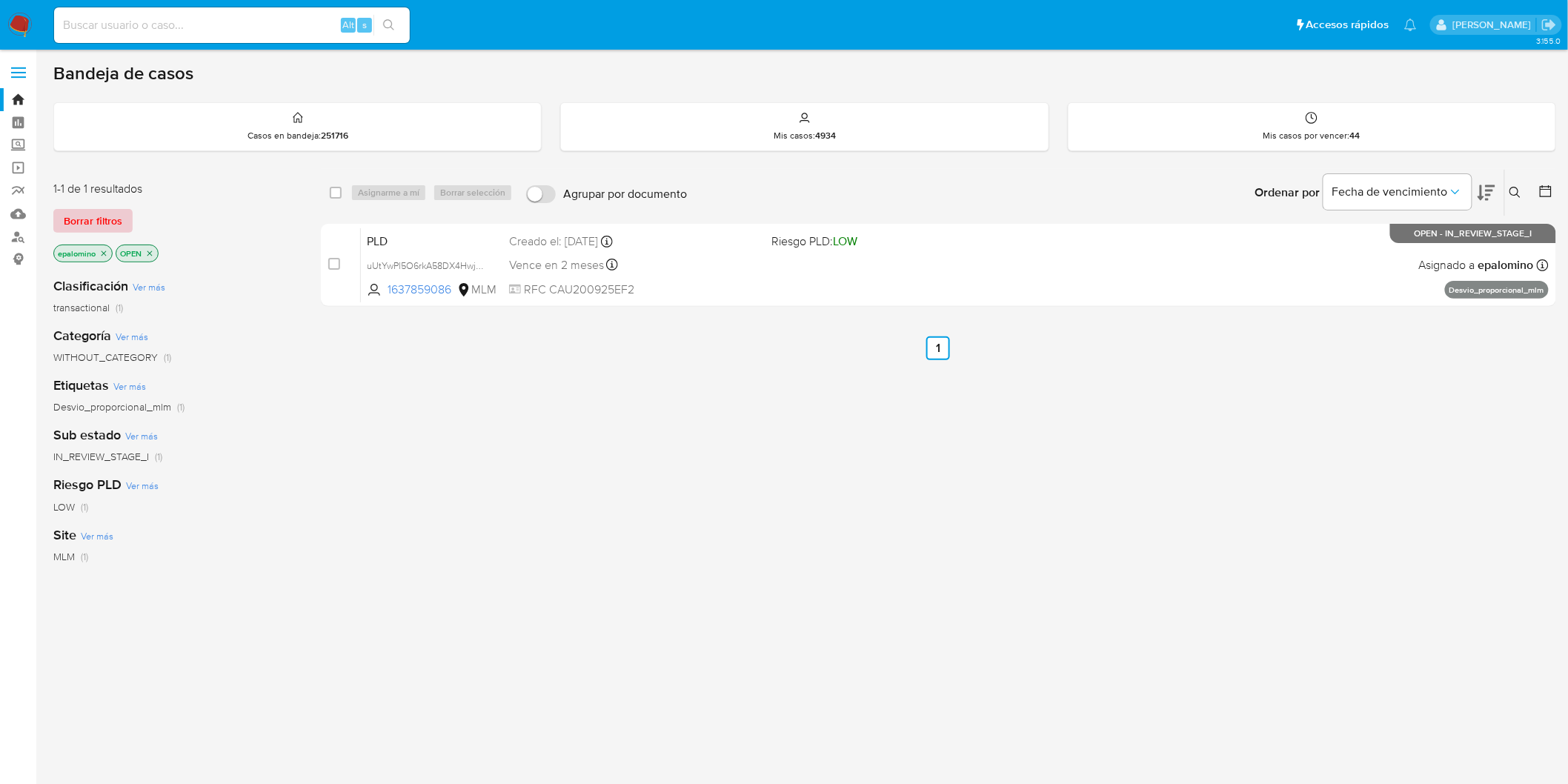
click at [101, 219] on span "Borrar filtros" at bounding box center [93, 220] width 58 height 20
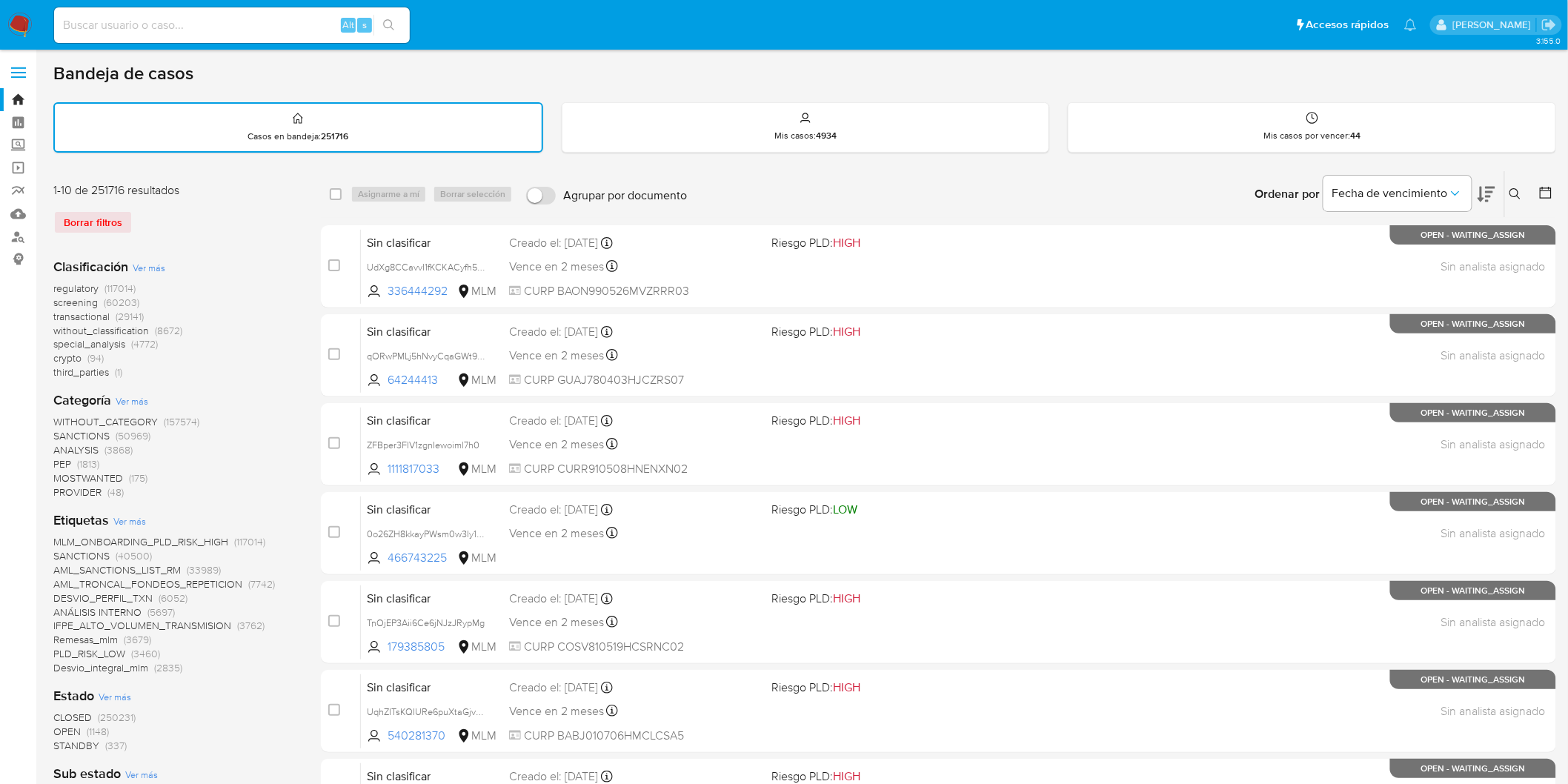
click at [3, 19] on nav "Pausado Ver notificaciones Alt s Accesos rápidos Presiona las siguientes teclas…" at bounding box center [784, 25] width 1568 height 50
click at [17, 23] on img at bounding box center [19, 25] width 25 height 25
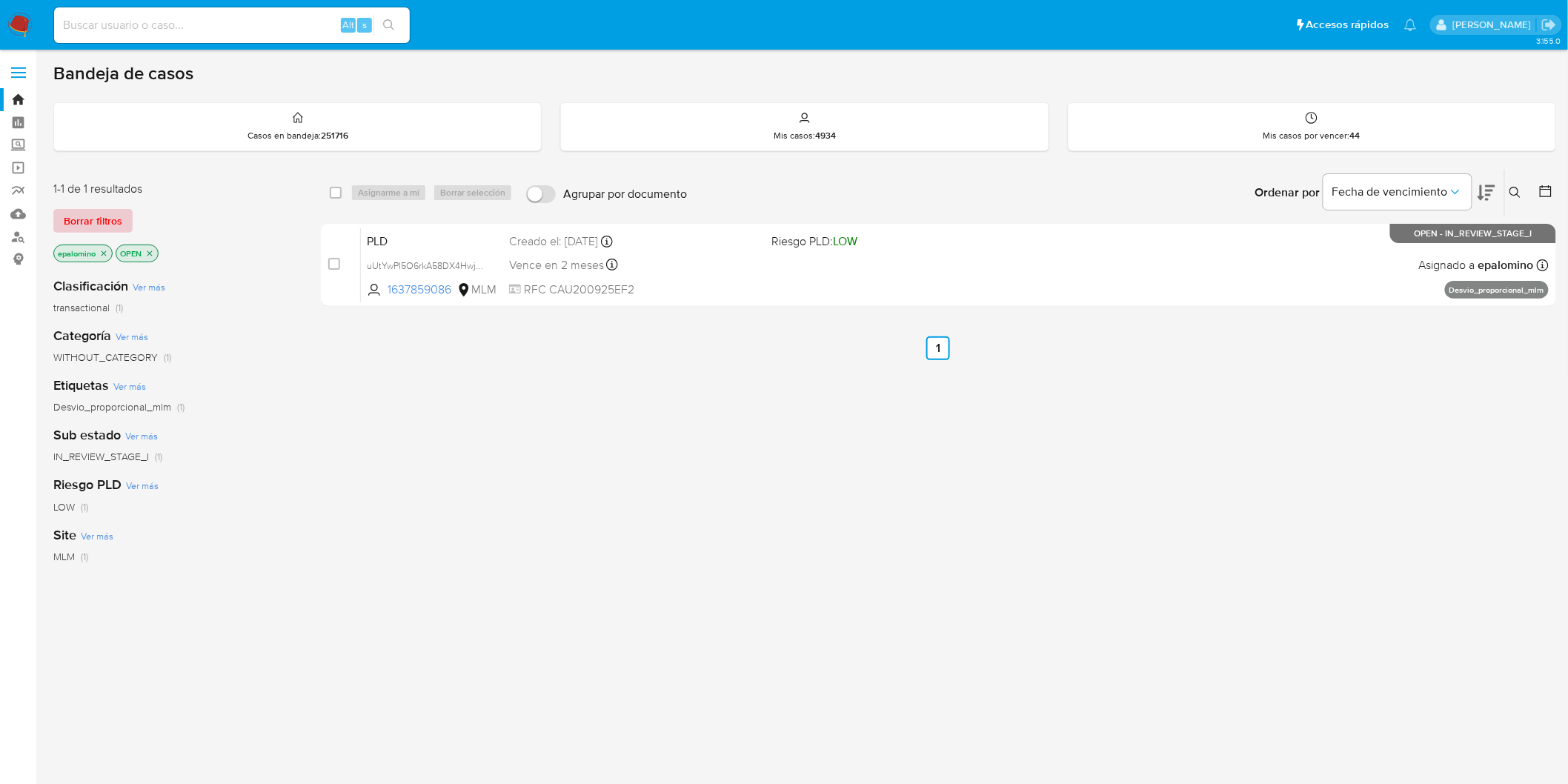
click at [83, 217] on span "Borrar filtros" at bounding box center [93, 220] width 58 height 20
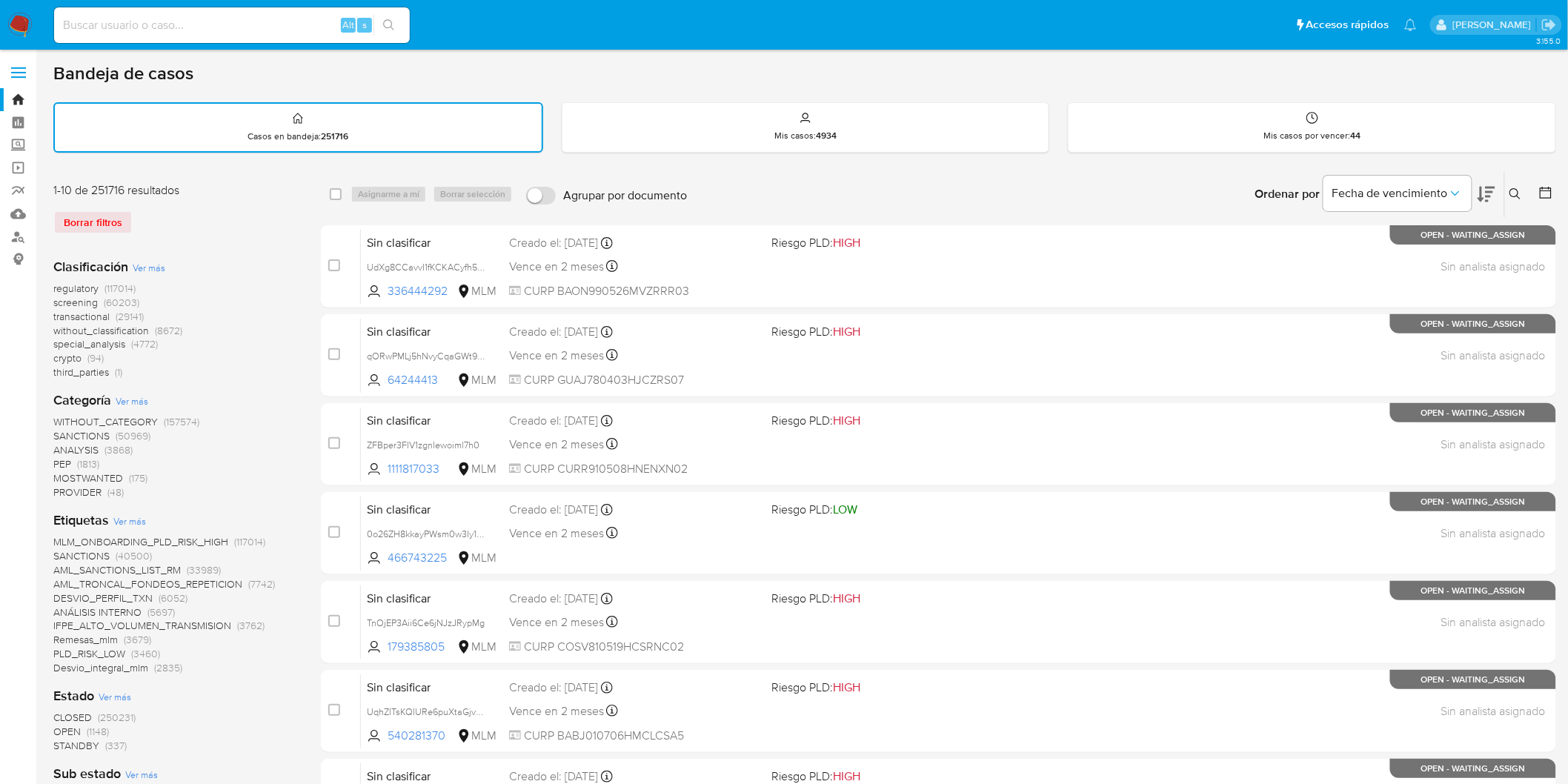
click at [12, 24] on img at bounding box center [19, 25] width 25 height 25
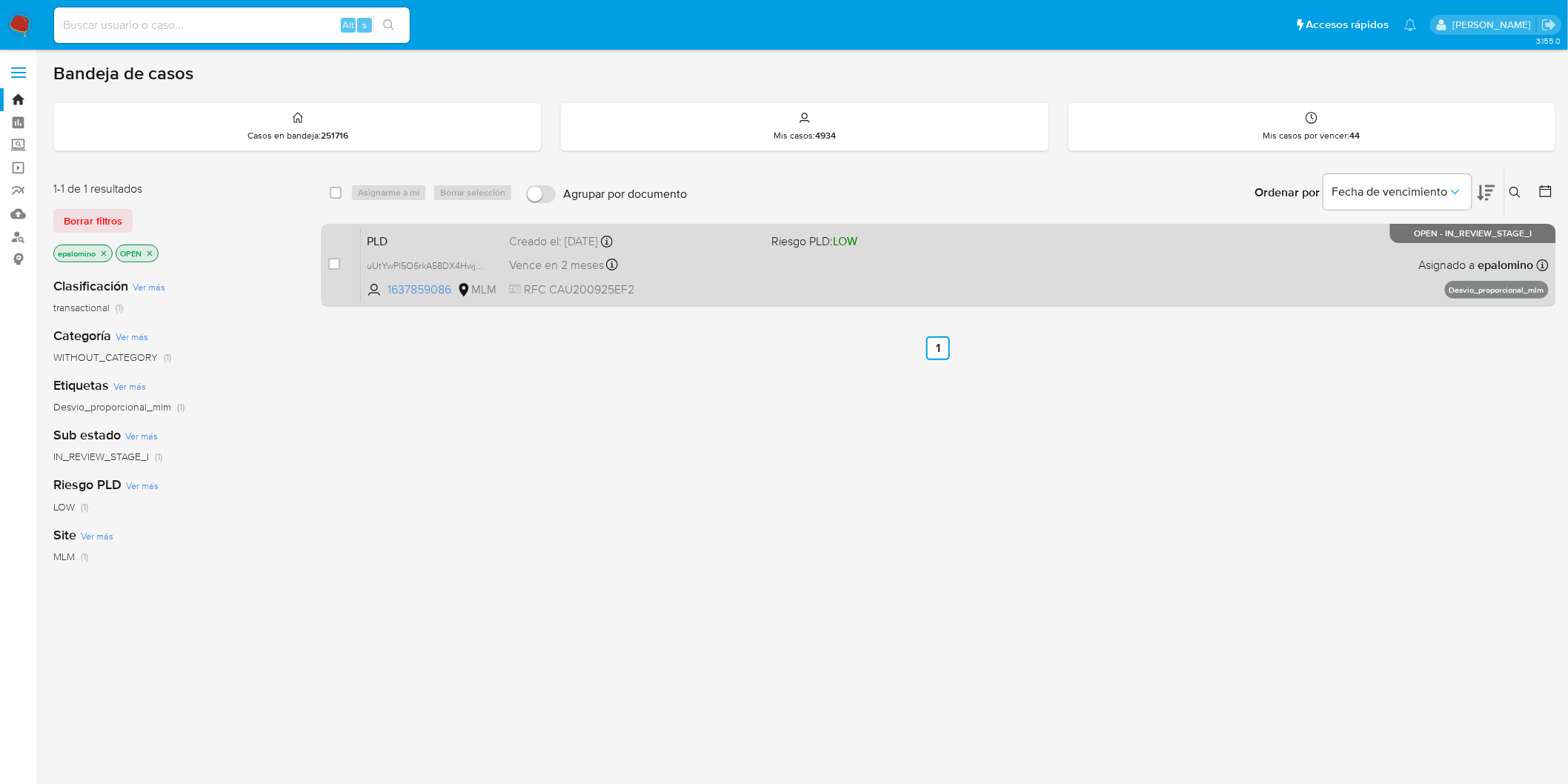
click at [386, 234] on span "PLD" at bounding box center [432, 240] width 130 height 19
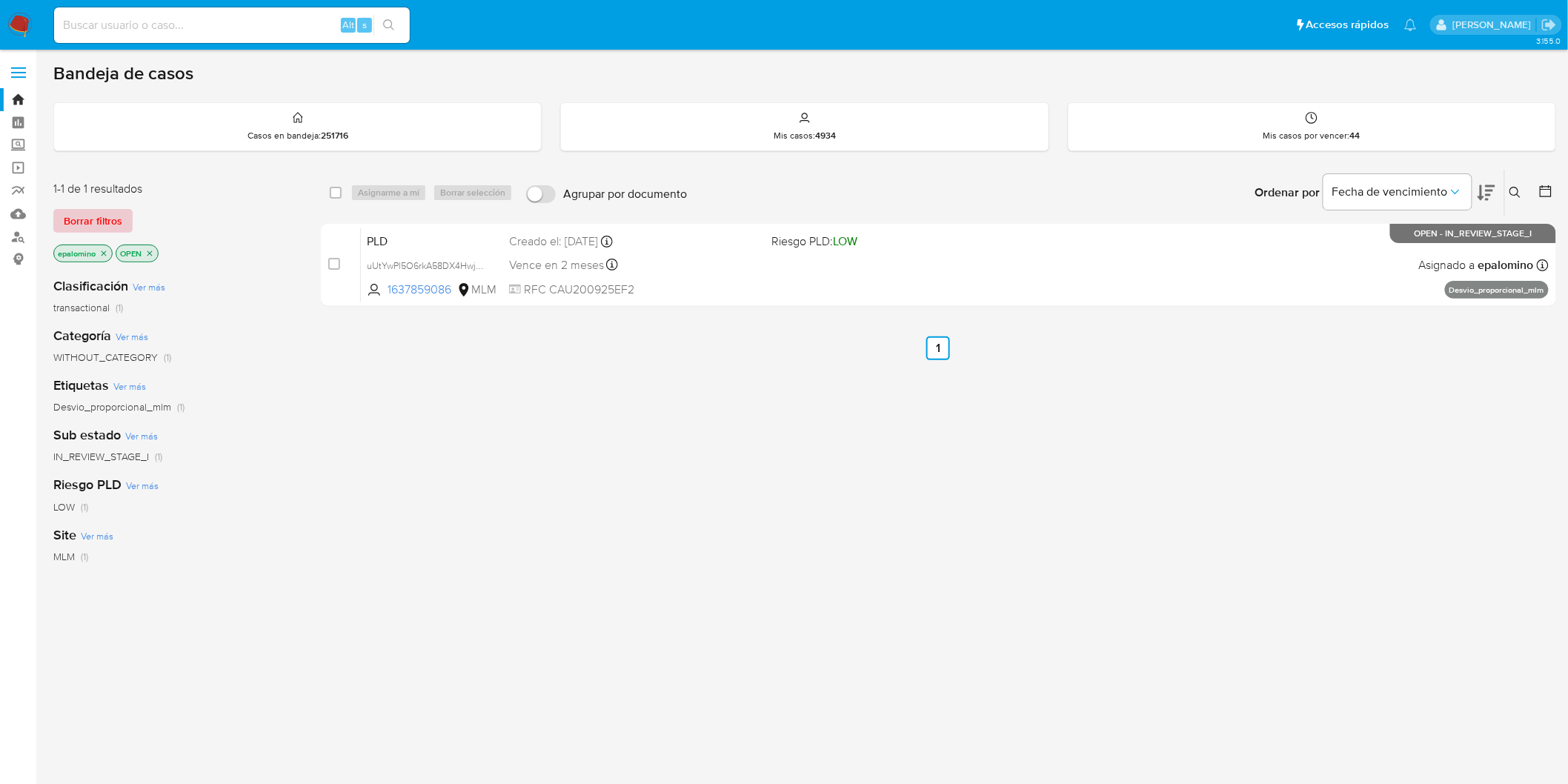
click at [69, 208] on div "1-1 de 1 resultados Borrar filtros epalomino OPEN" at bounding box center [172, 222] width 237 height 84
click at [91, 228] on span "Borrar filtros" at bounding box center [93, 220] width 58 height 20
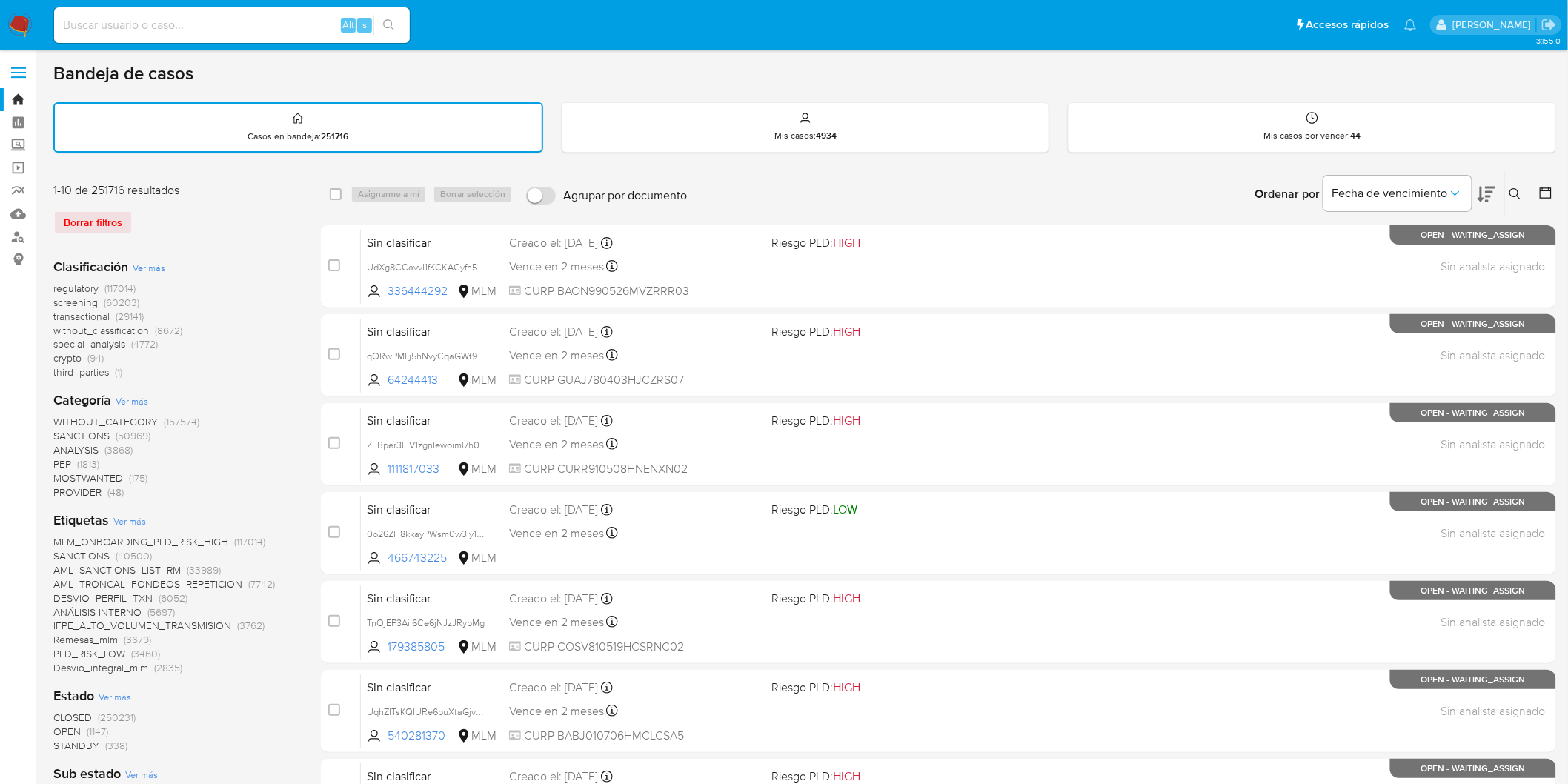
click at [11, 23] on img at bounding box center [19, 25] width 25 height 25
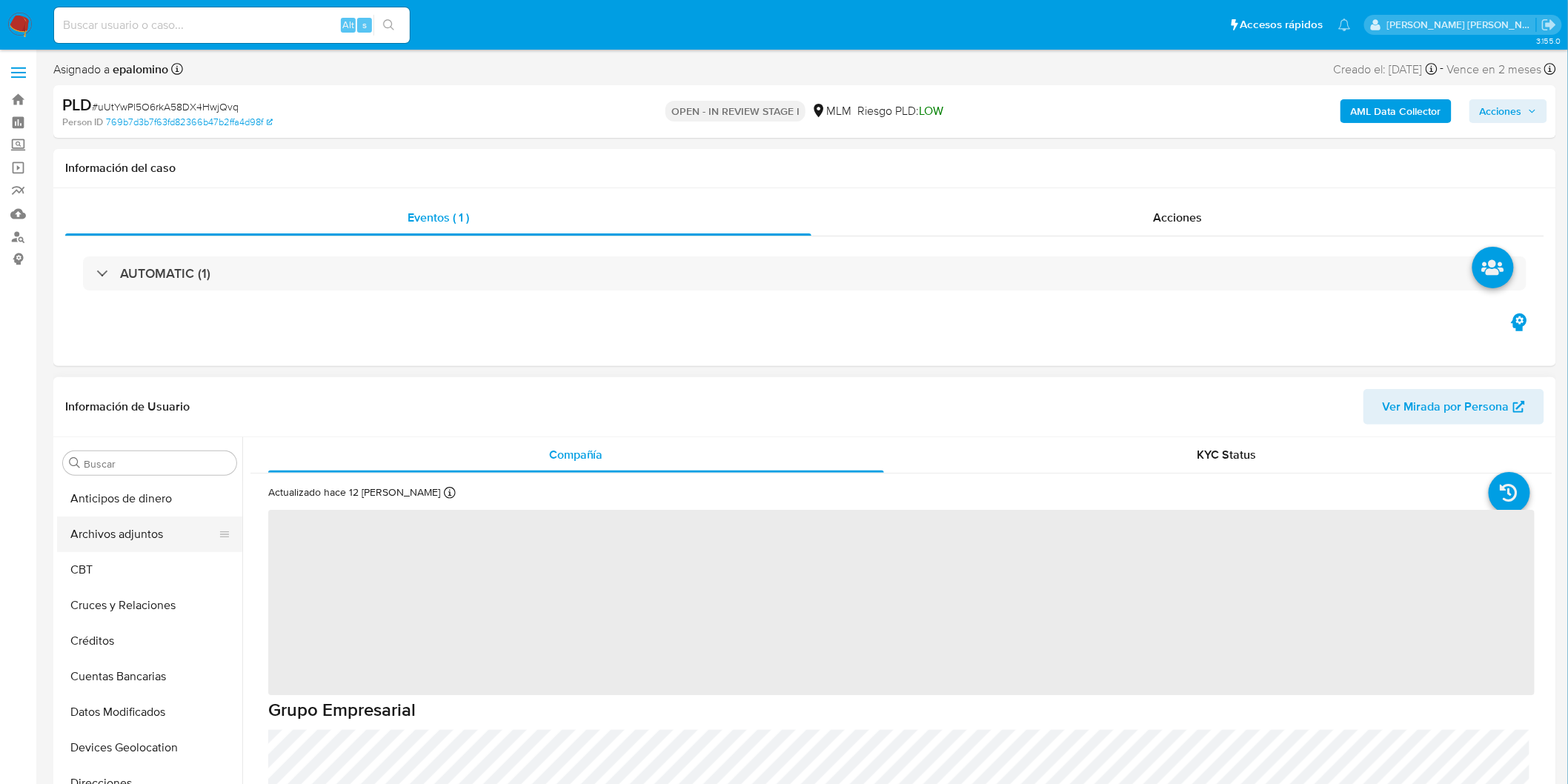
click at [143, 529] on button "Archivos adjuntos" at bounding box center [143, 534] width 173 height 35
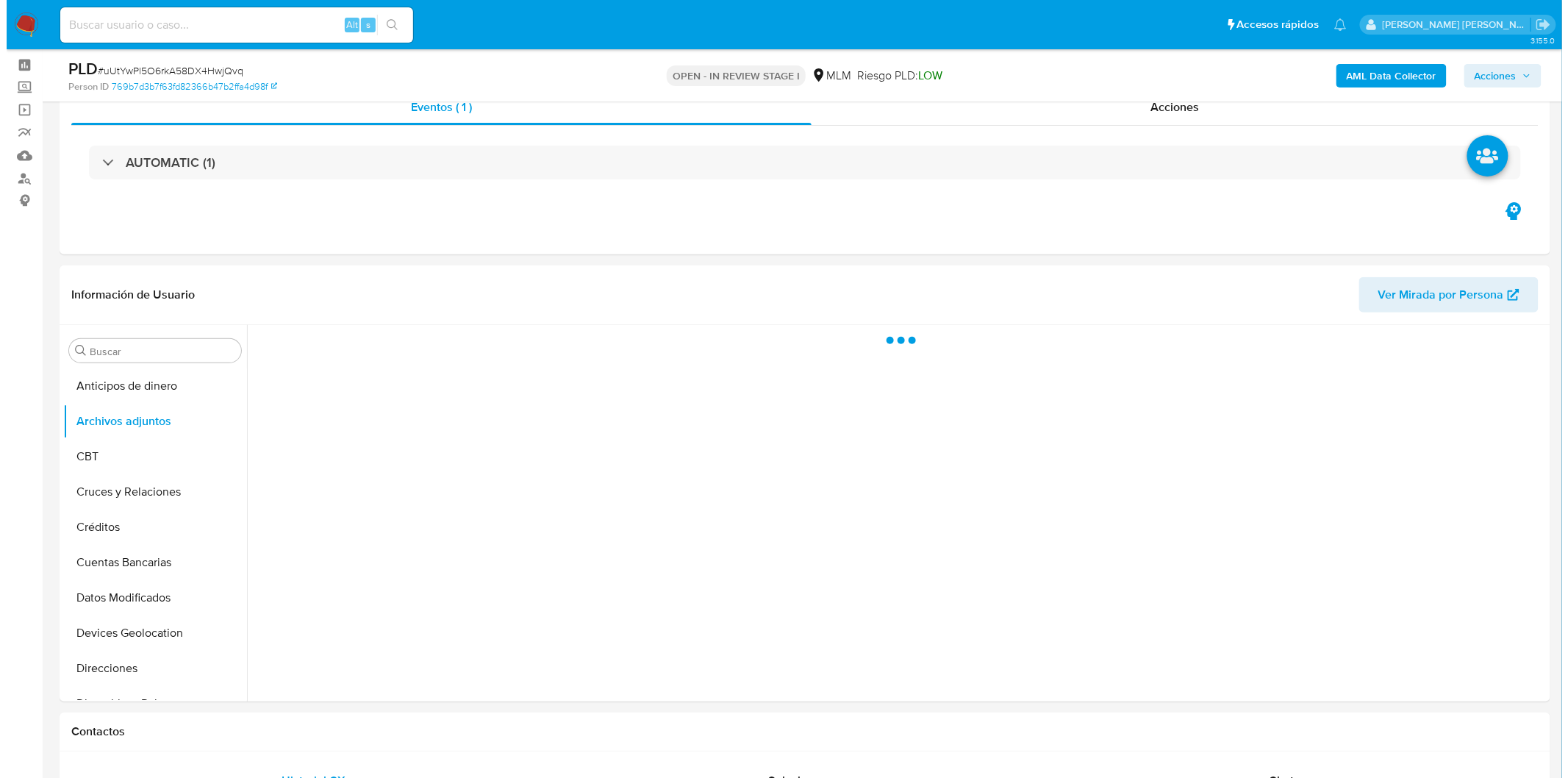
scroll to position [60, 0]
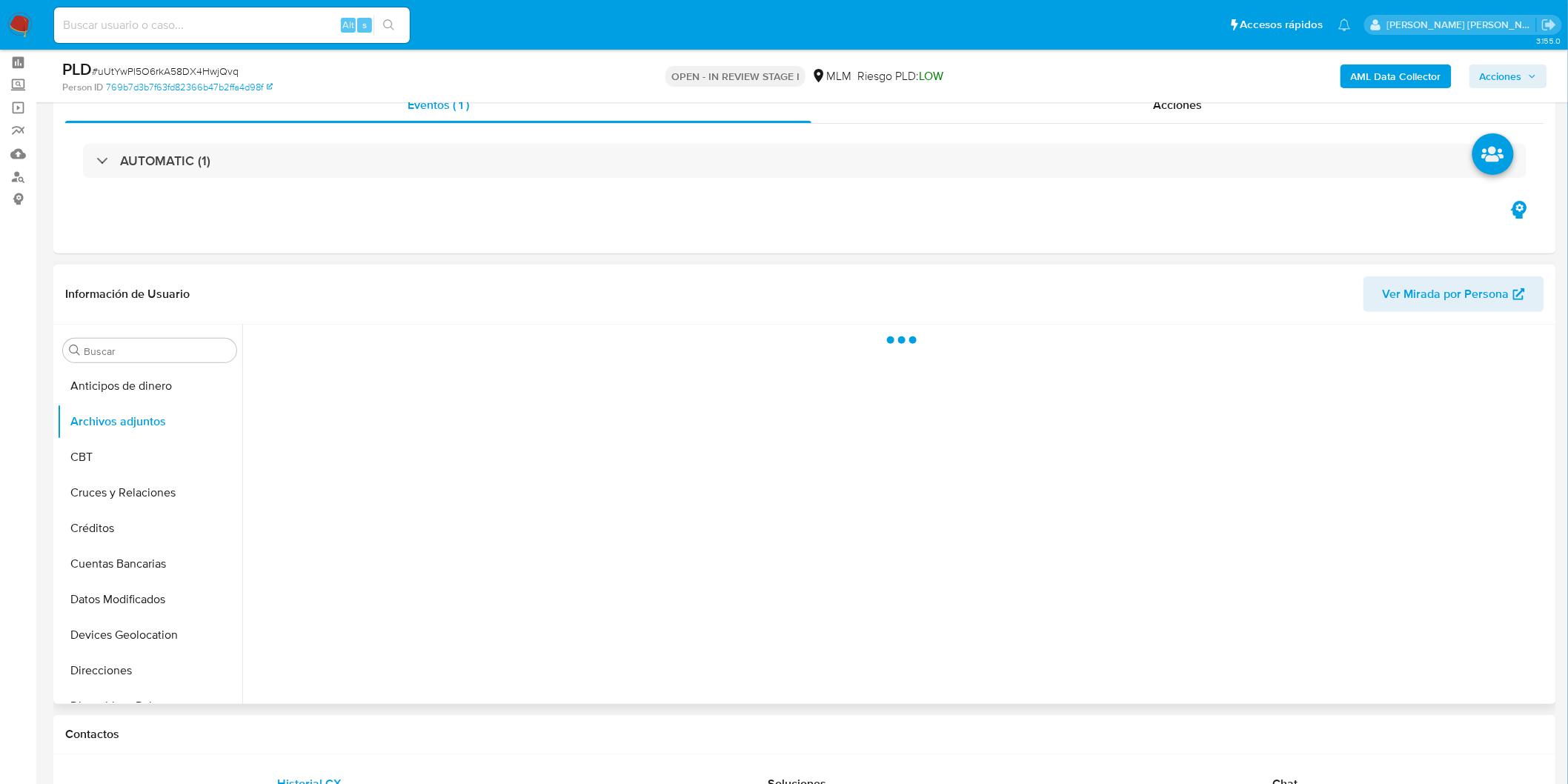
select select "10"
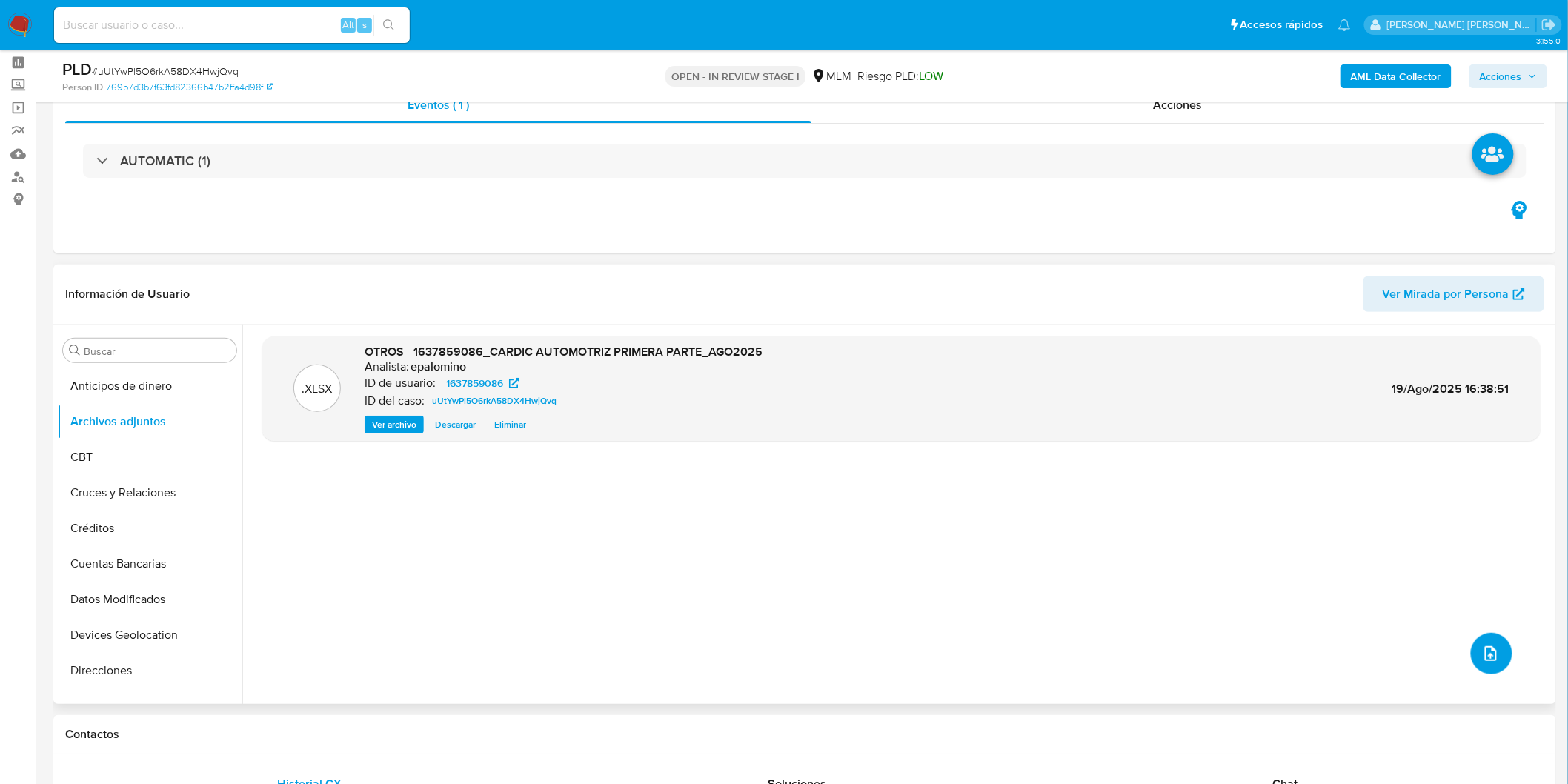
click at [1486, 649] on icon "upload-file" at bounding box center [1491, 654] width 18 height 18
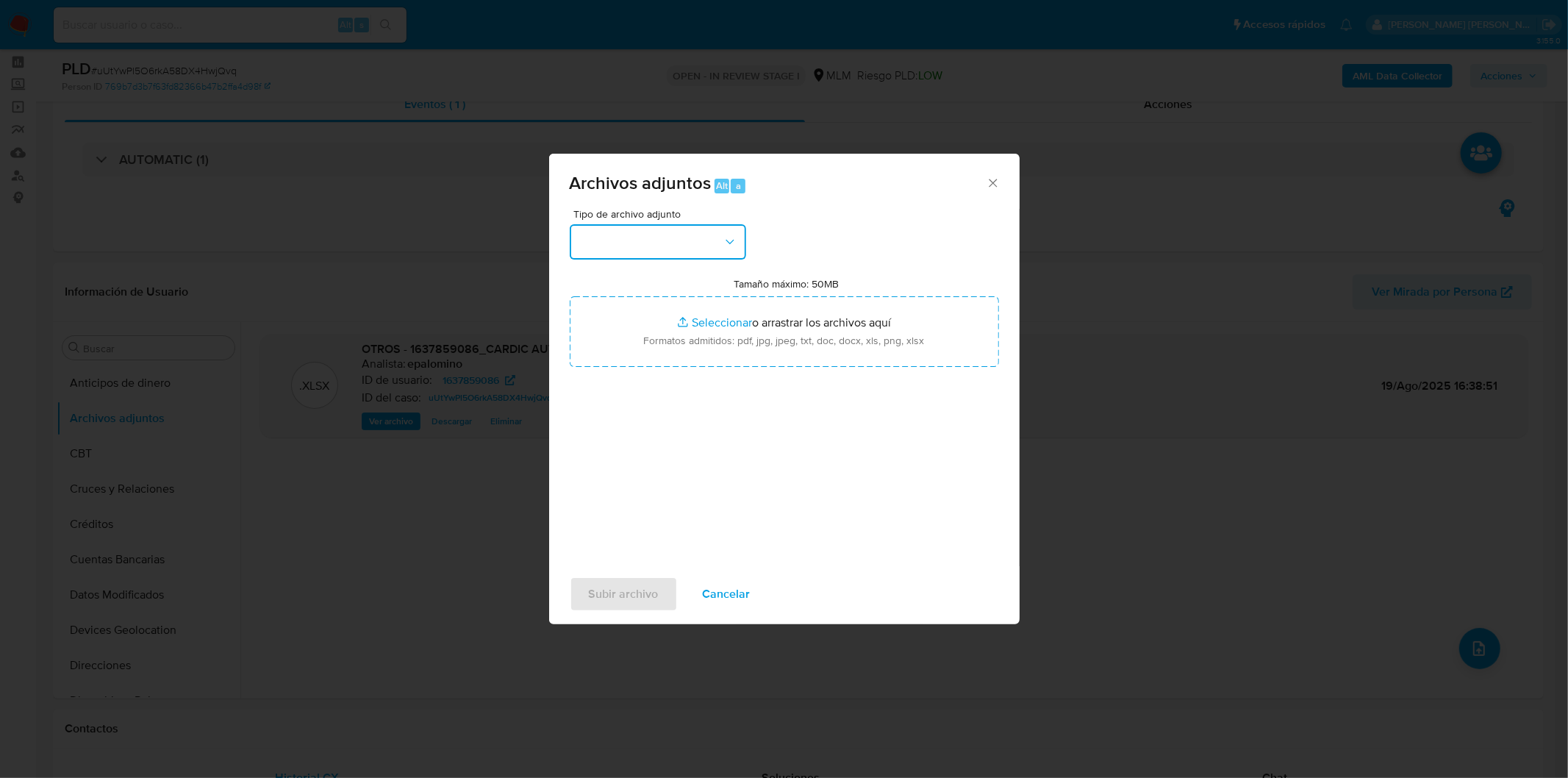
click at [717, 229] on button "button" at bounding box center [658, 241] width 176 height 35
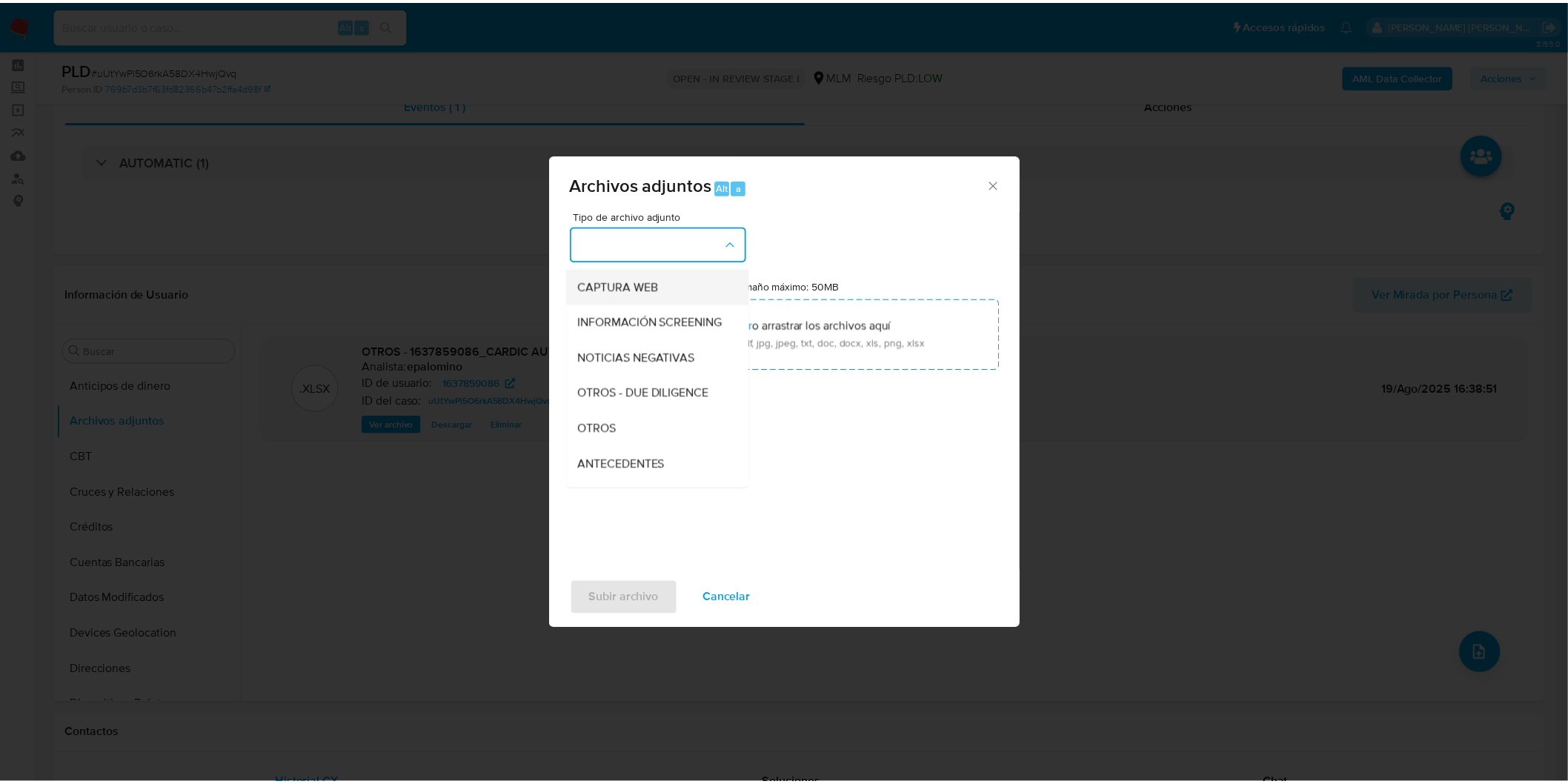
scroll to position [247, 0]
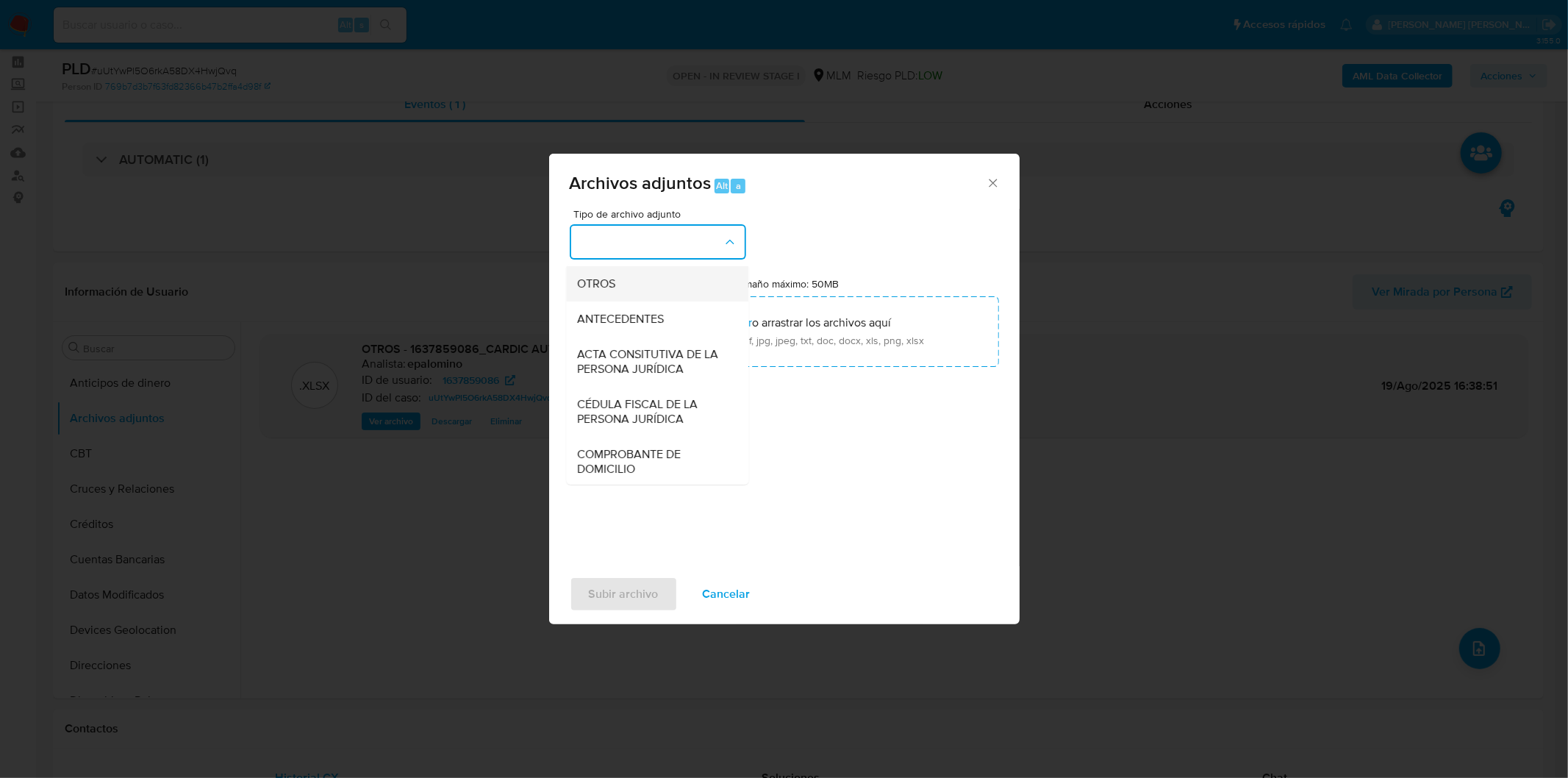
click at [648, 301] on div "OTROS" at bounding box center [652, 283] width 150 height 35
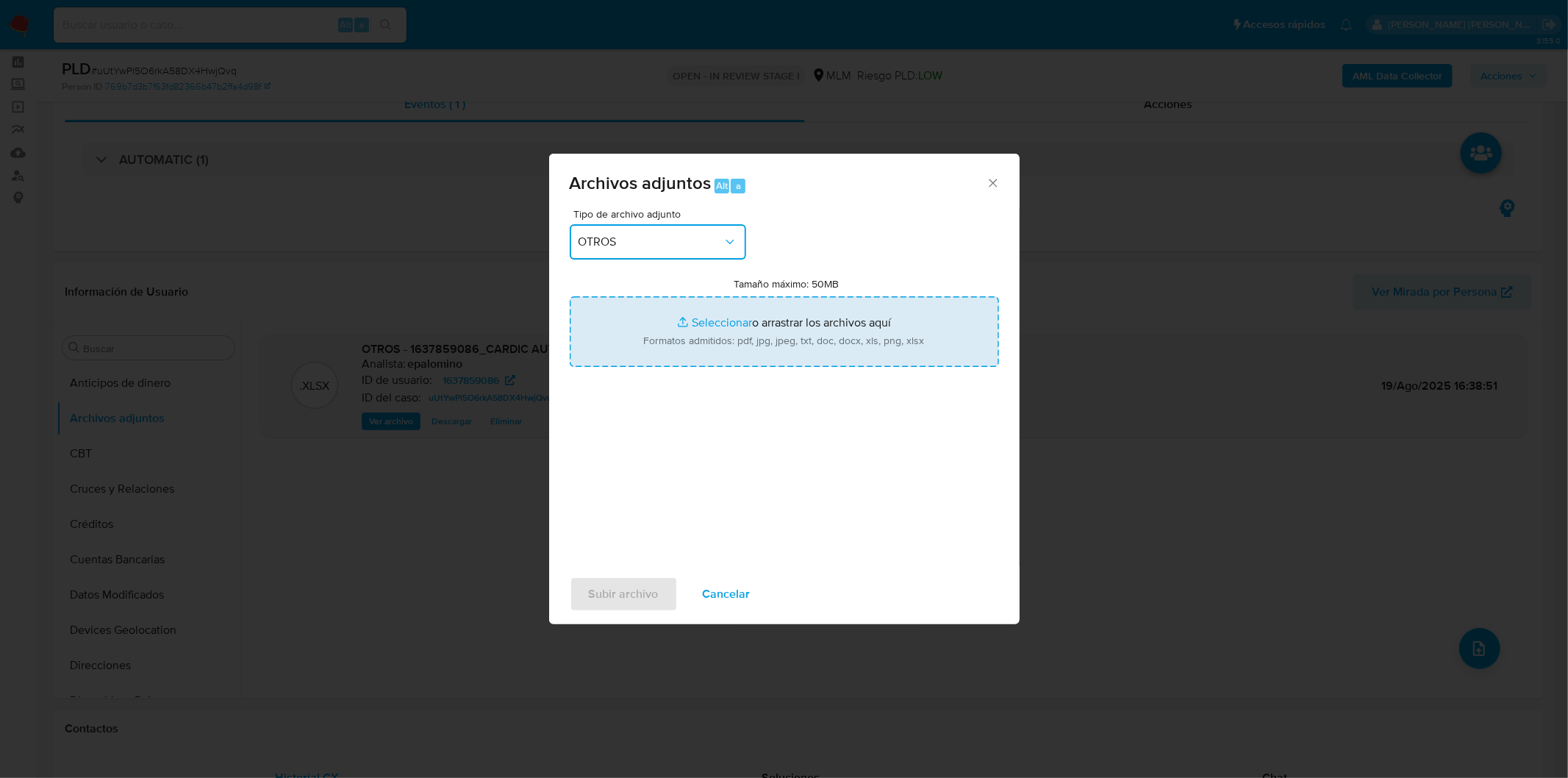
type input "C:\fakepath\1637859086_CARDIC AUTOMOTRIZ 2_AGO2025..xlsx"
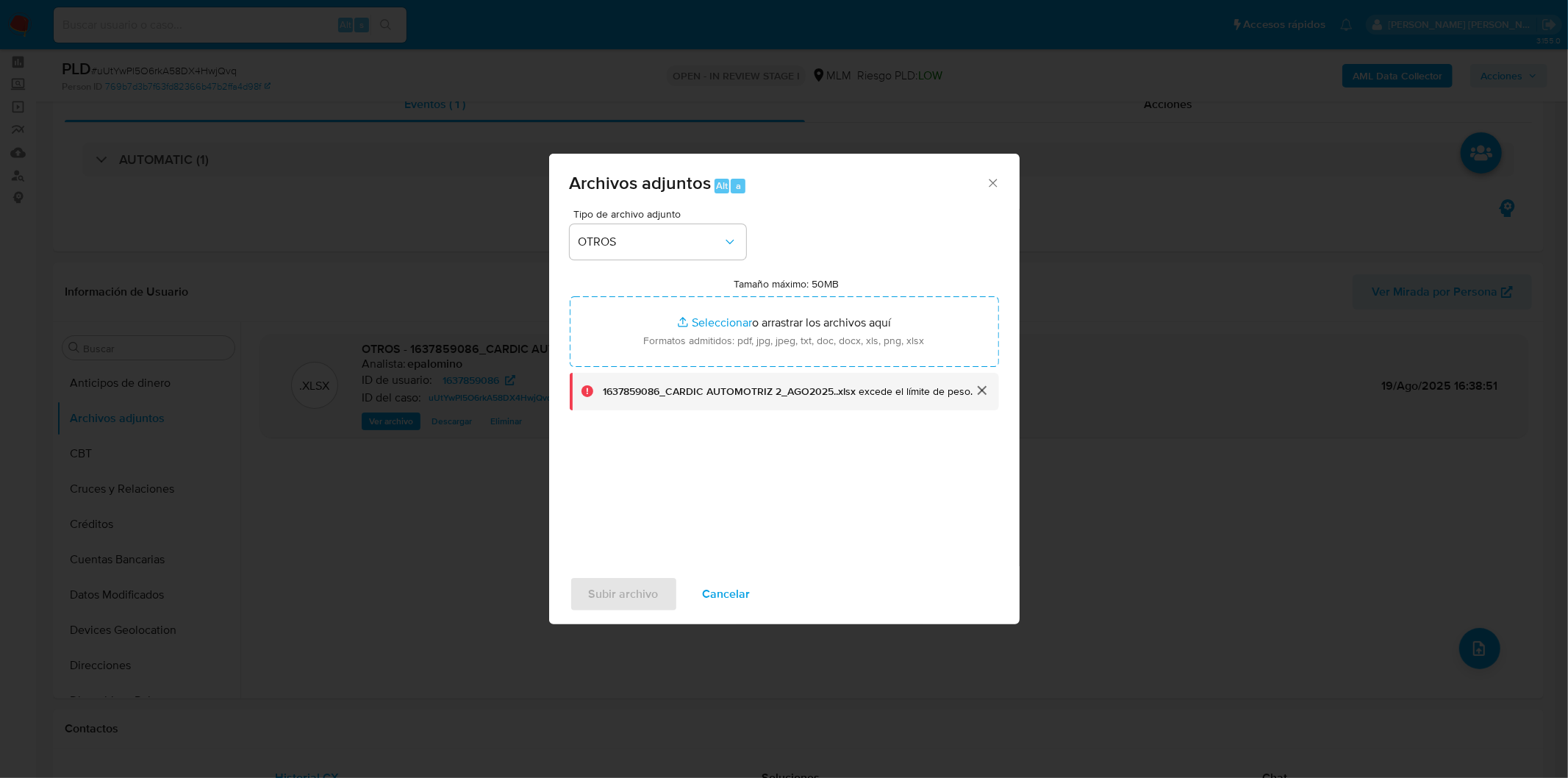
click at [813, 464] on div "Tipo de archivo adjunto OTROS Tamaño máximo: 50MB Seleccionar archivos Seleccio…" at bounding box center [784, 382] width 429 height 347
click at [997, 181] on icon "Cerrar" at bounding box center [993, 183] width 15 height 15
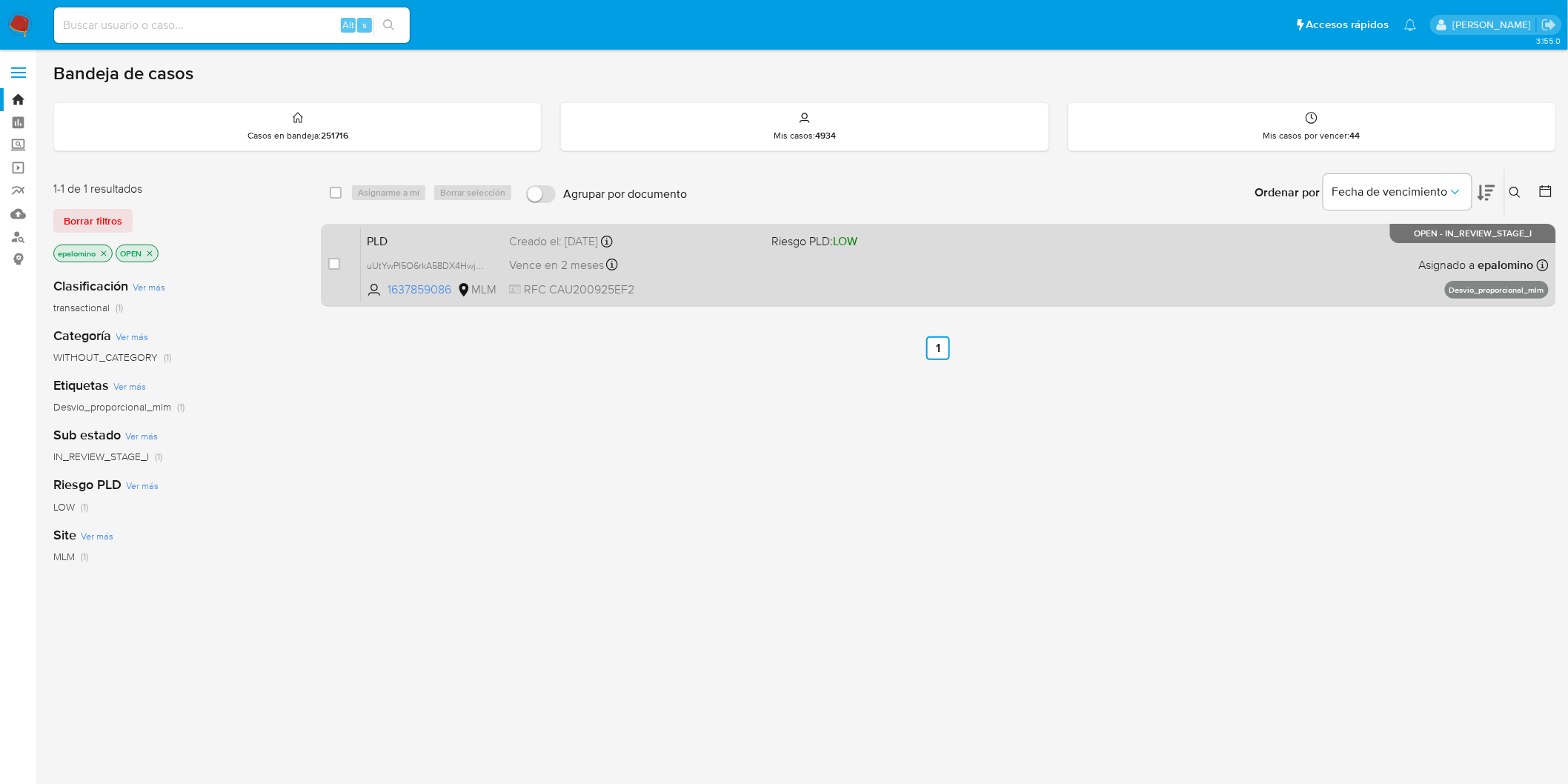
click at [394, 235] on span "PLD" at bounding box center [432, 240] width 130 height 19
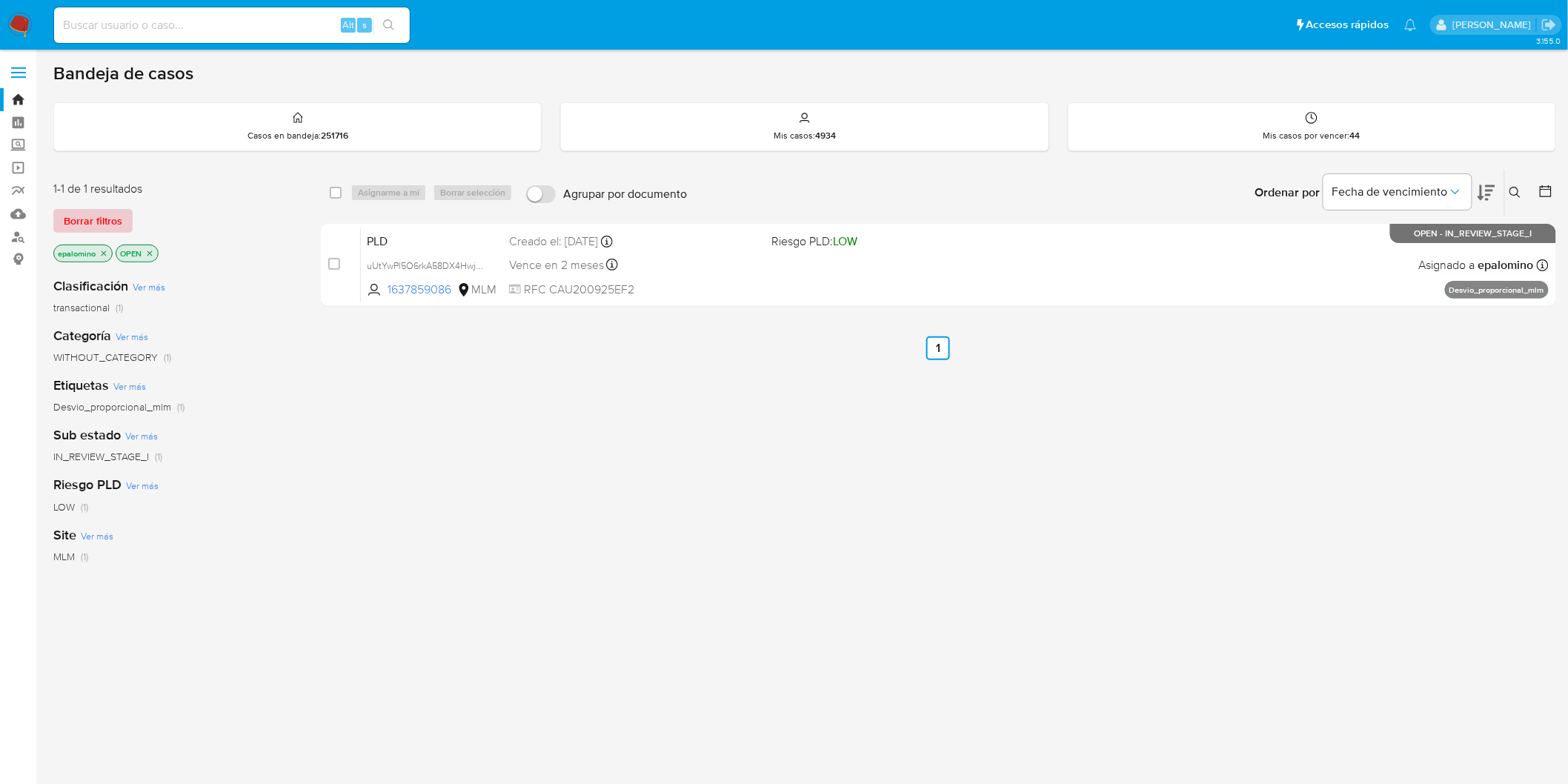
click at [88, 228] on span "Borrar filtros" at bounding box center [93, 220] width 58 height 20
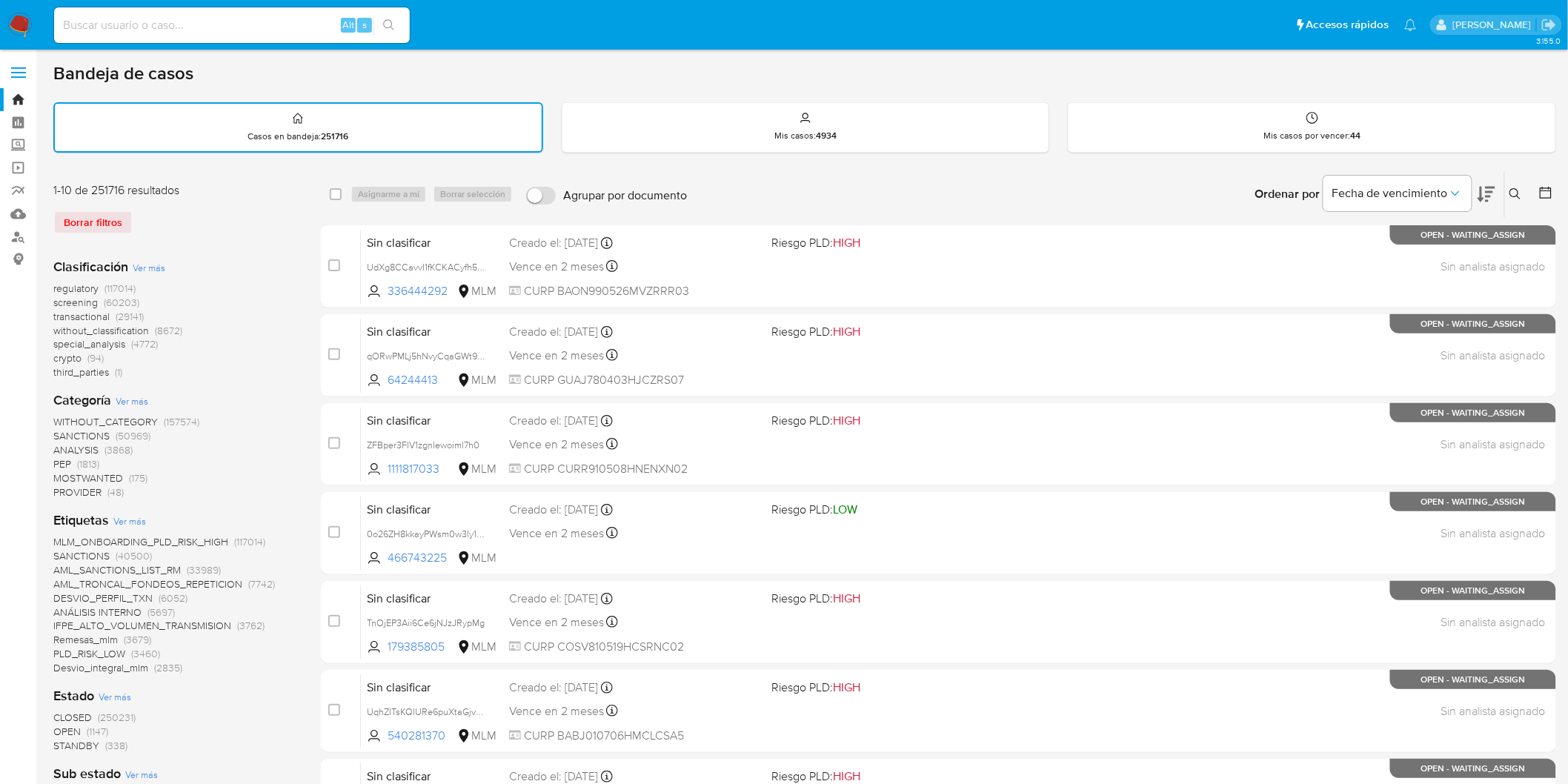
click at [20, 27] on img at bounding box center [19, 25] width 25 height 25
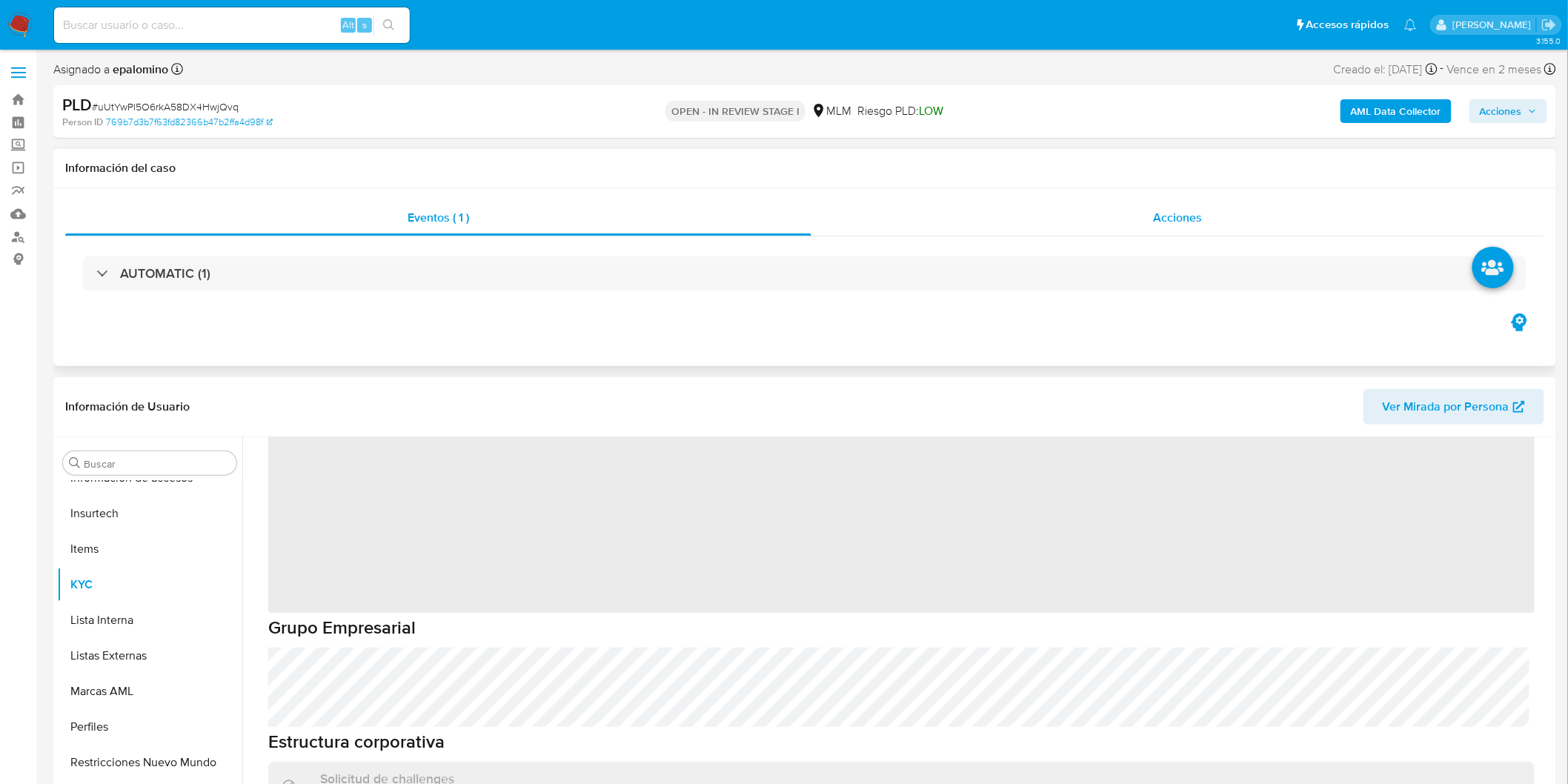
scroll to position [28, 0]
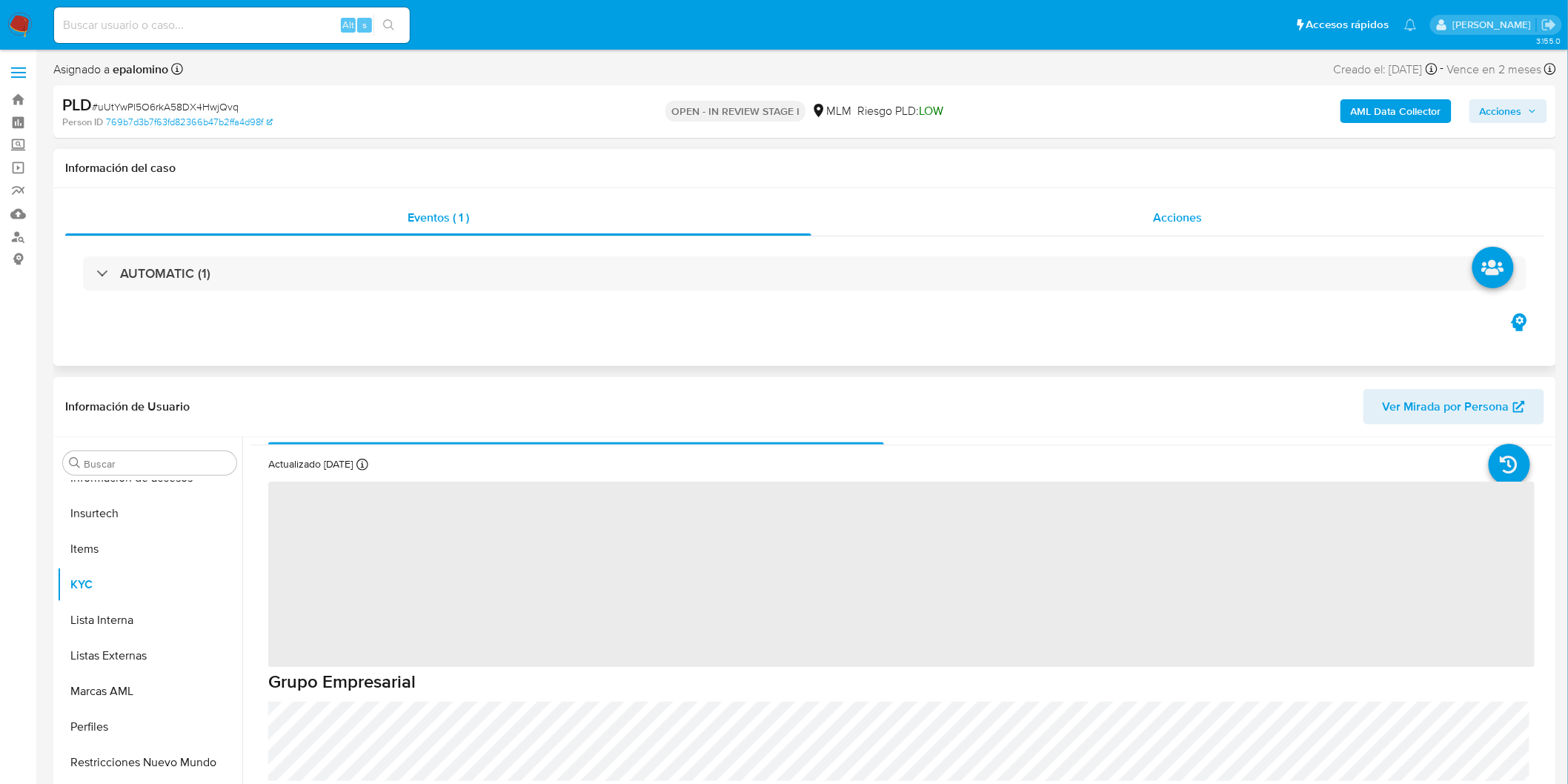
select select "10"
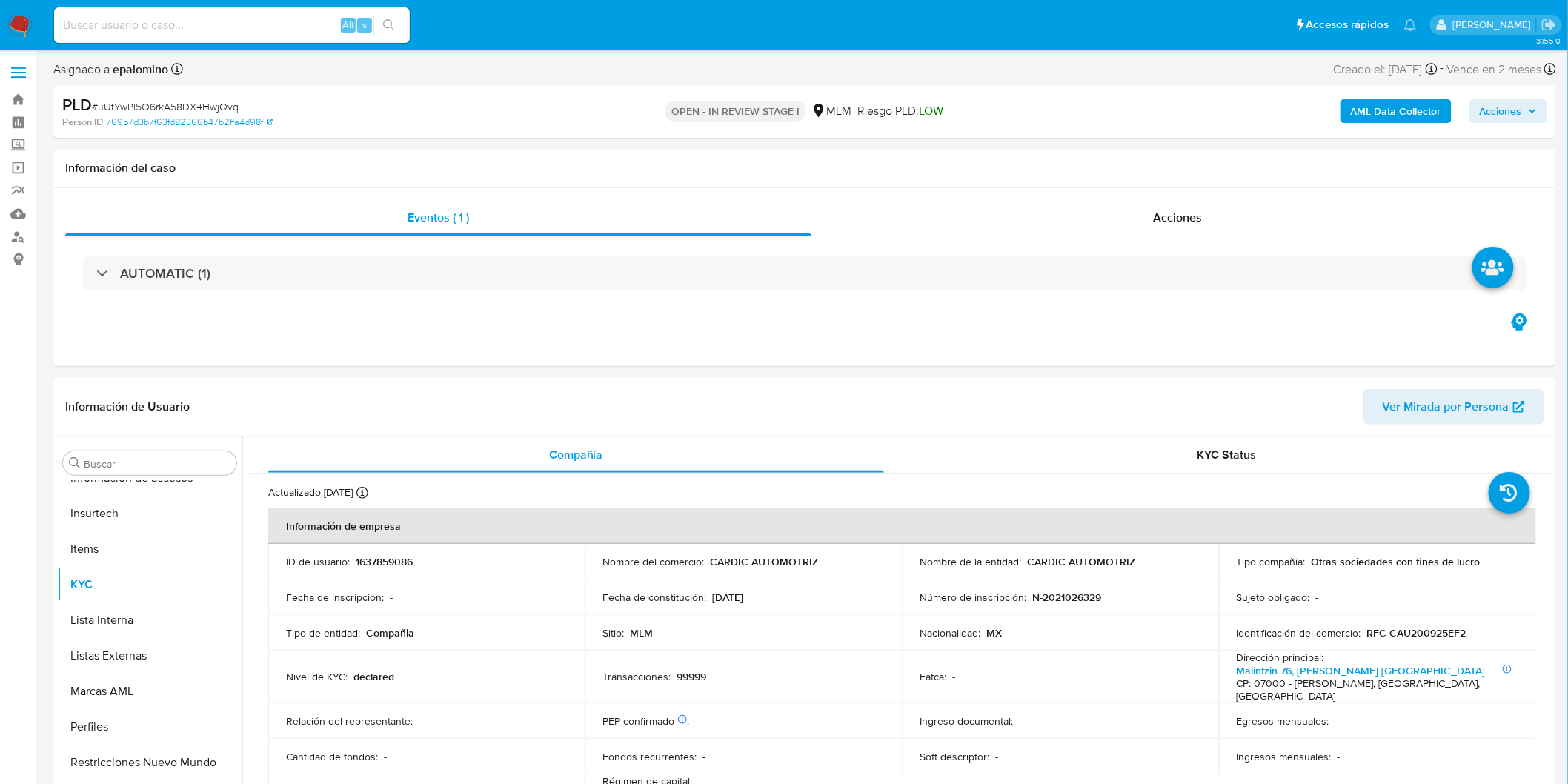
scroll to position [128, 0]
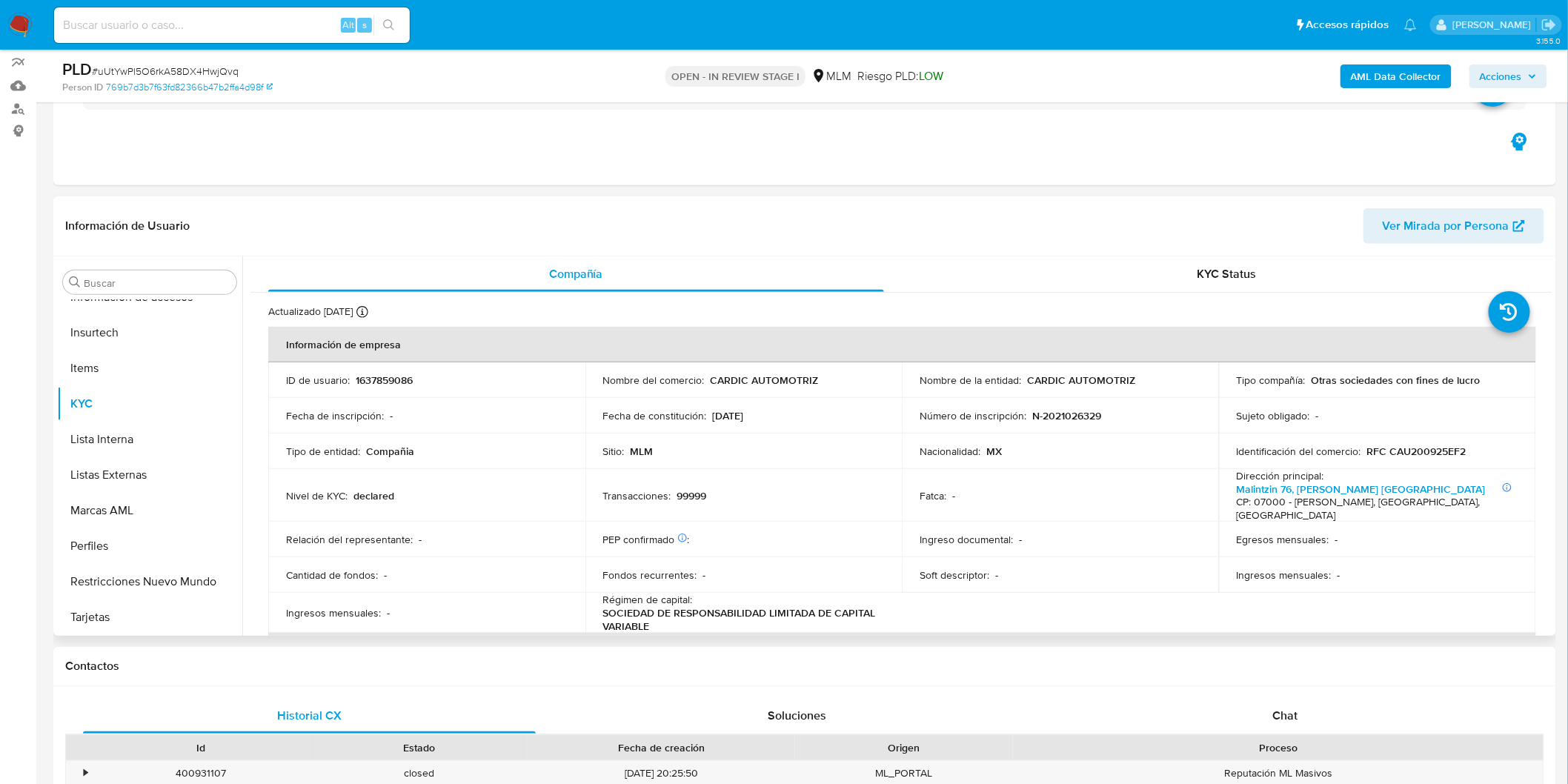
click at [710, 453] on div "Sitio : MLM" at bounding box center [744, 451] width 281 height 13
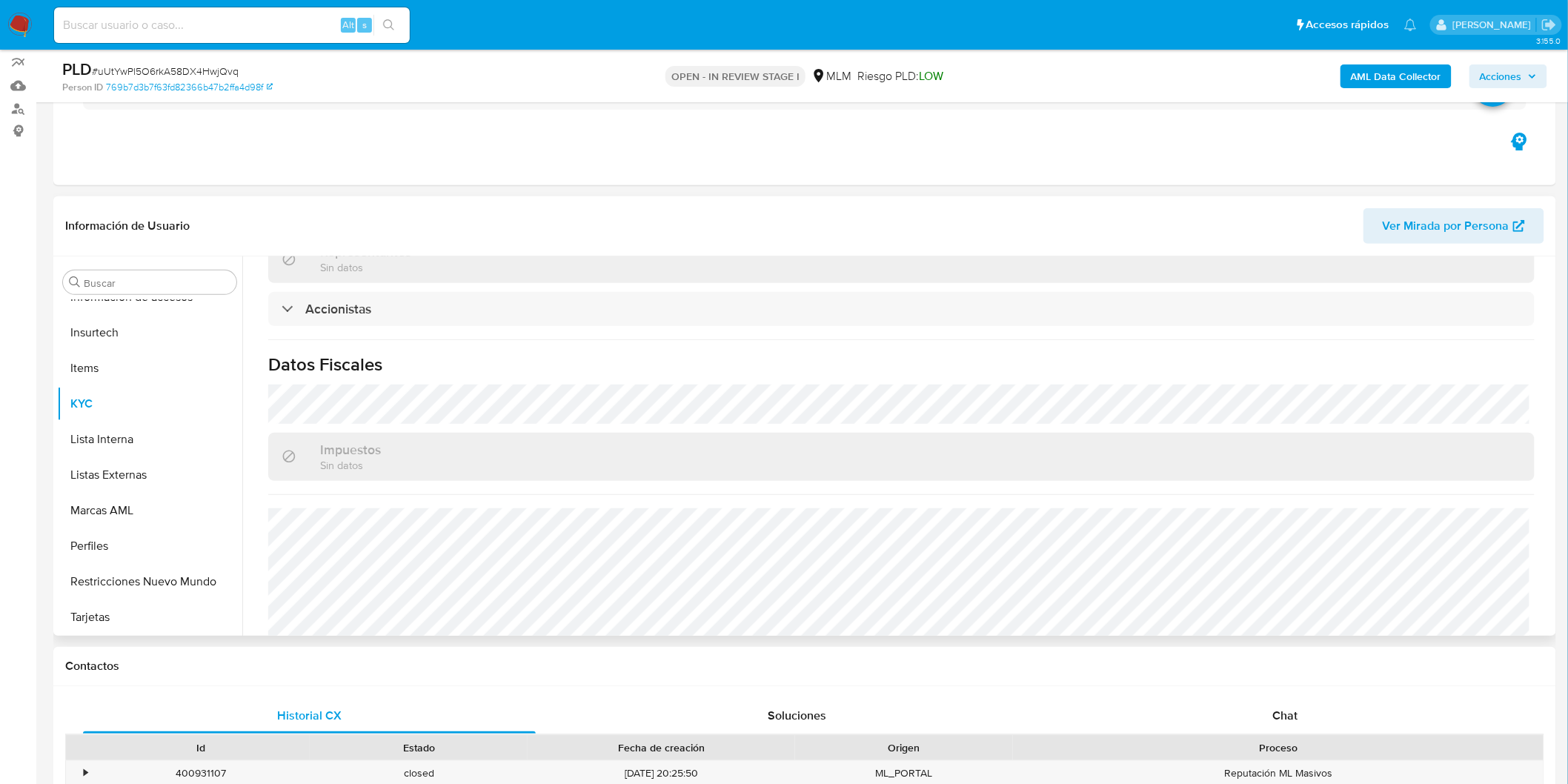
scroll to position [1086, 0]
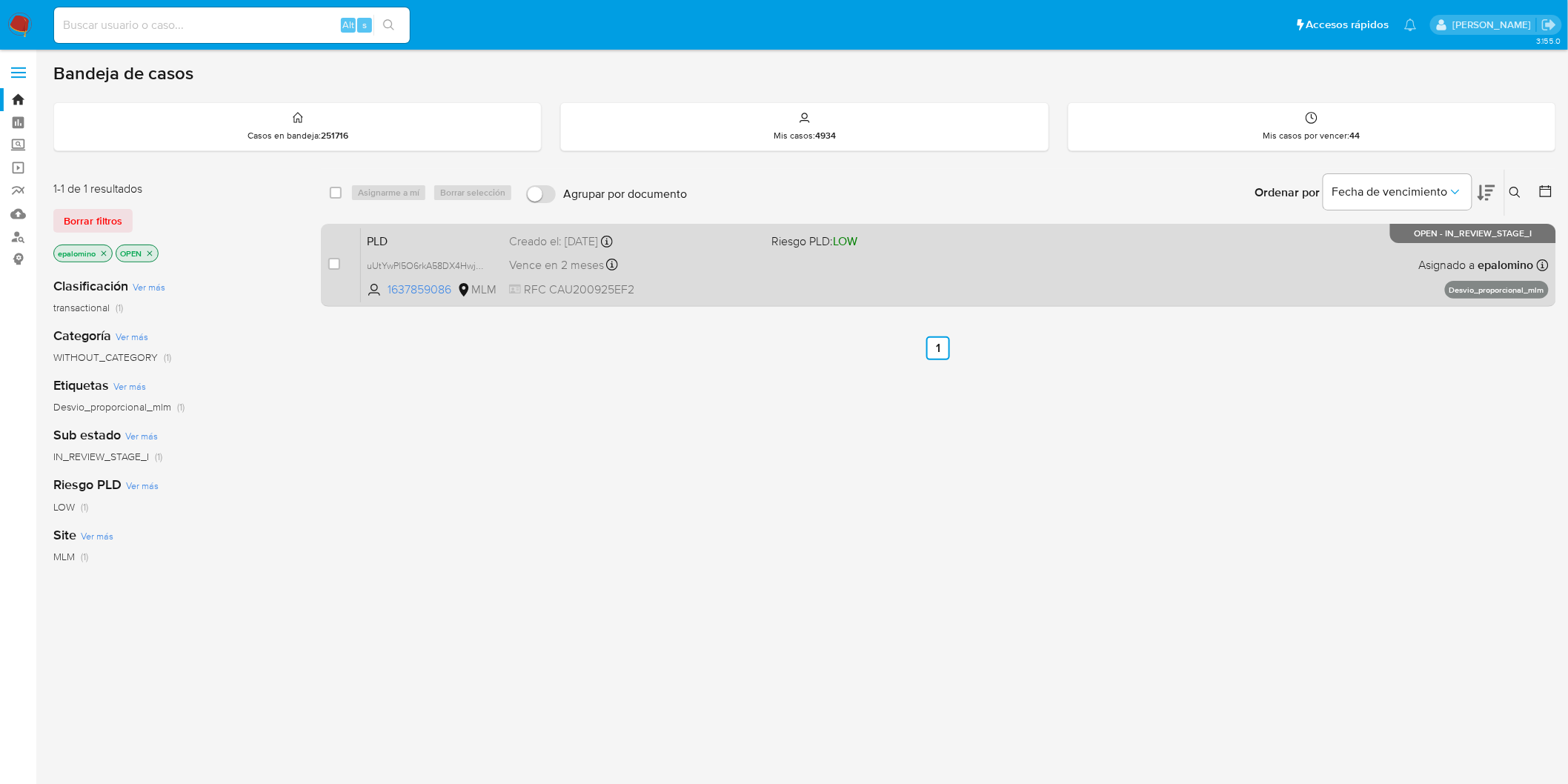
click at [380, 249] on div "PLD uUtYwPl5O6rkA58DX4HwjQvq 1637859086 MLM Riesgo PLD: LOW Creado el: [DATE] C…" at bounding box center [955, 265] width 1188 height 75
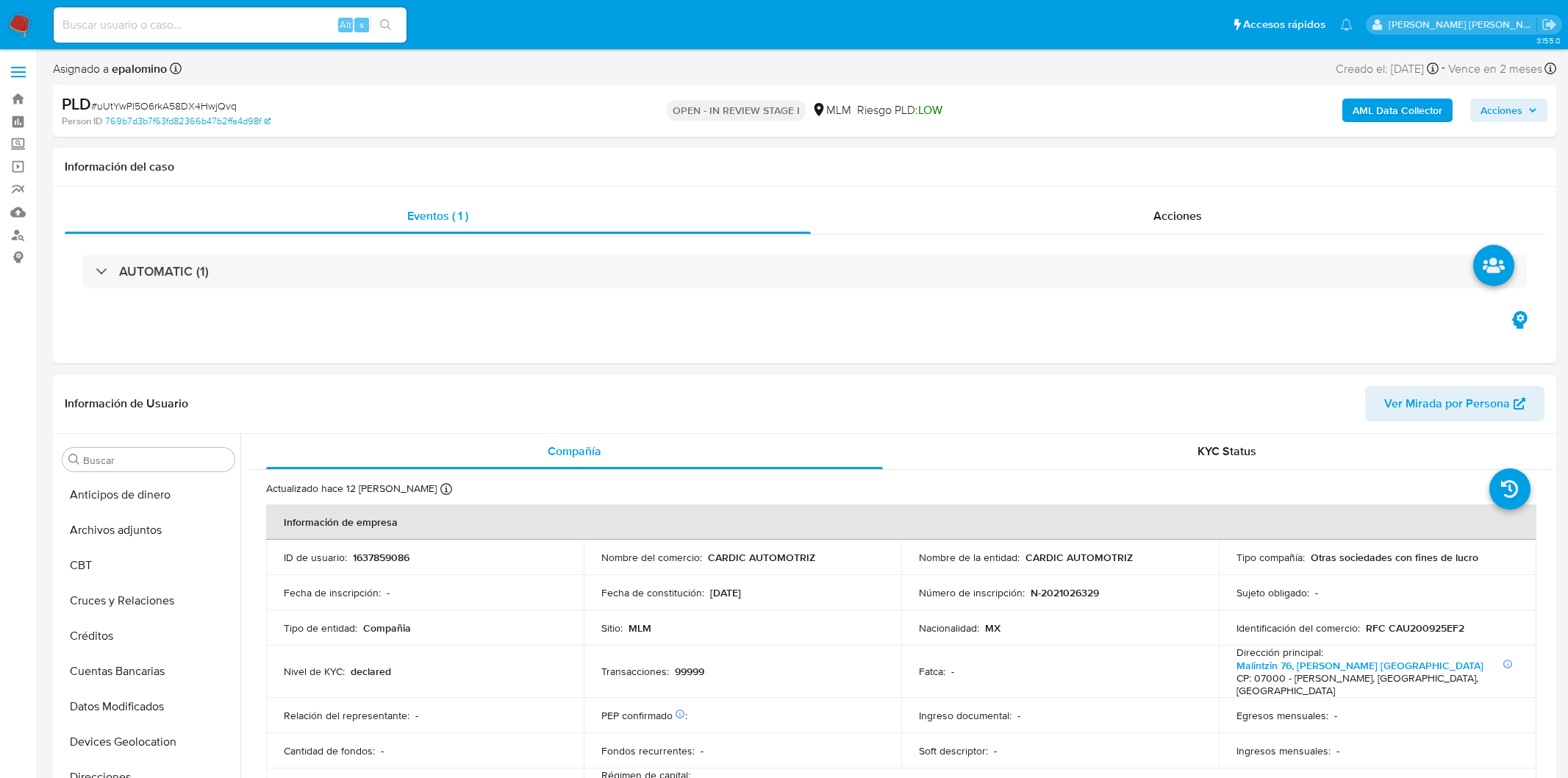
select select "10"
click at [157, 535] on button "Archivos adjuntos" at bounding box center [142, 530] width 172 height 35
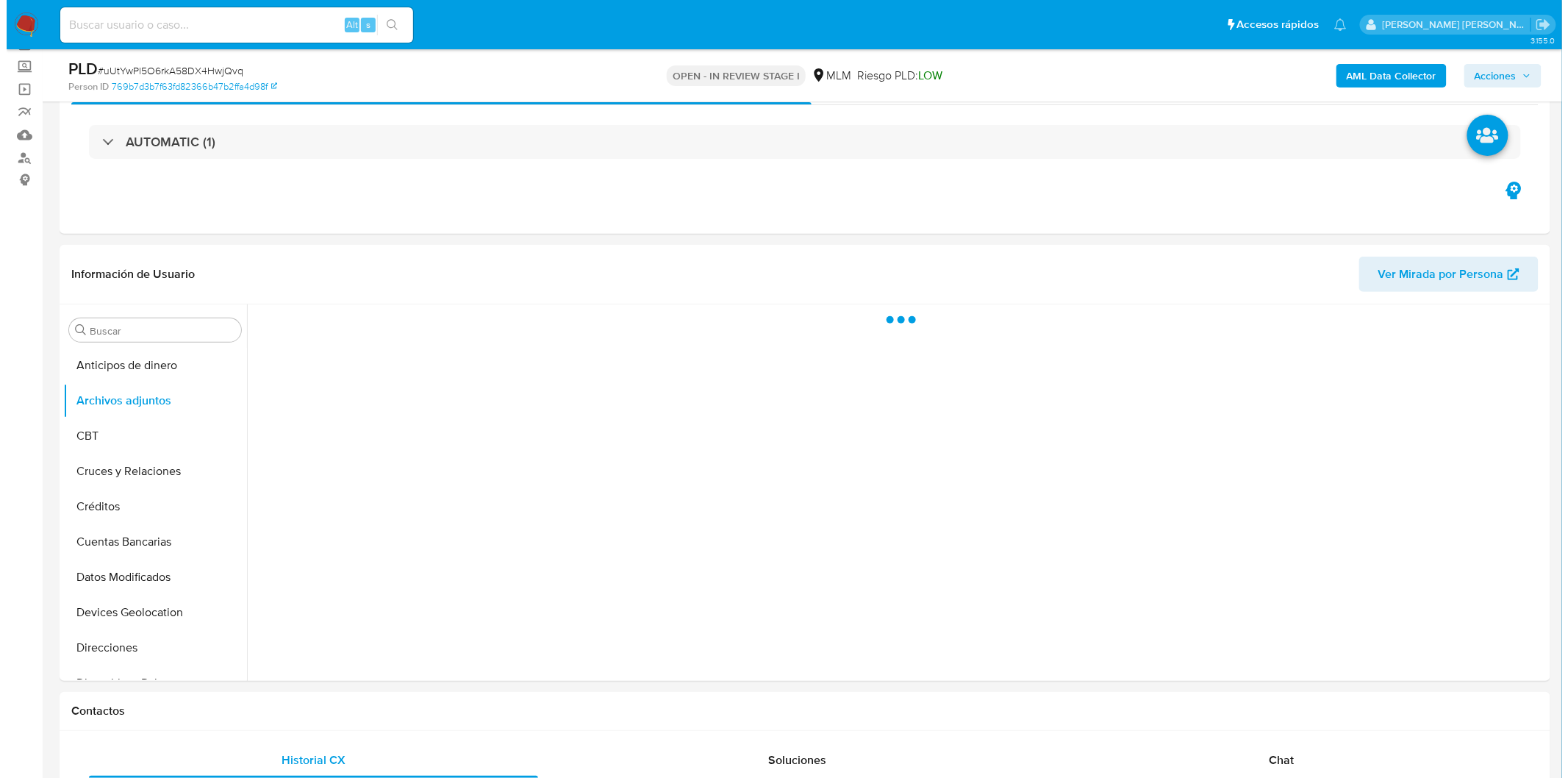
scroll to position [81, 0]
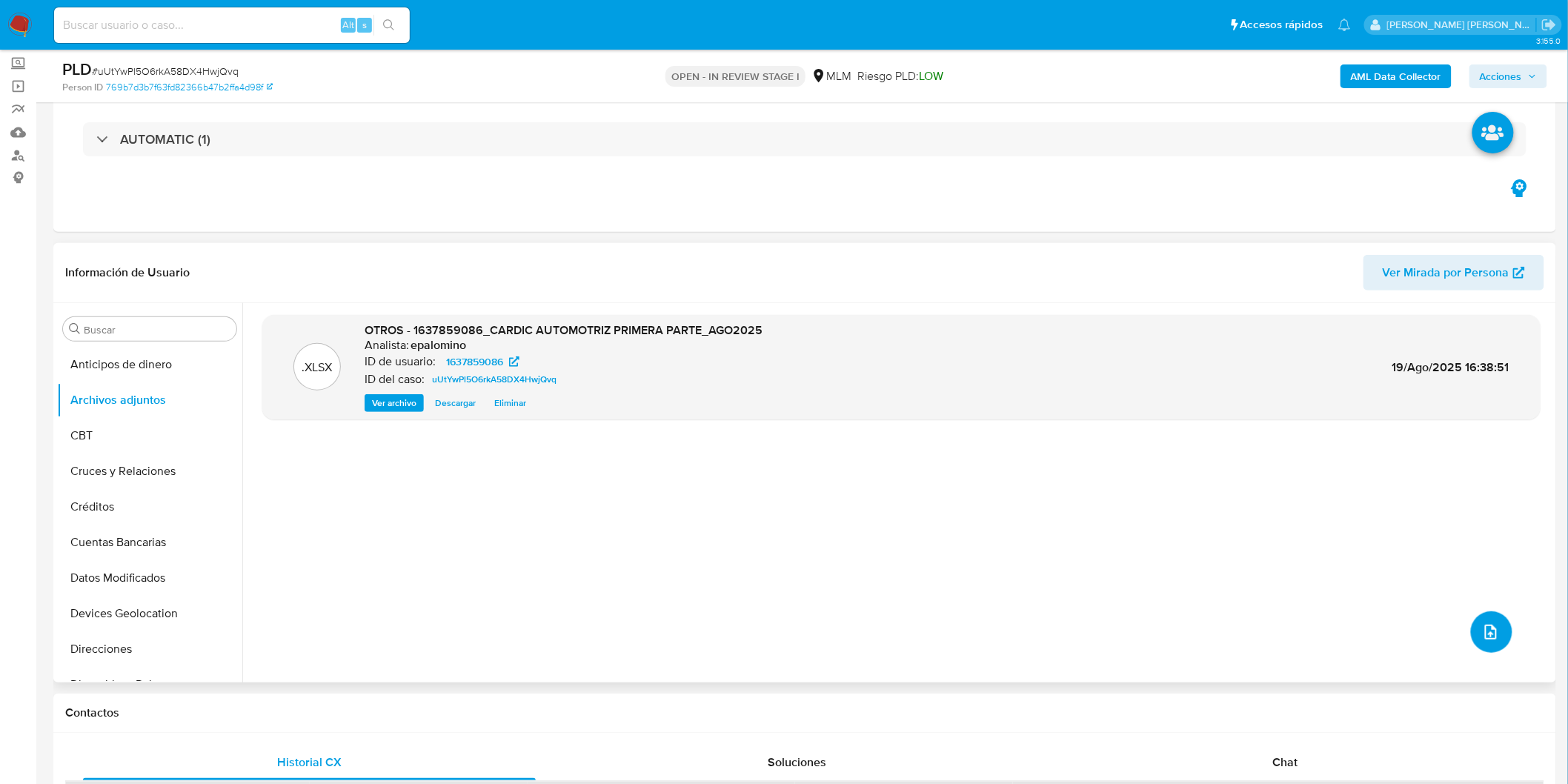
click at [1482, 636] on icon "upload-file" at bounding box center [1491, 632] width 18 height 18
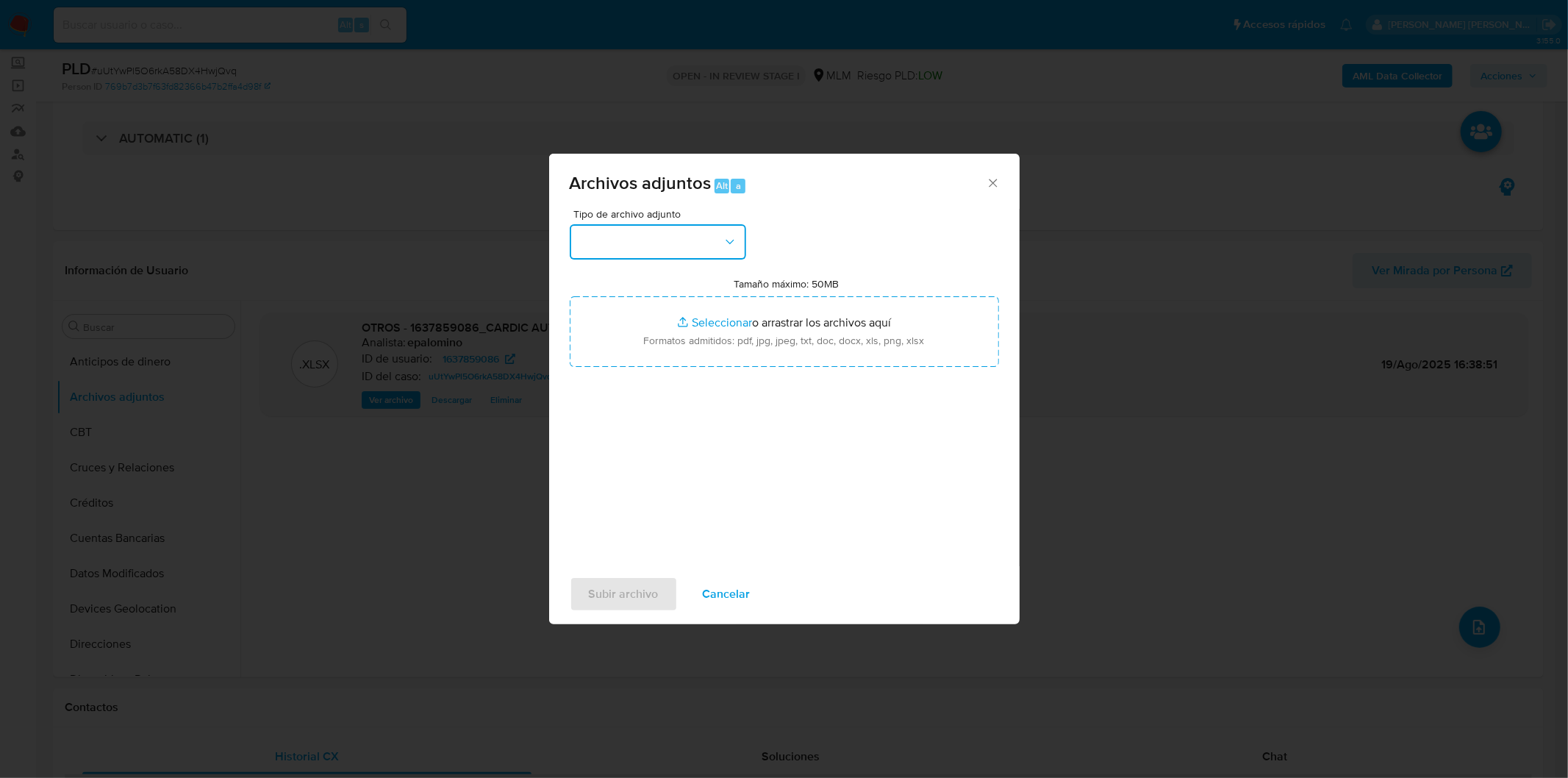
click at [732, 238] on icon "button" at bounding box center [730, 241] width 15 height 15
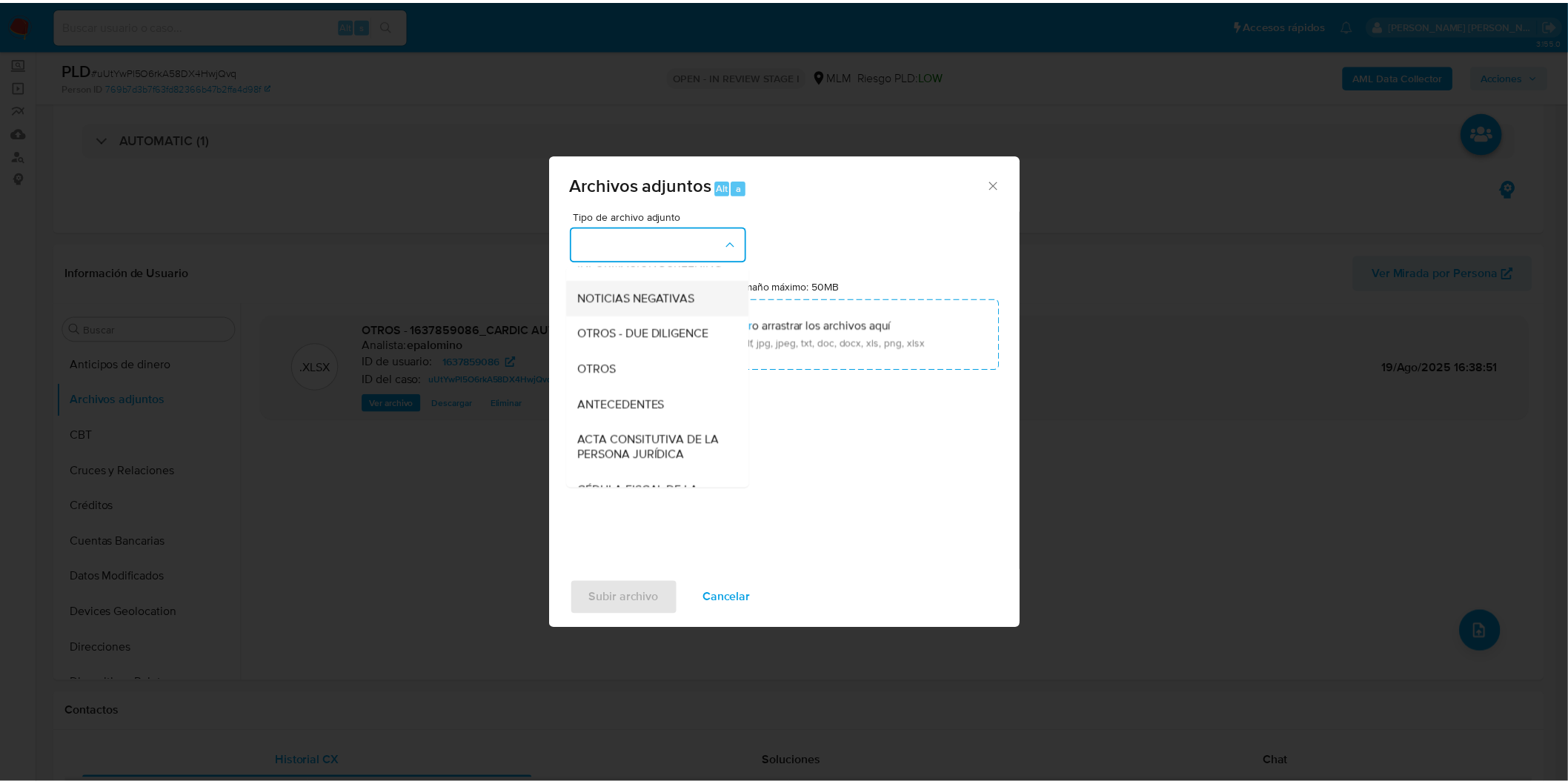
scroll to position [165, 0]
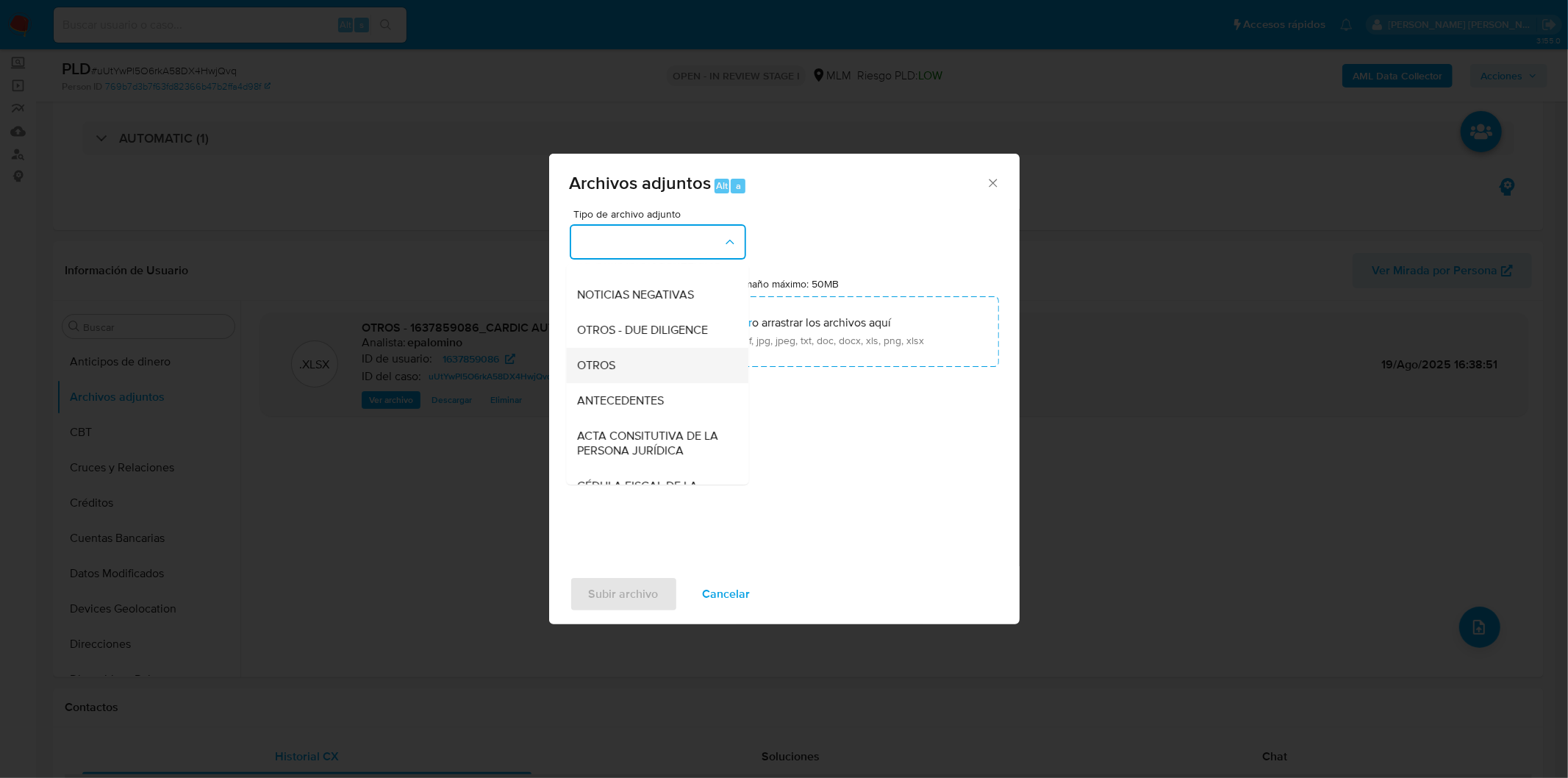
click at [631, 376] on div "OTROS" at bounding box center [652, 364] width 150 height 35
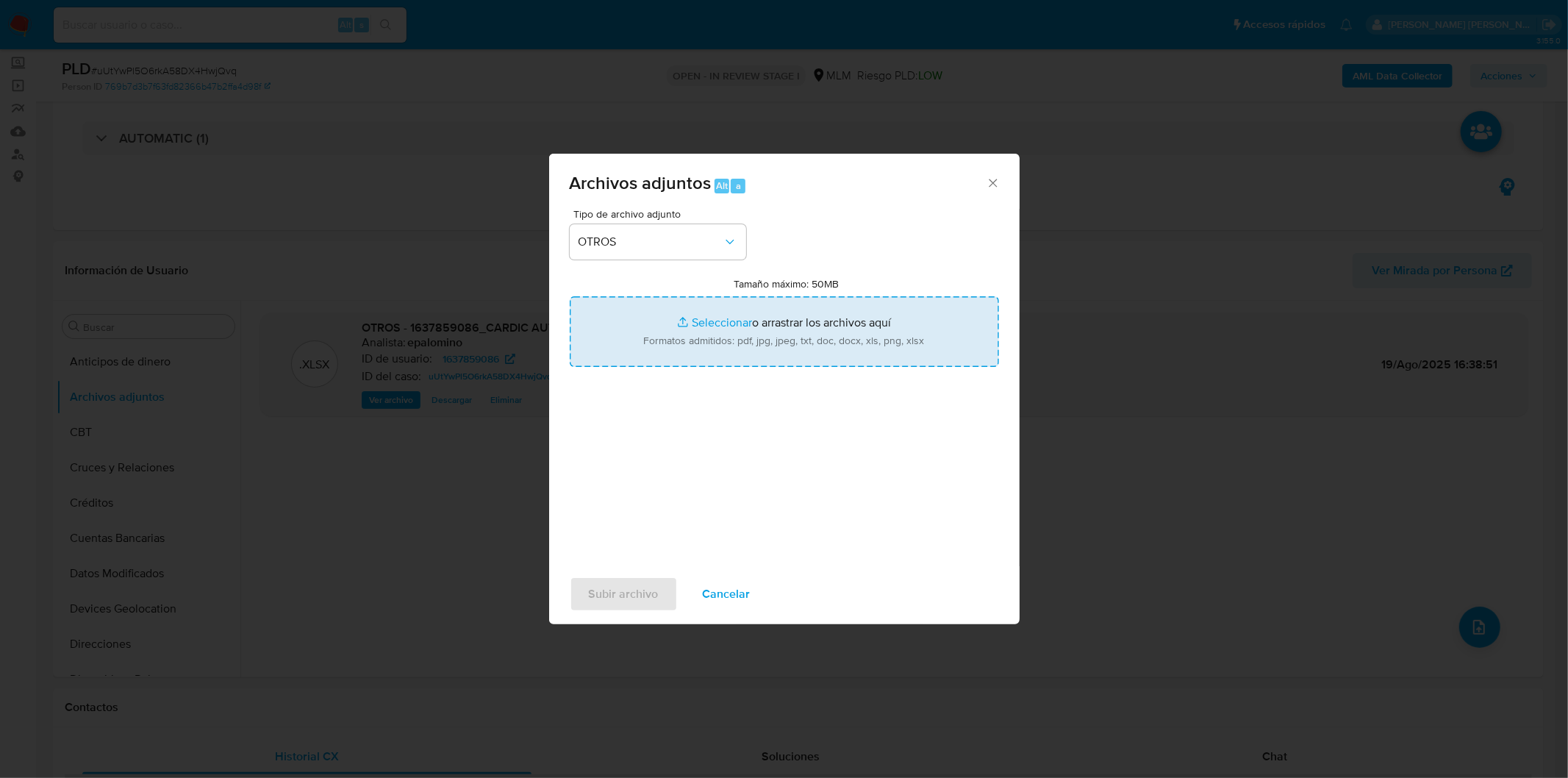
type input "C:\fakepath\1637859086_CARDIC AUTOMOTRIZ 2_AGO2025..xlsx"
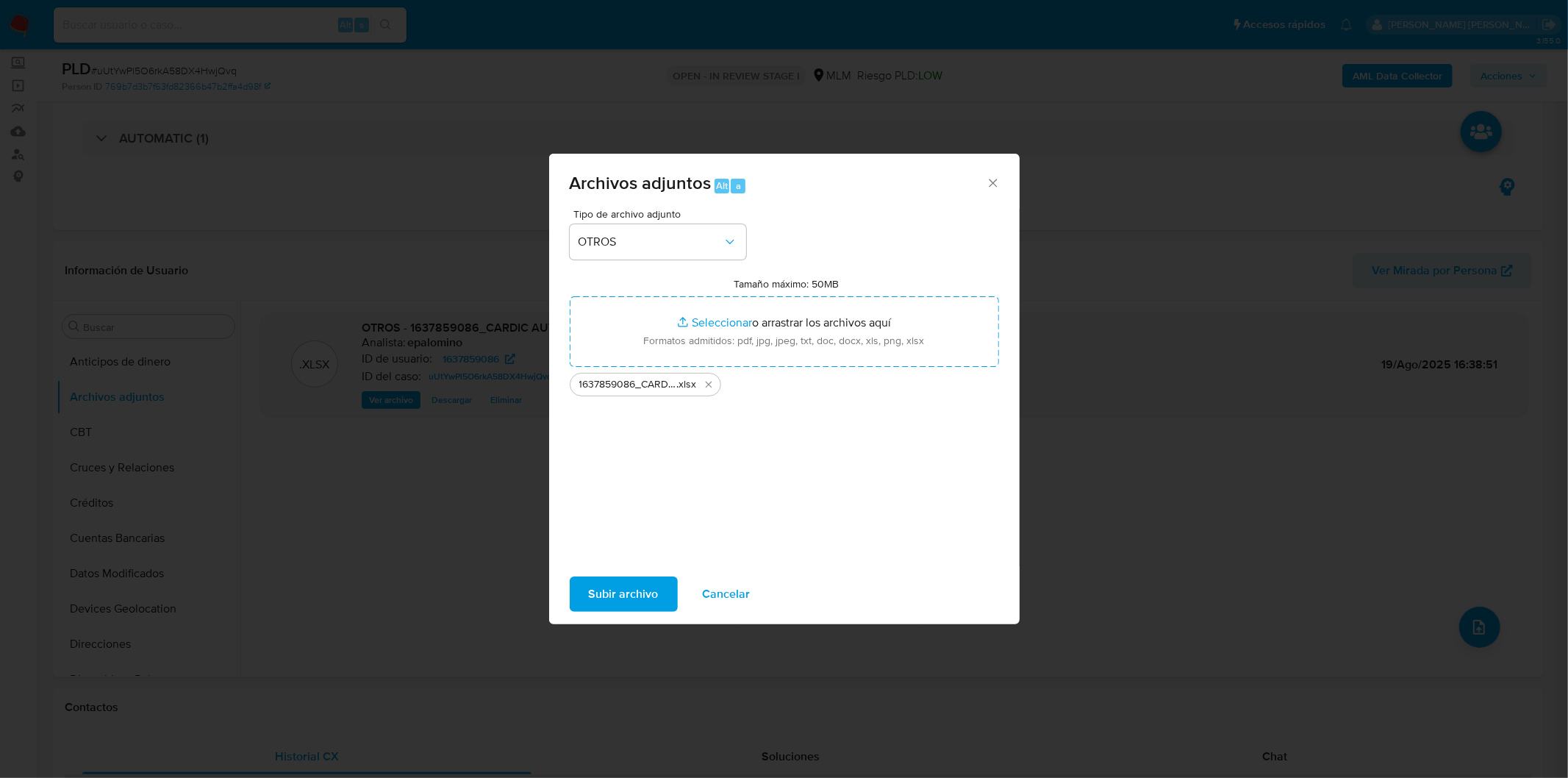
click at [611, 593] on span "Subir archivo" at bounding box center [624, 594] width 70 height 32
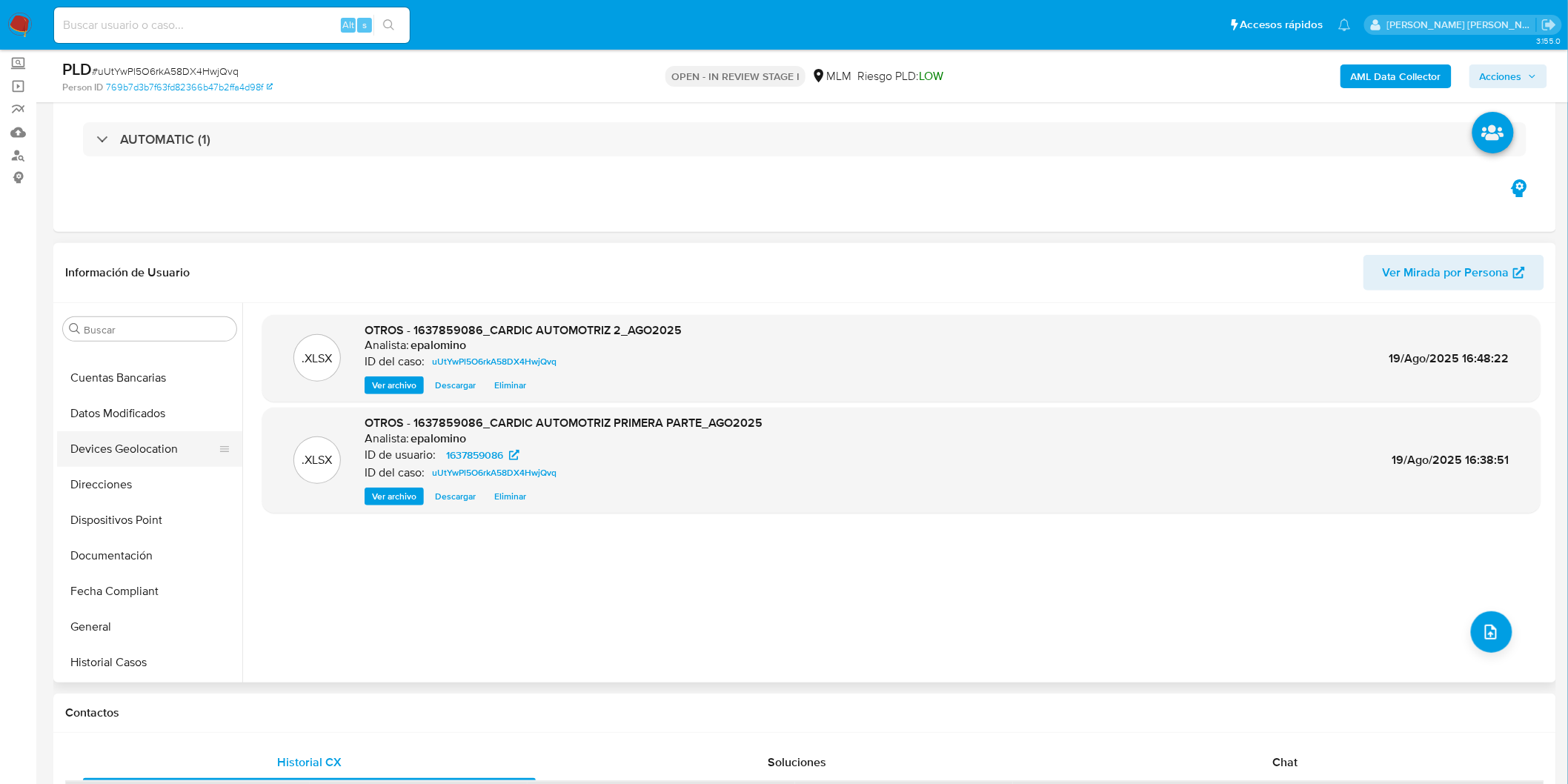
click at [153, 450] on button "Devices Geolocation" at bounding box center [143, 449] width 173 height 35
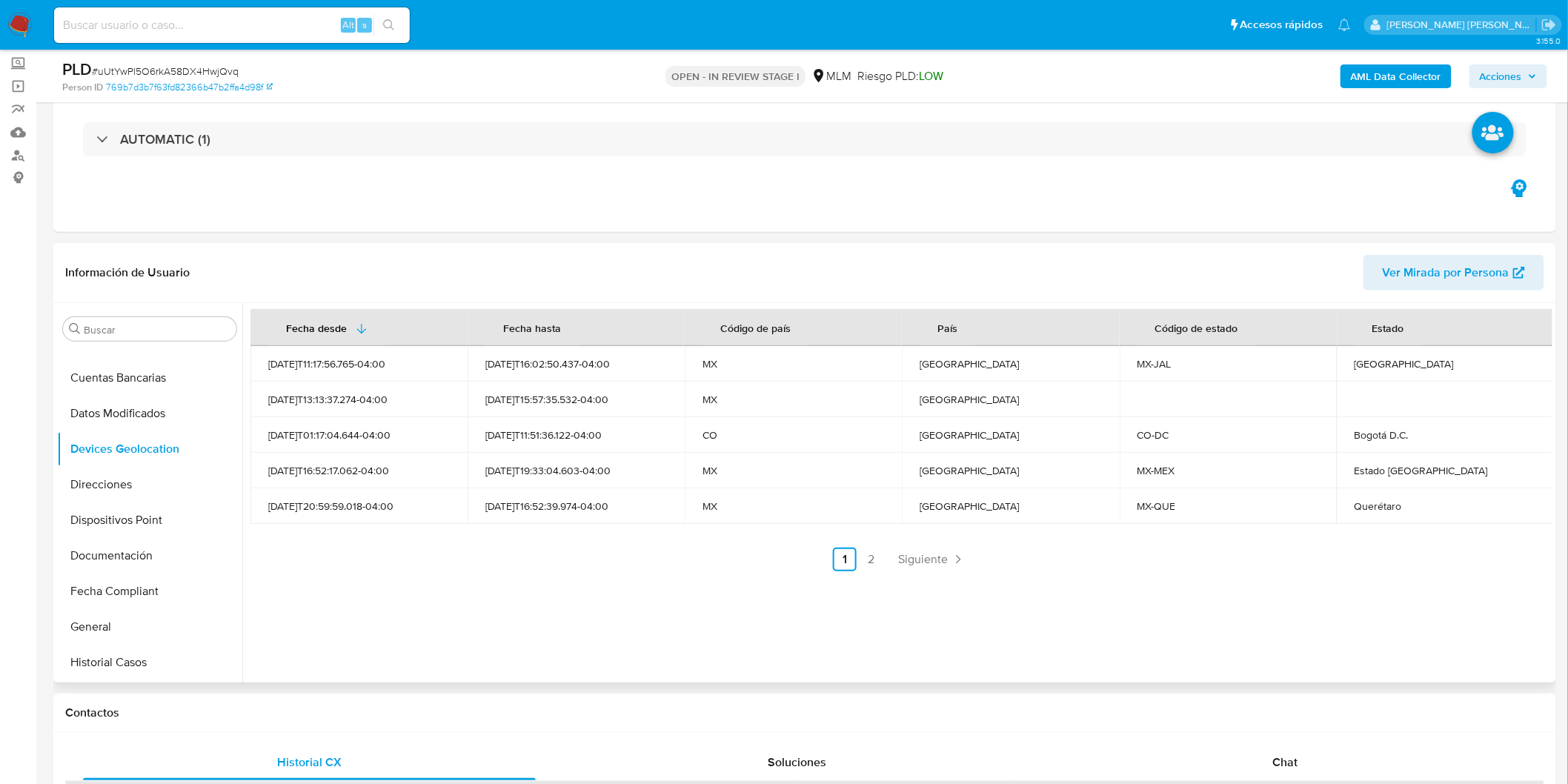
click at [773, 586] on div "Fecha desde Fecha hasta Código de país País Código de estado Estado 2024-08-10T…" at bounding box center [897, 493] width 1311 height 380
click at [911, 564] on span "Siguiente" at bounding box center [923, 559] width 50 height 12
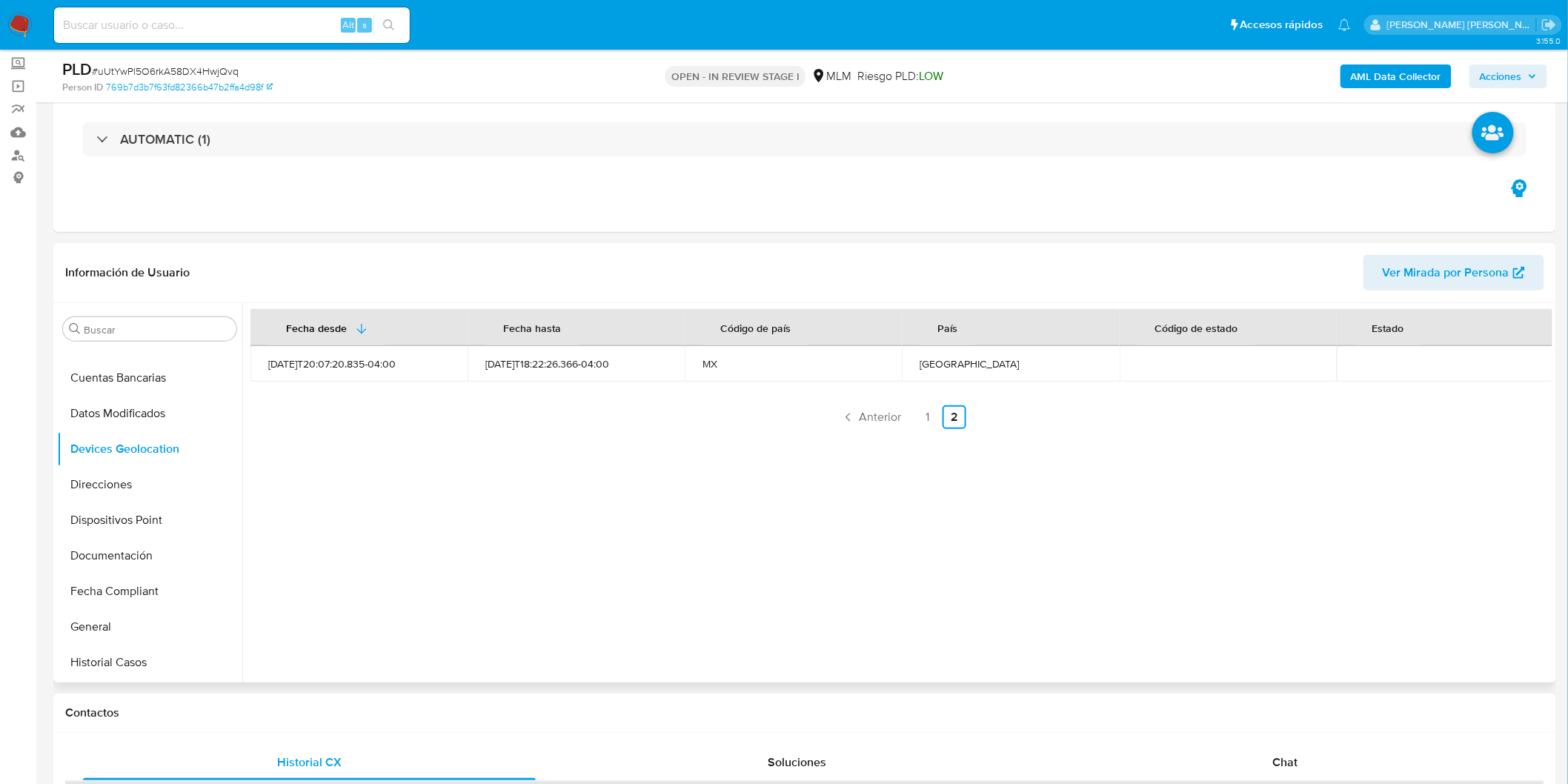
click at [727, 573] on div "Fecha desde Fecha hasta Código de país País Código de estado Estado 2024-01-13T…" at bounding box center [897, 493] width 1311 height 380
click at [923, 422] on link "1" at bounding box center [927, 417] width 24 height 24
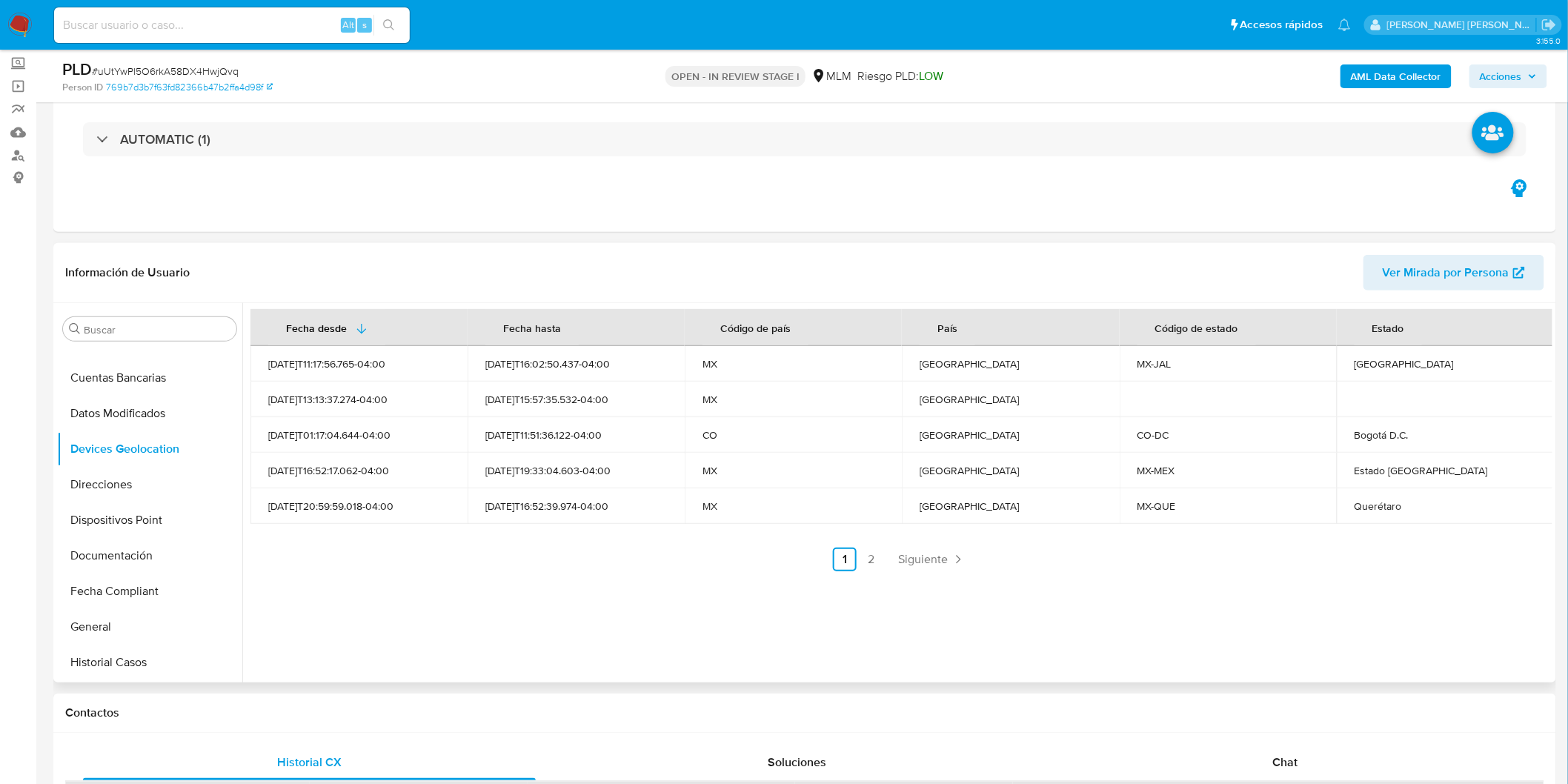
click at [1355, 367] on div "Jalisco" at bounding box center [1445, 364] width 181 height 13
copy div "Jalisco"
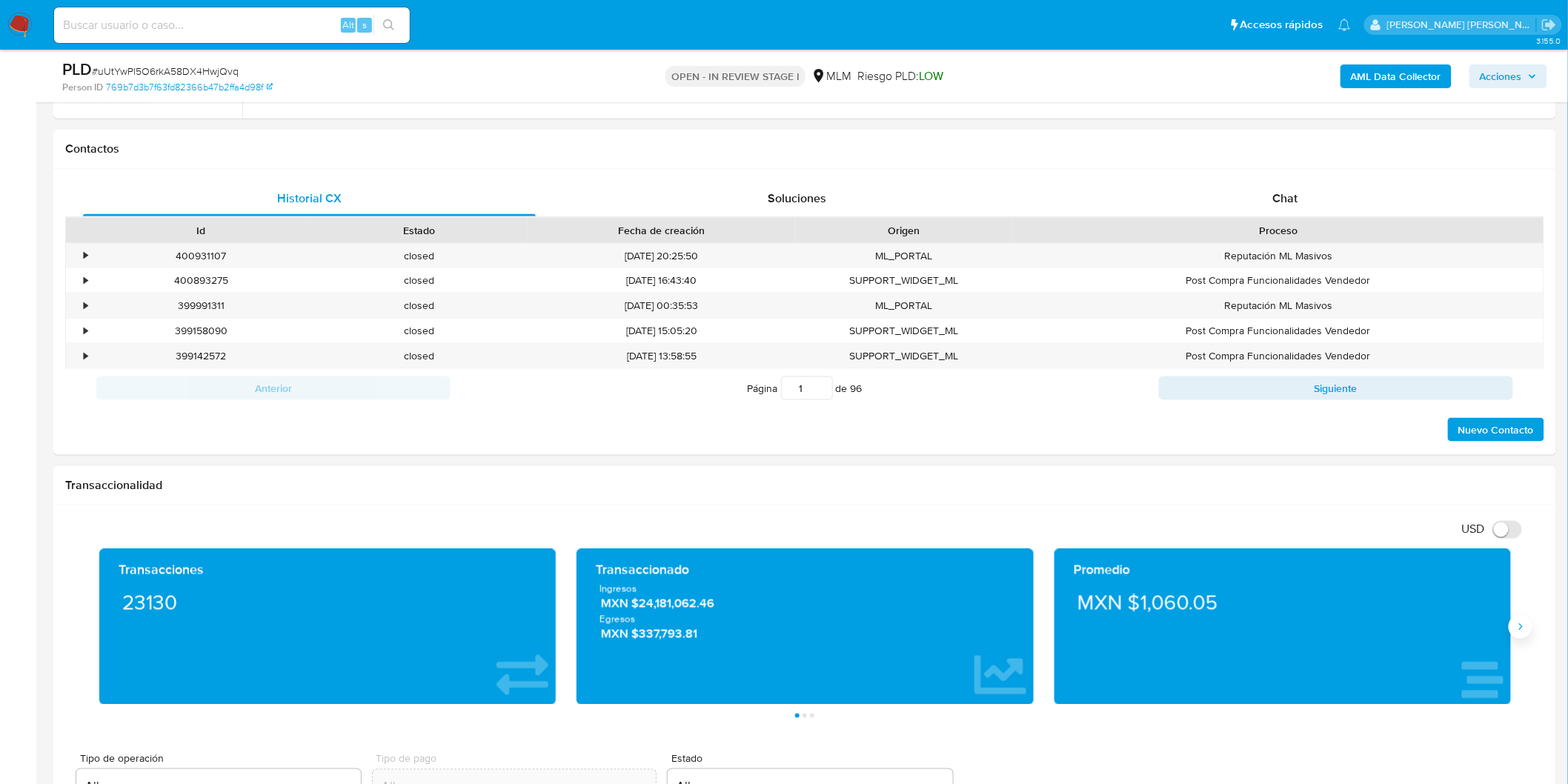
scroll to position [740, 0]
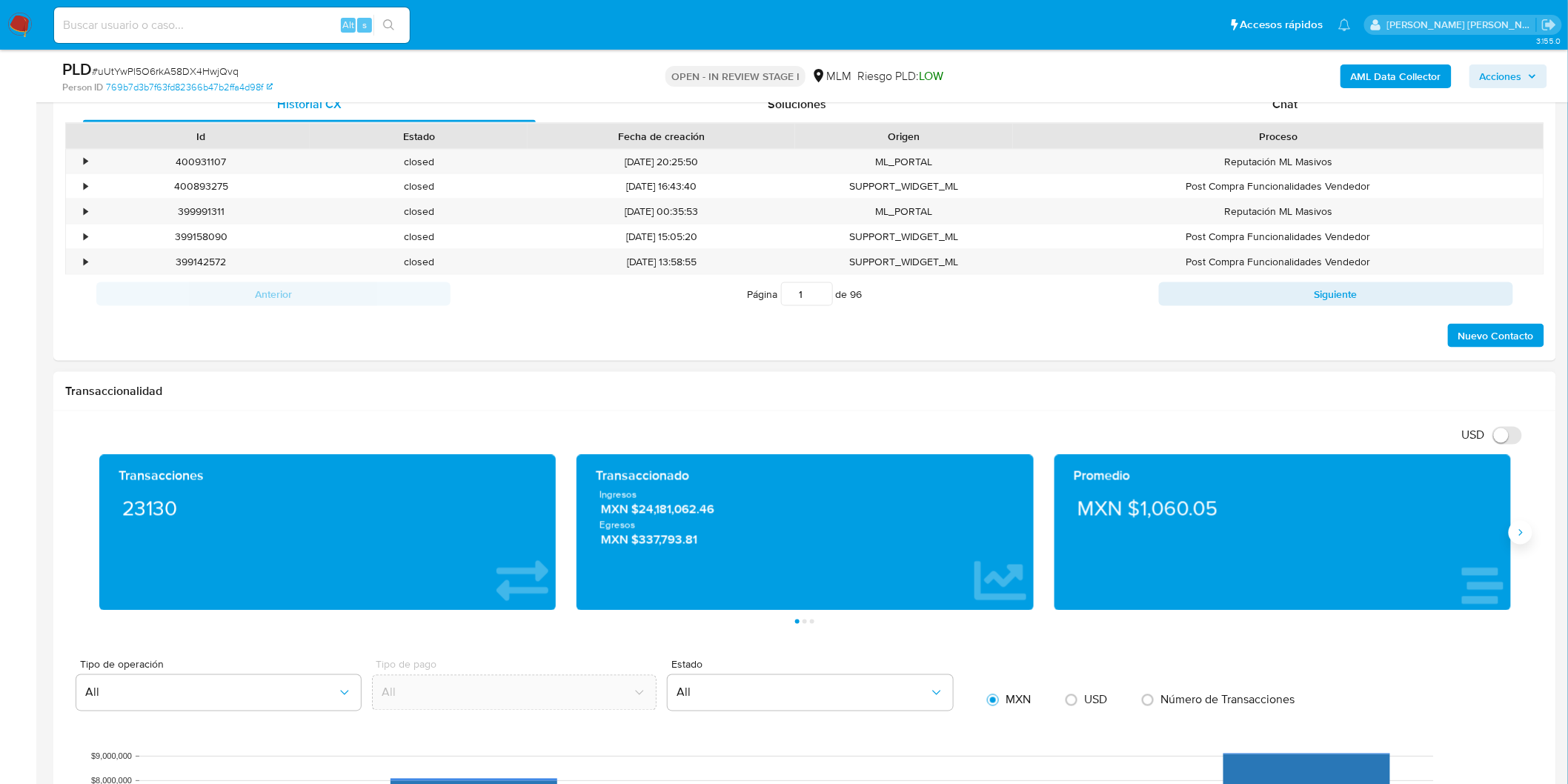
click at [1525, 536] on icon "Siguiente" at bounding box center [1520, 532] width 12 height 12
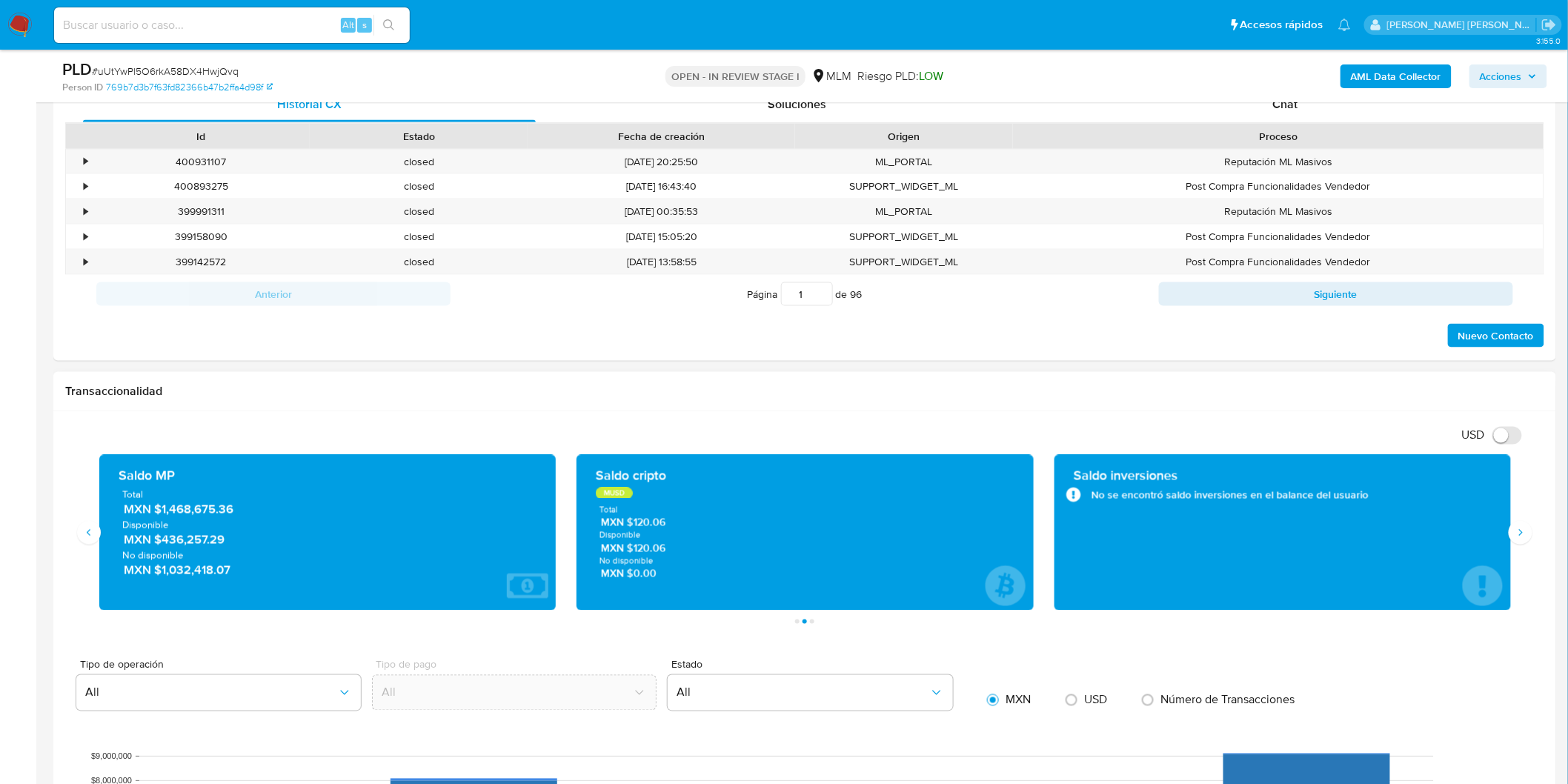
drag, startPoint x: 164, startPoint y: 535, endPoint x: 401, endPoint y: 260, distance: 363.0
click at [248, 540] on span "MXN $436,257.29" at bounding box center [328, 540] width 410 height 17
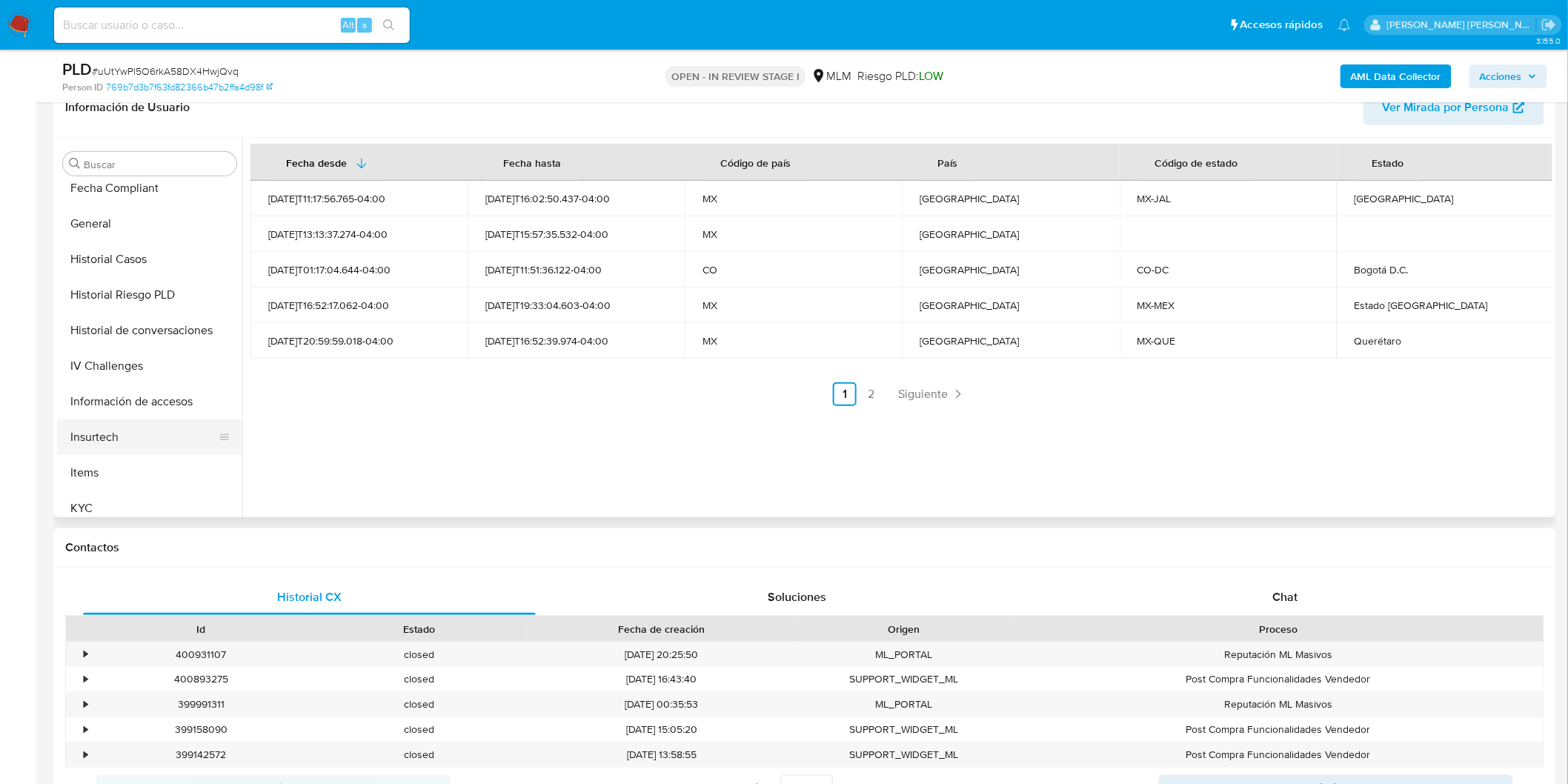
scroll to position [494, 0]
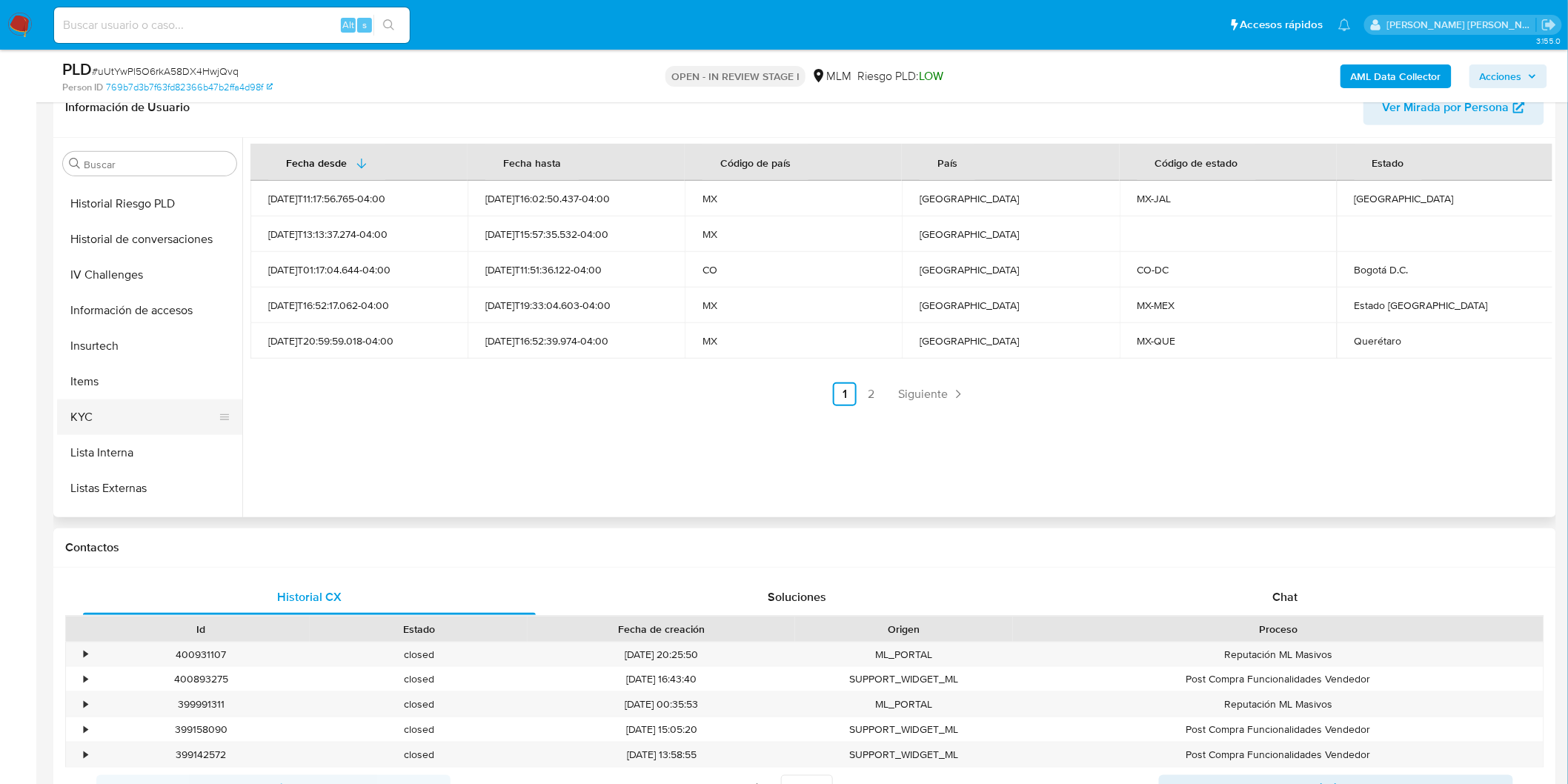
click at [91, 404] on button "KYC" at bounding box center [143, 417] width 173 height 35
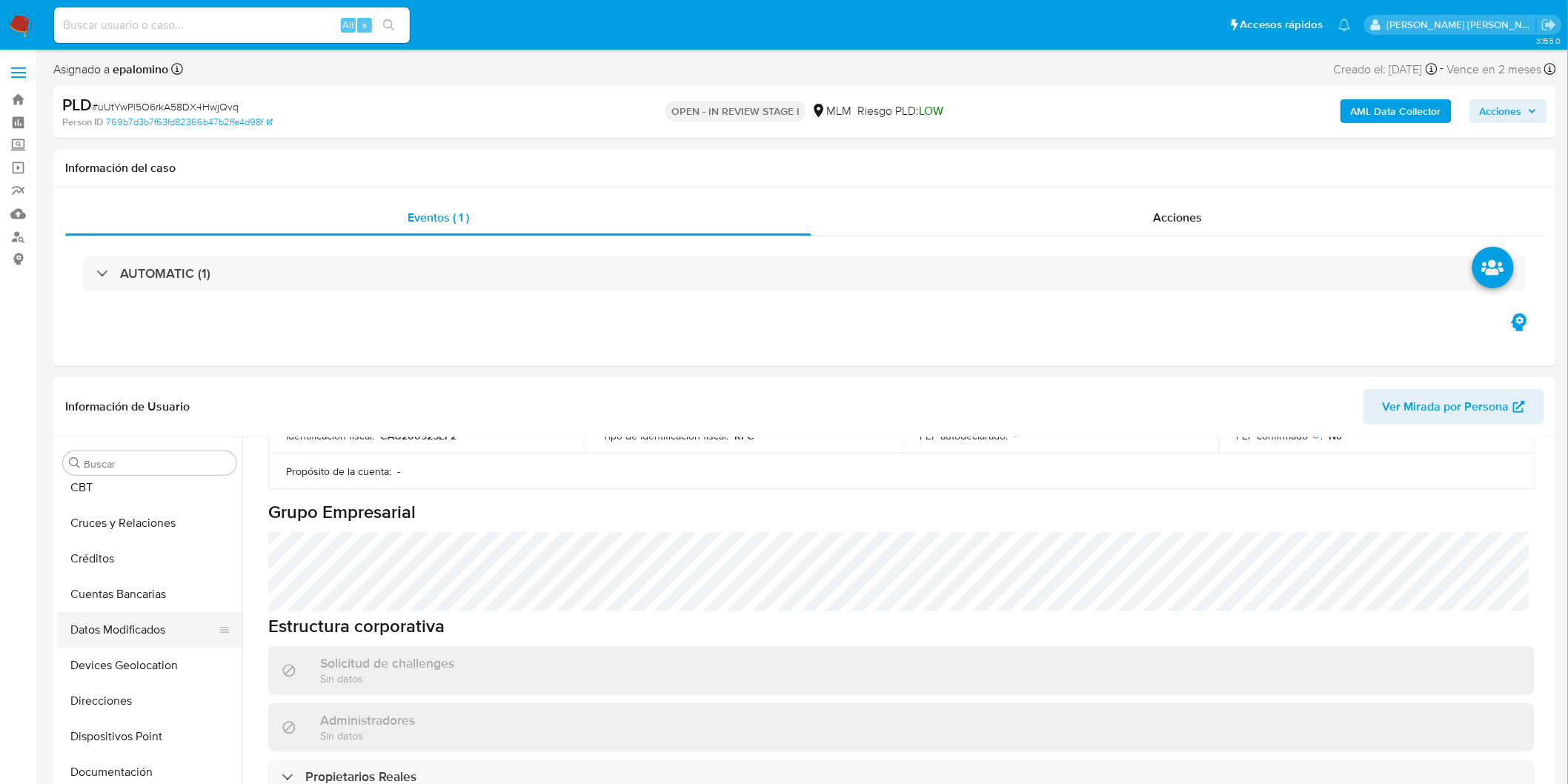
scroll to position [165, 0]
click at [143, 621] on button "Direcciones" at bounding box center [143, 619] width 173 height 35
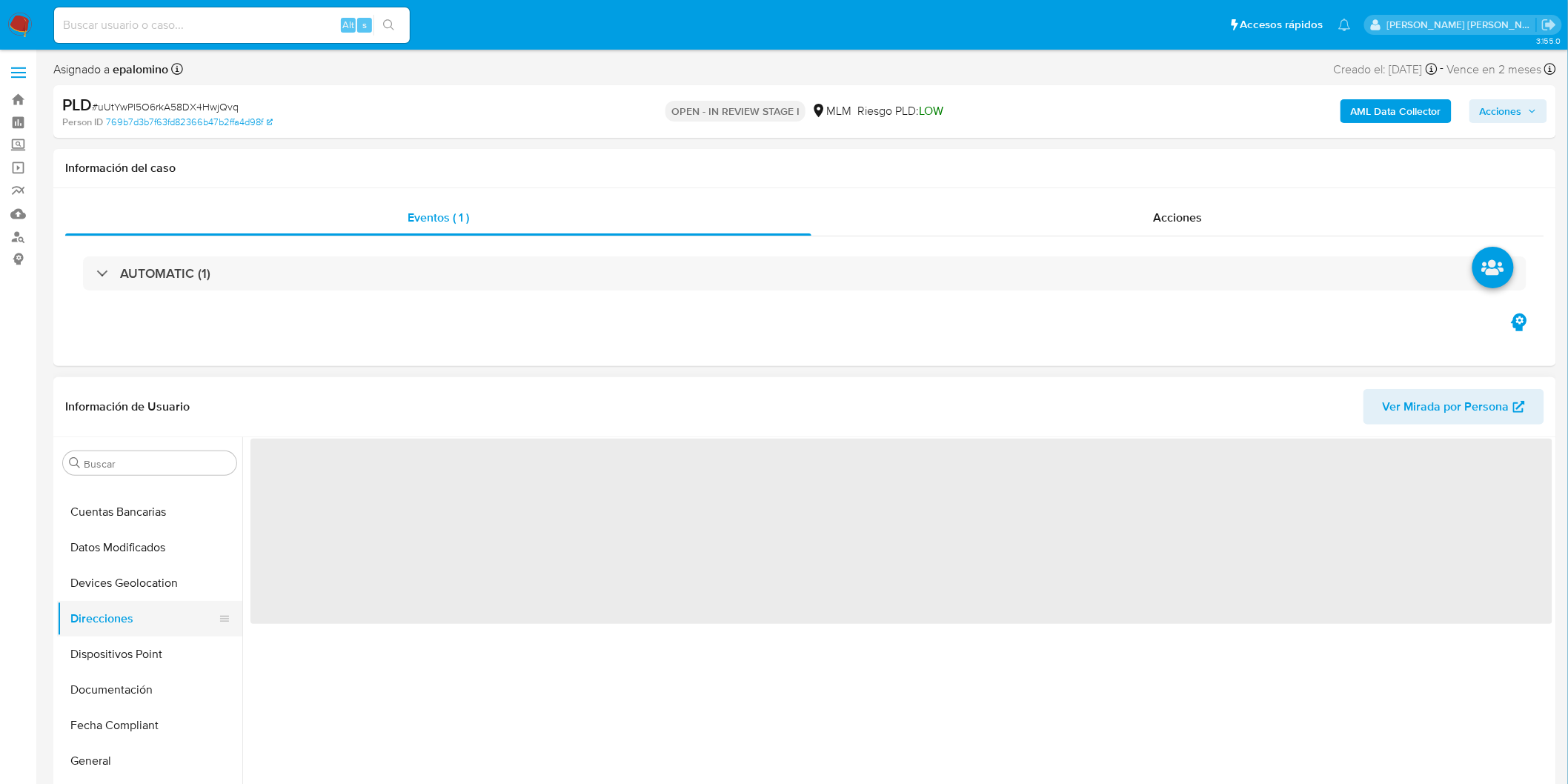
scroll to position [0, 0]
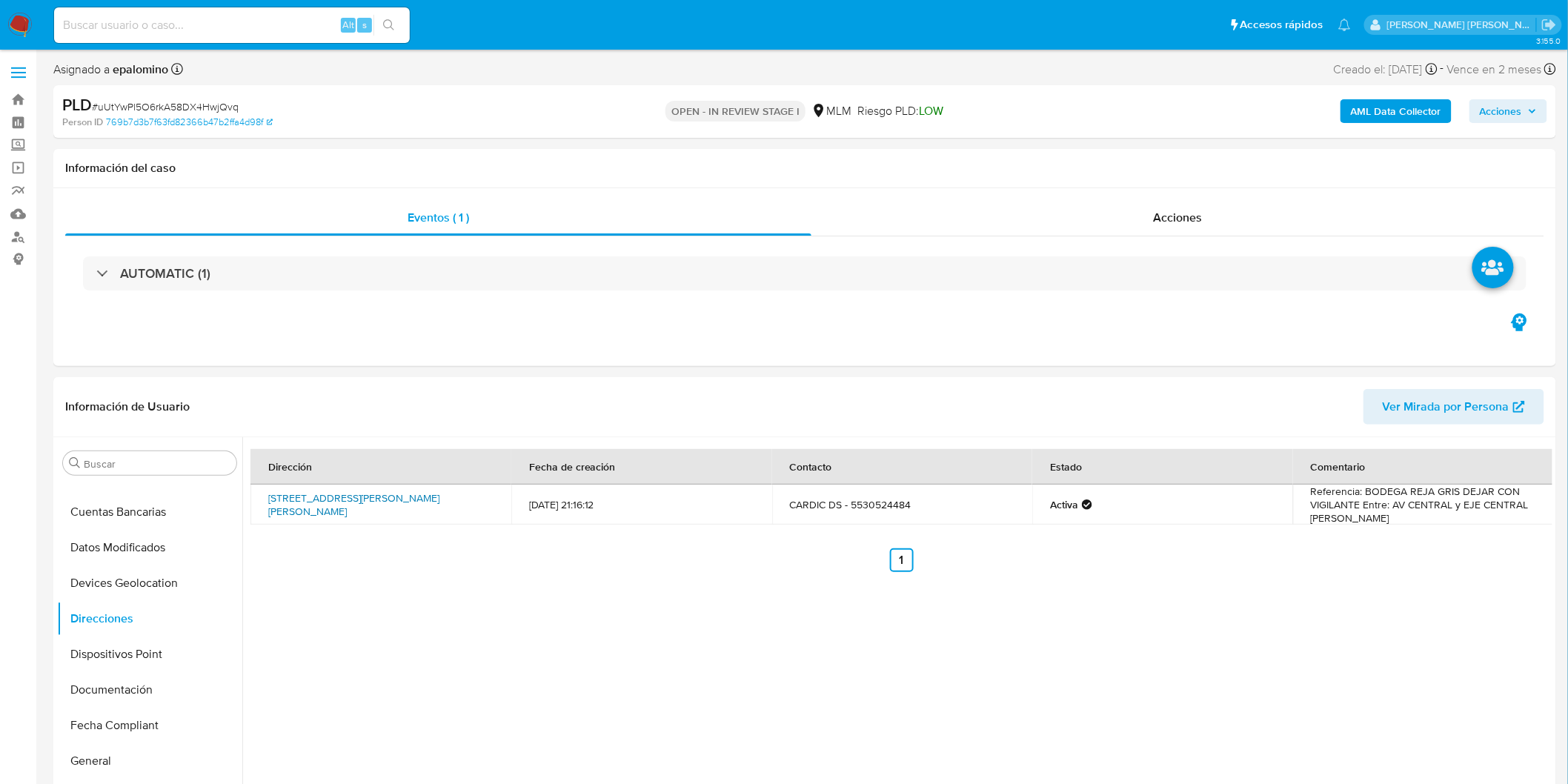
click at [322, 509] on link "Avenida Miguel Othón De Mendizábal Oriente 467, Gustavo A. Madero, Distrito Fed…" at bounding box center [353, 504] width 171 height 28
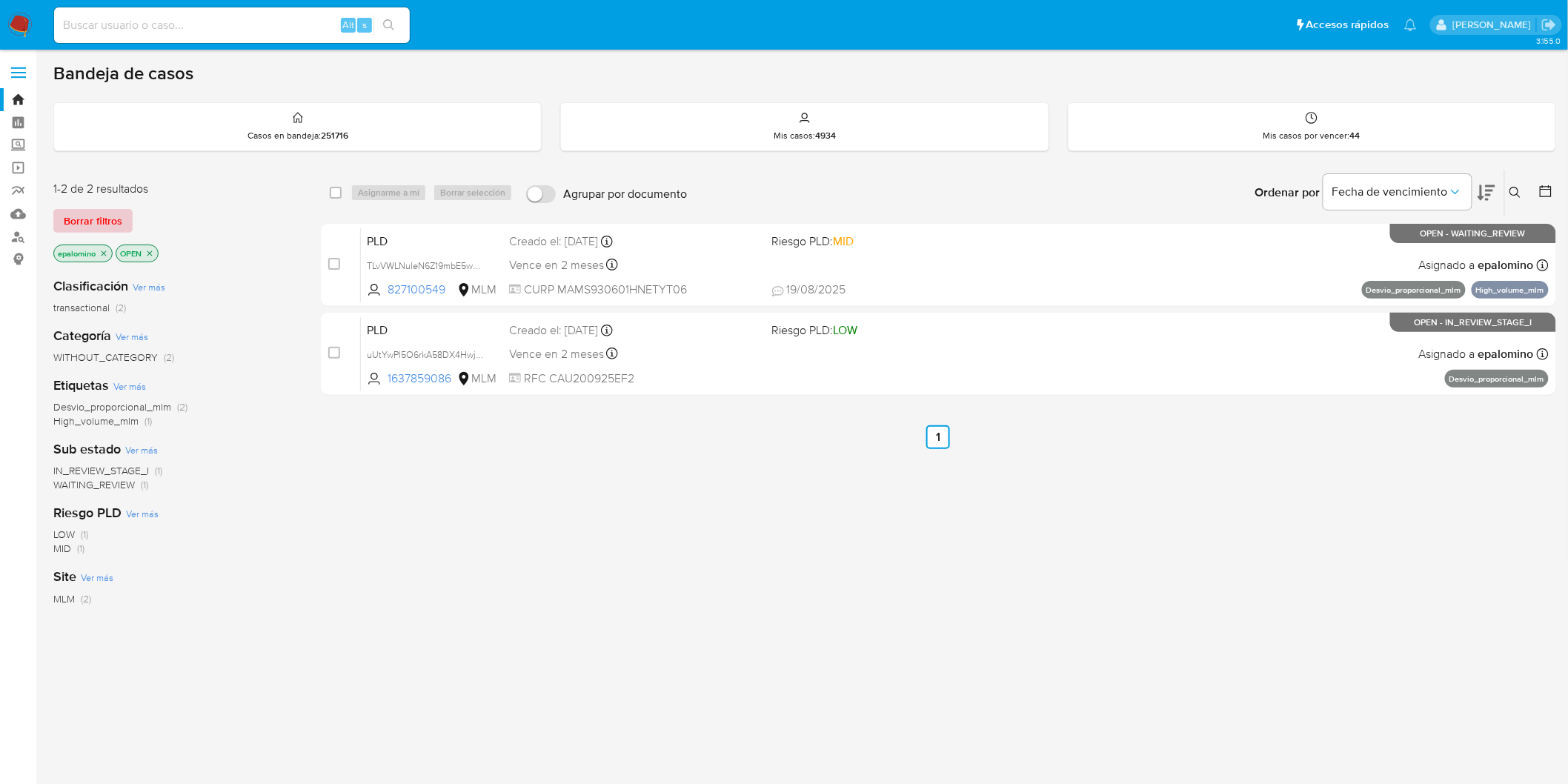
click at [91, 224] on span "Borrar filtros" at bounding box center [93, 220] width 58 height 20
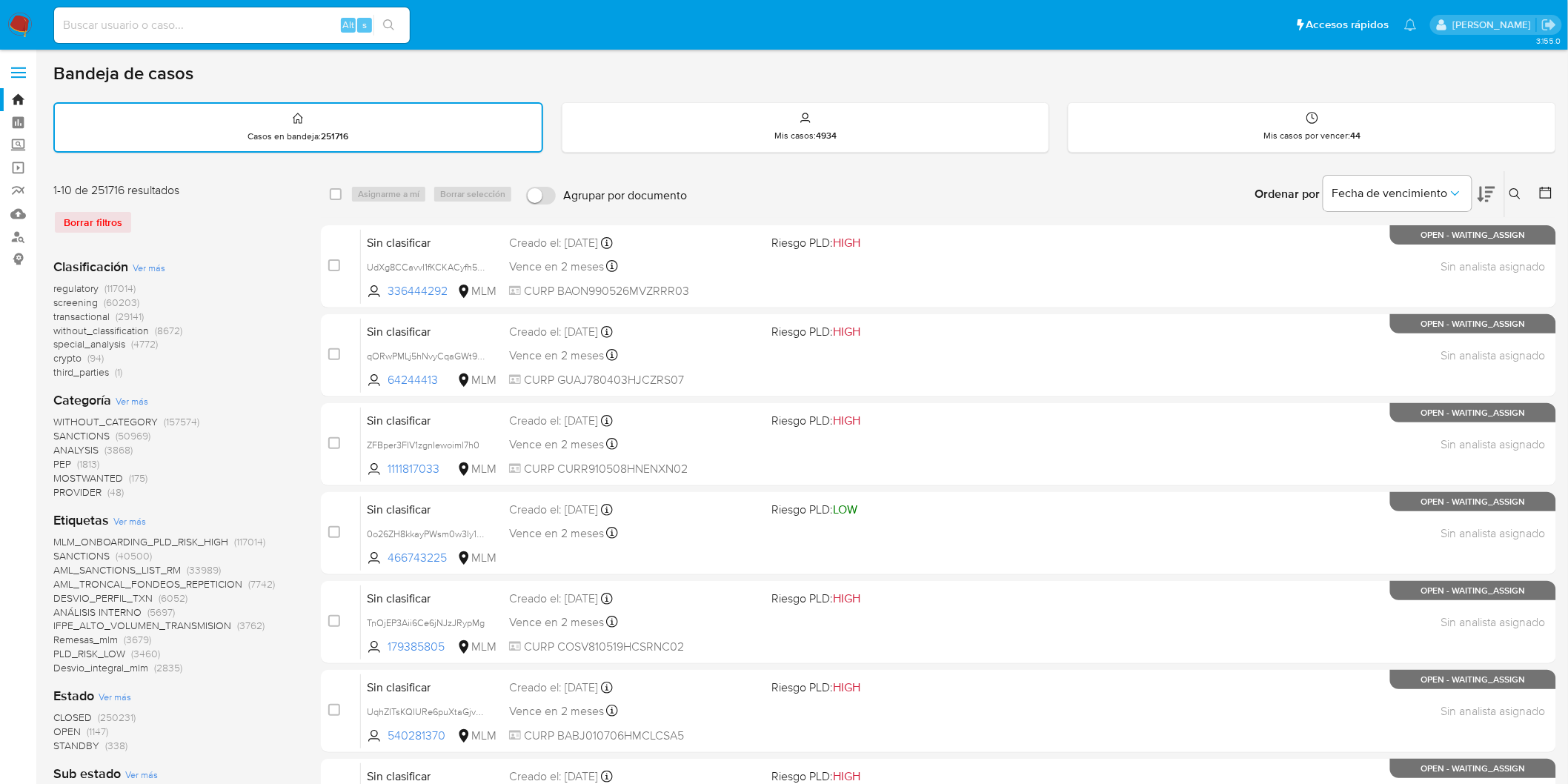
click at [1519, 188] on icon at bounding box center [1515, 194] width 12 height 12
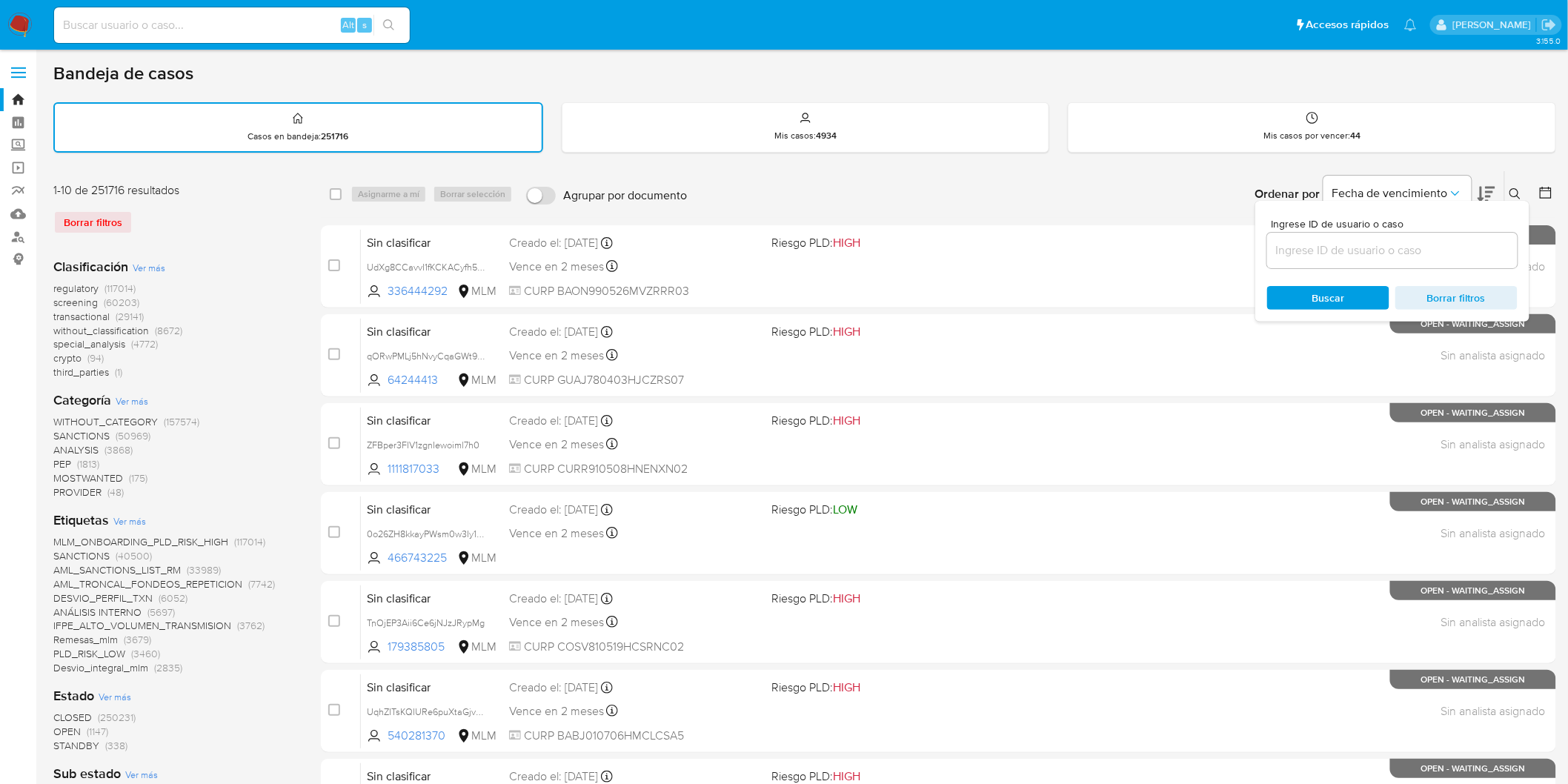
click at [1376, 241] on input at bounding box center [1392, 250] width 250 height 19
type input "1637859086"
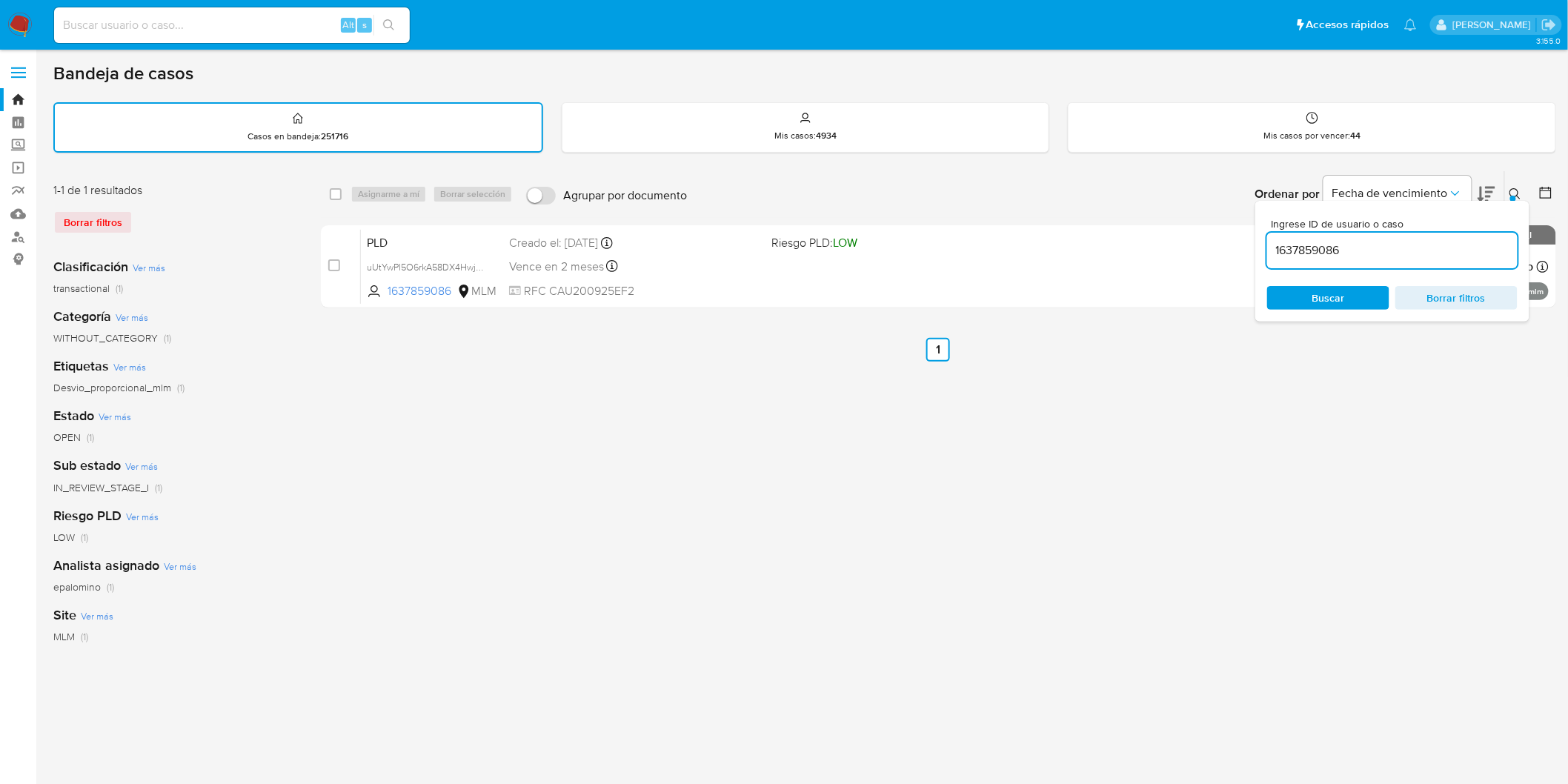
click at [1516, 189] on icon at bounding box center [1515, 194] width 12 height 12
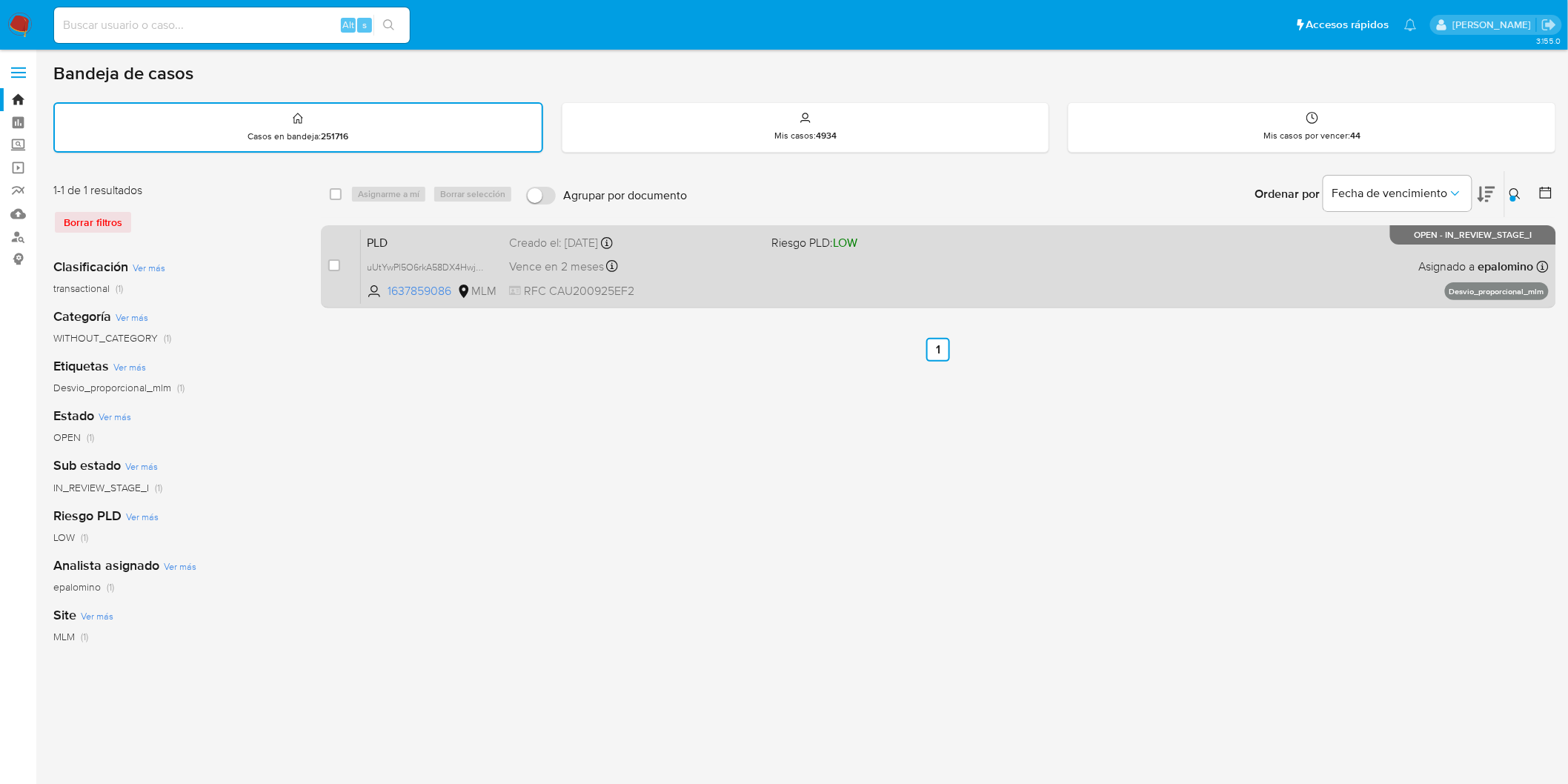
click at [396, 240] on span "PLD" at bounding box center [432, 242] width 130 height 19
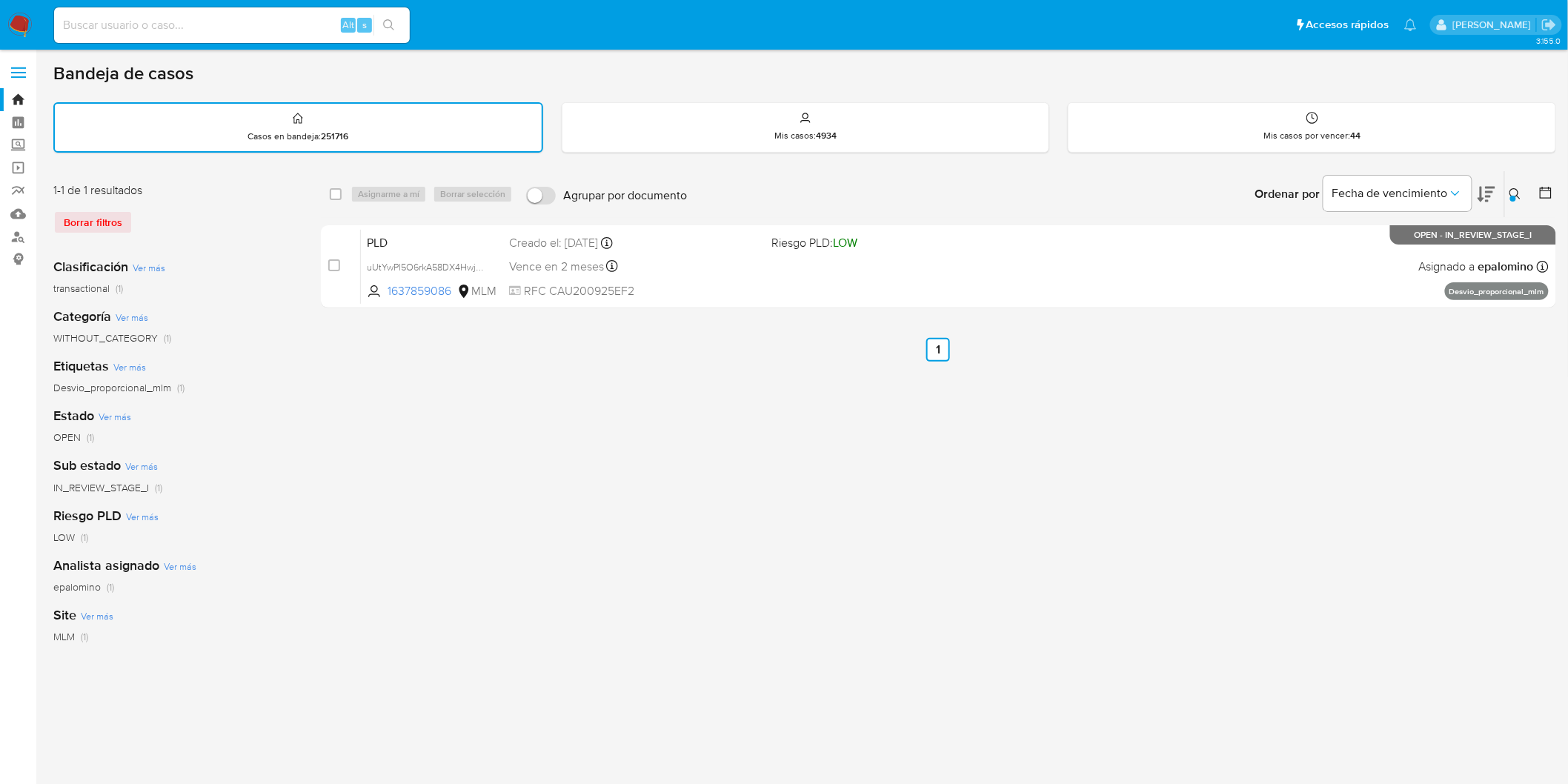
click at [19, 17] on img at bounding box center [19, 25] width 25 height 25
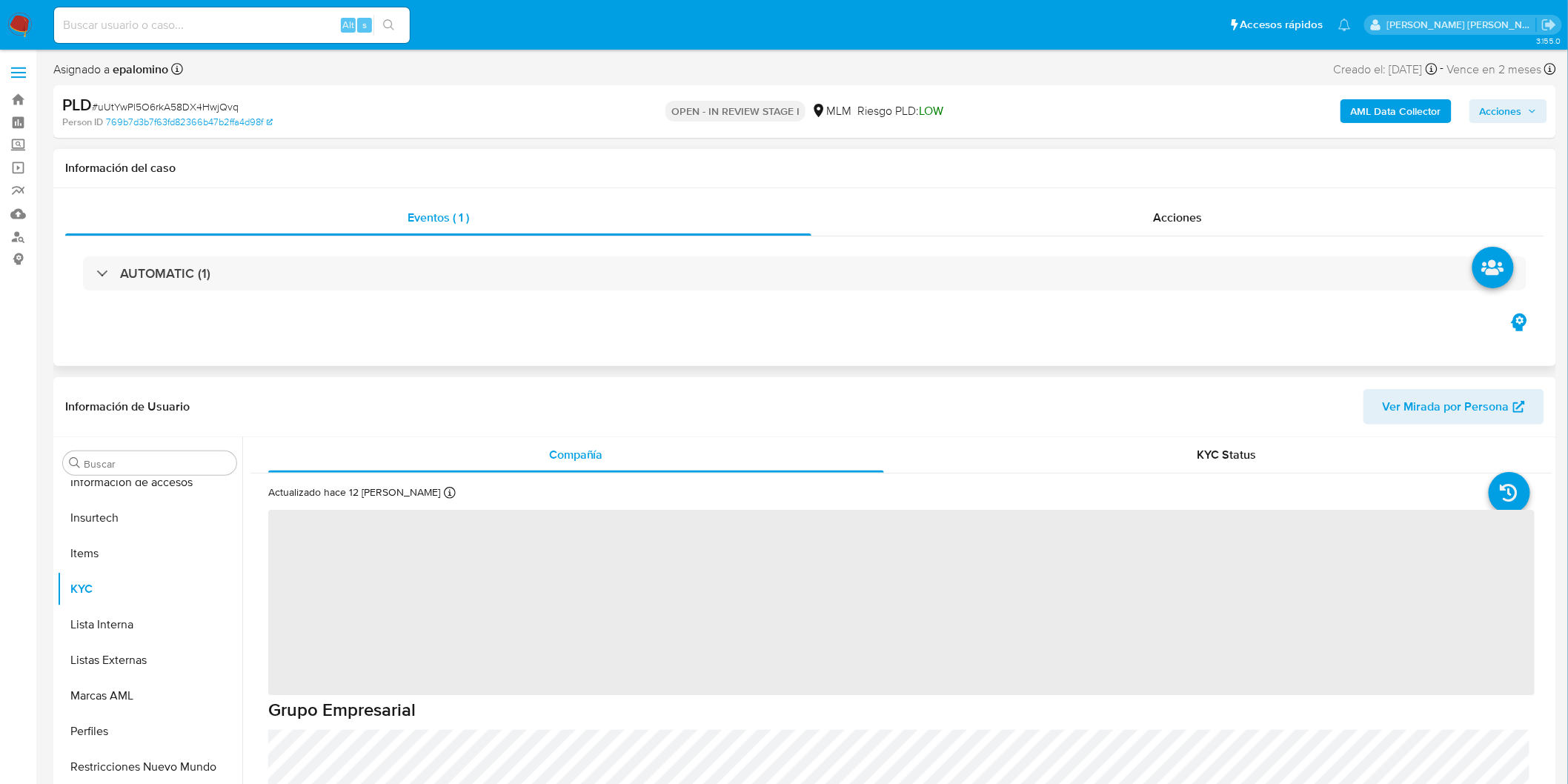
scroll to position [626, 0]
click at [1494, 112] on span "Acciones" at bounding box center [1502, 111] width 42 height 24
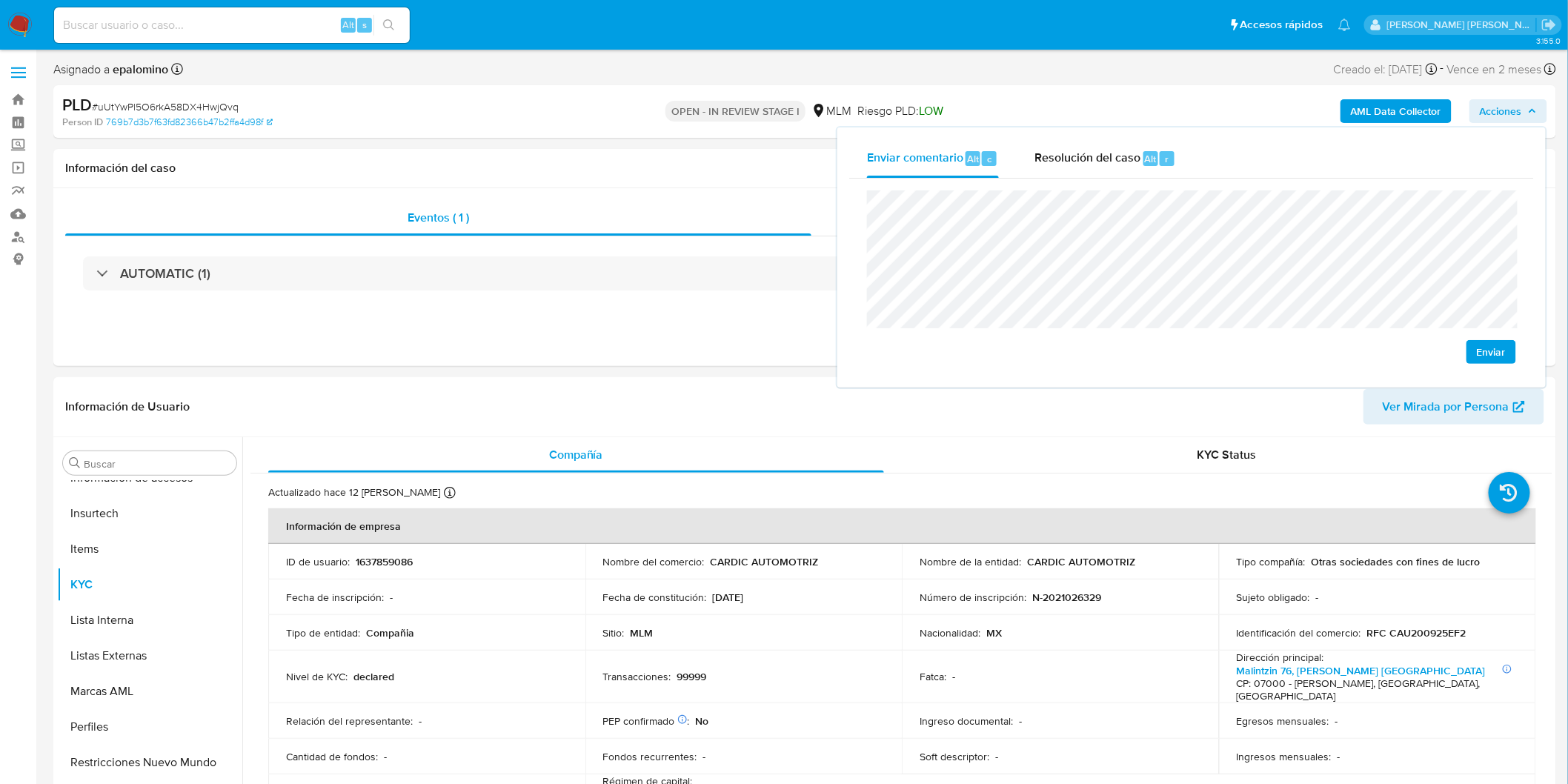
select select "10"
click at [1489, 347] on span "Enviar" at bounding box center [1491, 351] width 29 height 20
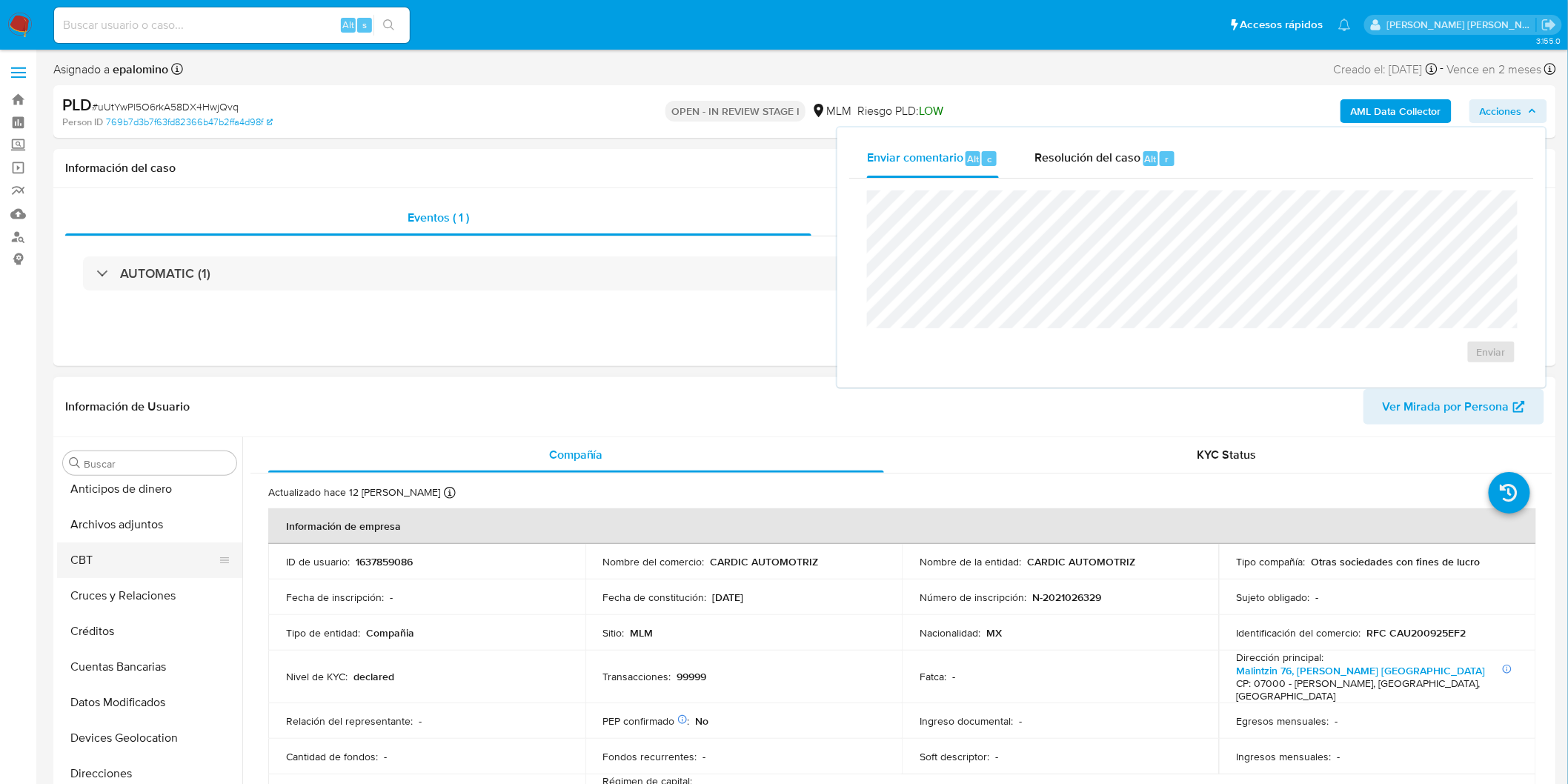
scroll to position [0, 0]
drag, startPoint x: 150, startPoint y: 540, endPoint x: 185, endPoint y: 534, distance: 35.5
click at [149, 540] on button "Archivos adjuntos" at bounding box center [143, 534] width 173 height 35
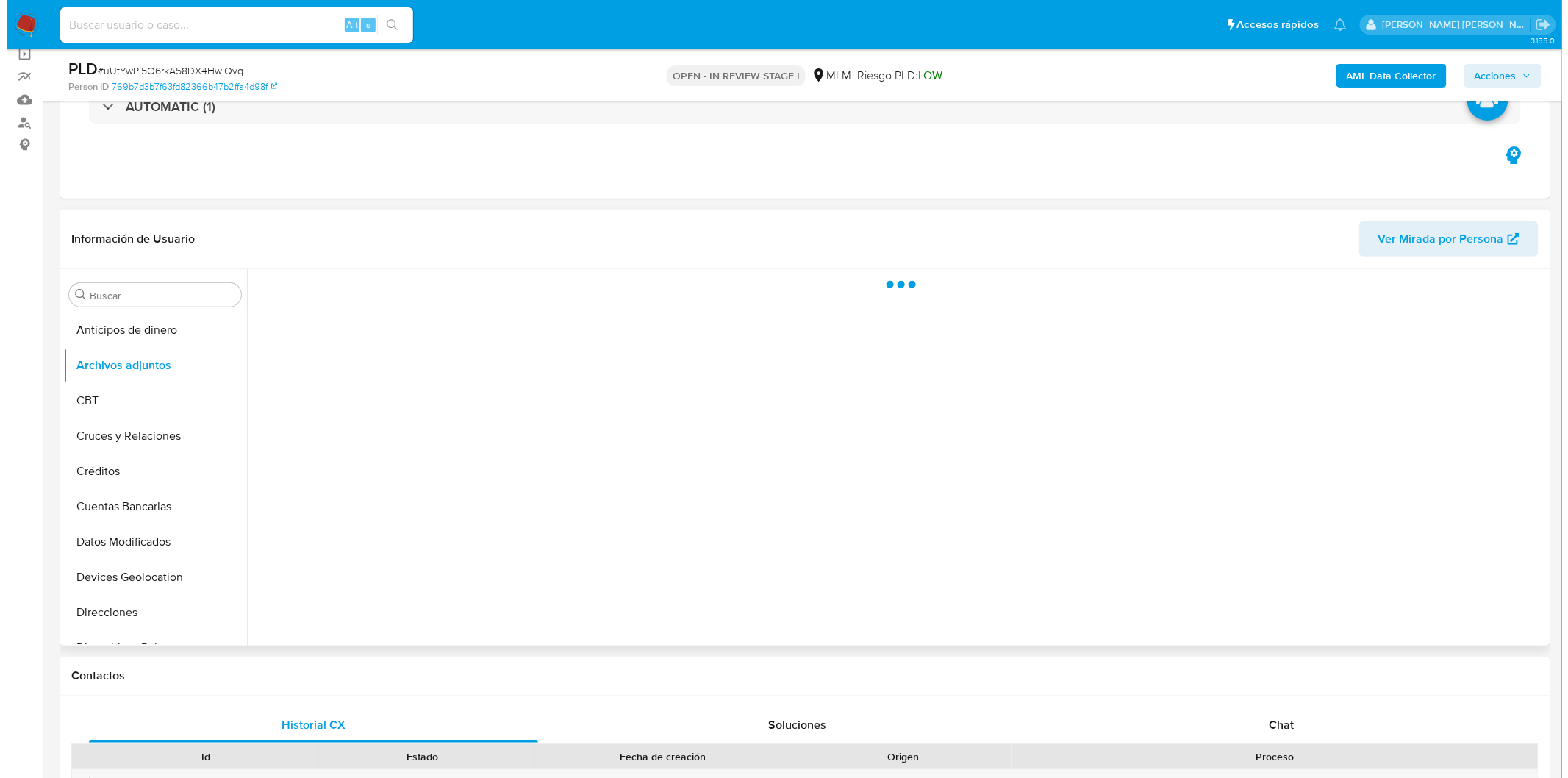
scroll to position [115, 0]
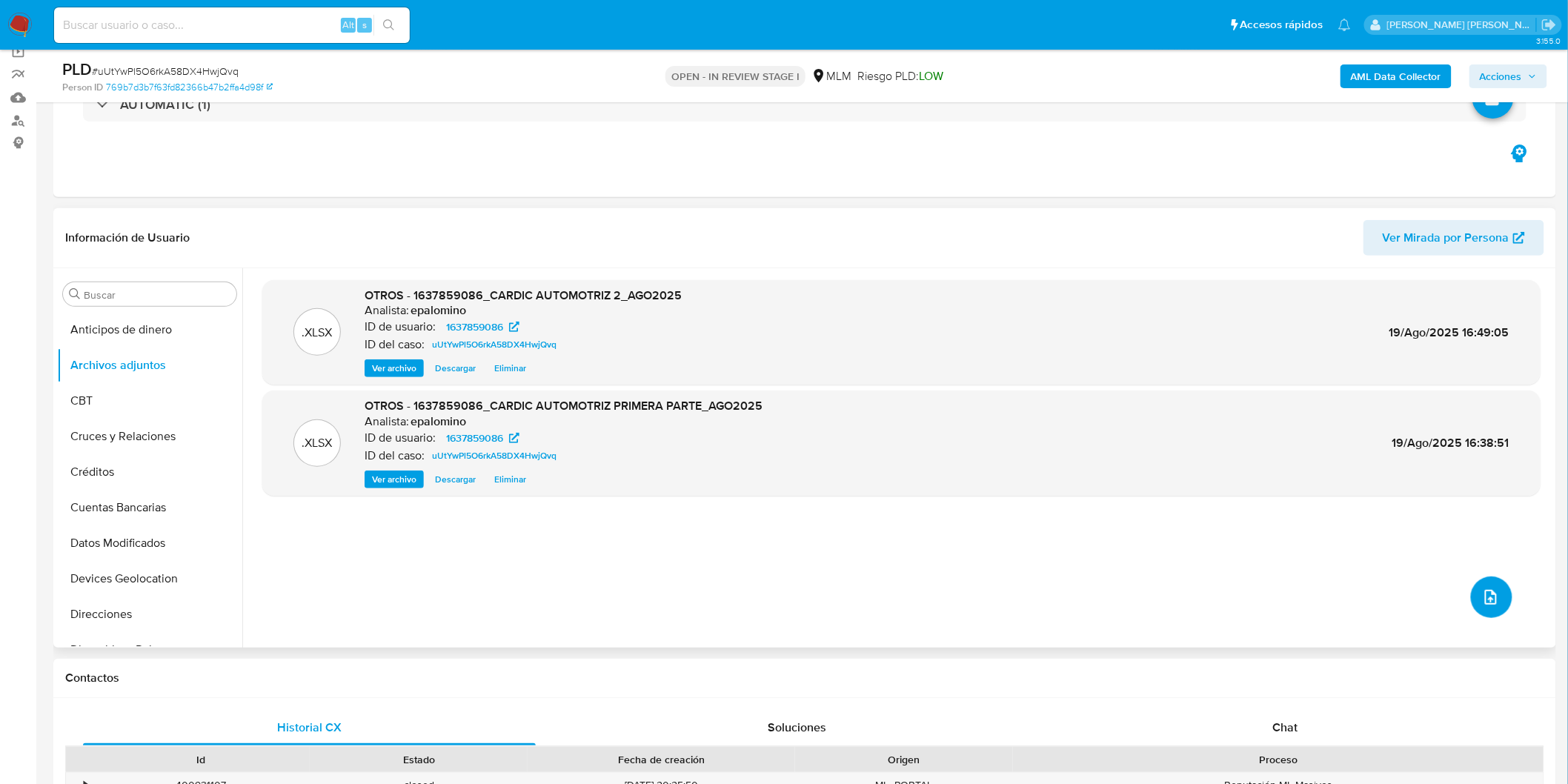
click at [1482, 594] on icon "upload-file" at bounding box center [1491, 597] width 18 height 18
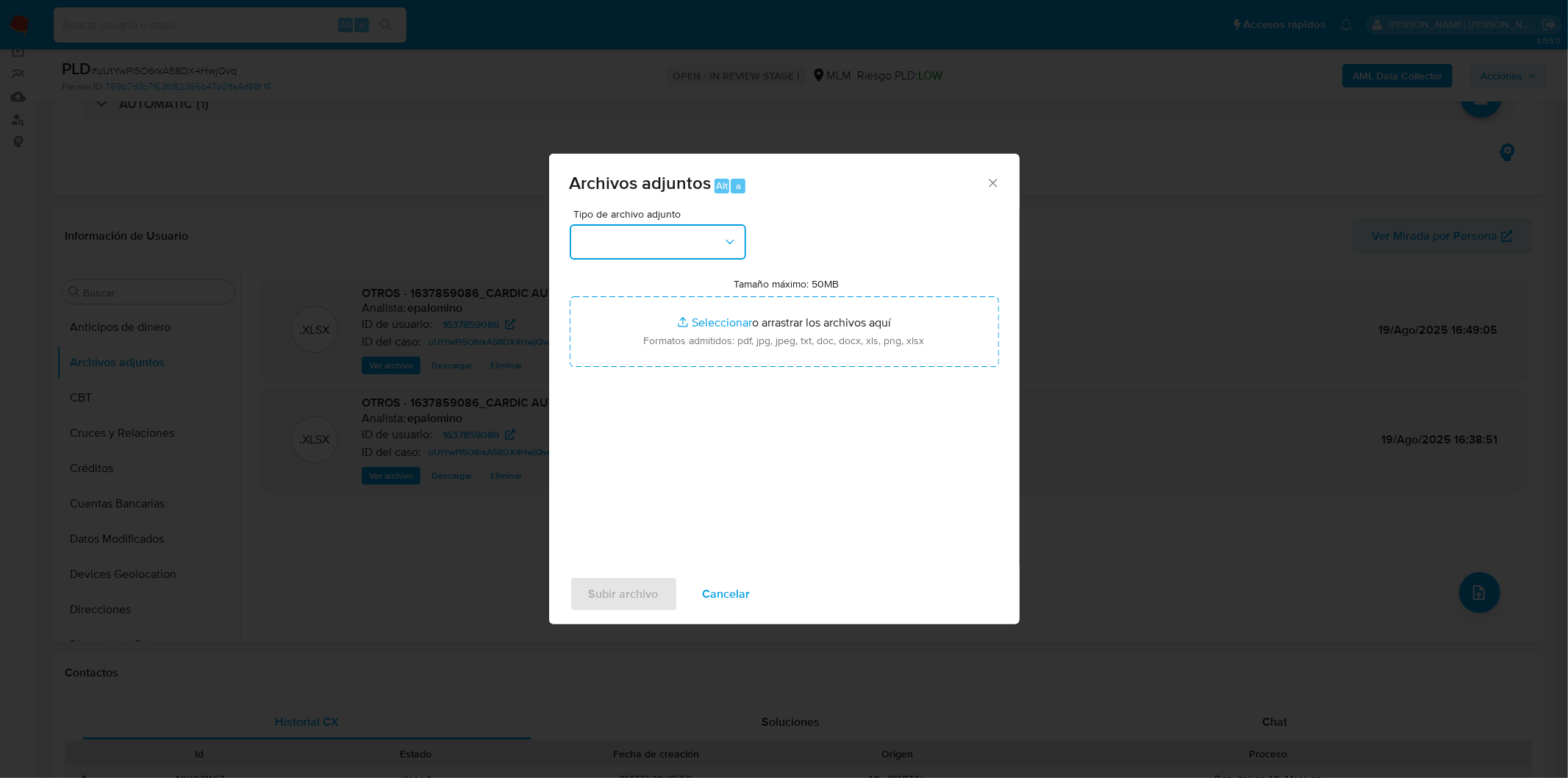
click at [731, 234] on icon "button" at bounding box center [730, 241] width 15 height 15
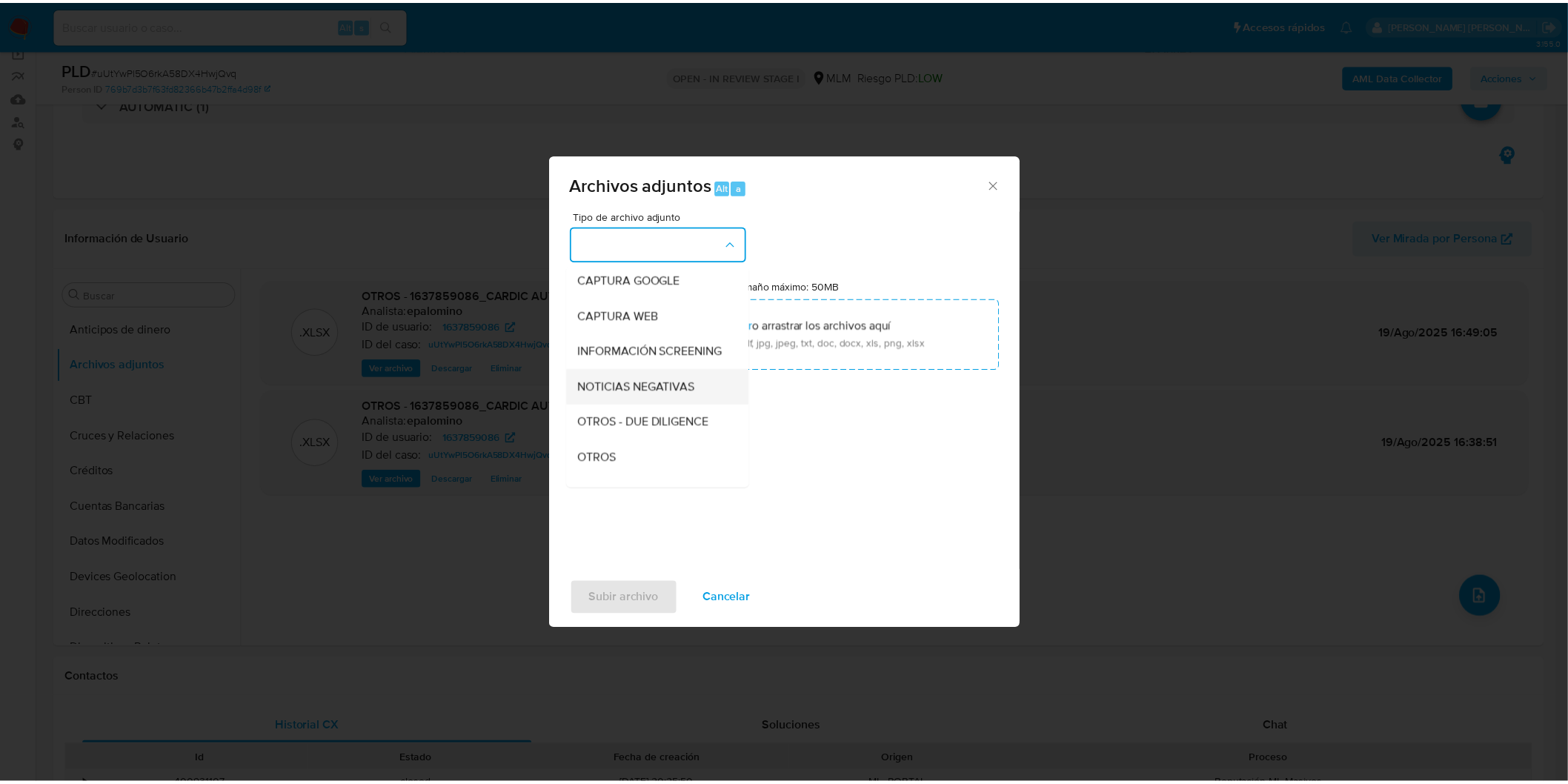
scroll to position [165, 0]
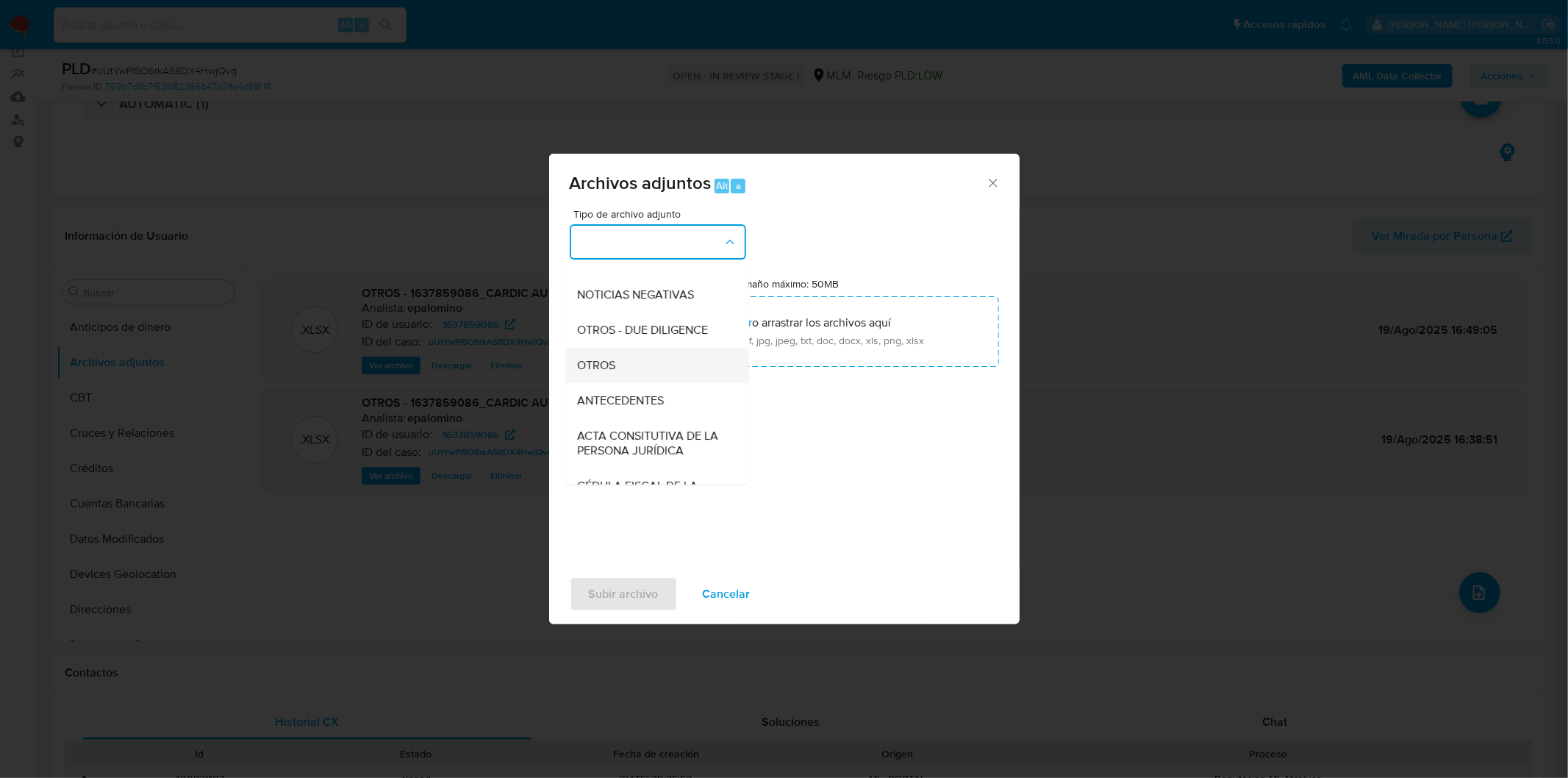
click at [637, 373] on div "OTROS" at bounding box center [652, 364] width 150 height 35
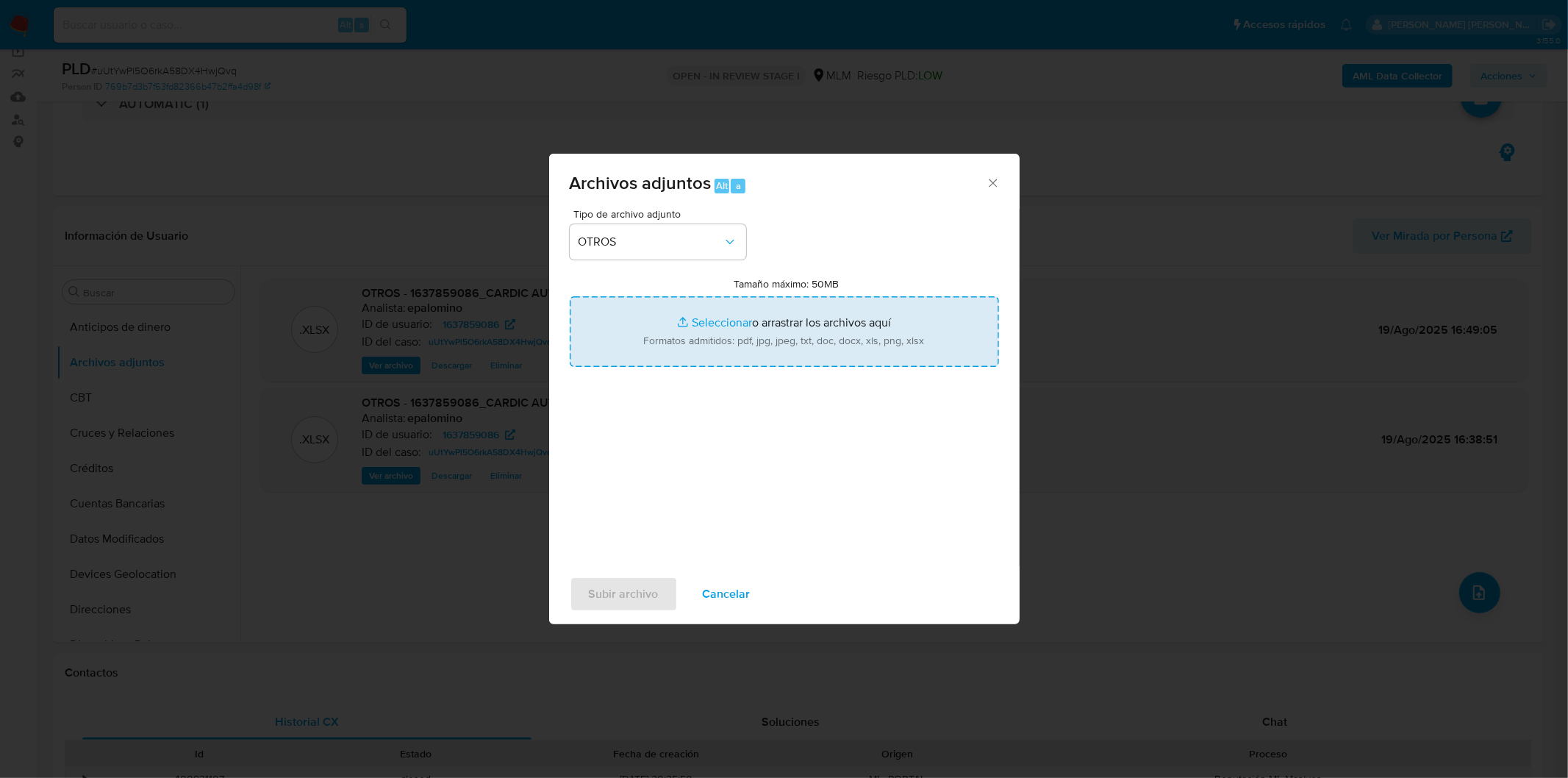
type input "C:\fakepath\ID 1637859086_CARDIC AUTOMOTRIZ S DE RL DE CV_AGO2025.pdf"
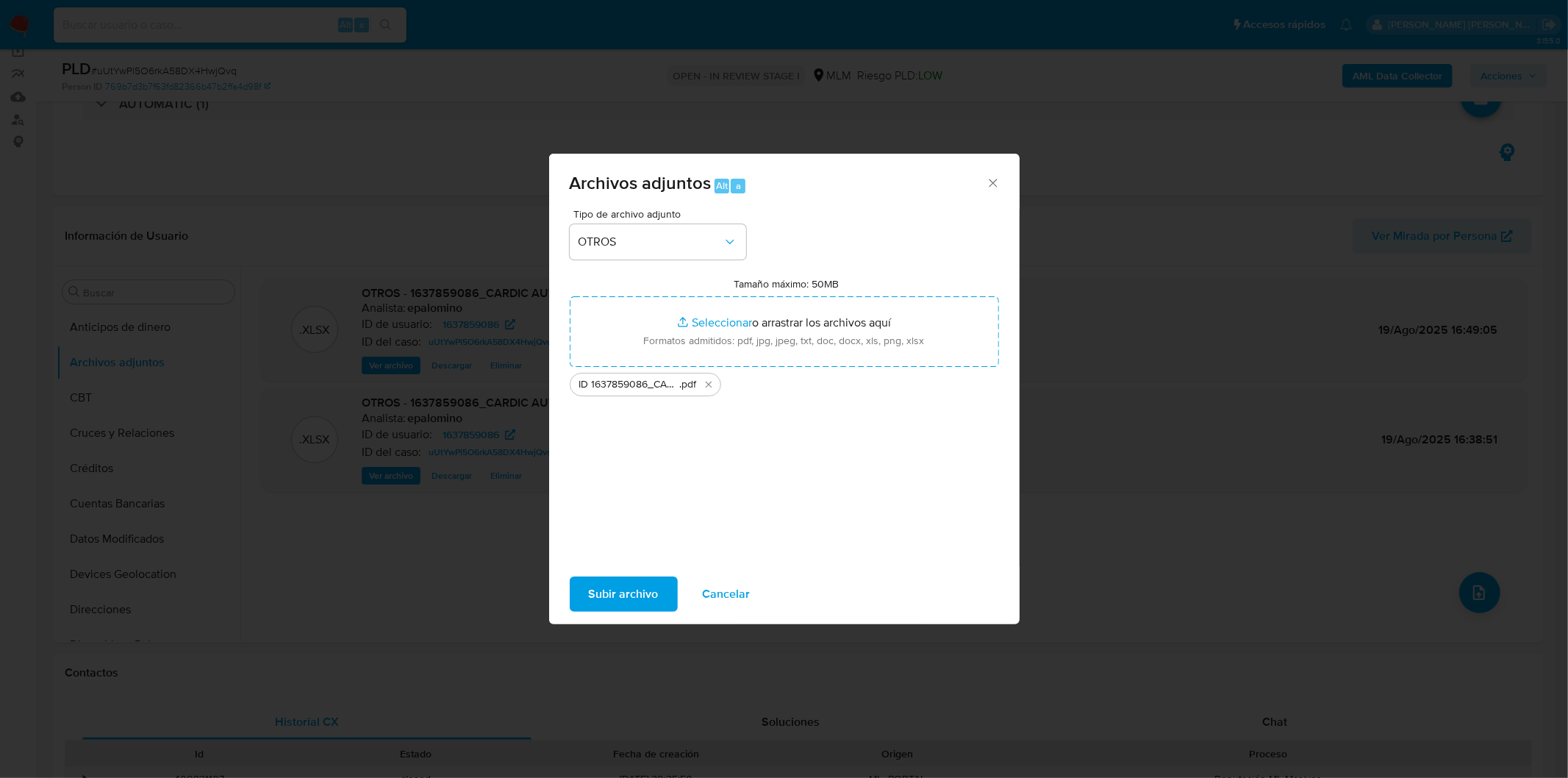
click at [960, 482] on div "Tipo de archivo adjunto OTROS Tamaño máximo: 50MB Seleccionar archivos Seleccio…" at bounding box center [784, 382] width 429 height 347
click at [604, 592] on span "Subir archivo" at bounding box center [624, 594] width 70 height 32
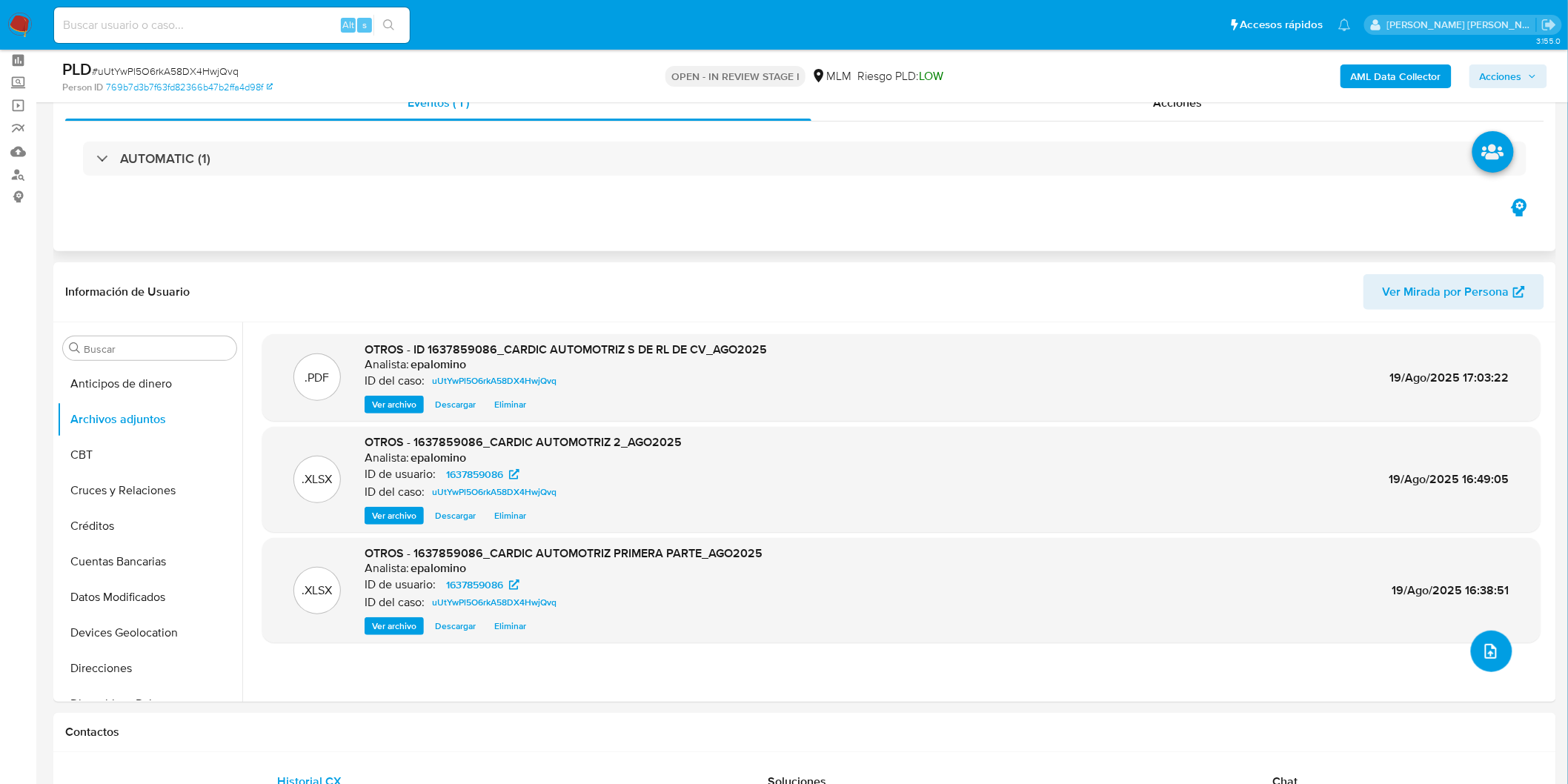
scroll to position [0, 0]
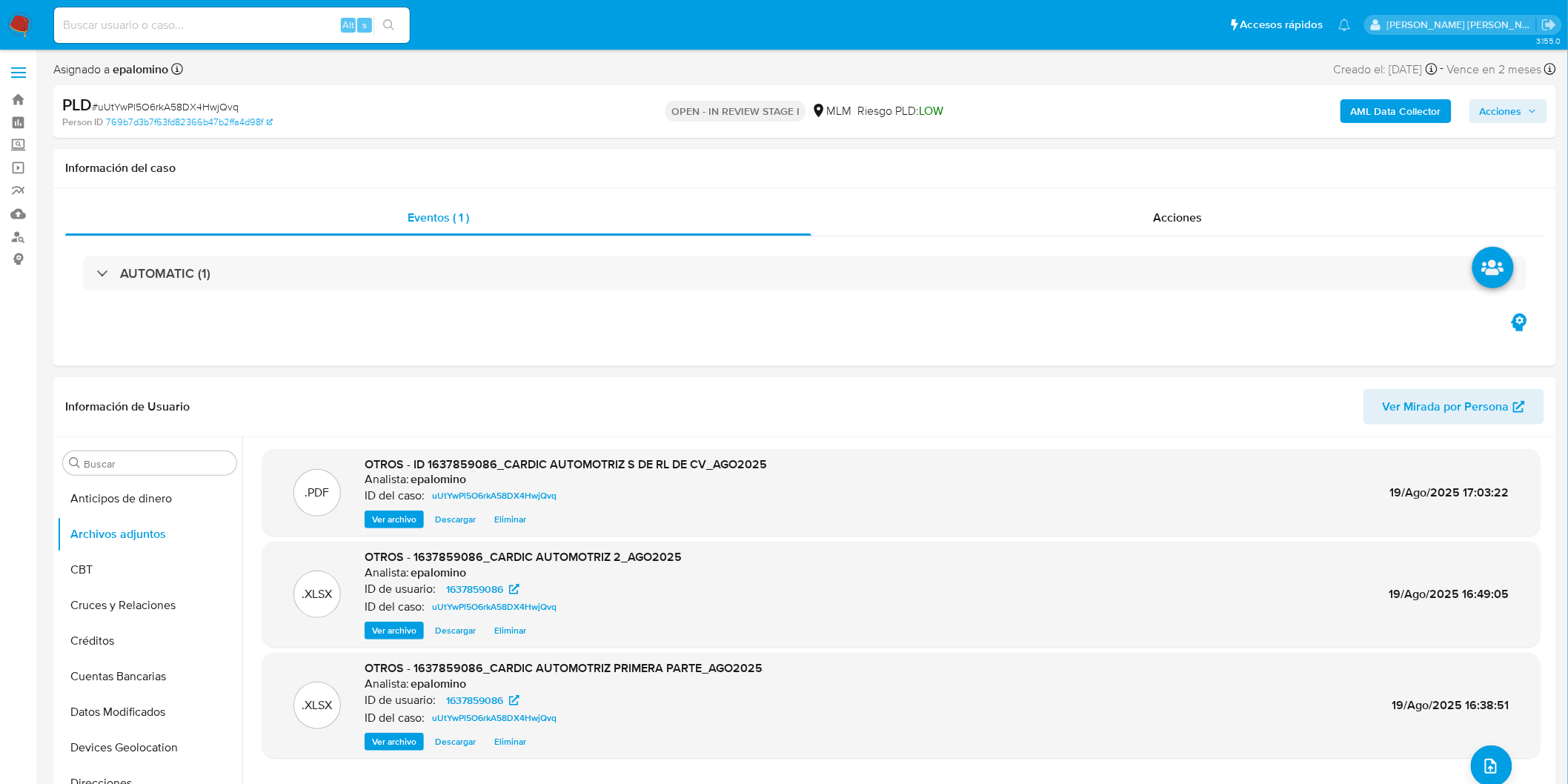
click at [1493, 102] on span "Acciones" at bounding box center [1502, 111] width 42 height 24
click at [1483, 339] on span "Enviar" at bounding box center [1491, 349] width 29 height 20
click at [1095, 162] on span "Resolución del caso" at bounding box center [1088, 158] width 106 height 17
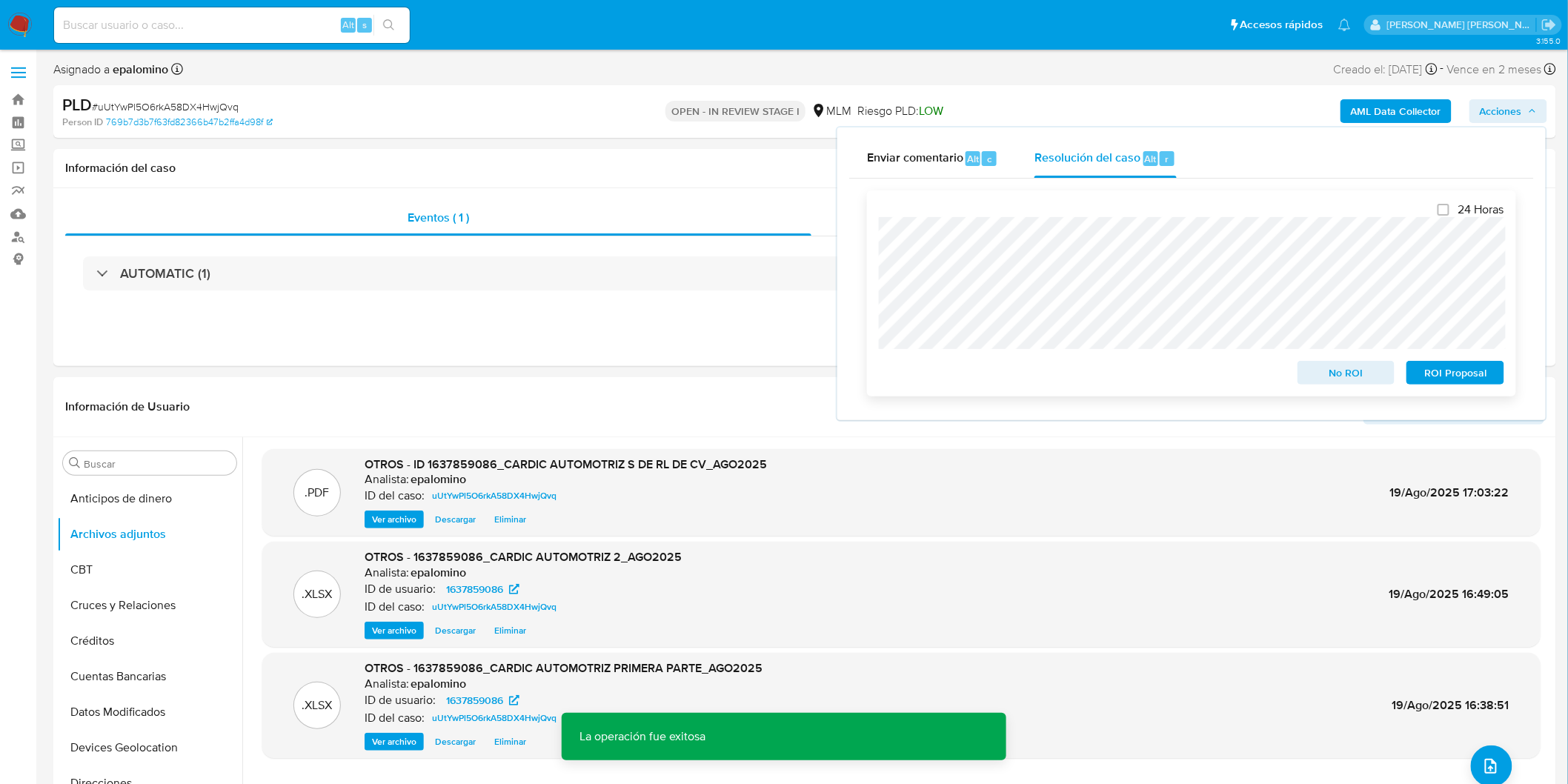
click at [1335, 372] on span "No ROI" at bounding box center [1346, 373] width 77 height 20
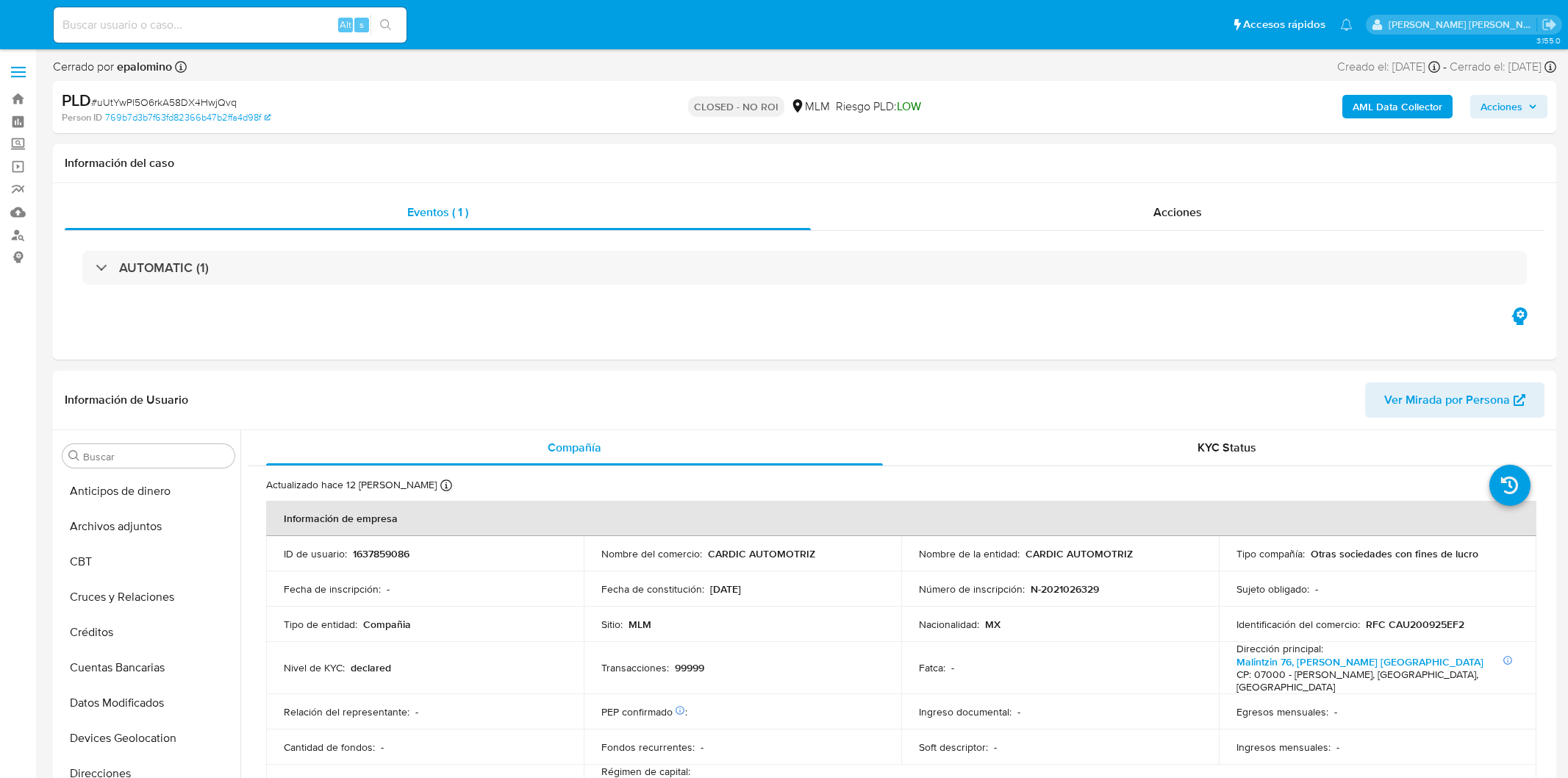
select select "10"
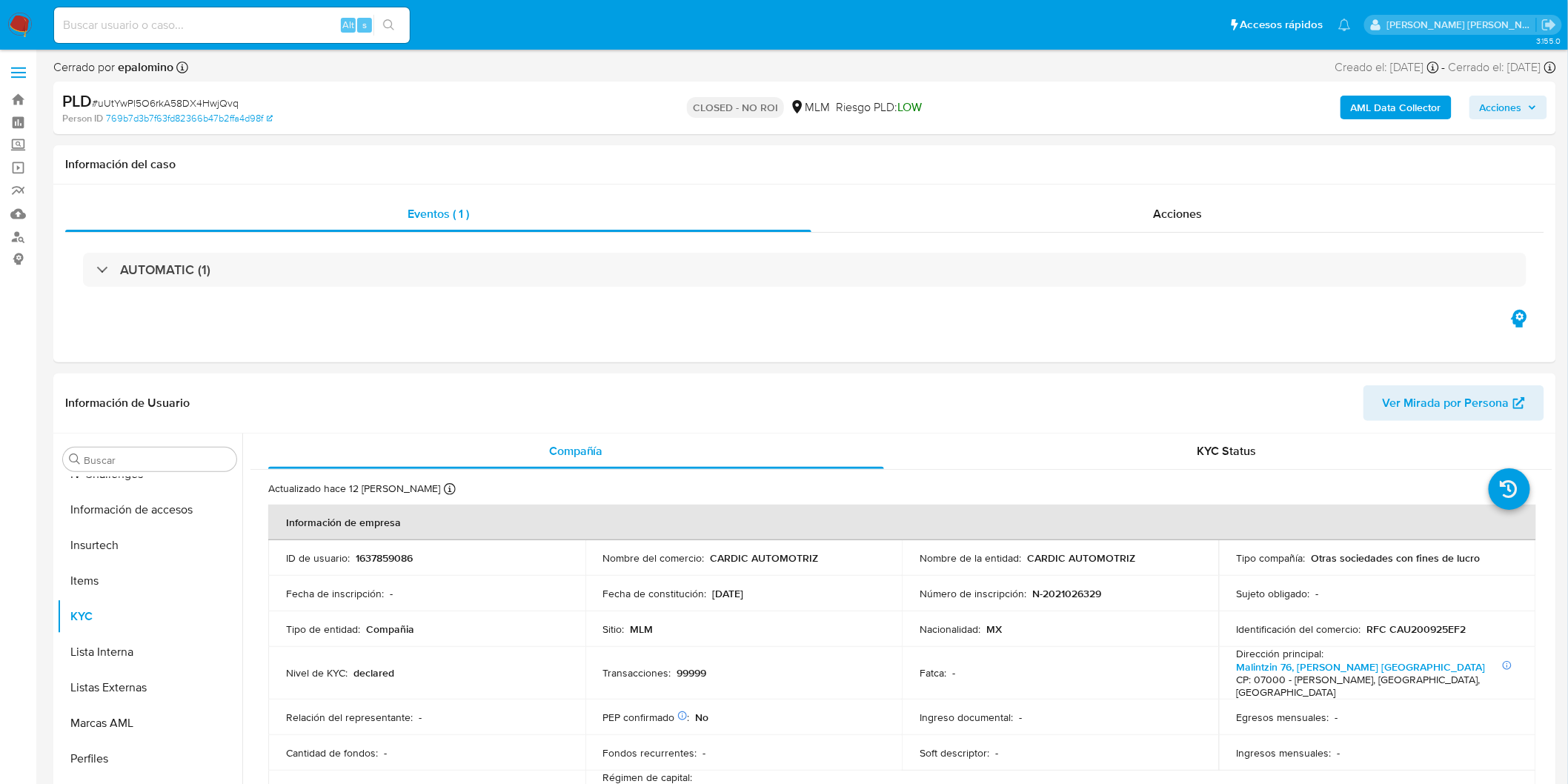
scroll to position [626, 0]
click at [215, 96] on span "# uUtYwPl5O6rkA58DX4HwjQvq" at bounding box center [165, 103] width 147 height 15
copy span "uUtYwPl5O6rkA58DX4HwjQvq"
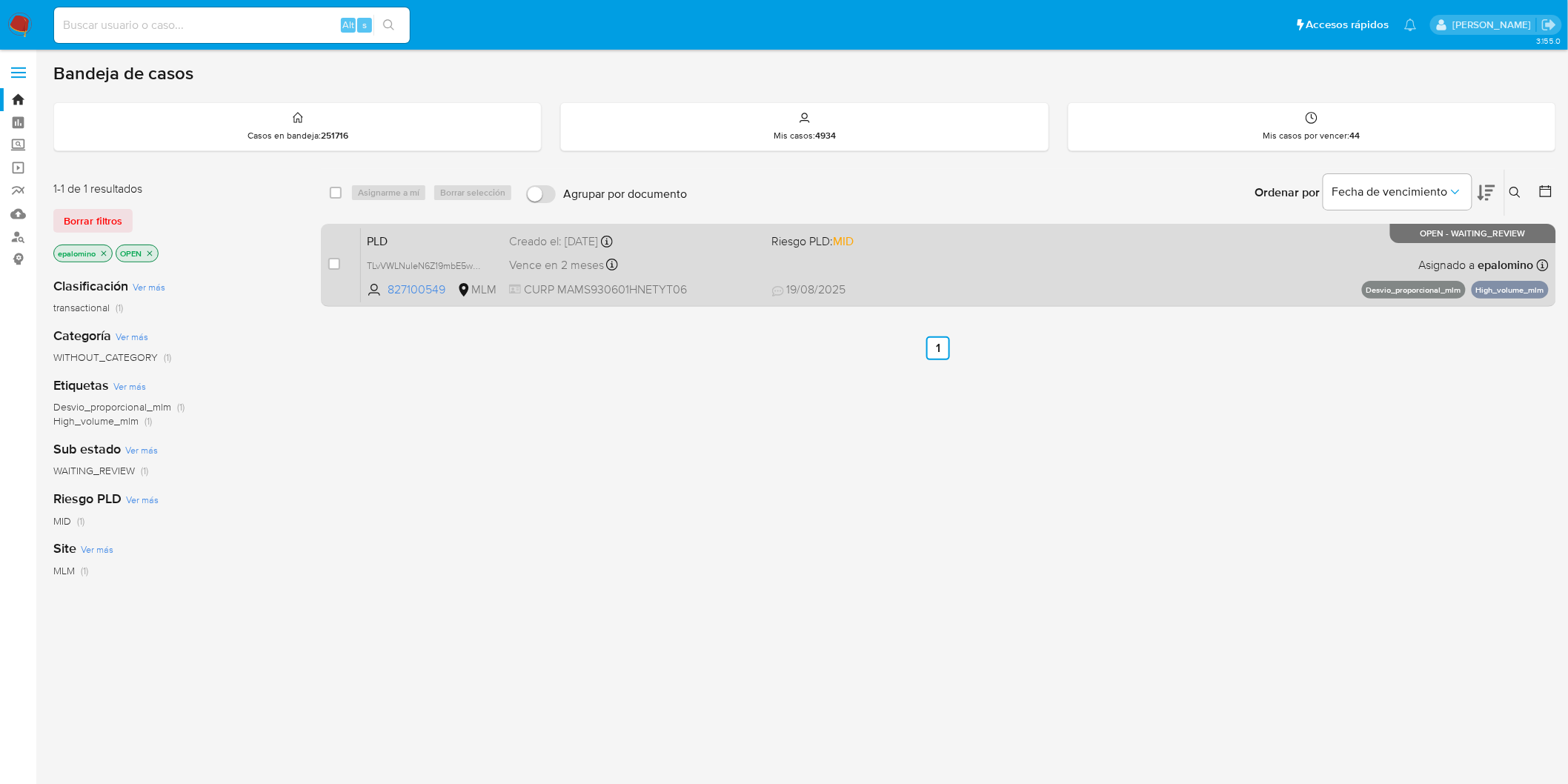
click at [395, 242] on span "PLD" at bounding box center [432, 240] width 130 height 19
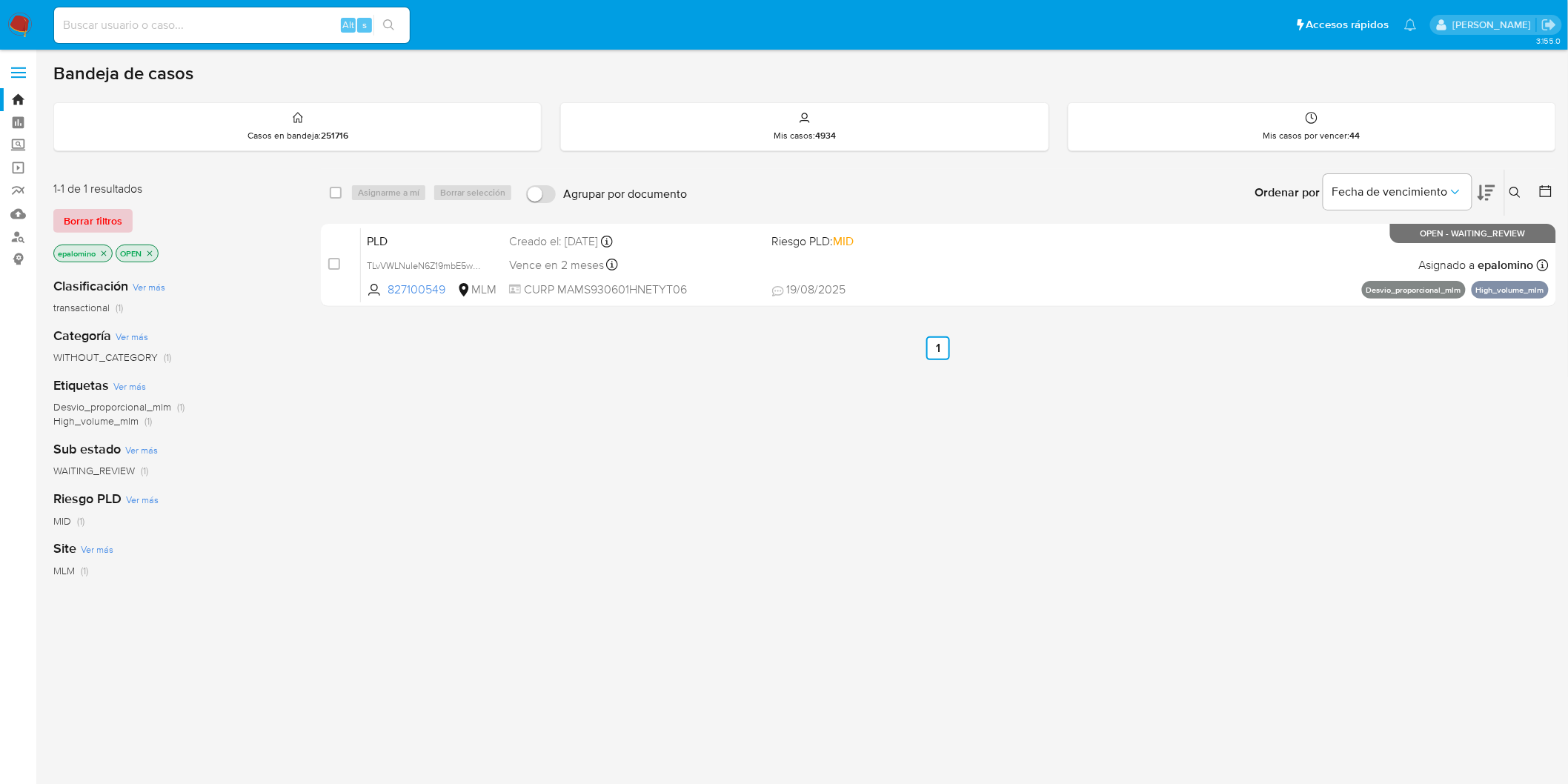
click at [85, 211] on span "Borrar filtros" at bounding box center [93, 220] width 58 height 20
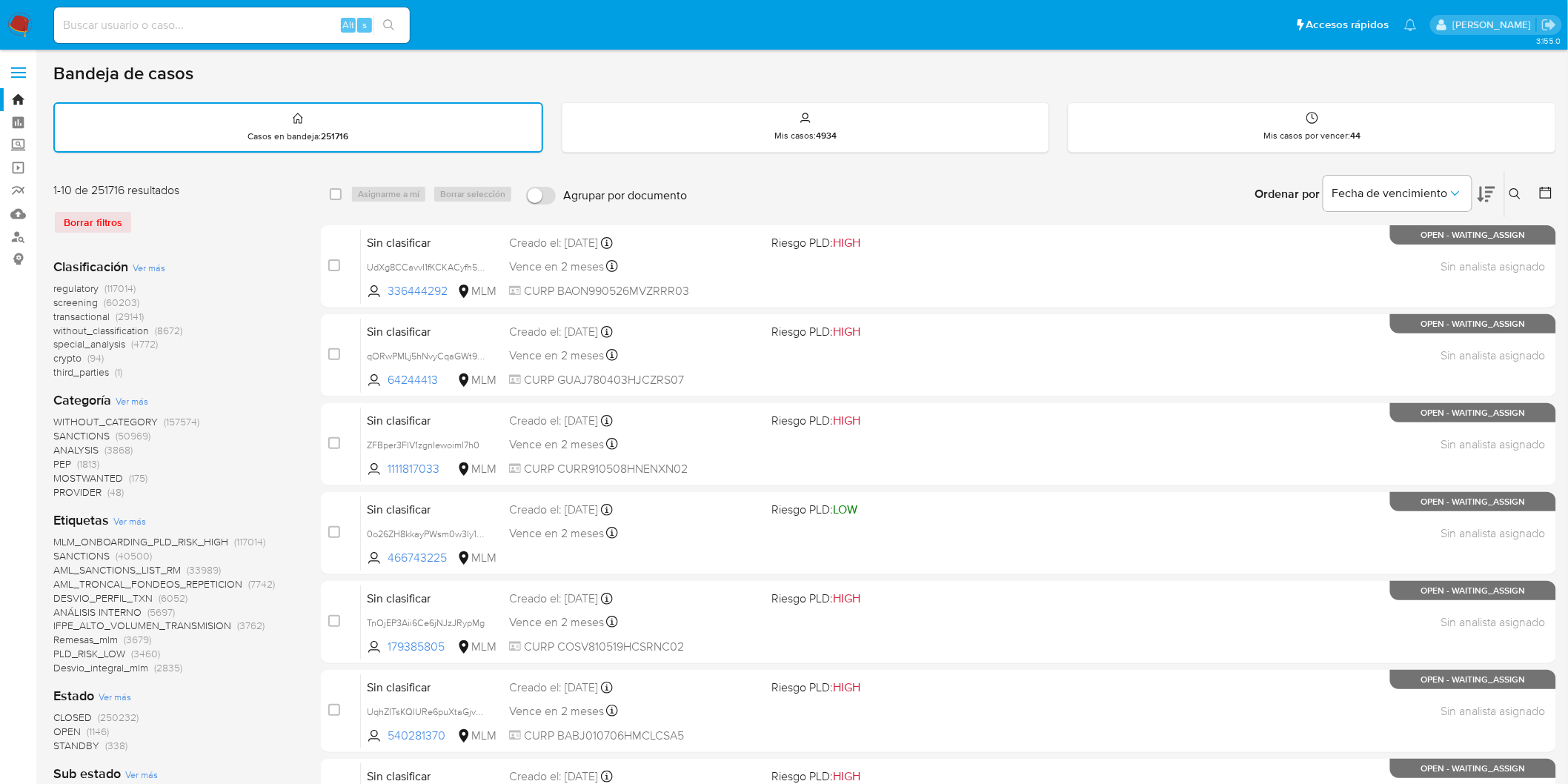
click at [1519, 196] on icon at bounding box center [1515, 194] width 12 height 12
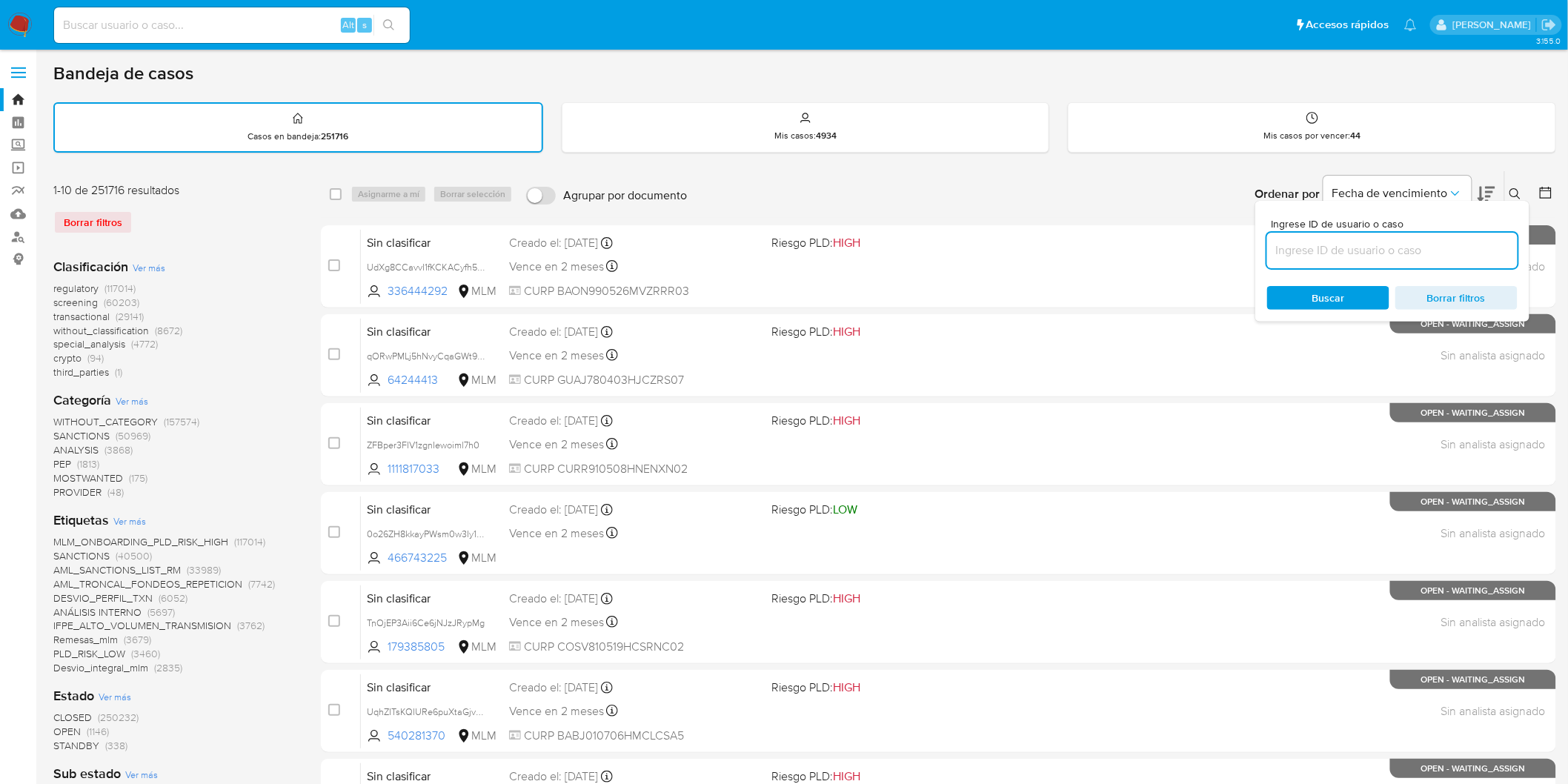
click at [1321, 244] on input at bounding box center [1392, 250] width 250 height 19
type input "827100549"
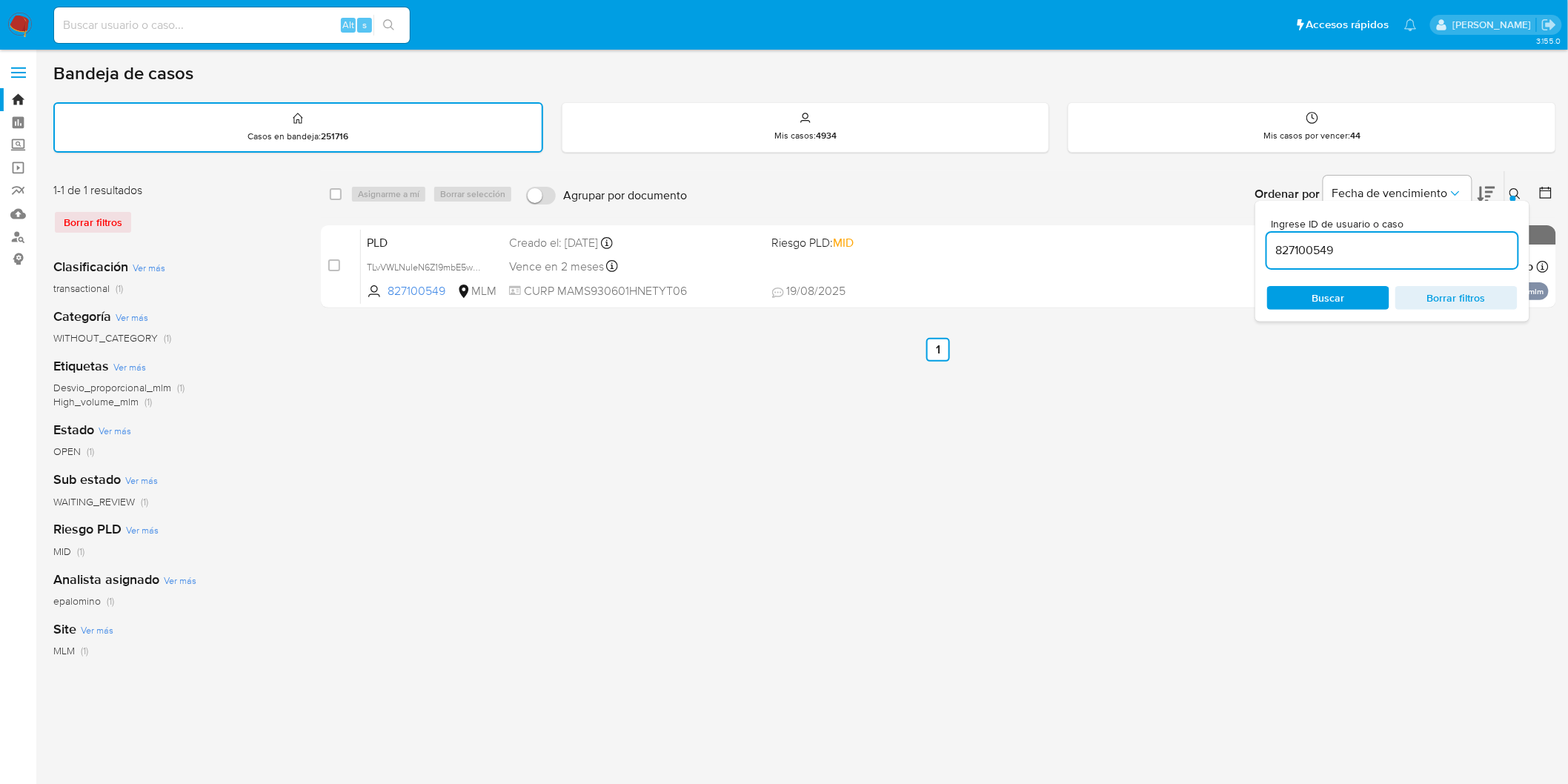
click at [1519, 188] on icon at bounding box center [1515, 194] width 12 height 12
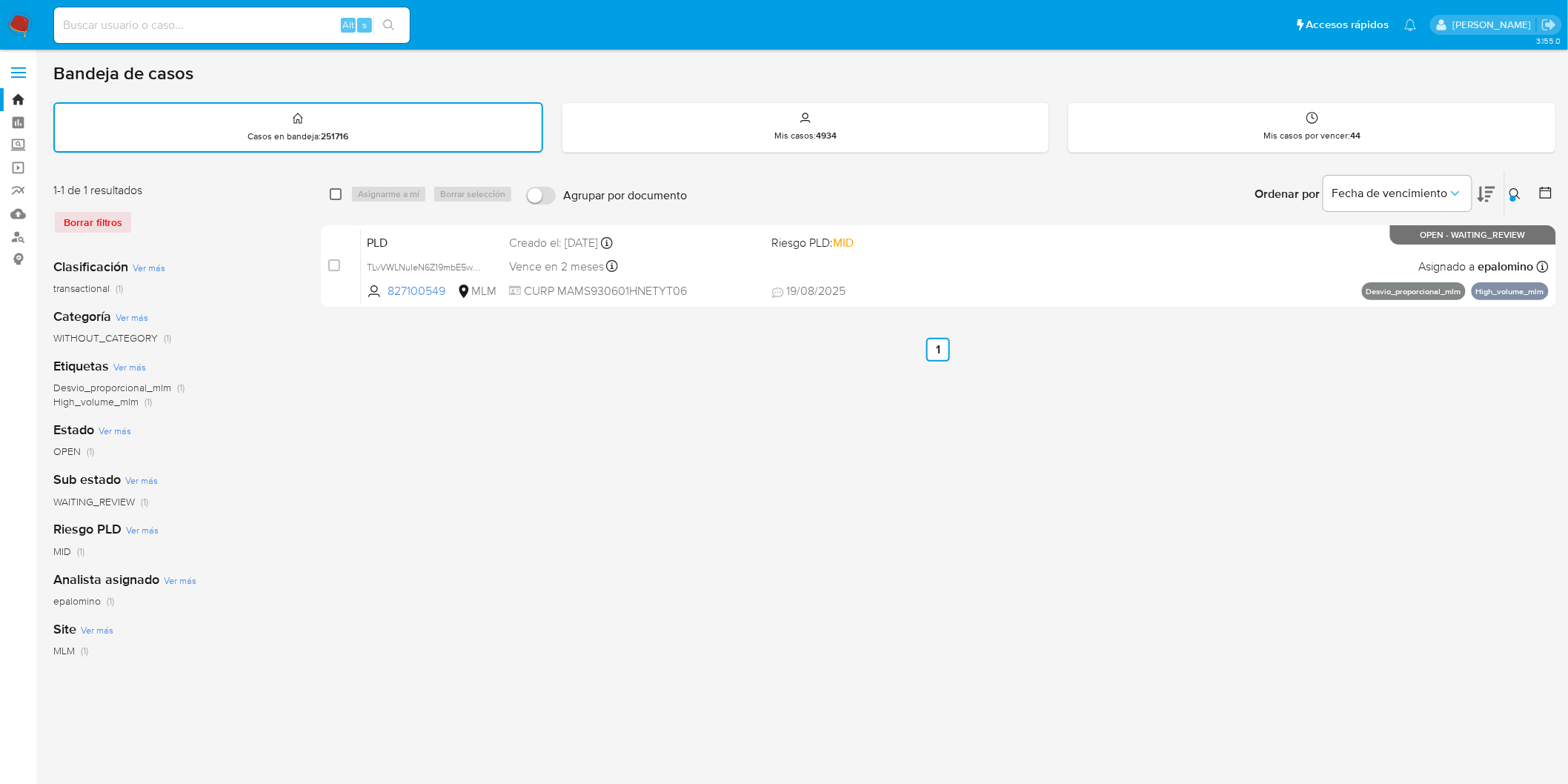
click at [340, 191] on input "checkbox" at bounding box center [335, 194] width 12 height 12
checkbox input "true"
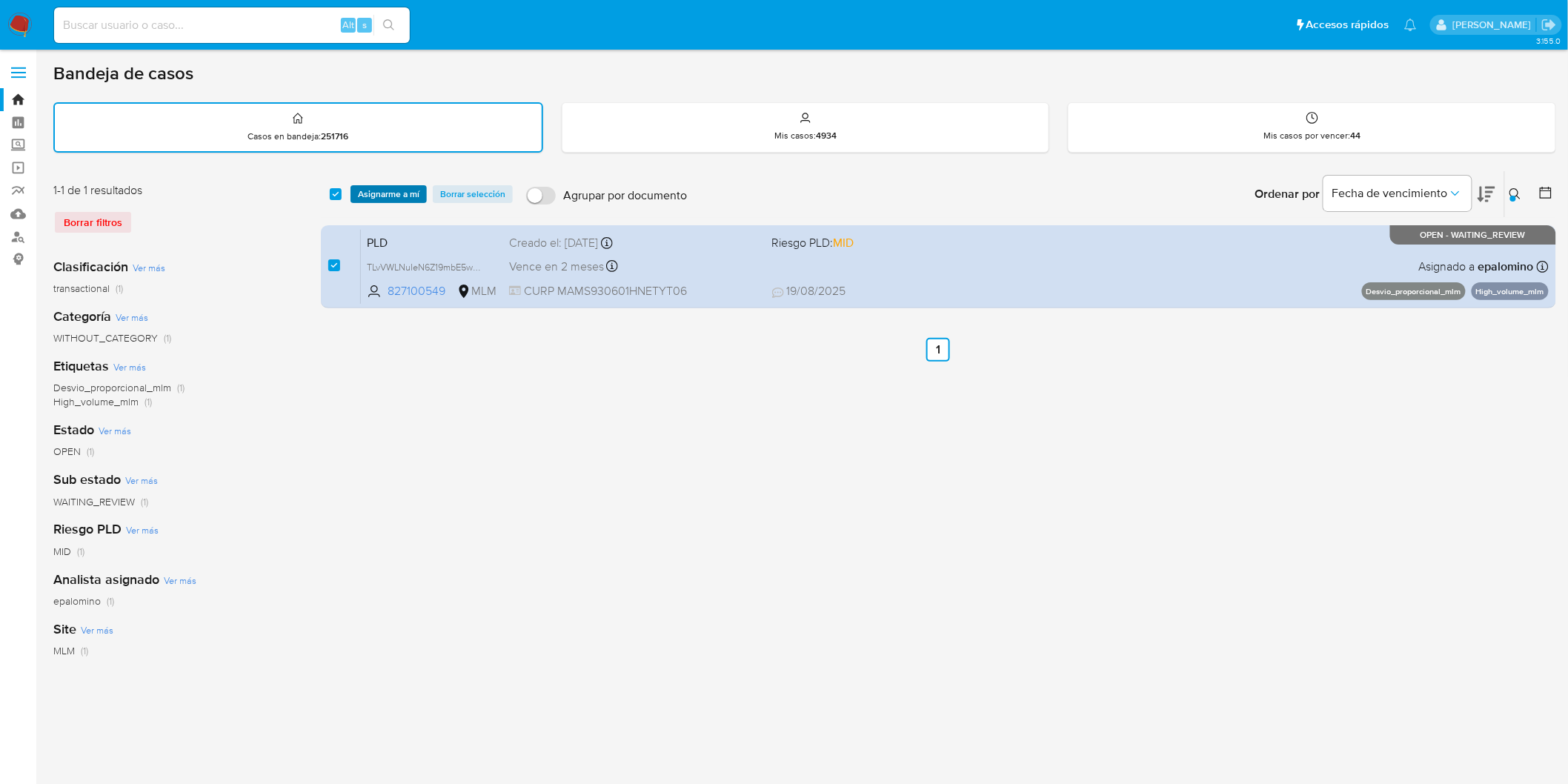
click at [358, 194] on span "Asignarme a mí" at bounding box center [389, 194] width 62 height 15
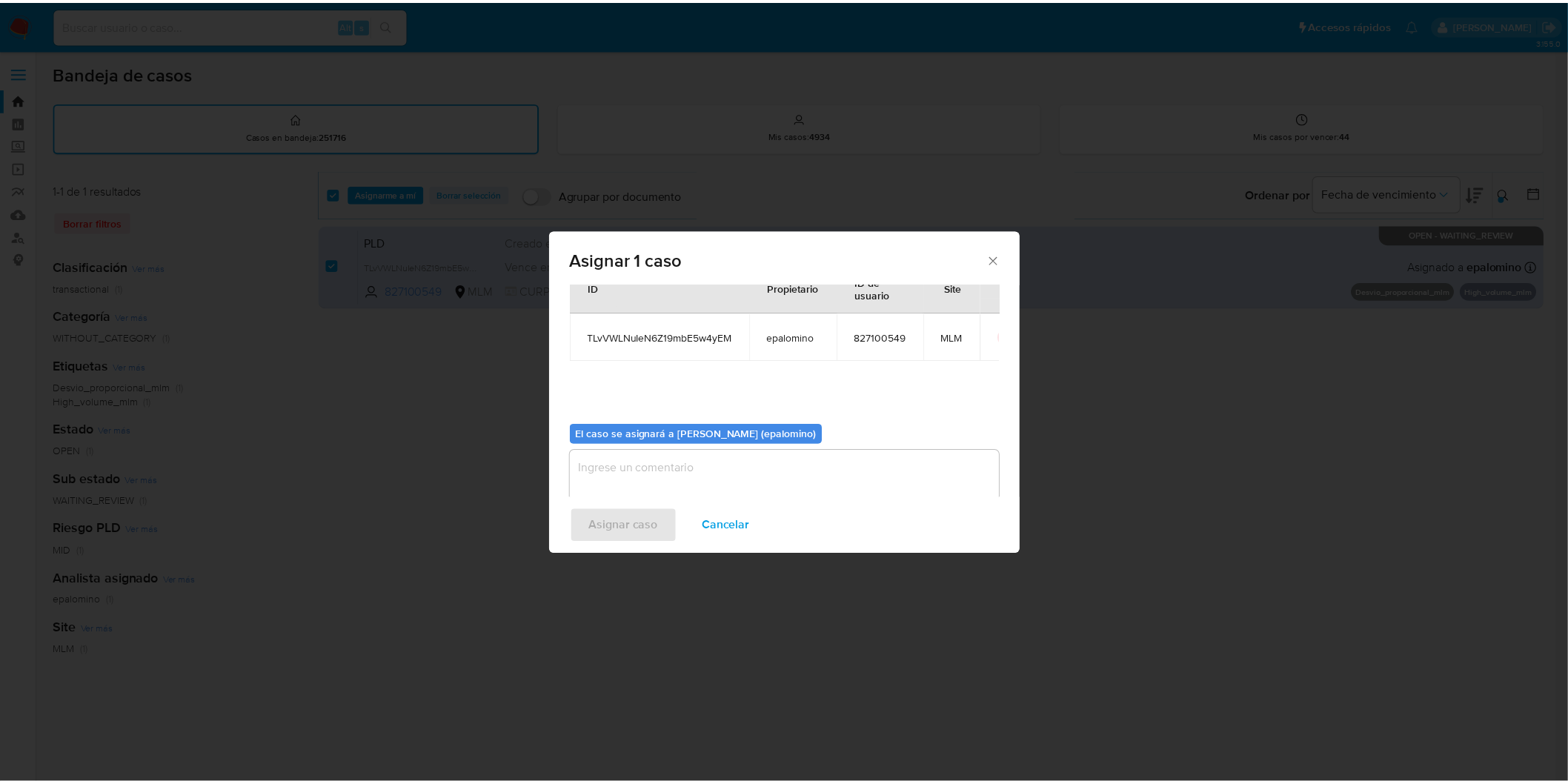
scroll to position [76, 0]
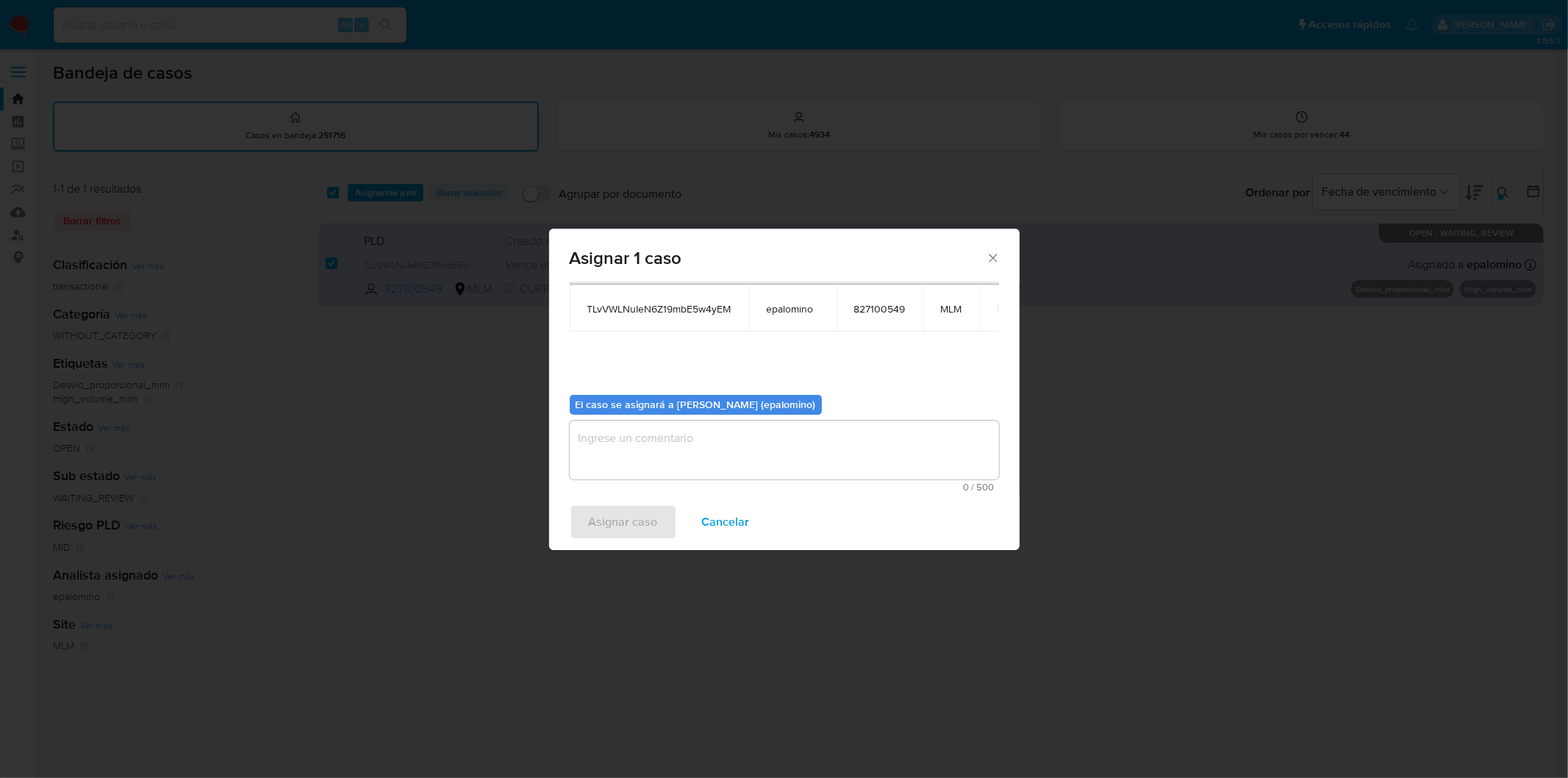
click at [620, 472] on textarea "assign-modal" at bounding box center [784, 450] width 429 height 59
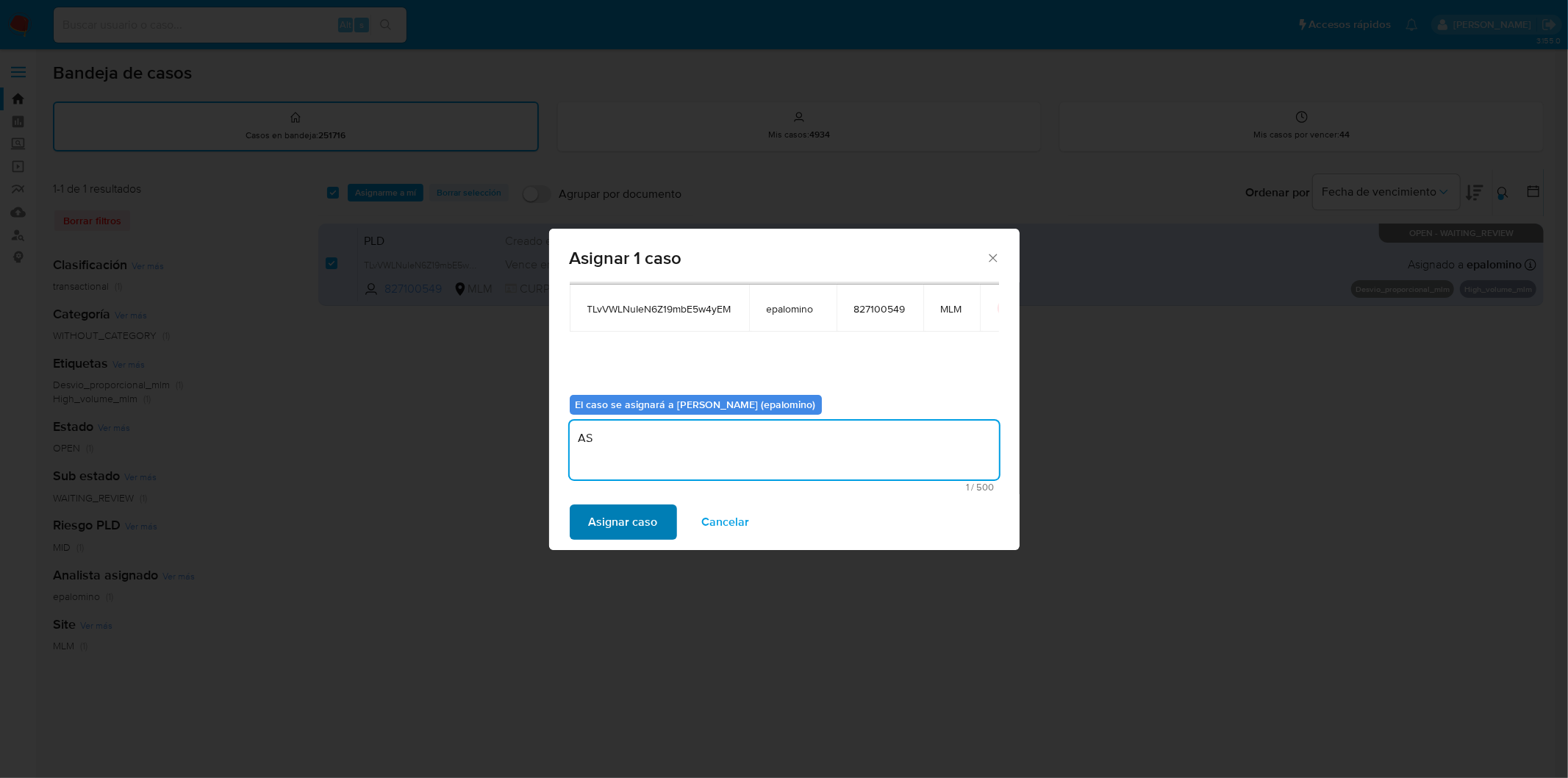
type textarea "AS"
click at [623, 514] on span "Asignar caso" at bounding box center [623, 522] width 69 height 32
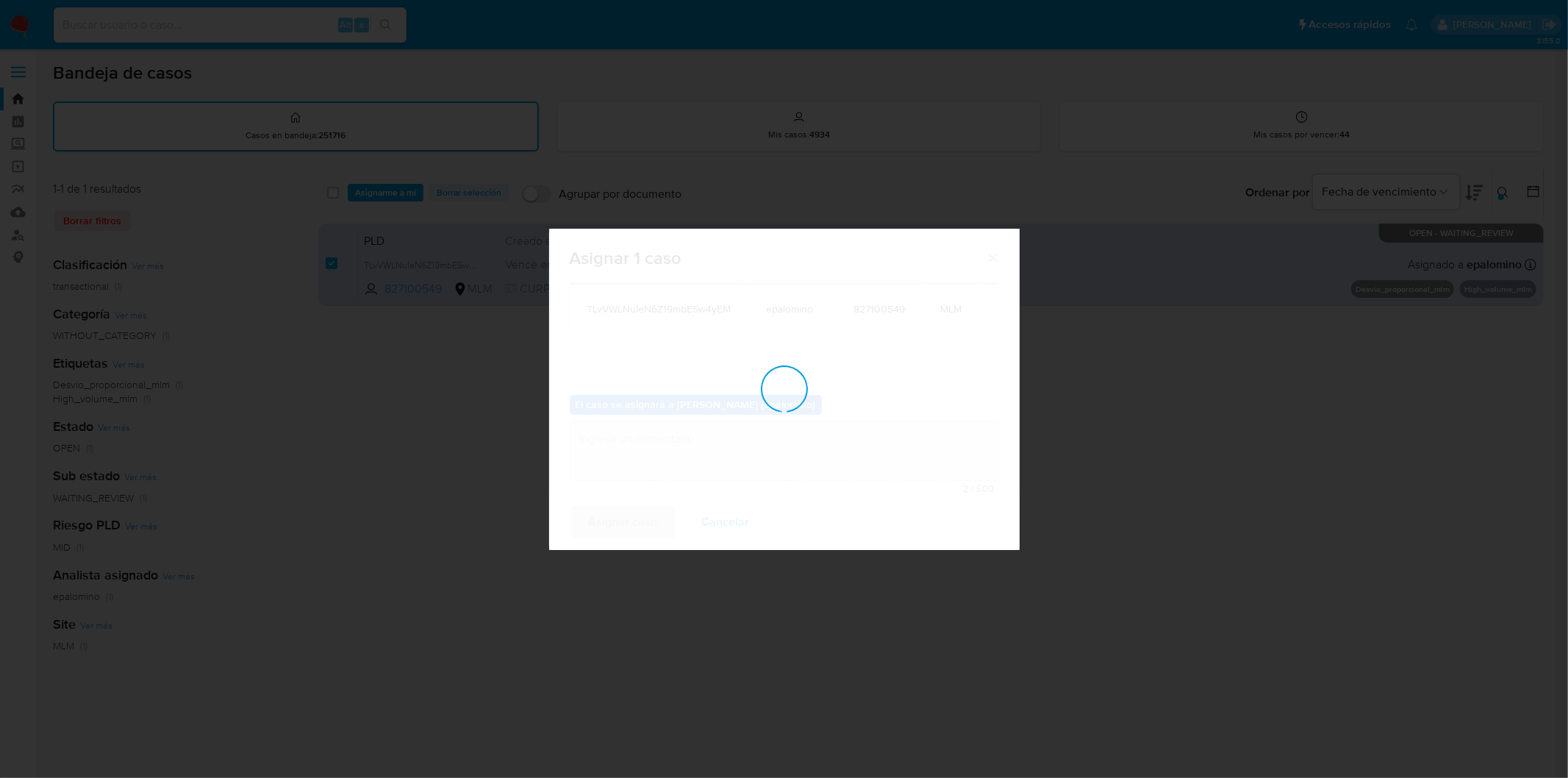
checkbox input "false"
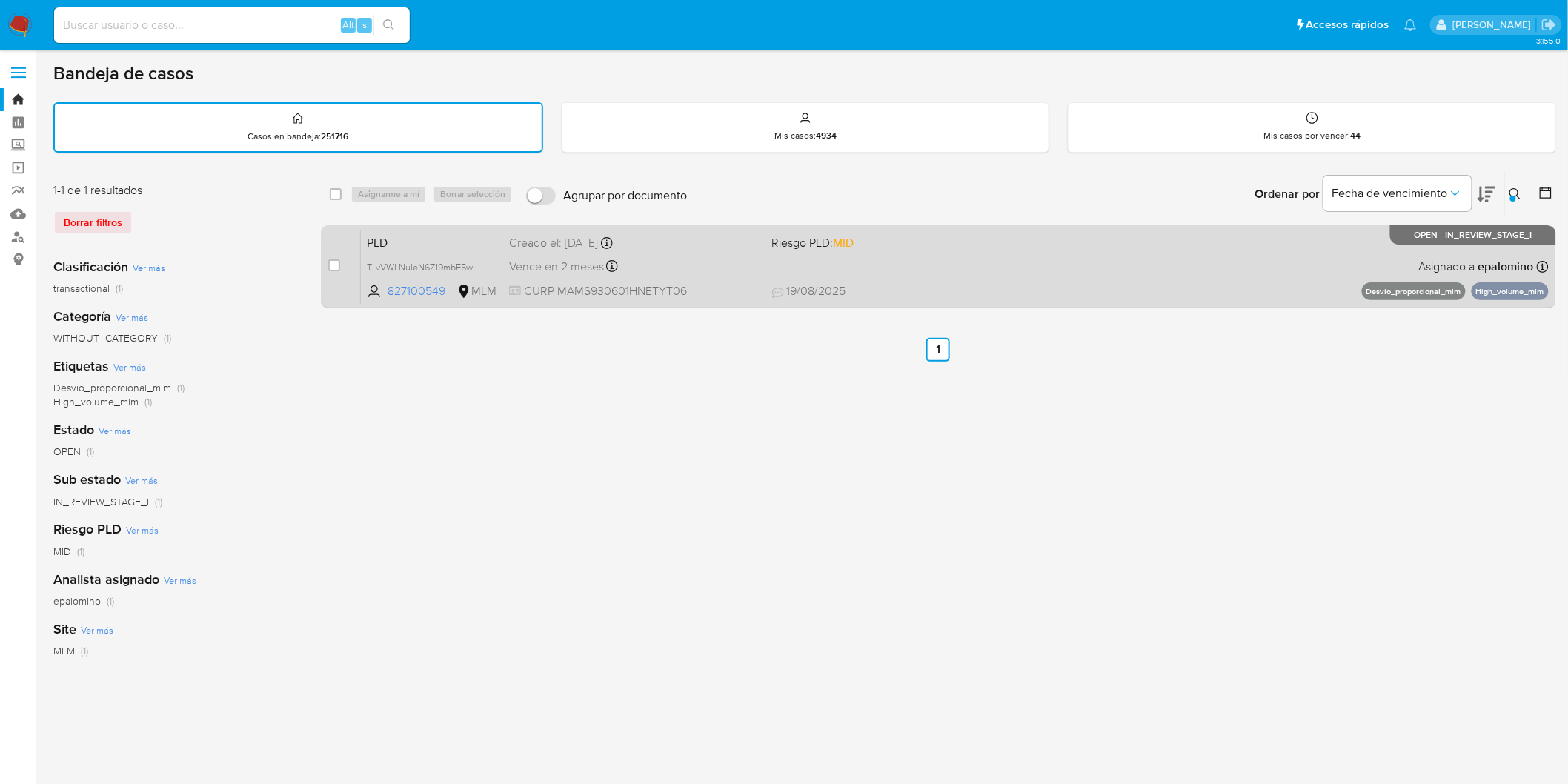
click at [386, 242] on span "PLD" at bounding box center [432, 242] width 130 height 19
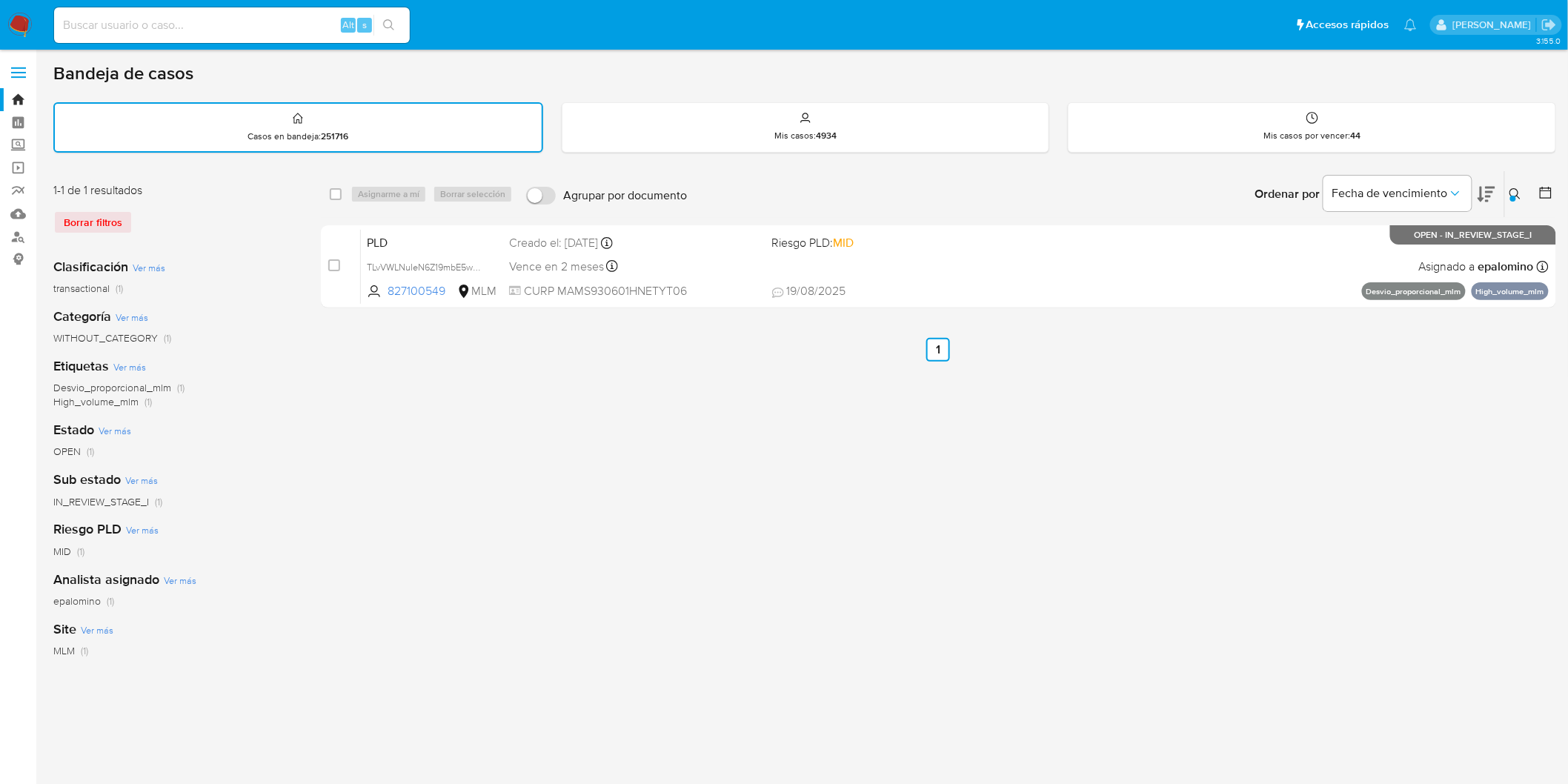
click at [15, 19] on img at bounding box center [19, 25] width 25 height 25
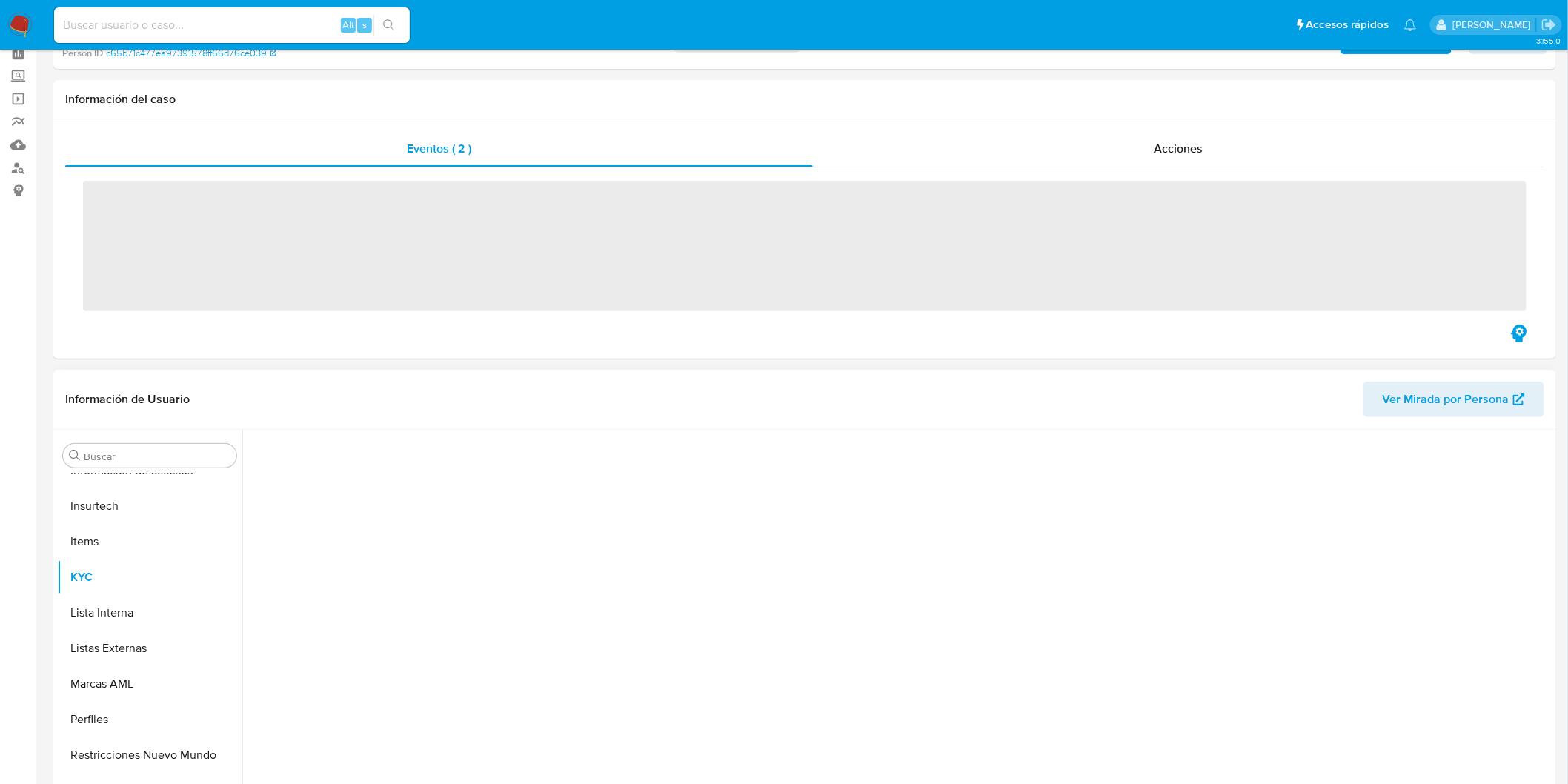
scroll to position [165, 0]
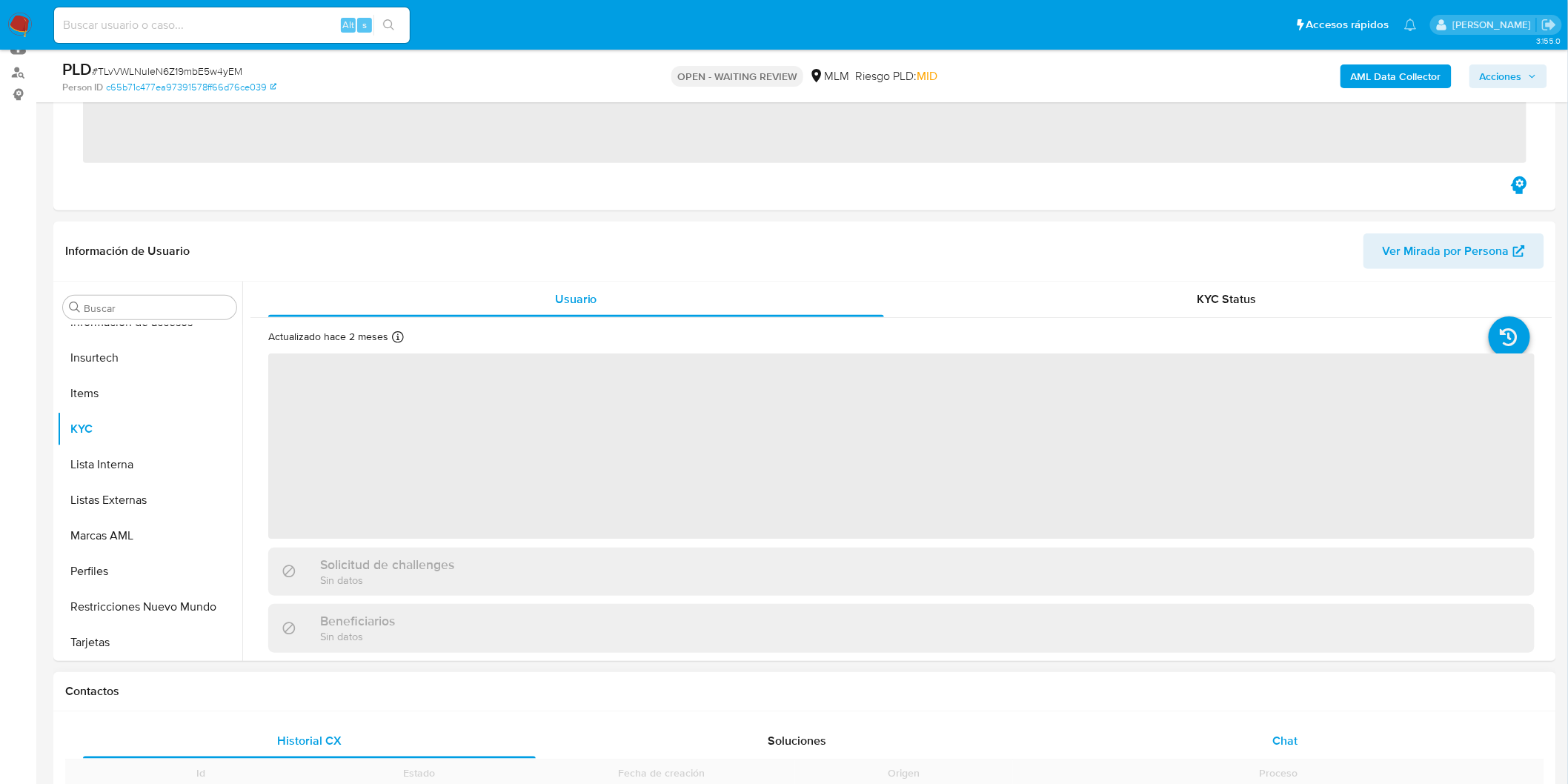
click at [1271, 737] on div "Chat" at bounding box center [1286, 741] width 453 height 35
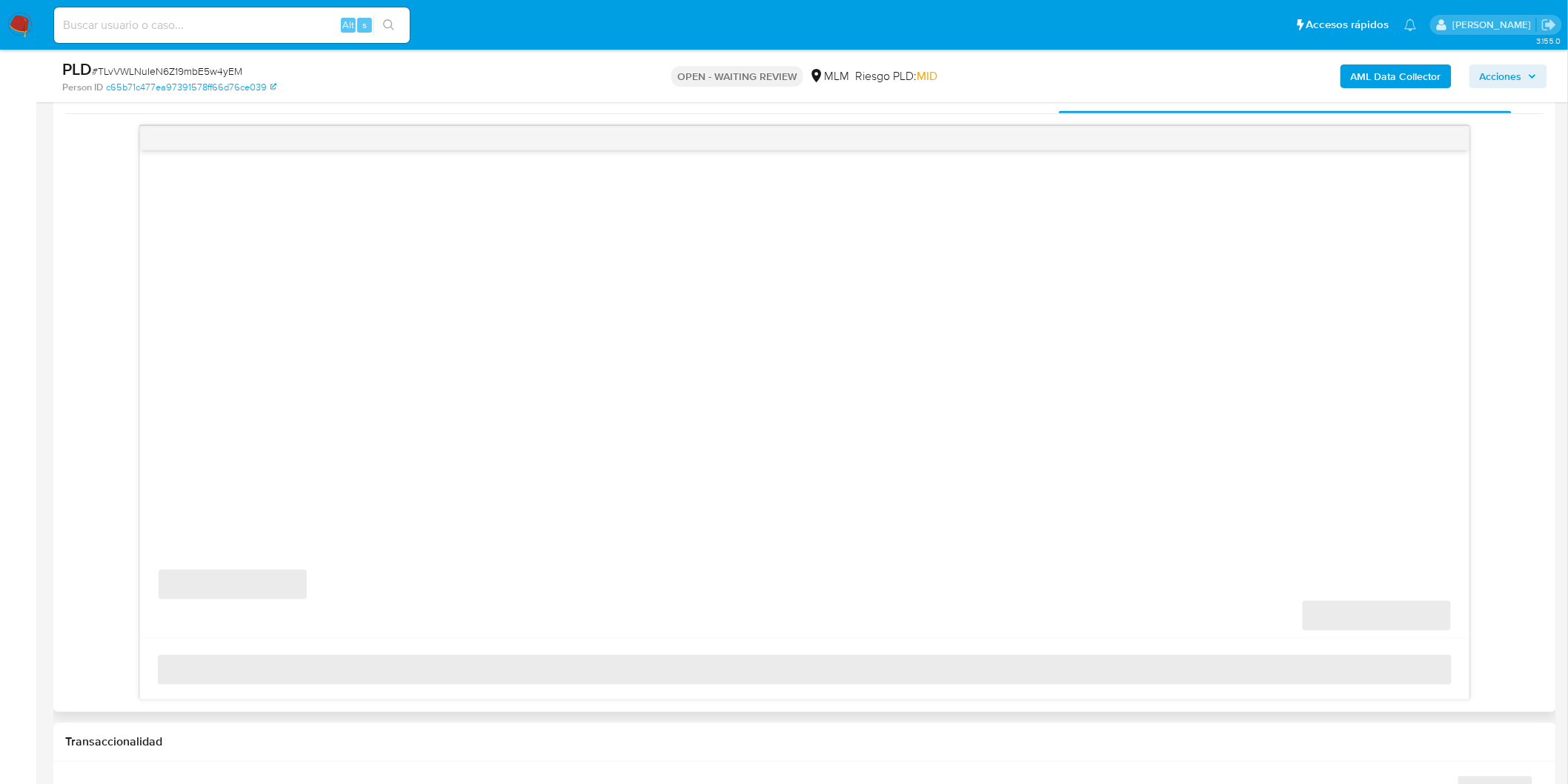
scroll to position [824, 0]
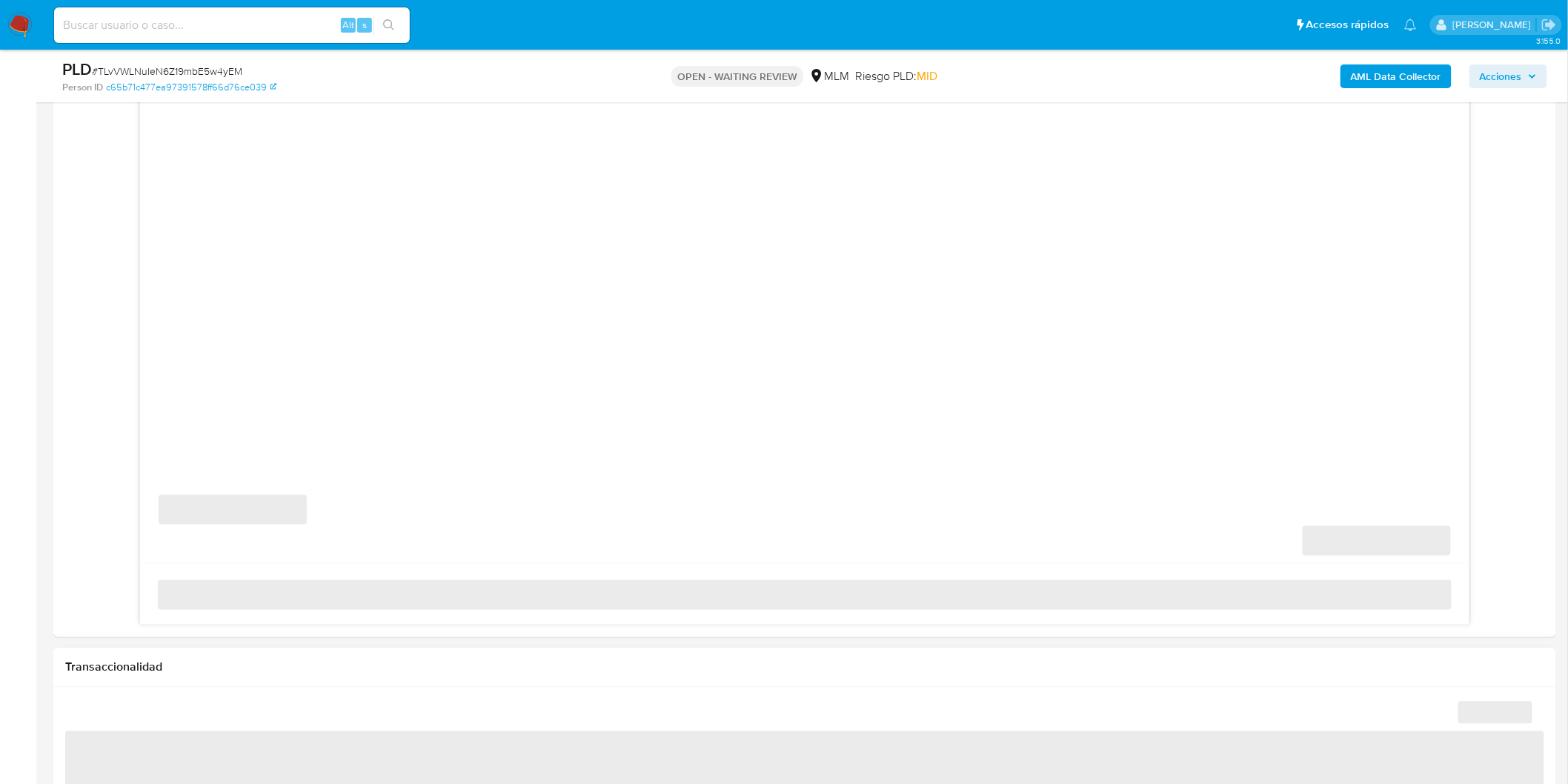
select select "10"
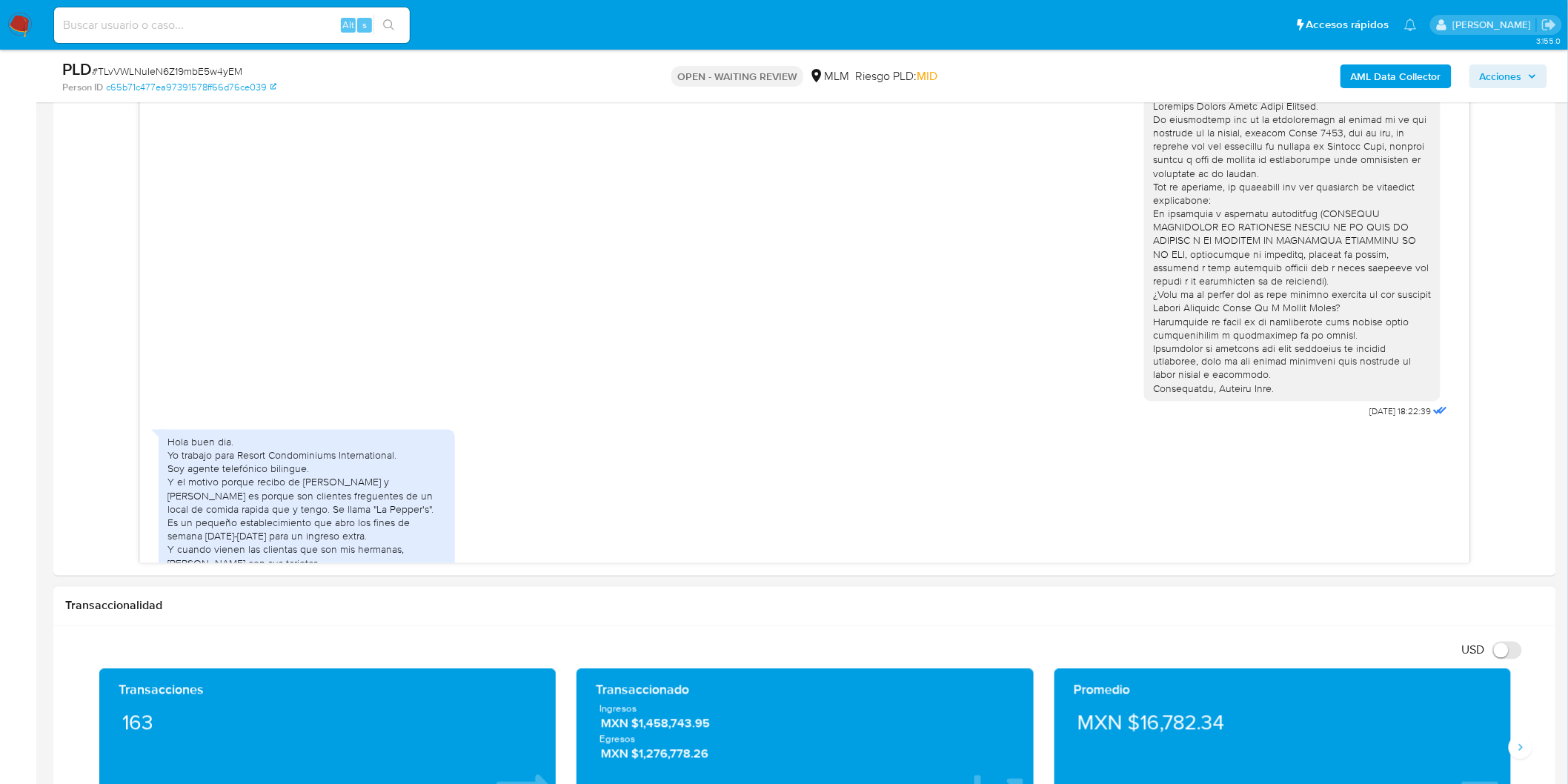
scroll to position [83, 0]
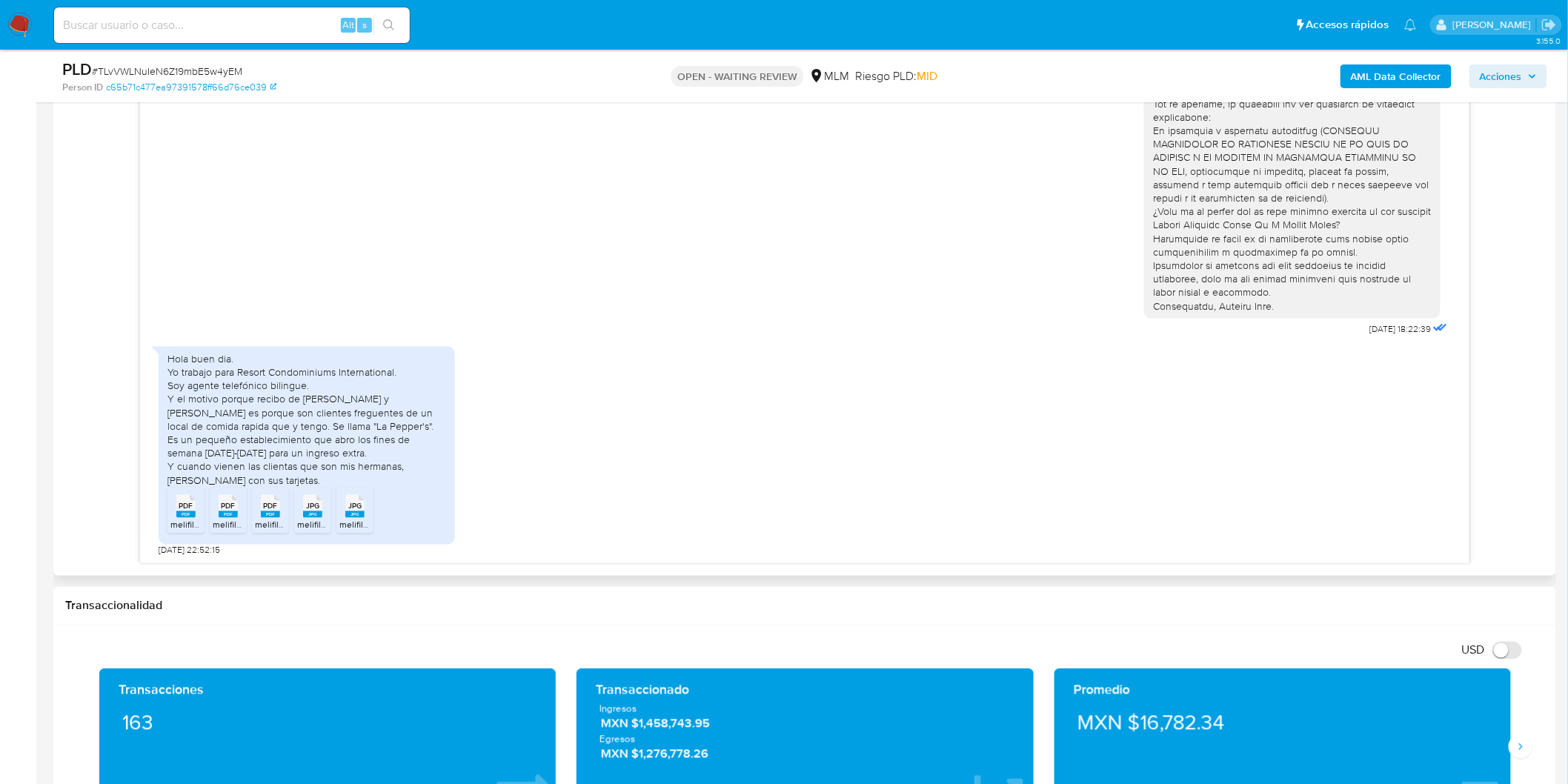
click at [187, 509] on span "PDF" at bounding box center [186, 506] width 14 height 10
click at [235, 511] on rect at bounding box center [228, 515] width 19 height 7
click at [288, 511] on li "PDF PDF melifile1549691265421697730.pdf" at bounding box center [271, 511] width 37 height 46
click at [336, 510] on li "JPG JPG melifile8855714534243291352.jpg" at bounding box center [355, 511] width 37 height 46
click at [316, 511] on rect at bounding box center [313, 515] width 19 height 7
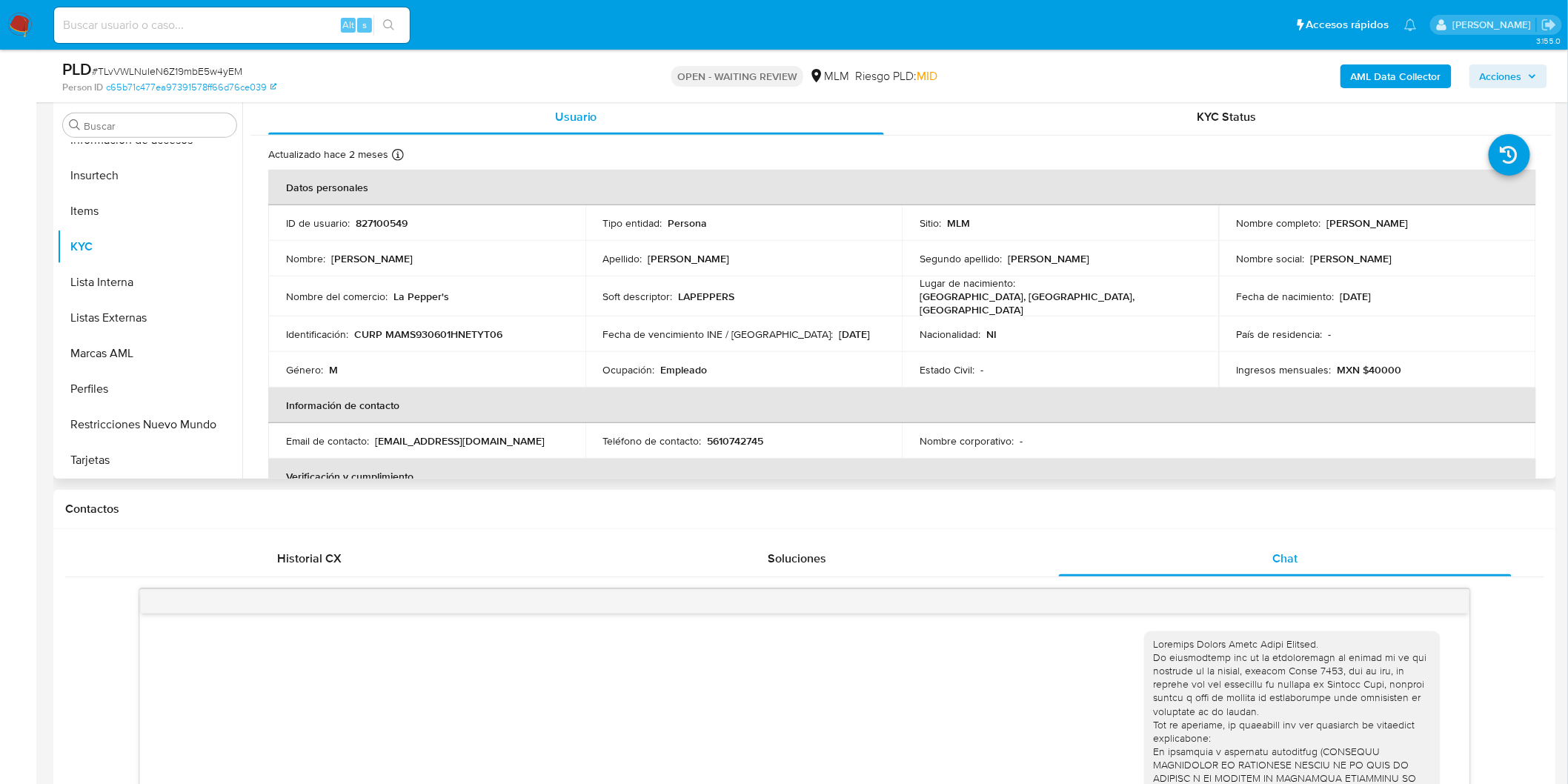
scroll to position [82, 0]
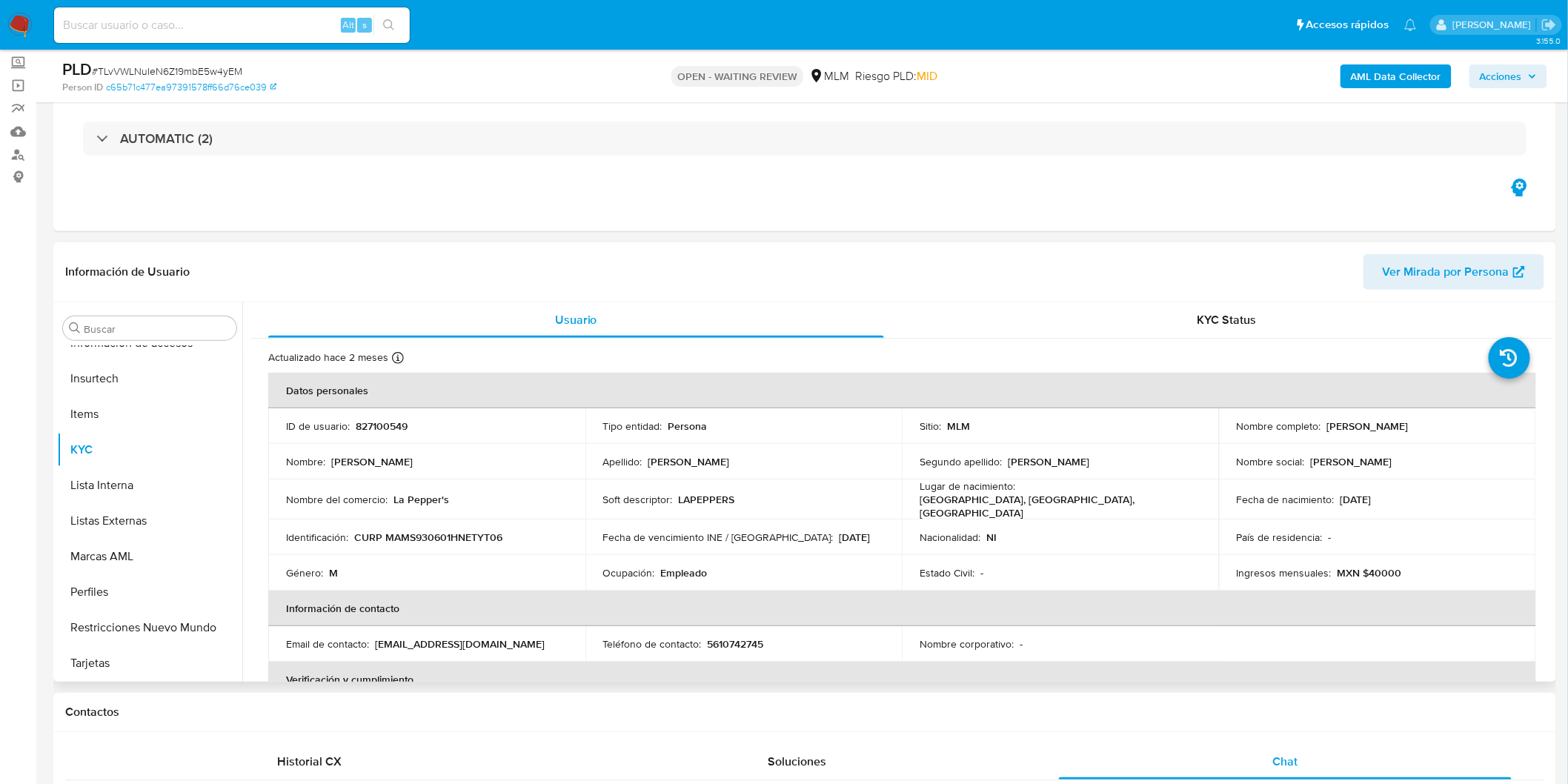
click at [380, 424] on p "827100549" at bounding box center [381, 426] width 52 height 13
copy p "827100549"
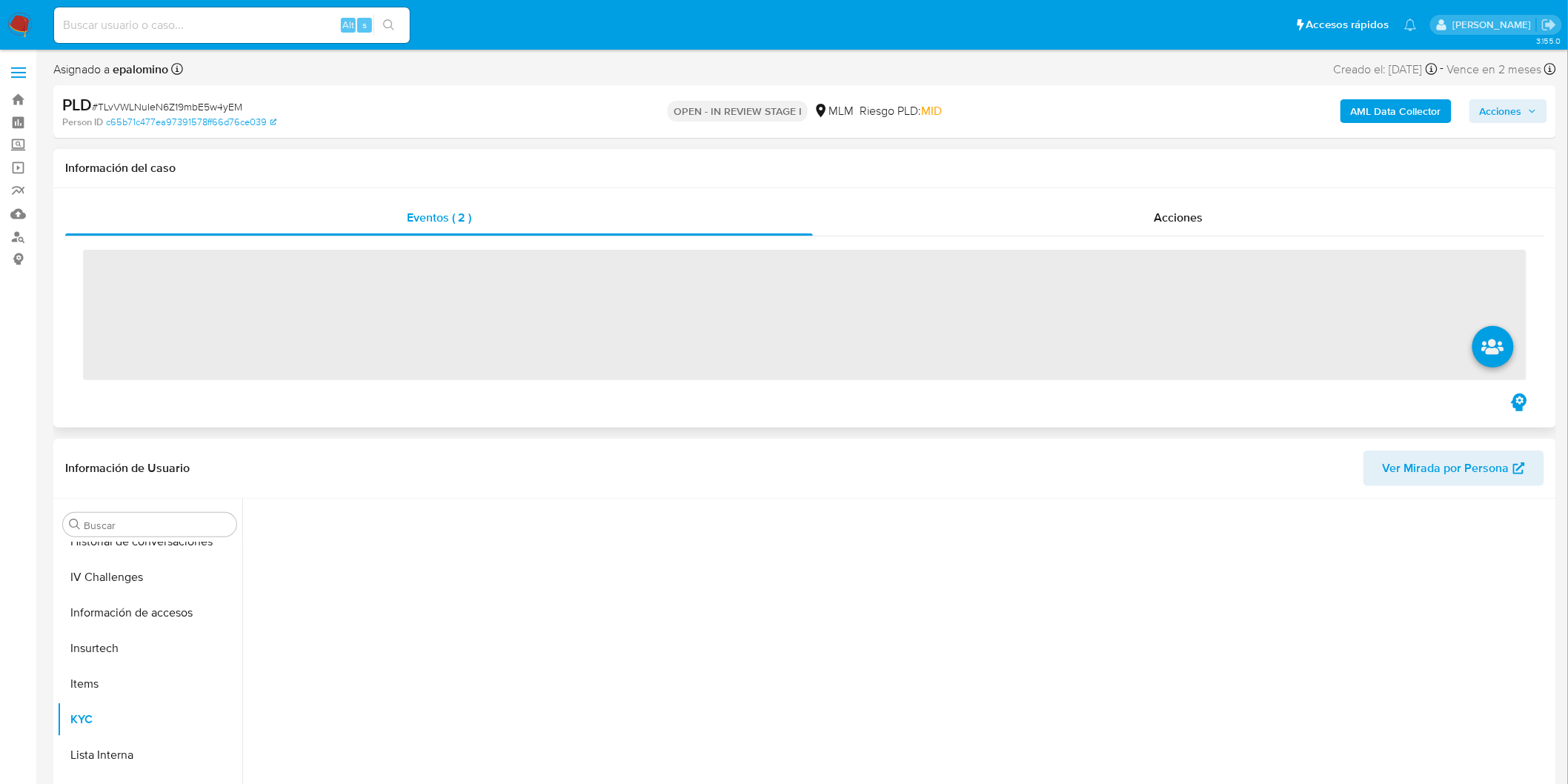
scroll to position [626, 0]
click at [1488, 115] on span "Acciones" at bounding box center [1502, 111] width 42 height 24
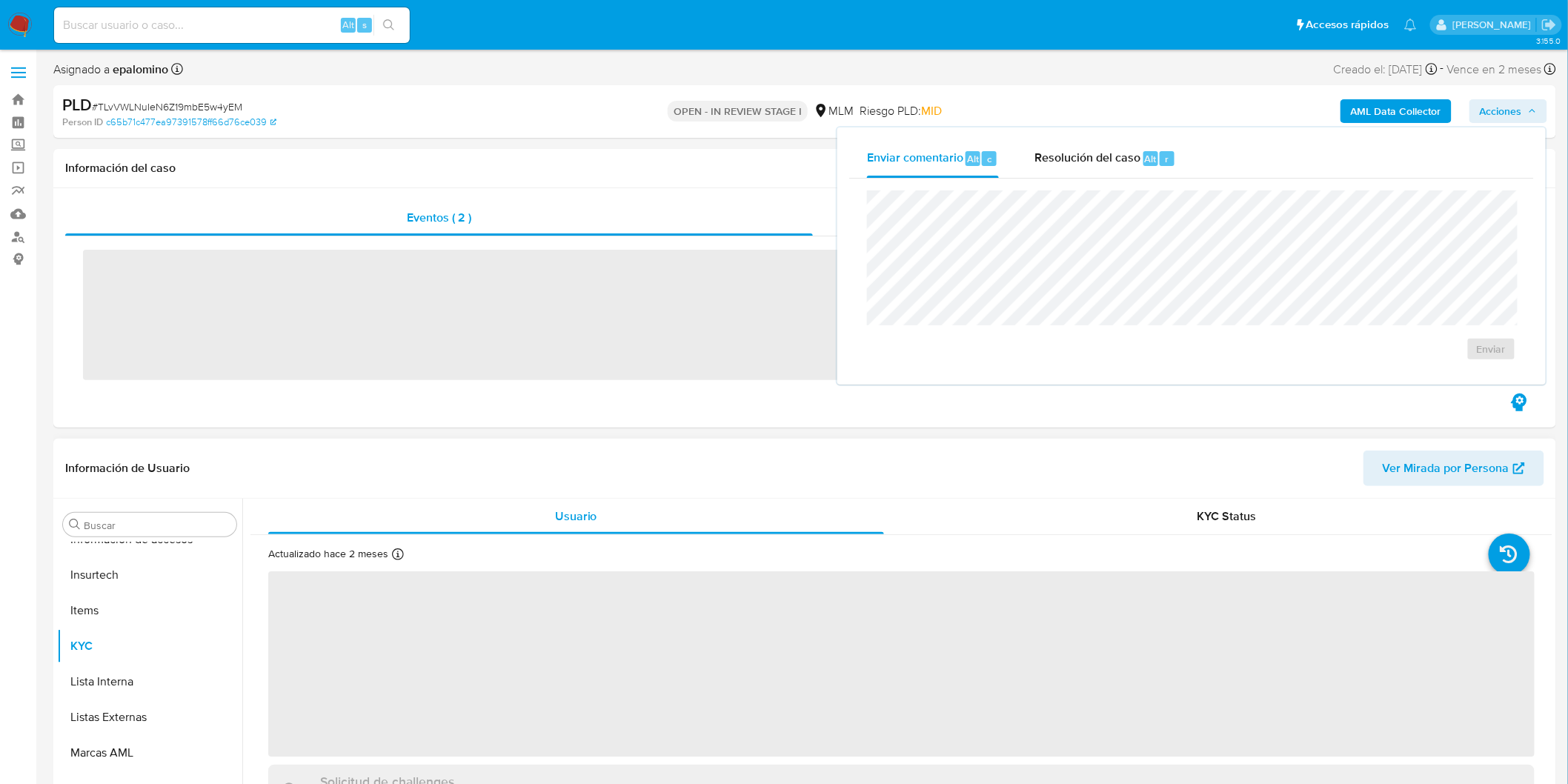
click at [1193, 475] on header "Información de Usuario Ver Mirada por Persona" at bounding box center [805, 468] width 1480 height 35
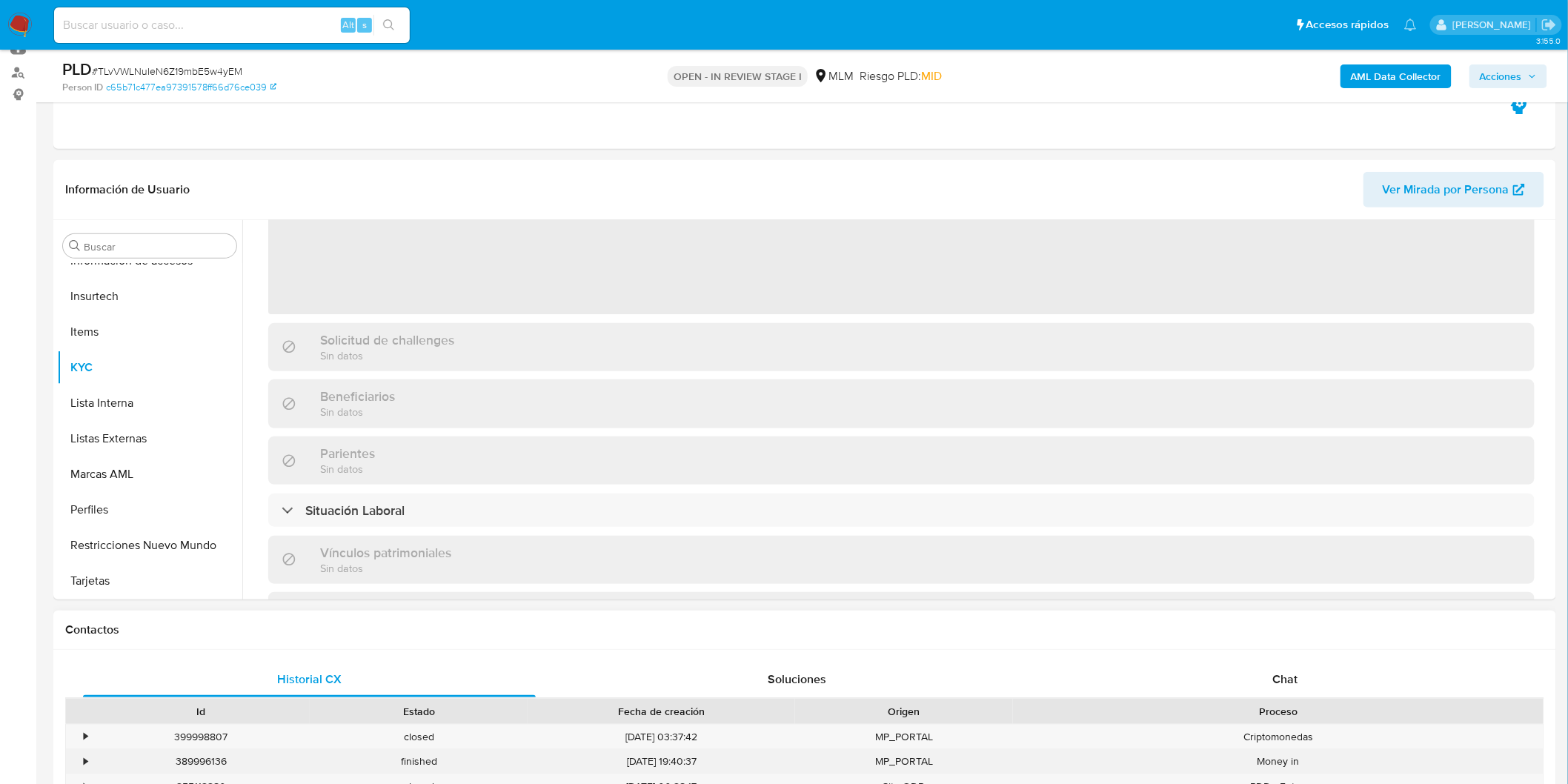
scroll to position [329, 0]
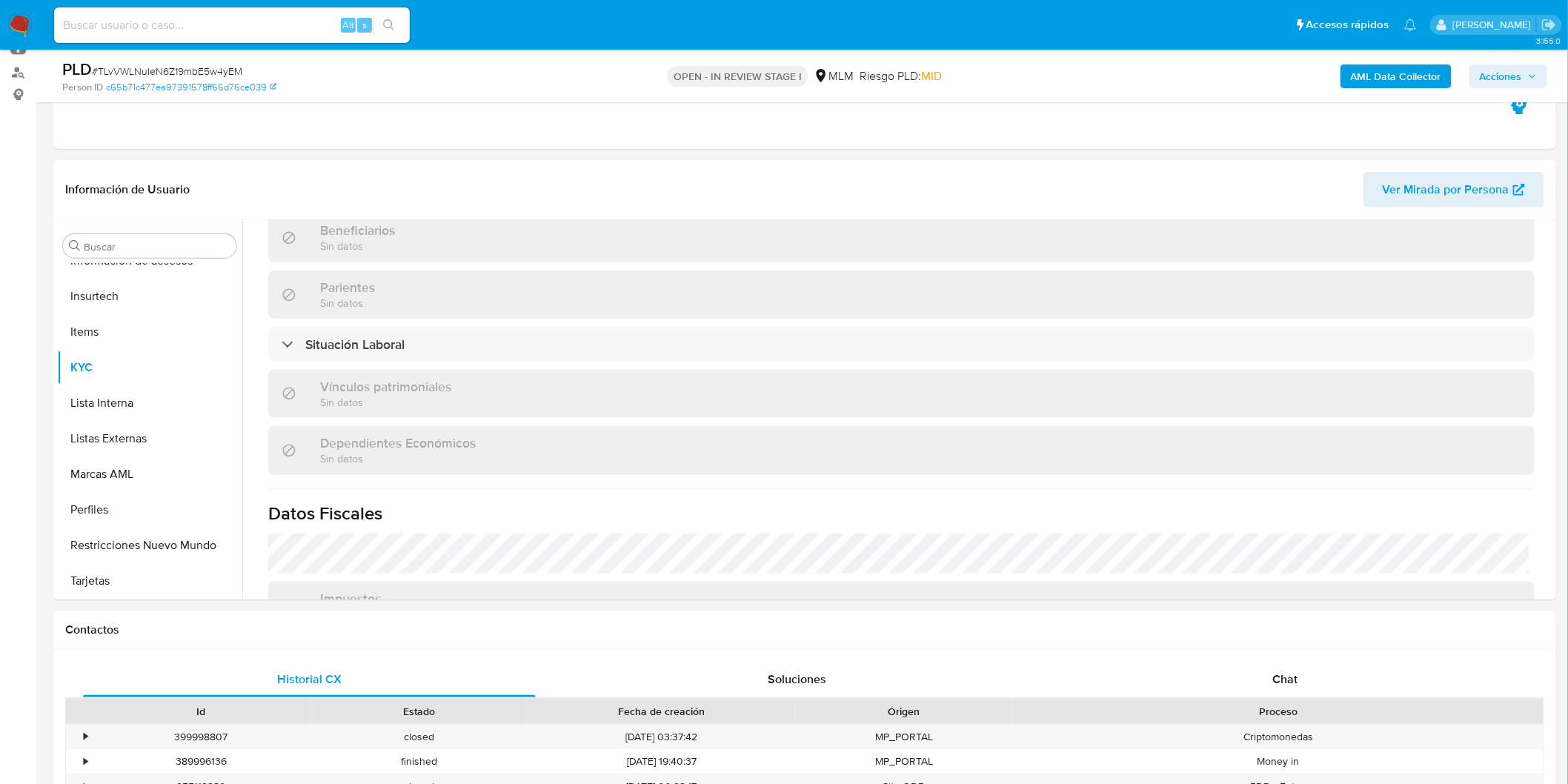
click at [1280, 717] on div "Proceso" at bounding box center [1279, 711] width 510 height 15
click at [1284, 685] on span "Chat" at bounding box center [1286, 679] width 25 height 17
select select "10"
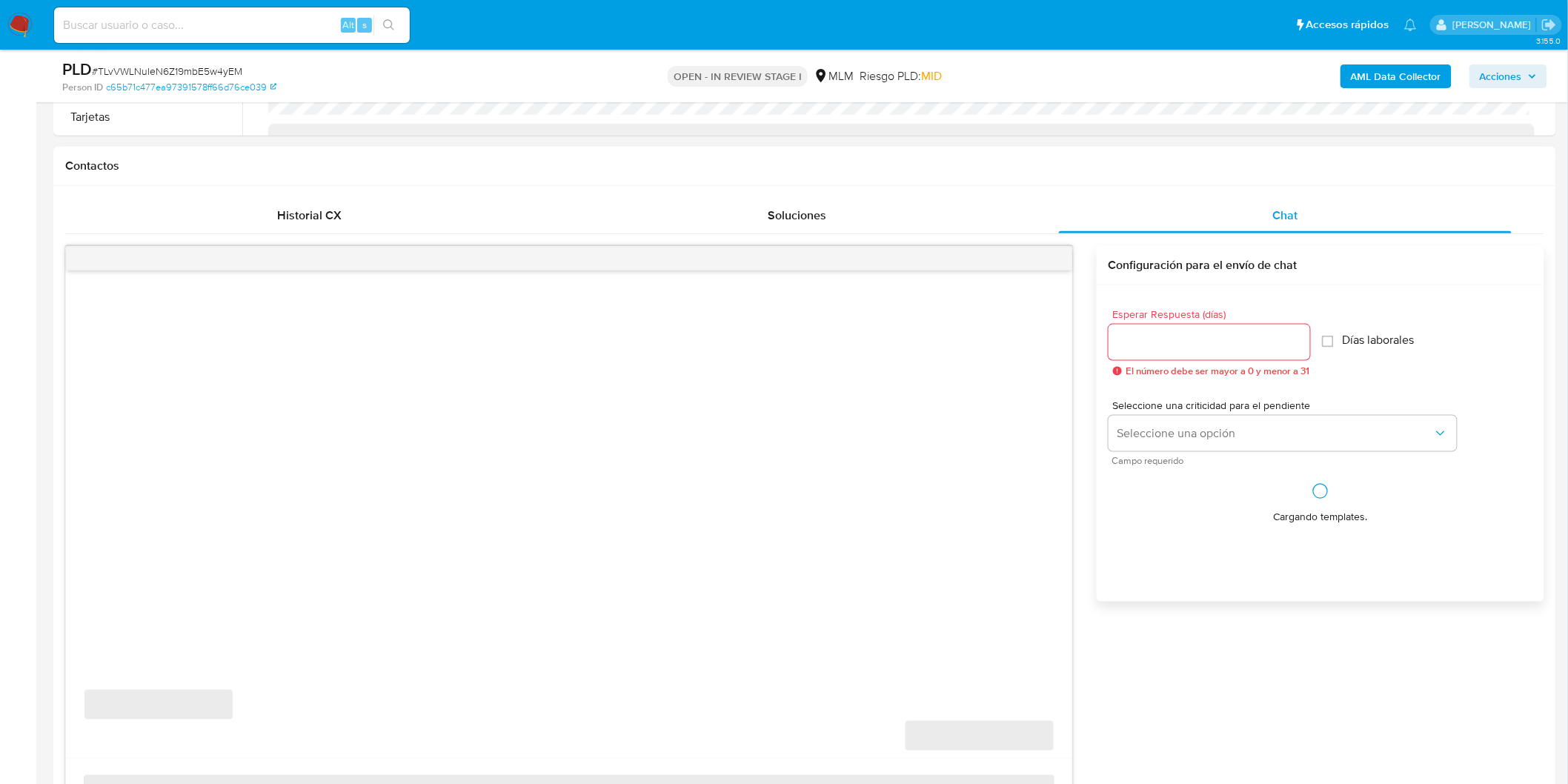
scroll to position [658, 0]
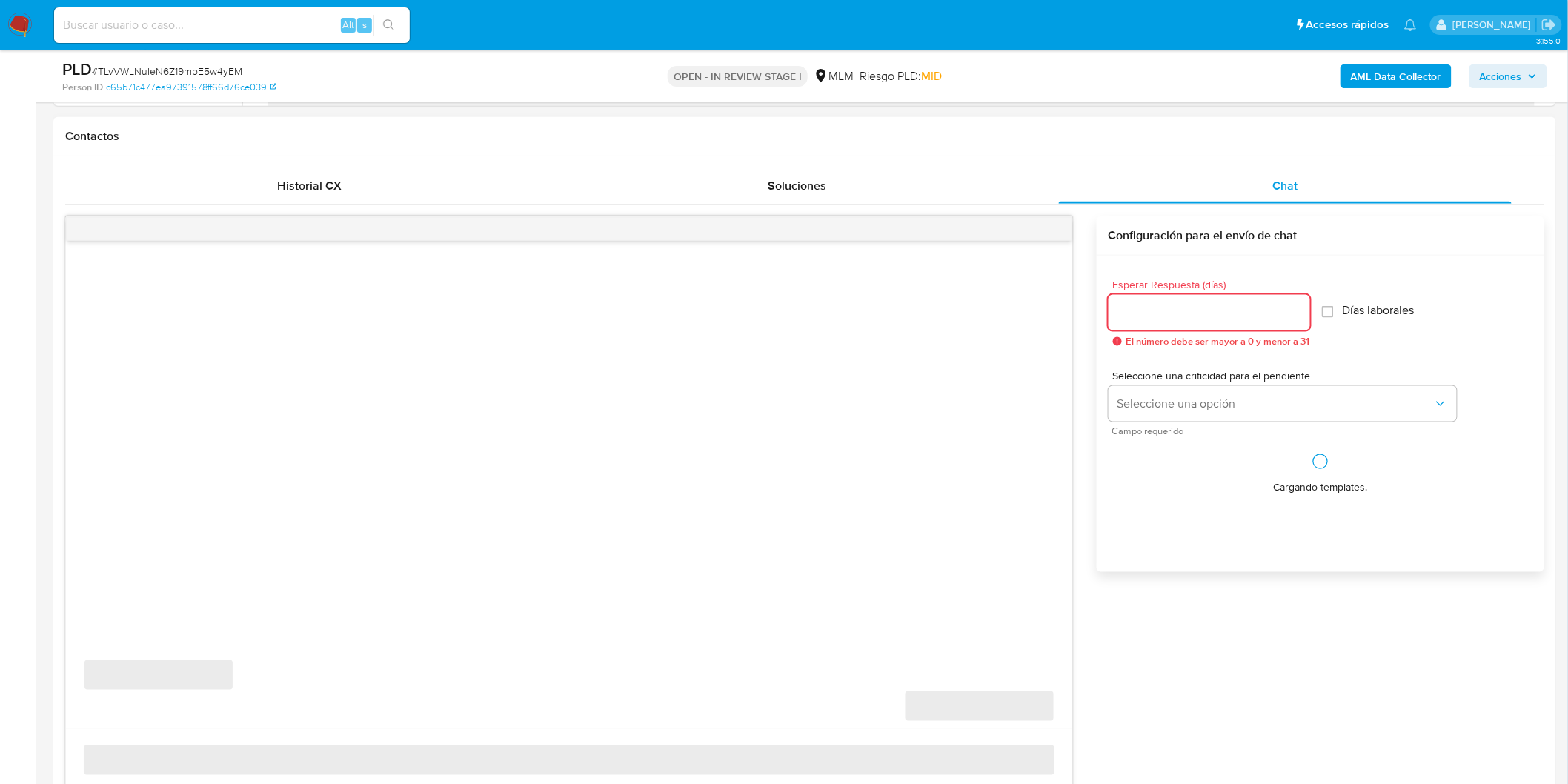
click at [1196, 304] on input "Esperar Respuesta (días)" at bounding box center [1210, 313] width 202 height 19
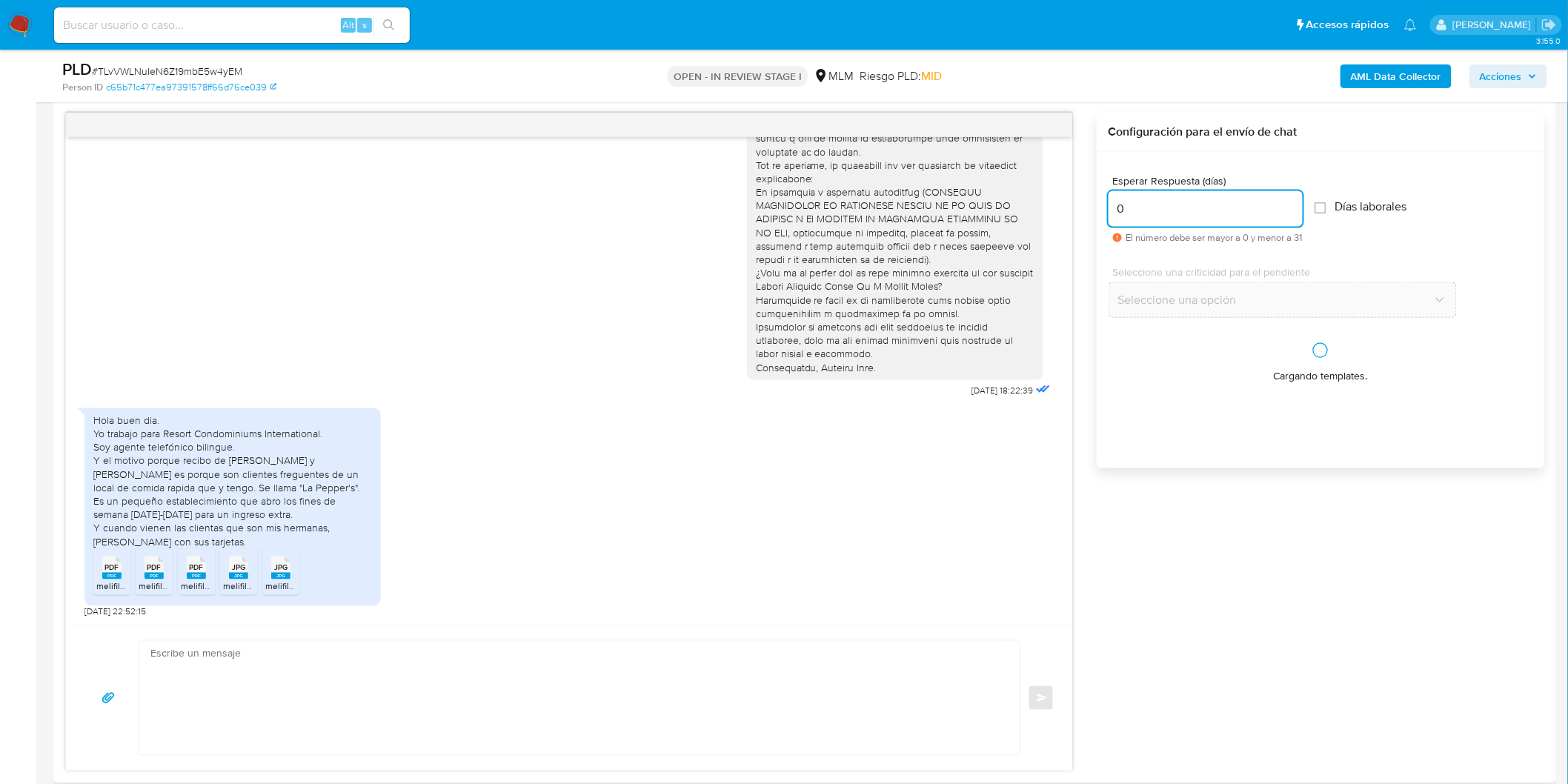
scroll to position [824, 0]
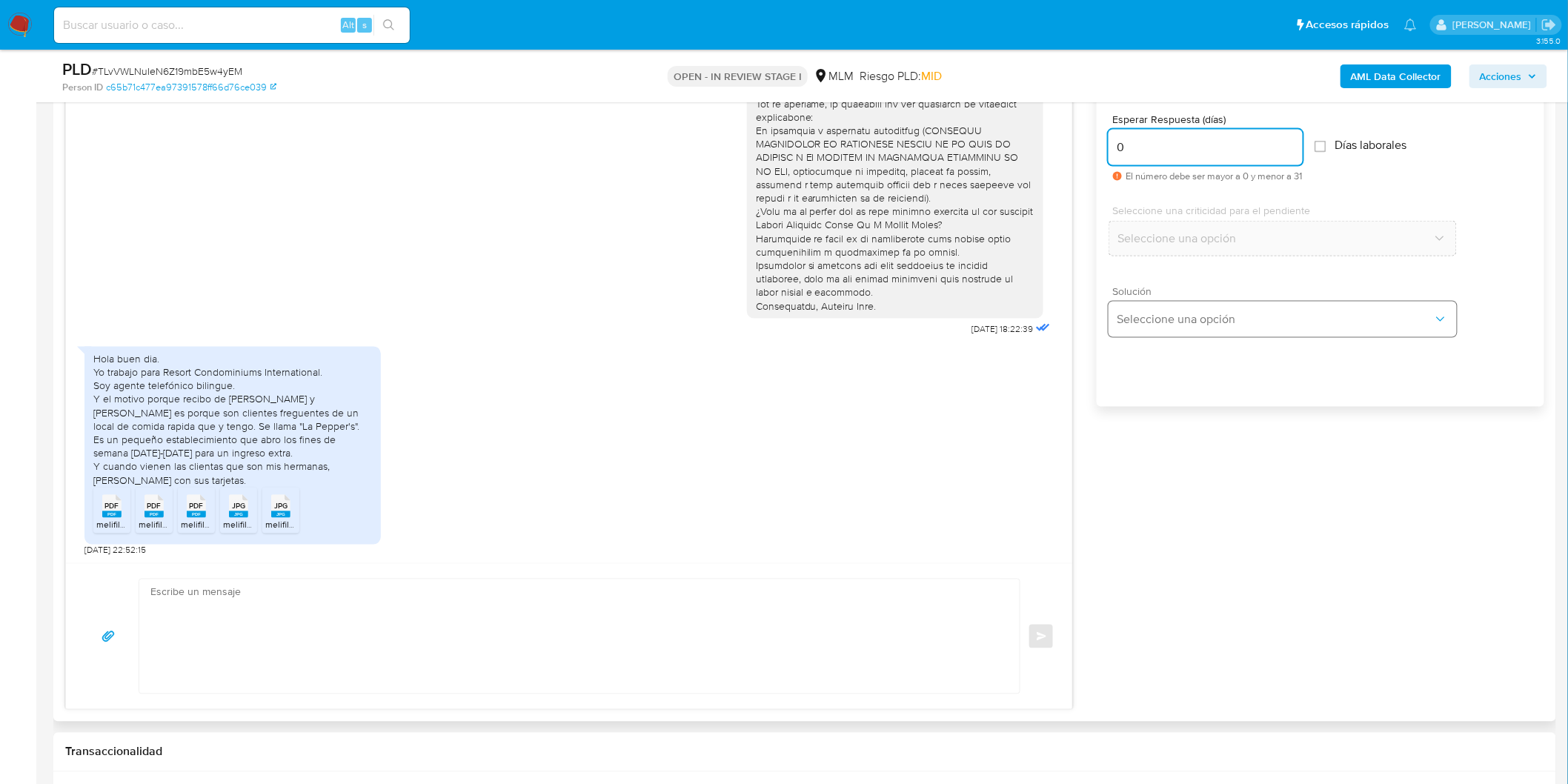
type input "0"
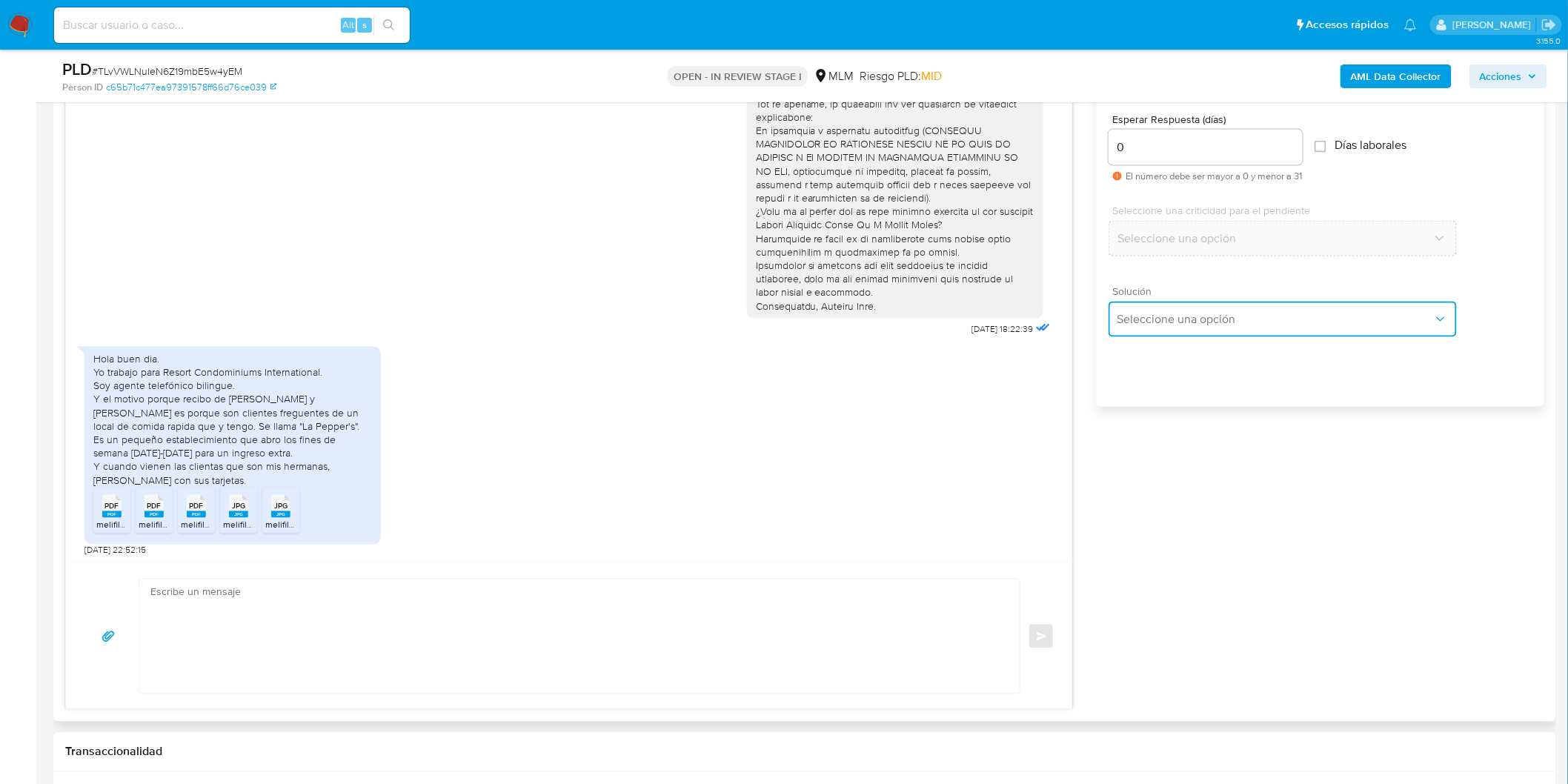
click at [1181, 310] on button "Seleccione una opción" at bounding box center [1283, 319] width 349 height 35
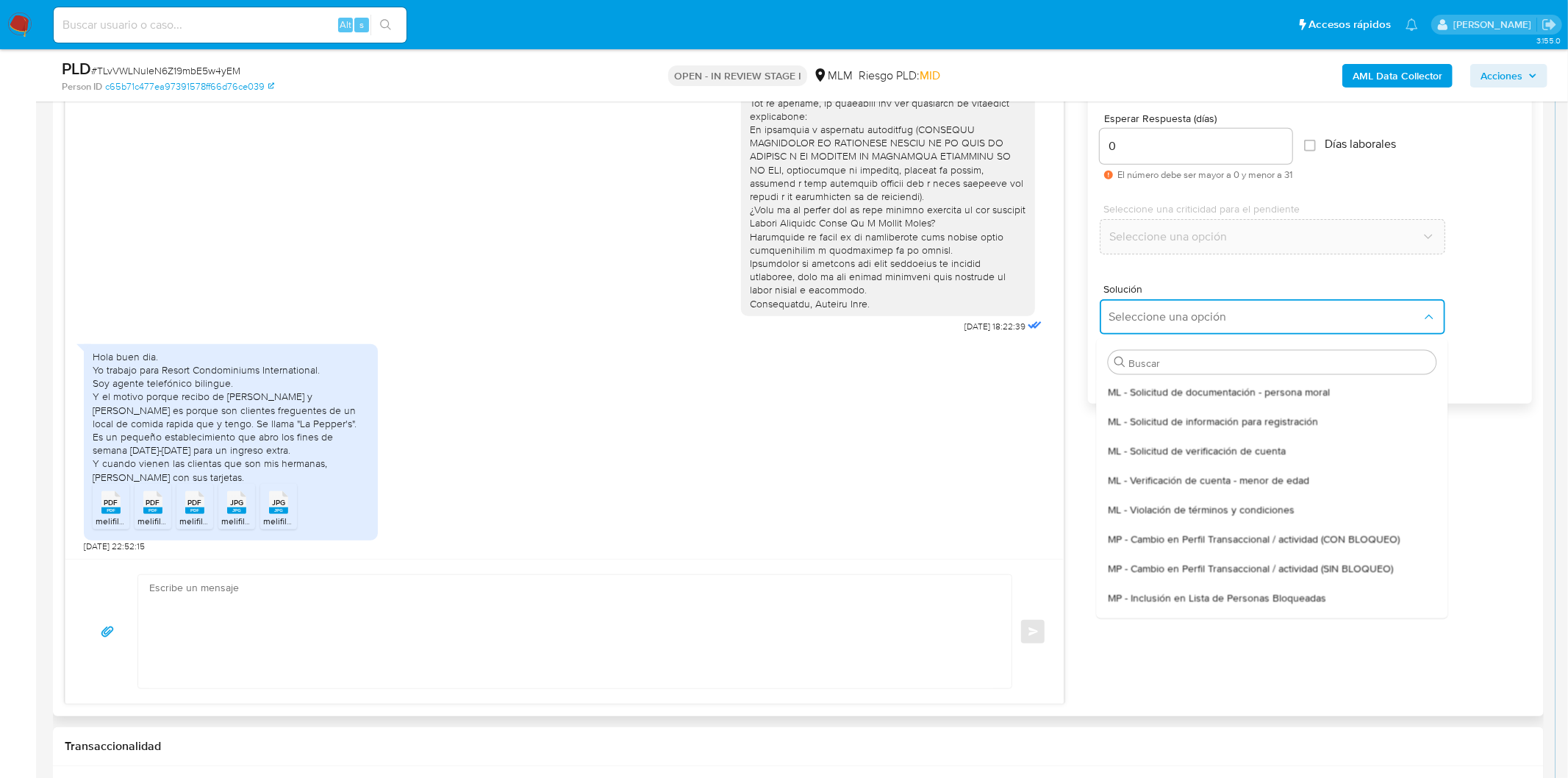
drag, startPoint x: 1178, startPoint y: 444, endPoint x: 957, endPoint y: 644, distance: 298.1
click at [1177, 444] on span "ML - Solicitud de verificación de cuenta" at bounding box center [1197, 450] width 178 height 13
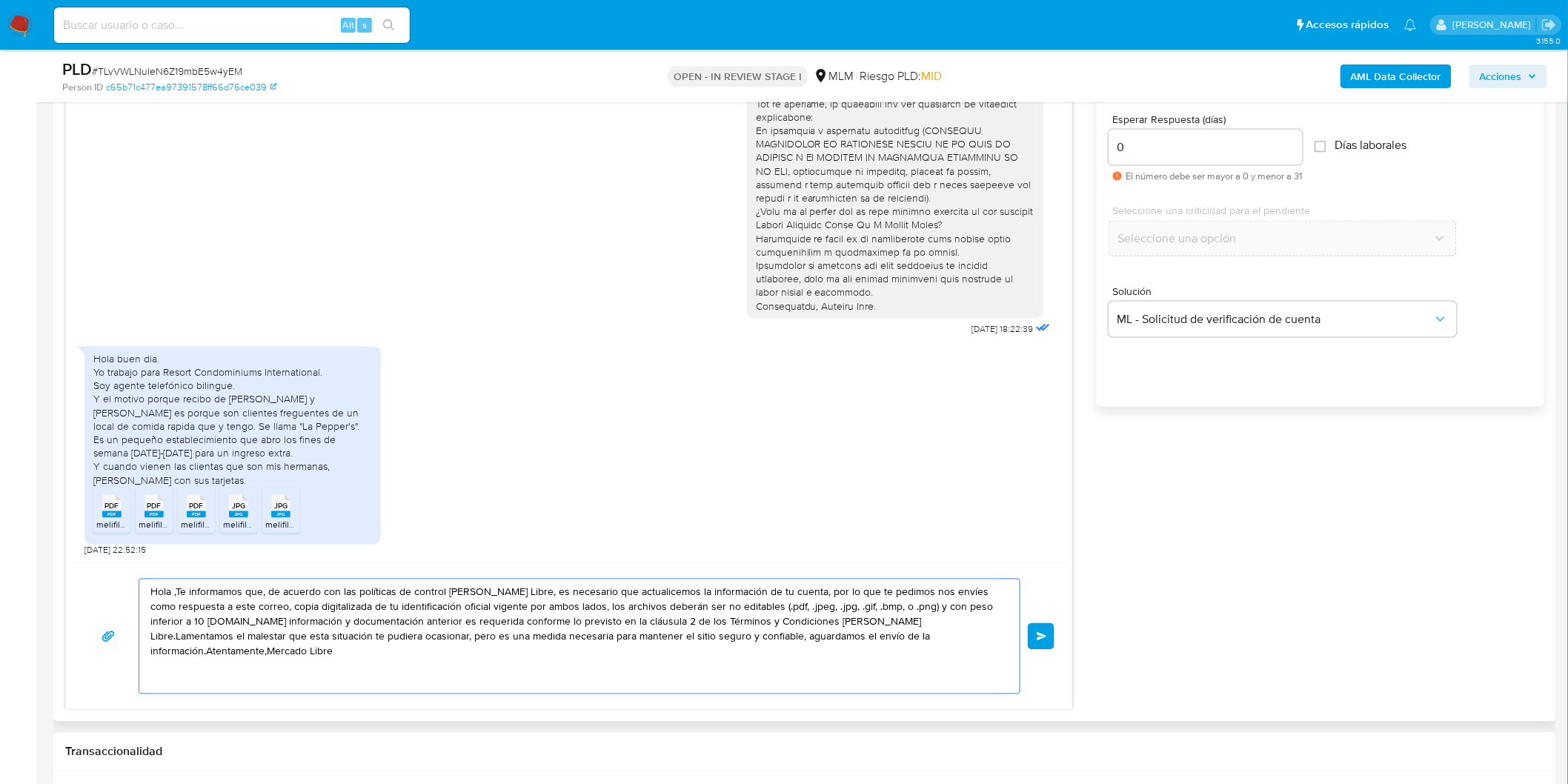
drag, startPoint x: 952, startPoint y: 654, endPoint x: 107, endPoint y: 575, distance: 848.7
click at [104, 574] on div "Hola ,Te informamos que, de acuerdo con las políticas de control de Mercado Lib…" at bounding box center [569, 636] width 1006 height 146
paste textarea "Agradecemos mucho tus respuestas. Para la institución es importante conocer a s…"
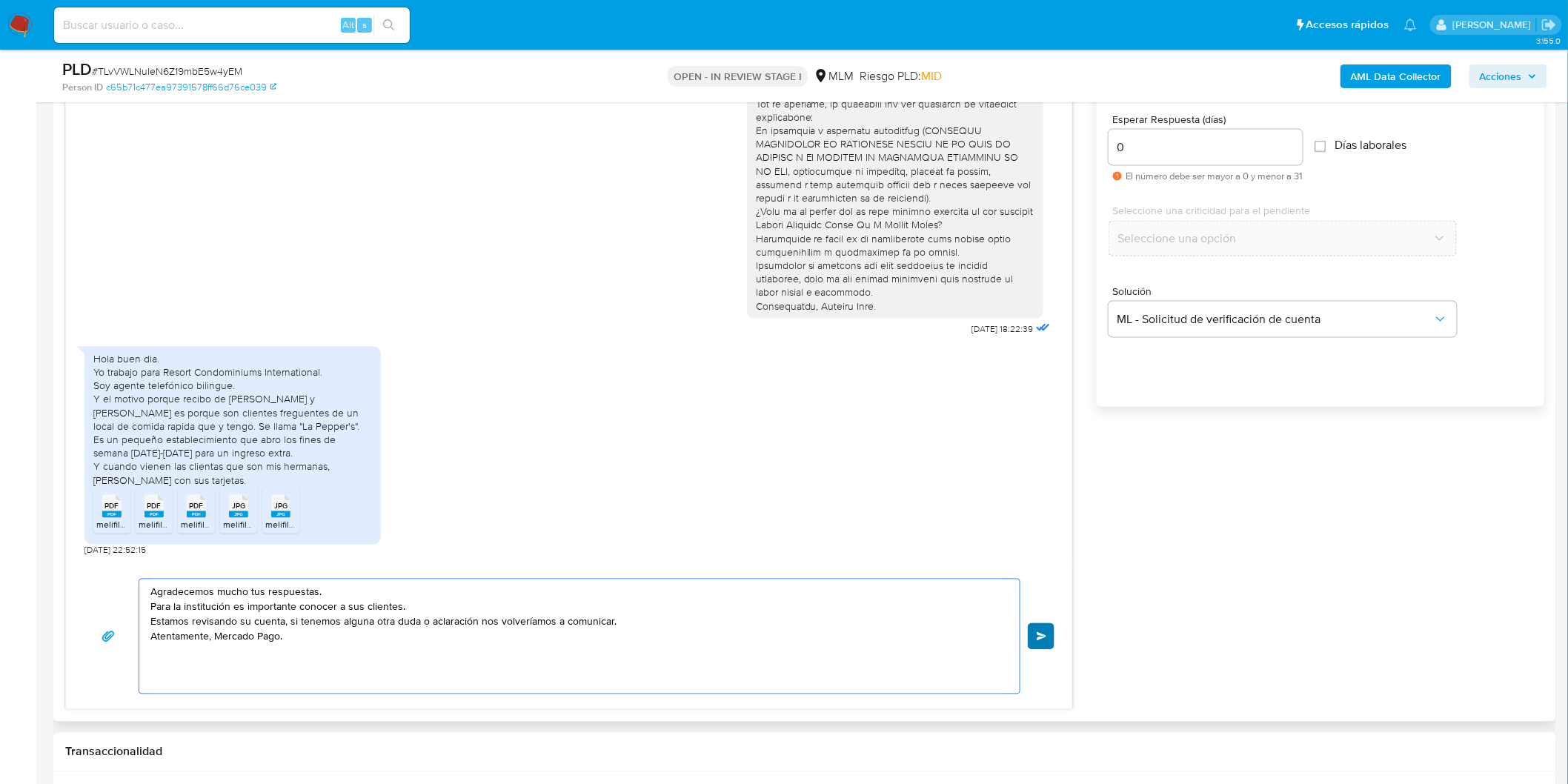
type textarea "Agradecemos mucho tus respuestas. Para la institución es importante conocer a s…"
click at [1045, 635] on span "Enviar" at bounding box center [1042, 636] width 11 height 9
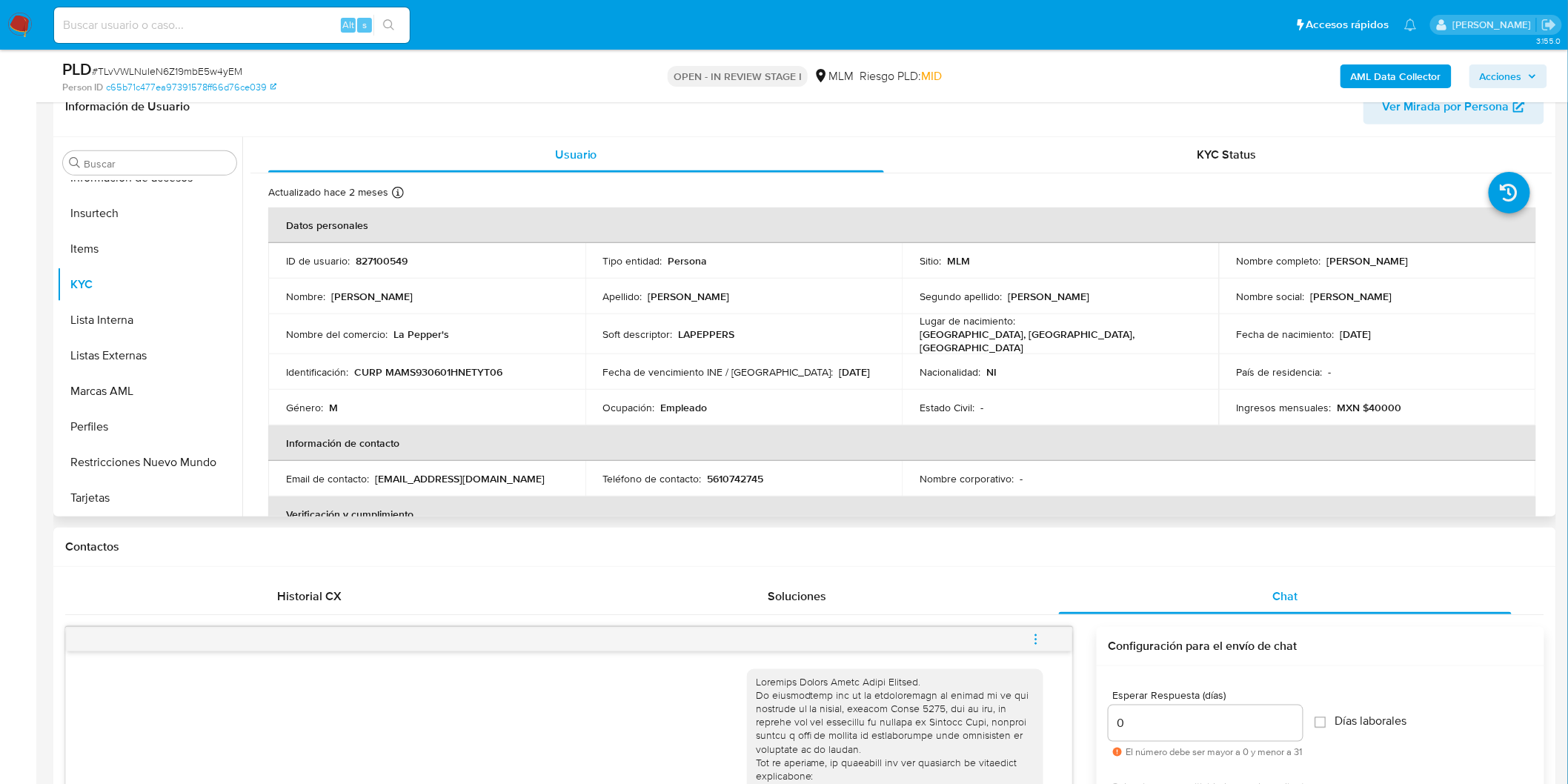
scroll to position [247, 0]
click at [386, 265] on p "827100549" at bounding box center [381, 261] width 52 height 13
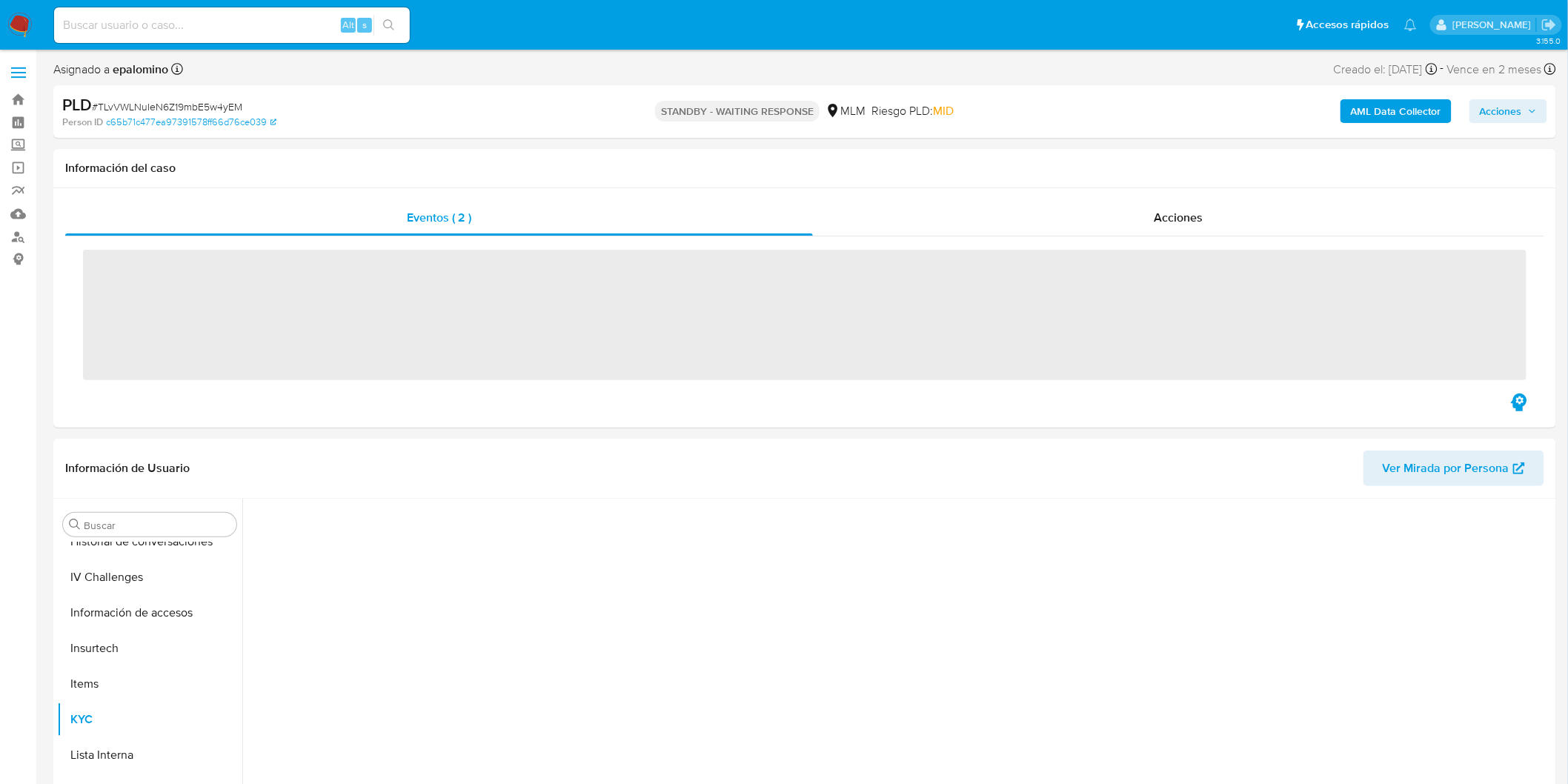
scroll to position [626, 0]
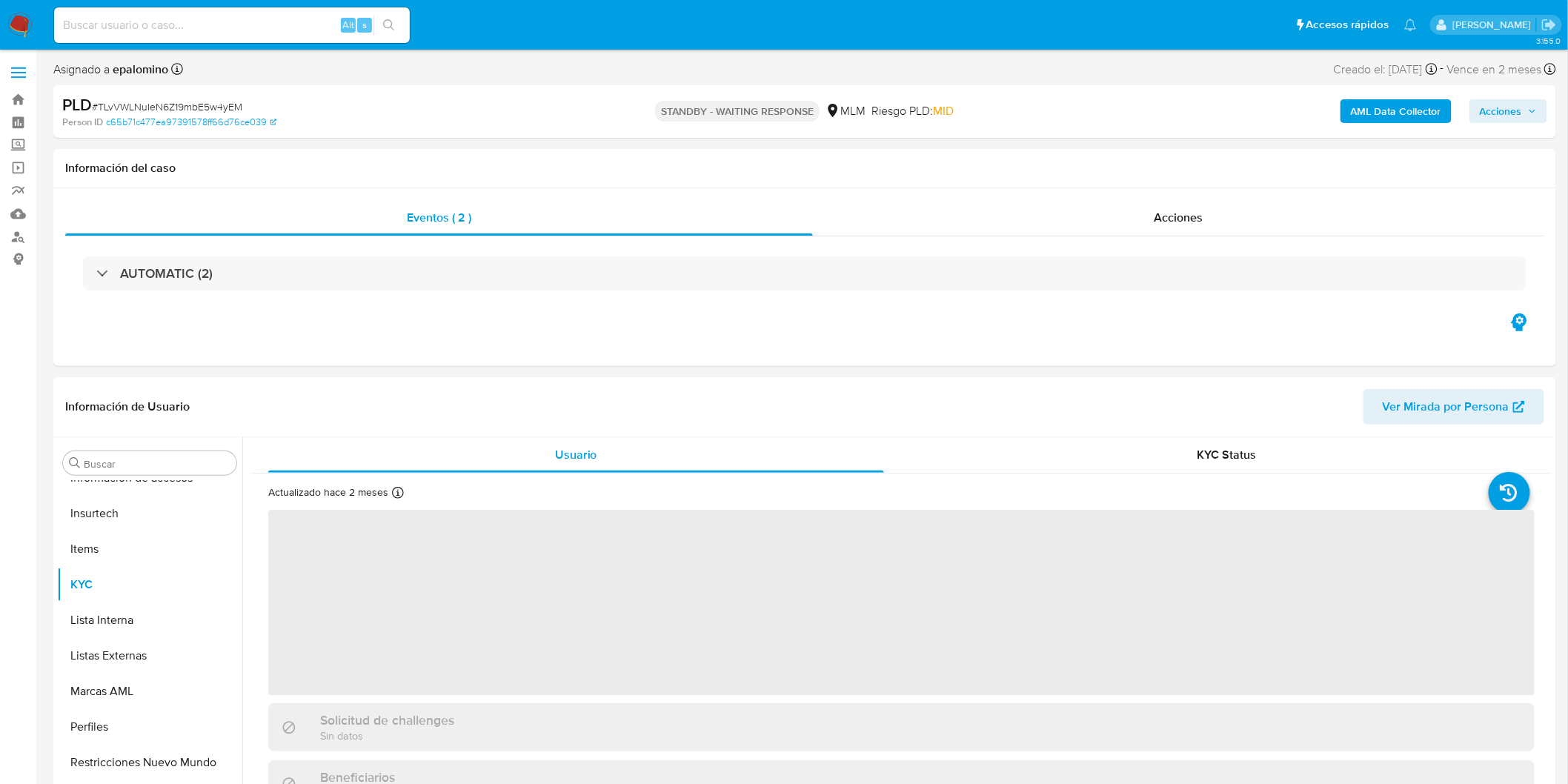
select select "10"
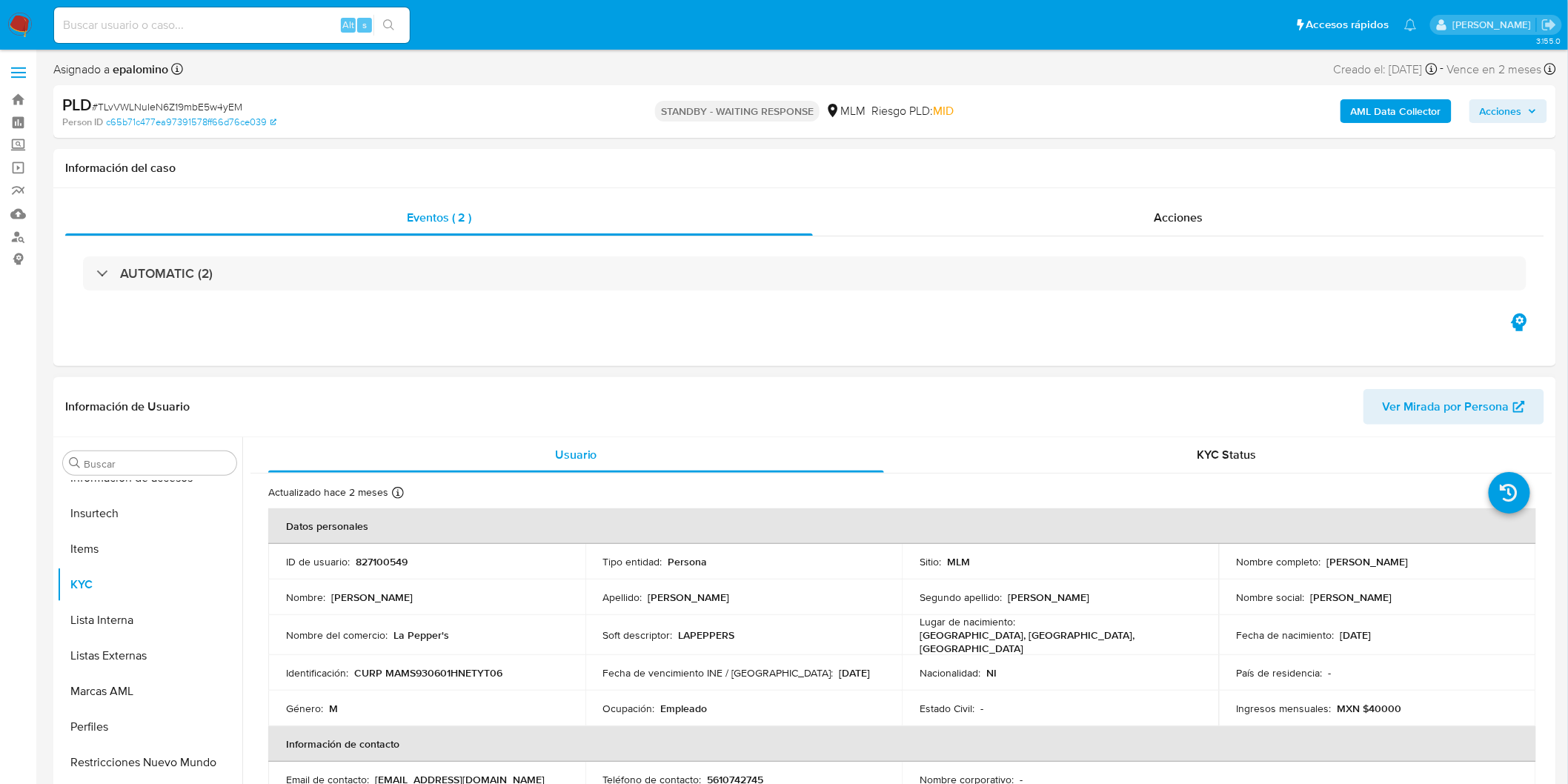
click at [386, 555] on p "827100549" at bounding box center [381, 561] width 52 height 13
click at [386, 565] on p "827100549" at bounding box center [381, 561] width 52 height 13
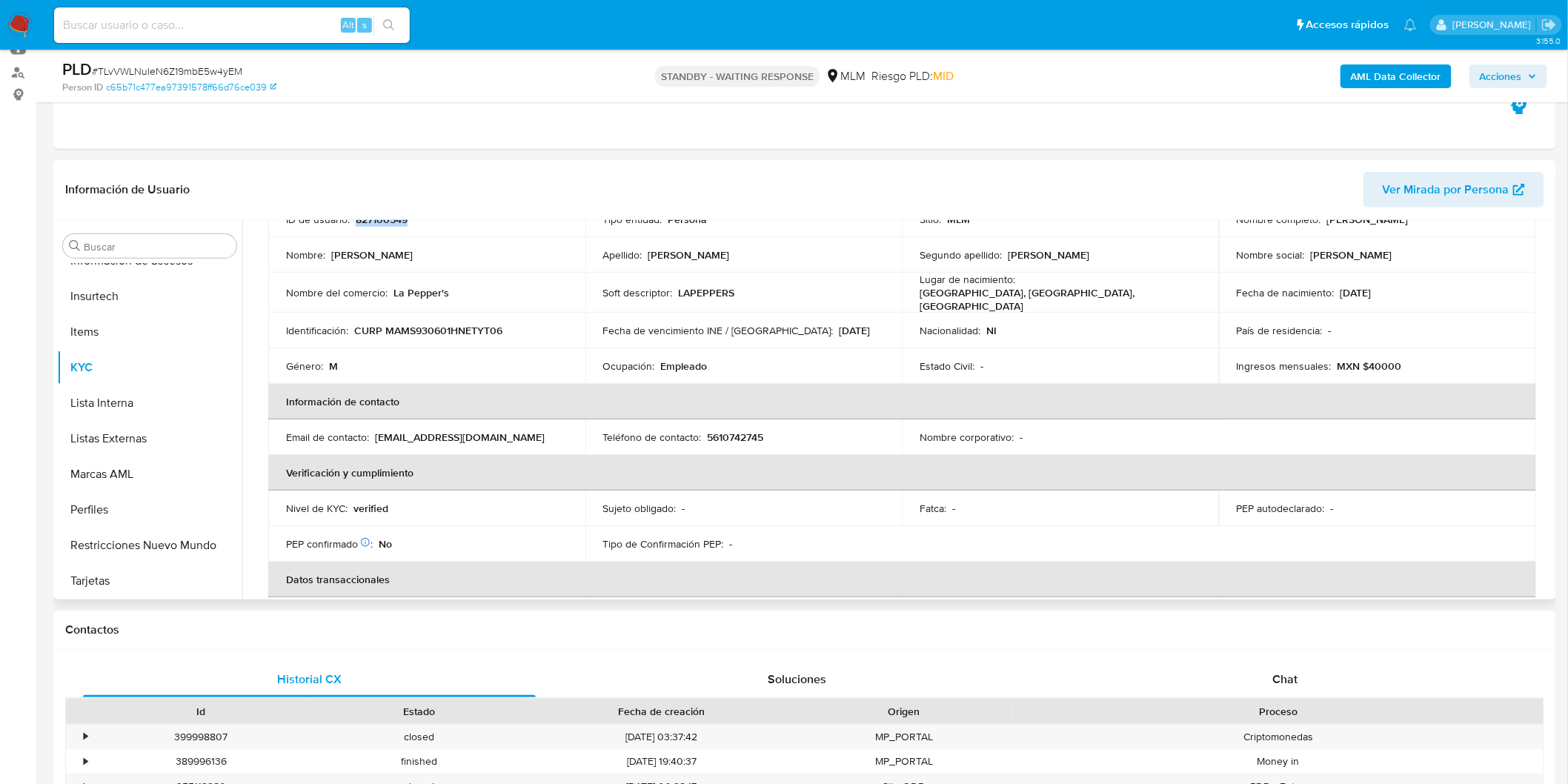
scroll to position [329, 0]
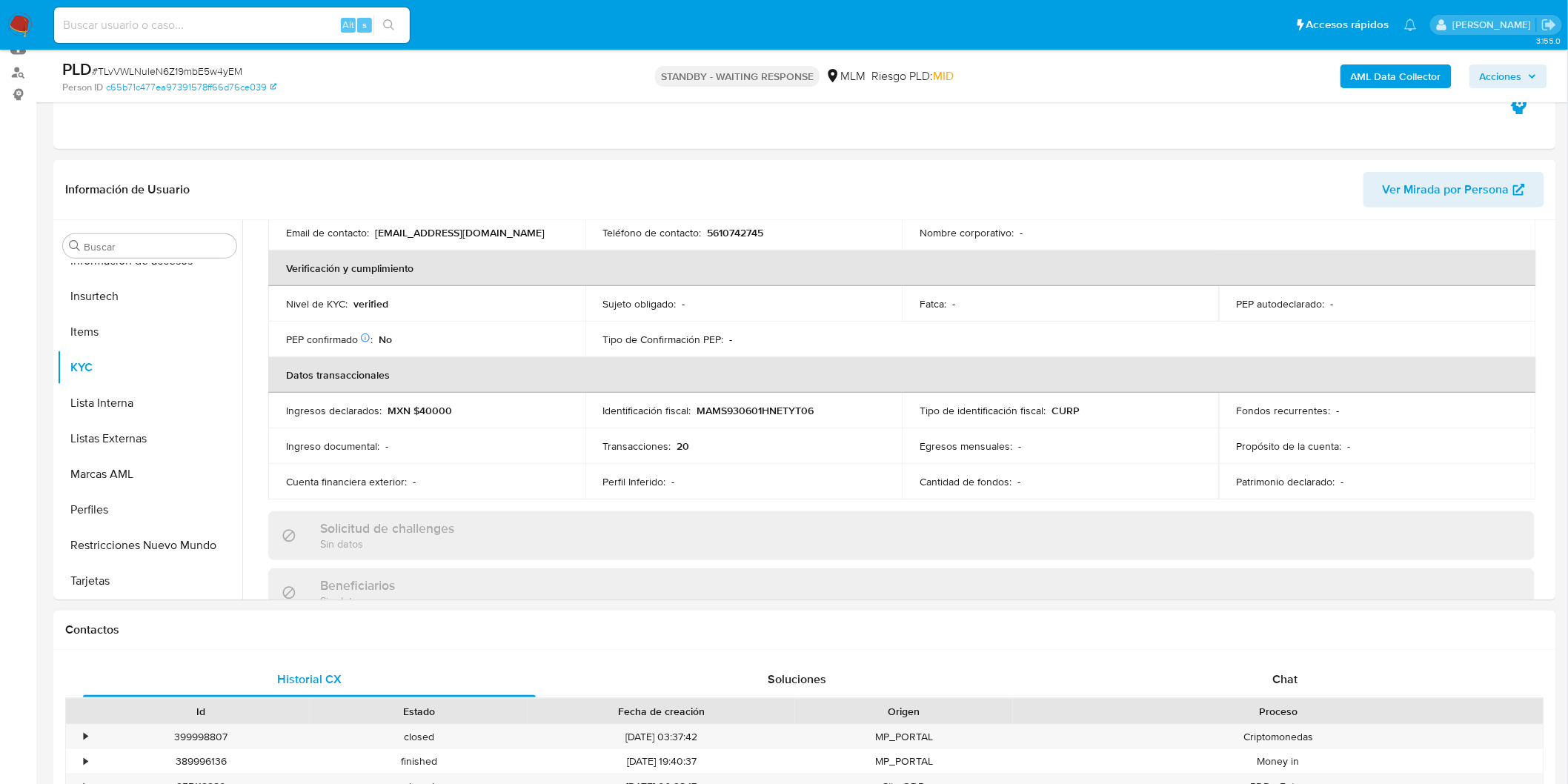
click at [1279, 662] on div "Chat" at bounding box center [1286, 680] width 453 height 35
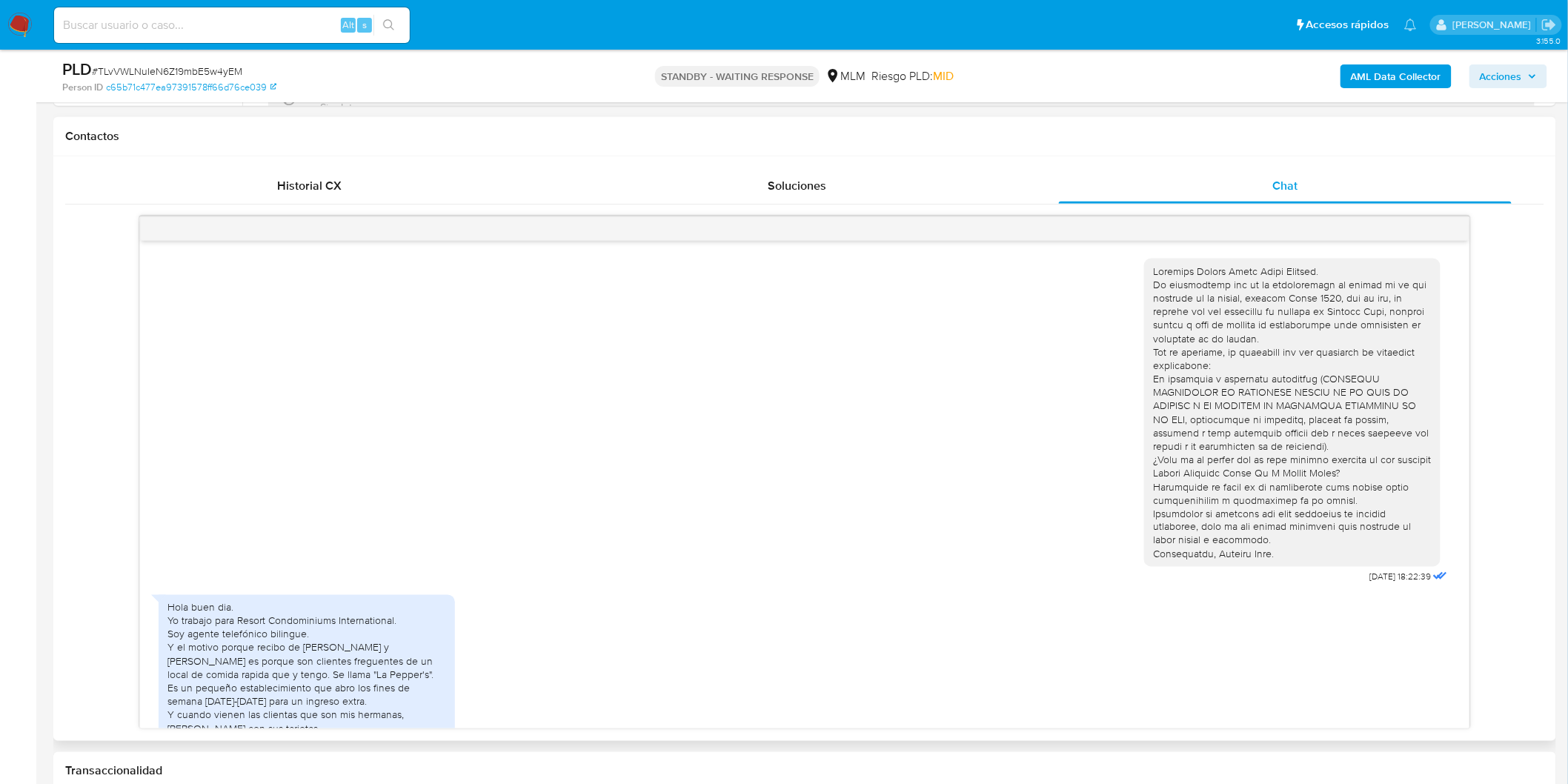
scroll to position [194, 0]
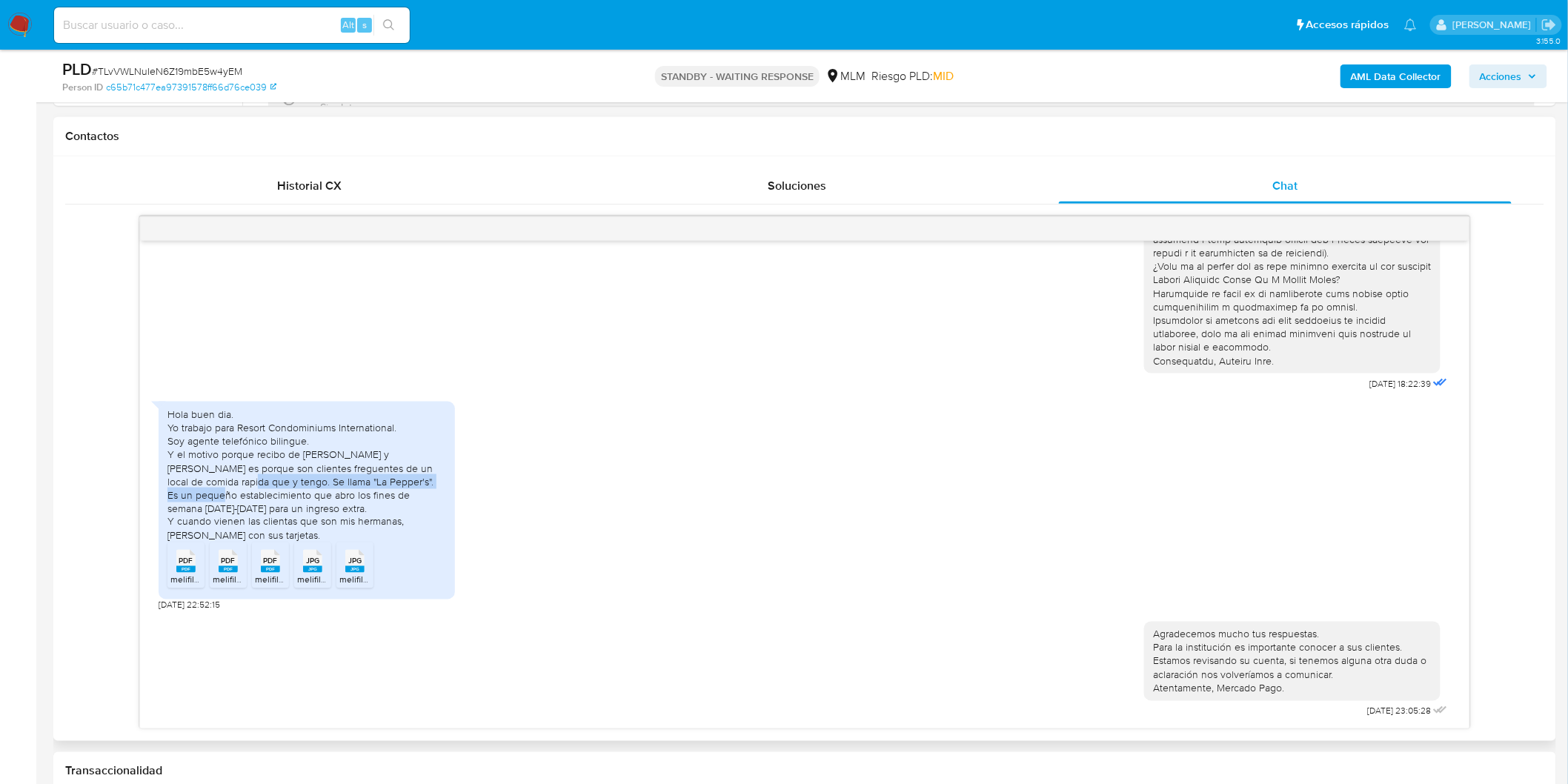
drag, startPoint x: 181, startPoint y: 483, endPoint x: 532, endPoint y: 211, distance: 444.1
click at [423, 486] on div "Hola buen dia. Yo trabajo para Resort Condominiums International. Soy agente te…" at bounding box center [306, 475] width 279 height 135
copy div "comida rapida que y tengo. Se llama "La Pepper's"."
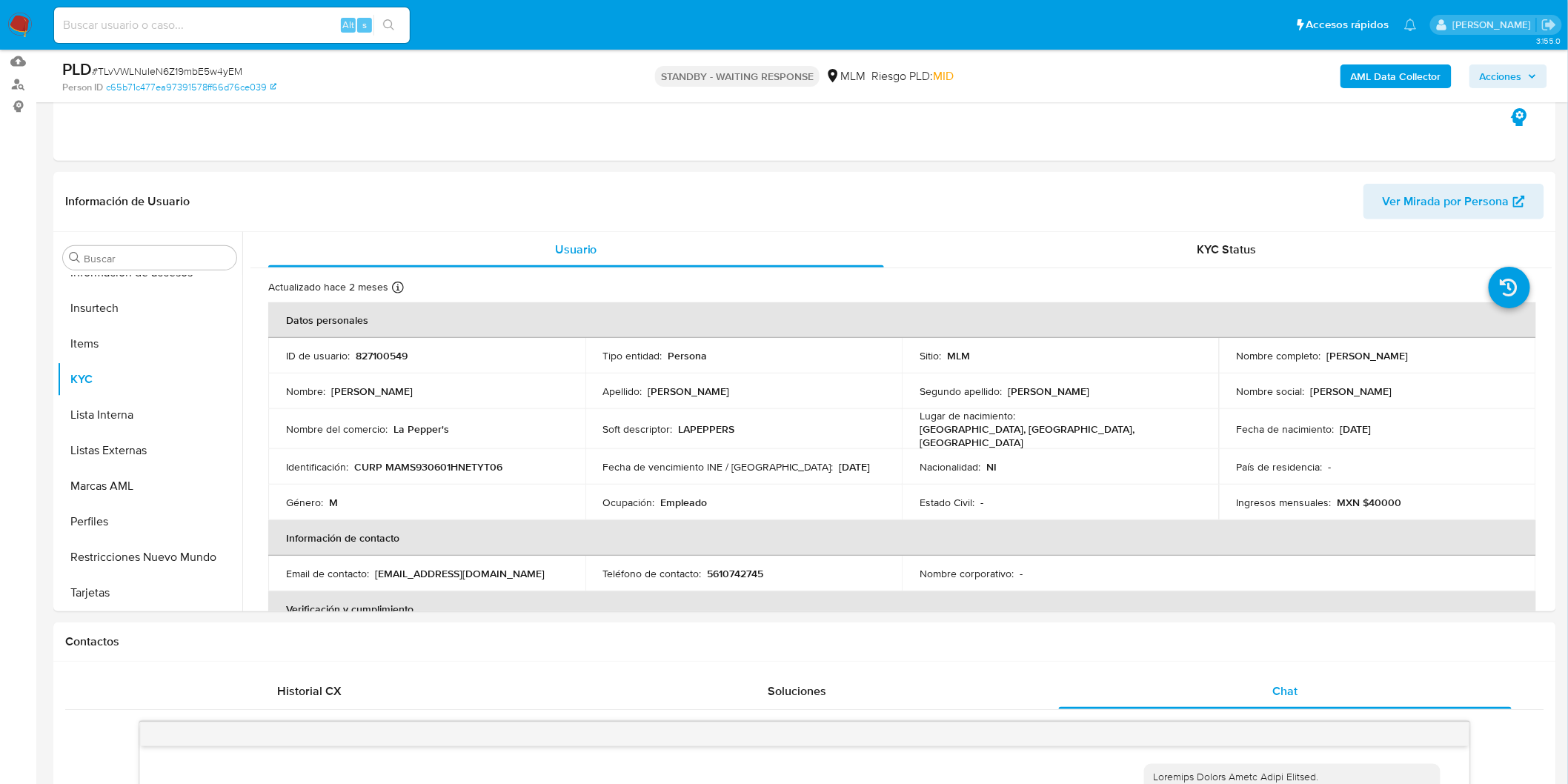
scroll to position [0, 0]
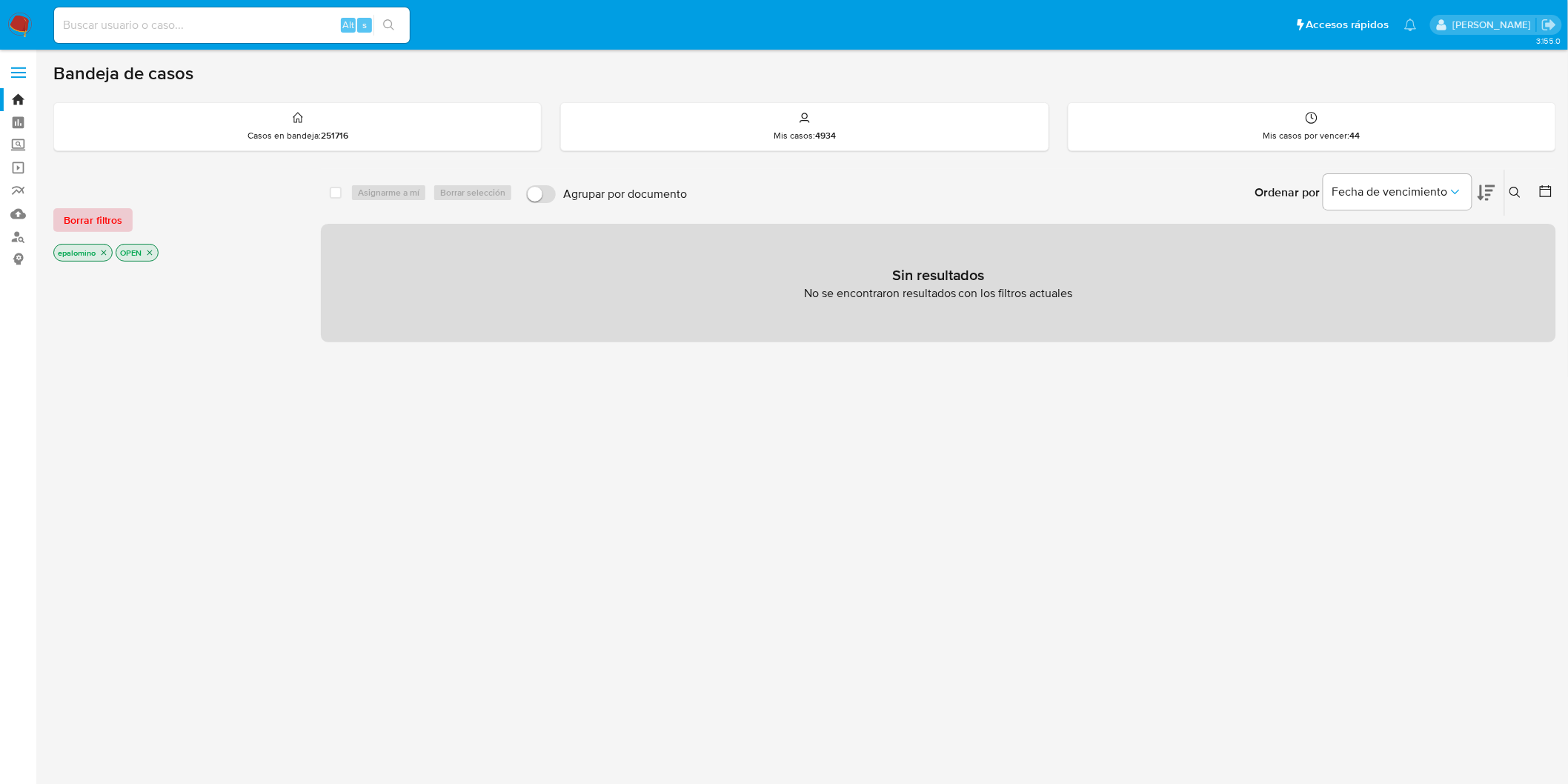
click at [78, 219] on span "Borrar filtros" at bounding box center [93, 219] width 58 height 20
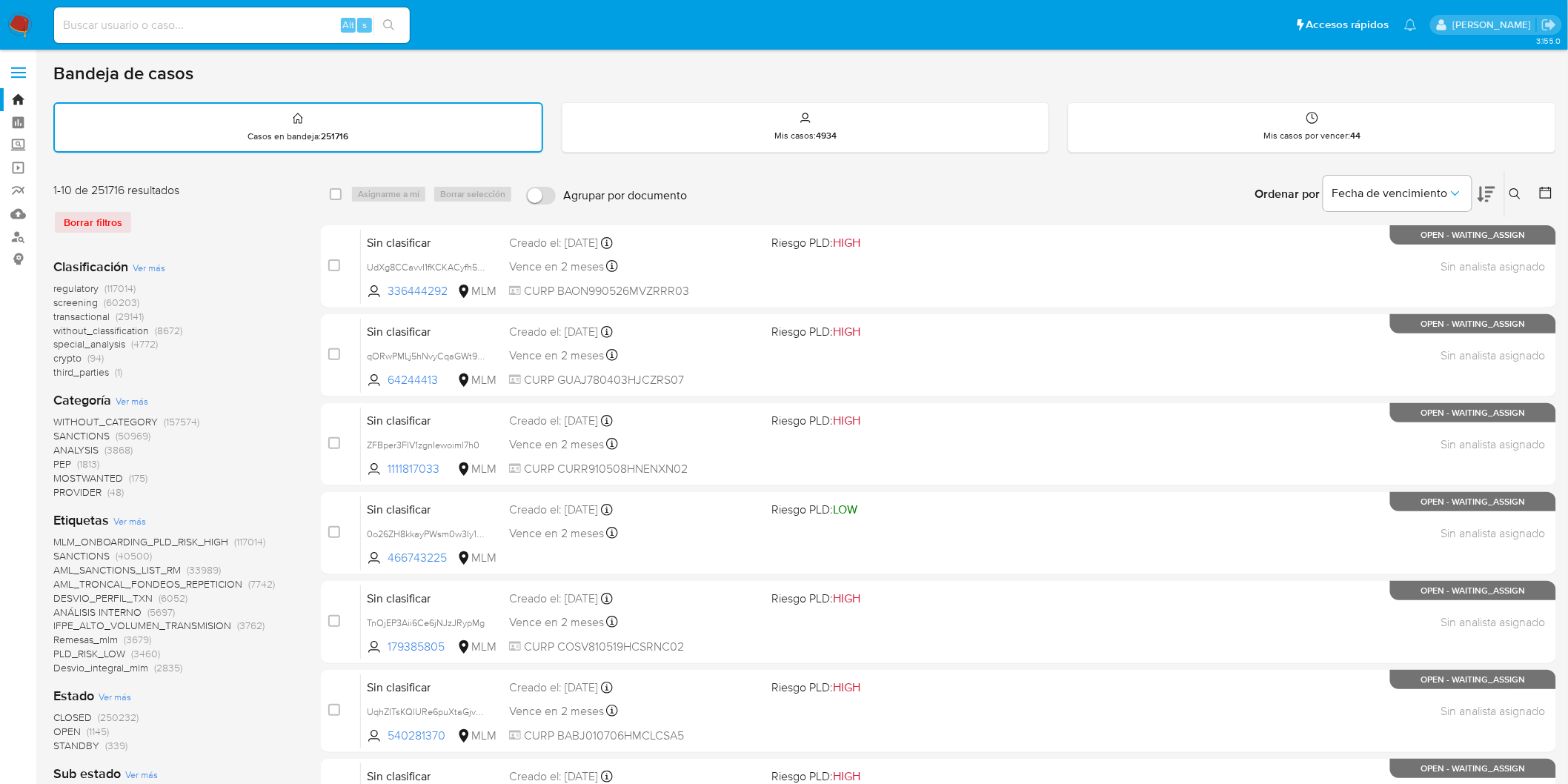
click at [23, 15] on img at bounding box center [19, 25] width 25 height 25
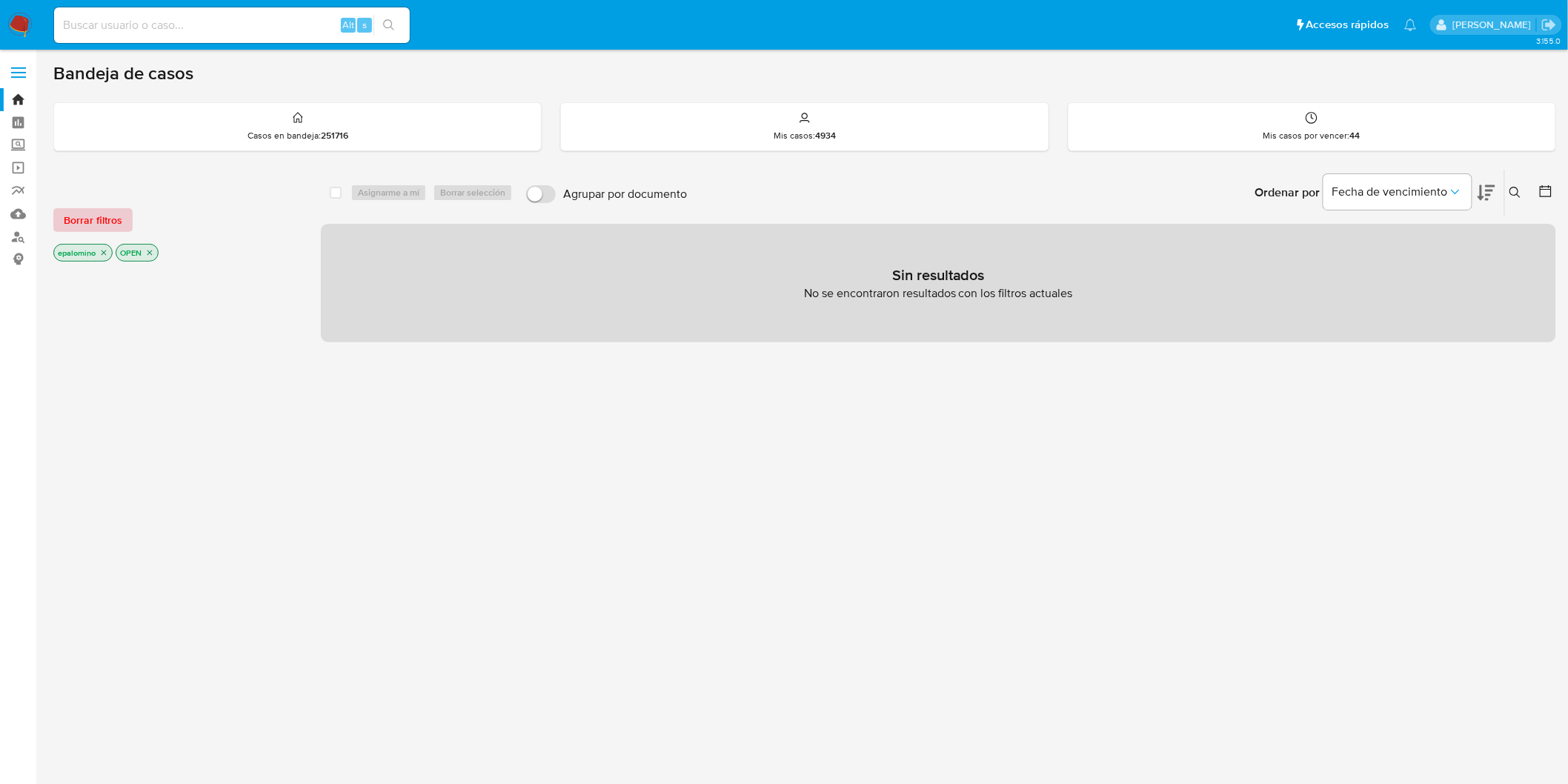
click at [104, 215] on span "Borrar filtros" at bounding box center [93, 219] width 58 height 20
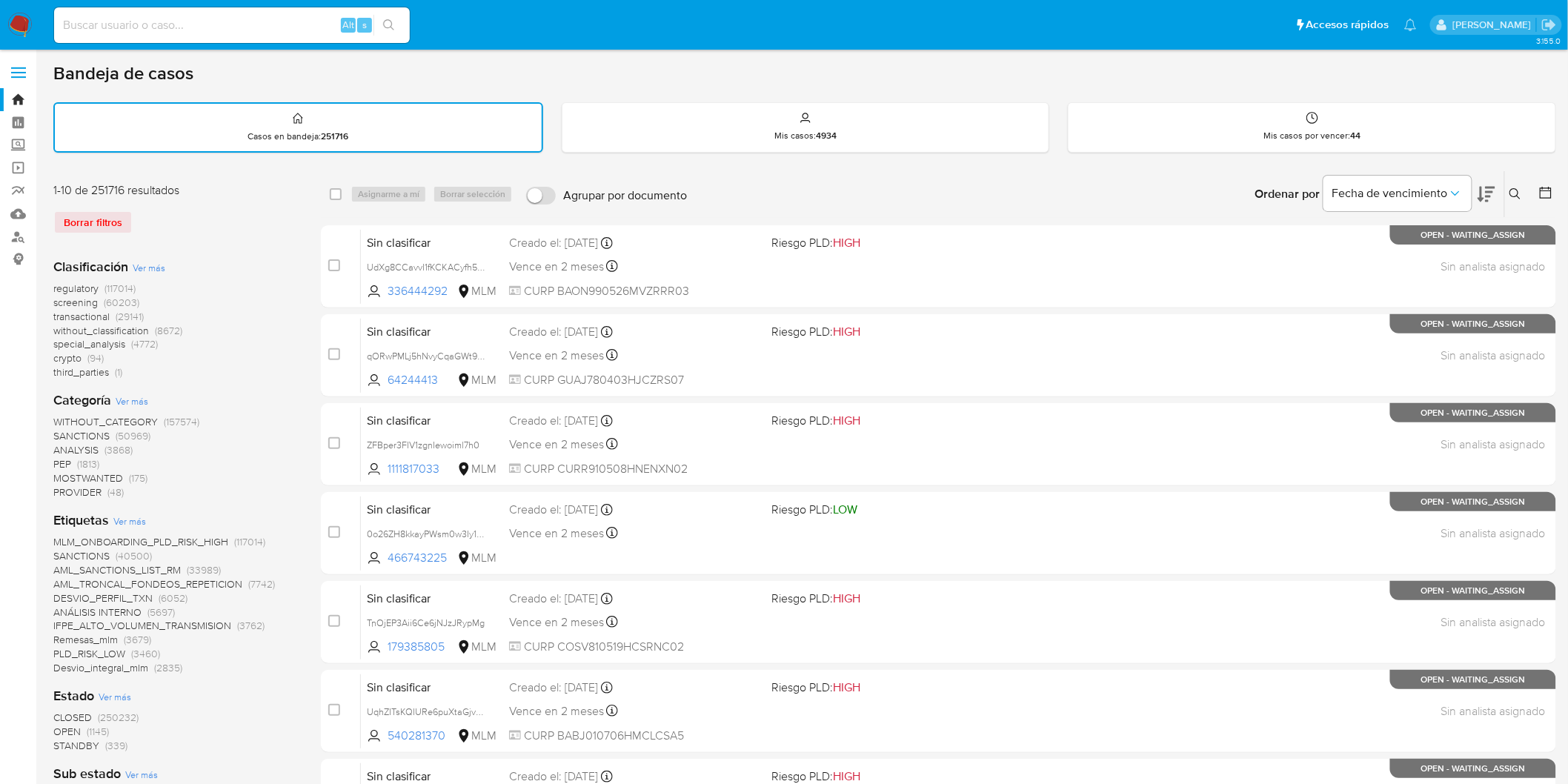
click at [12, 31] on img at bounding box center [19, 25] width 25 height 25
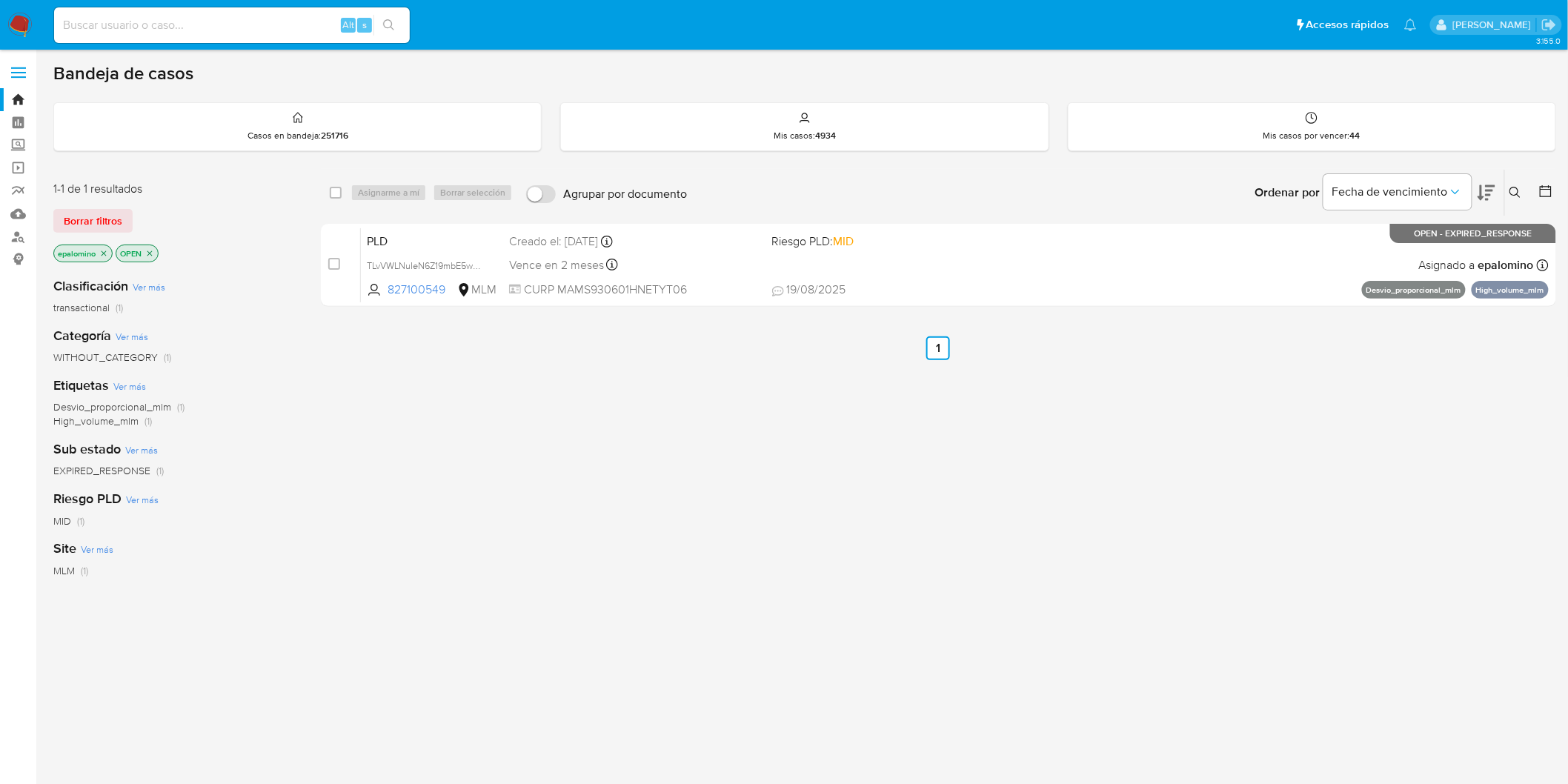
click at [91, 219] on span "Borrar filtros" at bounding box center [93, 220] width 58 height 20
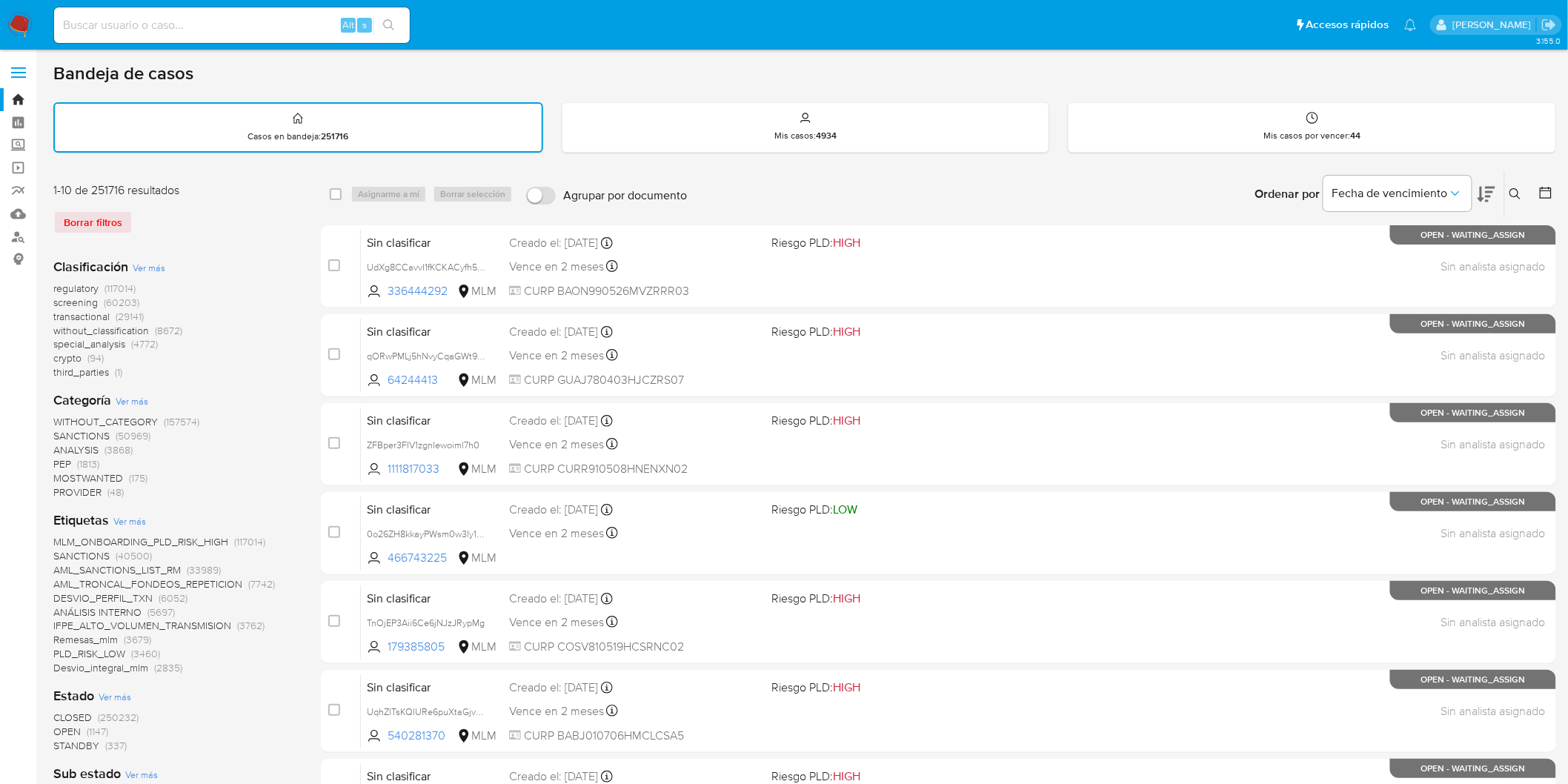
click at [1512, 190] on icon at bounding box center [1515, 194] width 12 height 12
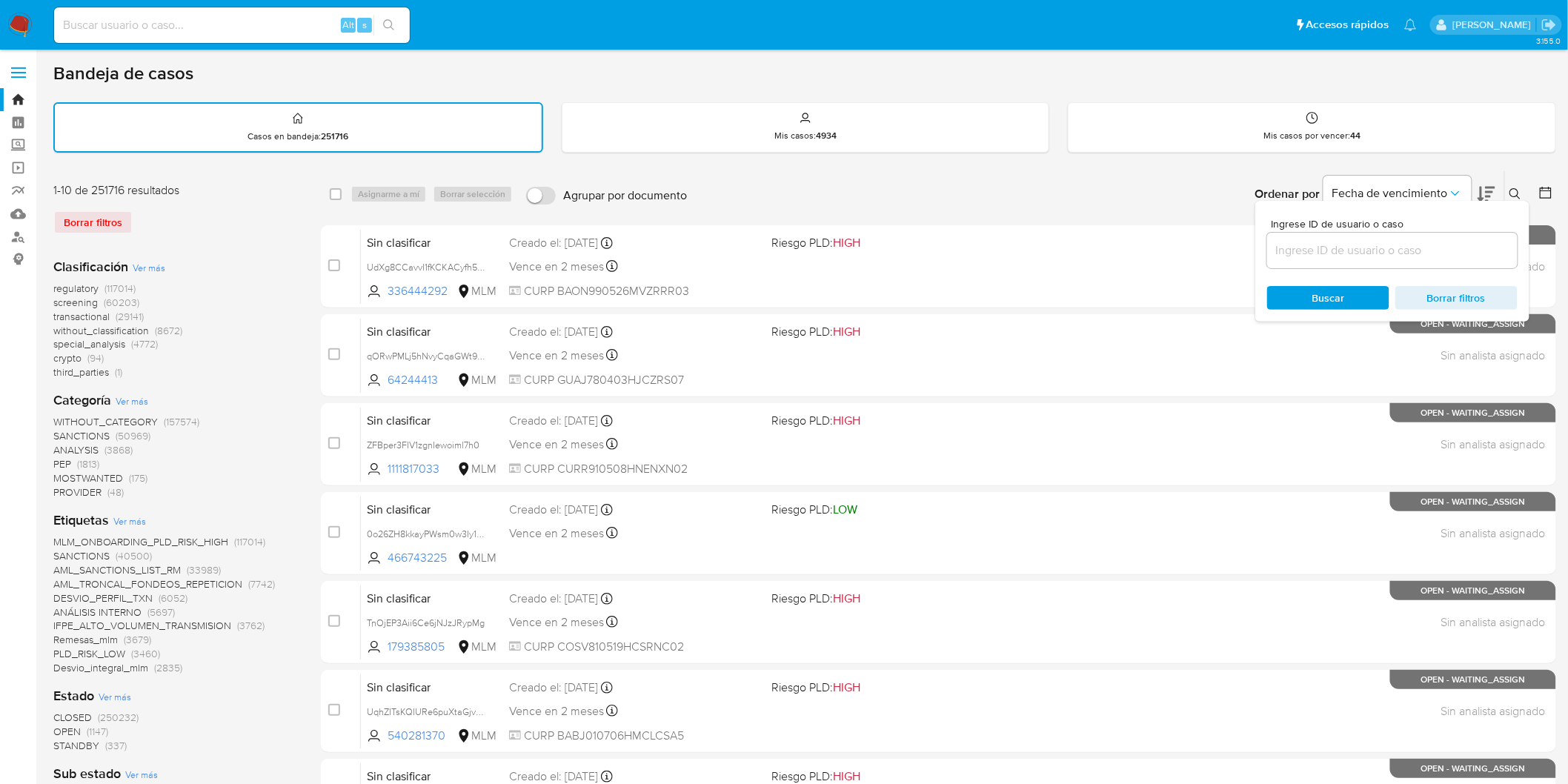
click at [1374, 237] on div at bounding box center [1392, 250] width 250 height 35
click at [1350, 252] on input at bounding box center [1392, 250] width 250 height 19
paste input "827100549"
type input "827100549"
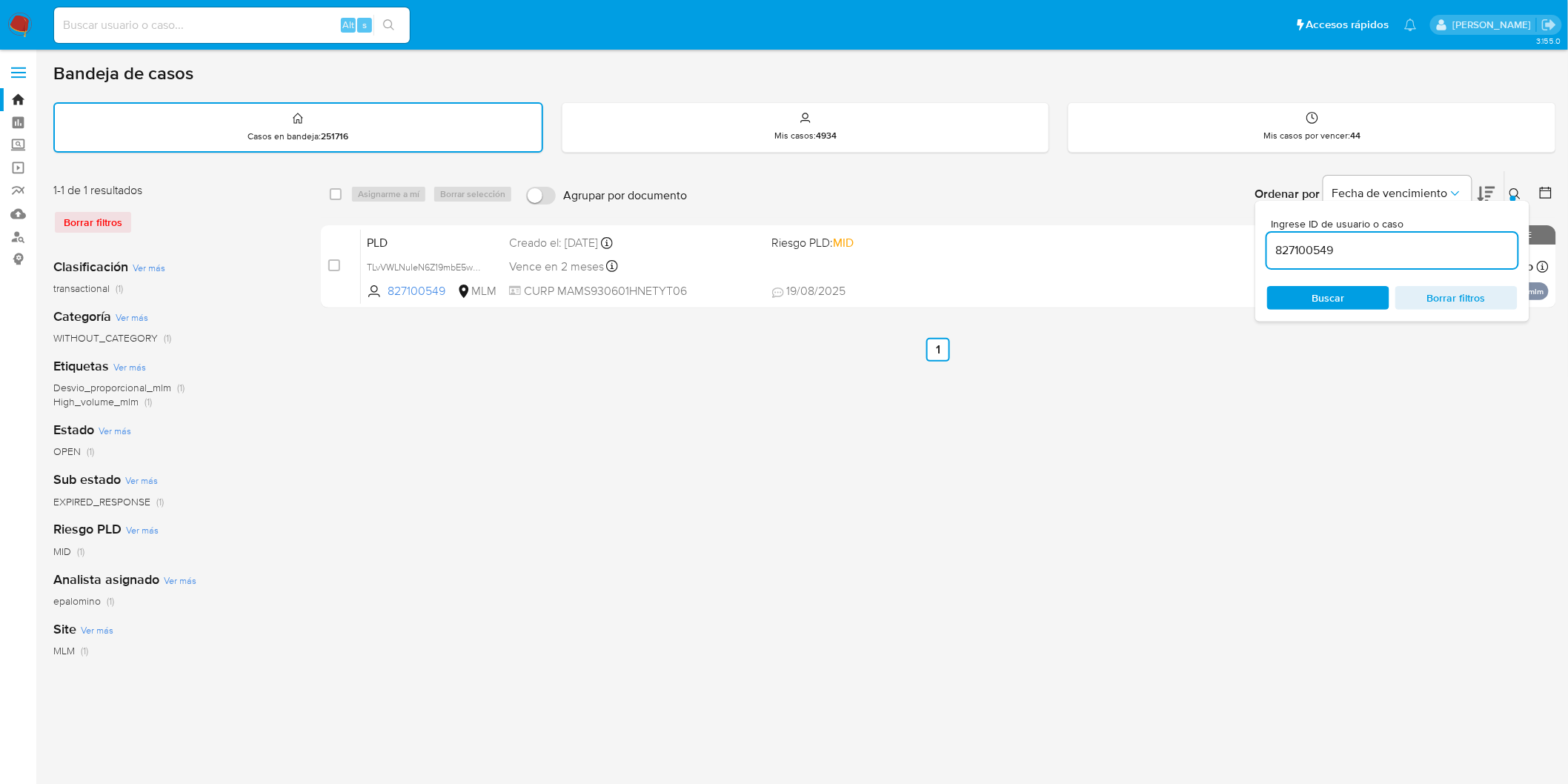
click at [1521, 197] on icon at bounding box center [1515, 194] width 12 height 12
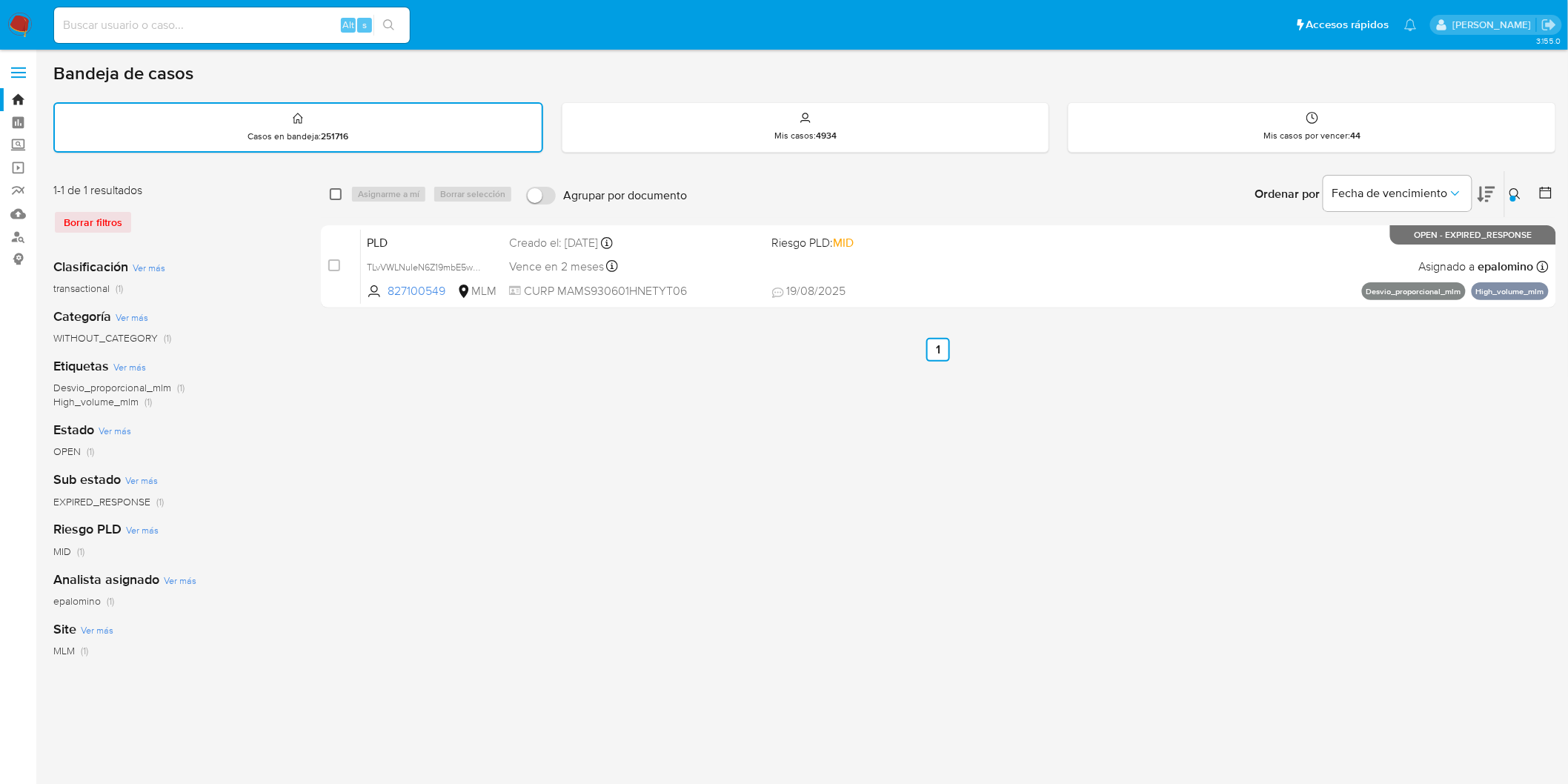
click at [336, 189] on input "checkbox" at bounding box center [335, 194] width 12 height 12
checkbox input "true"
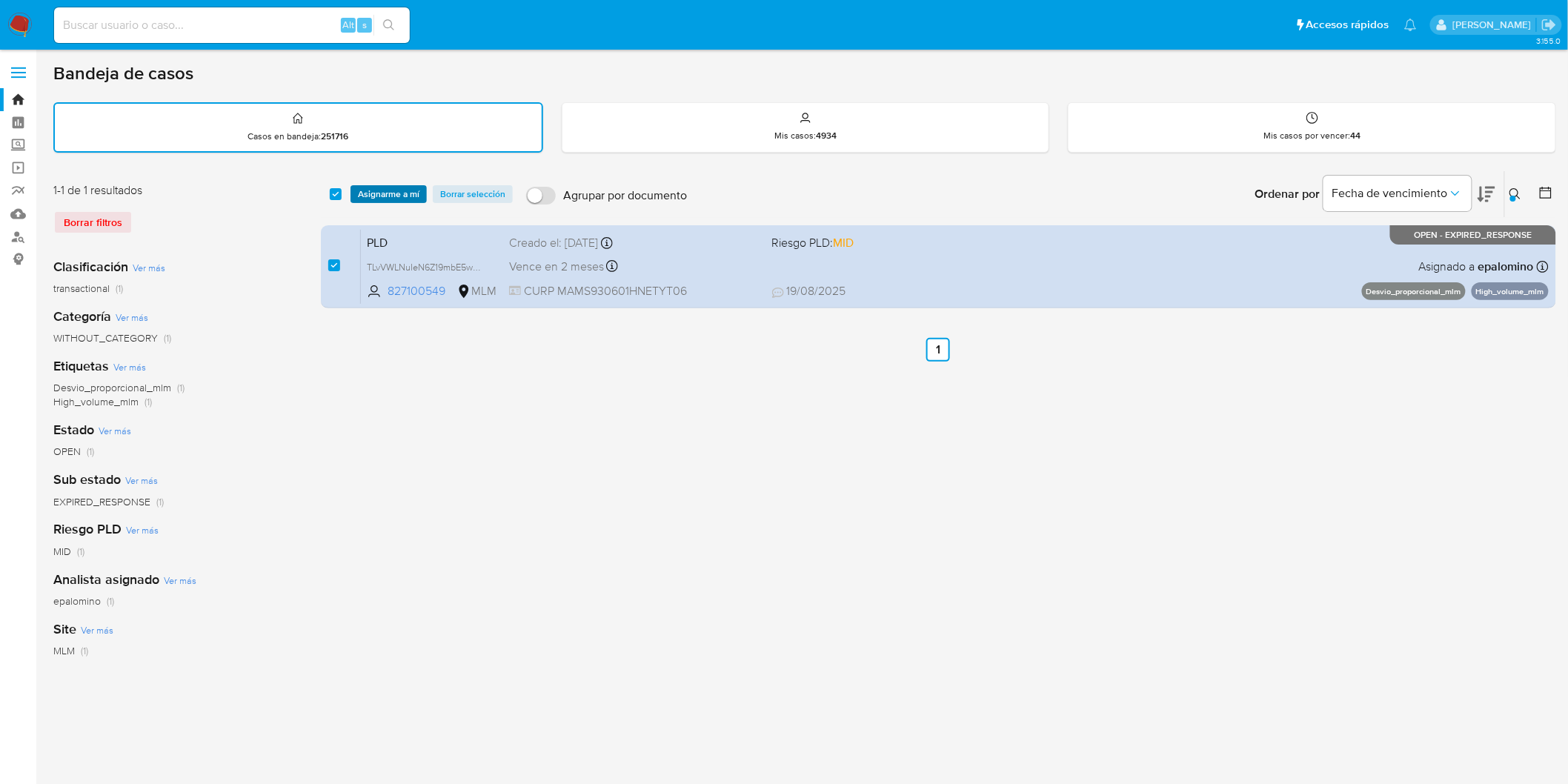
click at [368, 189] on span "Asignarme a mí" at bounding box center [389, 194] width 62 height 15
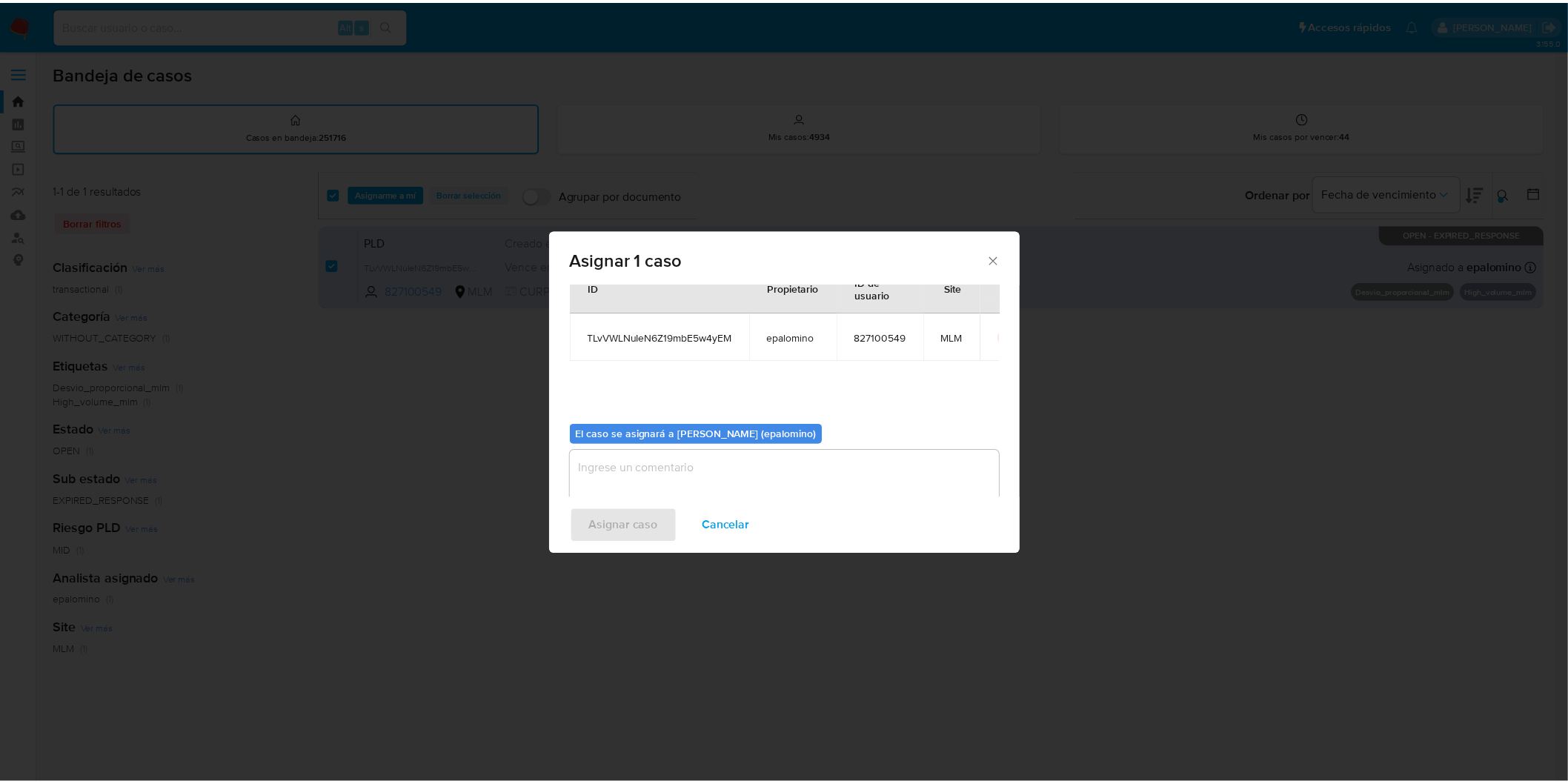
scroll to position [76, 0]
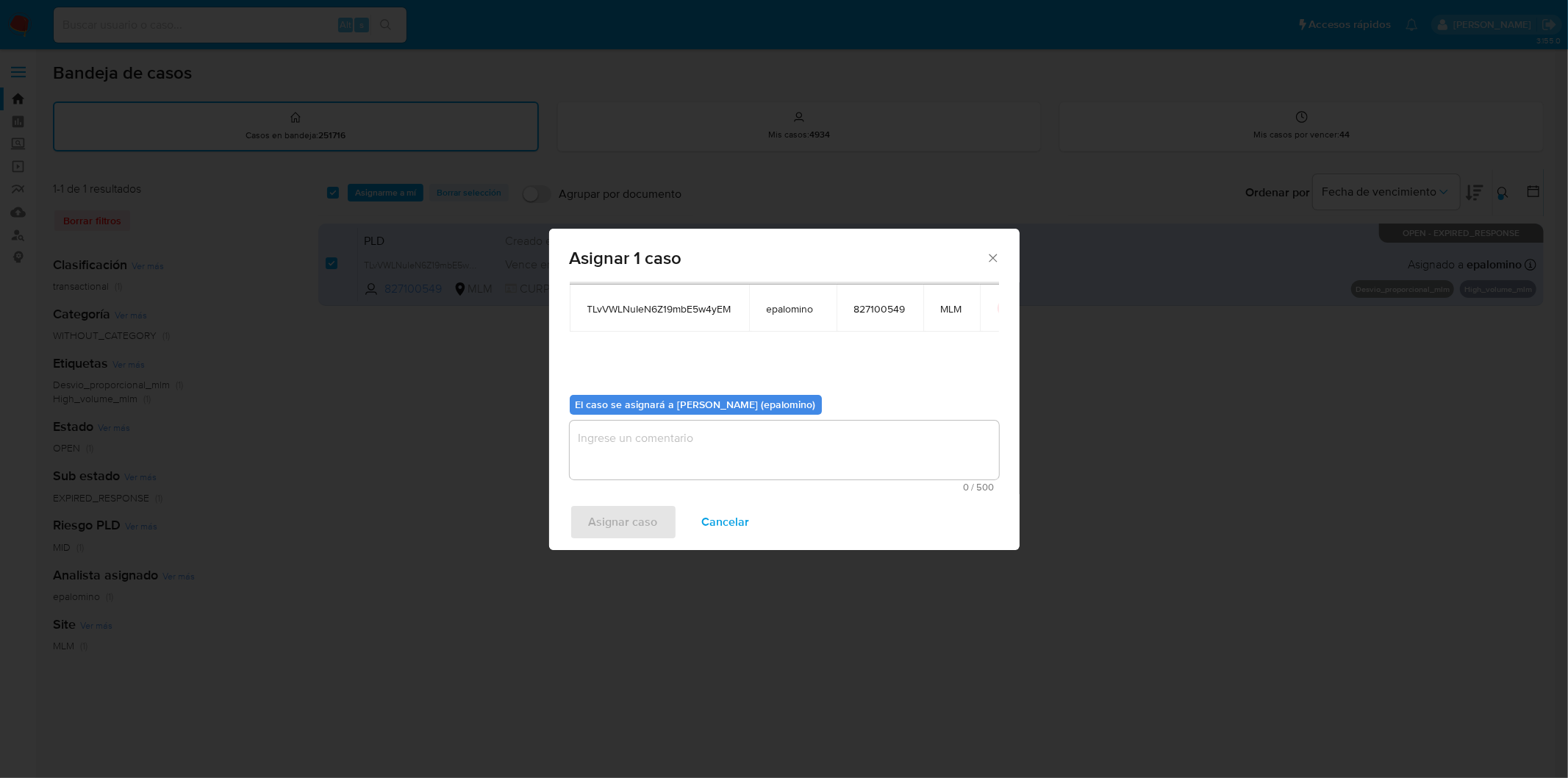
click at [643, 442] on textarea "assign-modal" at bounding box center [784, 450] width 429 height 59
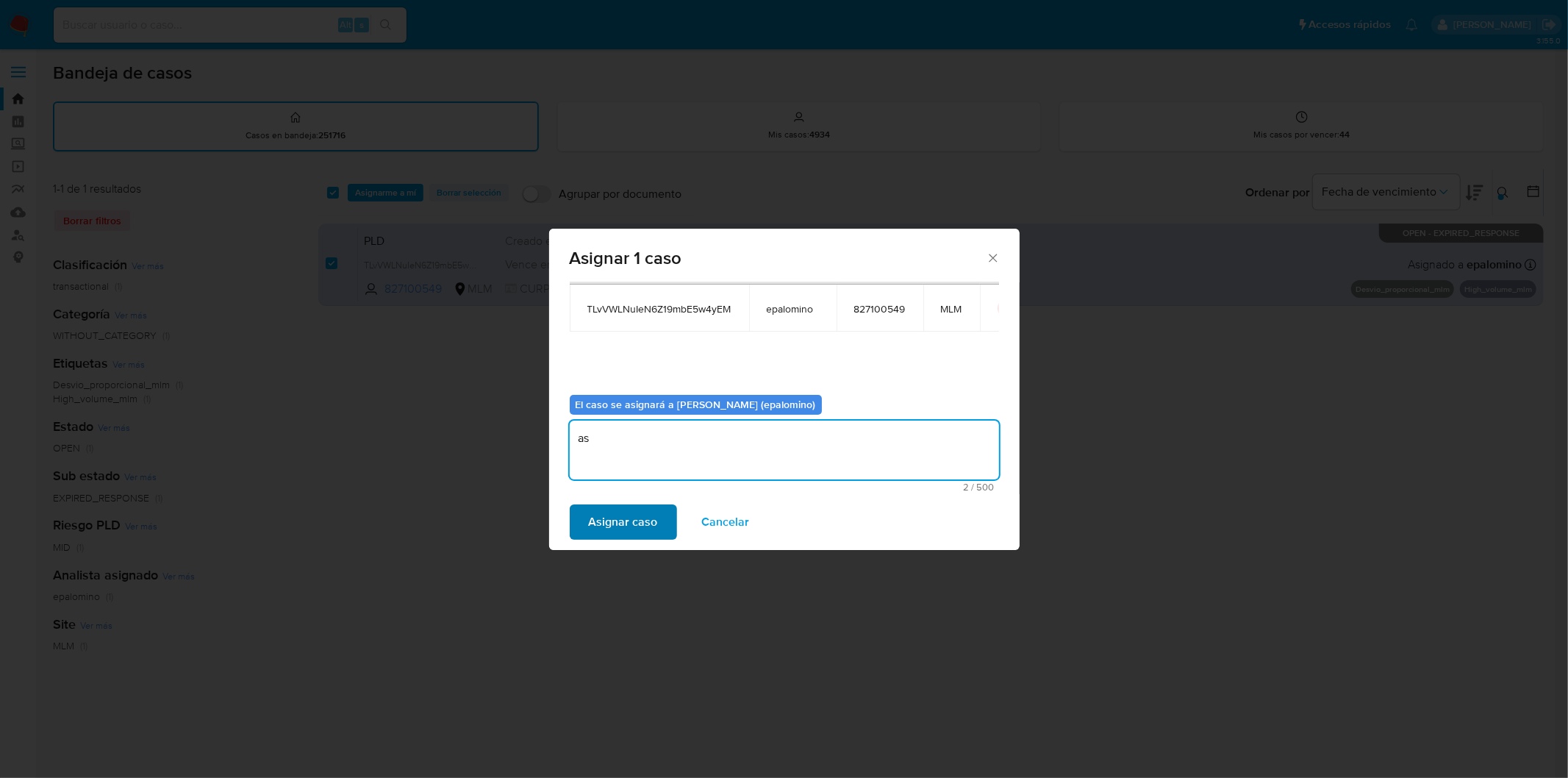
type textarea "as"
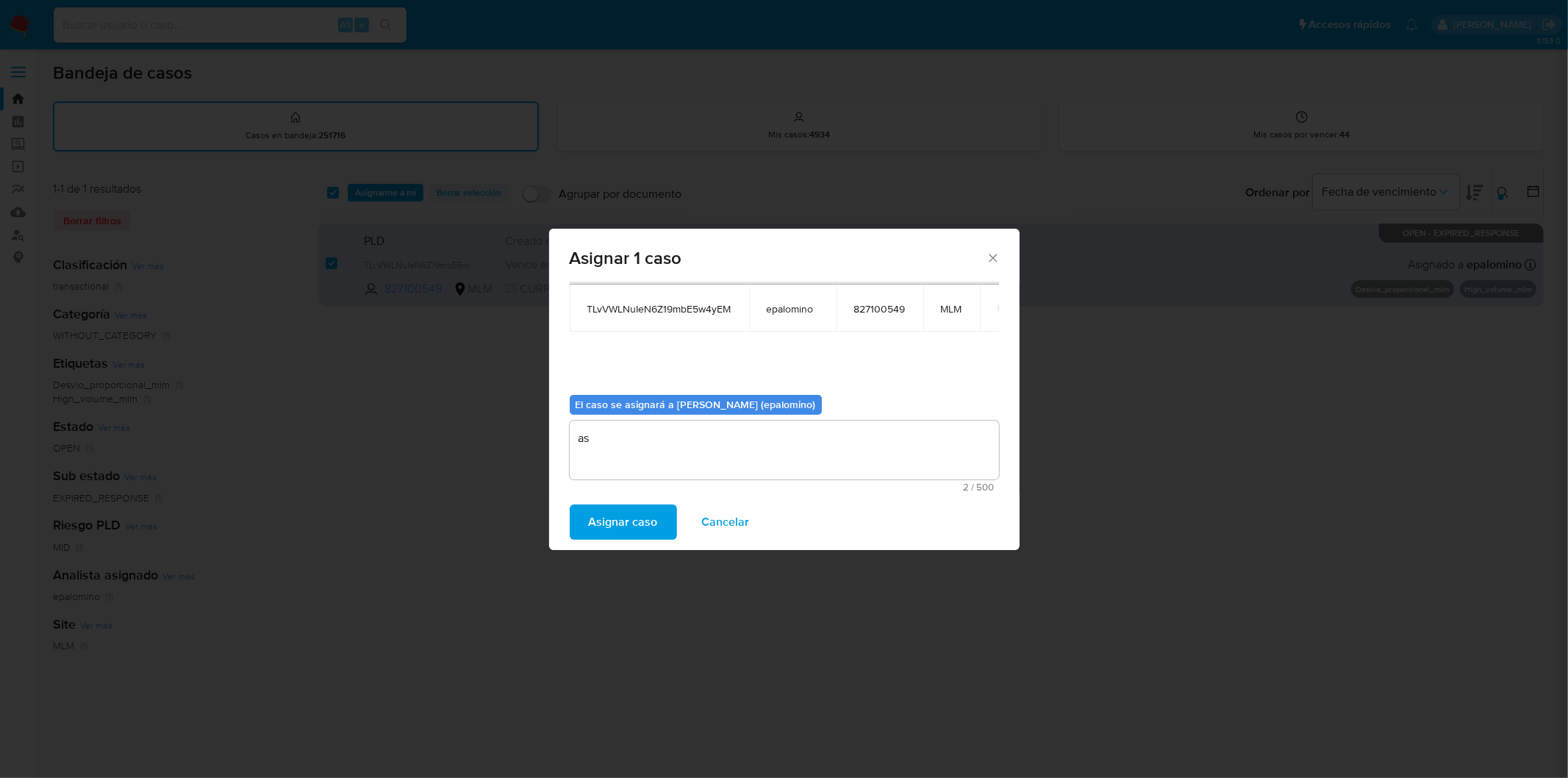
click at [621, 522] on span "Asignar caso" at bounding box center [623, 522] width 69 height 32
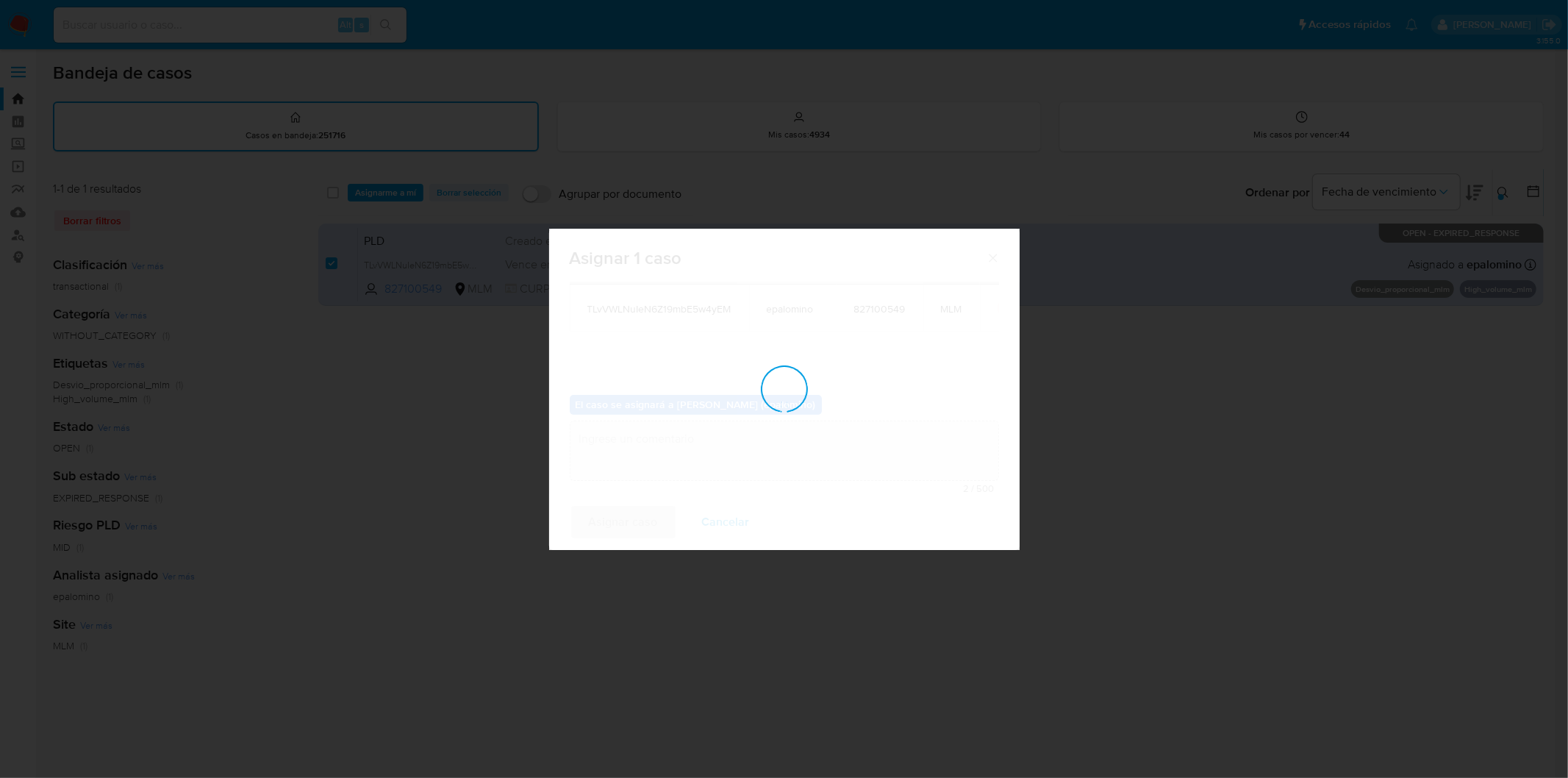
checkbox input "false"
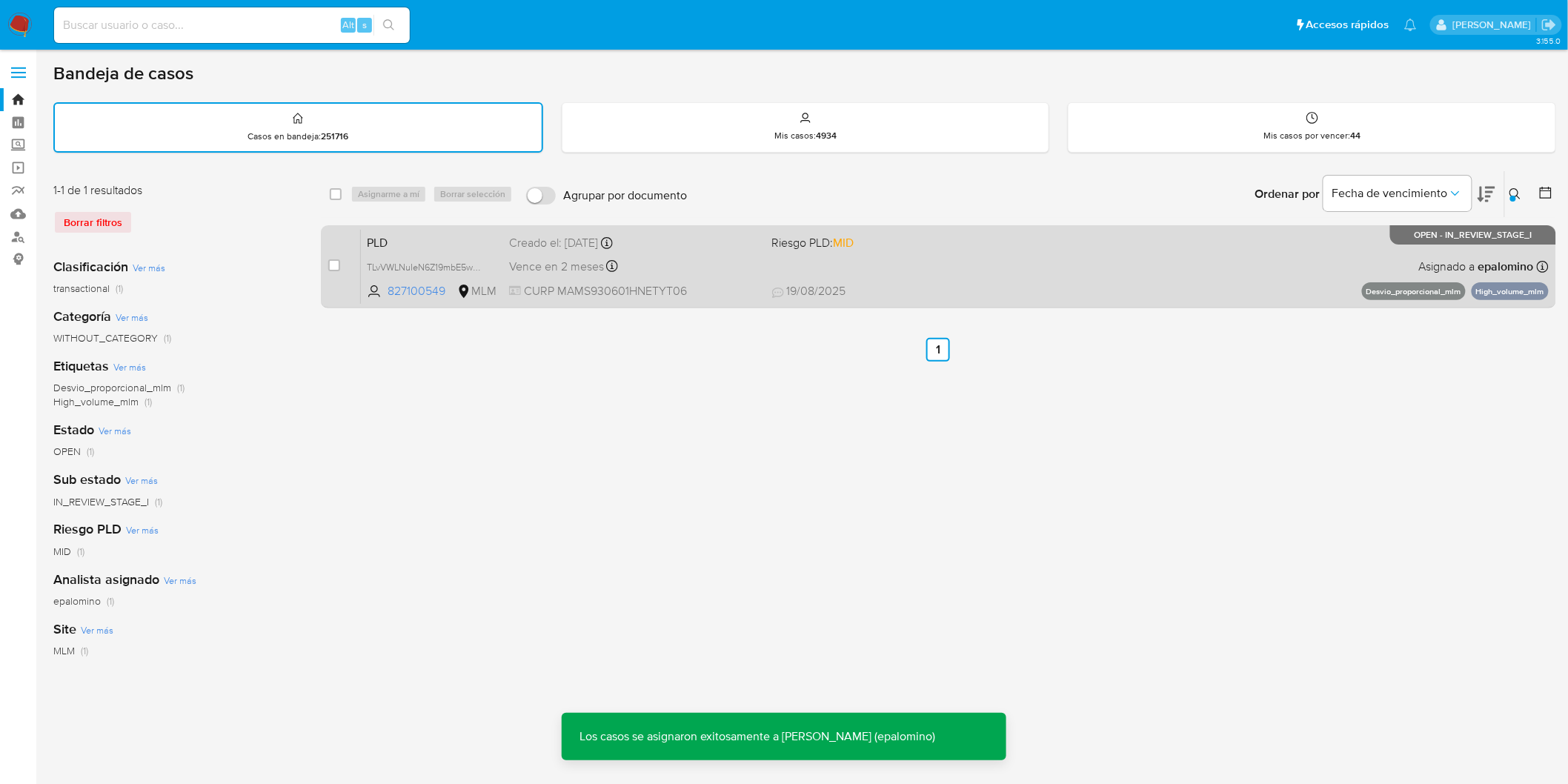
click at [373, 238] on span "PLD" at bounding box center [432, 242] width 130 height 19
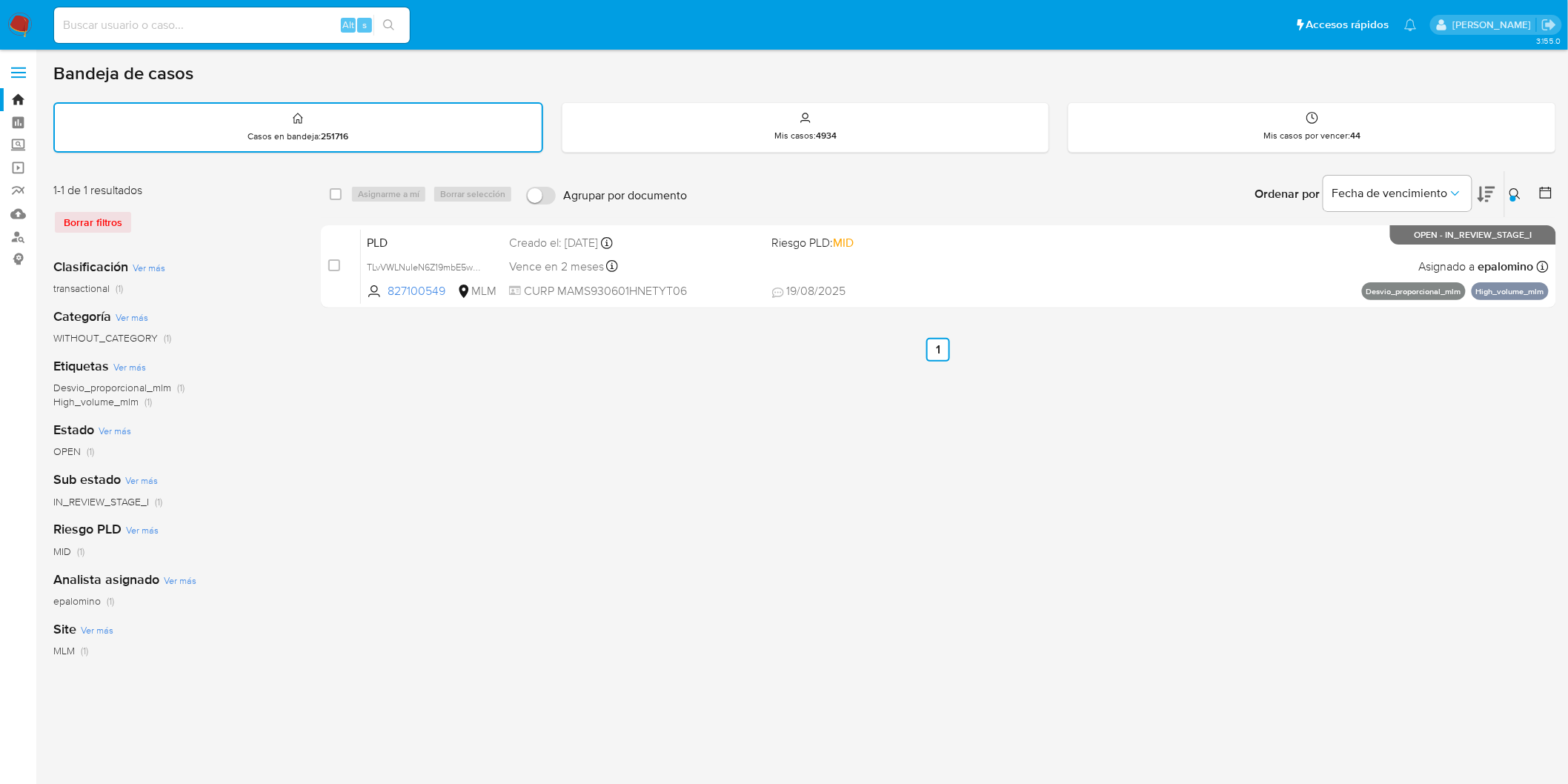
click at [20, 24] on img at bounding box center [19, 25] width 25 height 25
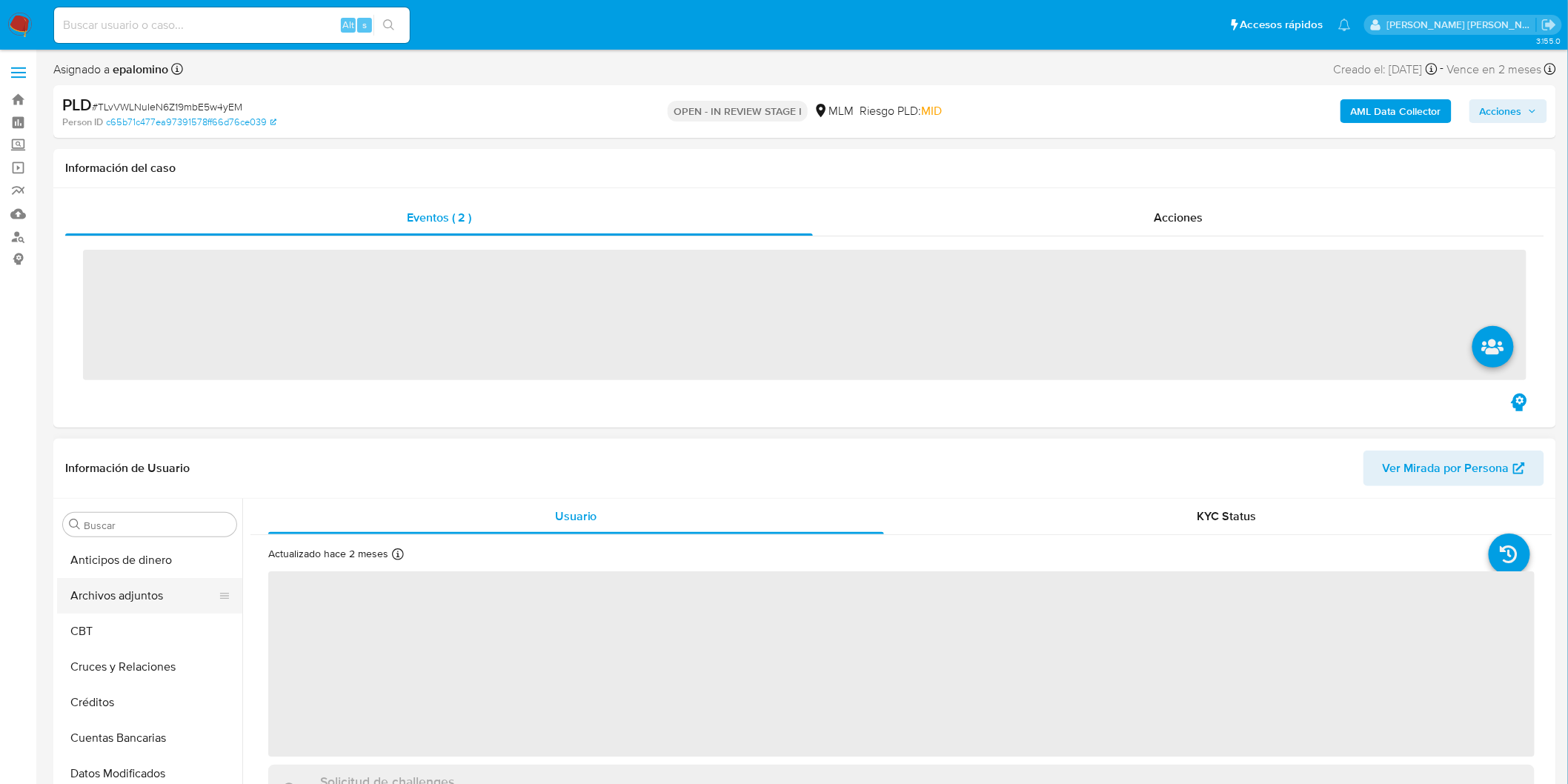
click at [157, 593] on button "Archivos adjuntos" at bounding box center [143, 596] width 173 height 35
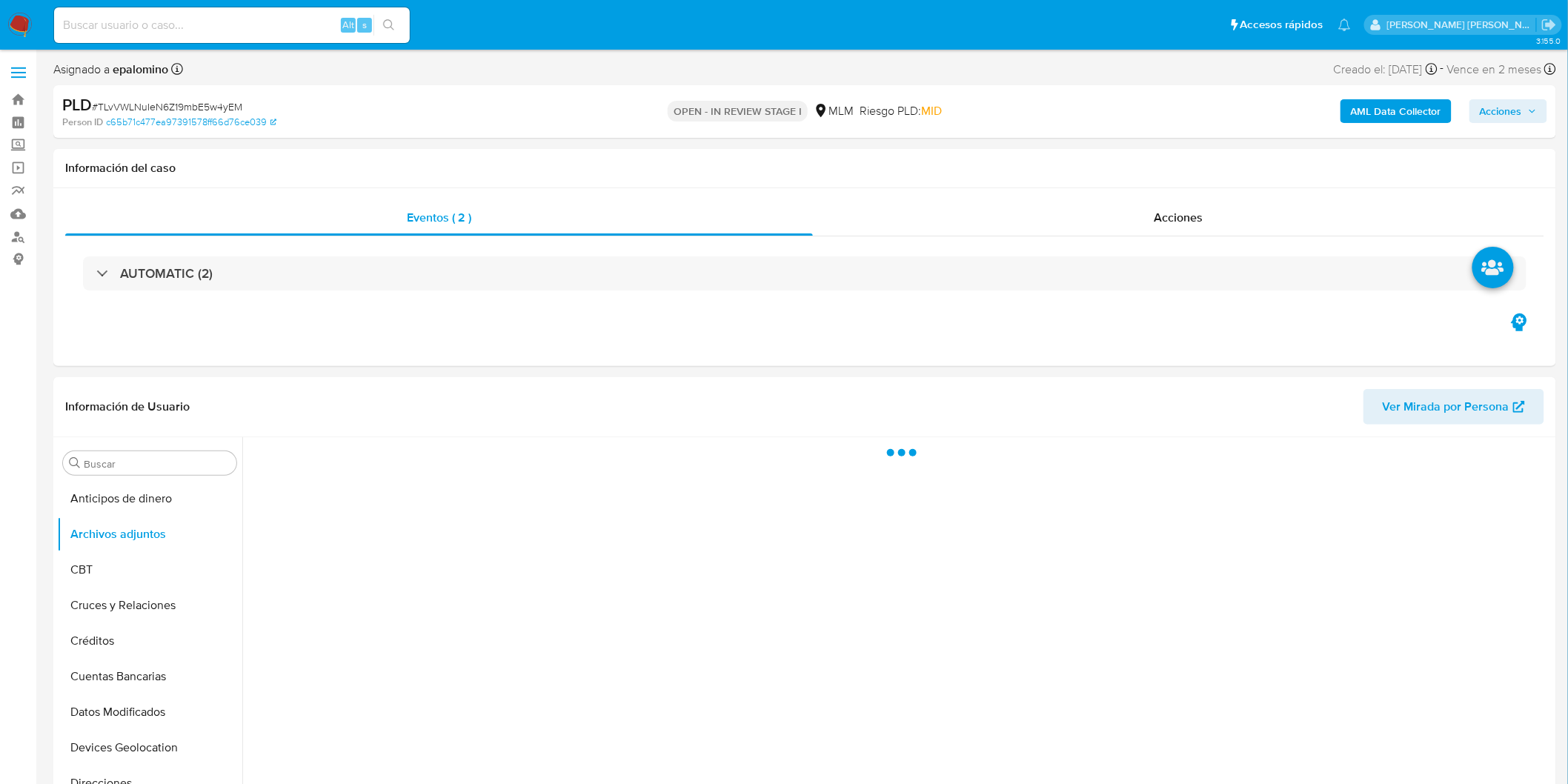
select select "10"
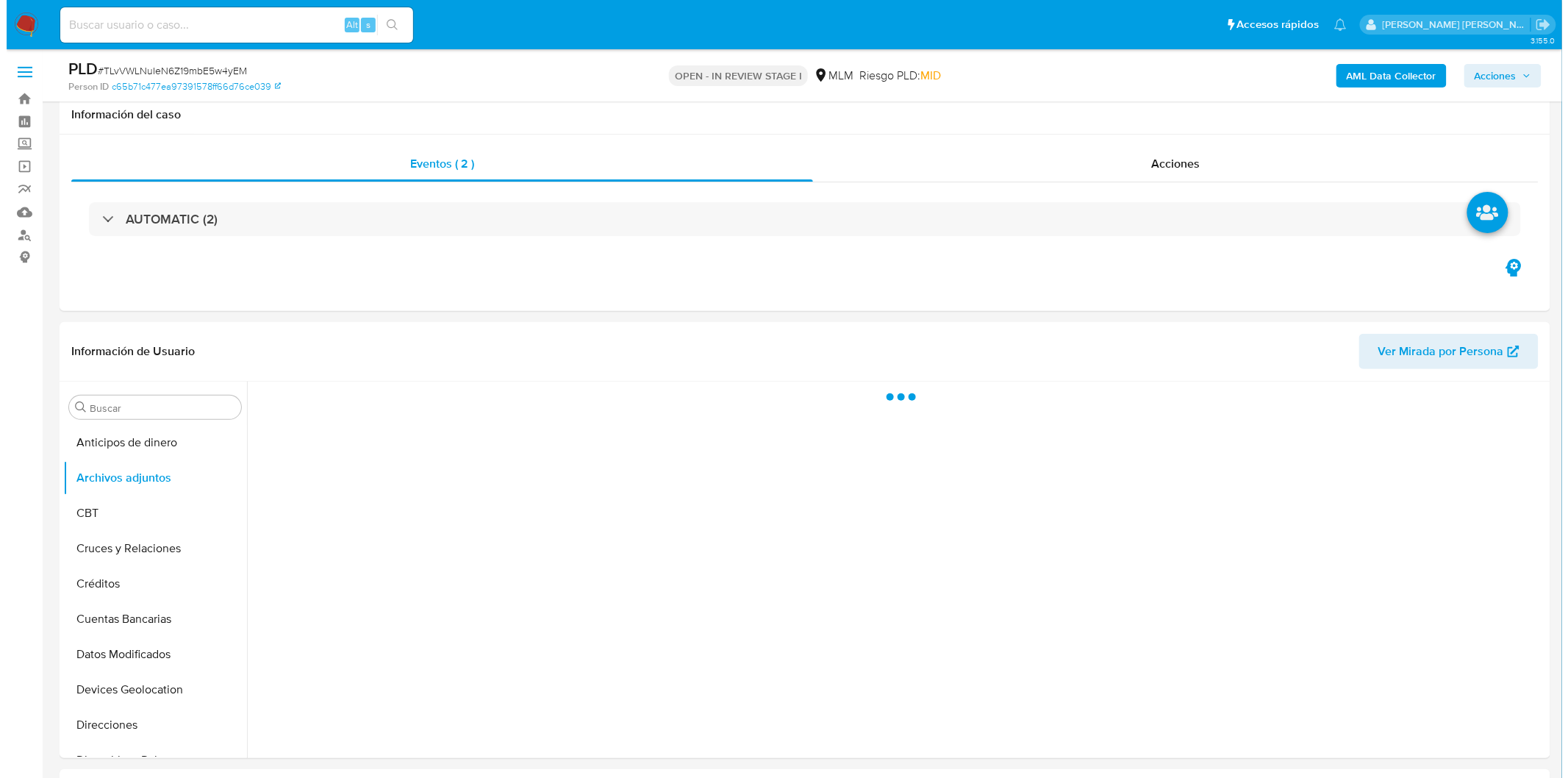
scroll to position [237, 0]
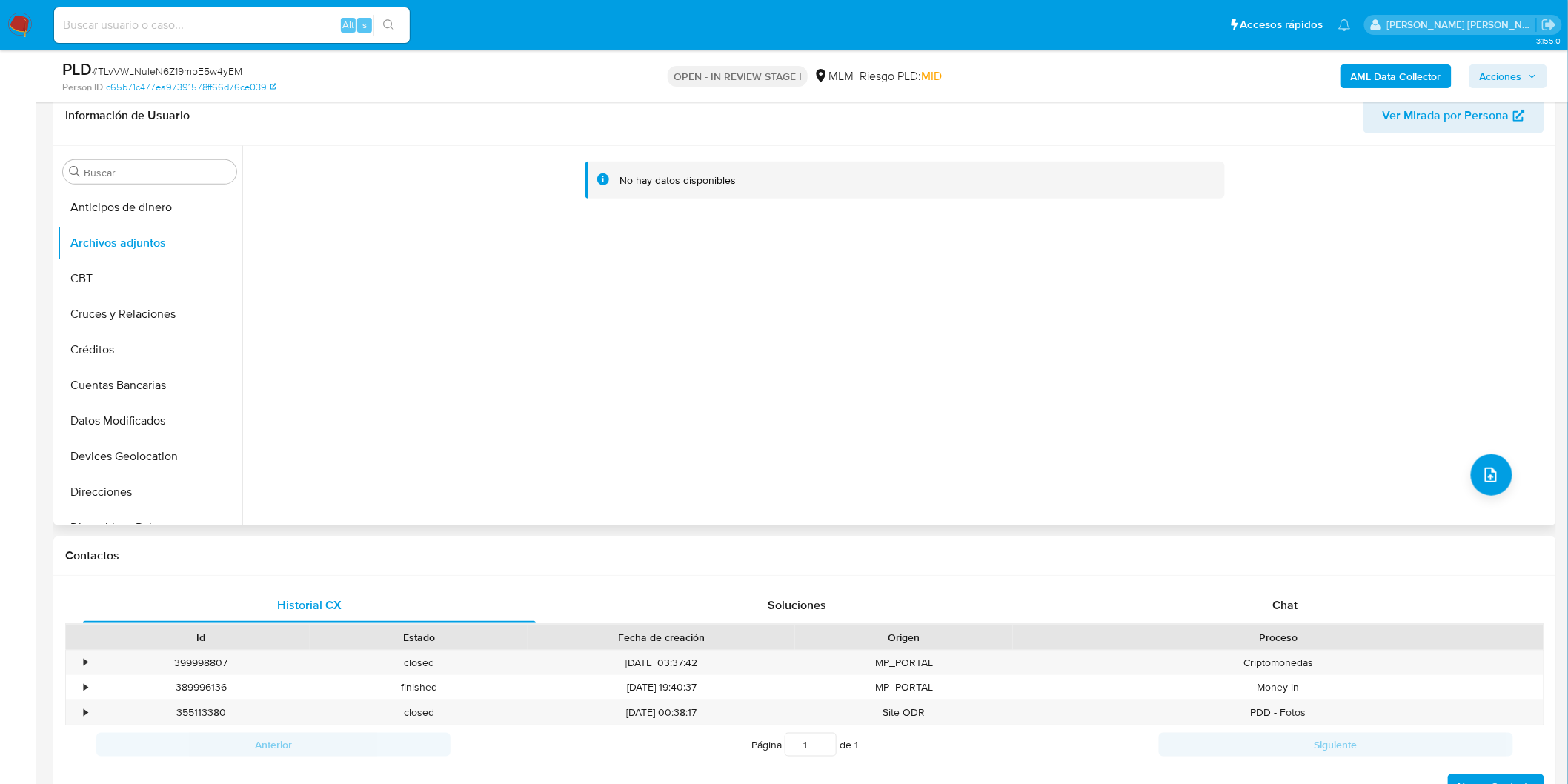
click at [1524, 470] on div "No hay datos disponibles" at bounding box center [897, 335] width 1311 height 380
click at [1475, 475] on button "upload-file" at bounding box center [1492, 474] width 42 height 42
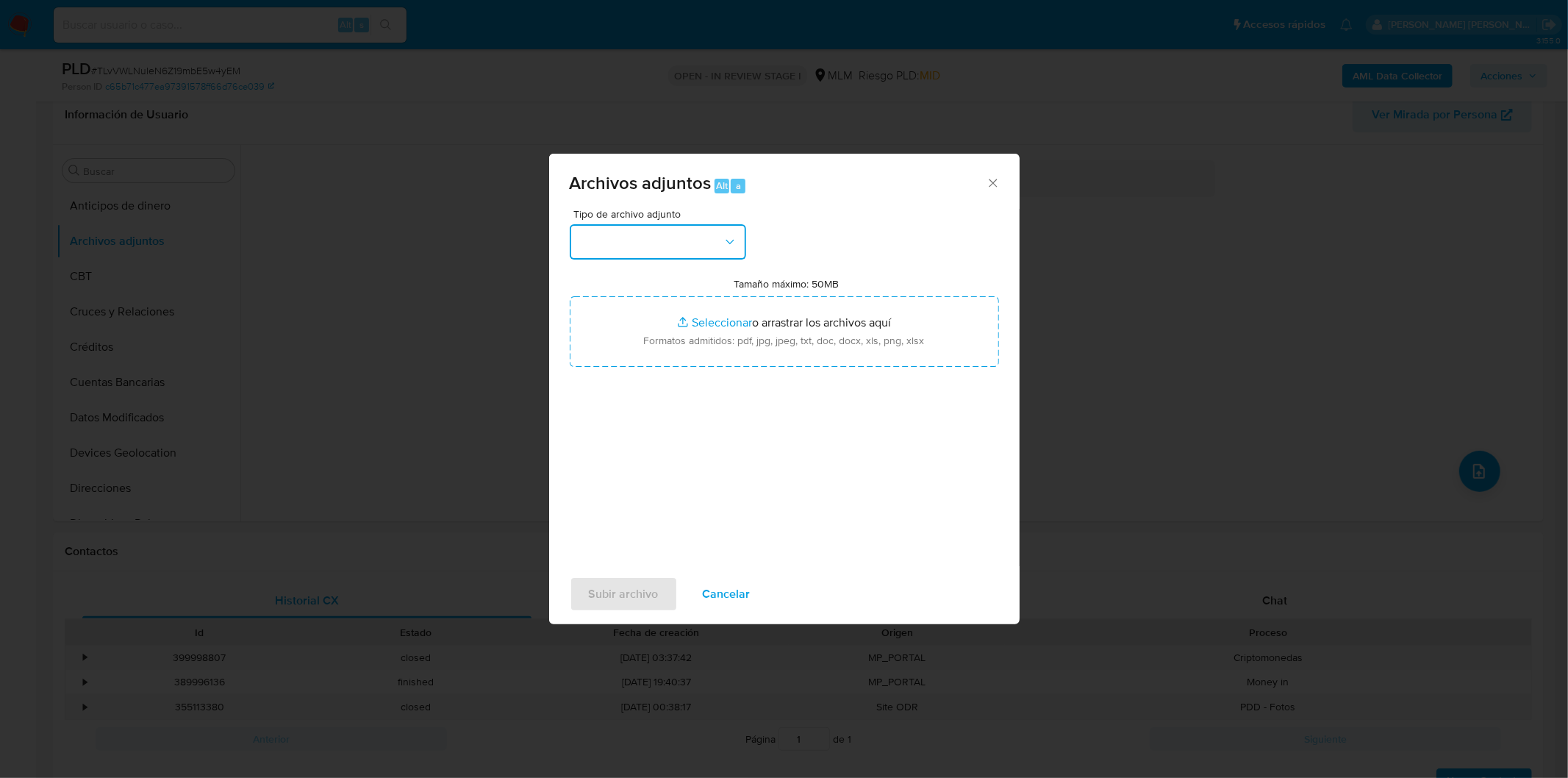
click at [708, 233] on button "button" at bounding box center [658, 241] width 176 height 35
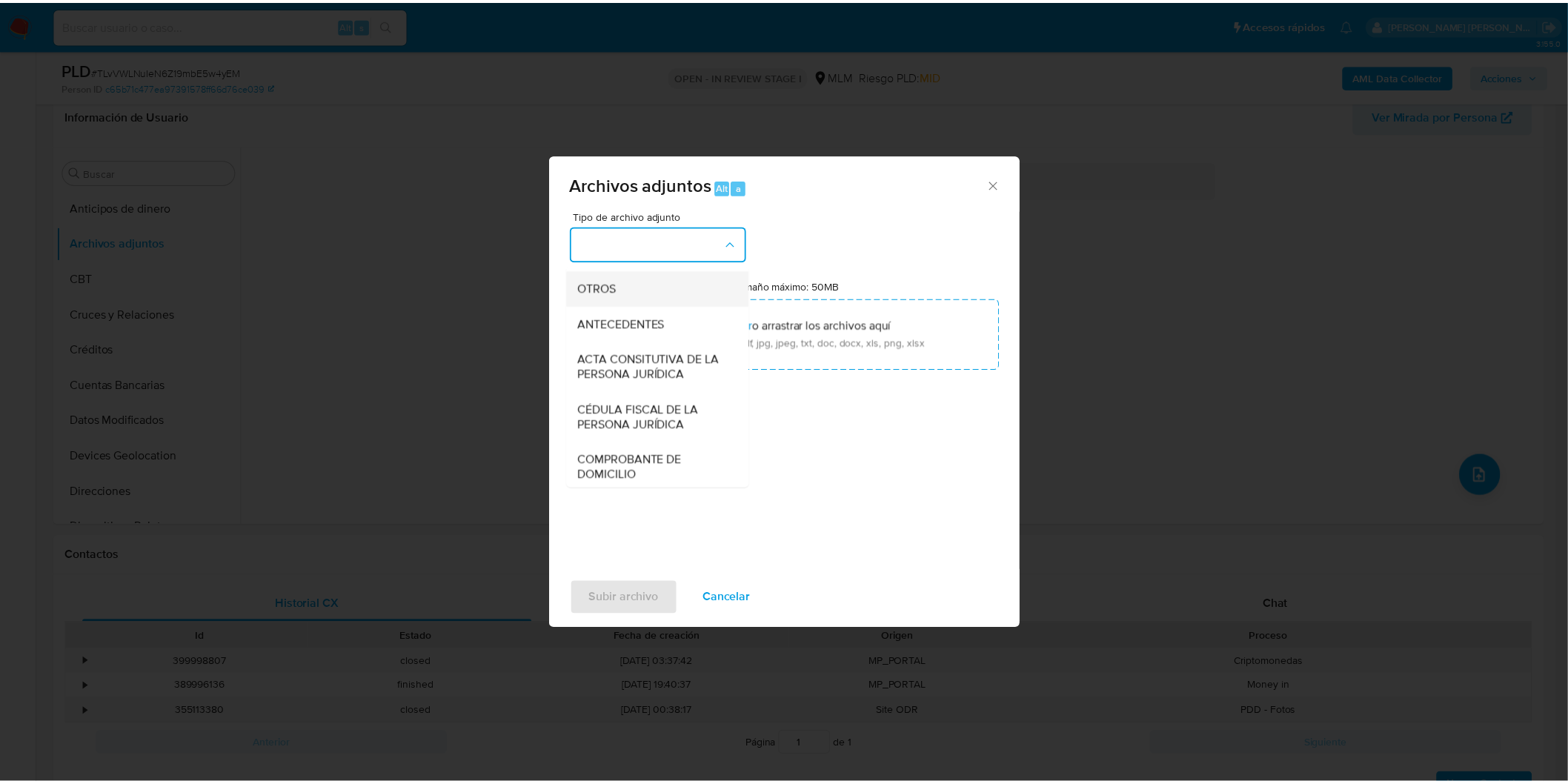
scroll to position [247, 0]
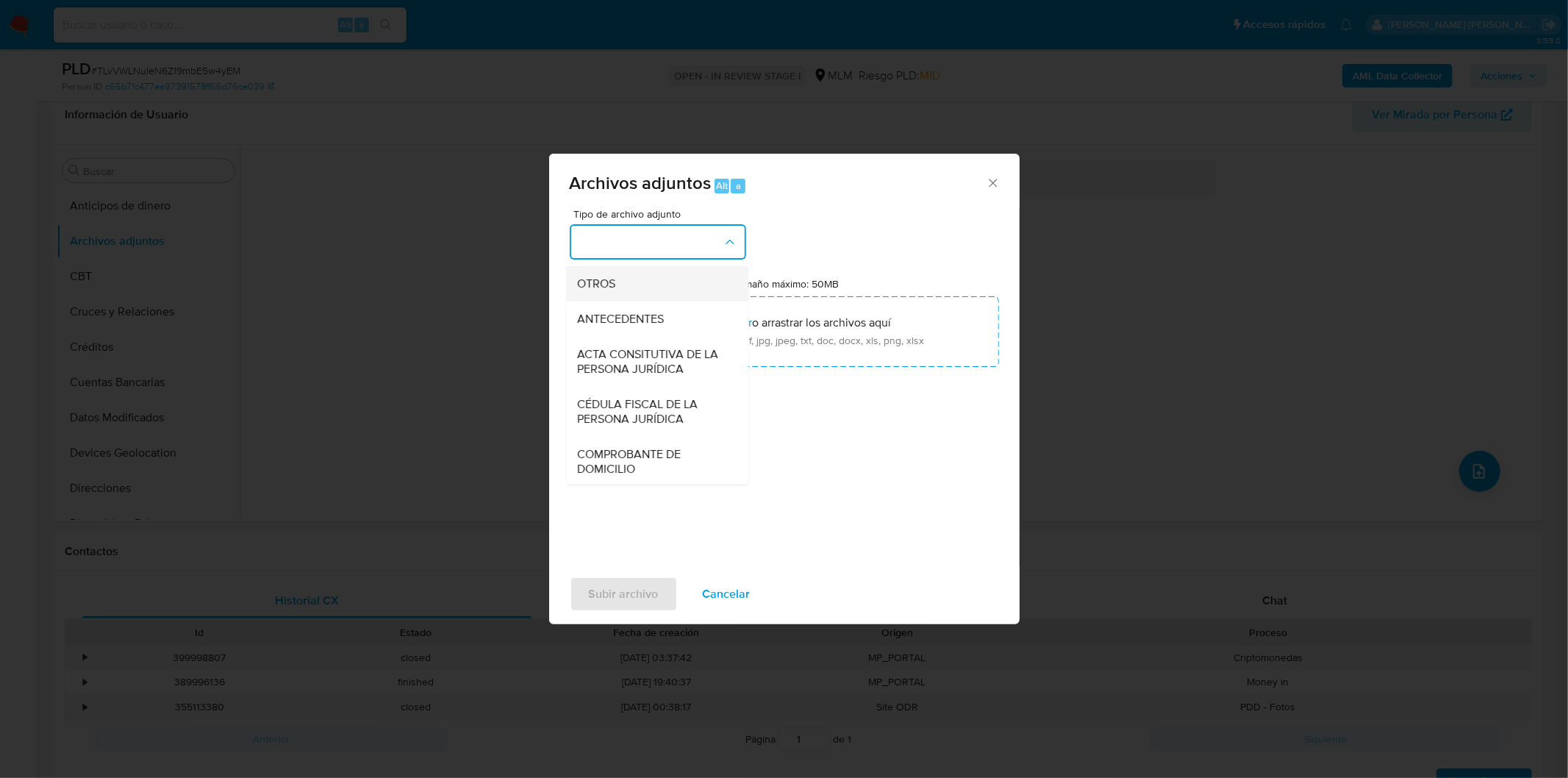
click at [664, 295] on div "OTROS" at bounding box center [652, 283] width 150 height 35
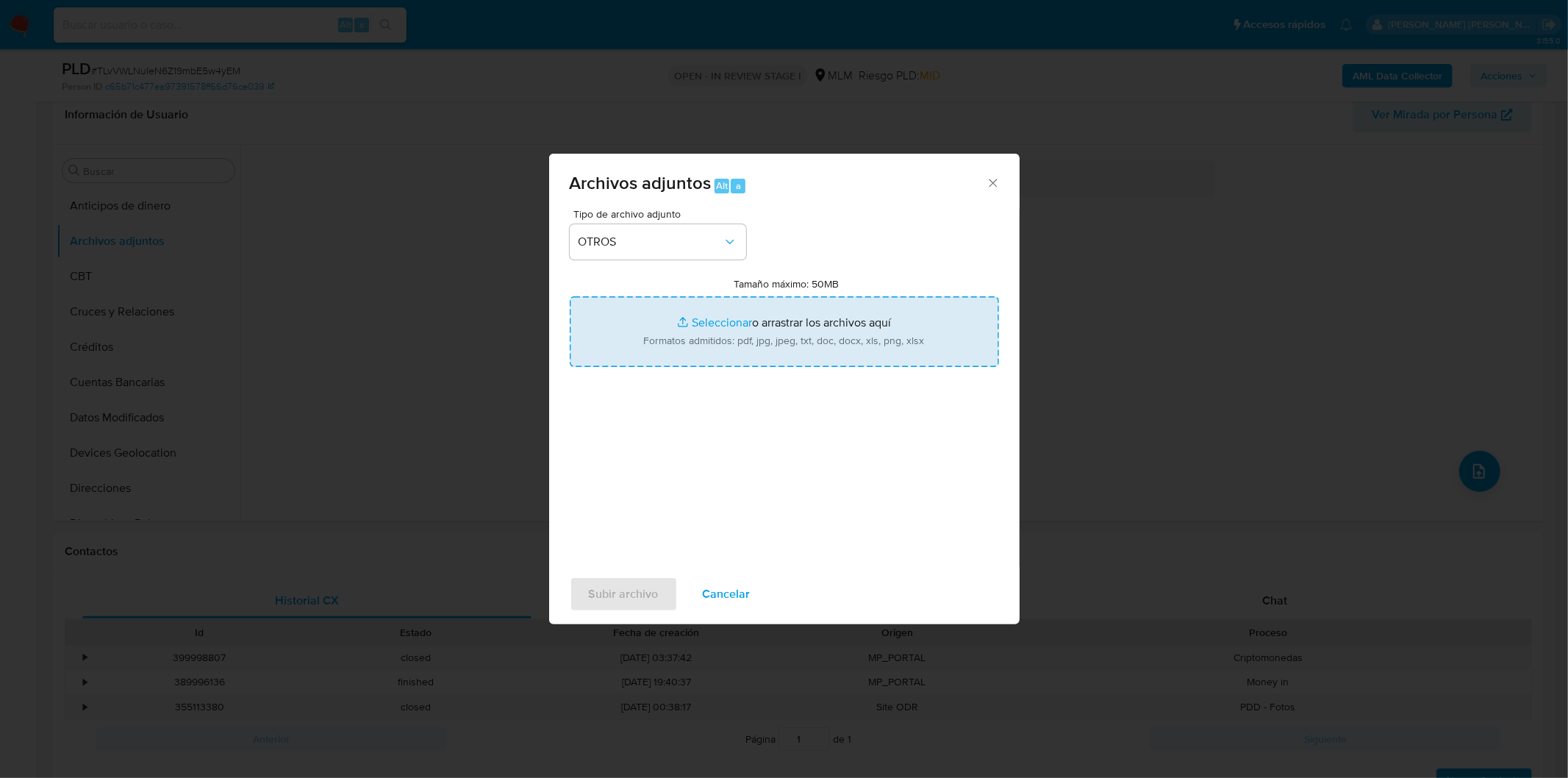
type input "C:\fakepath\827100549_Steven [PERSON_NAME] Mayorga_AGO2025..xlsx"
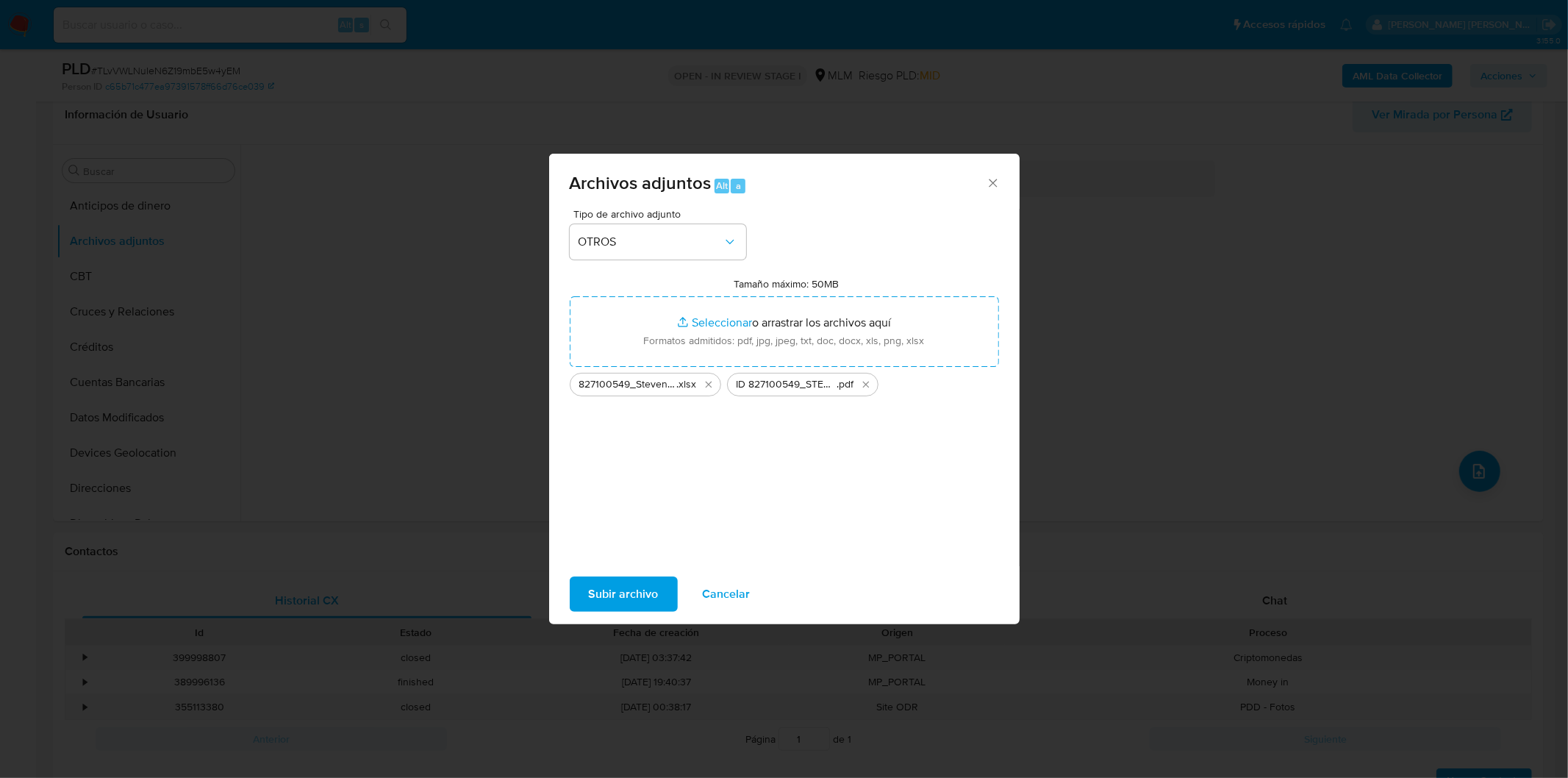
click at [608, 593] on span "Subir archivo" at bounding box center [624, 594] width 70 height 32
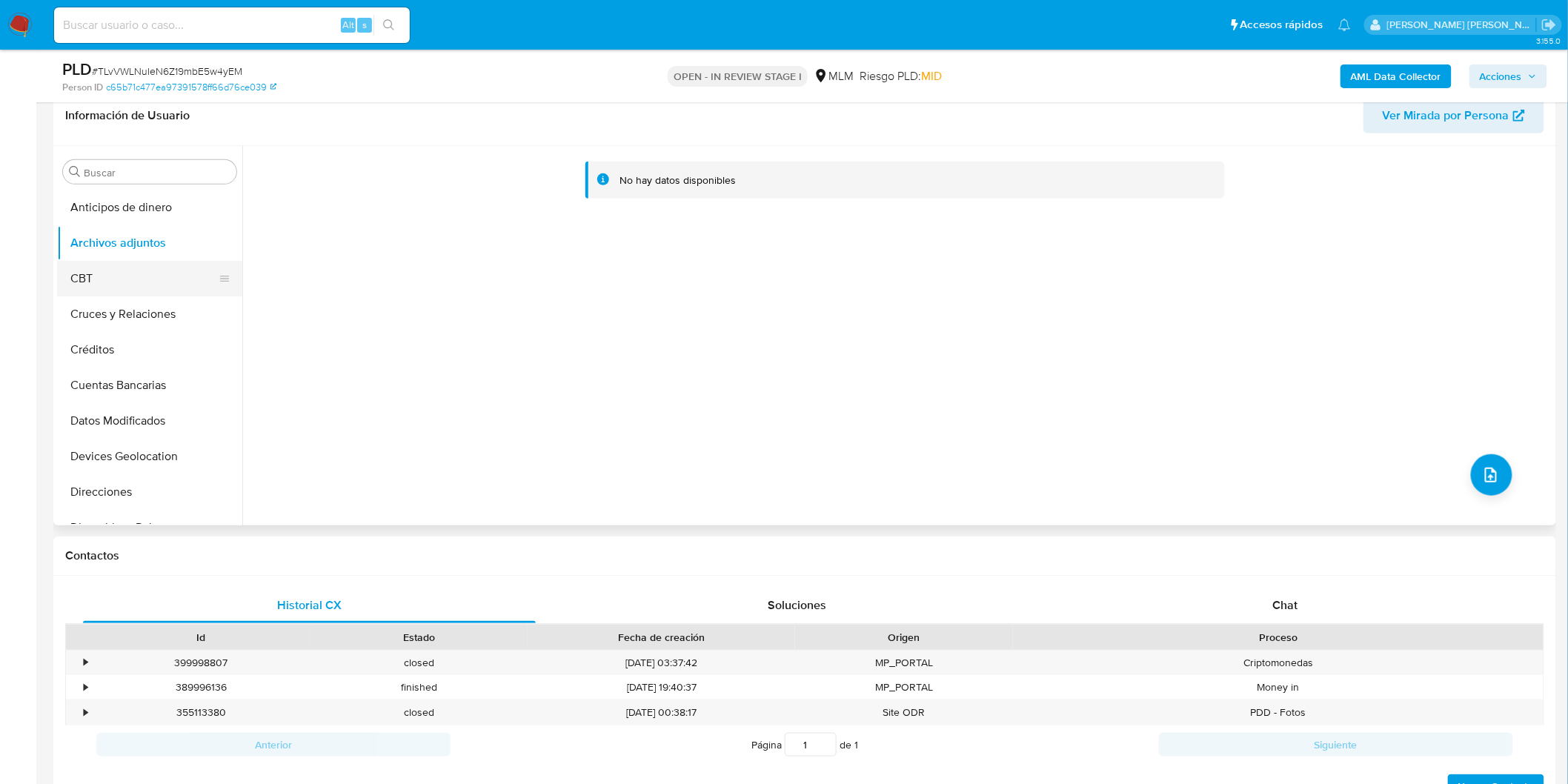
click at [102, 275] on button "CBT" at bounding box center [143, 279] width 173 height 35
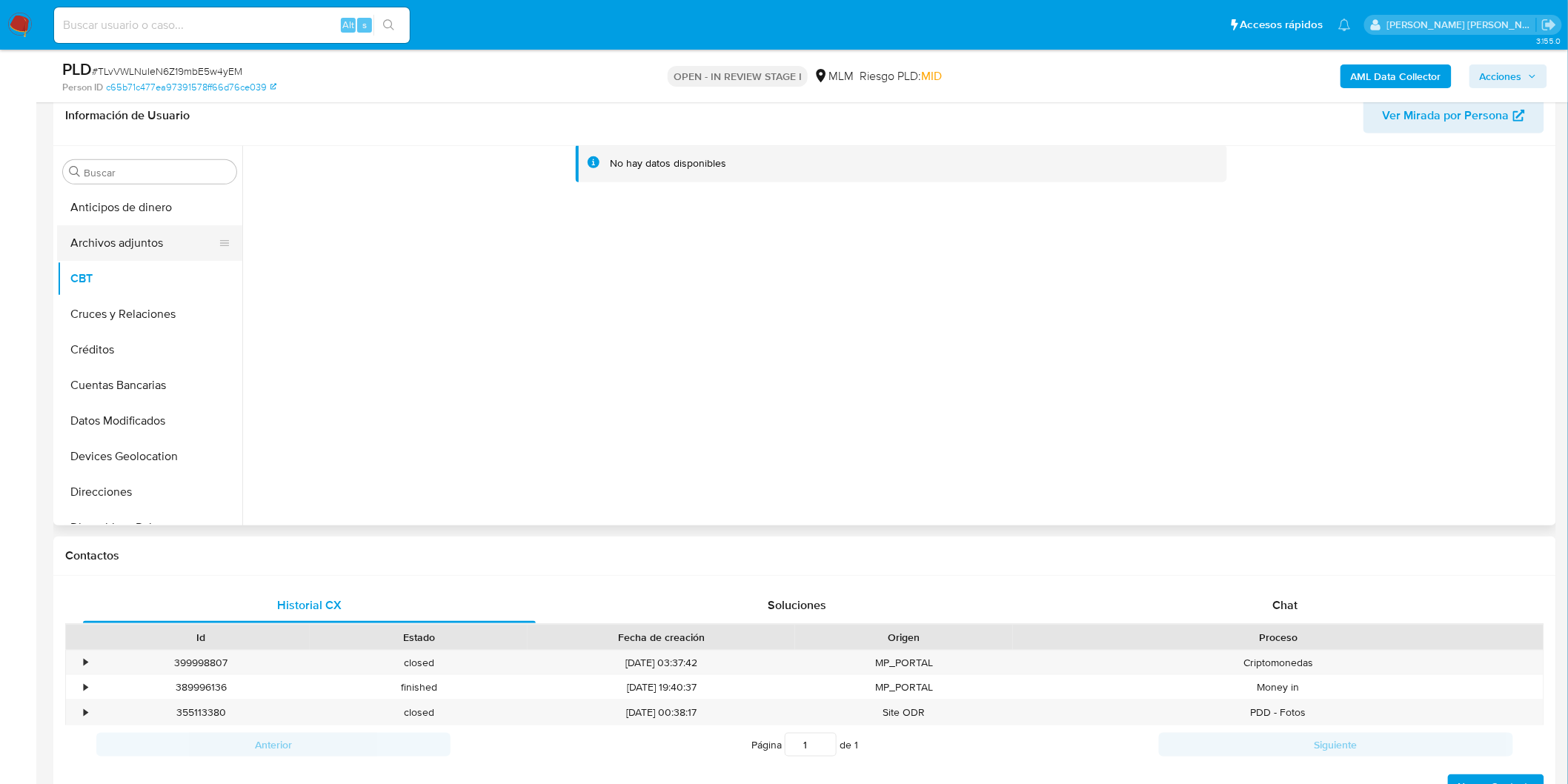
click at [135, 244] on button "Archivos adjuntos" at bounding box center [143, 243] width 173 height 35
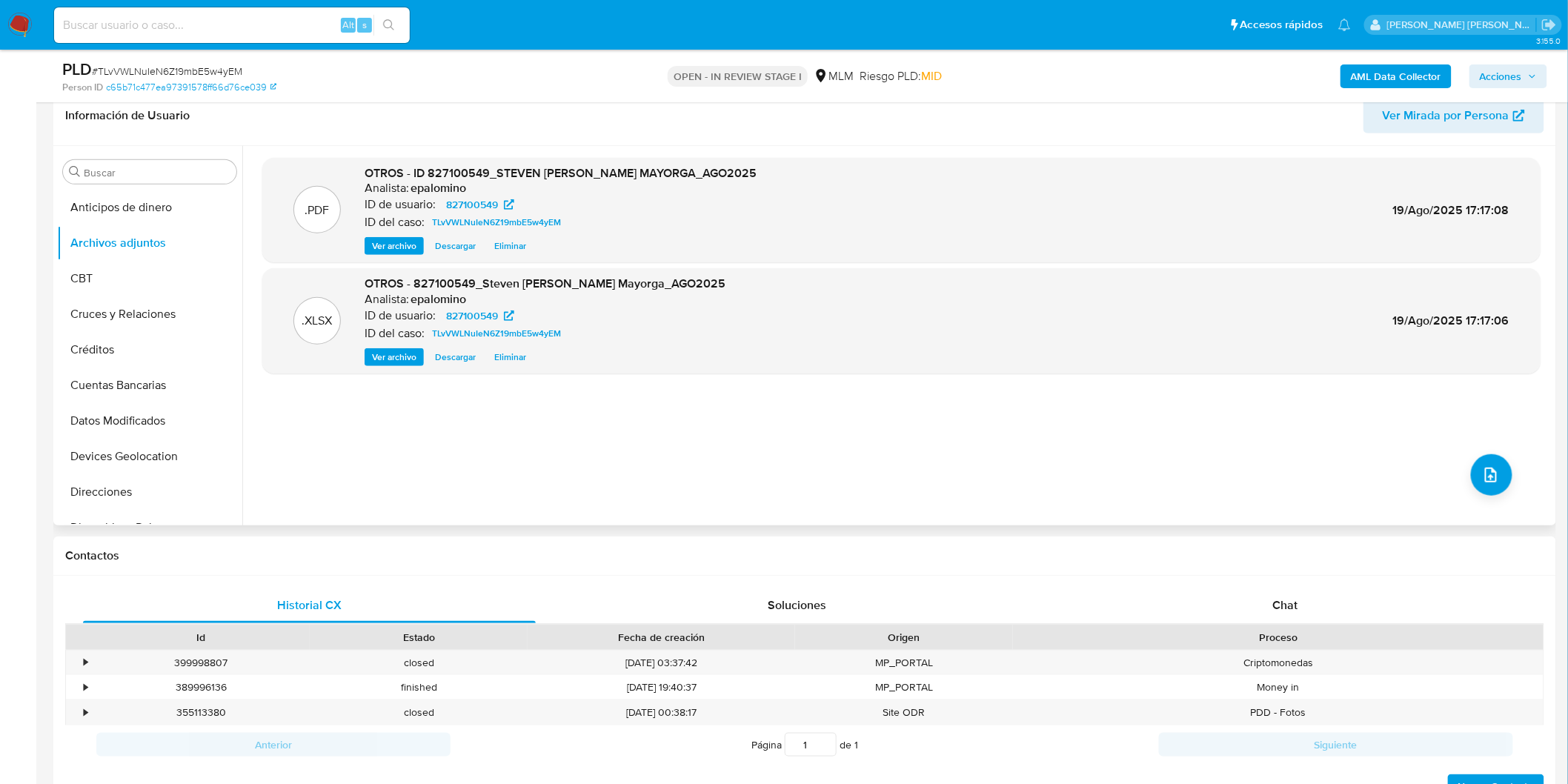
click at [883, 428] on div ".PDF OTROS - ID 827100549_STEVEN ARIEL MATUS MAYORGA_AGO2025 Analista: epalomin…" at bounding box center [901, 335] width 1279 height 356
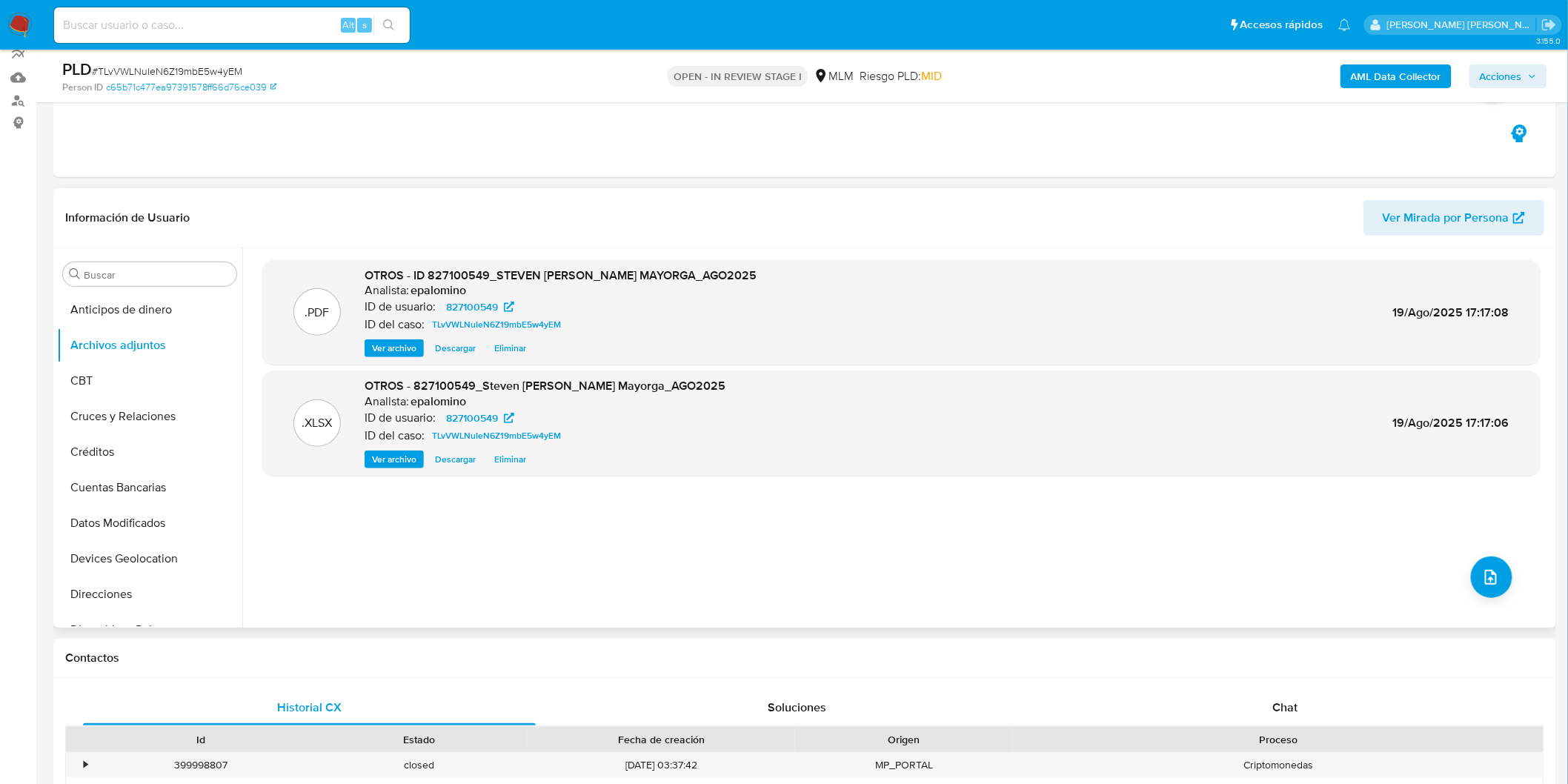
scroll to position [0, 0]
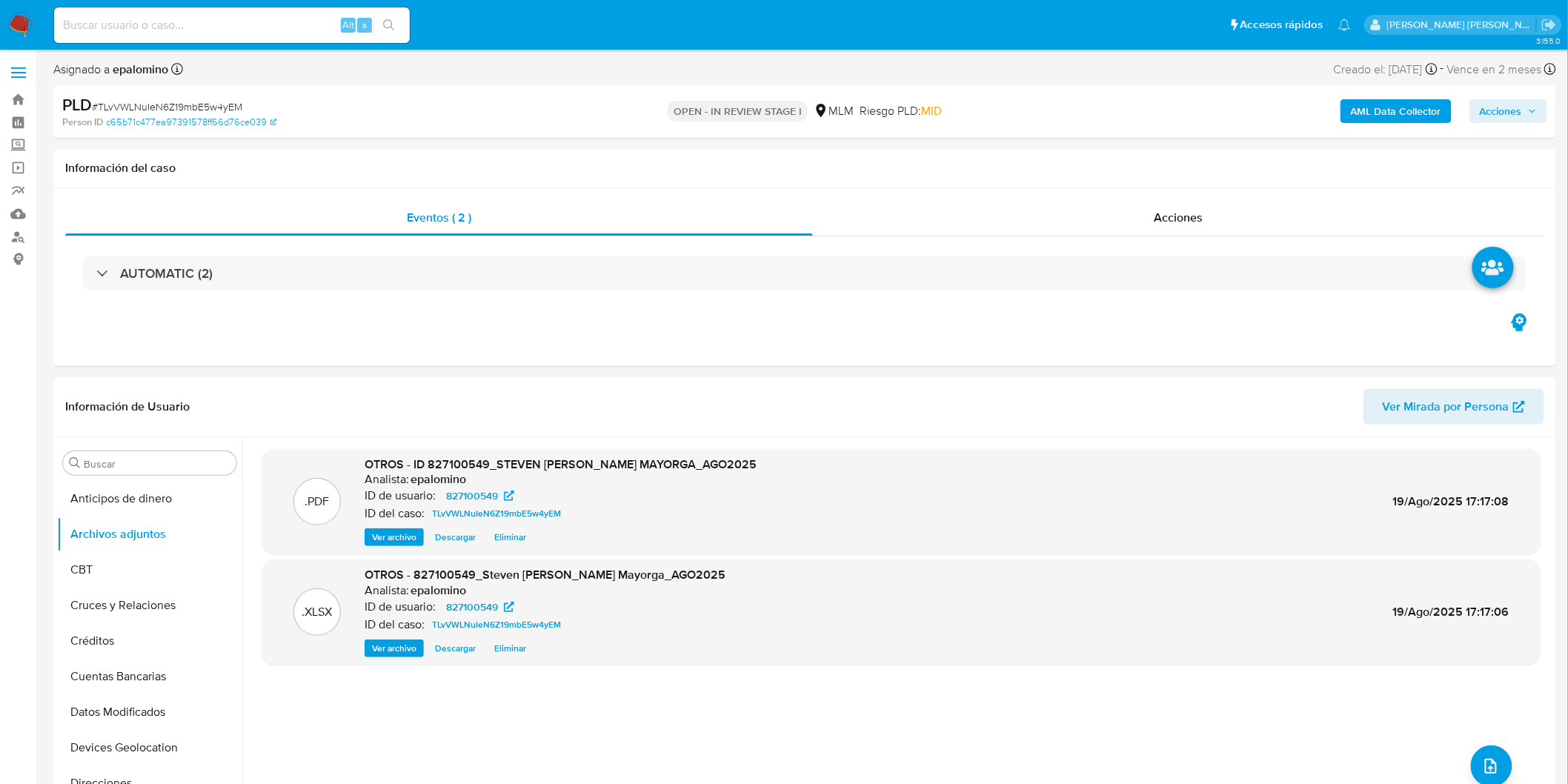
click at [1510, 106] on span "Acciones" at bounding box center [1502, 111] width 42 height 24
drag, startPoint x: 1480, startPoint y: 350, endPoint x: 1426, endPoint y: 327, distance: 58.7
click at [1480, 350] on span "Enviar" at bounding box center [1491, 349] width 29 height 20
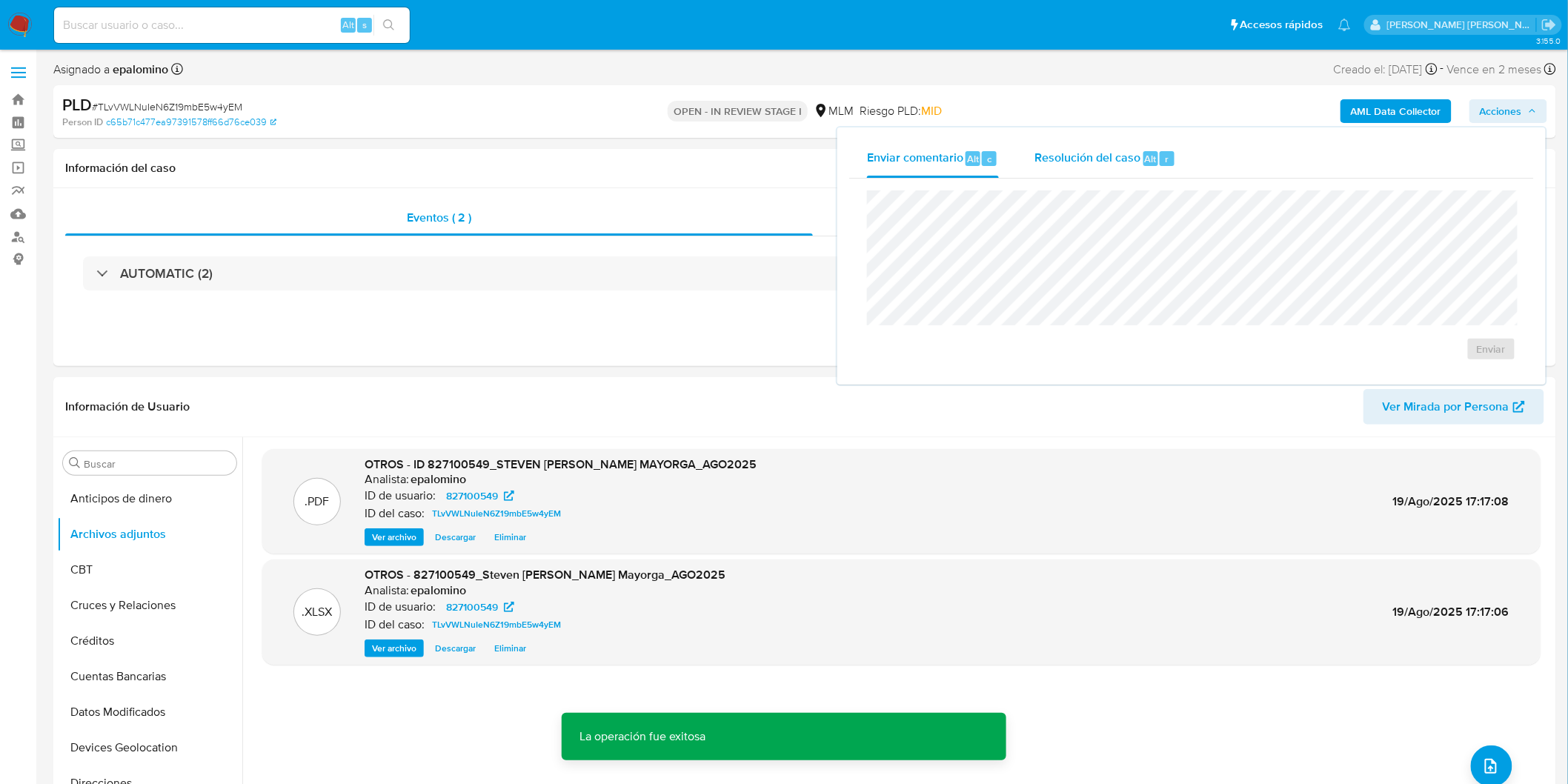
click at [1097, 171] on div "Resolución del caso Alt r" at bounding box center [1105, 158] width 142 height 39
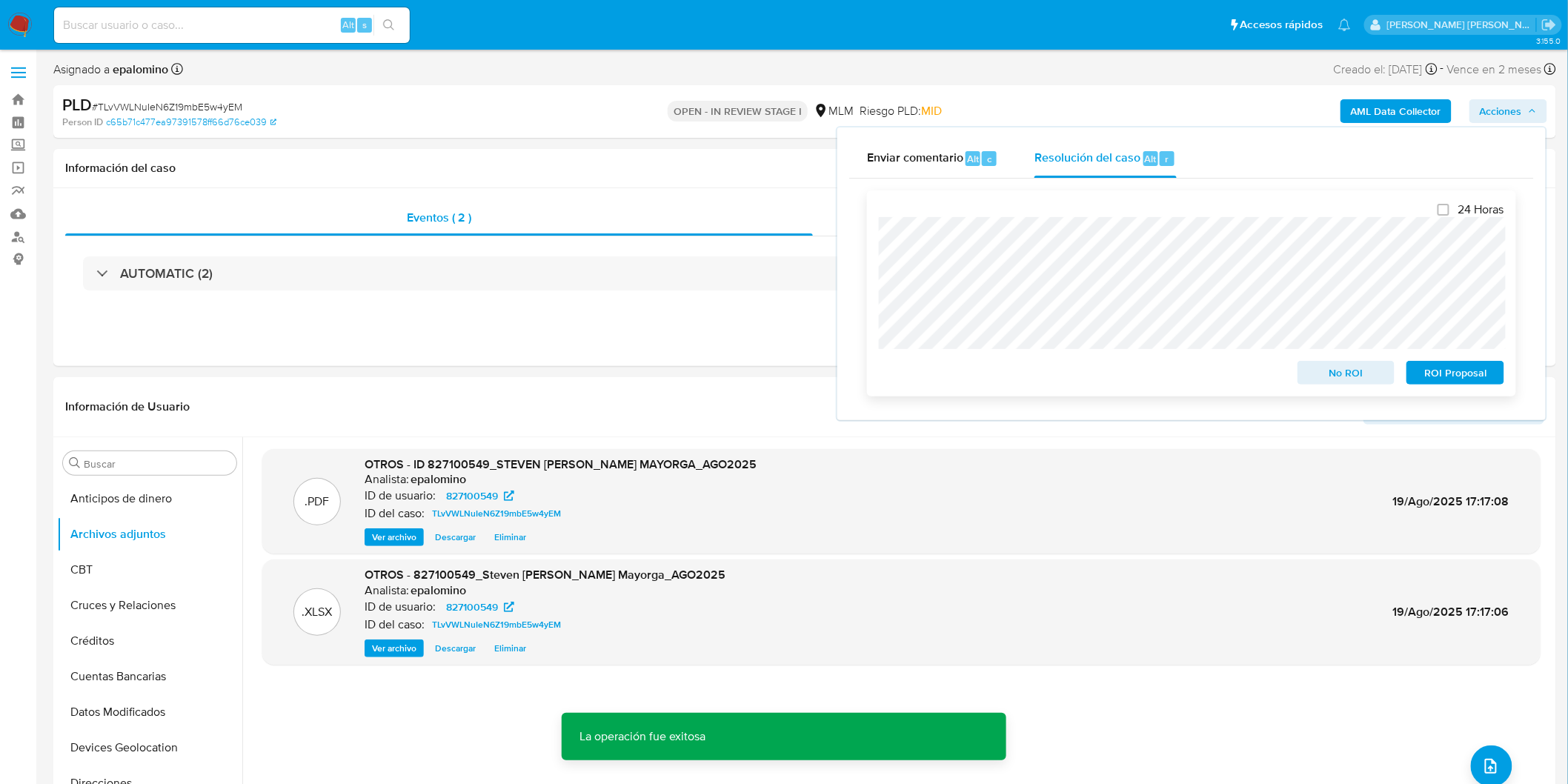
click at [1357, 367] on span "No ROI" at bounding box center [1346, 373] width 77 height 20
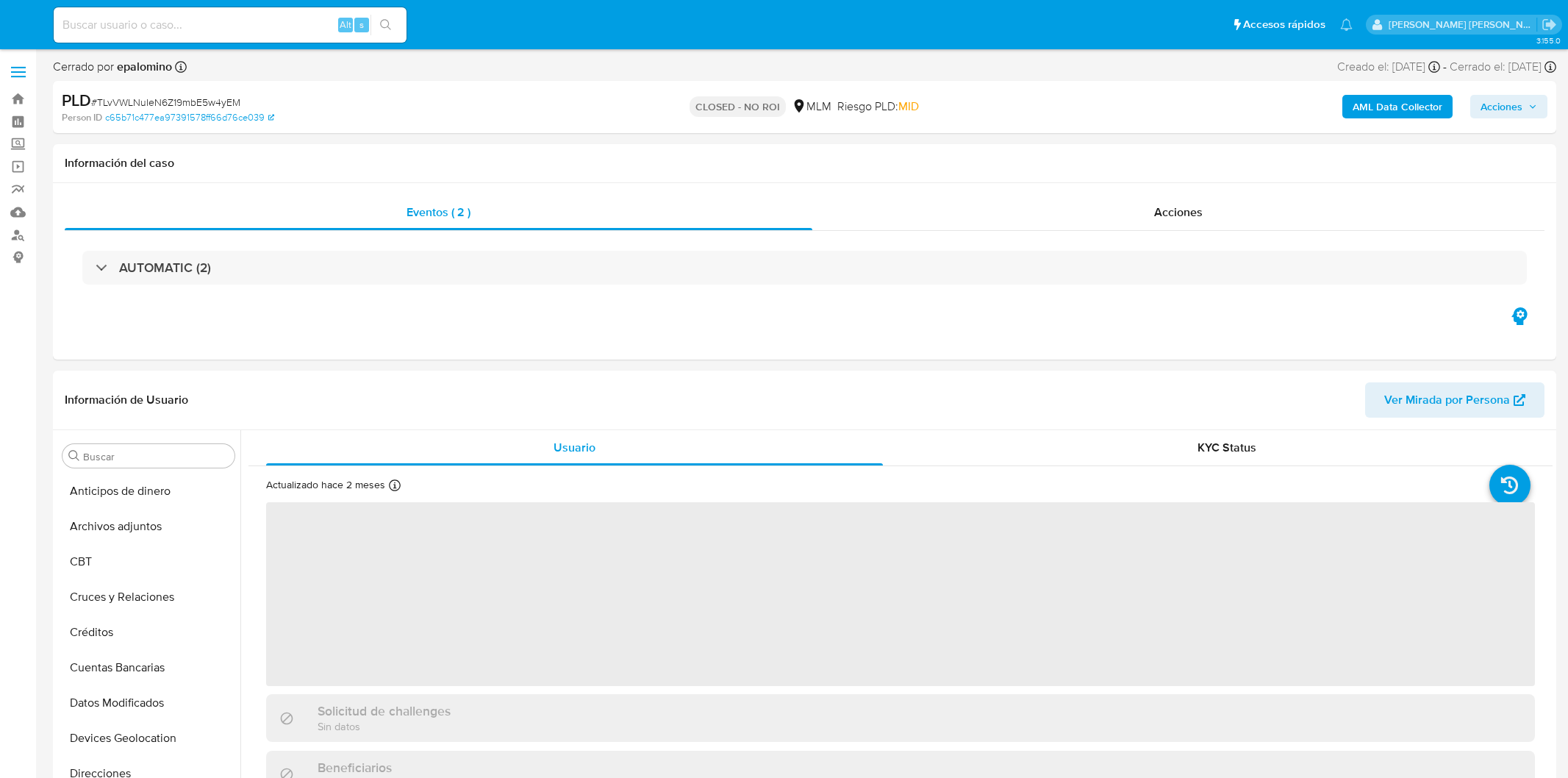
select select "10"
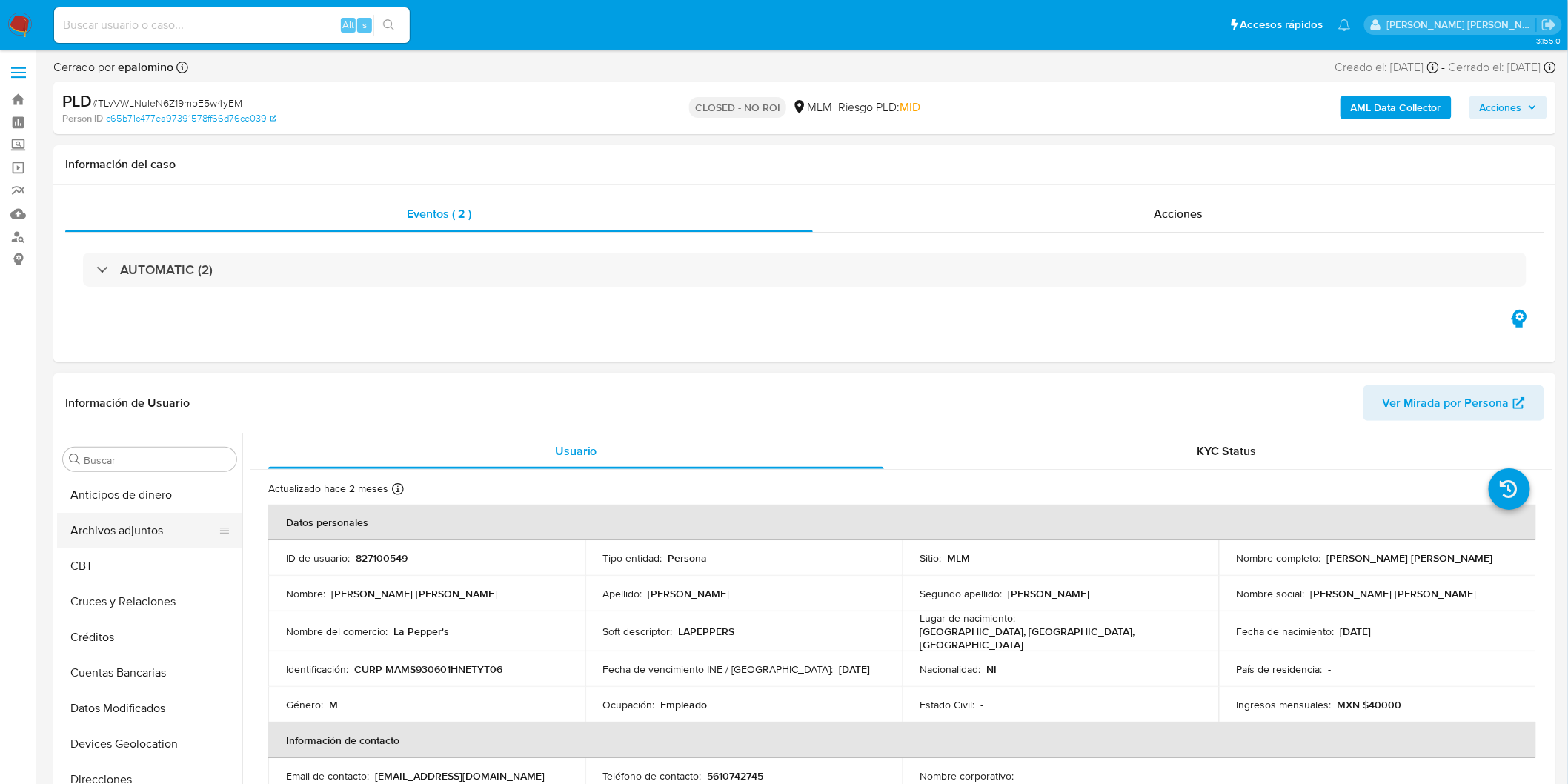
click at [150, 527] on button "Archivos adjuntos" at bounding box center [143, 531] width 173 height 35
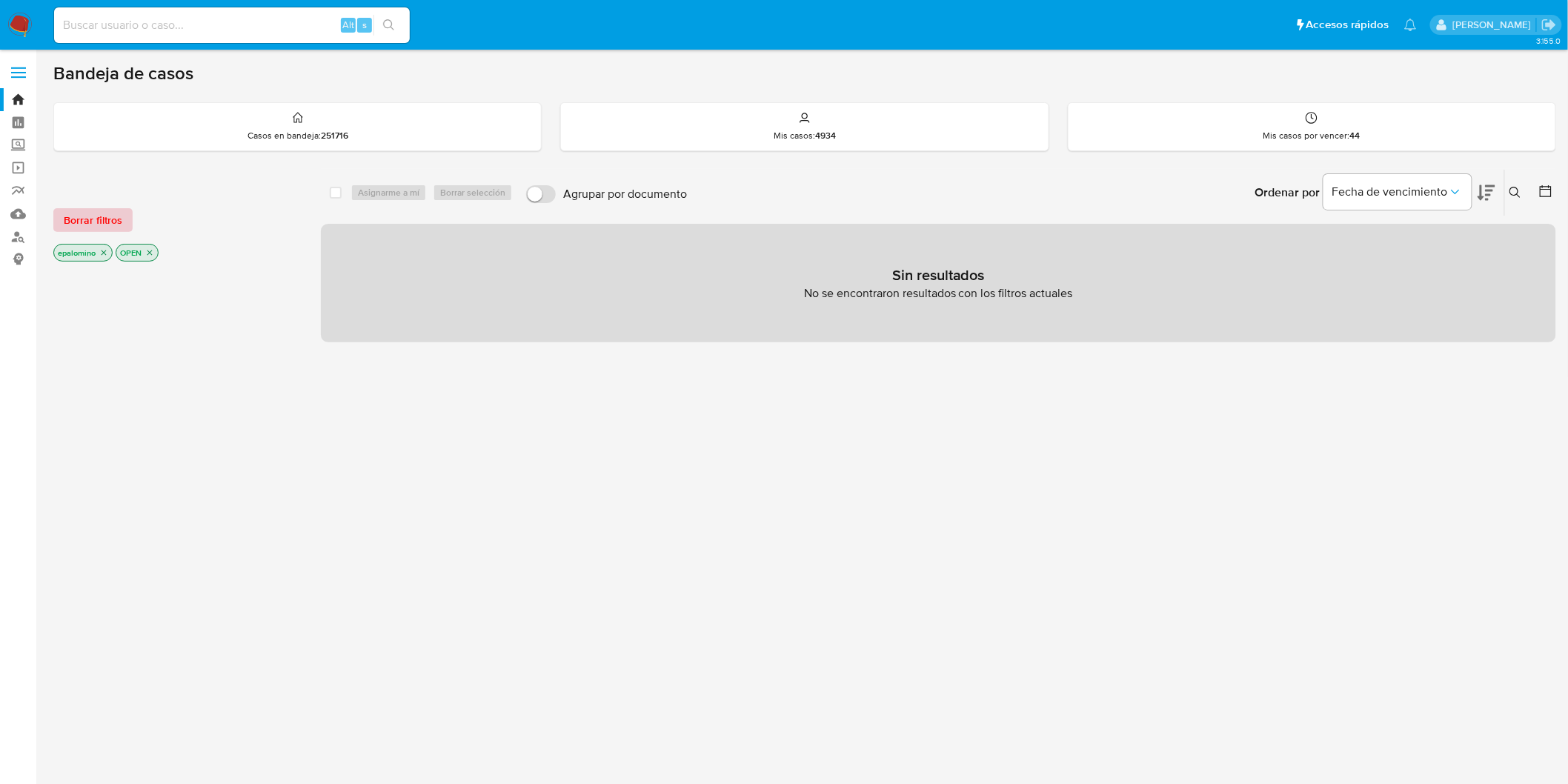
click at [79, 204] on div "Borrar filtros epalomino OPEN" at bounding box center [172, 222] width 237 height 84
click at [86, 221] on span "Borrar filtros" at bounding box center [93, 219] width 58 height 20
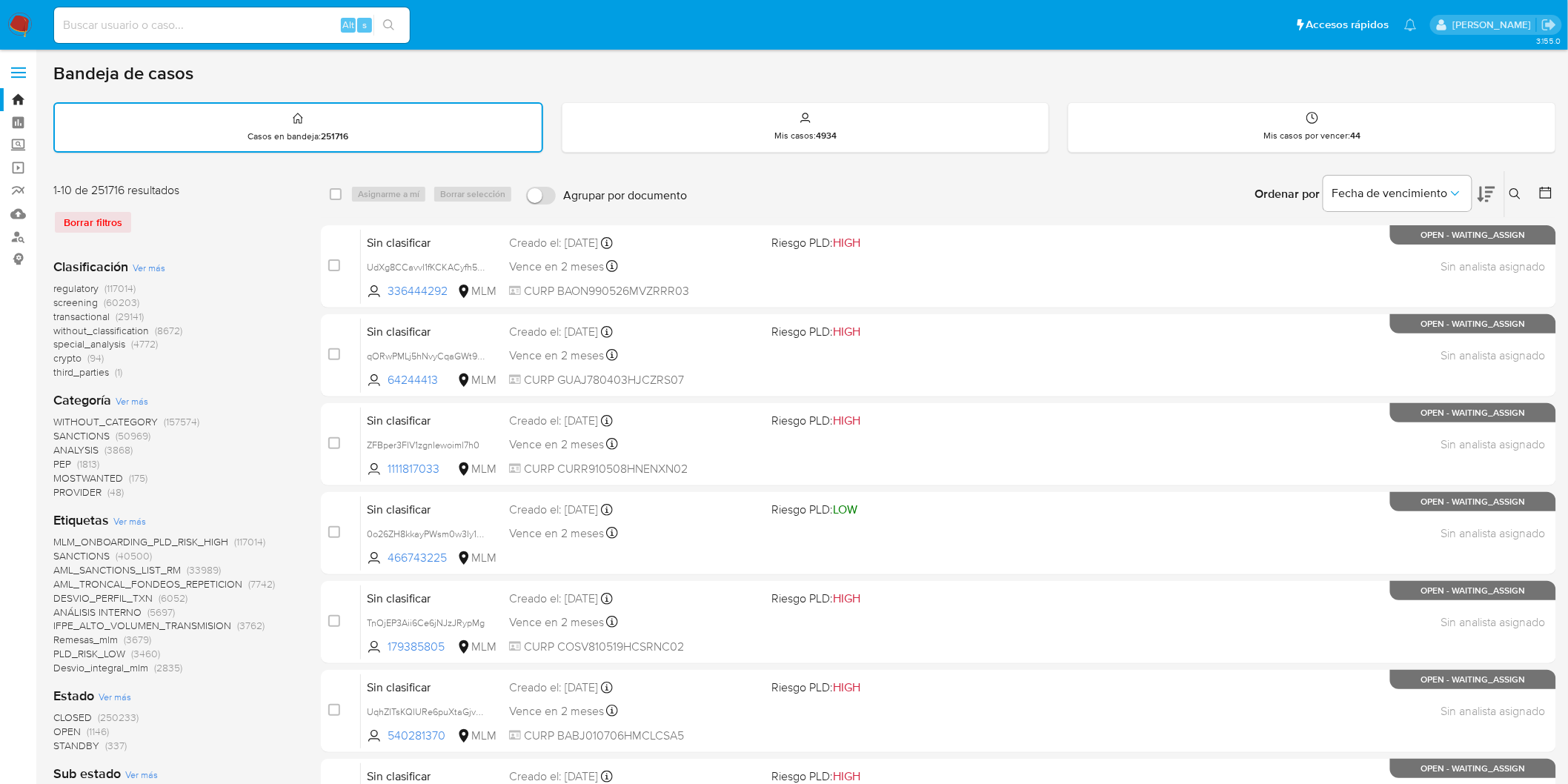
click at [1512, 189] on icon at bounding box center [1515, 194] width 12 height 12
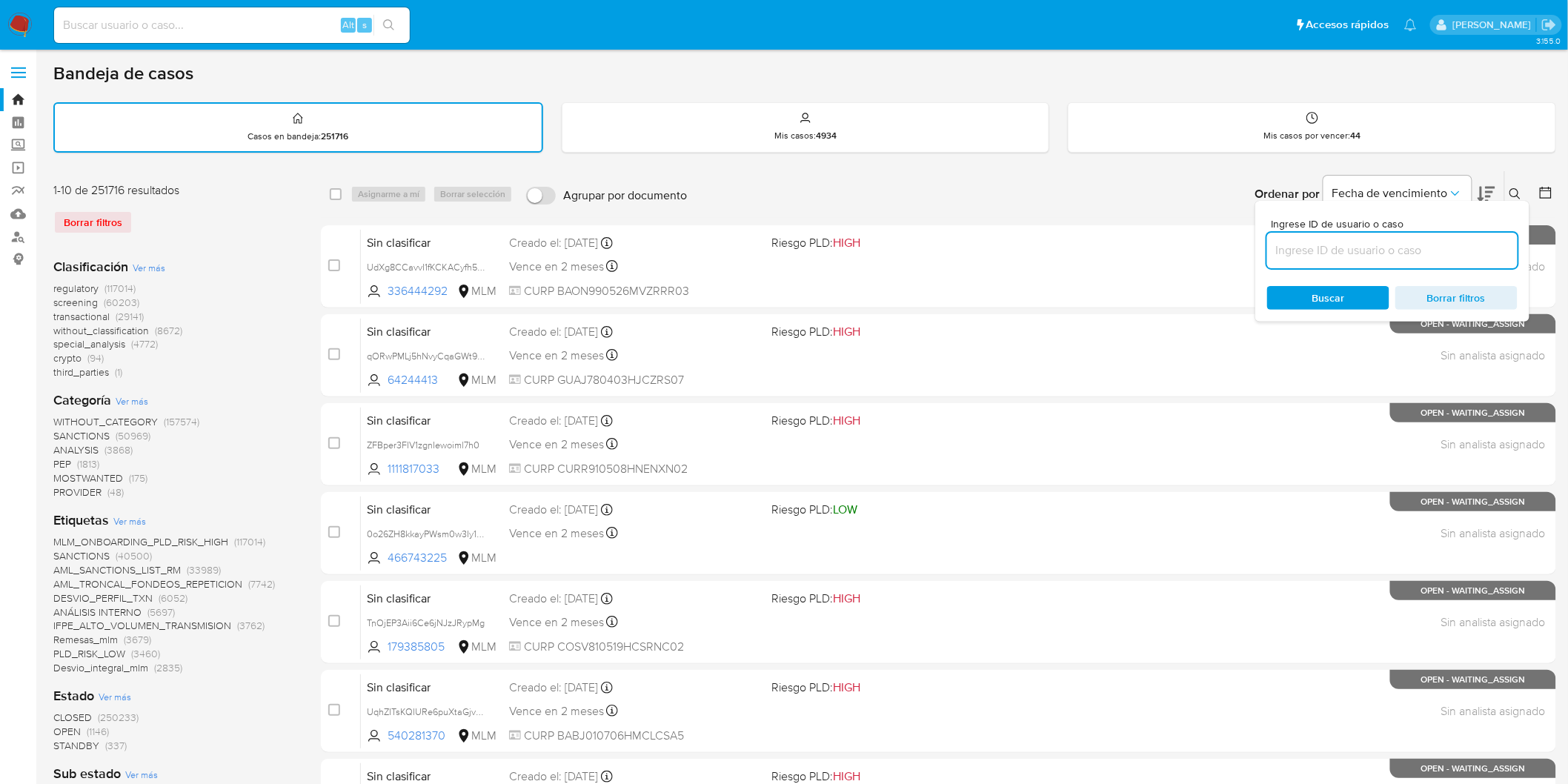
click at [1339, 247] on input at bounding box center [1392, 250] width 250 height 19
type input "1929453944"
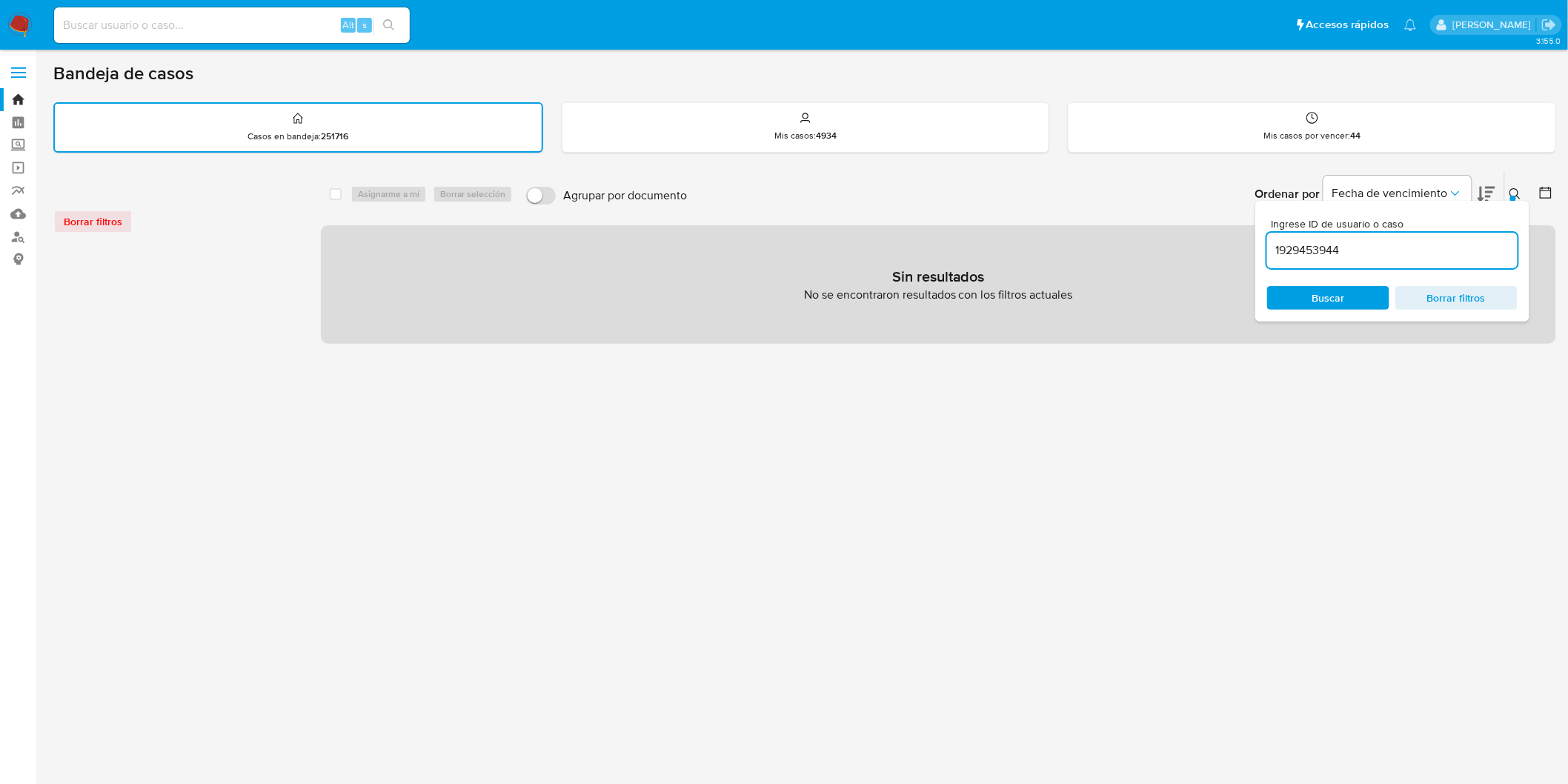
click at [1515, 196] on div at bounding box center [1513, 198] width 6 height 6
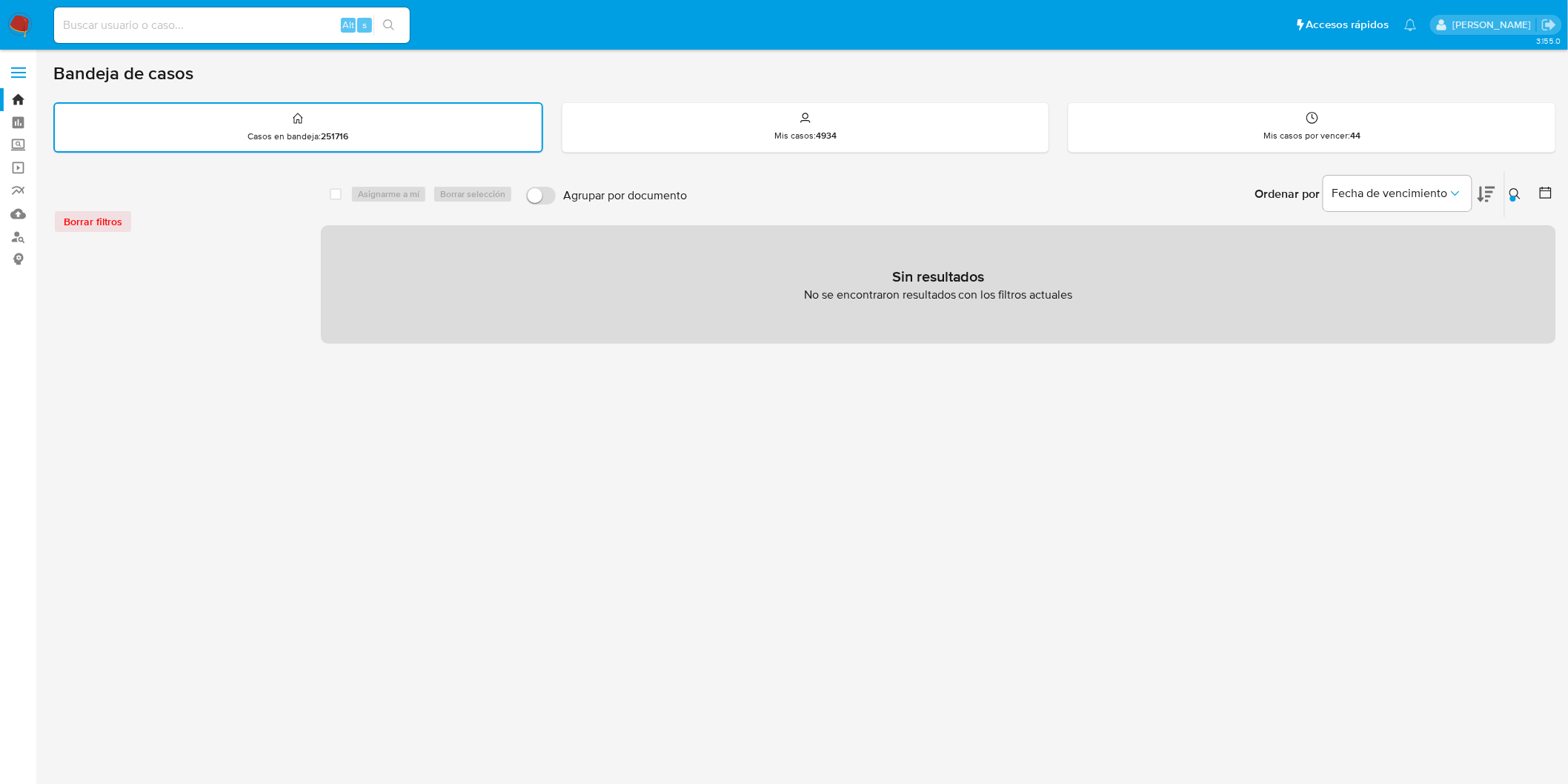
click at [131, 23] on input at bounding box center [232, 26] width 356 height 19
paste input "1929453944"
type input "1929453944"
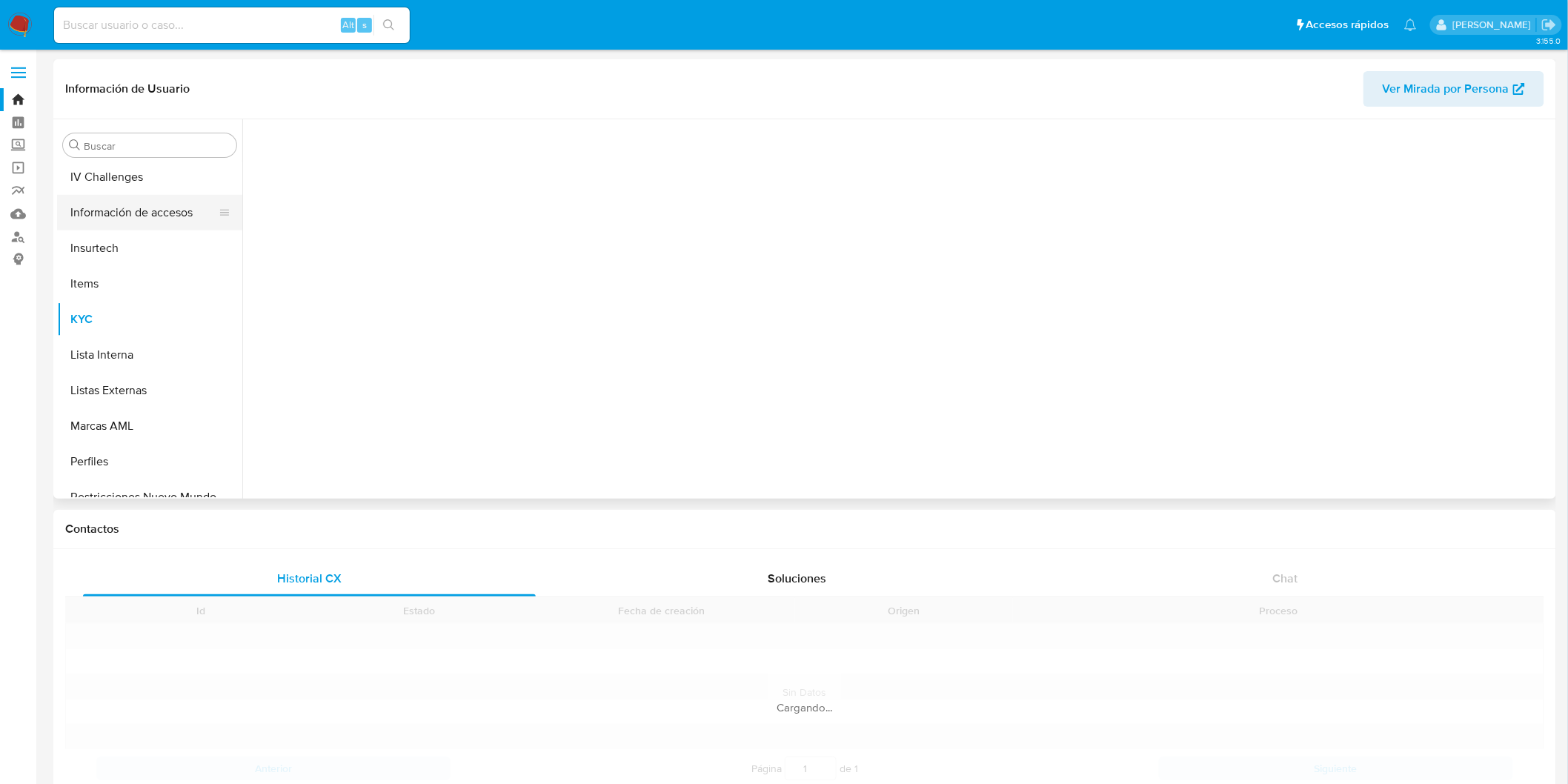
scroll to position [626, 0]
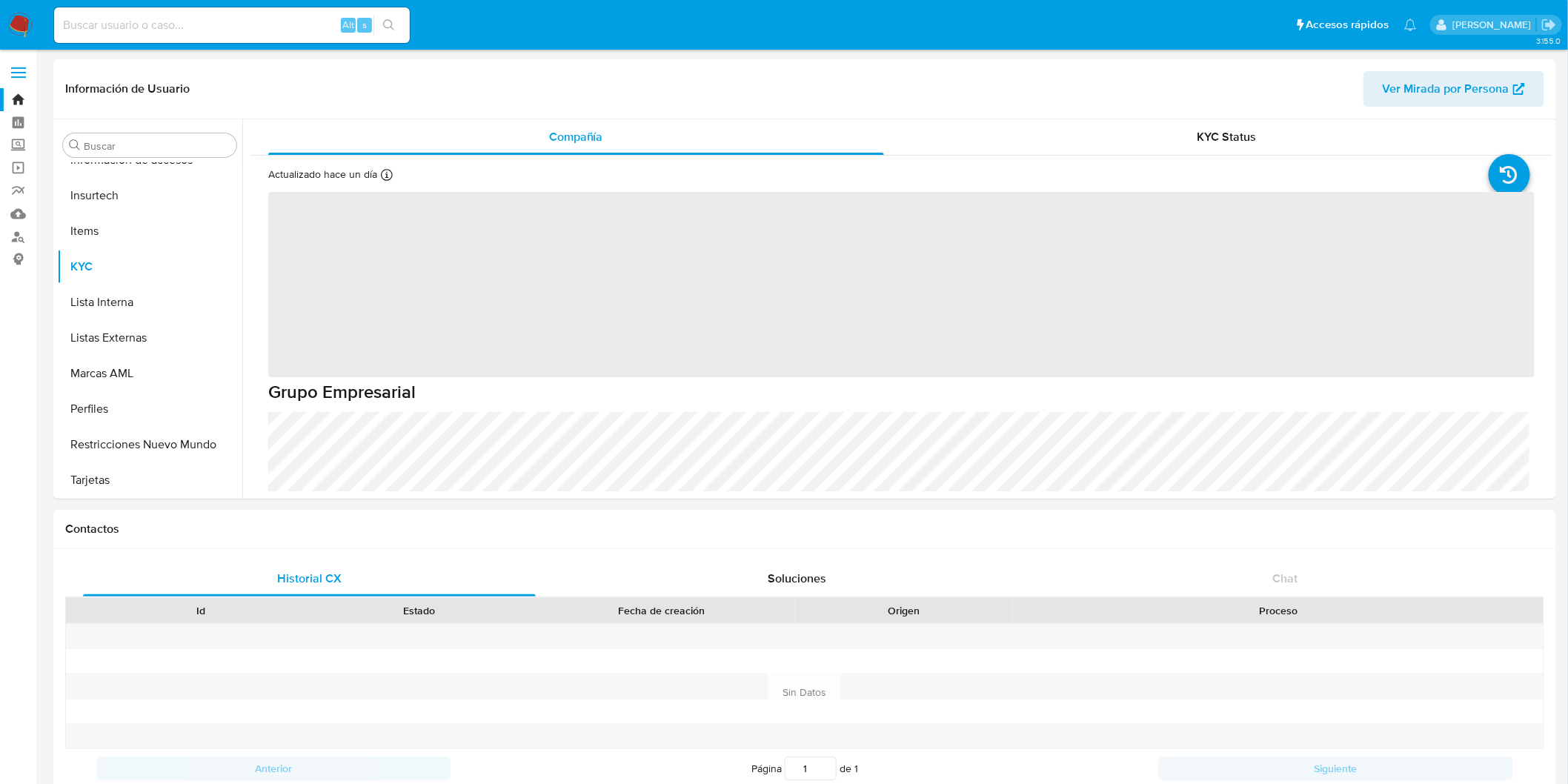
select select "10"
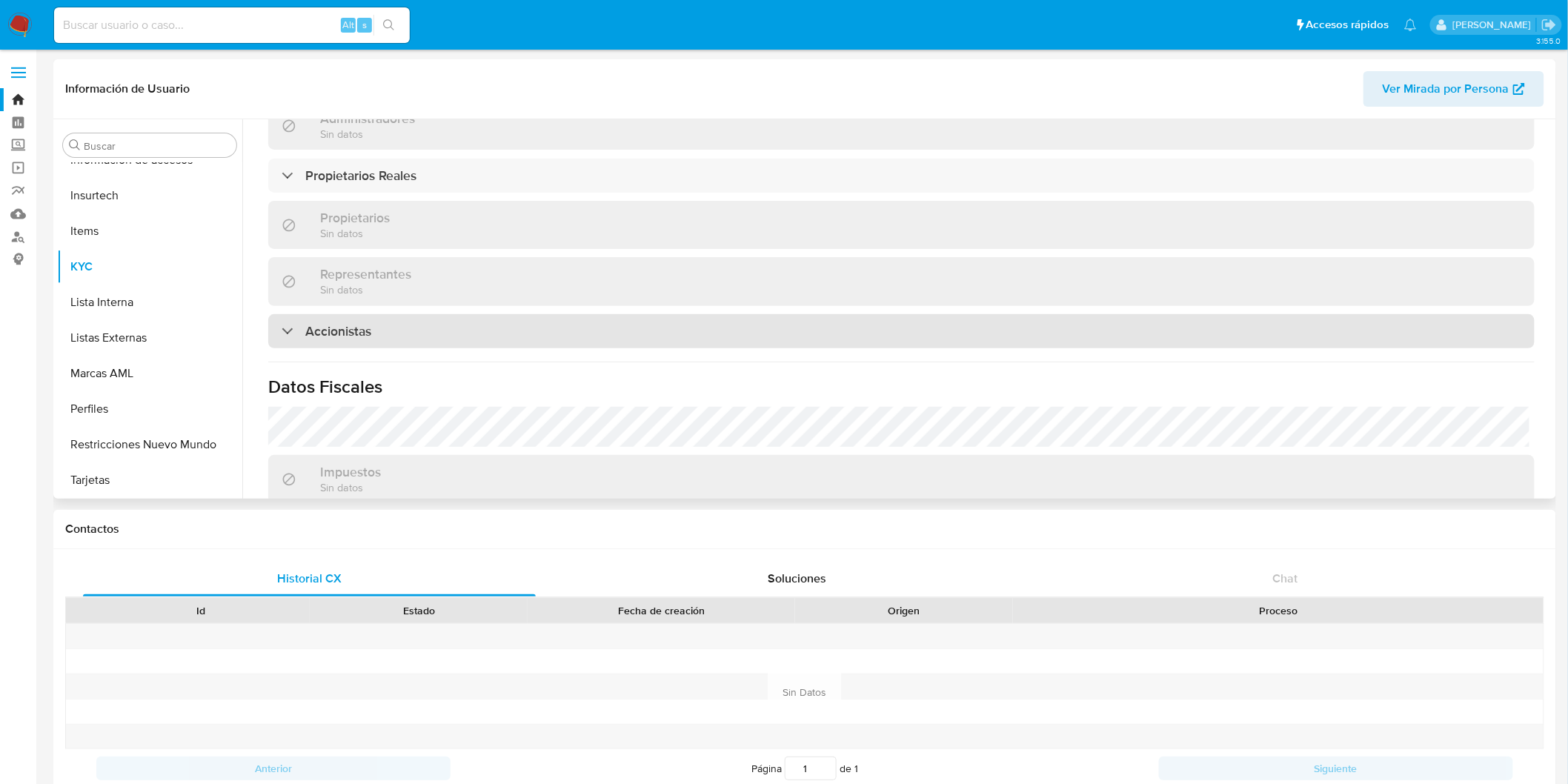
scroll to position [1056, 0]
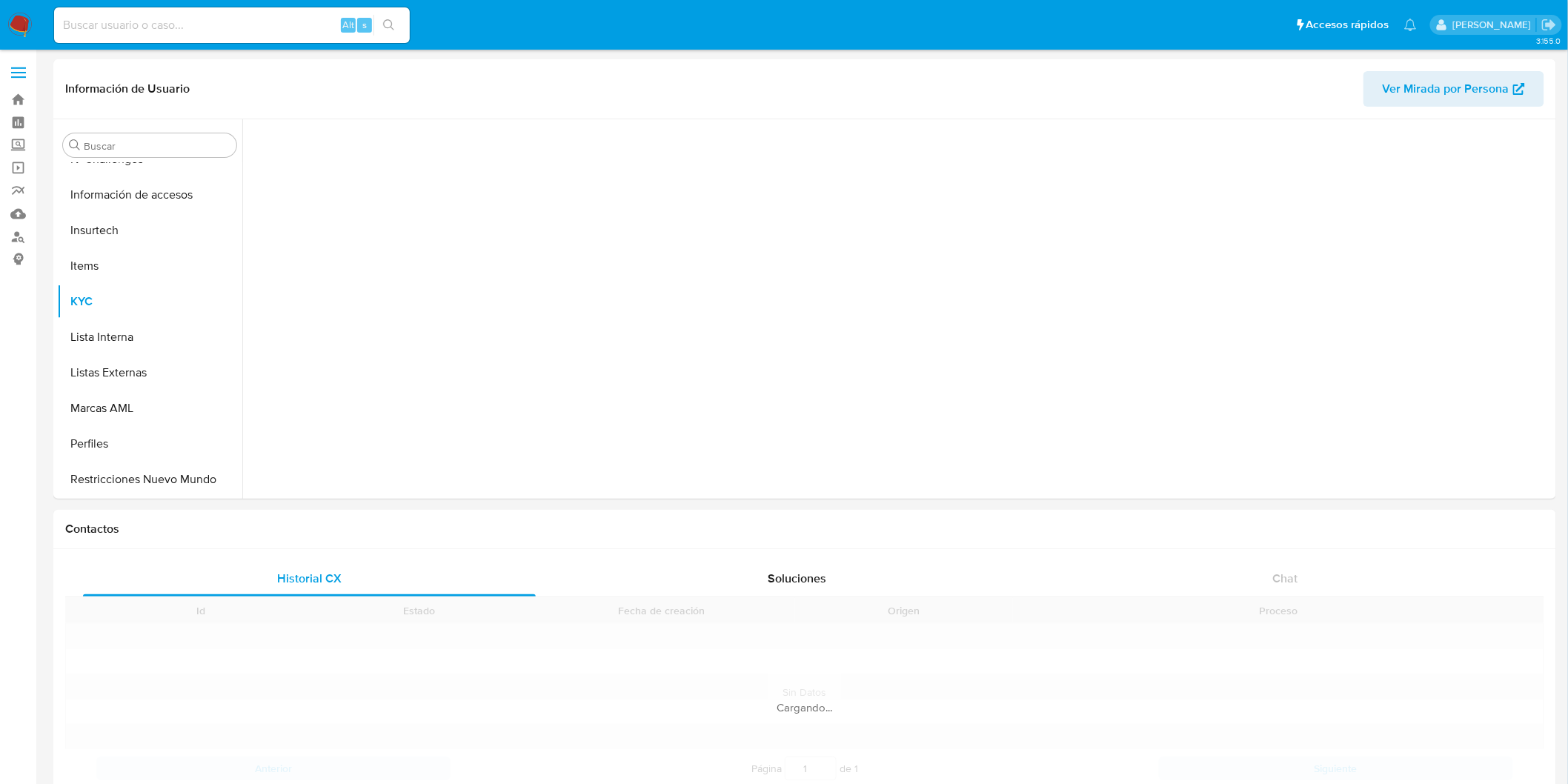
scroll to position [626, 0]
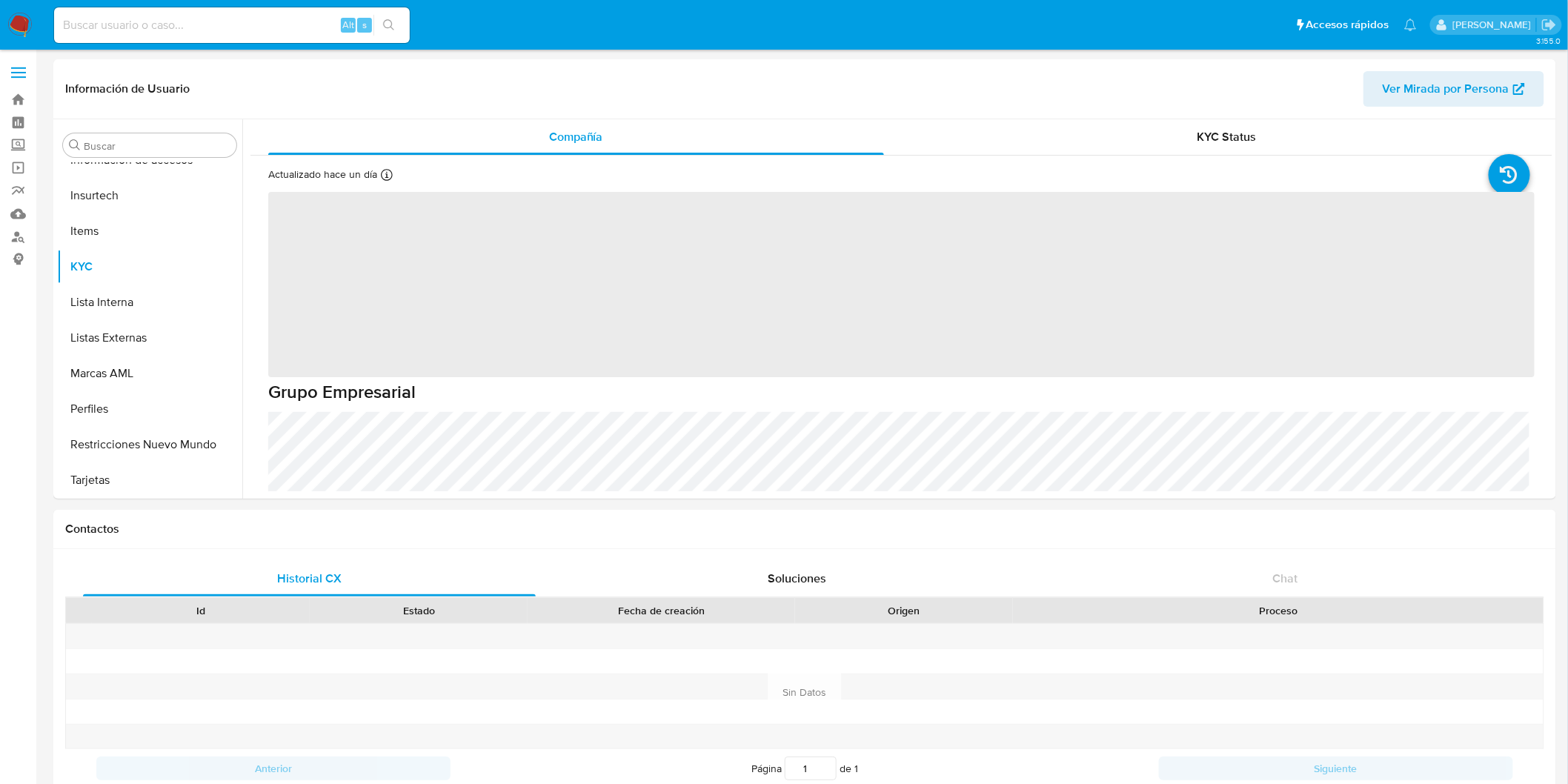
click at [16, 25] on img at bounding box center [19, 25] width 25 height 25
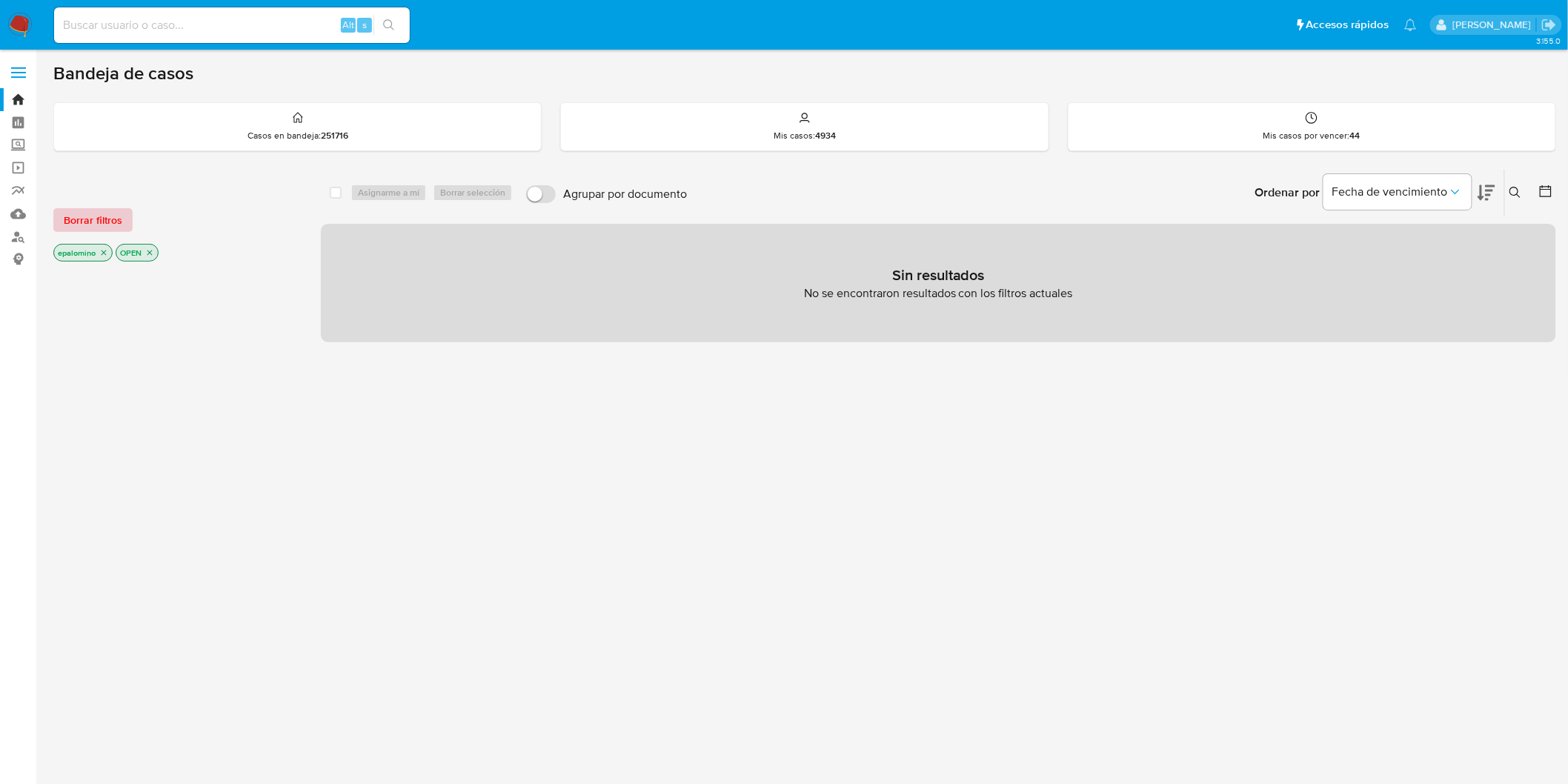
click at [104, 218] on span "Borrar filtros" at bounding box center [93, 219] width 58 height 20
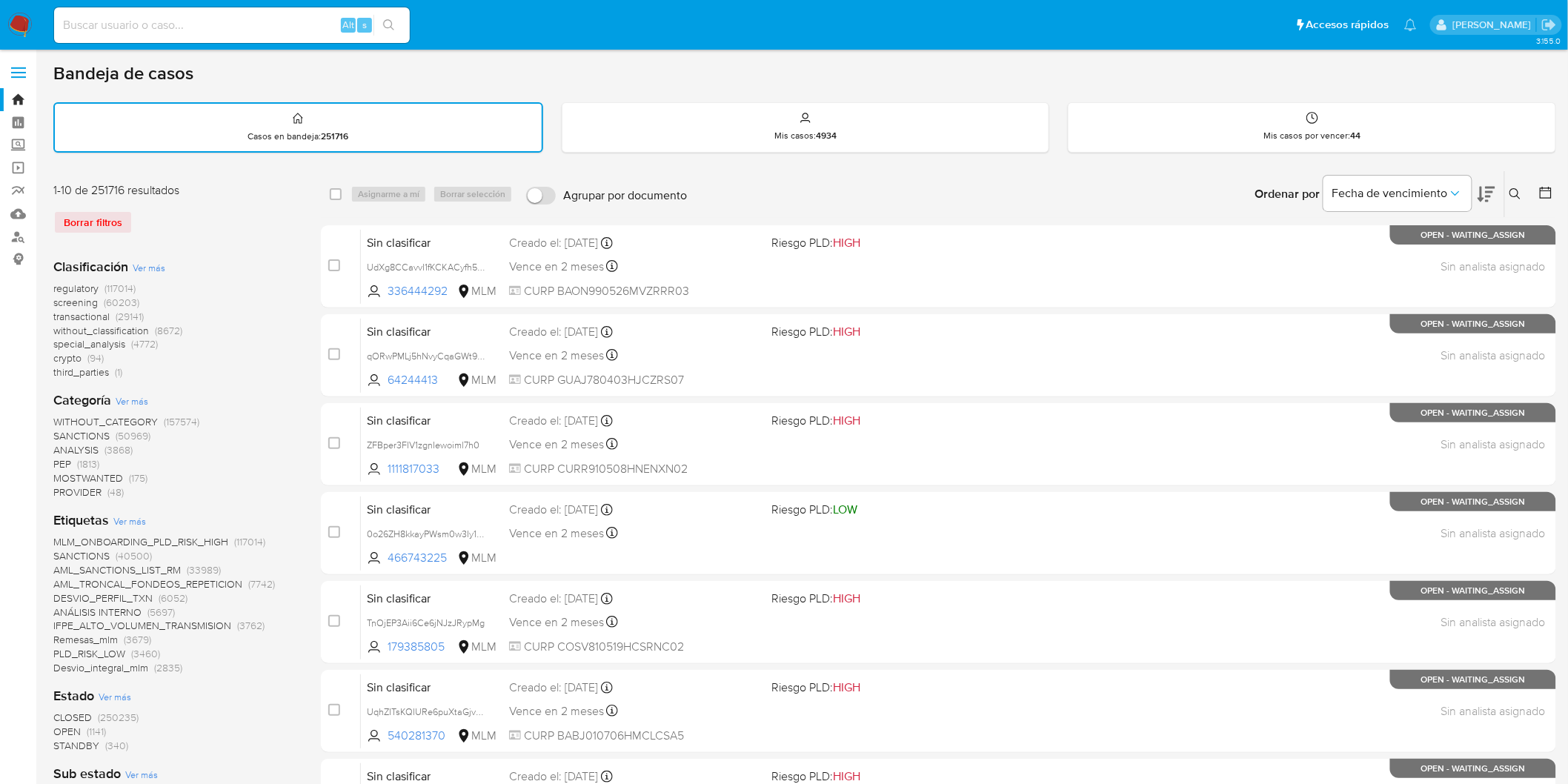
click at [27, 19] on img at bounding box center [19, 25] width 25 height 25
